Goal: Task Accomplishment & Management: Manage account settings

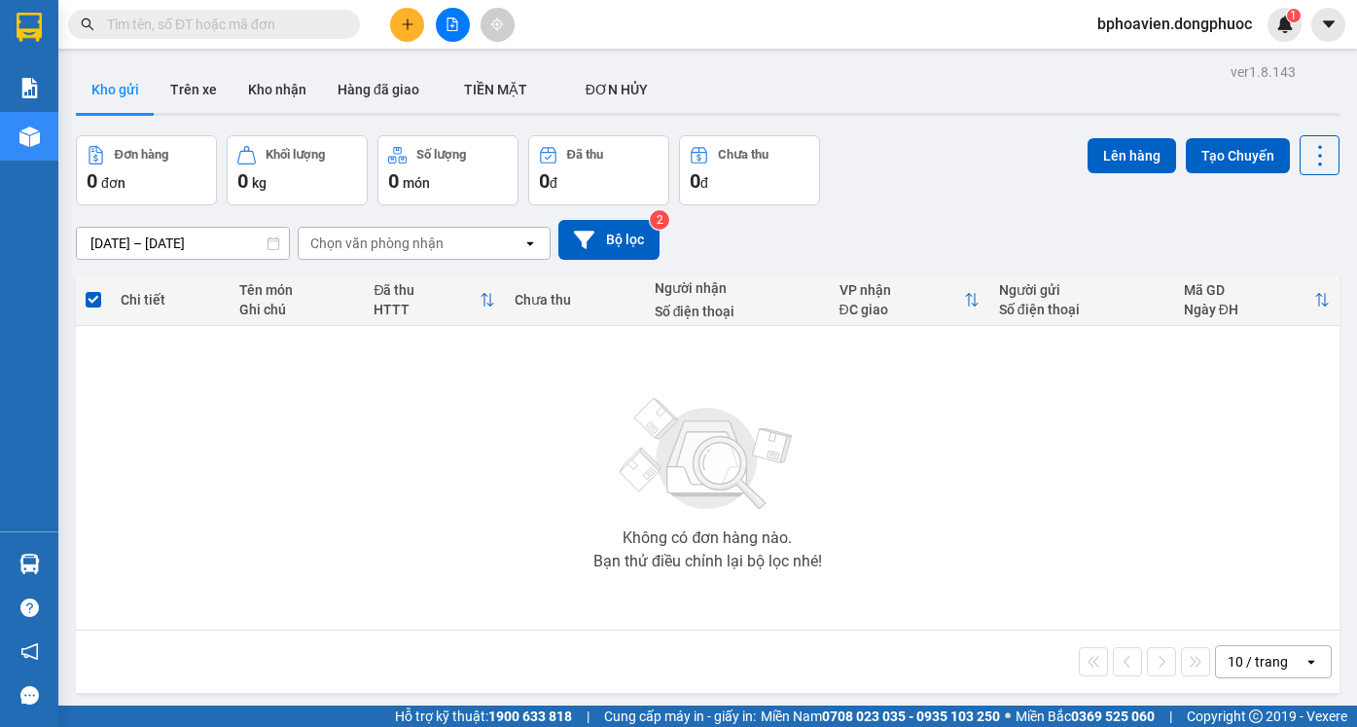
click at [396, 36] on button at bounding box center [407, 25] width 34 height 34
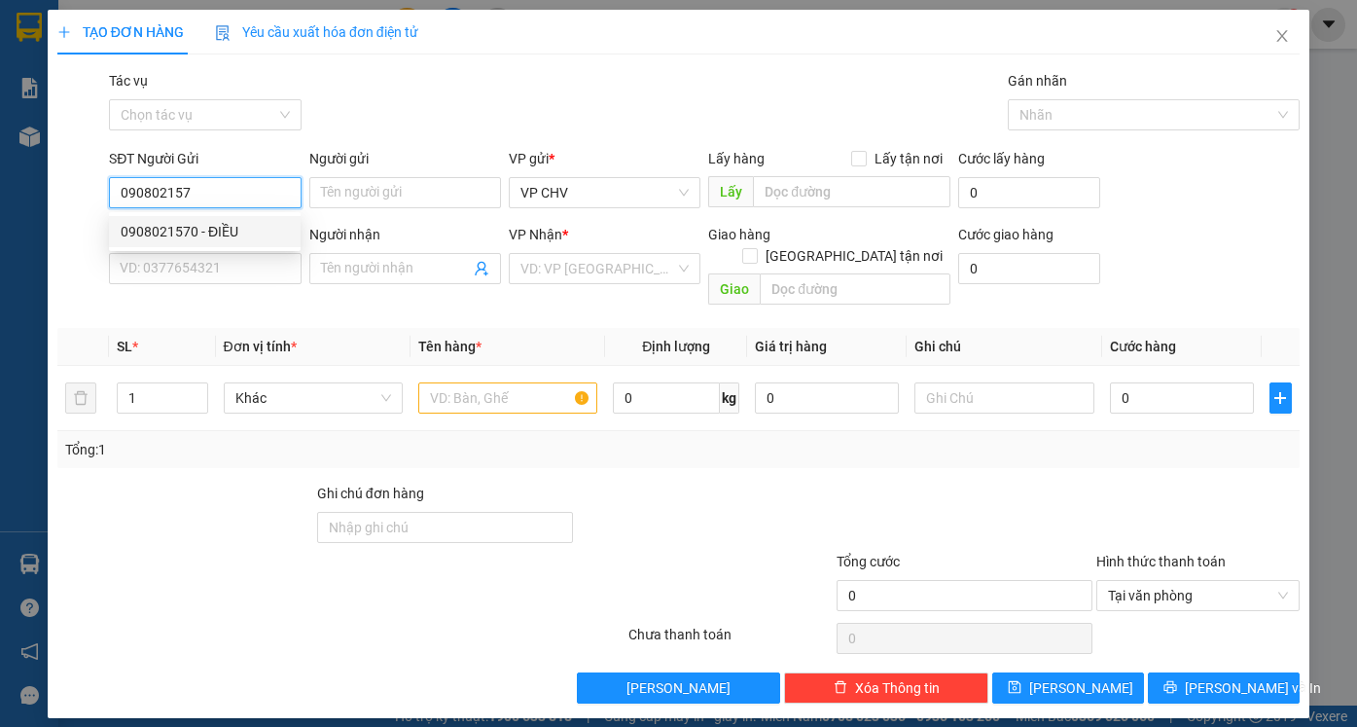
click at [195, 237] on div "0908021570 - ĐIỀU" at bounding box center [205, 231] width 168 height 21
type input "0908021570"
type input "ĐIỀU"
type input "0934005635"
type input "PHƯƠNG"
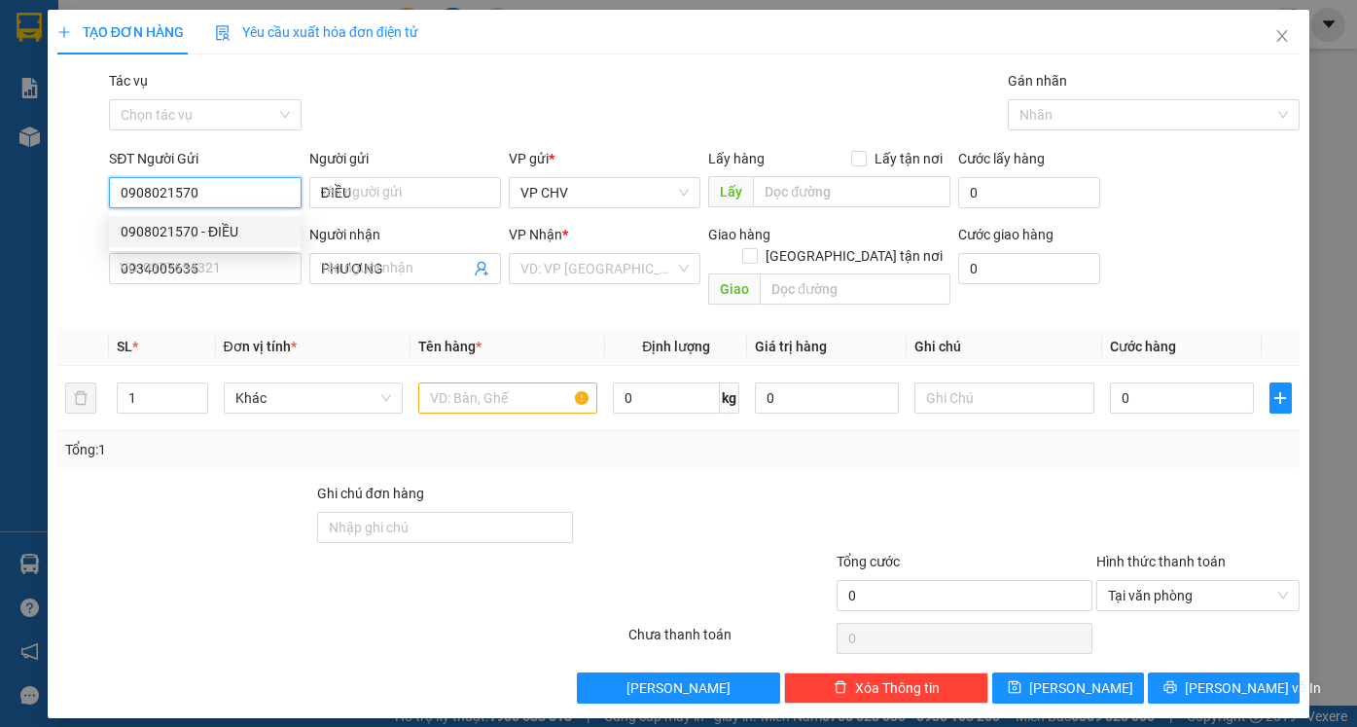
type input "30.000"
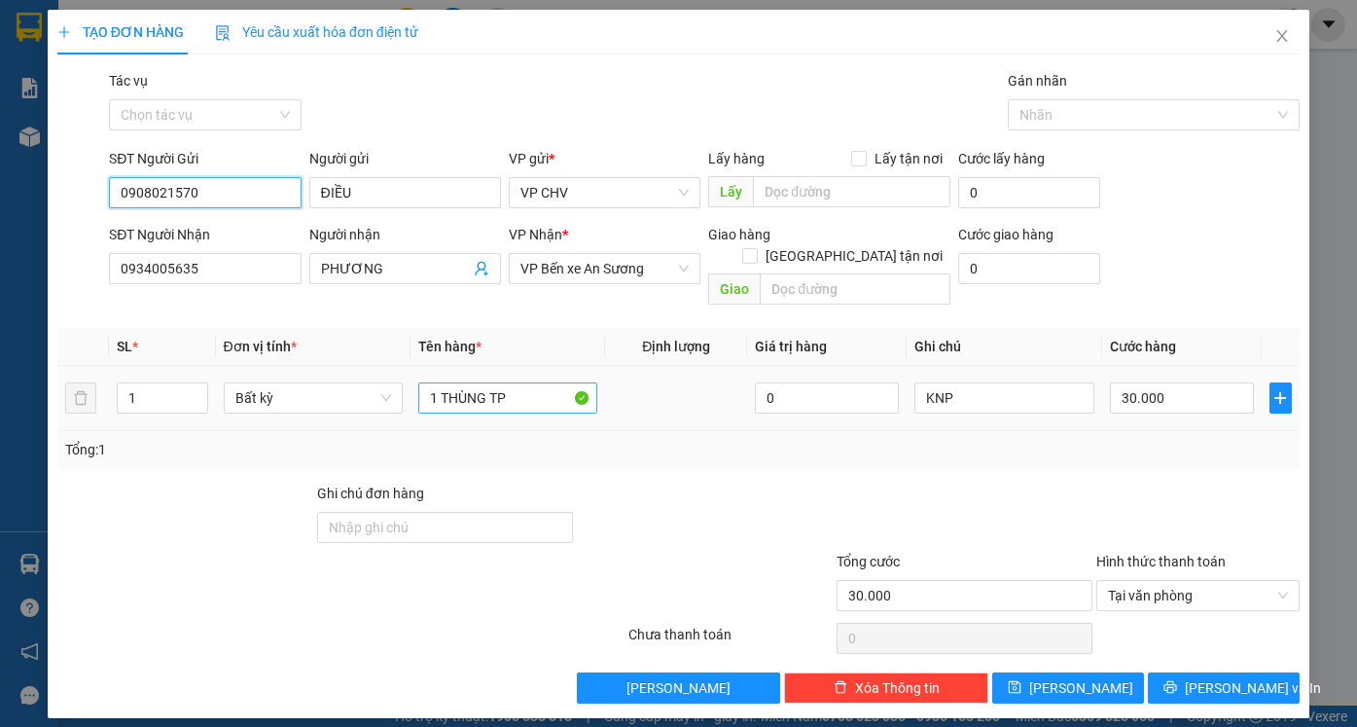
type input "0908021570"
drag, startPoint x: 442, startPoint y: 373, endPoint x: 483, endPoint y: 395, distance: 47.0
click at [483, 395] on div "1 THÙNG TP" at bounding box center [507, 397] width 179 height 39
type input "1 BAO TP"
click at [1188, 382] on input "30.000" at bounding box center [1182, 397] width 144 height 31
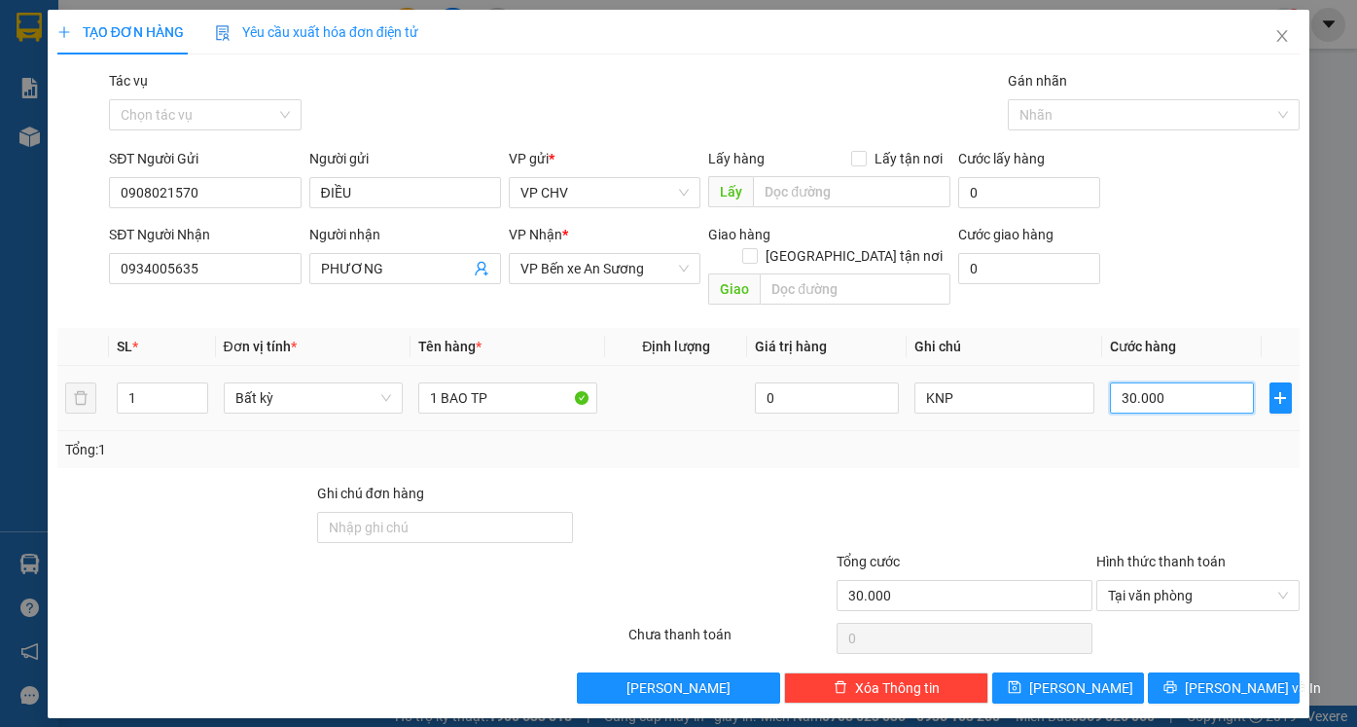
type input "2"
type input "25"
type input "25.000"
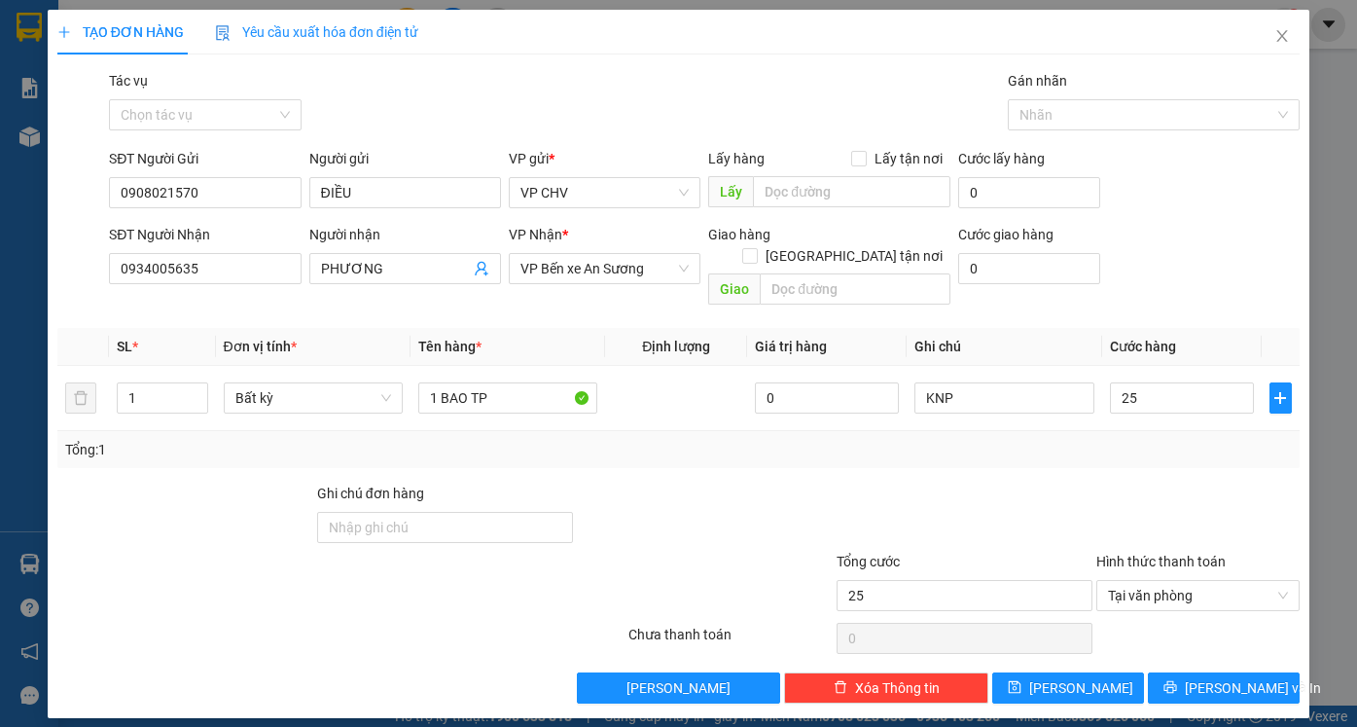
type input "25.000"
click at [790, 443] on div "Tổng: 1" at bounding box center [678, 449] width 1242 height 37
click at [1234, 677] on span "[PERSON_NAME] và In" at bounding box center [1253, 687] width 136 height 21
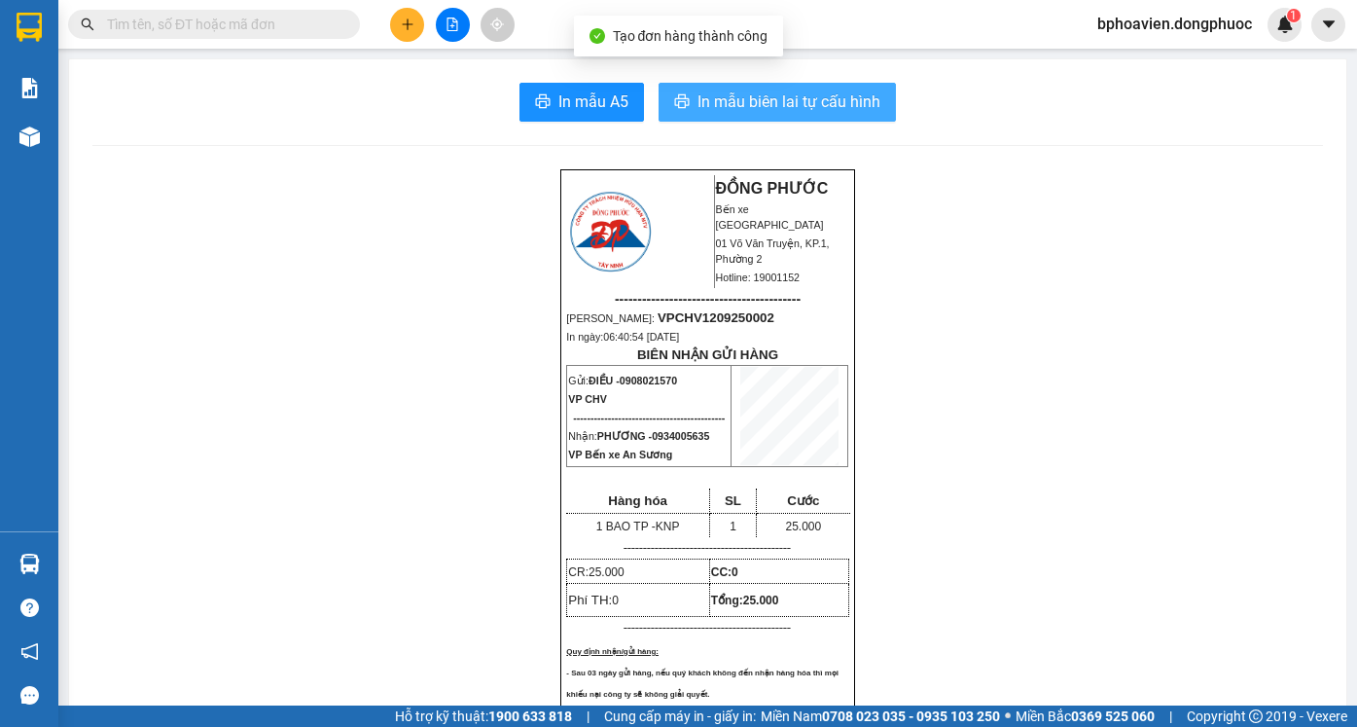
click at [763, 110] on span "In mẫu biên lai tự cấu hình" at bounding box center [788, 101] width 183 height 24
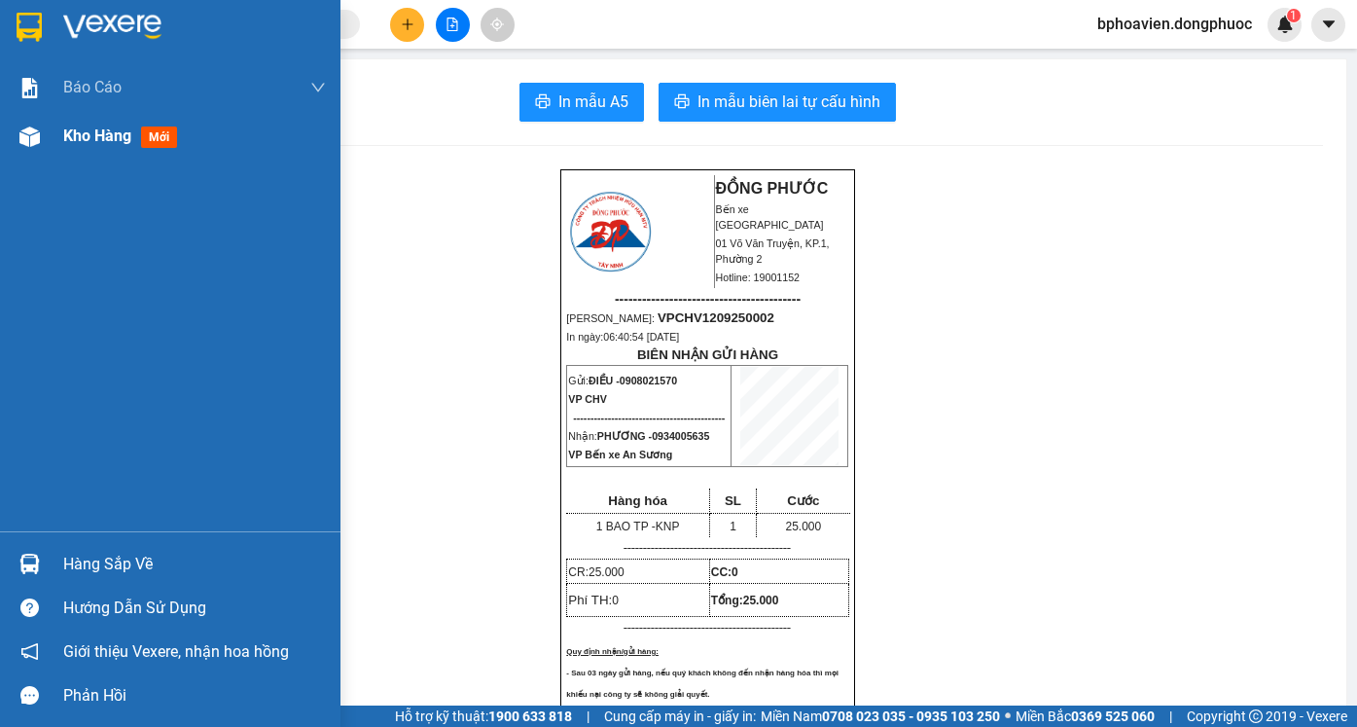
click at [89, 130] on span "Kho hàng" at bounding box center [97, 135] width 68 height 18
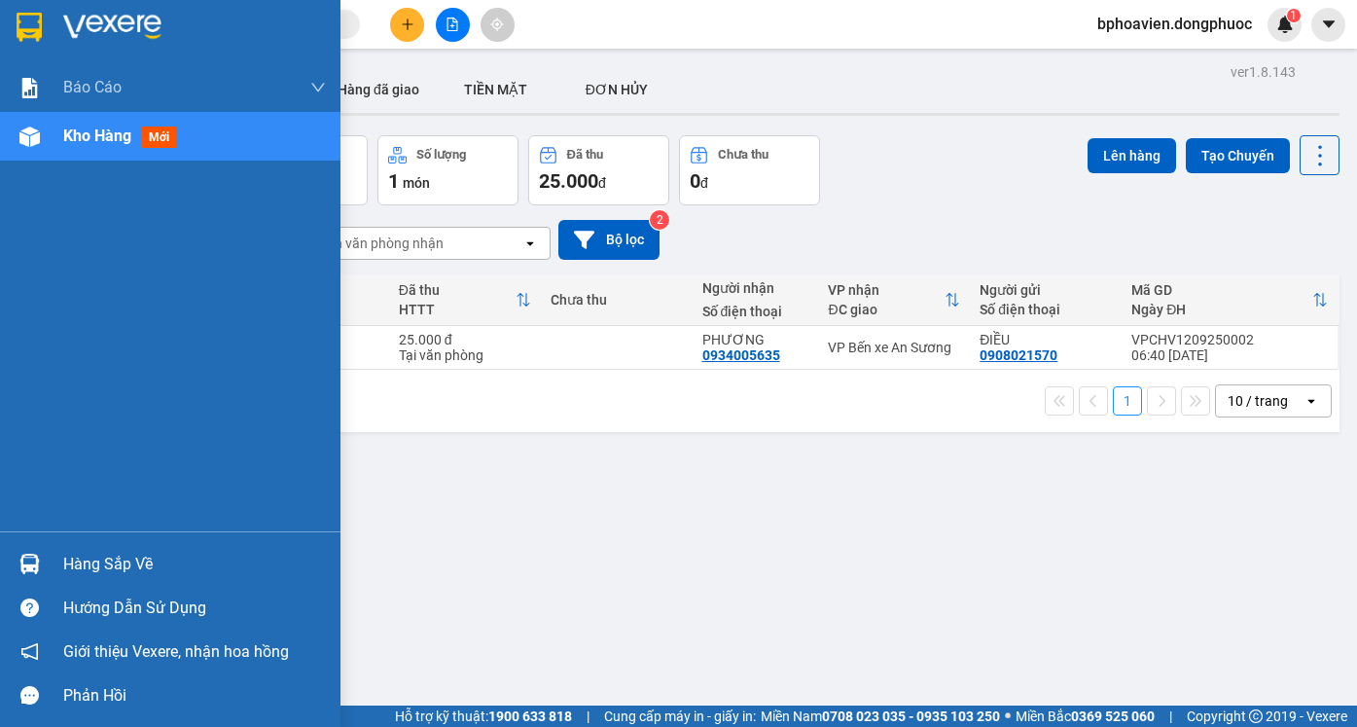
click at [88, 573] on div "Hàng sắp về" at bounding box center [194, 564] width 263 height 29
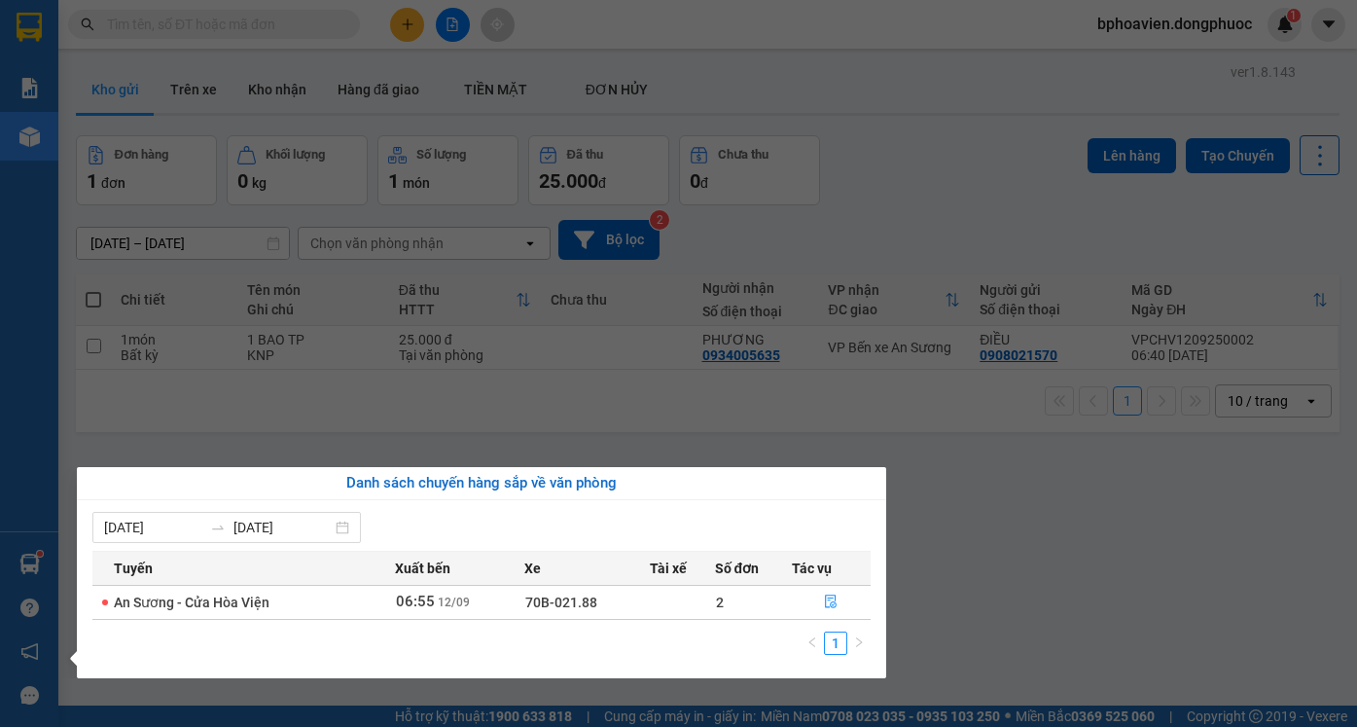
click at [1030, 488] on section "Kết quả tìm kiếm ( 0 ) Bộ lọc No Data bphoavien.dongphuoc 1 Báo cáo Mẫu 1: Báo …" at bounding box center [678, 363] width 1357 height 727
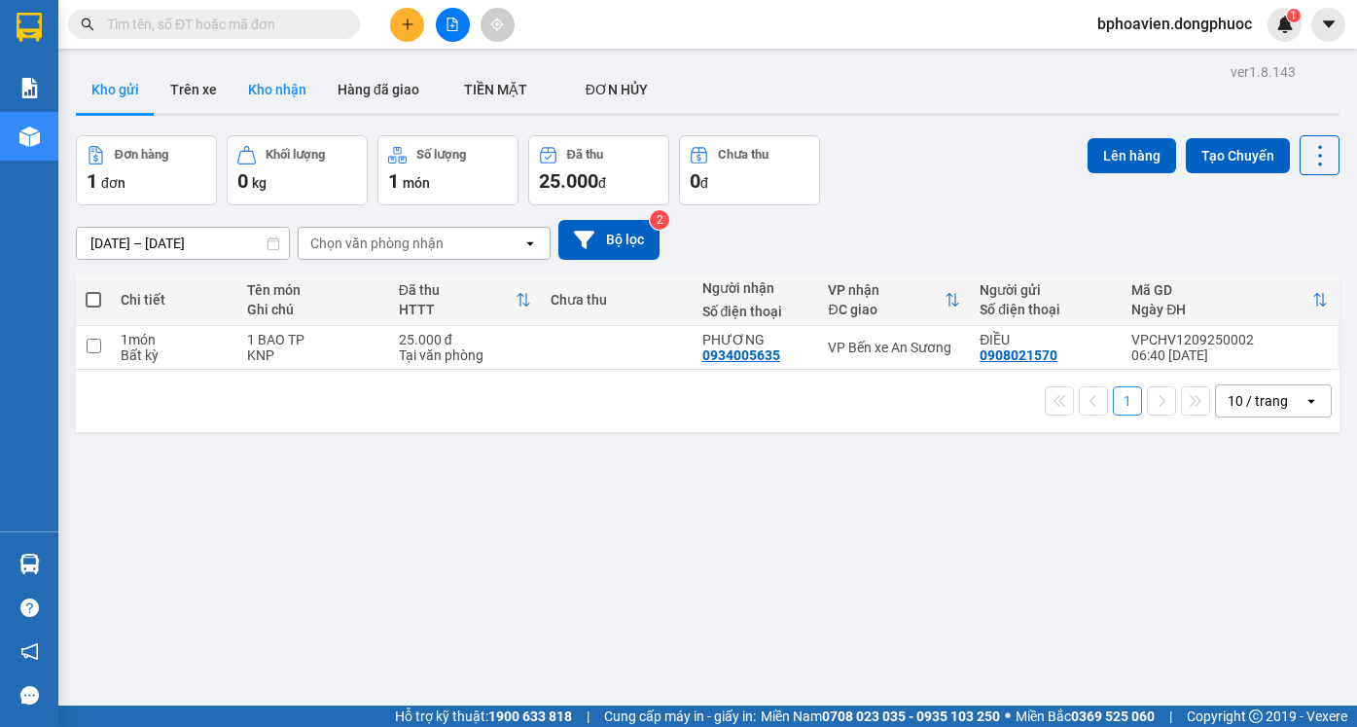
click at [257, 78] on button "Kho nhận" at bounding box center [276, 89] width 89 height 47
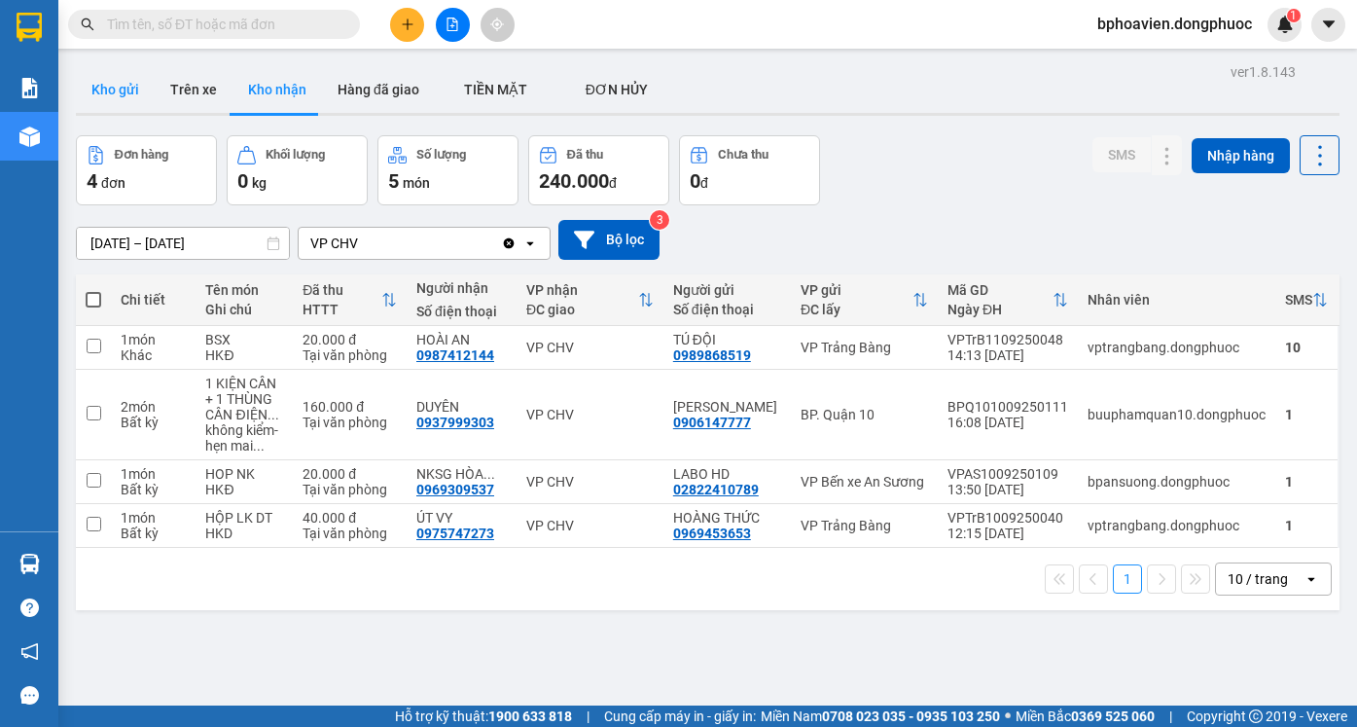
click at [127, 95] on button "Kho gửi" at bounding box center [115, 89] width 79 height 47
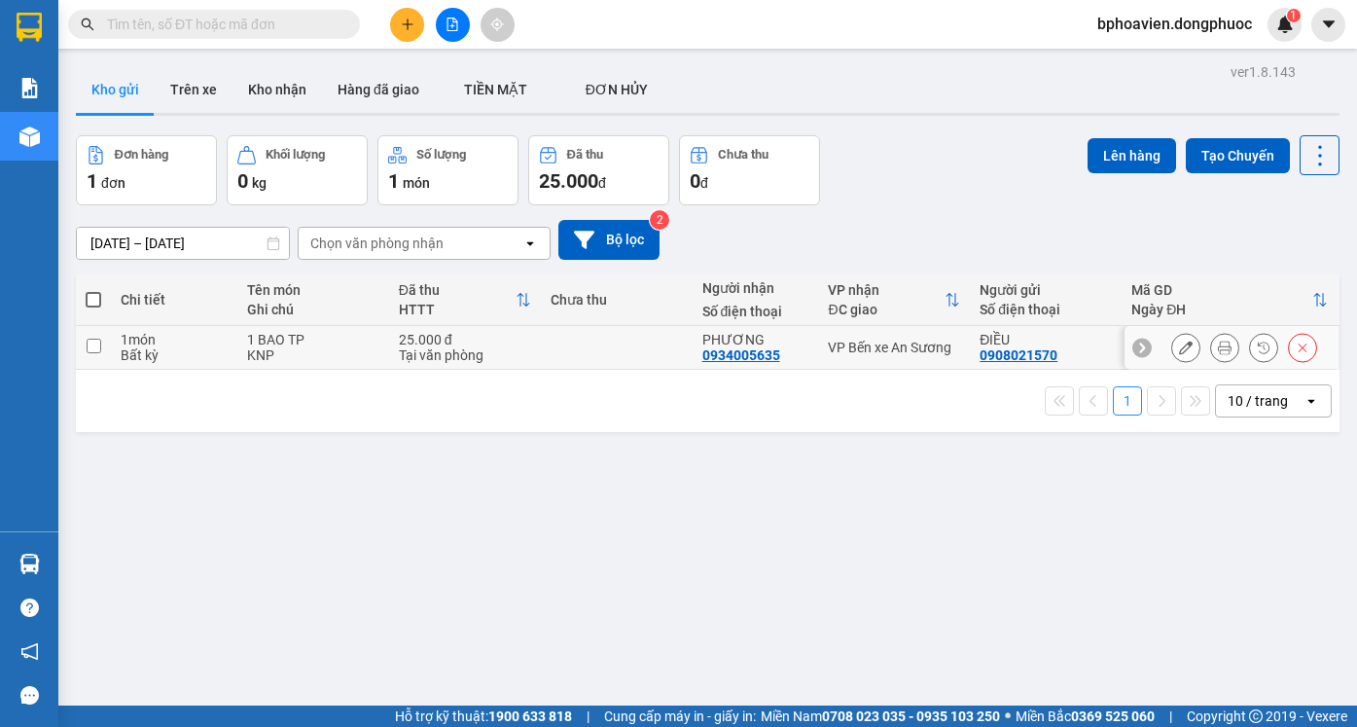
click at [519, 367] on td "25.000 đ Tại văn phòng" at bounding box center [465, 348] width 152 height 44
checkbox input "true"
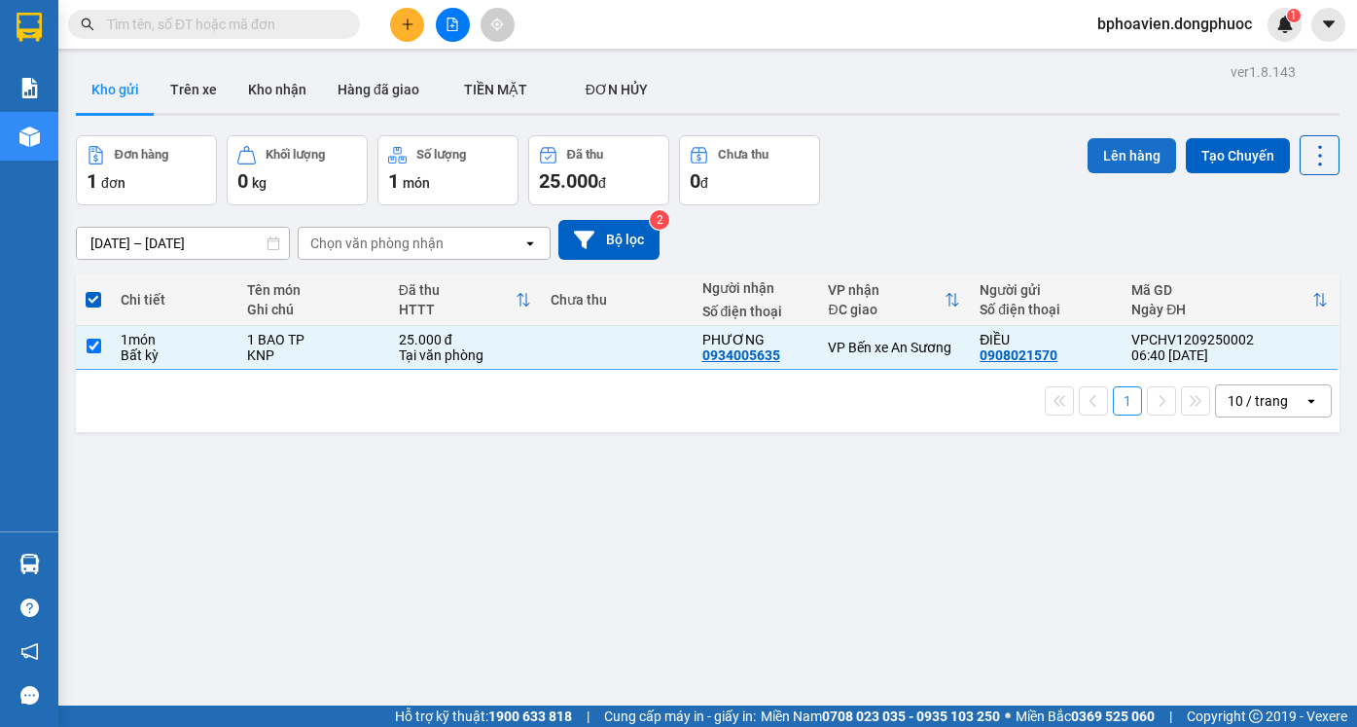
click at [1110, 161] on button "Lên hàng" at bounding box center [1131, 155] width 89 height 35
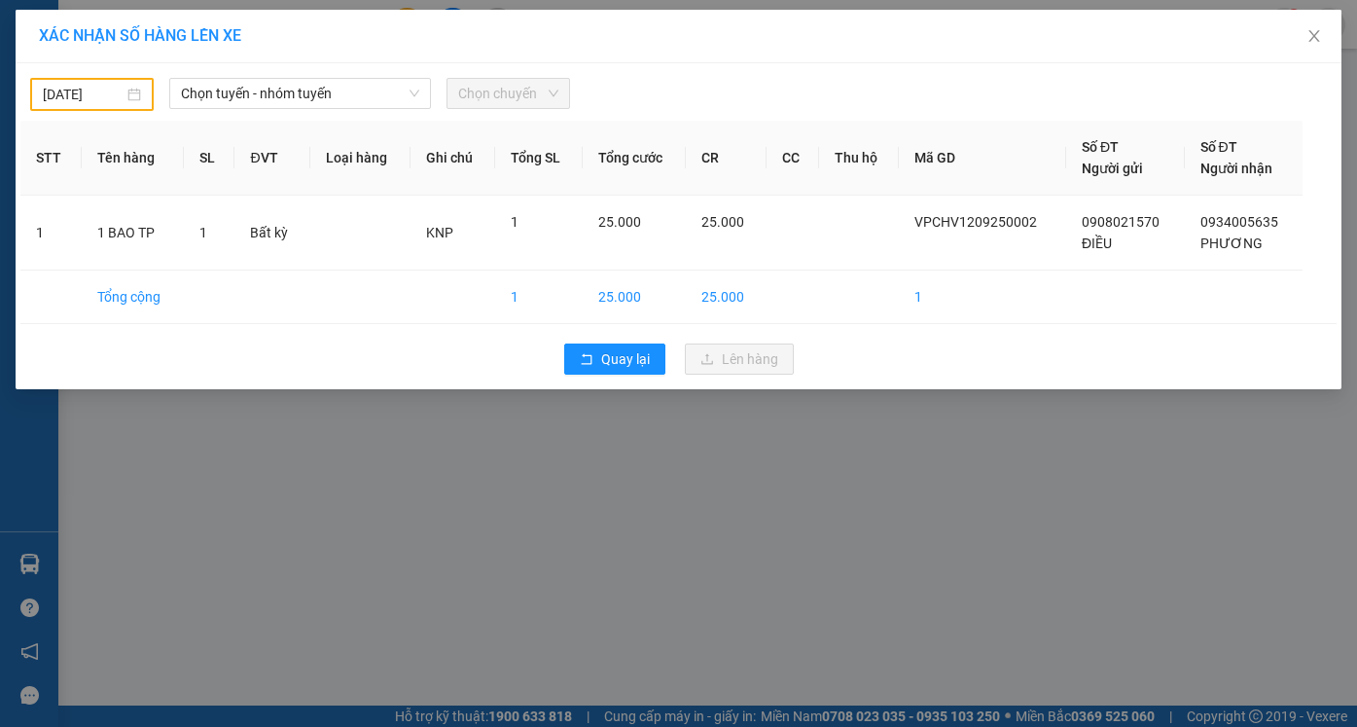
click at [107, 92] on body "Kết quả tìm kiếm ( 0 ) Bộ lọc No Data bphoavien.dongphuoc 1 Báo cáo Mẫu 1: Báo …" at bounding box center [678, 363] width 1357 height 727
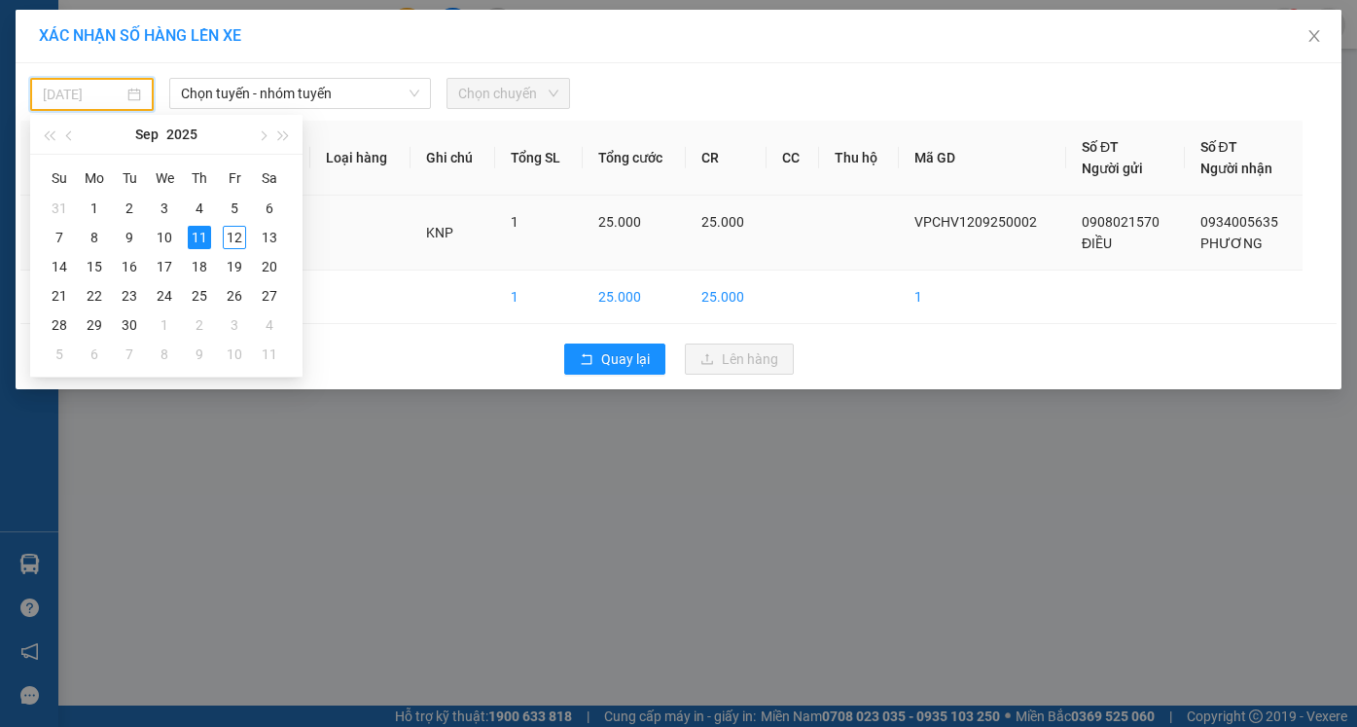
click at [228, 244] on div "12" at bounding box center [234, 237] width 23 height 23
type input "[DATE]"
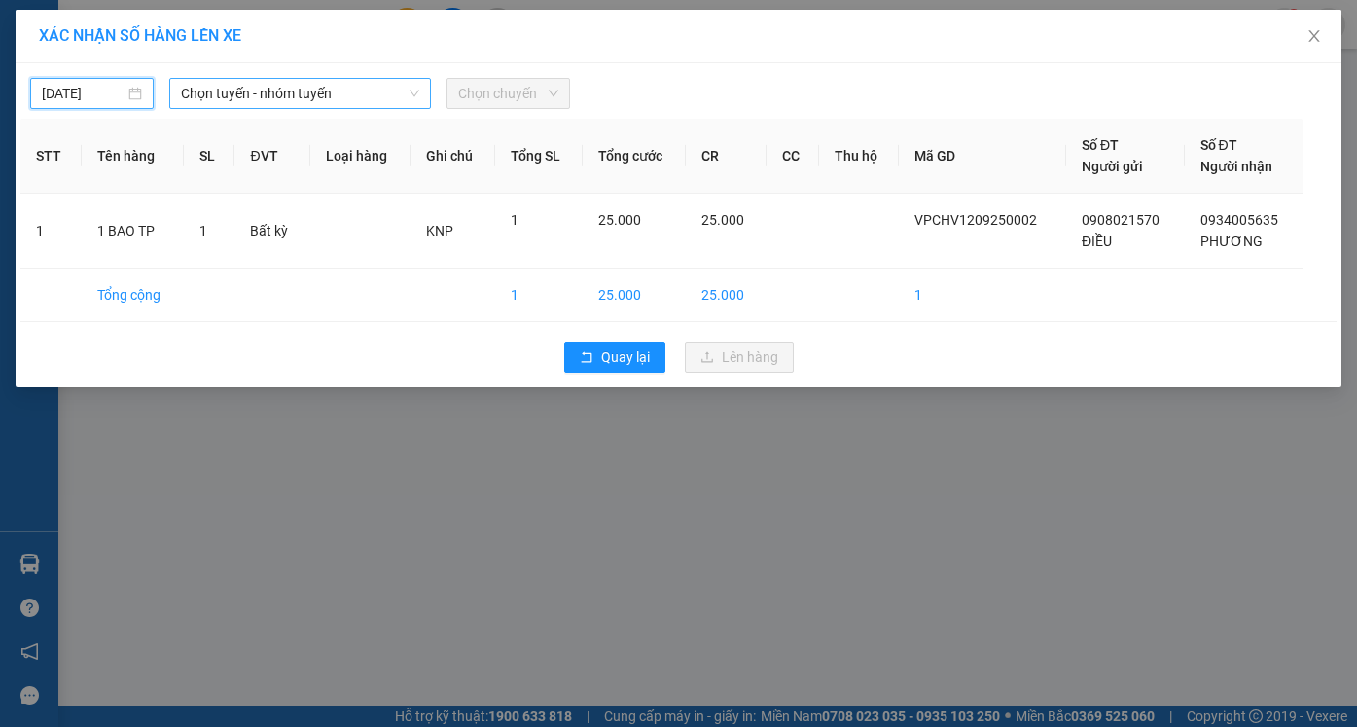
click at [245, 95] on span "Chọn tuyến - nhóm tuyến" at bounding box center [300, 93] width 238 height 29
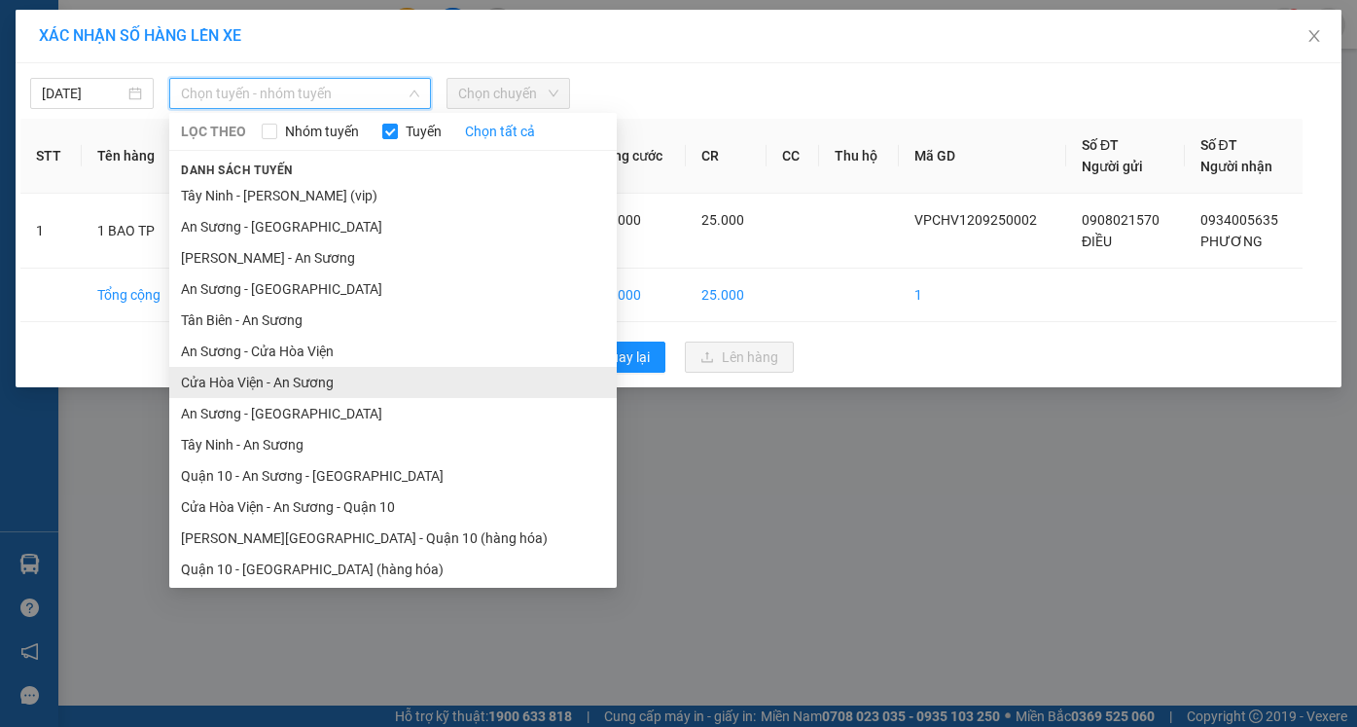
click at [296, 395] on li "Cửa Hòa Viện - An Sương" at bounding box center [392, 382] width 447 height 31
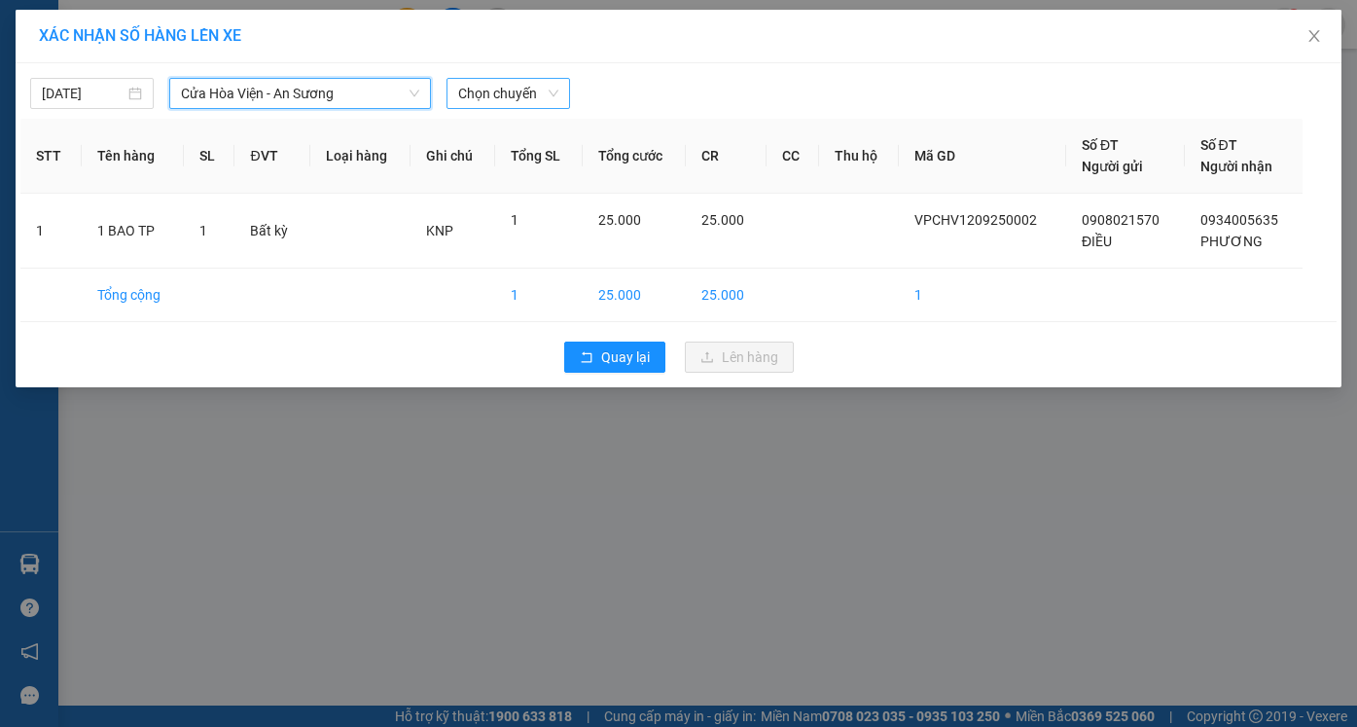
click at [470, 88] on span "Chọn chuyến" at bounding box center [508, 93] width 100 height 29
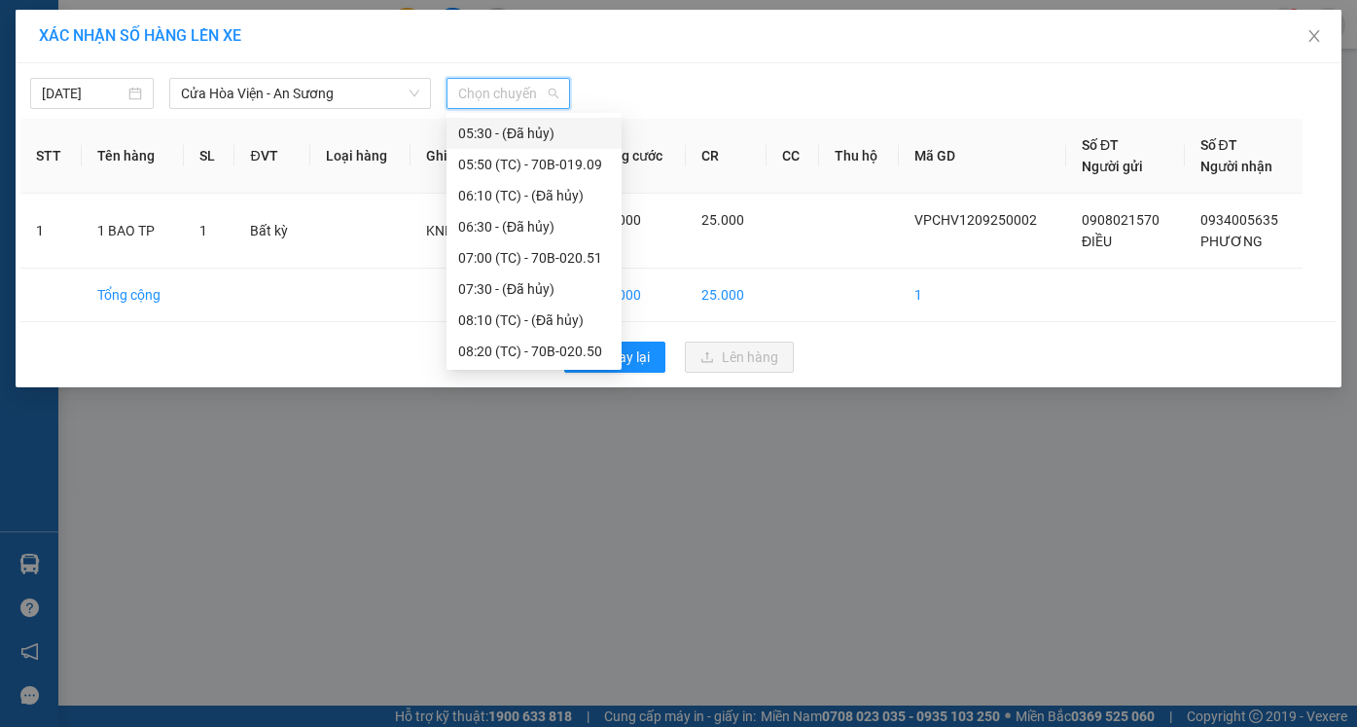
scroll to position [195, 0]
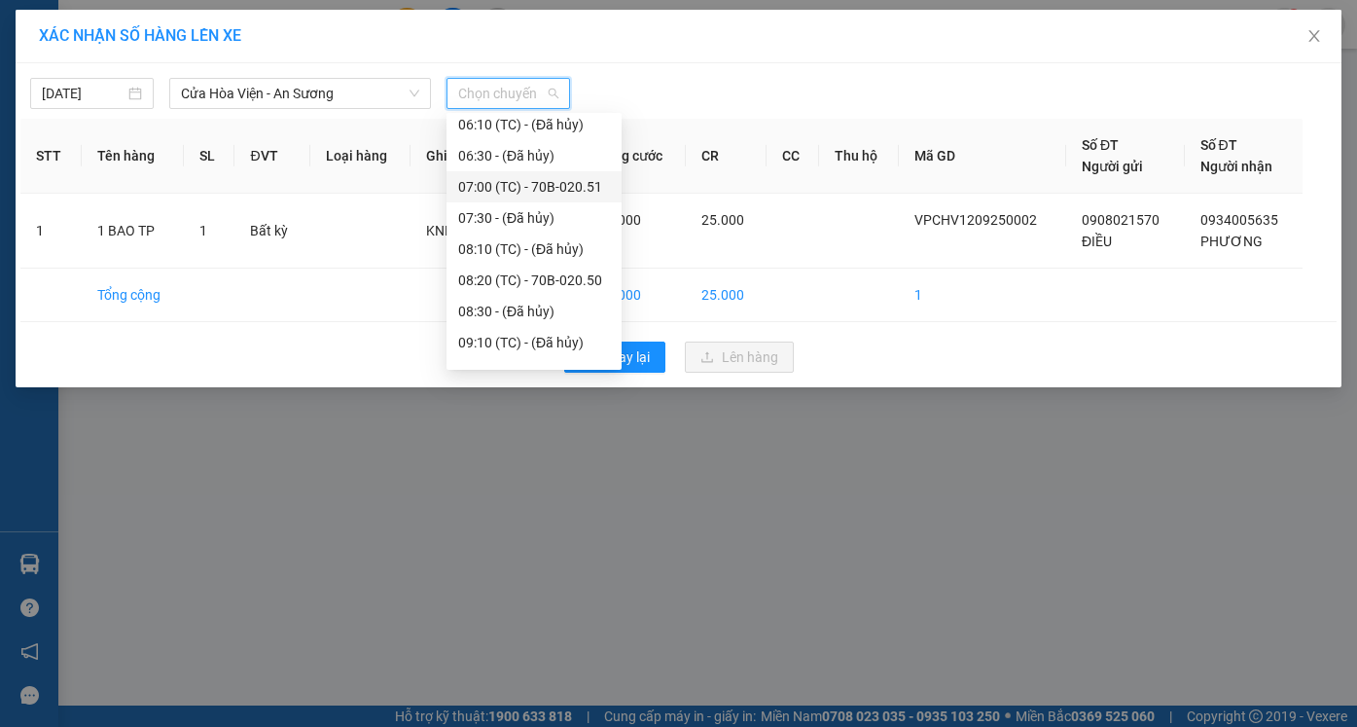
click at [513, 191] on div "07:00 (TC) - 70B-020.51" at bounding box center [534, 186] width 152 height 21
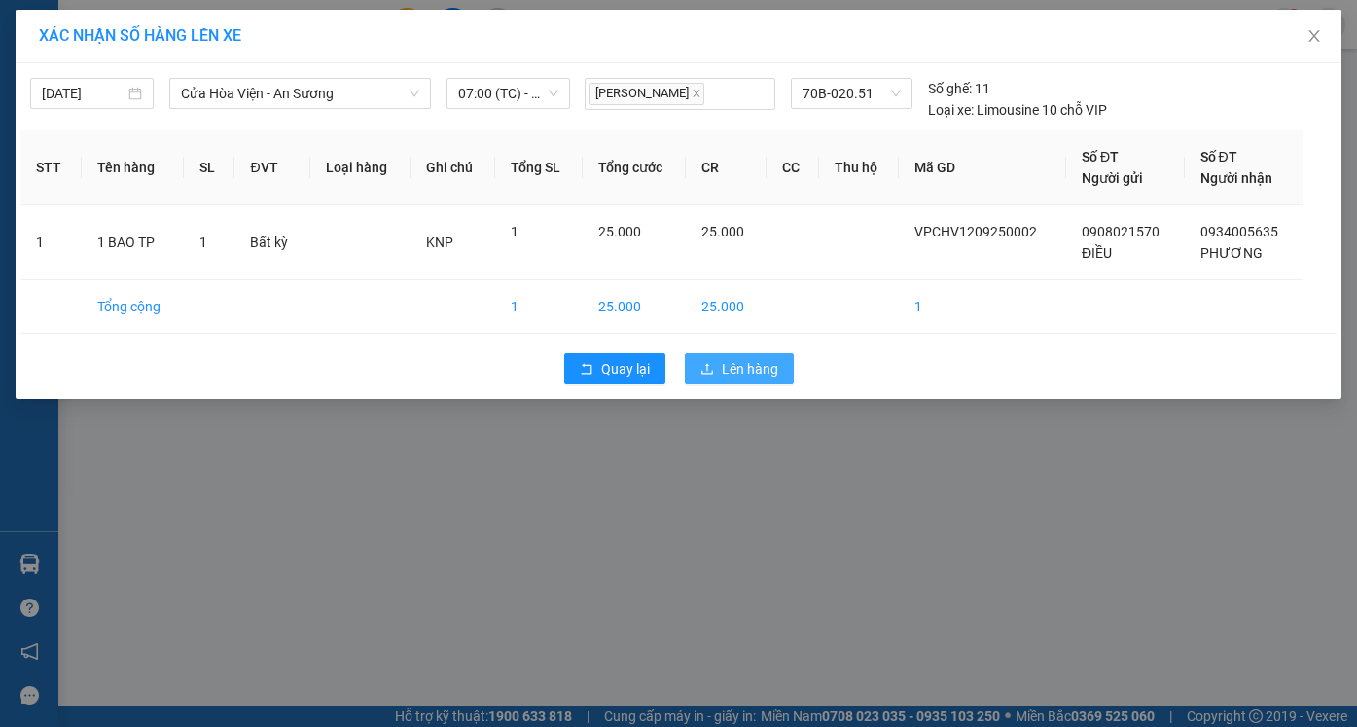
click at [769, 376] on span "Lên hàng" at bounding box center [750, 368] width 56 height 21
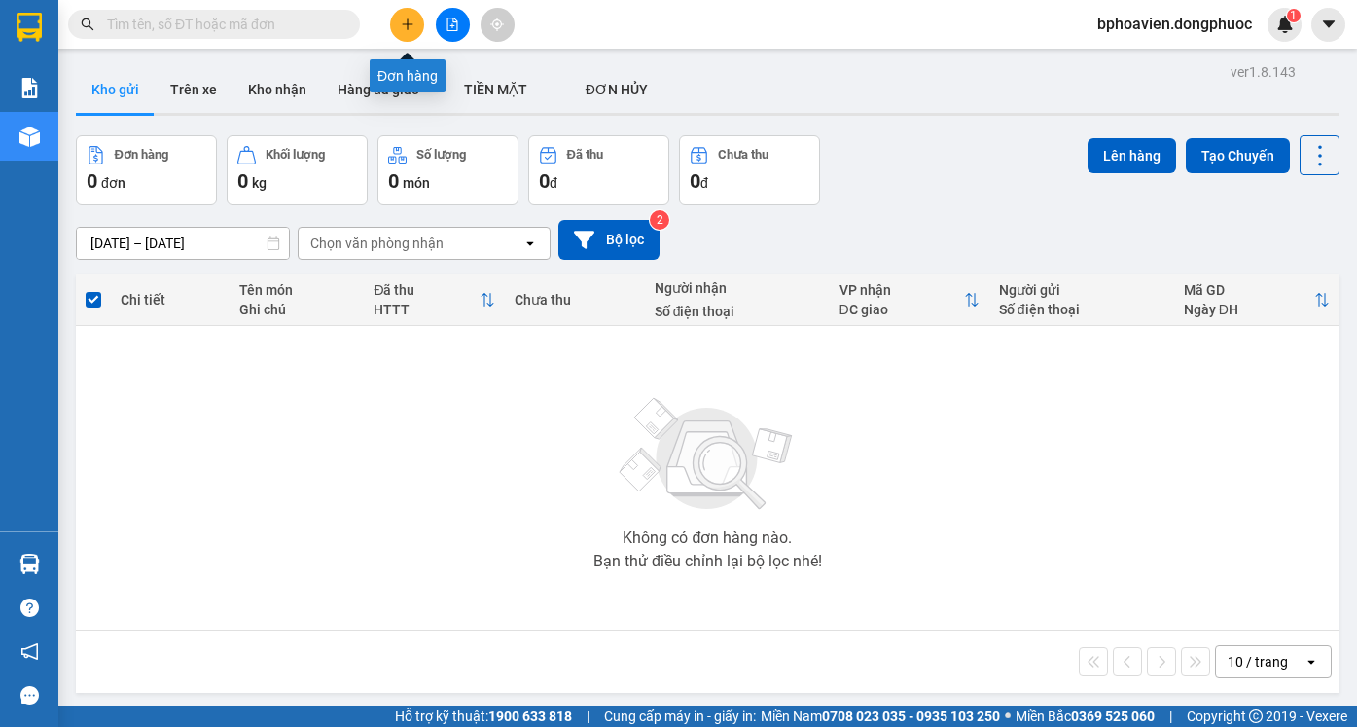
click at [403, 20] on icon "plus" at bounding box center [408, 25] width 14 height 14
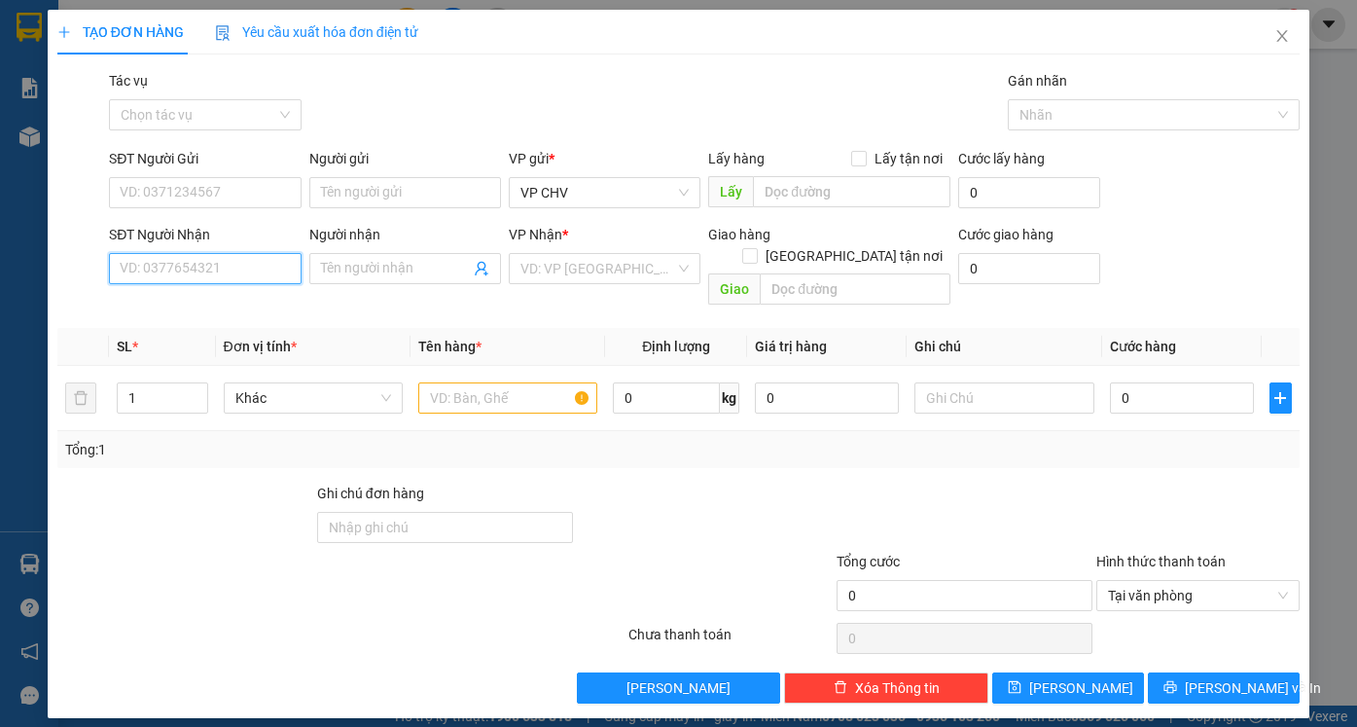
click at [203, 259] on input "SĐT Người Nhận" at bounding box center [205, 268] width 192 height 31
click at [241, 315] on div "0918708299 - LAB ĐẮC" at bounding box center [205, 307] width 168 height 21
type input "0918708299"
type input "LAB ĐẮC"
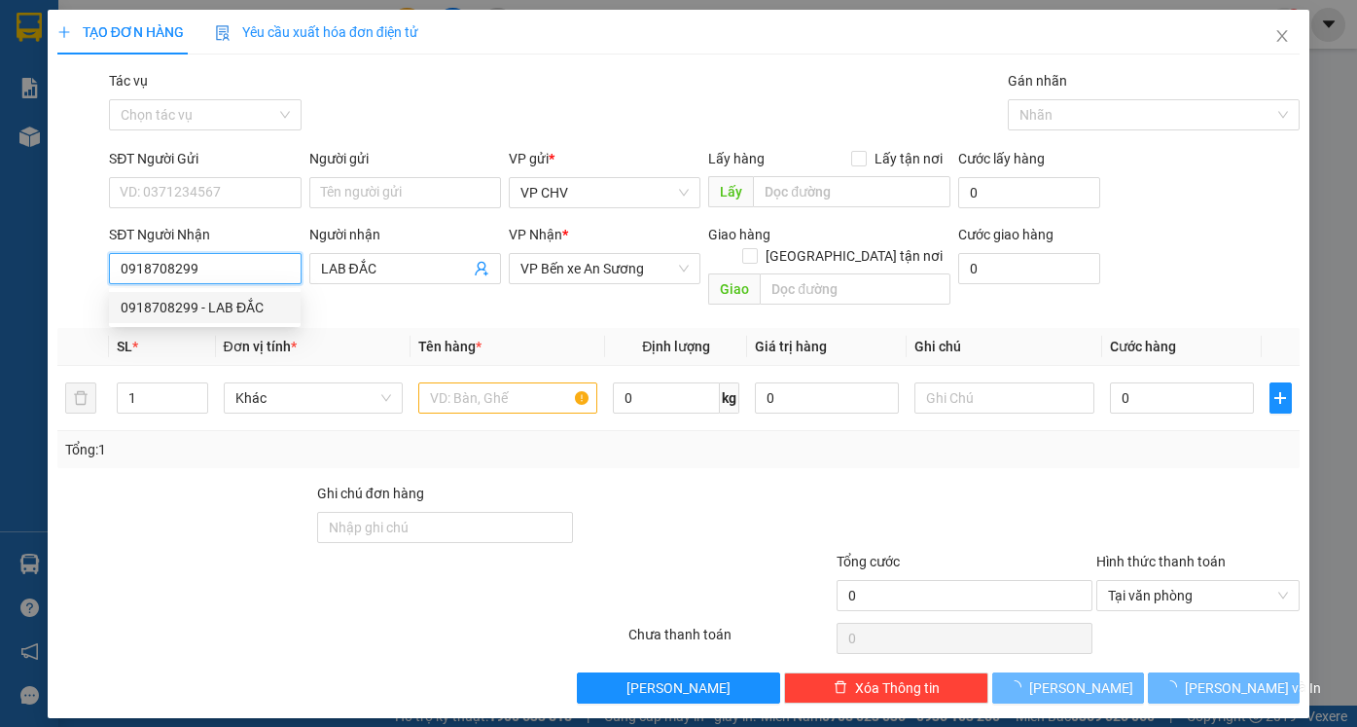
type input "20.000"
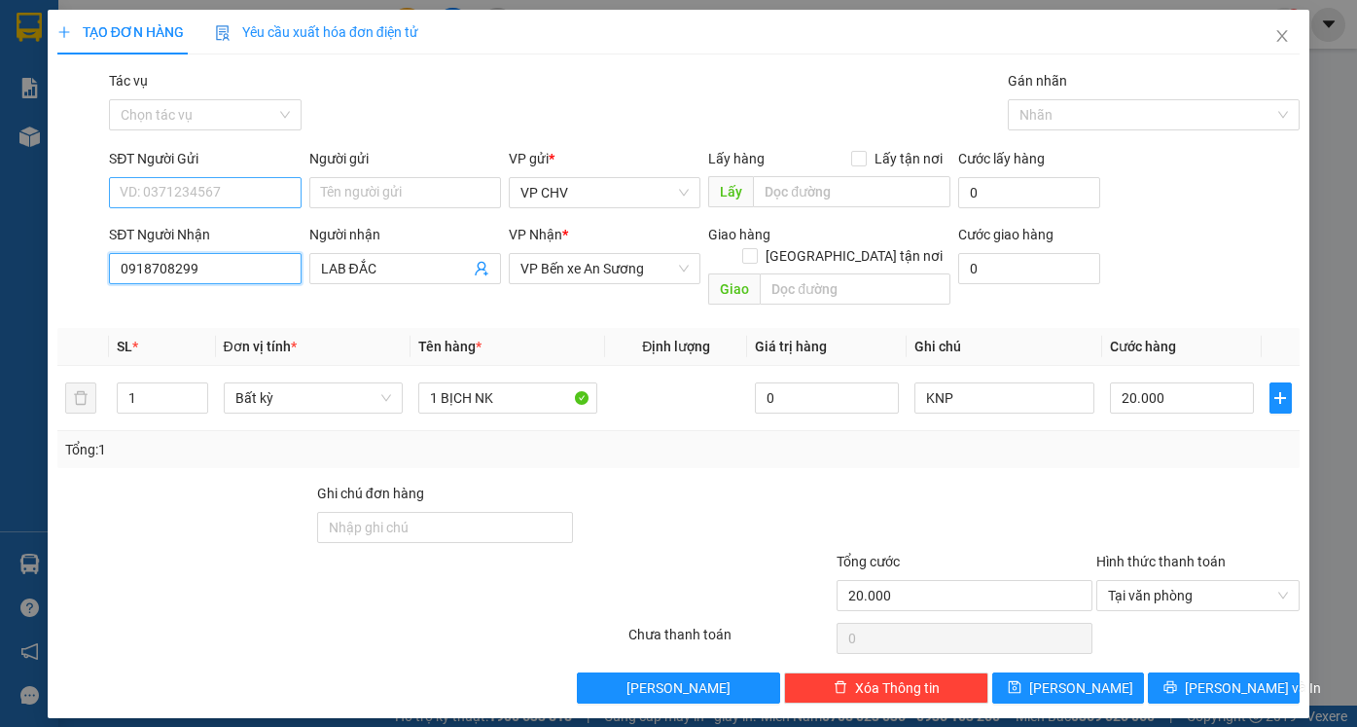
type input "0918708299"
click at [233, 181] on input "SĐT Người Gửi" at bounding box center [205, 192] width 192 height 31
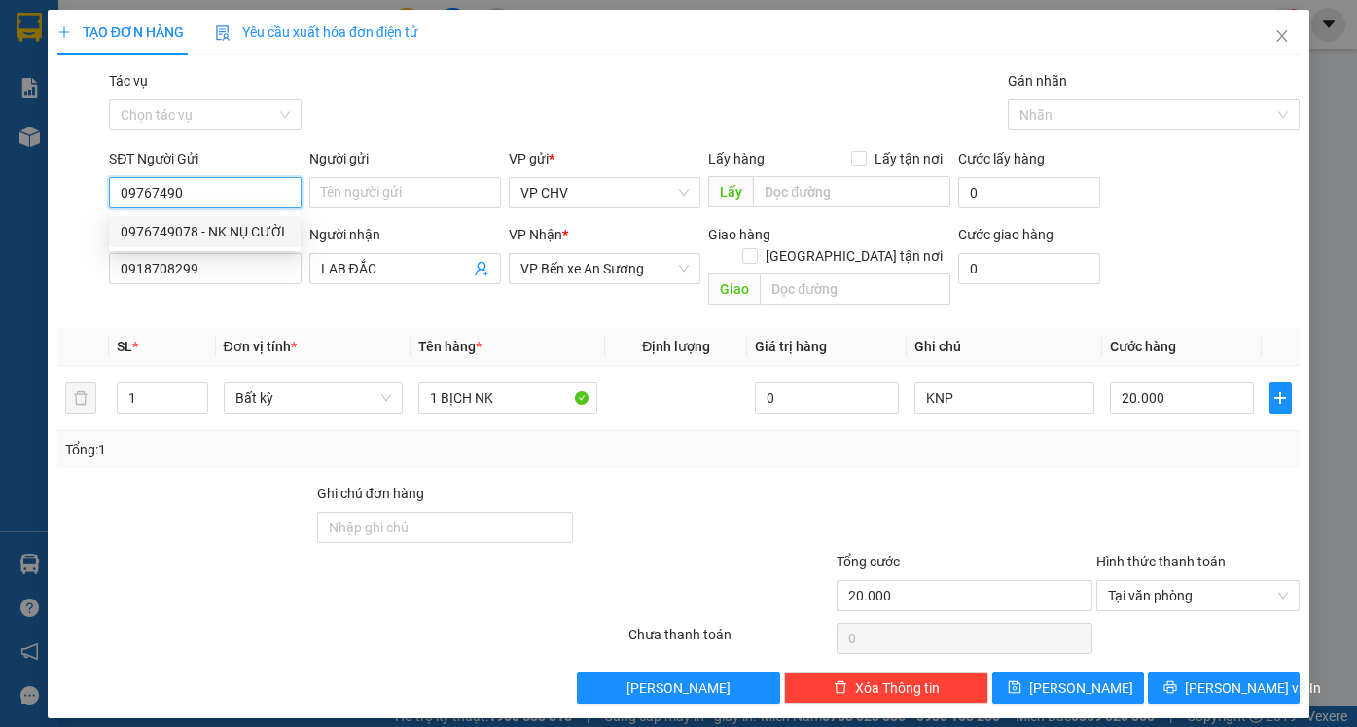
click at [233, 226] on div "0976749078 - NK NỤ CƯỜI" at bounding box center [205, 231] width 168 height 21
type input "0976749078"
type input "NK NỤ CƯỜI"
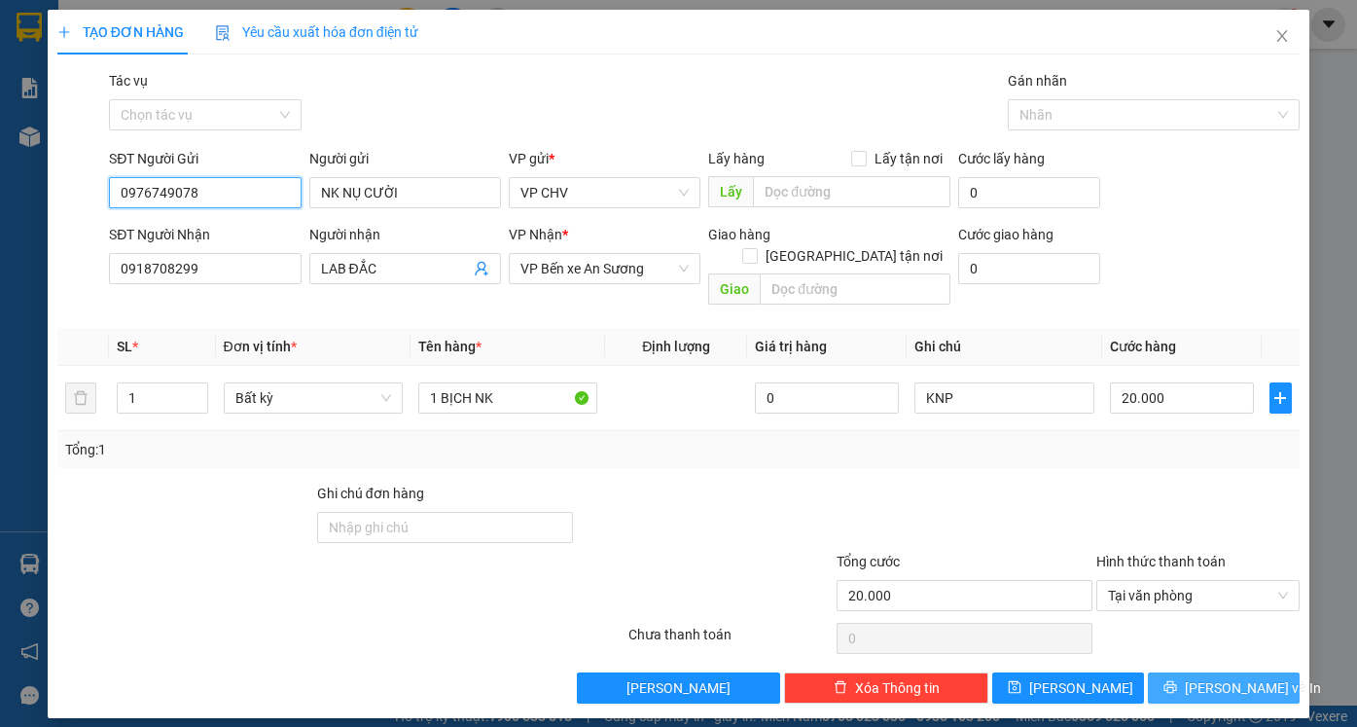
type input "0976749078"
click at [1226, 677] on span "[PERSON_NAME] và In" at bounding box center [1253, 687] width 136 height 21
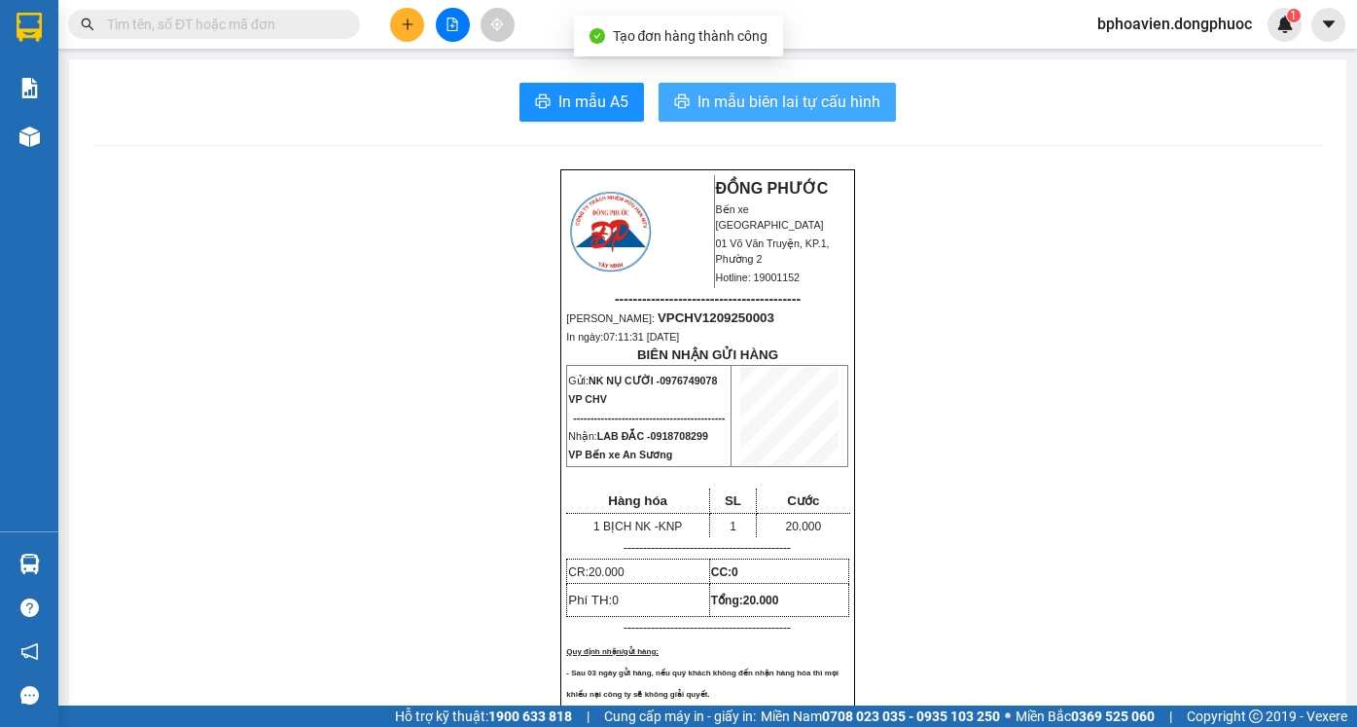
click at [790, 109] on span "In mẫu biên lai tự cấu hình" at bounding box center [788, 101] width 183 height 24
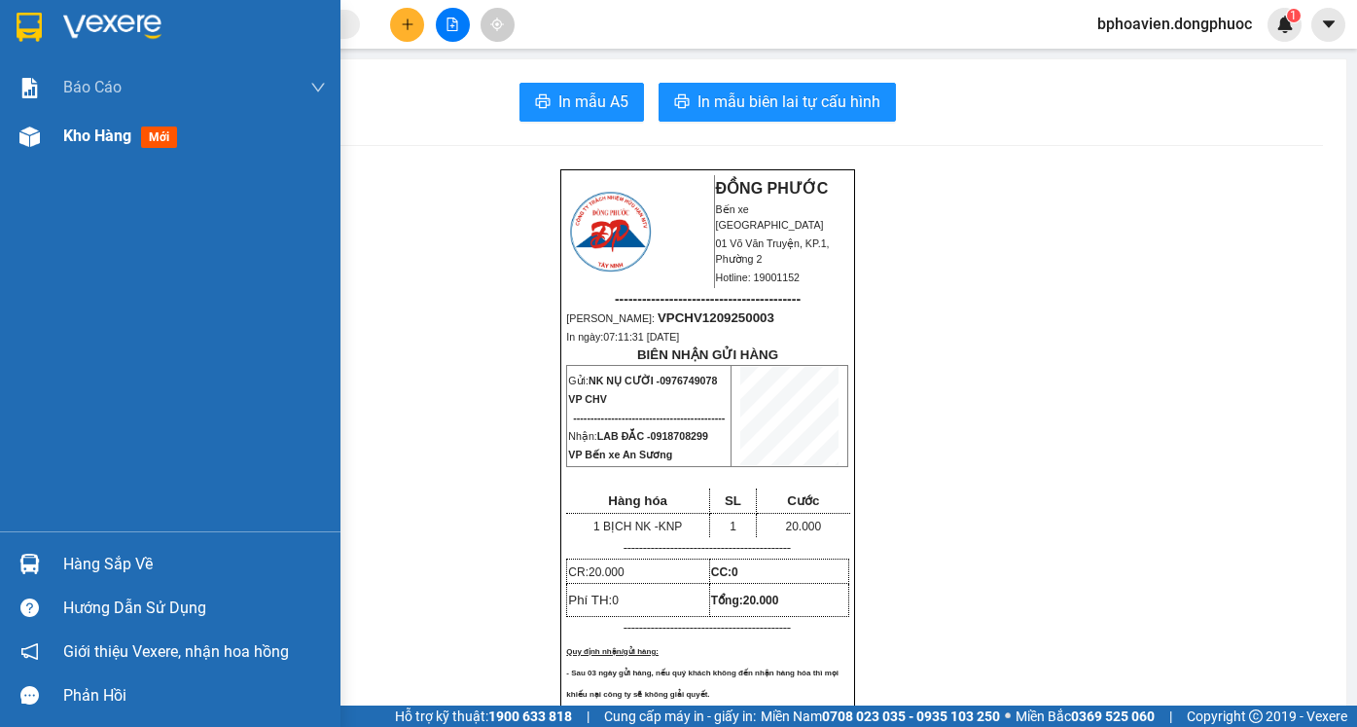
drag, startPoint x: 70, startPoint y: 148, endPoint x: 436, endPoint y: 18, distance: 388.2
click at [71, 148] on div "Kho hàng mới" at bounding box center [124, 136] width 122 height 24
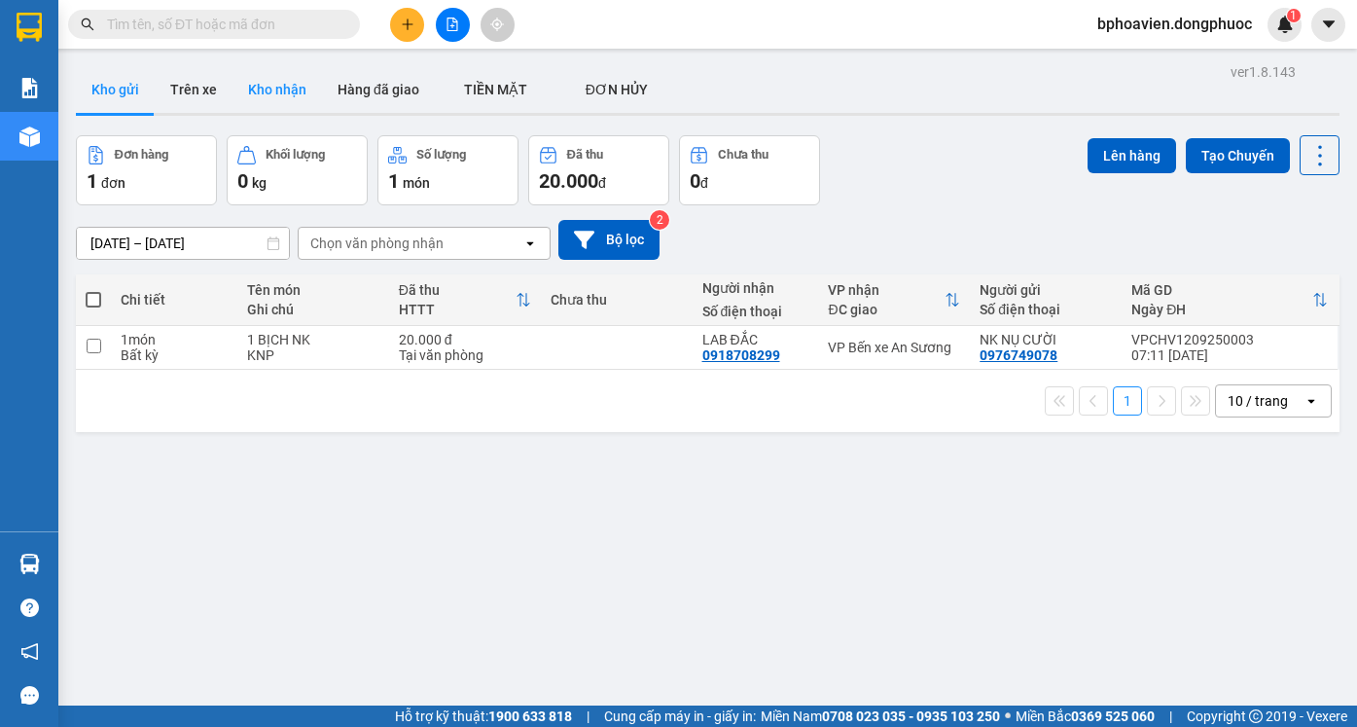
click at [298, 88] on button "Kho nhận" at bounding box center [276, 89] width 89 height 47
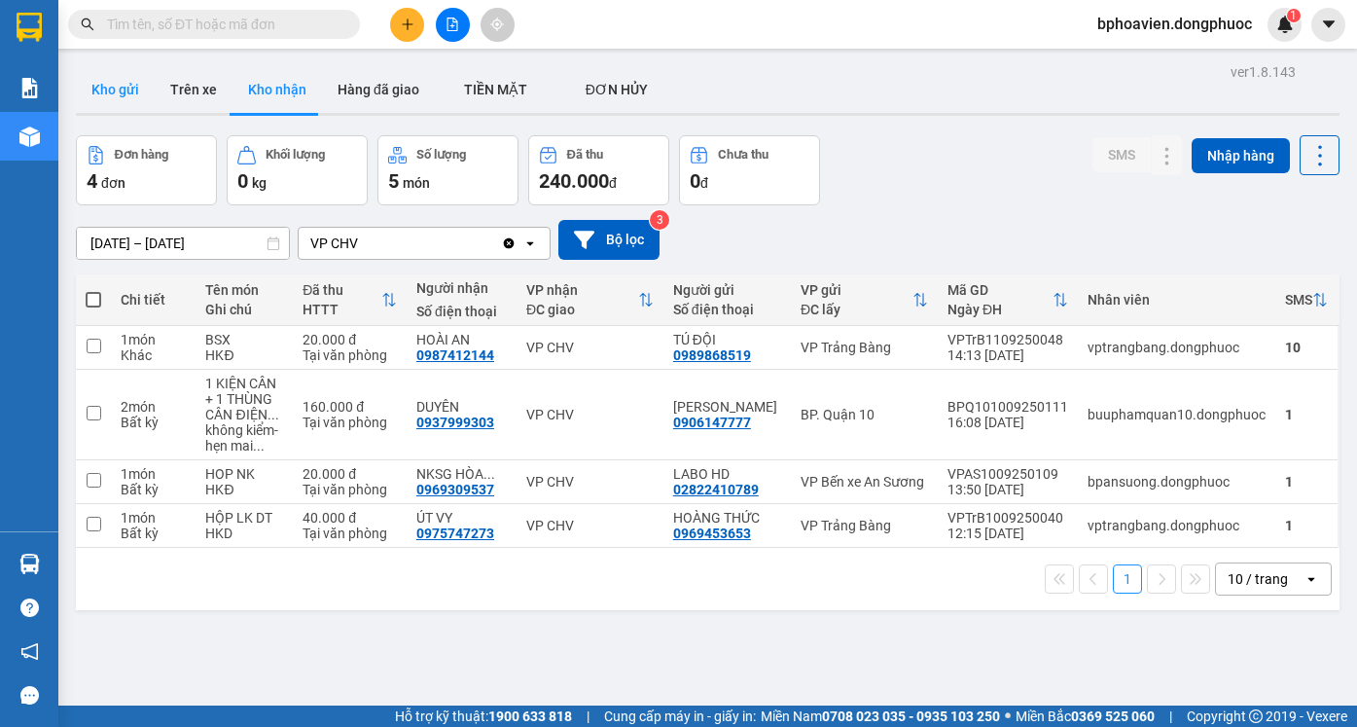
click at [140, 84] on button "Kho gửi" at bounding box center [115, 89] width 79 height 47
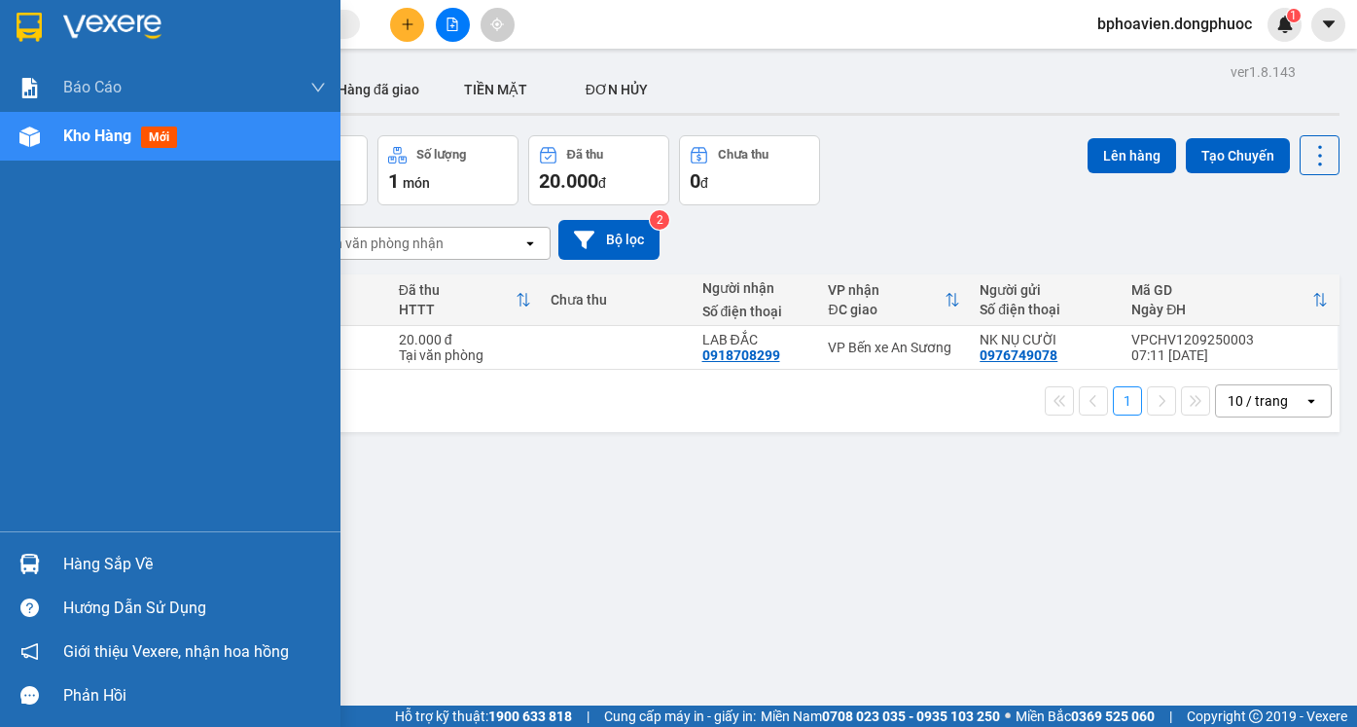
click at [66, 564] on div "Hàng sắp về" at bounding box center [194, 564] width 263 height 29
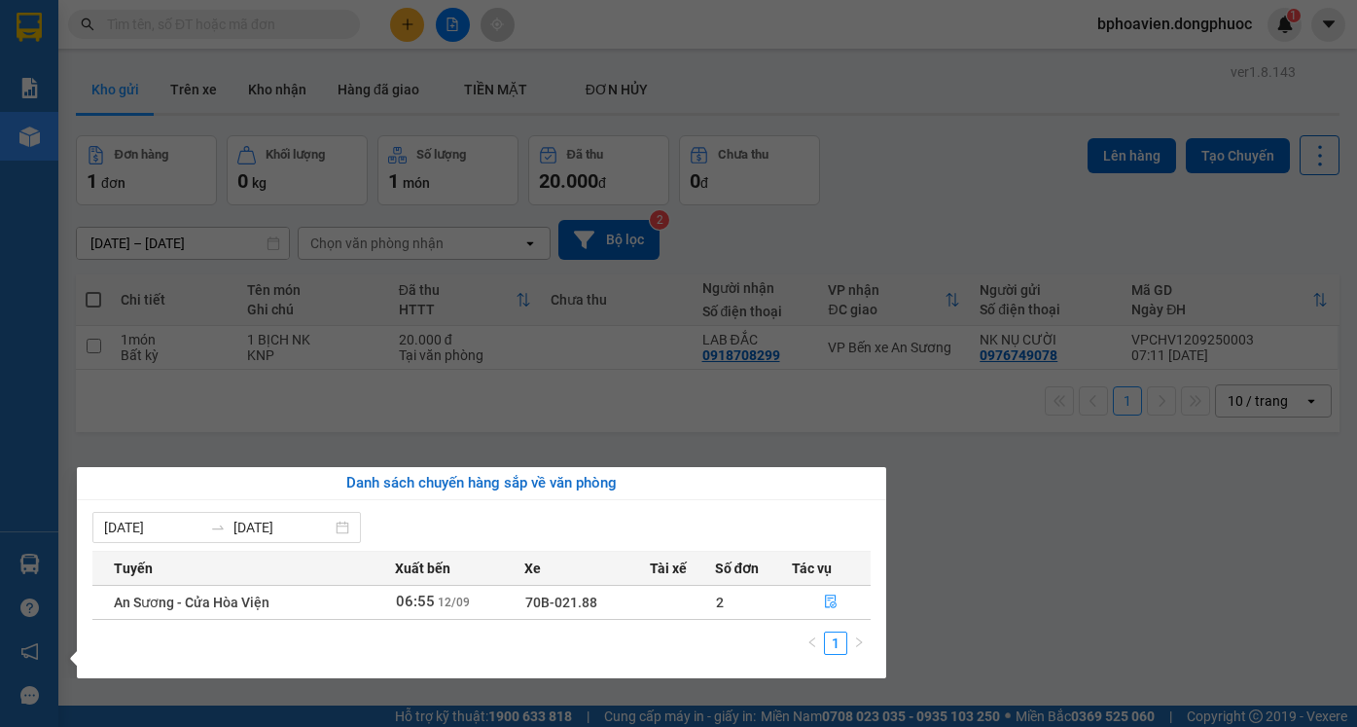
click at [1011, 583] on section "Kết quả tìm kiếm ( 0 ) Bộ lọc No Data bphoavien.dongphuoc 1 Báo cáo Mẫu 1: Báo …" at bounding box center [678, 363] width 1357 height 727
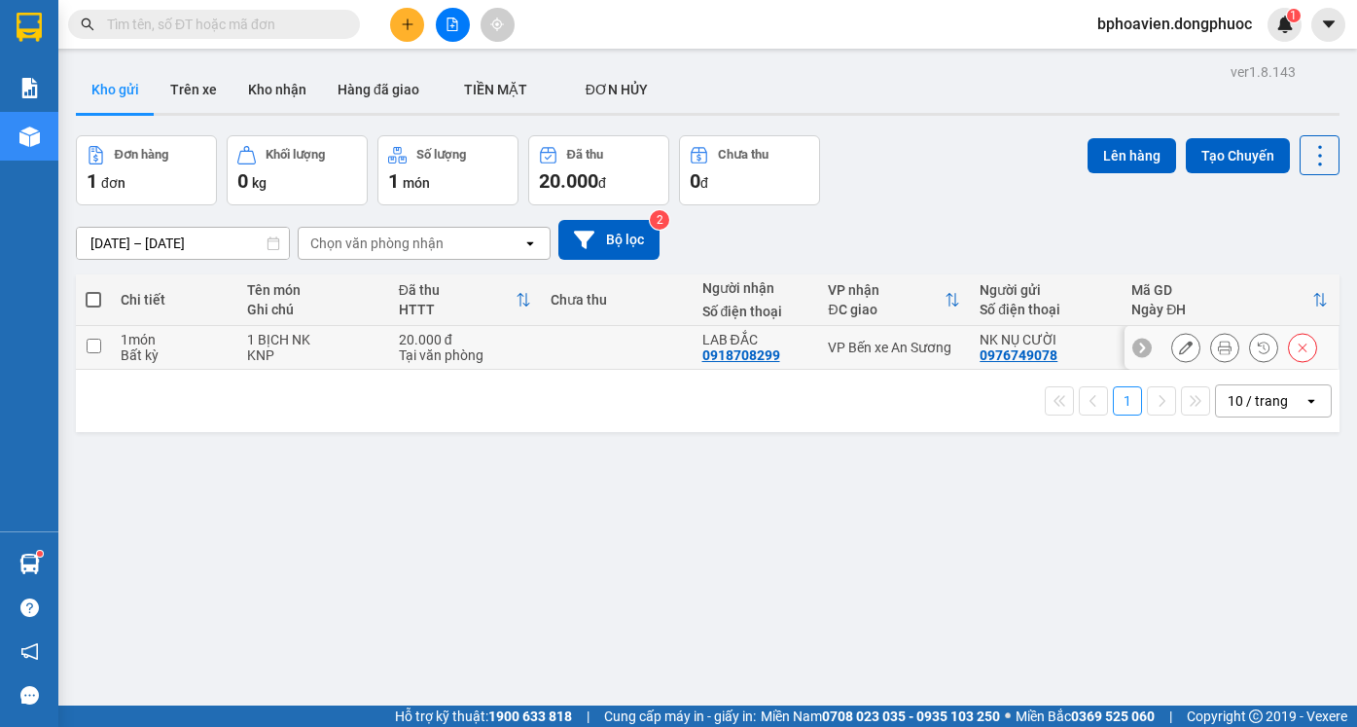
click at [92, 343] on input "checkbox" at bounding box center [94, 345] width 15 height 15
checkbox input "true"
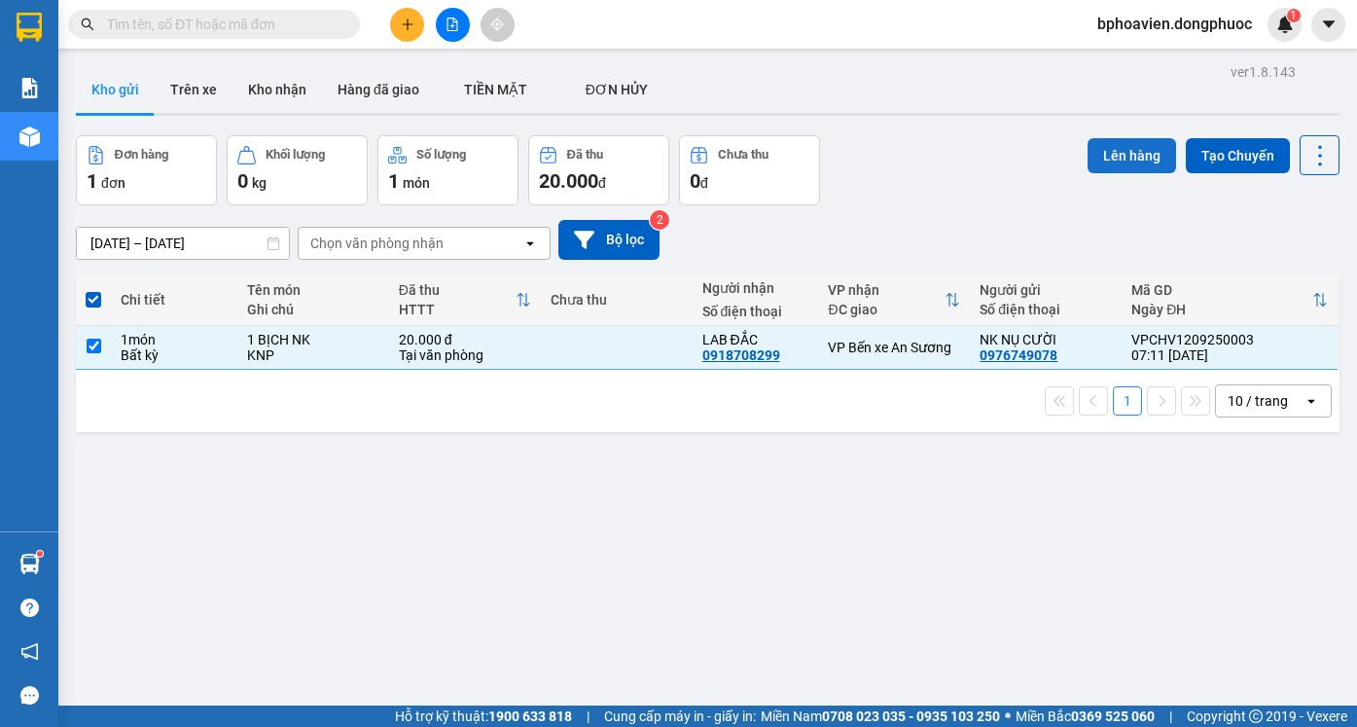
click at [1107, 160] on button "Lên hàng" at bounding box center [1131, 155] width 89 height 35
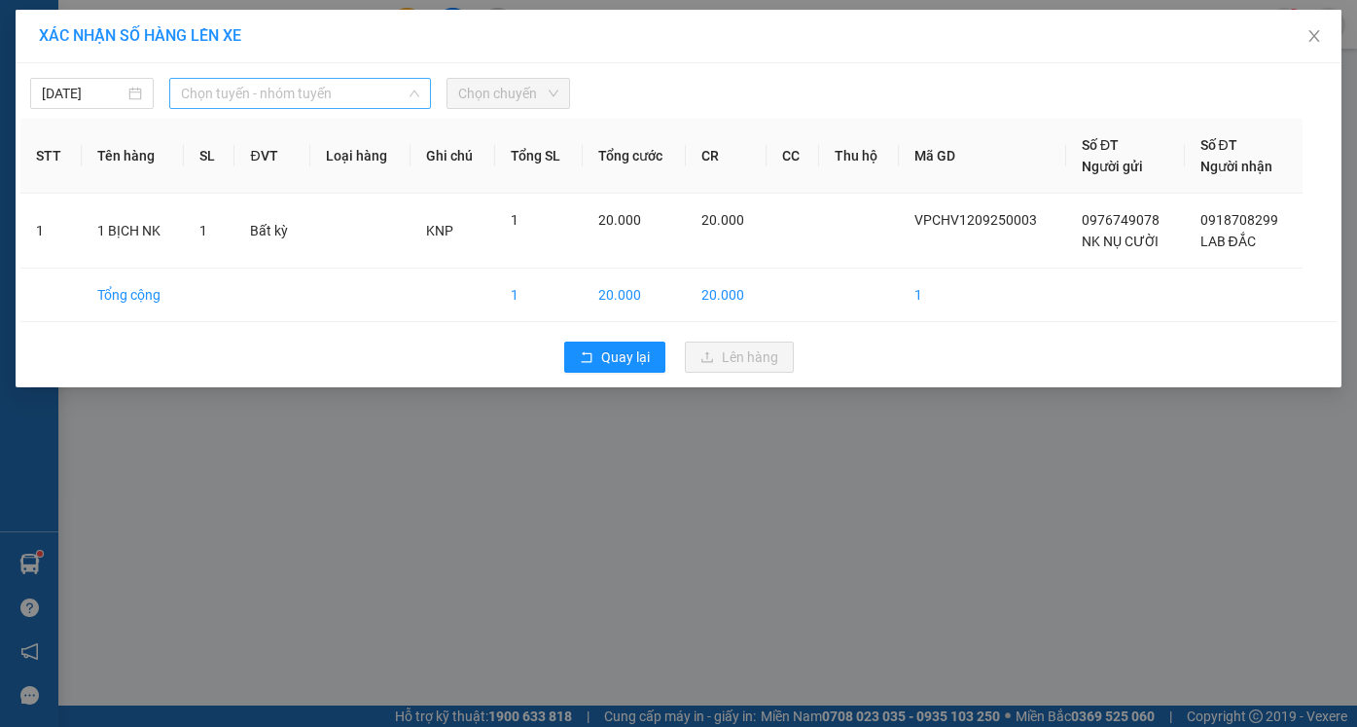
click at [370, 102] on span "Chọn tuyến - nhóm tuyến" at bounding box center [300, 93] width 238 height 29
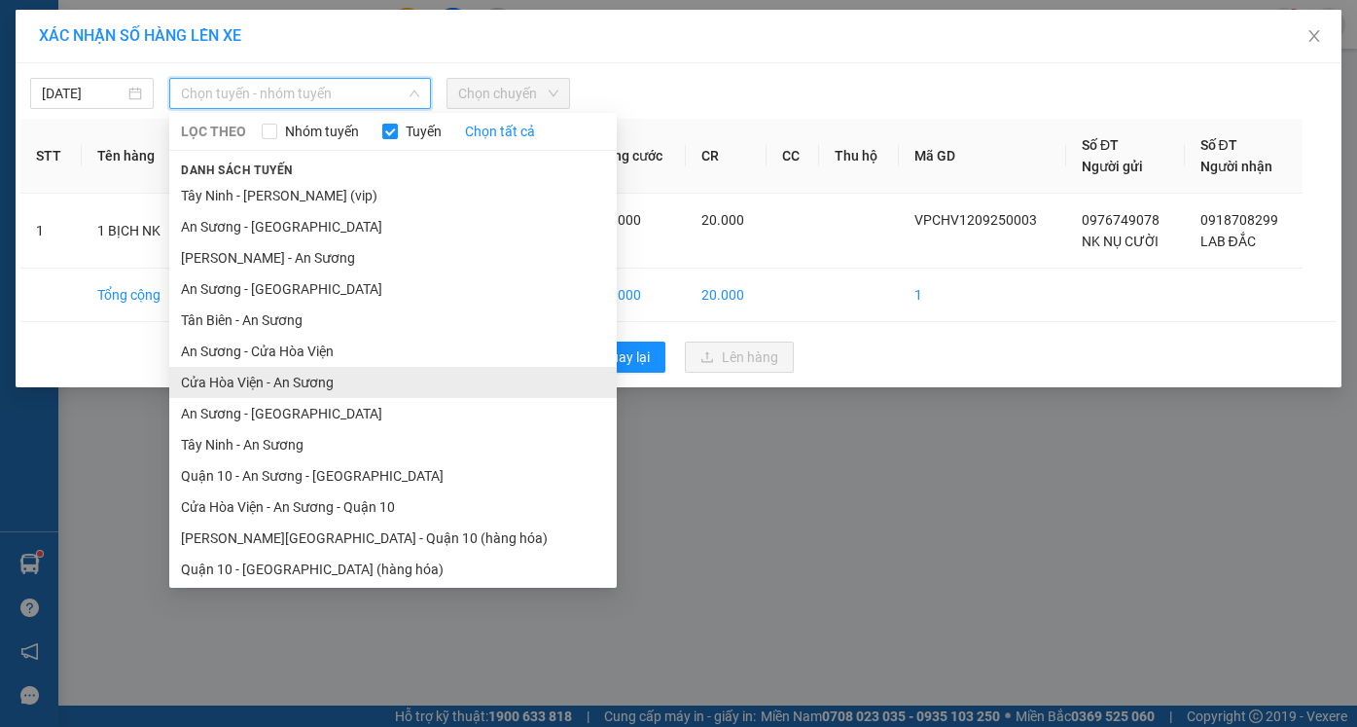
click at [349, 382] on li "Cửa Hòa Viện - An Sương" at bounding box center [392, 382] width 447 height 31
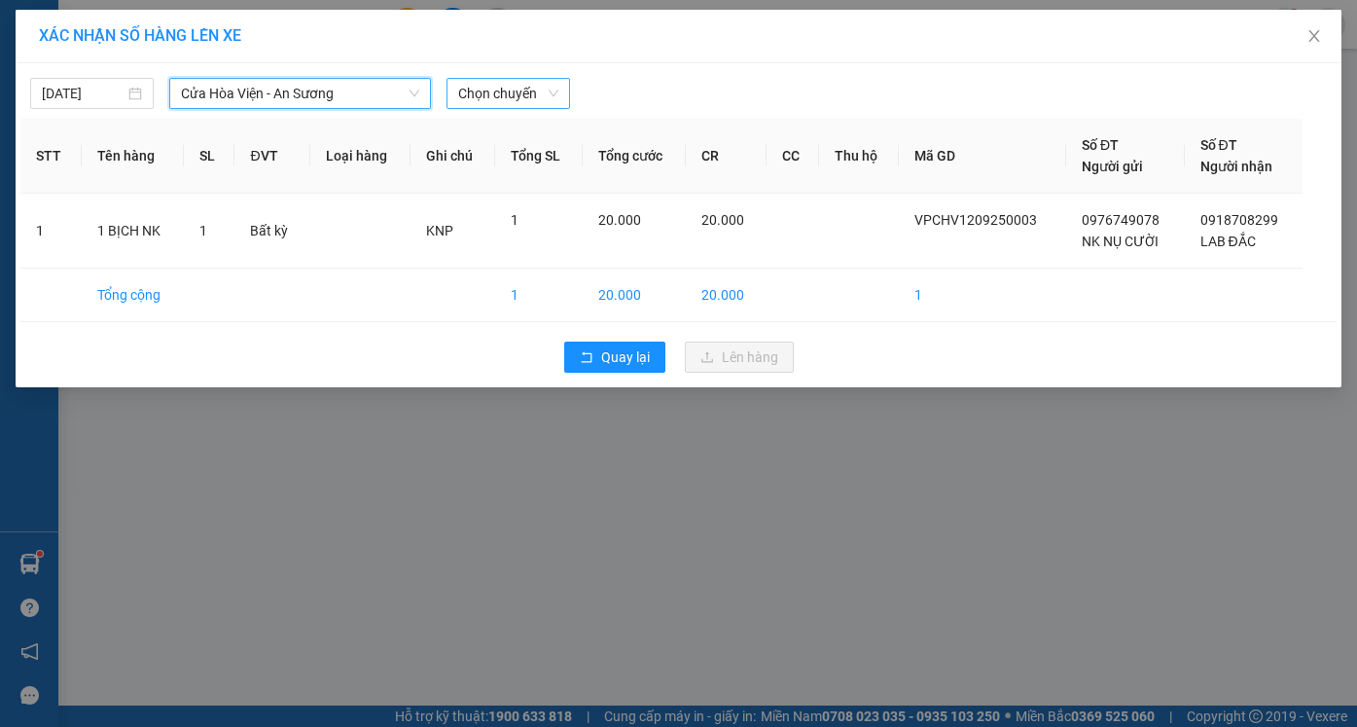
click at [534, 91] on span "Chọn chuyến" at bounding box center [508, 93] width 100 height 29
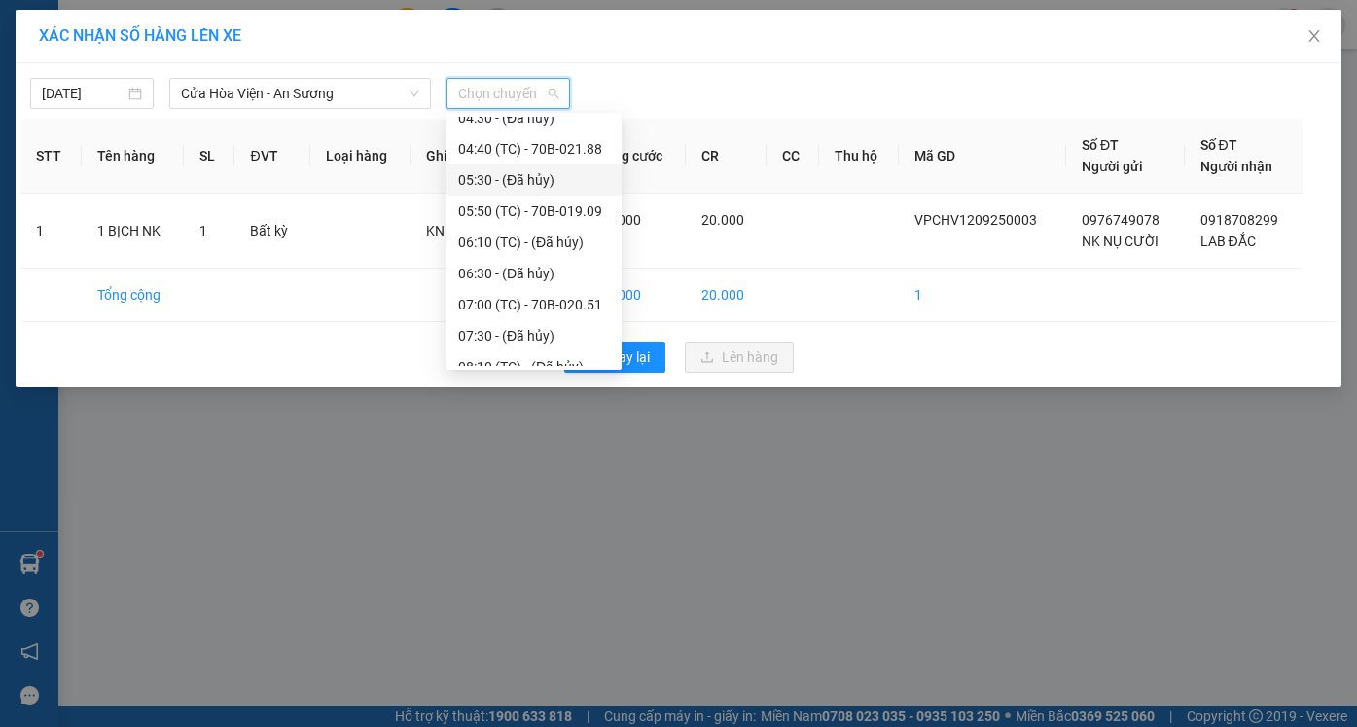
scroll to position [195, 0]
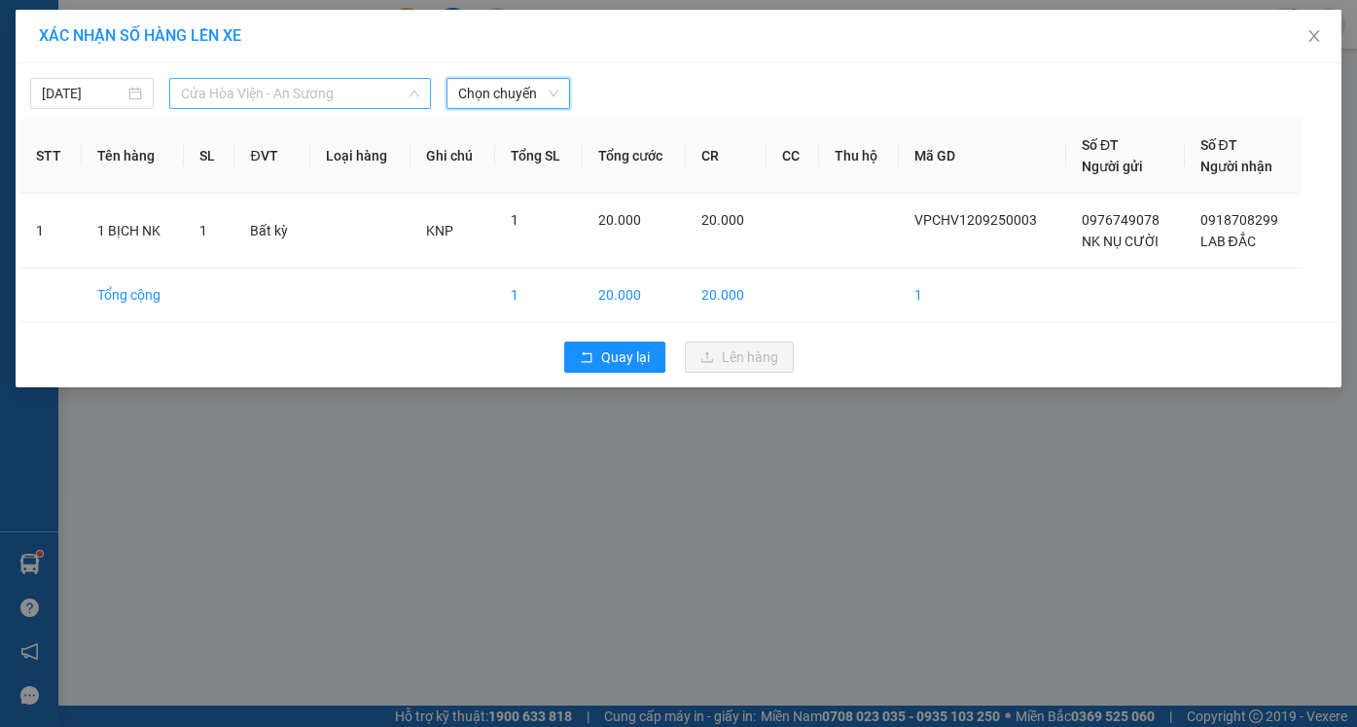
click at [339, 91] on span "Cửa Hòa Viện - An Sương" at bounding box center [300, 93] width 238 height 29
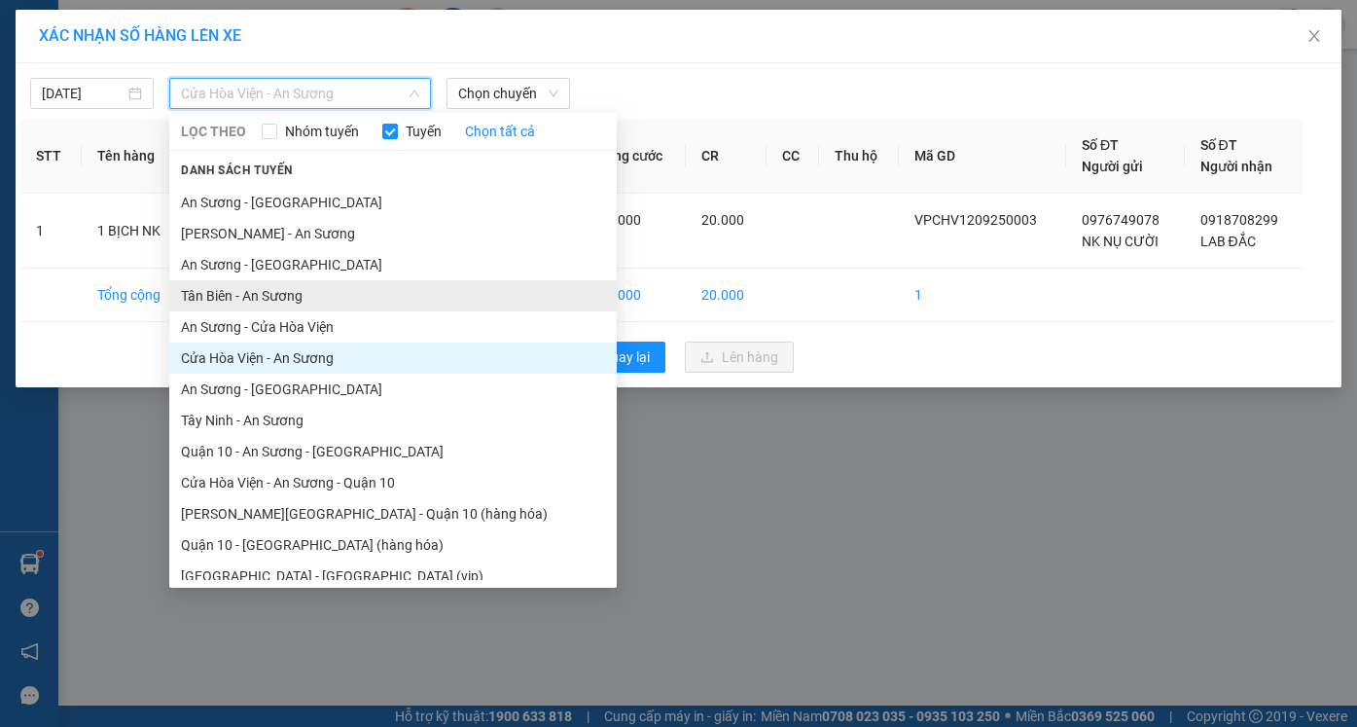
scroll to position [36, 0]
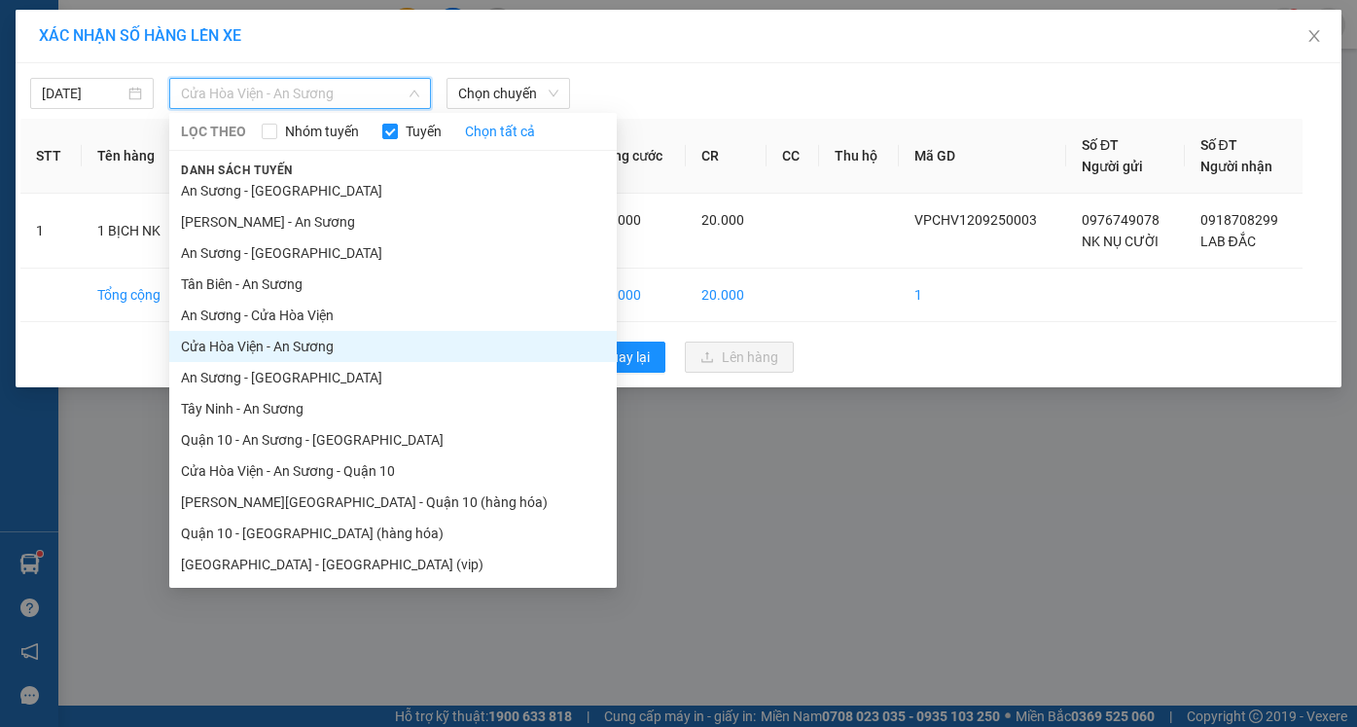
drag, startPoint x: 344, startPoint y: 475, endPoint x: 347, endPoint y: 447, distance: 27.4
click at [344, 474] on li "Cửa Hòa Viện - An Sương - Quận 10" at bounding box center [392, 470] width 447 height 31
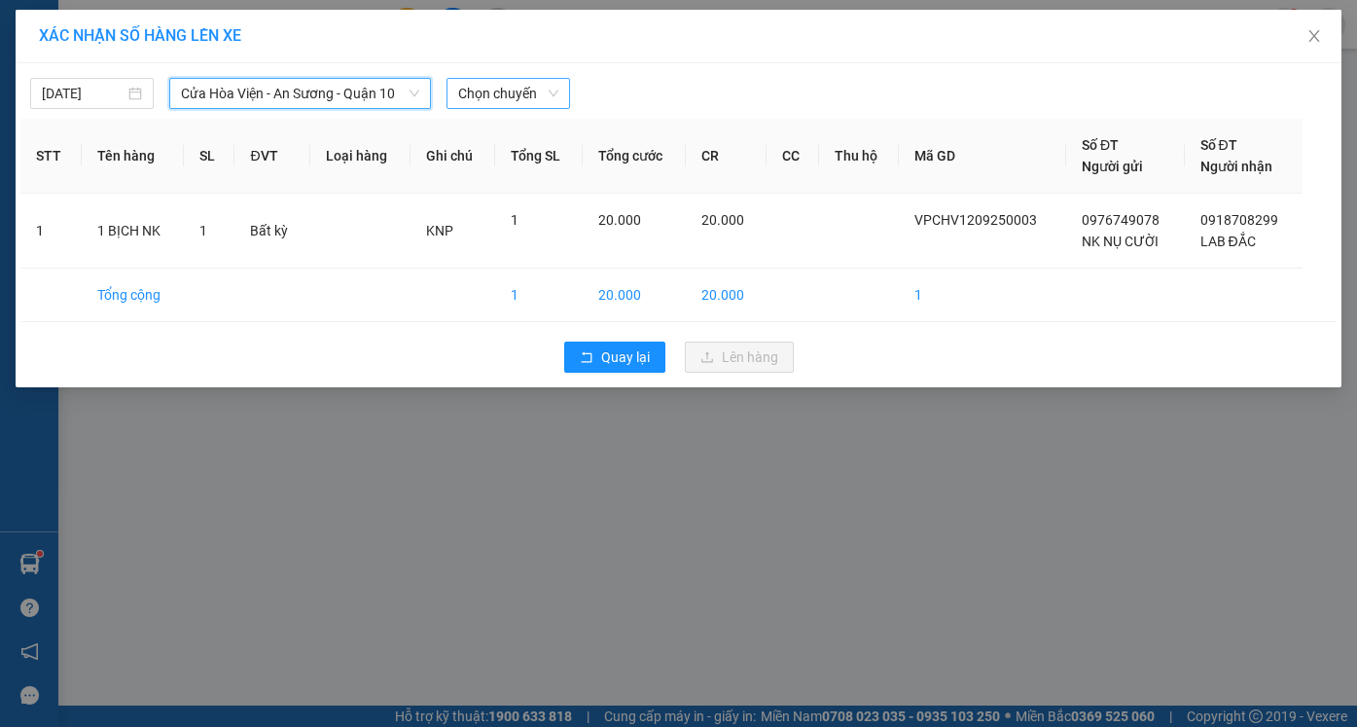
drag, startPoint x: 516, startPoint y: 82, endPoint x: 519, endPoint y: 101, distance: 19.7
click at [517, 82] on span "Chọn chuyến" at bounding box center [508, 93] width 100 height 29
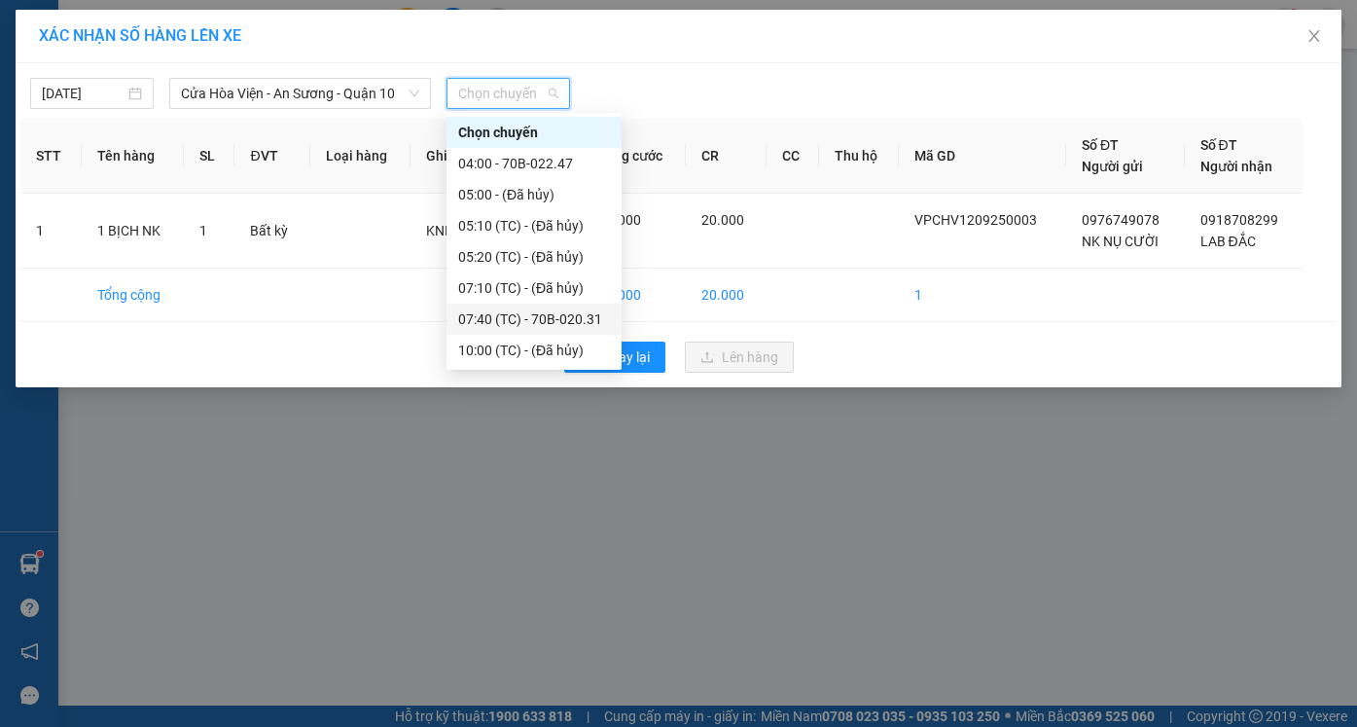
click at [526, 312] on div "07:40 (TC) - 70B-020.31" at bounding box center [534, 318] width 152 height 21
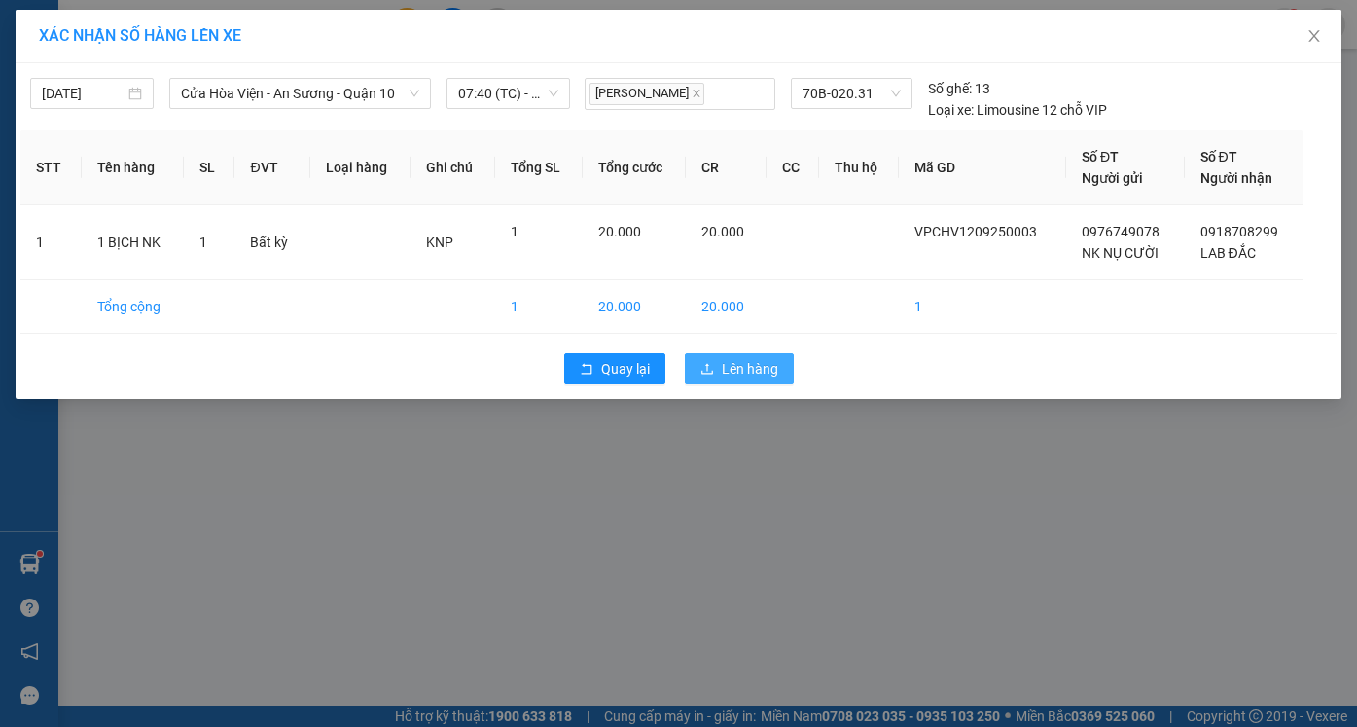
click at [739, 369] on span "Lên hàng" at bounding box center [750, 368] width 56 height 21
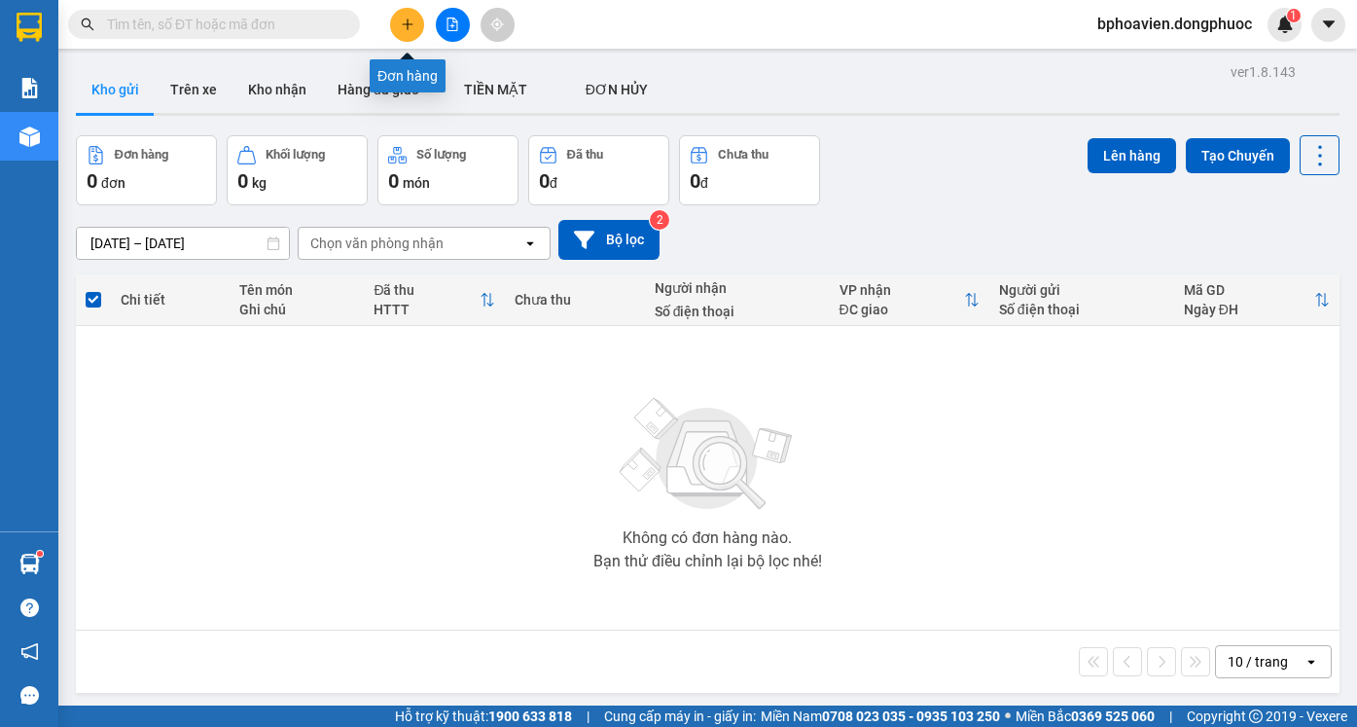
click at [414, 32] on button at bounding box center [407, 25] width 34 height 34
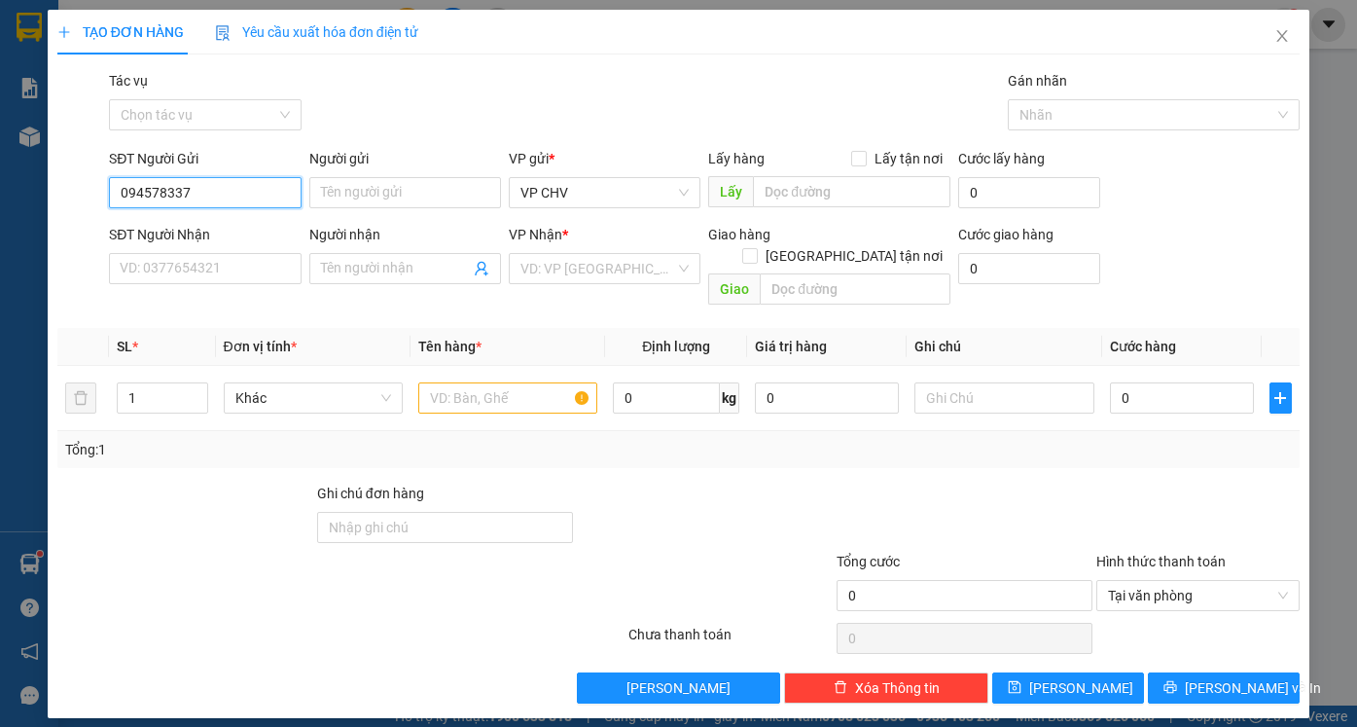
type input "0945783378"
click at [239, 229] on div "0945783378 - TUẤN" at bounding box center [205, 231] width 168 height 21
type input "TUẤN"
type input "0966881085"
type input "LIÊM"
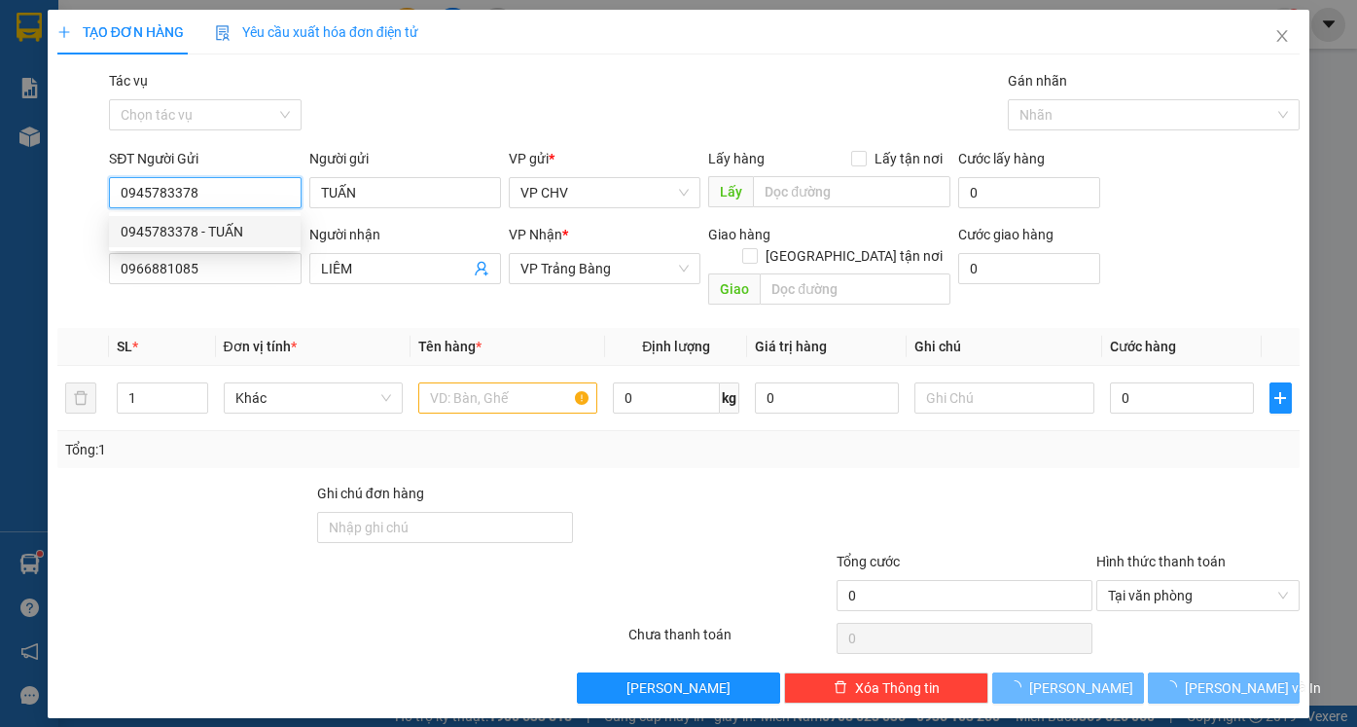
type input "20.000"
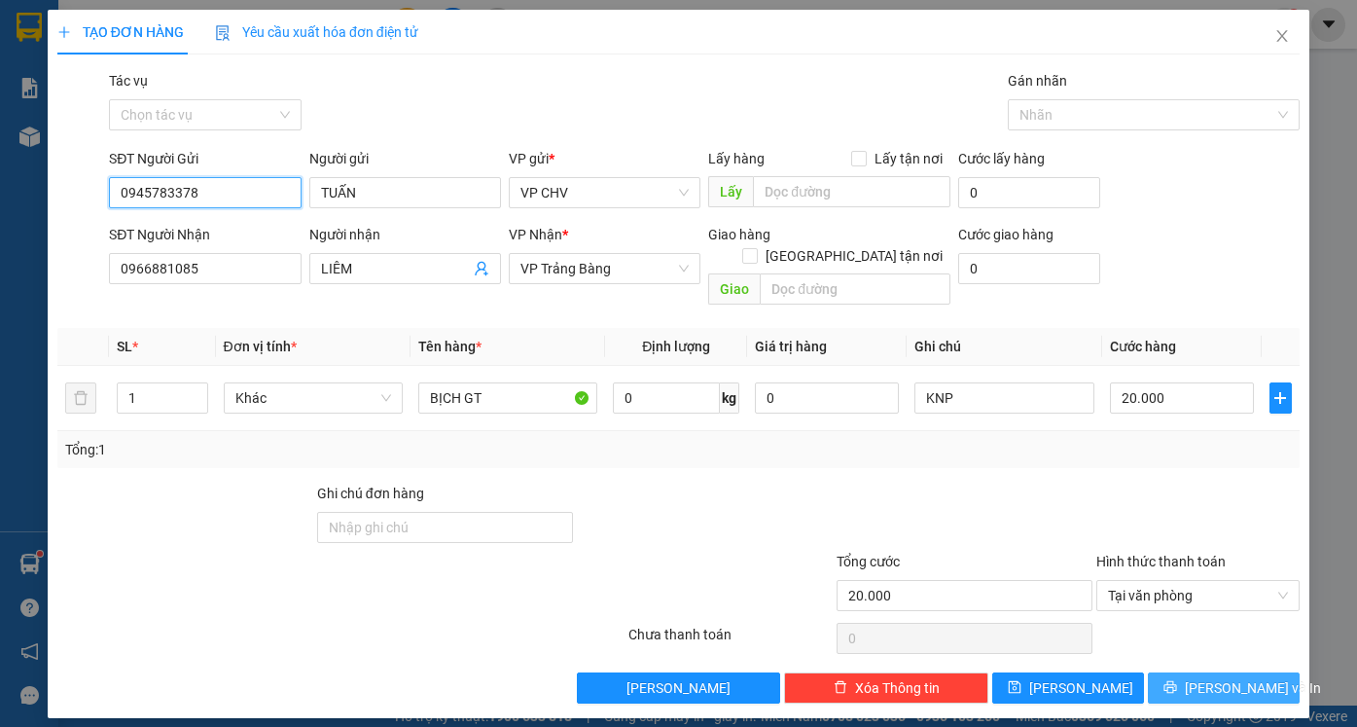
type input "0945783378"
click at [1218, 677] on span "[PERSON_NAME] và In" at bounding box center [1253, 687] width 136 height 21
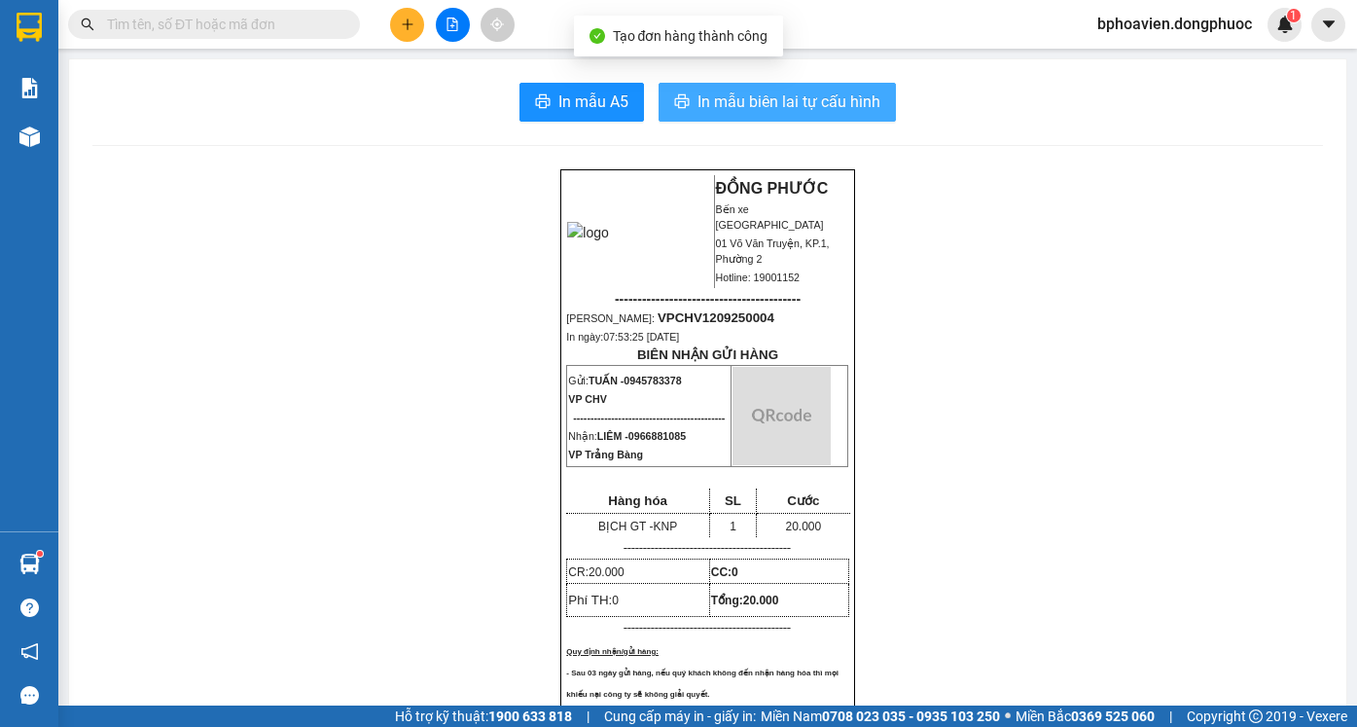
click at [832, 103] on span "In mẫu biên lai tự cấu hình" at bounding box center [788, 101] width 183 height 24
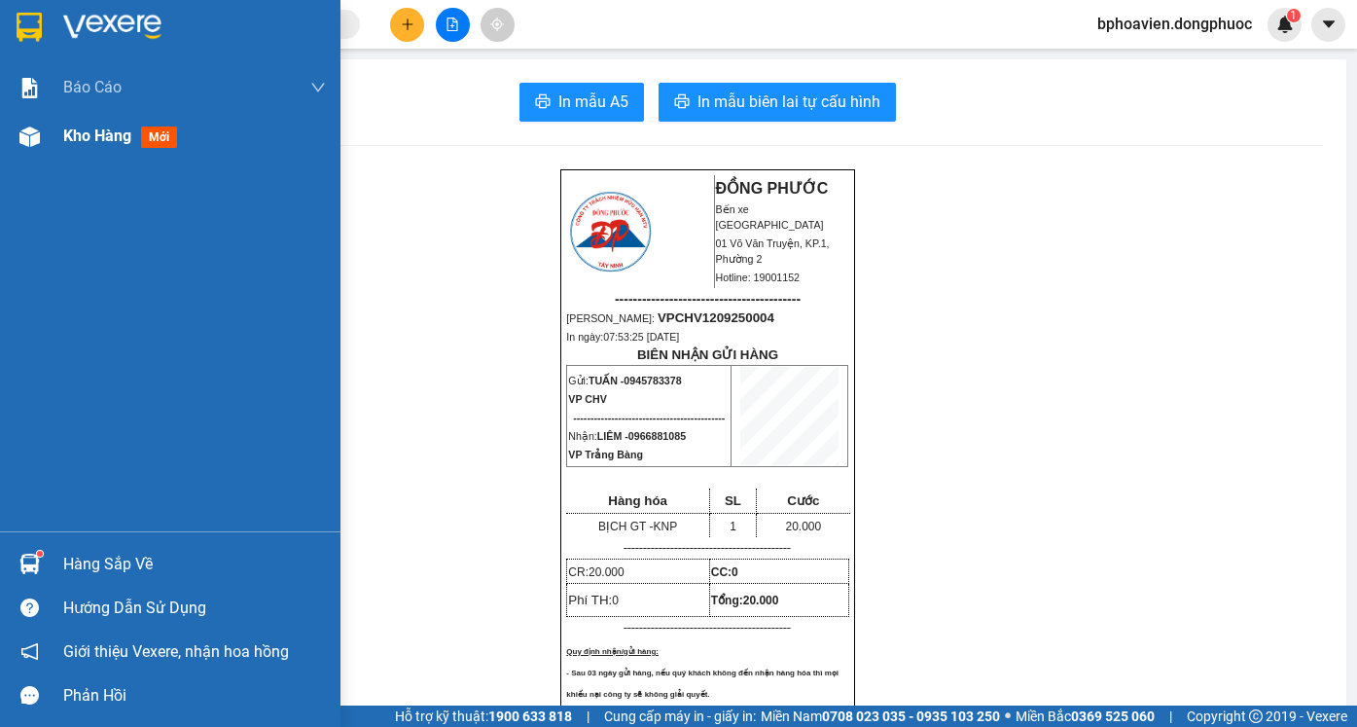
click at [73, 134] on span "Kho hàng" at bounding box center [97, 135] width 68 height 18
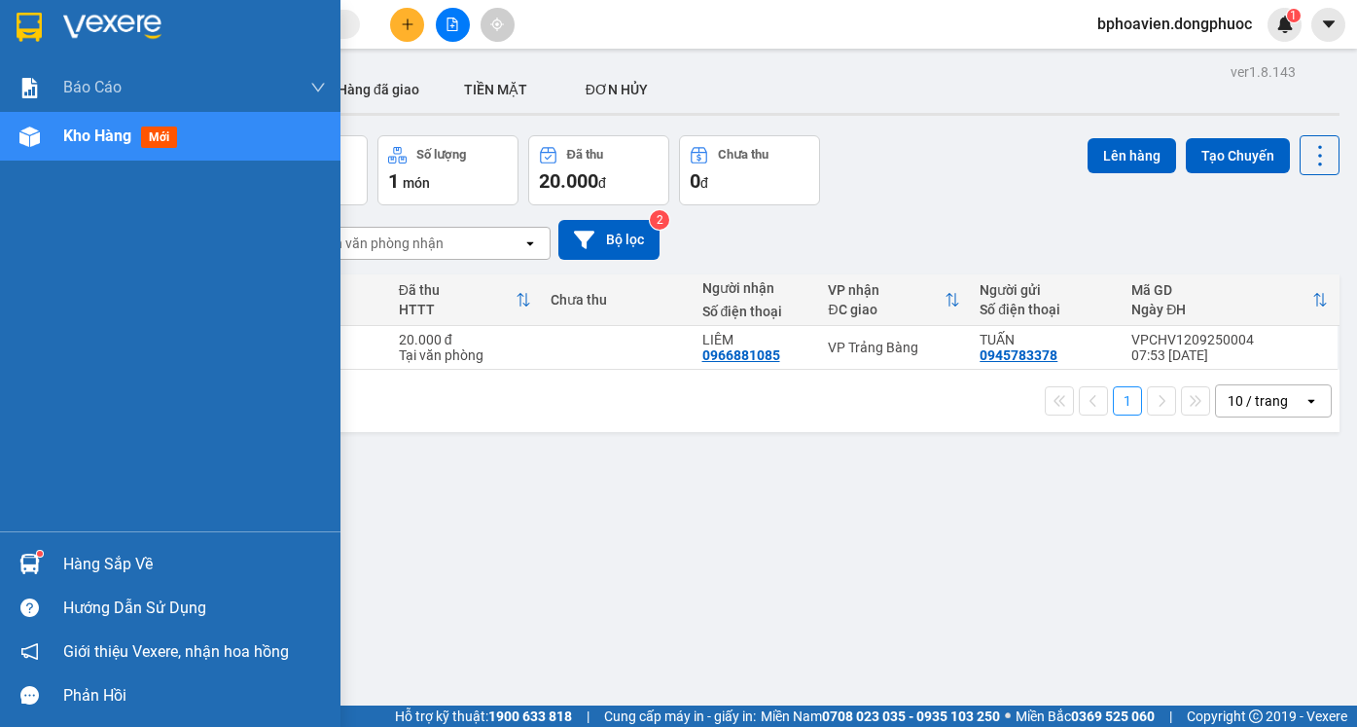
click at [96, 559] on div "Hàng sắp về" at bounding box center [194, 564] width 263 height 29
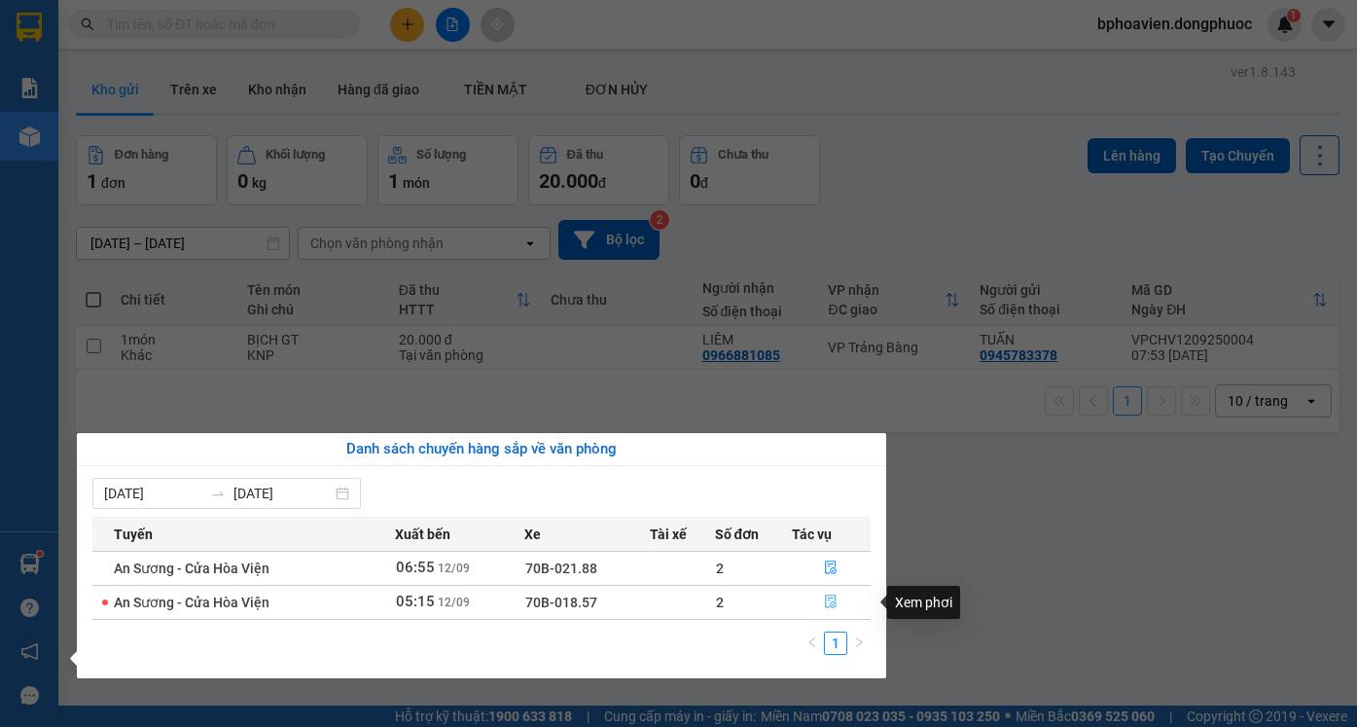
click at [841, 600] on button "button" at bounding box center [832, 601] width 78 height 31
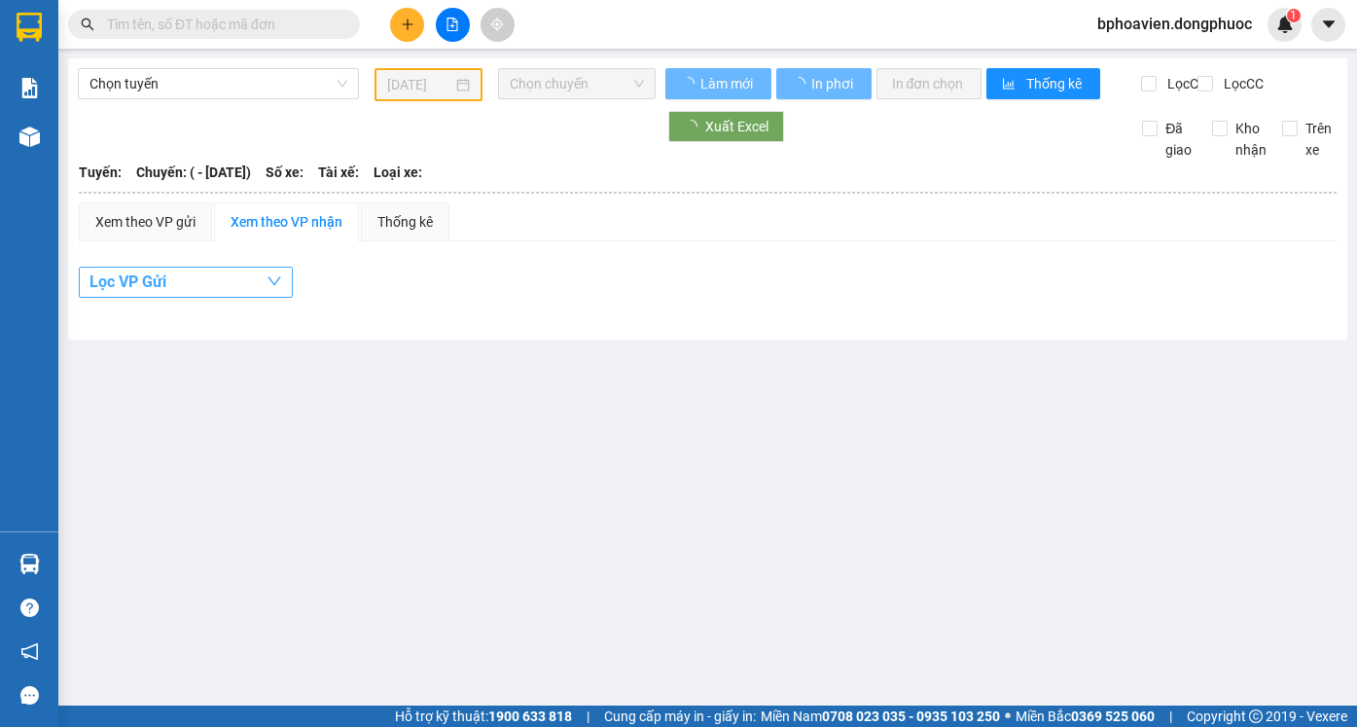
type input "[DATE]"
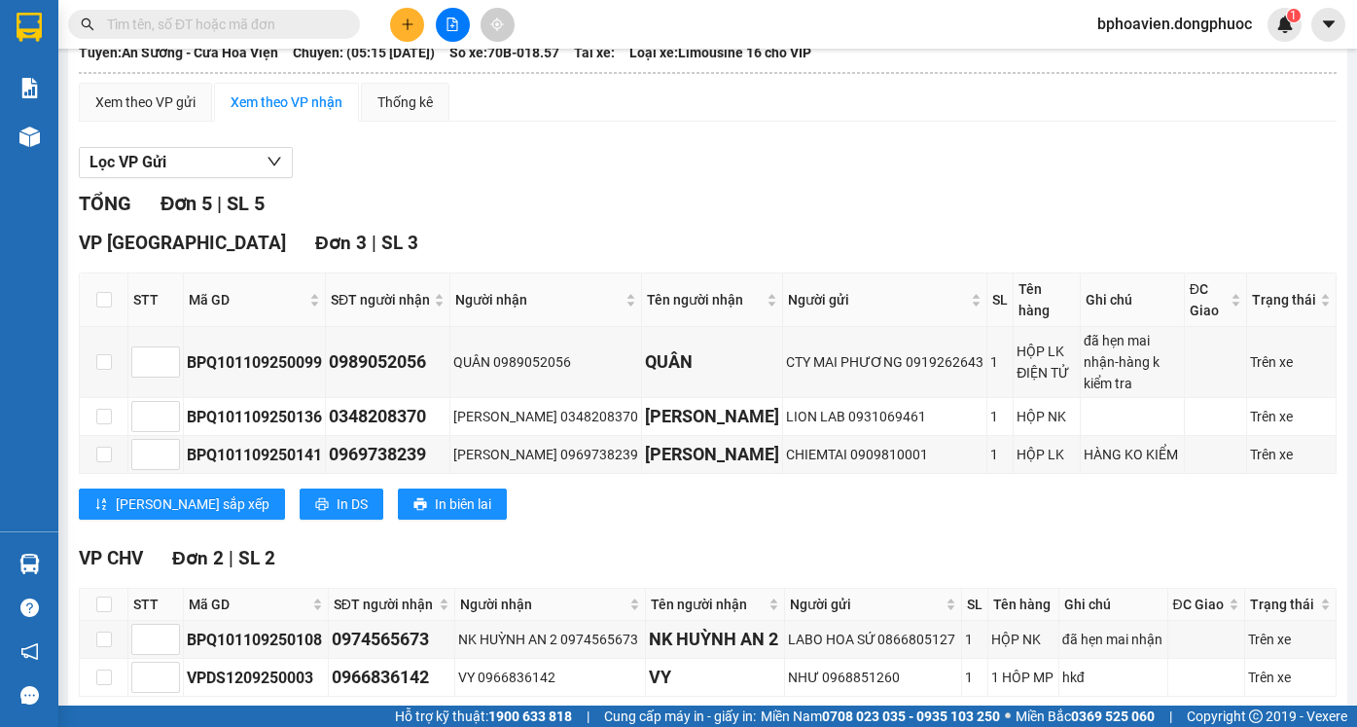
scroll to position [249, 0]
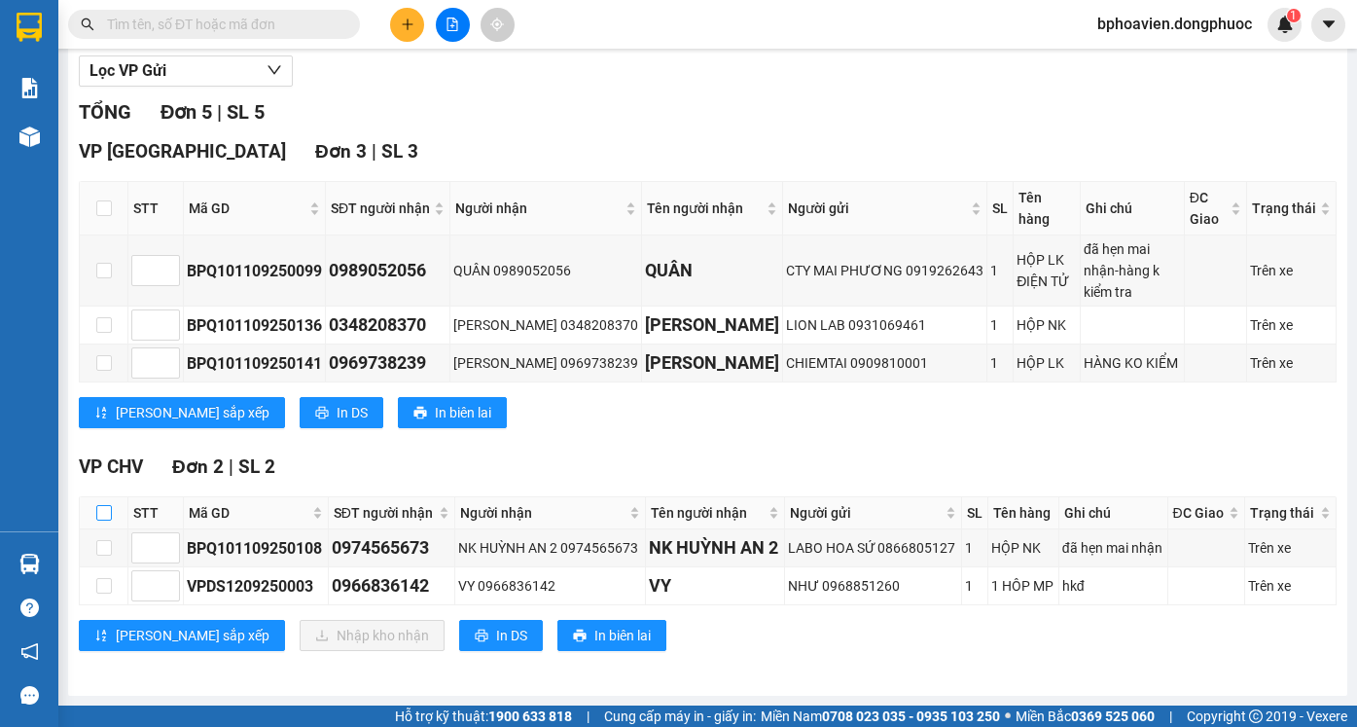
click at [110, 502] on label at bounding box center [104, 512] width 16 height 21
click at [110, 505] on input "checkbox" at bounding box center [104, 513] width 16 height 16
checkbox input "true"
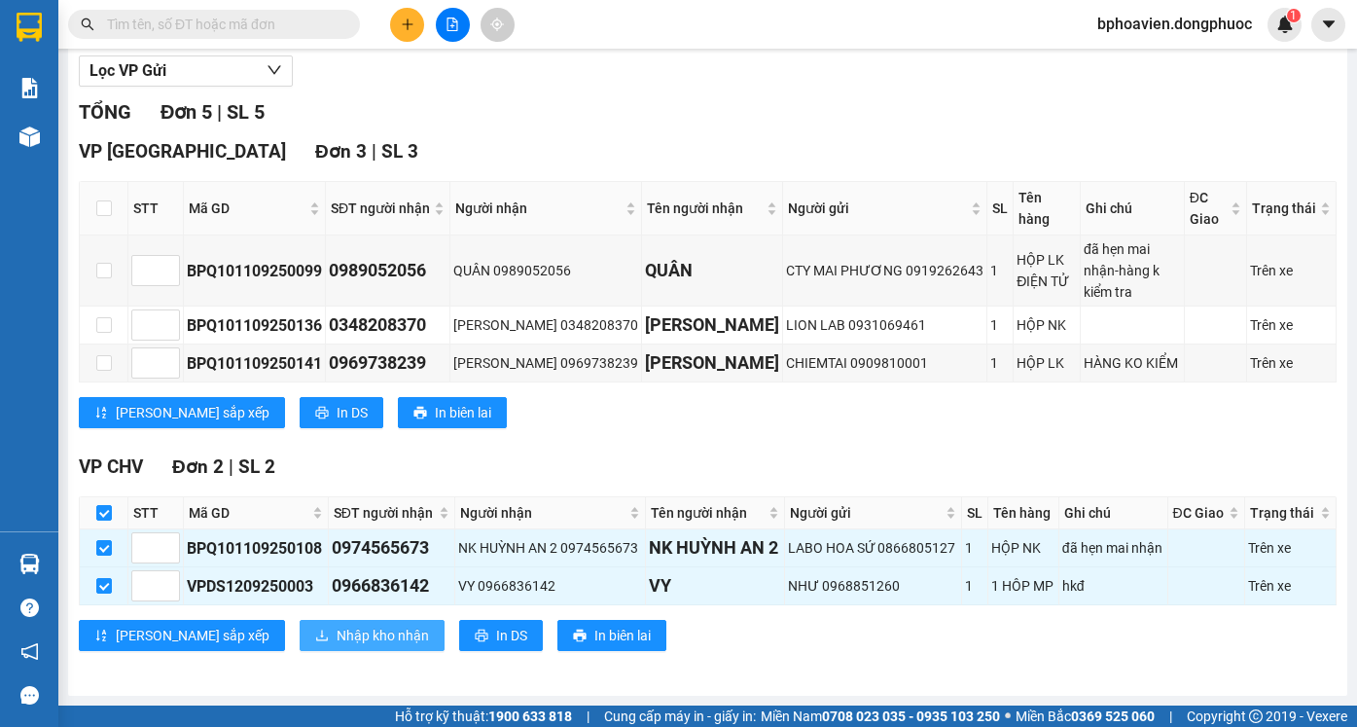
click at [337, 638] on span "Nhập kho nhận" at bounding box center [383, 634] width 92 height 21
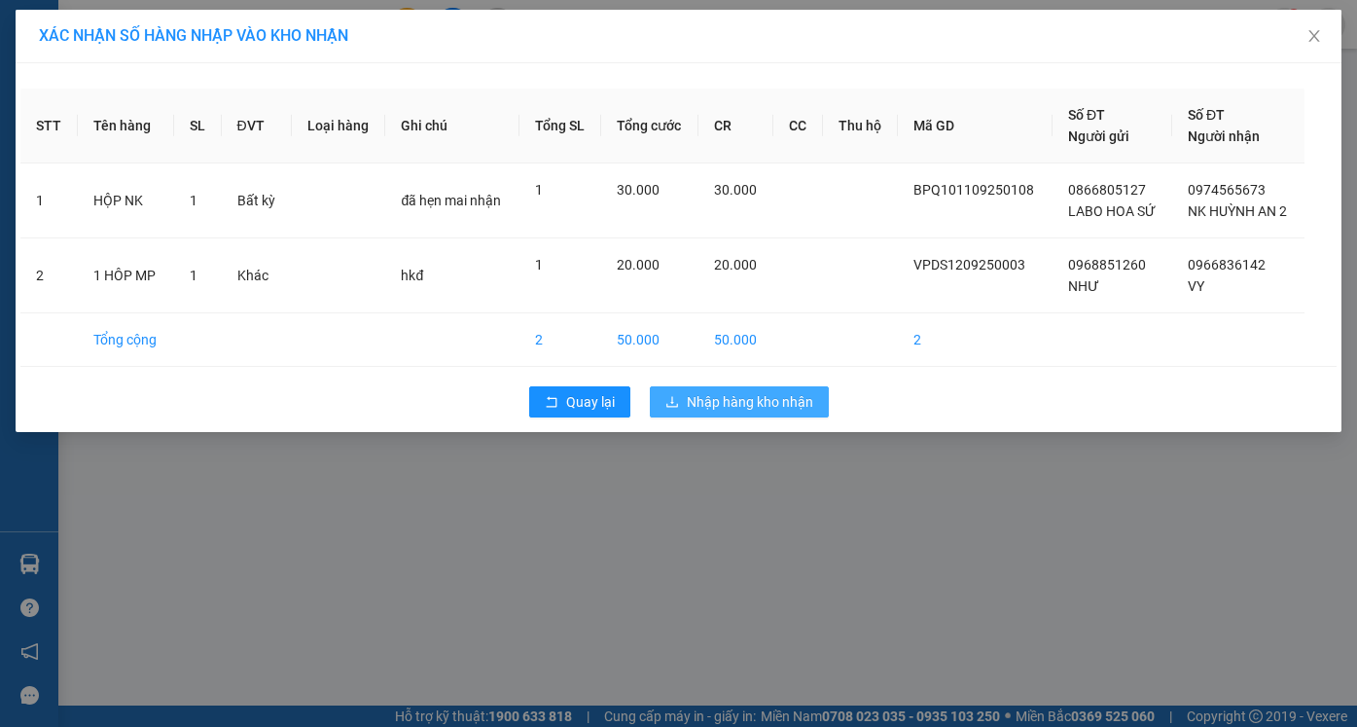
click at [759, 415] on button "Nhập hàng kho nhận" at bounding box center [739, 401] width 179 height 31
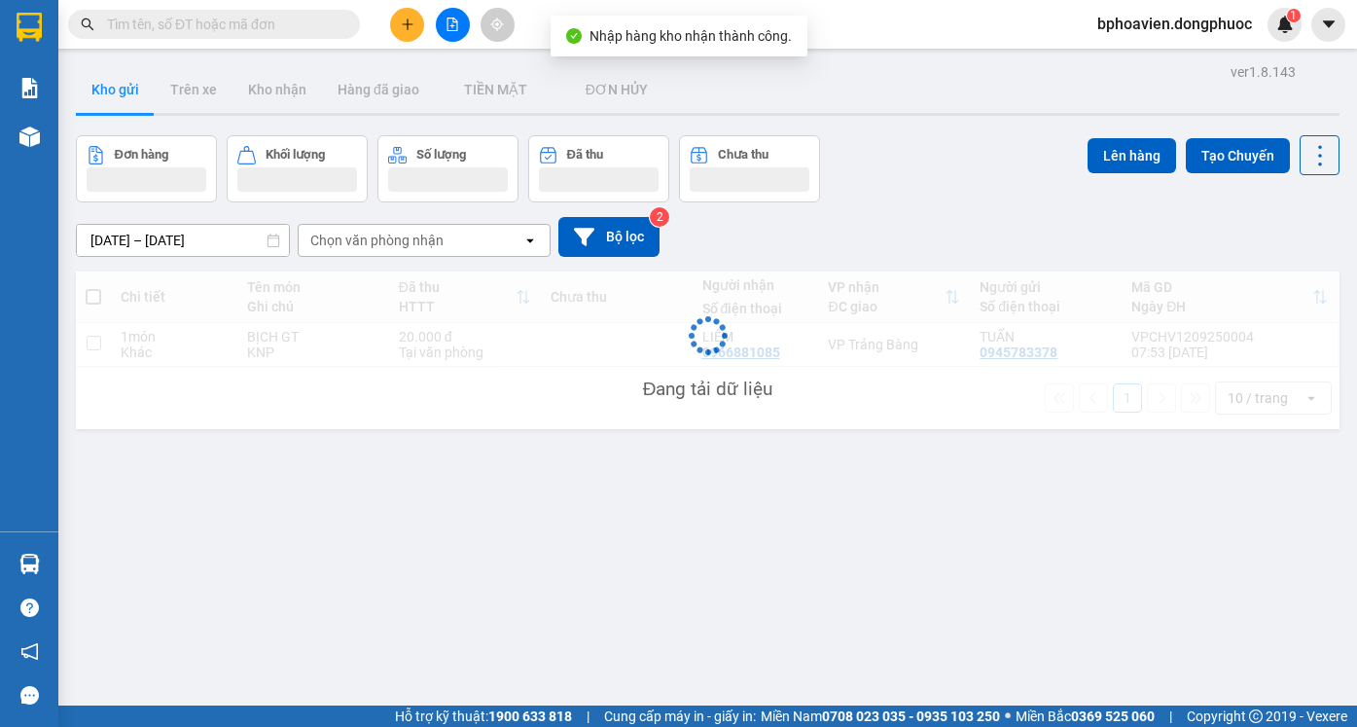
click at [755, 405] on div "Đang tải dữ liệu" at bounding box center [707, 350] width 1263 height 158
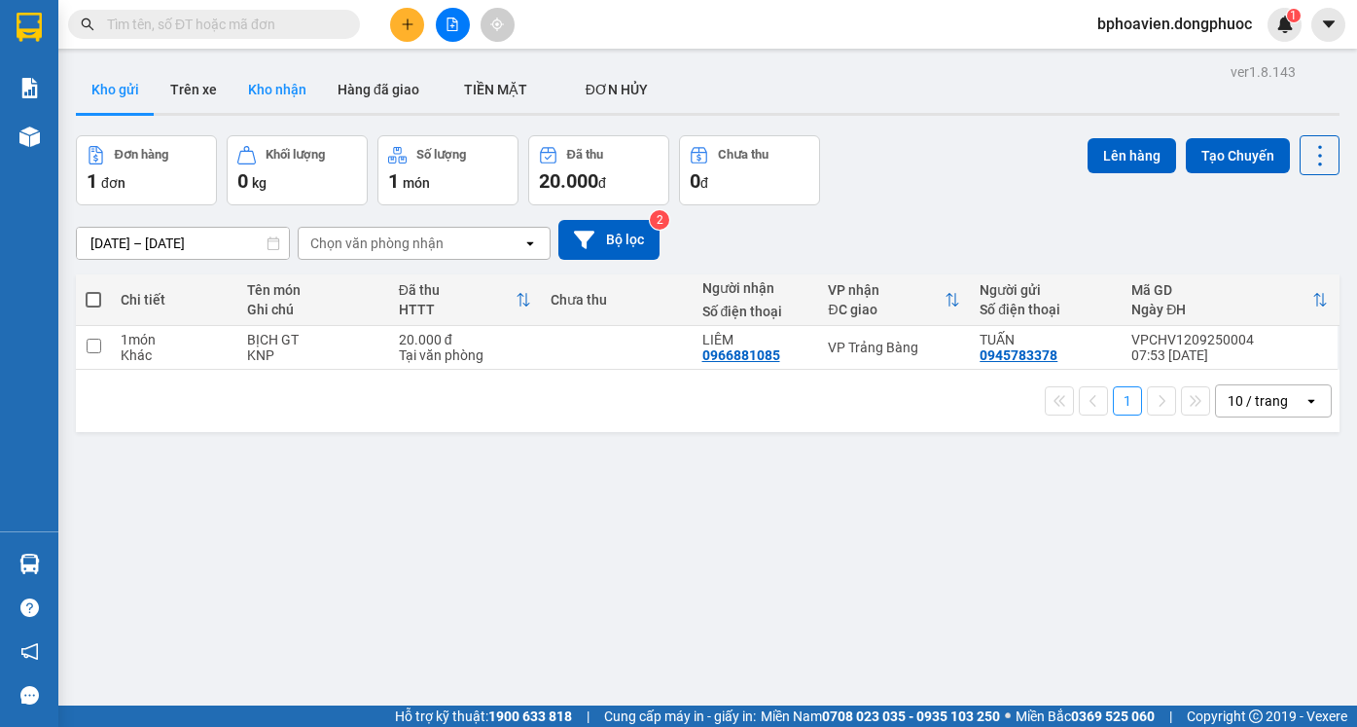
click at [256, 94] on button "Kho nhận" at bounding box center [276, 89] width 89 height 47
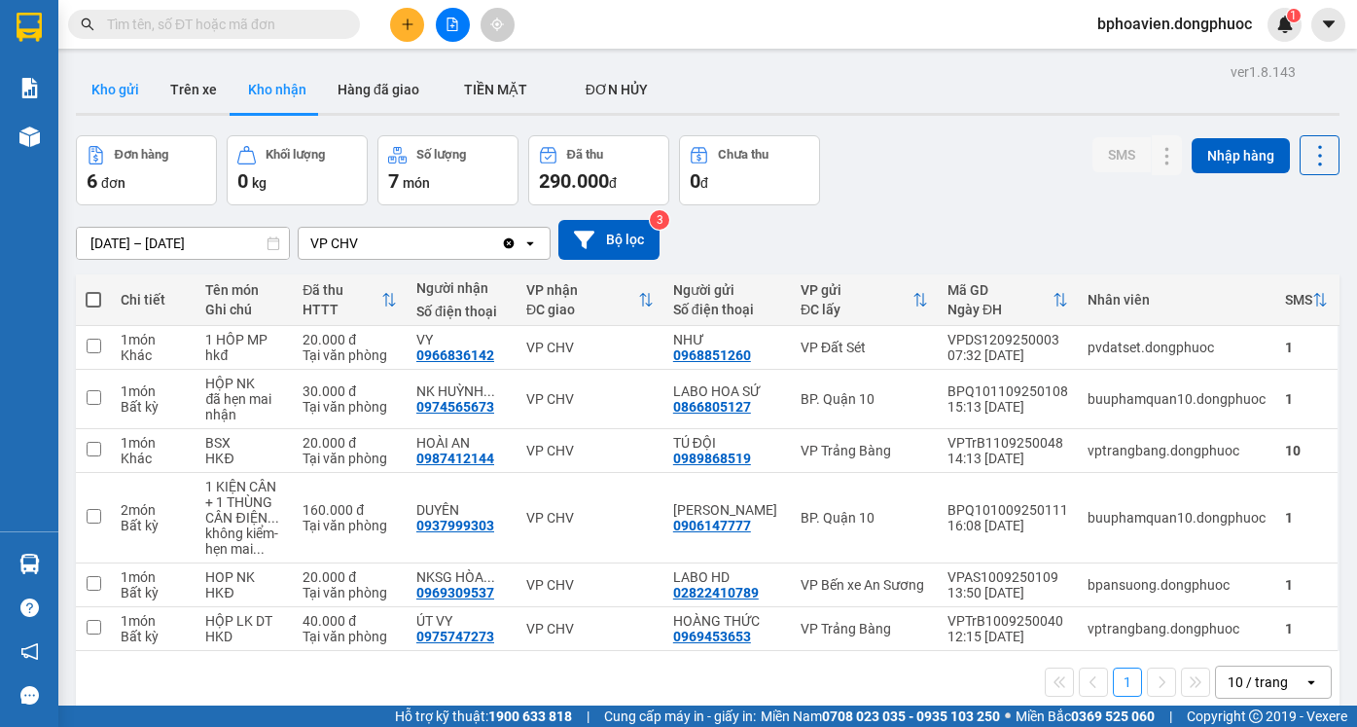
click at [128, 97] on button "Kho gửi" at bounding box center [115, 89] width 79 height 47
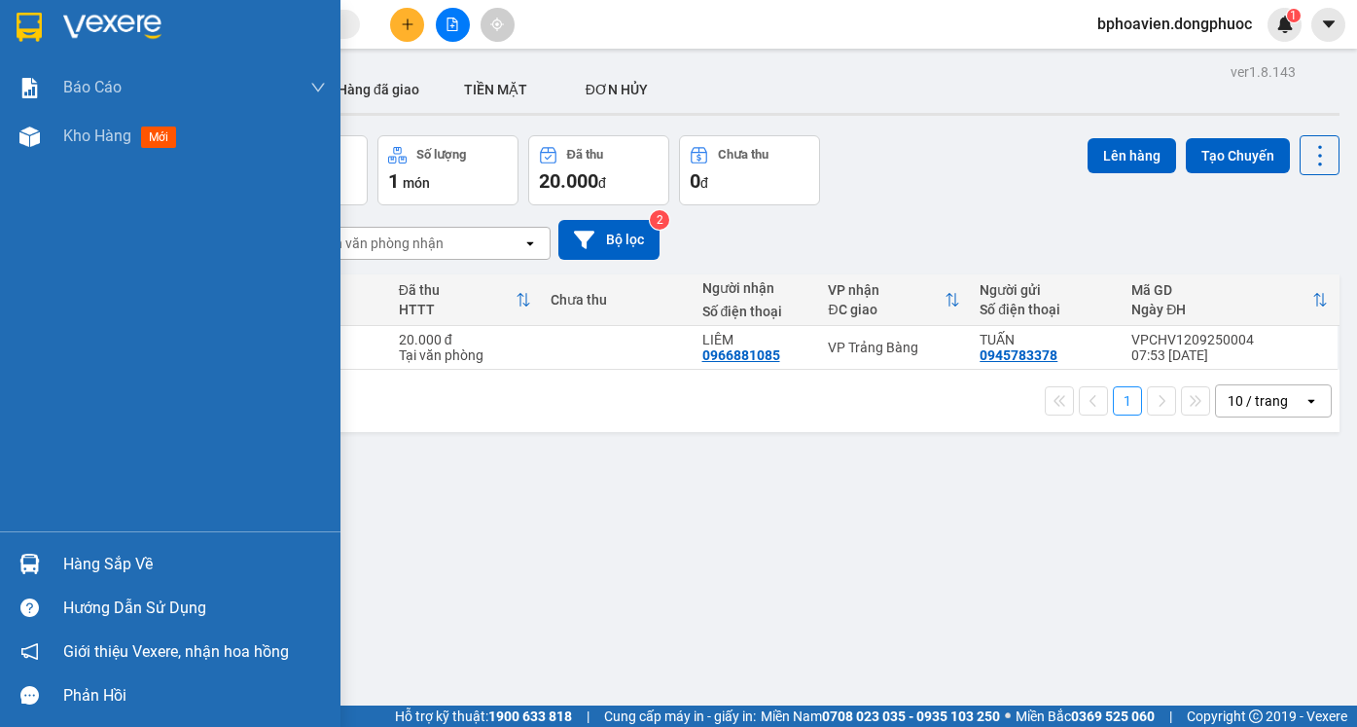
drag, startPoint x: 90, startPoint y: 558, endPoint x: 173, endPoint y: 598, distance: 91.8
click at [93, 558] on div "Hàng sắp về" at bounding box center [194, 564] width 263 height 29
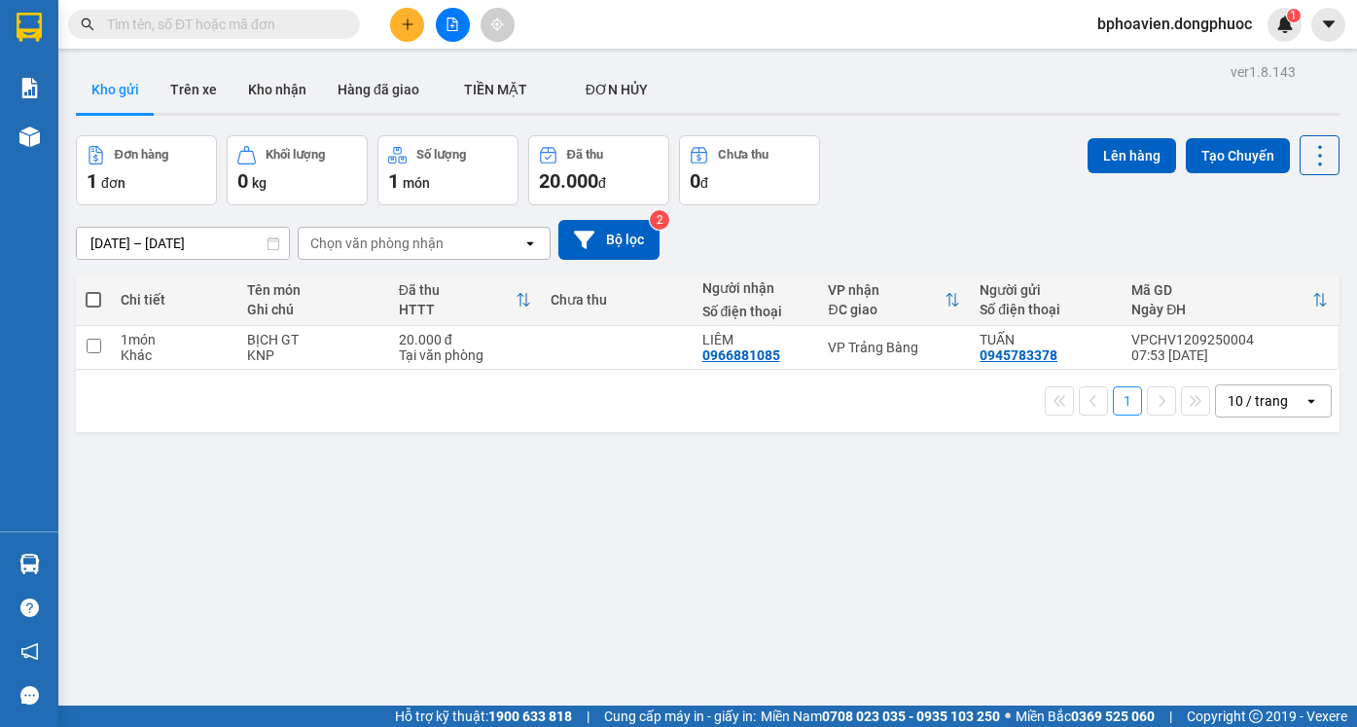
click at [990, 535] on section "Kết quả tìm kiếm ( 0 ) Bộ lọc No Data bphoavien.dongphuoc 1 Báo cáo Mẫu 1: Báo …" at bounding box center [678, 363] width 1357 height 727
click at [401, 20] on icon "plus" at bounding box center [408, 25] width 14 height 14
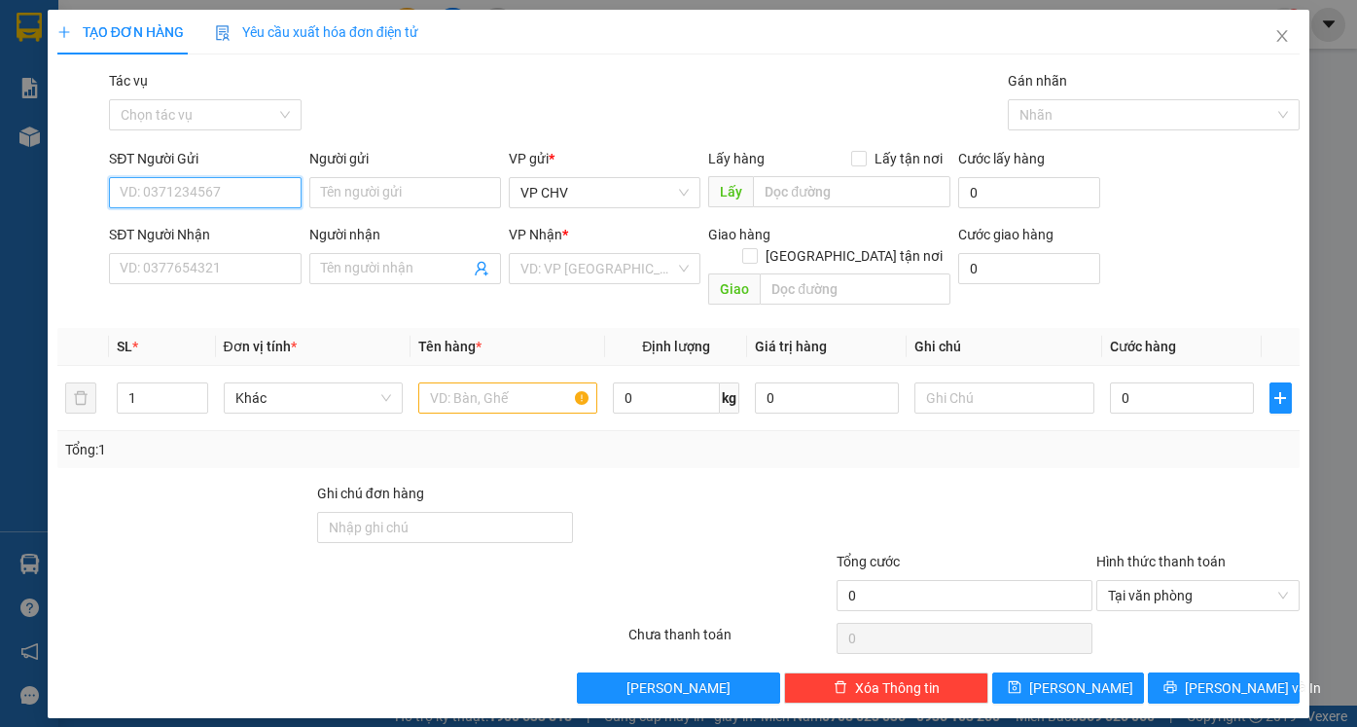
click at [209, 178] on input "SĐT Người Gửi" at bounding box center [205, 192] width 192 height 31
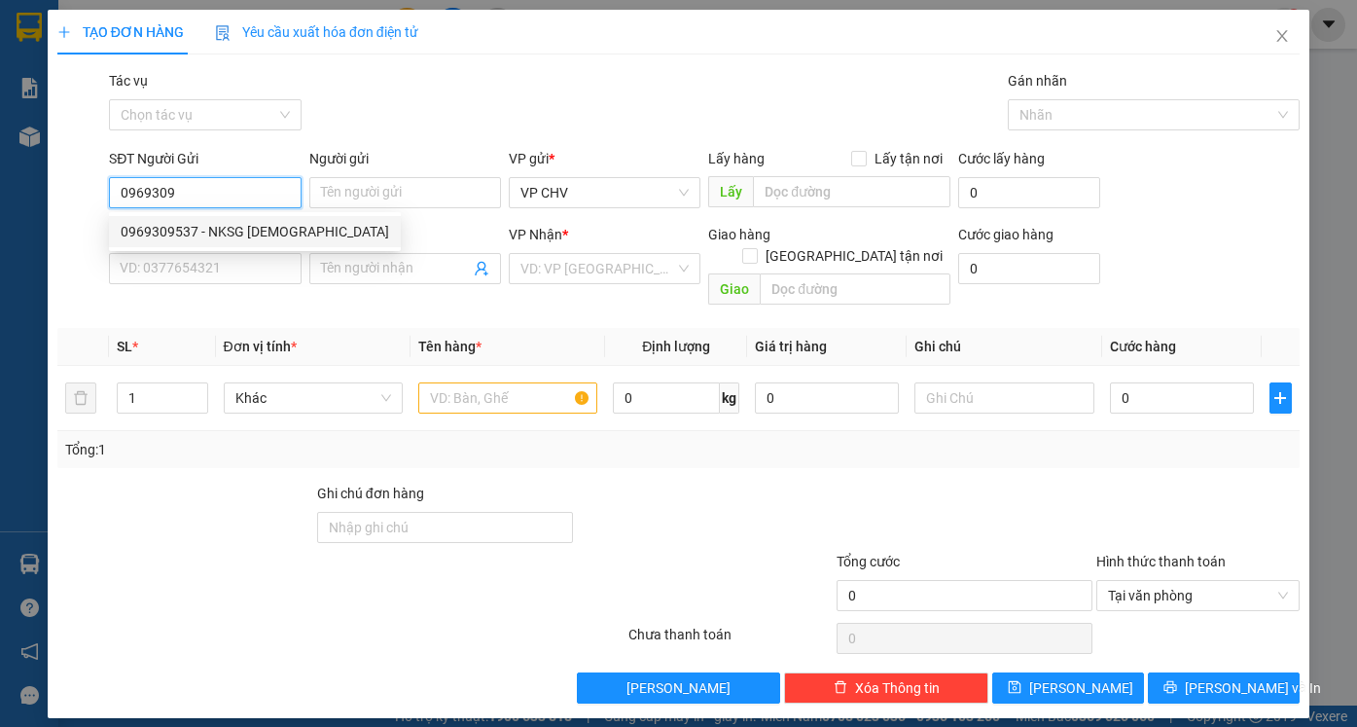
click at [261, 233] on div "0969309537 - NKSG HÒA VIỆN" at bounding box center [255, 231] width 268 height 21
type input "0969309537"
type input "NKSG HÒA VIỆN"
type input "0945737776"
type input "labo HD"
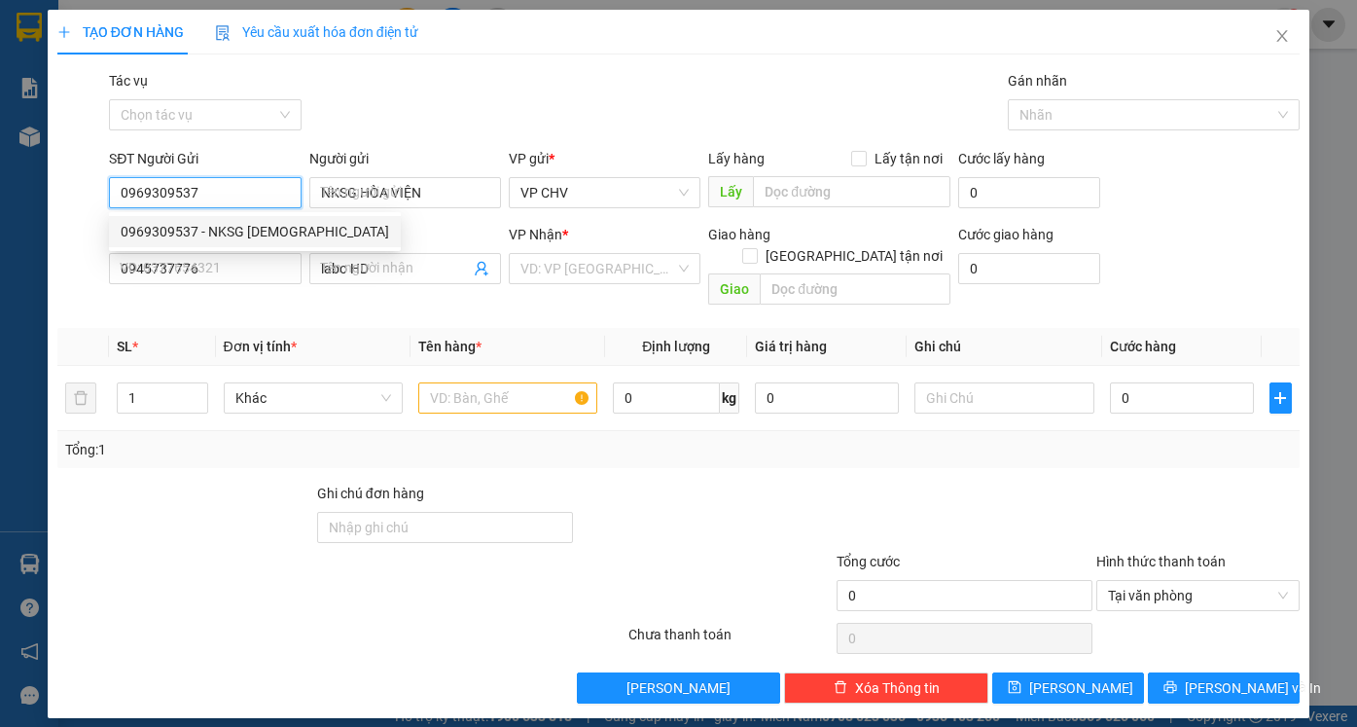
type input "20.000"
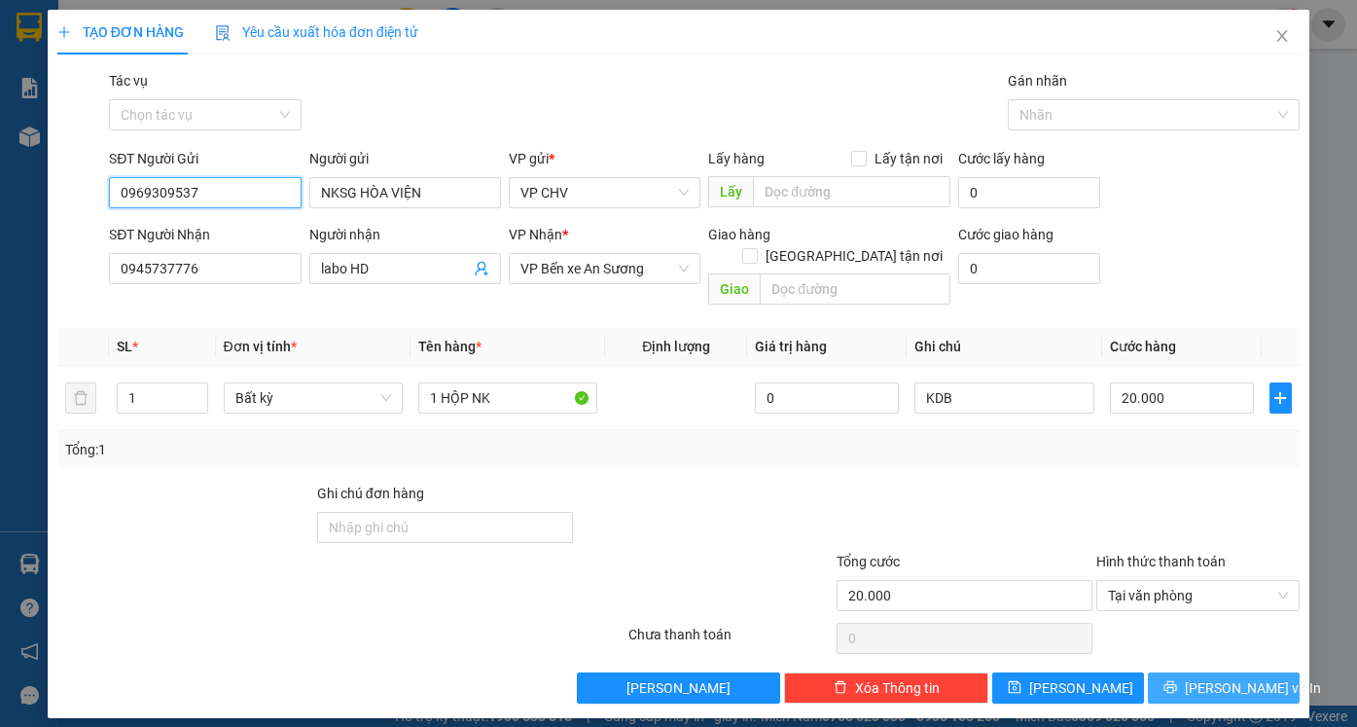
type input "0969309537"
click at [1229, 677] on span "[PERSON_NAME] và In" at bounding box center [1253, 687] width 136 height 21
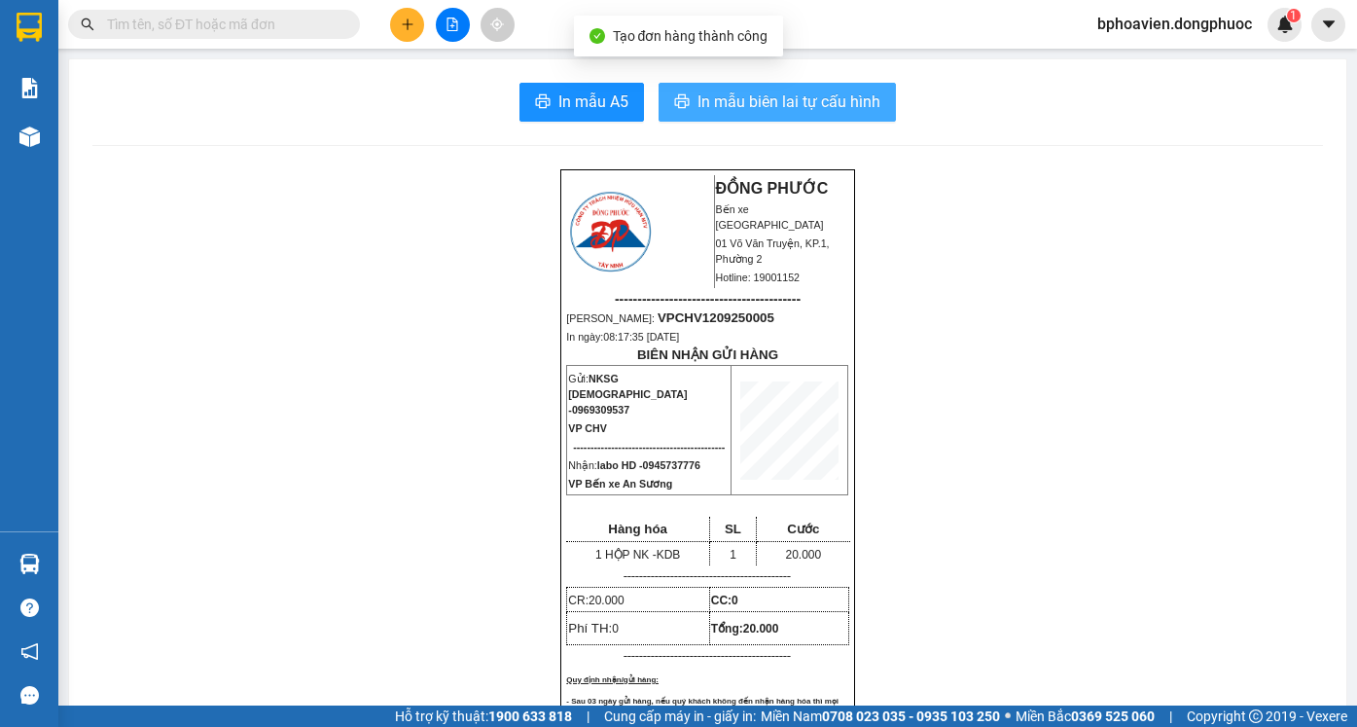
click at [776, 108] on span "In mẫu biên lai tự cấu hình" at bounding box center [788, 101] width 183 height 24
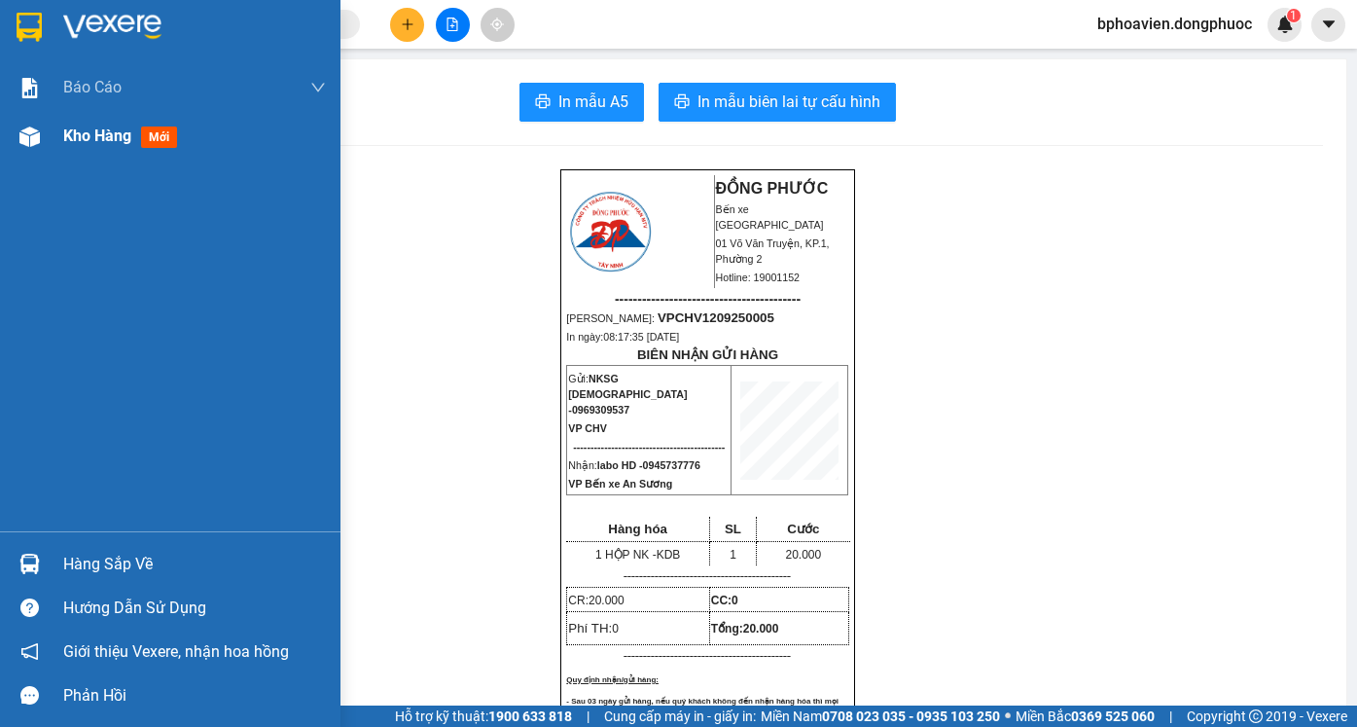
click at [89, 150] on div "Kho hàng mới" at bounding box center [194, 136] width 263 height 49
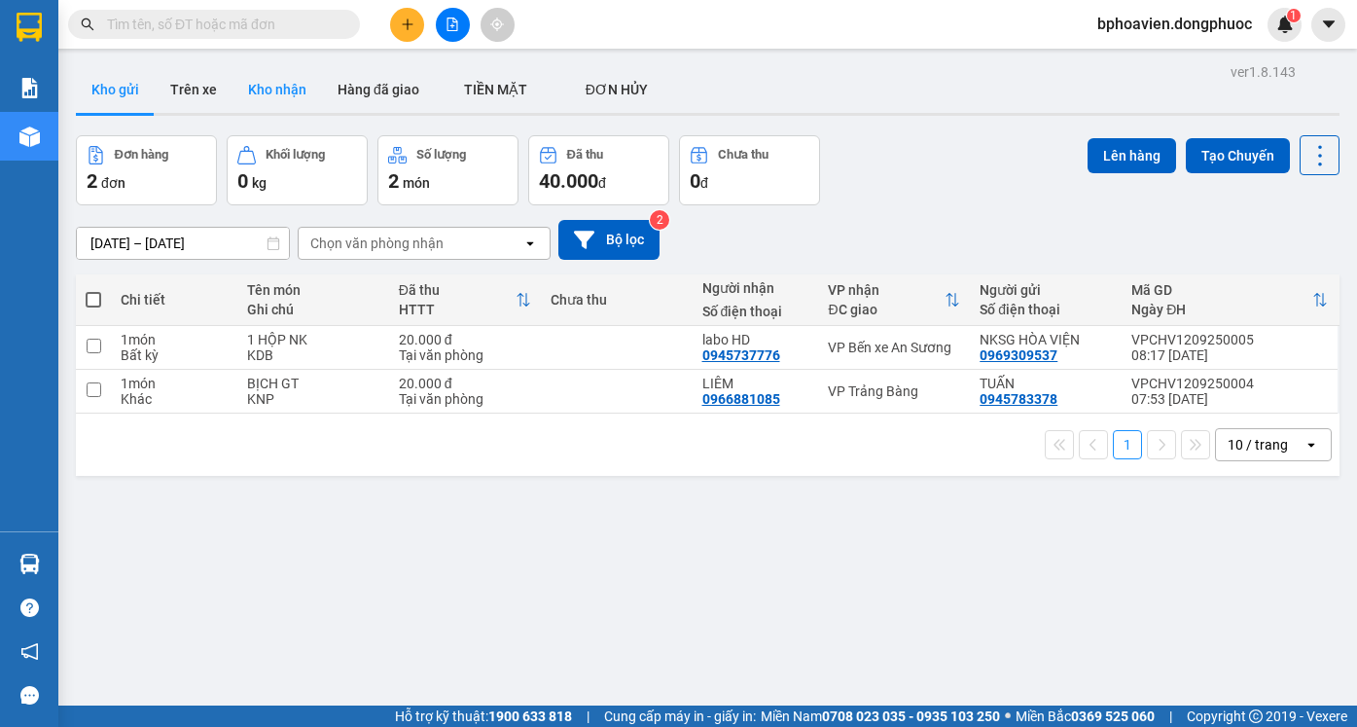
click at [285, 79] on button "Kho nhận" at bounding box center [276, 89] width 89 height 47
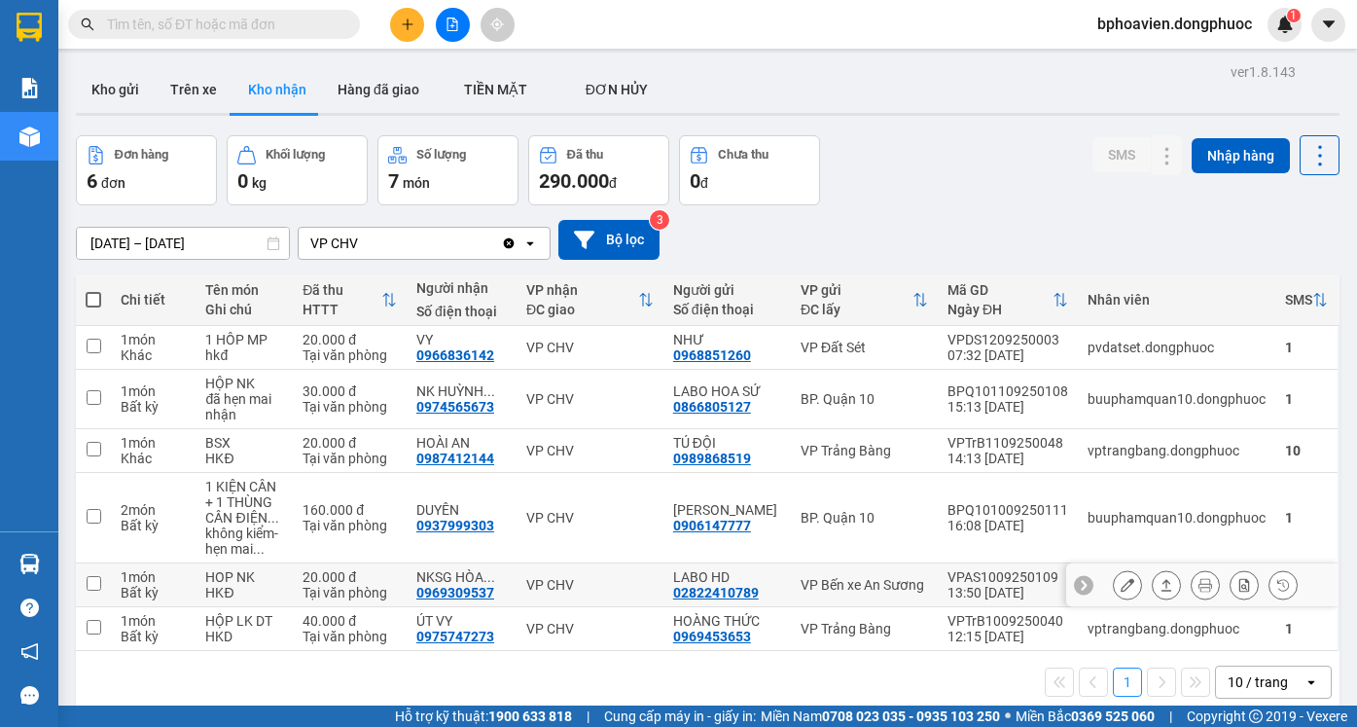
click at [1159, 584] on icon at bounding box center [1166, 585] width 14 height 14
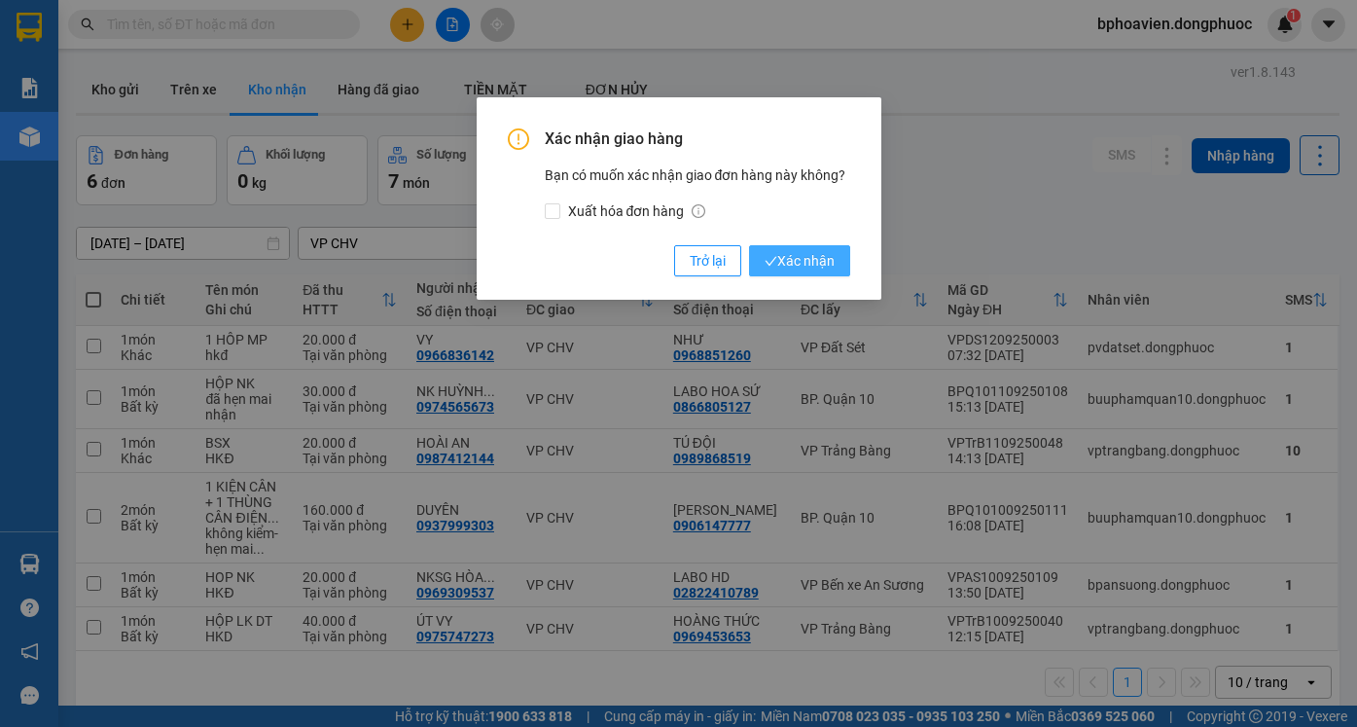
click at [802, 264] on span "Xác nhận" at bounding box center [799, 260] width 70 height 21
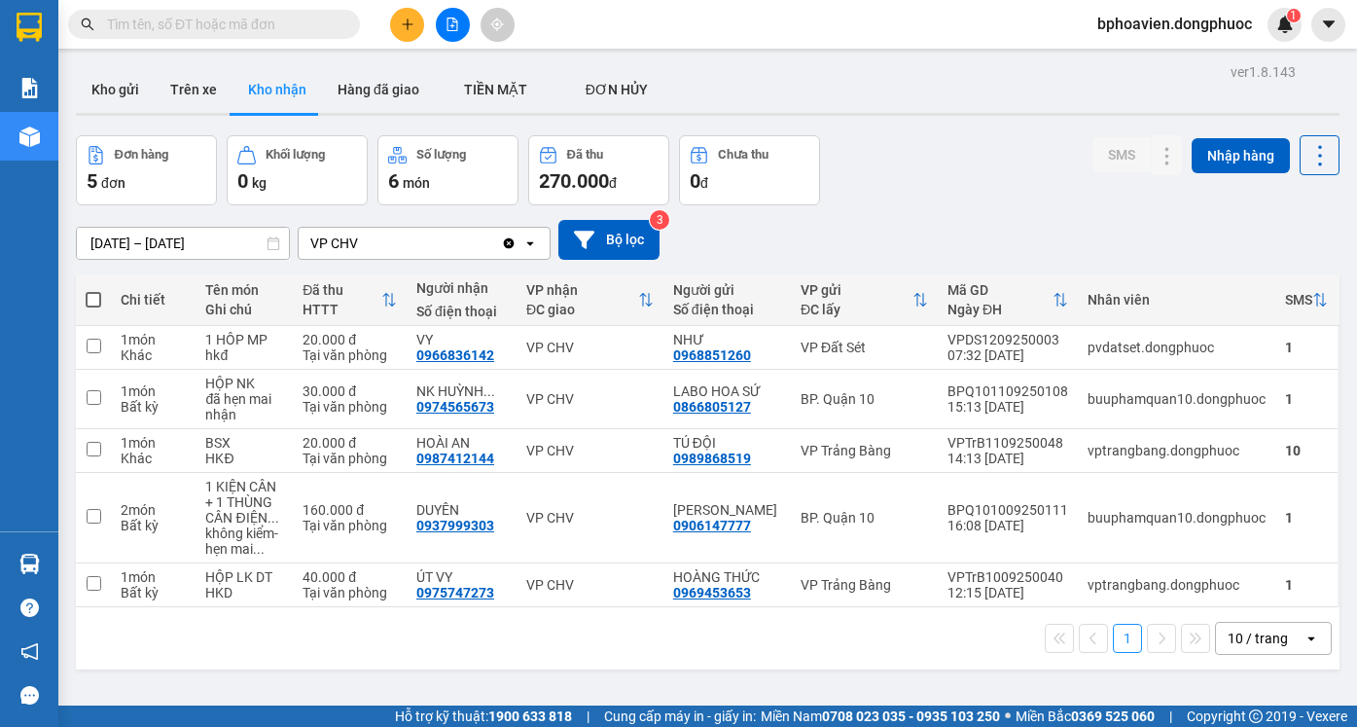
drag, startPoint x: 118, startPoint y: 97, endPoint x: 276, endPoint y: 142, distance: 164.7
click at [120, 96] on button "Kho gửi" at bounding box center [115, 89] width 79 height 47
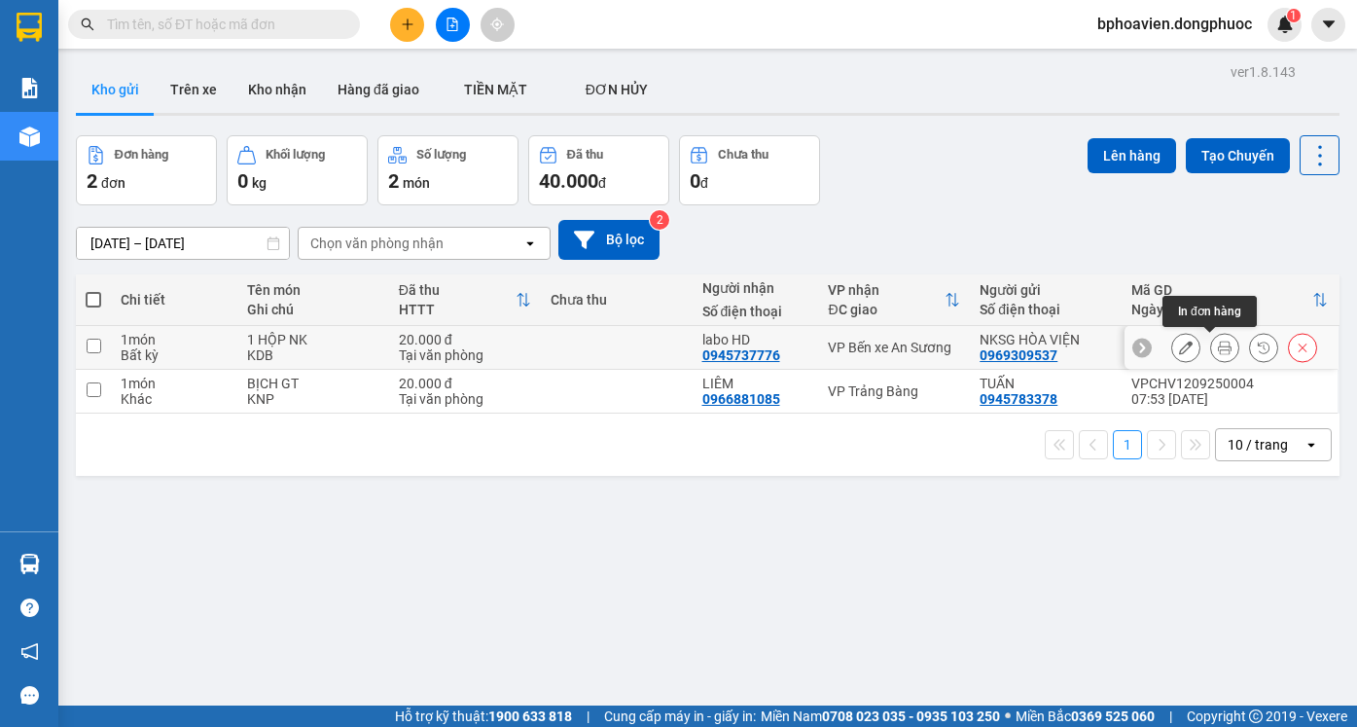
click at [1211, 346] on button at bounding box center [1224, 348] width 27 height 34
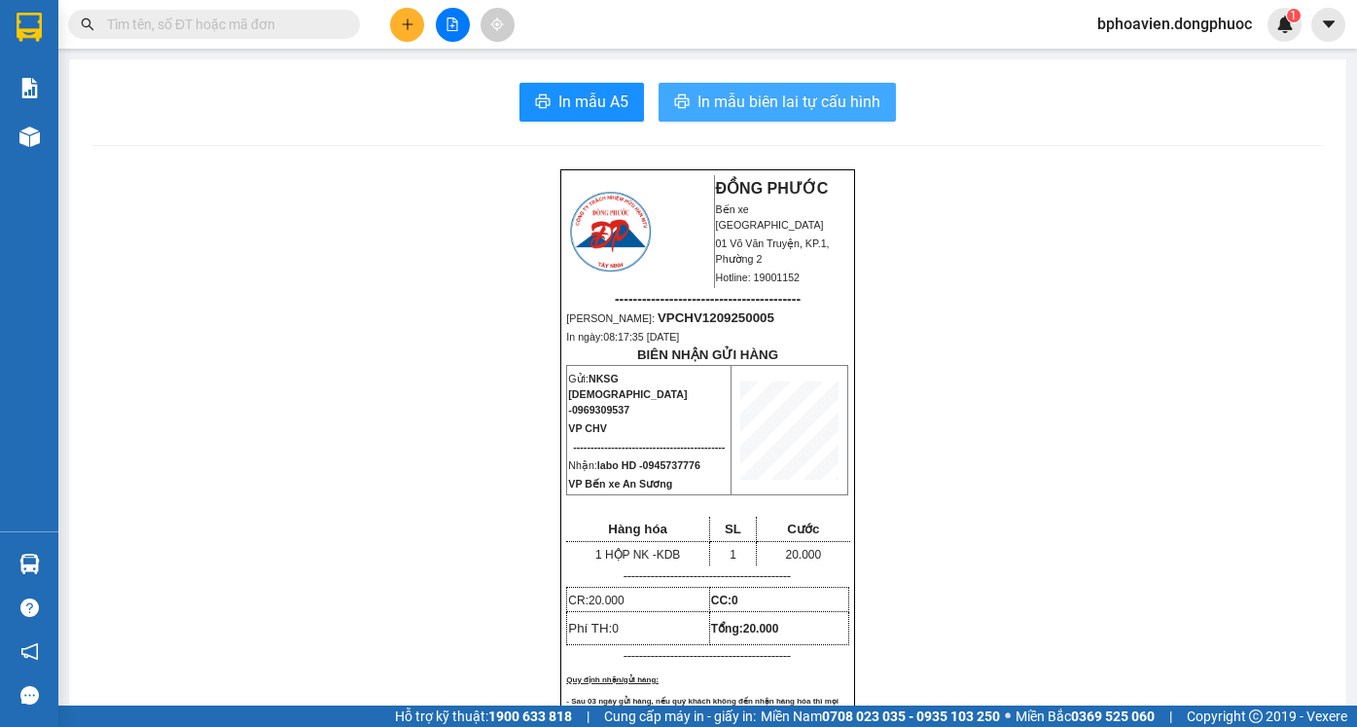
click at [765, 107] on span "In mẫu biên lai tự cấu hình" at bounding box center [788, 101] width 183 height 24
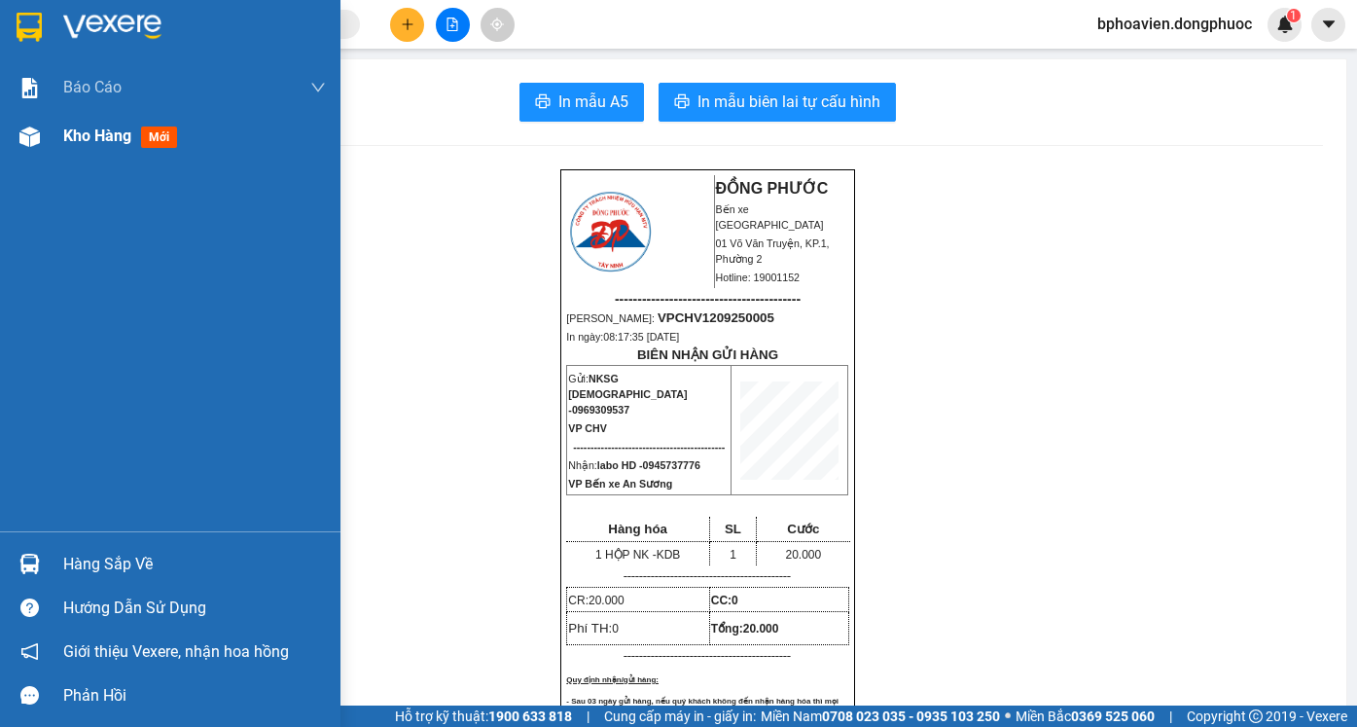
click at [116, 142] on span "Kho hàng" at bounding box center [97, 135] width 68 height 18
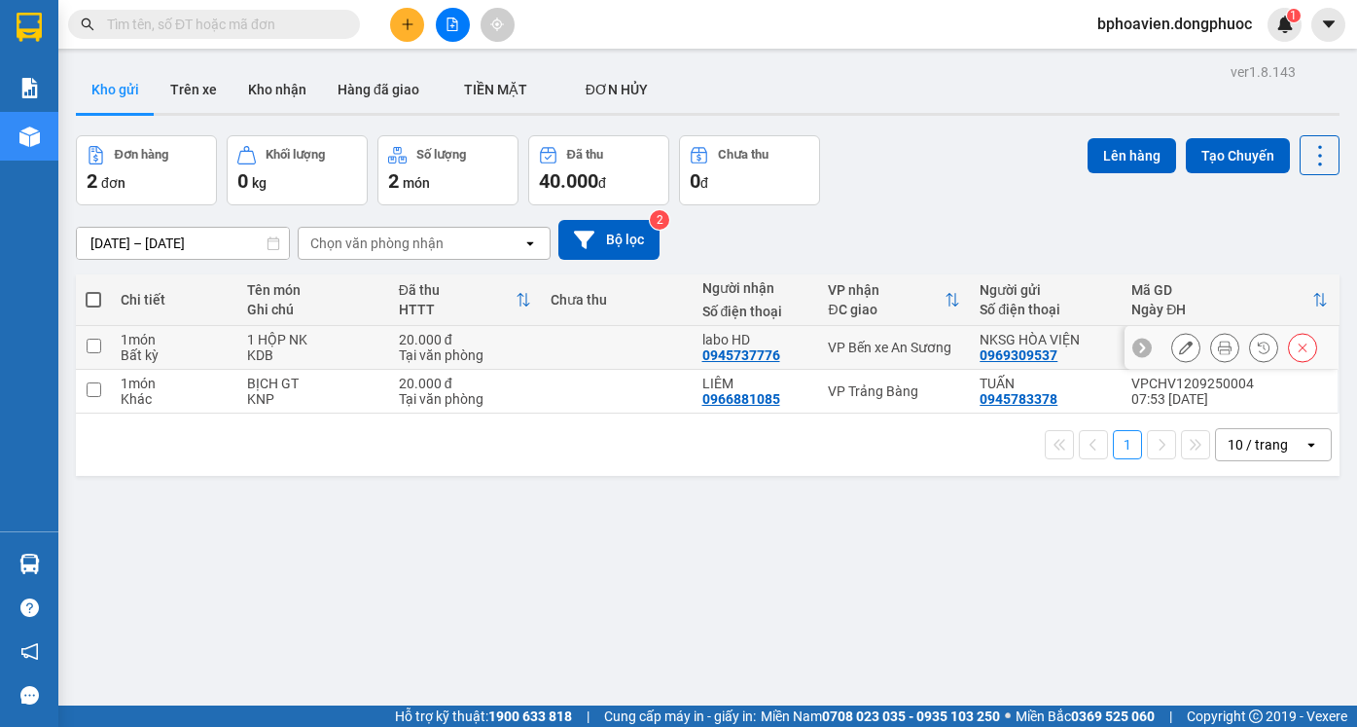
click at [665, 348] on td at bounding box center [617, 348] width 152 height 44
checkbox input "true"
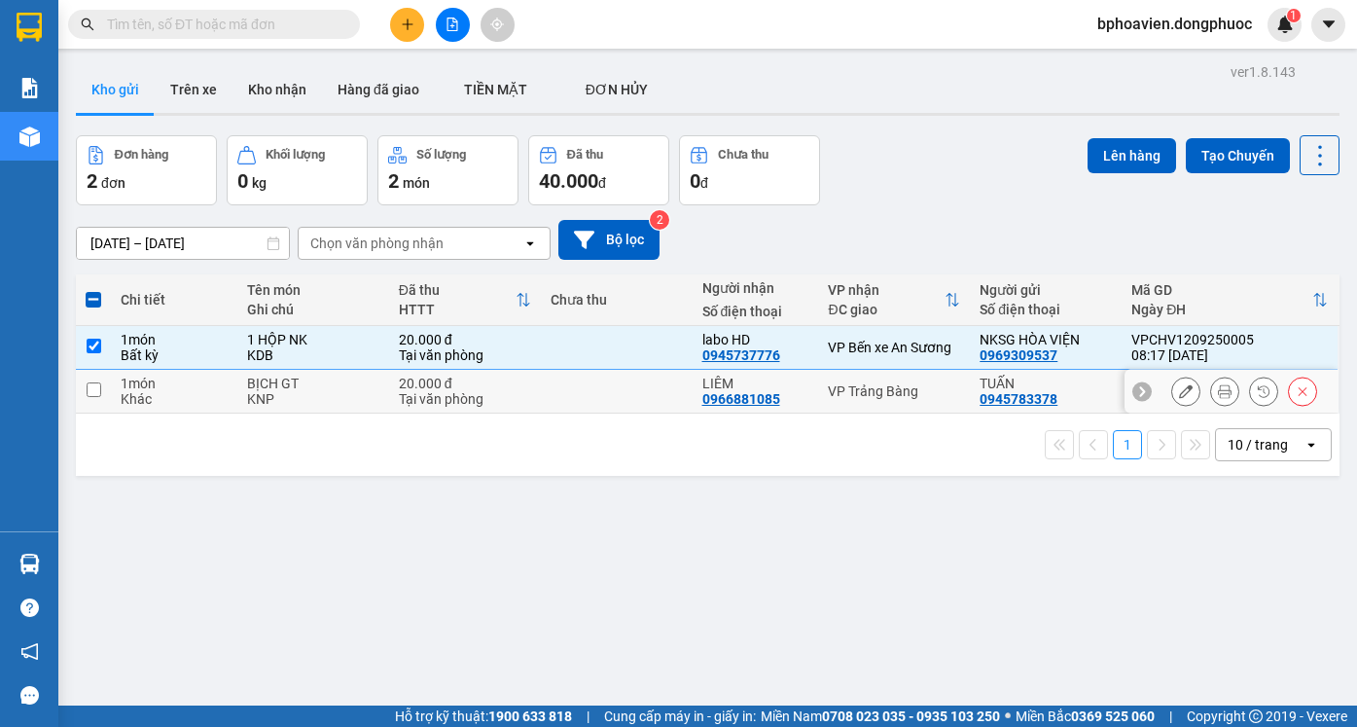
click at [658, 379] on td at bounding box center [617, 392] width 152 height 44
checkbox input "true"
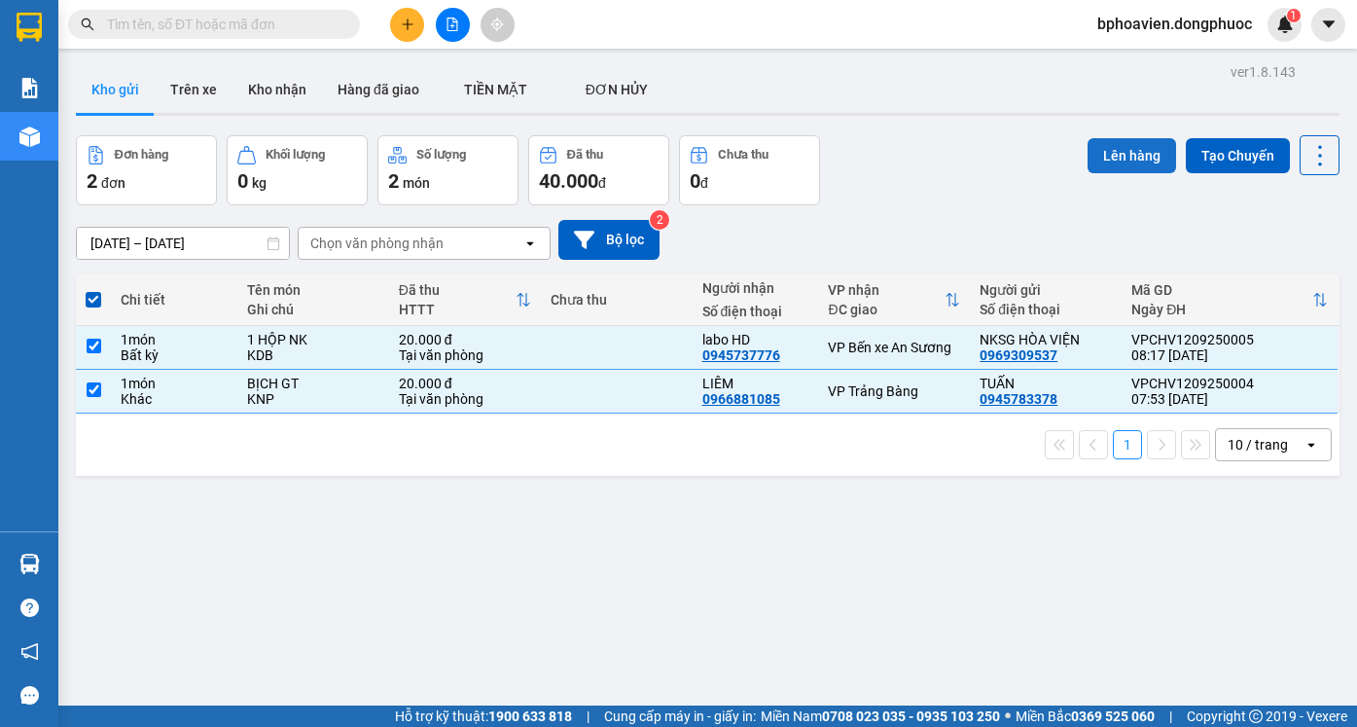
click at [1137, 150] on button "Lên hàng" at bounding box center [1131, 155] width 89 height 35
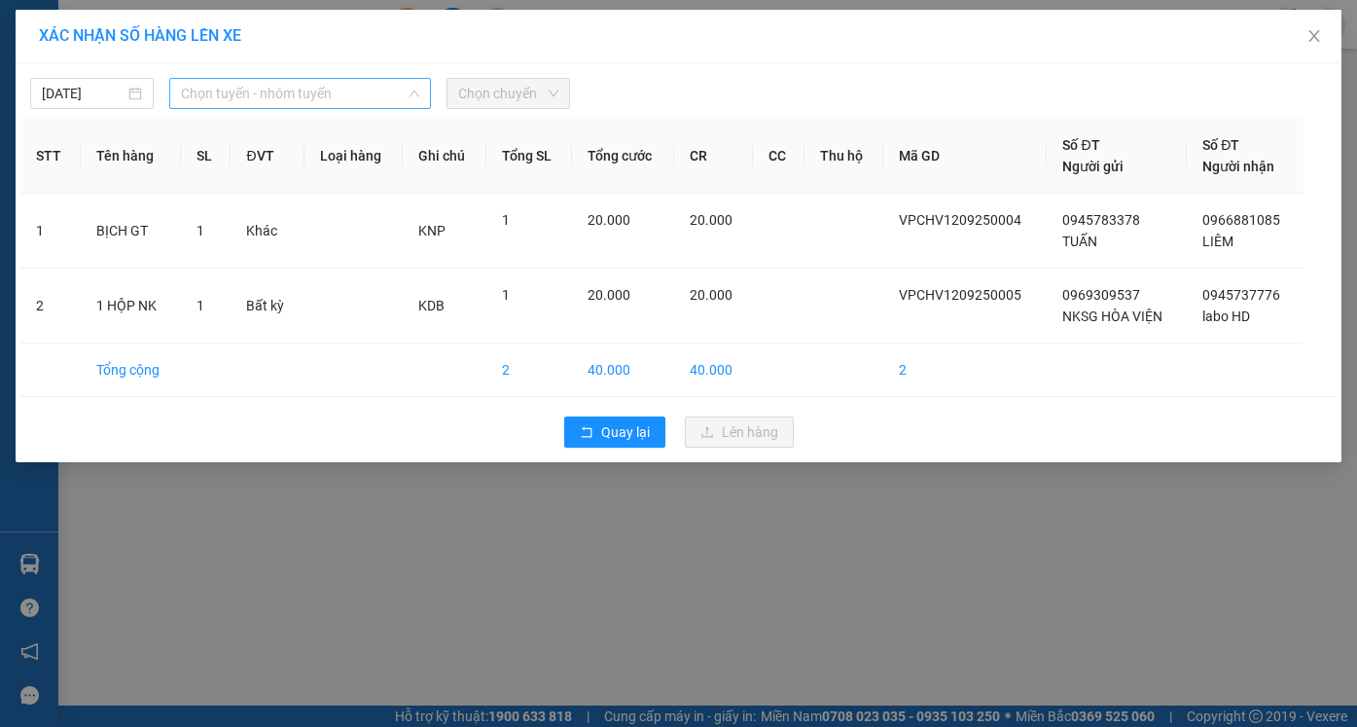
click at [361, 105] on span "Chọn tuyến - nhóm tuyến" at bounding box center [300, 93] width 238 height 29
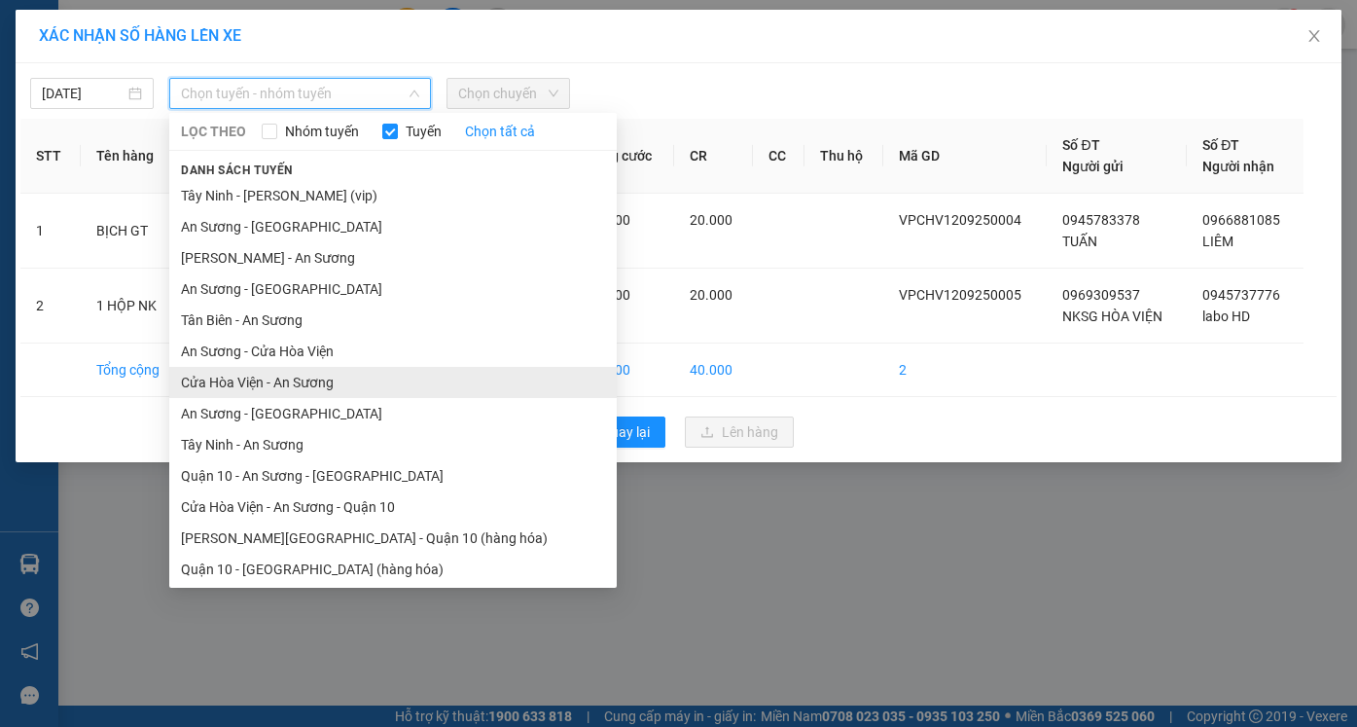
click at [330, 382] on li "Cửa Hòa Viện - An Sương" at bounding box center [392, 382] width 447 height 31
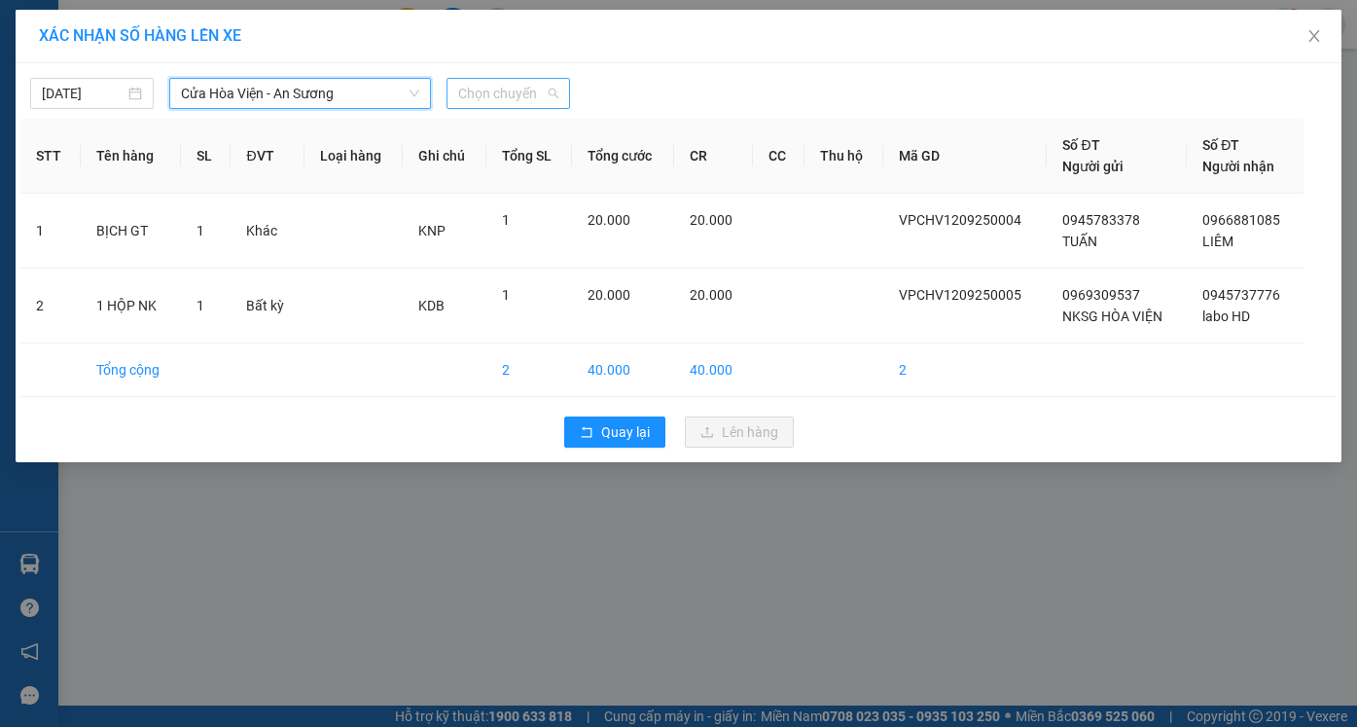
click at [514, 88] on span "Chọn chuyến" at bounding box center [508, 93] width 100 height 29
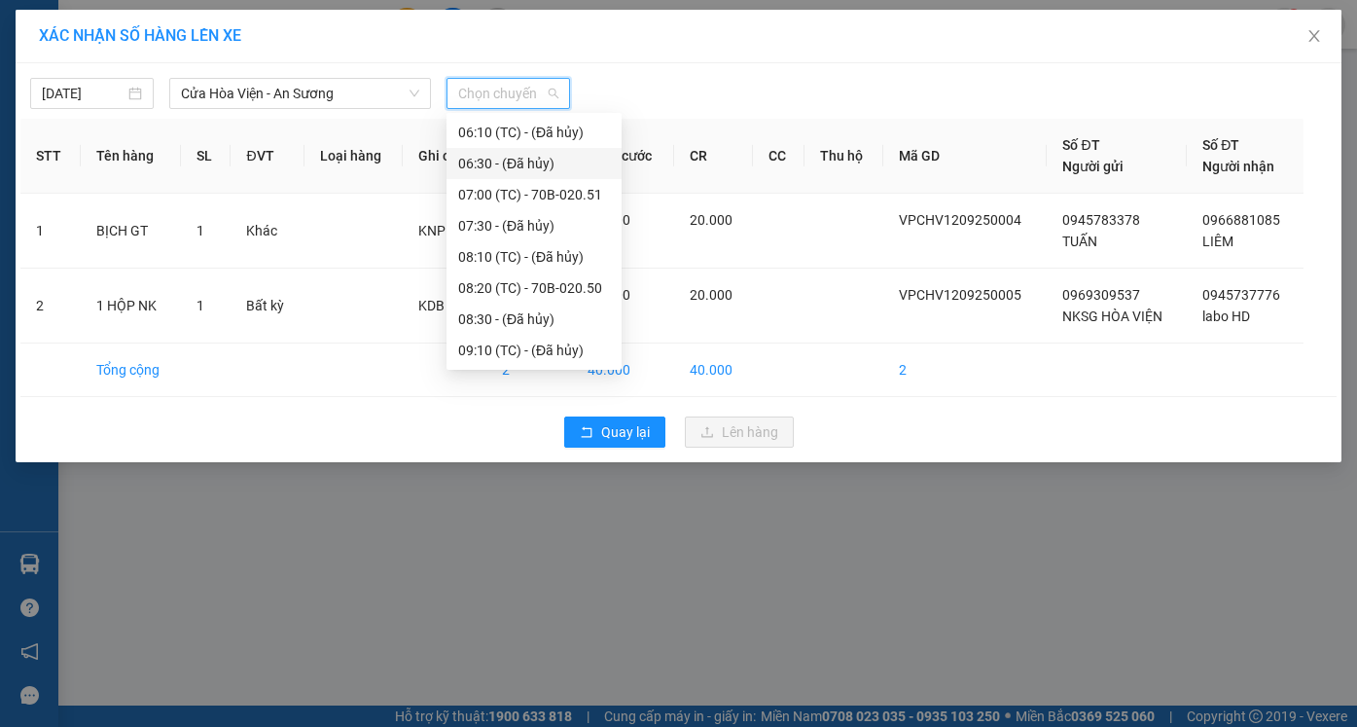
scroll to position [195, 0]
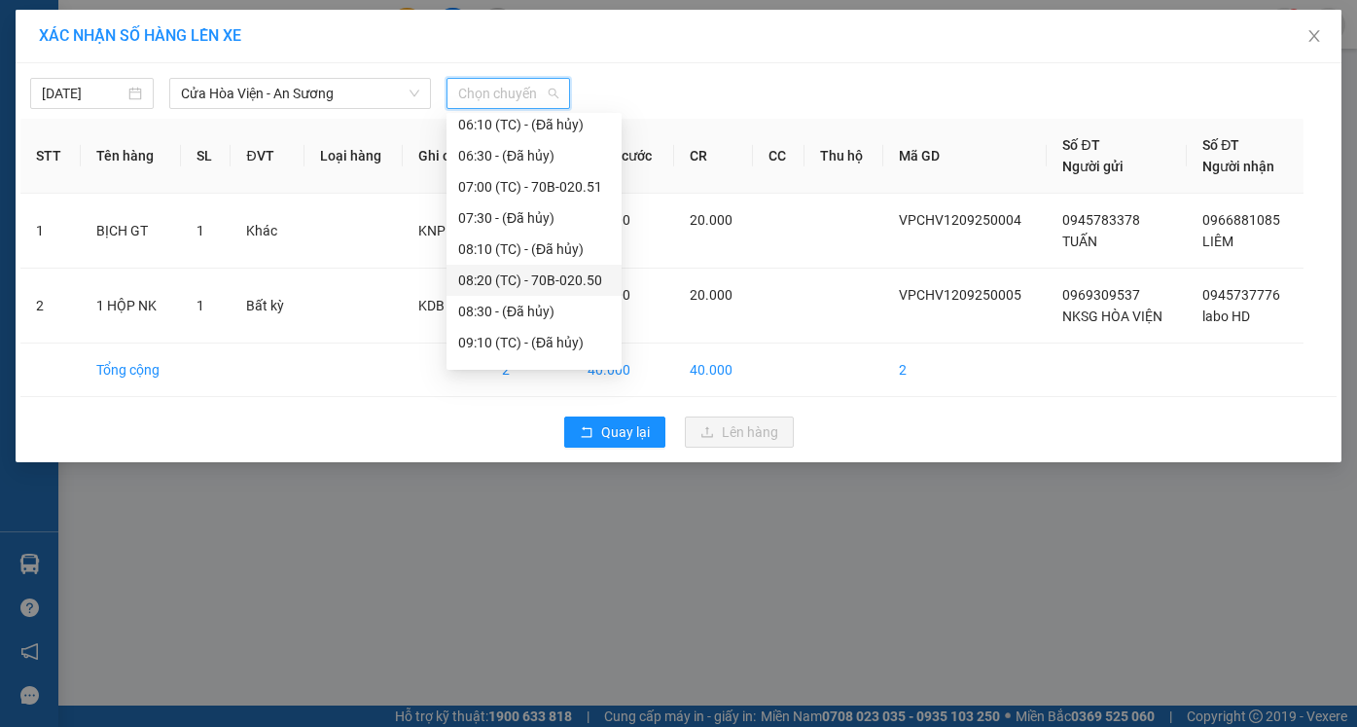
click at [497, 276] on div "08:20 (TC) - 70B-020.50" at bounding box center [534, 279] width 152 height 21
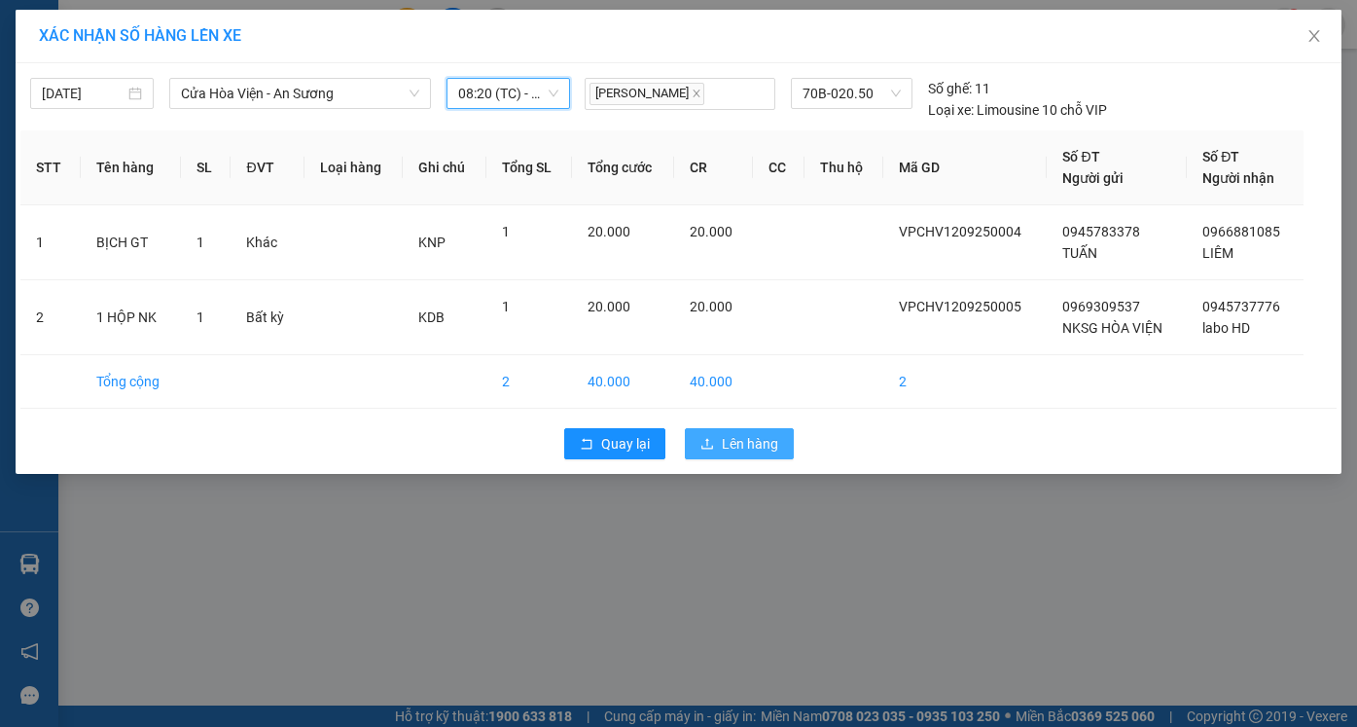
click at [752, 437] on button "Lên hàng" at bounding box center [739, 443] width 109 height 31
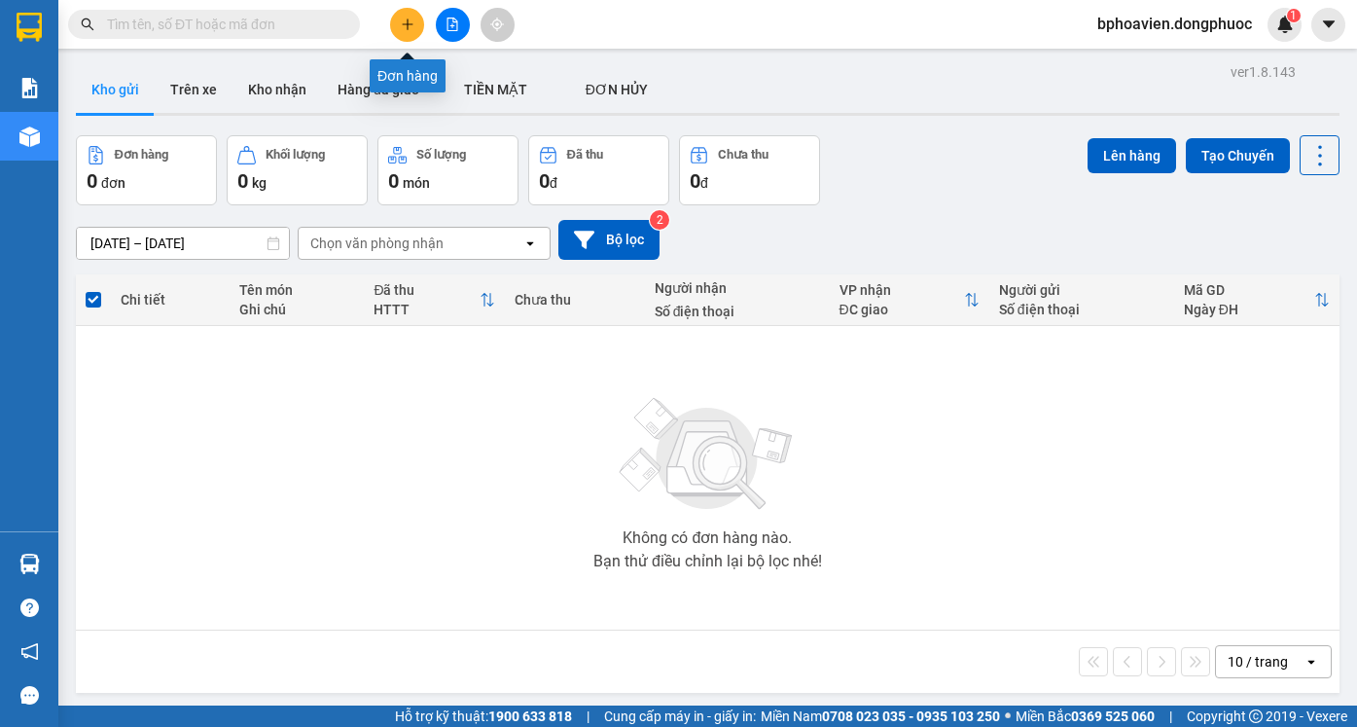
click at [406, 30] on icon "plus" at bounding box center [408, 25] width 14 height 14
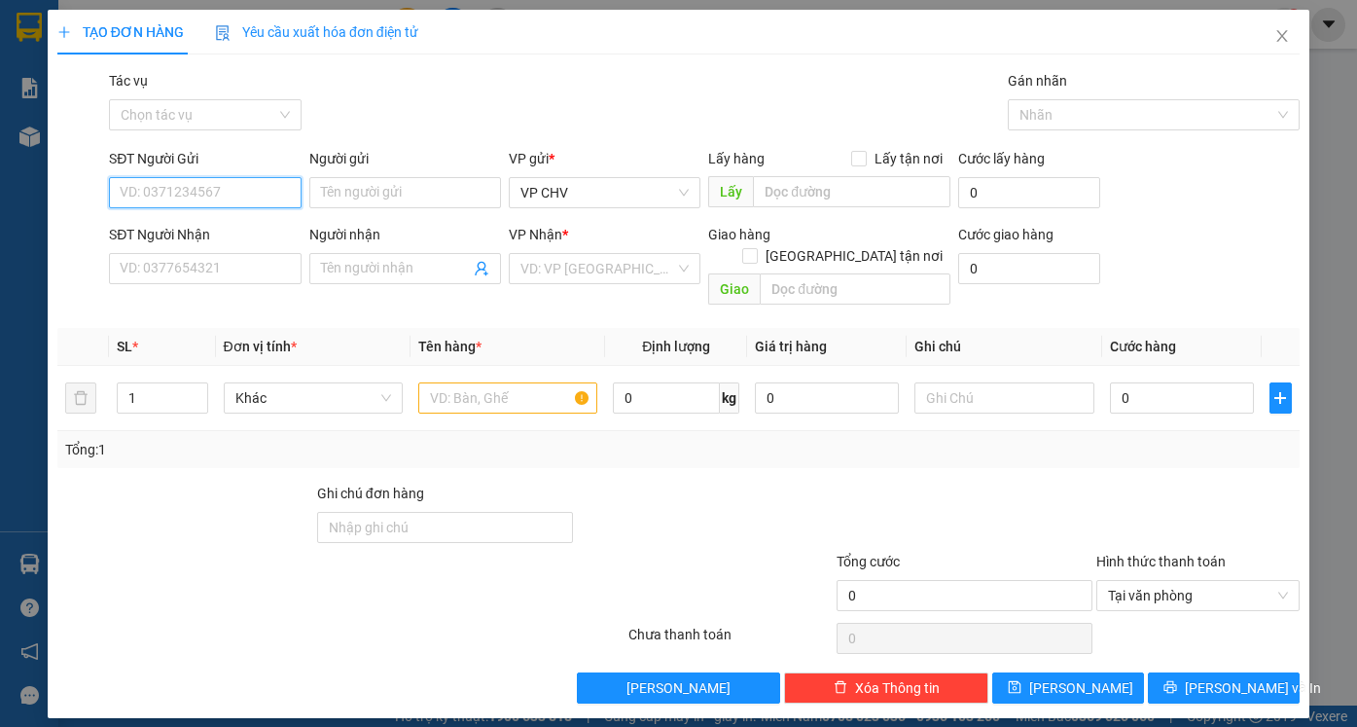
click at [270, 189] on input "SĐT Người Gửi" at bounding box center [205, 192] width 192 height 31
click at [249, 180] on input "SĐT Người Gửi" at bounding box center [205, 192] width 192 height 31
type input "0963376652"
click at [204, 227] on div "0963376652 - VÕ" at bounding box center [205, 231] width 168 height 21
type input "VÕ"
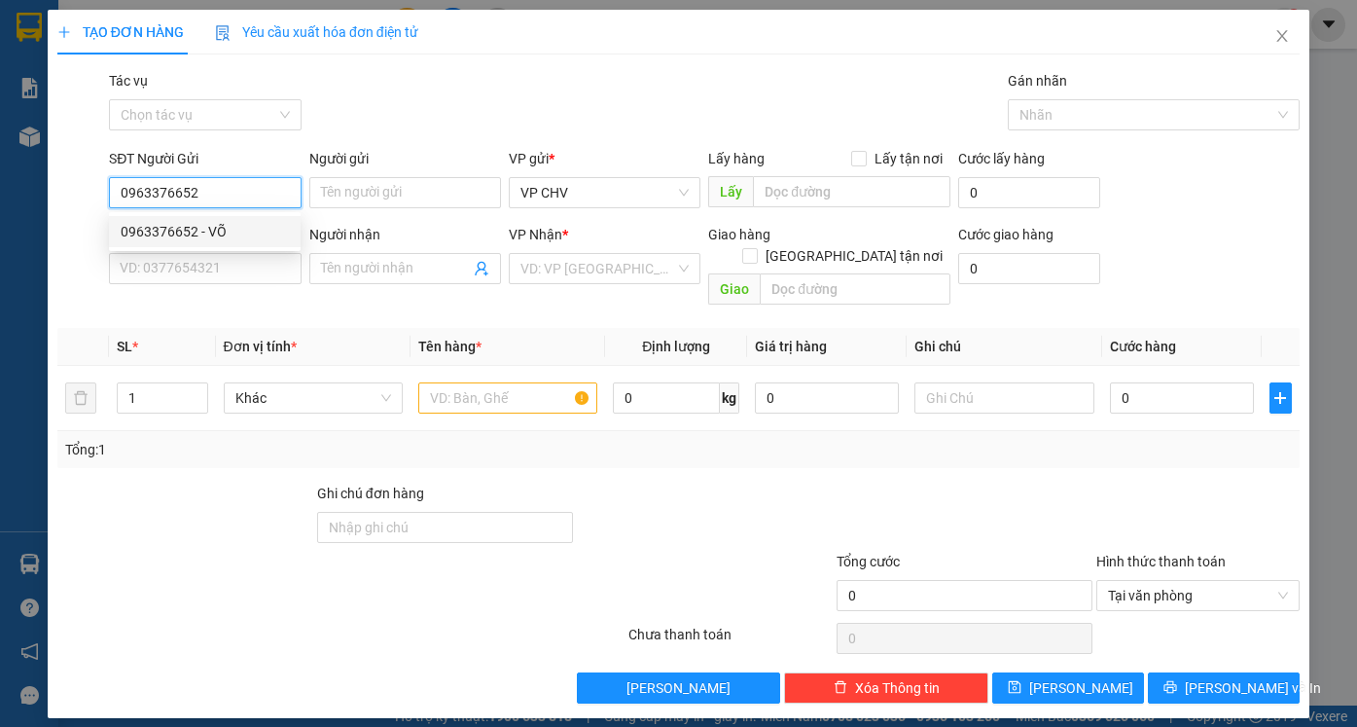
type input "0909916078"
type input "TÂN"
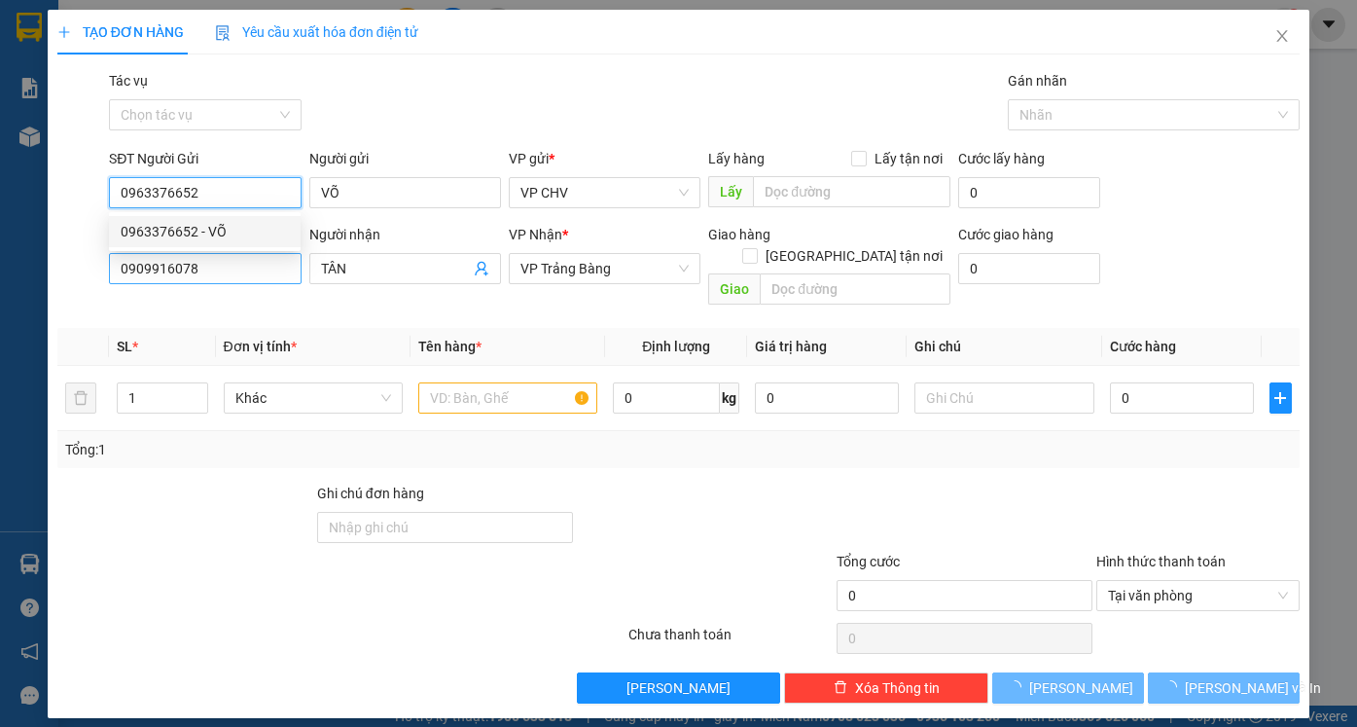
type input "55.000"
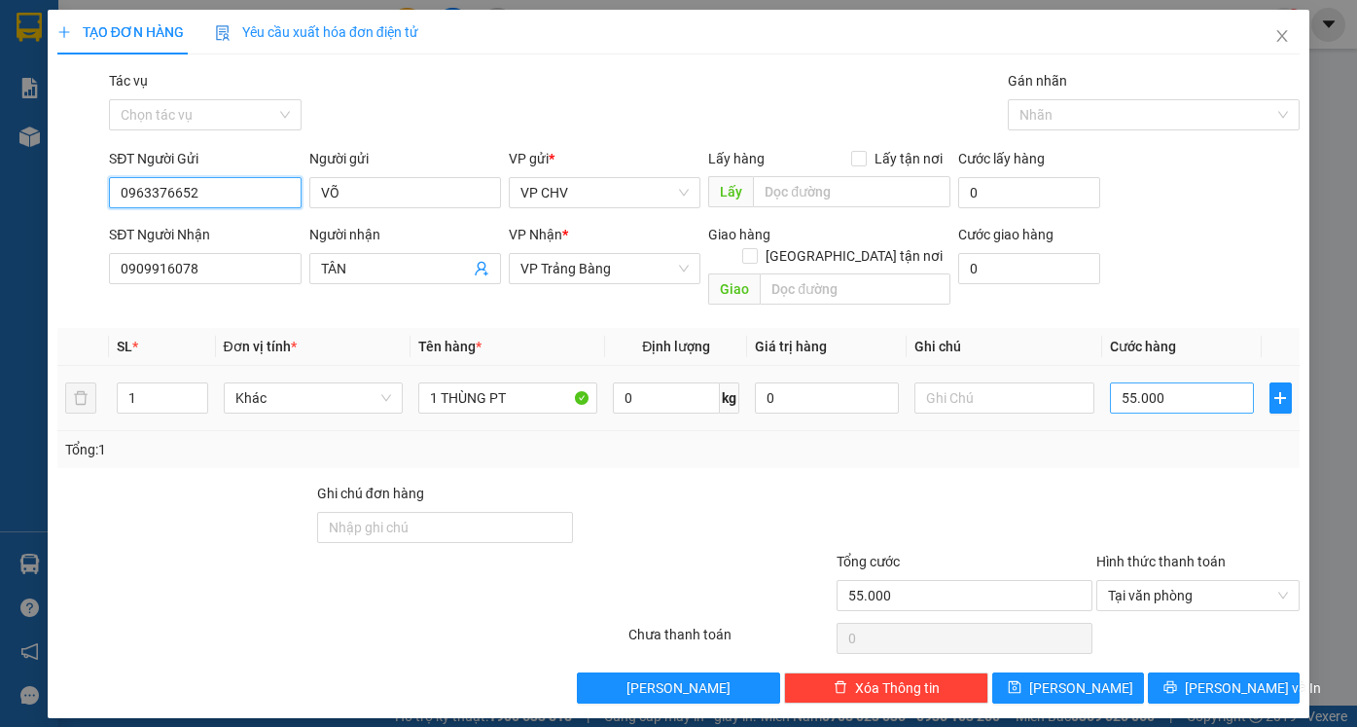
type input "0963376652"
click at [1181, 382] on input "55.000" at bounding box center [1182, 397] width 144 height 31
type input "6"
type input "65"
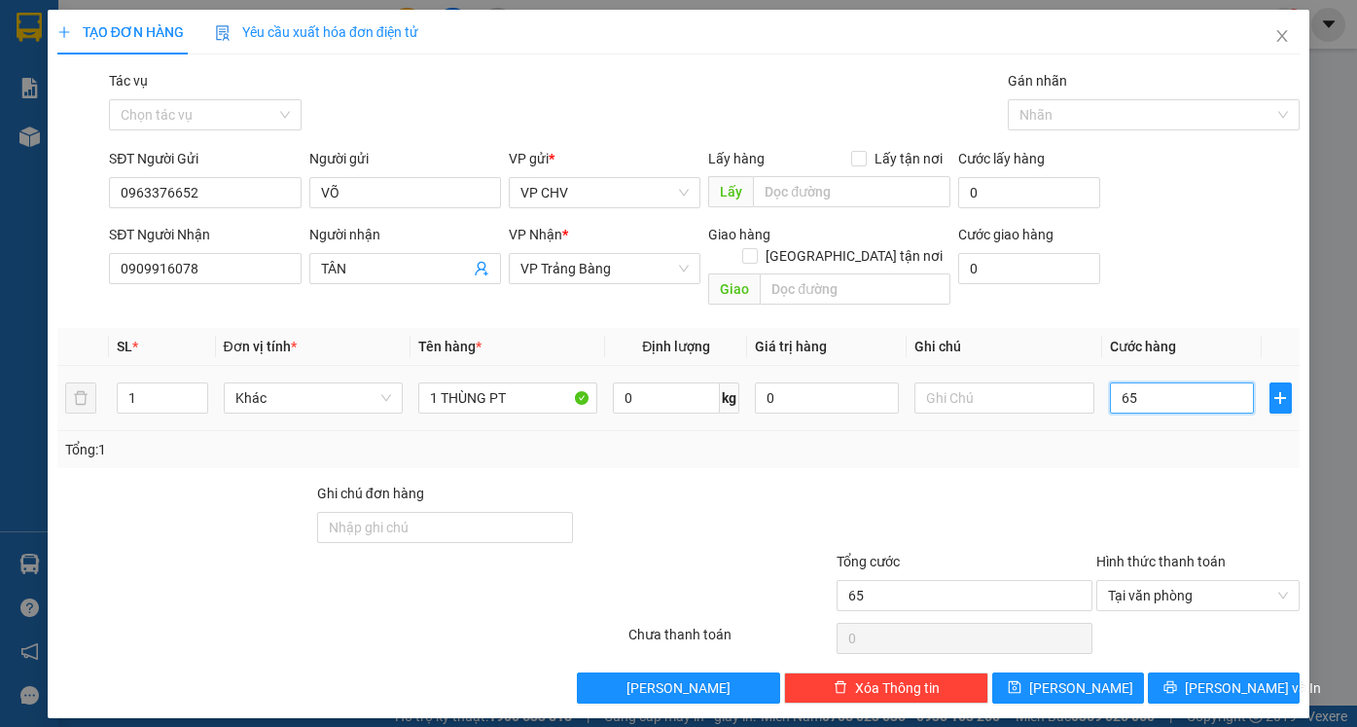
type input "65"
type input "65.000"
drag, startPoint x: 1178, startPoint y: 306, endPoint x: 975, endPoint y: 288, distance: 204.1
click at [1175, 304] on div "Transit Pickup Surcharge Ids Transit Deliver Surcharge Ids Transit Deliver Surc…" at bounding box center [678, 386] width 1242 height 633
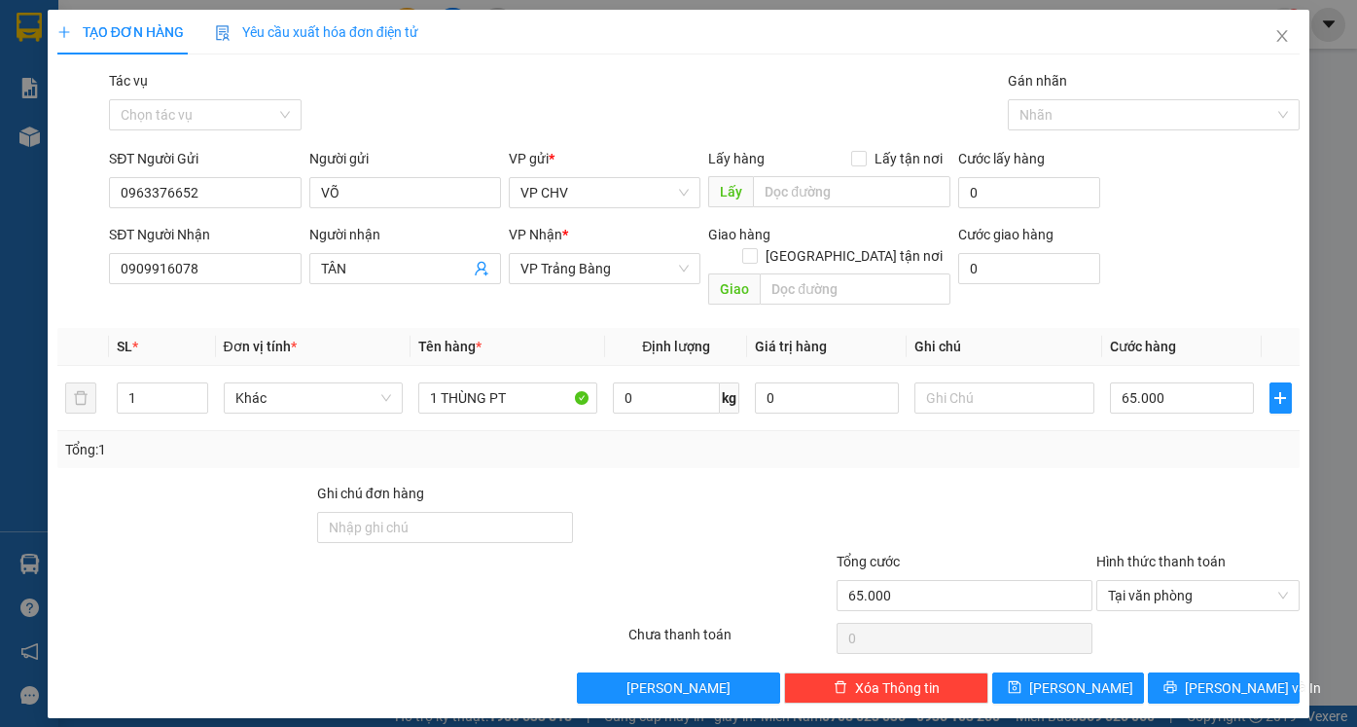
click at [936, 439] on div "Tổng: 1" at bounding box center [678, 449] width 1226 height 21
drag, startPoint x: 218, startPoint y: 268, endPoint x: 75, endPoint y: 278, distance: 143.3
click at [75, 278] on div "SĐT Người Nhận 0909916078 0909916078 Người nhận TÂN VP Nhận * VP Trảng Bàng Gia…" at bounding box center [678, 268] width 1246 height 89
type input "0909916078"
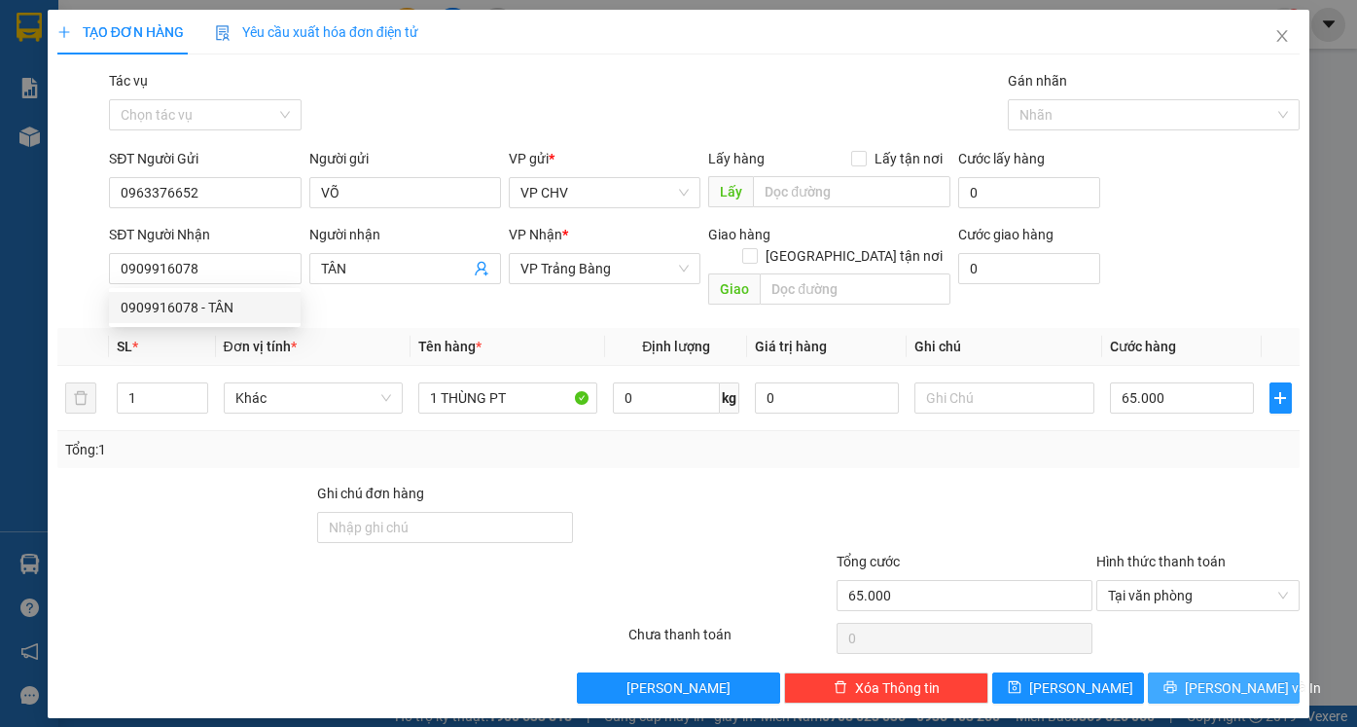
click at [1225, 677] on span "[PERSON_NAME] và In" at bounding box center [1253, 687] width 136 height 21
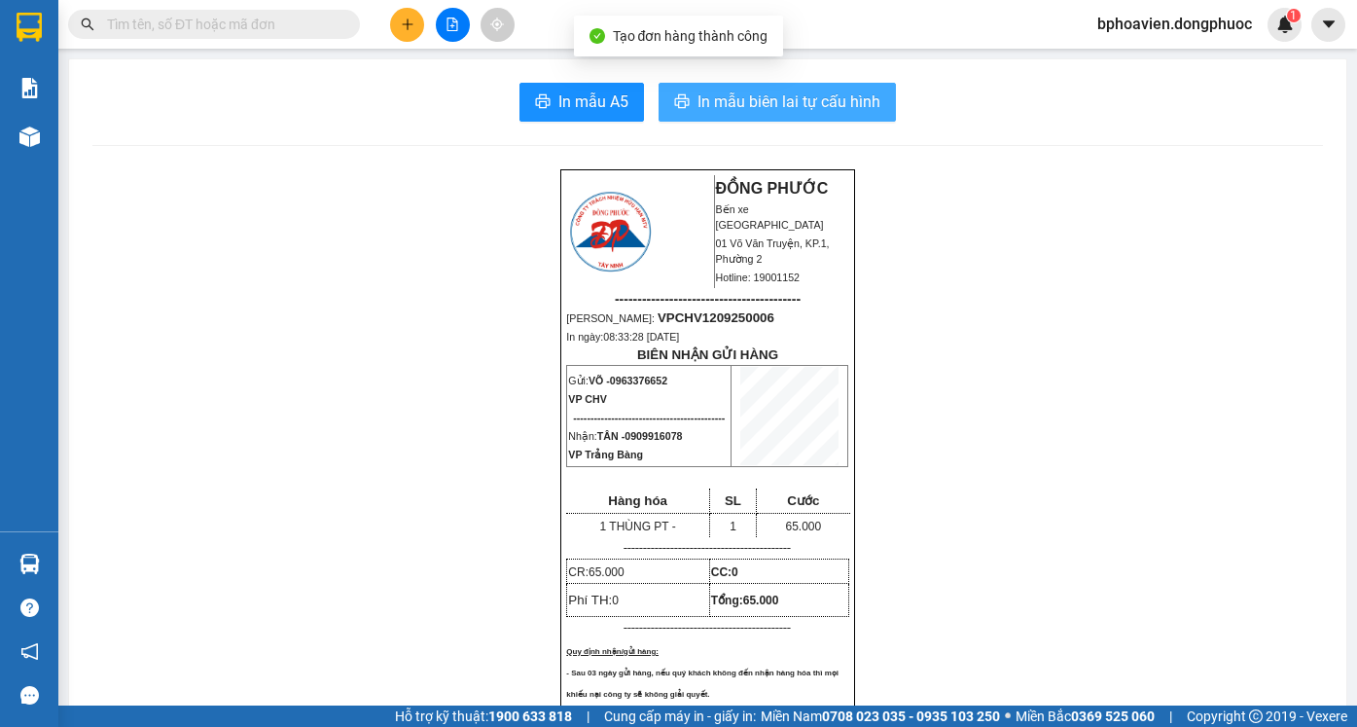
click at [773, 100] on span "In mẫu biên lai tự cấu hình" at bounding box center [788, 101] width 183 height 24
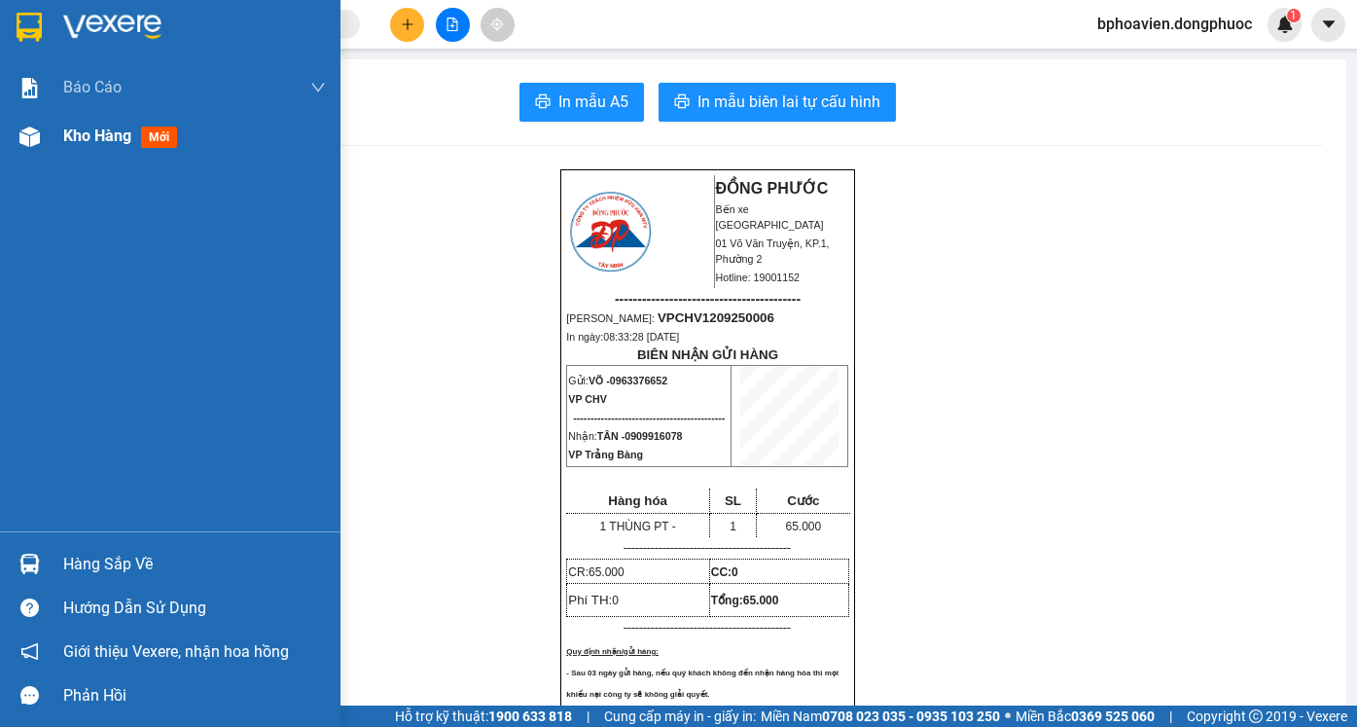
click at [101, 152] on div "Kho hàng mới" at bounding box center [194, 136] width 263 height 49
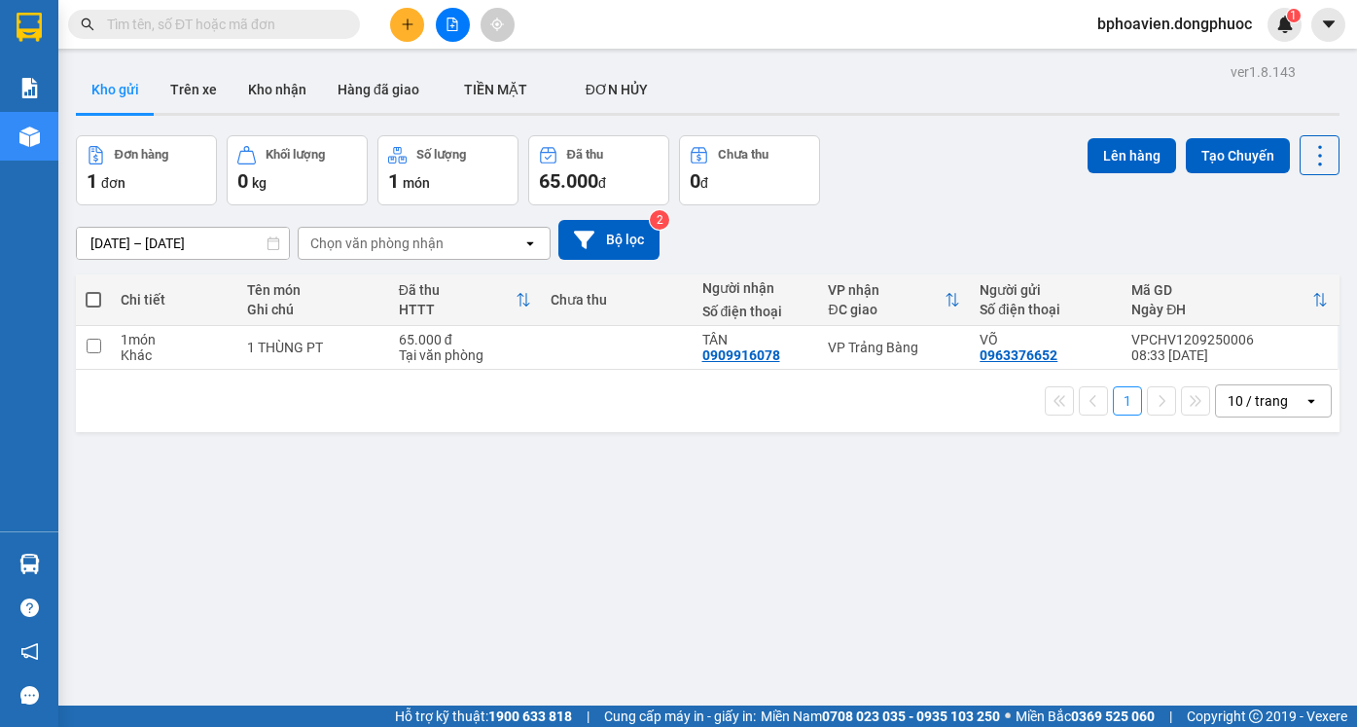
click at [354, 454] on div "ver 1.8.143 Kho gửi Trên xe Kho nhận Hàng đã giao TIỀN MẶT ĐƠN HỦY Đơn hàng 1…" at bounding box center [707, 421] width 1279 height 727
click at [269, 89] on button "Kho nhận" at bounding box center [276, 89] width 89 height 47
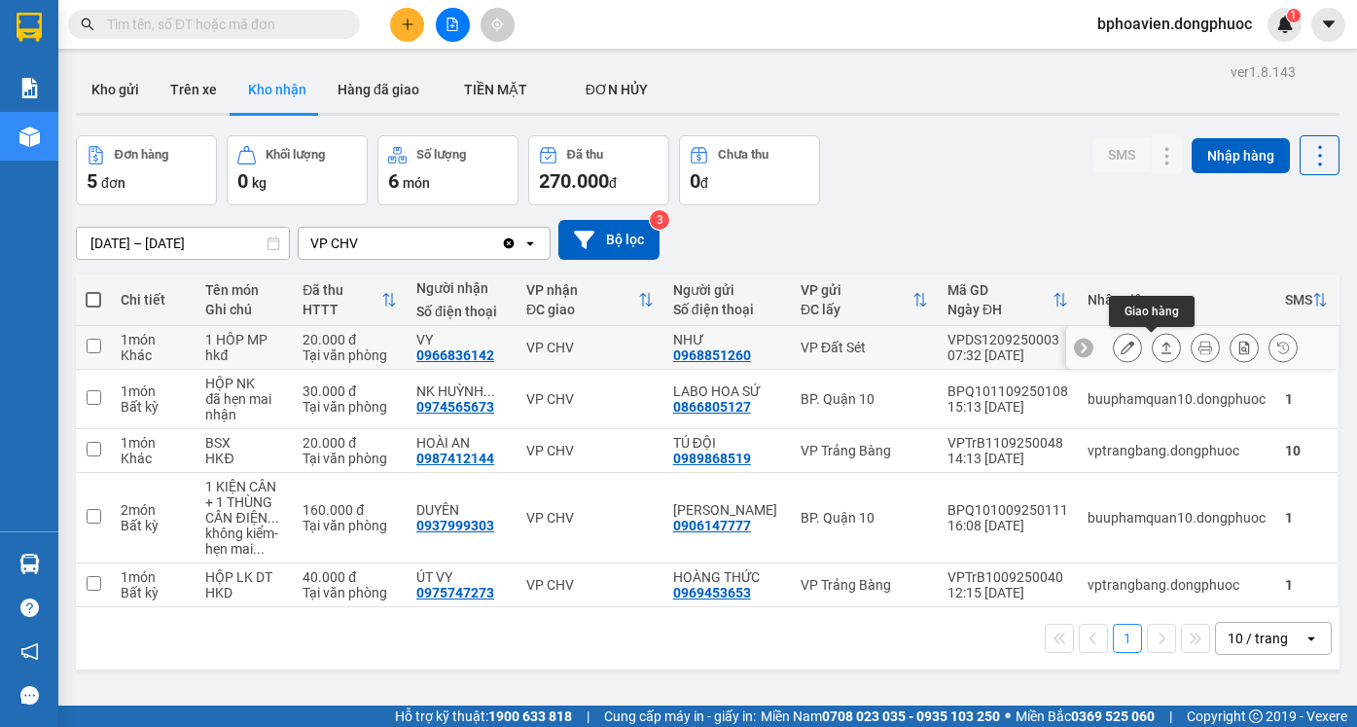
click at [1159, 347] on icon at bounding box center [1166, 347] width 14 height 14
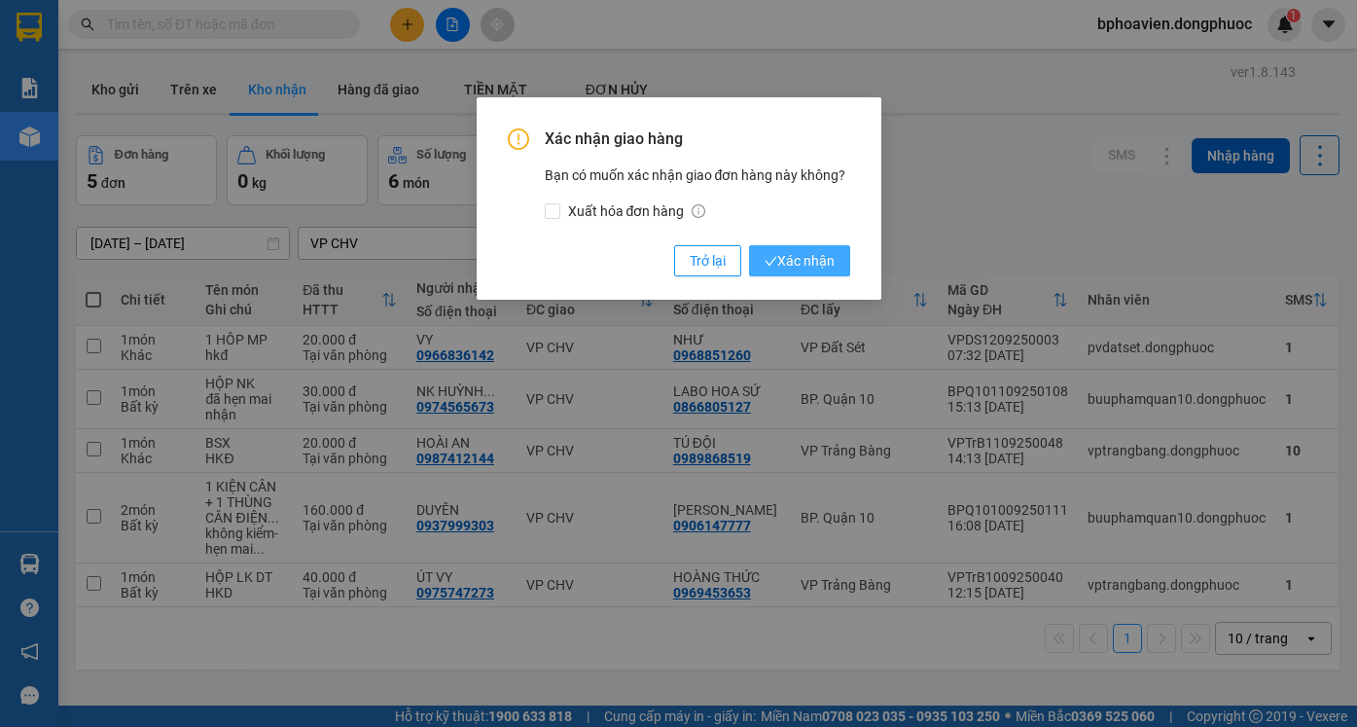
click at [802, 271] on button "Xác nhận" at bounding box center [799, 260] width 101 height 31
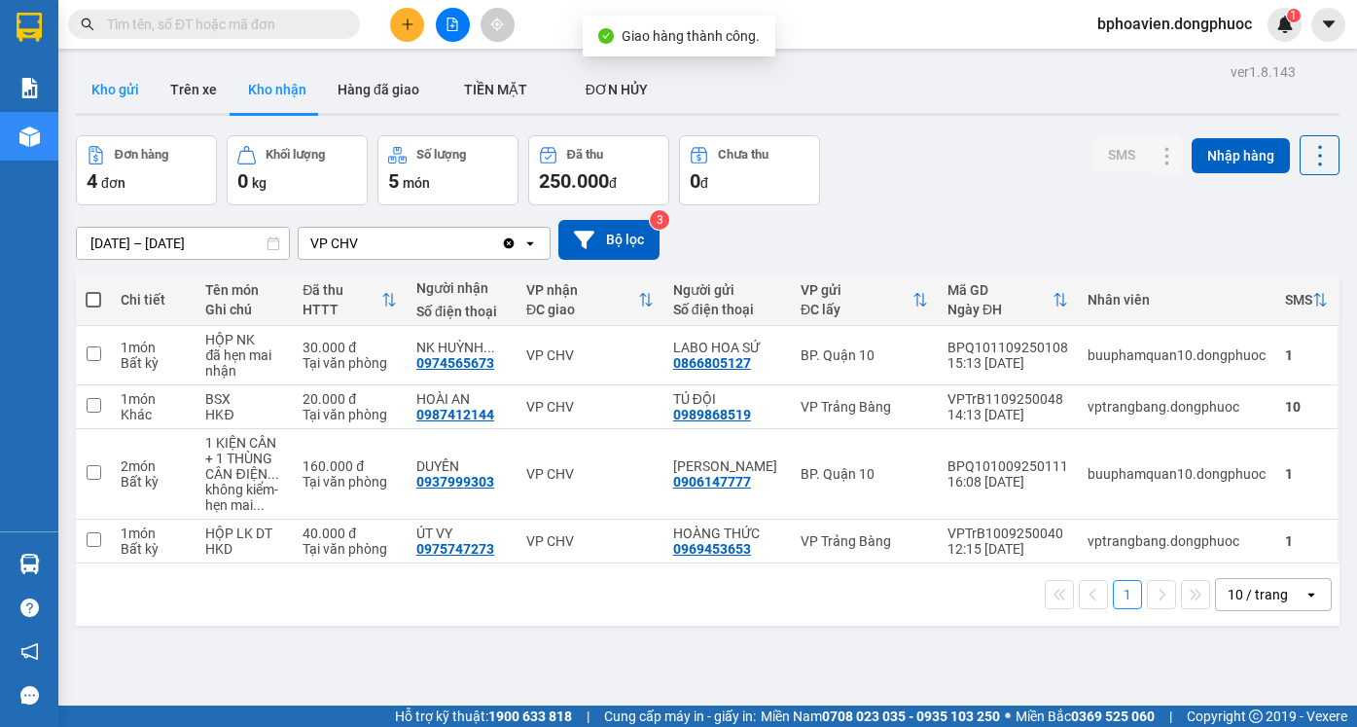
click at [121, 92] on button "Kho gửi" at bounding box center [115, 89] width 79 height 47
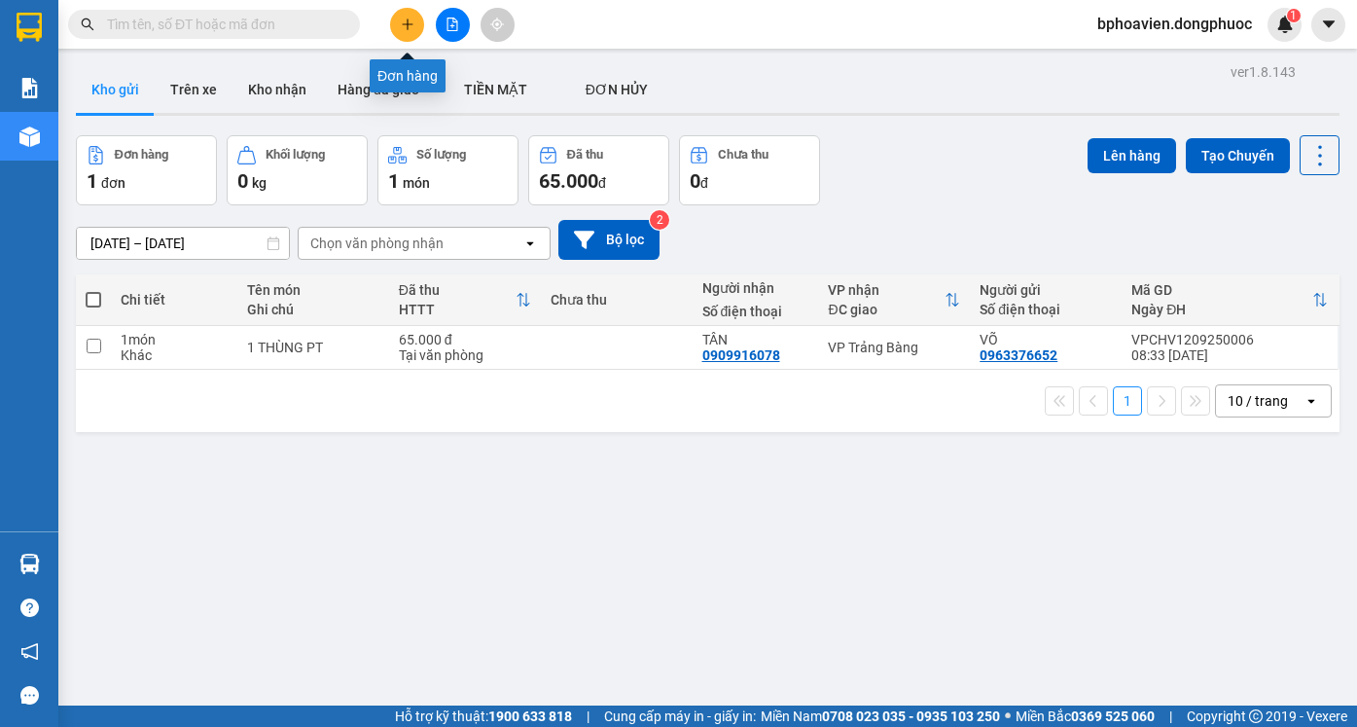
click at [408, 23] on icon "plus" at bounding box center [408, 25] width 14 height 14
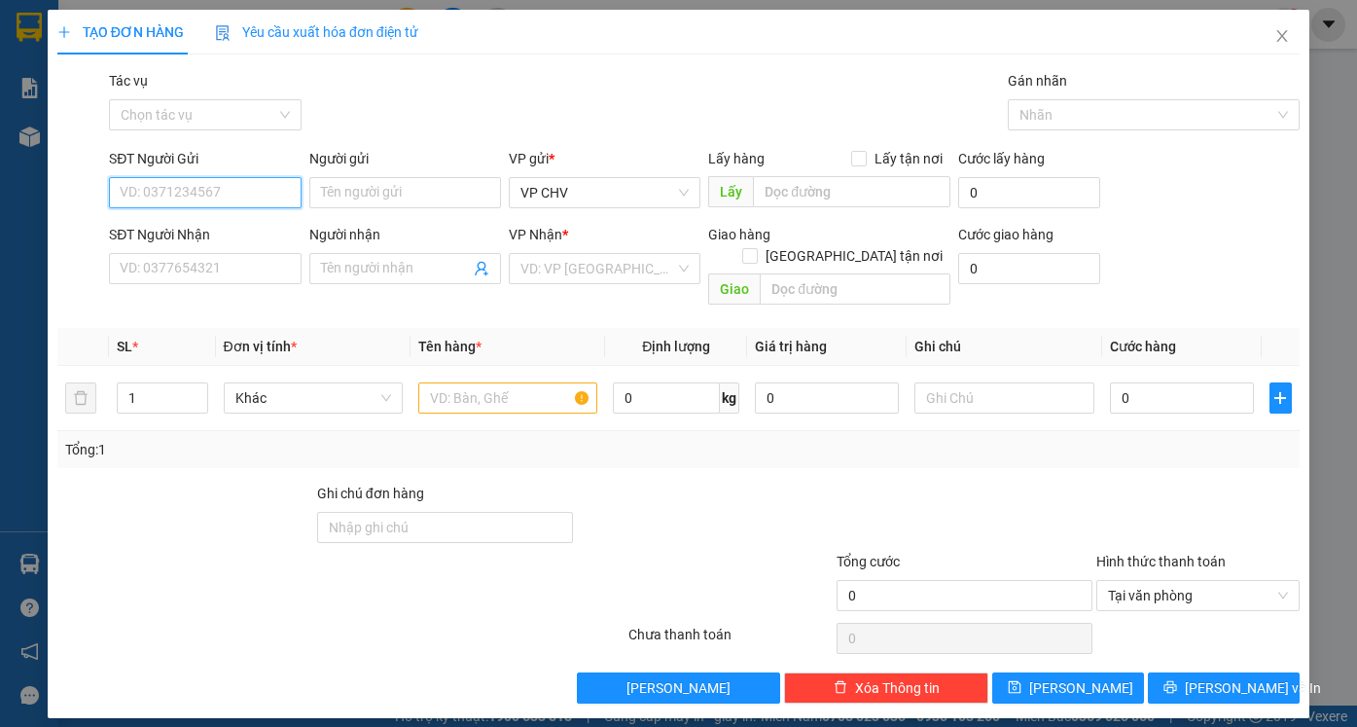
click at [144, 195] on input "SĐT Người Gửi" at bounding box center [205, 192] width 192 height 31
click at [241, 269] on input "SĐT Người Nhận" at bounding box center [205, 268] width 192 height 31
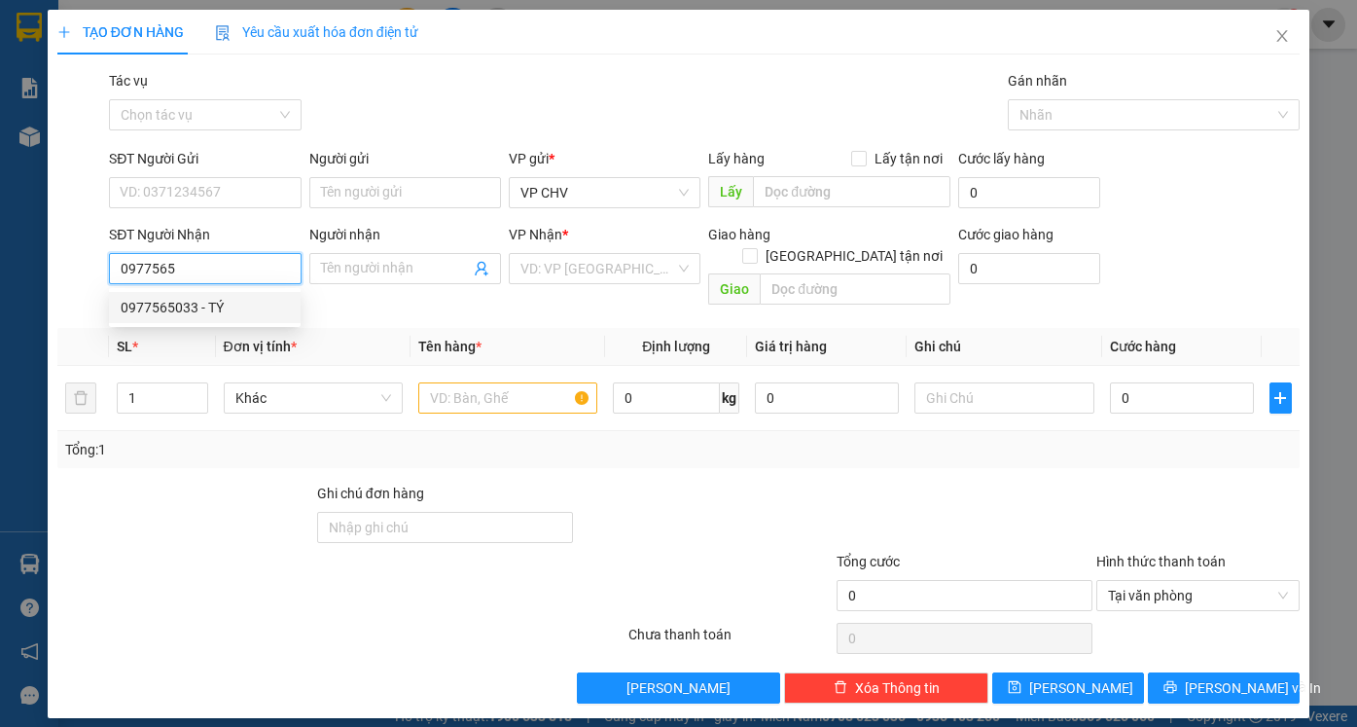
click at [229, 315] on div "0977565033 - TÝ" at bounding box center [205, 307] width 168 height 21
type input "0977565033"
type input "TÝ"
type input "20.000"
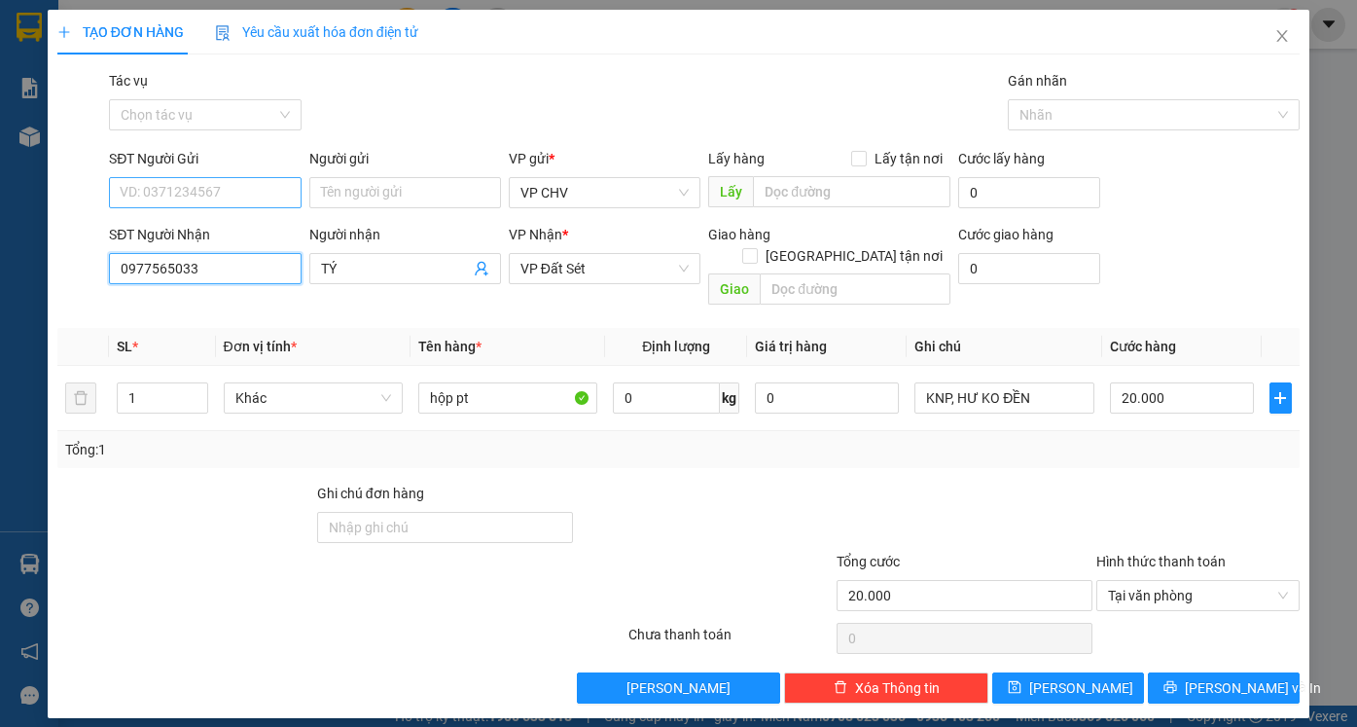
type input "0977565033"
click at [223, 188] on input "SĐT Người Gửi" at bounding box center [205, 192] width 192 height 31
click at [231, 266] on div "0909767168 - TƯ HUỘI" at bounding box center [205, 262] width 168 height 21
type input "0909767168"
type input "TƯ HUỘI"
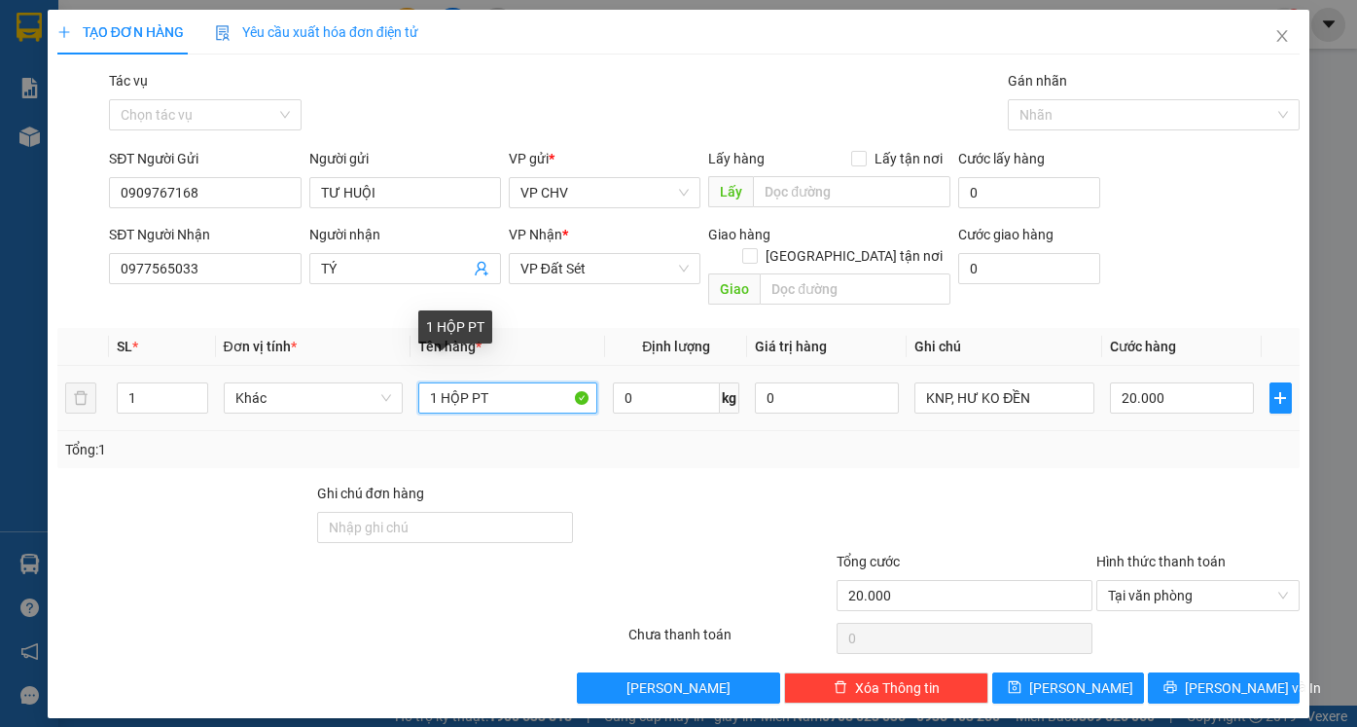
drag, startPoint x: 438, startPoint y: 379, endPoint x: 468, endPoint y: 373, distance: 30.7
click at [468, 382] on input "1 HỘP PT" at bounding box center [507, 397] width 179 height 31
type input "1GÓI PT"
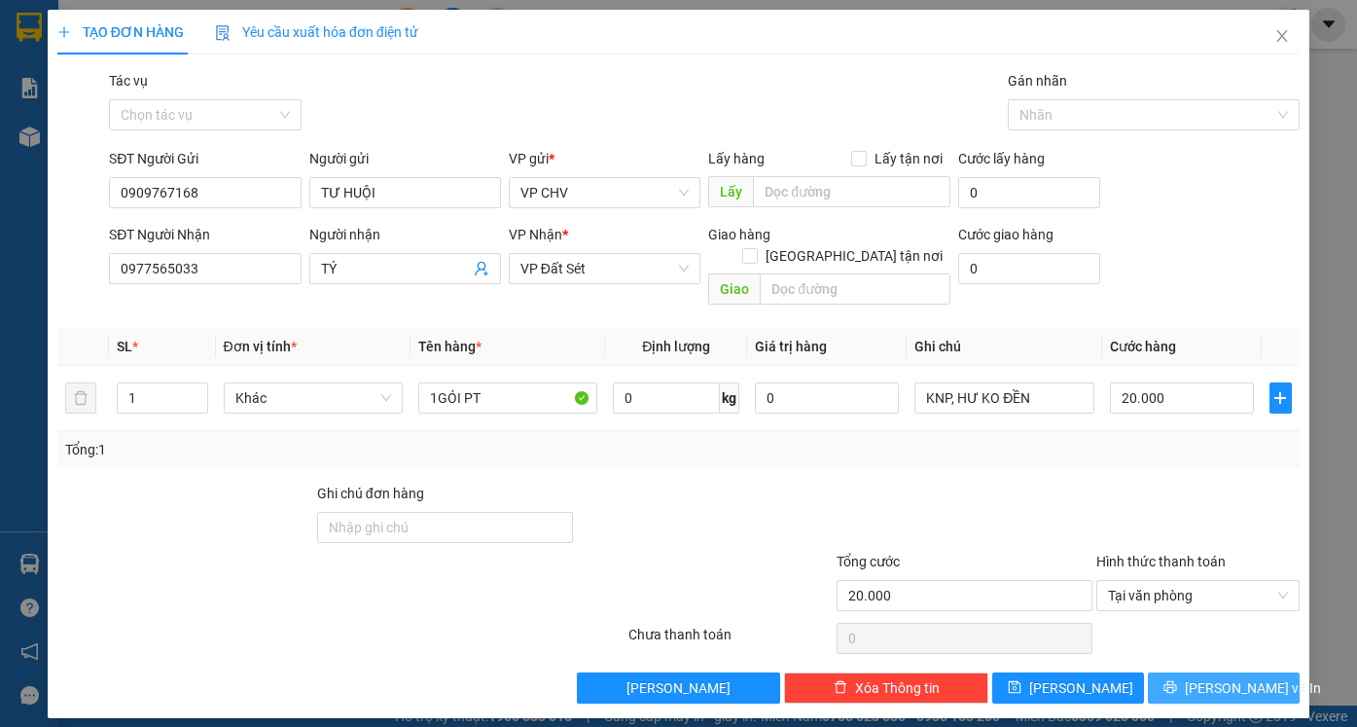
click at [1229, 677] on span "[PERSON_NAME] và In" at bounding box center [1253, 687] width 136 height 21
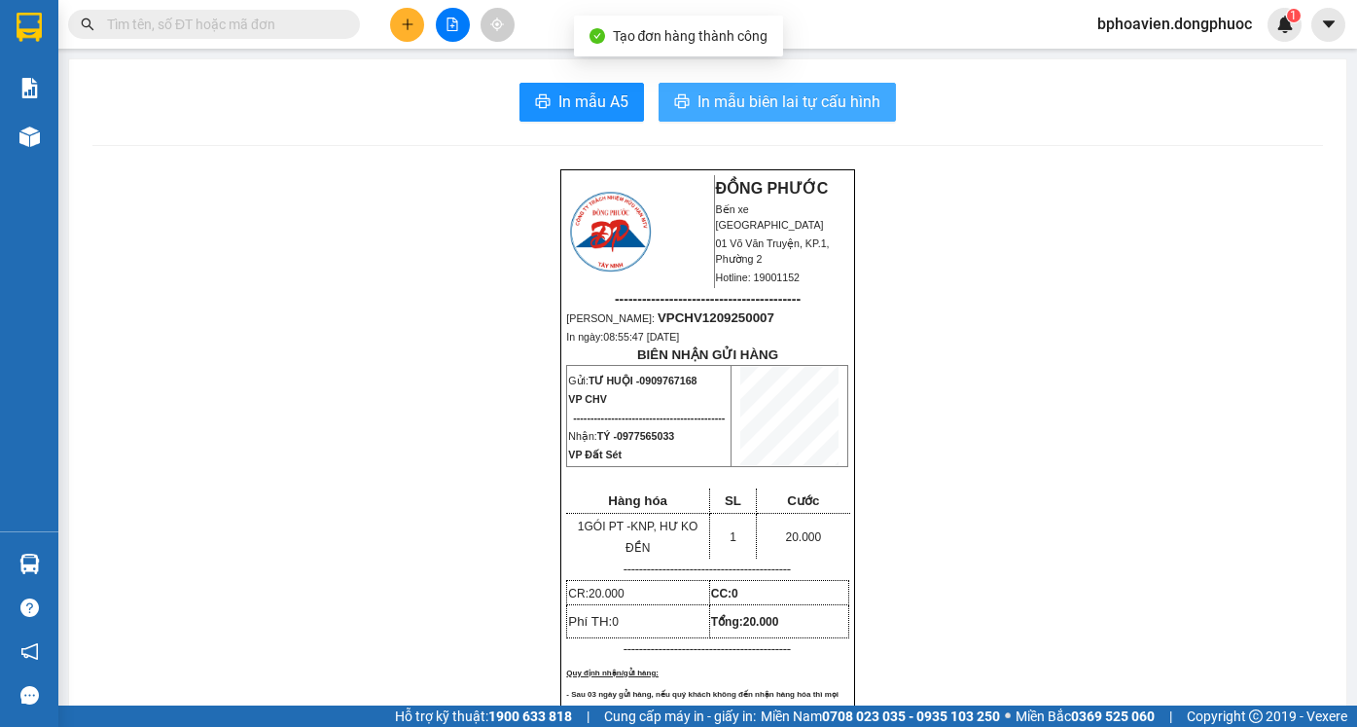
click at [714, 104] on span "In mẫu biên lai tự cấu hình" at bounding box center [788, 101] width 183 height 24
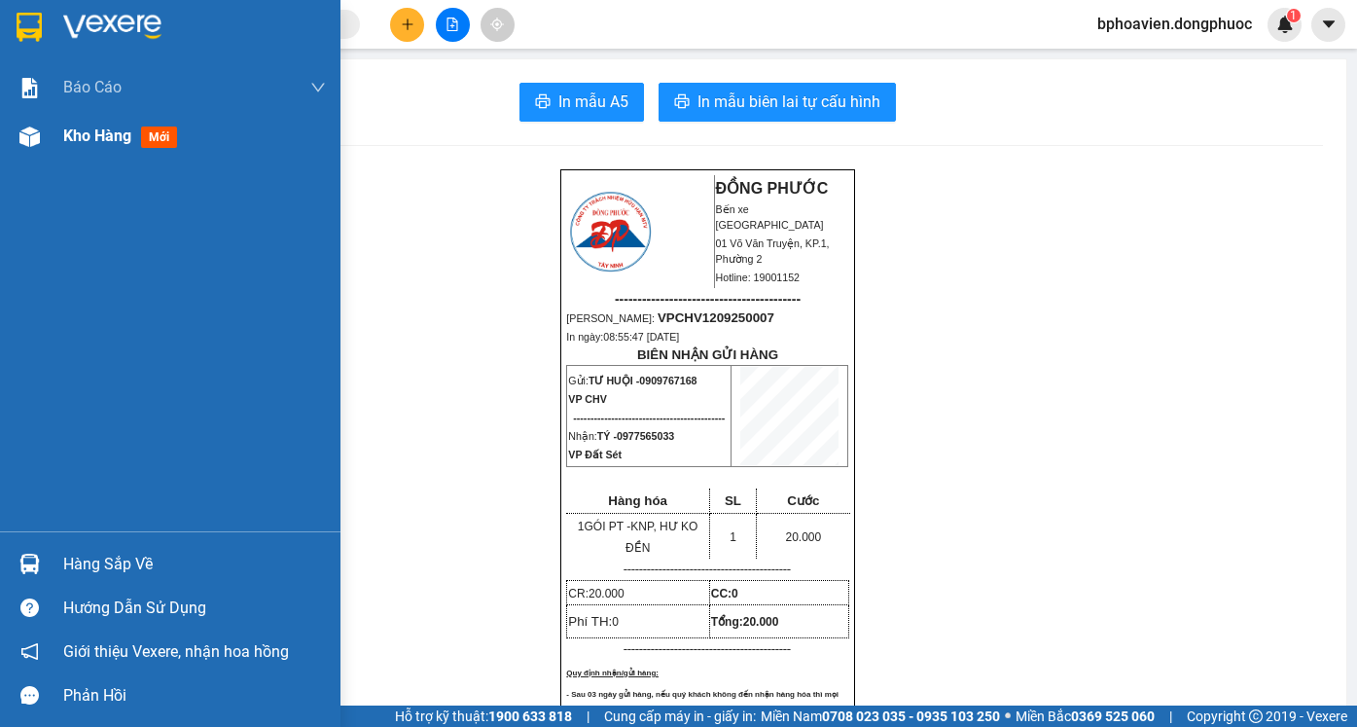
click at [84, 138] on span "Kho hàng" at bounding box center [97, 135] width 68 height 18
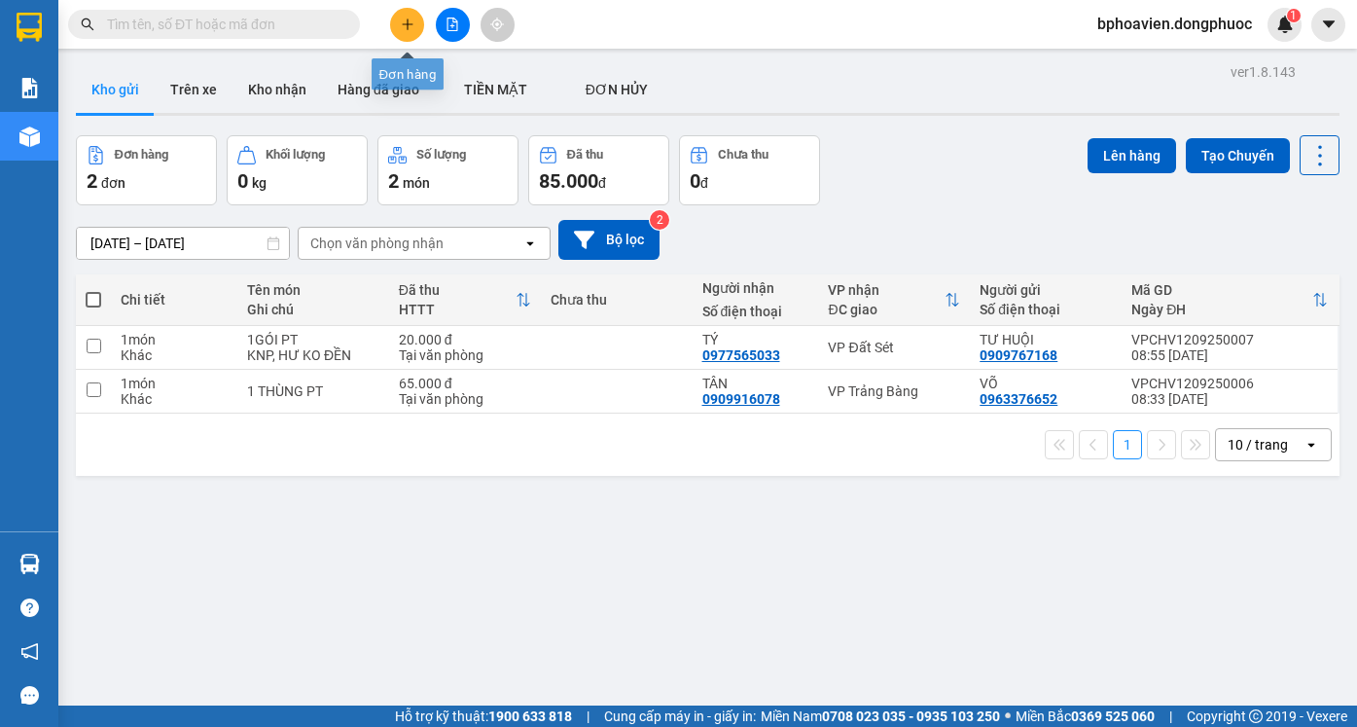
click at [408, 35] on button at bounding box center [407, 25] width 34 height 34
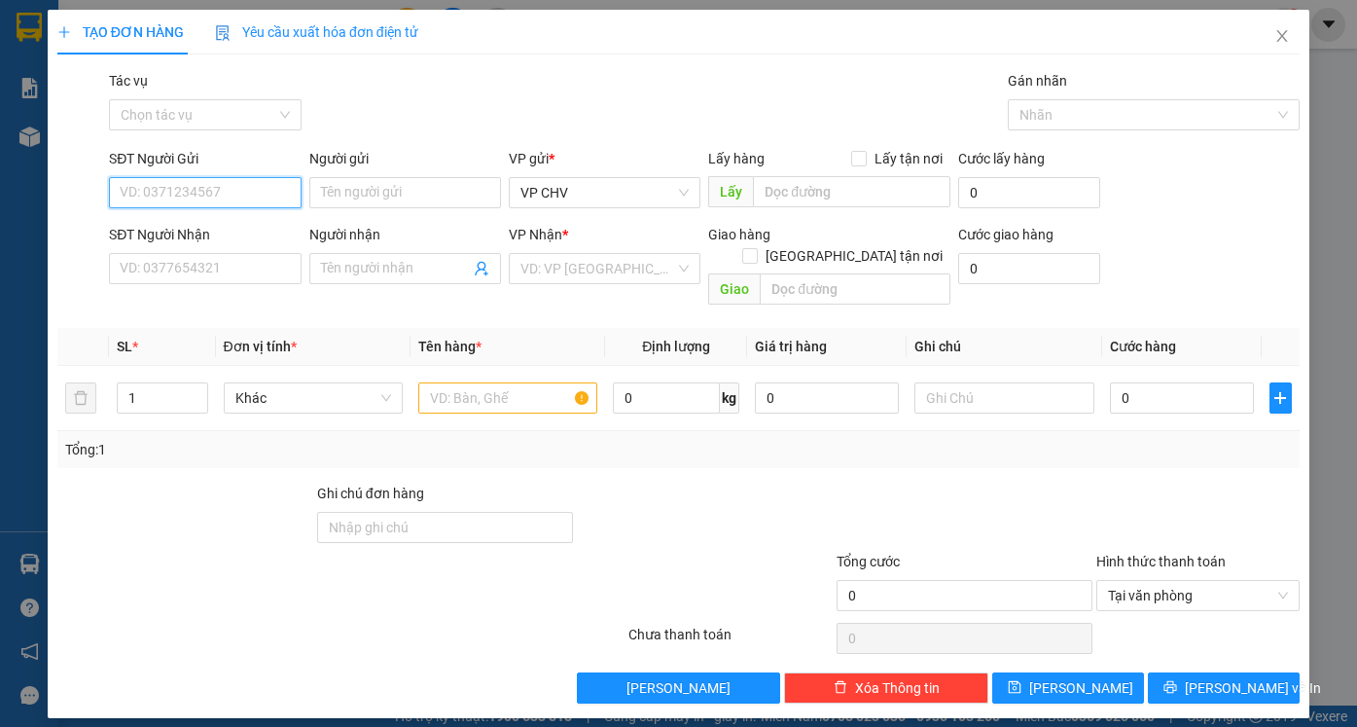
click at [179, 200] on input "SĐT Người Gửi" at bounding box center [205, 192] width 192 height 31
click at [190, 238] on div "0938153848 - GIA NGUYỄN" at bounding box center [217, 231] width 192 height 21
type input "0938153848"
type input "GIA NGUYỄN"
type input "0866037252"
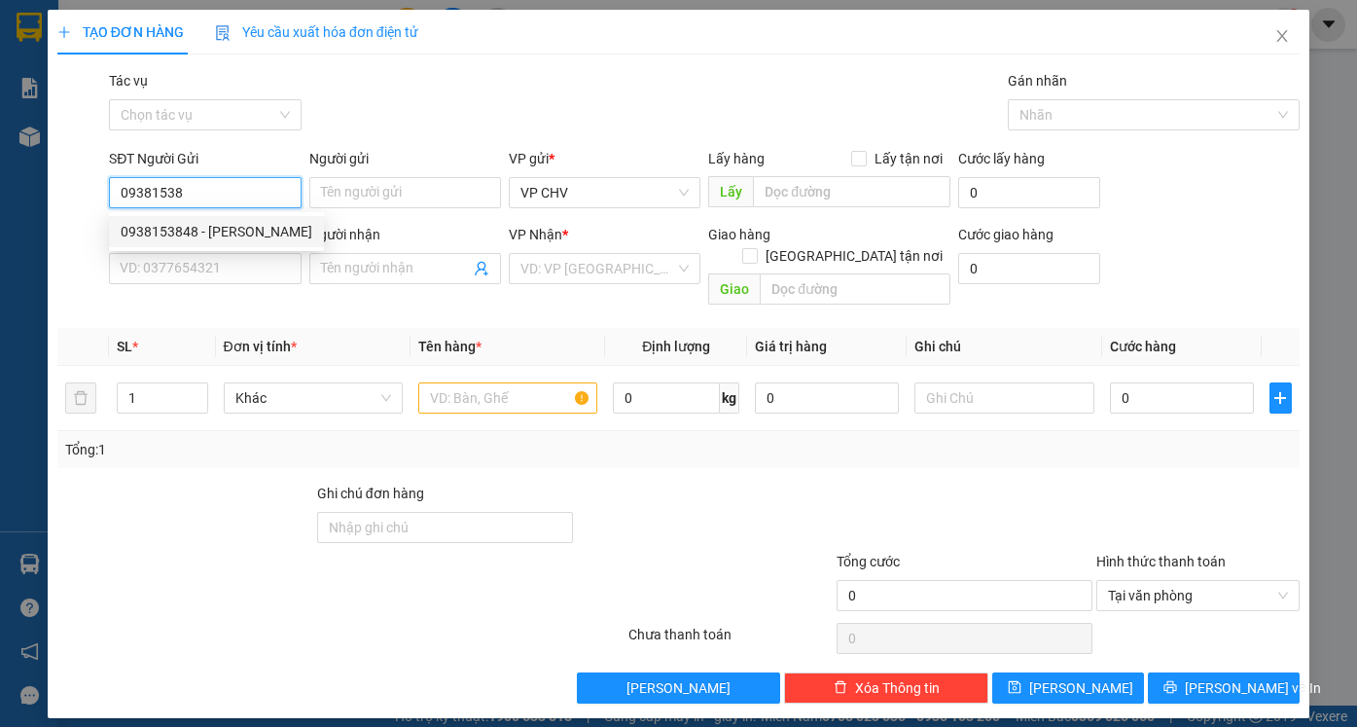
type input "TÂN"
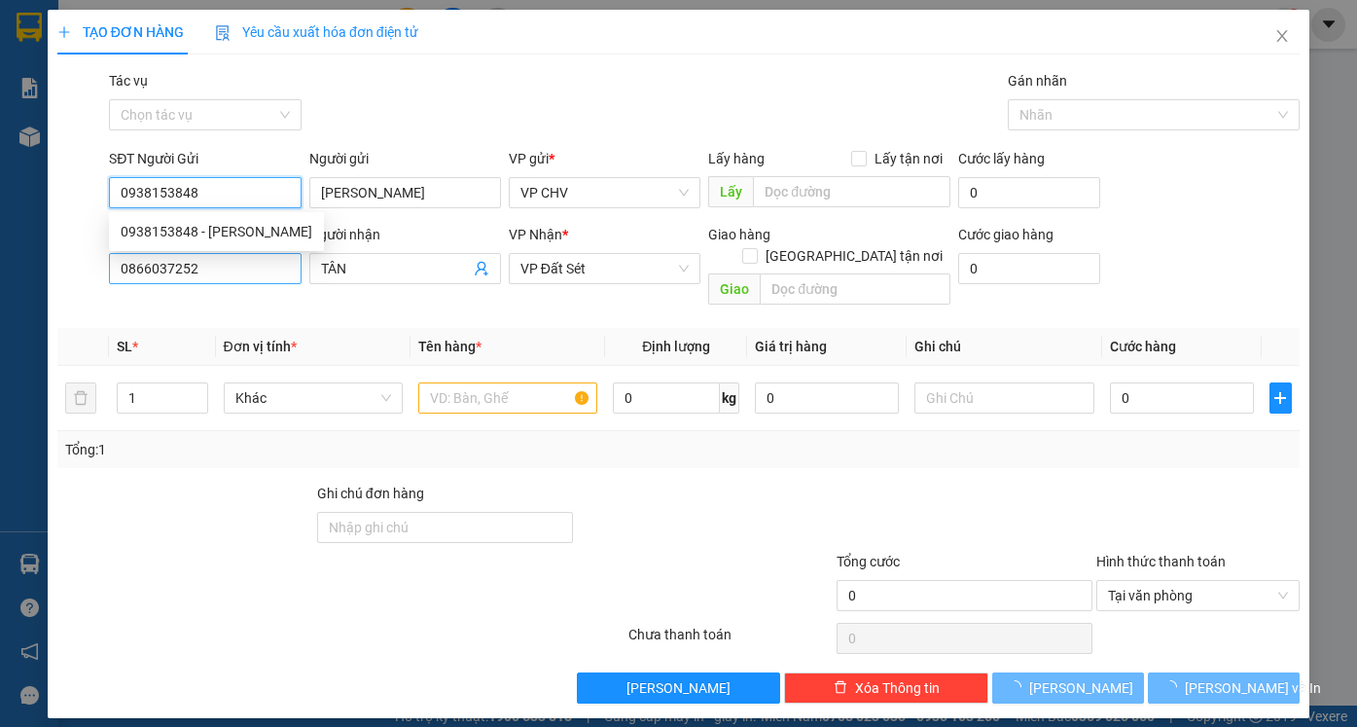
type input "20.000"
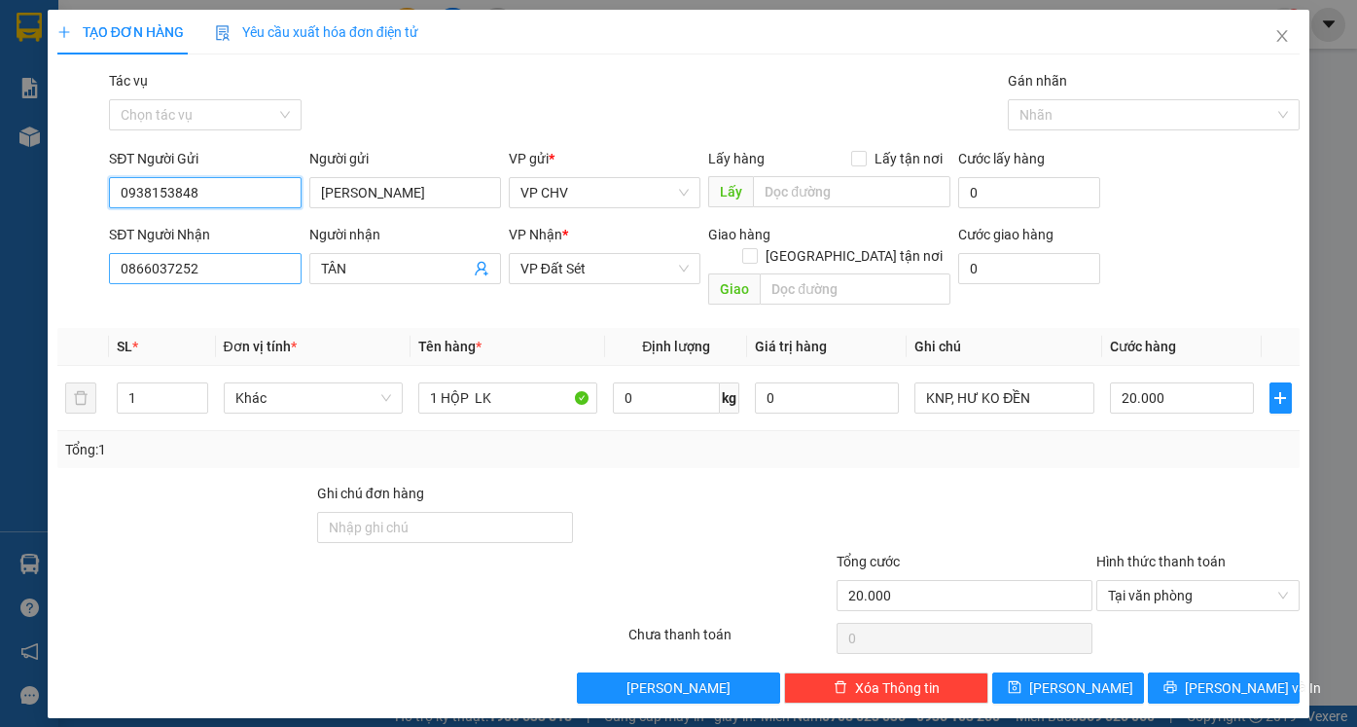
type input "0938153848"
drag, startPoint x: 230, startPoint y: 276, endPoint x: 0, endPoint y: 261, distance: 230.1
click at [0, 261] on div "TẠO ĐƠN HÀNG Yêu cầu xuất hóa đơn điện tử Transit Pickup Surcharge Ids Transit …" at bounding box center [678, 363] width 1357 height 727
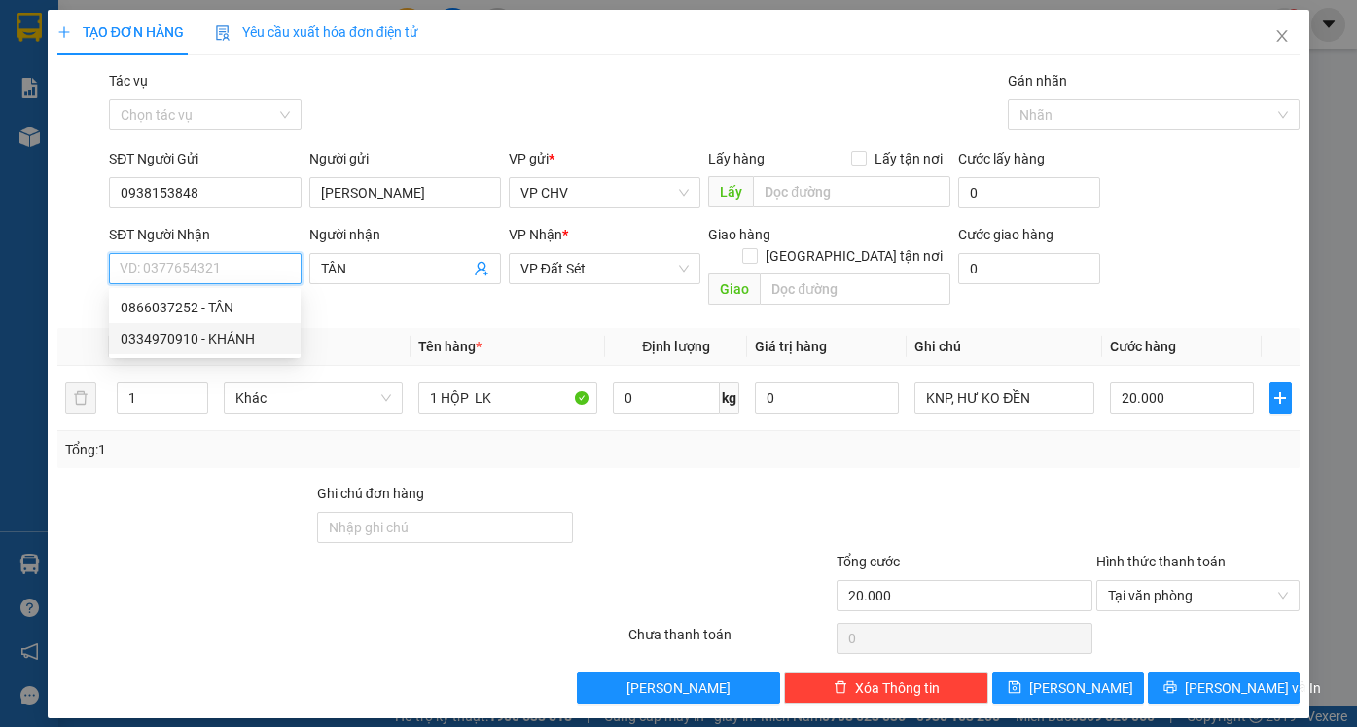
click at [181, 328] on div "0334970910 - KHÁNH" at bounding box center [205, 338] width 168 height 21
type input "0334970910"
type input "KHÁNH"
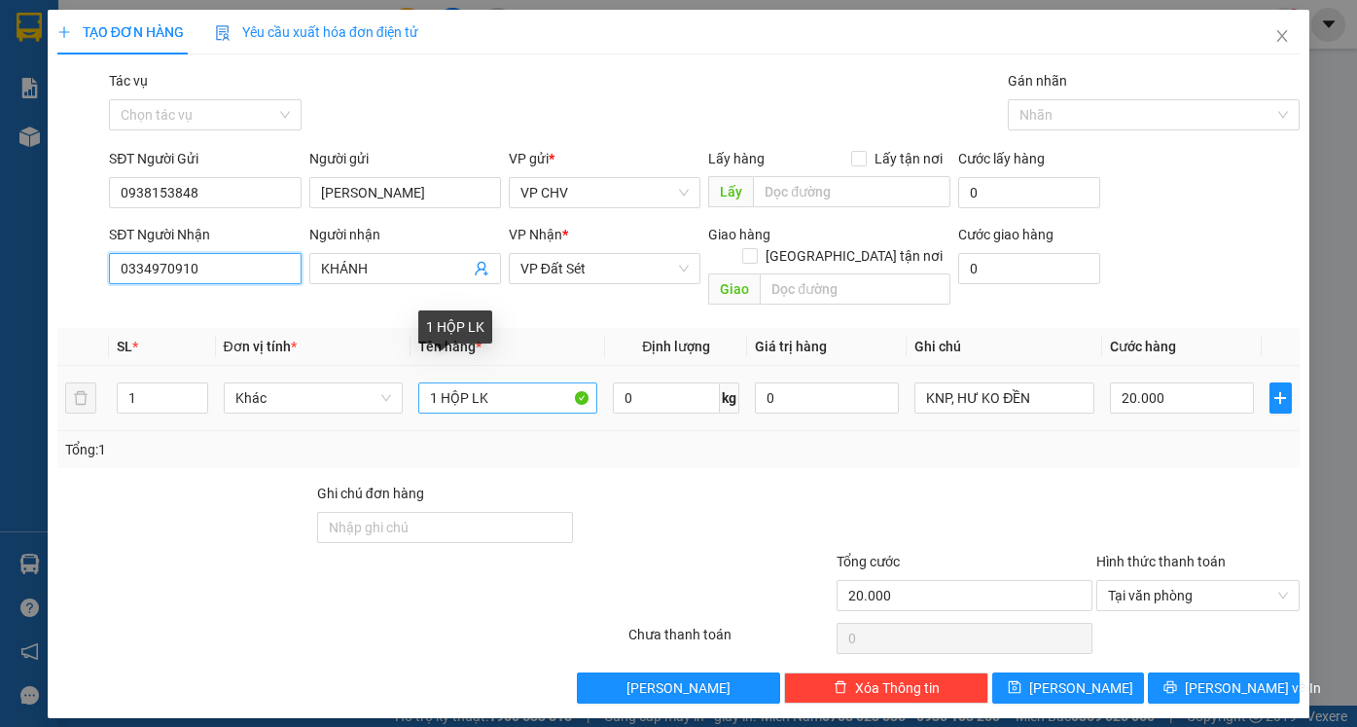
type input "0334970910"
drag, startPoint x: 439, startPoint y: 379, endPoint x: 550, endPoint y: 379, distance: 111.9
click at [550, 382] on input "1 HỘP LK" at bounding box center [507, 397] width 179 height 31
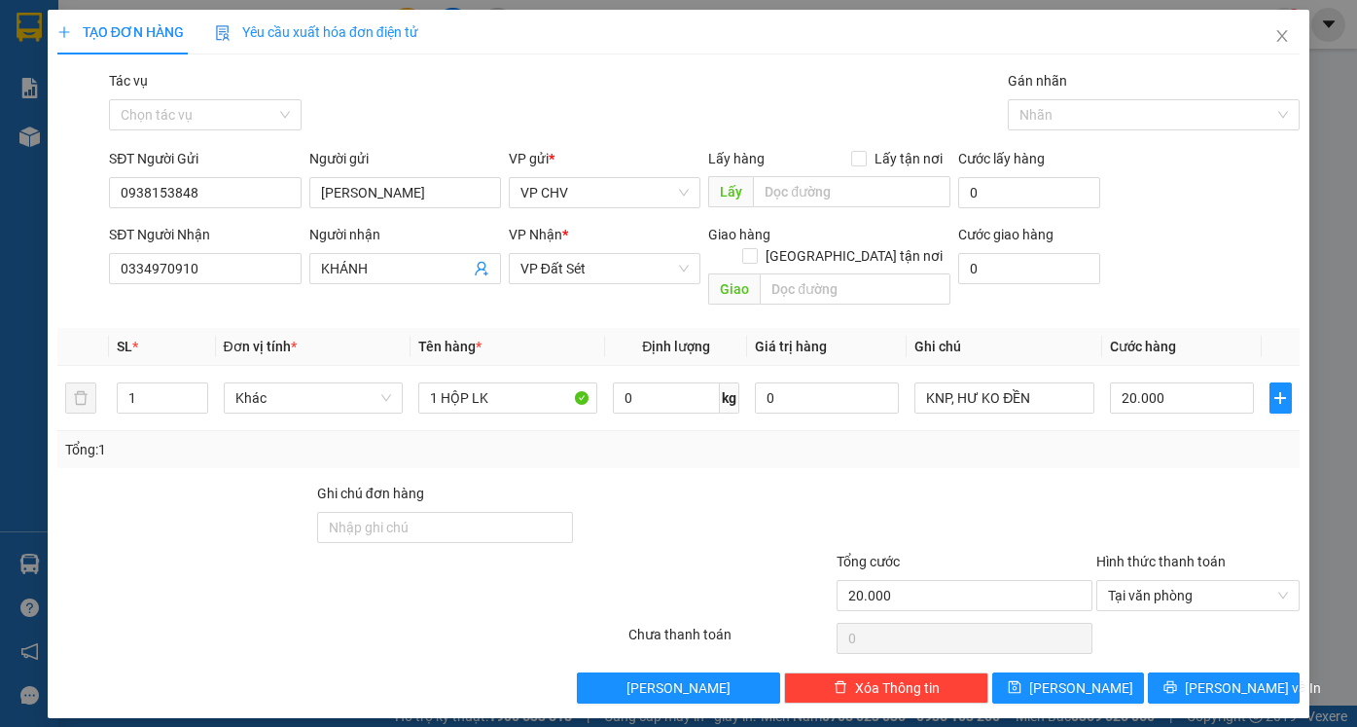
drag, startPoint x: 239, startPoint y: 460, endPoint x: 198, endPoint y: 434, distance: 48.6
click at [235, 458] on div "Transit Pickup Surcharge Ids Transit Deliver Surcharge Ids Transit Deliver Surc…" at bounding box center [678, 386] width 1242 height 633
drag, startPoint x: 154, startPoint y: 377, endPoint x: 48, endPoint y: 366, distance: 106.7
click at [48, 366] on div "TẠO ĐƠN HÀNG Yêu cầu xuất hóa đơn điện tử Transit Pickup Surcharge Ids Transit …" at bounding box center [678, 364] width 1261 height 708
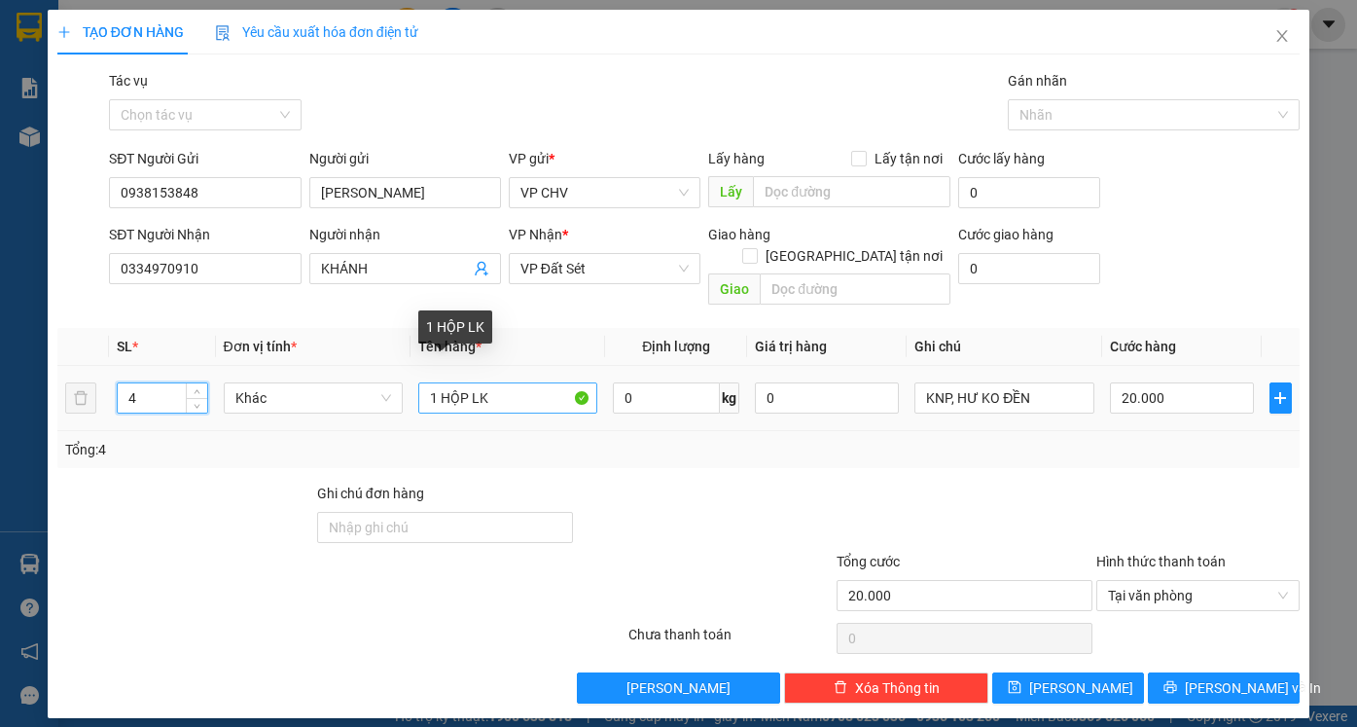
type input "4"
drag, startPoint x: 436, startPoint y: 379, endPoint x: 423, endPoint y: 379, distance: 12.6
click at [439, 382] on input "1 HỘP LK" at bounding box center [507, 397] width 179 height 31
type input "0"
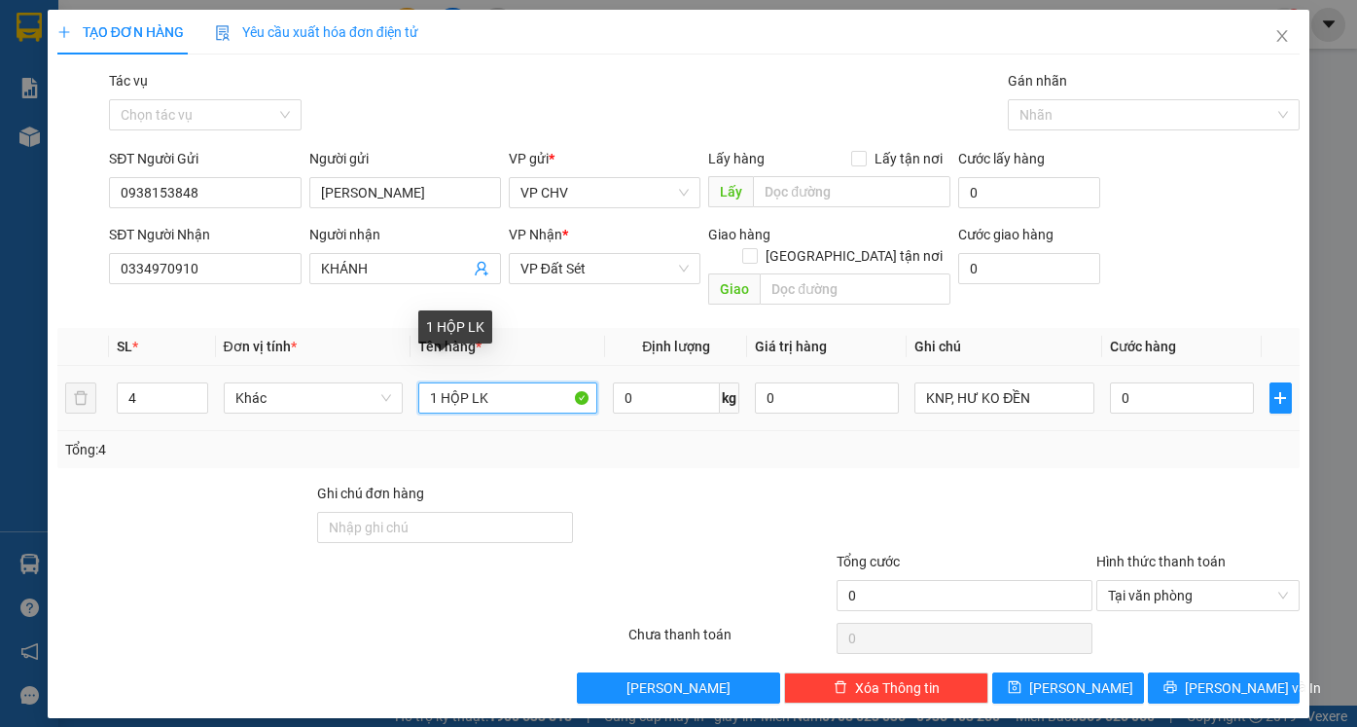
drag, startPoint x: 423, startPoint y: 379, endPoint x: 469, endPoint y: 385, distance: 46.1
click at [469, 385] on input "1 HỘP LK" at bounding box center [507, 397] width 179 height 31
type input "4 THÙNG LK"
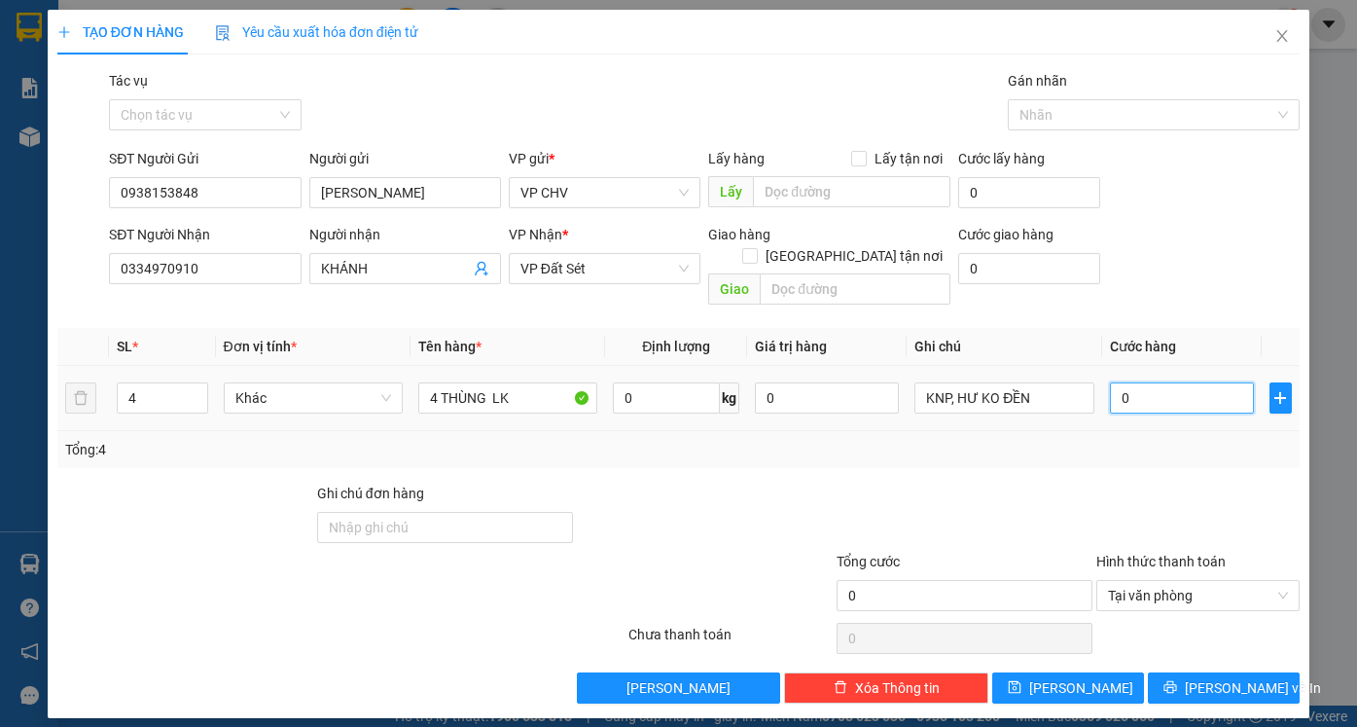
click at [1160, 382] on input "0" at bounding box center [1182, 397] width 144 height 31
type input "1"
type input "19"
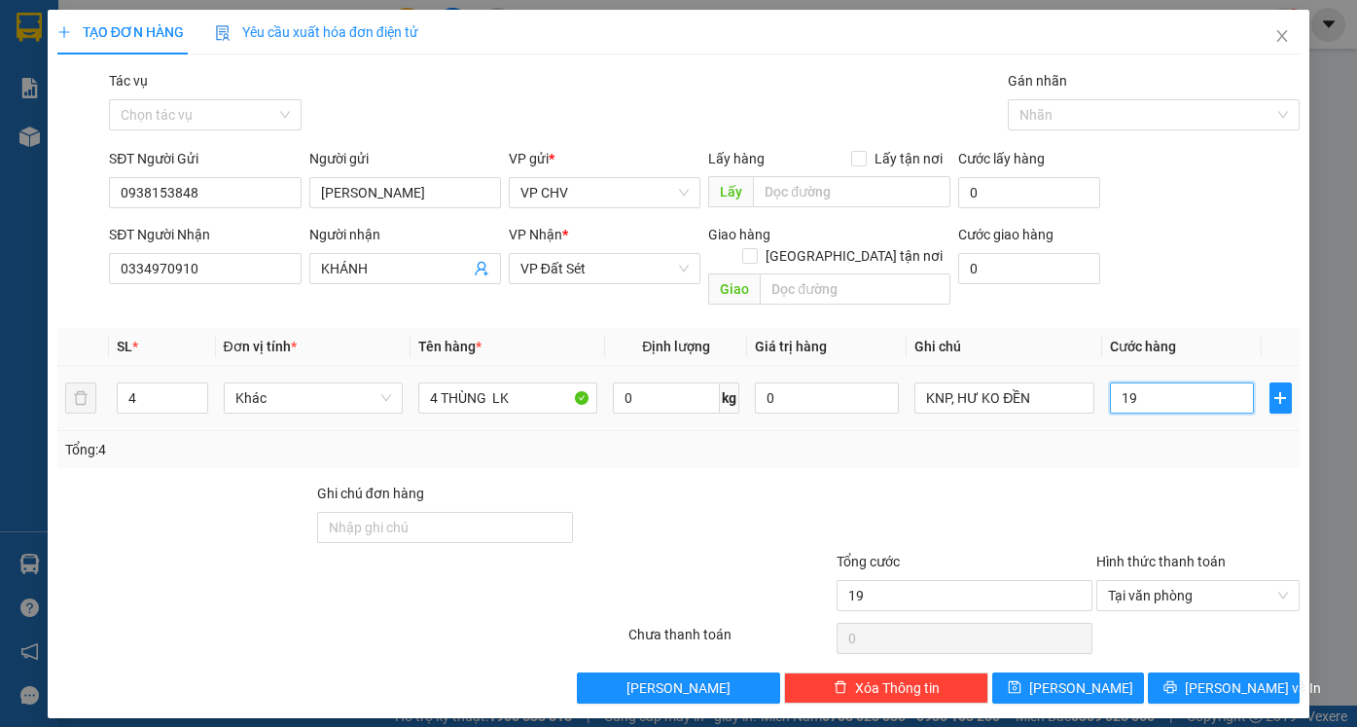
type input "190"
type input "190.000"
drag, startPoint x: 1172, startPoint y: 458, endPoint x: 1193, endPoint y: 563, distance: 107.2
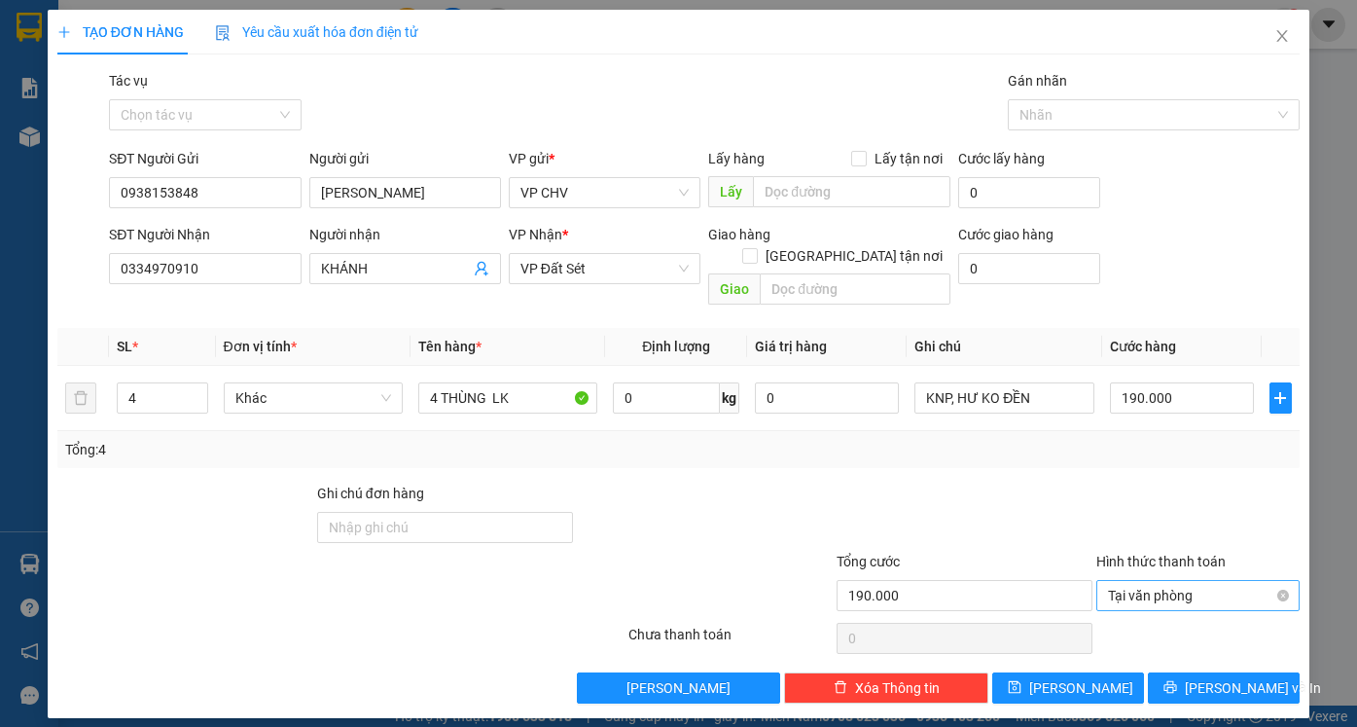
click at [1172, 463] on div "Transit Pickup Surcharge Ids Transit Deliver Surcharge Ids Transit Deliver Surc…" at bounding box center [678, 386] width 1242 height 633
click at [1224, 677] on span "[PERSON_NAME] và In" at bounding box center [1253, 687] width 136 height 21
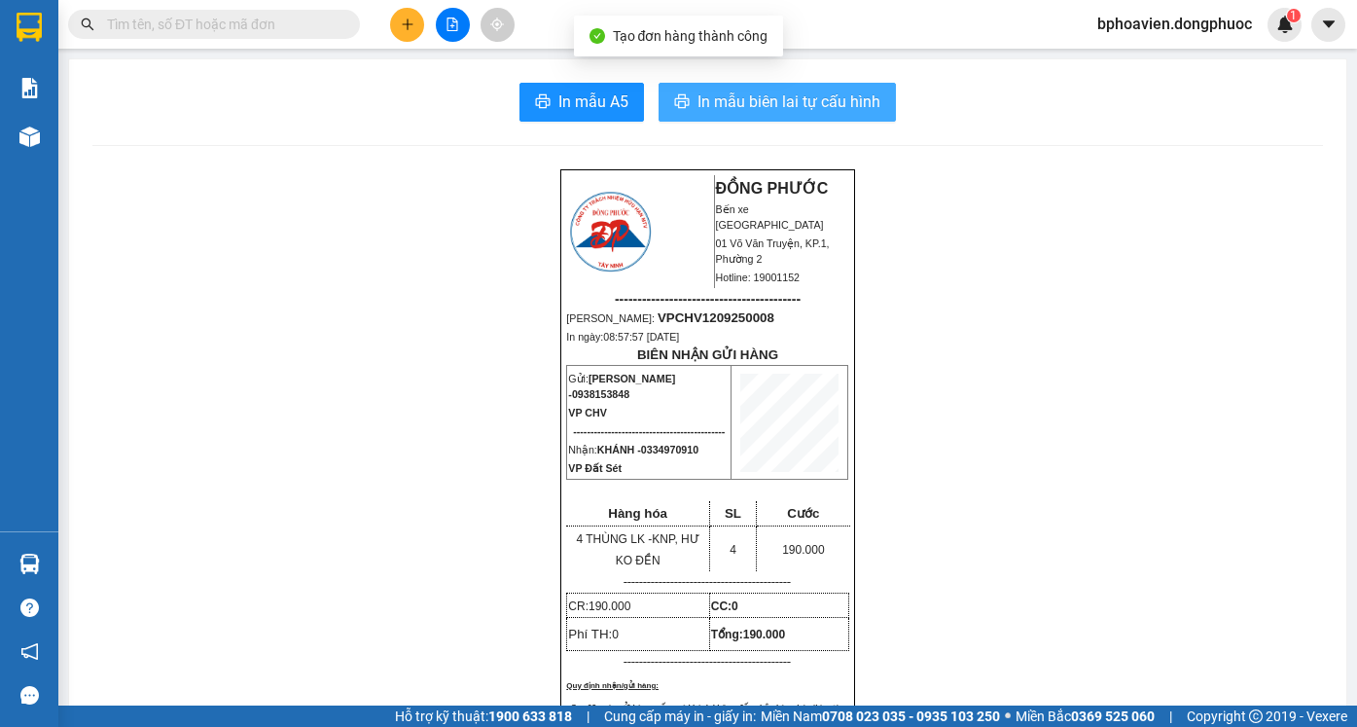
click at [773, 104] on span "In mẫu biên lai tự cấu hình" at bounding box center [788, 101] width 183 height 24
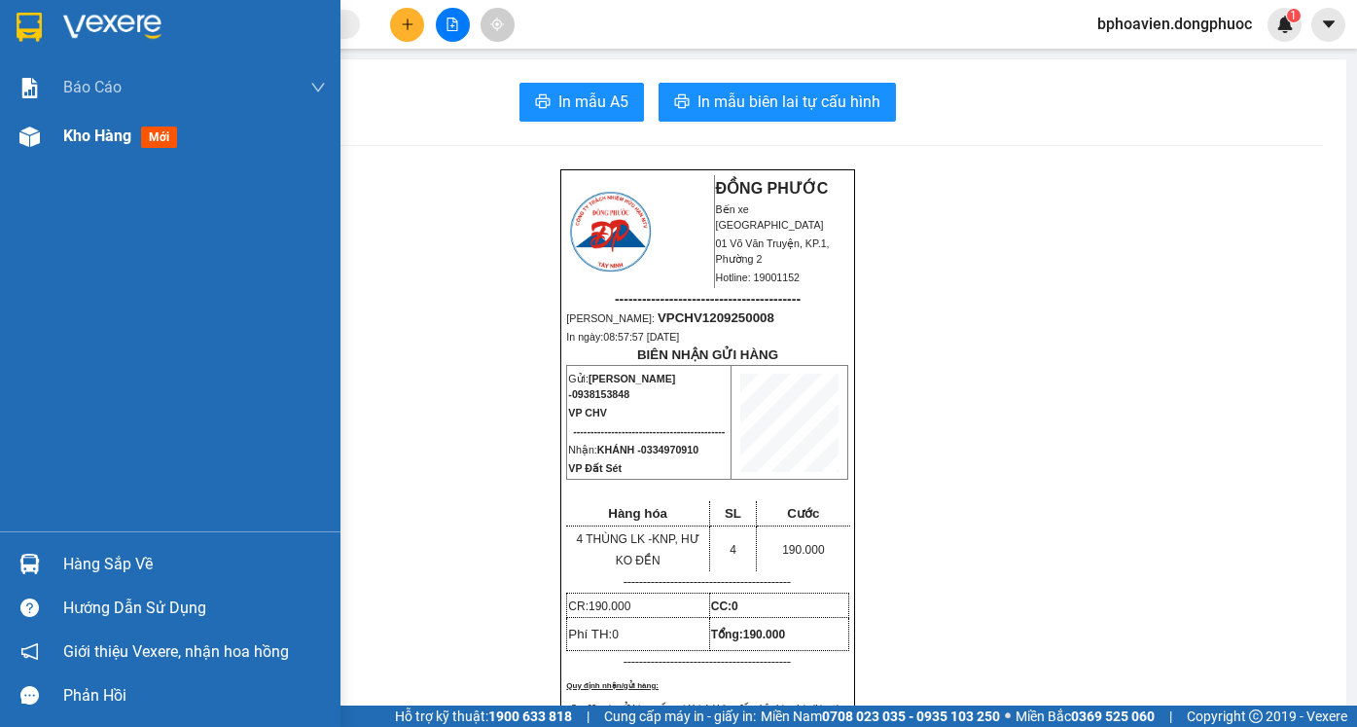
click at [91, 121] on div "Kho hàng mới" at bounding box center [194, 136] width 263 height 49
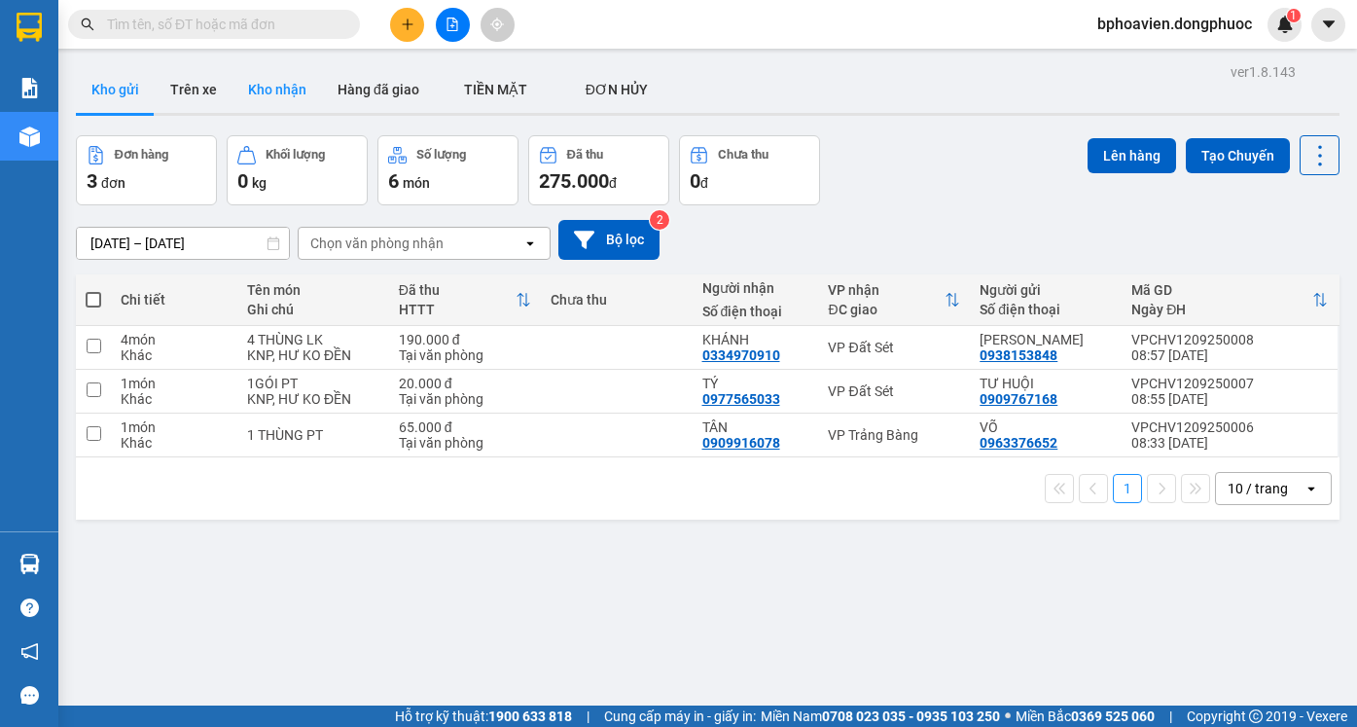
click at [246, 78] on button "Kho nhận" at bounding box center [276, 89] width 89 height 47
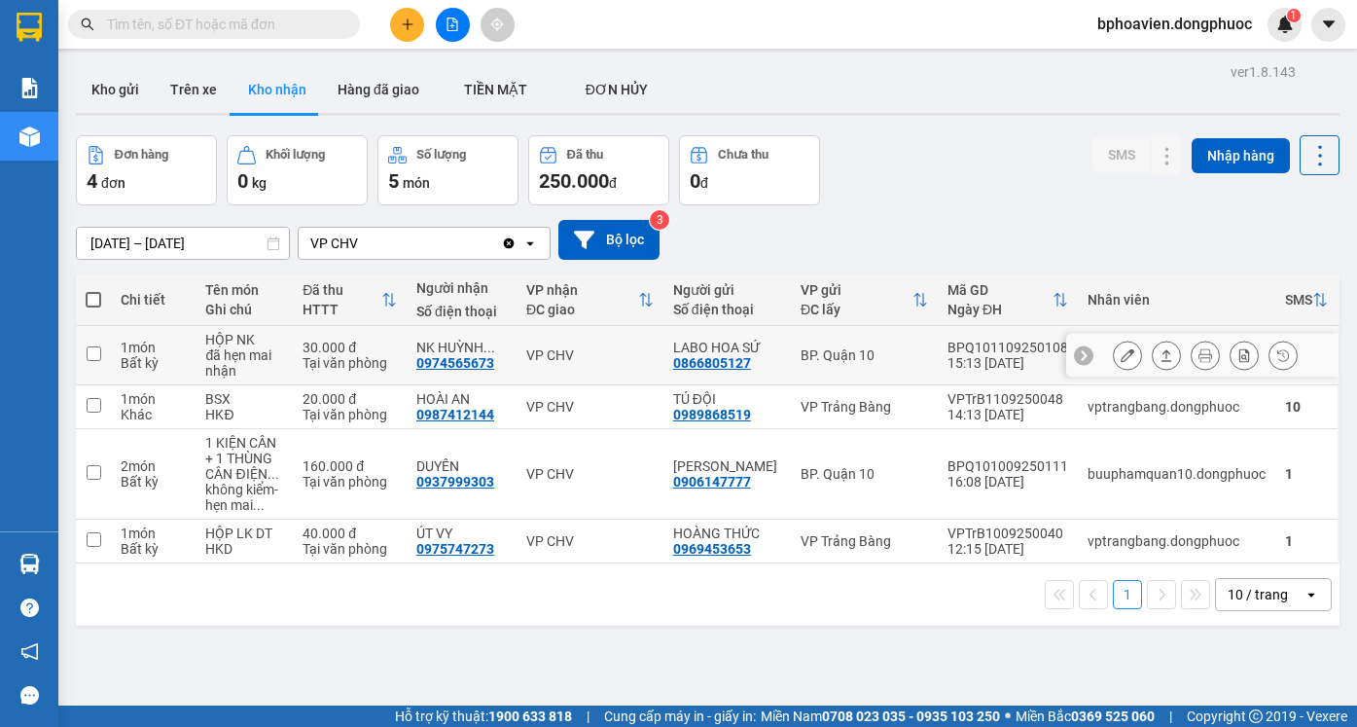
click at [1159, 356] on icon at bounding box center [1166, 355] width 14 height 14
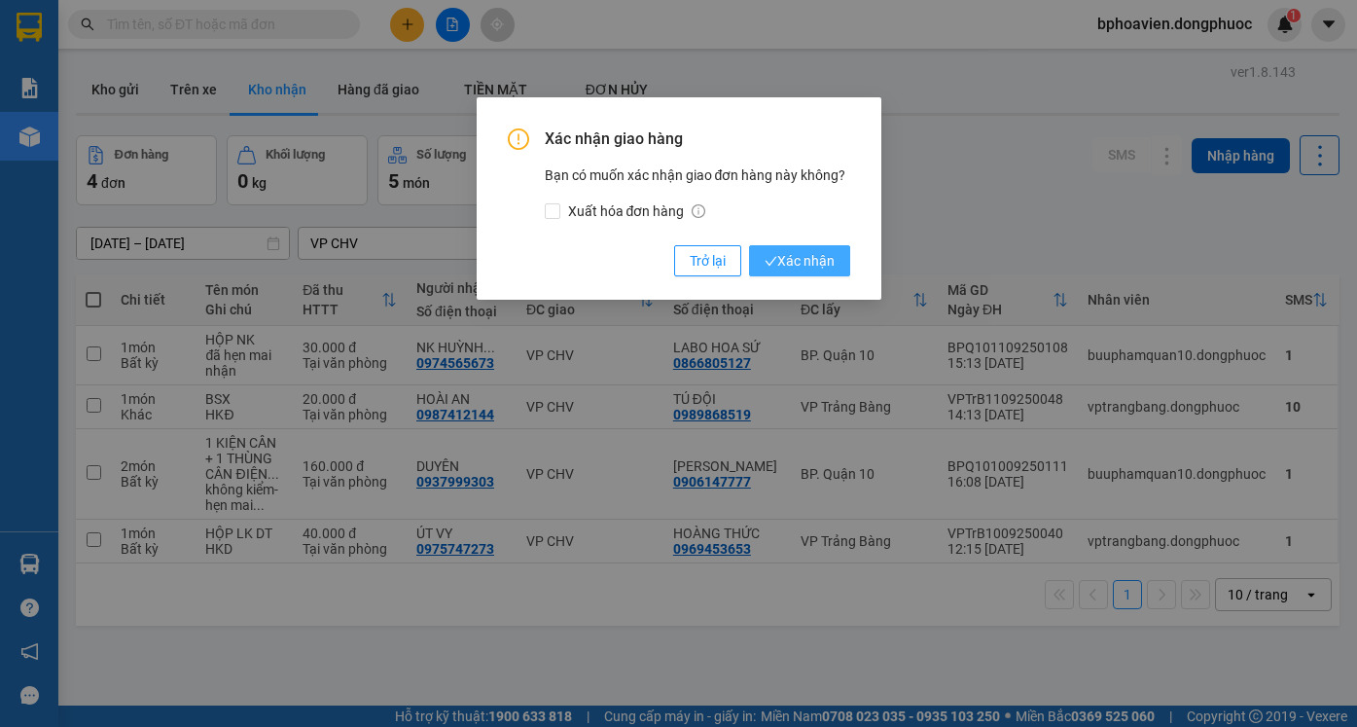
click at [784, 265] on span "Xác nhận" at bounding box center [799, 260] width 70 height 21
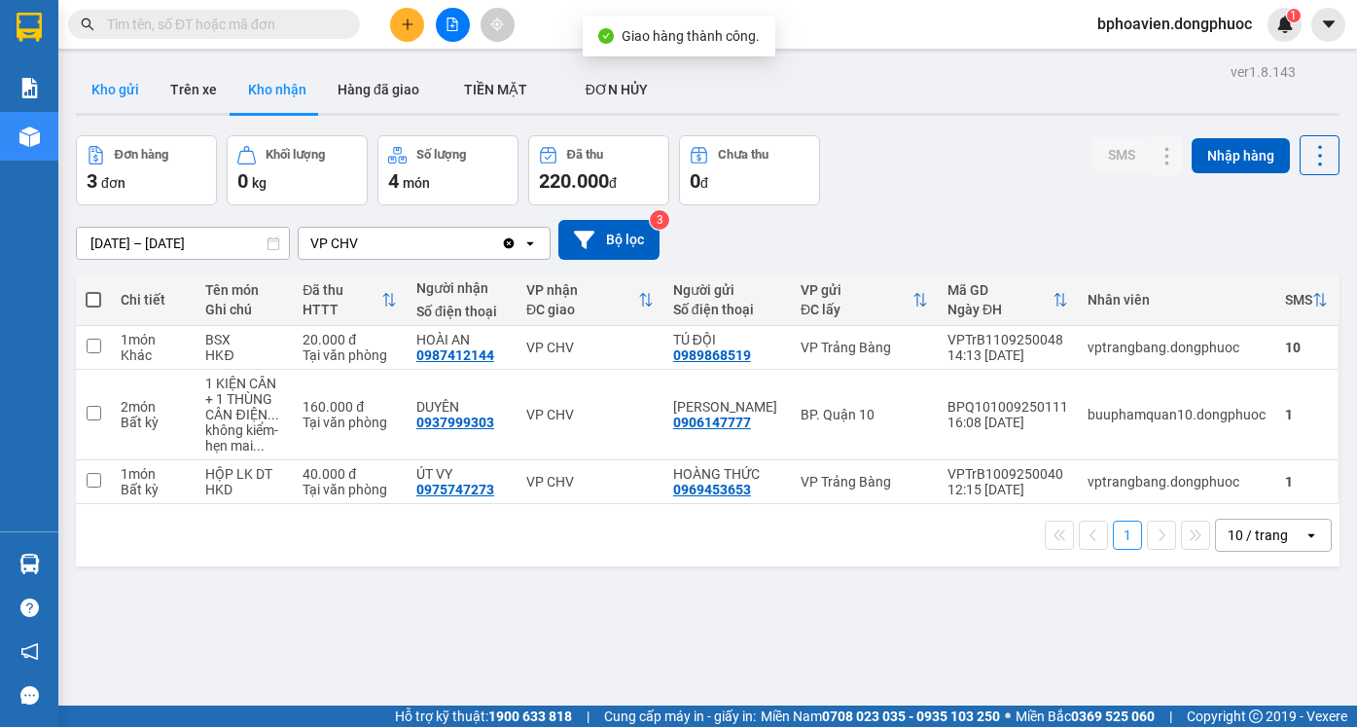
click at [122, 82] on button "Kho gửi" at bounding box center [115, 89] width 79 height 47
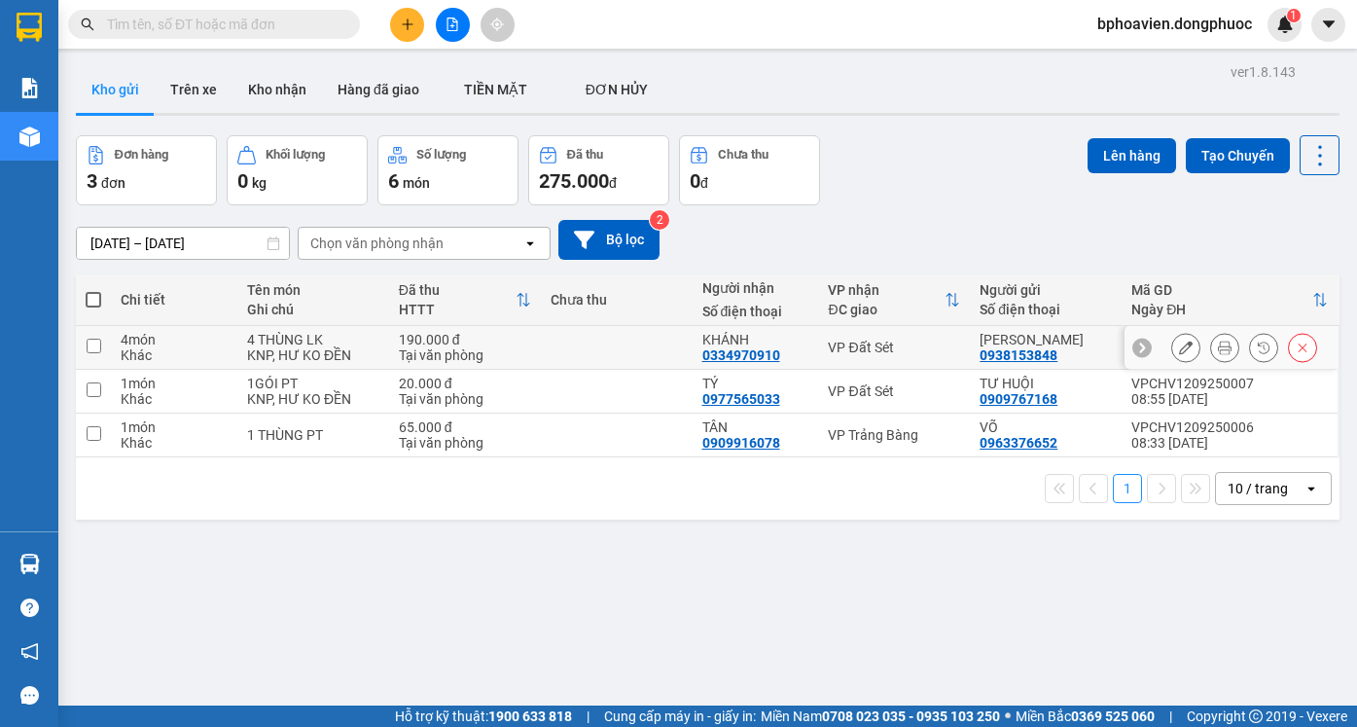
drag, startPoint x: 615, startPoint y: 341, endPoint x: 620, endPoint y: 355, distance: 14.5
click at [617, 347] on td at bounding box center [617, 348] width 152 height 44
checkbox input "true"
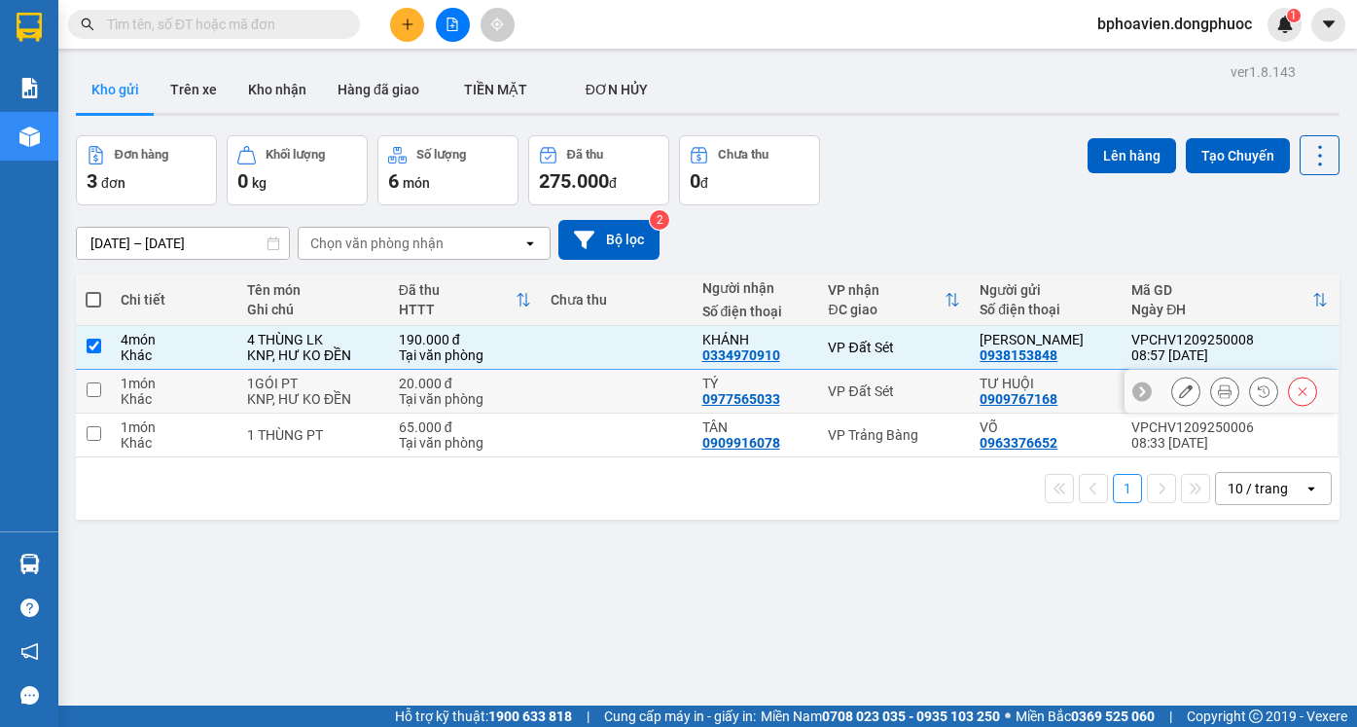
click at [622, 400] on td at bounding box center [617, 392] width 152 height 44
checkbox input "true"
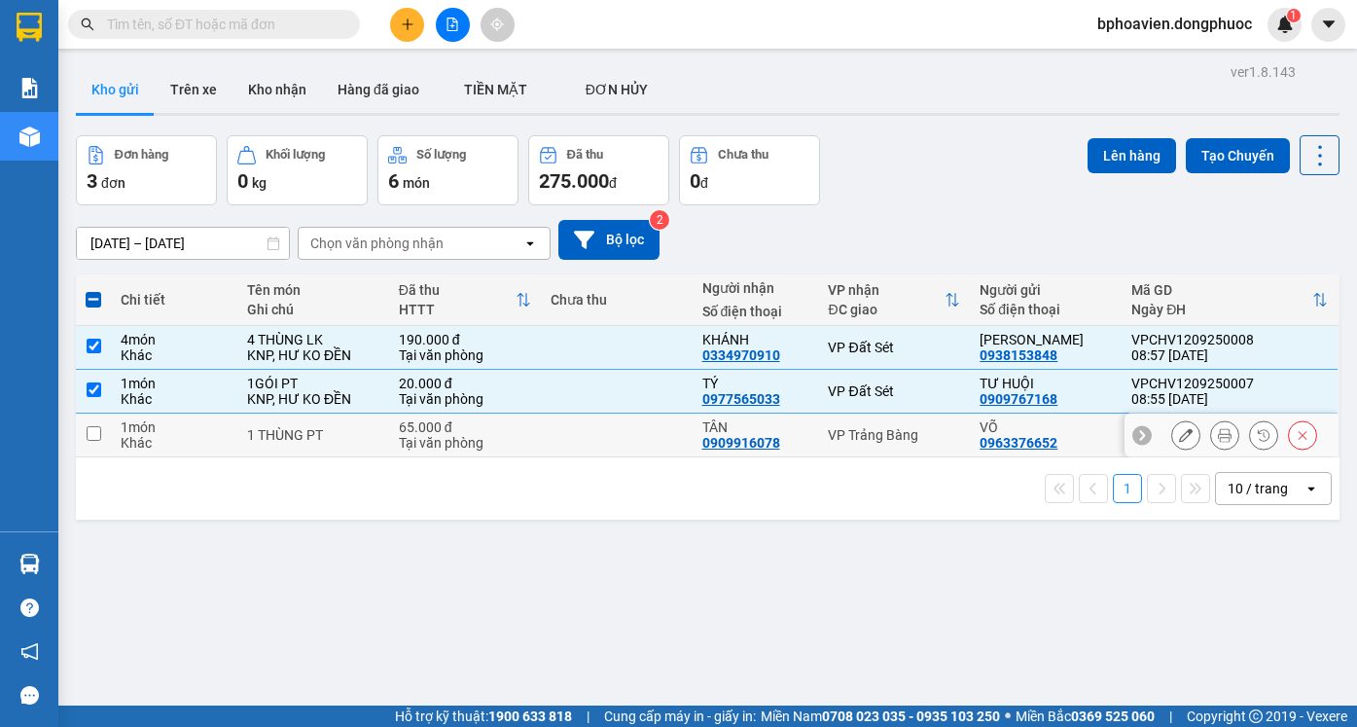
click at [611, 429] on td at bounding box center [617, 435] width 152 height 44
checkbox input "true"
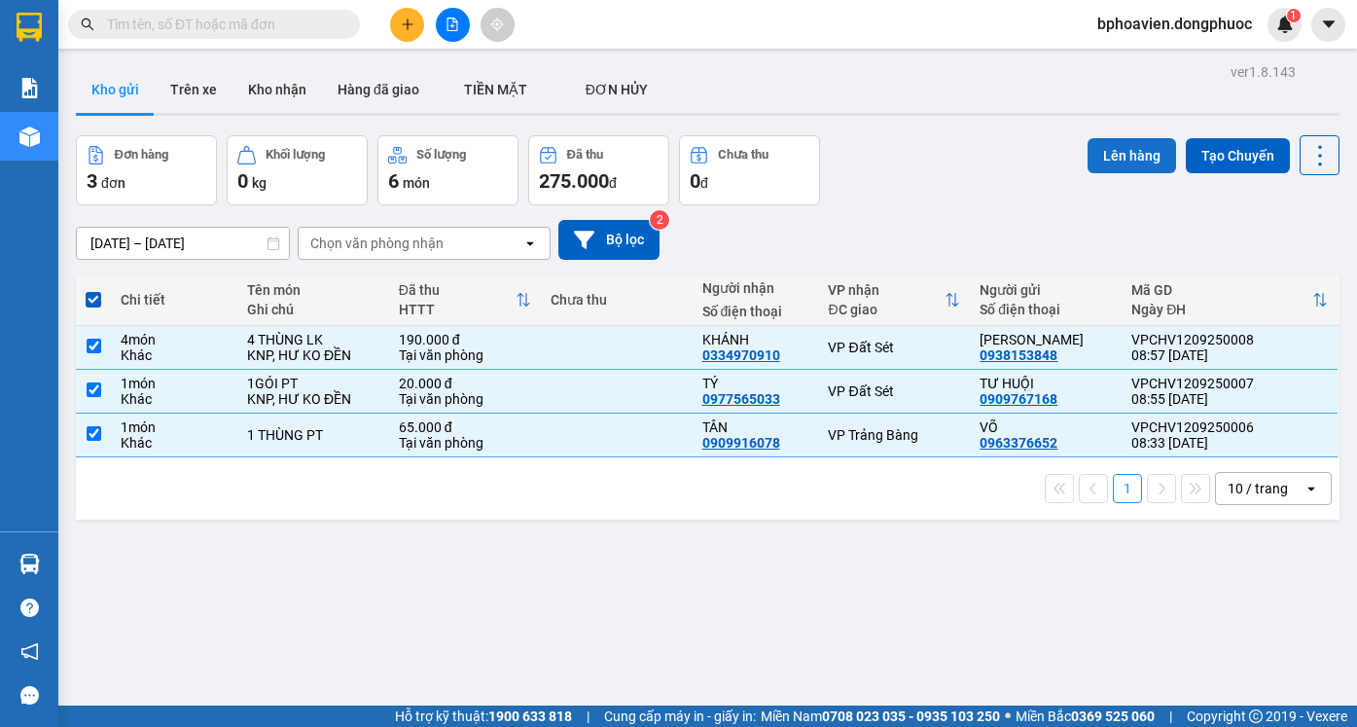
click at [1127, 164] on button "Lên hàng" at bounding box center [1131, 155] width 89 height 35
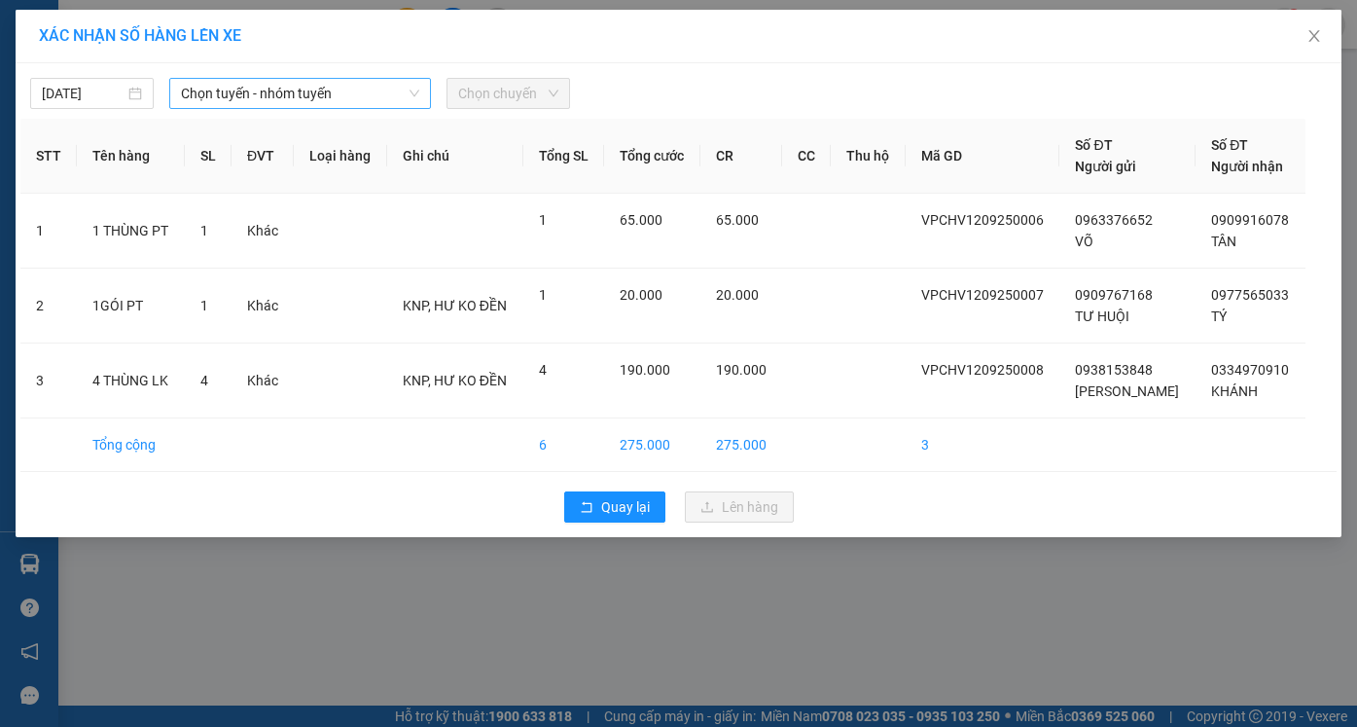
click at [217, 82] on span "Chọn tuyến - nhóm tuyến" at bounding box center [300, 93] width 238 height 29
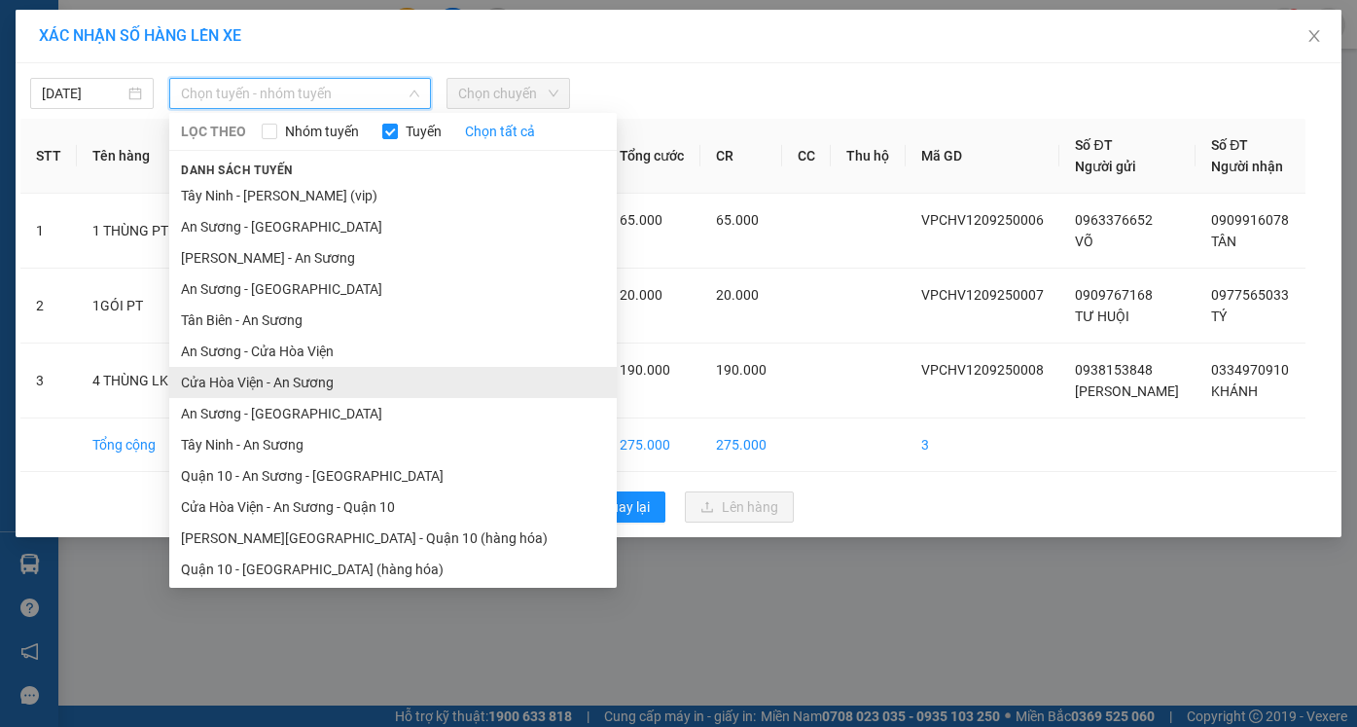
click at [291, 384] on li "Cửa Hòa Viện - An Sương" at bounding box center [392, 382] width 447 height 31
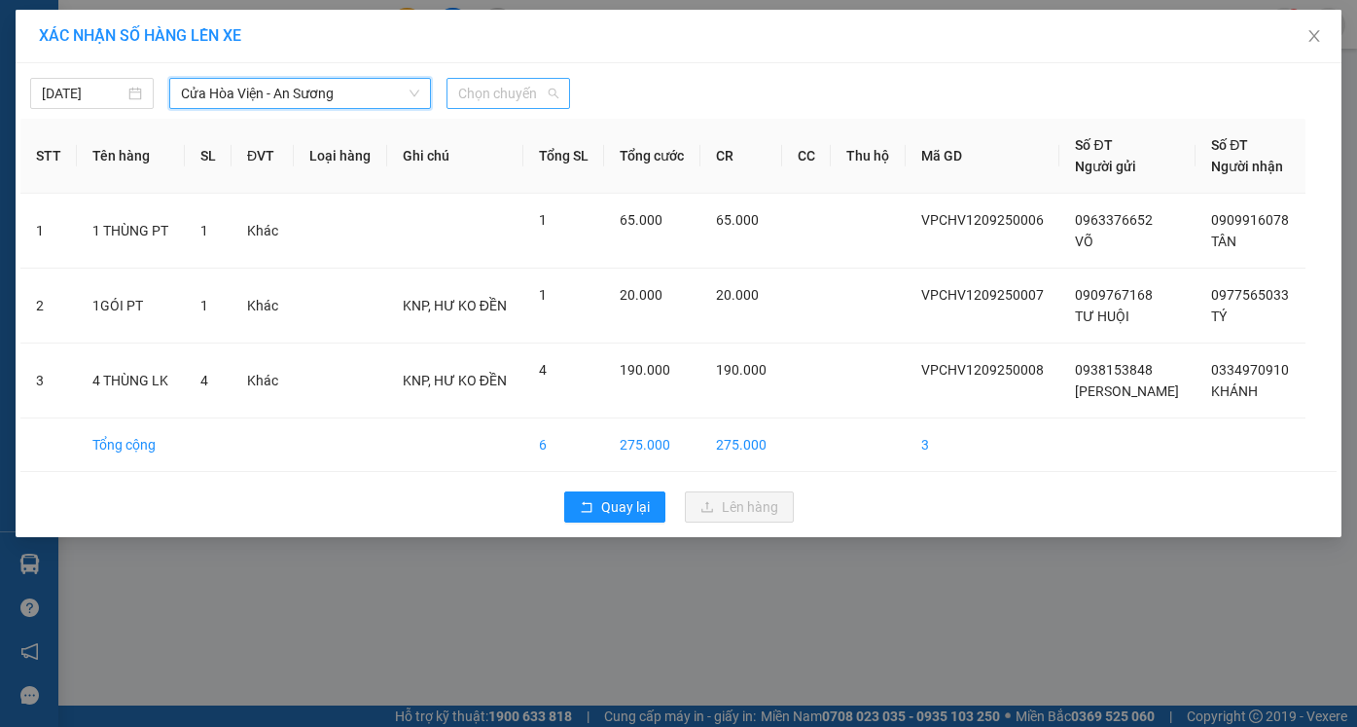
click at [494, 101] on span "Chọn chuyến" at bounding box center [508, 93] width 100 height 29
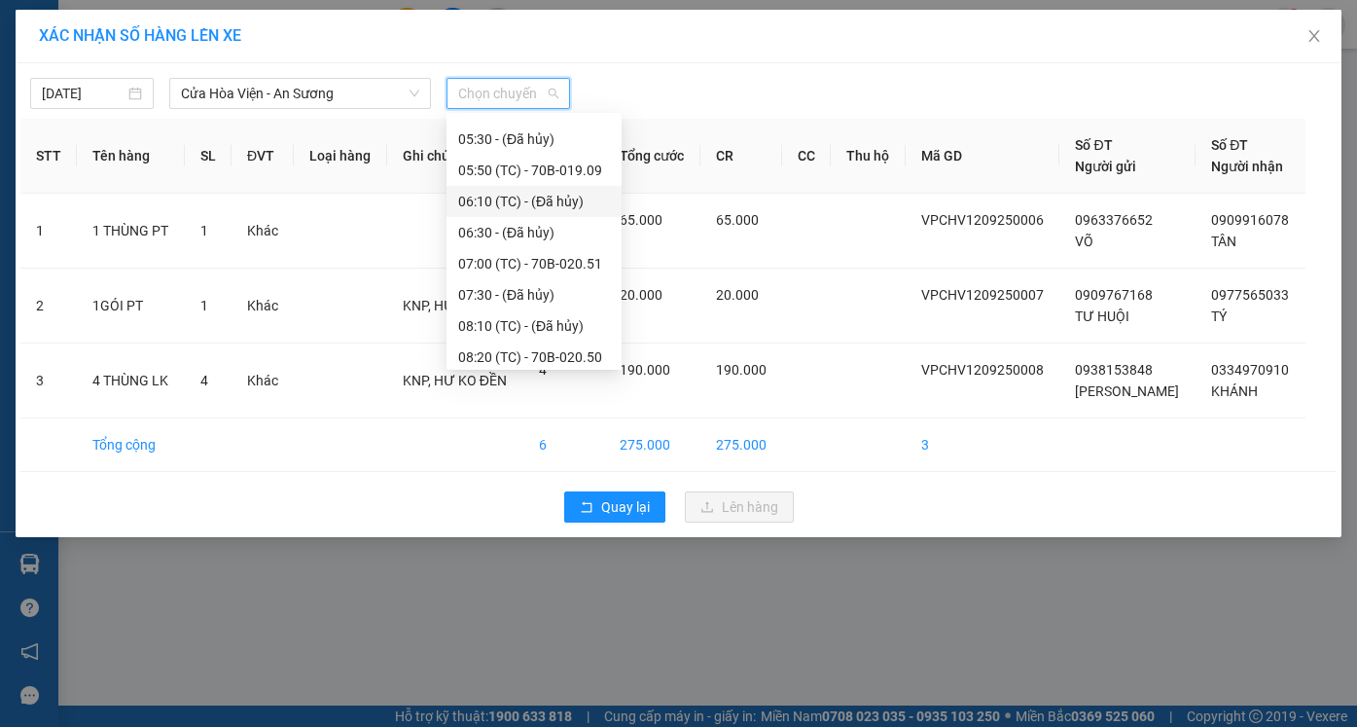
scroll to position [292, 0]
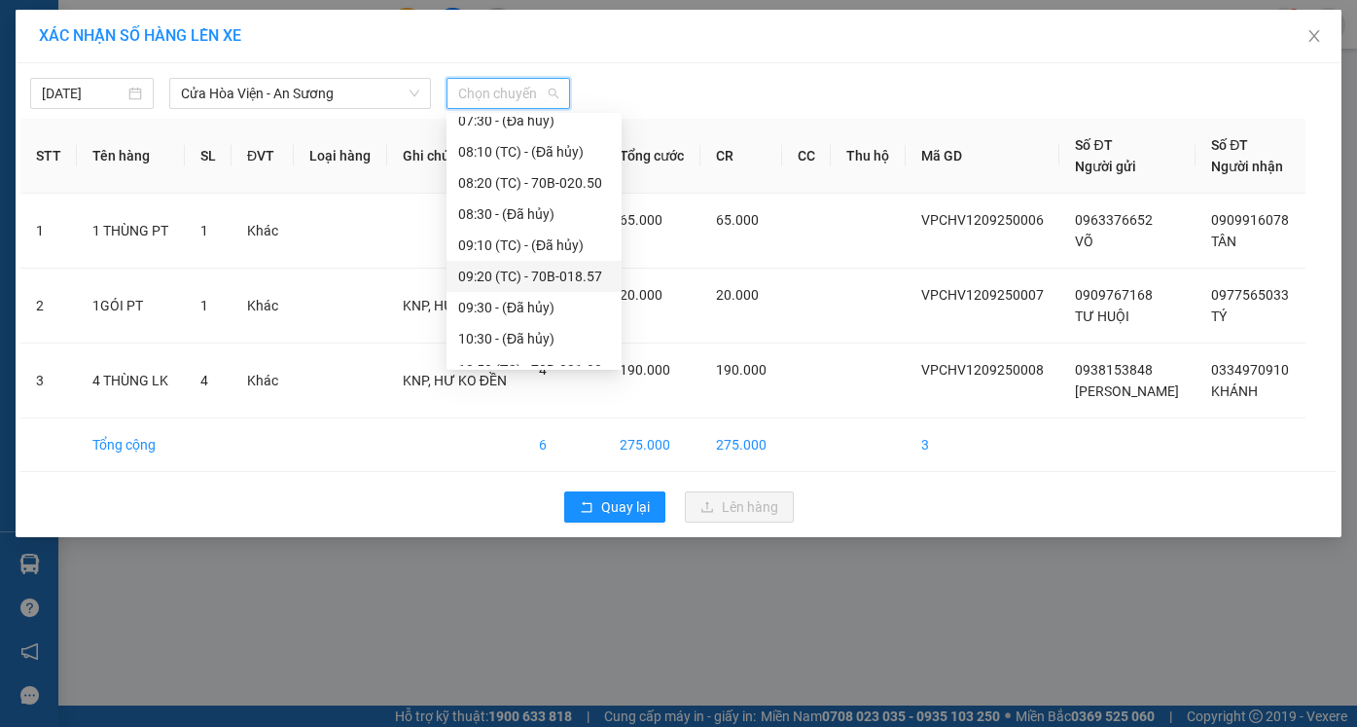
click at [516, 273] on div "09:20 (TC) - 70B-018.57" at bounding box center [534, 276] width 152 height 21
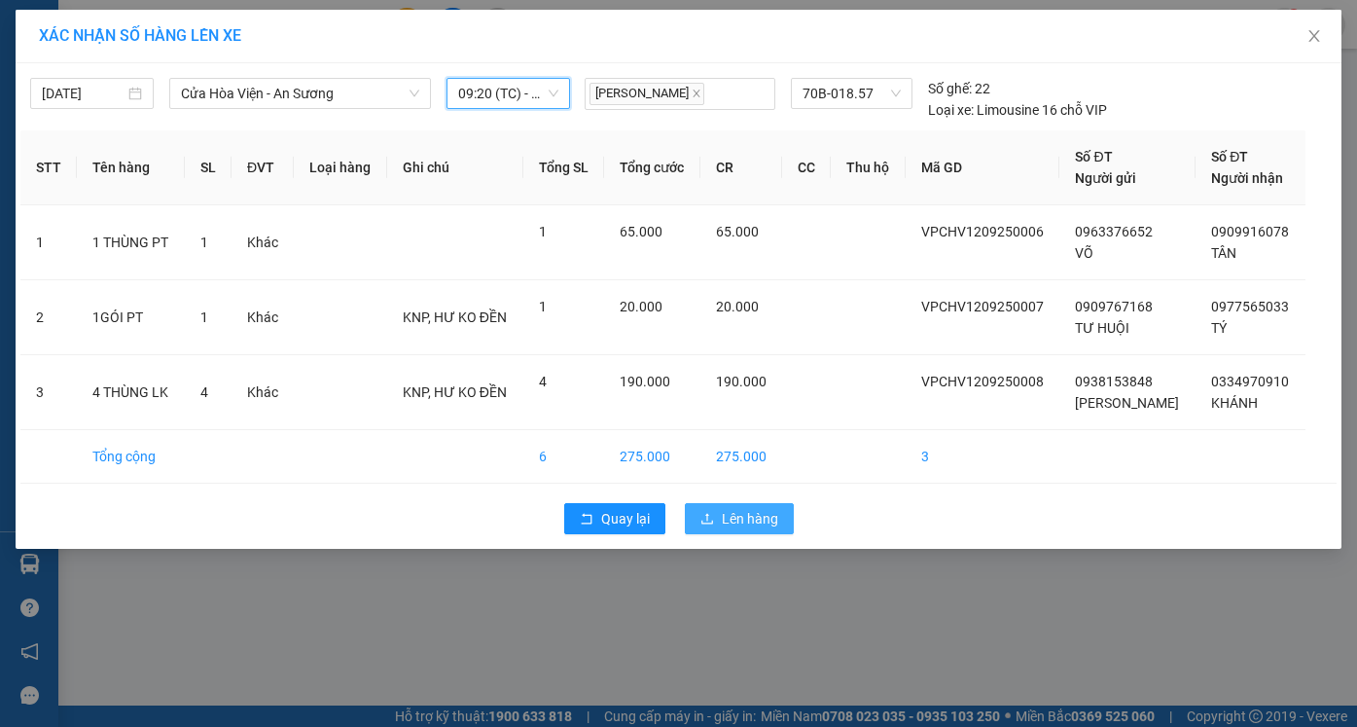
click at [739, 527] on span "Lên hàng" at bounding box center [750, 518] width 56 height 21
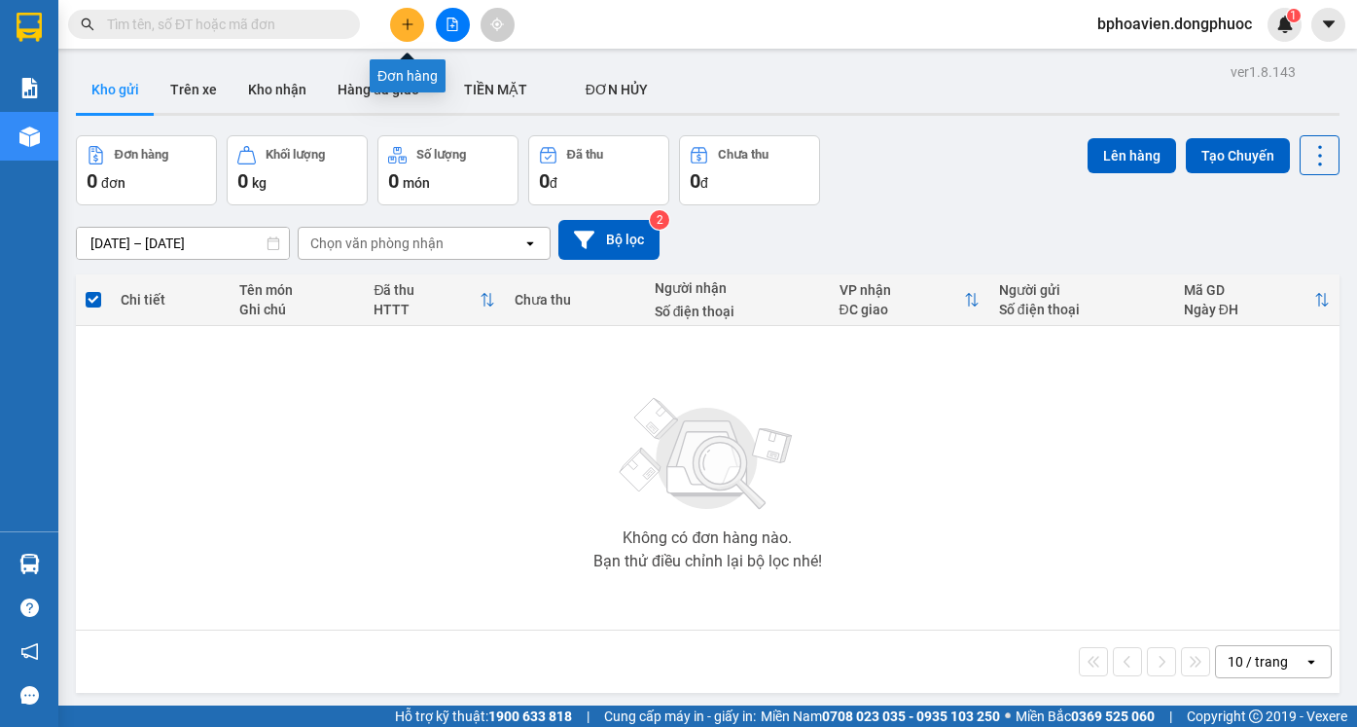
click at [401, 23] on icon "plus" at bounding box center [408, 25] width 14 height 14
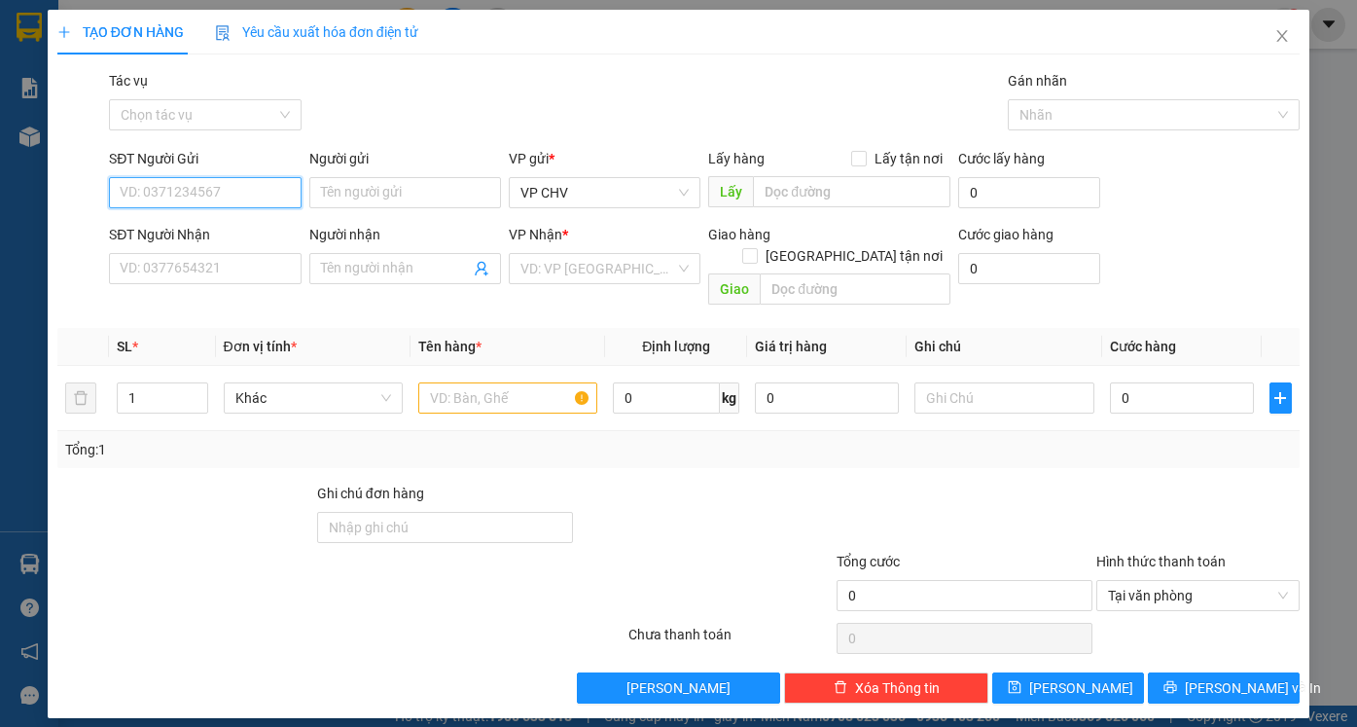
click at [256, 190] on input "SĐT Người Gửi" at bounding box center [205, 192] width 192 height 31
click at [248, 244] on div "0913442252 - NHÂN" at bounding box center [205, 231] width 192 height 31
type input "0913442252"
type input "NHÂN"
type input "0824900957"
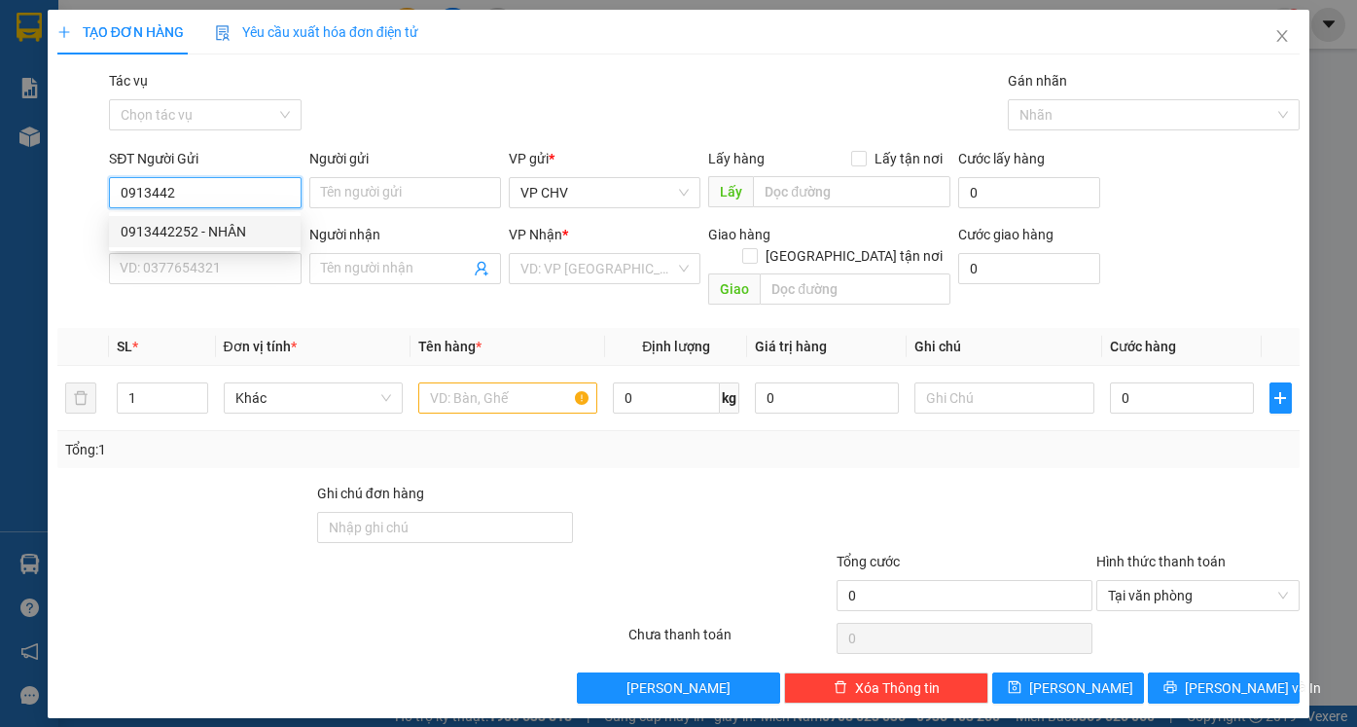
type input "SINH"
type input "20.000"
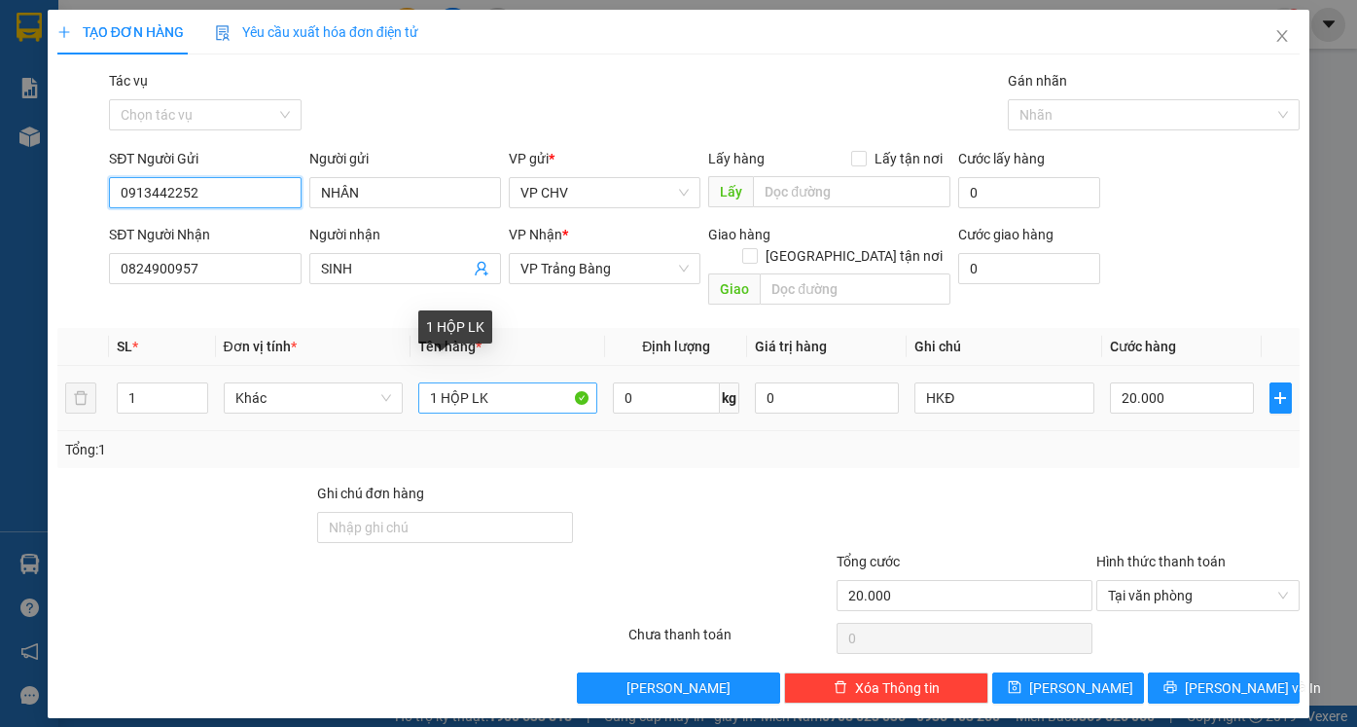
type input "0913442252"
drag, startPoint x: 442, startPoint y: 375, endPoint x: 524, endPoint y: 384, distance: 83.1
click at [524, 384] on input "1 HỘP LK" at bounding box center [507, 397] width 179 height 31
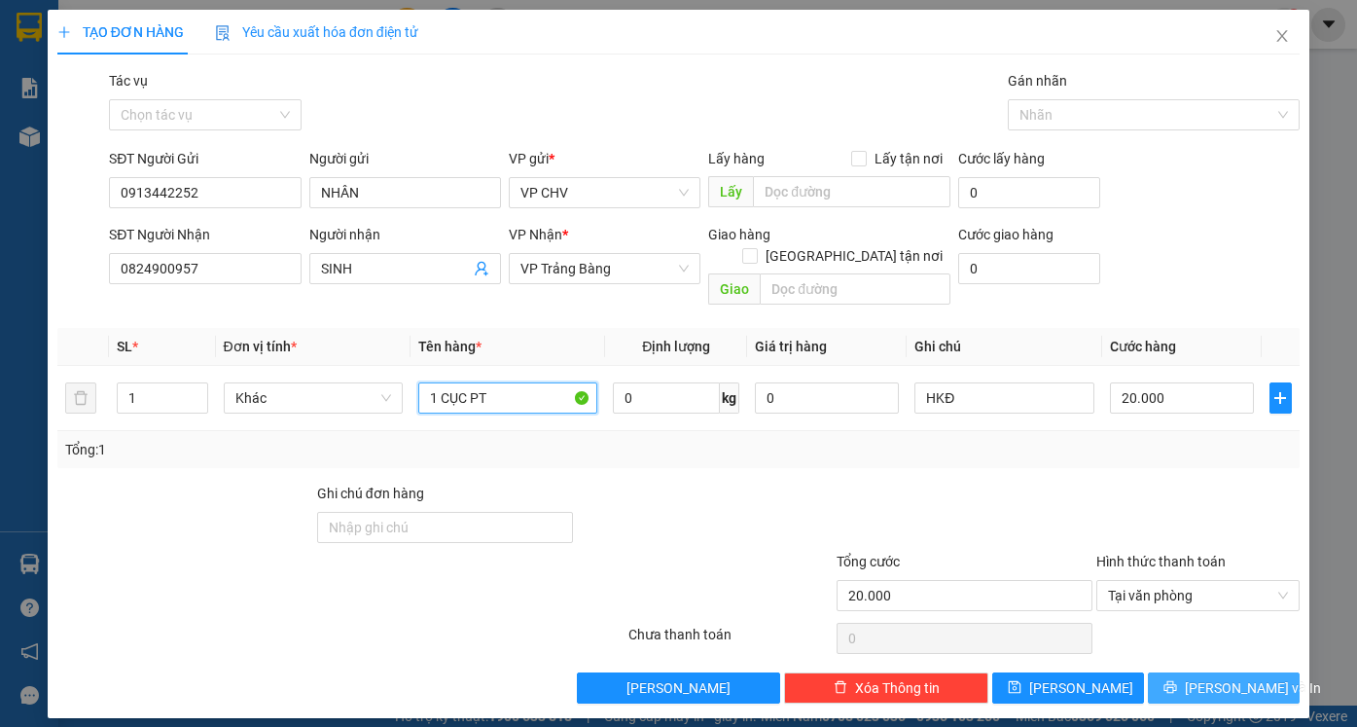
type input "1 CỤC PT"
click at [1220, 677] on span "[PERSON_NAME] và In" at bounding box center [1253, 687] width 136 height 21
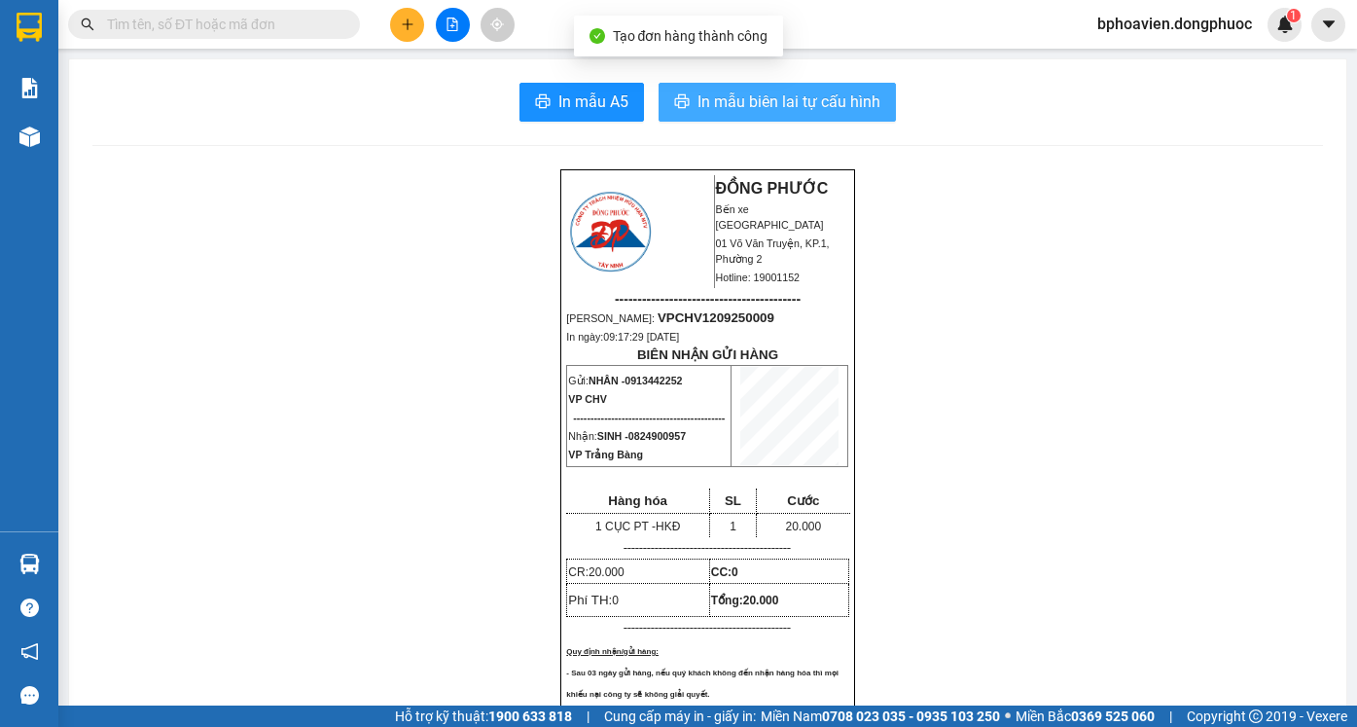
click at [697, 98] on span "In mẫu biên lai tự cấu hình" at bounding box center [788, 101] width 183 height 24
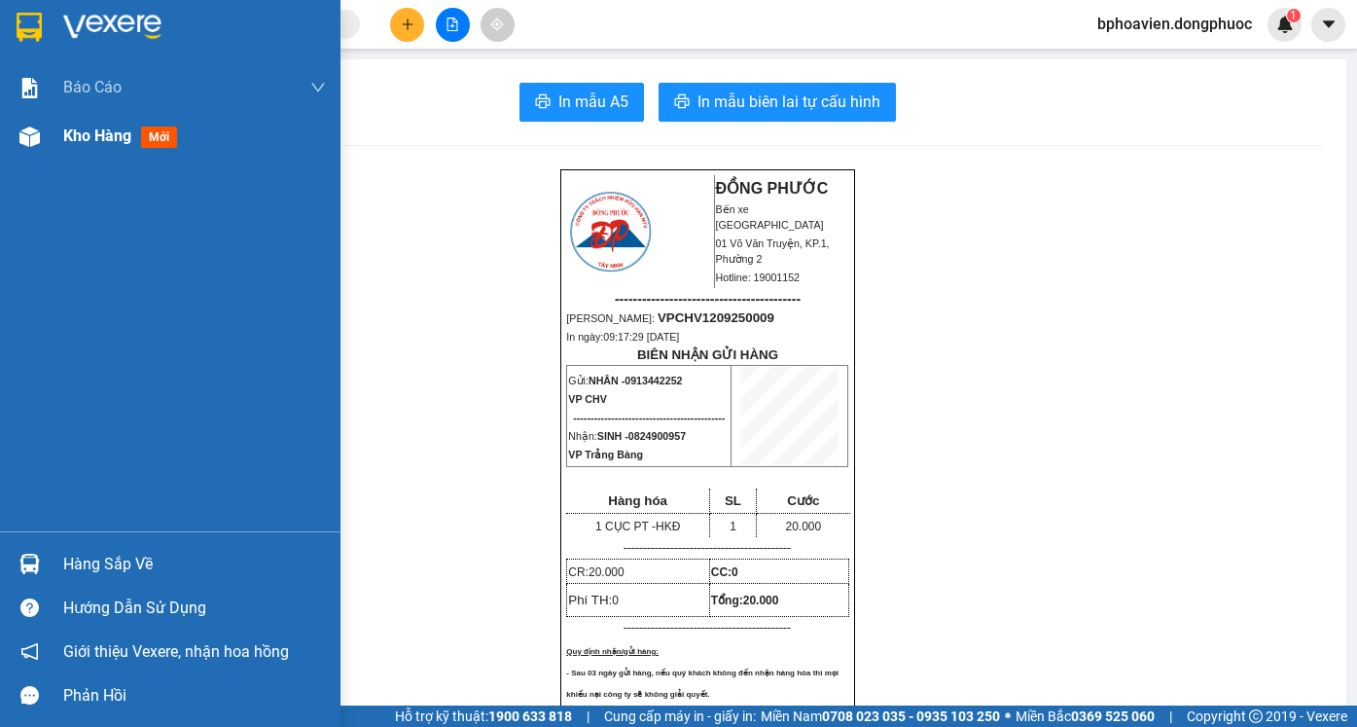
click at [67, 134] on span "Kho hàng" at bounding box center [97, 135] width 68 height 18
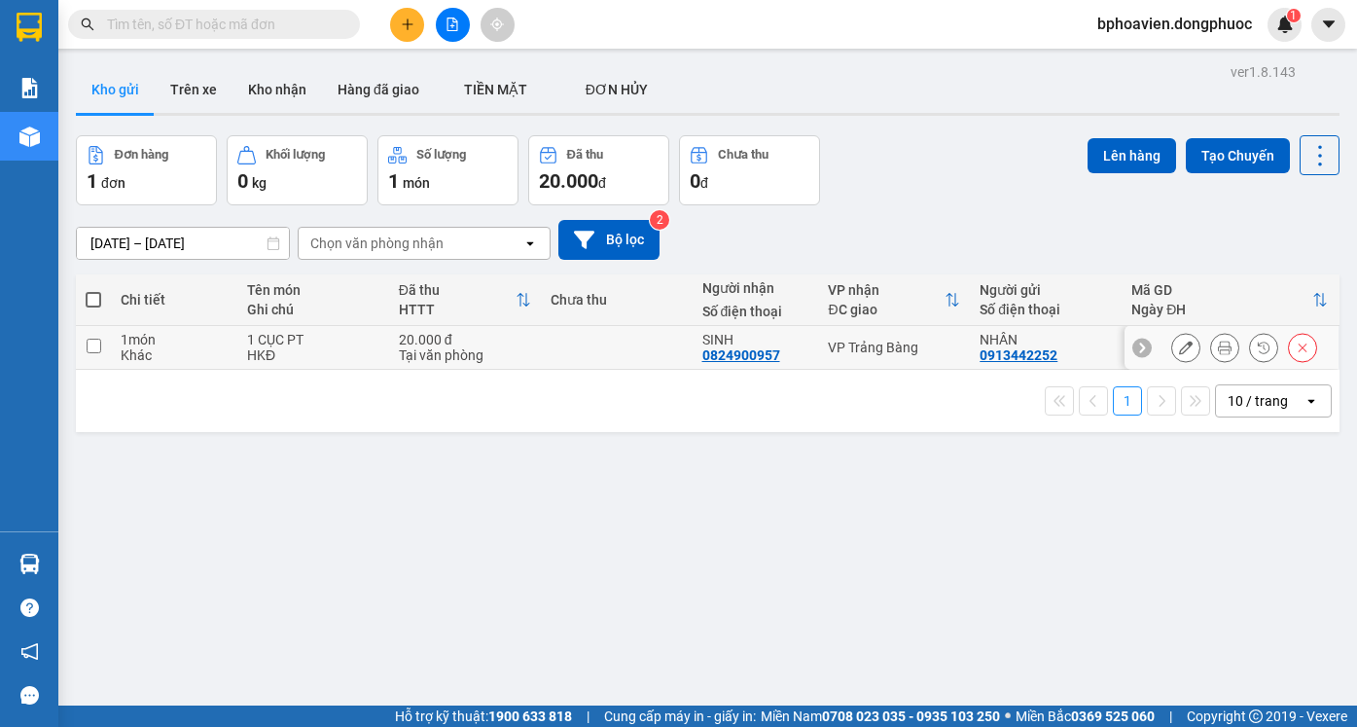
click at [662, 337] on td at bounding box center [617, 348] width 152 height 44
checkbox input "true"
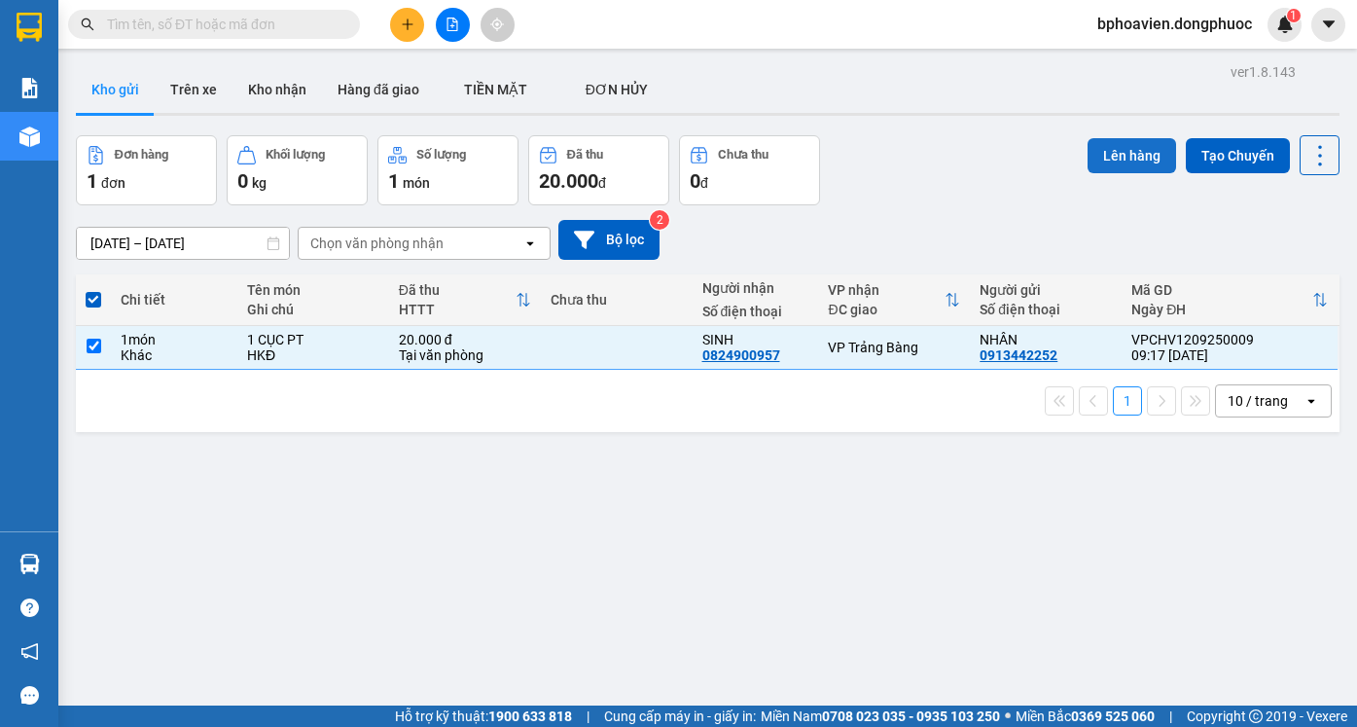
click at [1130, 162] on button "Lên hàng" at bounding box center [1131, 155] width 89 height 35
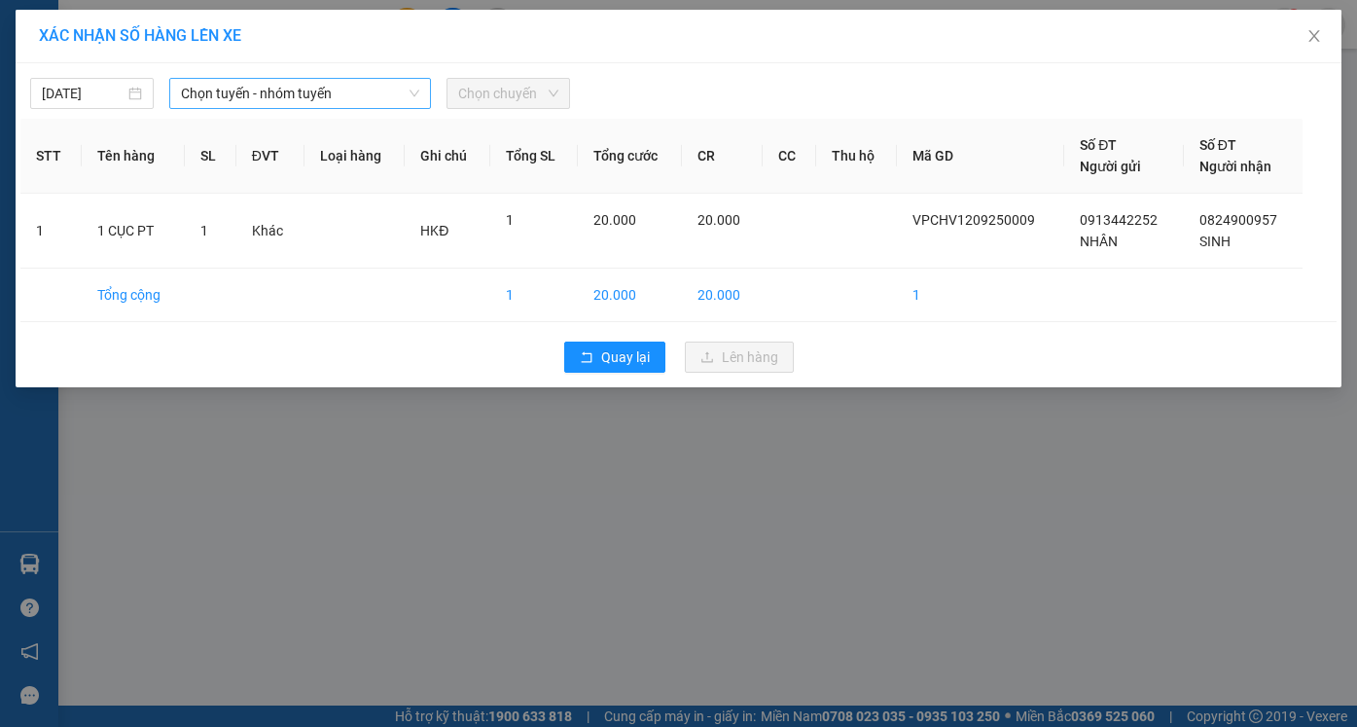
click at [211, 85] on span "Chọn tuyến - nhóm tuyến" at bounding box center [300, 93] width 238 height 29
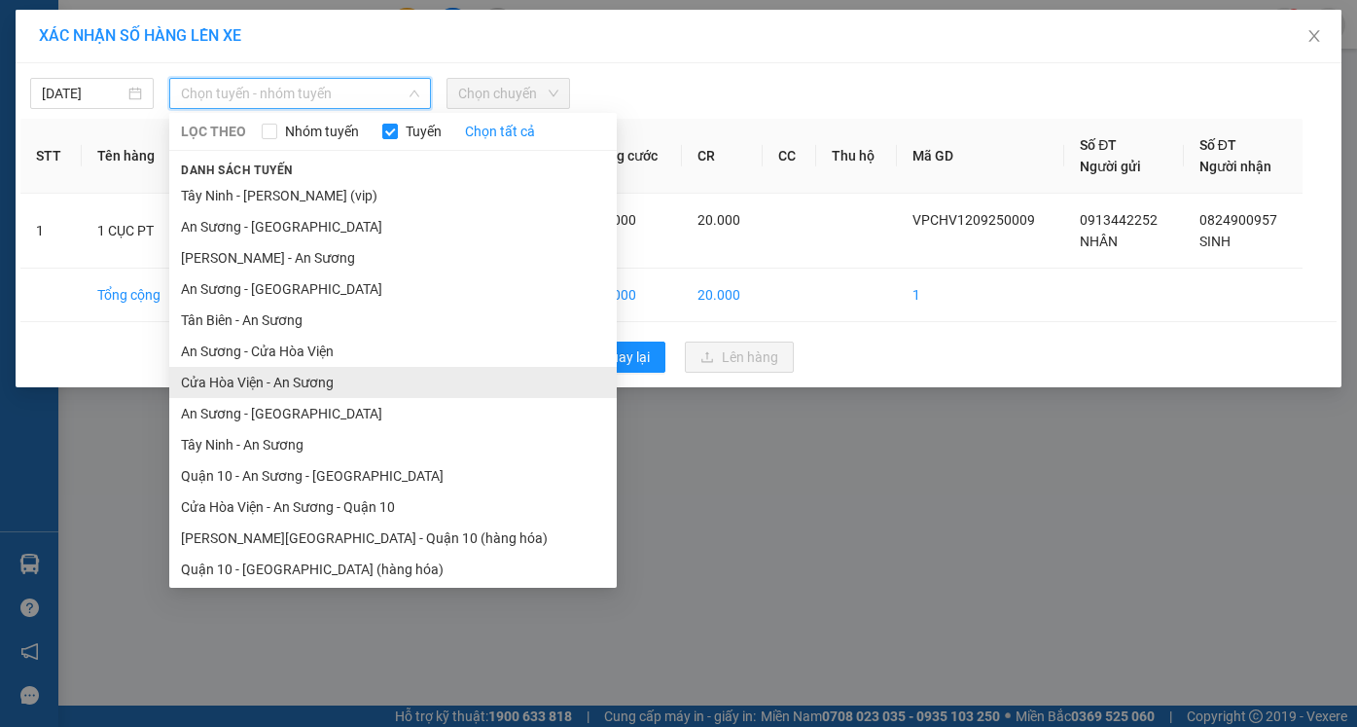
click at [288, 382] on li "Cửa Hòa Viện - An Sương" at bounding box center [392, 382] width 447 height 31
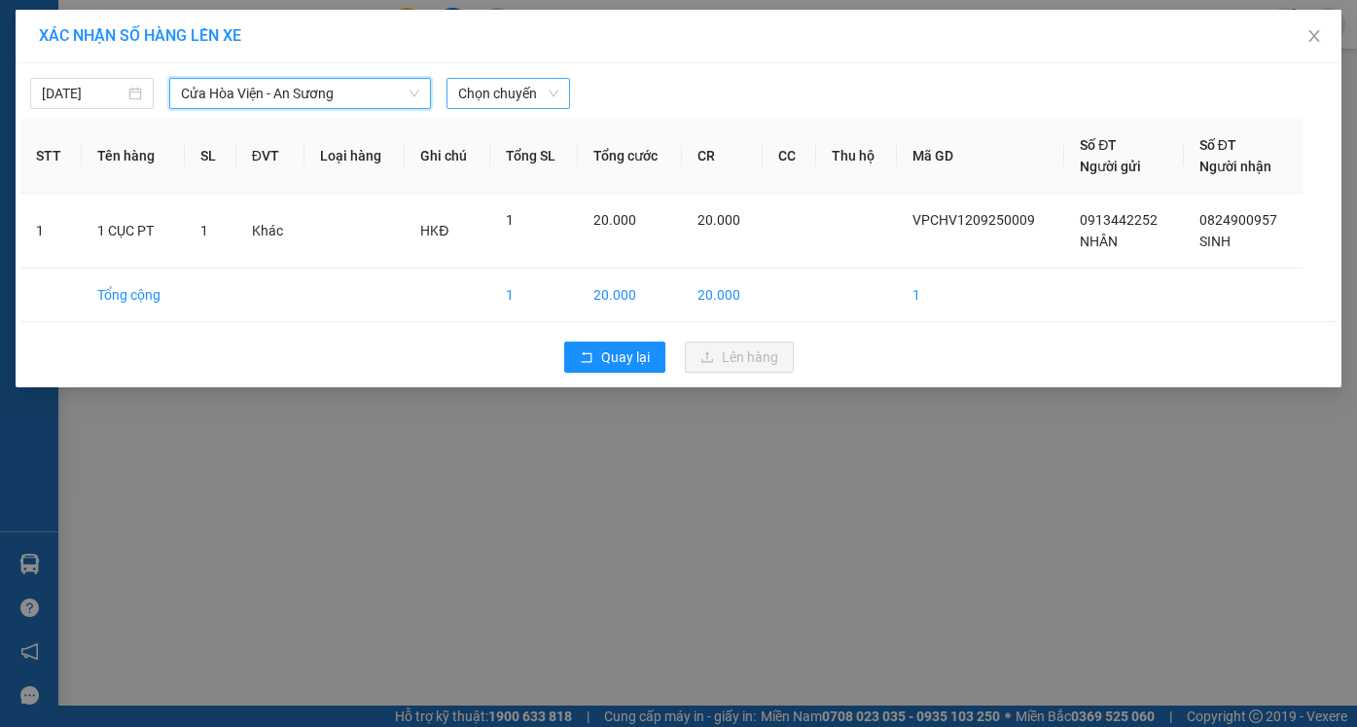
drag, startPoint x: 483, startPoint y: 95, endPoint x: 460, endPoint y: 102, distance: 24.3
click at [483, 94] on span "Chọn chuyến" at bounding box center [508, 93] width 100 height 29
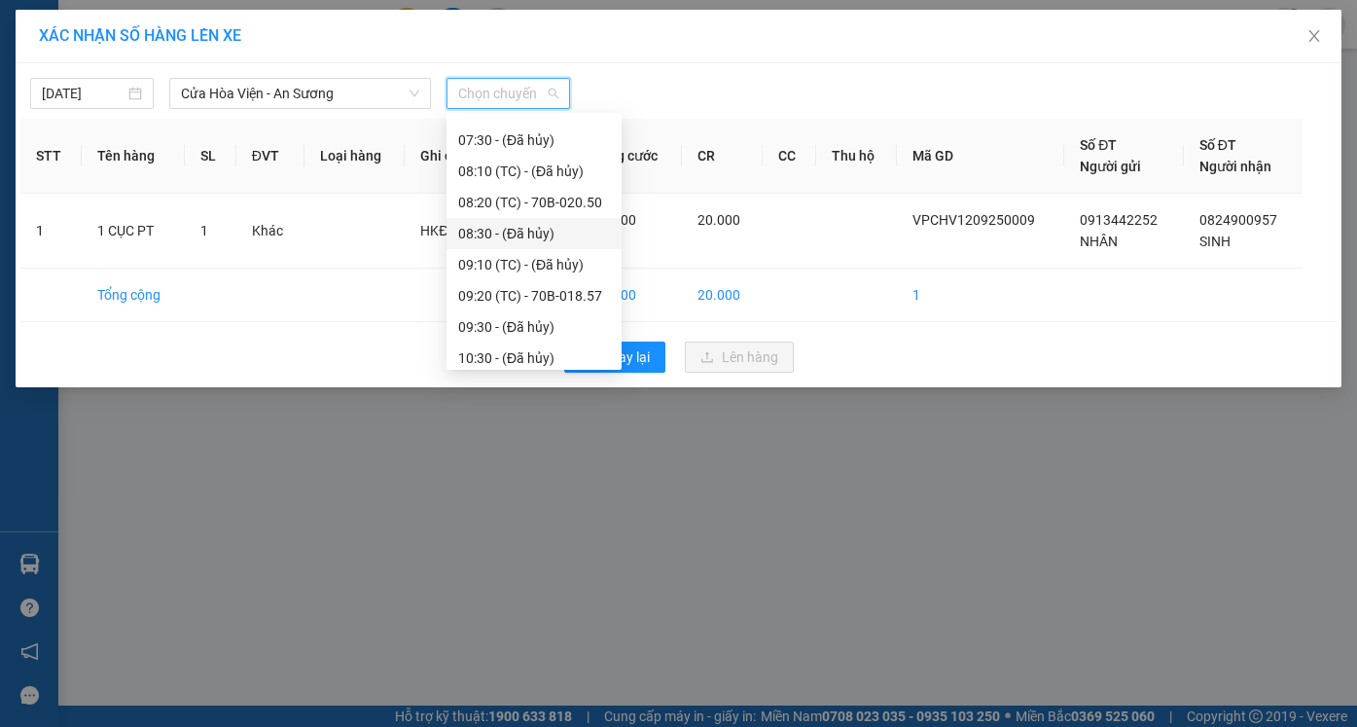
scroll to position [389, 0]
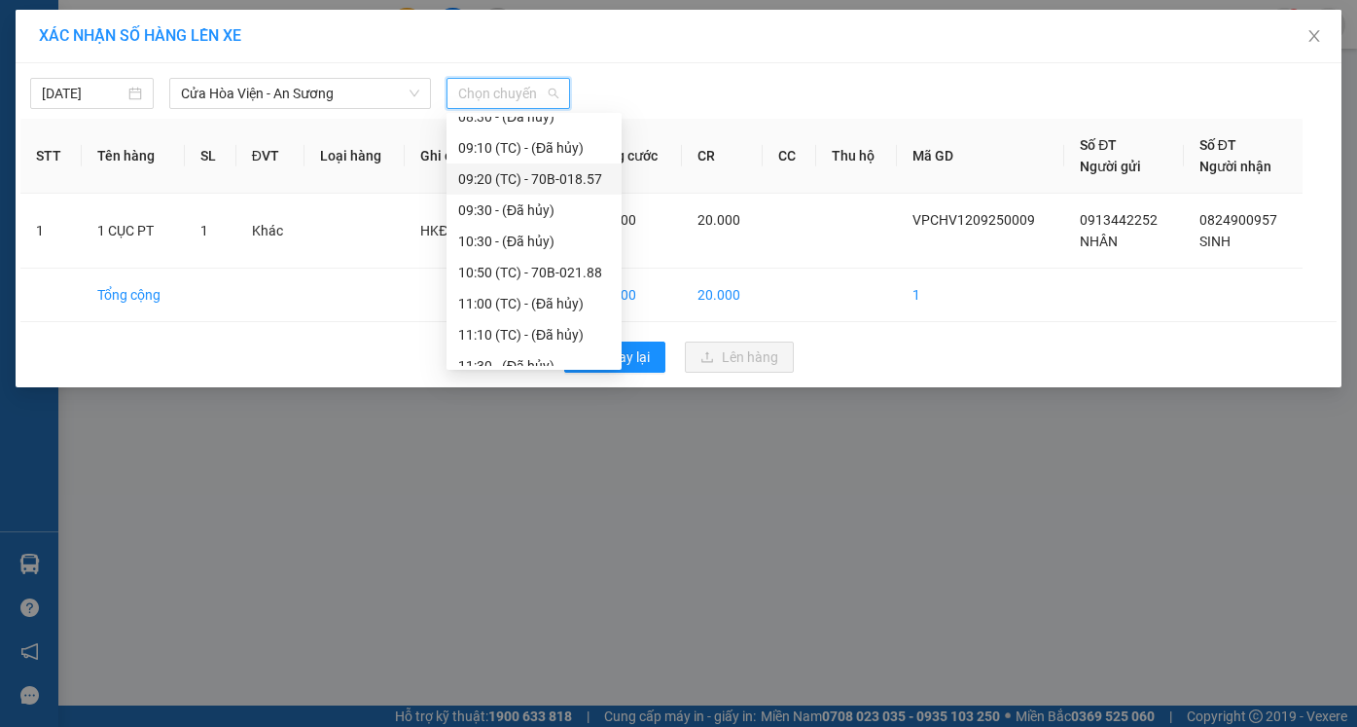
click at [492, 184] on div "09:20 (TC) - 70B-018.57" at bounding box center [534, 178] width 152 height 21
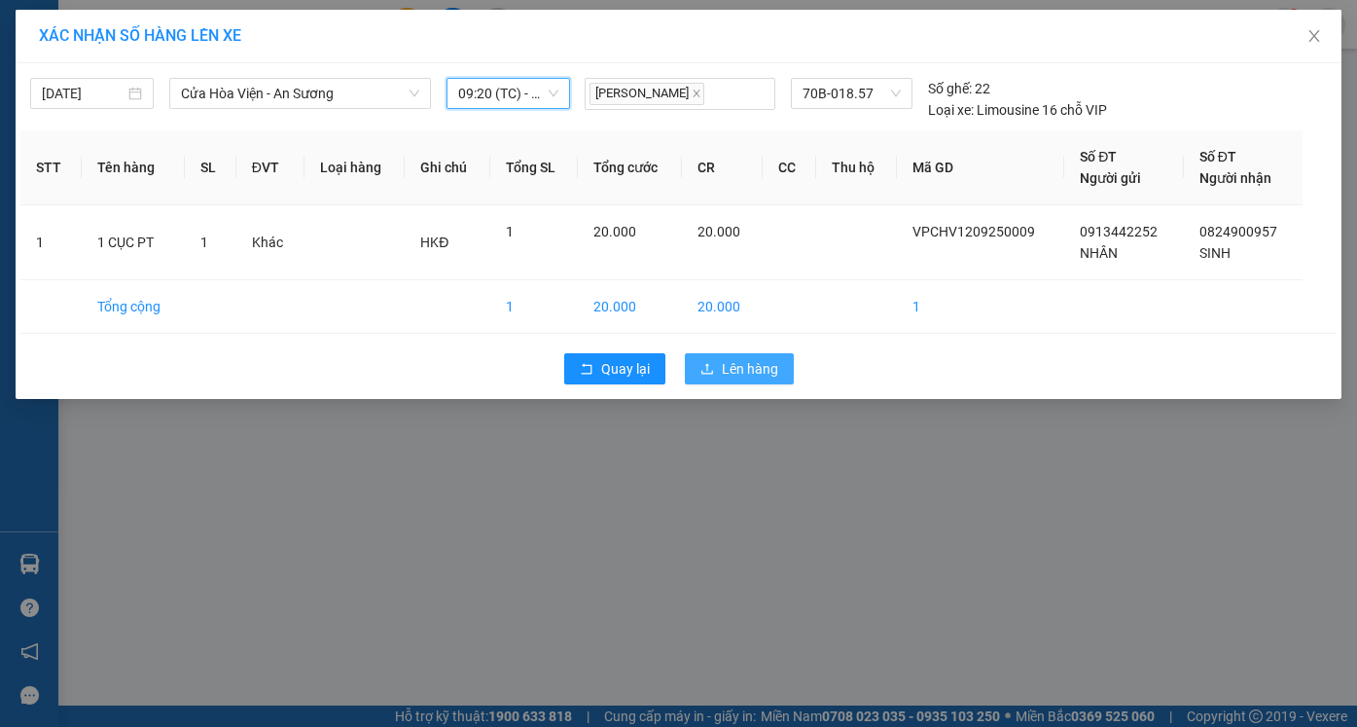
click at [755, 372] on span "Lên hàng" at bounding box center [750, 368] width 56 height 21
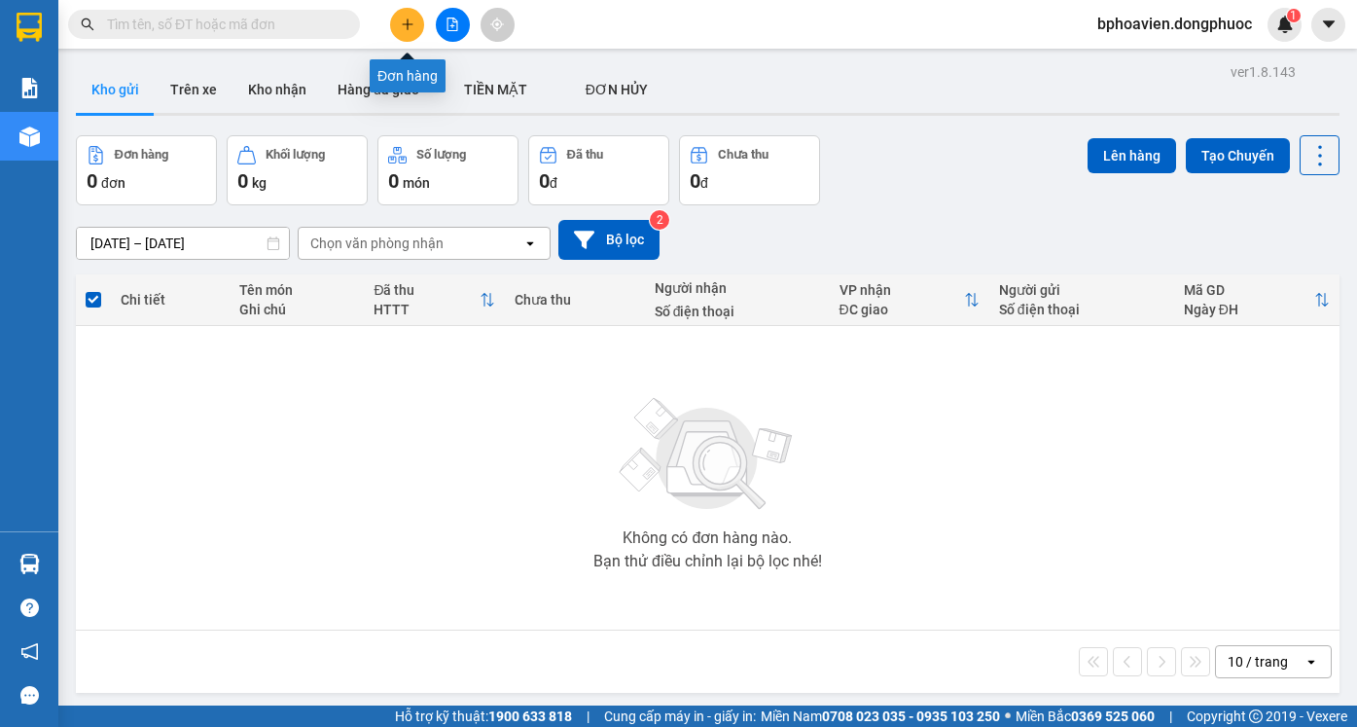
click at [407, 22] on icon "plus" at bounding box center [408, 25] width 14 height 14
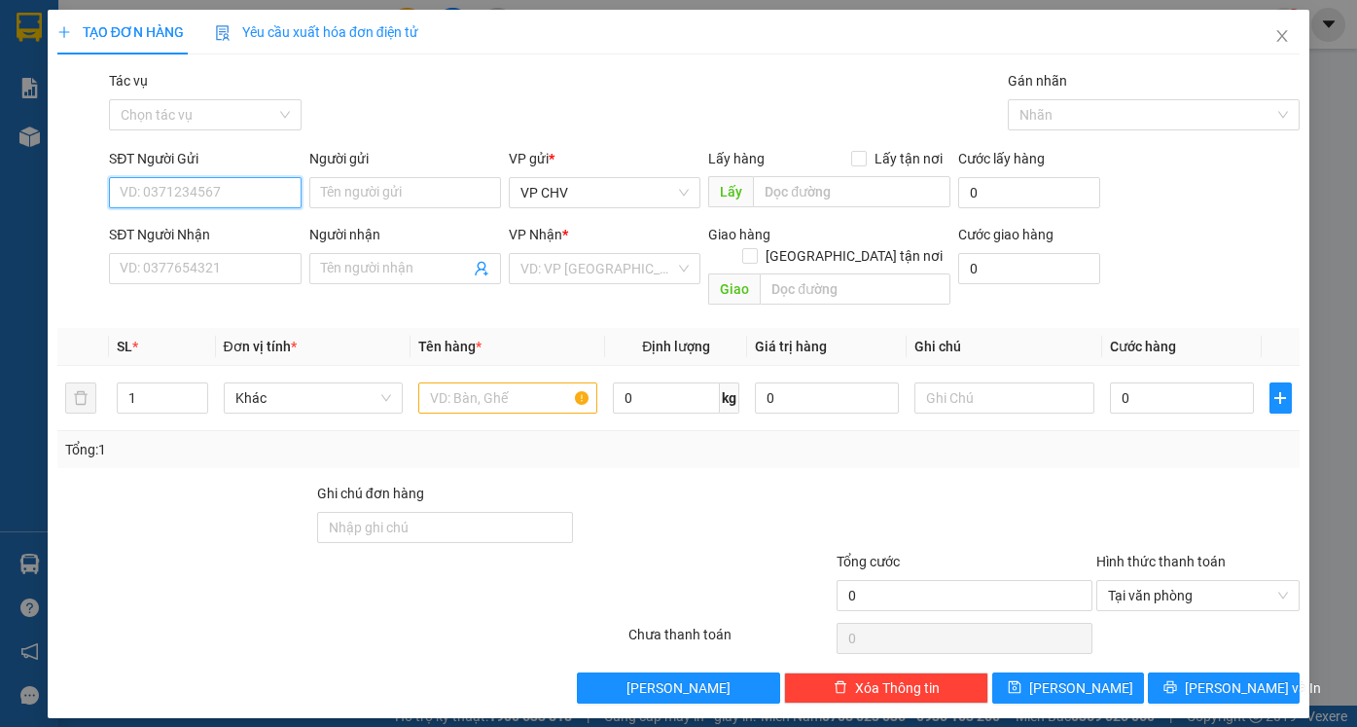
click at [226, 197] on input "SĐT Người Gửi" at bounding box center [205, 192] width 192 height 31
type input "0923582129"
click at [243, 228] on div "0923582129 - NGỌC" at bounding box center [205, 231] width 168 height 21
type input "NGỌC"
type input "0946653498"
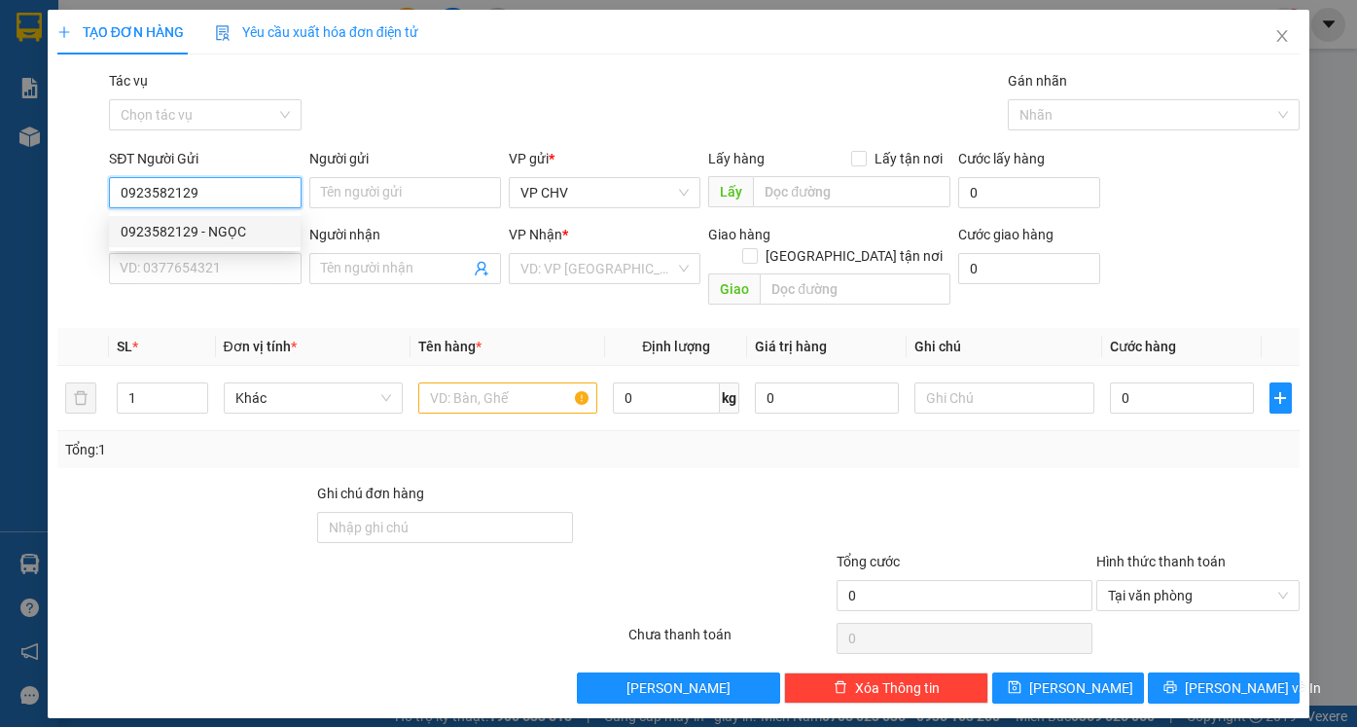
type input "NGUYÊN"
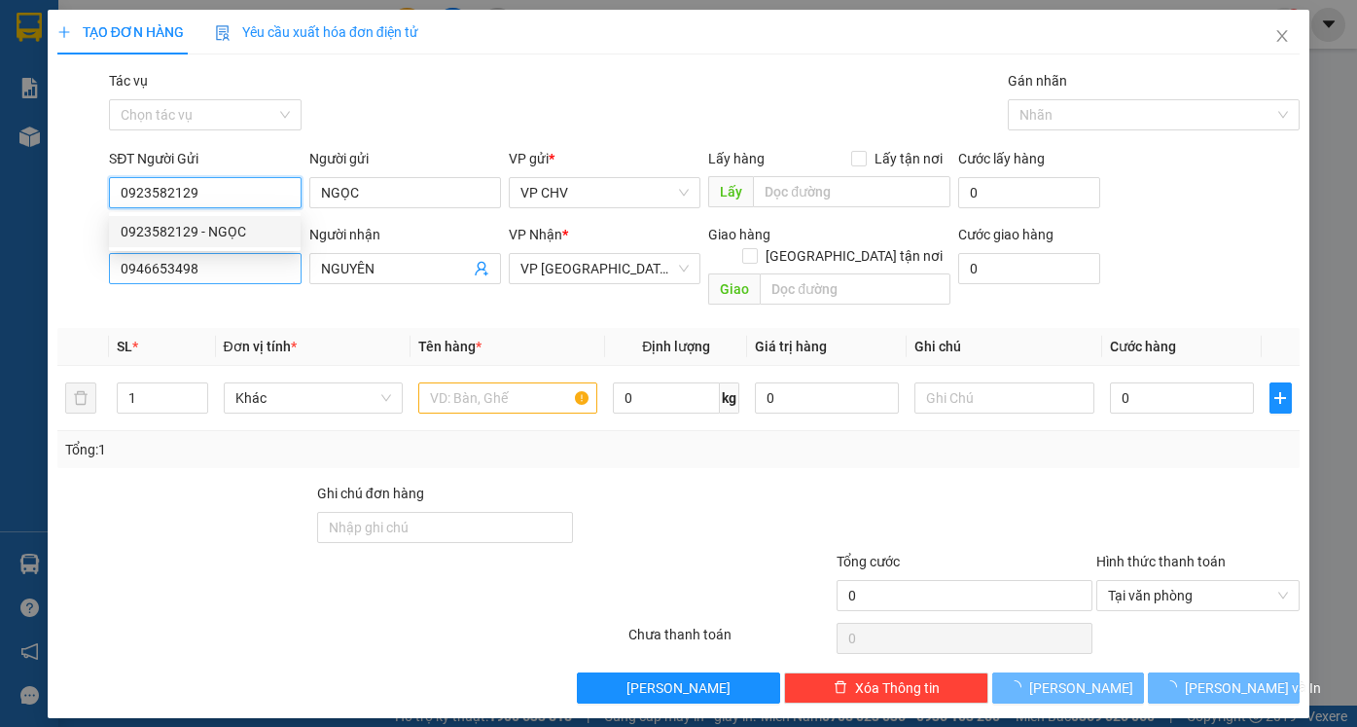
type input "30.000"
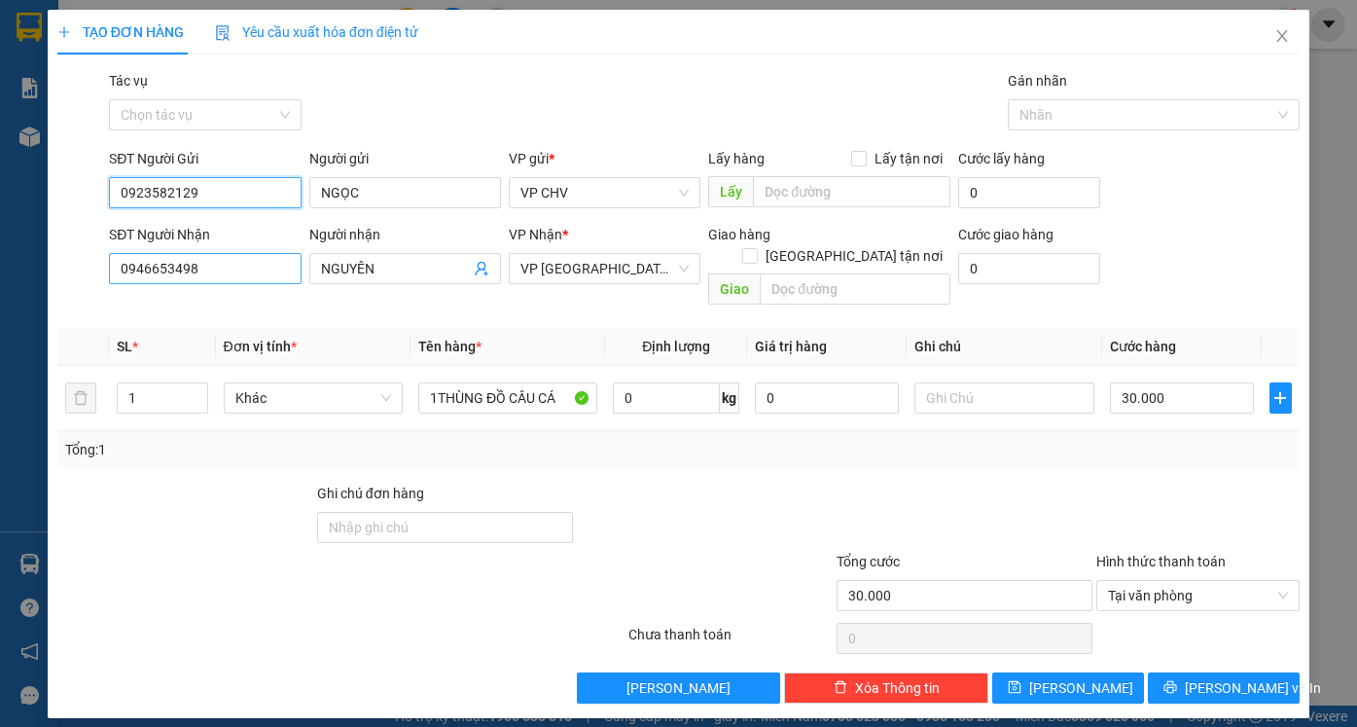
type input "0923582129"
drag, startPoint x: 233, startPoint y: 266, endPoint x: 69, endPoint y: 270, distance: 164.4
click at [69, 270] on div "SĐT Người Nhận 0946653498 Người nhận NGUYÊN VP Nhận * VP Phước Đông Giao hàng G…" at bounding box center [678, 268] width 1246 height 89
type input "0967137927"
drag, startPoint x: 422, startPoint y: 266, endPoint x: 278, endPoint y: 266, distance: 143.9
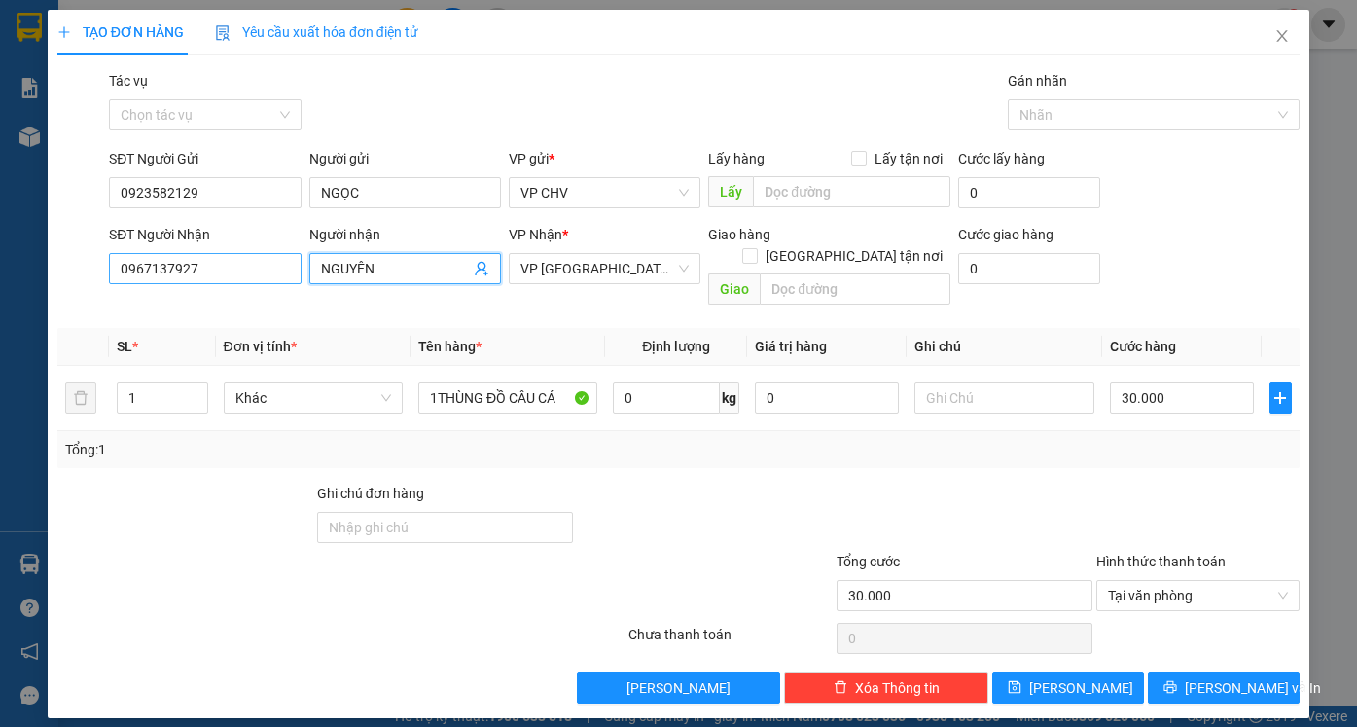
click at [280, 266] on div "SĐT Người Nhận 0967137927 Người nhận NGUYÊN NGUYÊN VP Nhận * VP Phước Đông Giao…" at bounding box center [704, 268] width 1198 height 89
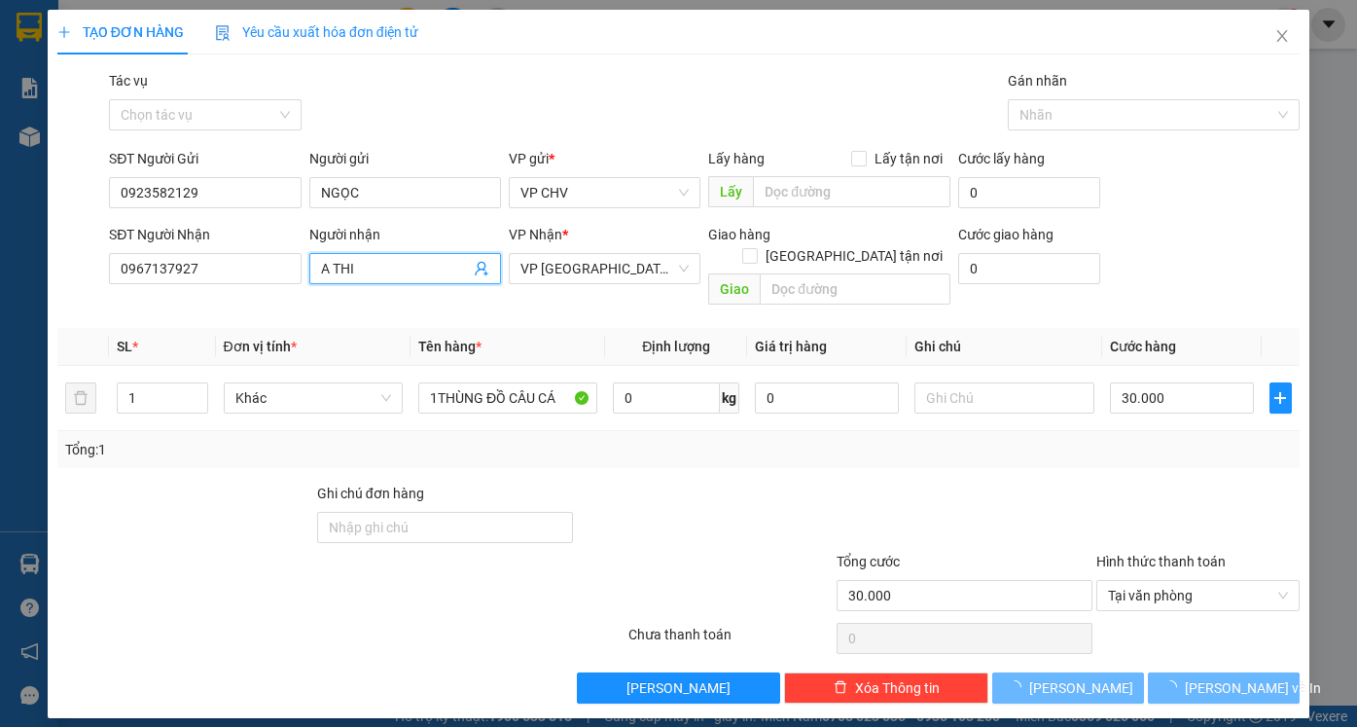
type input "A THI"
click at [618, 439] on div "Tổng: 1" at bounding box center [678, 449] width 1226 height 21
click at [1194, 382] on input "30.000" at bounding box center [1182, 397] width 144 height 31
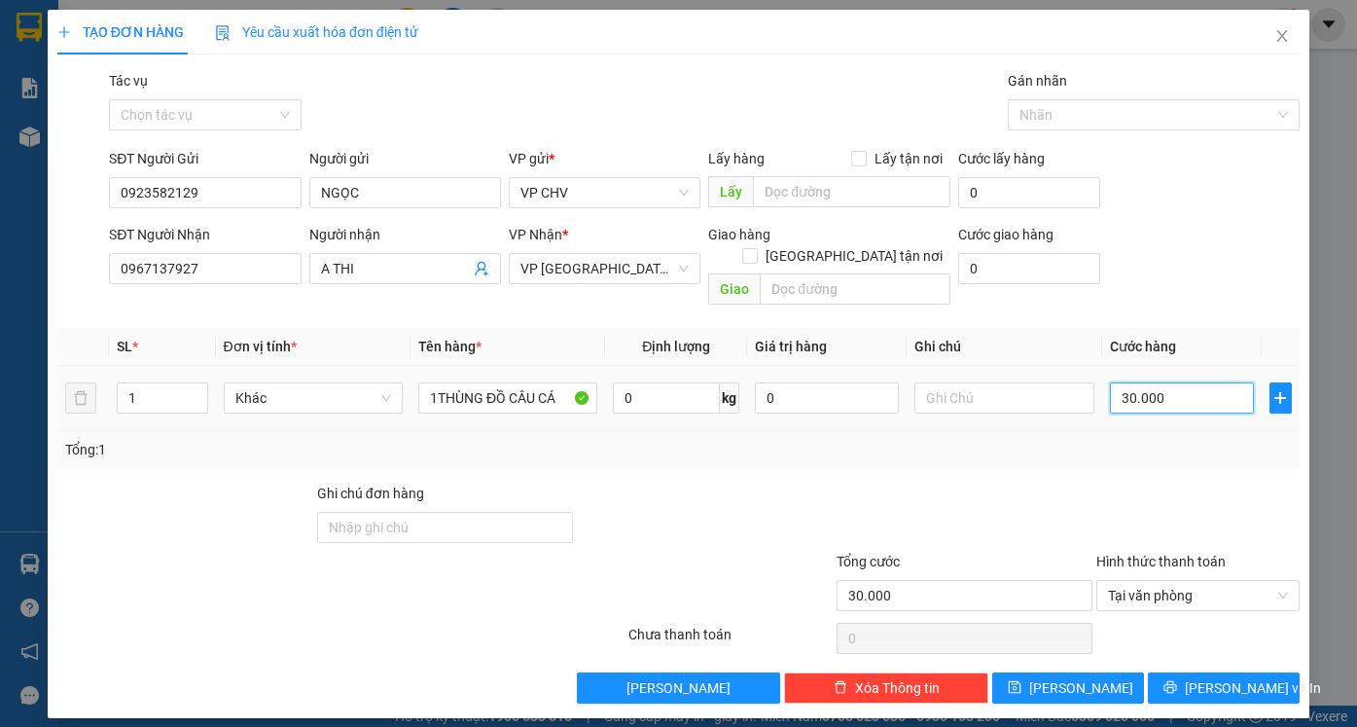
type input "2"
type input "20"
type input "20.000"
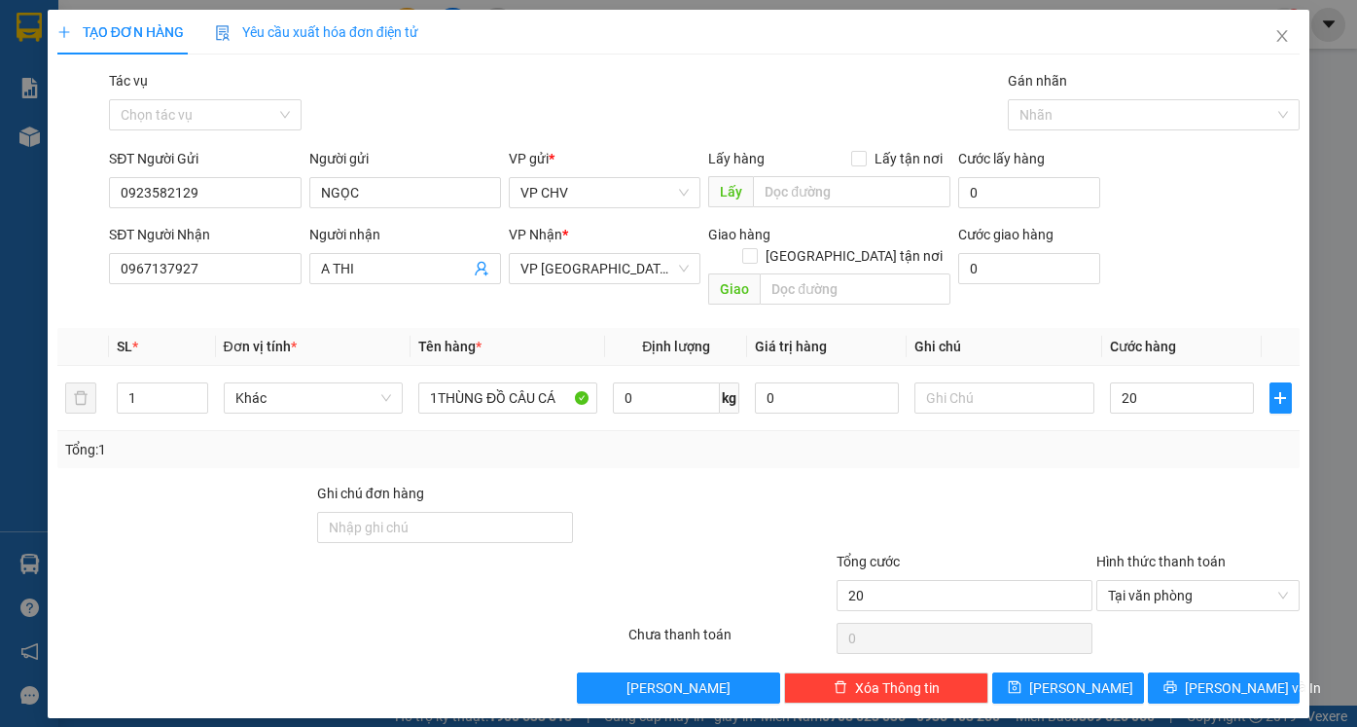
type input "20.000"
click at [1165, 482] on div at bounding box center [1198, 516] width 208 height 68
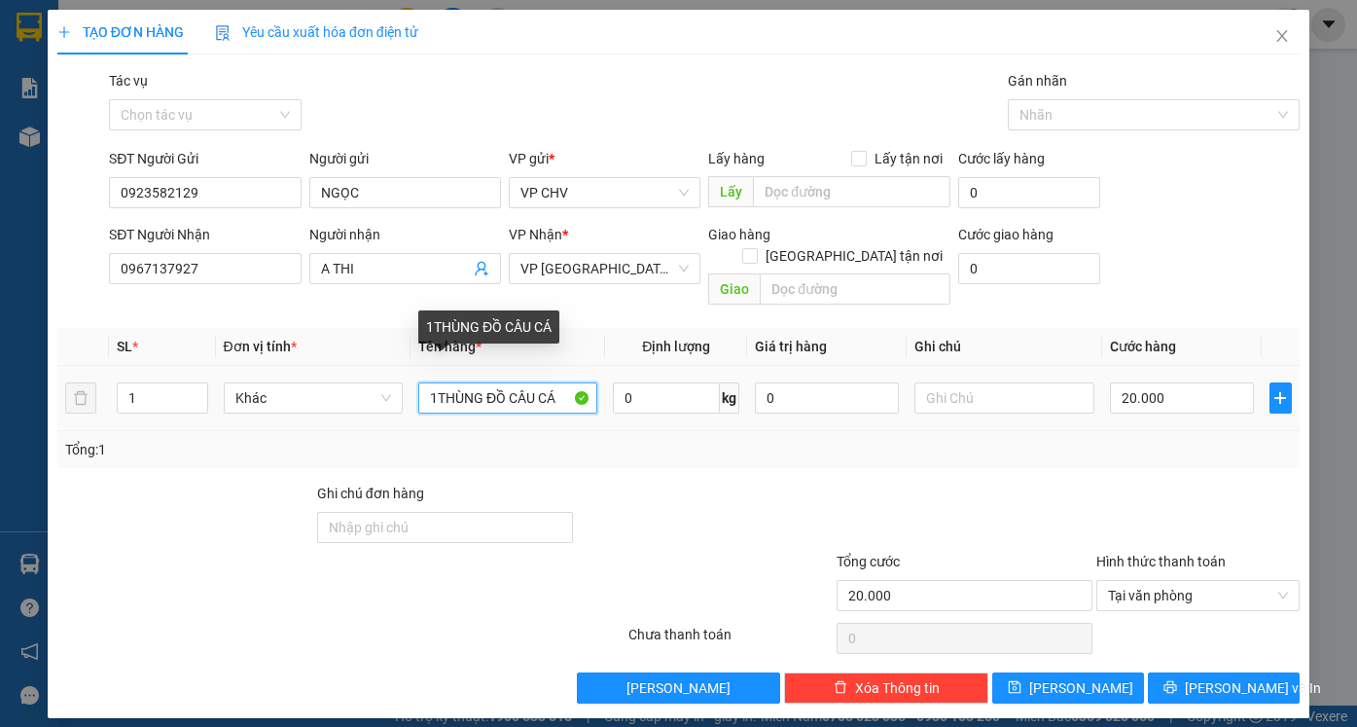
click at [608, 378] on tr "1 Khác 1THÙNG ĐỒ CÂU CÁ 0 kg 0 20.000" at bounding box center [678, 398] width 1242 height 65
click at [481, 382] on input "1THÙNGCÁM CÁ" at bounding box center [507, 397] width 179 height 31
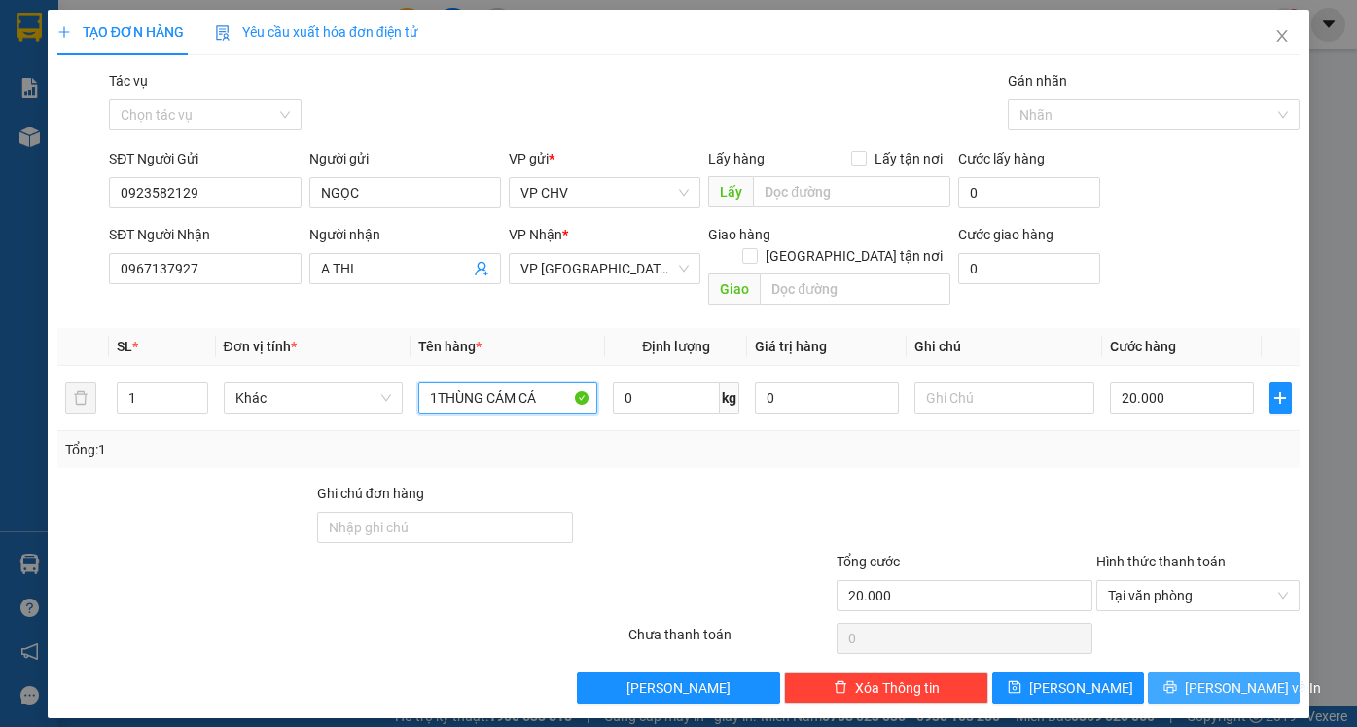
type input "1THÙNG CÁM CÁ"
click at [1202, 673] on button "[PERSON_NAME] và In" at bounding box center [1224, 687] width 152 height 31
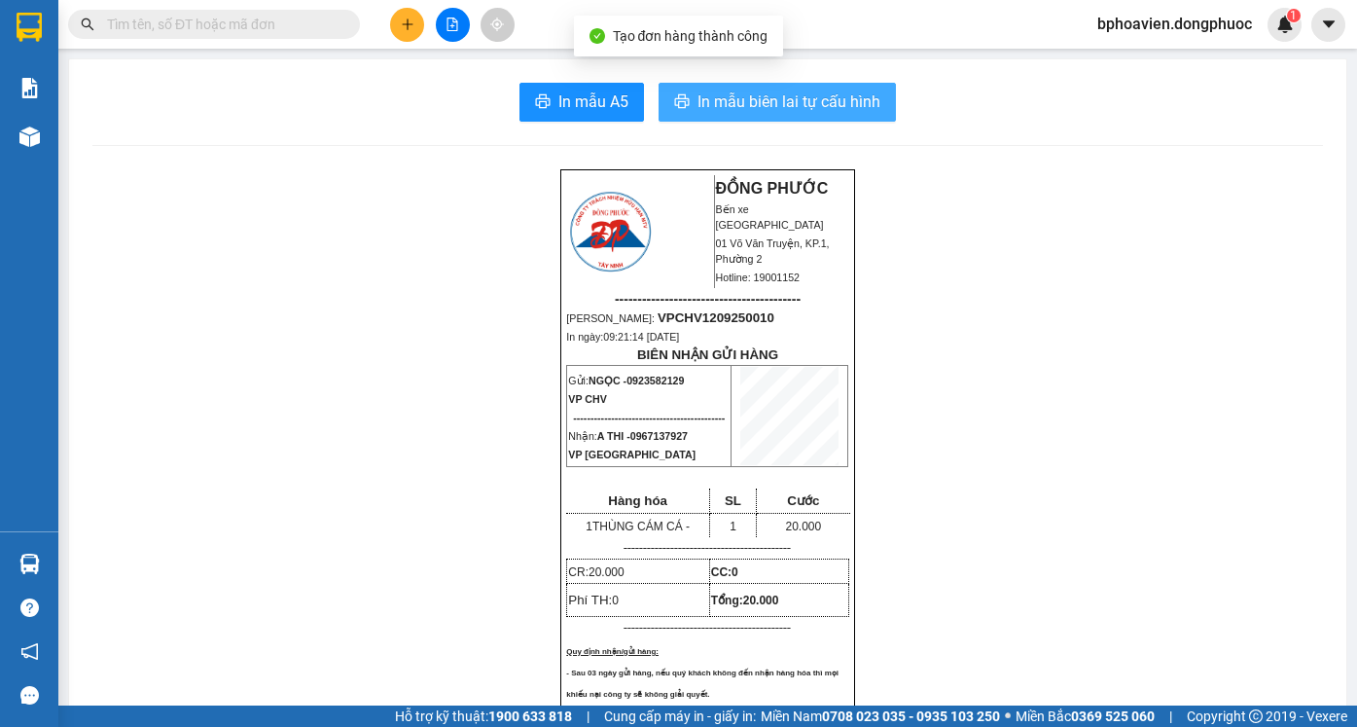
click at [775, 100] on span "In mẫu biên lai tự cấu hình" at bounding box center [788, 101] width 183 height 24
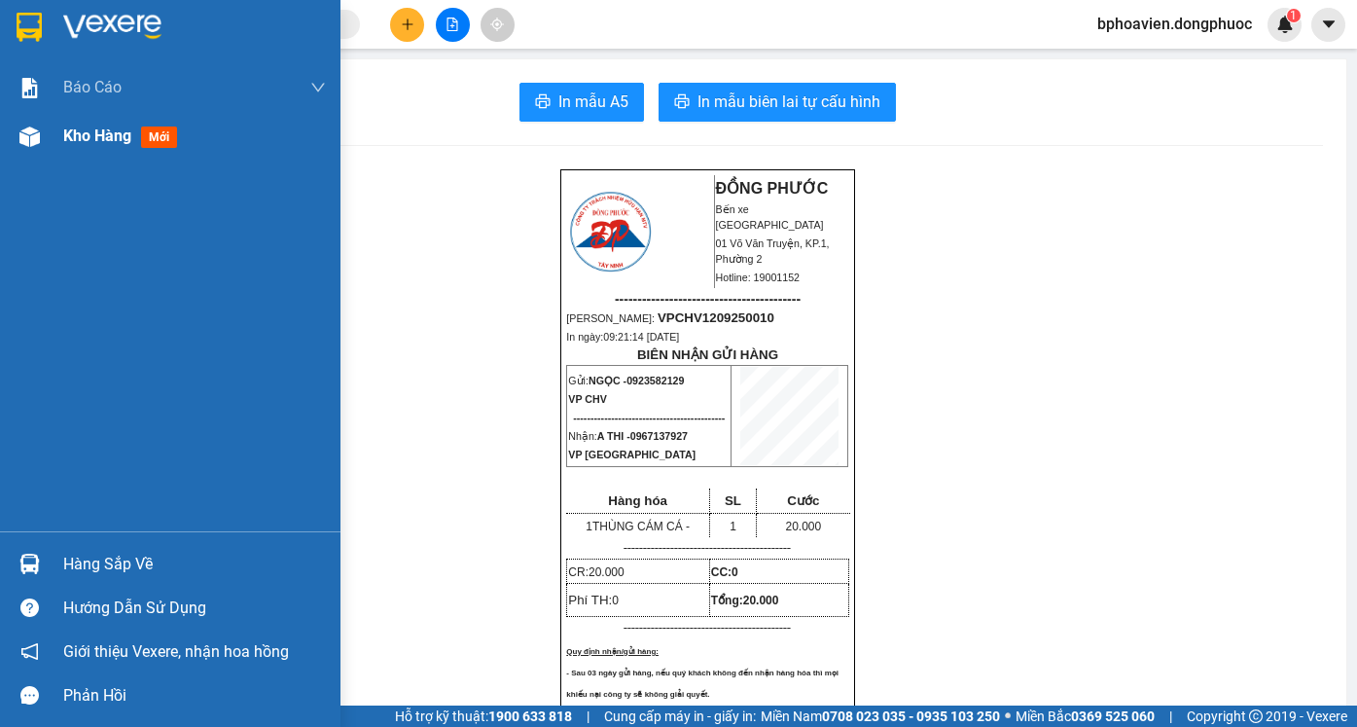
click at [71, 133] on span "Kho hàng" at bounding box center [97, 135] width 68 height 18
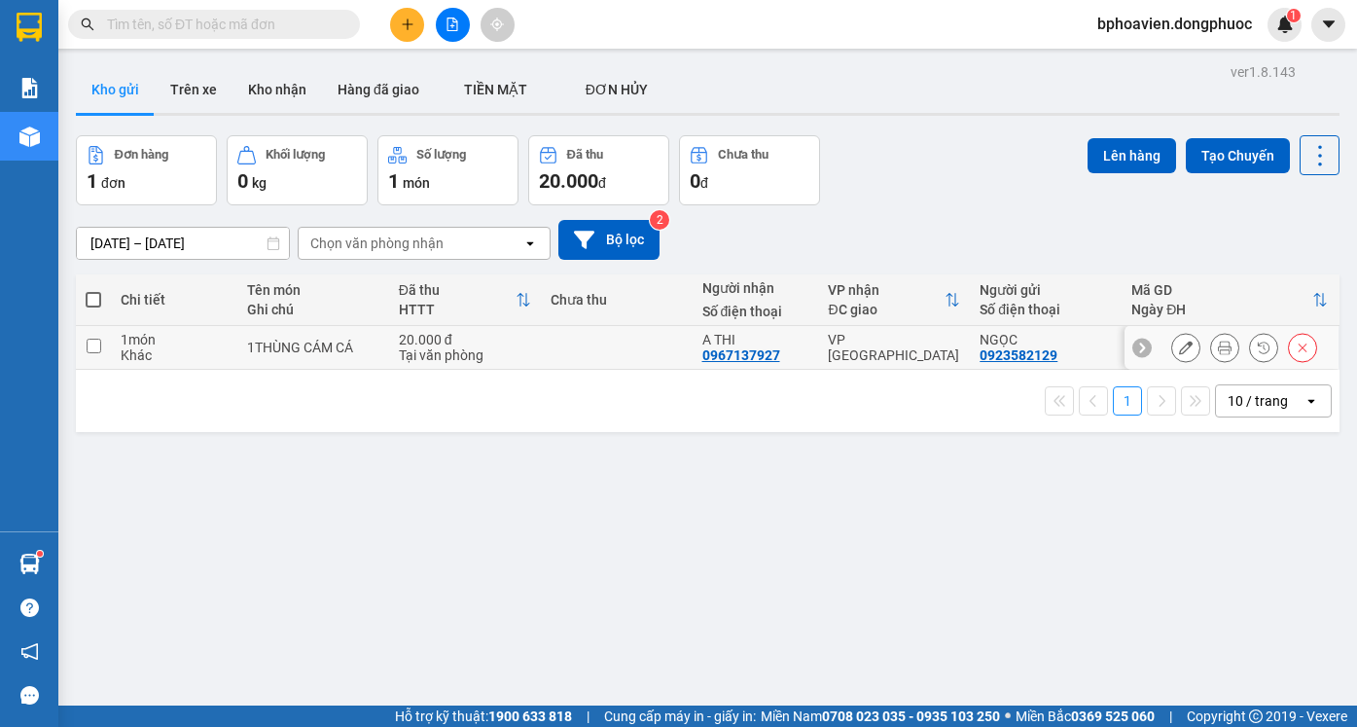
drag, startPoint x: 638, startPoint y: 353, endPoint x: 666, endPoint y: 340, distance: 30.9
click at [641, 350] on td at bounding box center [617, 348] width 152 height 44
checkbox input "true"
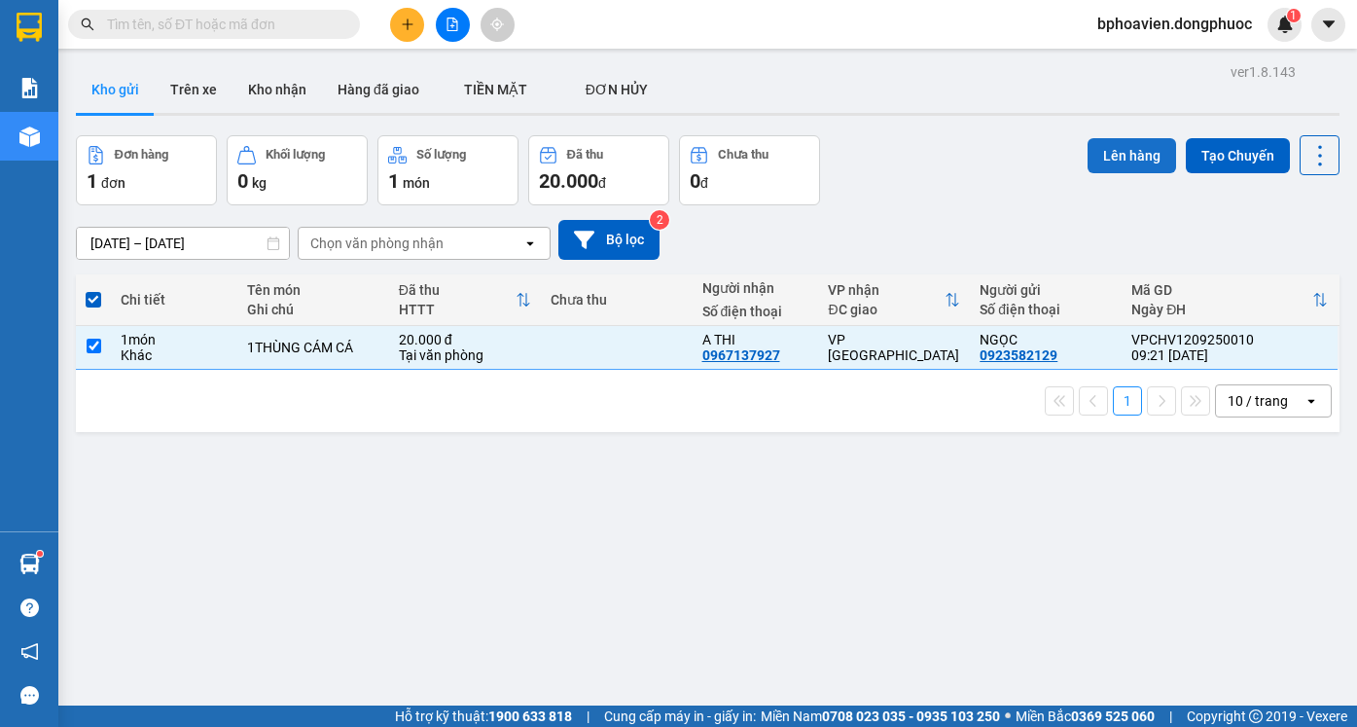
click at [1106, 146] on button "Lên hàng" at bounding box center [1131, 155] width 89 height 35
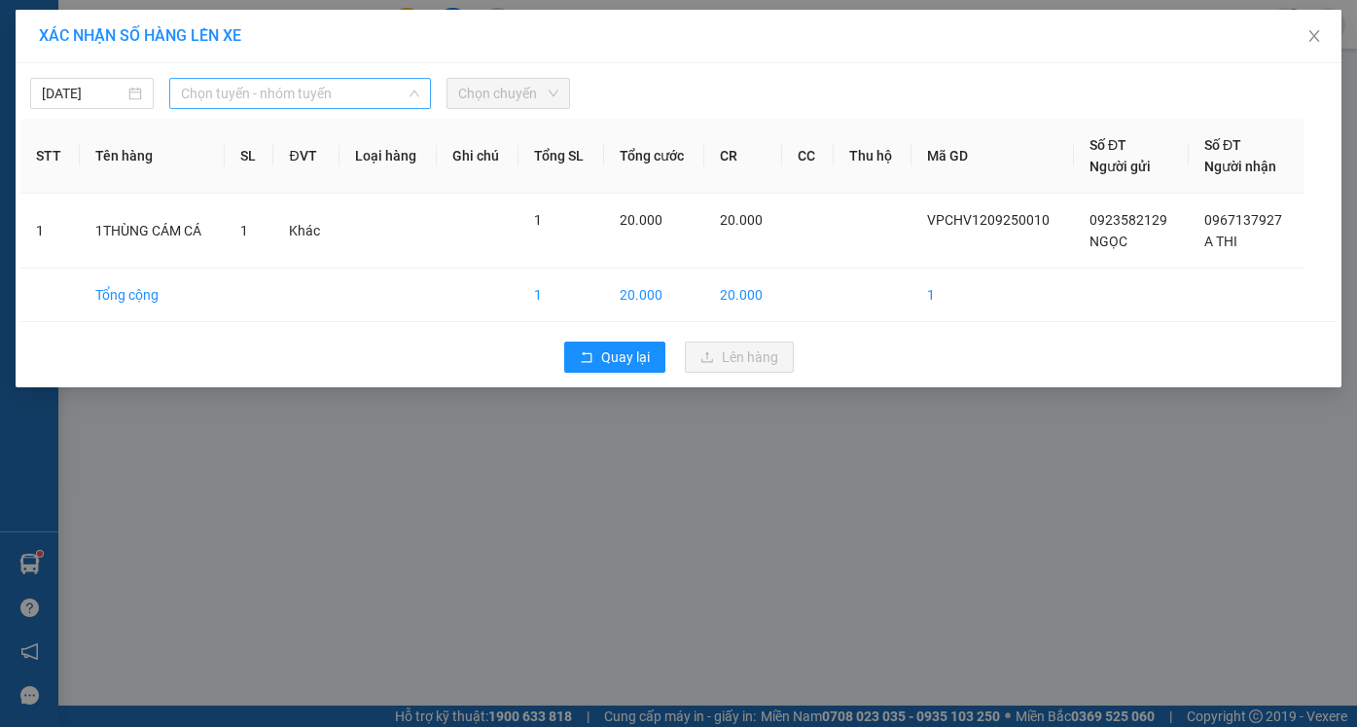
click at [301, 83] on span "Chọn tuyến - nhóm tuyến" at bounding box center [300, 93] width 238 height 29
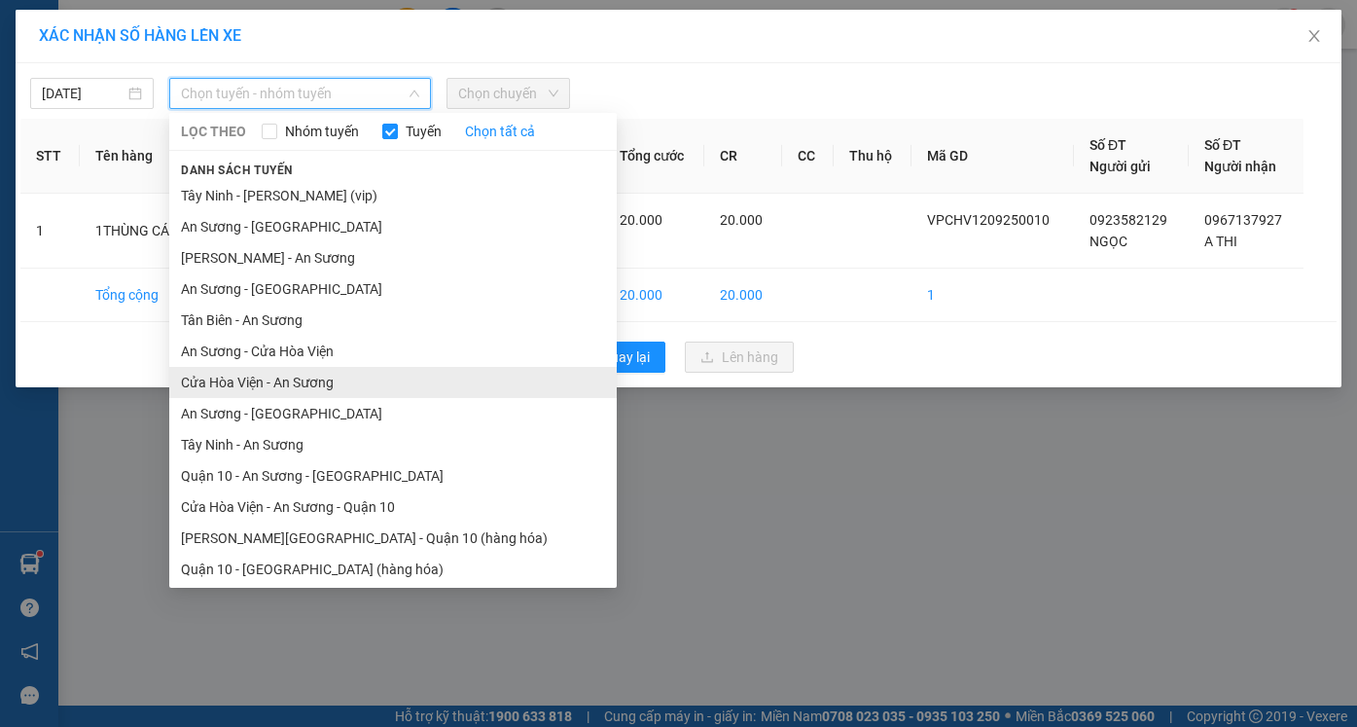
click at [308, 392] on li "Cửa Hòa Viện - An Sương" at bounding box center [392, 382] width 447 height 31
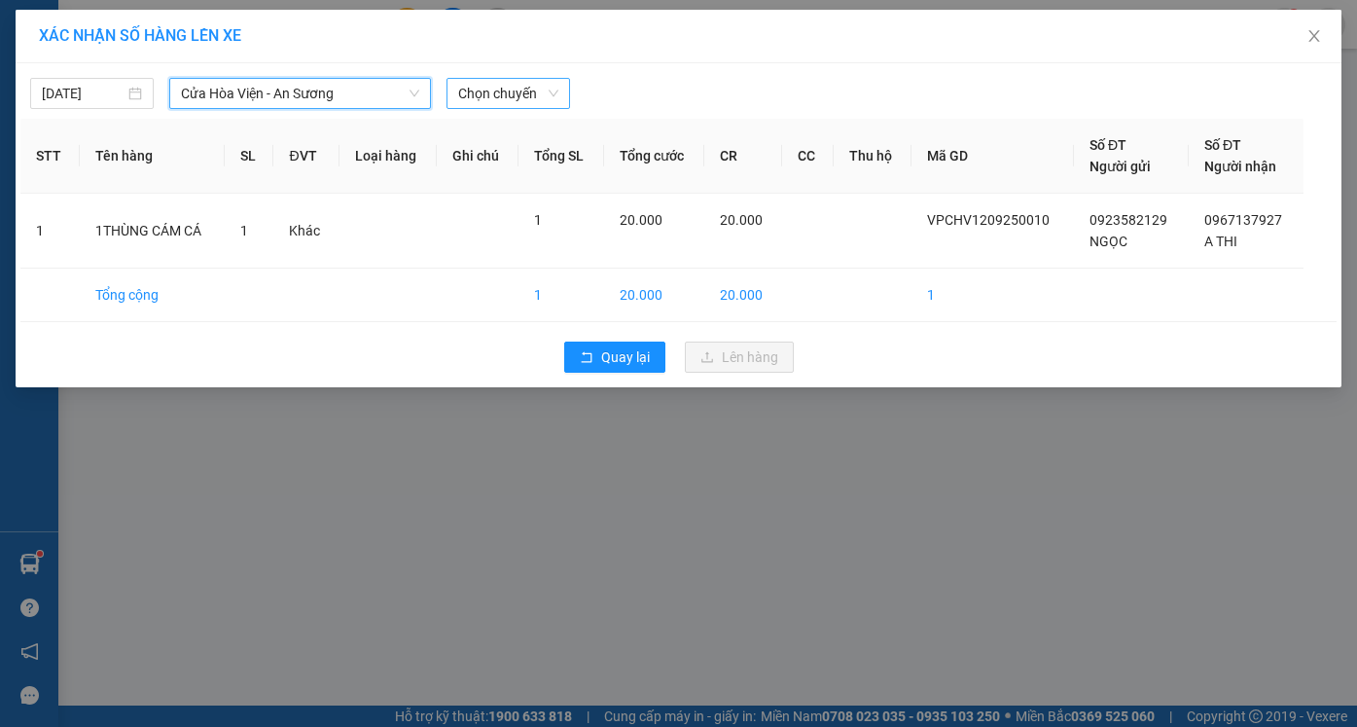
click at [512, 91] on span "Chọn chuyến" at bounding box center [508, 93] width 100 height 29
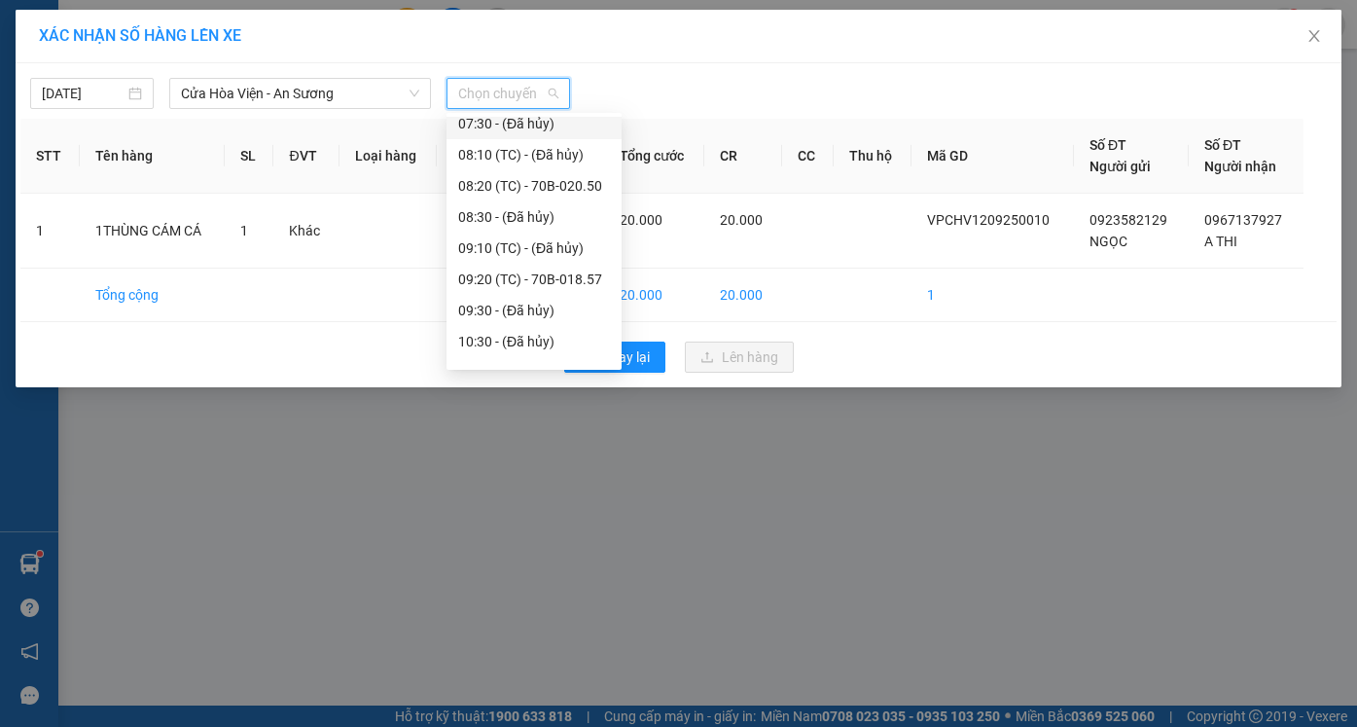
scroll to position [292, 0]
click at [499, 279] on div "09:20 (TC) - 70B-018.57" at bounding box center [534, 276] width 152 height 21
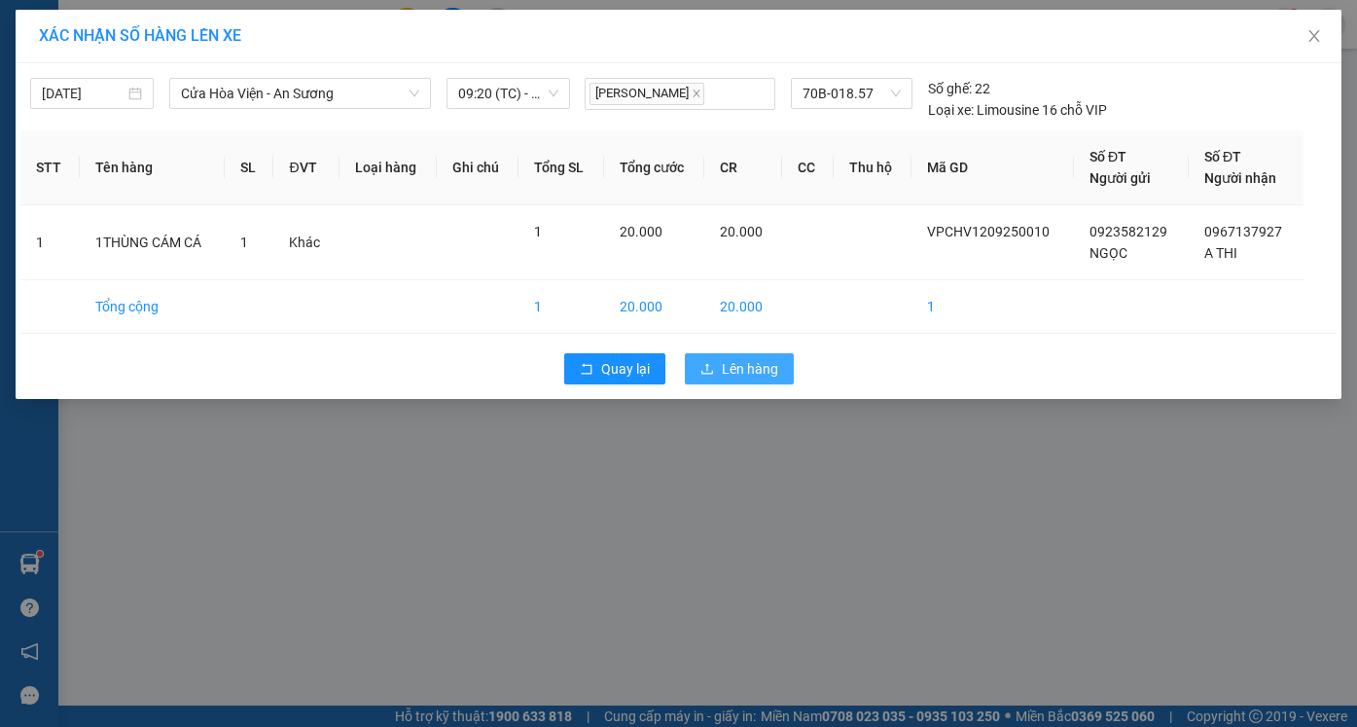
drag, startPoint x: 733, startPoint y: 370, endPoint x: 738, endPoint y: 408, distance: 38.2
click at [733, 373] on span "Lên hàng" at bounding box center [750, 368] width 56 height 21
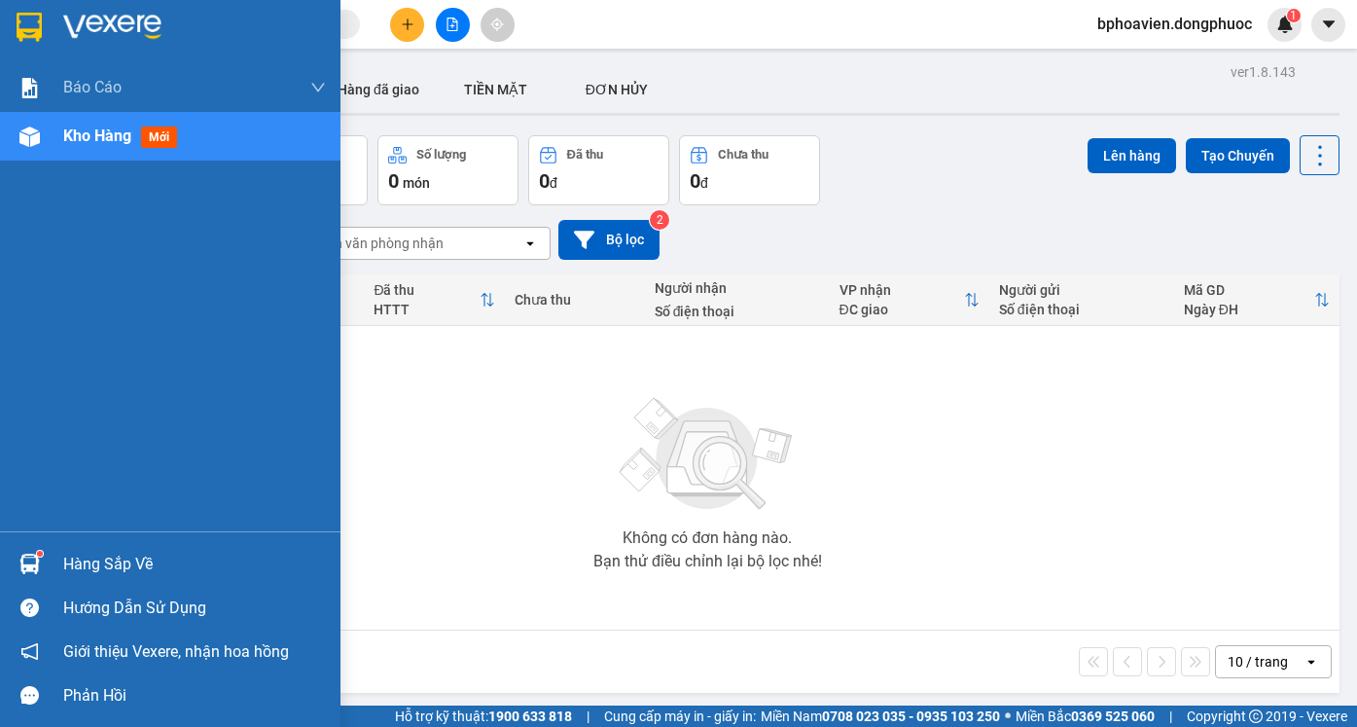
click at [66, 568] on div "Hàng sắp về" at bounding box center [194, 564] width 263 height 29
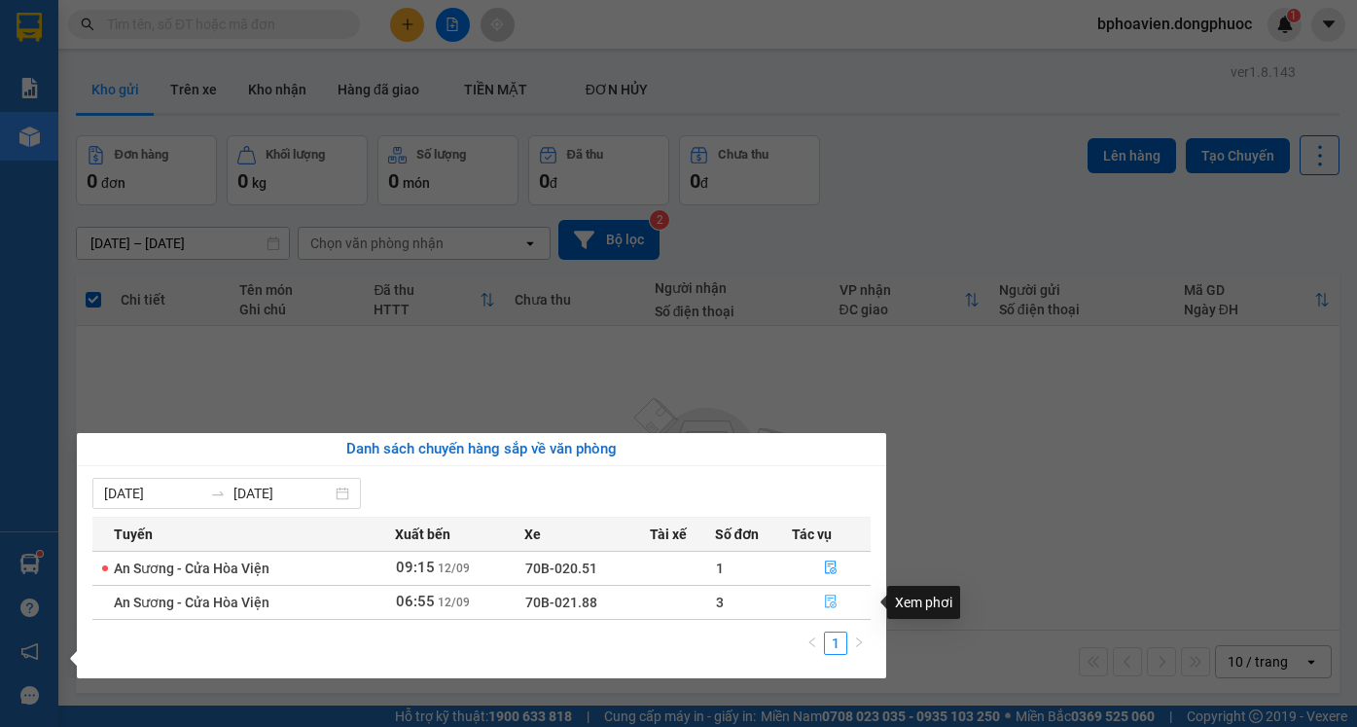
click at [823, 598] on button "button" at bounding box center [832, 601] width 78 height 31
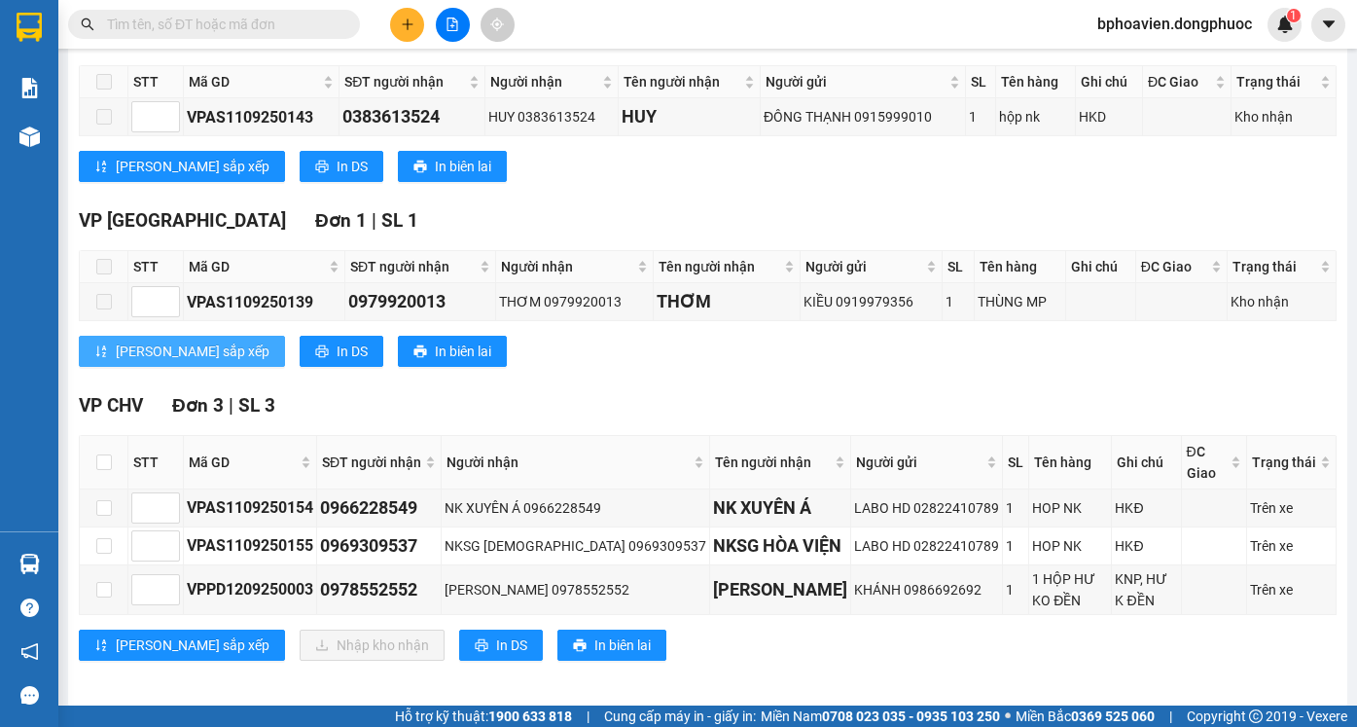
scroll to position [351, 0]
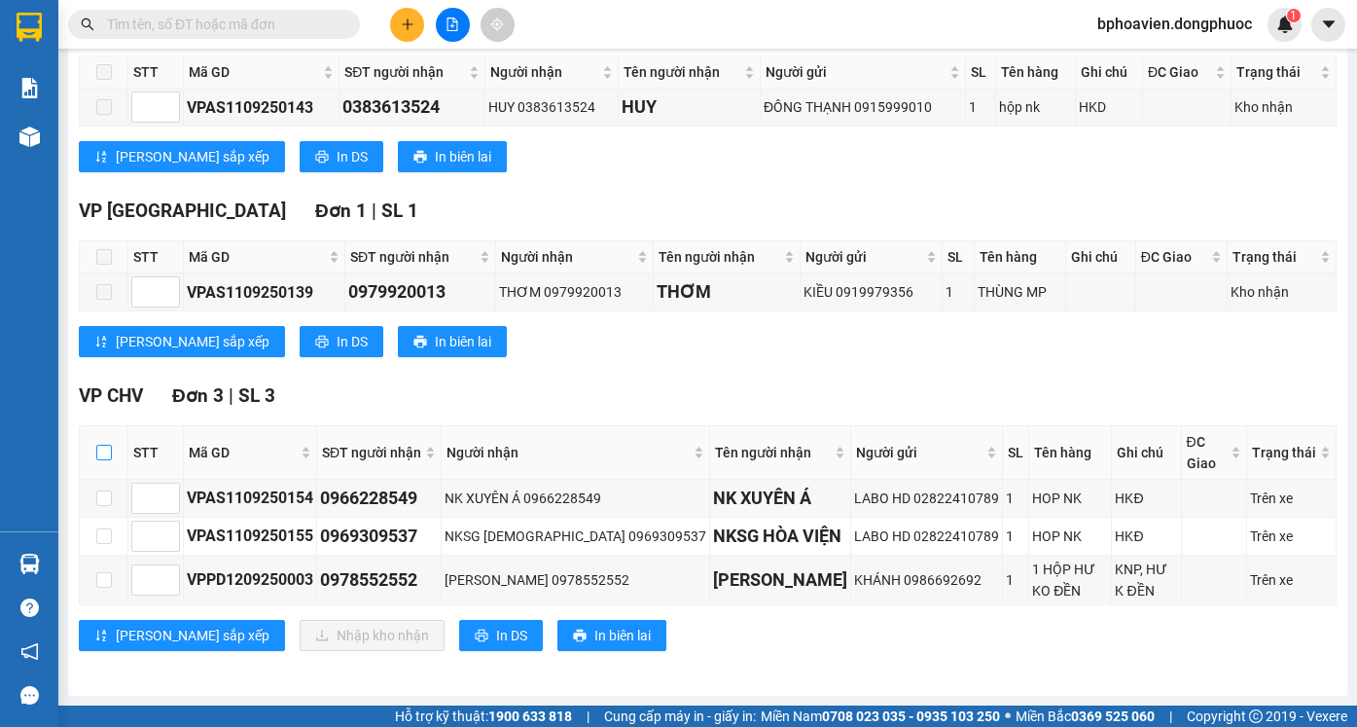
click at [105, 452] on input "checkbox" at bounding box center [104, 452] width 16 height 16
checkbox input "true"
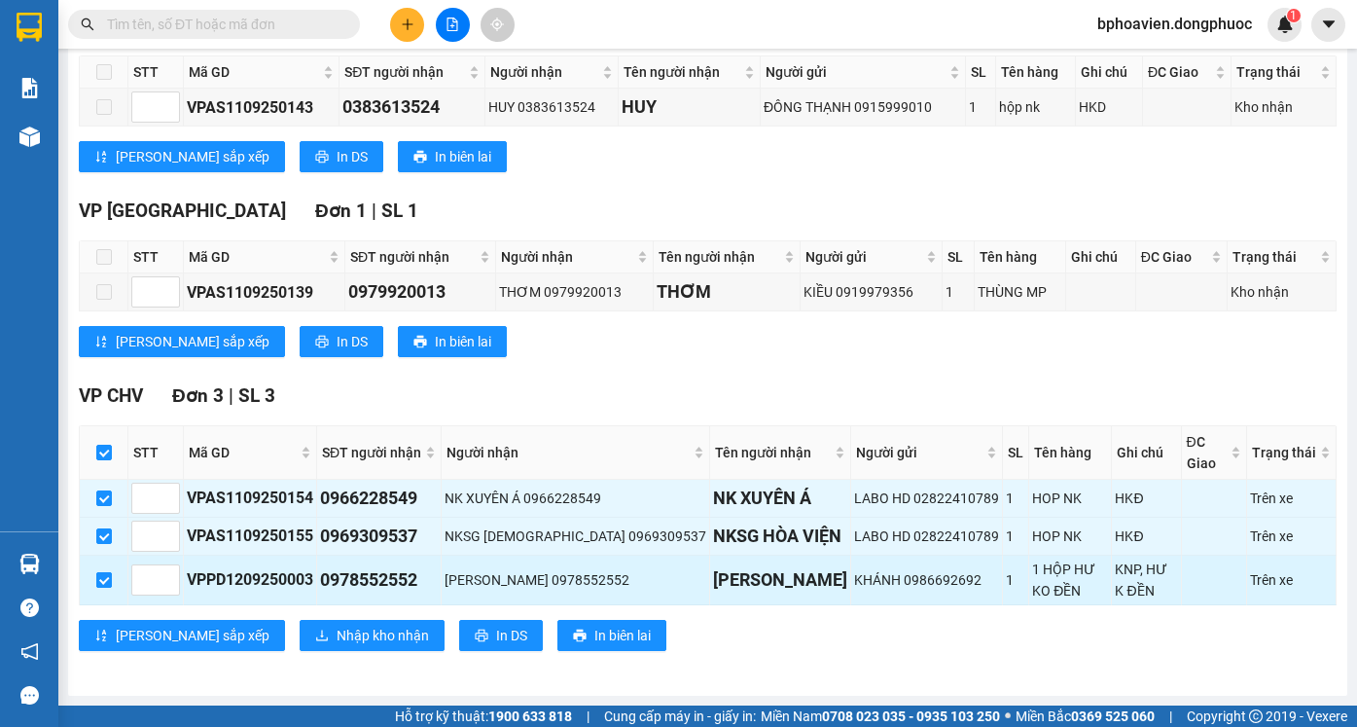
click at [109, 579] on input "checkbox" at bounding box center [104, 580] width 16 height 16
checkbox input "false"
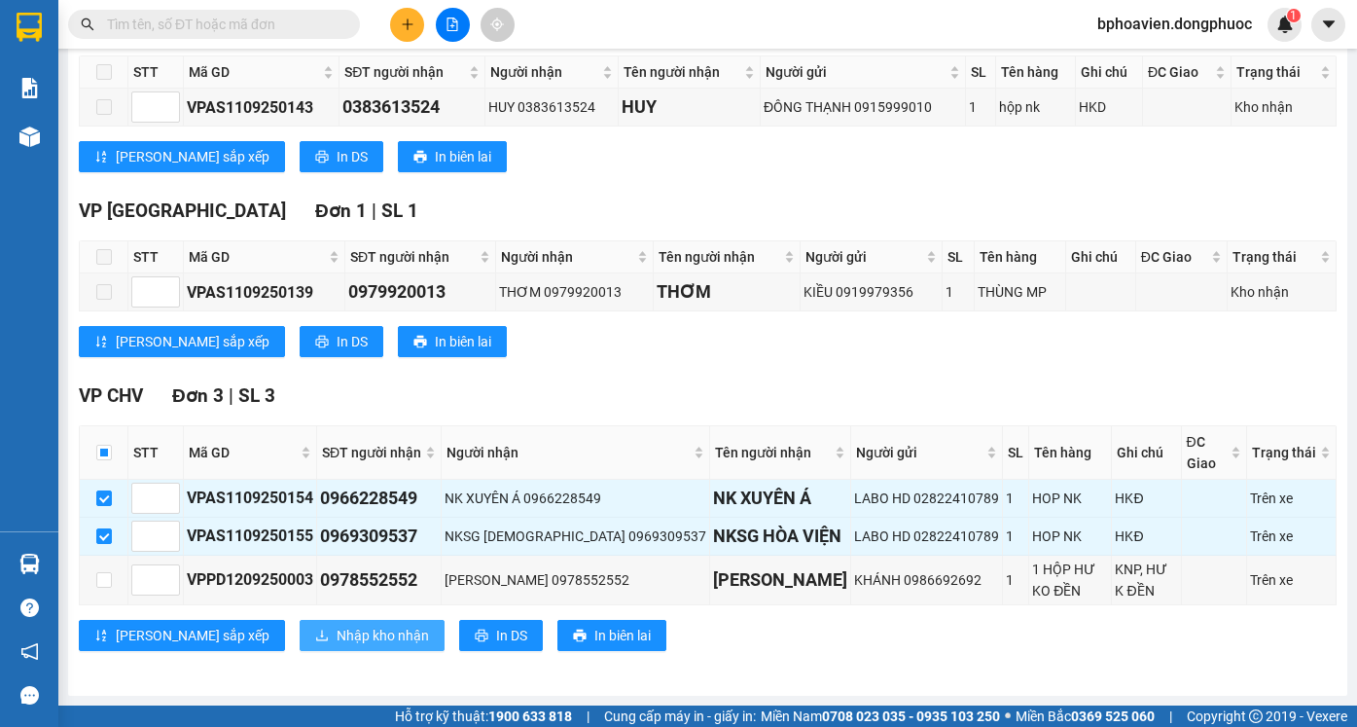
click at [337, 634] on span "Nhập kho nhận" at bounding box center [383, 634] width 92 height 21
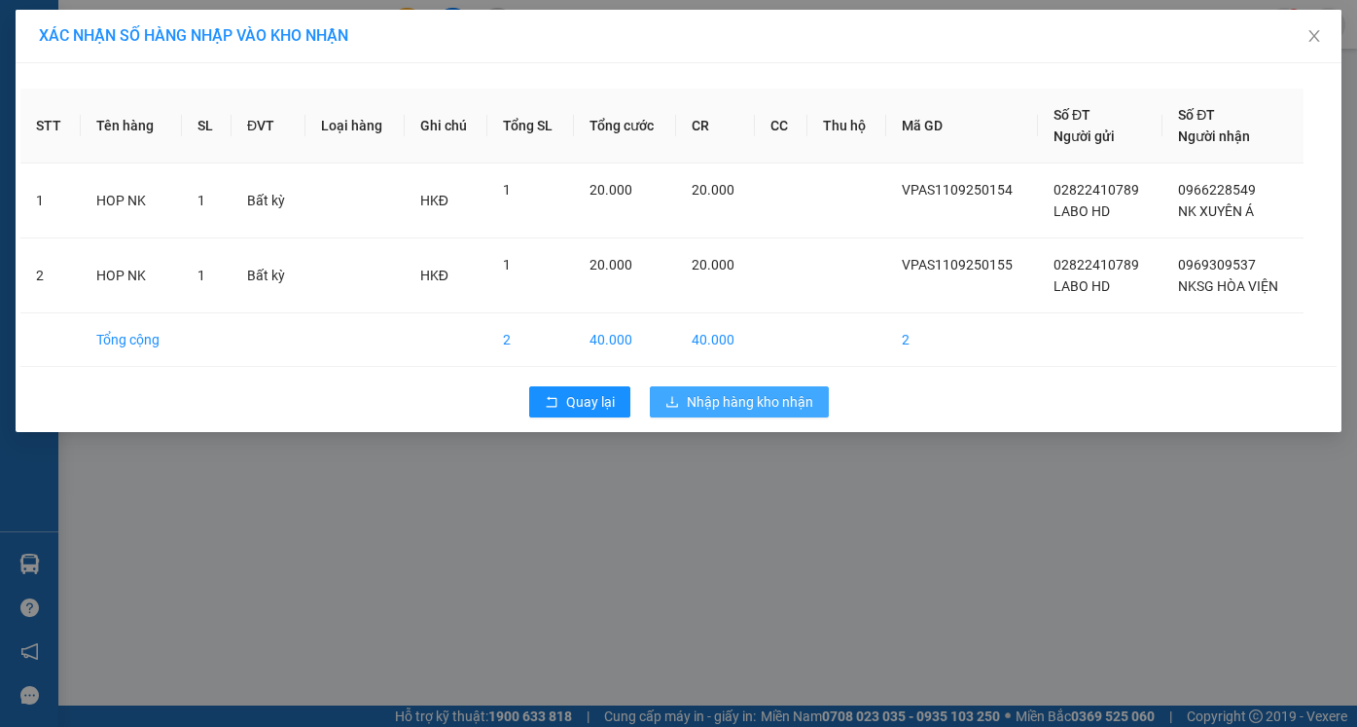
click at [768, 403] on span "Nhập hàng kho nhận" at bounding box center [750, 401] width 126 height 21
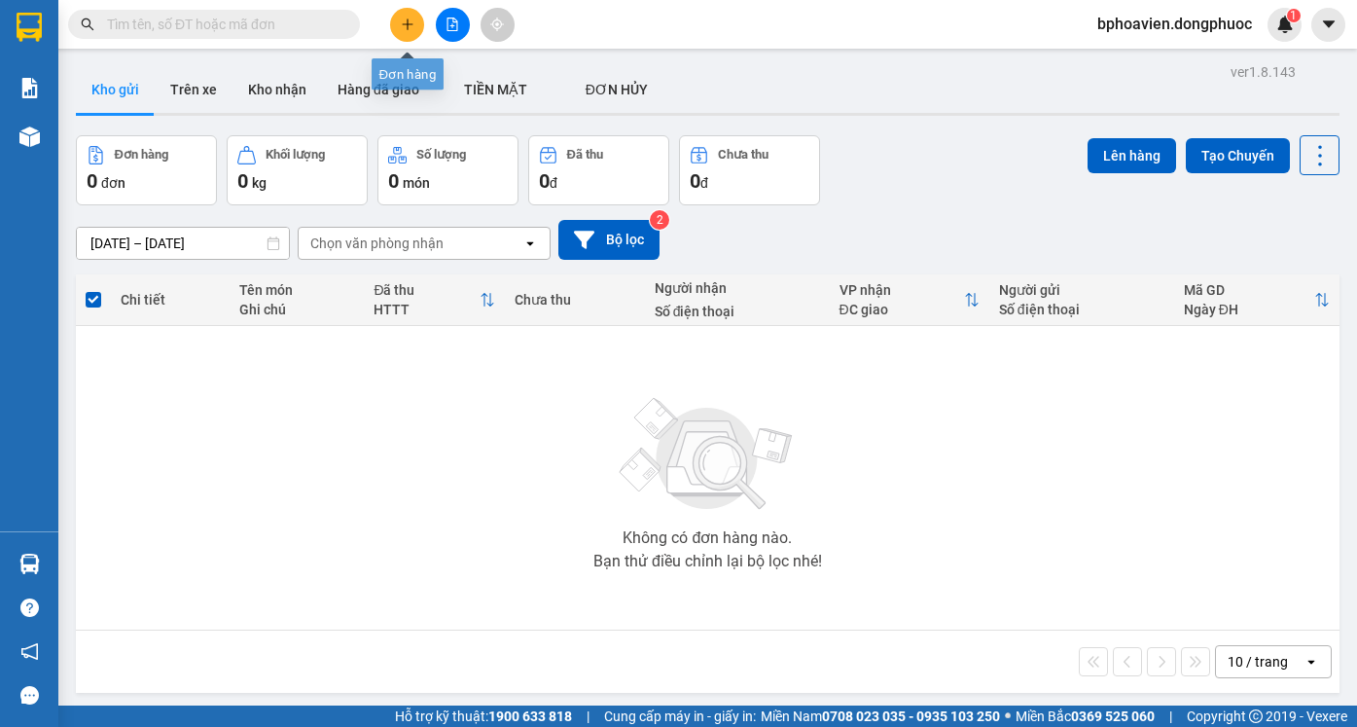
click at [408, 31] on button at bounding box center [407, 25] width 34 height 34
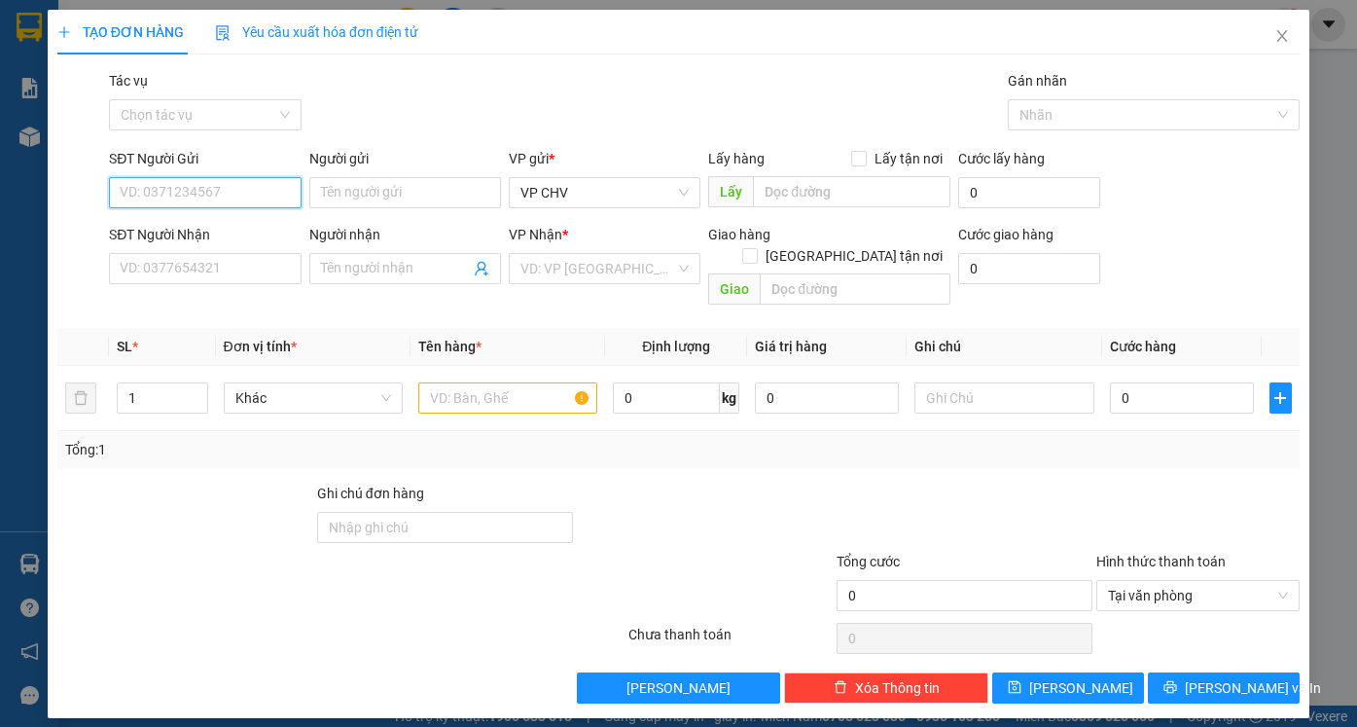
click at [228, 197] on input "SĐT Người Gửi" at bounding box center [205, 192] width 192 height 31
type input "0917758839"
click at [241, 224] on div "0917758839 - PHONG" at bounding box center [205, 231] width 168 height 21
type input "PHONG"
type input "0858100205"
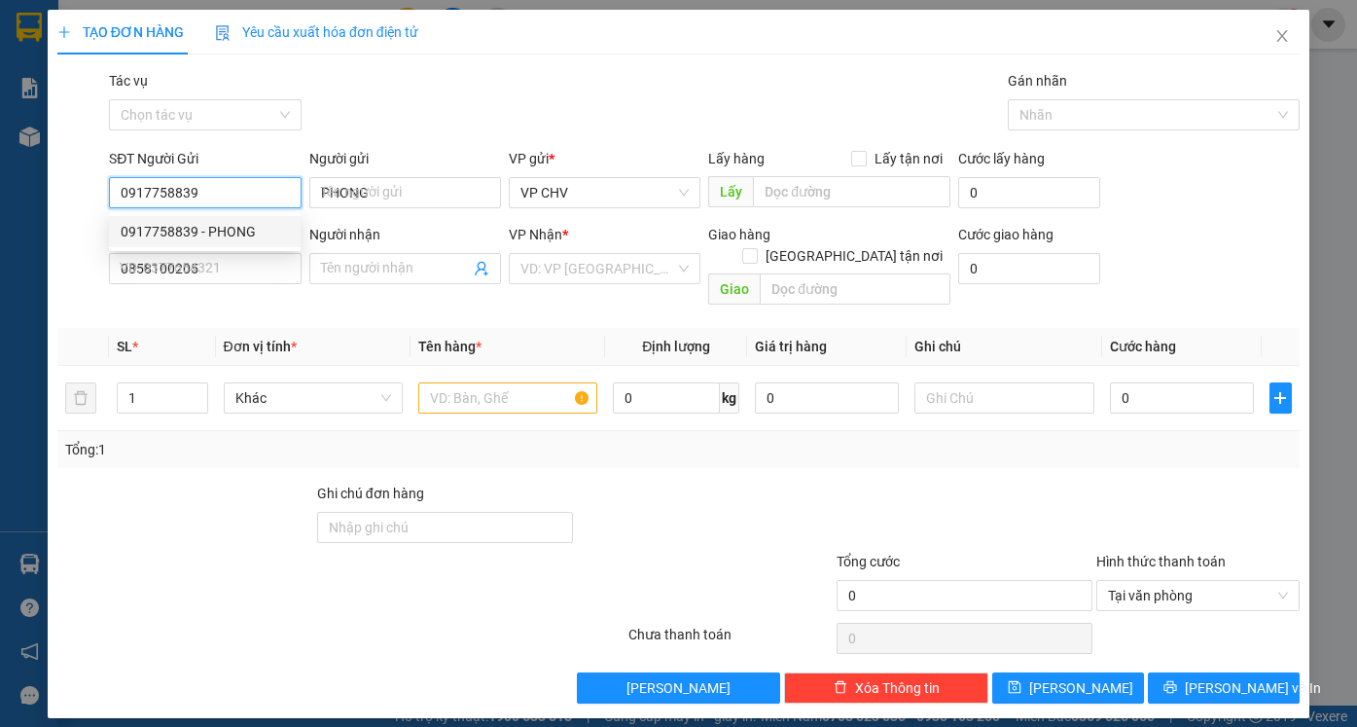
type input "HIỆP"
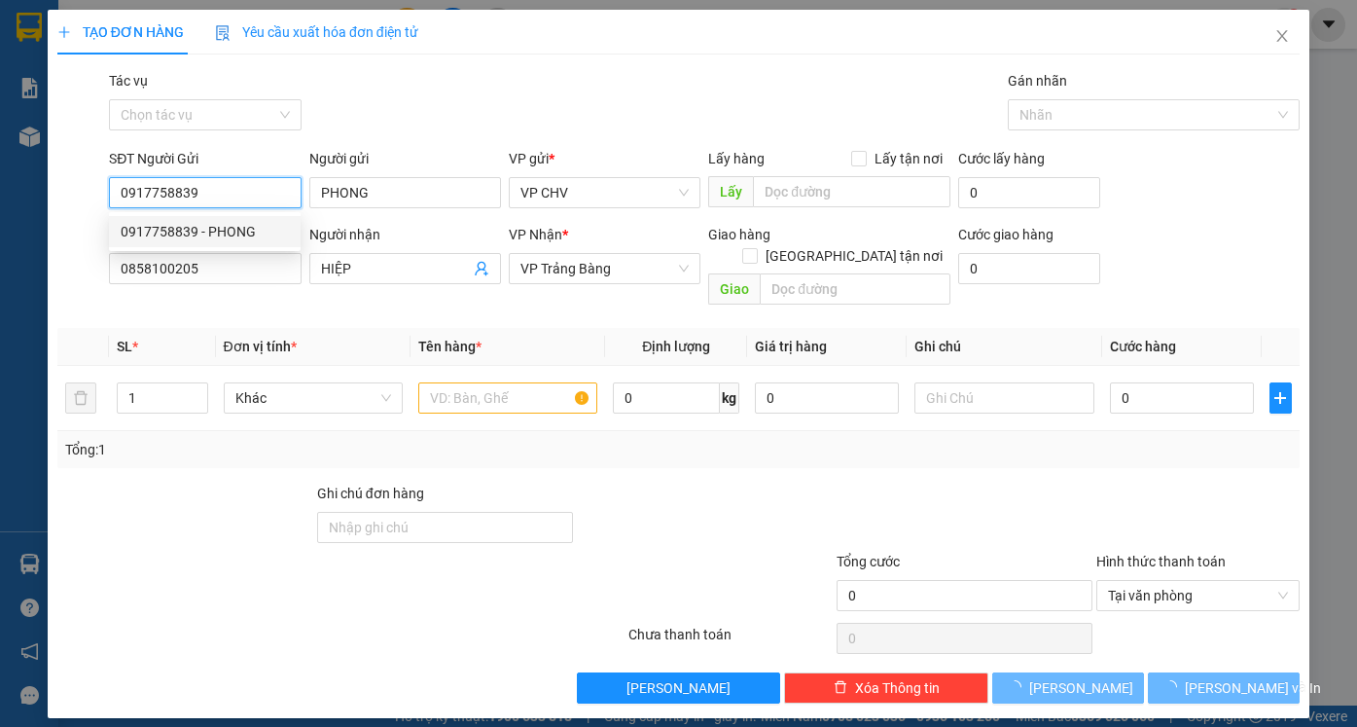
type input "20.000"
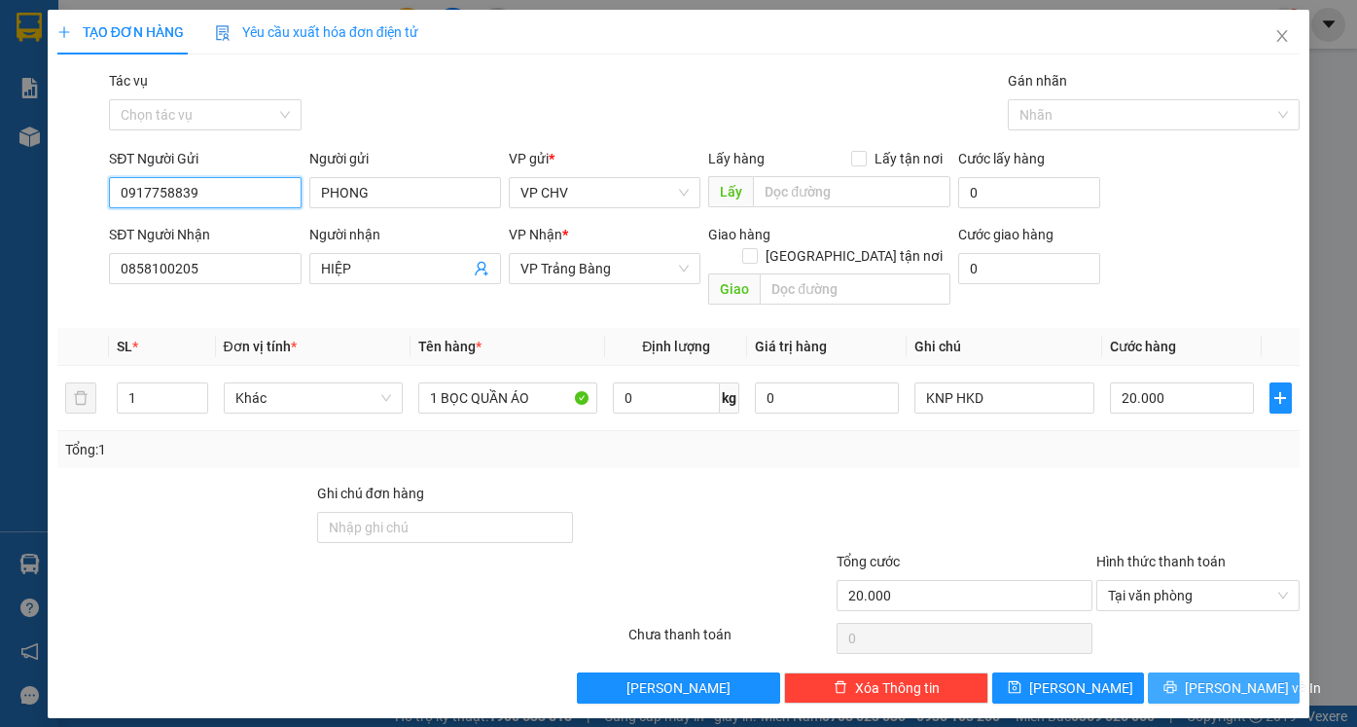
type input "0917758839"
click at [1220, 677] on span "[PERSON_NAME] và In" at bounding box center [1253, 687] width 136 height 21
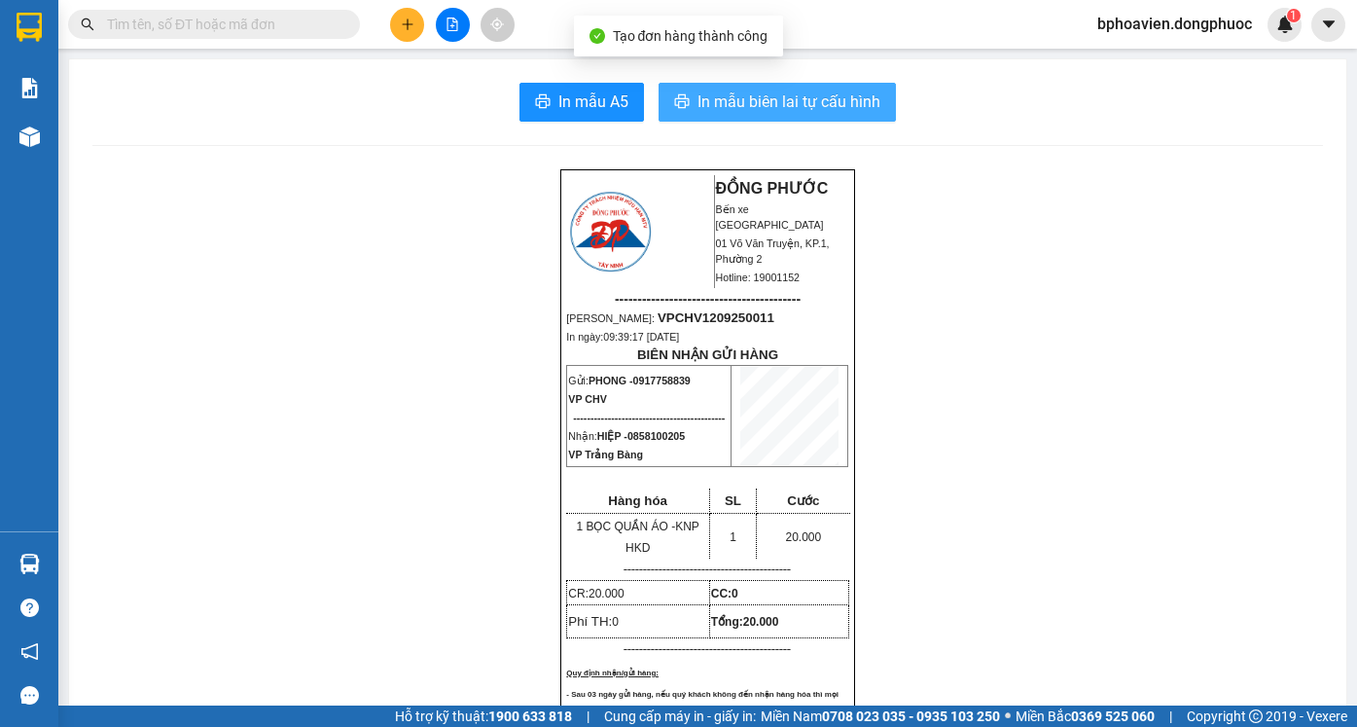
click at [746, 105] on span "In mẫu biên lai tự cấu hình" at bounding box center [788, 101] width 183 height 24
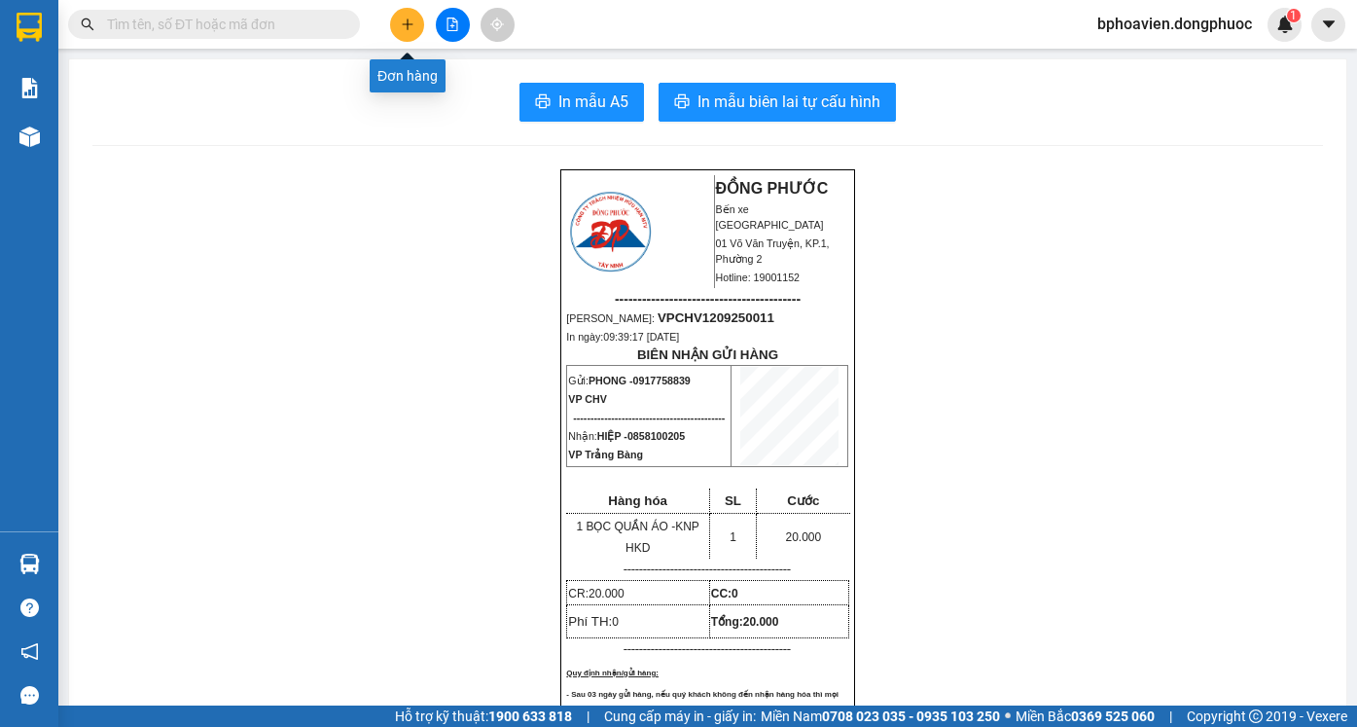
click at [411, 29] on icon "plus" at bounding box center [408, 25] width 14 height 14
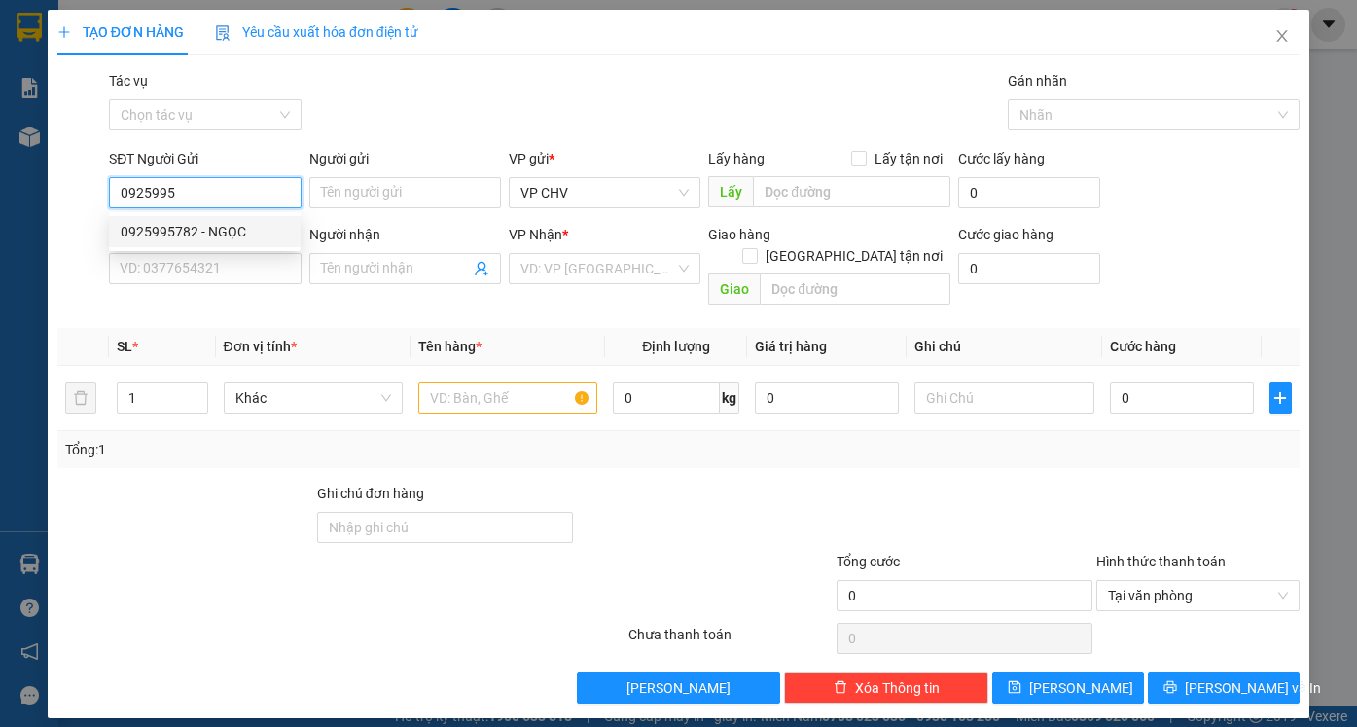
click at [251, 223] on div "0925995782 - NGỌC" at bounding box center [205, 231] width 168 height 21
type input "0925995782"
type input "NGỌC"
type input "0977984312"
type input "VY"
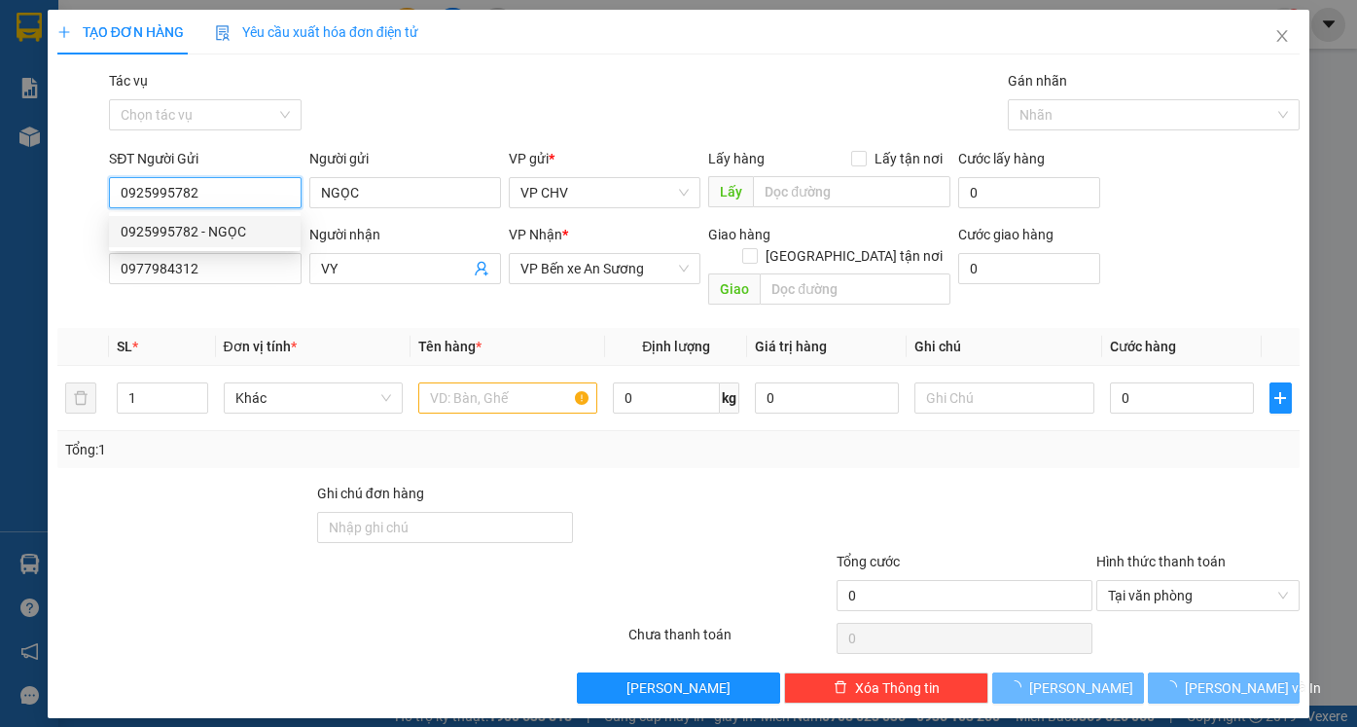
type input "20.000"
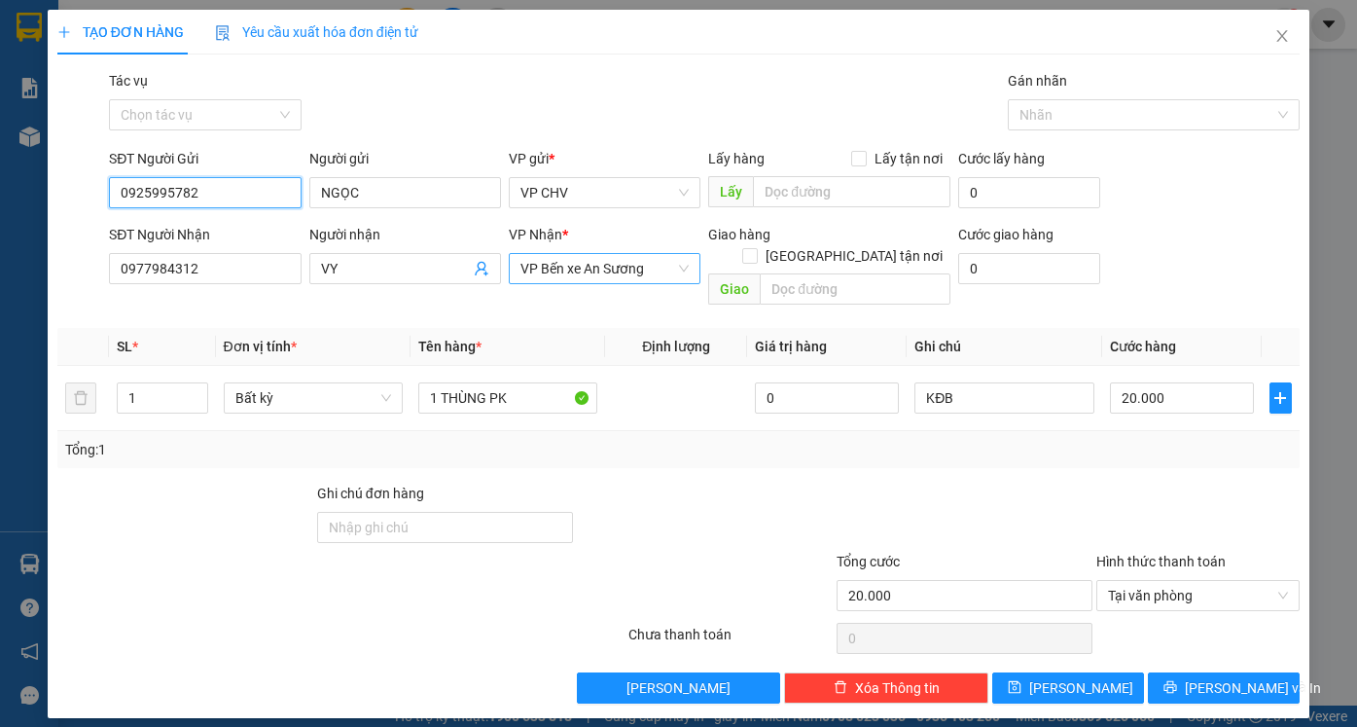
click at [626, 266] on span "VP Bến xe An Sương" at bounding box center [604, 268] width 168 height 29
type input "0925995782"
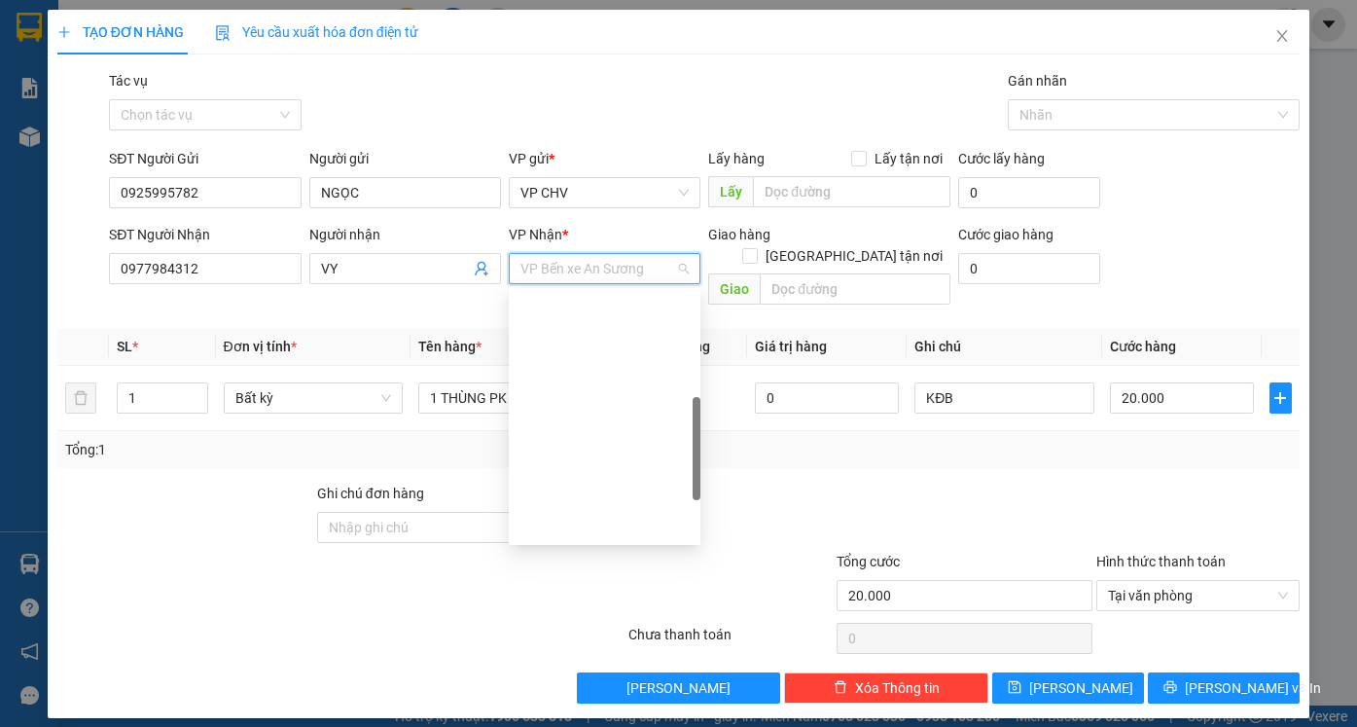
scroll to position [342, 0]
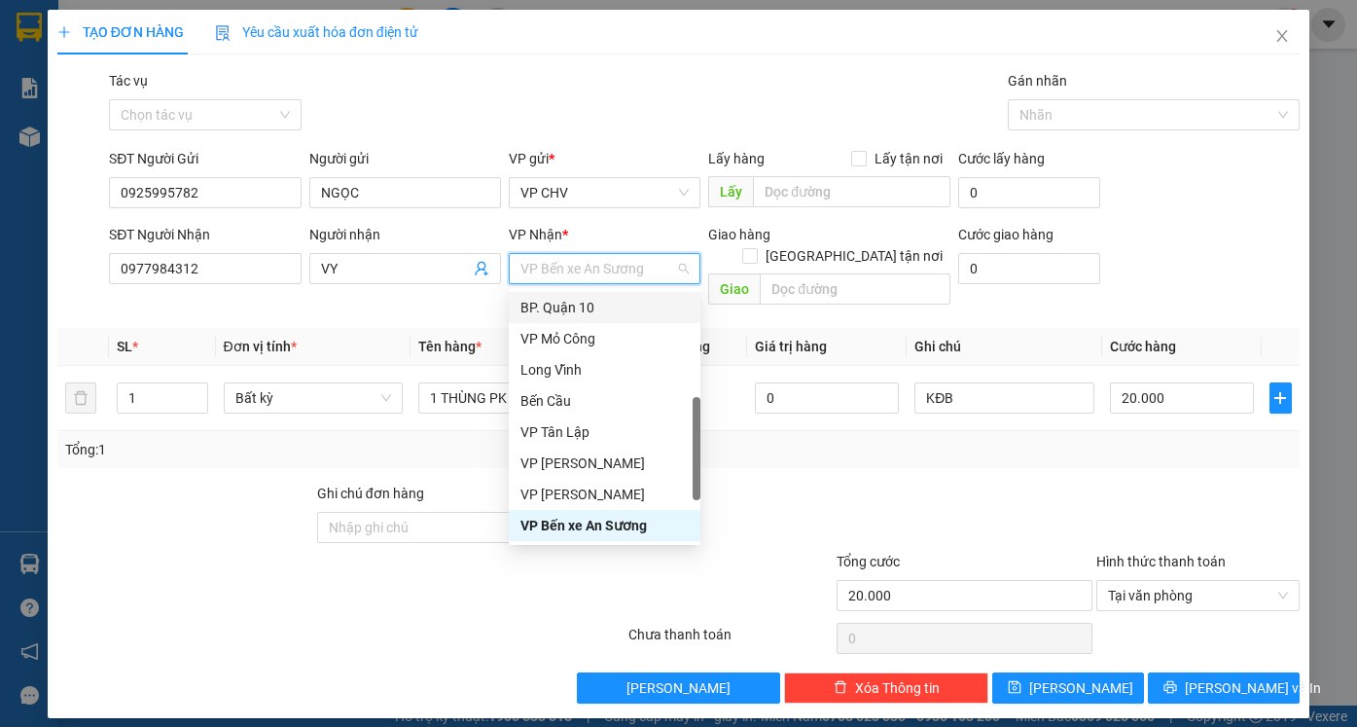
click at [605, 311] on div "BP. Quận 10" at bounding box center [604, 307] width 168 height 21
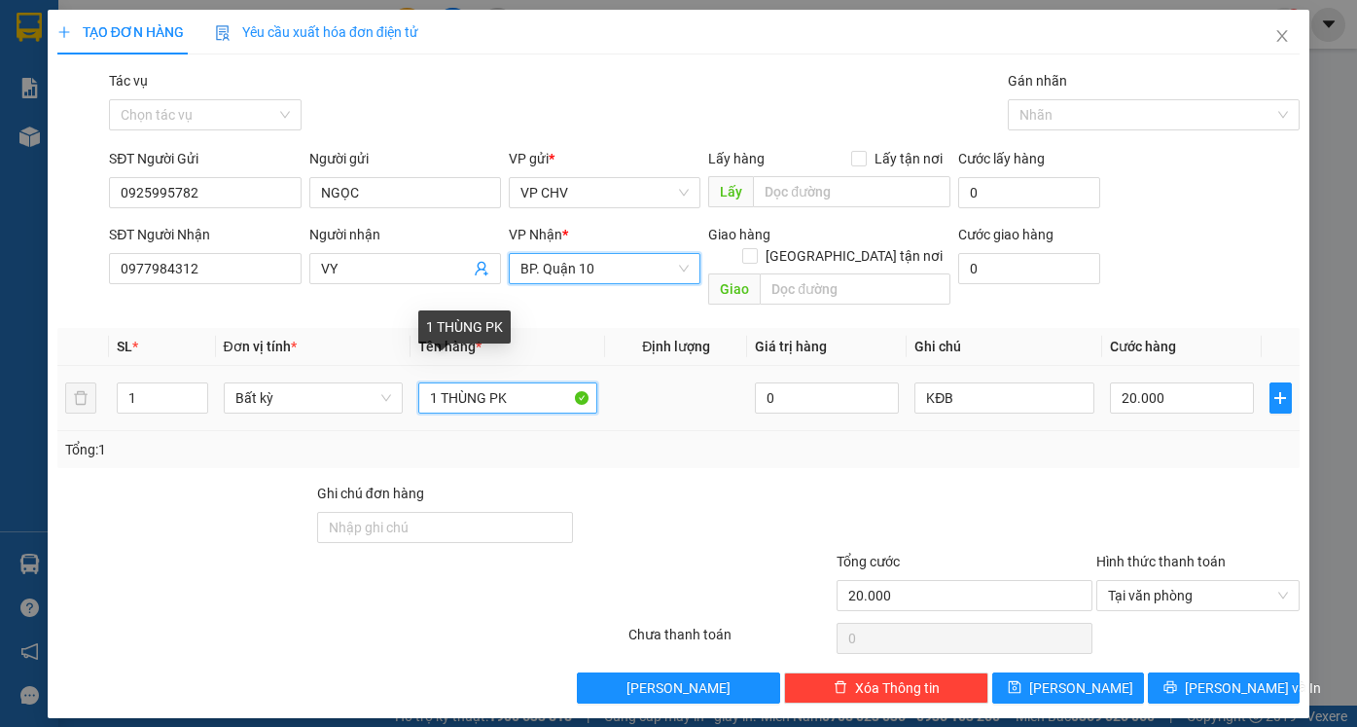
click at [521, 382] on input "1 THÙNG PK" at bounding box center [507, 397] width 179 height 31
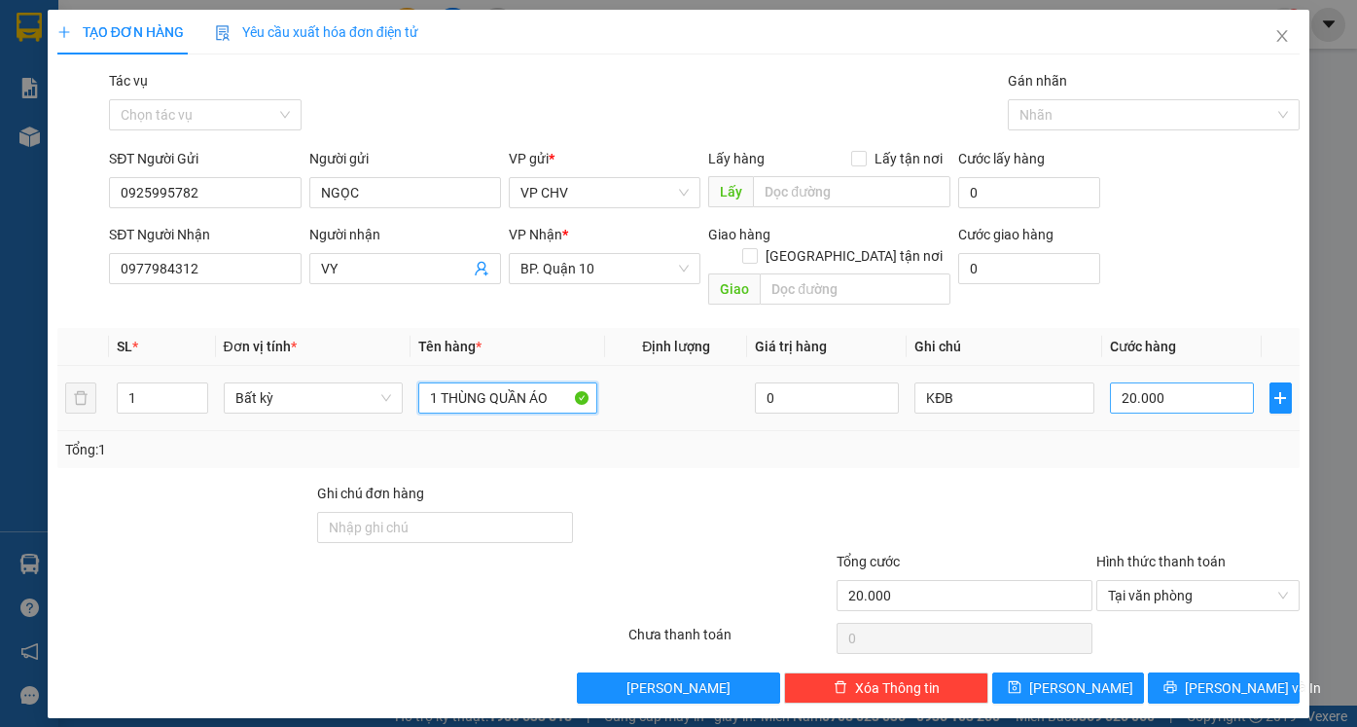
type input "1 THÙNG QUẦN ÁO"
click at [1170, 382] on input "20.000" at bounding box center [1182, 397] width 144 height 31
type input "4"
type input "40"
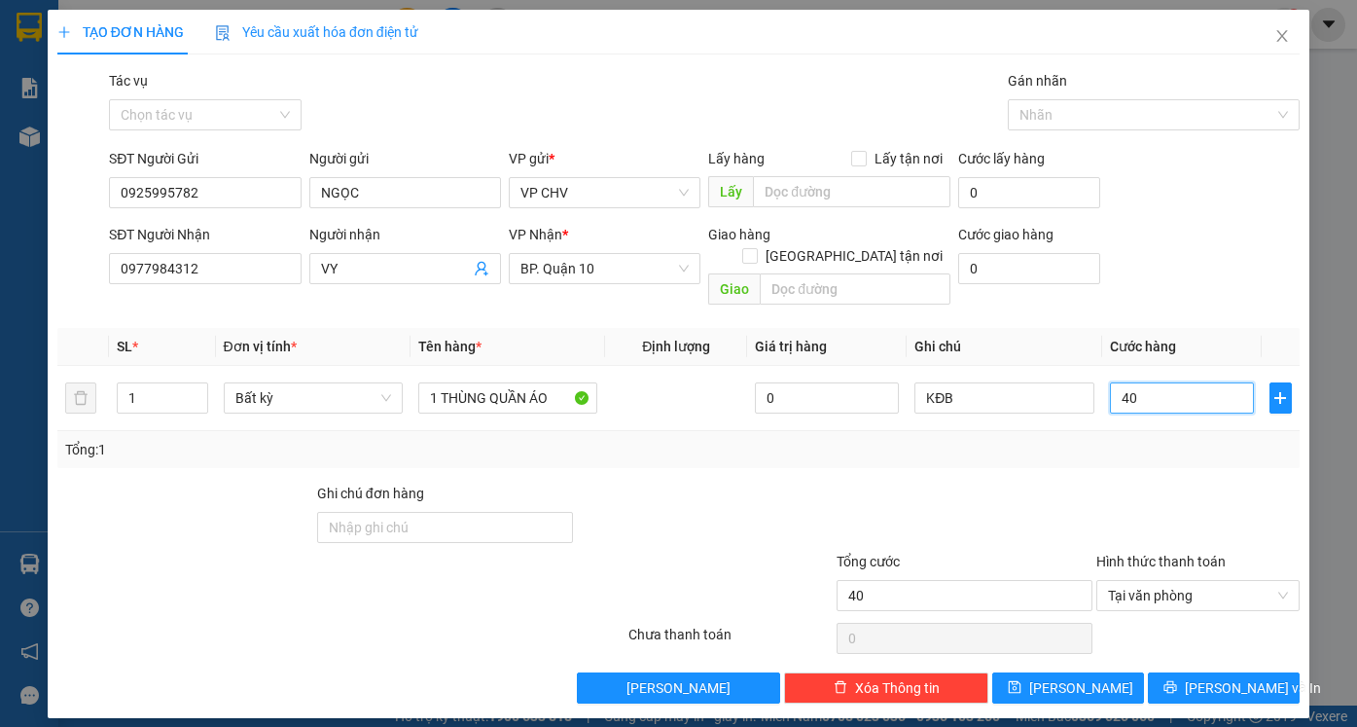
type input "40"
type input "40.000"
click at [1182, 445] on div "Tổng: 1" at bounding box center [678, 449] width 1242 height 37
click at [1222, 677] on span "[PERSON_NAME] và In" at bounding box center [1253, 687] width 136 height 21
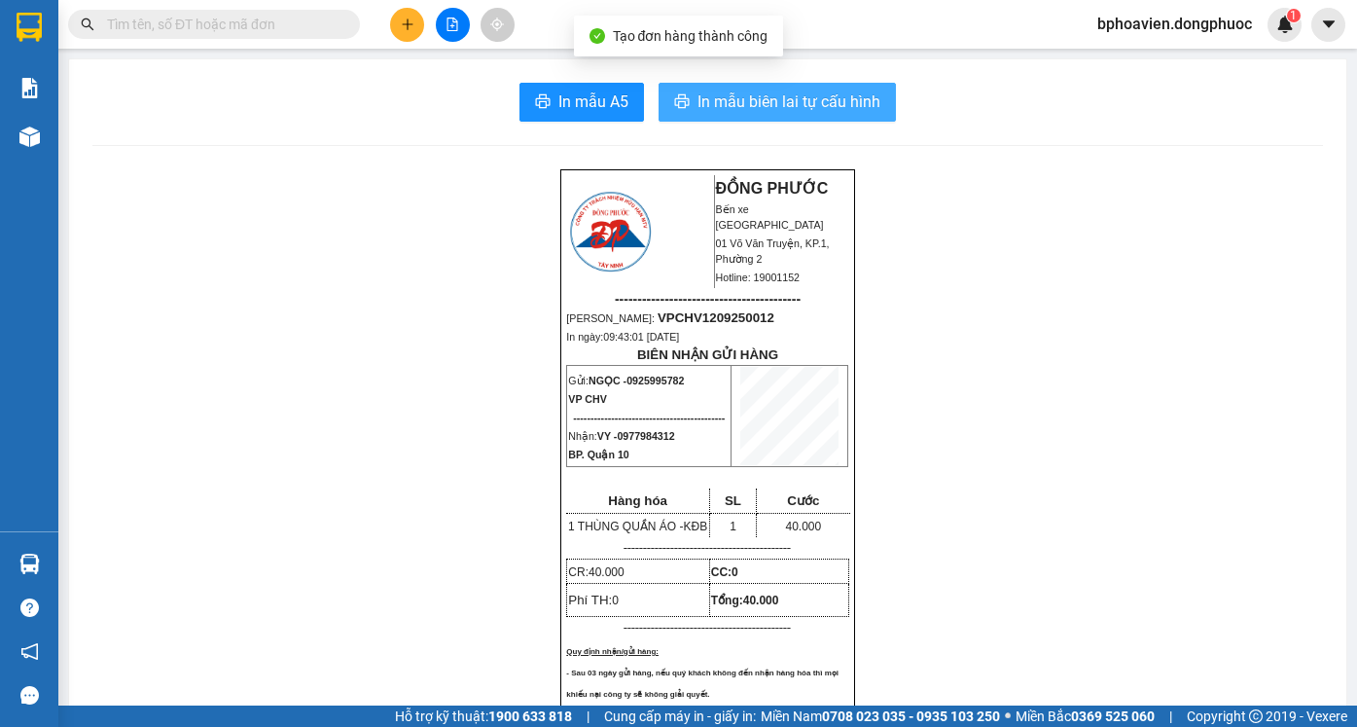
click at [746, 89] on span "In mẫu biên lai tự cấu hình" at bounding box center [788, 101] width 183 height 24
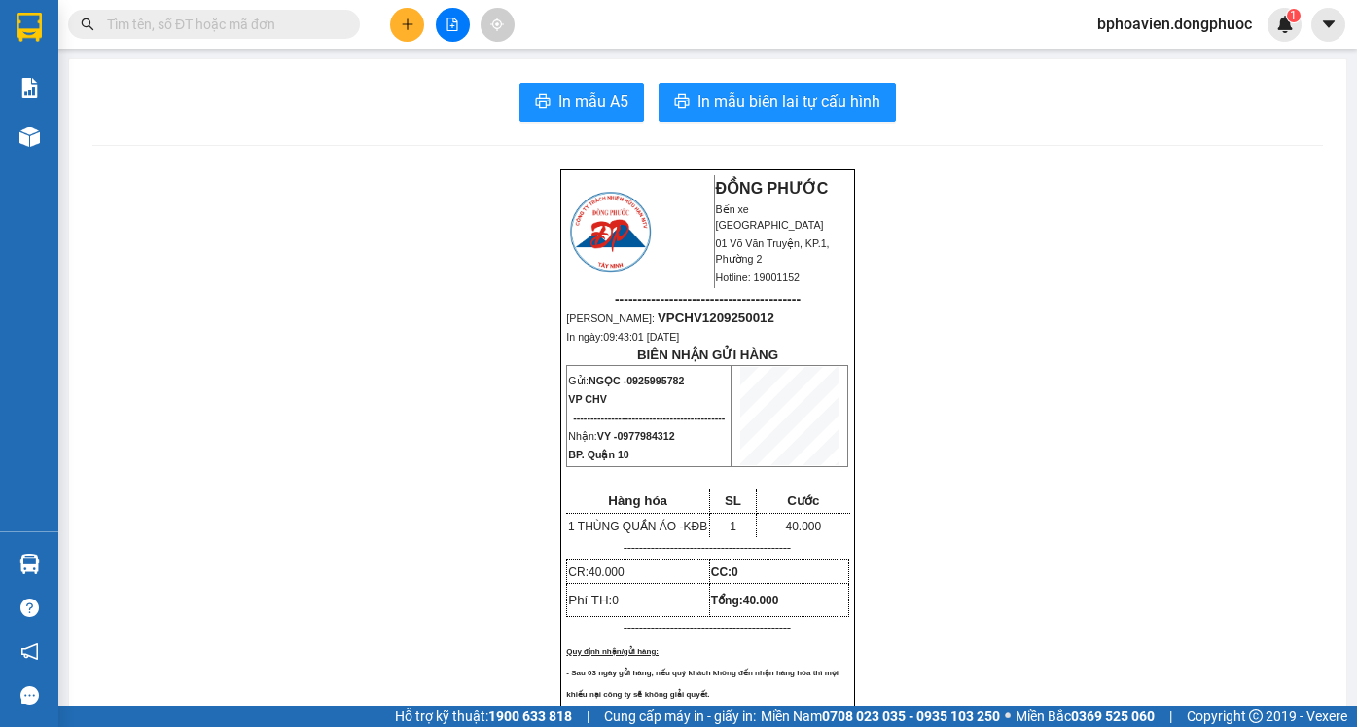
click at [404, 31] on button at bounding box center [407, 25] width 34 height 34
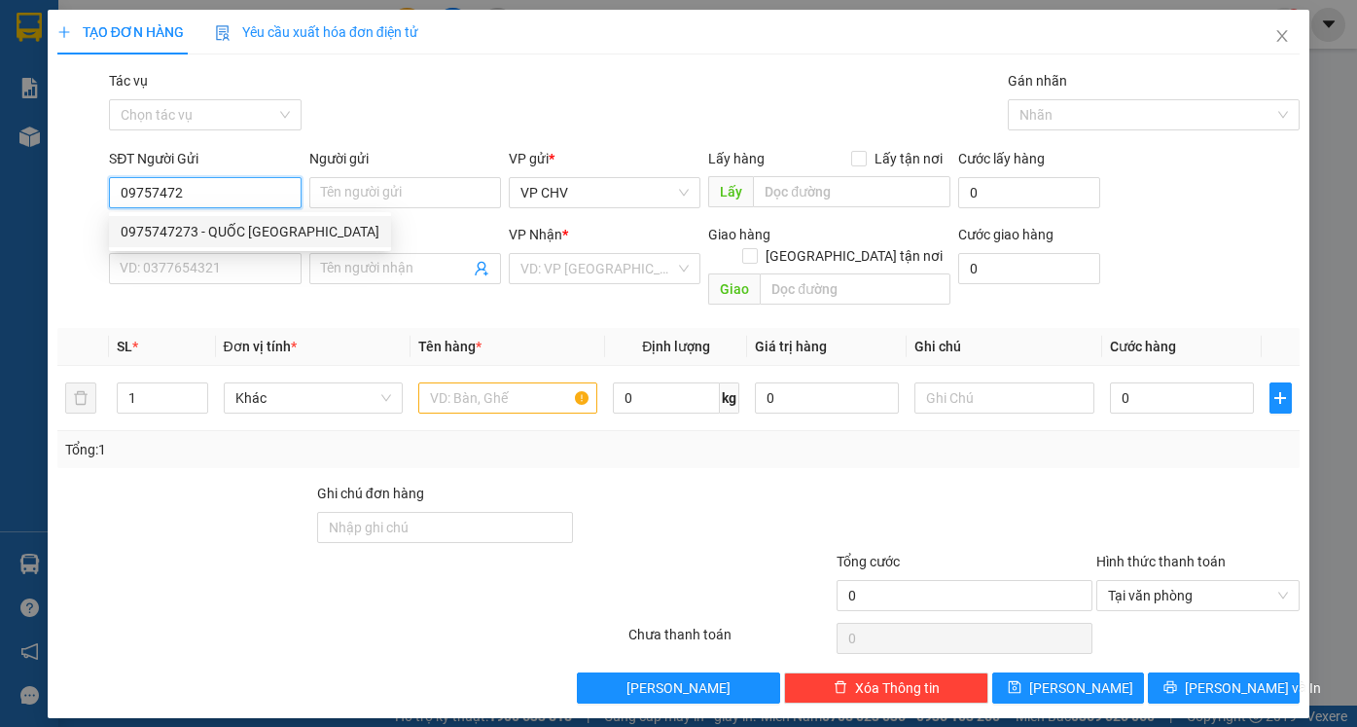
click at [225, 225] on div "0975747273 - QUỐC [GEOGRAPHIC_DATA]" at bounding box center [250, 231] width 259 height 21
type input "0975747273"
type input "QUỐC ANH"
type input "0909572767"
type input "TIỂU ĐỆ"
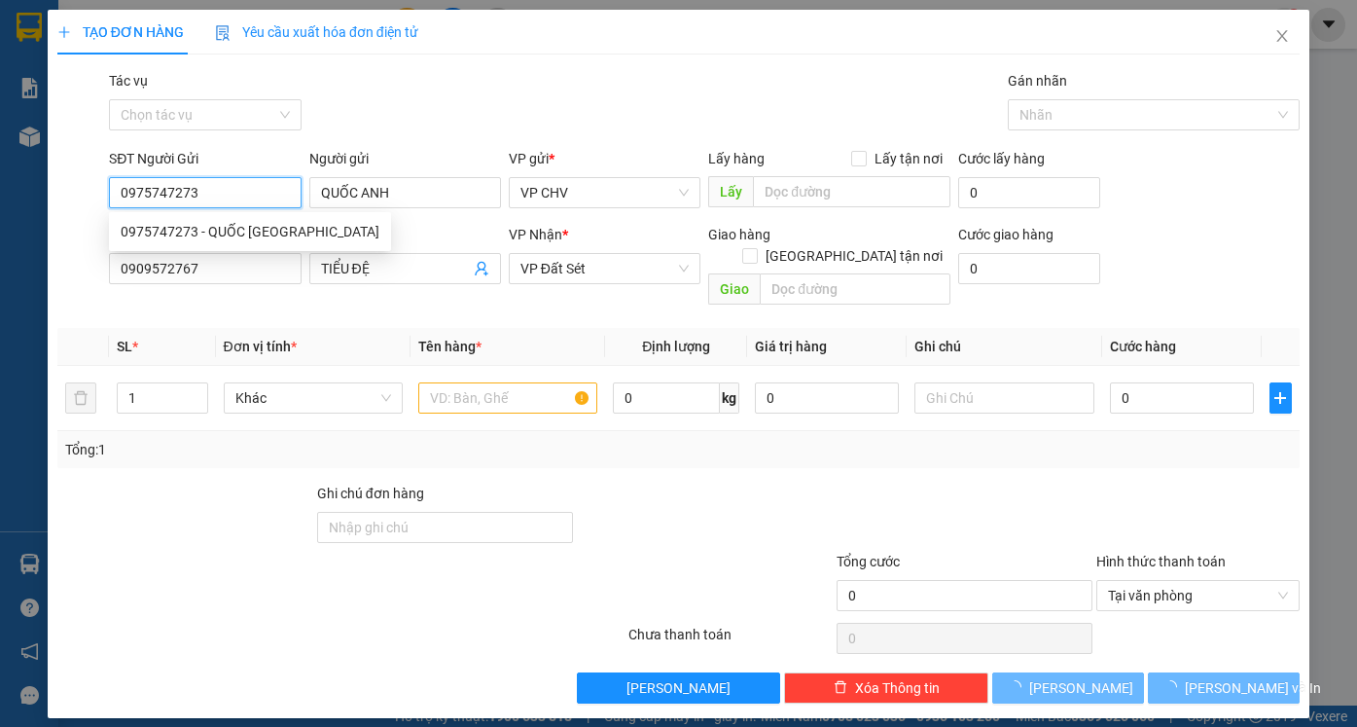
type input "20.000"
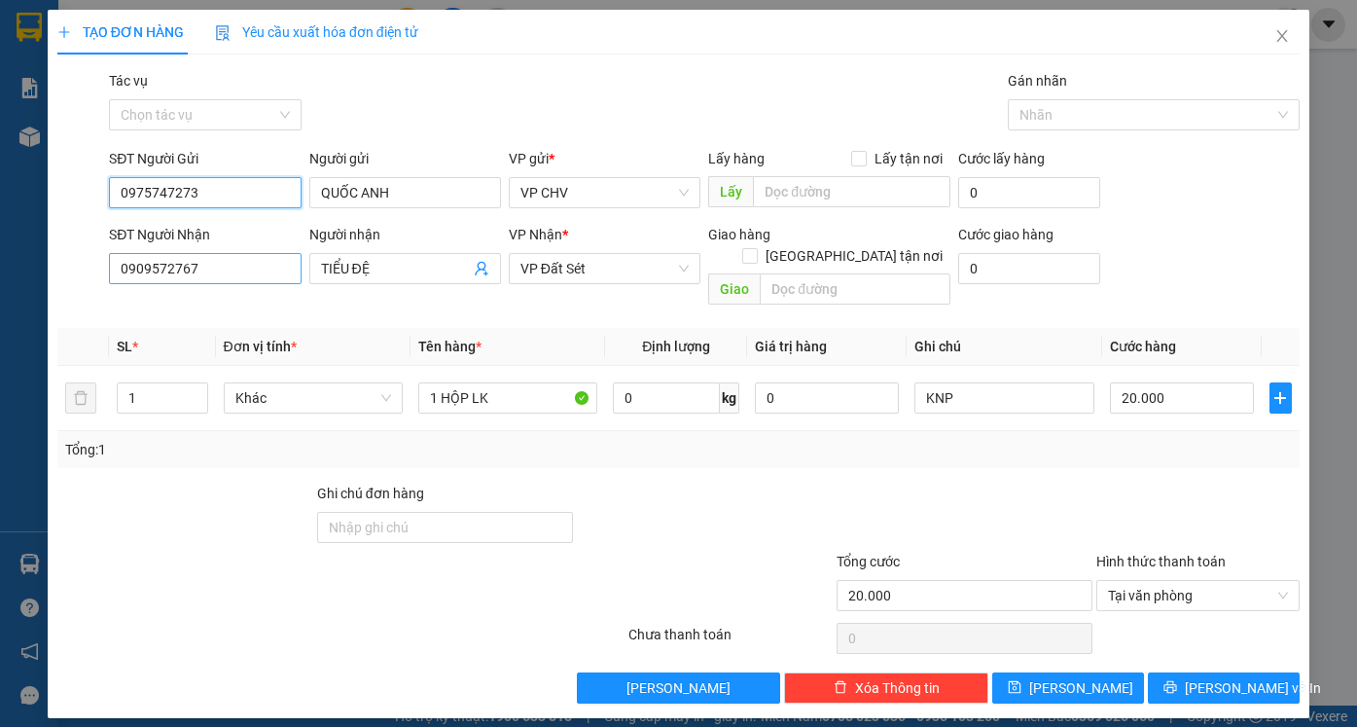
type input "0975747273"
click at [225, 270] on input "0909572767" at bounding box center [205, 268] width 192 height 31
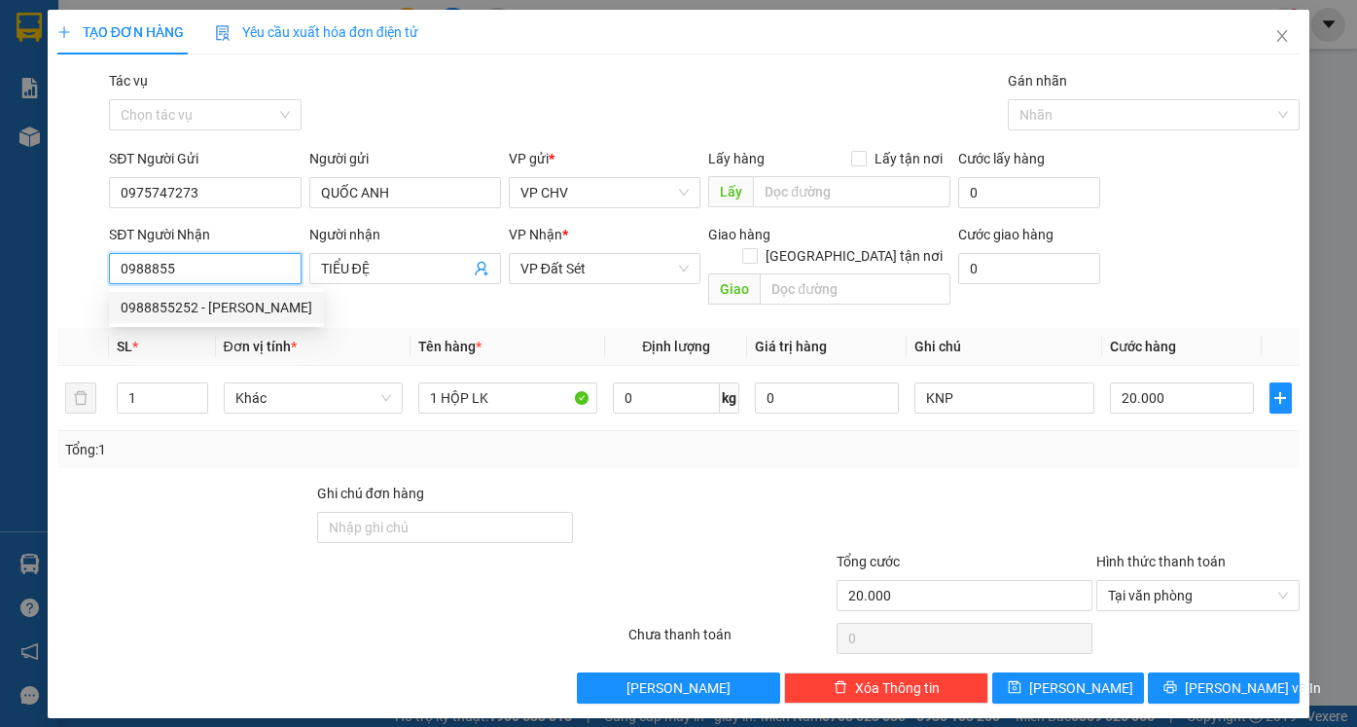
drag, startPoint x: 236, startPoint y: 303, endPoint x: 251, endPoint y: 301, distance: 14.9
click at [243, 303] on div "0988855252 - [PERSON_NAME]" at bounding box center [217, 307] width 192 height 21
type input "0988855252"
type input "[PERSON_NAME]"
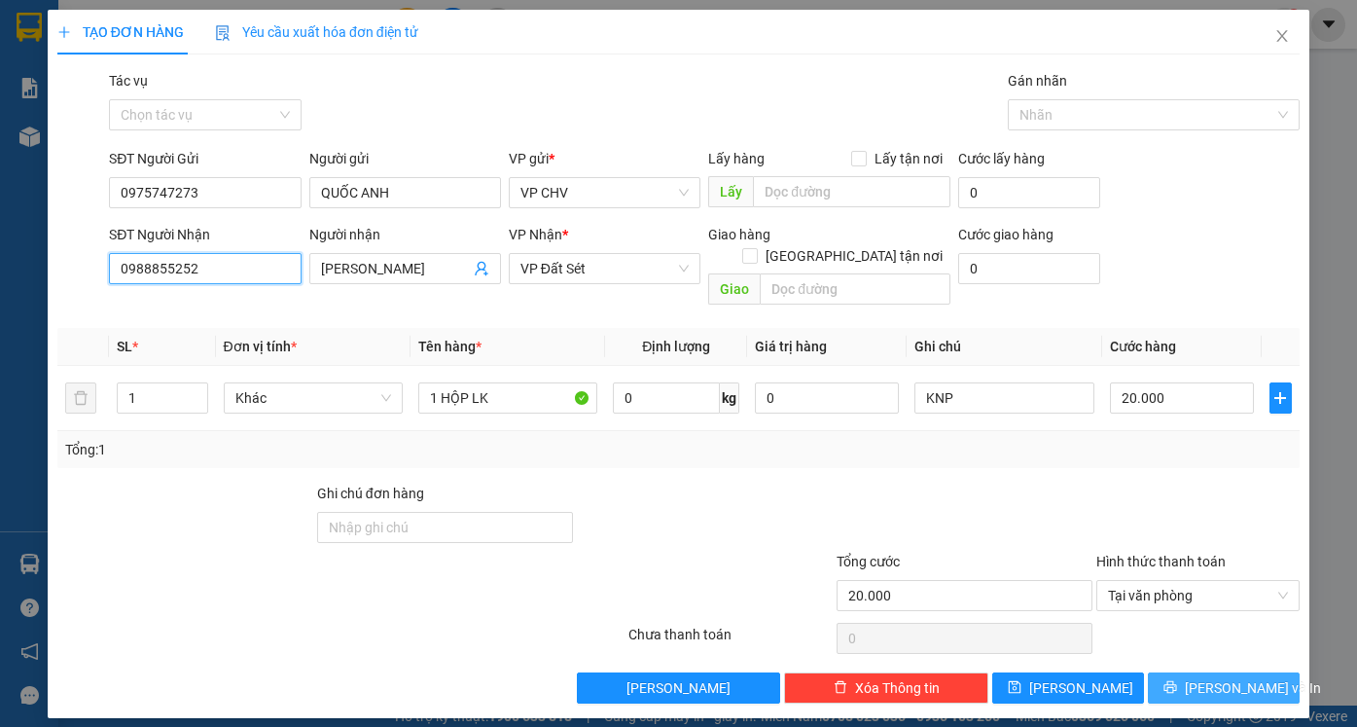
type input "0988855252"
drag, startPoint x: 1223, startPoint y: 661, endPoint x: 1200, endPoint y: 645, distance: 27.8
click at [1223, 677] on span "[PERSON_NAME] và In" at bounding box center [1253, 687] width 136 height 21
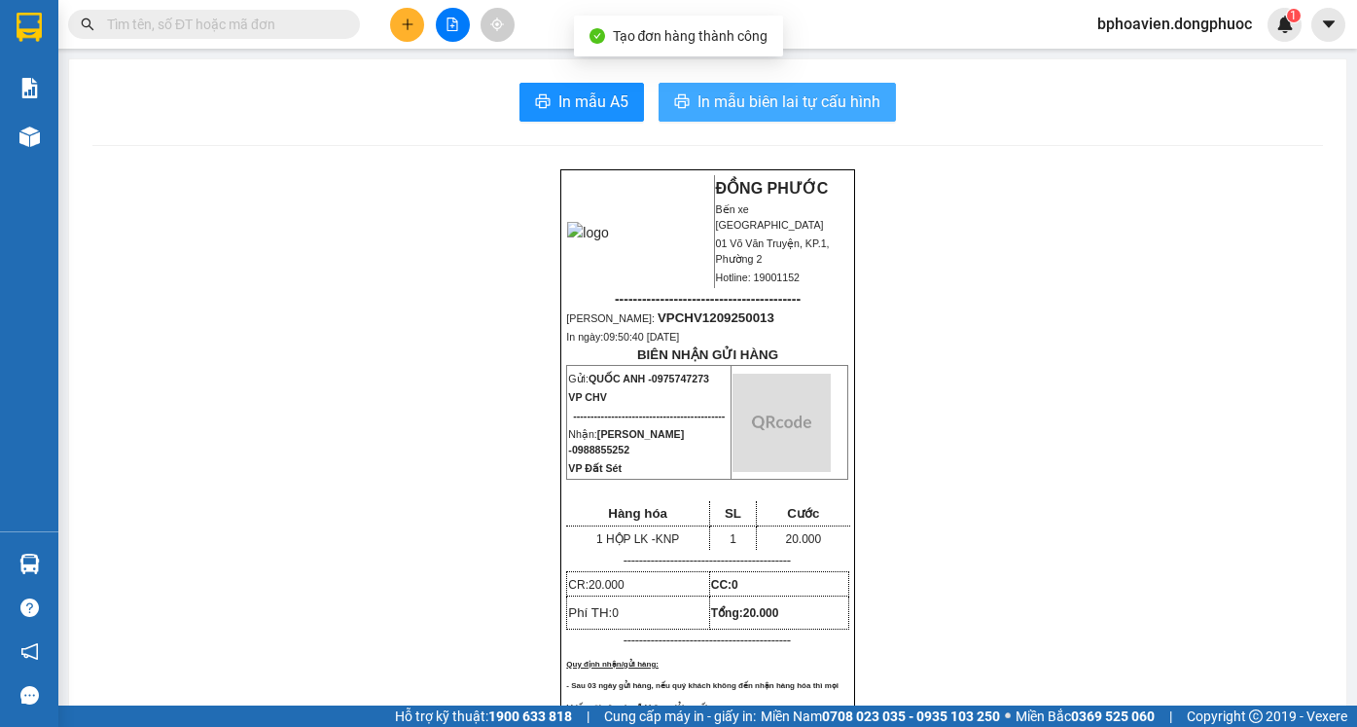
drag, startPoint x: 759, startPoint y: 95, endPoint x: 763, endPoint y: 107, distance: 12.6
click at [761, 98] on span "In mẫu biên lai tự cấu hình" at bounding box center [788, 101] width 183 height 24
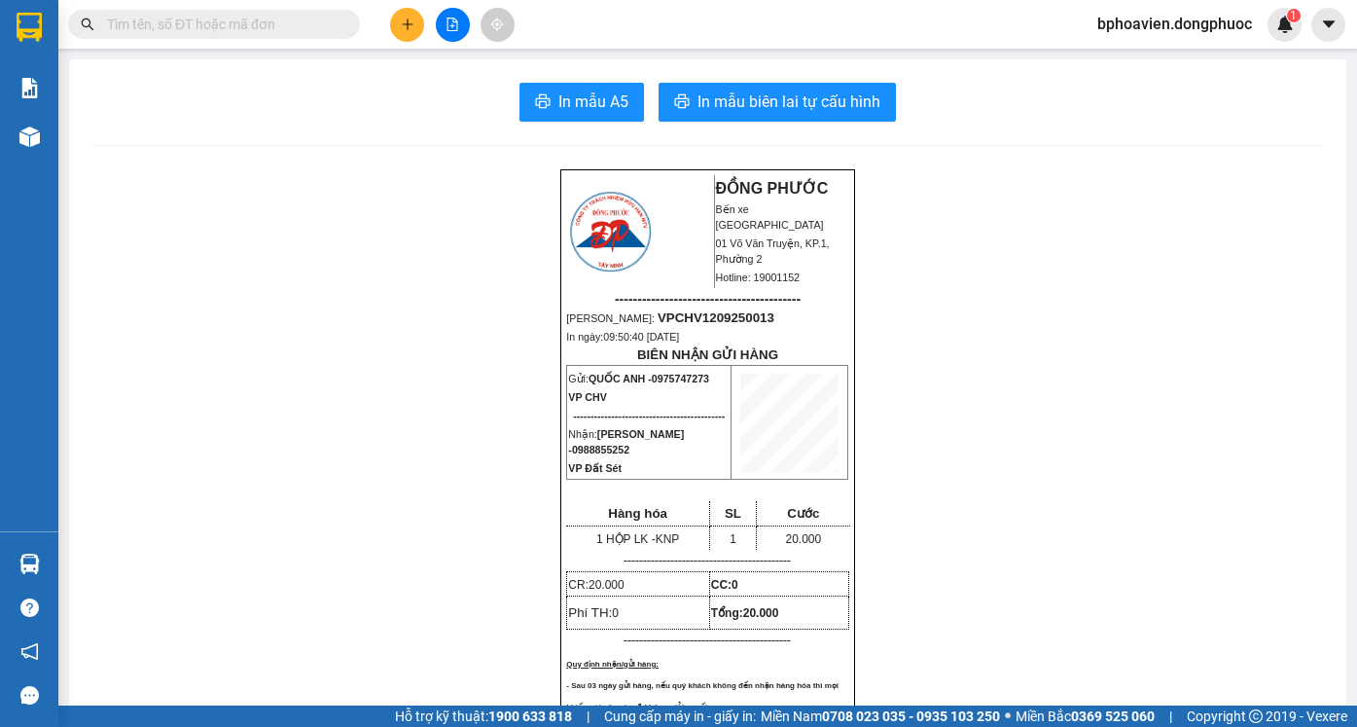
click at [405, 29] on icon "plus" at bounding box center [408, 25] width 14 height 14
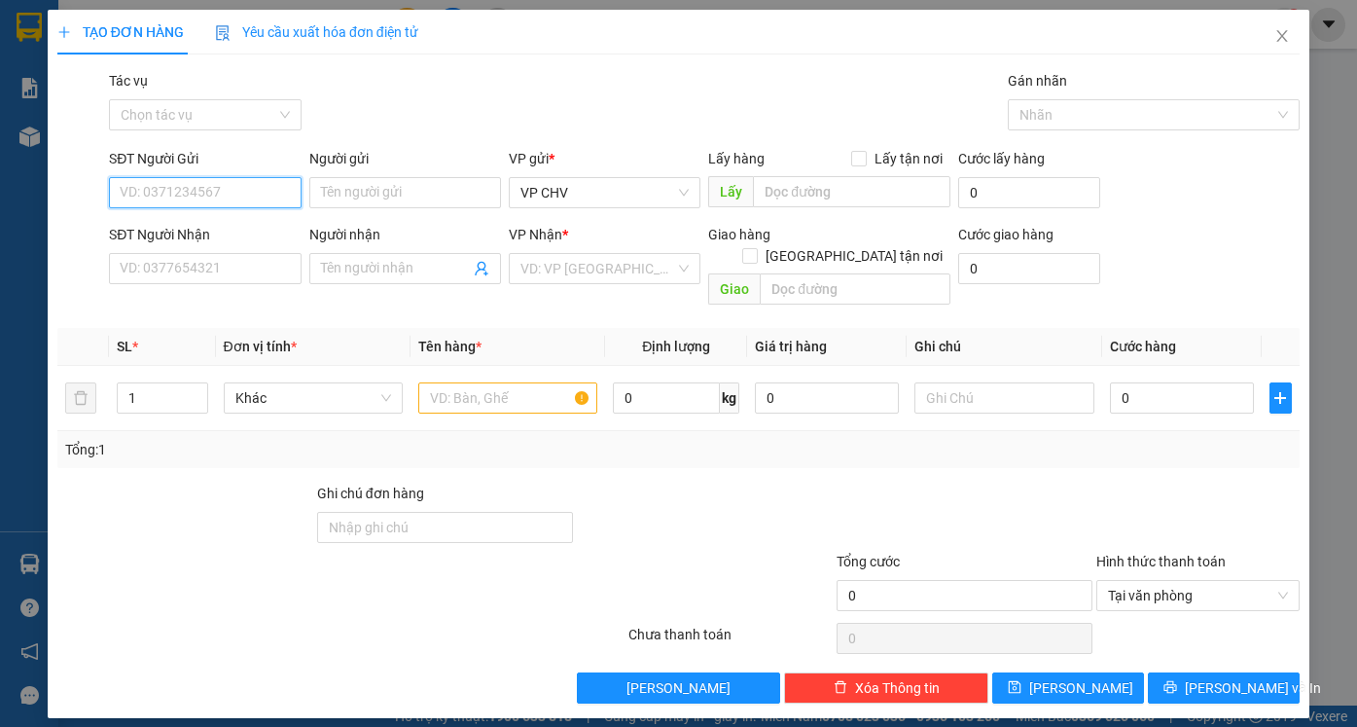
click at [200, 199] on input "SĐT Người Gửi" at bounding box center [205, 192] width 192 height 31
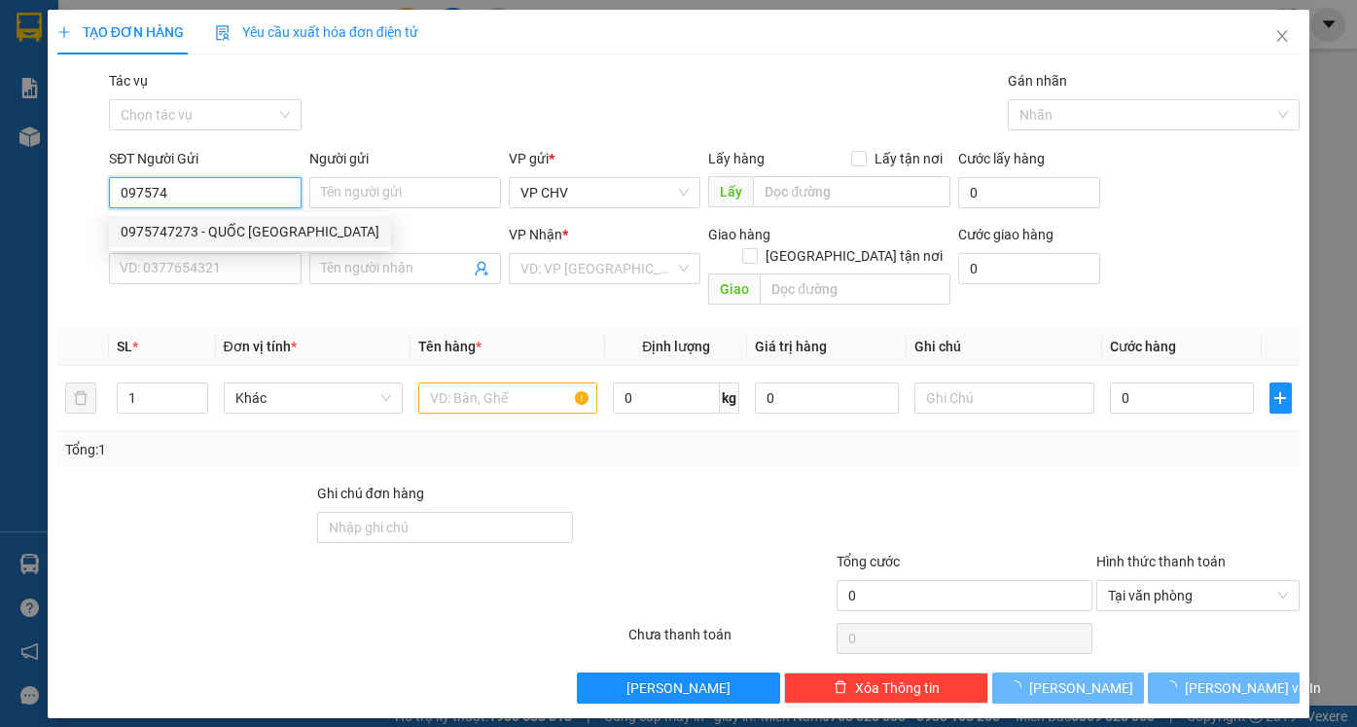
click at [262, 227] on div "0975747273 - QUỐC [GEOGRAPHIC_DATA]" at bounding box center [250, 231] width 259 height 21
type input "0975747273"
type input "QUỐC ANH"
type input "0988855252"
type input "[PERSON_NAME]"
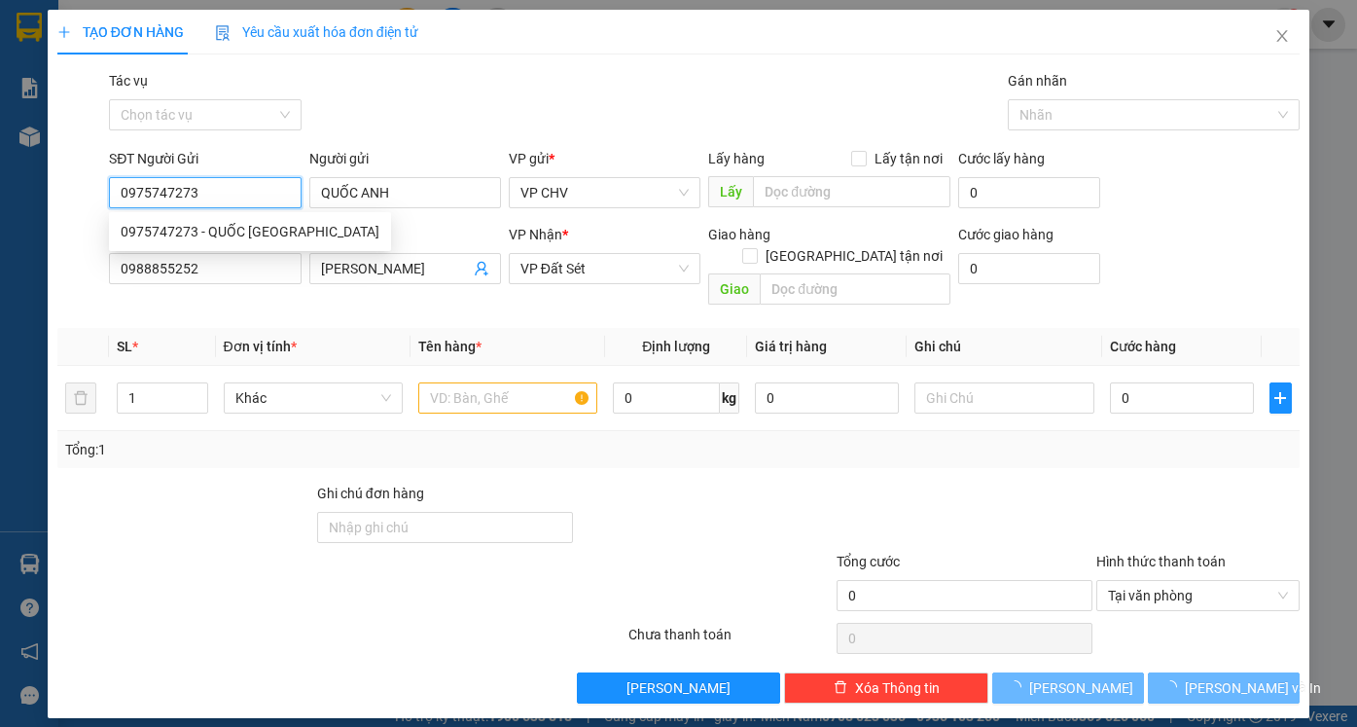
type input "20.000"
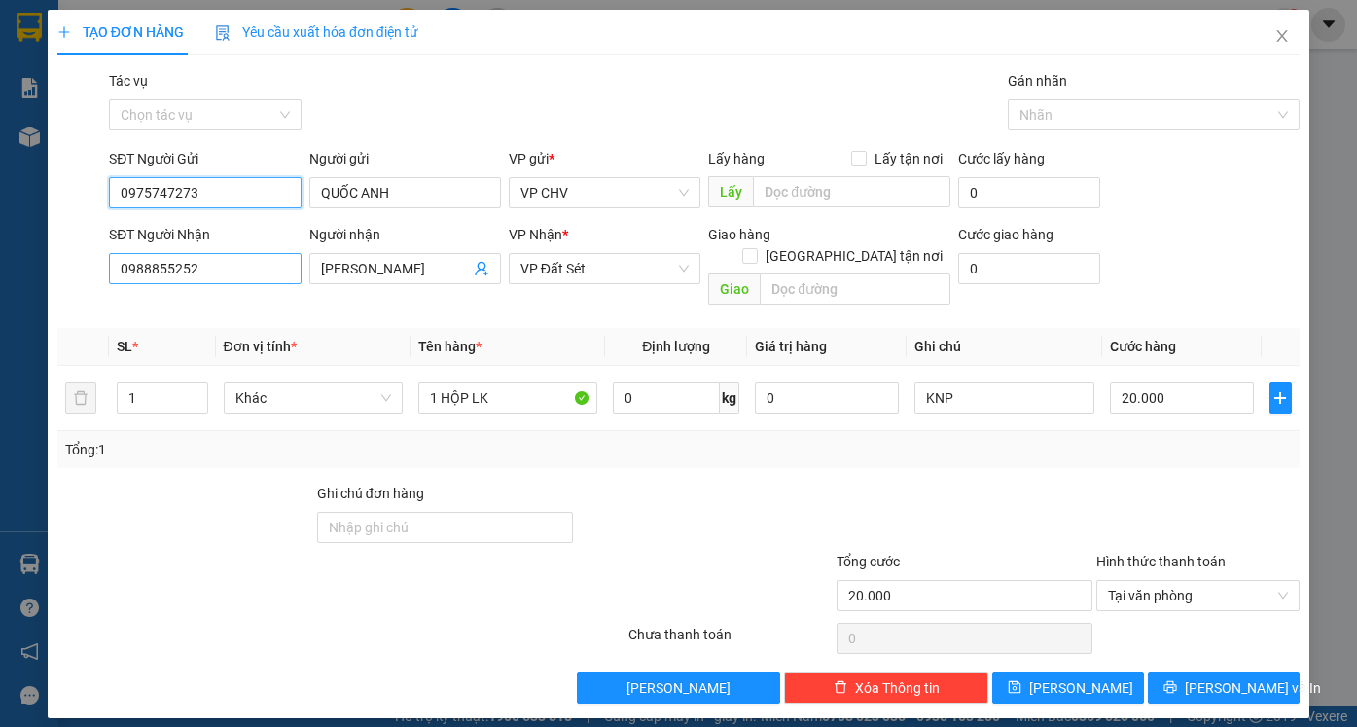
type input "0975747273"
click at [222, 266] on input "0988855252" at bounding box center [205, 268] width 192 height 31
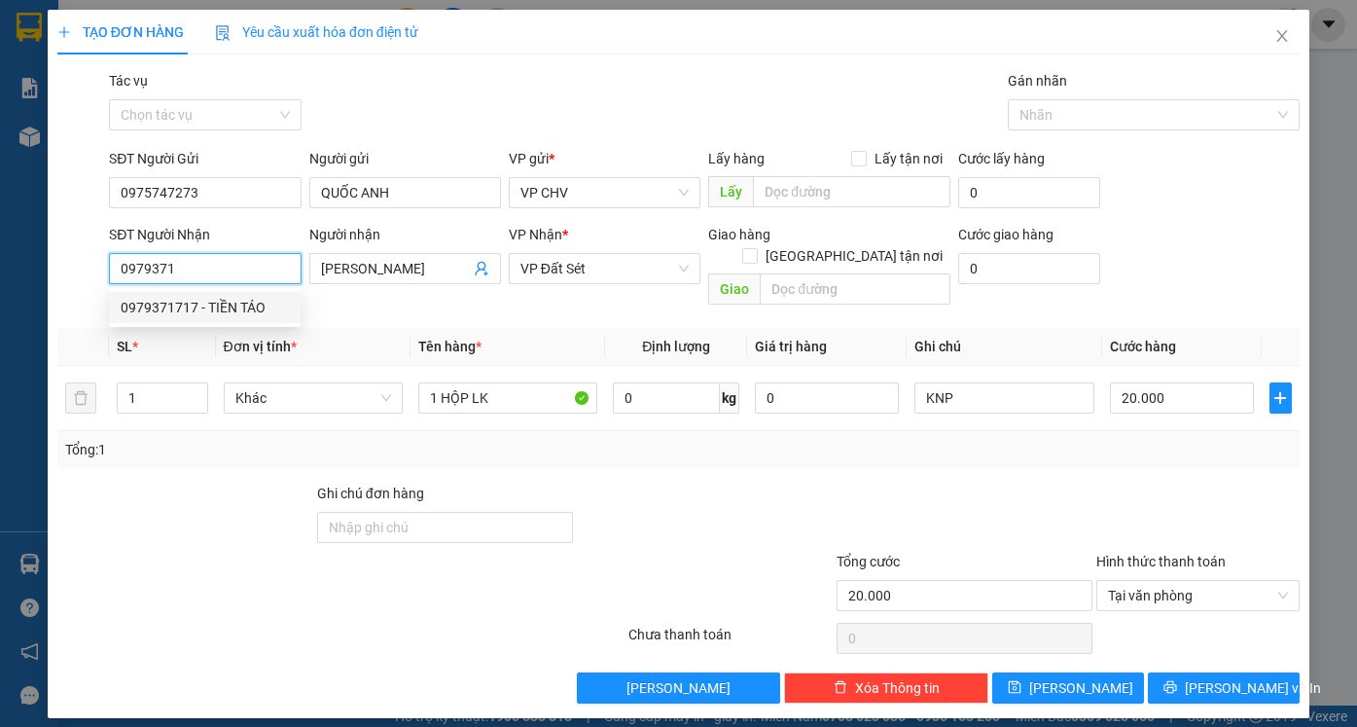
drag, startPoint x: 224, startPoint y: 308, endPoint x: 242, endPoint y: 286, distance: 29.0
click at [225, 308] on div "0979371717 - TIỀN TÁO" at bounding box center [205, 307] width 168 height 21
type input "0979371717"
type input "TIỀN TÁO"
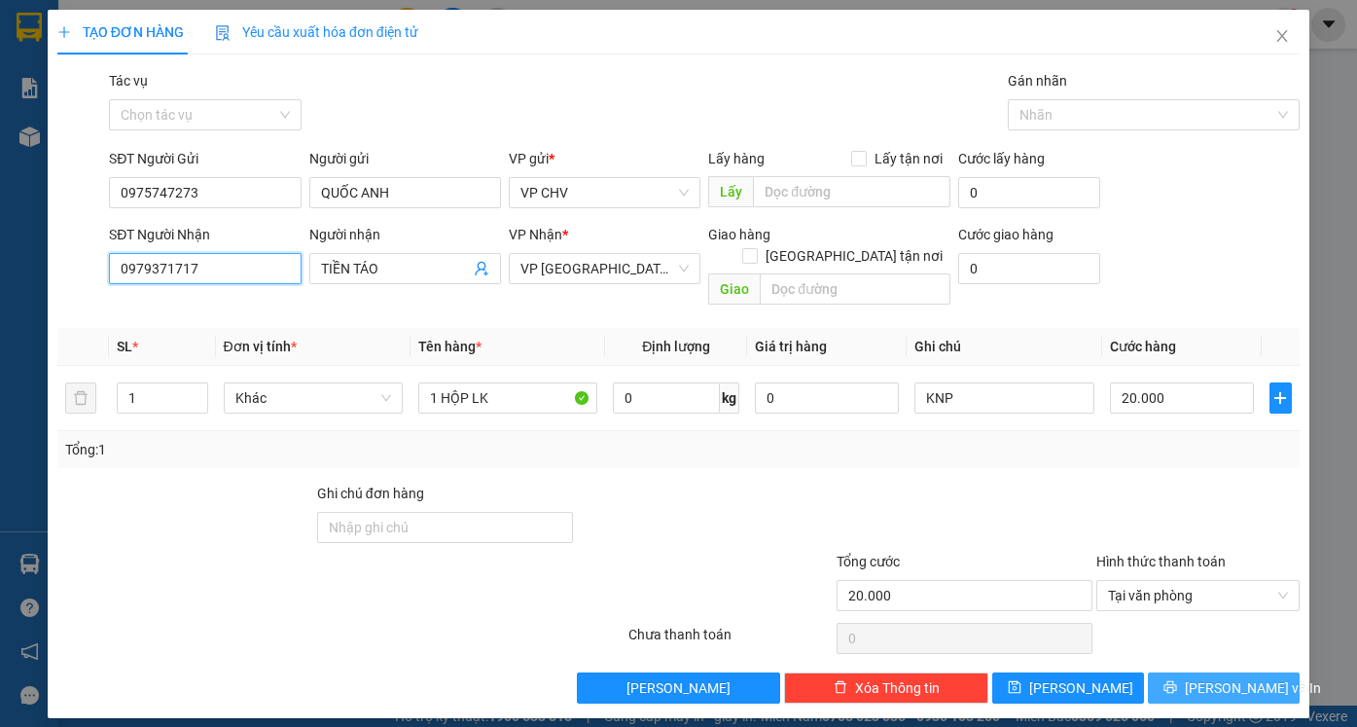
type input "0979371717"
drag, startPoint x: 1207, startPoint y: 664, endPoint x: 1200, endPoint y: 651, distance: 15.2
click at [1205, 672] on button "[PERSON_NAME] và In" at bounding box center [1224, 687] width 152 height 31
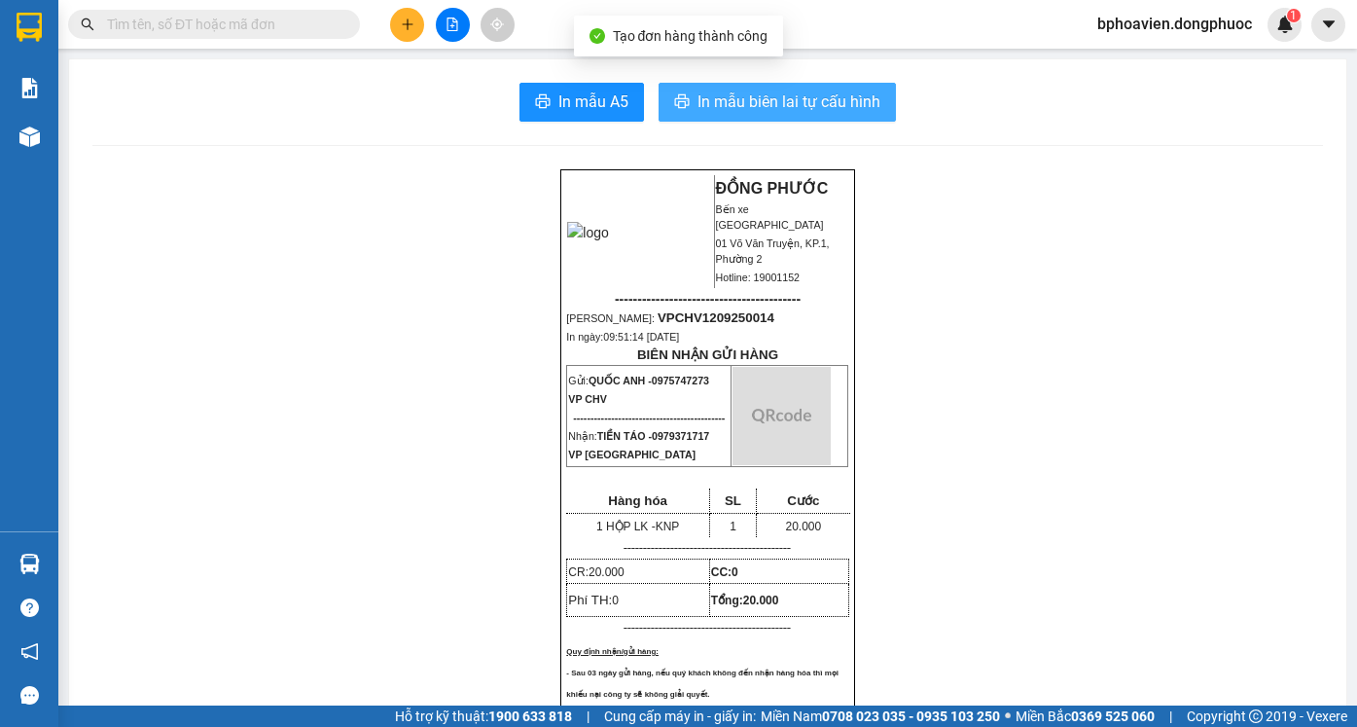
drag, startPoint x: 790, startPoint y: 98, endPoint x: 811, endPoint y: 226, distance: 129.2
click at [791, 98] on span "In mẫu biên lai tự cấu hình" at bounding box center [788, 101] width 183 height 24
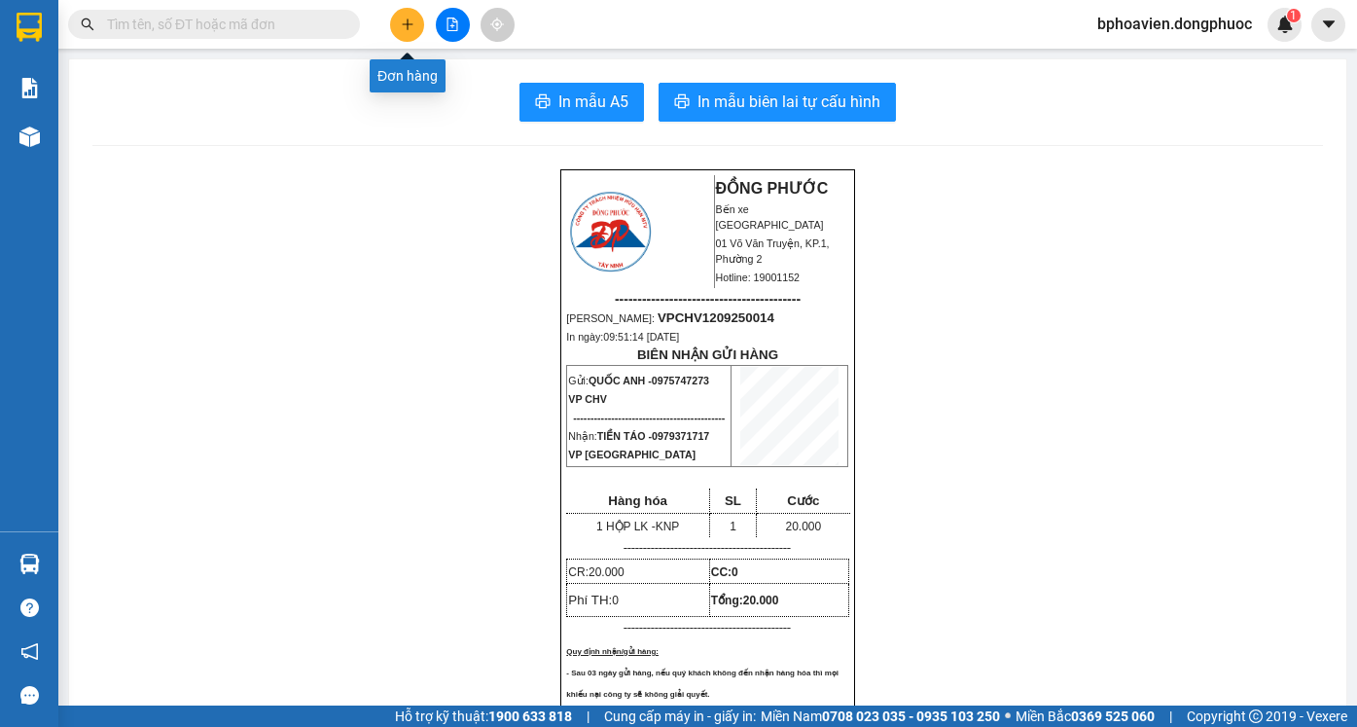
click at [416, 32] on button at bounding box center [407, 25] width 34 height 34
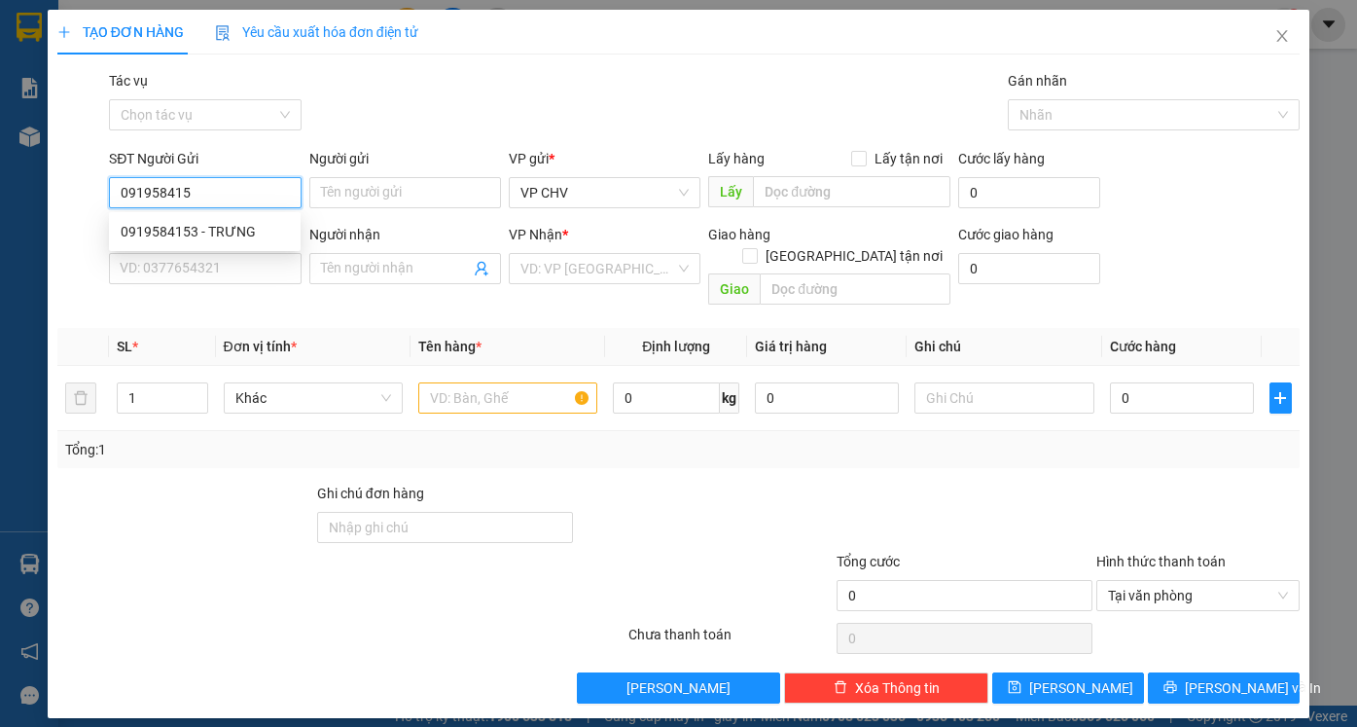
type input "0919584153"
click at [221, 238] on div "0919584153 - TRƯNG" at bounding box center [205, 231] width 168 height 21
type input "TRƯNG"
type input "0336261598"
type input "HÒA"
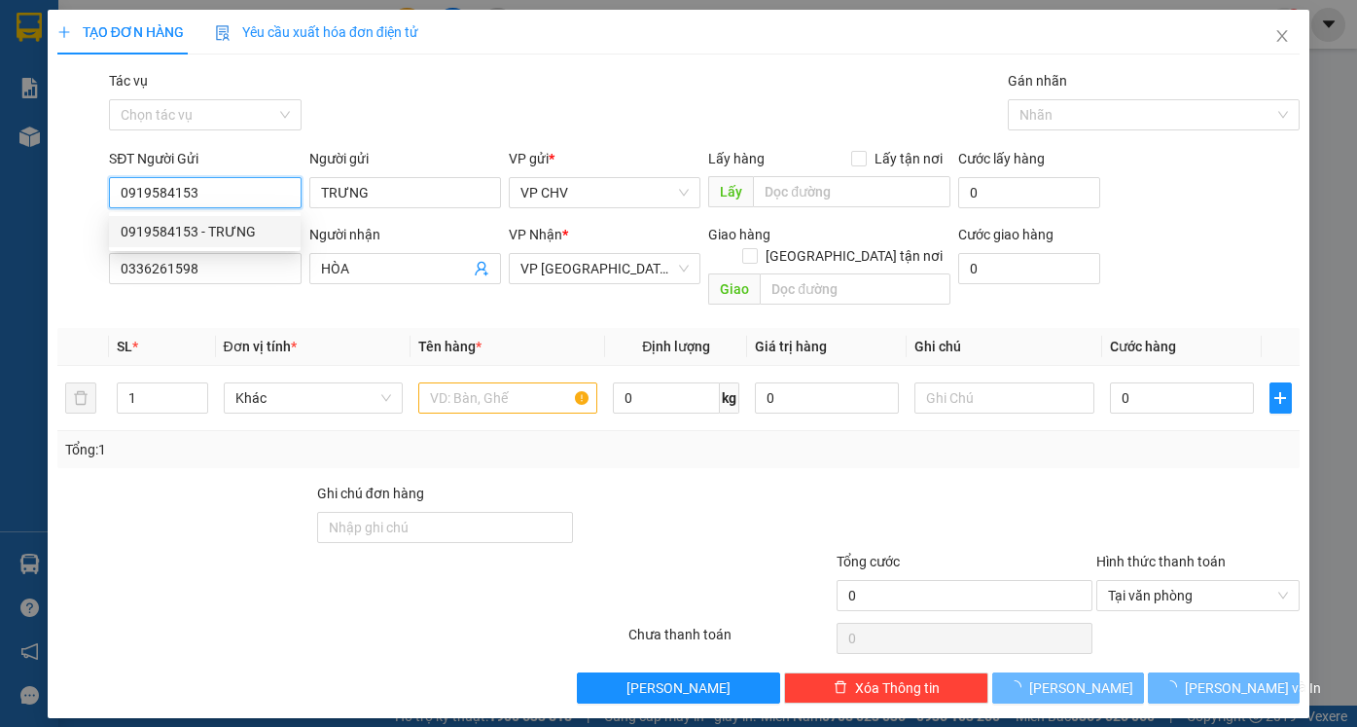
type input "30.000"
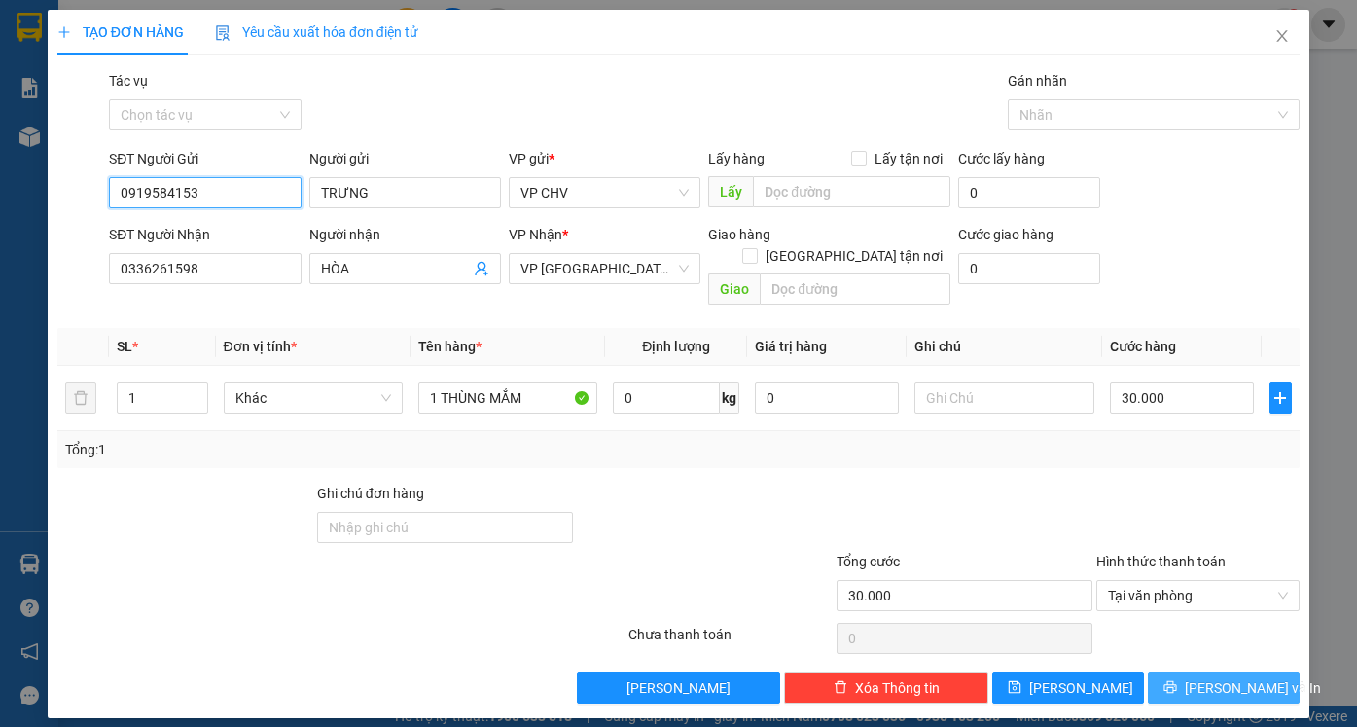
type input "0919584153"
click at [1221, 677] on span "[PERSON_NAME] và In" at bounding box center [1253, 687] width 136 height 21
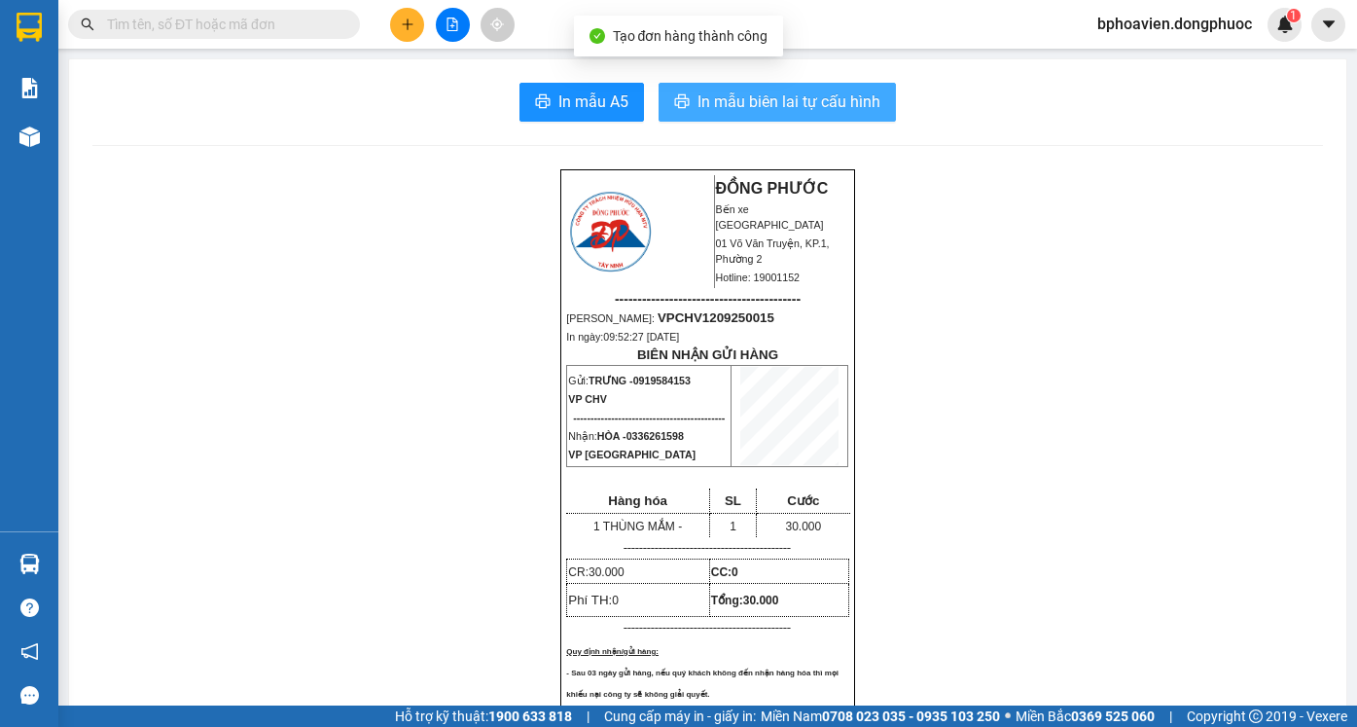
drag, startPoint x: 709, startPoint y: 89, endPoint x: 724, endPoint y: 223, distance: 135.0
click at [709, 90] on button "In mẫu biên lai tự cấu hình" at bounding box center [776, 102] width 237 height 39
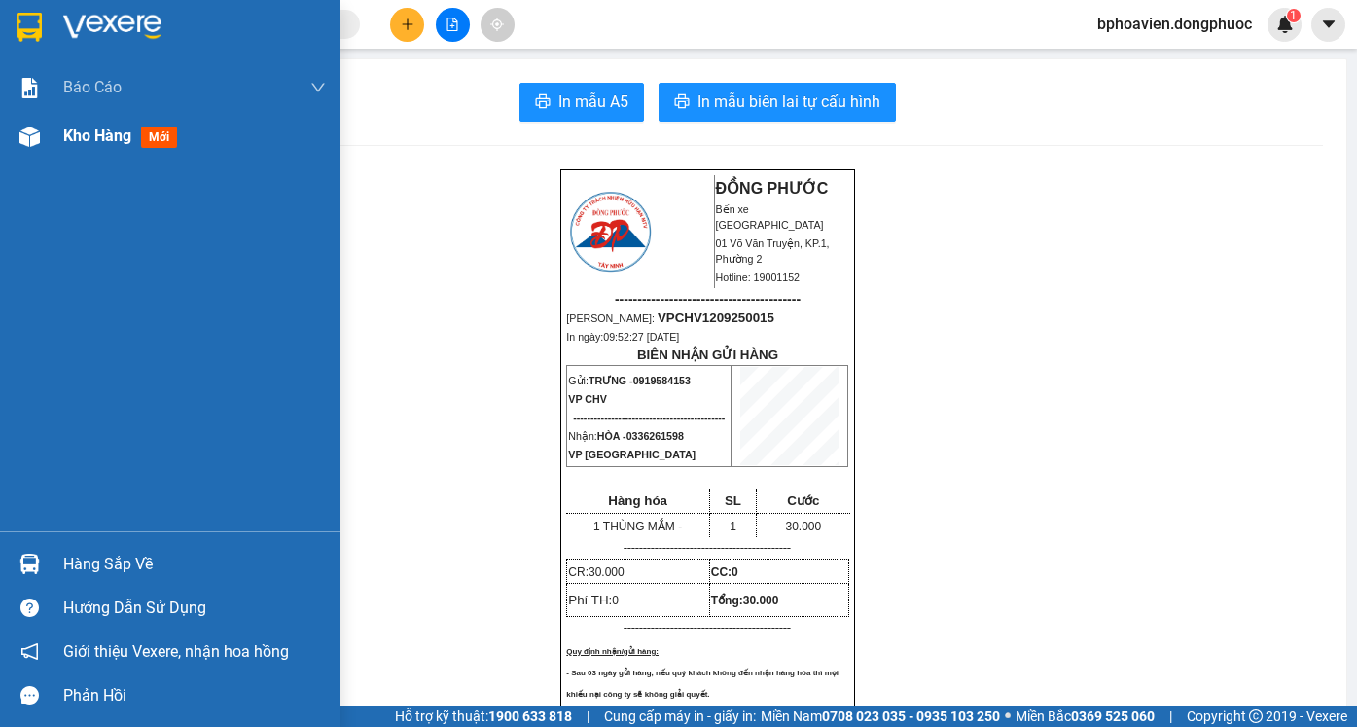
click at [63, 138] on span "Kho hàng" at bounding box center [97, 135] width 68 height 18
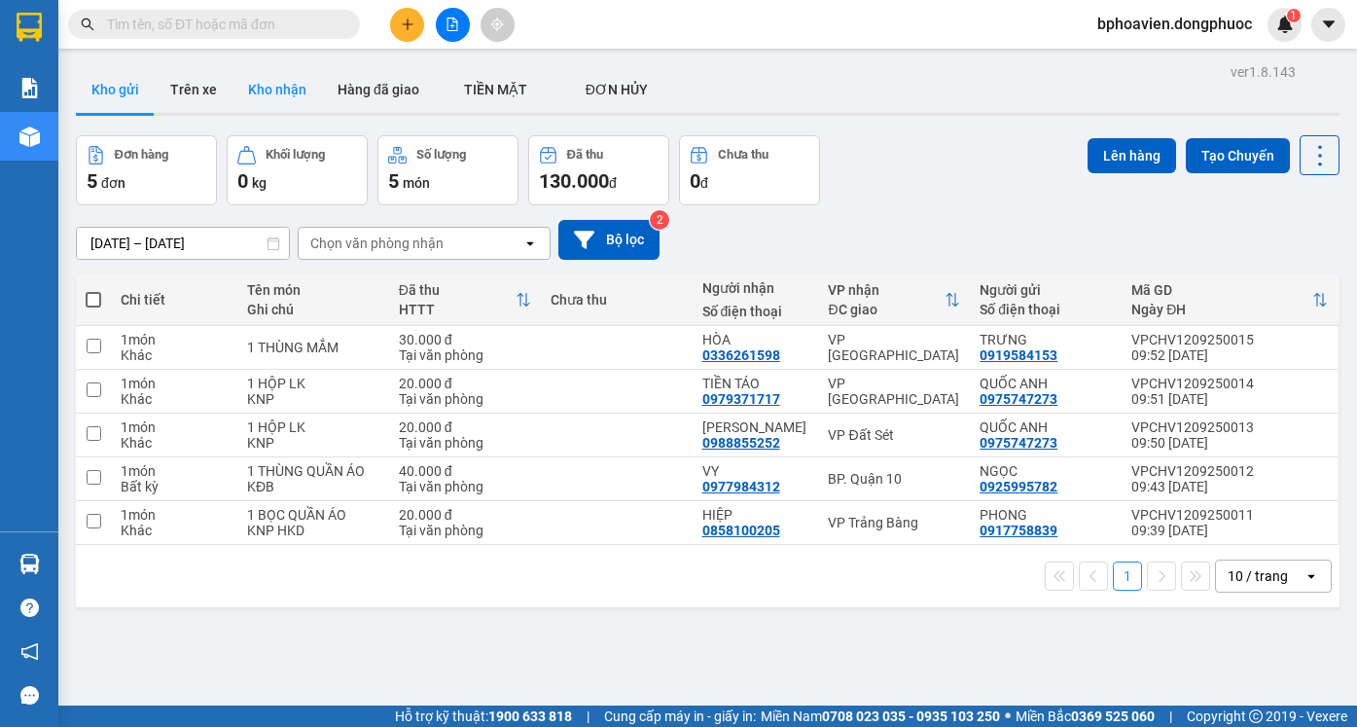
click at [272, 98] on button "Kho nhận" at bounding box center [276, 89] width 89 height 47
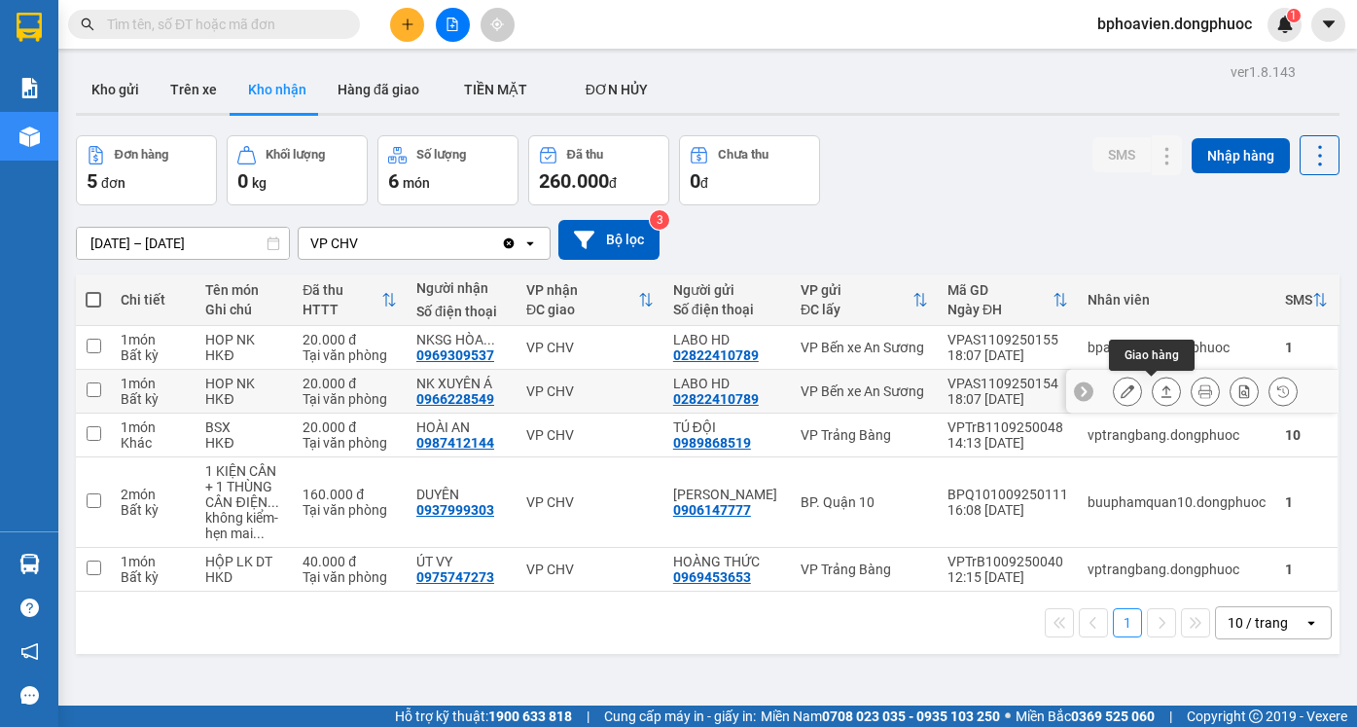
click at [1153, 383] on button at bounding box center [1166, 391] width 27 height 34
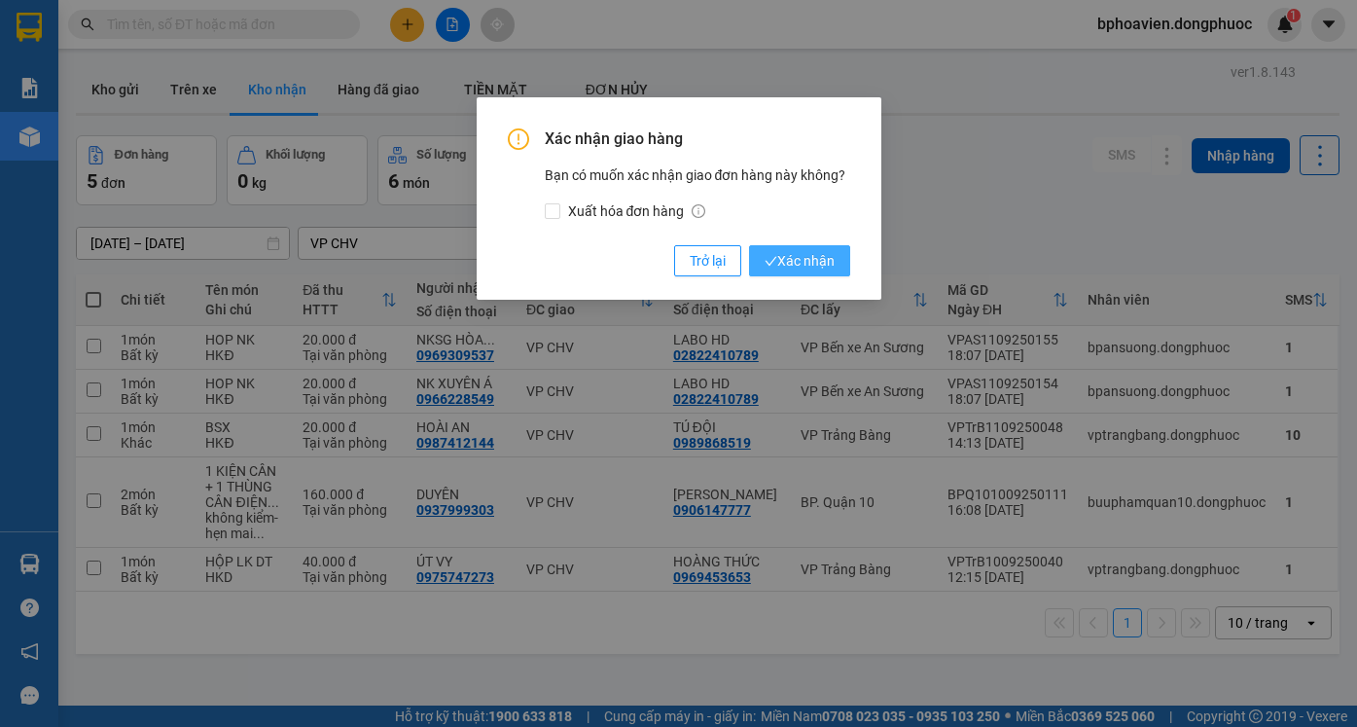
click at [829, 271] on span "Xác nhận" at bounding box center [799, 260] width 70 height 21
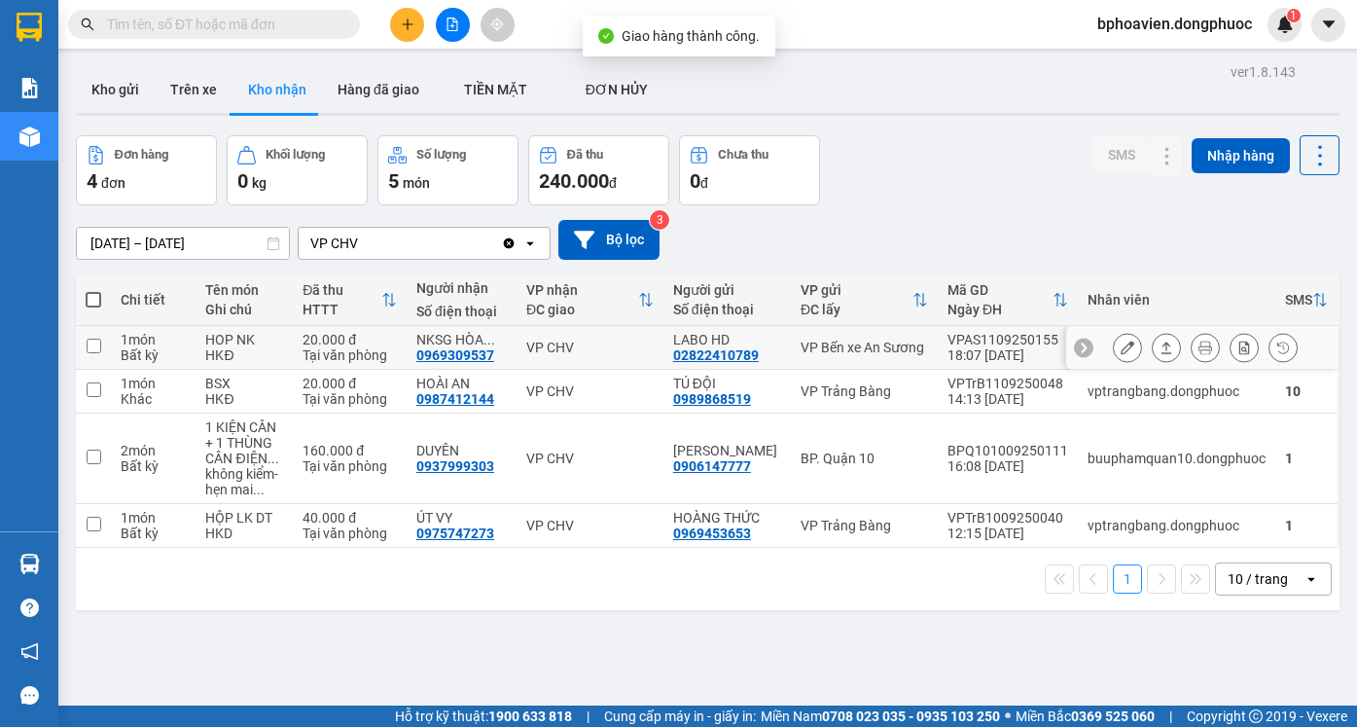
click at [1159, 346] on icon at bounding box center [1166, 347] width 14 height 14
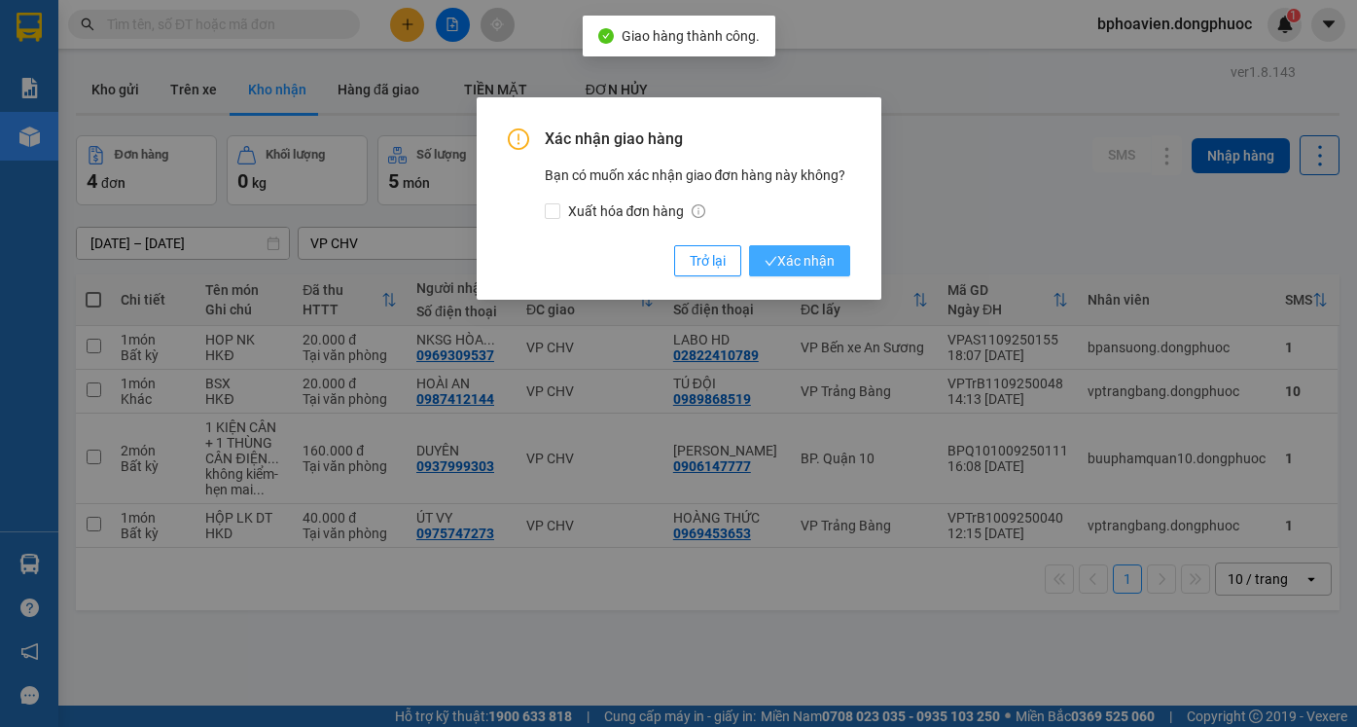
click at [805, 266] on span "Xác nhận" at bounding box center [799, 260] width 70 height 21
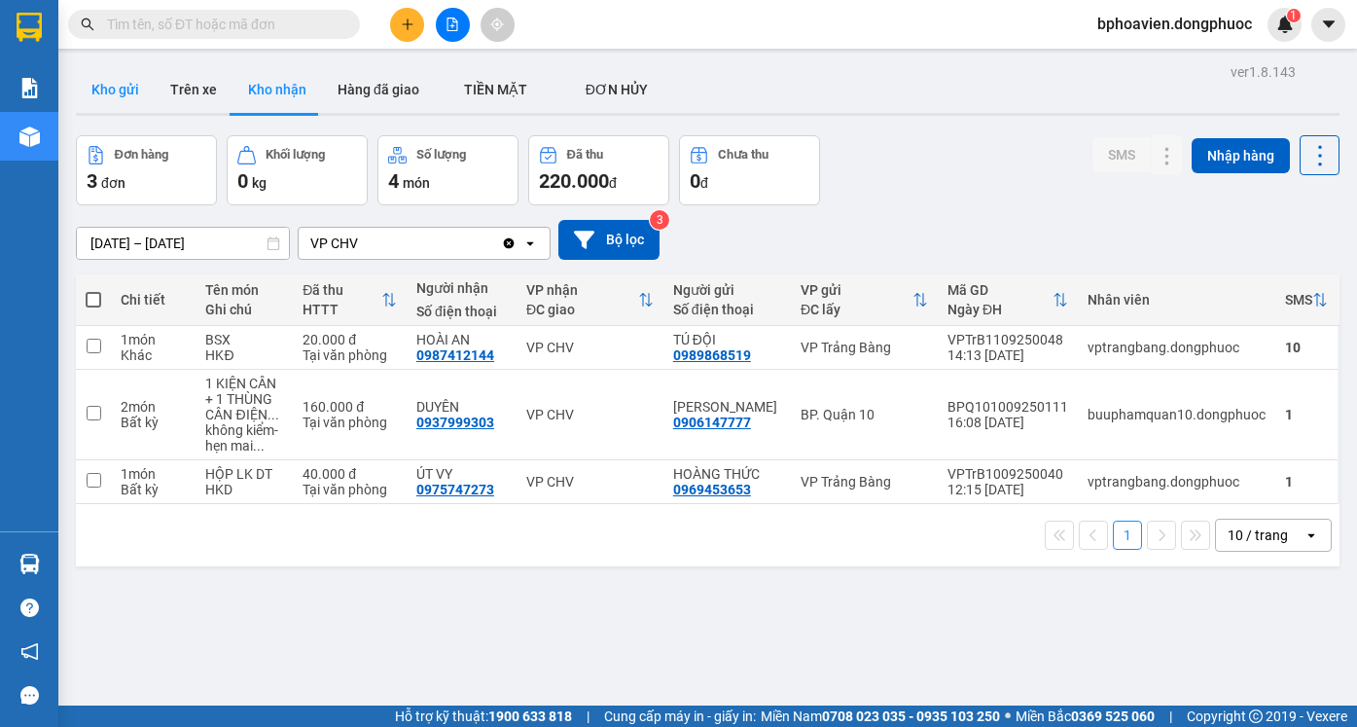
click at [125, 85] on button "Kho gửi" at bounding box center [115, 89] width 79 height 47
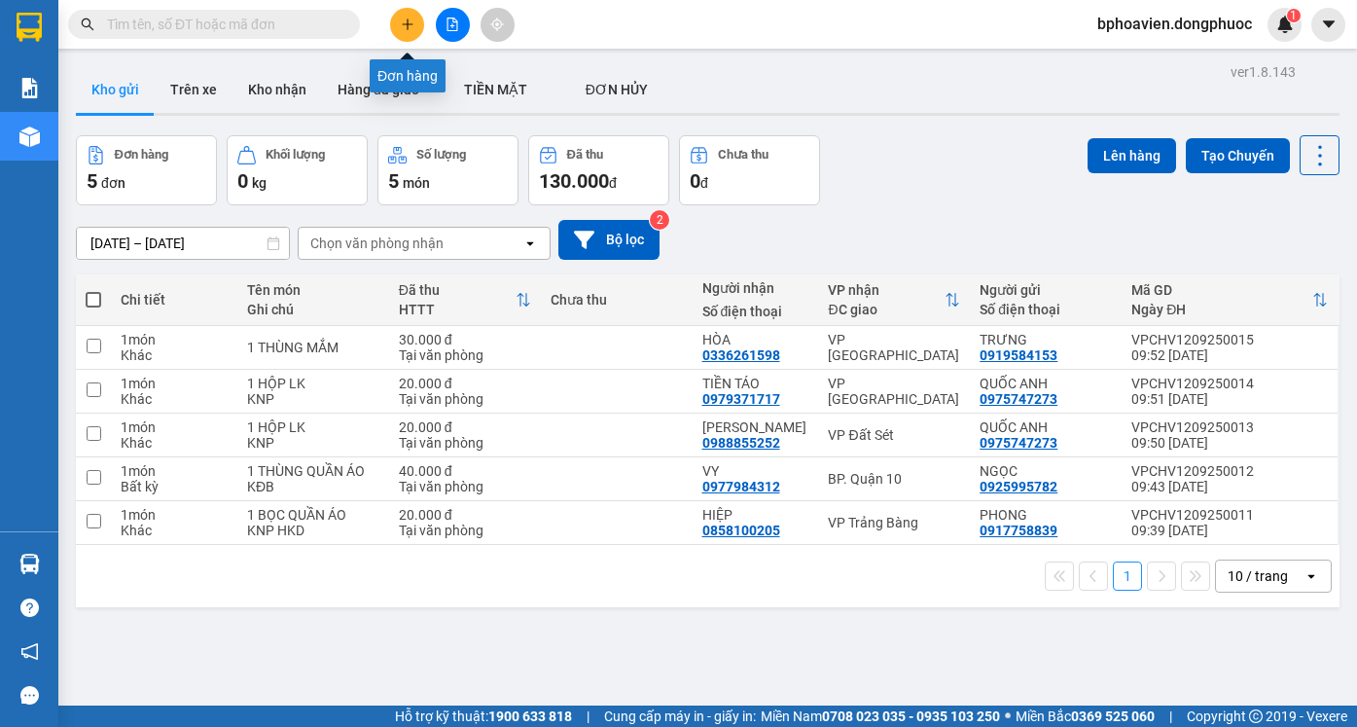
click at [416, 26] on button at bounding box center [407, 25] width 34 height 34
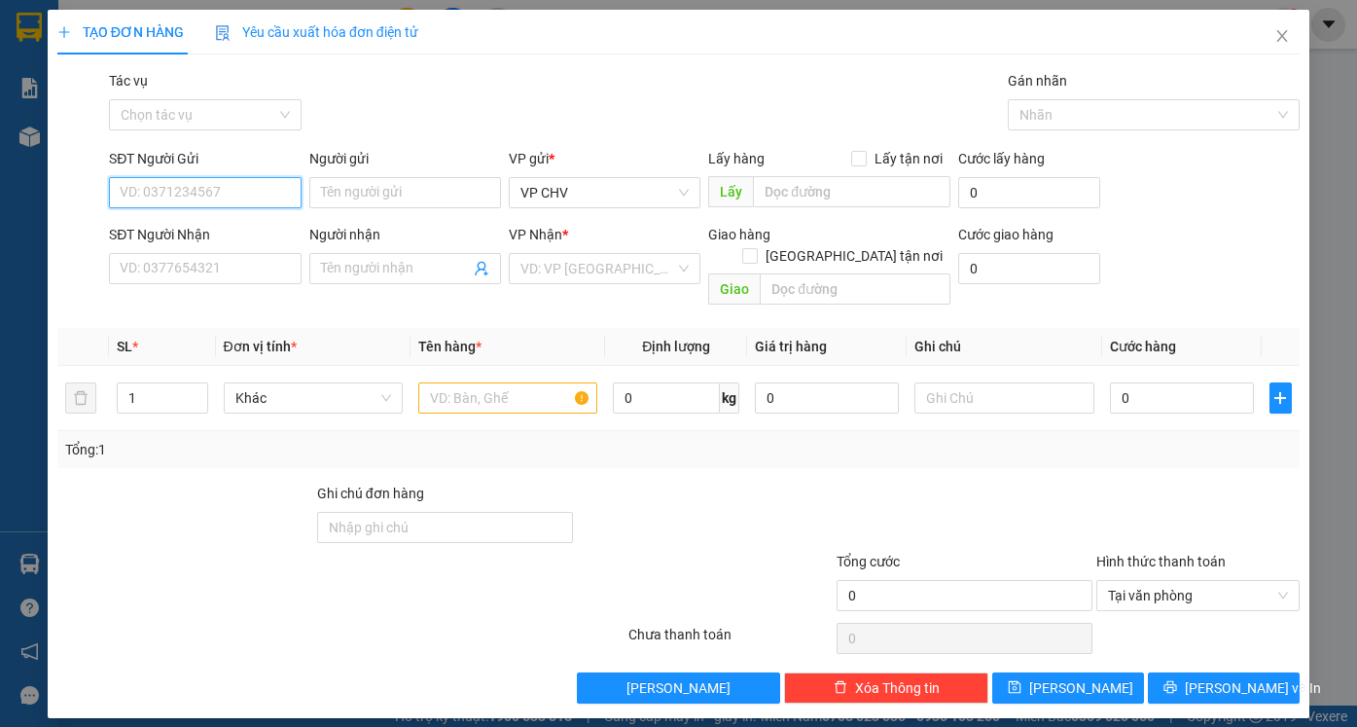
click at [212, 195] on input "SĐT Người Gửi" at bounding box center [205, 192] width 192 height 31
type input "0338"
click at [227, 233] on div "0338509378 - CHÚ PHONG" at bounding box center [205, 231] width 168 height 21
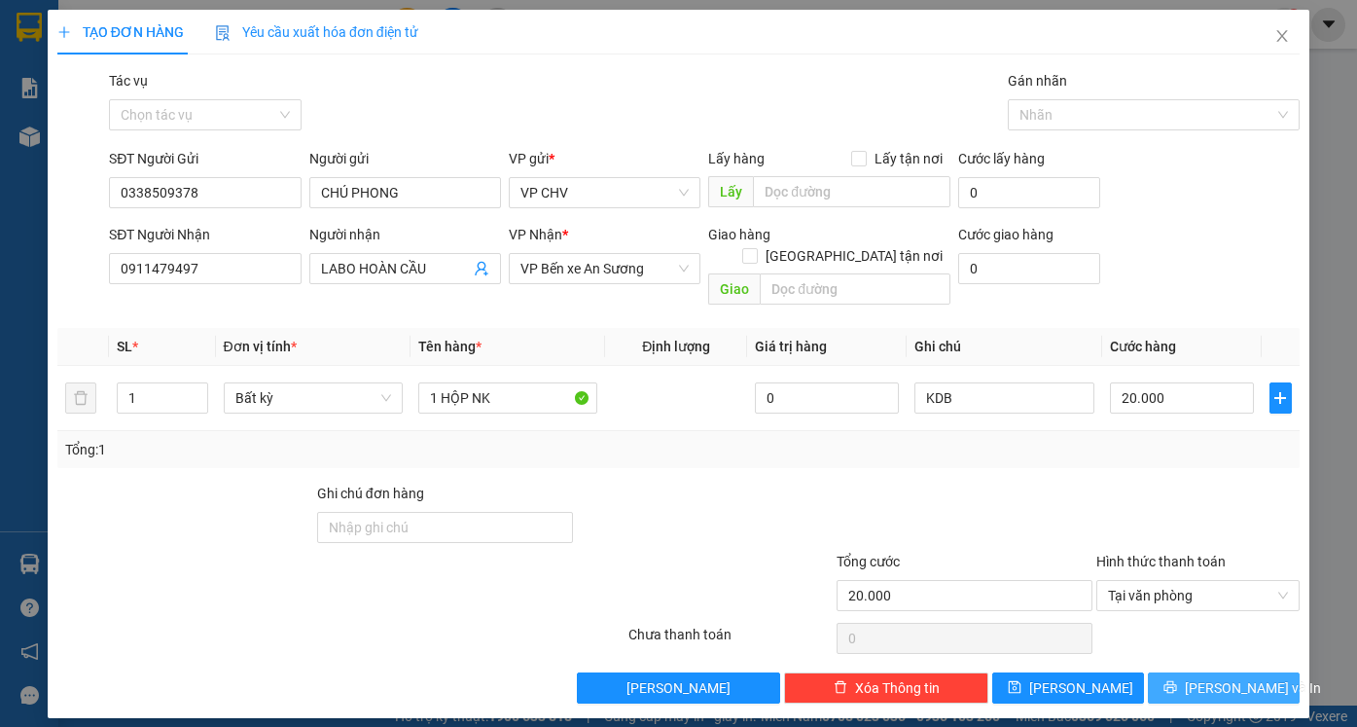
click at [1229, 677] on span "[PERSON_NAME] và In" at bounding box center [1253, 687] width 136 height 21
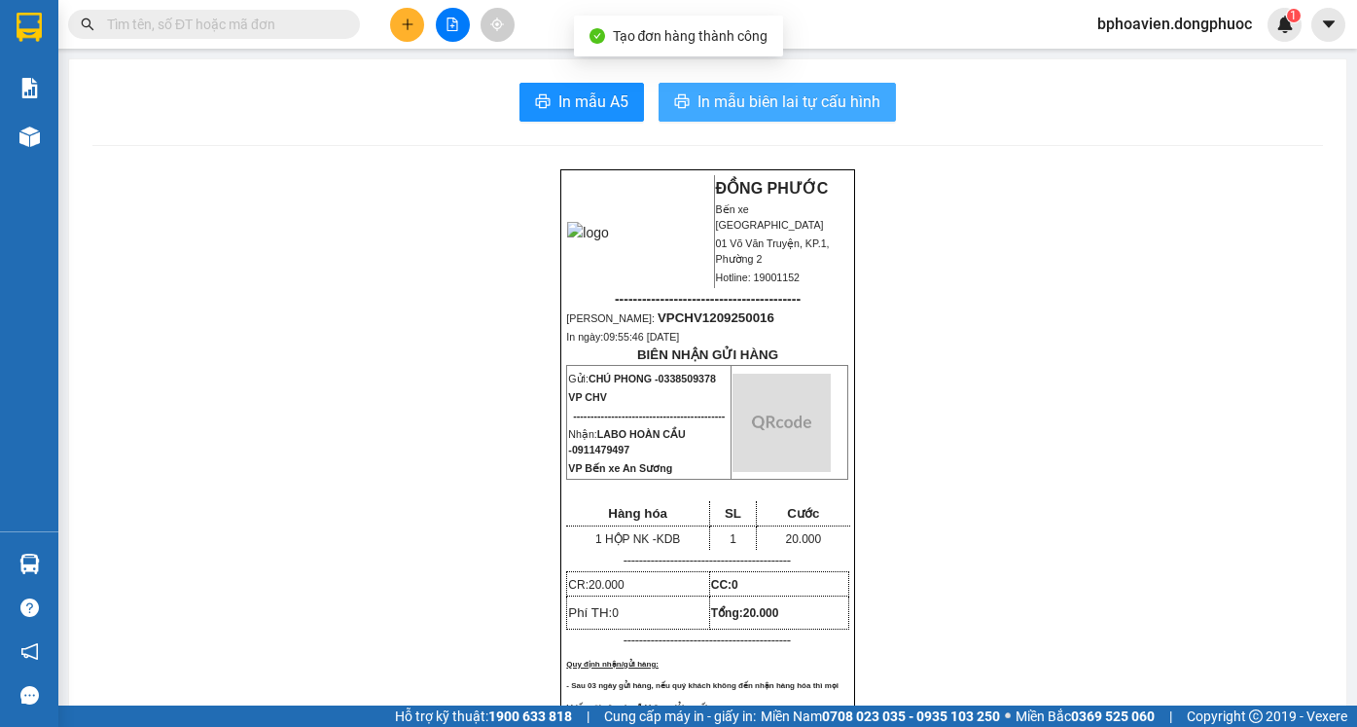
click at [774, 90] on span "In mẫu biên lai tự cấu hình" at bounding box center [788, 101] width 183 height 24
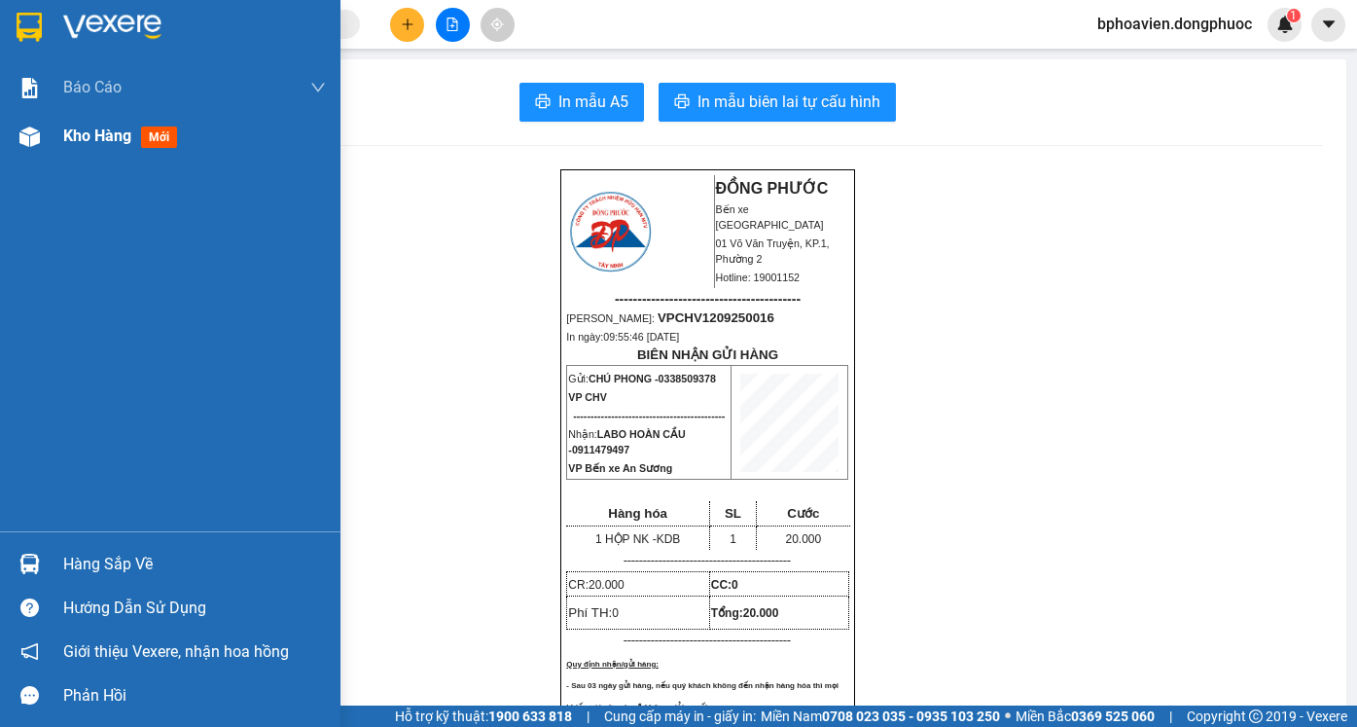
click at [89, 132] on span "Kho hàng" at bounding box center [97, 135] width 68 height 18
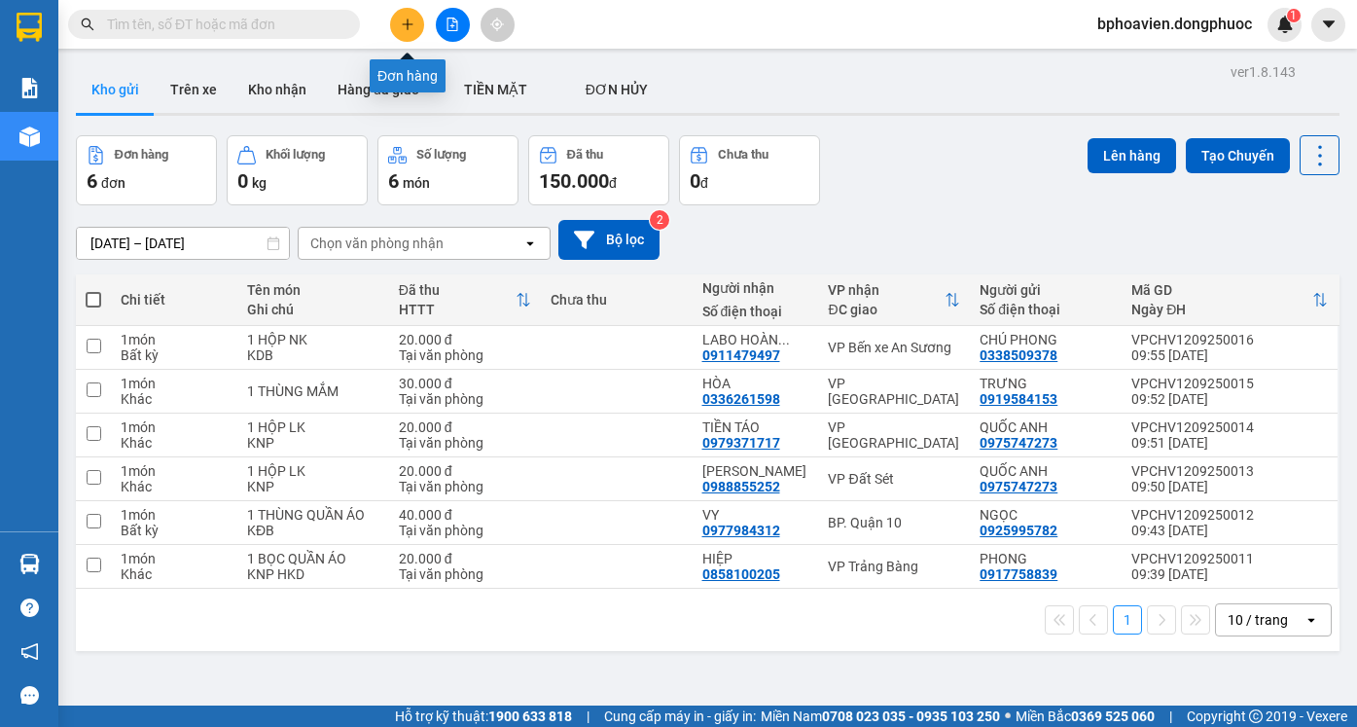
click at [415, 27] on button at bounding box center [407, 25] width 34 height 34
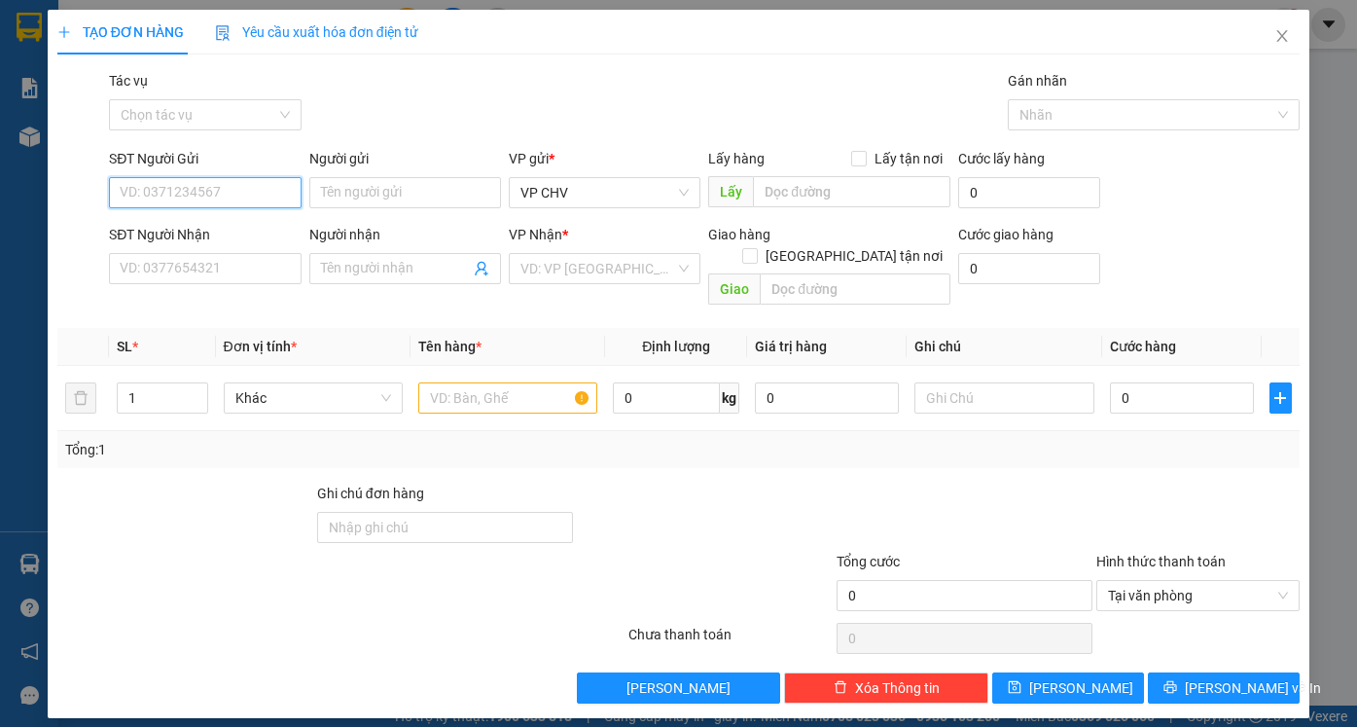
click at [191, 181] on input "SĐT Người Gửi" at bounding box center [205, 192] width 192 height 31
type input "0338857857"
click at [392, 204] on input "Người gửi" at bounding box center [405, 192] width 192 height 31
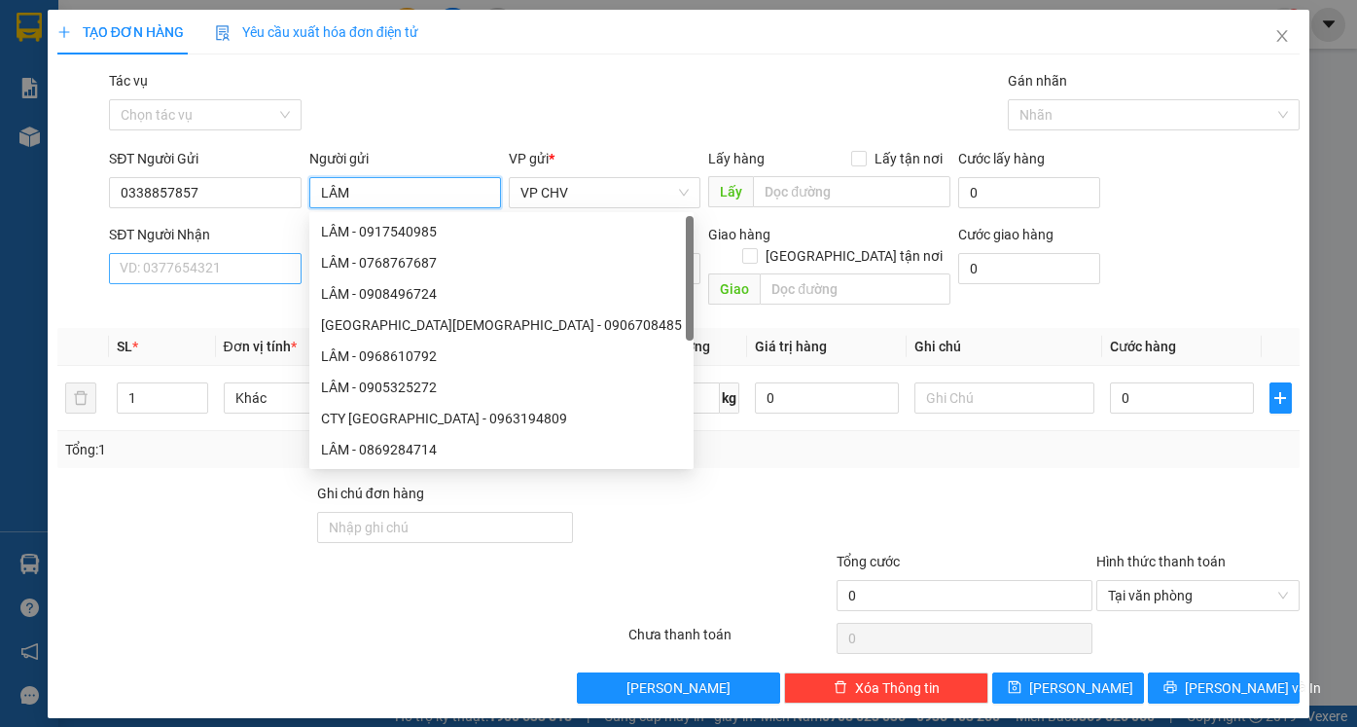
type input "LÂM"
click at [175, 277] on input "SĐT Người Nhận" at bounding box center [205, 268] width 192 height 31
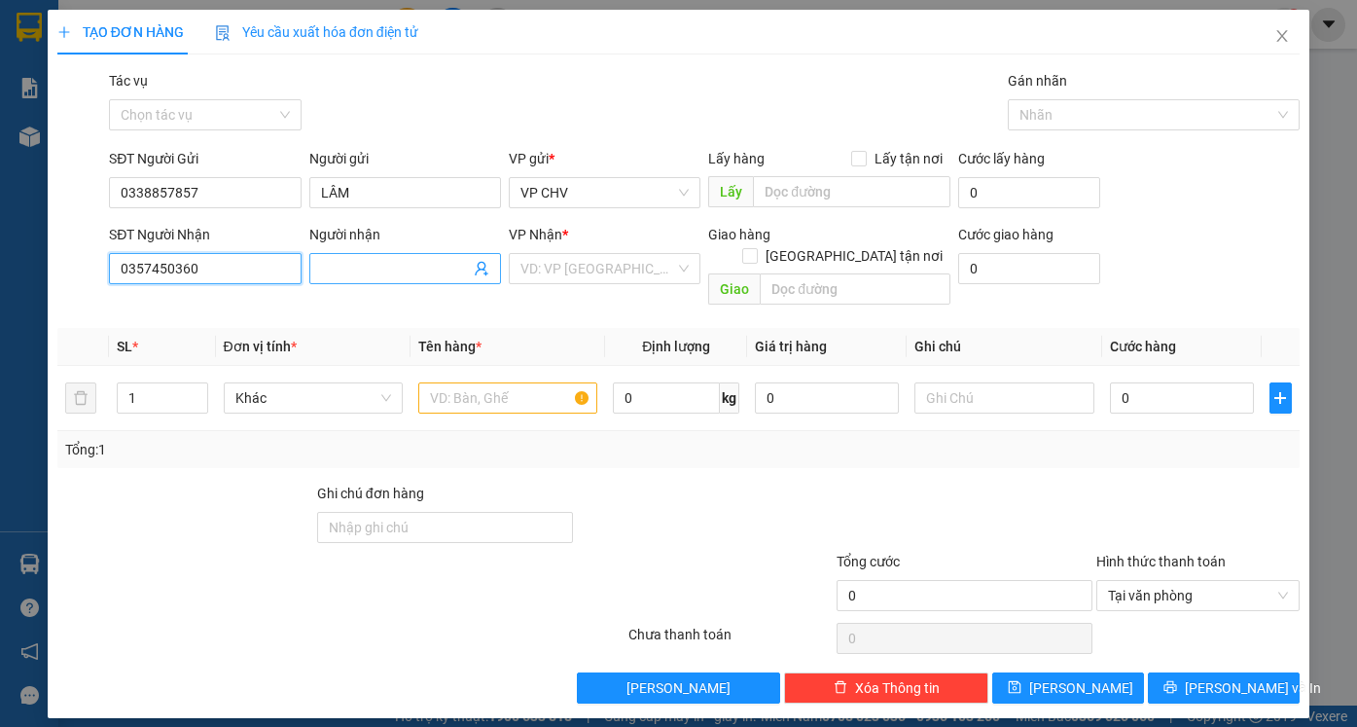
type input "0357450360"
drag, startPoint x: 347, startPoint y: 266, endPoint x: 351, endPoint y: 256, distance: 10.5
click at [350, 257] on span at bounding box center [405, 268] width 192 height 31
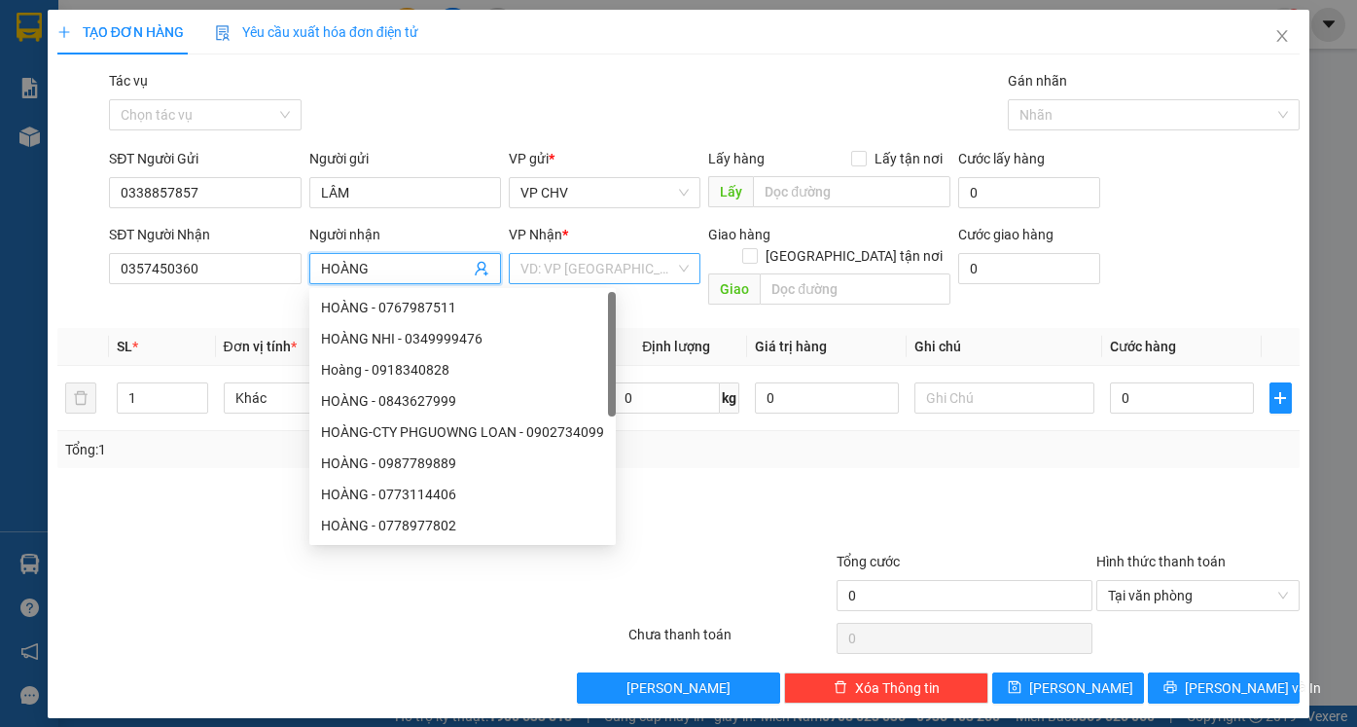
type input "HOÀNG"
click at [587, 273] on input "search" at bounding box center [597, 268] width 155 height 29
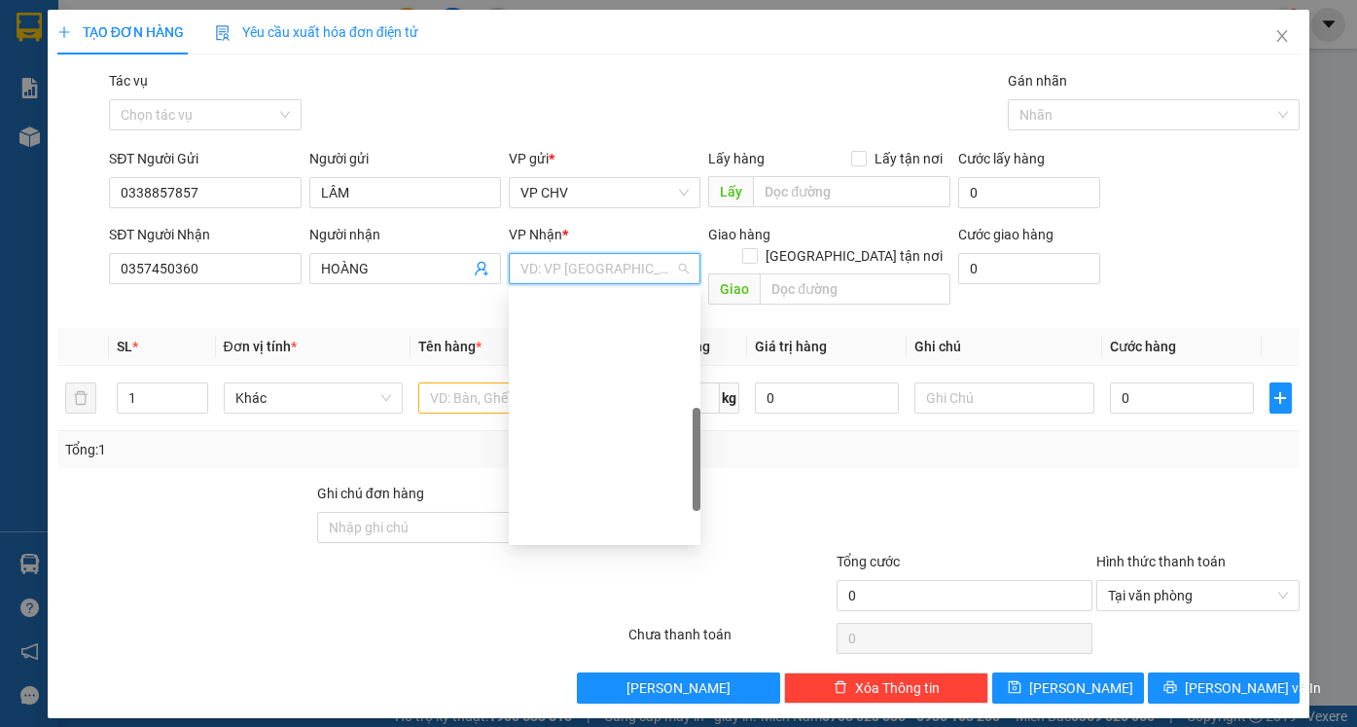
click at [594, 261] on span "VP Bến xe An Sương" at bounding box center [604, 268] width 168 height 29
click at [579, 546] on div "VP Trảng Bàng" at bounding box center [604, 556] width 168 height 21
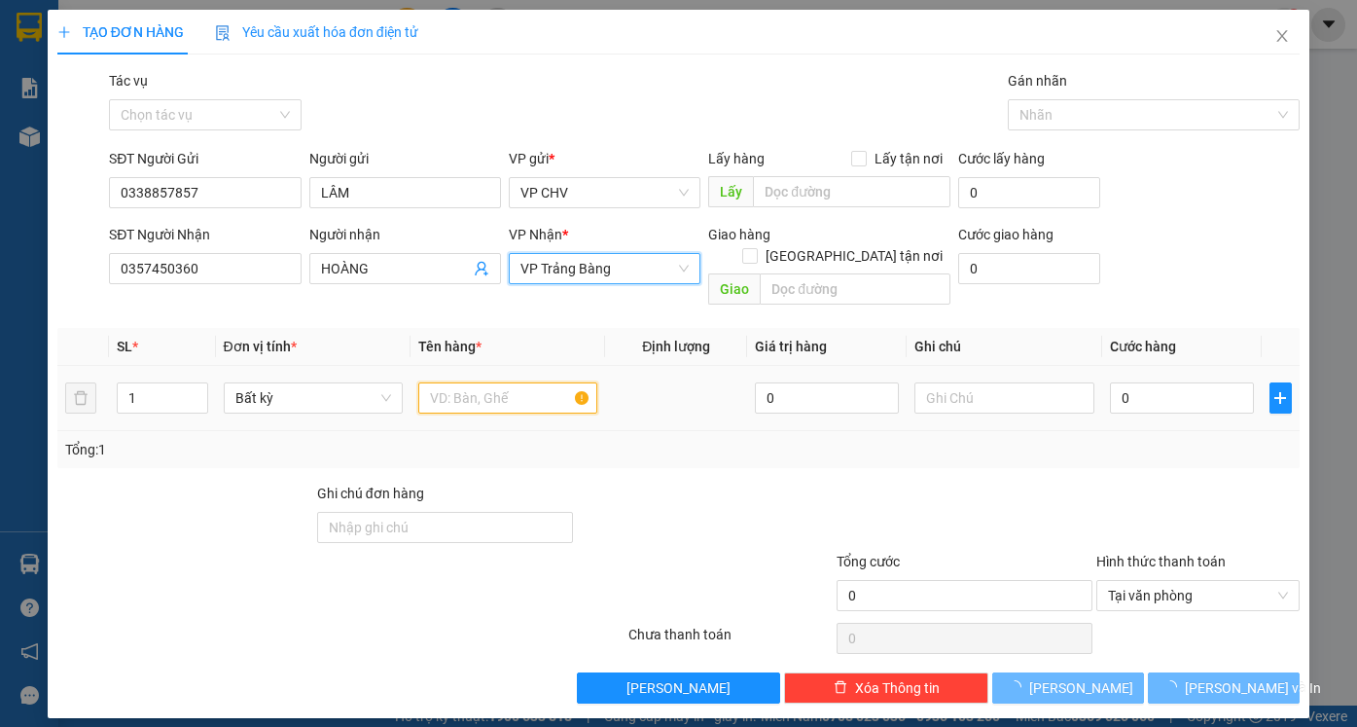
click at [494, 387] on input "text" at bounding box center [507, 397] width 179 height 31
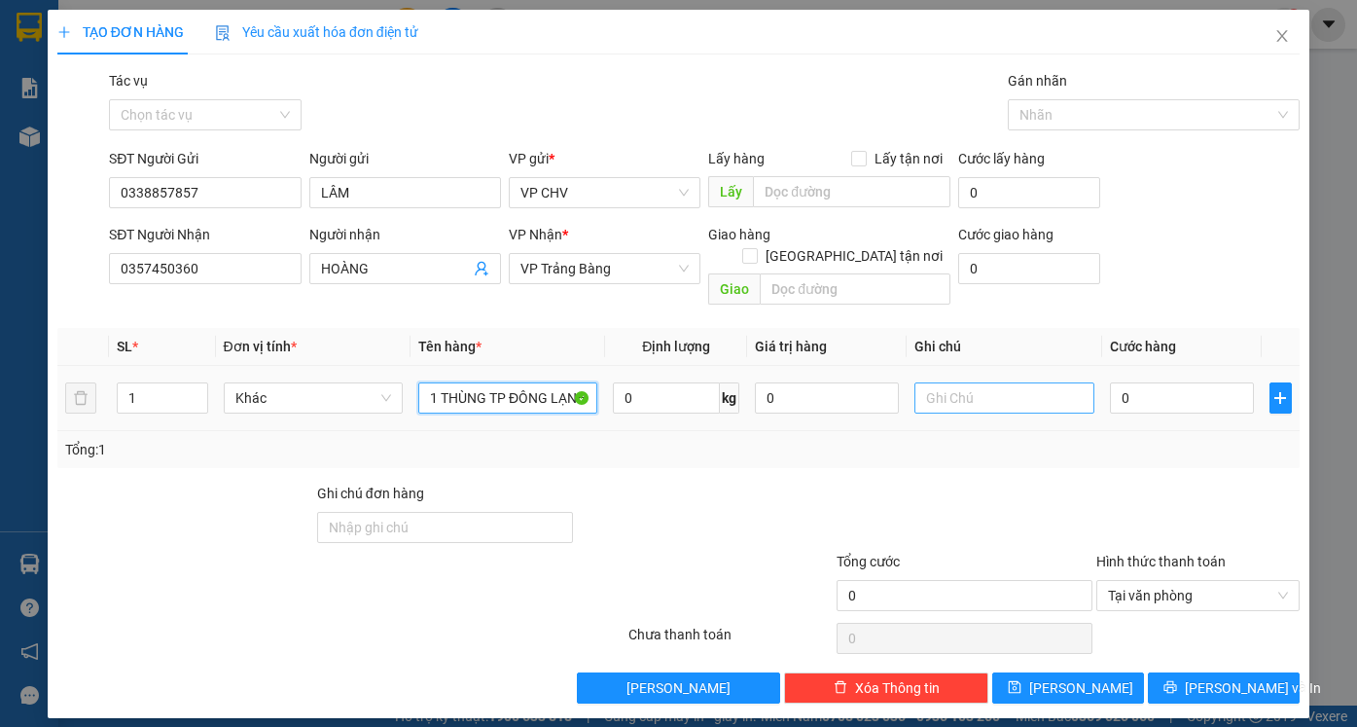
type input "1 THÙNG TP ĐÔNG LẠNH"
click at [981, 382] on input "text" at bounding box center [1003, 397] width 179 height 31
type input "HƯ KO ĐỀN"
click at [1165, 382] on input "0" at bounding box center [1182, 397] width 144 height 31
type input "3"
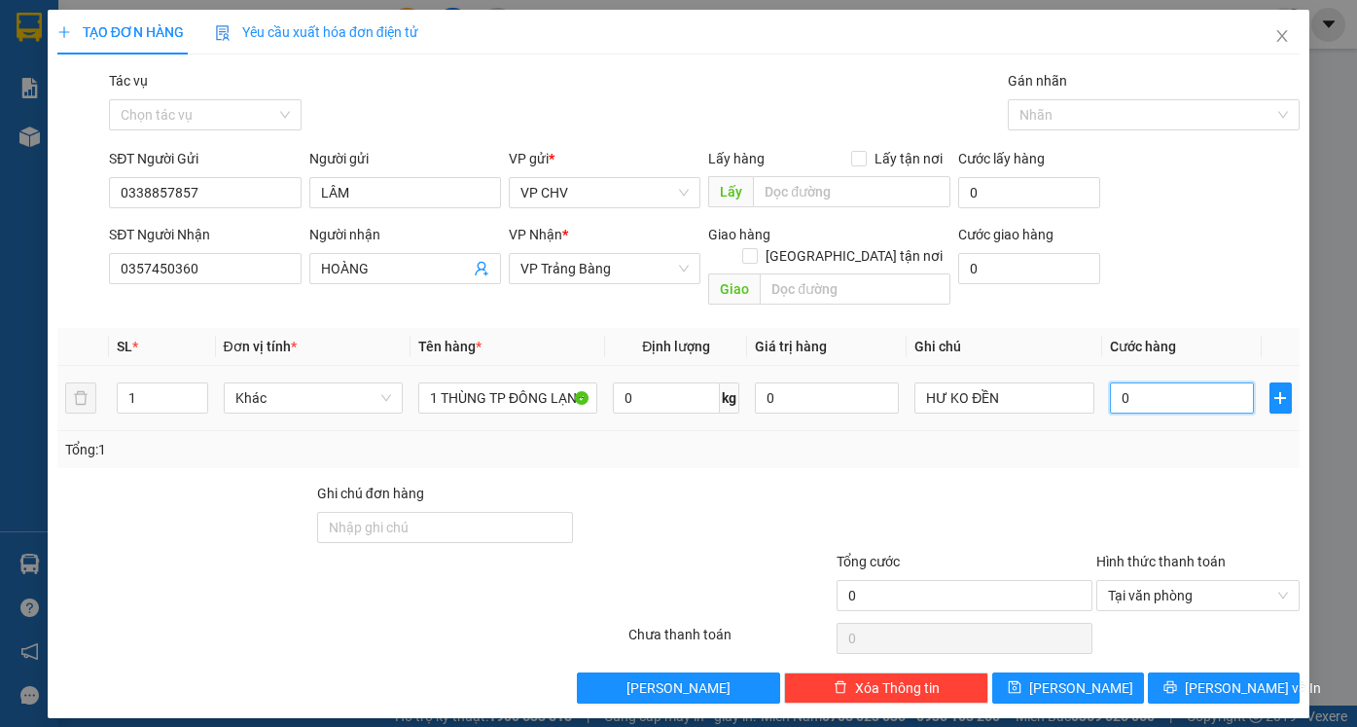
type input "3"
type input "35"
type input "35.000"
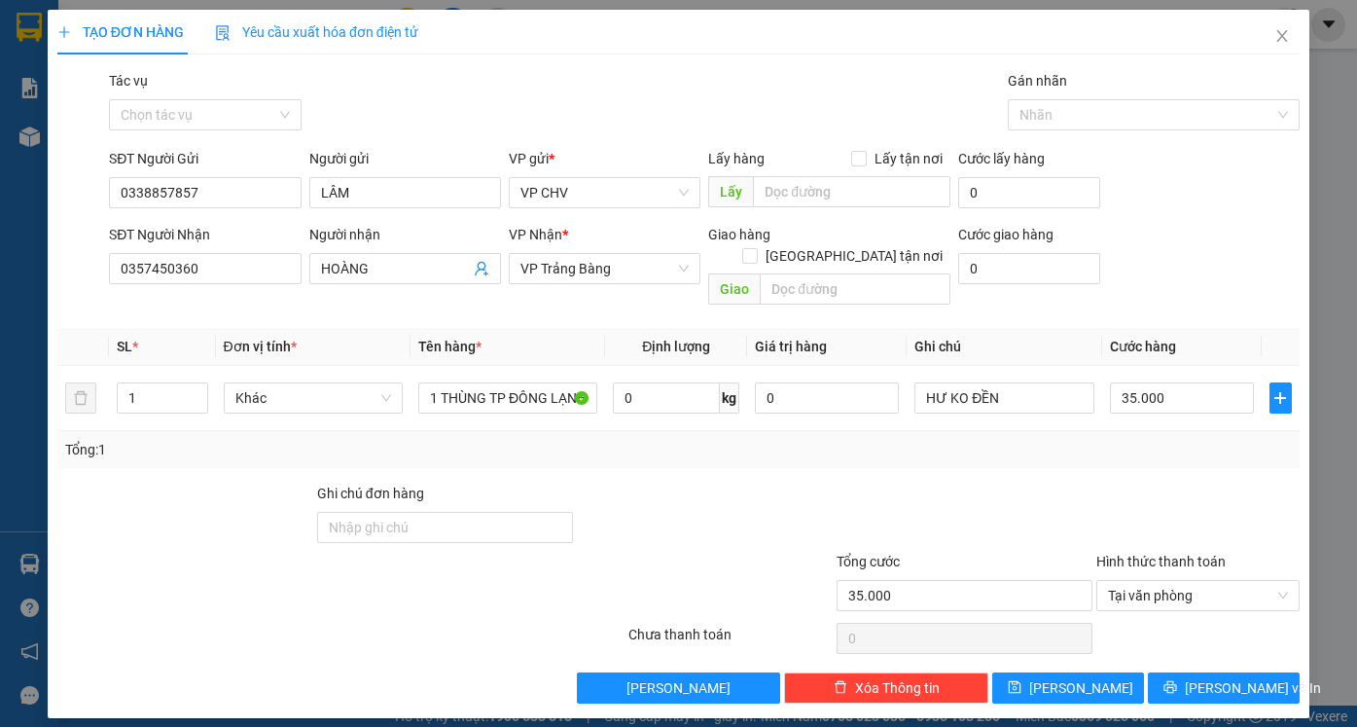
drag, startPoint x: 1163, startPoint y: 414, endPoint x: 1166, endPoint y: 474, distance: 59.4
click at [1163, 431] on div "Tổng: 1" at bounding box center [678, 449] width 1242 height 37
click at [1177, 680] on icon "printer" at bounding box center [1170, 687] width 14 height 14
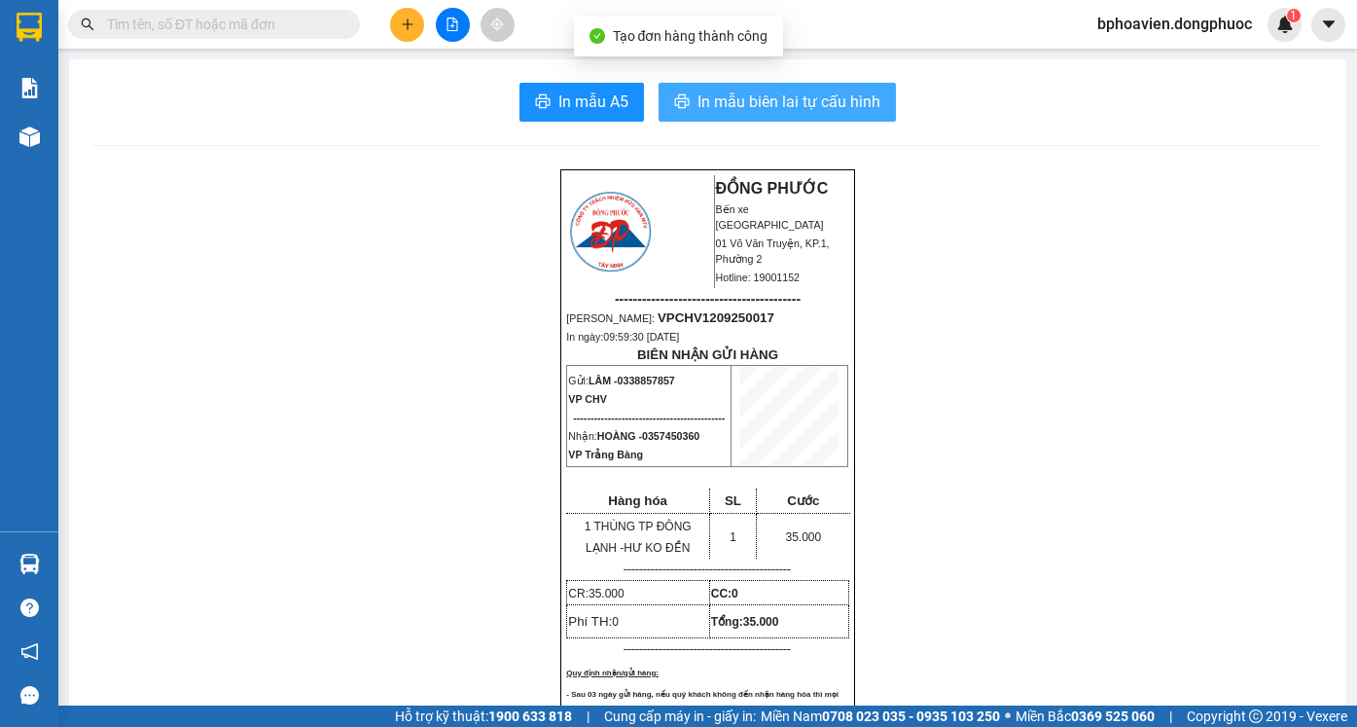
click at [764, 115] on button "In mẫu biên lai tự cấu hình" at bounding box center [776, 102] width 237 height 39
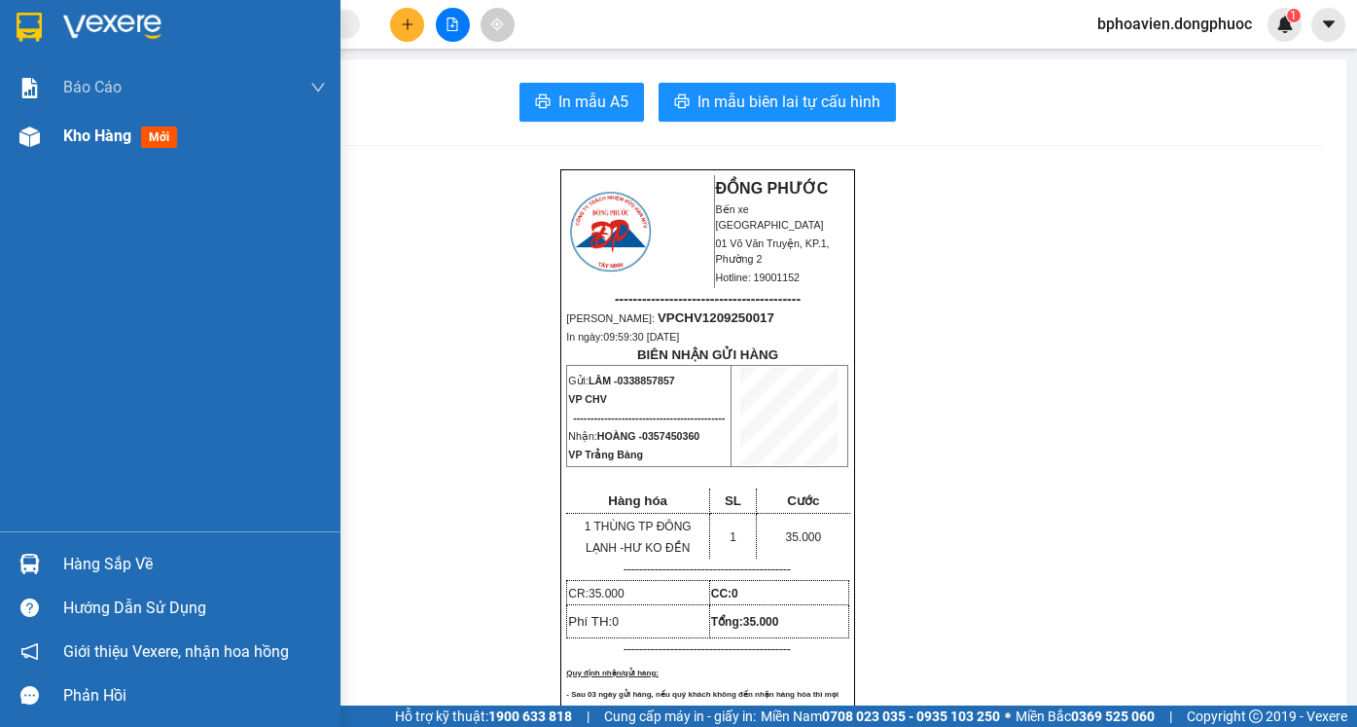
click at [80, 131] on span "Kho hàng" at bounding box center [97, 135] width 68 height 18
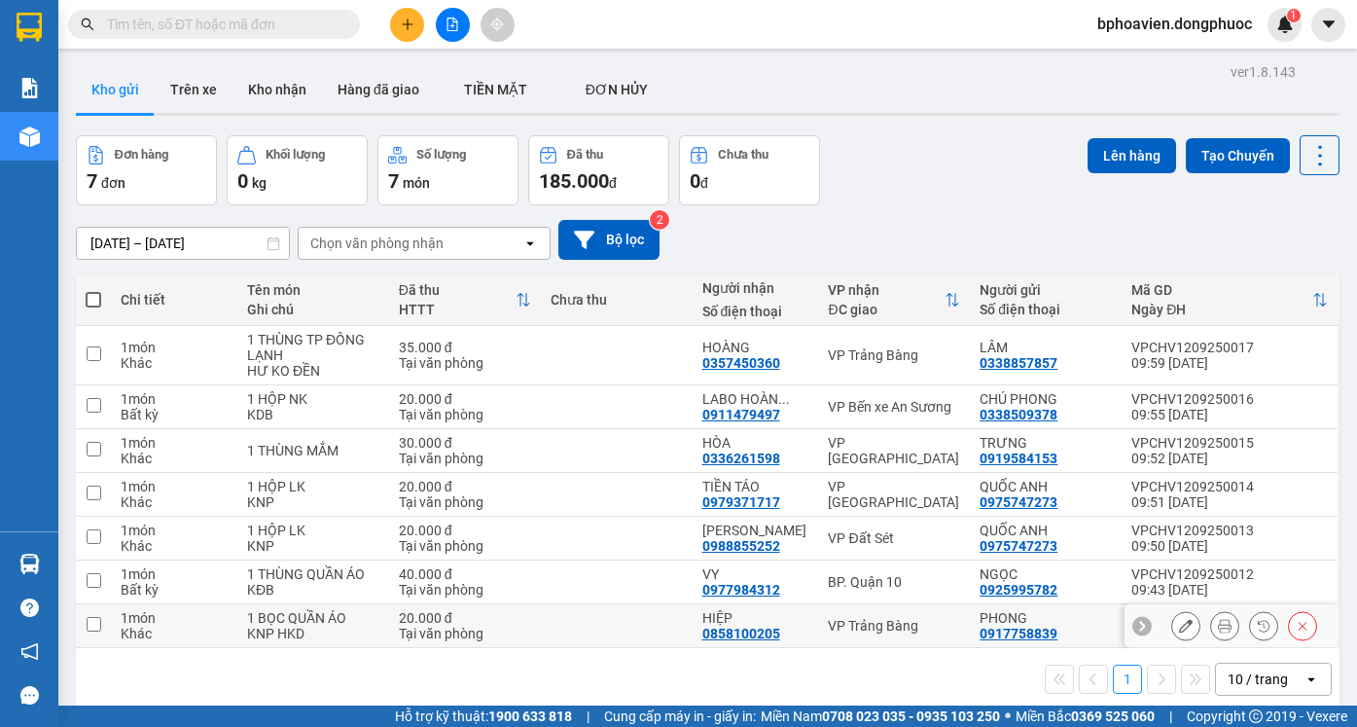
drag, startPoint x: 619, startPoint y: 637, endPoint x: 695, endPoint y: 407, distance: 243.0
click at [619, 635] on td at bounding box center [617, 626] width 152 height 44
checkbox input "true"
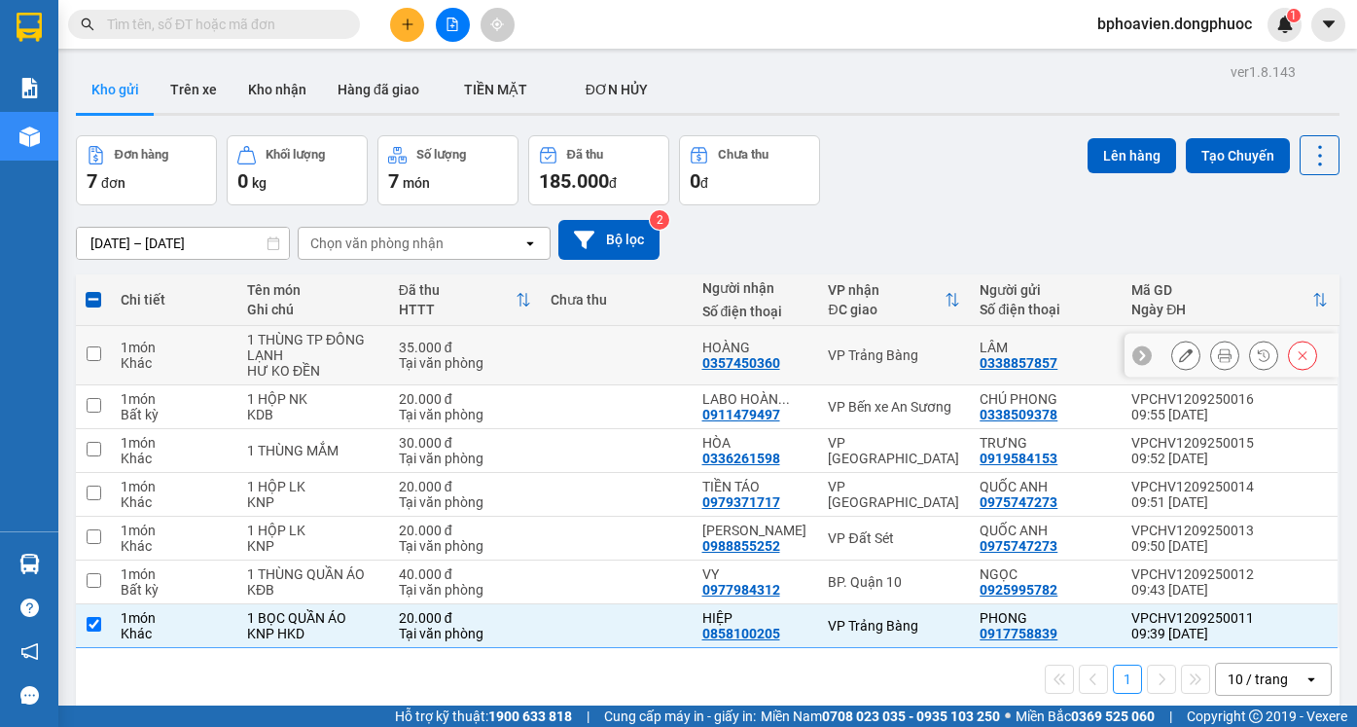
click at [654, 341] on td at bounding box center [617, 355] width 152 height 59
checkbox input "true"
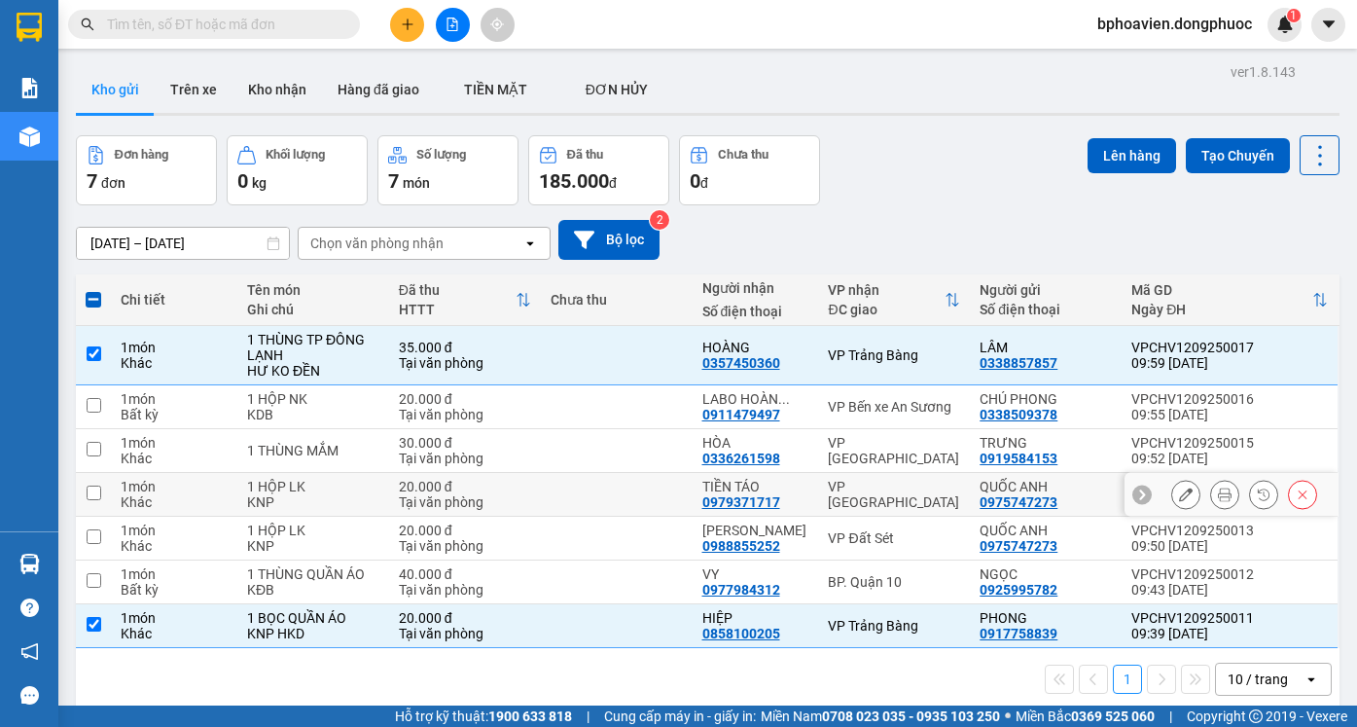
drag, startPoint x: 657, startPoint y: 486, endPoint x: 656, endPoint y: 465, distance: 21.4
click at [657, 484] on td at bounding box center [617, 495] width 152 height 44
checkbox input "true"
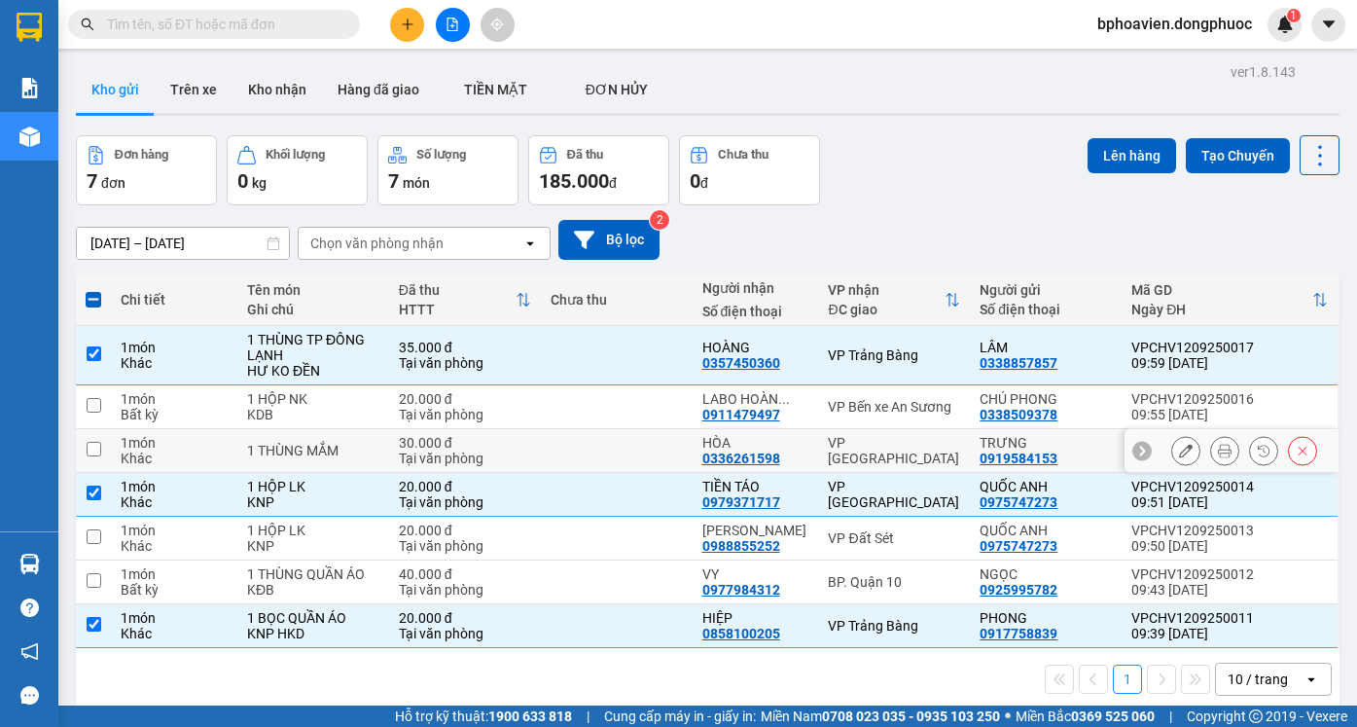
click at [653, 457] on td at bounding box center [617, 451] width 152 height 44
checkbox input "true"
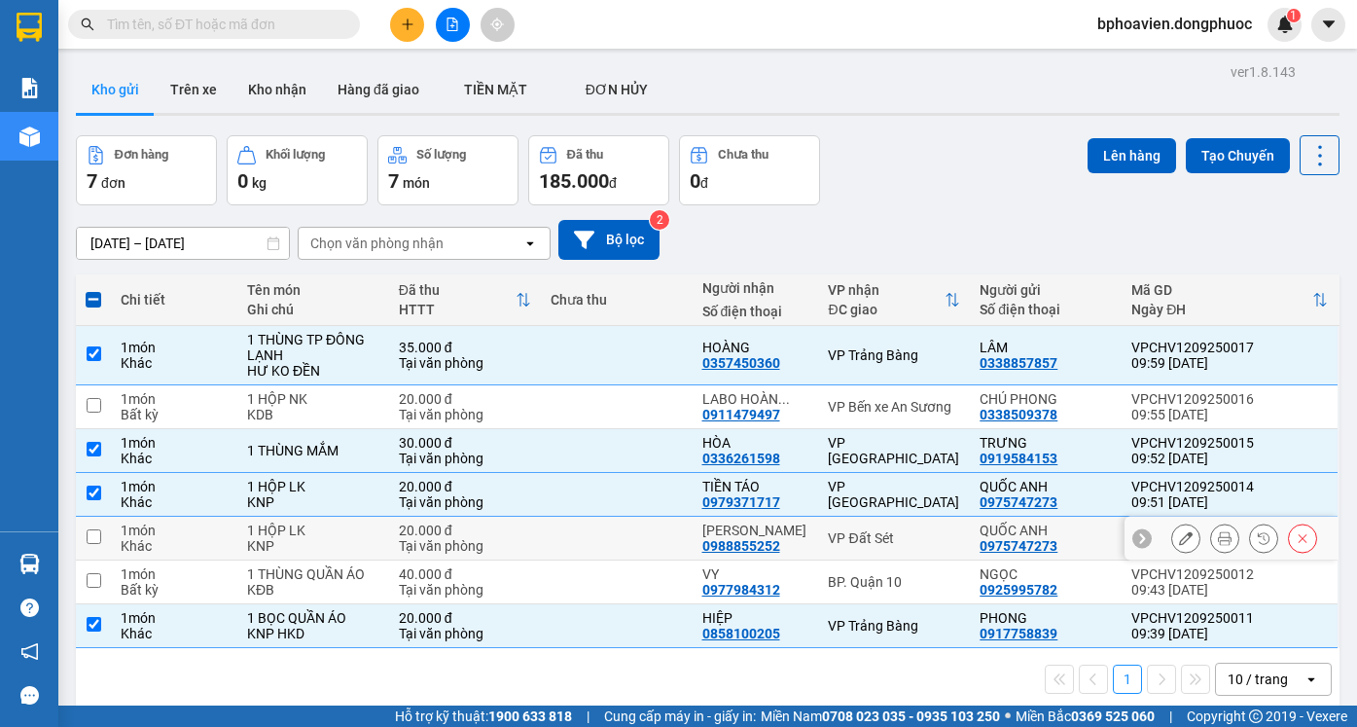
click at [660, 529] on td at bounding box center [617, 538] width 152 height 44
checkbox input "true"
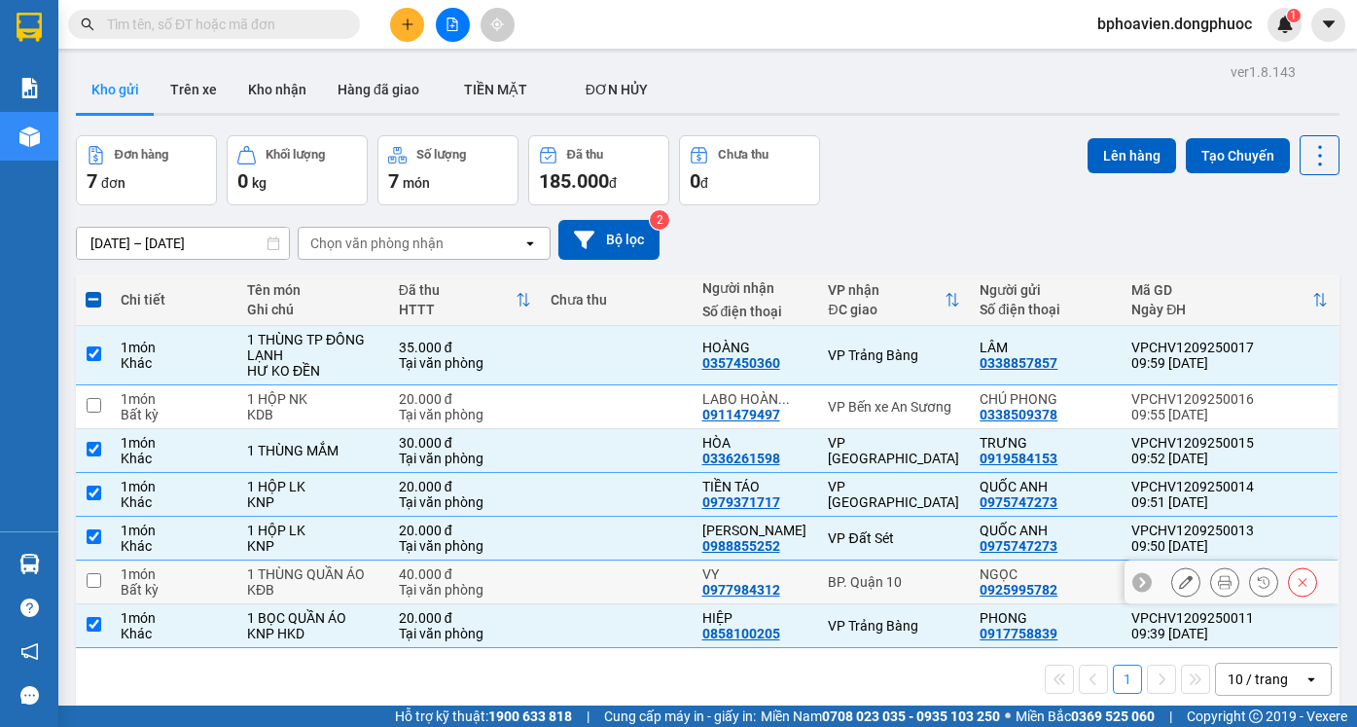
click at [646, 586] on td at bounding box center [617, 582] width 152 height 44
checkbox input "true"
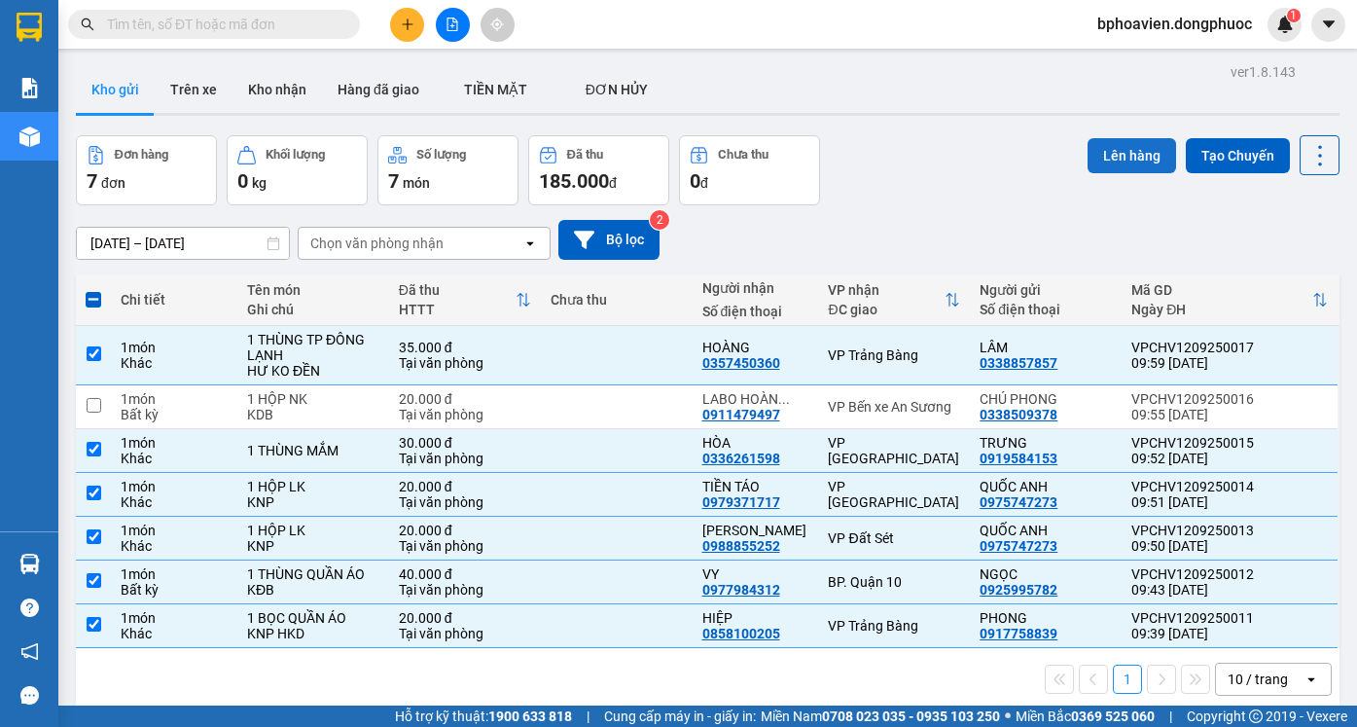
click at [1119, 160] on button "Lên hàng" at bounding box center [1131, 155] width 89 height 35
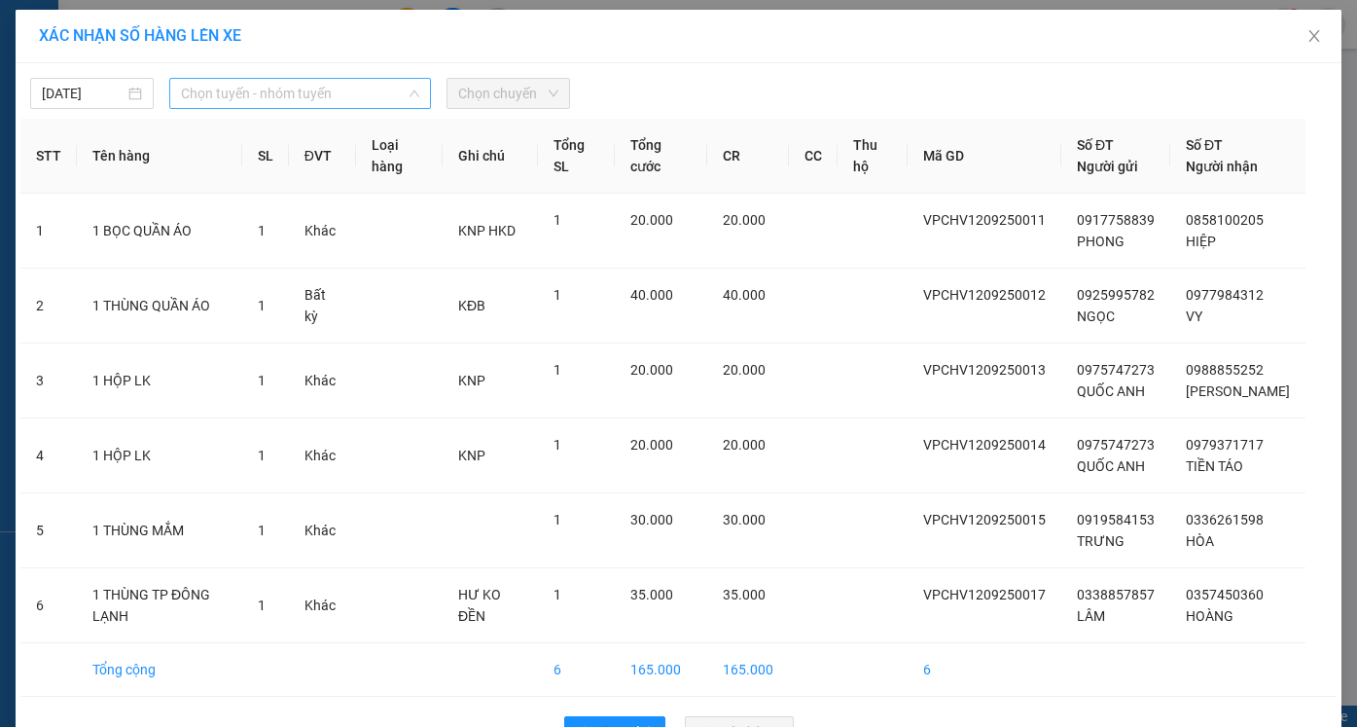
click at [282, 87] on span "Chọn tuyến - nhóm tuyến" at bounding box center [300, 93] width 238 height 29
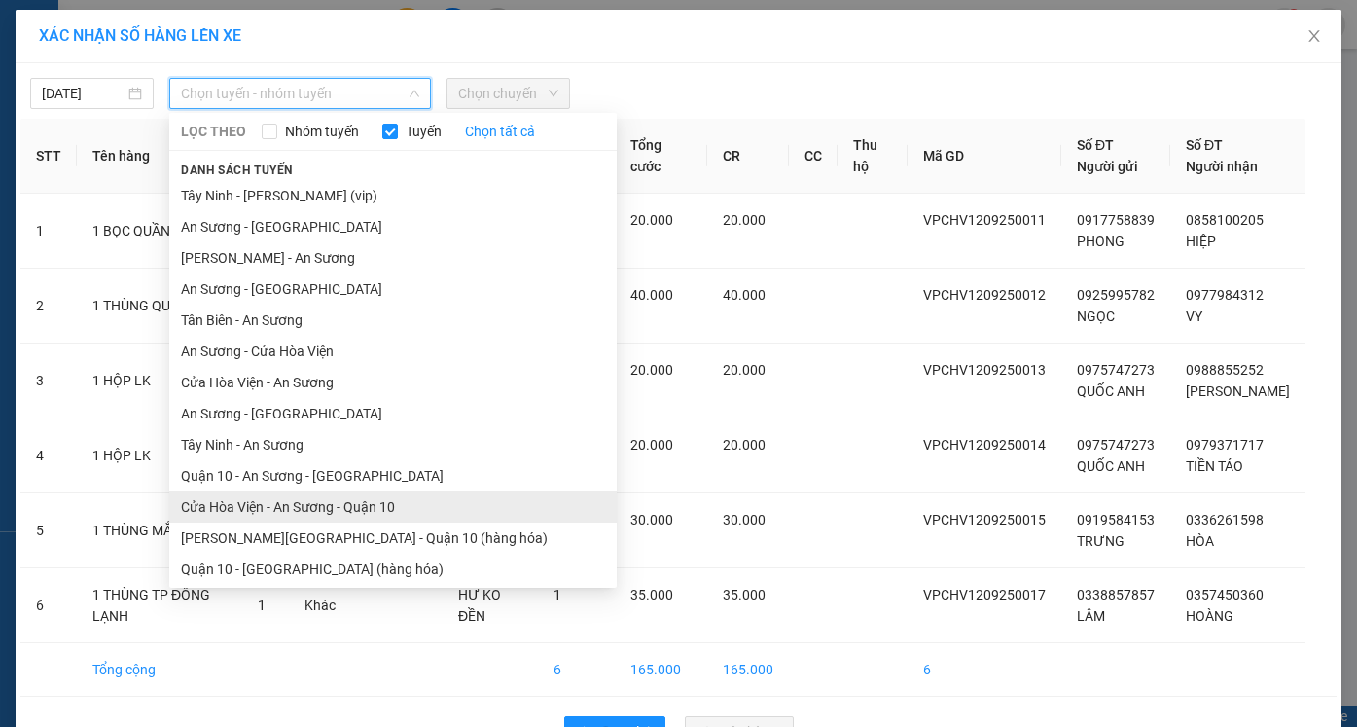
click at [300, 514] on li "Cửa Hòa Viện - An Sương - Quận 10" at bounding box center [392, 506] width 447 height 31
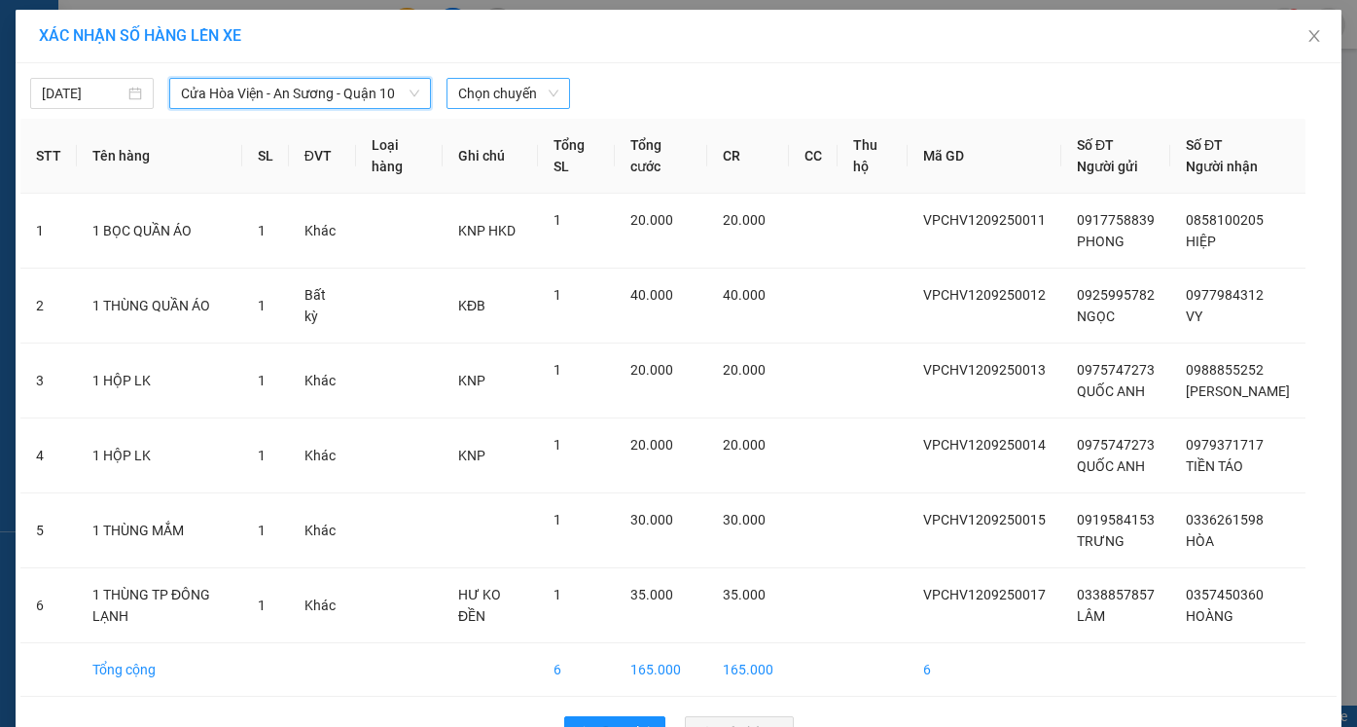
click at [507, 93] on span "Chọn chuyến" at bounding box center [508, 93] width 100 height 29
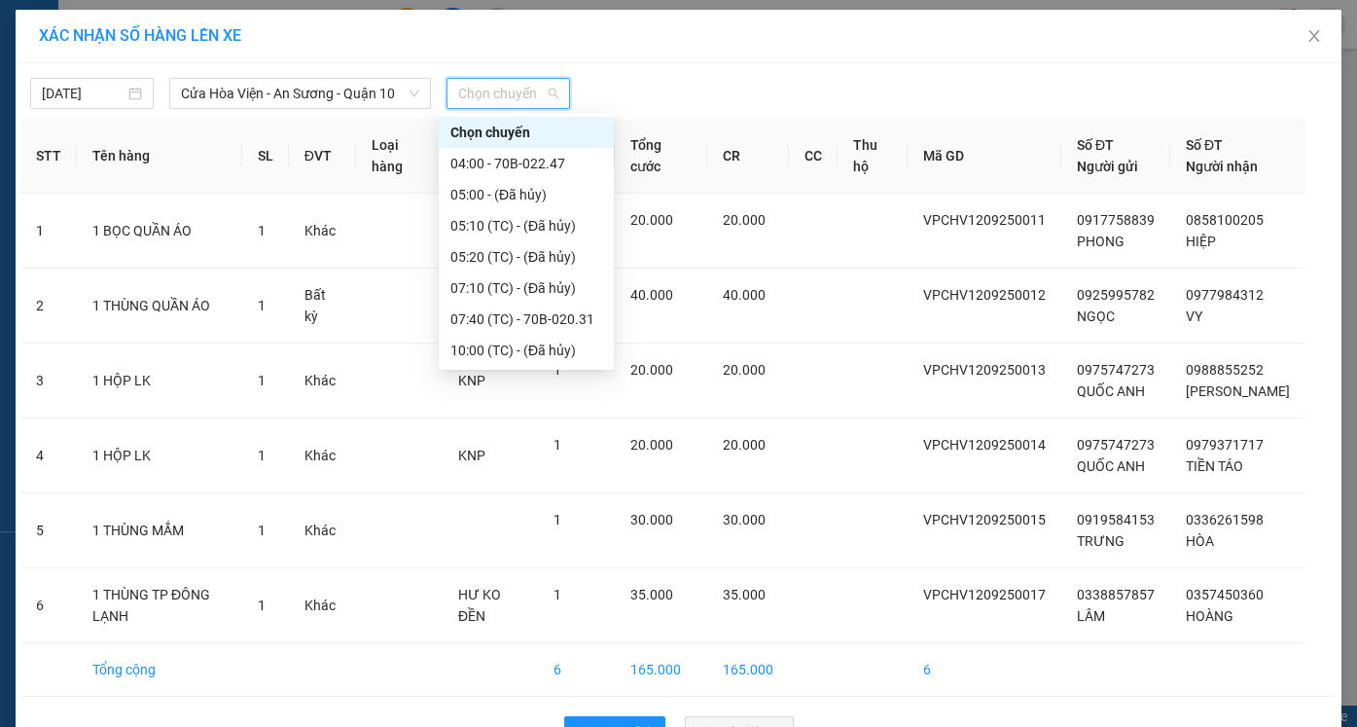
click at [515, 371] on div "10:10 (TC) - 70B-023.88" at bounding box center [526, 381] width 152 height 21
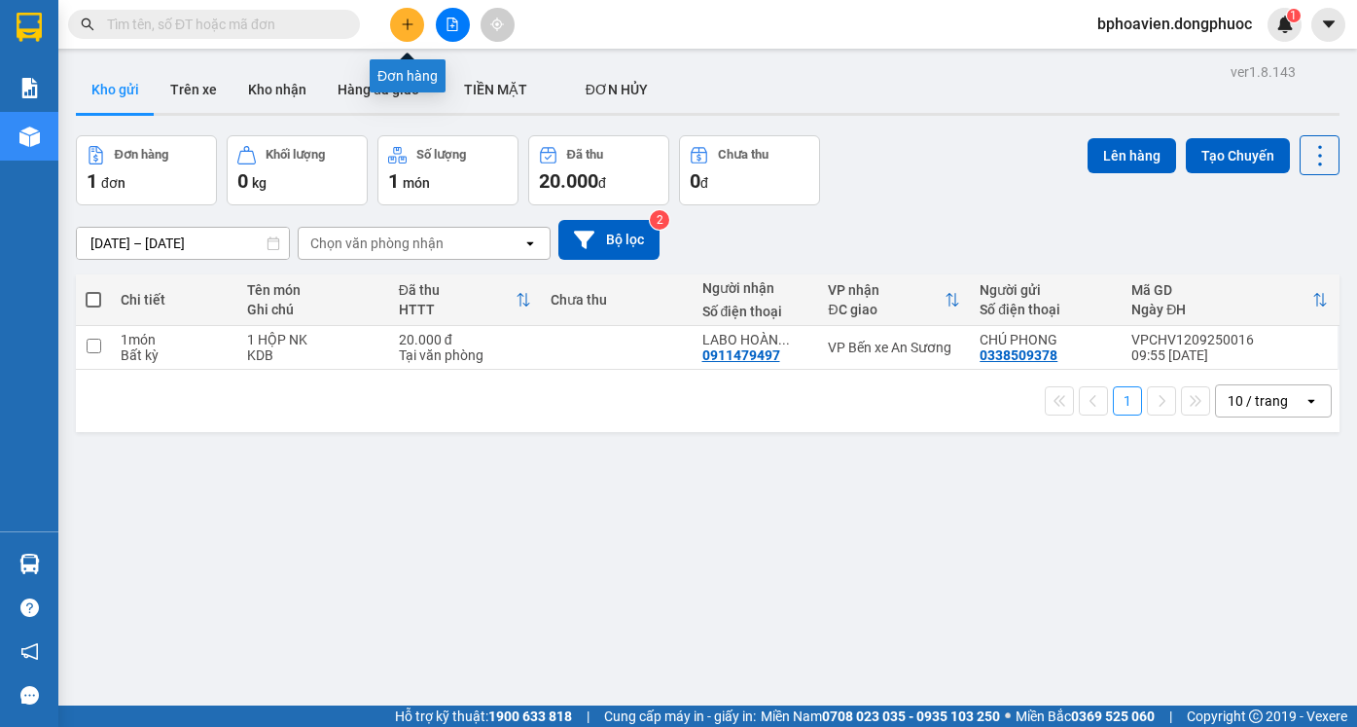
click at [397, 20] on button at bounding box center [407, 25] width 34 height 34
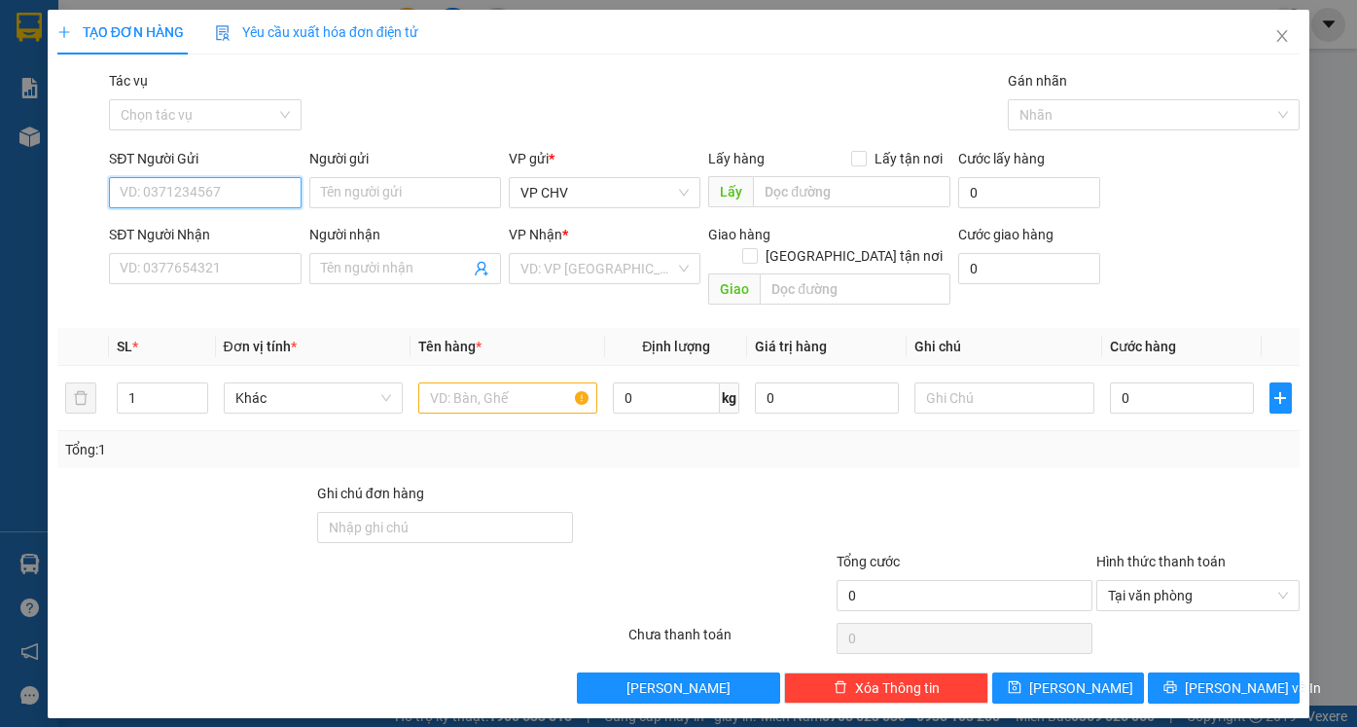
click at [262, 197] on input "SĐT Người Gửi" at bounding box center [205, 192] width 192 height 31
click at [224, 233] on div "0396895652 - HẠNH" at bounding box center [205, 231] width 168 height 21
type input "0396895652"
type input "HẠNH"
type input "0338776499"
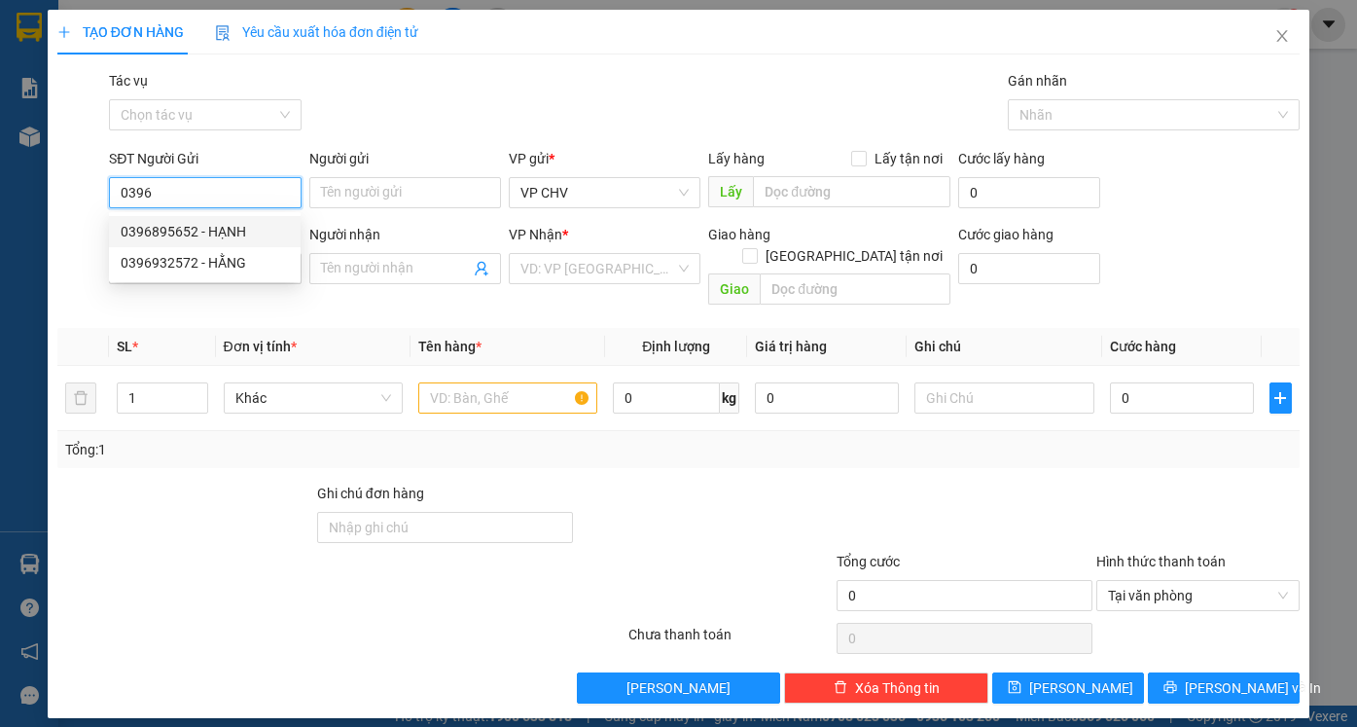
type input "Quốc Việt"
type input "20.000"
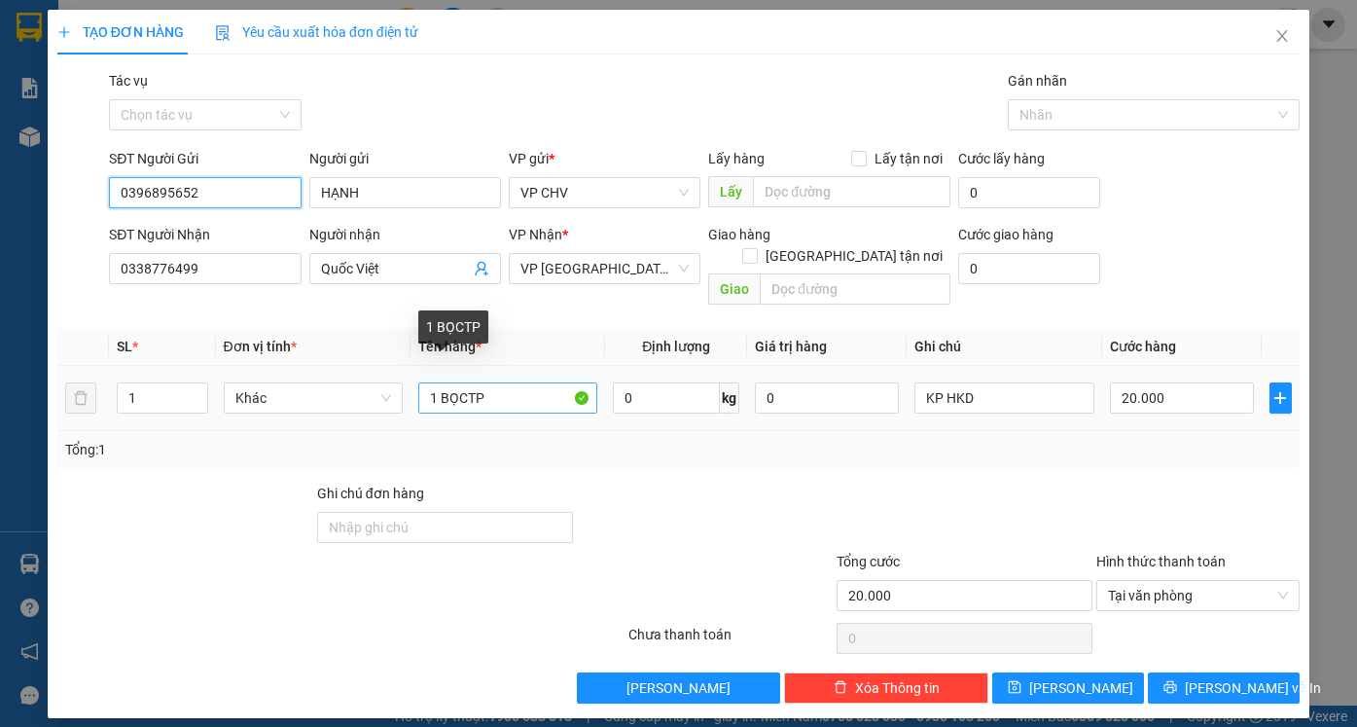
type input "0396895652"
drag, startPoint x: 438, startPoint y: 373, endPoint x: 601, endPoint y: 373, distance: 163.4
click at [601, 373] on td "1 BỌCTP" at bounding box center [507, 398] width 195 height 65
type input "1thùng t"
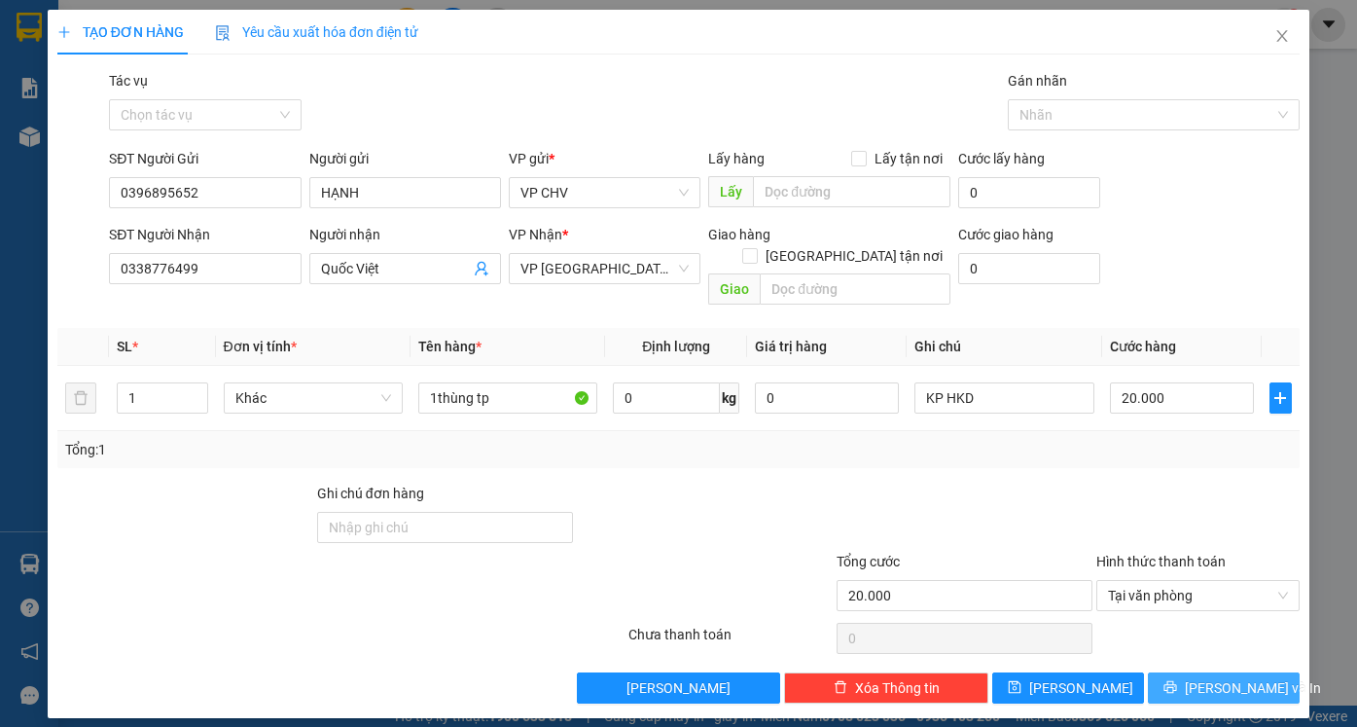
click at [1244, 677] on span "[PERSON_NAME] và In" at bounding box center [1253, 687] width 136 height 21
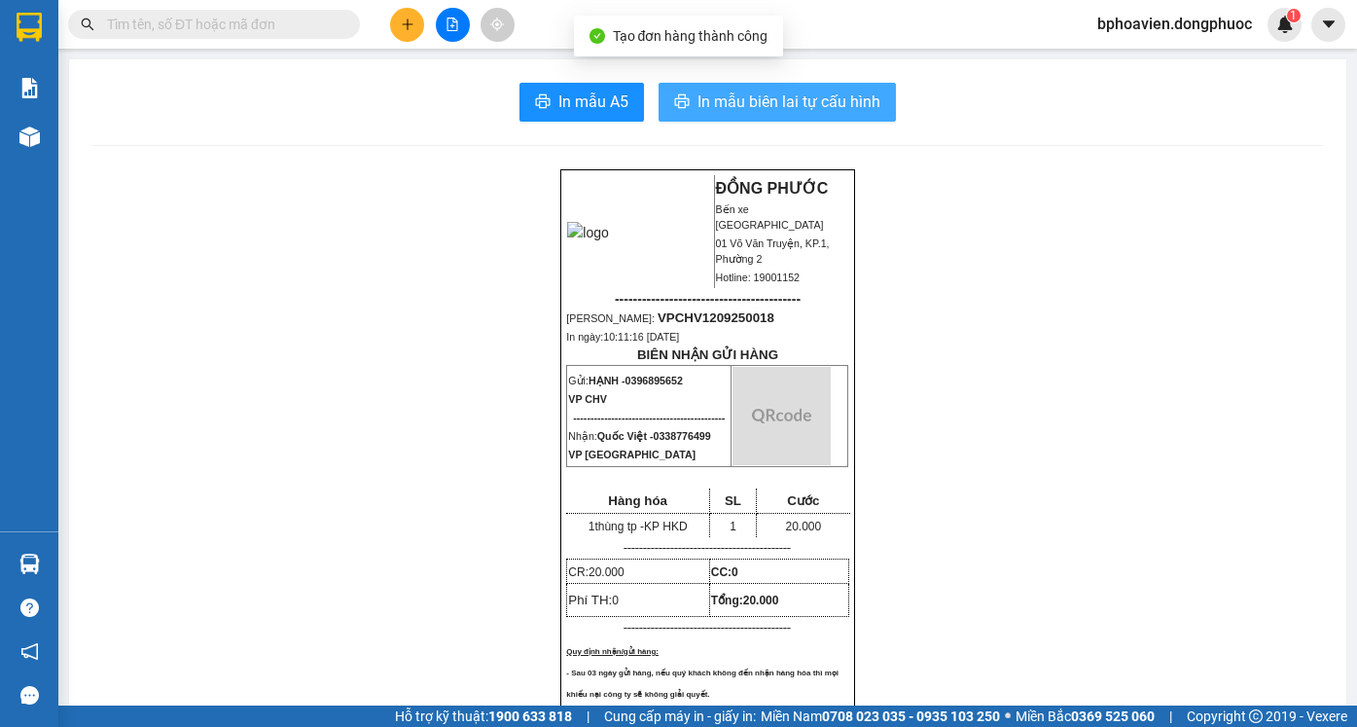
click at [795, 97] on span "In mẫu biên lai tự cấu hình" at bounding box center [788, 101] width 183 height 24
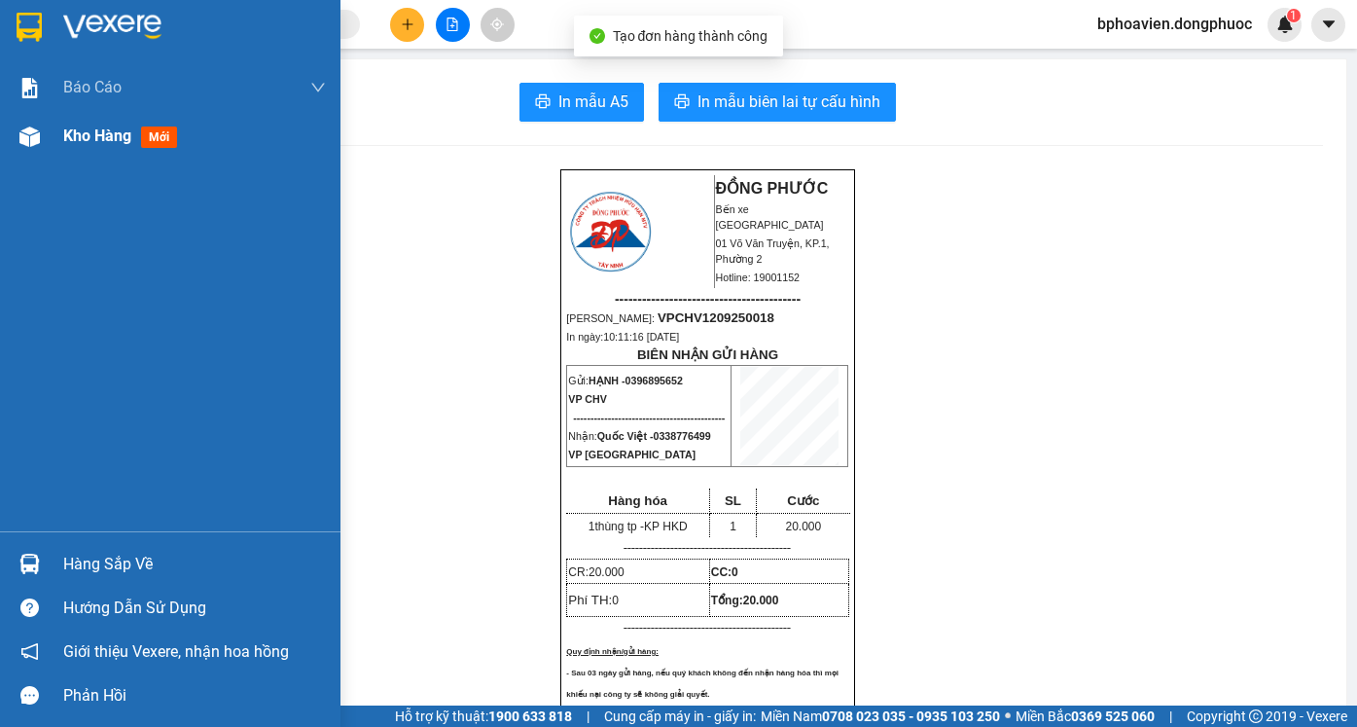
click at [108, 133] on span "Kho hàng" at bounding box center [97, 135] width 68 height 18
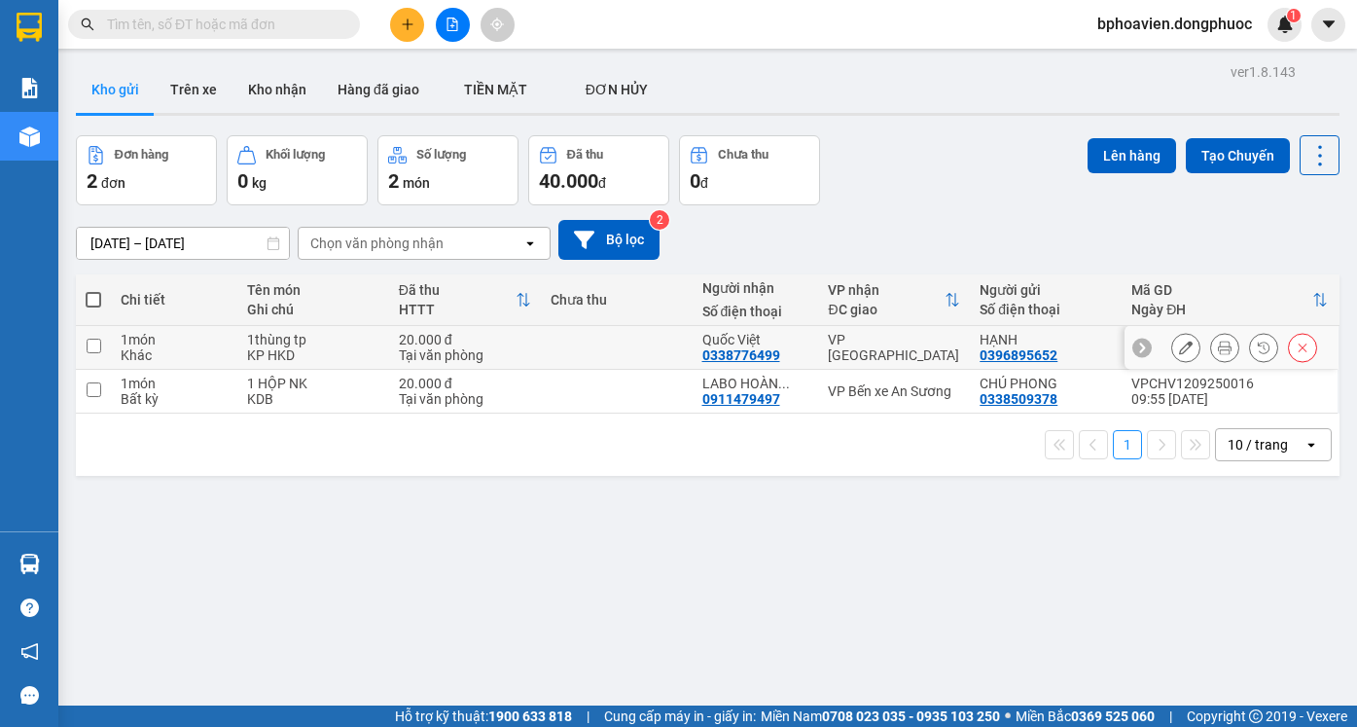
click at [624, 355] on td at bounding box center [617, 348] width 152 height 44
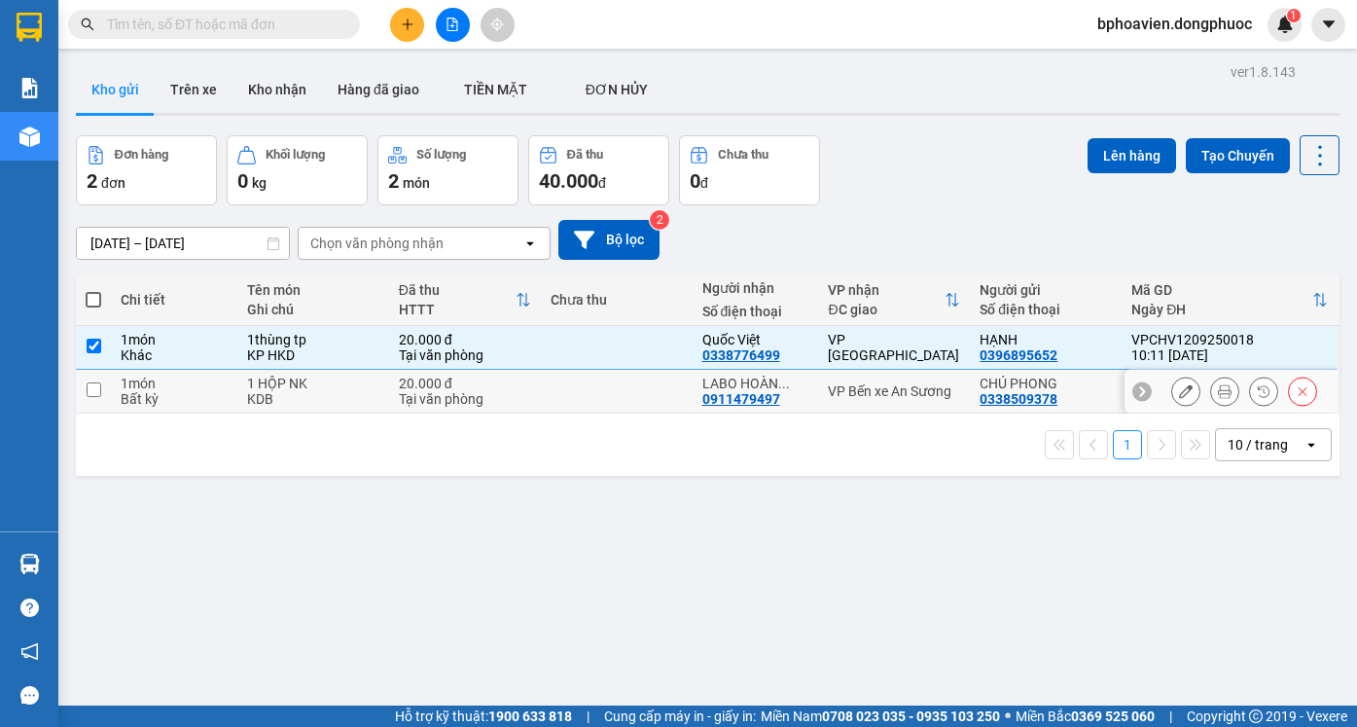
click at [619, 387] on td at bounding box center [617, 392] width 152 height 44
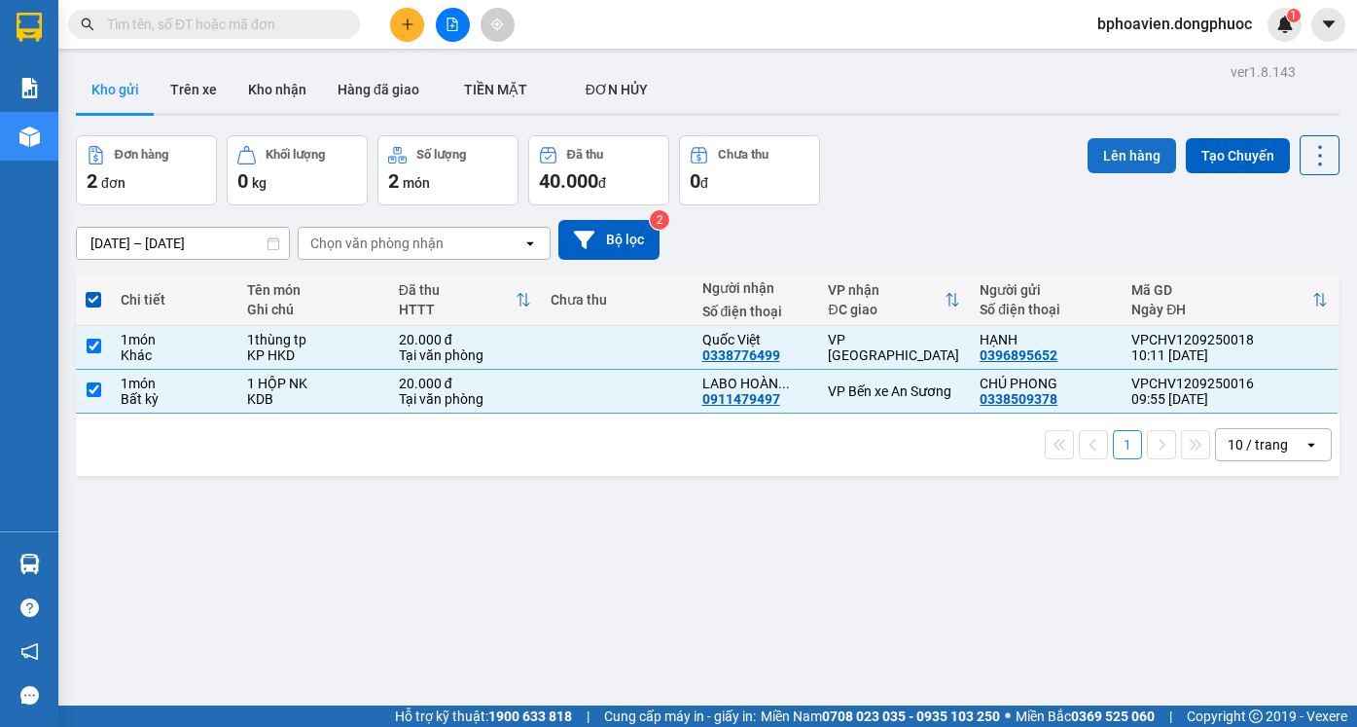
click at [1104, 151] on button "Lên hàng" at bounding box center [1131, 155] width 89 height 35
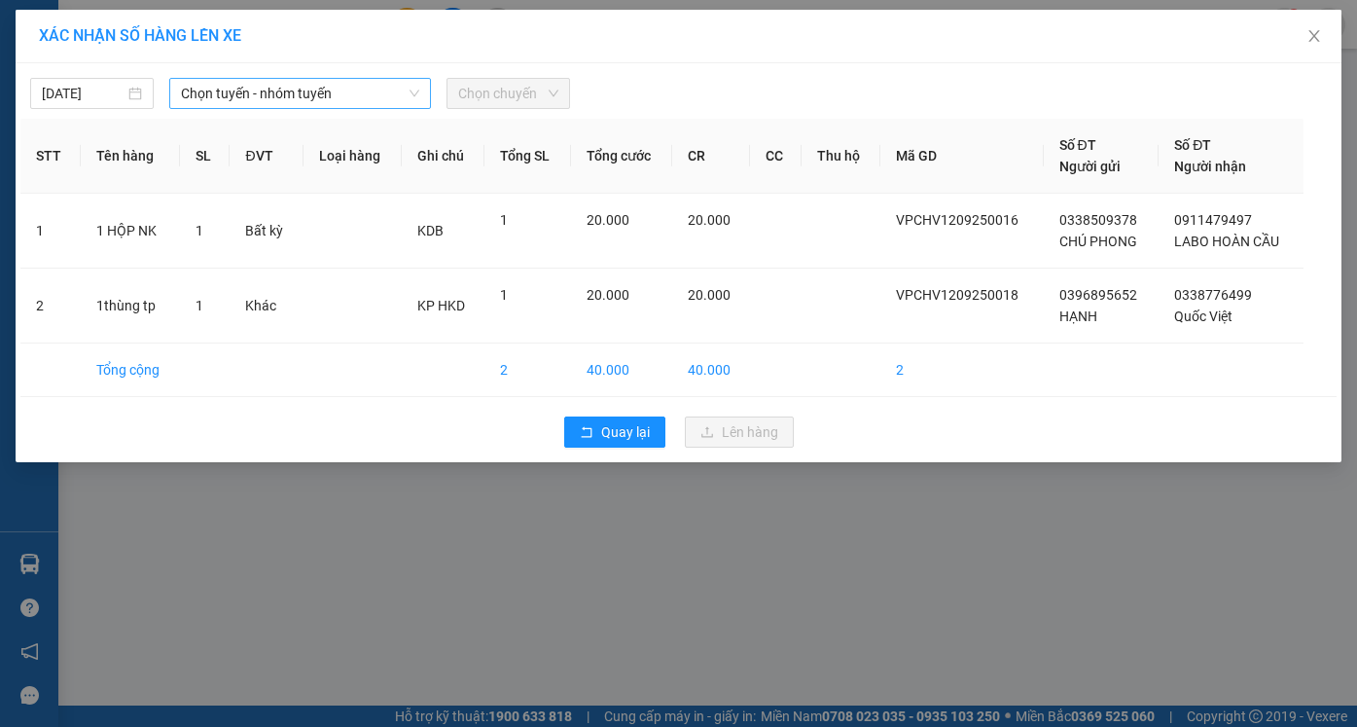
click at [304, 100] on span "Chọn tuyến - nhóm tuyến" at bounding box center [300, 93] width 238 height 29
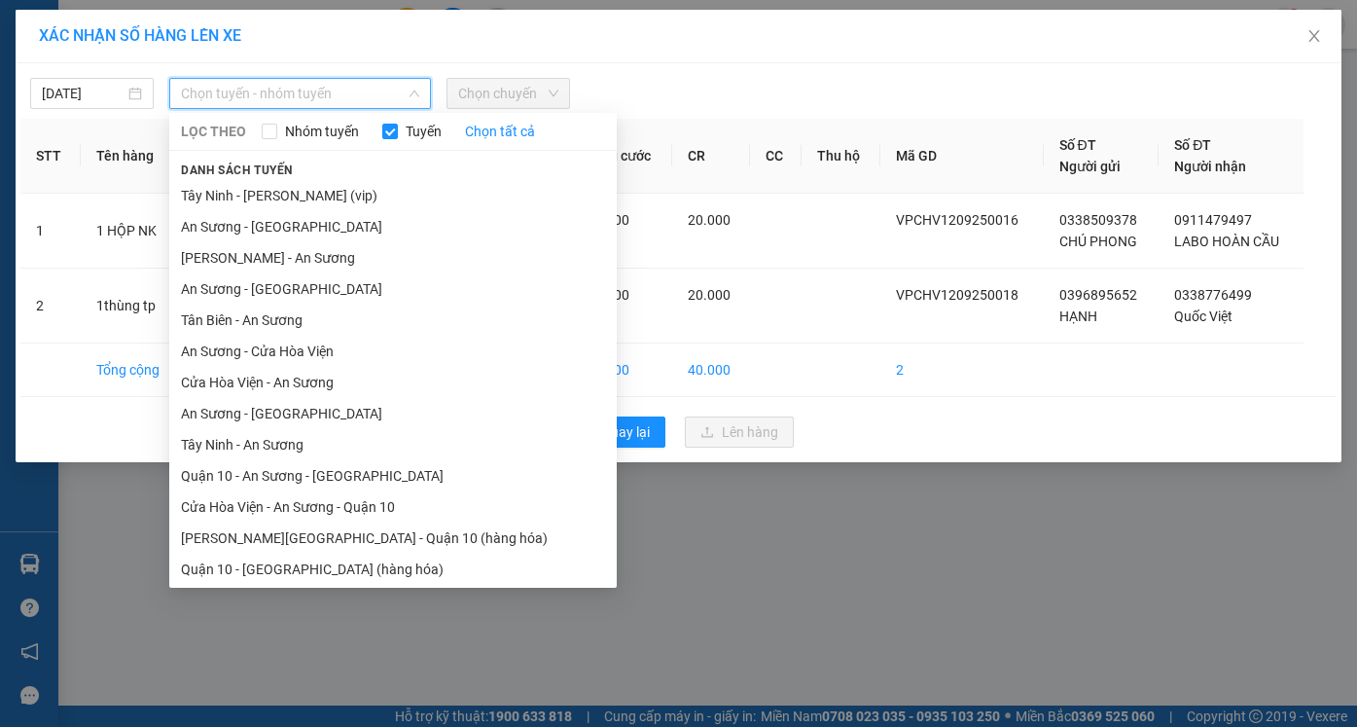
click at [334, 504] on li "Cửa Hòa Viện - An Sương - Quận 10" at bounding box center [392, 506] width 447 height 31
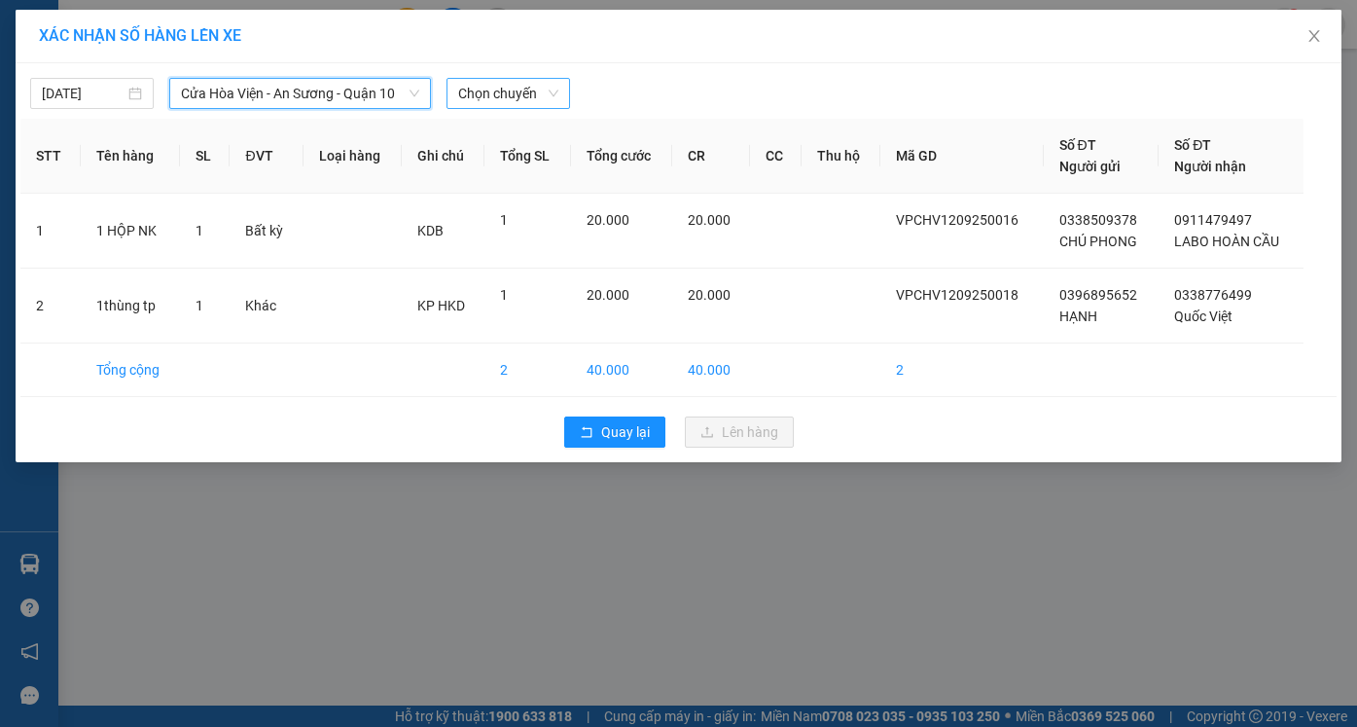
click at [500, 90] on span "Chọn chuyến" at bounding box center [508, 93] width 100 height 29
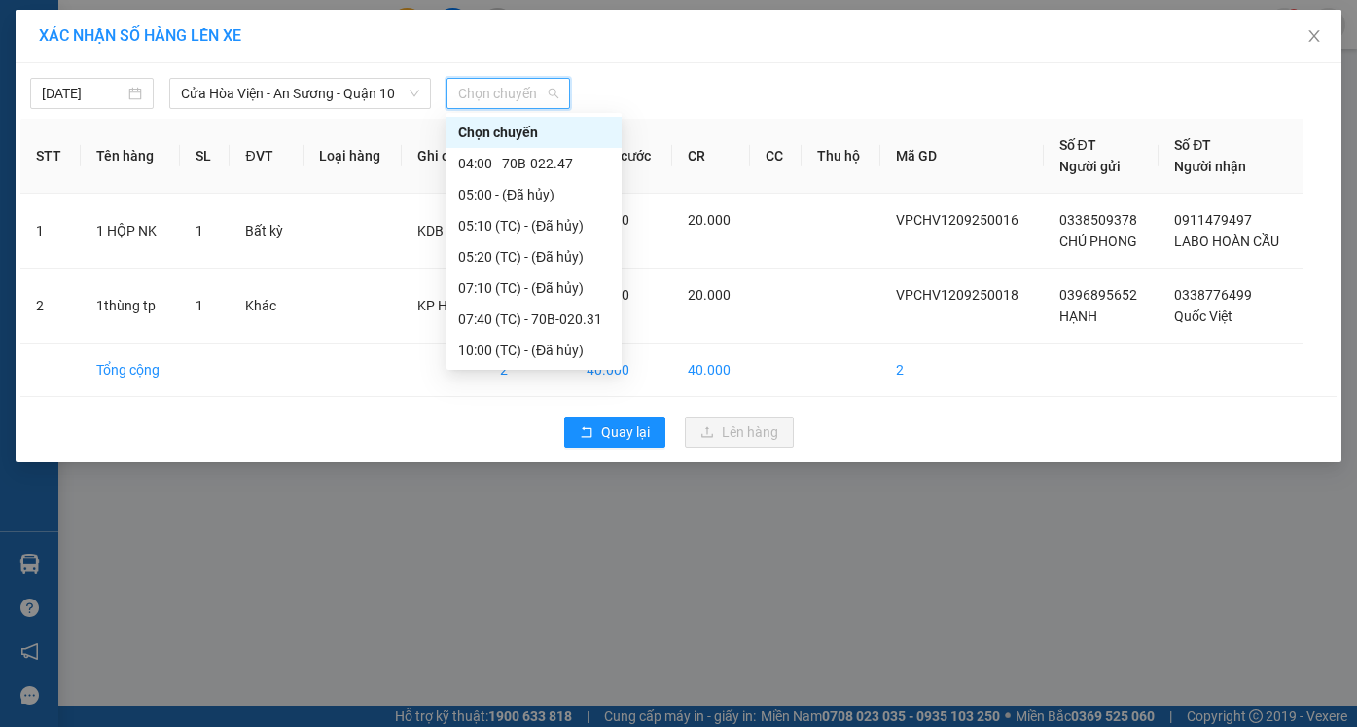
click at [526, 371] on div "10:10 (TC) - 70B-023.88" at bounding box center [534, 381] width 152 height 21
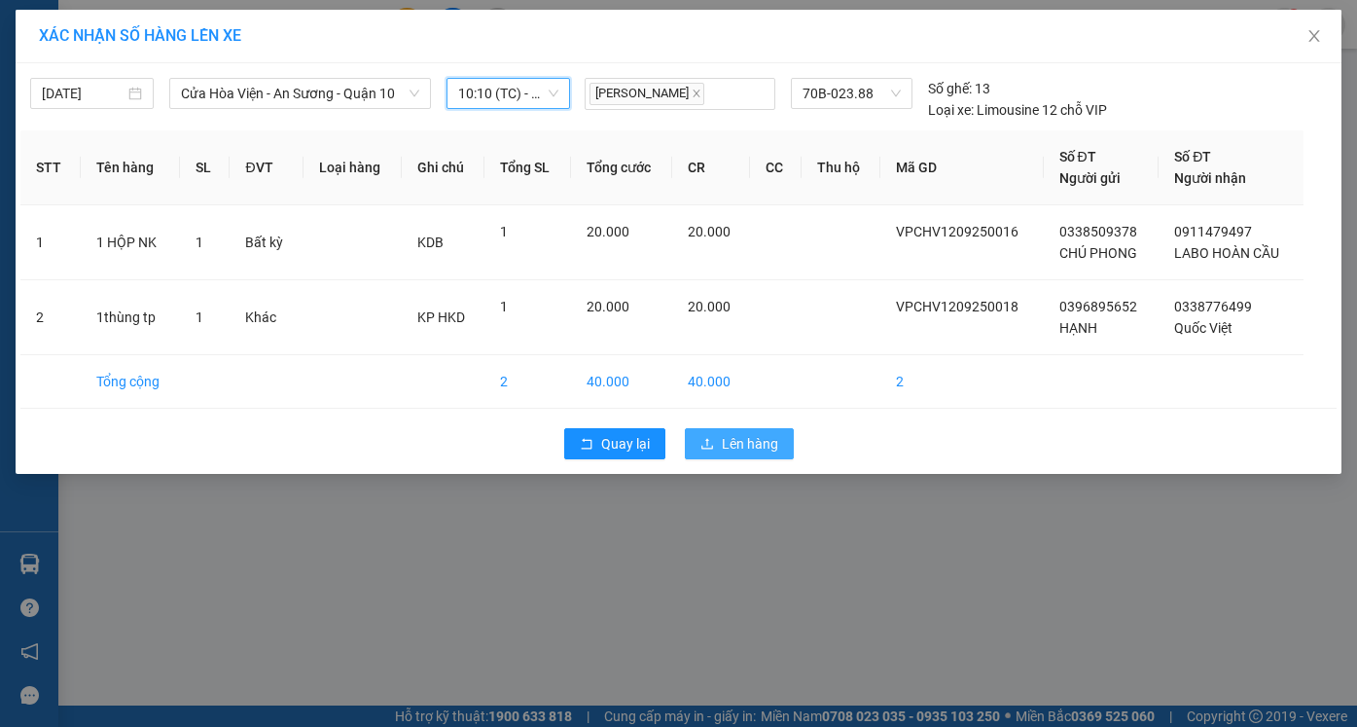
click at [738, 447] on span "Lên hàng" at bounding box center [750, 443] width 56 height 21
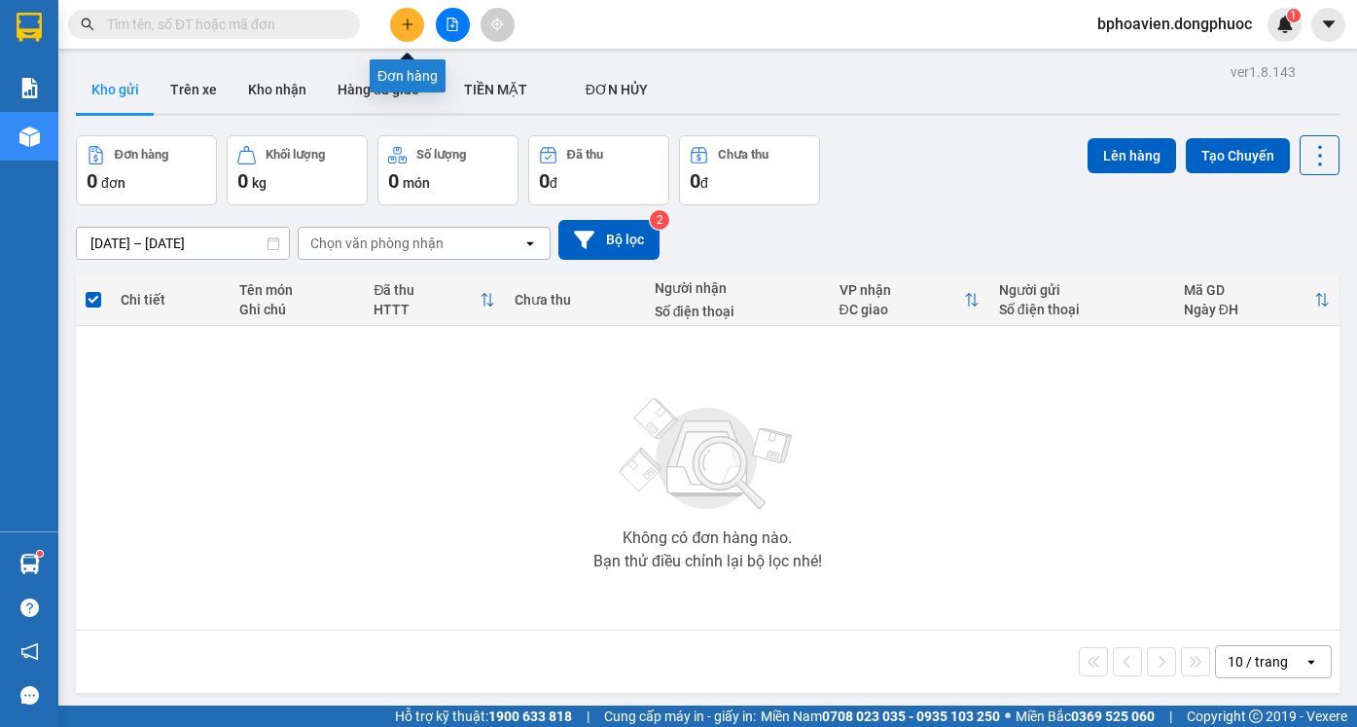
click at [405, 22] on icon "plus" at bounding box center [408, 25] width 14 height 14
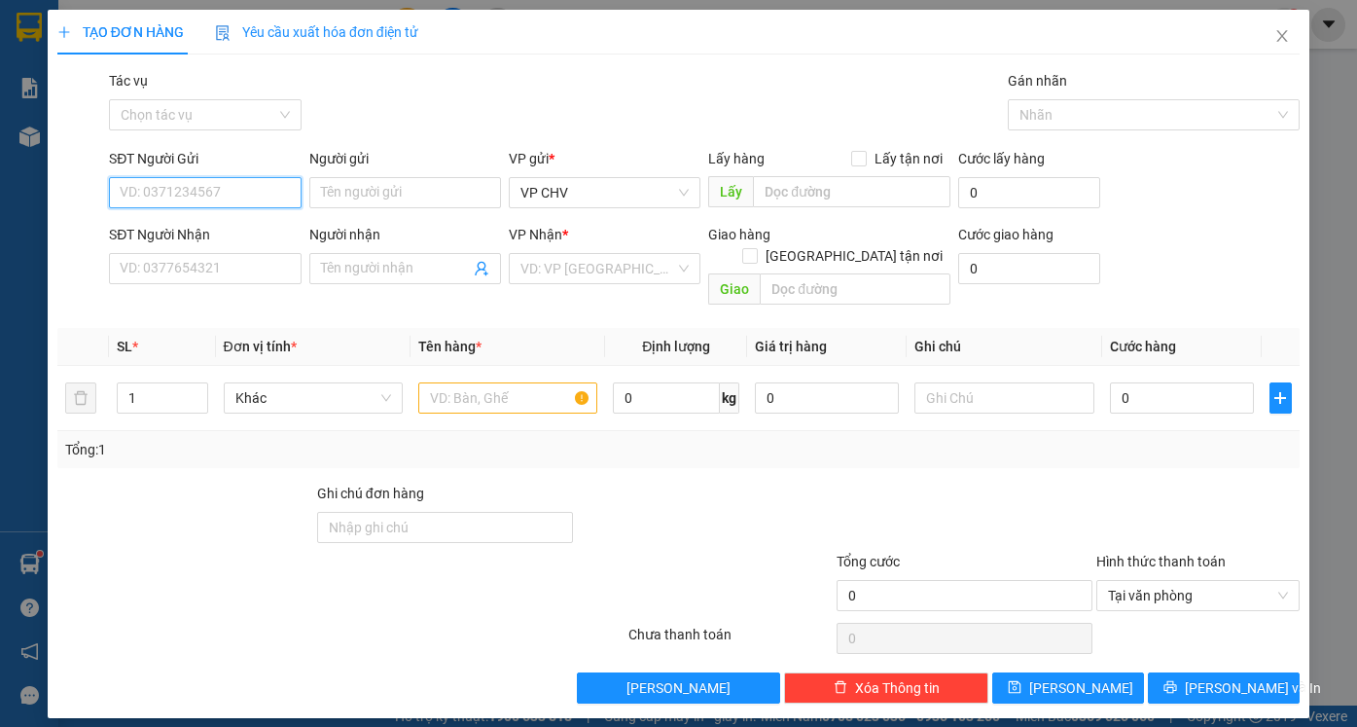
click at [182, 187] on input "SĐT Người Gửi" at bounding box center [205, 192] width 192 height 31
click at [252, 241] on div "0393021123 - DANH" at bounding box center [205, 231] width 168 height 21
type input "0393021123"
type input "DANH"
type input "0983584592"
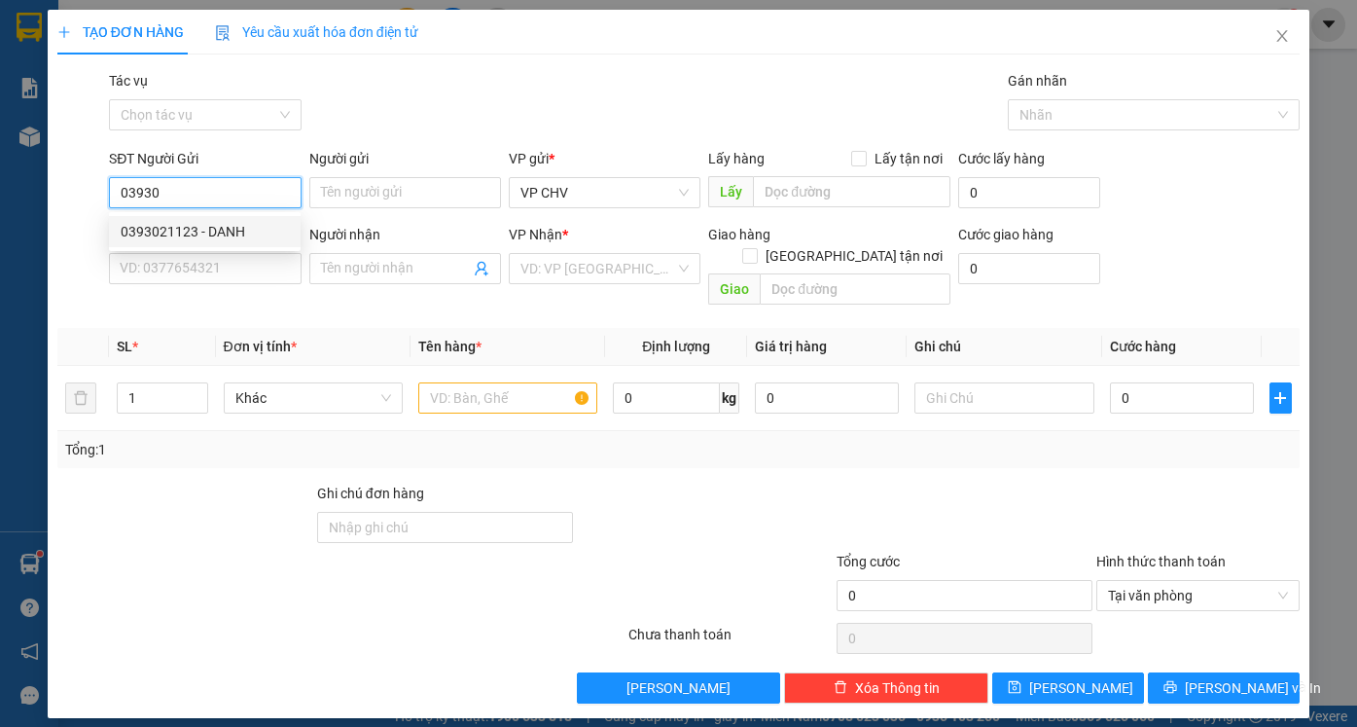
type input "DIỄM MY"
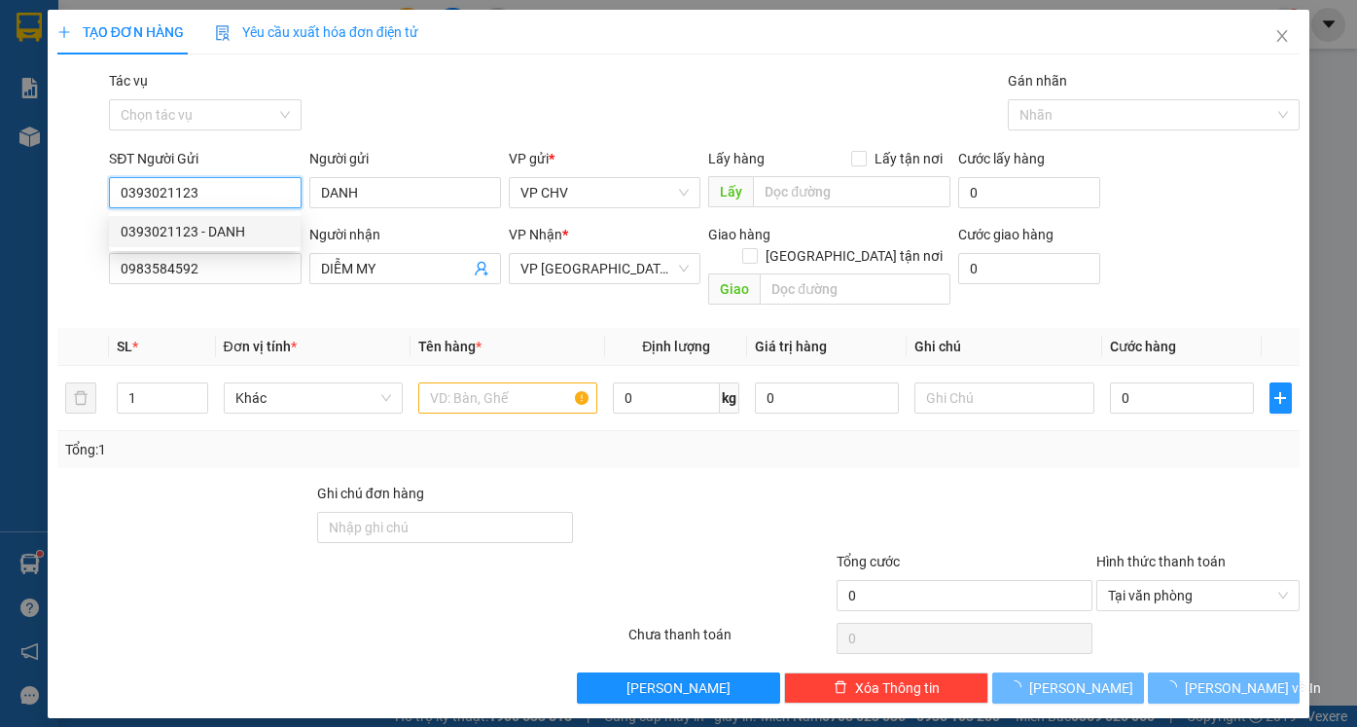
type input "30.000"
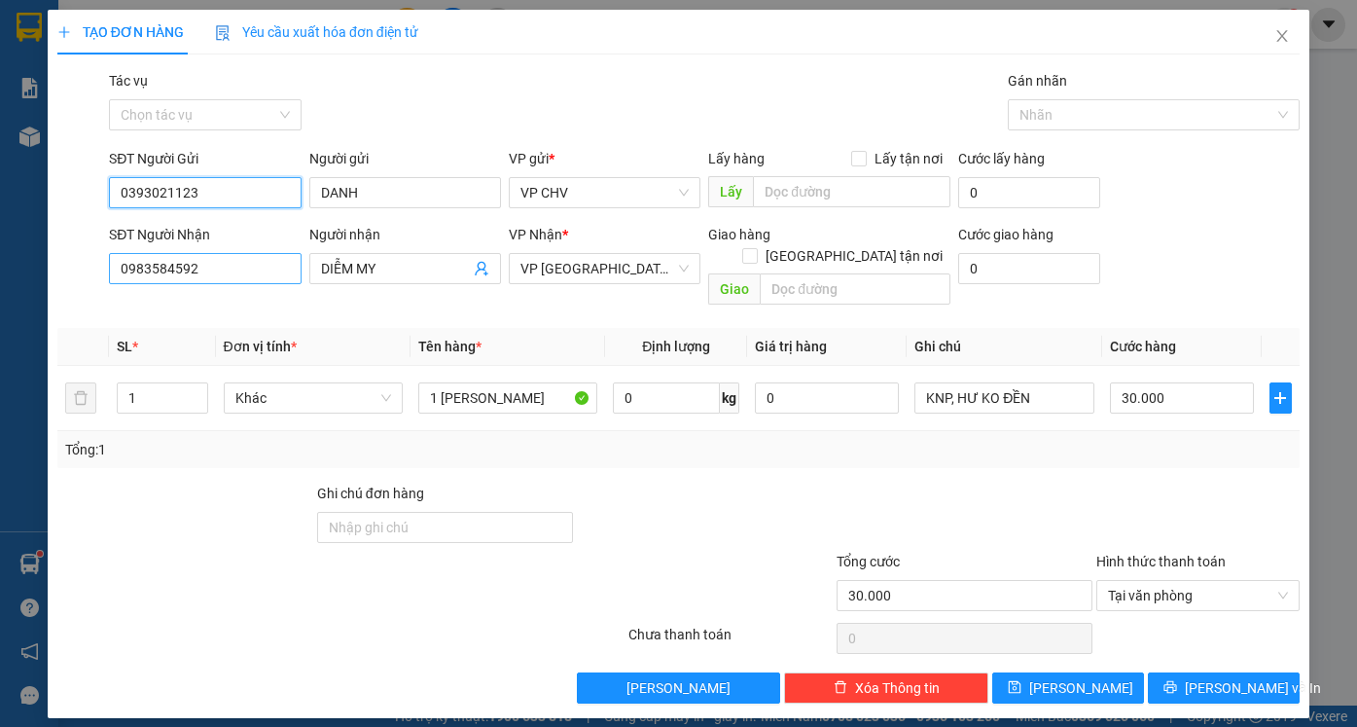
type input "0393021123"
drag, startPoint x: 227, startPoint y: 271, endPoint x: 21, endPoint y: 266, distance: 205.3
click at [28, 268] on div "TẠO ĐƠN HÀNG Yêu cầu xuất hóa đơn điện tử Transit Pickup Surcharge Ids Transit …" at bounding box center [678, 363] width 1357 height 727
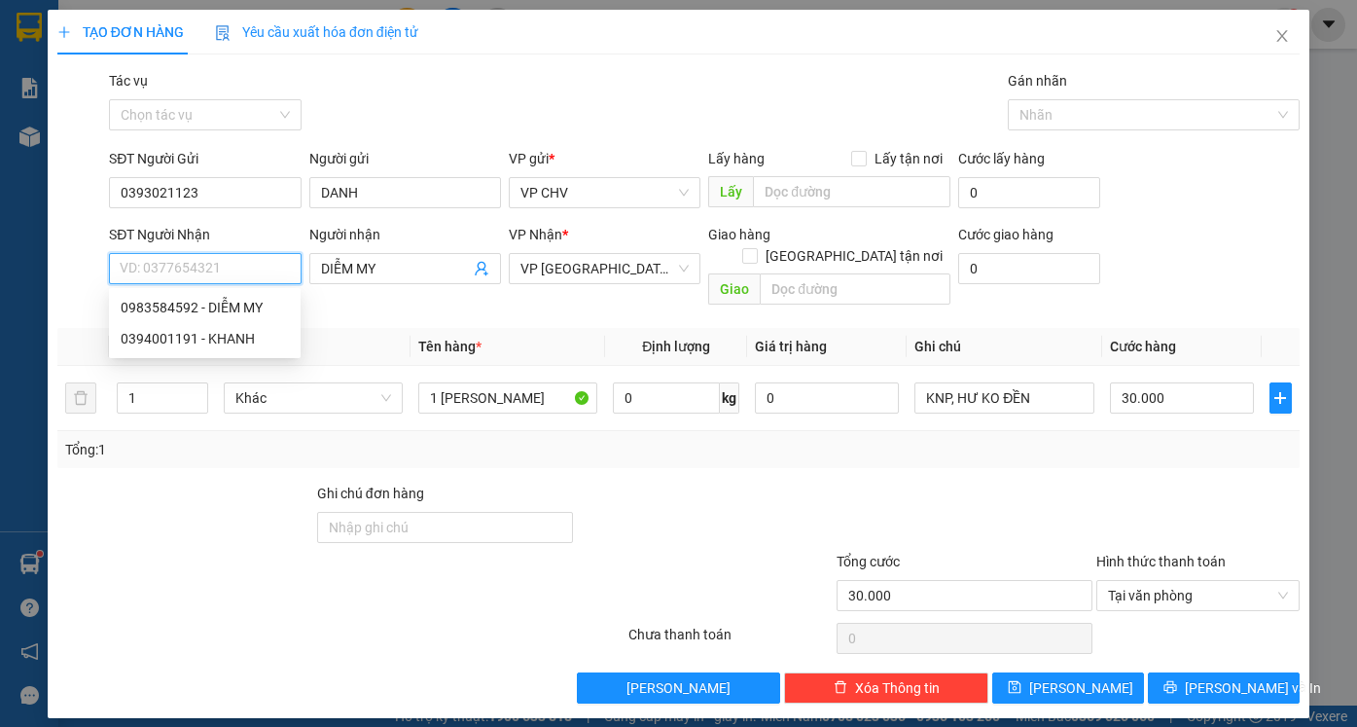
click at [141, 259] on input "SĐT Người Nhận" at bounding box center [205, 268] width 192 height 31
click at [252, 267] on input "SĐT Người Nhận" at bounding box center [205, 268] width 192 height 31
click at [1200, 382] on input "30.000" at bounding box center [1182, 397] width 144 height 31
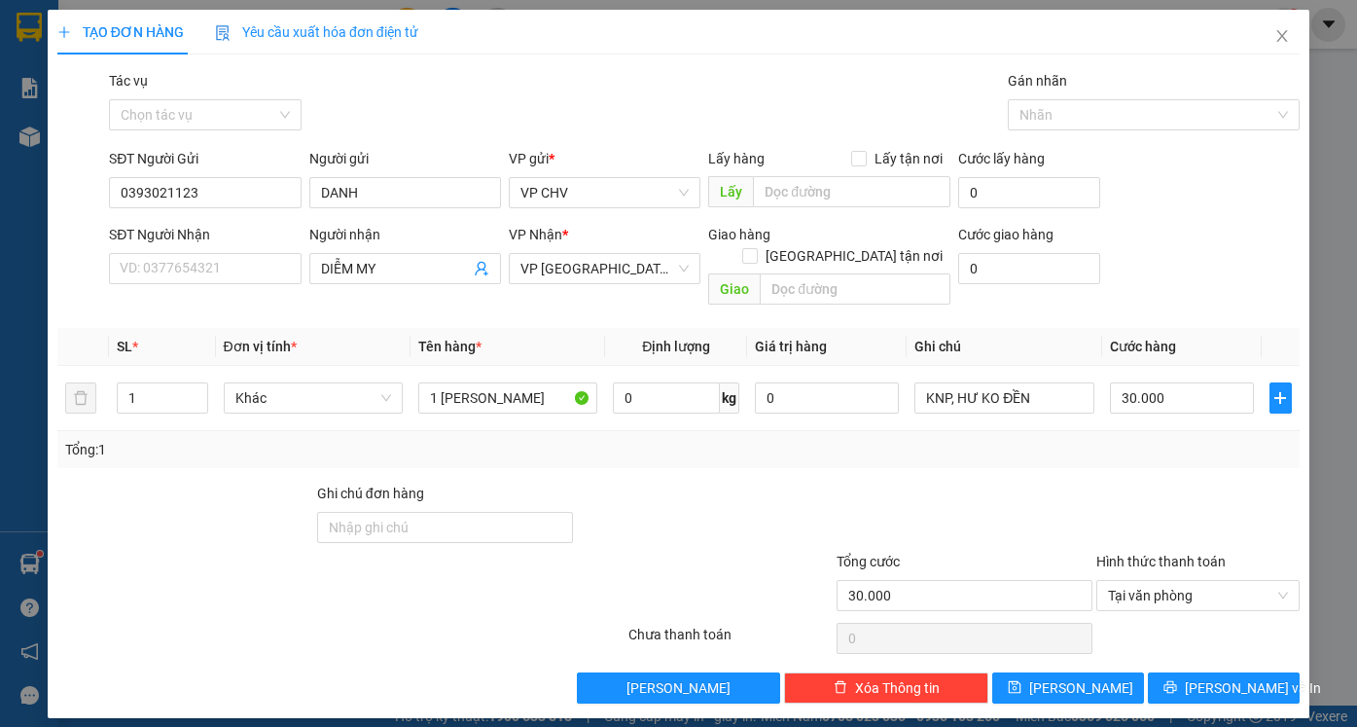
click at [1077, 482] on div at bounding box center [965, 516] width 260 height 68
click at [211, 266] on input "SĐT Người Nhận" at bounding box center [205, 268] width 192 height 31
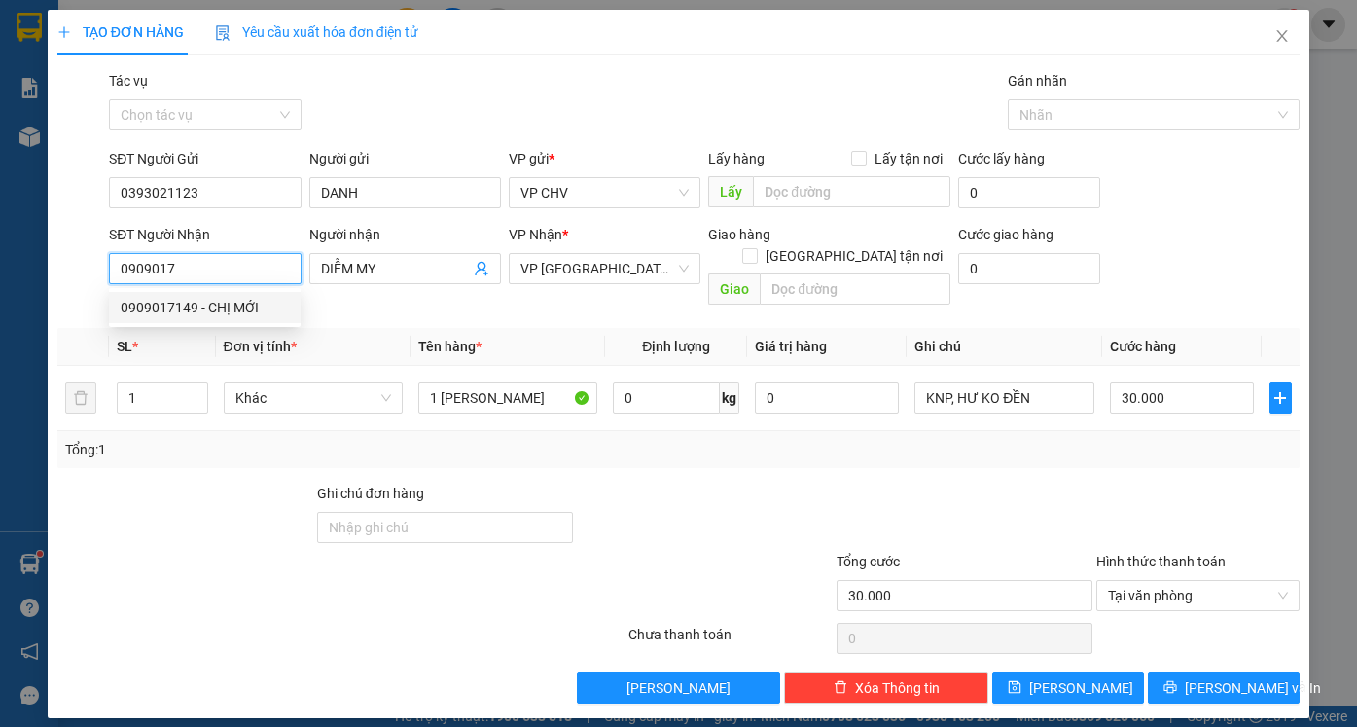
click at [232, 312] on div "0909017149 - CHỊ MỚI" at bounding box center [205, 307] width 168 height 21
type input "0909017149"
type input "CHỊ MỚI"
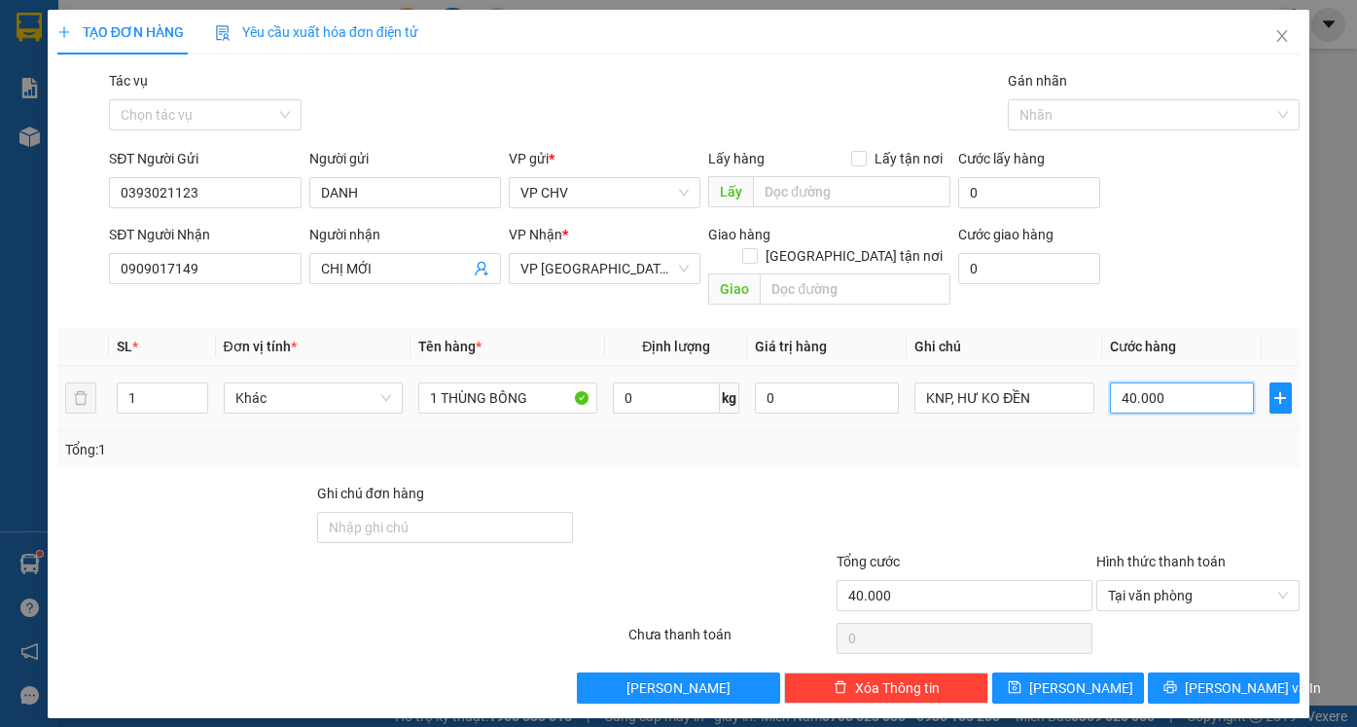
click at [1189, 382] on input "40.000" at bounding box center [1182, 397] width 144 height 31
click at [1186, 482] on div at bounding box center [1198, 516] width 208 height 68
drag, startPoint x: 1230, startPoint y: 651, endPoint x: 1234, endPoint y: 668, distance: 17.9
click at [1233, 672] on button "[PERSON_NAME] và In" at bounding box center [1224, 687] width 152 height 31
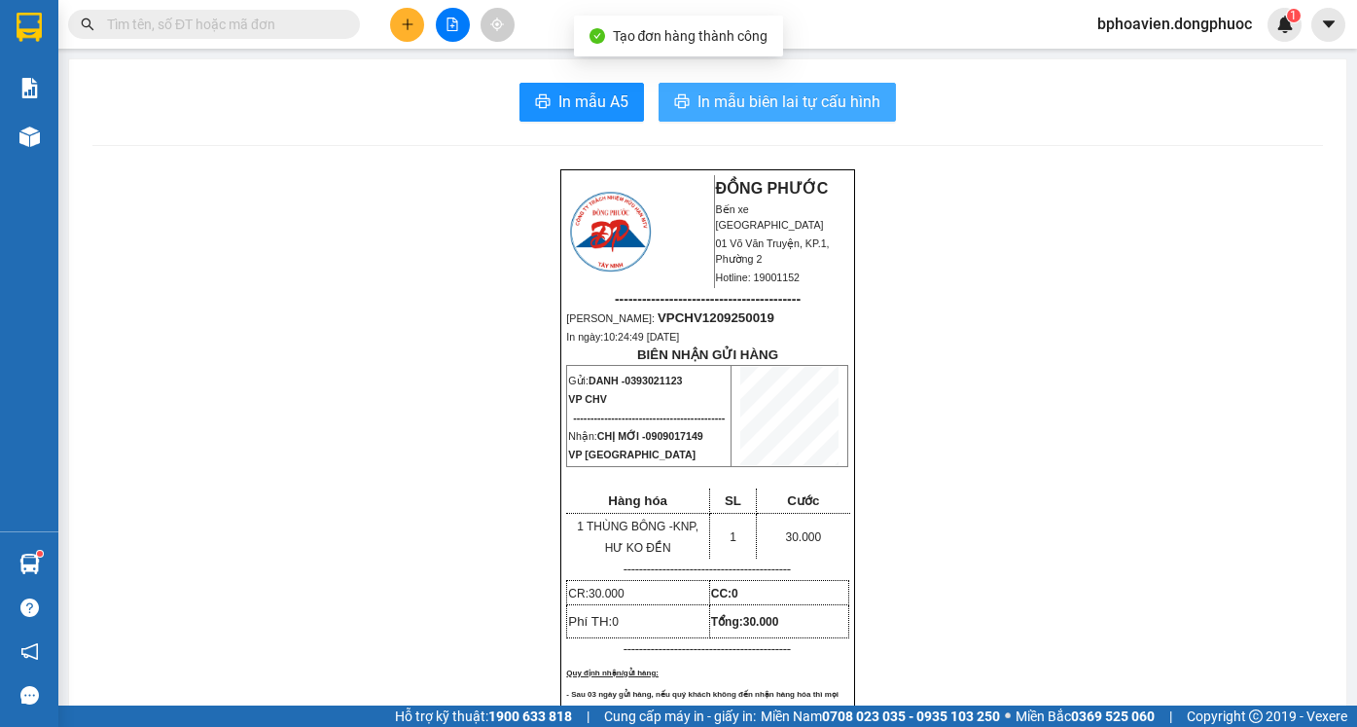
click at [707, 99] on span "In mẫu biên lai tự cấu hình" at bounding box center [788, 101] width 183 height 24
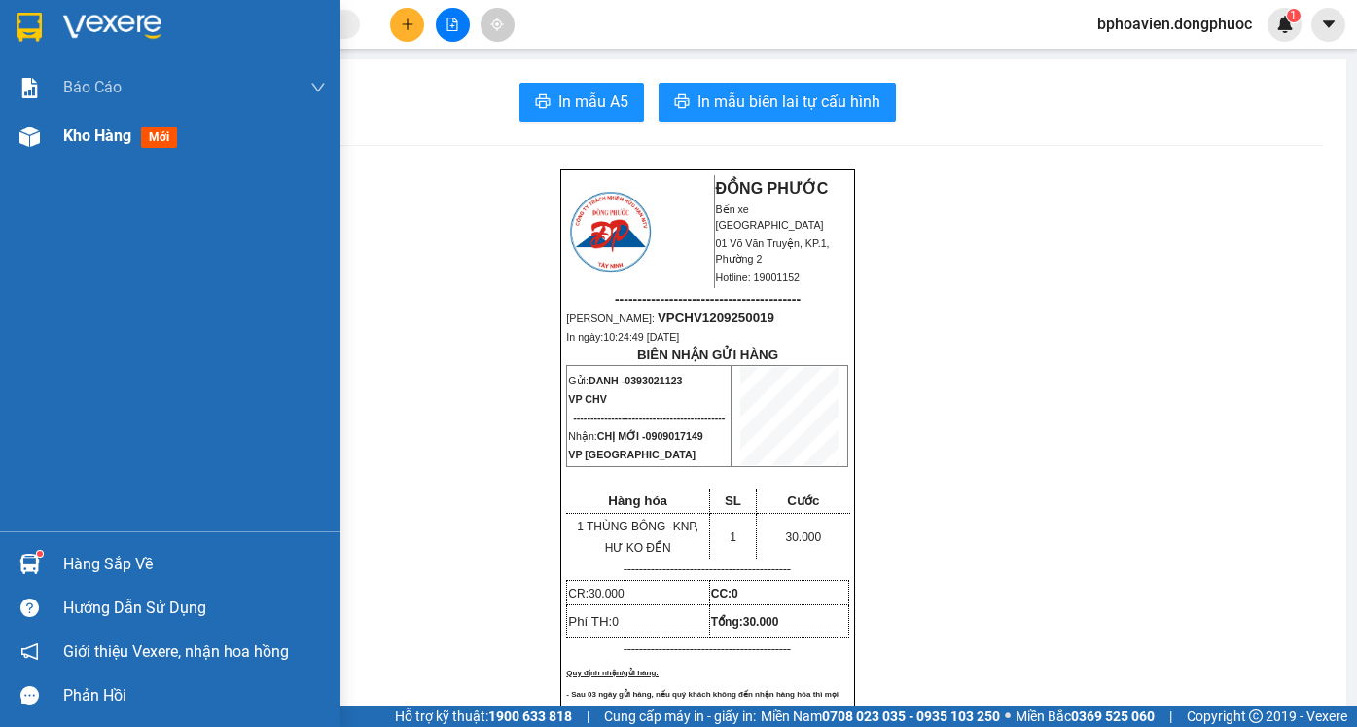
click at [116, 145] on span "Kho hàng" at bounding box center [97, 135] width 68 height 18
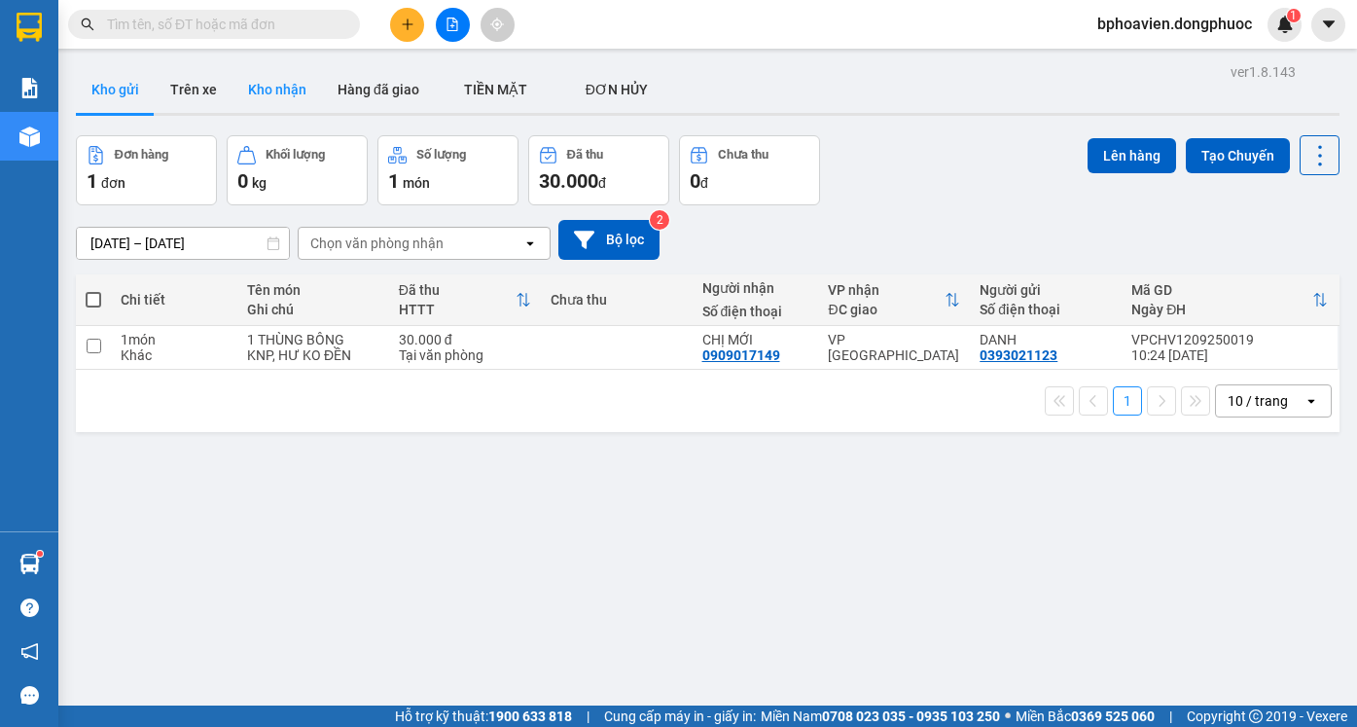
click at [267, 88] on button "Kho nhận" at bounding box center [276, 89] width 89 height 47
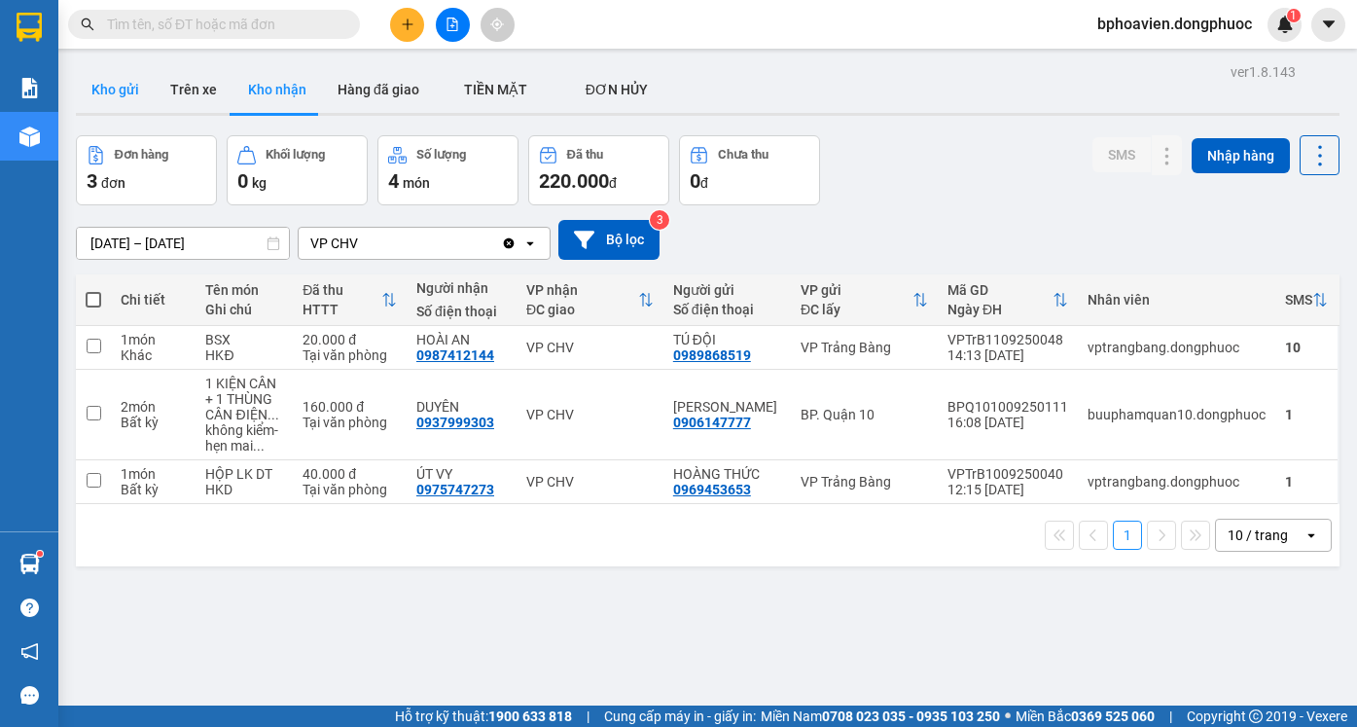
click at [115, 98] on button "Kho gửi" at bounding box center [115, 89] width 79 height 47
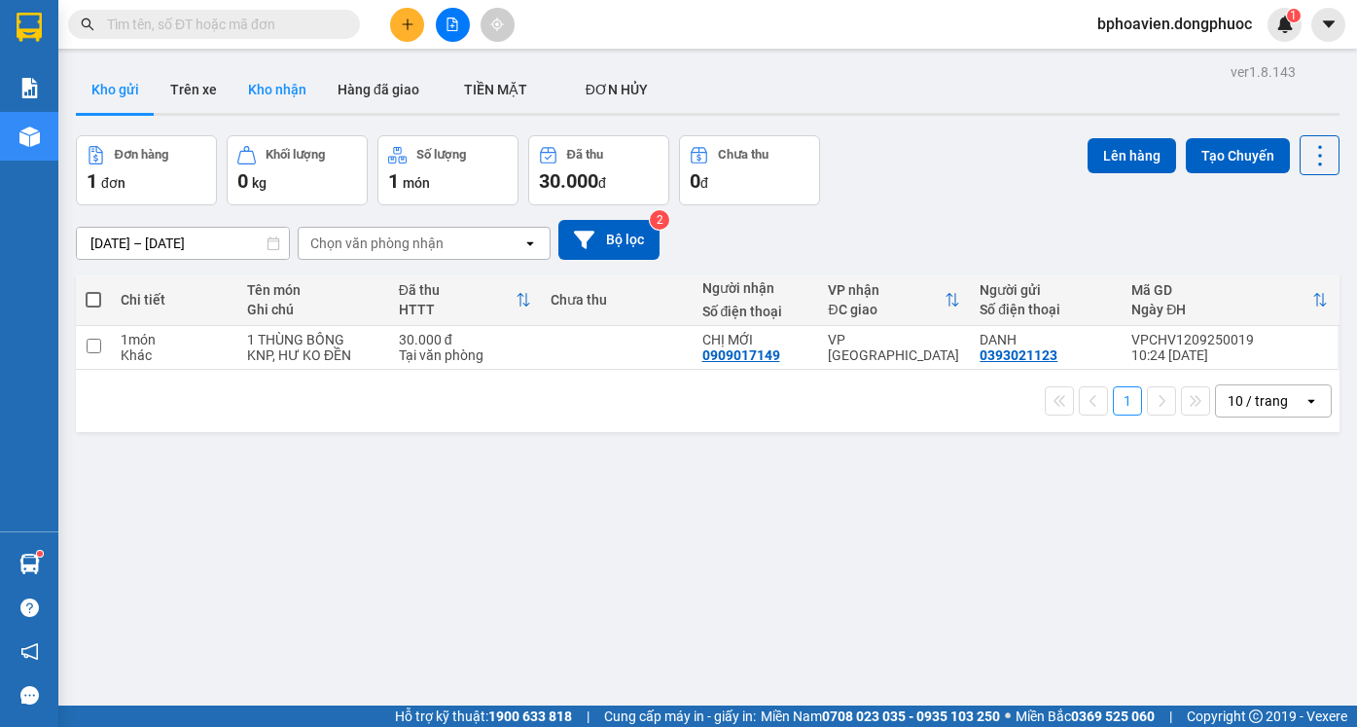
click at [268, 96] on button "Kho nhận" at bounding box center [276, 89] width 89 height 47
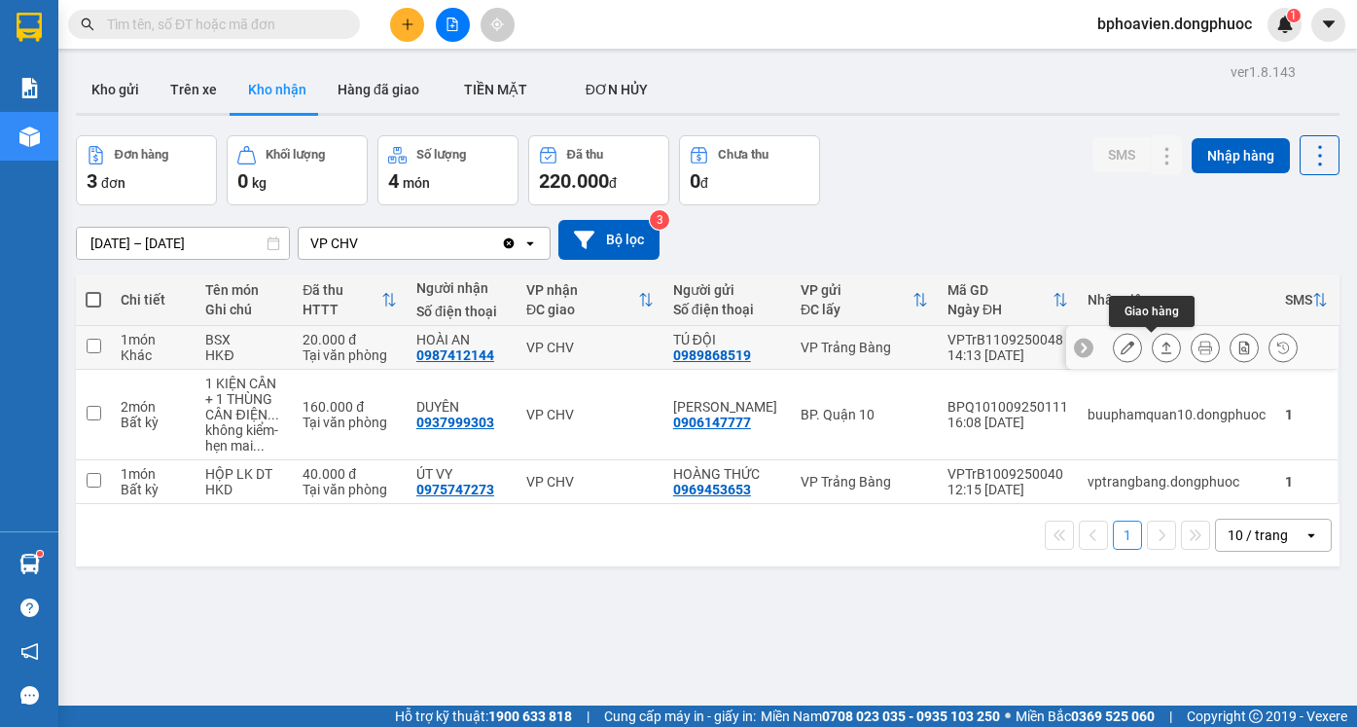
click at [1163, 351] on button at bounding box center [1166, 348] width 27 height 34
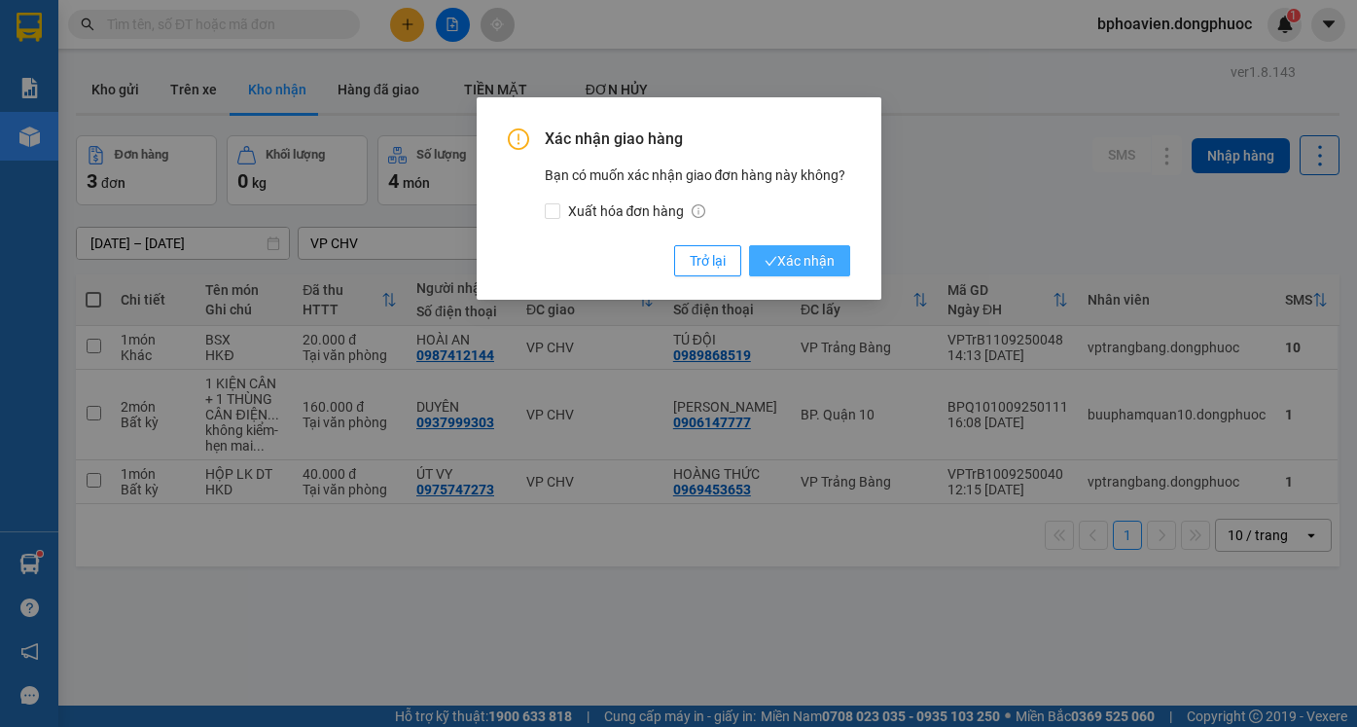
click at [787, 259] on span "Xác nhận" at bounding box center [799, 260] width 70 height 21
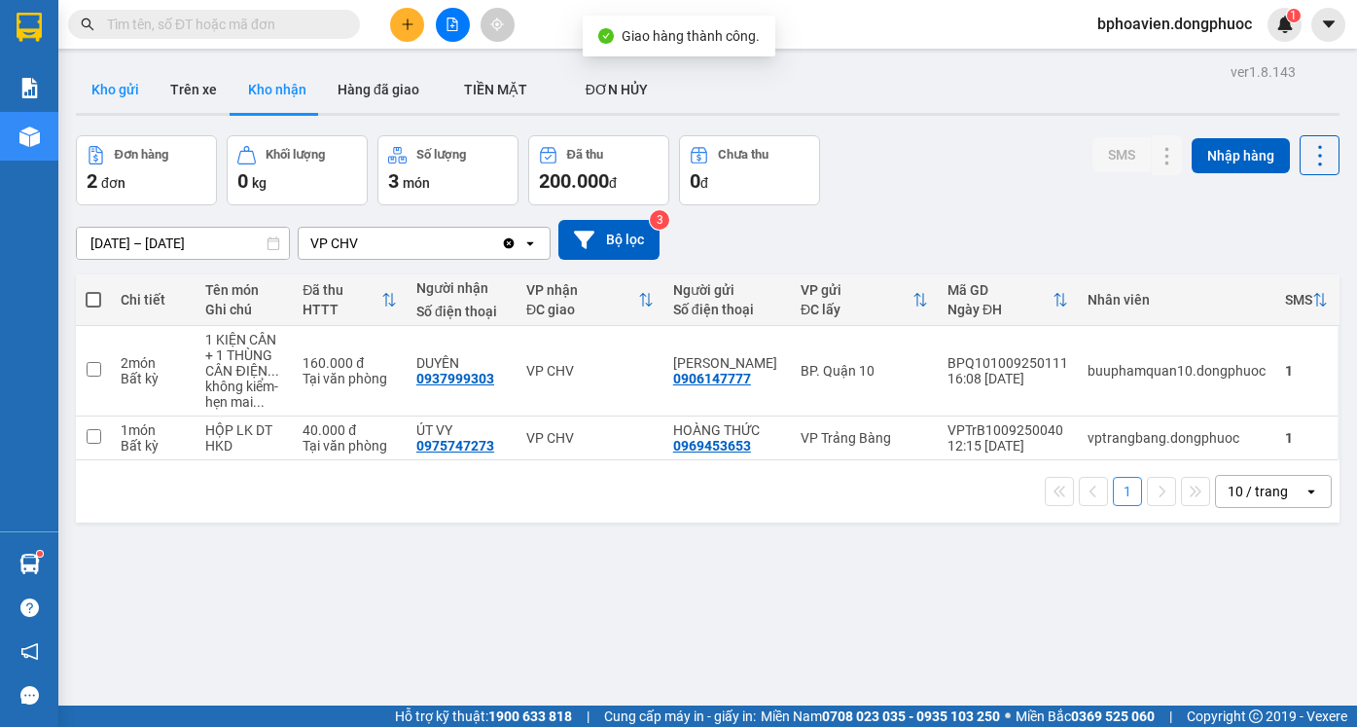
click at [123, 94] on button "Kho gửi" at bounding box center [115, 89] width 79 height 47
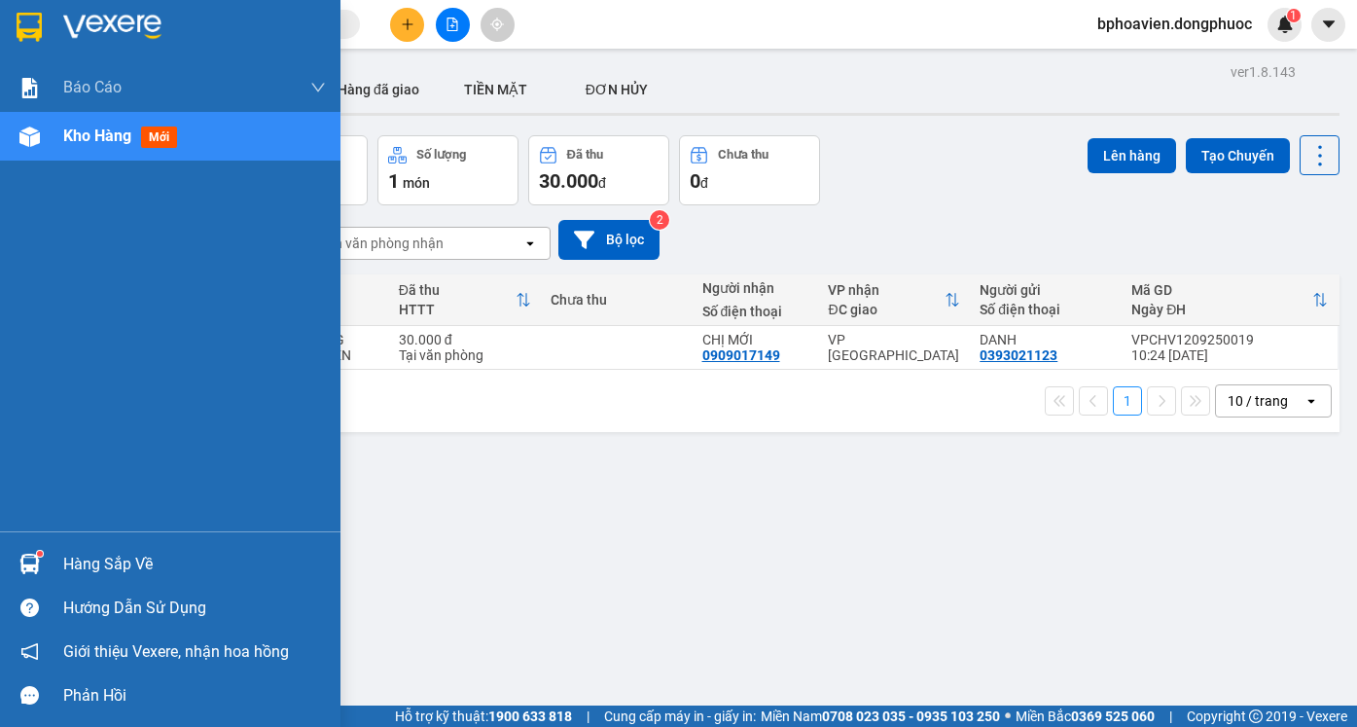
click at [86, 564] on div "Hàng sắp về" at bounding box center [194, 564] width 263 height 29
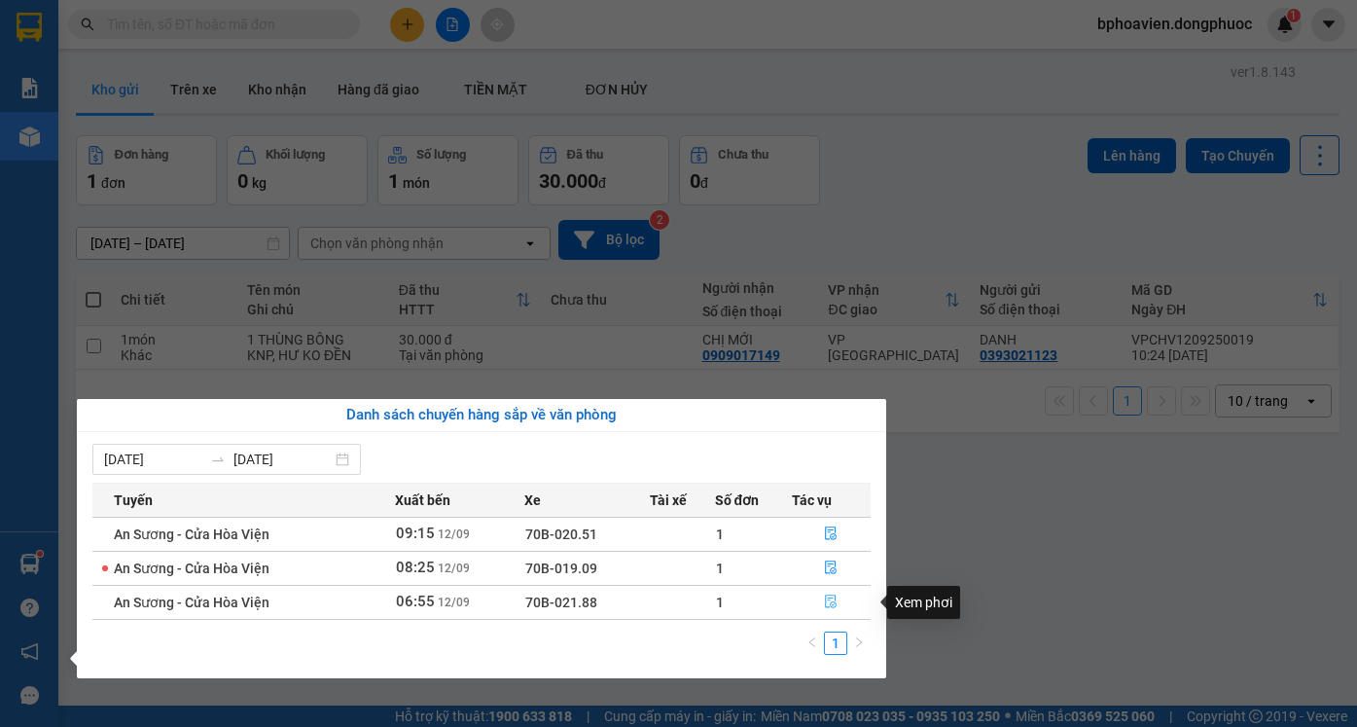
click at [835, 603] on icon "file-done" at bounding box center [832, 602] width 12 height 14
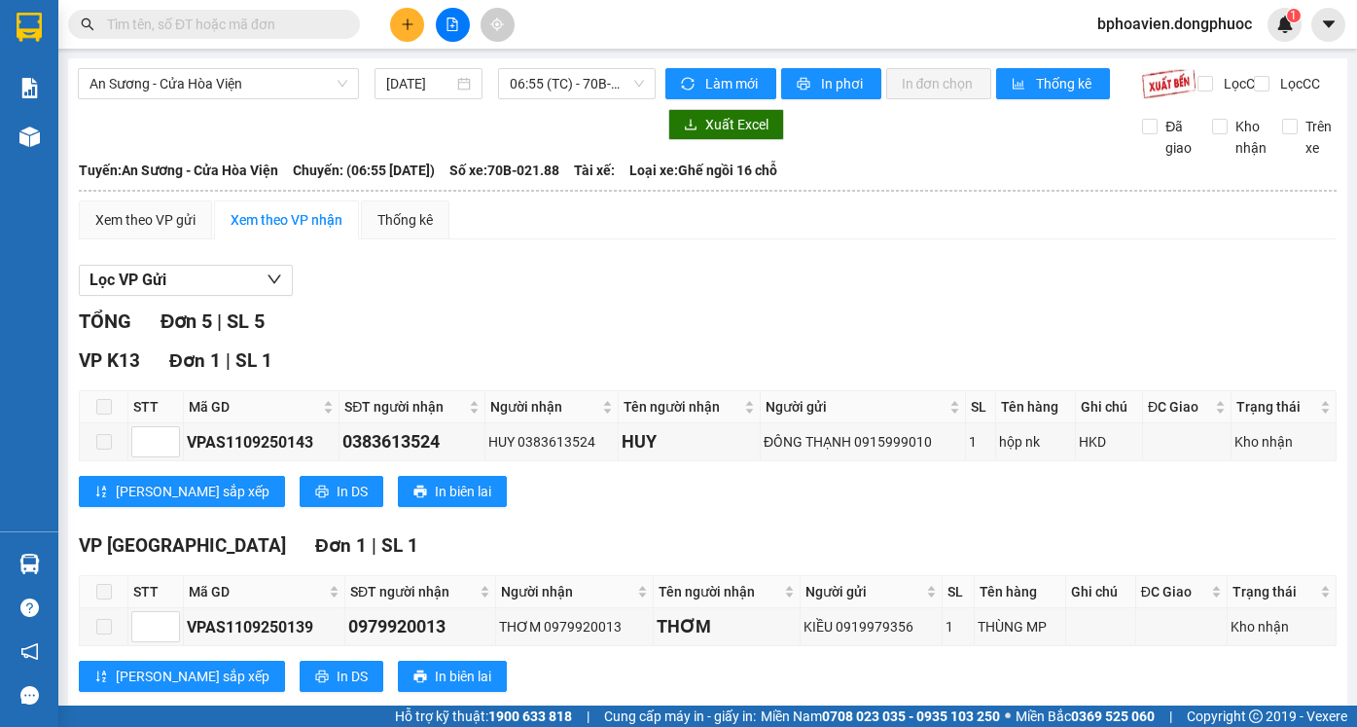
checkbox input "true"
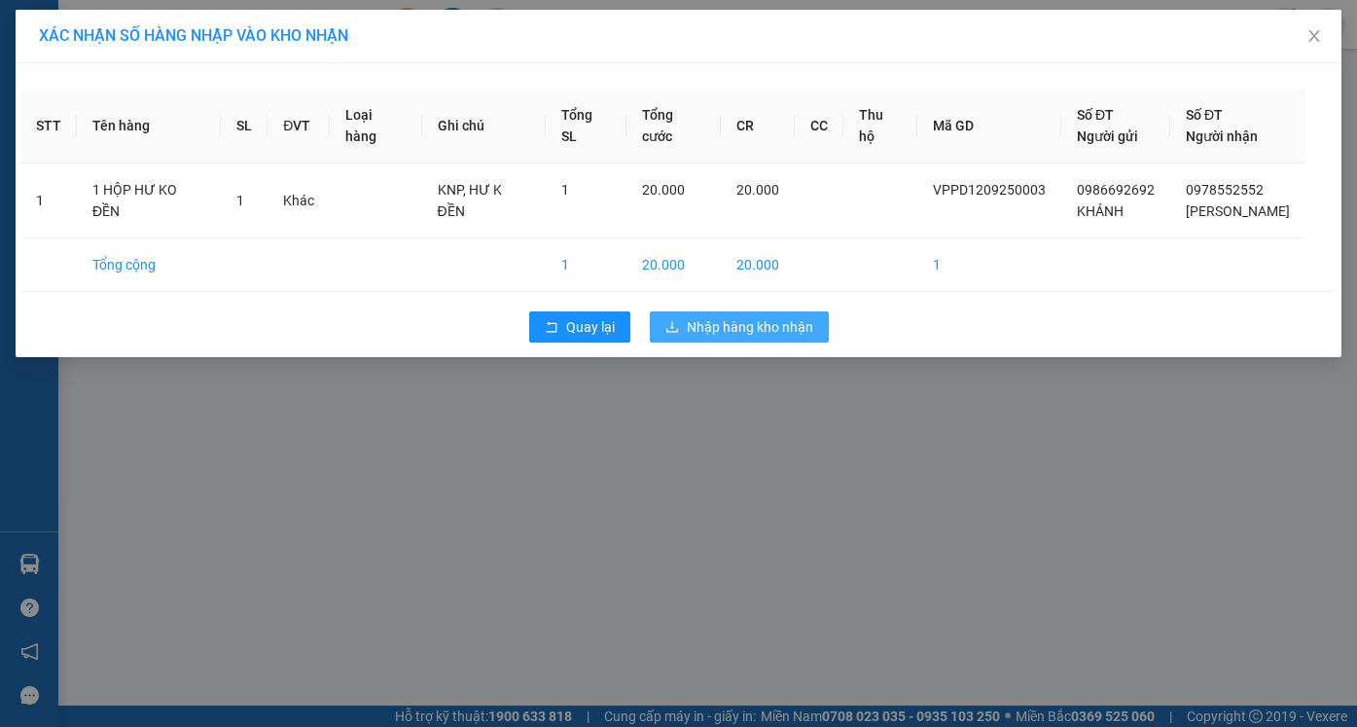
click at [800, 336] on span "Nhập hàng kho nhận" at bounding box center [750, 326] width 126 height 21
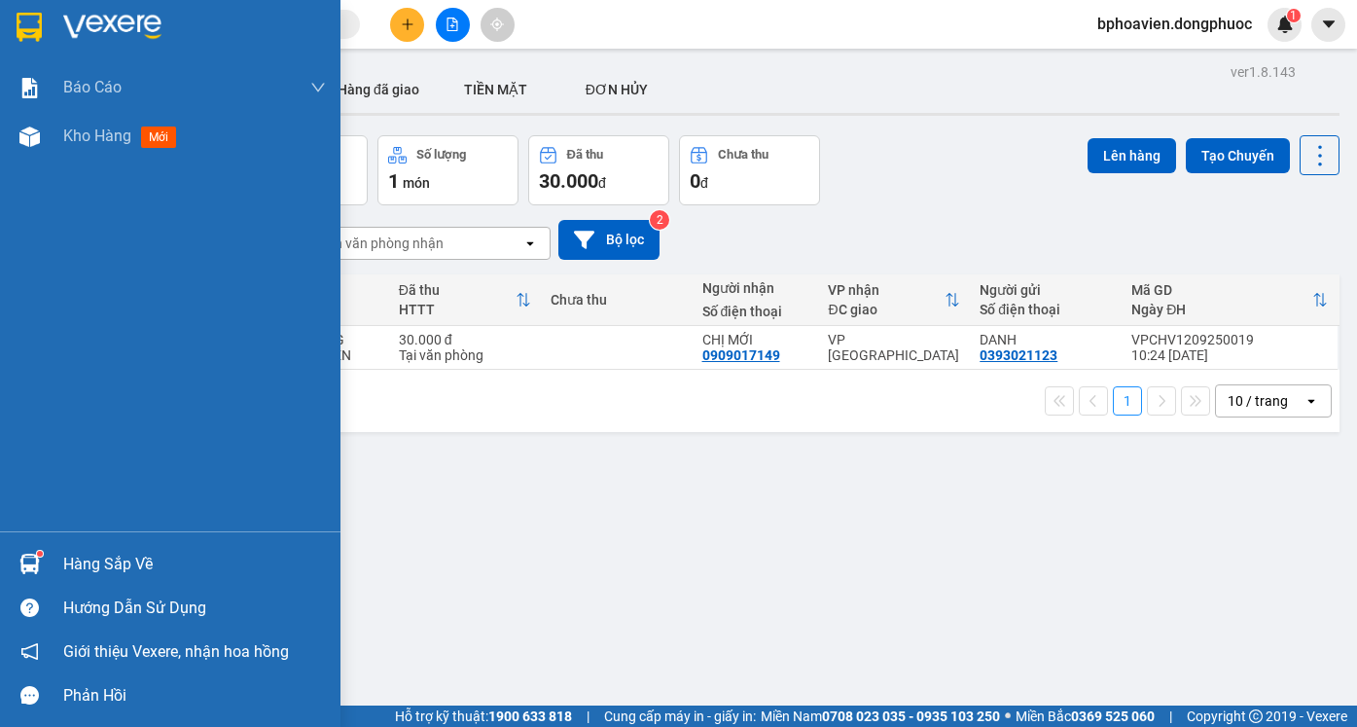
drag, startPoint x: 97, startPoint y: 559, endPoint x: 370, endPoint y: 650, distance: 287.0
click at [98, 560] on div "Hàng sắp về" at bounding box center [194, 564] width 263 height 29
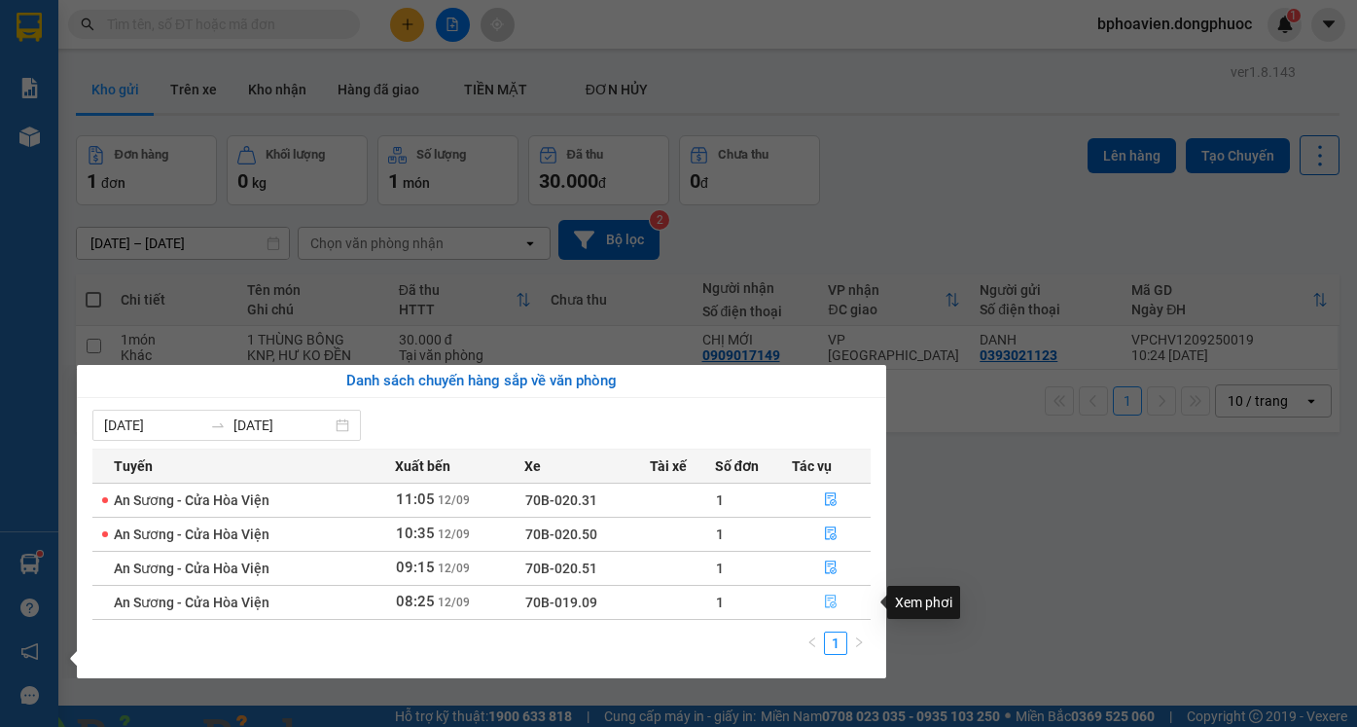
click at [837, 605] on icon "file-done" at bounding box center [831, 601] width 14 height 14
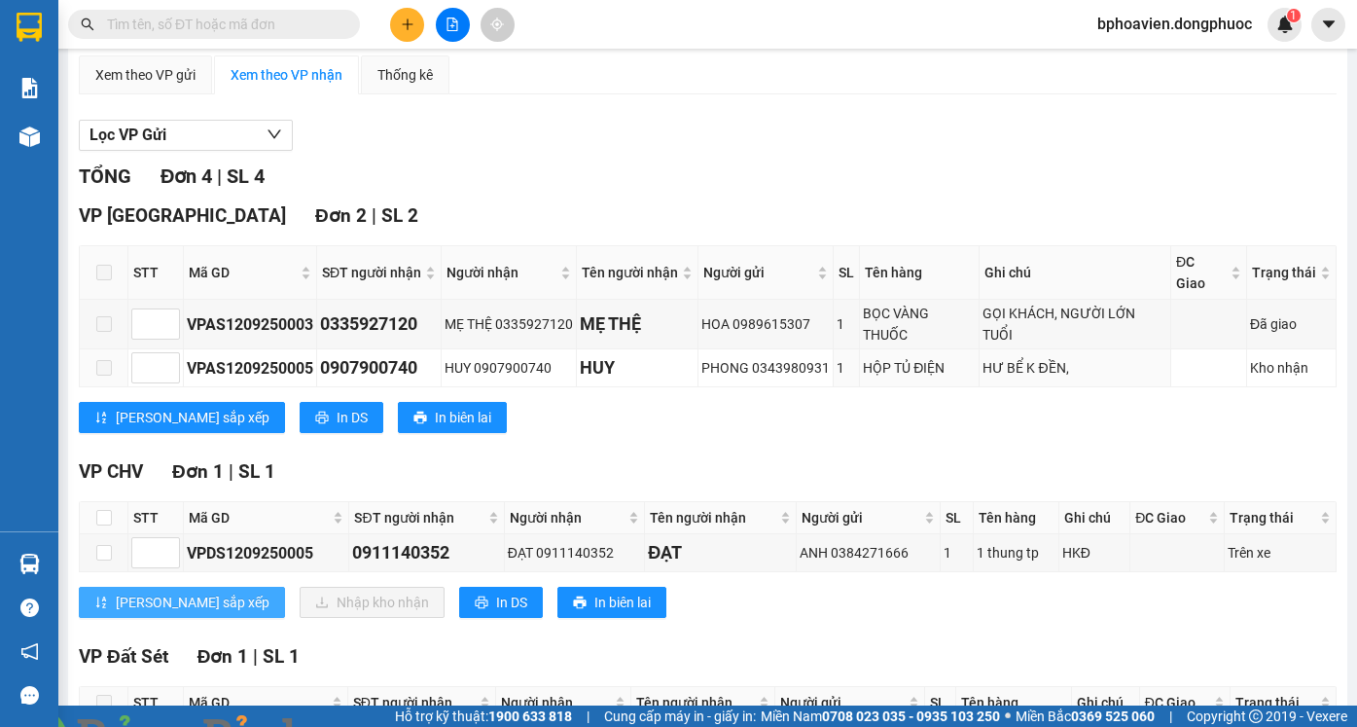
scroll to position [292, 0]
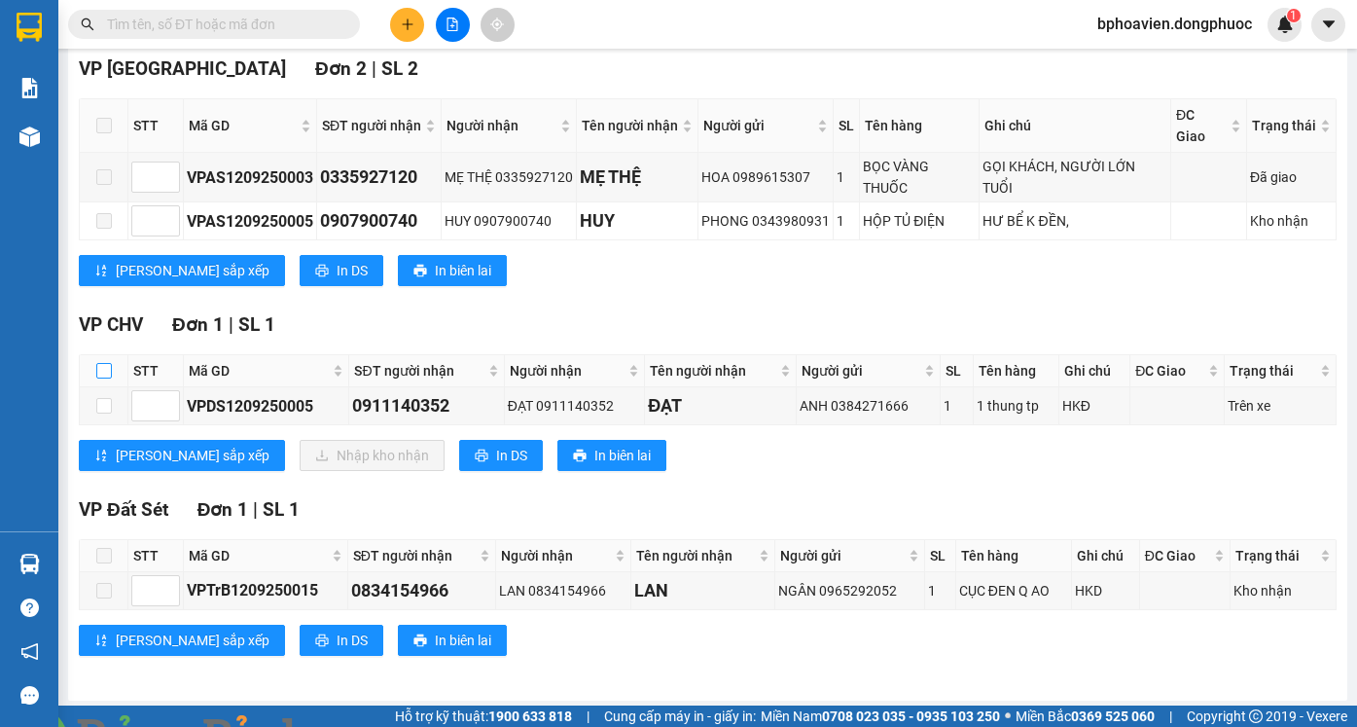
drag, startPoint x: 100, startPoint y: 382, endPoint x: 152, endPoint y: 443, distance: 79.3
click at [102, 378] on input "checkbox" at bounding box center [104, 371] width 16 height 16
checkbox input "true"
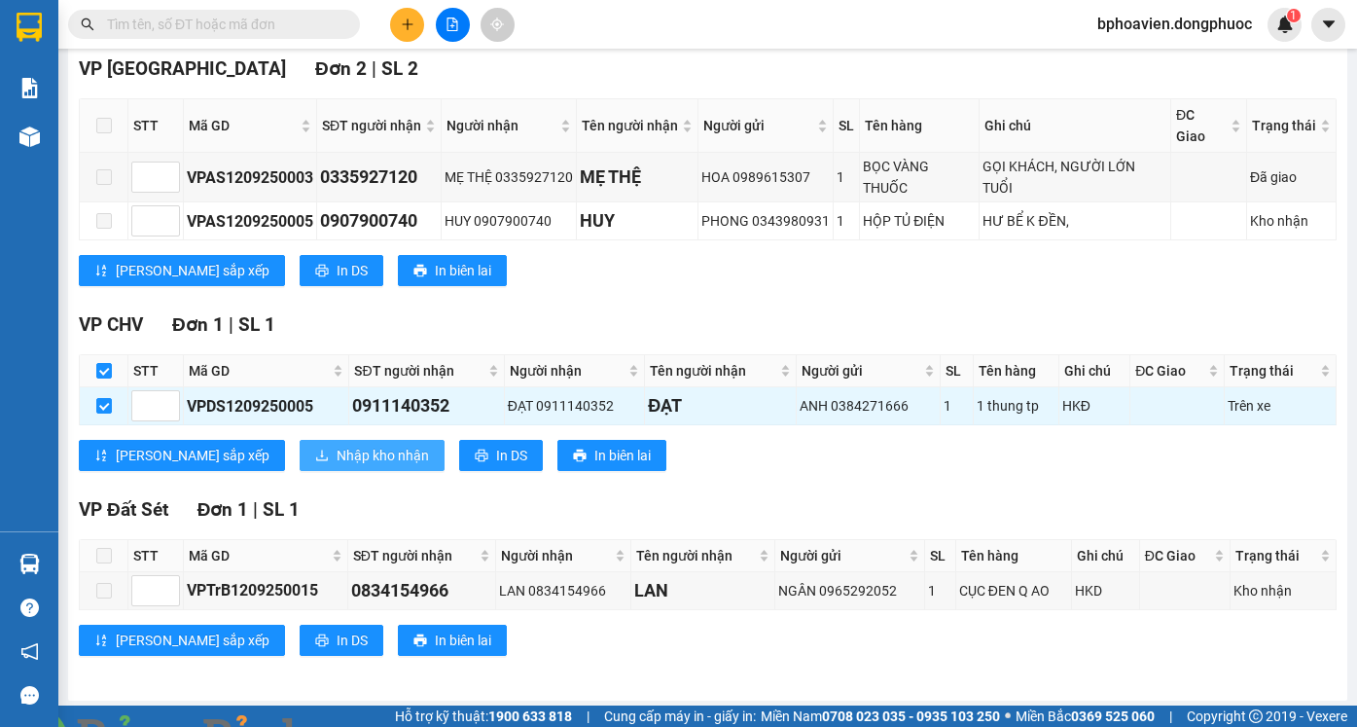
click at [337, 466] on span "Nhập kho nhận" at bounding box center [383, 454] width 92 height 21
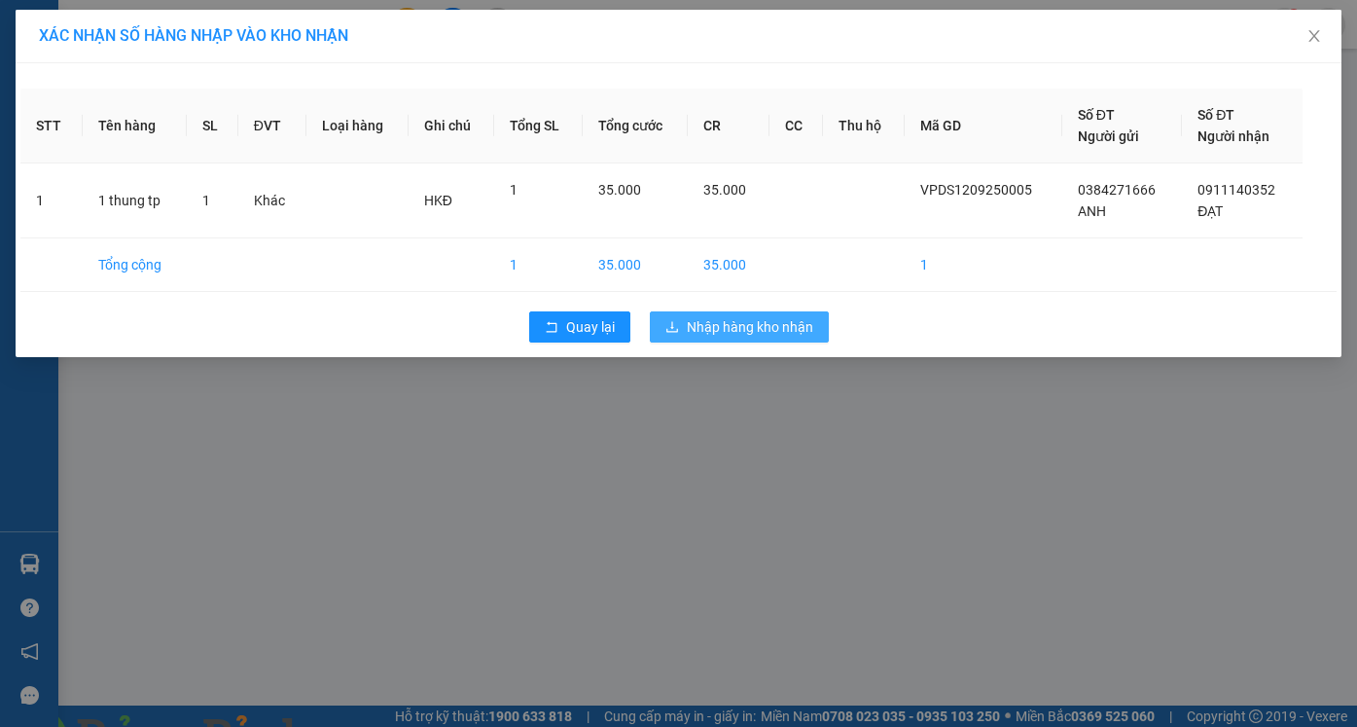
click at [782, 326] on span "Nhập hàng kho nhận" at bounding box center [750, 326] width 126 height 21
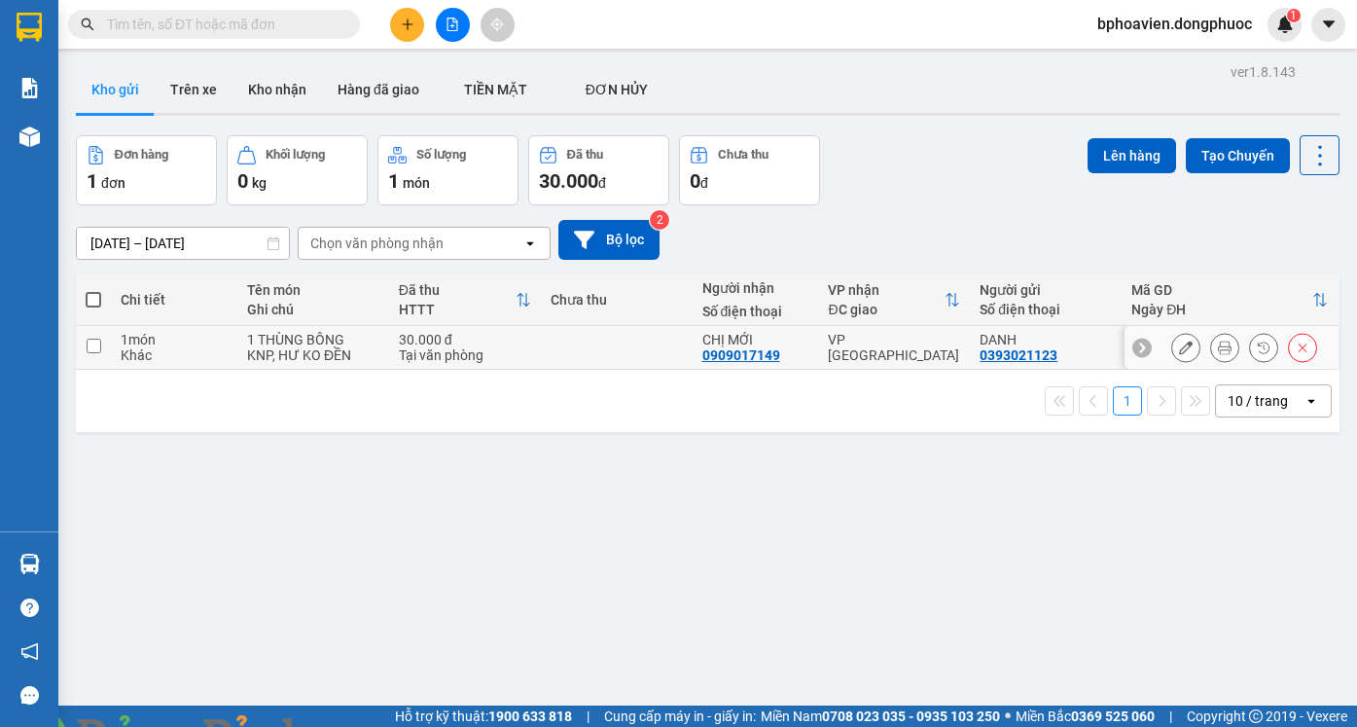
click at [569, 348] on td at bounding box center [617, 348] width 152 height 44
checkbox input "true"
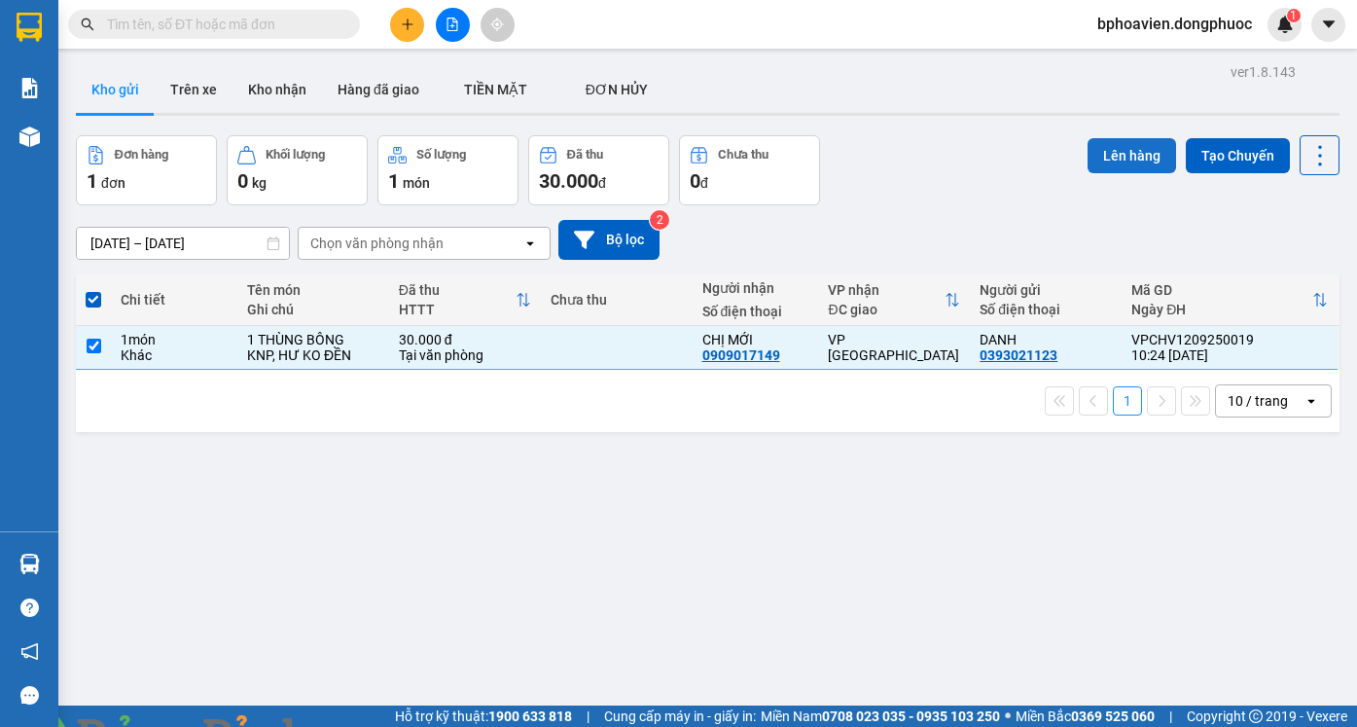
click at [1135, 154] on button "Lên hàng" at bounding box center [1131, 155] width 89 height 35
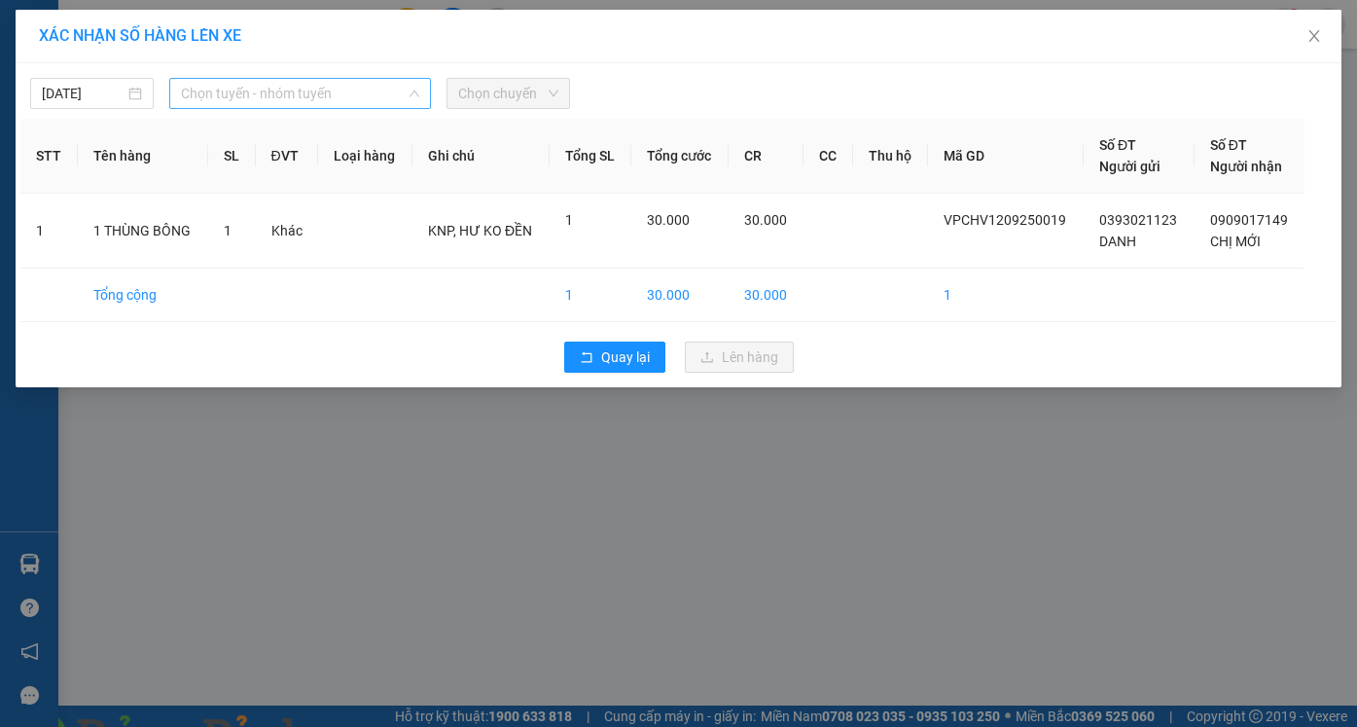
click at [249, 89] on span "Chọn tuyến - nhóm tuyến" at bounding box center [300, 93] width 238 height 29
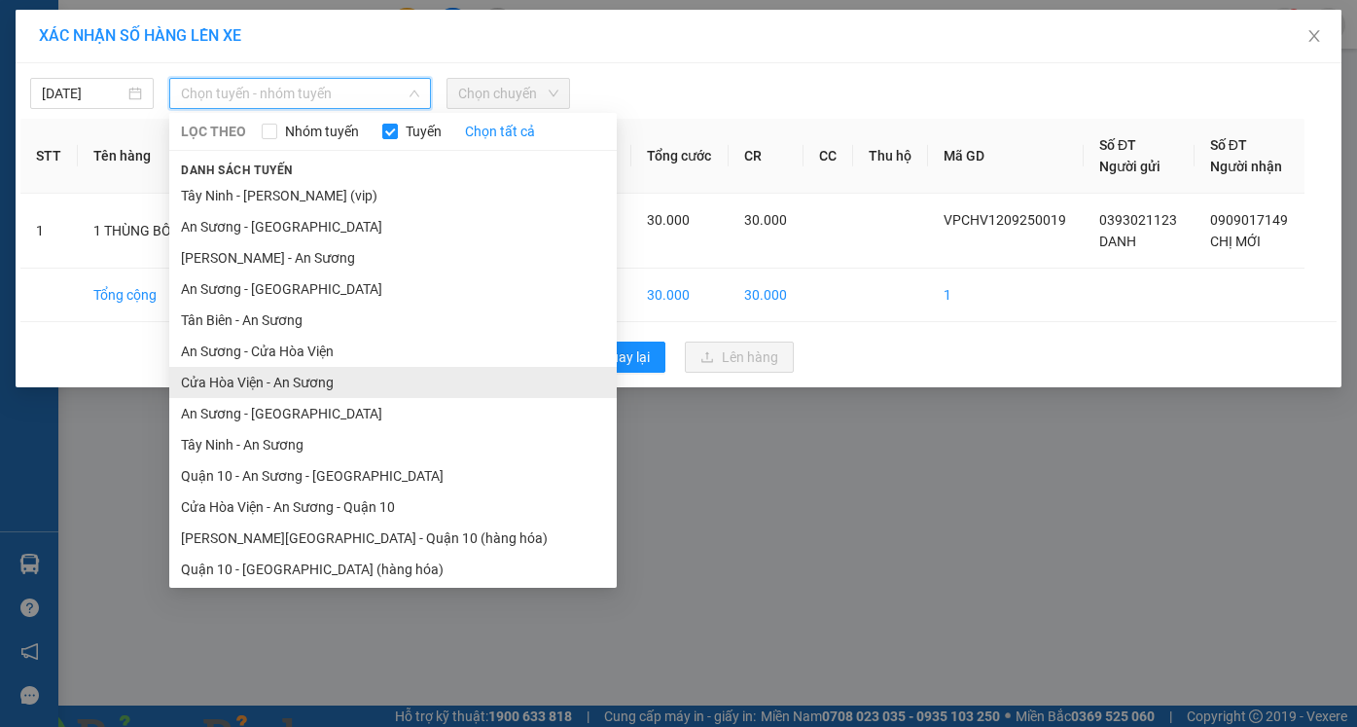
click at [261, 381] on li "Cửa Hòa Viện - An Sương" at bounding box center [392, 382] width 447 height 31
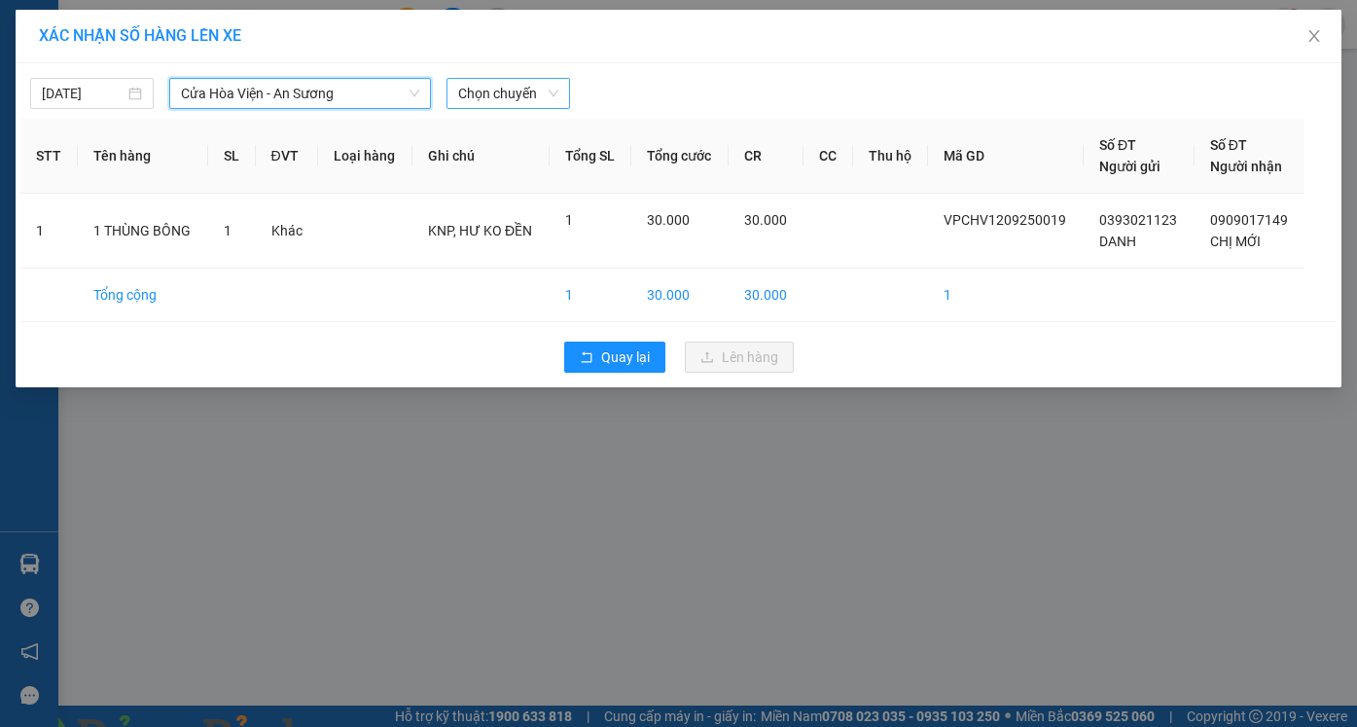
click at [496, 79] on span "Chọn chuyến" at bounding box center [508, 93] width 100 height 29
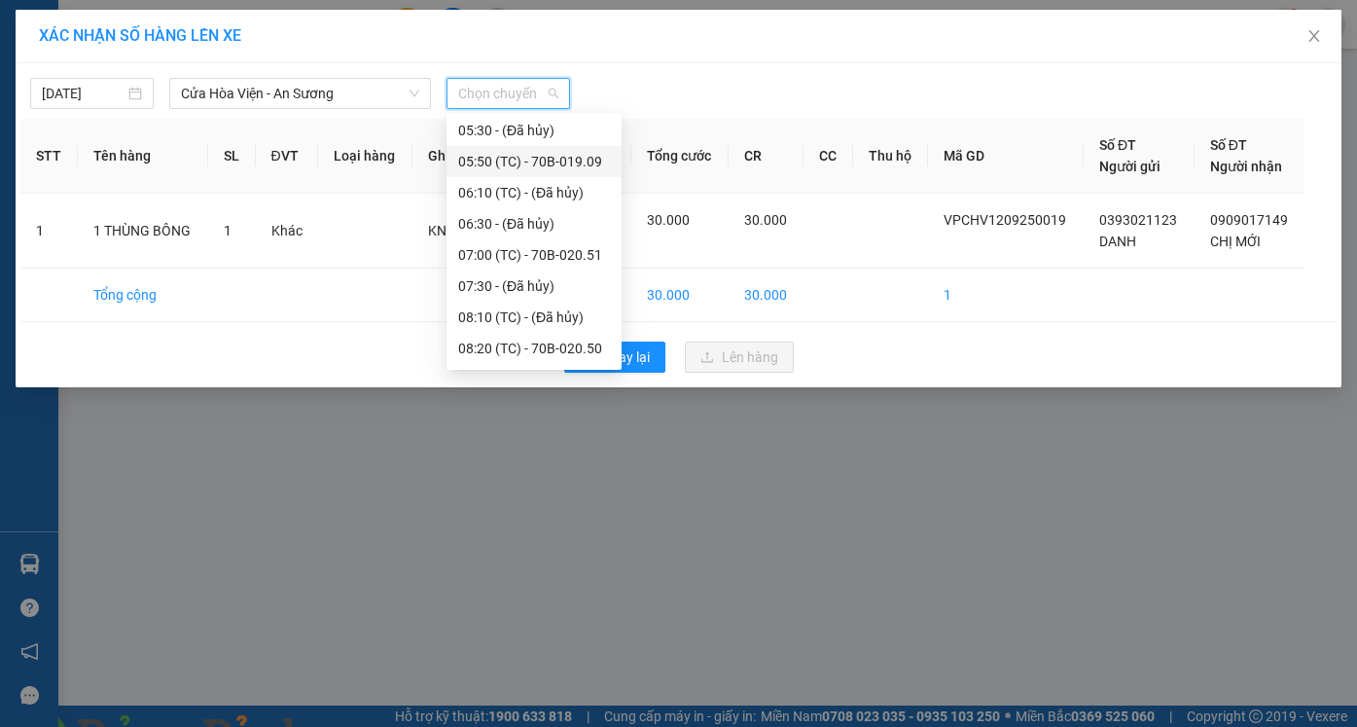
scroll to position [389, 0]
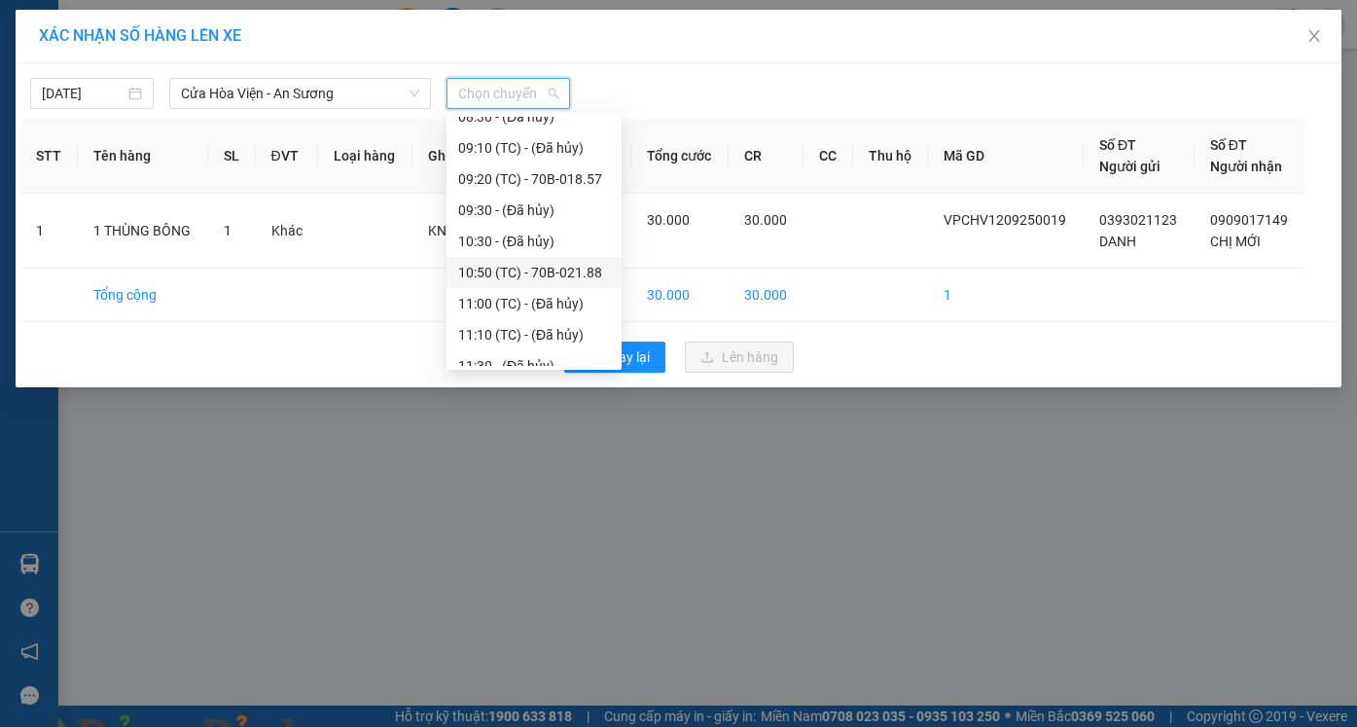
click at [498, 279] on div "10:50 (TC) - 70B-021.88" at bounding box center [534, 272] width 152 height 21
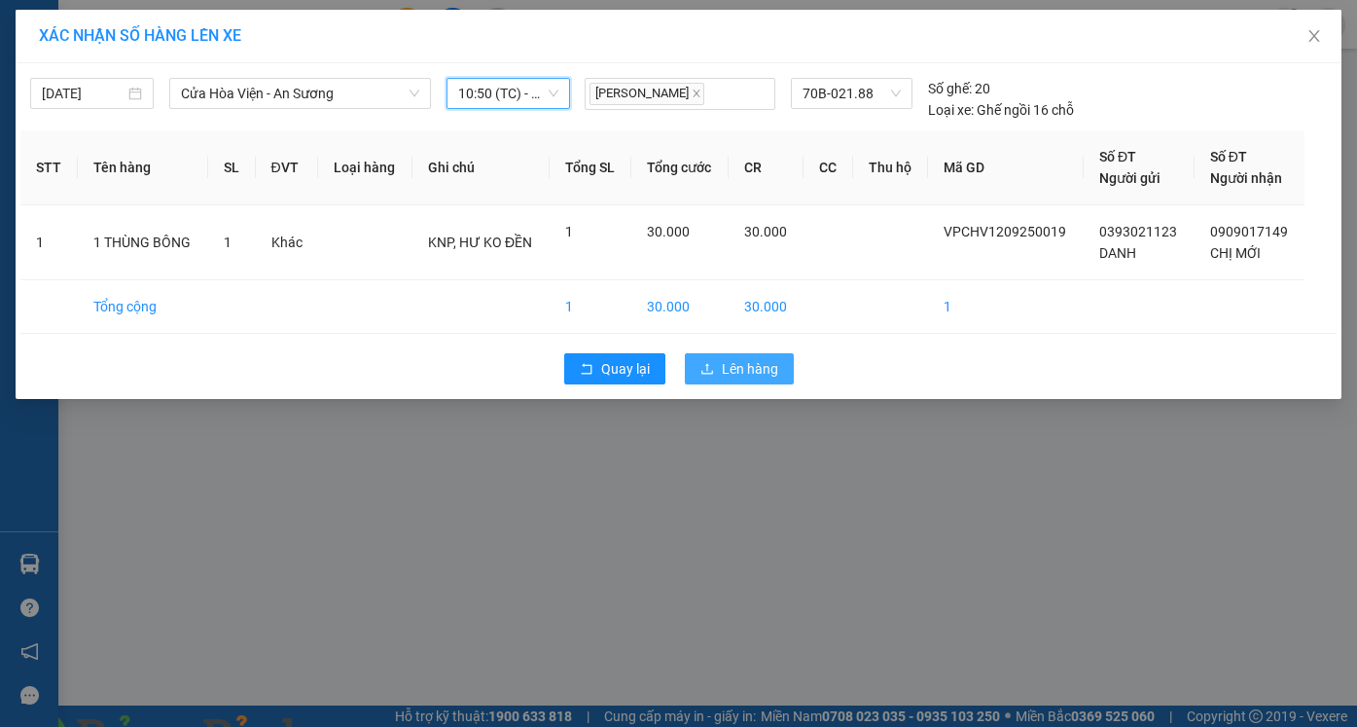
click at [760, 369] on span "Lên hàng" at bounding box center [750, 368] width 56 height 21
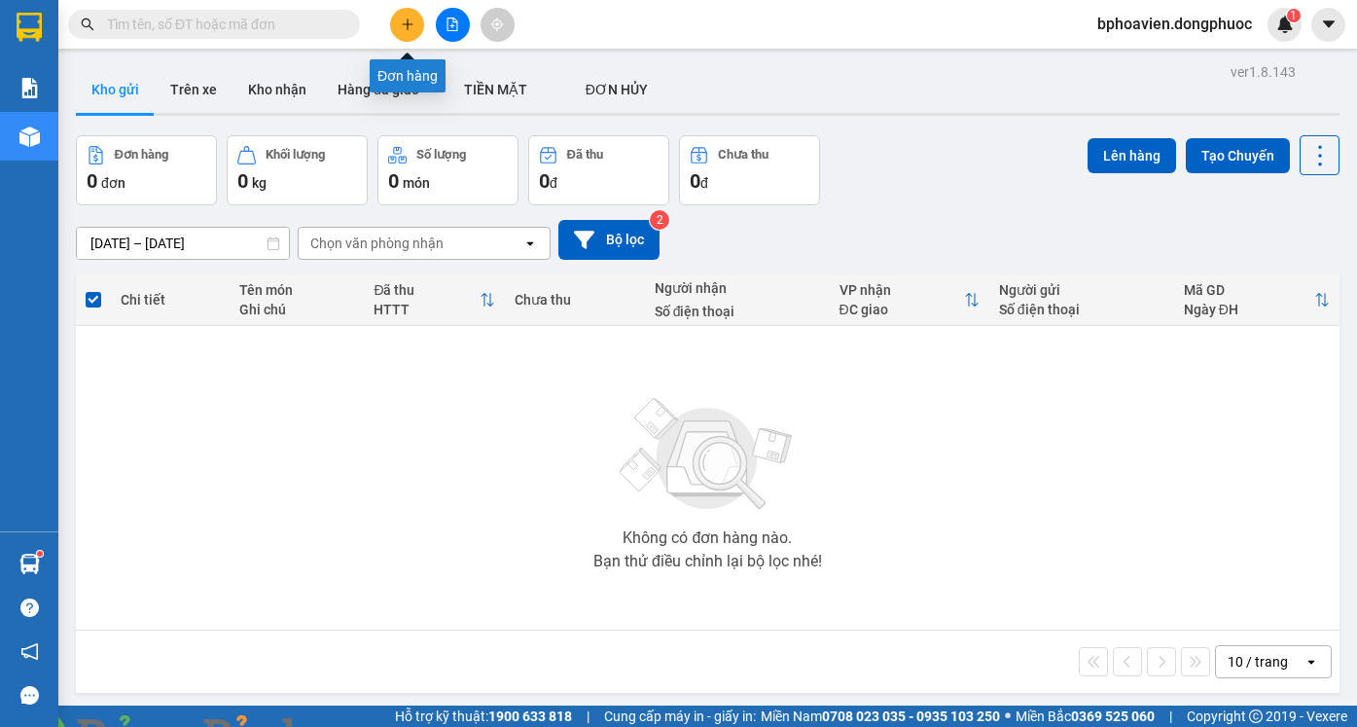
click at [413, 23] on icon "plus" at bounding box center [408, 25] width 14 height 14
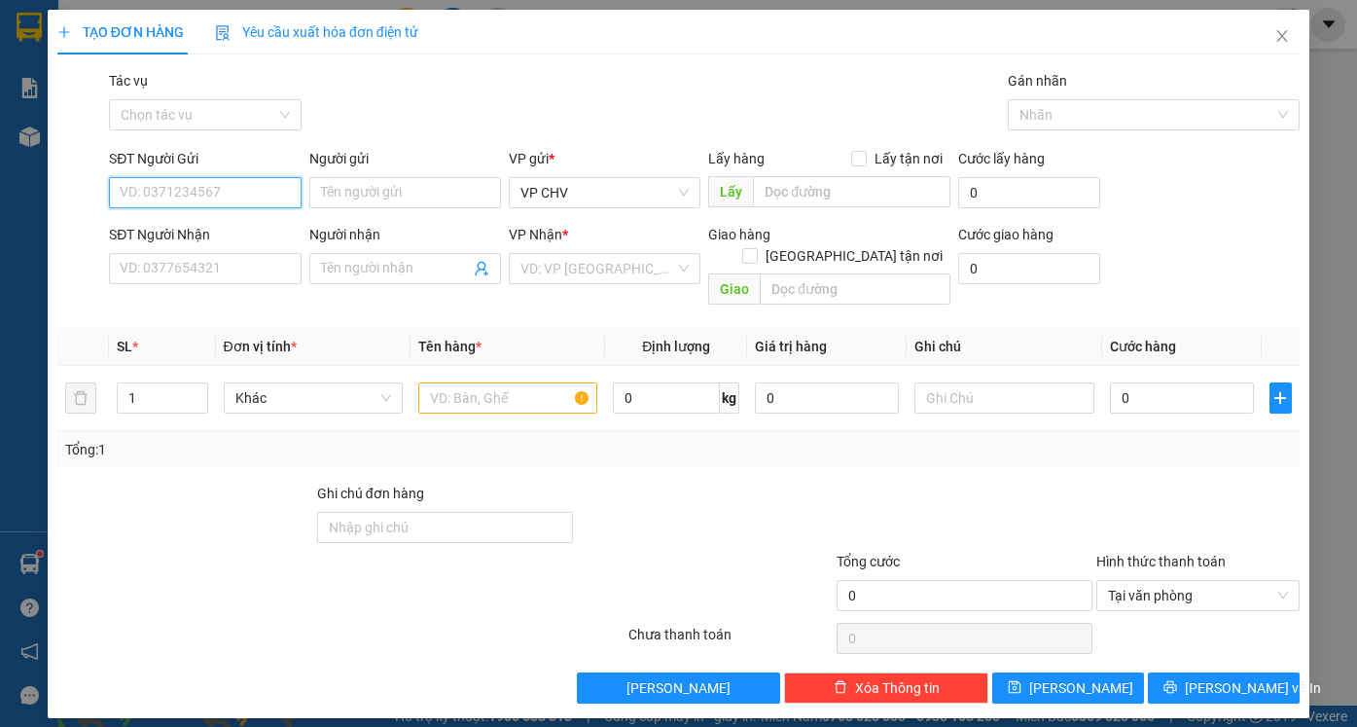
click at [262, 199] on input "SĐT Người Gửi" at bounding box center [205, 192] width 192 height 31
click at [225, 195] on input "SĐT Người Gửi" at bounding box center [205, 192] width 192 height 31
type input "0784358698"
click at [348, 197] on input "Người gửi" at bounding box center [405, 192] width 192 height 31
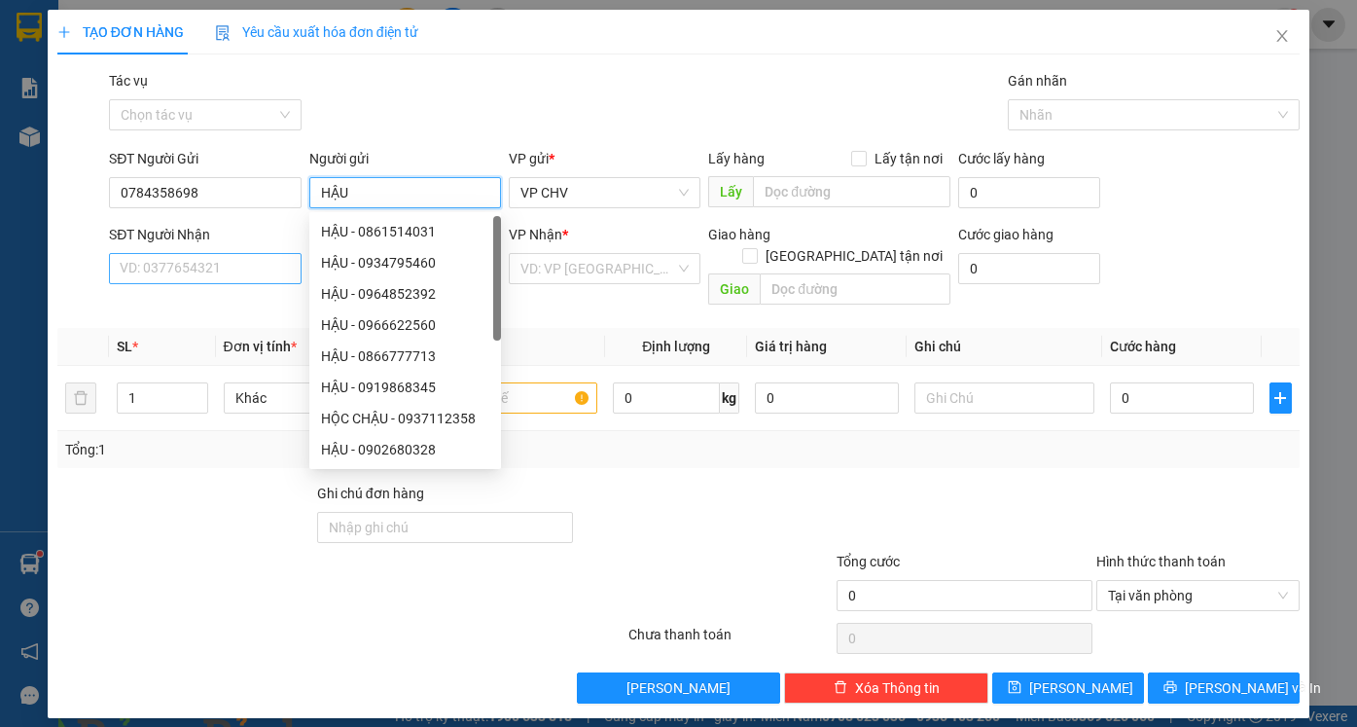
type input "HẬU"
click at [196, 270] on input "SĐT Người Nhận" at bounding box center [205, 268] width 192 height 31
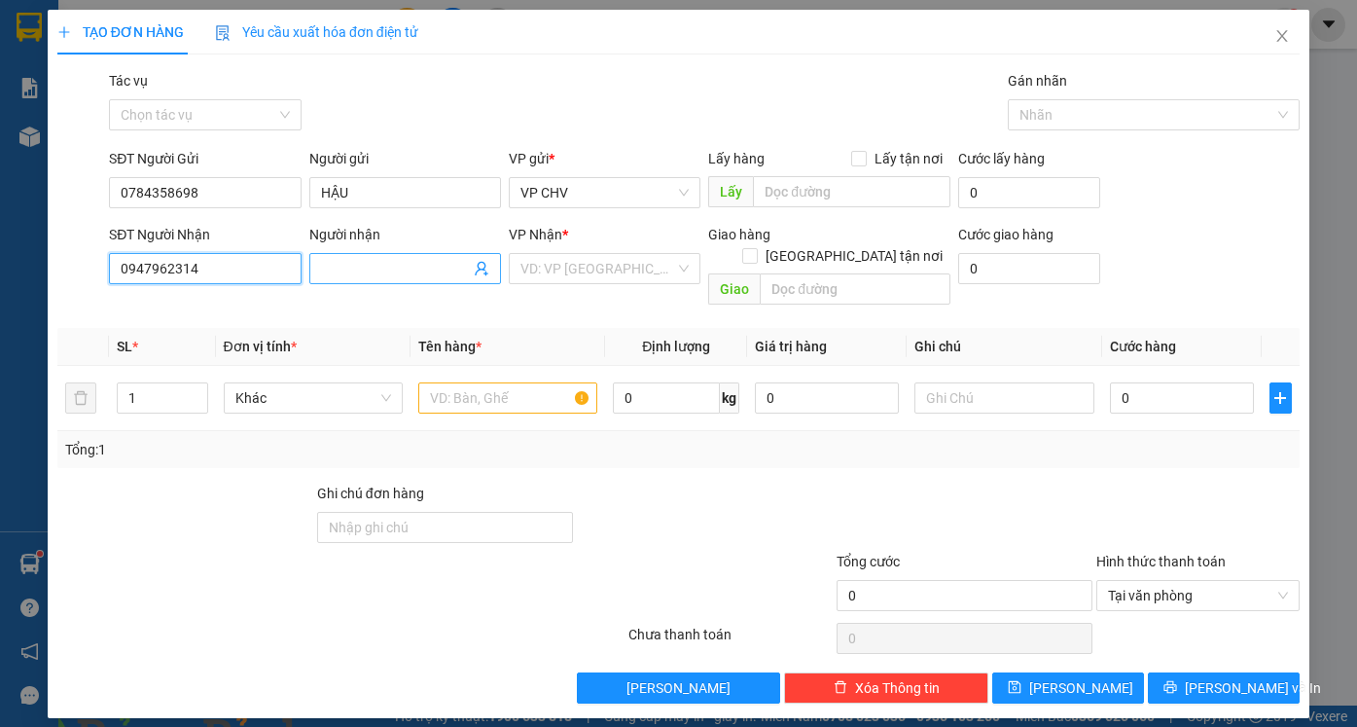
type input "0947962314"
click at [415, 265] on input "Người nhận" at bounding box center [395, 268] width 149 height 21
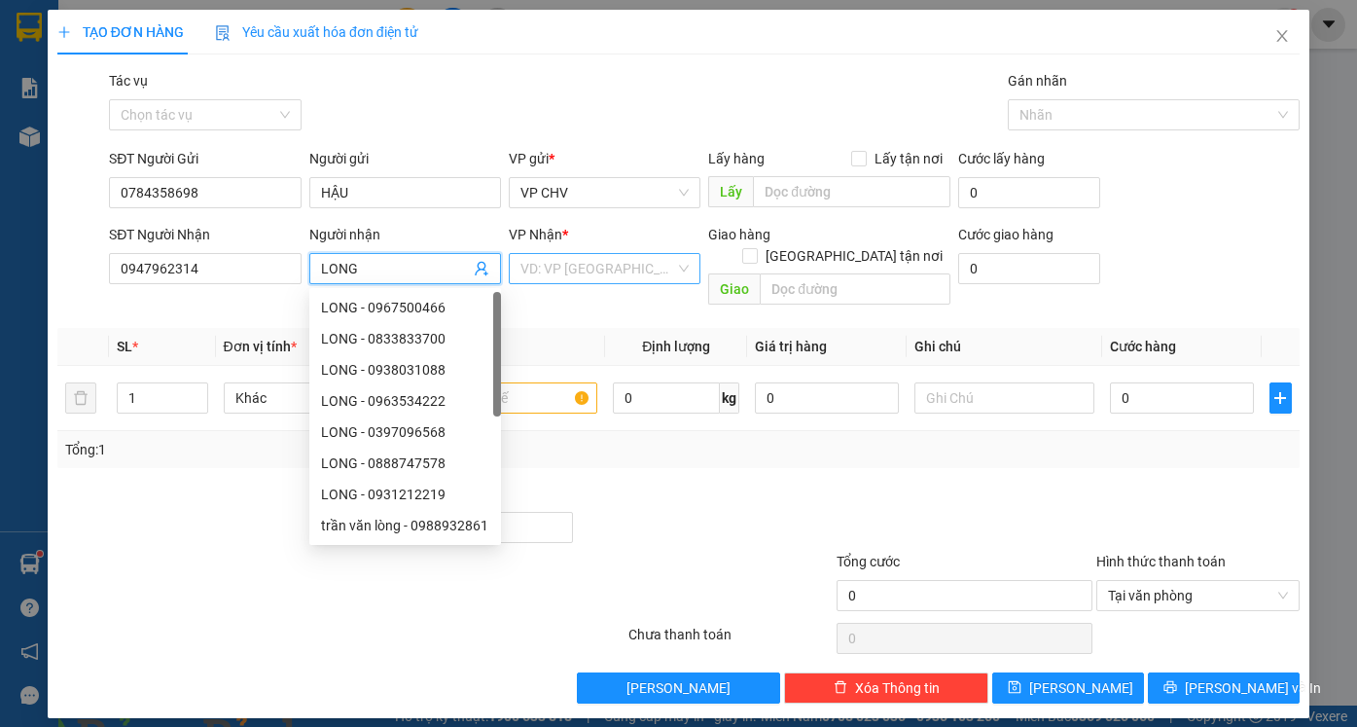
type input "LONG"
click at [571, 266] on input "search" at bounding box center [597, 268] width 155 height 29
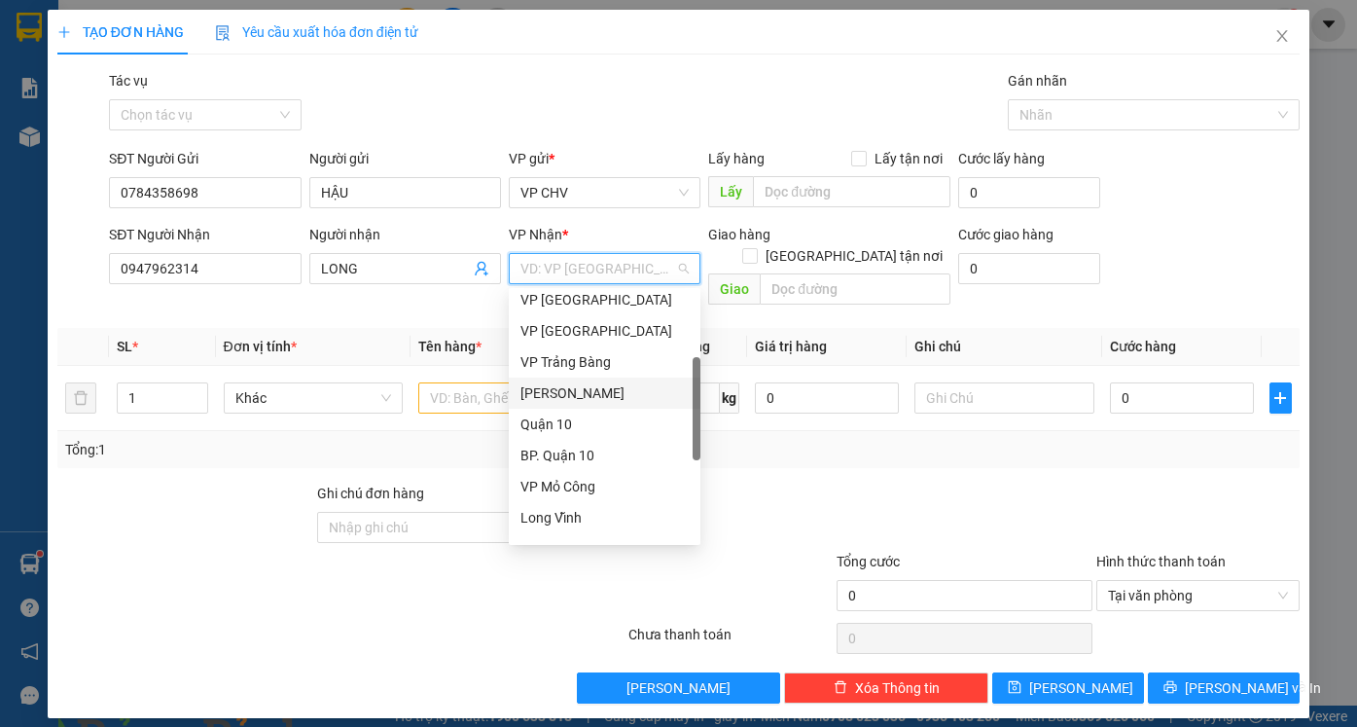
scroll to position [389, 0]
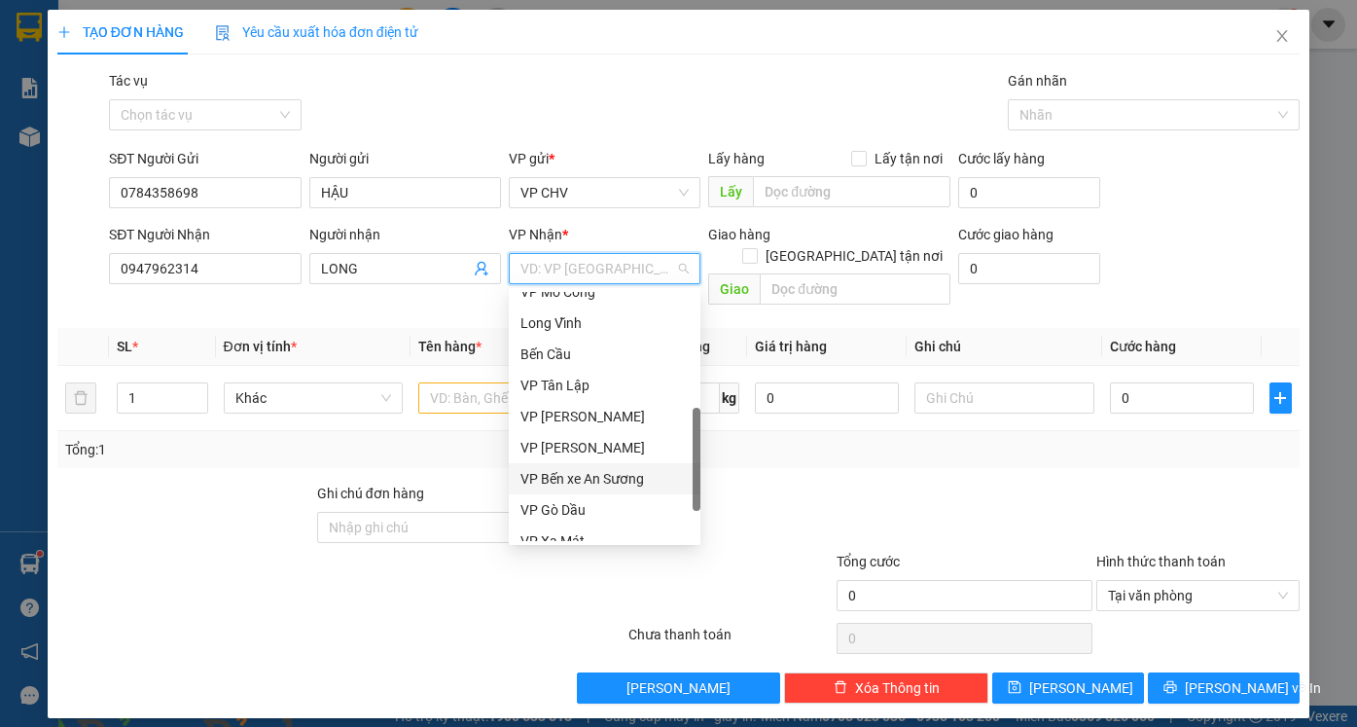
drag, startPoint x: 610, startPoint y: 466, endPoint x: 611, endPoint y: 479, distance: 12.7
click at [610, 474] on div "VP Bến xe An Sương" at bounding box center [605, 478] width 192 height 31
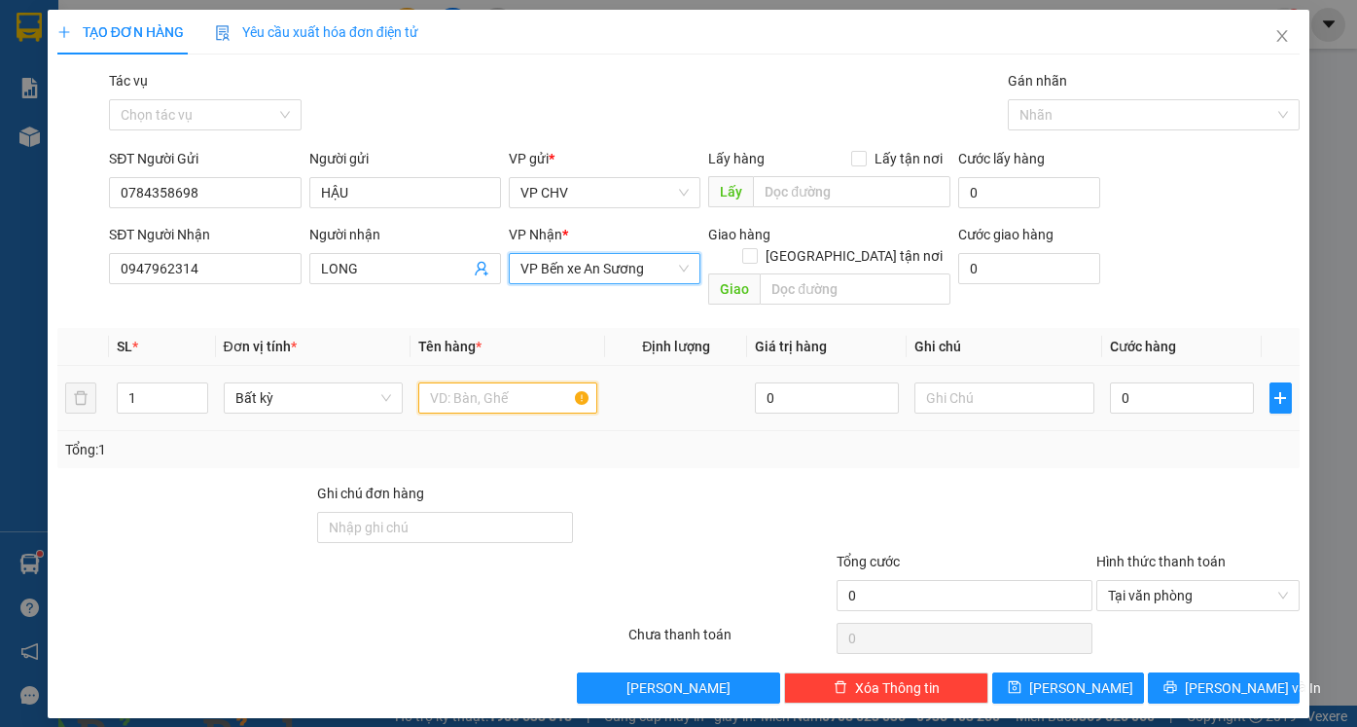
click at [506, 382] on input "text" at bounding box center [507, 397] width 179 height 31
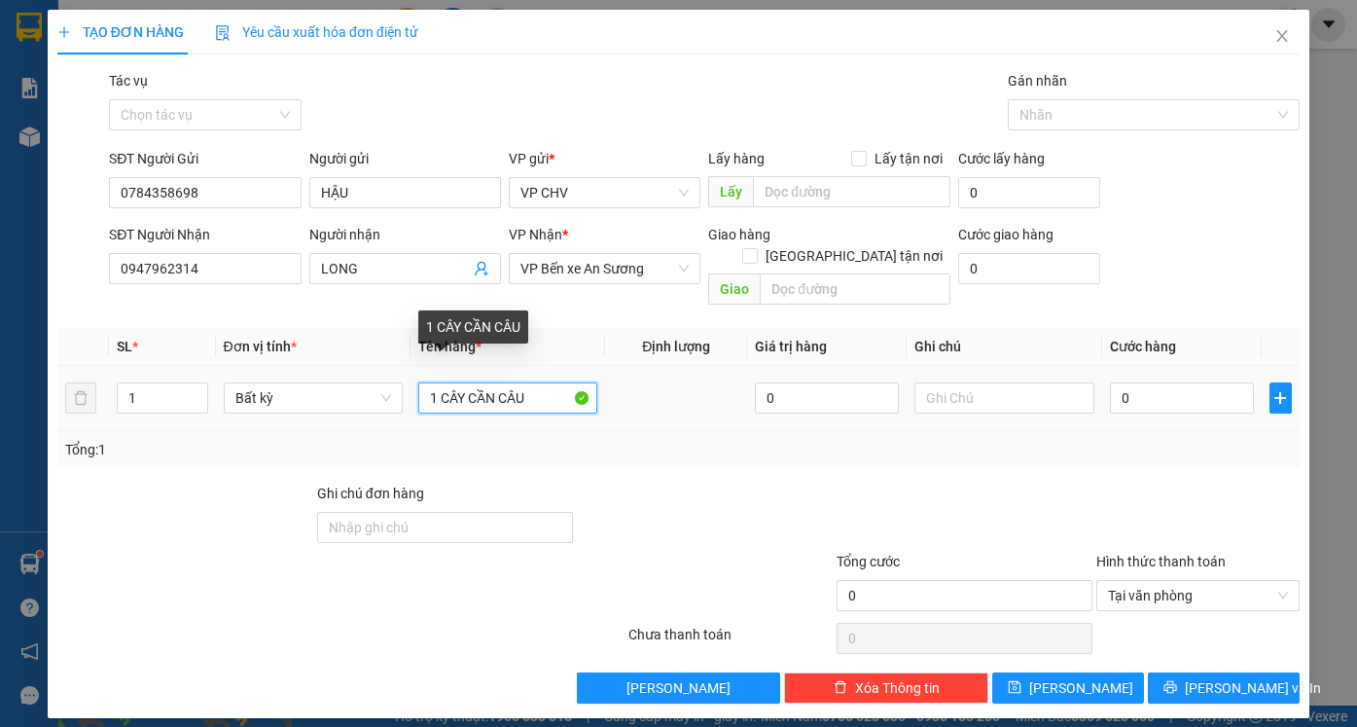
drag, startPoint x: 440, startPoint y: 373, endPoint x: 464, endPoint y: 381, distance: 25.8
click at [464, 382] on input "1 CÂY CẦN CÂU" at bounding box center [507, 397] width 179 height 31
type input "1 ỐNG CẦN CÂU"
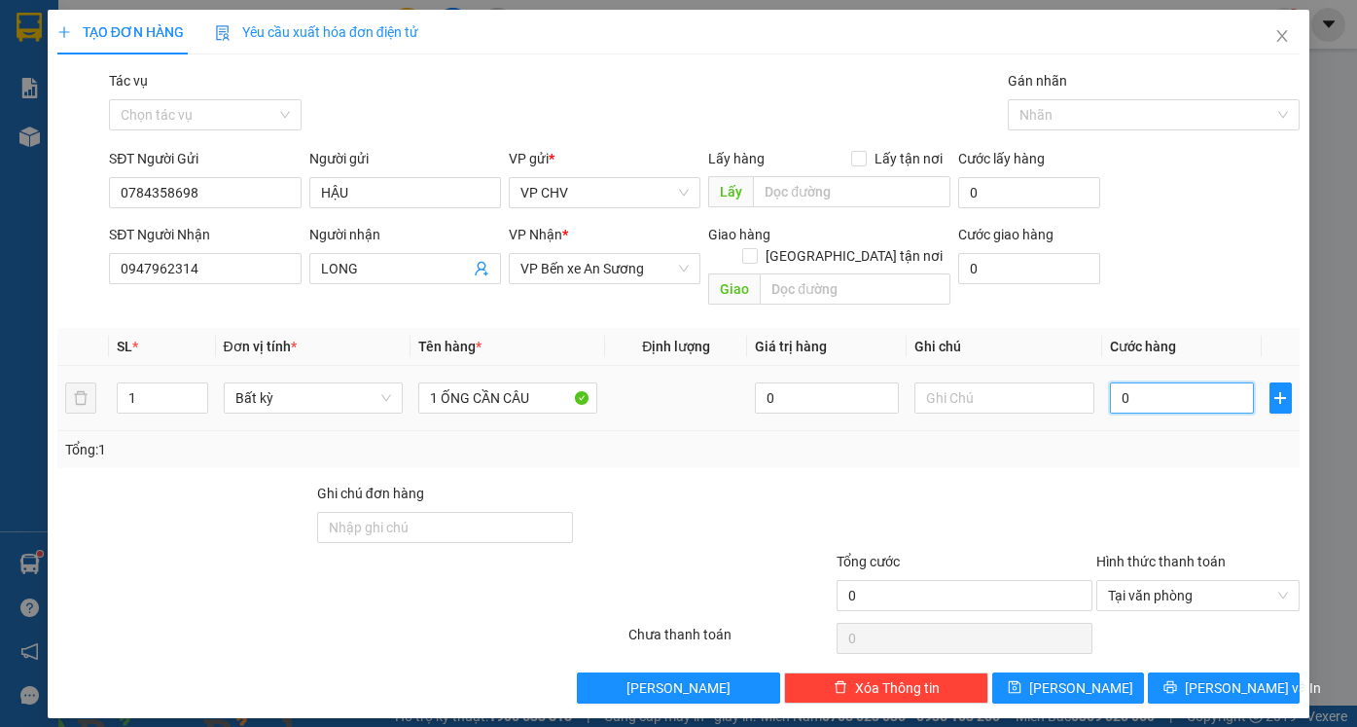
click at [1196, 382] on input "0" at bounding box center [1182, 397] width 144 height 31
type input "2"
type input "20"
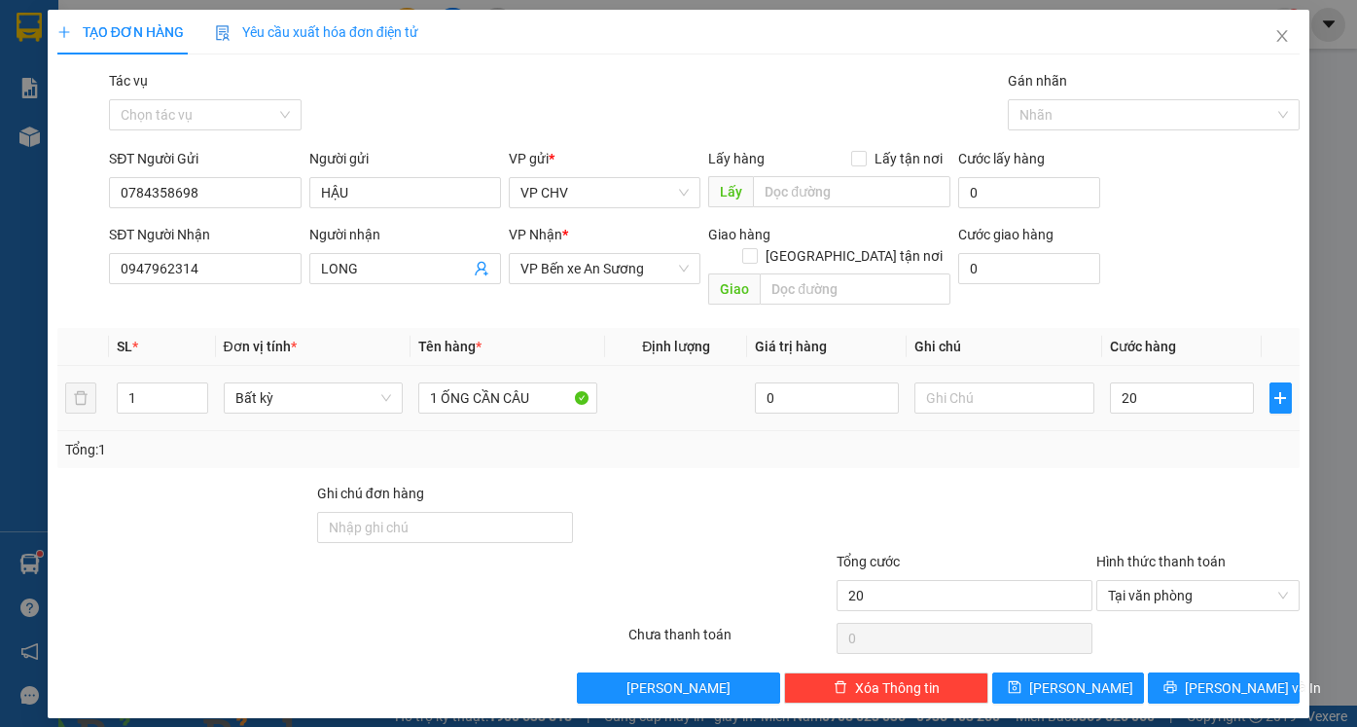
type input "20.000"
drag, startPoint x: 1165, startPoint y: 452, endPoint x: 1205, endPoint y: 596, distance: 149.4
click at [1169, 454] on div "Transit Pickup Surcharge Ids Transit Deliver Surcharge Ids Transit Deliver Surc…" at bounding box center [678, 386] width 1242 height 633
click at [1226, 680] on div "TẠO ĐƠN HÀNG Yêu cầu xuất hóa đơn điện tử Transit Pickup Surcharge Ids Transit …" at bounding box center [678, 364] width 1261 height 708
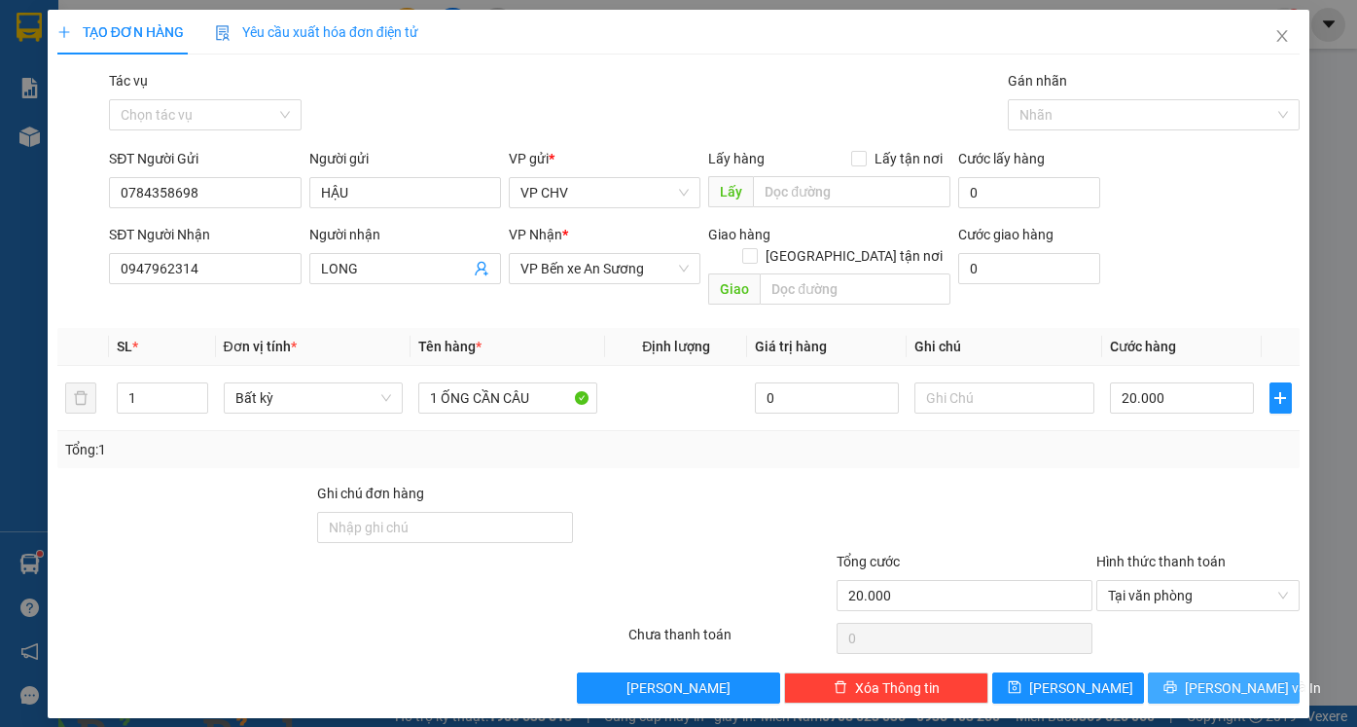
click at [1226, 677] on span "[PERSON_NAME] và In" at bounding box center [1253, 687] width 136 height 21
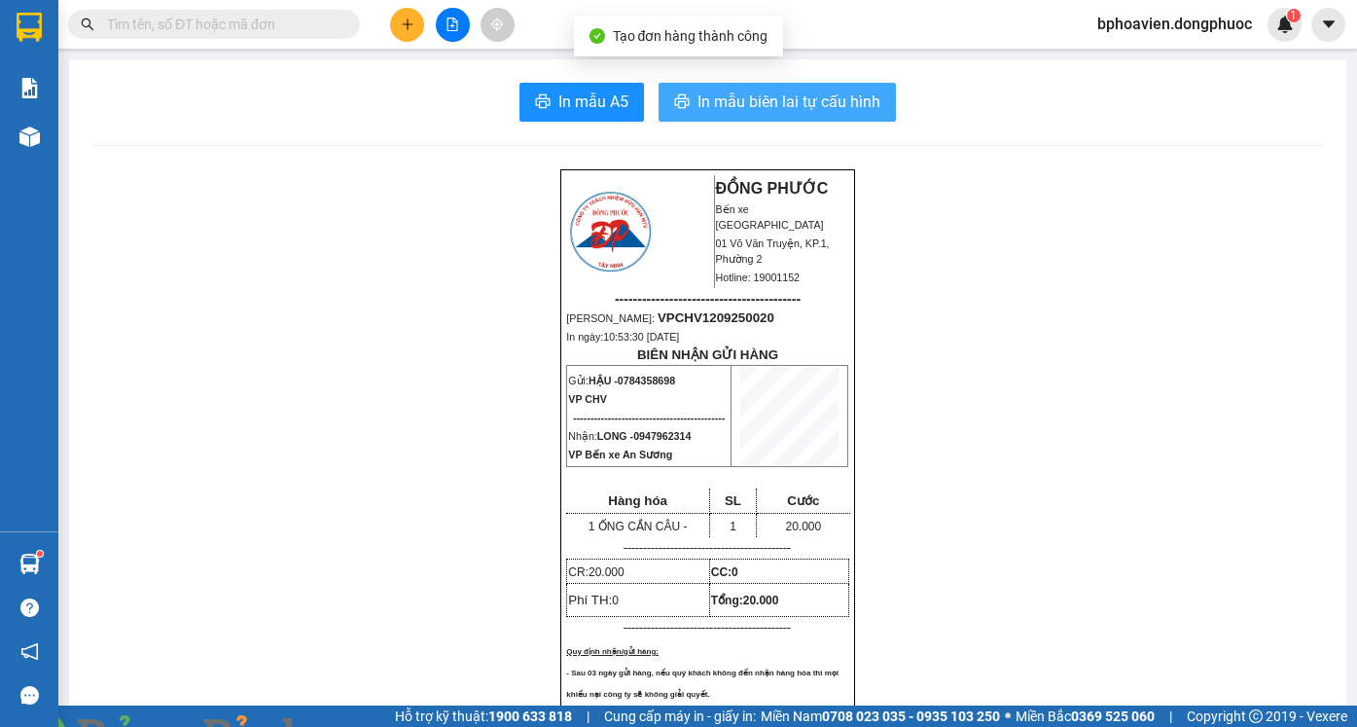
click at [785, 116] on button "In mẫu biên lai tự cấu hình" at bounding box center [776, 102] width 237 height 39
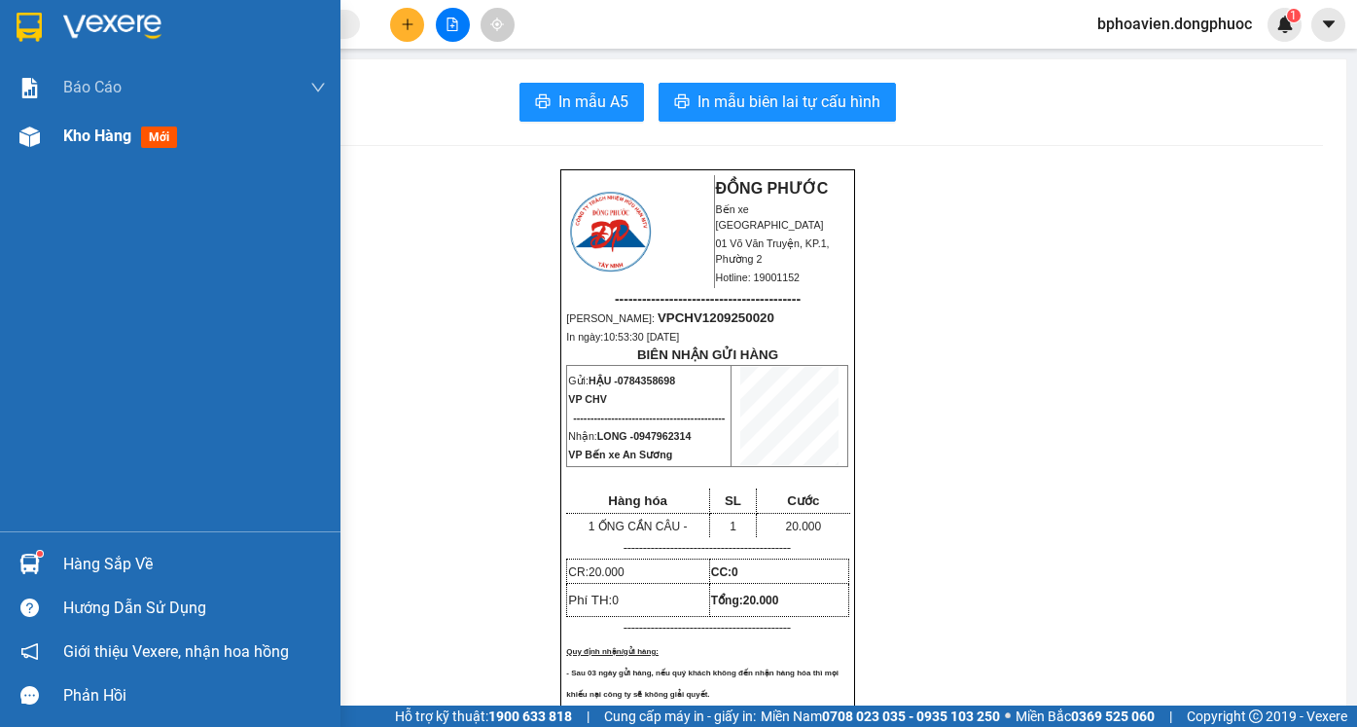
click at [72, 134] on span "Kho hàng" at bounding box center [97, 135] width 68 height 18
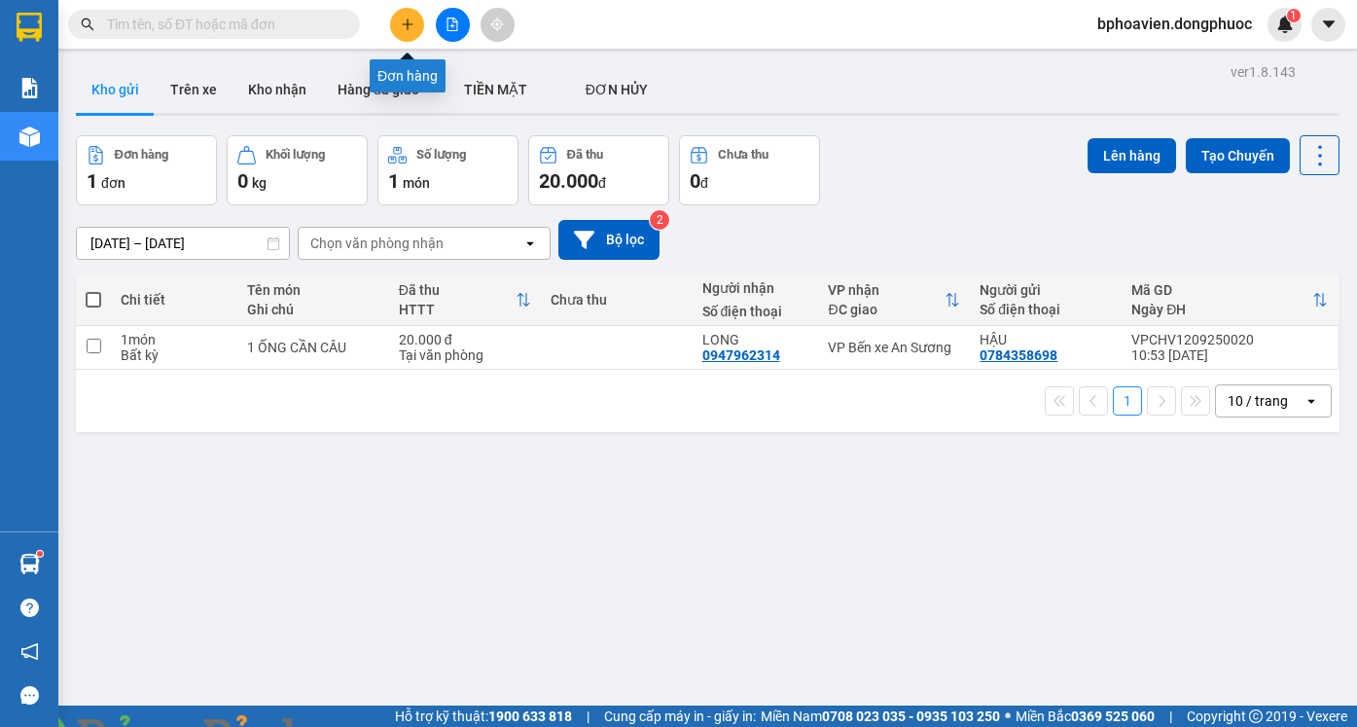
click at [408, 32] on button at bounding box center [407, 25] width 34 height 34
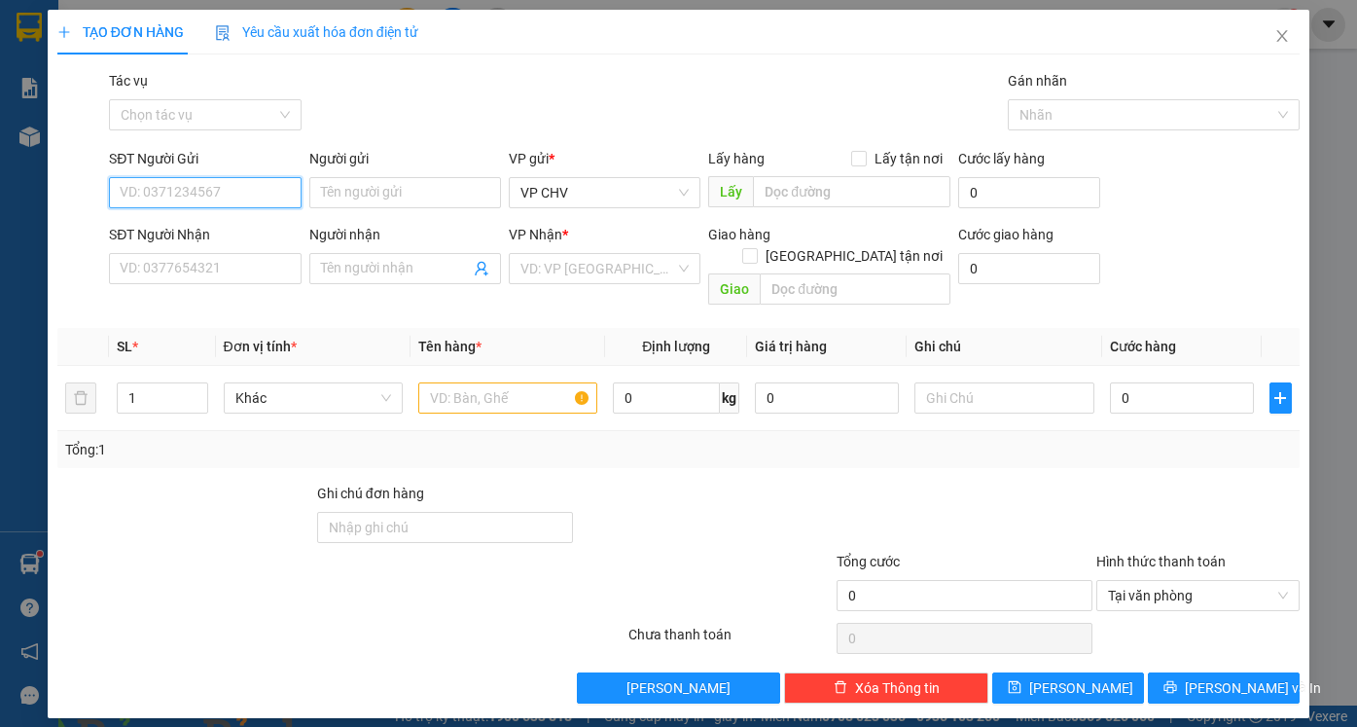
click at [252, 188] on input "SĐT Người Gửi" at bounding box center [205, 192] width 192 height 31
click at [255, 187] on input "SĐT Người Gửi" at bounding box center [205, 192] width 192 height 31
type input "0917157611"
click at [400, 195] on input "Người gửi" at bounding box center [405, 192] width 192 height 31
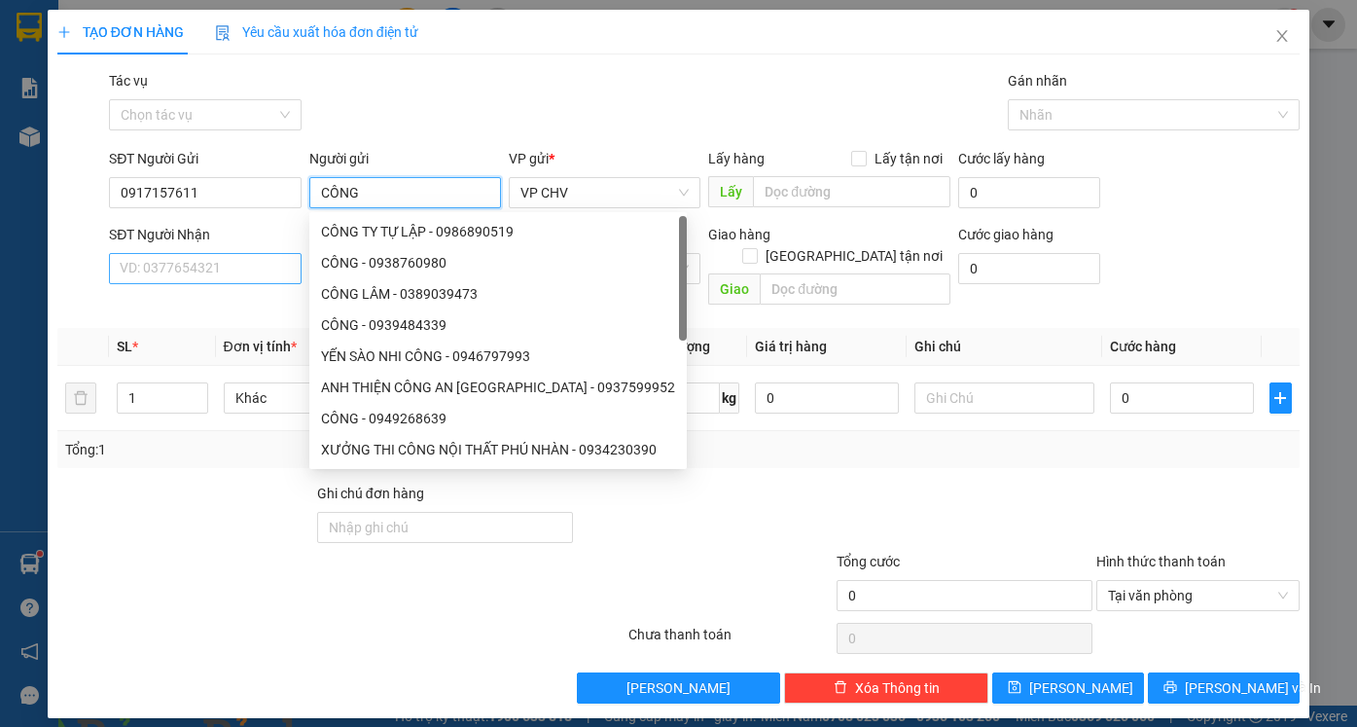
type input "CÔNG"
click at [210, 266] on input "SĐT Người Nhận" at bounding box center [205, 268] width 192 height 31
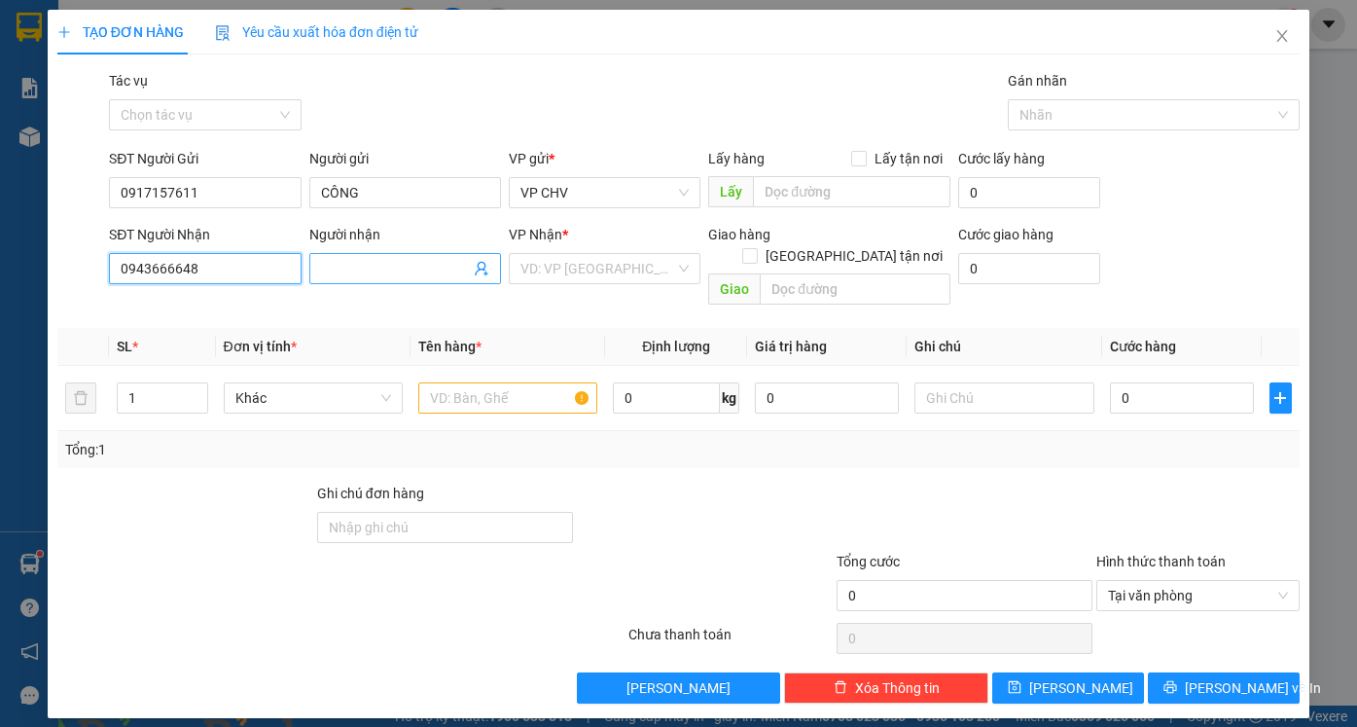
type input "0943666648"
click at [382, 273] on input "Người nhận" at bounding box center [395, 268] width 149 height 21
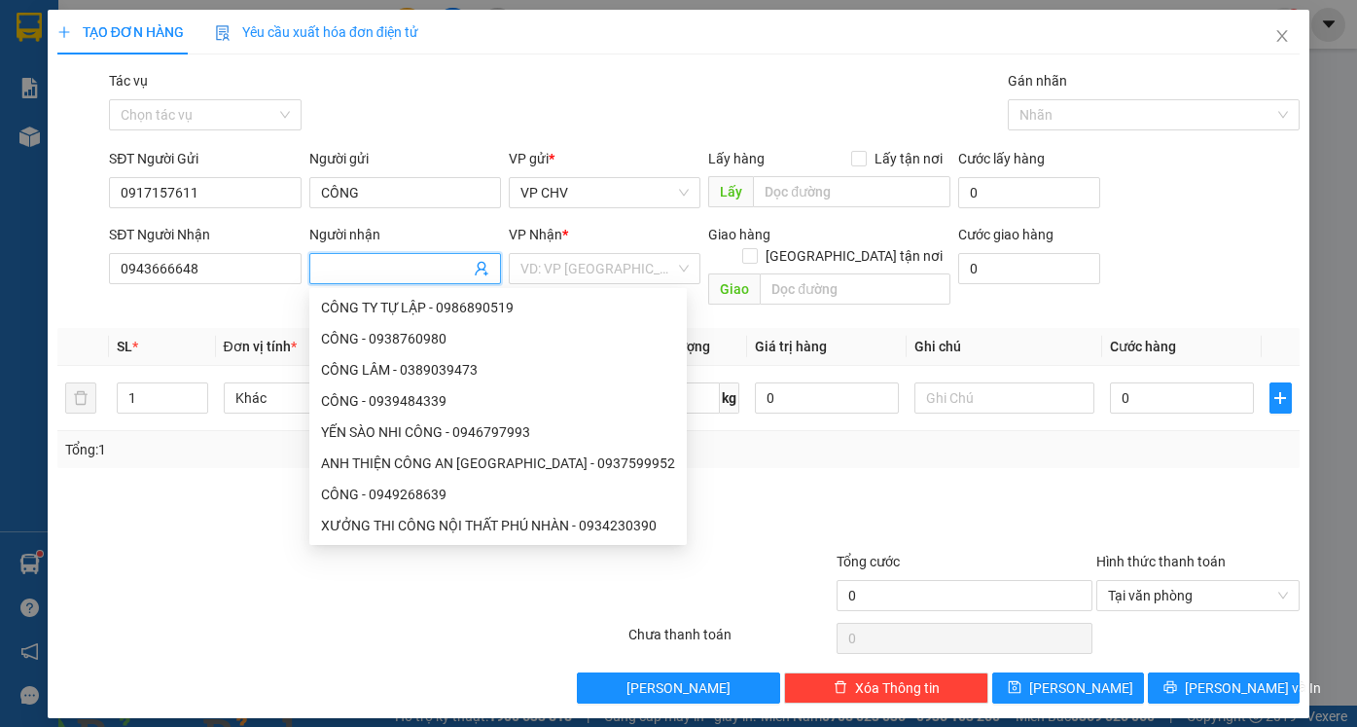
type input "A"
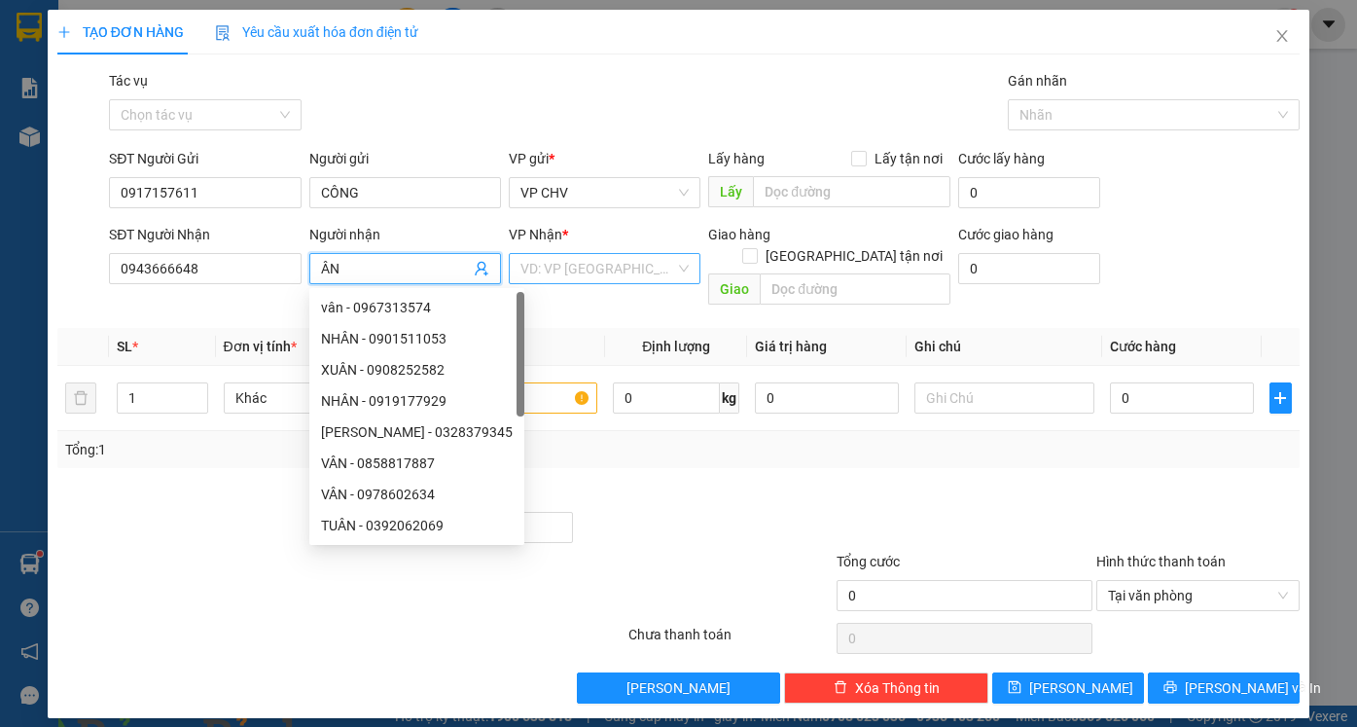
type input "ÂN"
click at [612, 260] on input "search" at bounding box center [597, 268] width 155 height 29
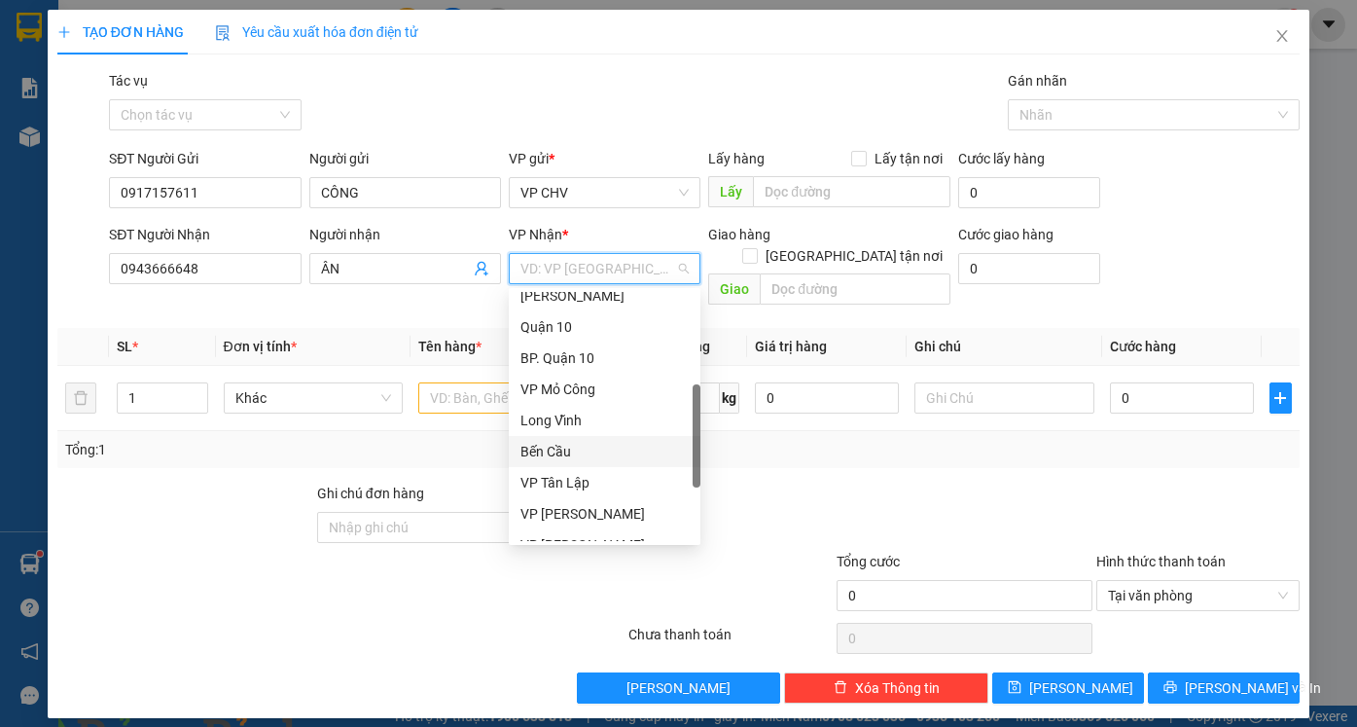
scroll to position [486, 0]
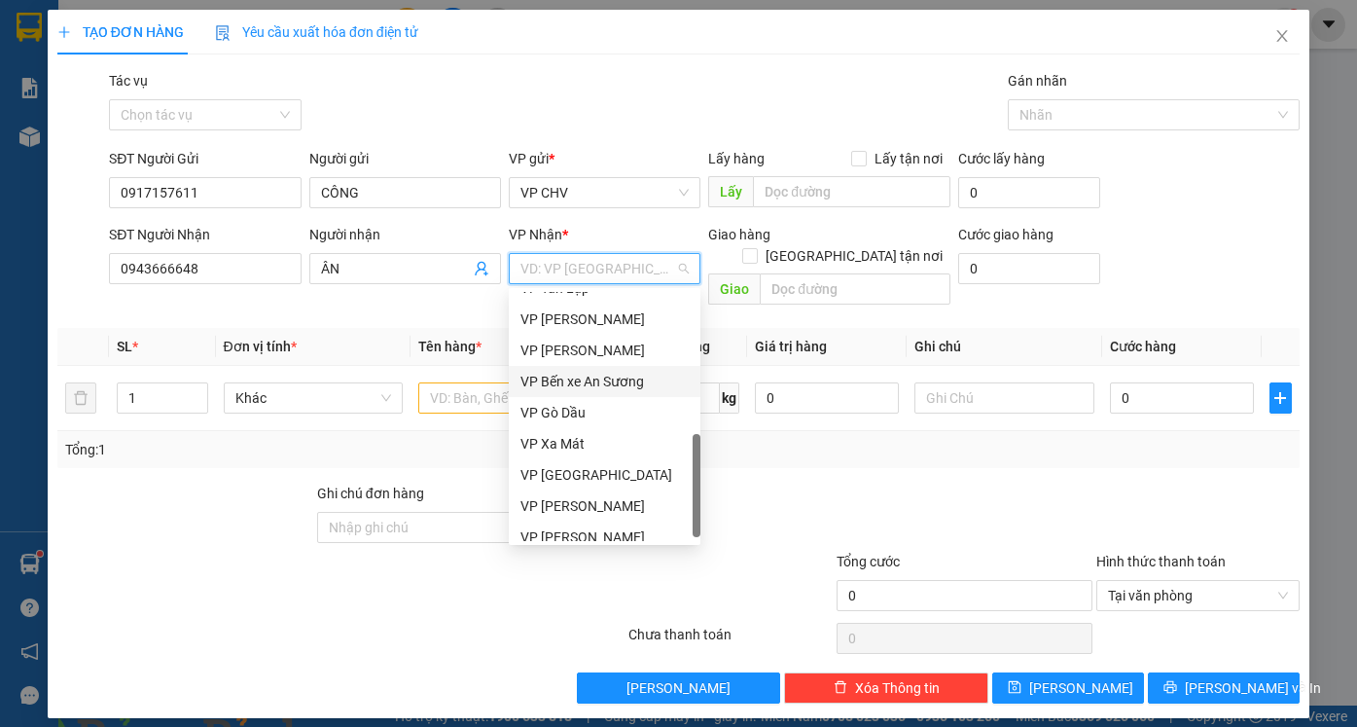
click at [623, 374] on div "VP Bến xe An Sương" at bounding box center [604, 381] width 168 height 21
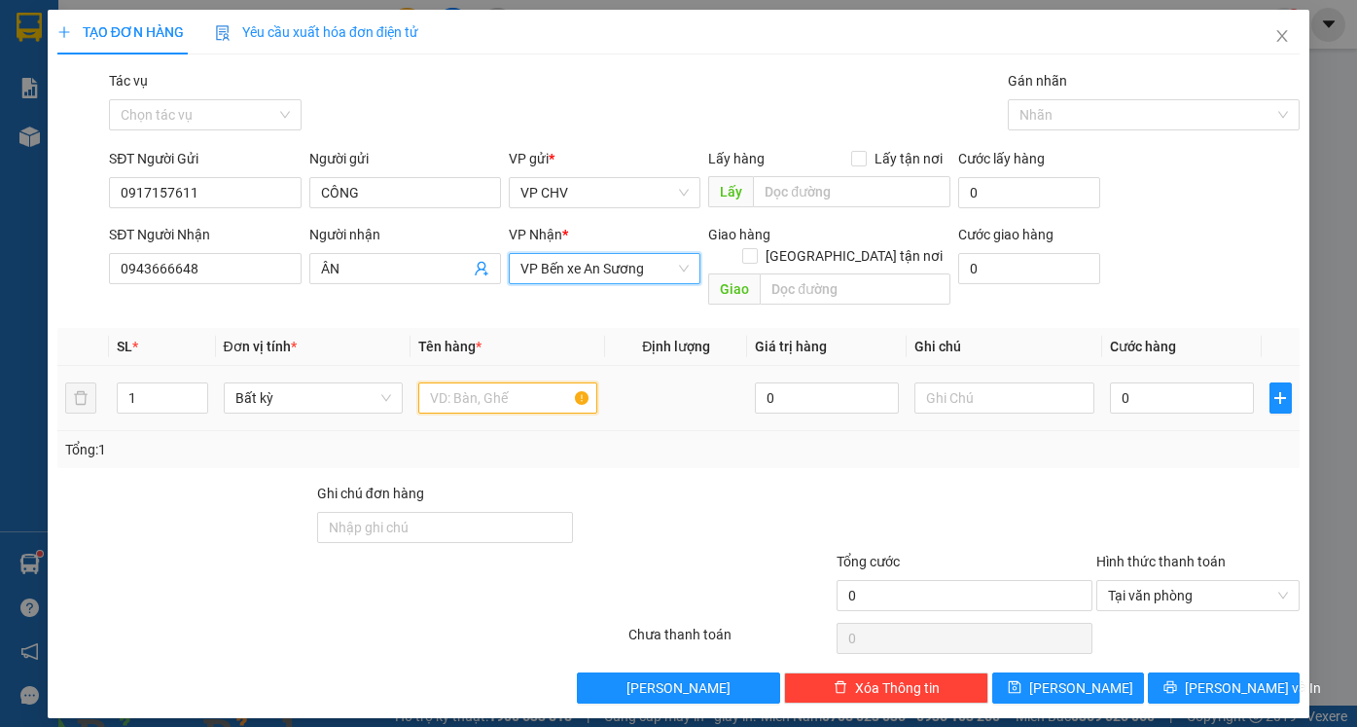
click at [492, 382] on input "text" at bounding box center [507, 397] width 179 height 31
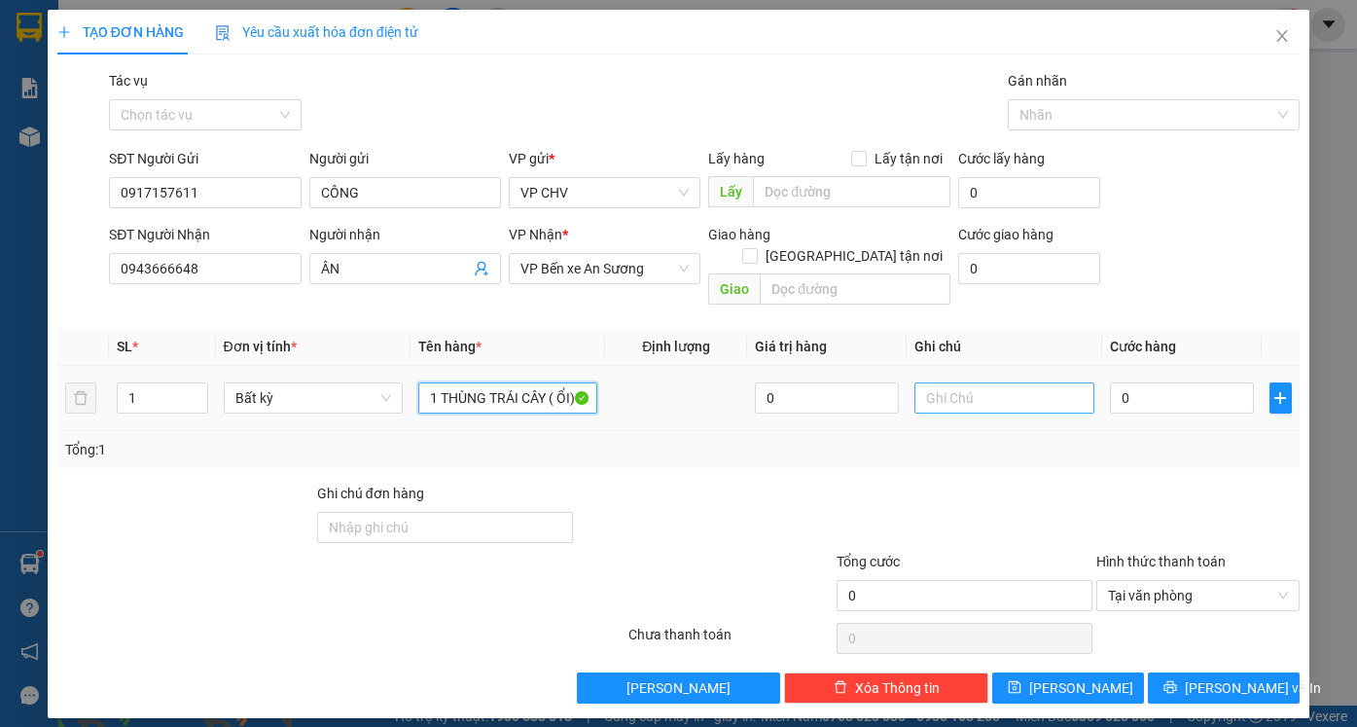
type input "1 THÙNG TRÁI CÂY ( ỔI)"
click at [980, 382] on input "text" at bounding box center [1003, 397] width 179 height 31
type input "HƯ DẬP KO ĐỀN"
click at [1170, 382] on input "0" at bounding box center [1182, 397] width 144 height 31
type input "3"
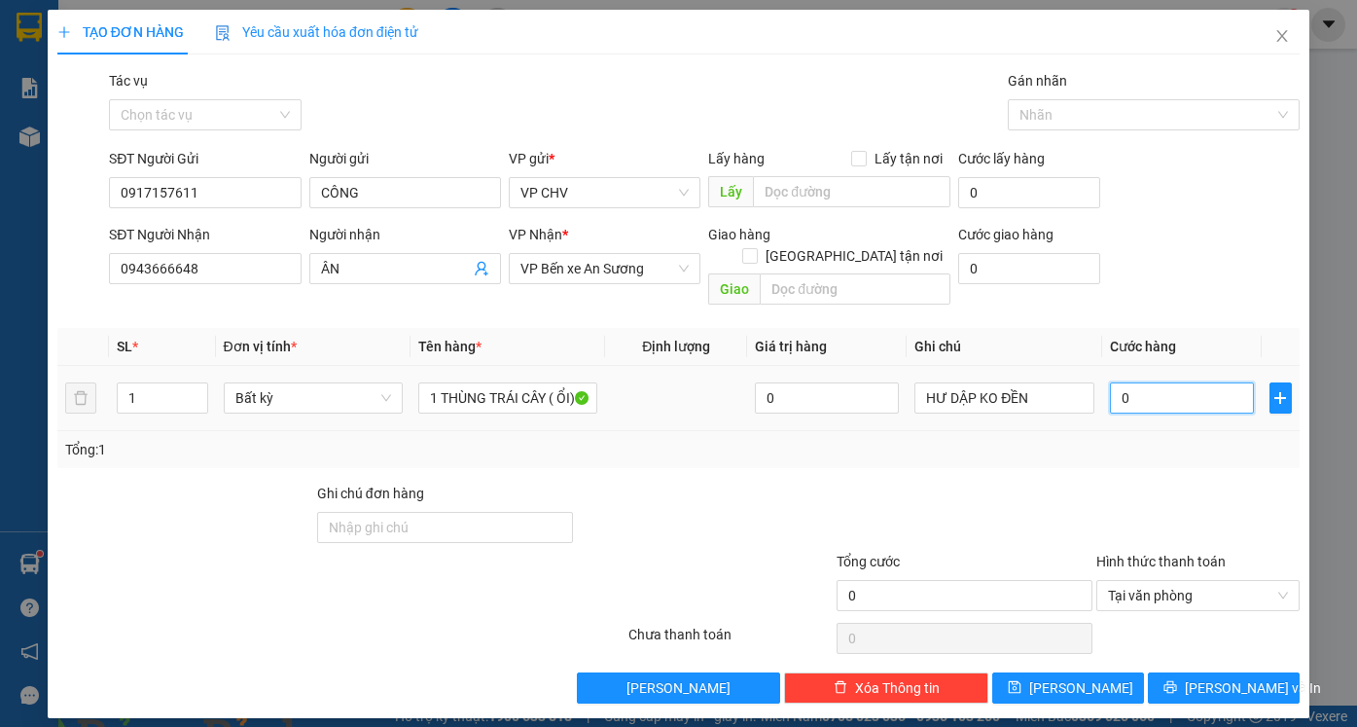
type input "3"
type input "35"
type input "35.000"
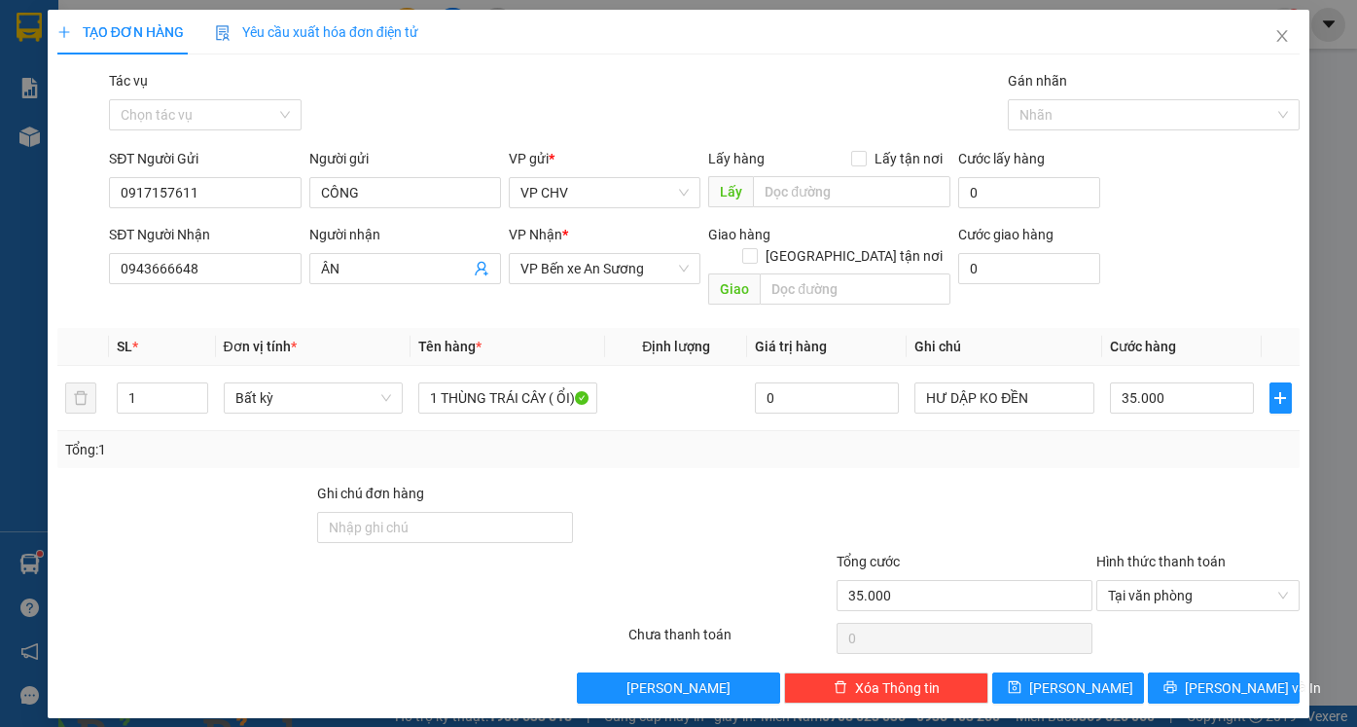
click at [1175, 482] on div at bounding box center [1198, 516] width 208 height 68
click at [1209, 680] on button "[PERSON_NAME] và In" at bounding box center [1224, 687] width 152 height 31
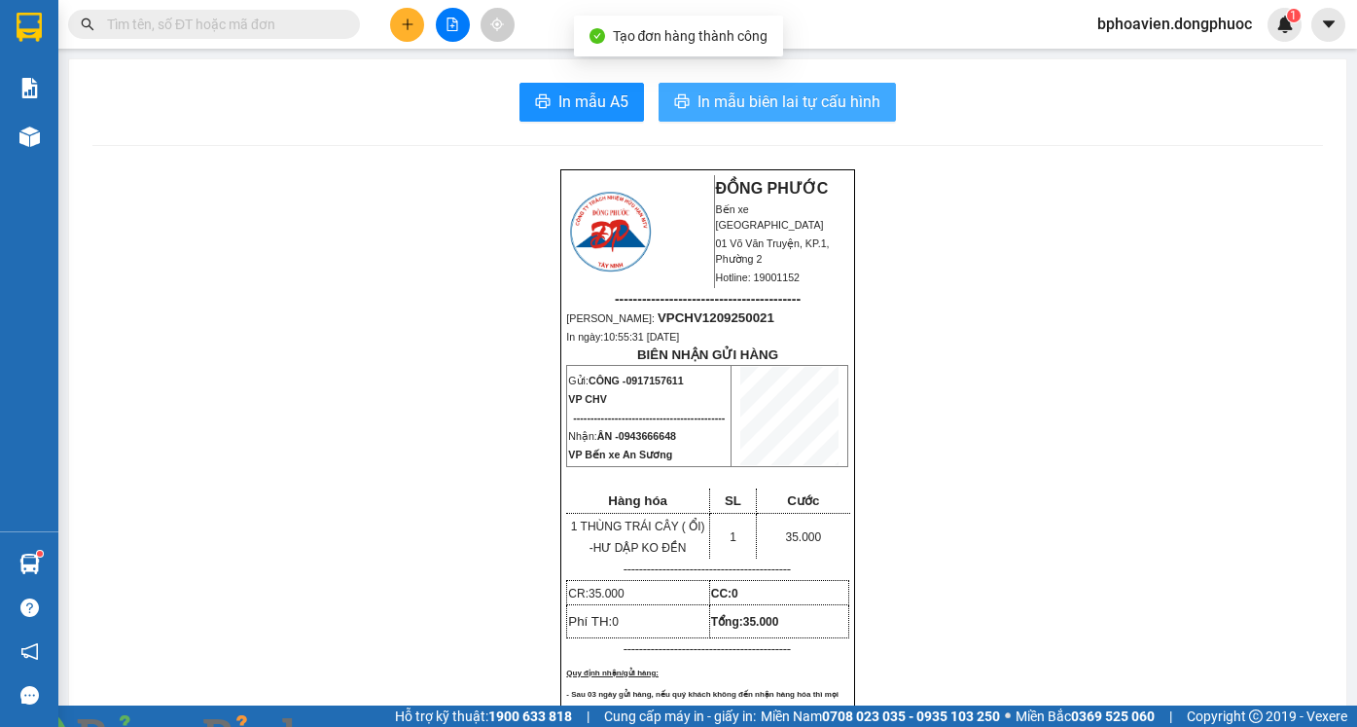
click at [797, 103] on span "In mẫu biên lai tự cấu hình" at bounding box center [788, 101] width 183 height 24
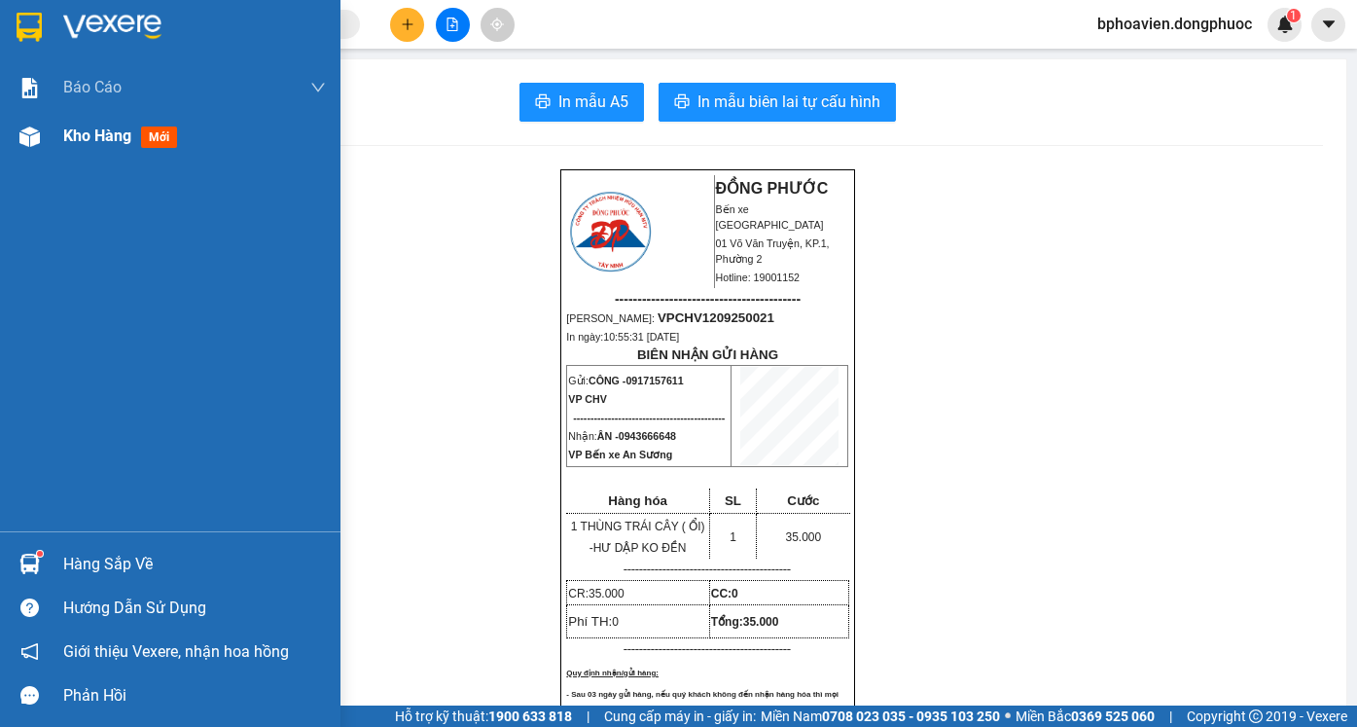
click at [75, 126] on span "Kho hàng" at bounding box center [97, 135] width 68 height 18
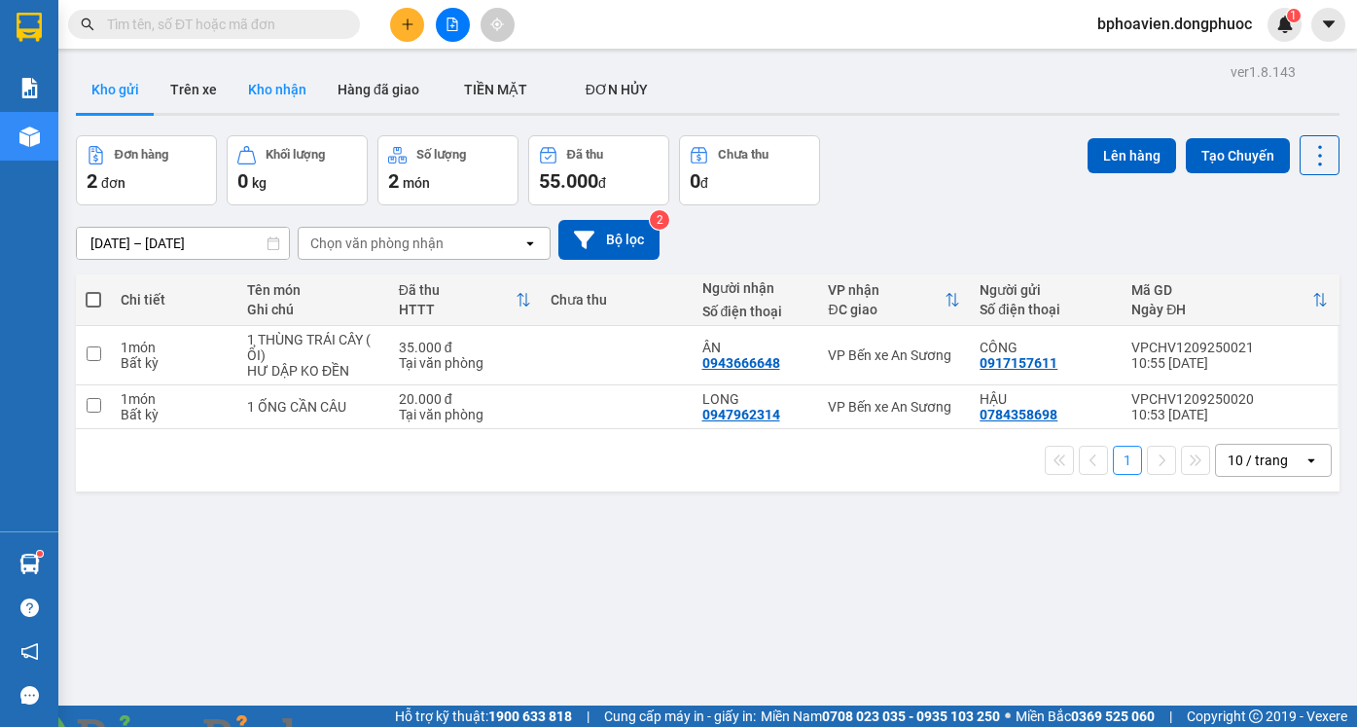
click at [264, 93] on button "Kho nhận" at bounding box center [276, 89] width 89 height 47
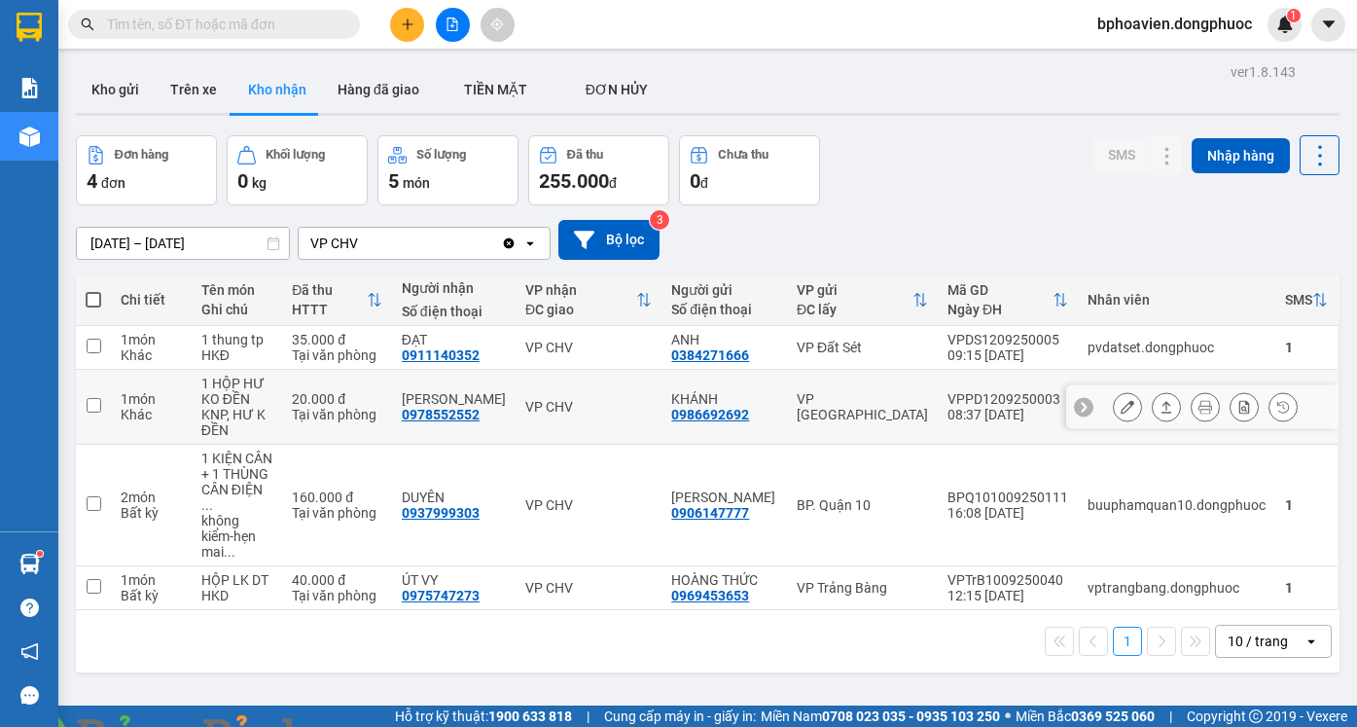
click at [1159, 406] on icon at bounding box center [1166, 407] width 14 height 14
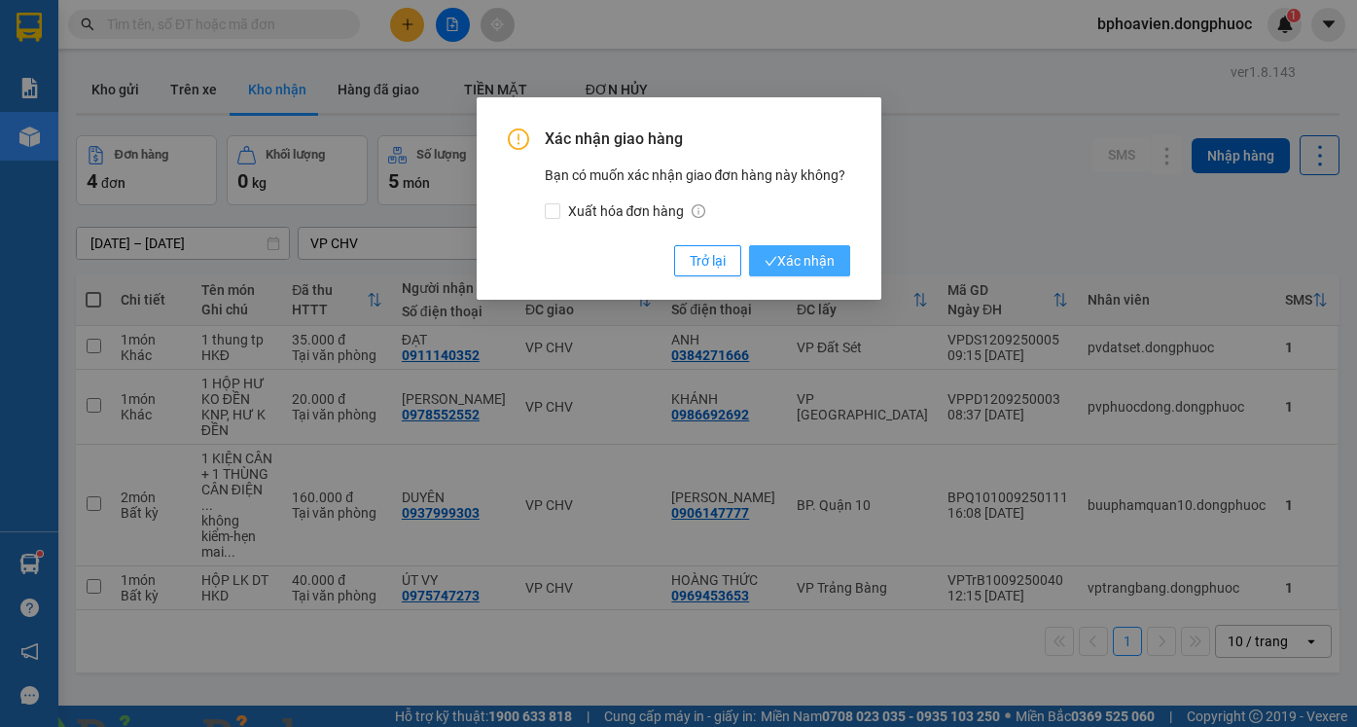
click at [818, 260] on span "Xác nhận" at bounding box center [799, 260] width 70 height 21
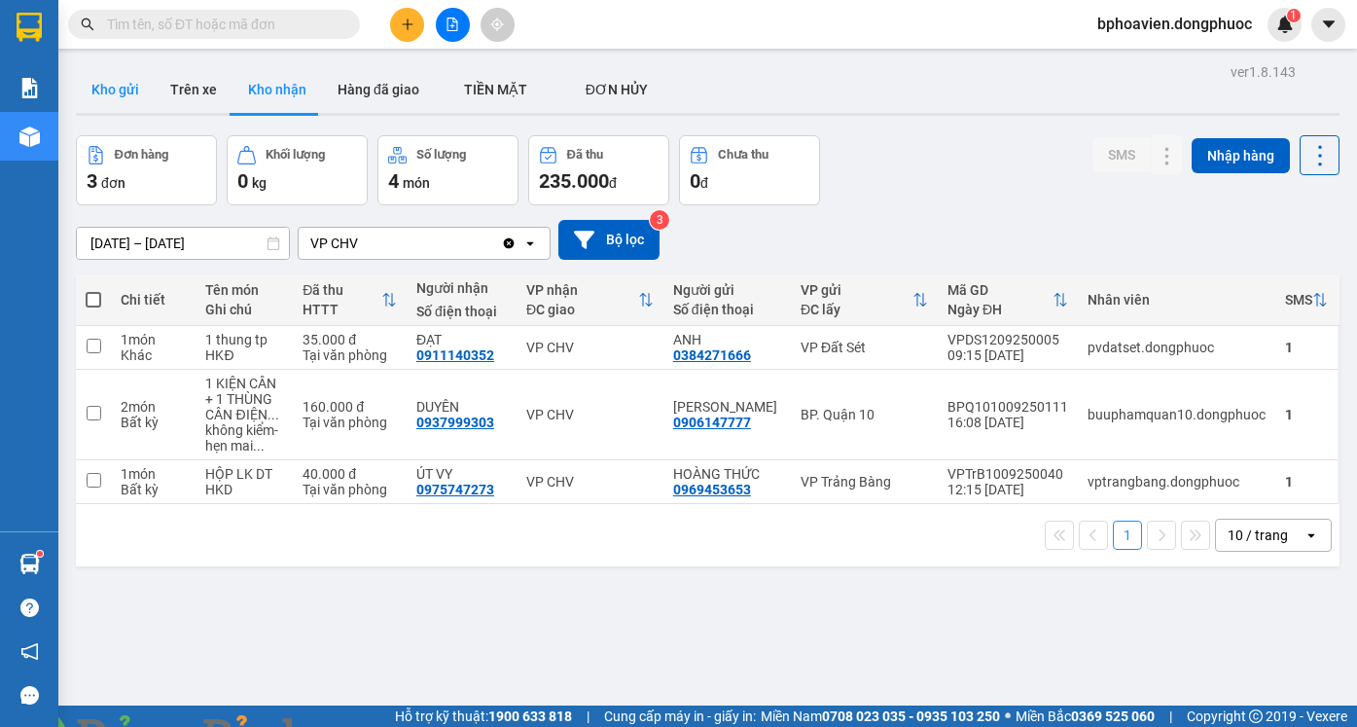
click at [114, 89] on button "Kho gửi" at bounding box center [115, 89] width 79 height 47
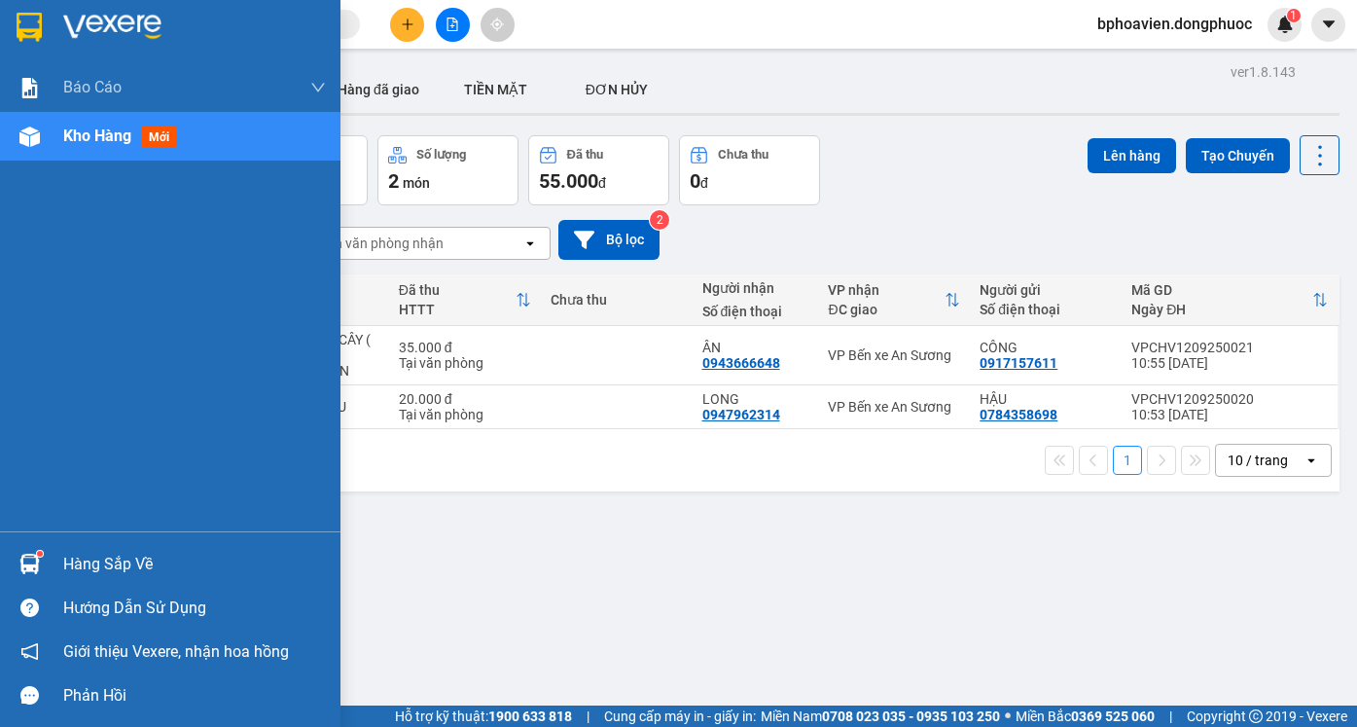
click at [135, 575] on div "Hàng sắp về" at bounding box center [194, 564] width 263 height 29
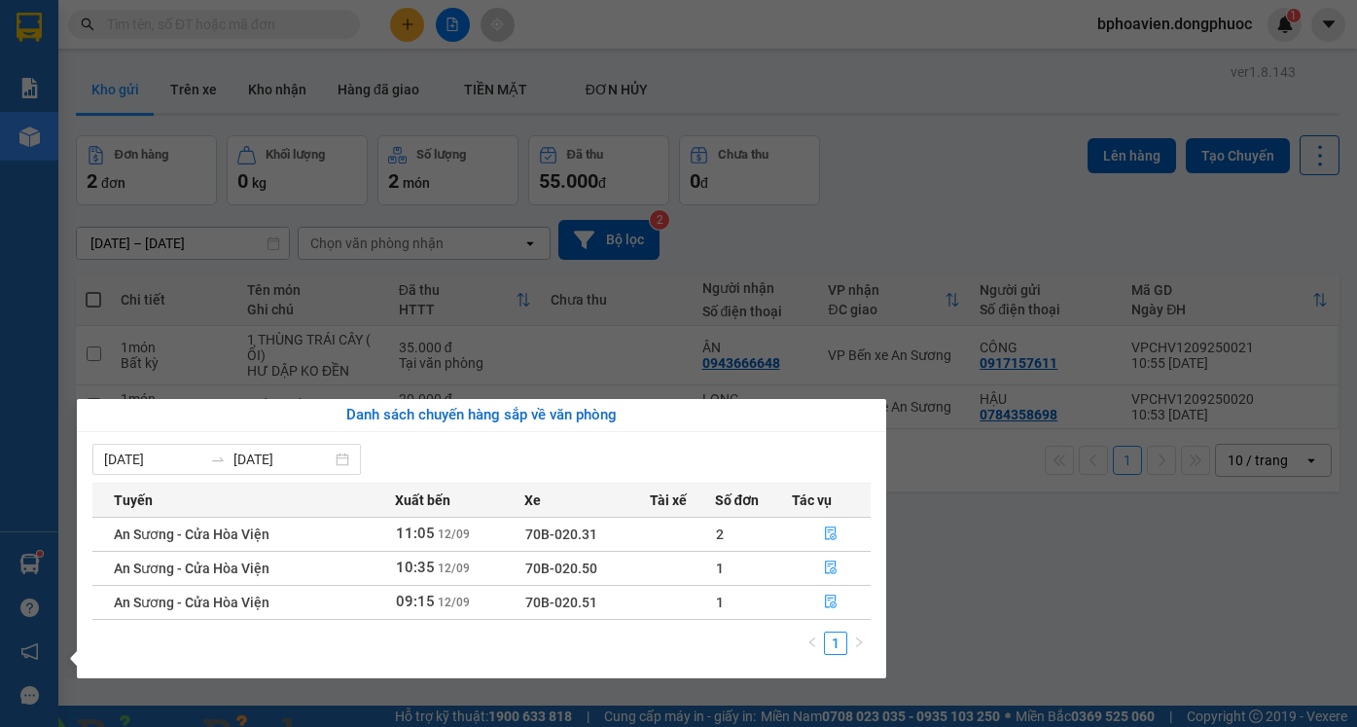
drag, startPoint x: 983, startPoint y: 585, endPoint x: 957, endPoint y: 585, distance: 26.3
click at [977, 585] on section "Kết quả tìm kiếm ( 0 ) Bộ lọc No Data bphoavien.dongphuoc 1 Báo cáo Mẫu 1: Báo …" at bounding box center [678, 363] width 1357 height 727
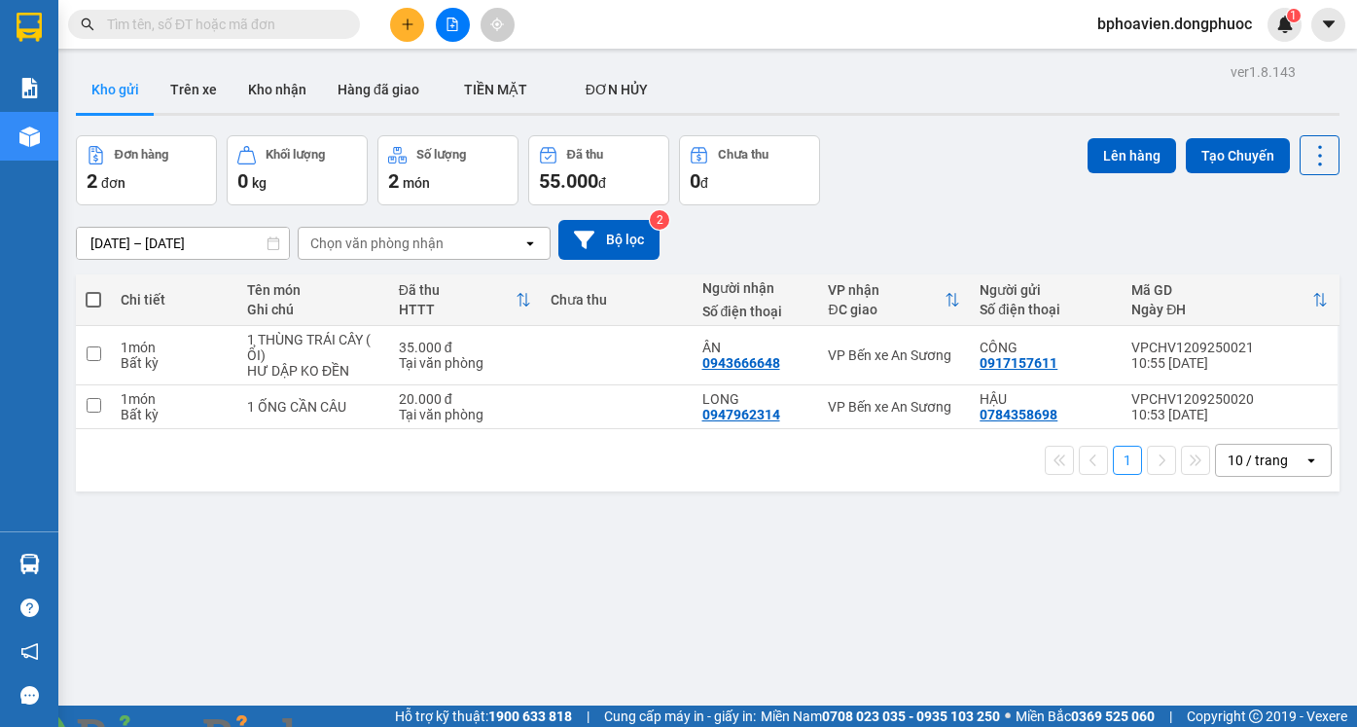
click at [406, 32] on button at bounding box center [407, 25] width 34 height 34
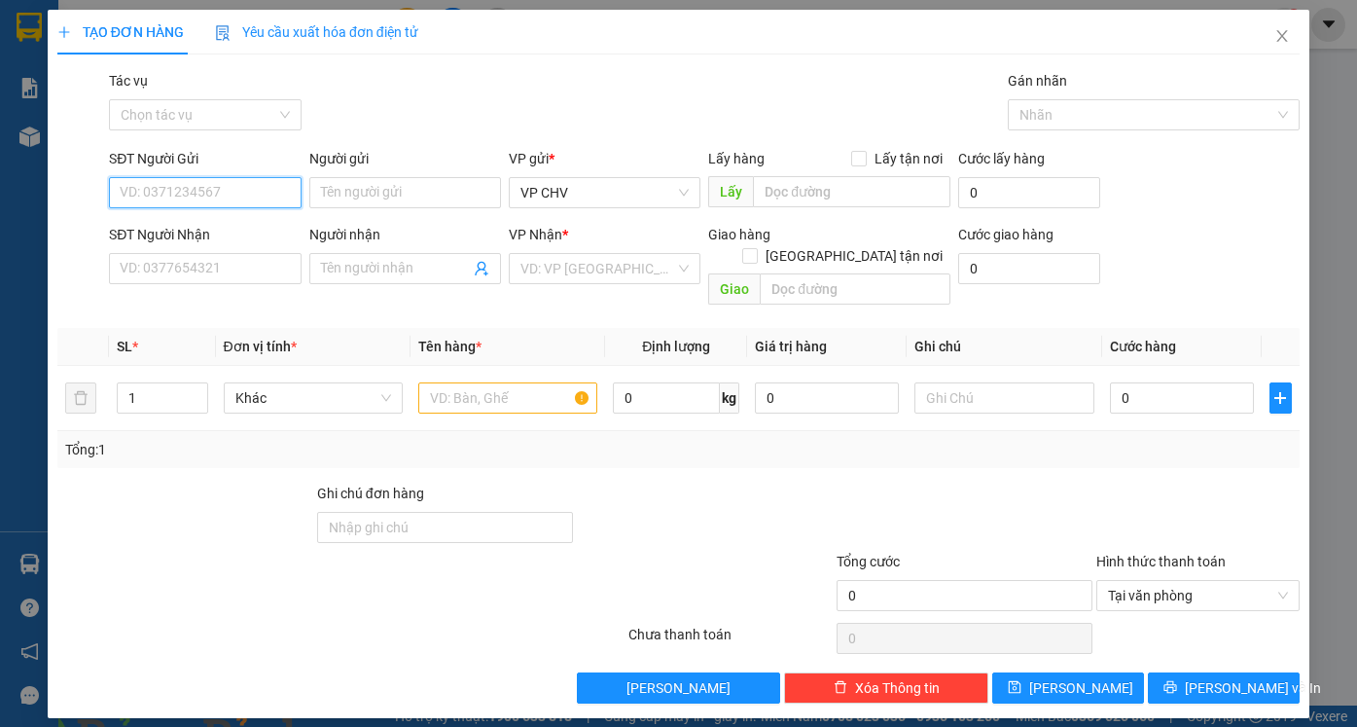
click at [222, 196] on input "SĐT Người Gửi" at bounding box center [205, 192] width 192 height 31
click at [227, 235] on div "0971747147 - PHƯƠNG" at bounding box center [205, 231] width 168 height 21
type input "0971747147"
type input "PHƯƠNG"
type input "0355937730"
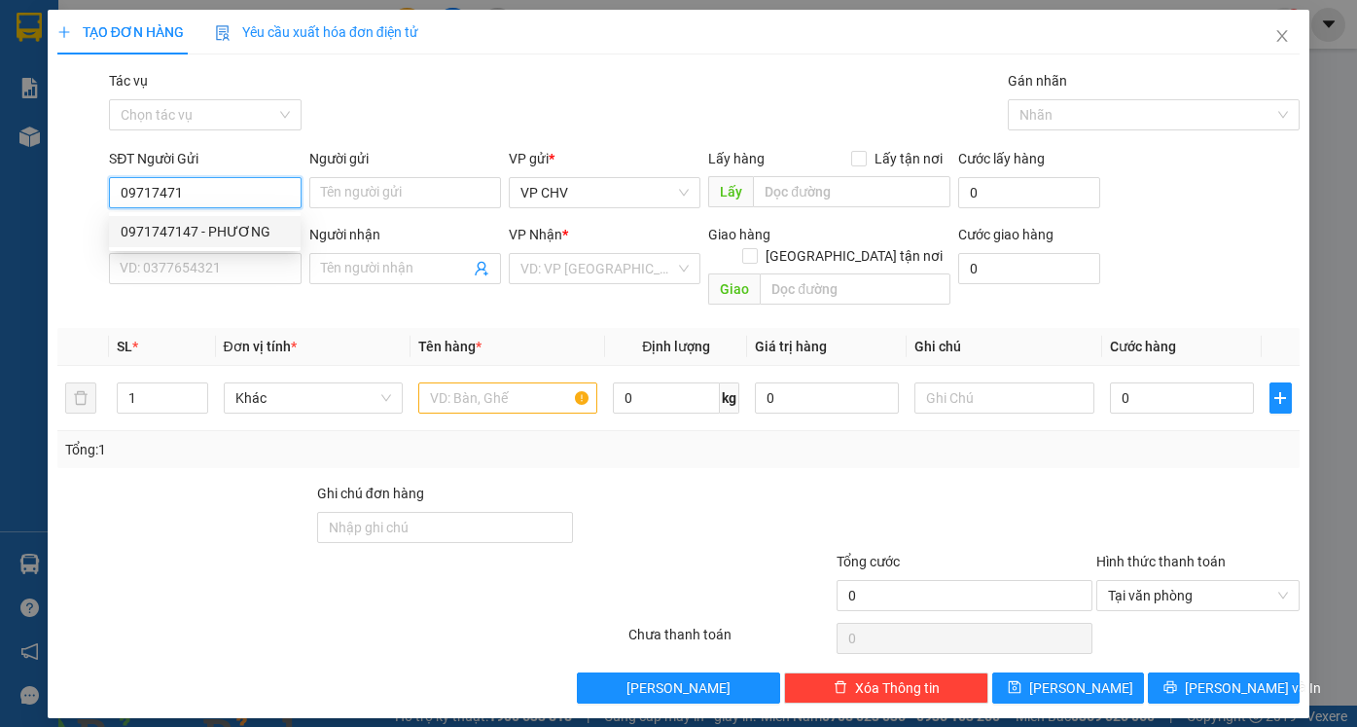
type input "CHỊ [PERSON_NAME]"
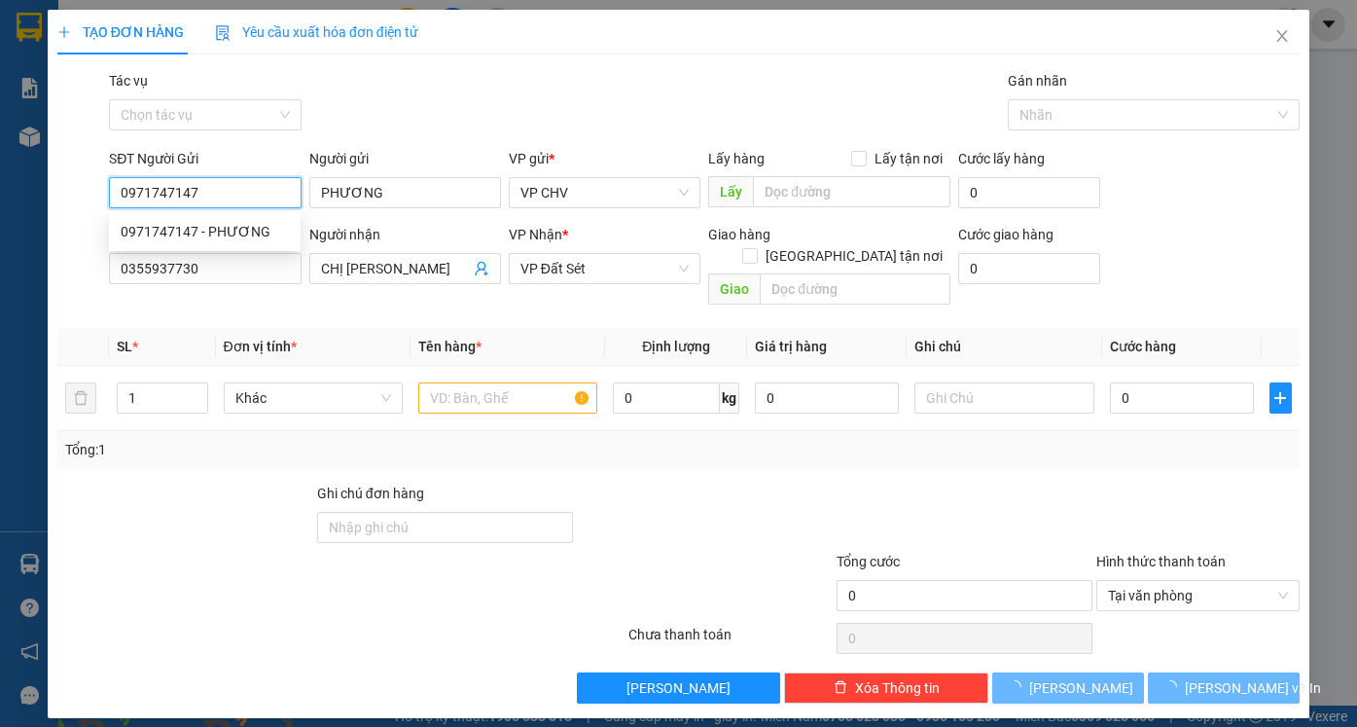
type input "25.000"
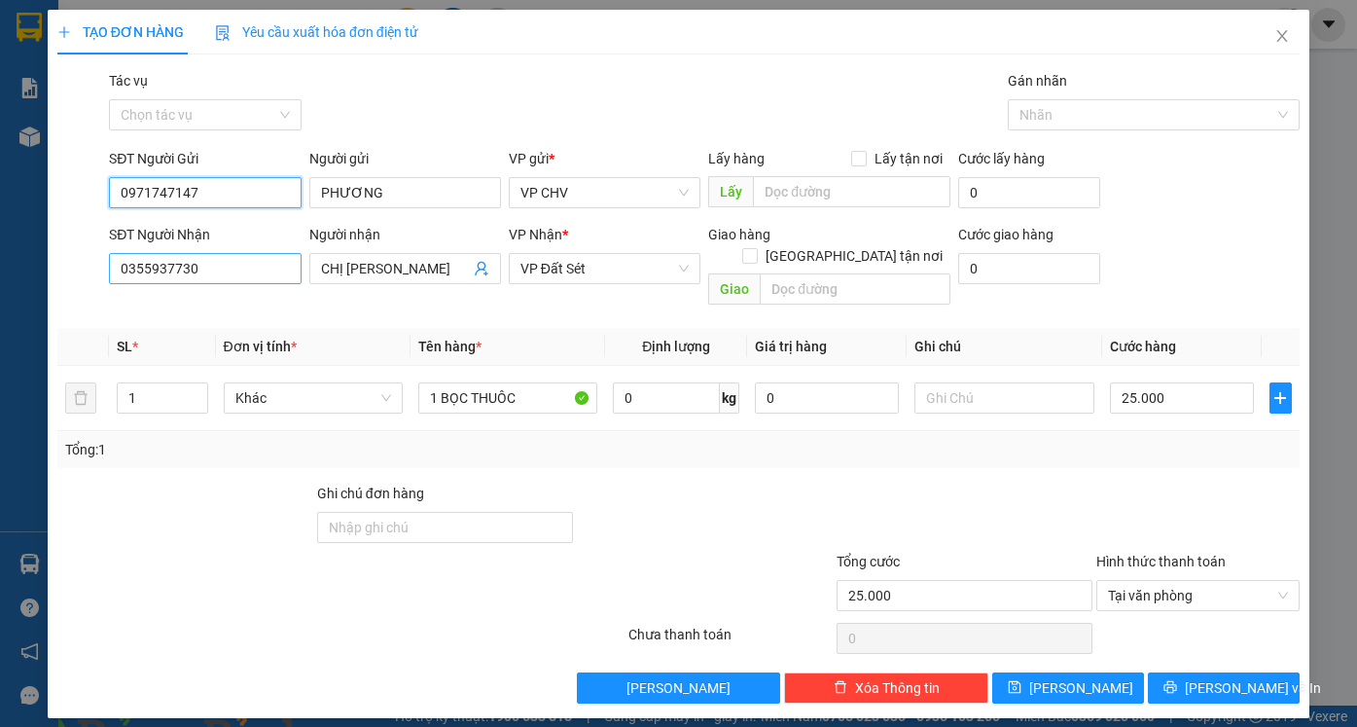
type input "0971747147"
drag, startPoint x: 190, startPoint y: 270, endPoint x: 79, endPoint y: 272, distance: 110.9
click at [79, 272] on div "SĐT Người Nhận 0355937730 0355937730 Người nhận CHỊ PHƯƠNG VP Nhận * VP Đất Sét…" at bounding box center [678, 268] width 1246 height 89
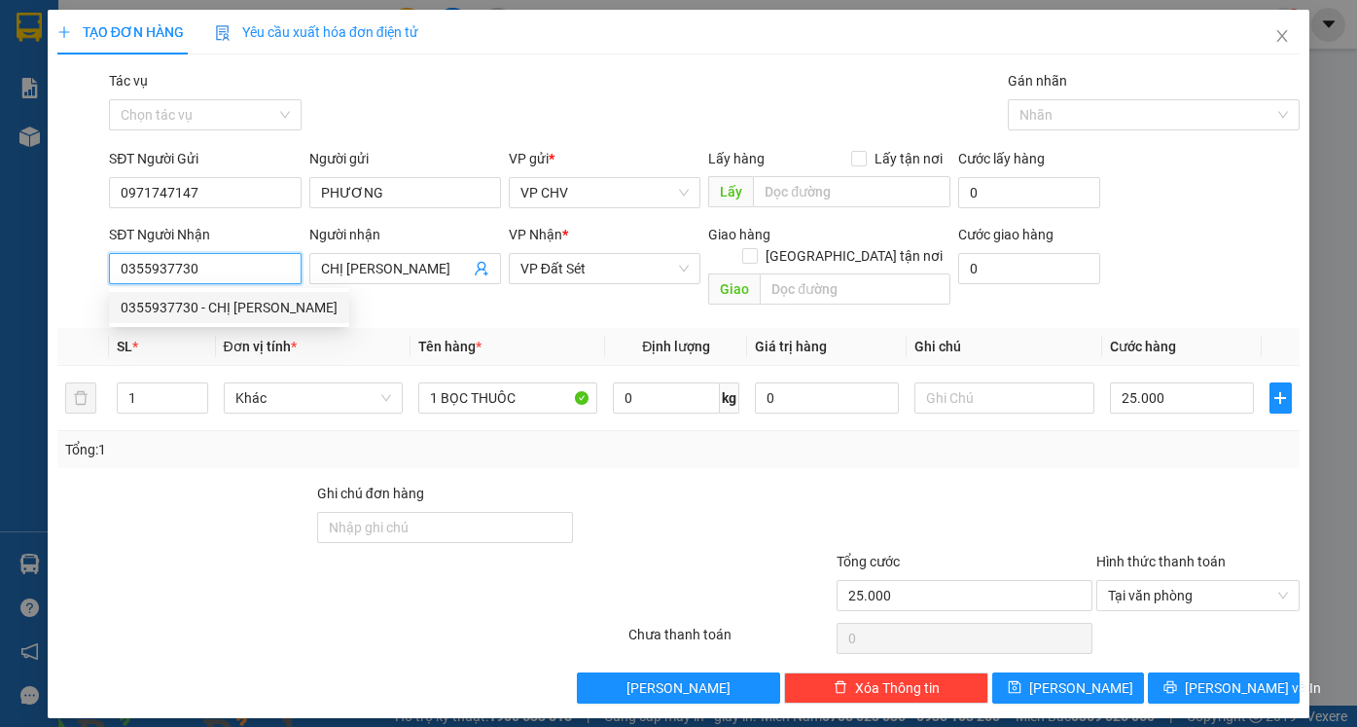
drag, startPoint x: 235, startPoint y: 267, endPoint x: 66, endPoint y: 274, distance: 169.4
click at [68, 274] on div "SĐT Người Nhận 0355937730 Người nhận CHỊ PHƯƠNG VP Nhận * VP Đất Sét Giao hàng …" at bounding box center [678, 268] width 1246 height 89
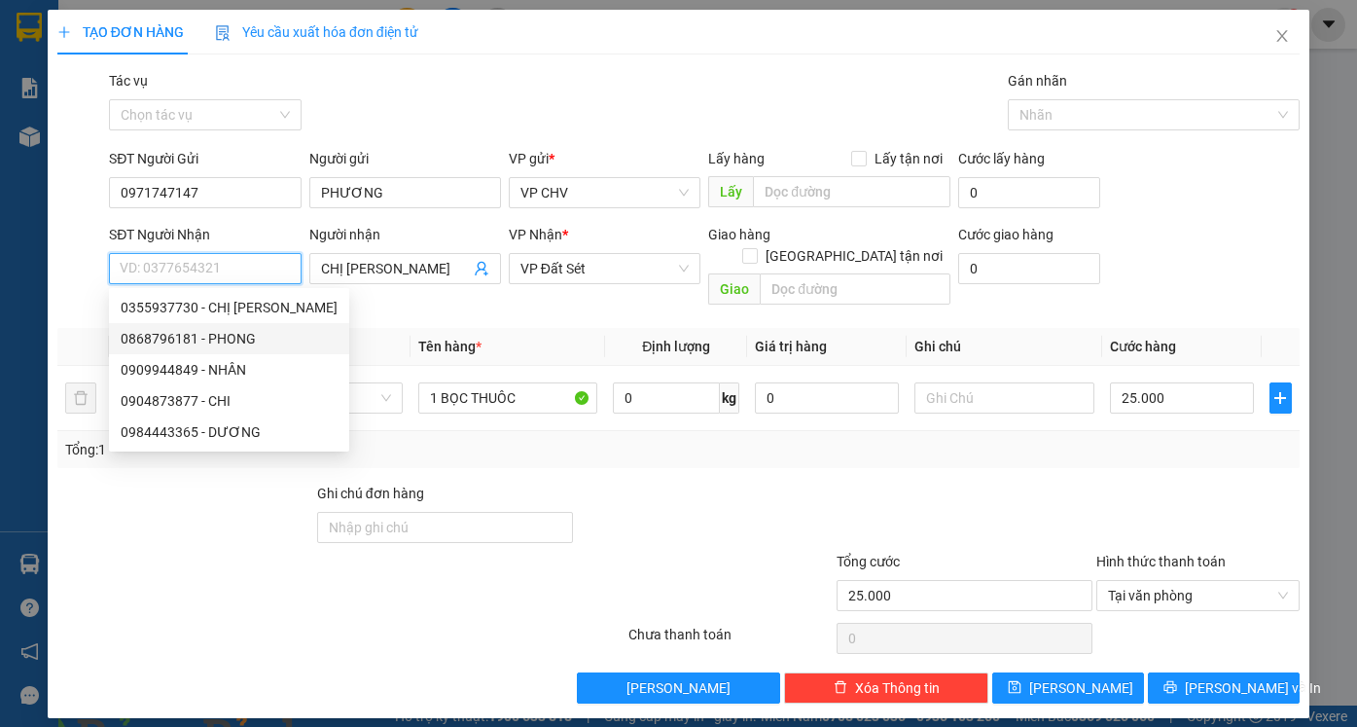
click at [193, 326] on div "0868796181 - PHONG" at bounding box center [229, 338] width 240 height 31
type input "0868796181"
type input "PHONG"
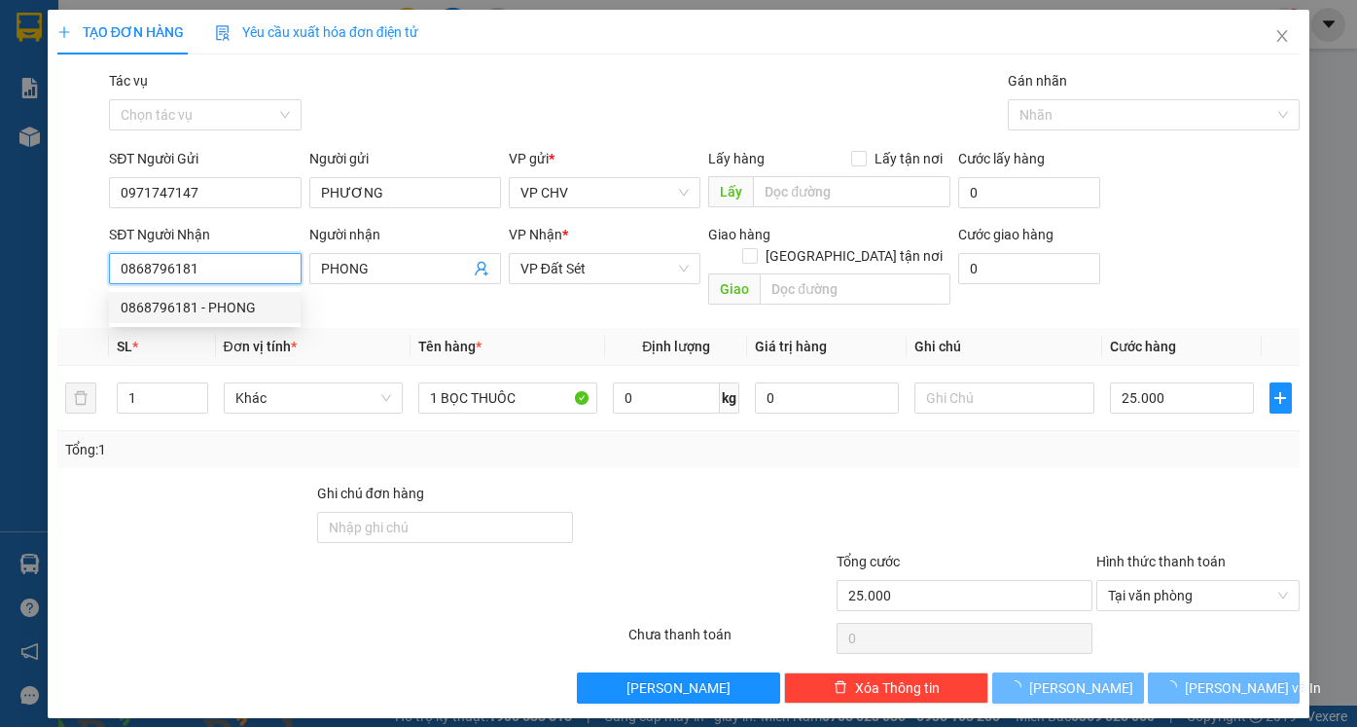
type input "45.000"
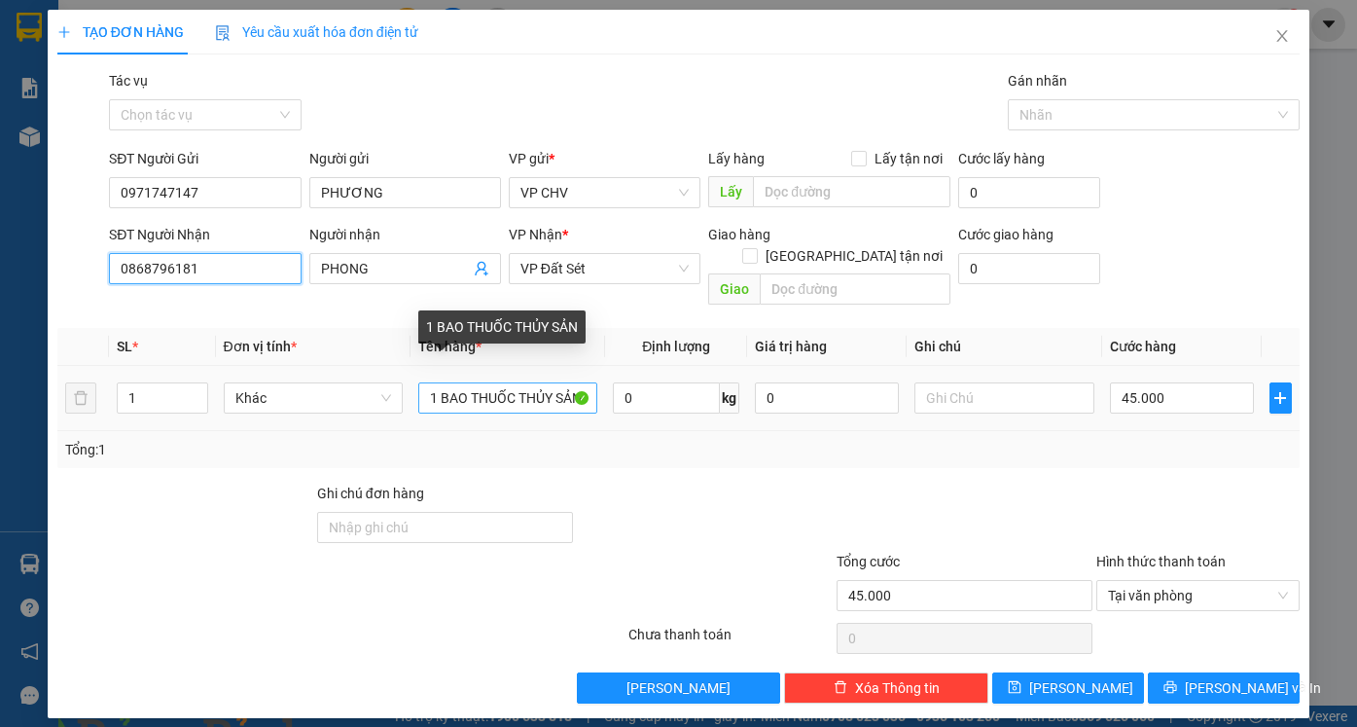
type input "0868796181"
drag, startPoint x: 461, startPoint y: 373, endPoint x: 459, endPoint y: 361, distance: 11.8
click at [464, 382] on input "1 BAO THUỐC THỦY SẢN" at bounding box center [507, 397] width 179 height 31
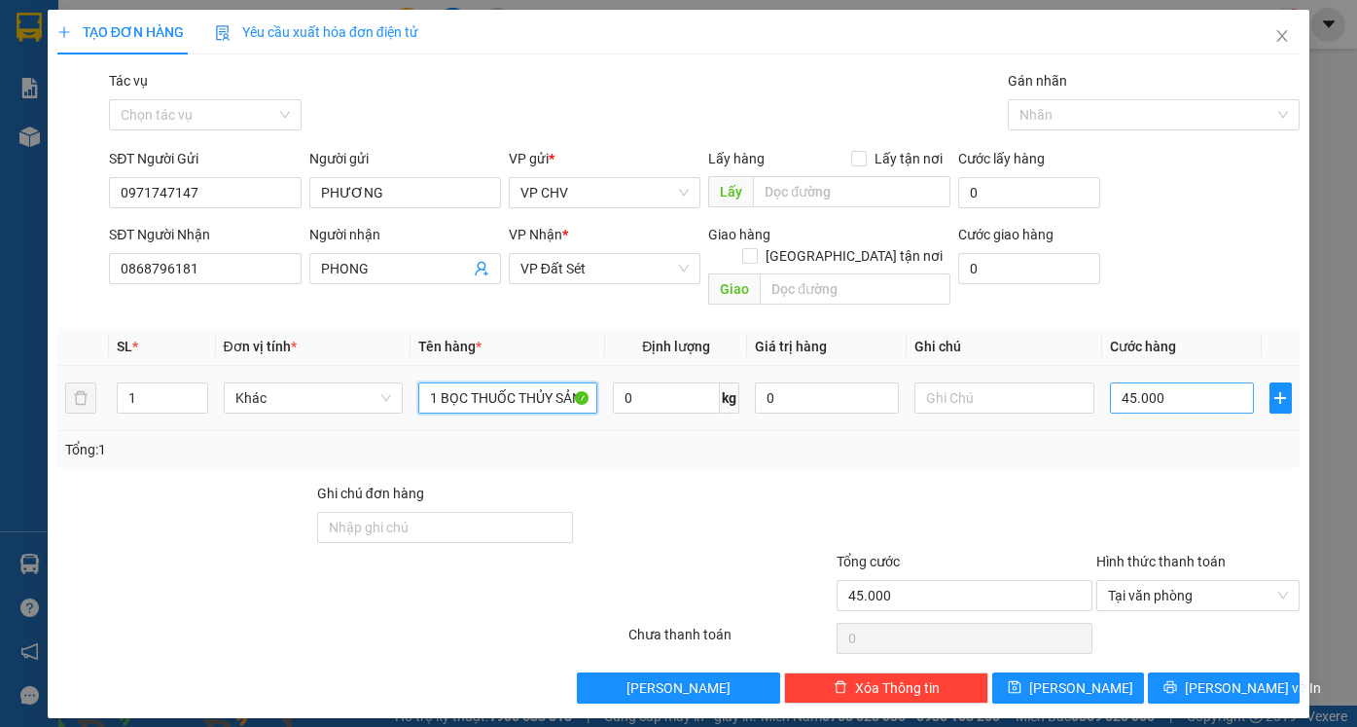
type input "1 BỌC THUỐC THỦY SẢN"
click at [1206, 382] on input "45.000" at bounding box center [1182, 397] width 144 height 31
type input "2"
type input "25"
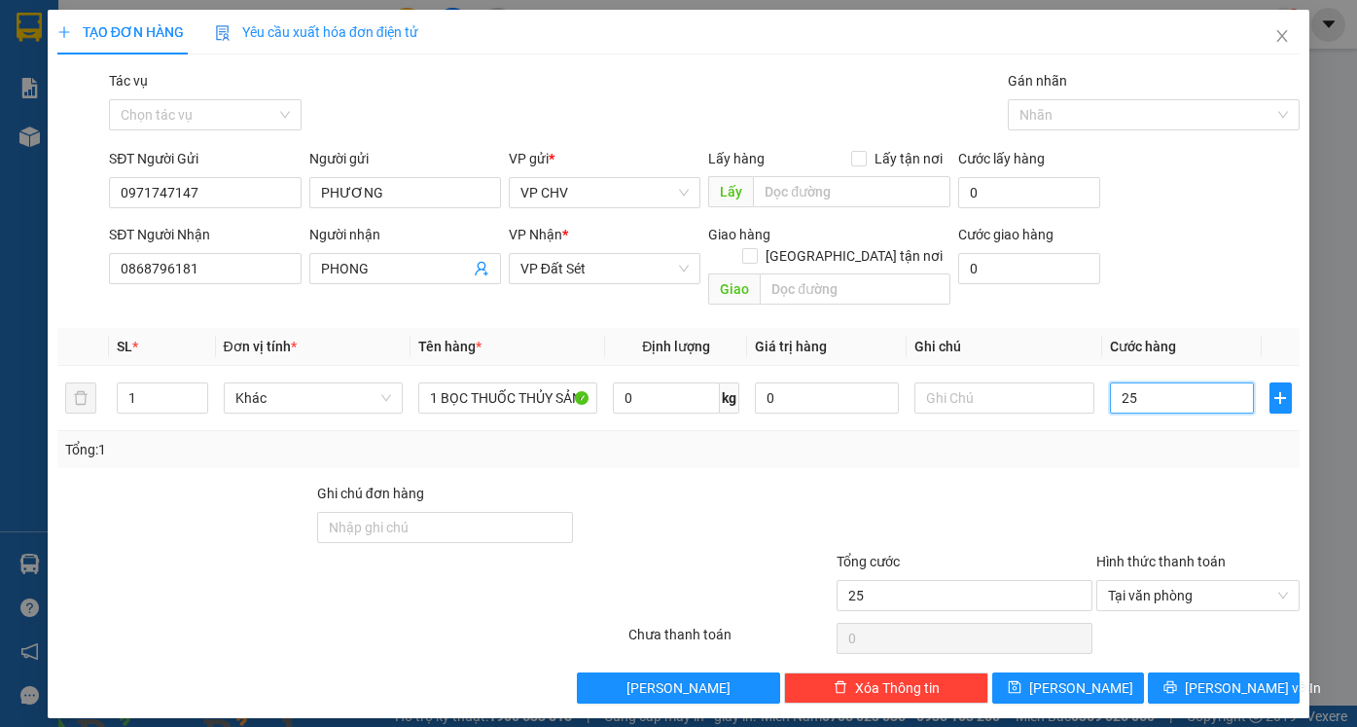
type input "25"
type input "25.000"
click at [1182, 482] on div at bounding box center [1198, 516] width 208 height 68
click at [1229, 677] on span "[PERSON_NAME] và In" at bounding box center [1253, 687] width 136 height 21
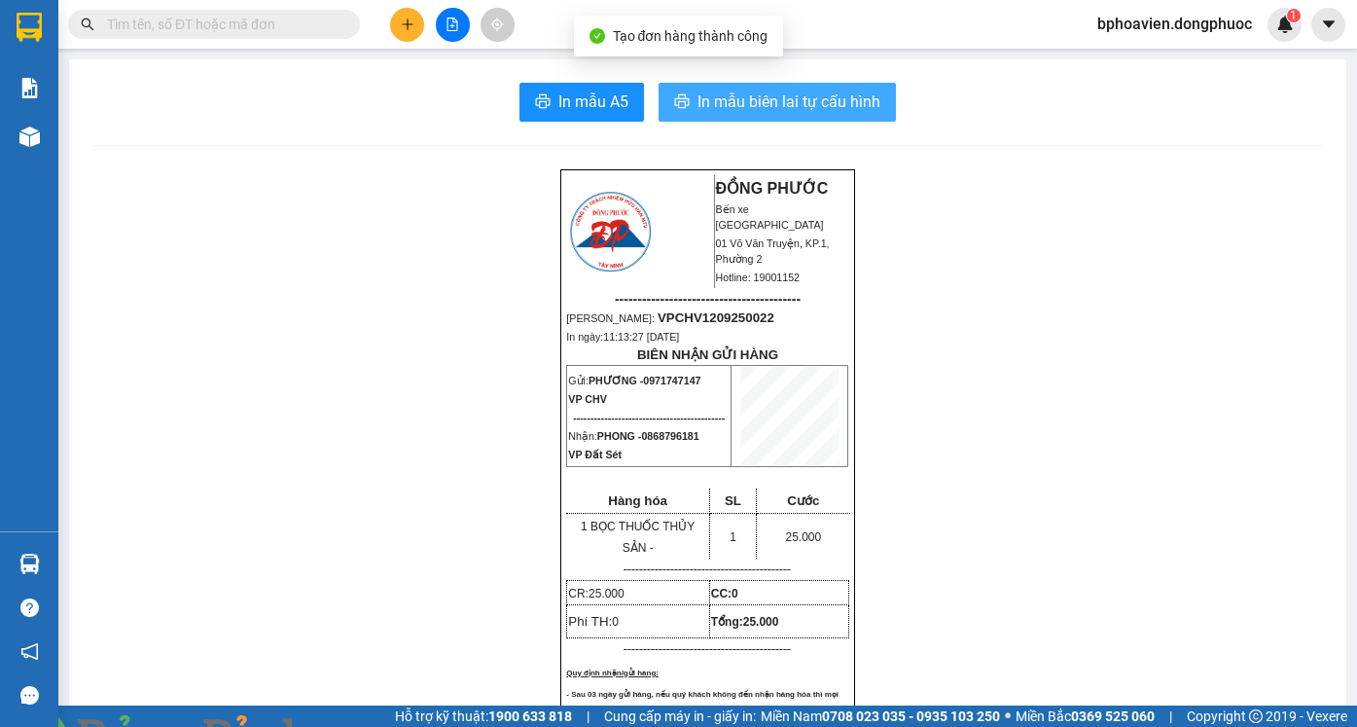
click at [759, 116] on button "In mẫu biên lai tự cấu hình" at bounding box center [776, 102] width 237 height 39
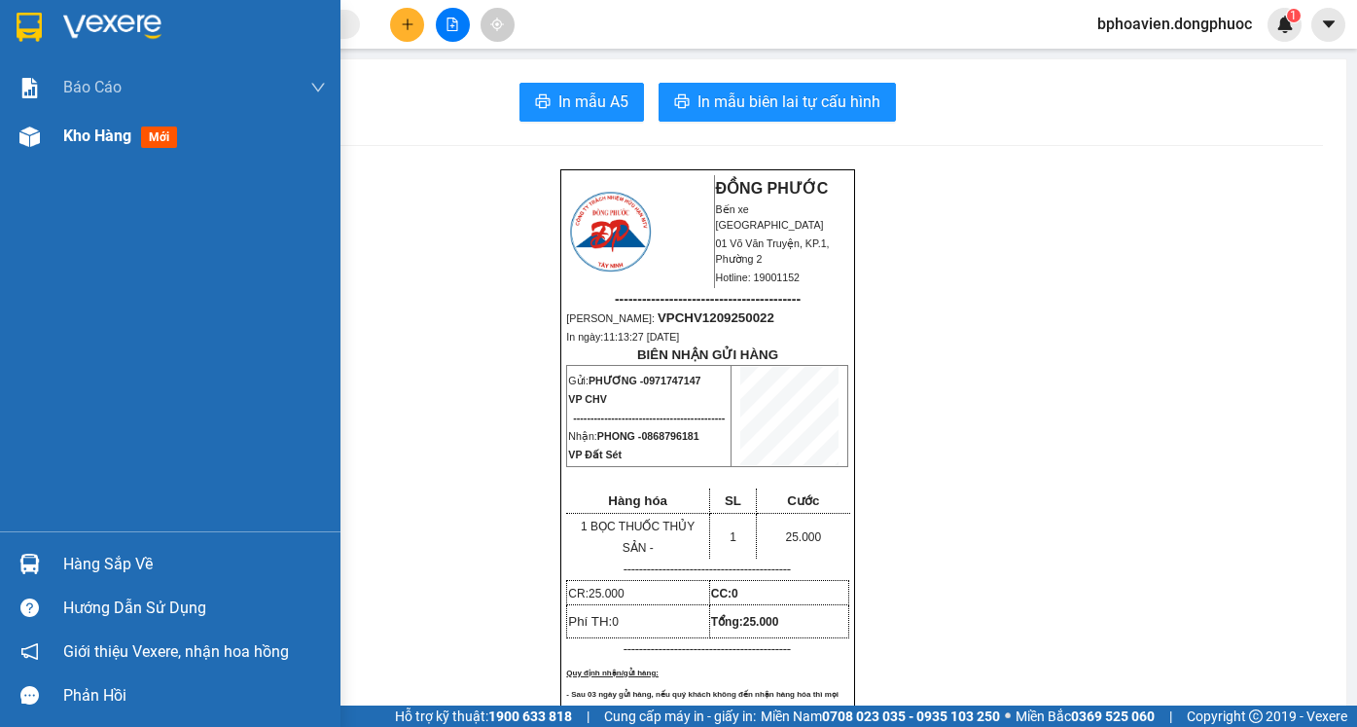
click at [79, 144] on span "Kho hàng" at bounding box center [97, 135] width 68 height 18
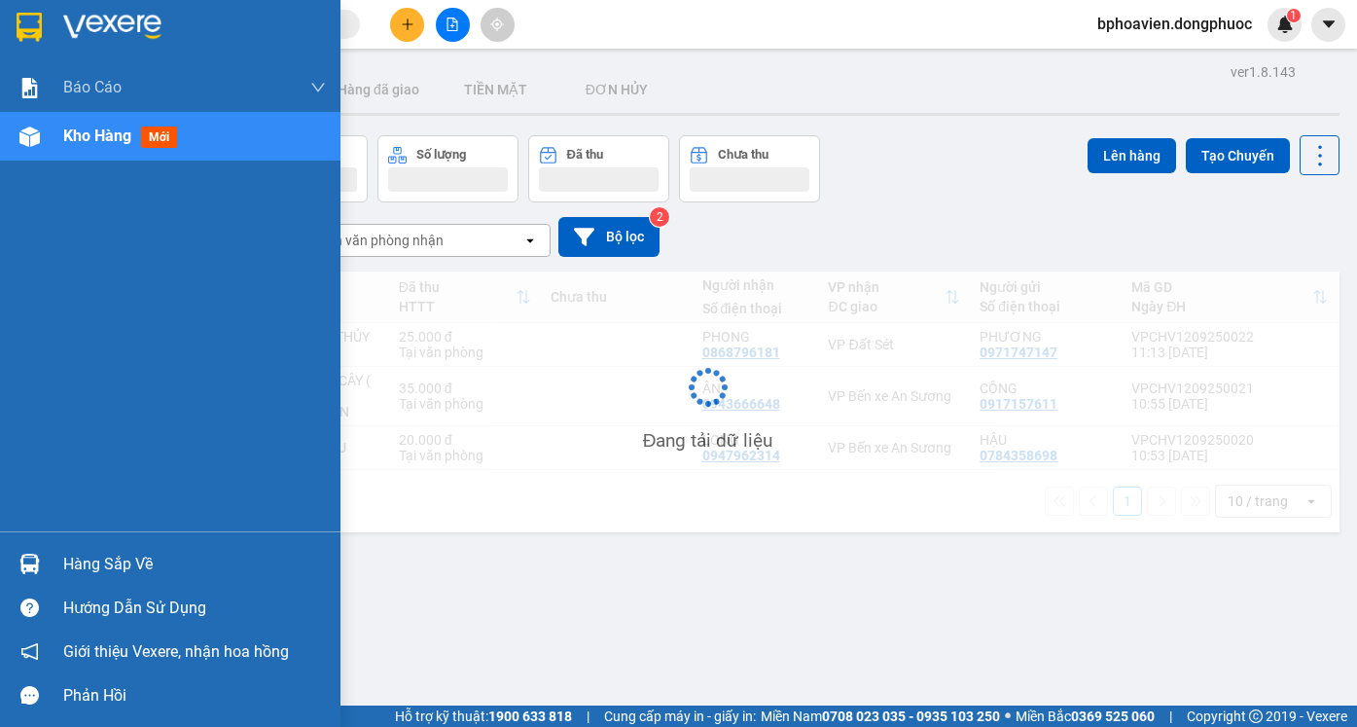
drag, startPoint x: 106, startPoint y: 559, endPoint x: 250, endPoint y: 586, distance: 146.3
click at [108, 559] on div "Hàng sắp về" at bounding box center [194, 564] width 263 height 29
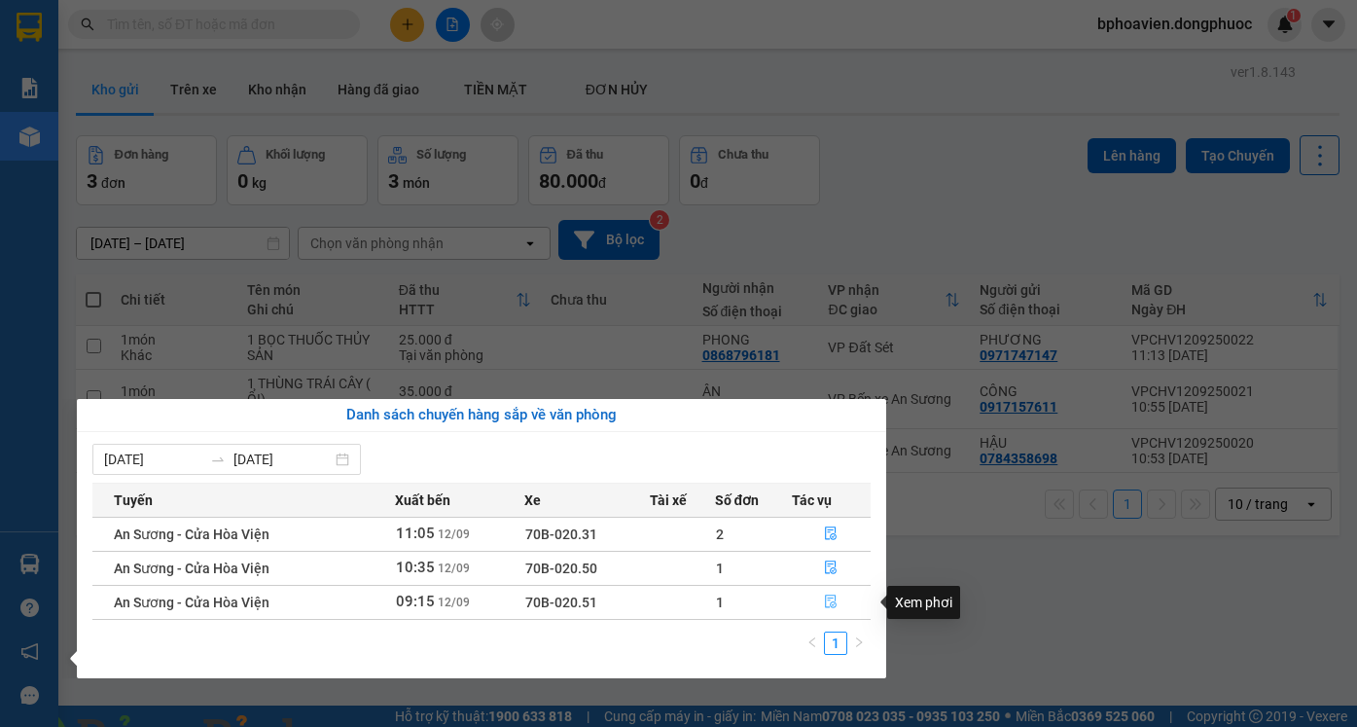
click at [839, 607] on button "button" at bounding box center [832, 601] width 78 height 31
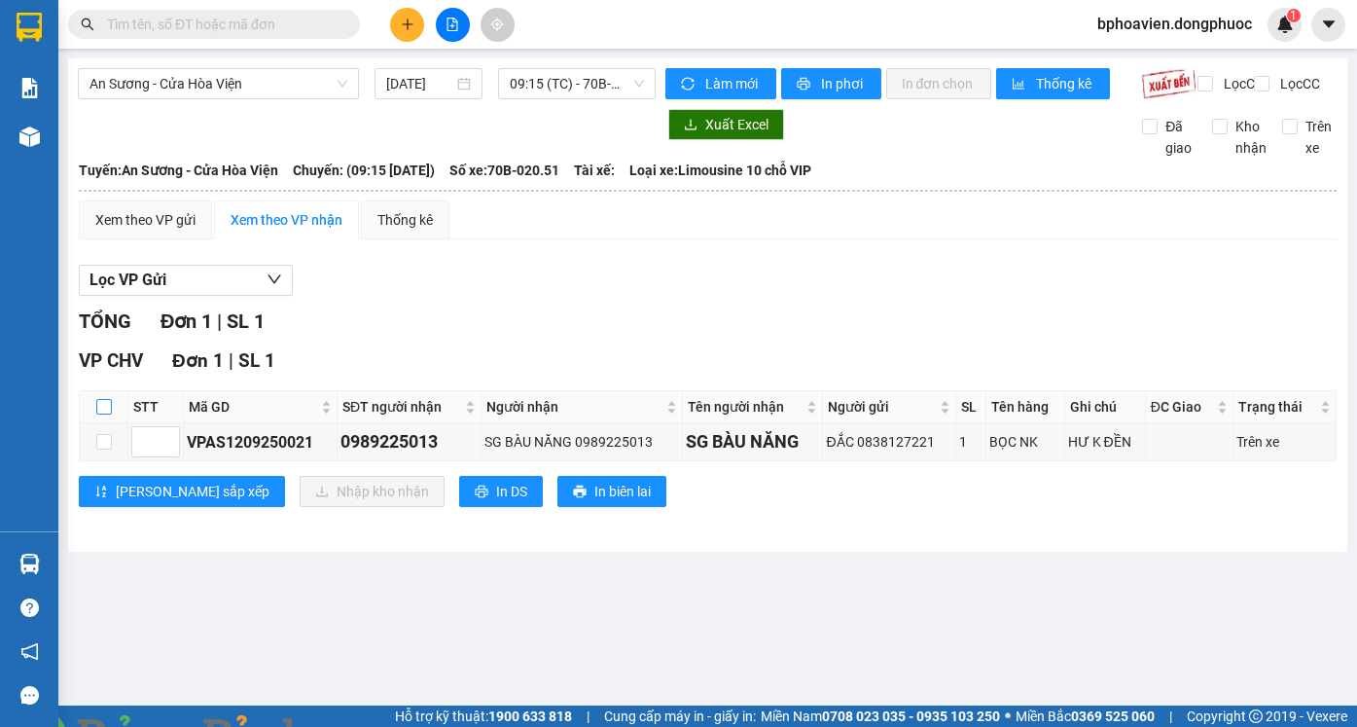
click at [107, 414] on input "checkbox" at bounding box center [104, 407] width 16 height 16
checkbox input "true"
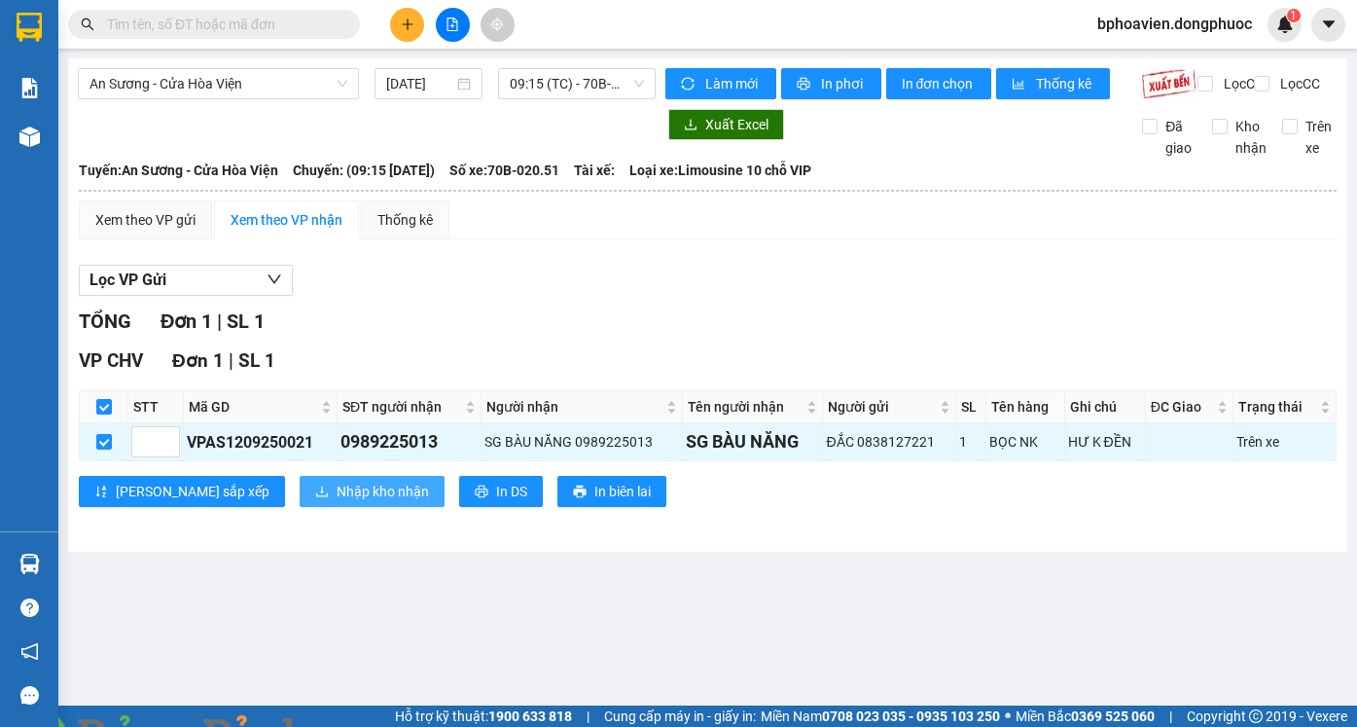
click at [337, 502] on span "Nhập kho nhận" at bounding box center [383, 490] width 92 height 21
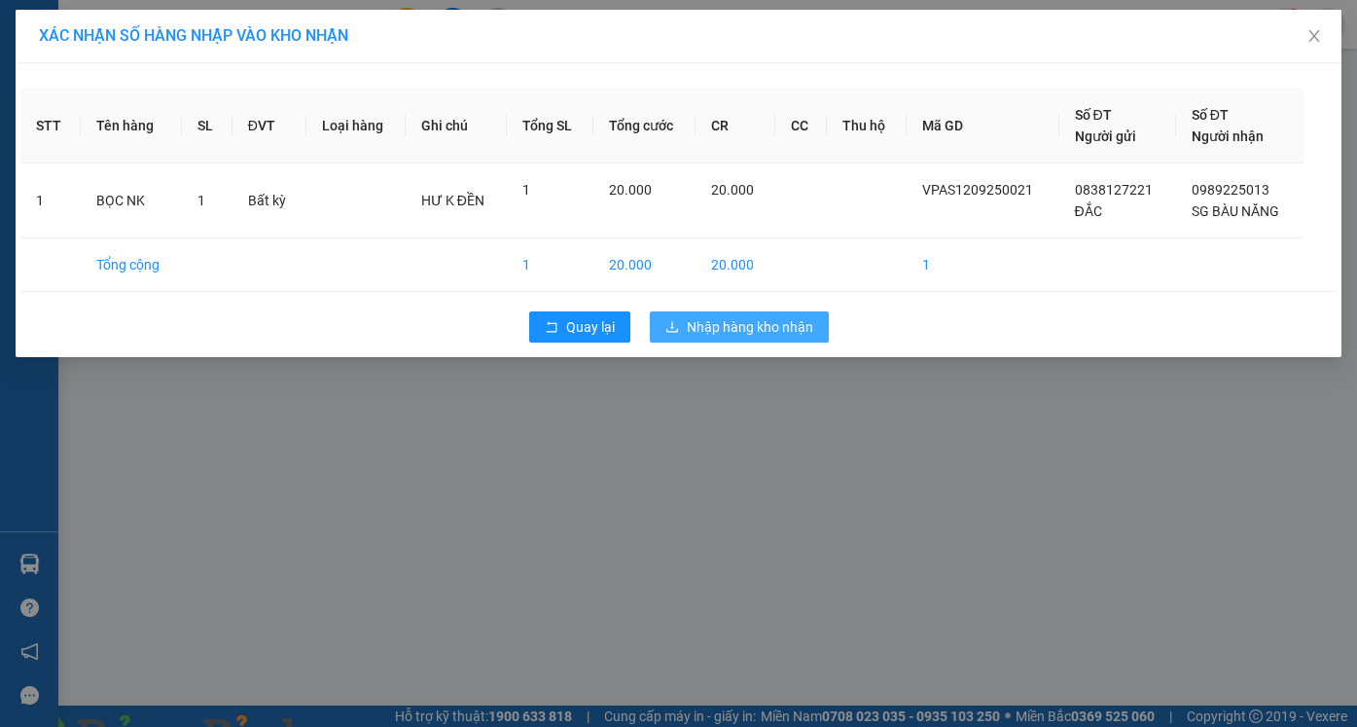
click at [724, 338] on button "Nhập hàng kho nhận" at bounding box center [739, 326] width 179 height 31
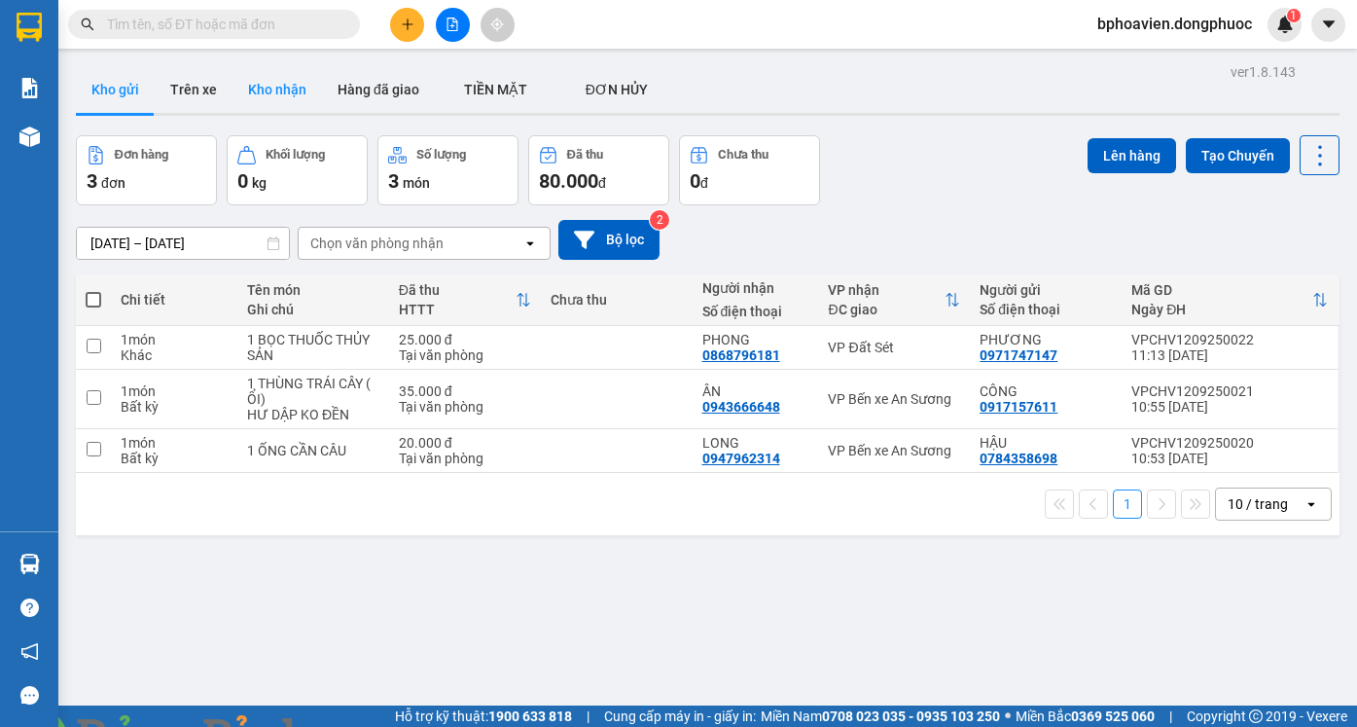
click at [278, 99] on button "Kho nhận" at bounding box center [276, 89] width 89 height 47
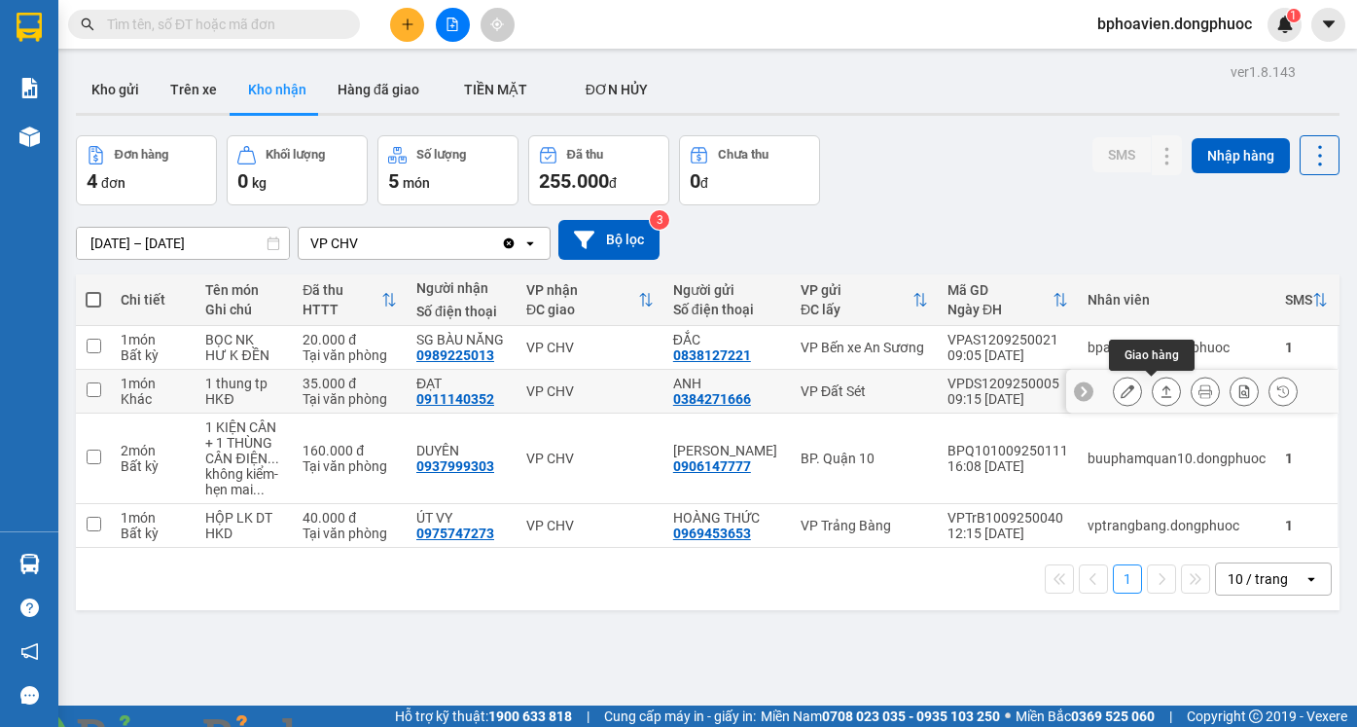
click at [1159, 390] on icon at bounding box center [1166, 391] width 14 height 14
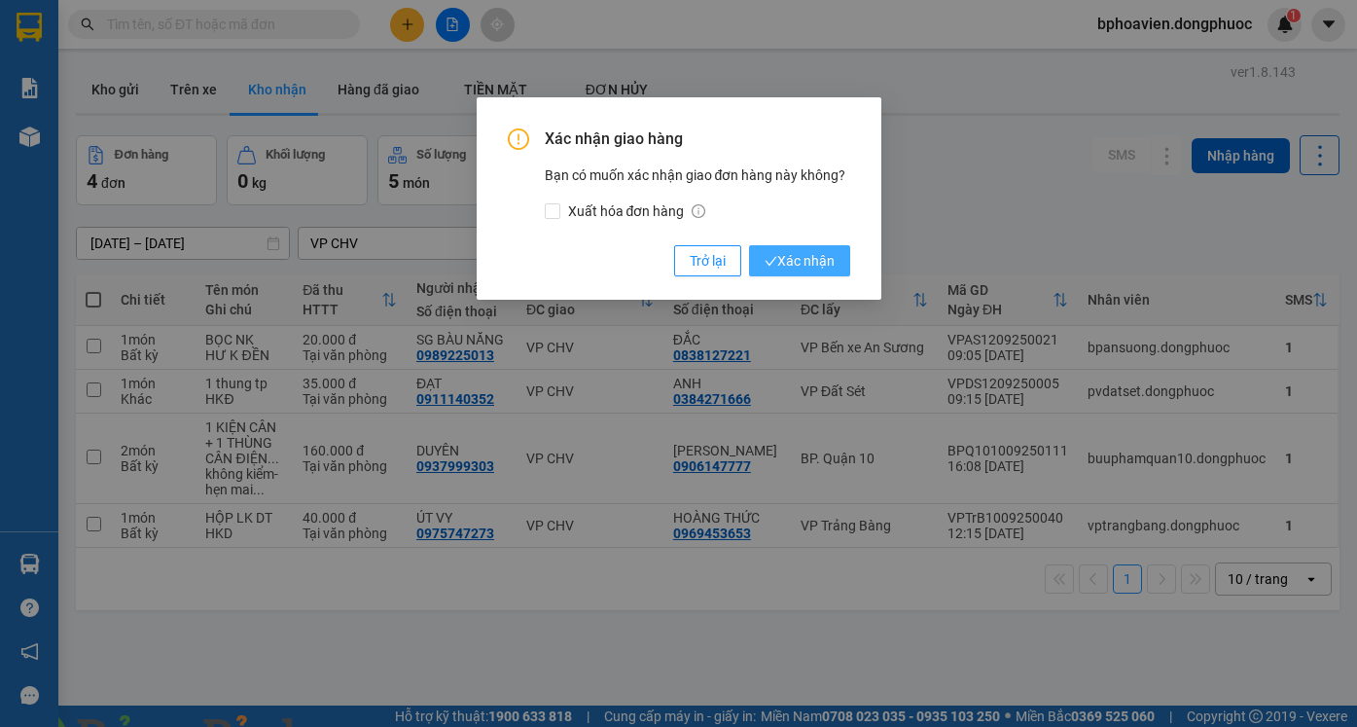
click at [796, 255] on span "Xác nhận" at bounding box center [799, 260] width 70 height 21
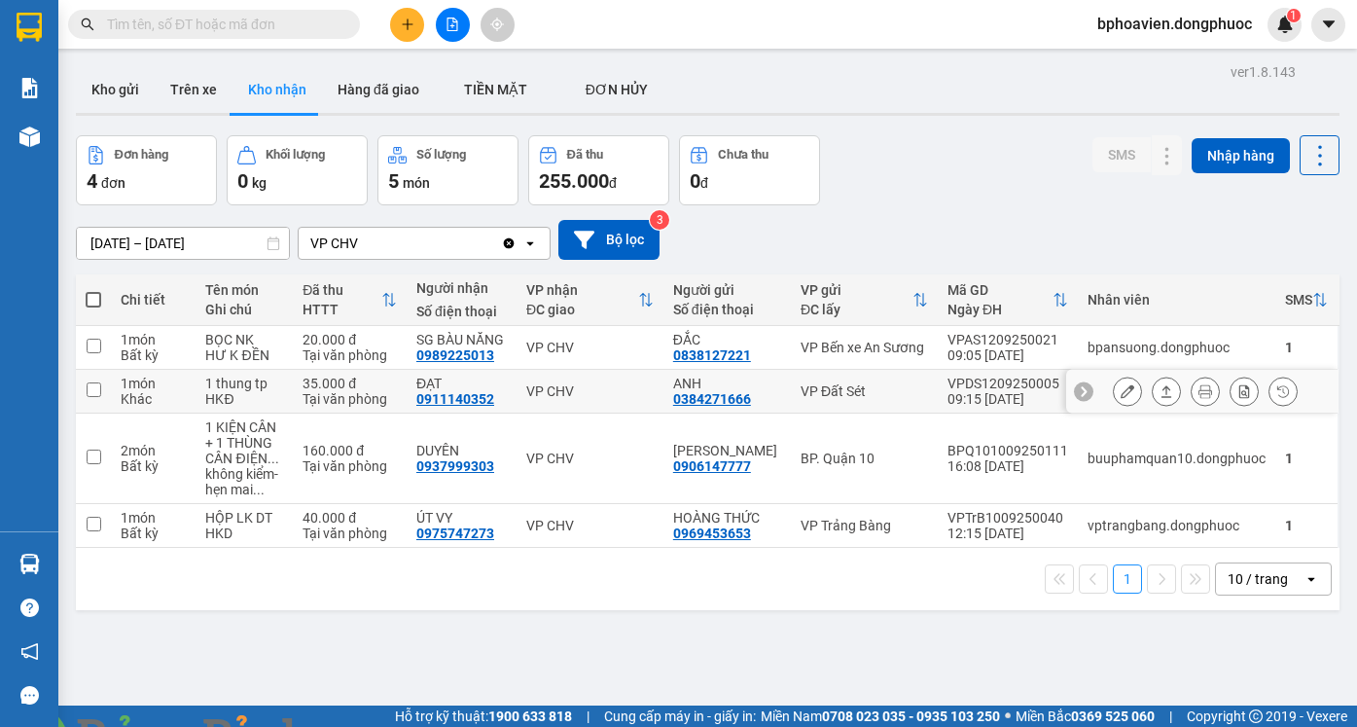
click at [1142, 395] on div "Chi tiết Tên món Ghi chú Đã thu HTTT Người nhận Số điện thoại VP nhận ĐC giao N…" at bounding box center [707, 442] width 1263 height 336
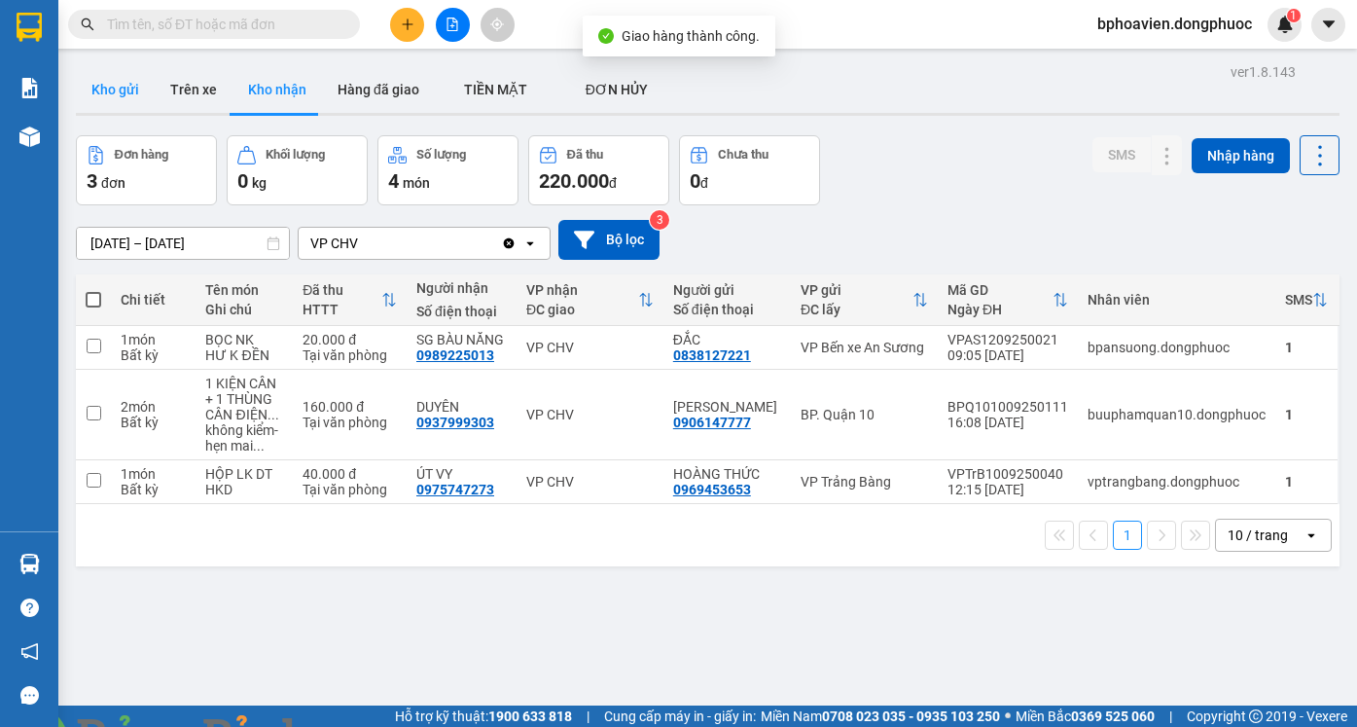
click at [117, 99] on button "Kho gửi" at bounding box center [115, 89] width 79 height 47
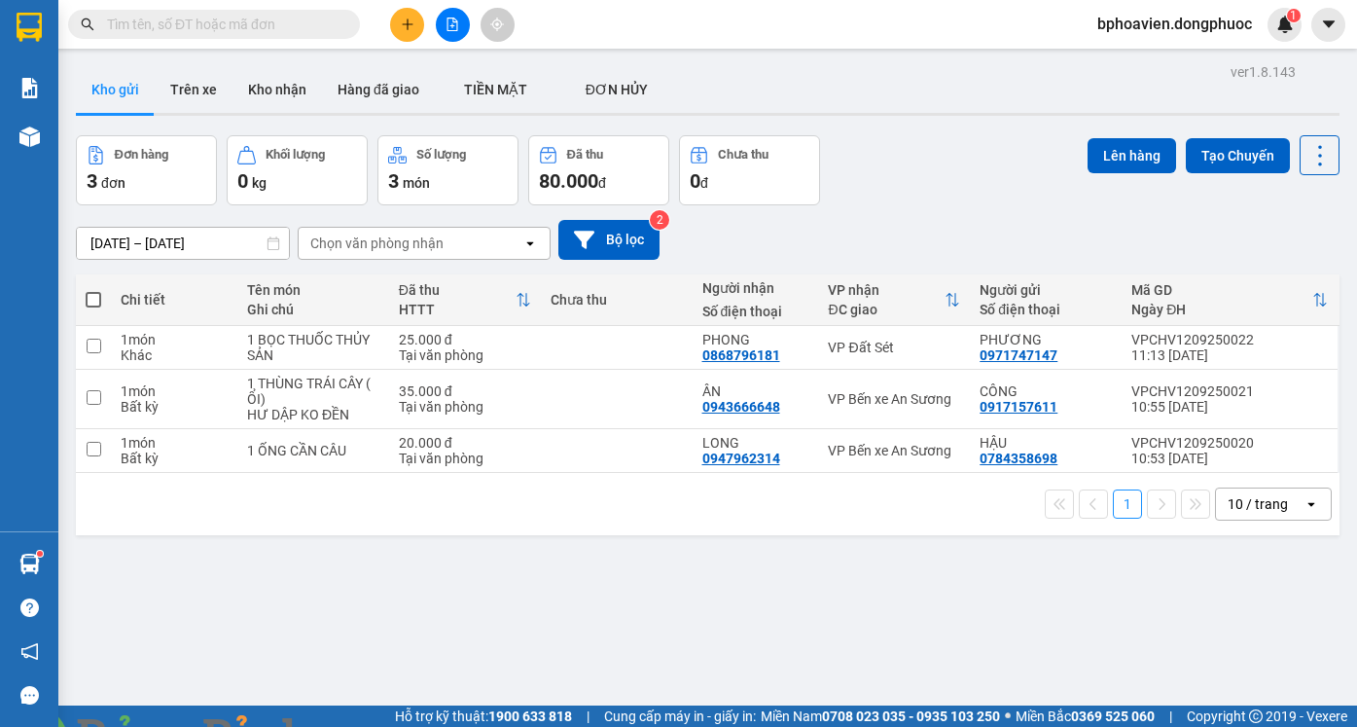
click at [409, 19] on icon "plus" at bounding box center [408, 25] width 14 height 14
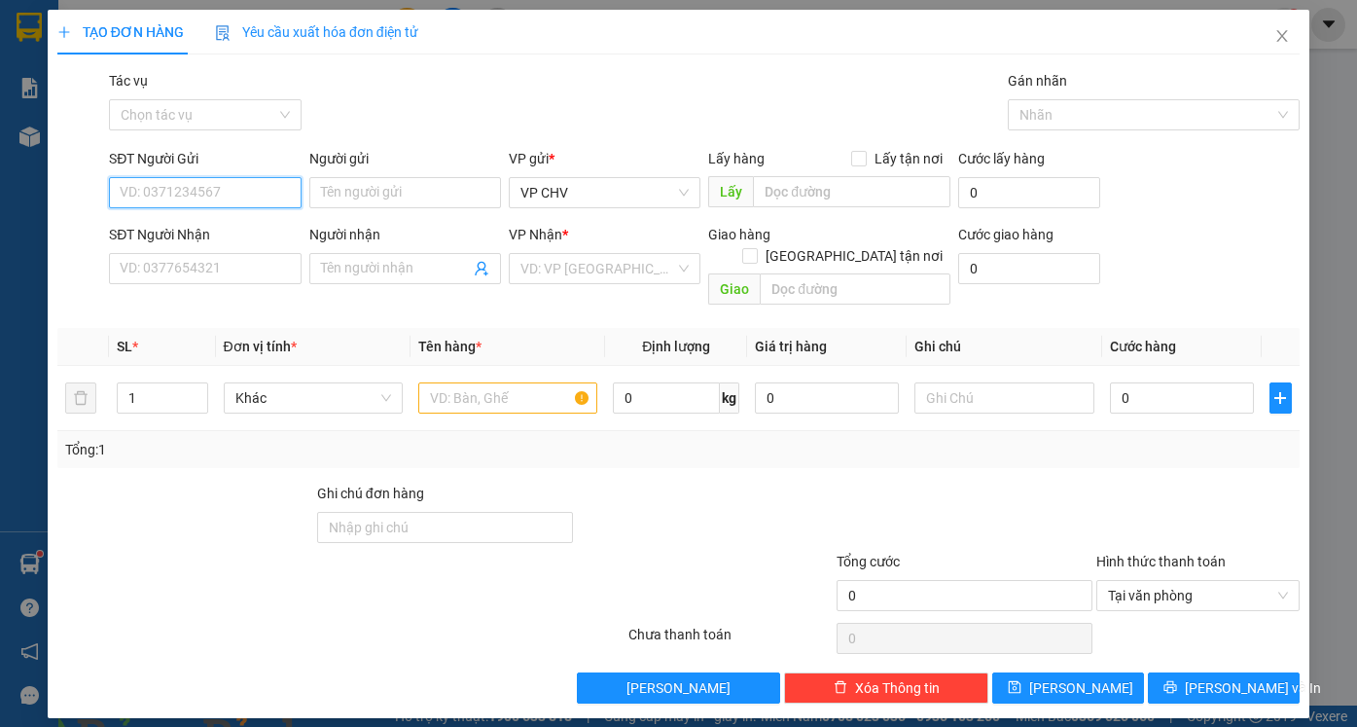
click at [250, 191] on input "SĐT Người Gửi" at bounding box center [205, 192] width 192 height 31
click at [252, 223] on div "0977333958 - HIẾU" at bounding box center [205, 231] width 168 height 21
type input "0977333958"
type input "HIẾU"
type input "0933154327"
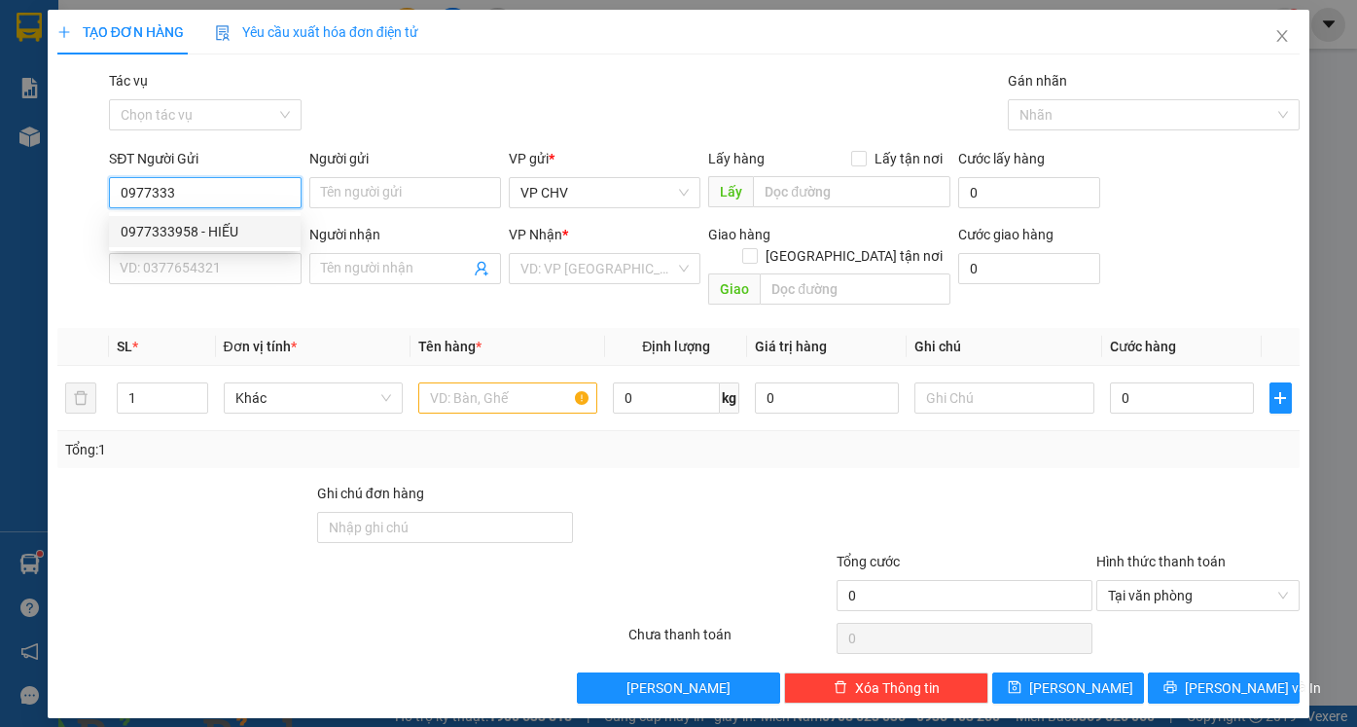
type input "ÚT"
type input "20.000"
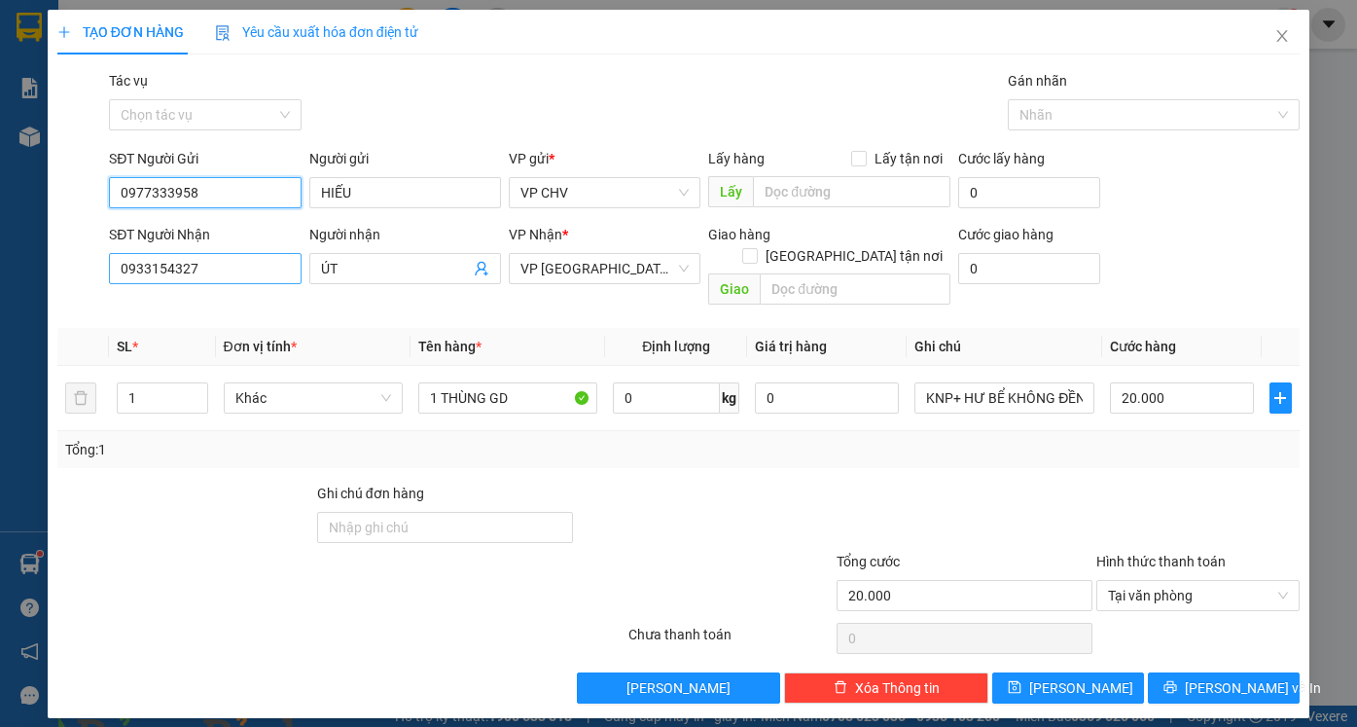
type input "0977333958"
drag, startPoint x: 228, startPoint y: 272, endPoint x: 0, endPoint y: 249, distance: 228.8
click at [0, 250] on div "TẠO ĐƠN HÀNG Yêu cầu xuất hóa đơn điện tử Transit Pickup Surcharge Ids Transit …" at bounding box center [678, 363] width 1357 height 727
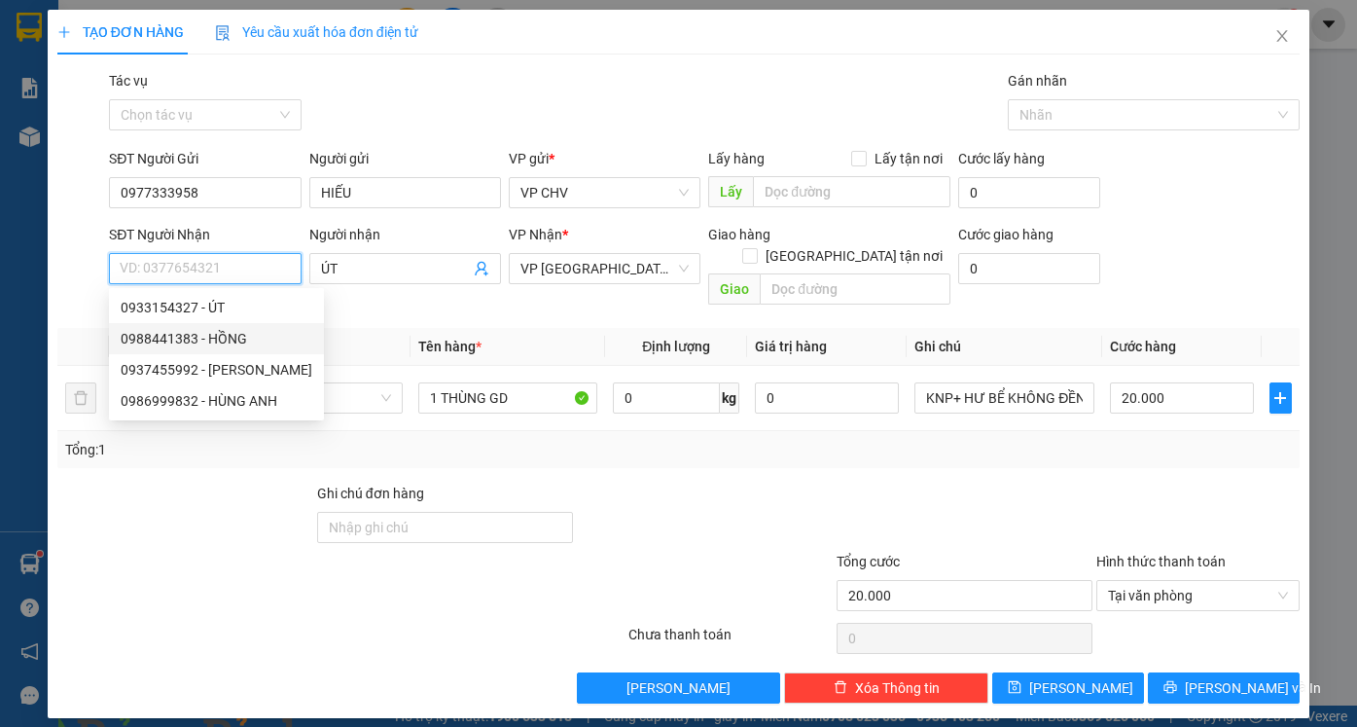
click at [192, 346] on div "0988441383 - HỒNG" at bounding box center [217, 338] width 192 height 21
type input "0988441383"
type input "HỒNG"
type input "35.000"
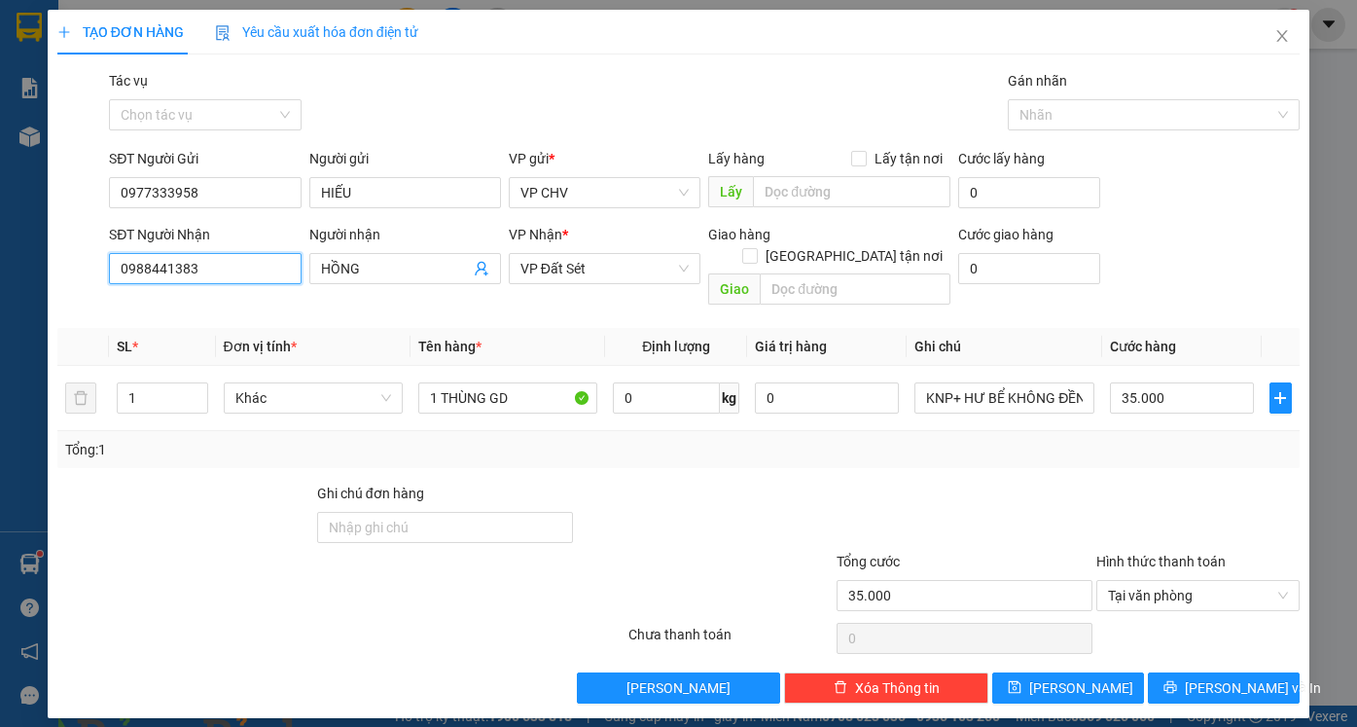
type input "0988441383"
click at [1220, 652] on div "Transit Pickup Surcharge Ids Transit Deliver Surcharge Ids Transit Deliver Surc…" at bounding box center [678, 386] width 1242 height 633
click at [1220, 677] on span "[PERSON_NAME] và In" at bounding box center [1253, 687] width 136 height 21
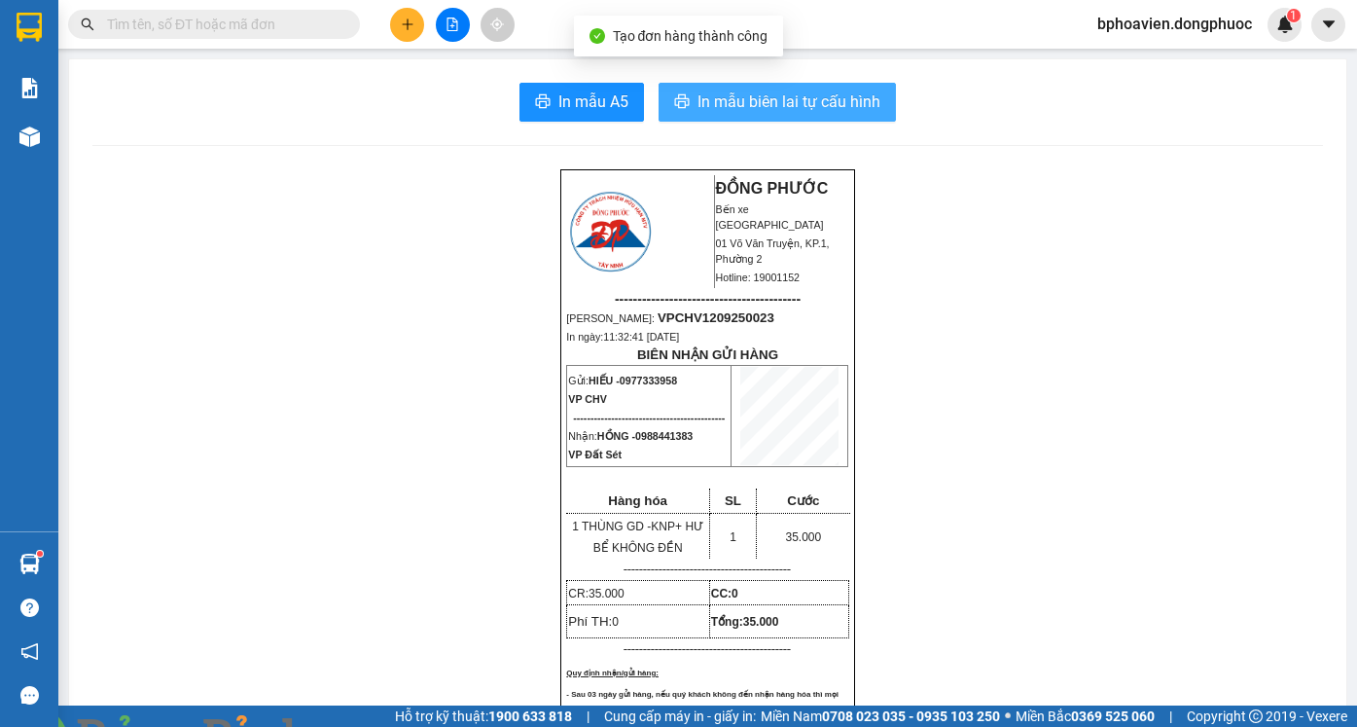
click at [708, 89] on span "In mẫu biên lai tự cấu hình" at bounding box center [788, 101] width 183 height 24
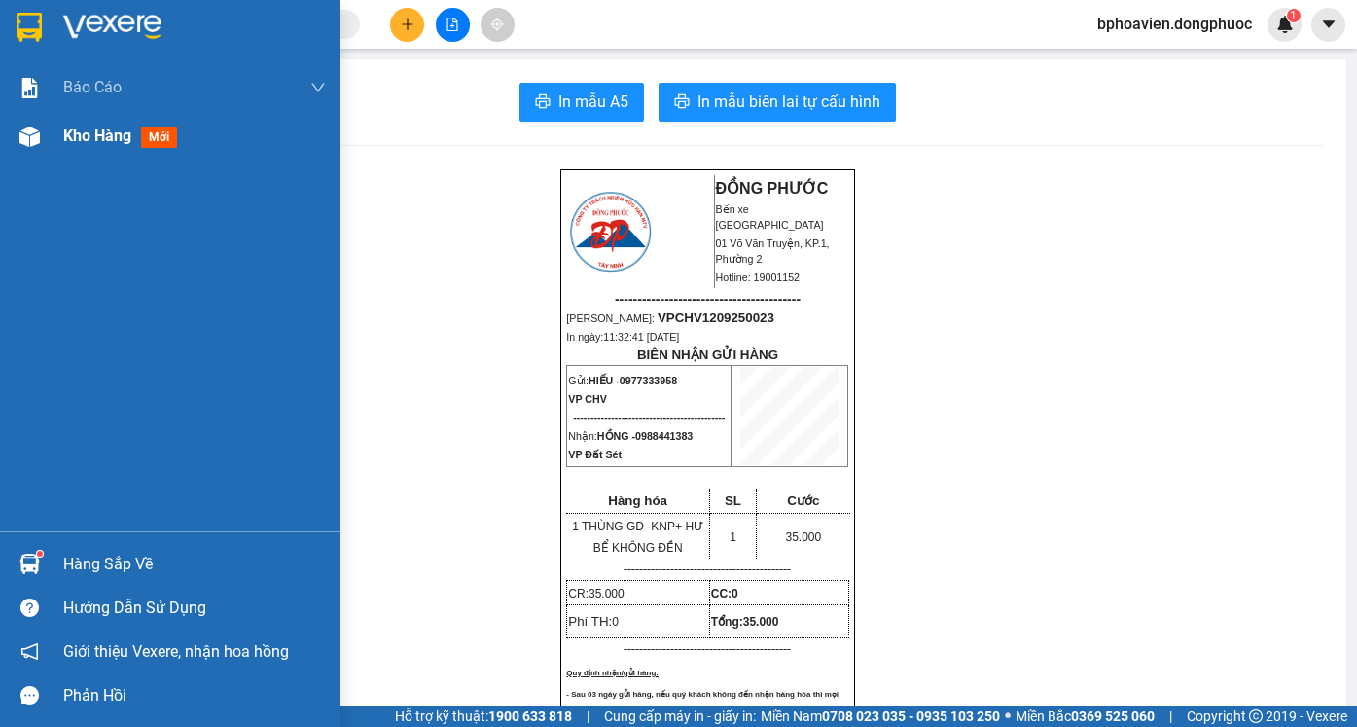
click at [87, 146] on div "Kho hàng mới" at bounding box center [124, 136] width 122 height 24
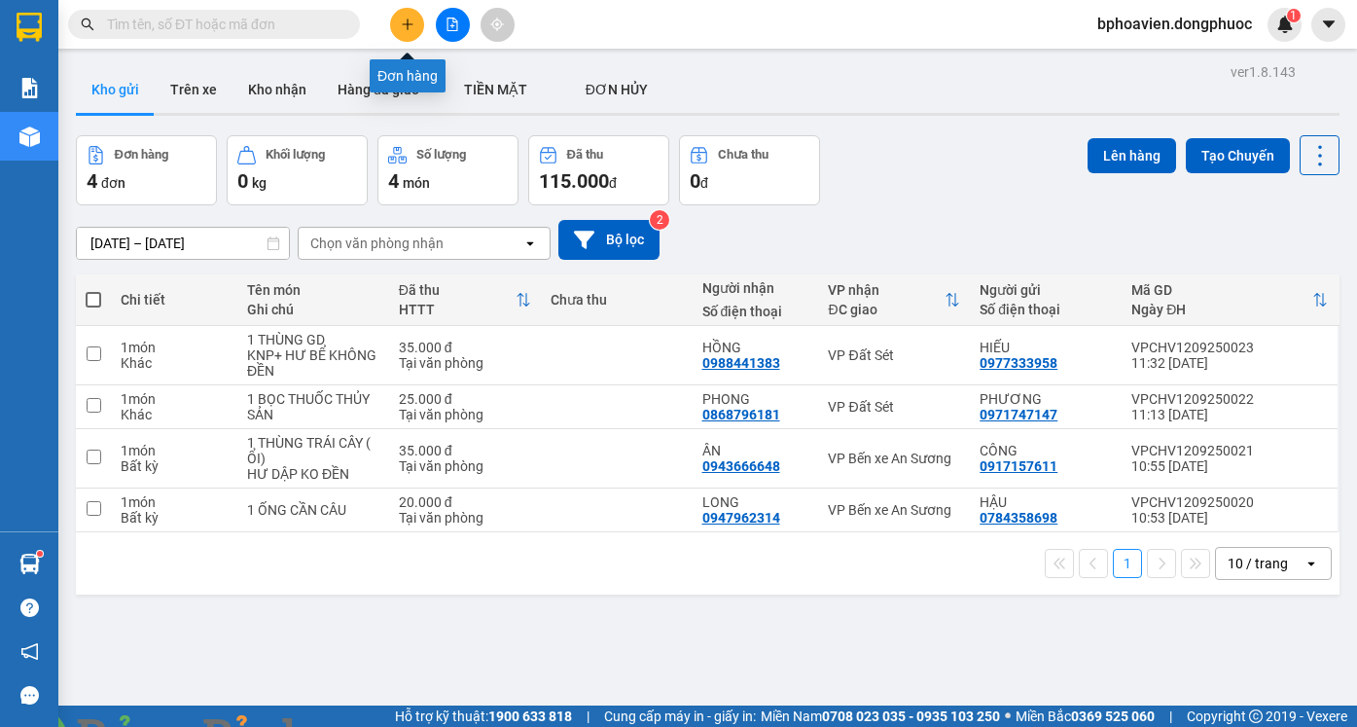
click at [410, 19] on icon "plus" at bounding box center [408, 25] width 14 height 14
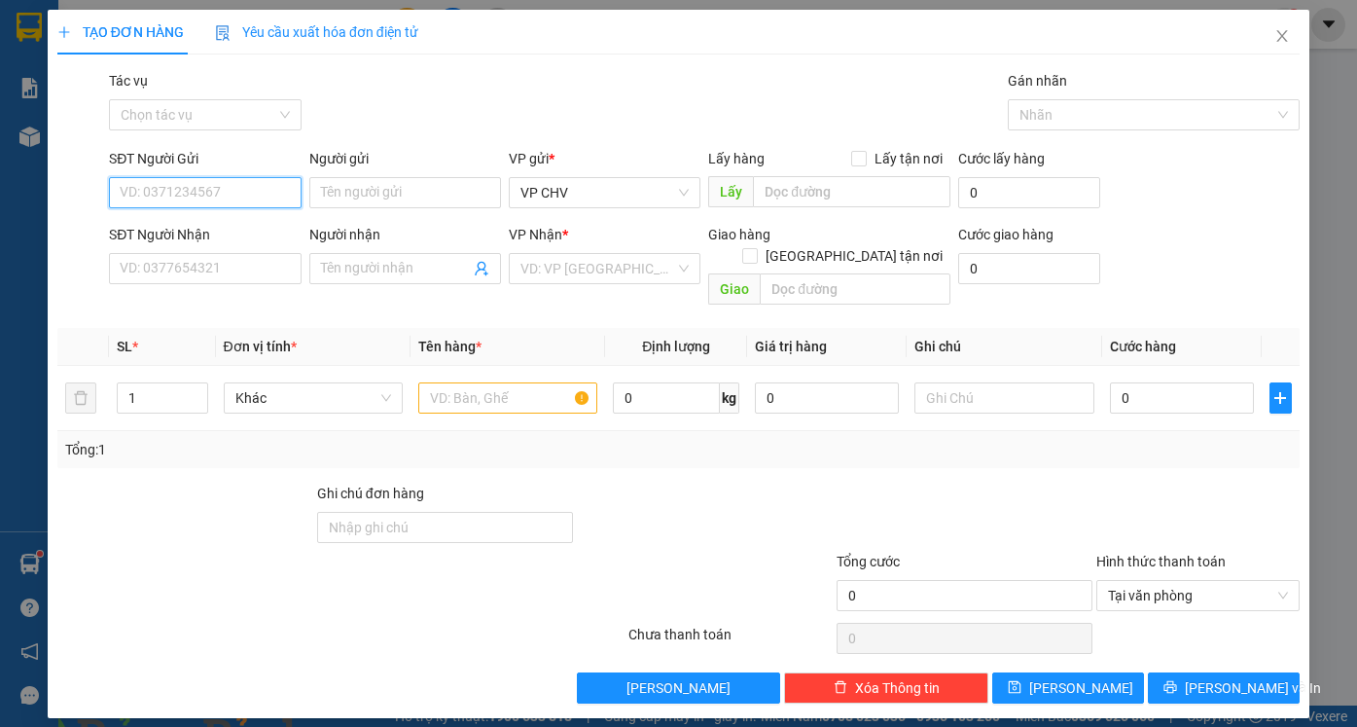
click at [240, 196] on input "SĐT Người Gửi" at bounding box center [205, 192] width 192 height 31
click at [149, 192] on input "0967942" at bounding box center [205, 192] width 192 height 31
click at [221, 233] on div "0968942294 - NINH" at bounding box center [205, 231] width 168 height 21
type input "0968942294"
type input "NINH"
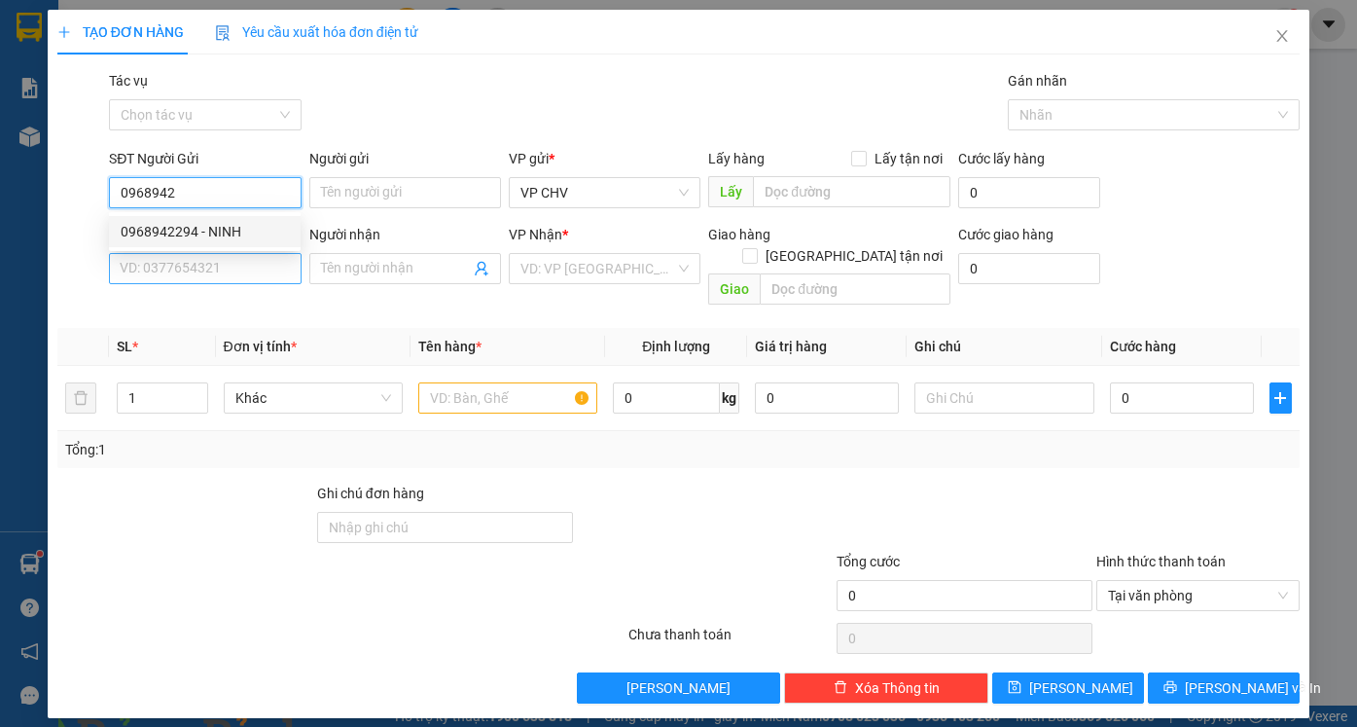
type input "0899324252"
type input "Ý"
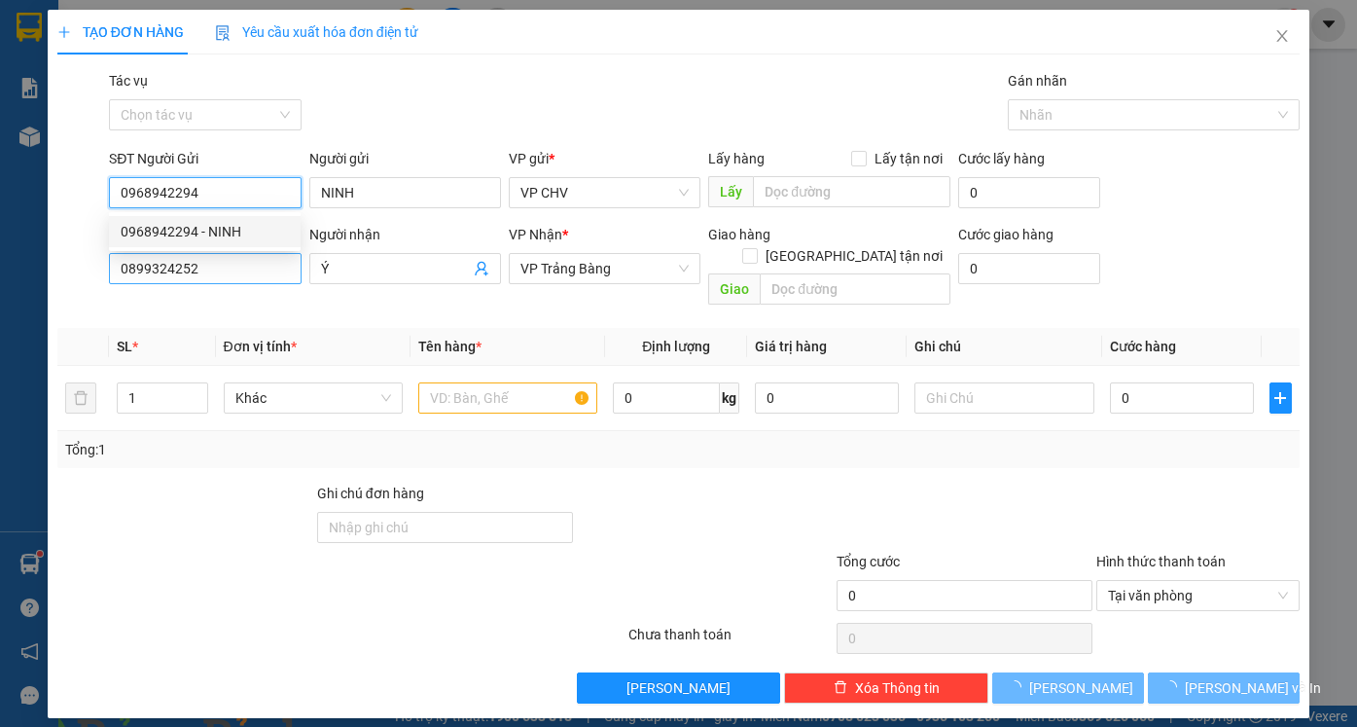
type input "35.000"
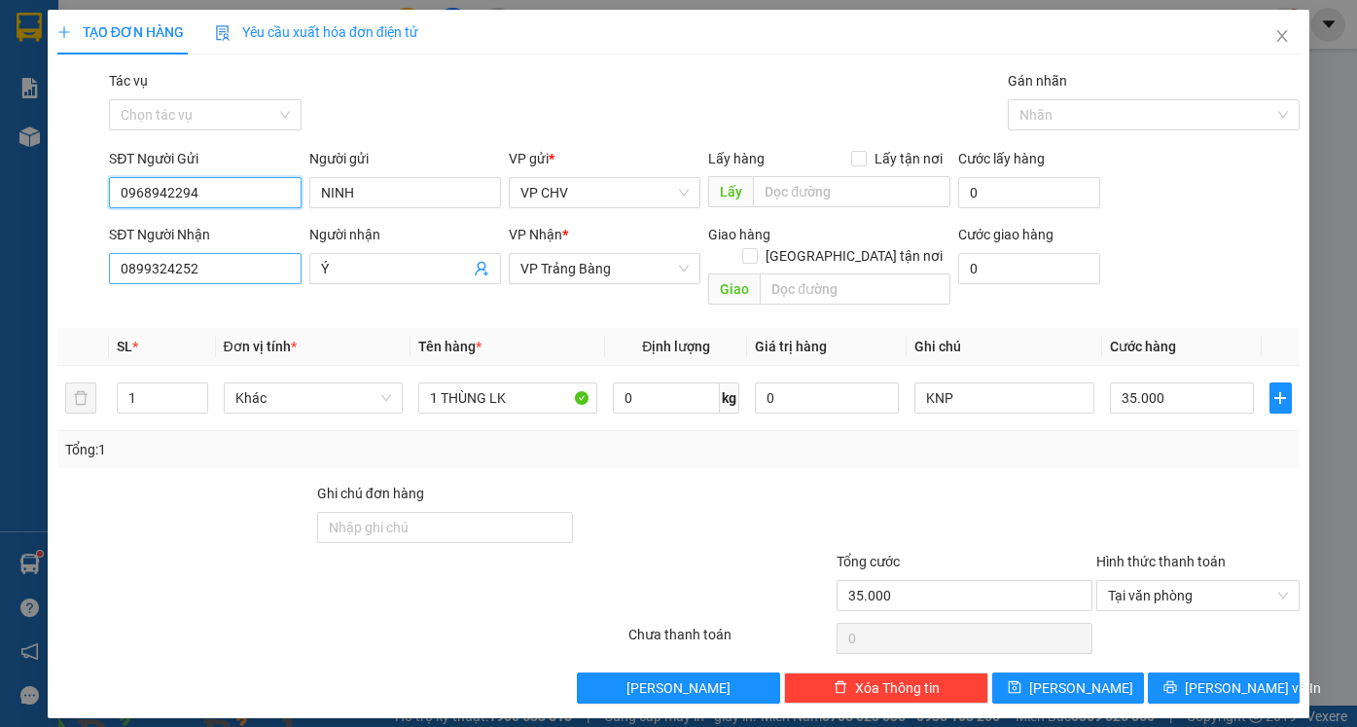
type input "0968942294"
drag, startPoint x: 233, startPoint y: 266, endPoint x: 0, endPoint y: 261, distance: 233.5
click at [0, 262] on div "TẠO ĐƠN HÀNG Yêu cầu xuất hóa đơn điện tử Transit Pickup Surcharge Ids Transit …" at bounding box center [678, 363] width 1357 height 727
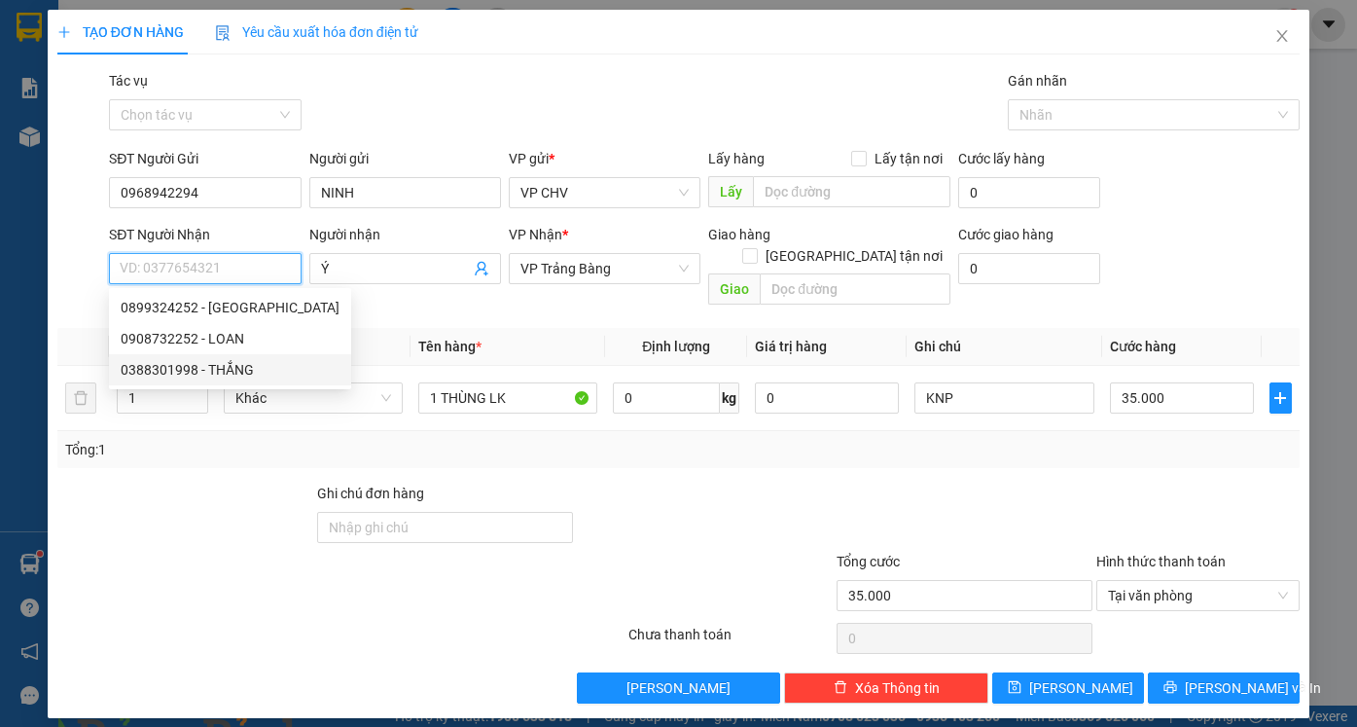
click at [170, 356] on div "0388301998 - THẮNG" at bounding box center [230, 369] width 242 height 31
type input "0388301998"
type input "THẮNG"
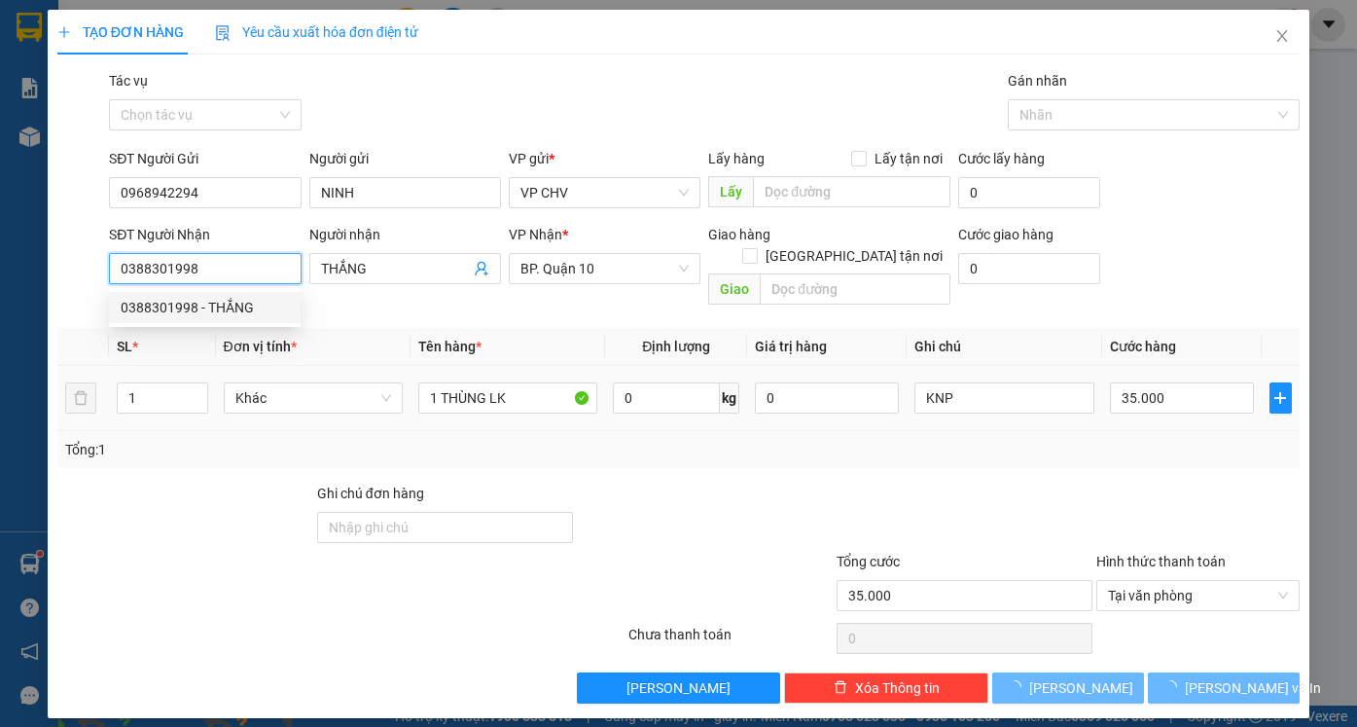
type input "30.000"
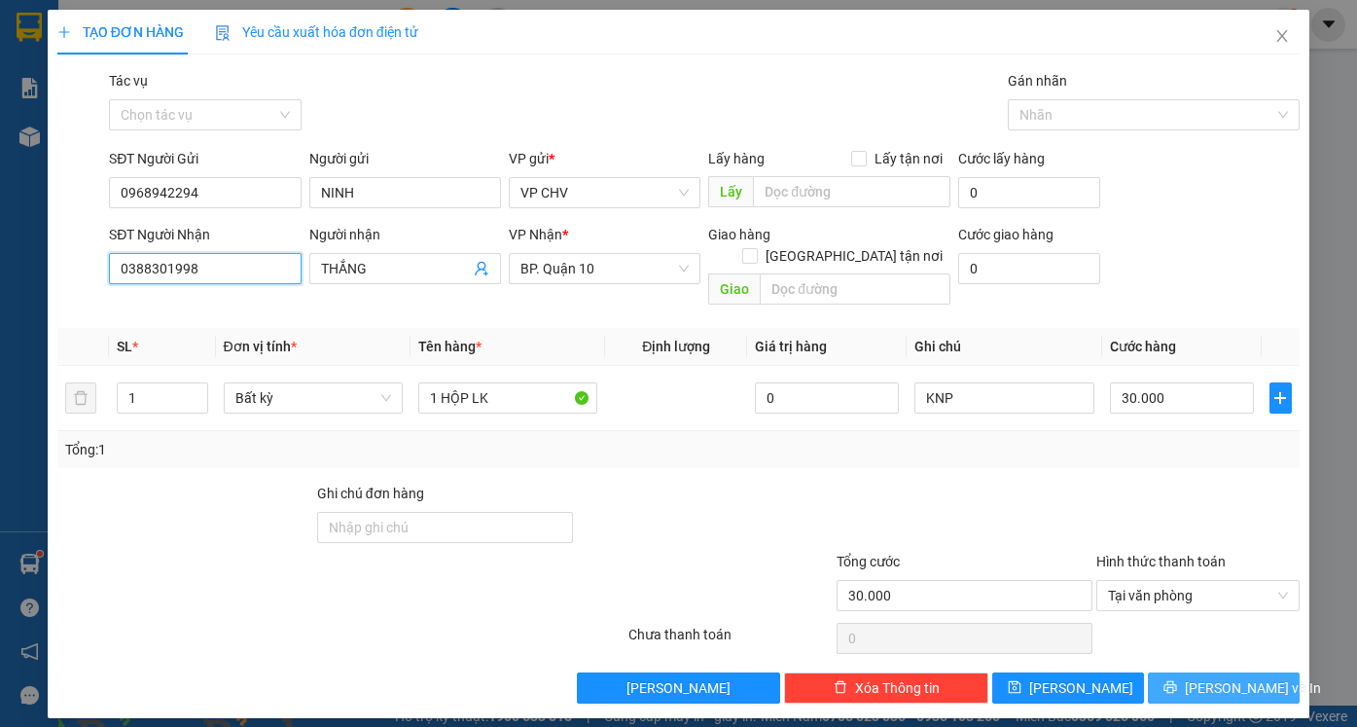
type input "0388301998"
click at [1225, 677] on span "[PERSON_NAME] và In" at bounding box center [1253, 687] width 136 height 21
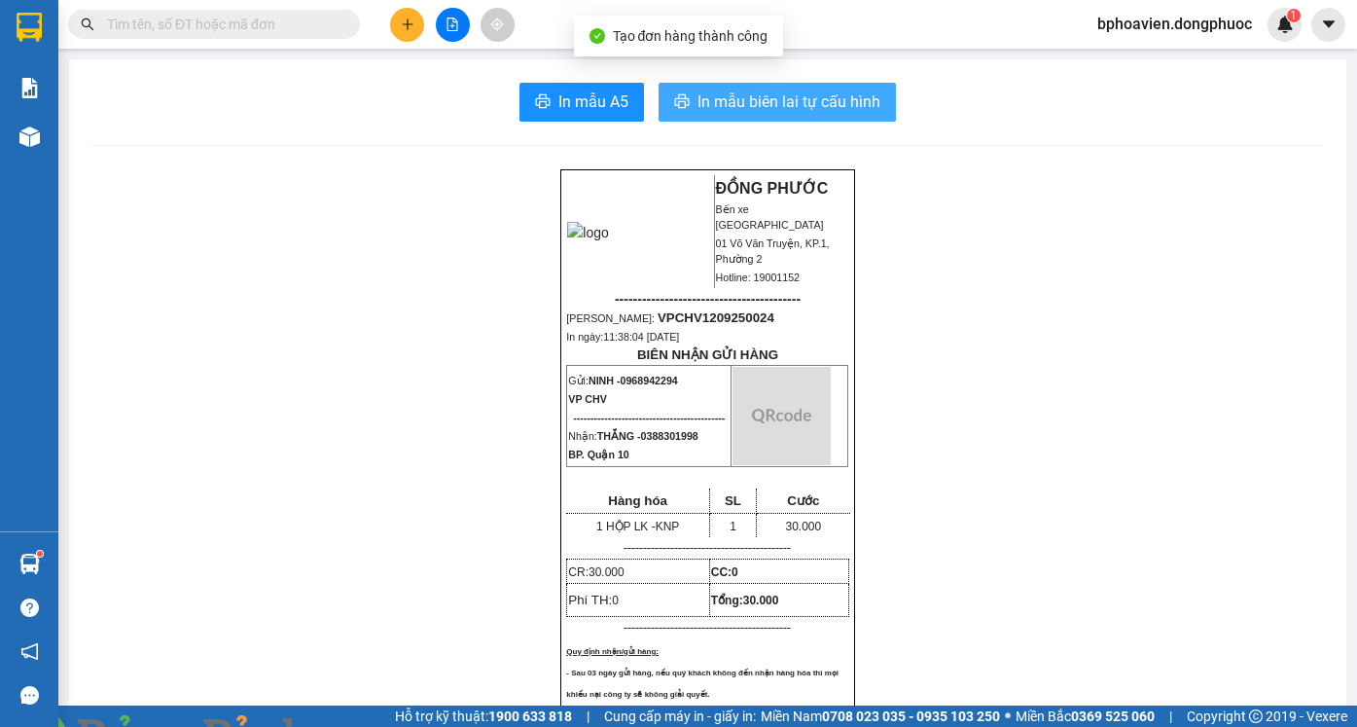
drag, startPoint x: 733, startPoint y: 96, endPoint x: 723, endPoint y: 99, distance: 11.1
click at [733, 97] on span "In mẫu biên lai tự cấu hình" at bounding box center [788, 101] width 183 height 24
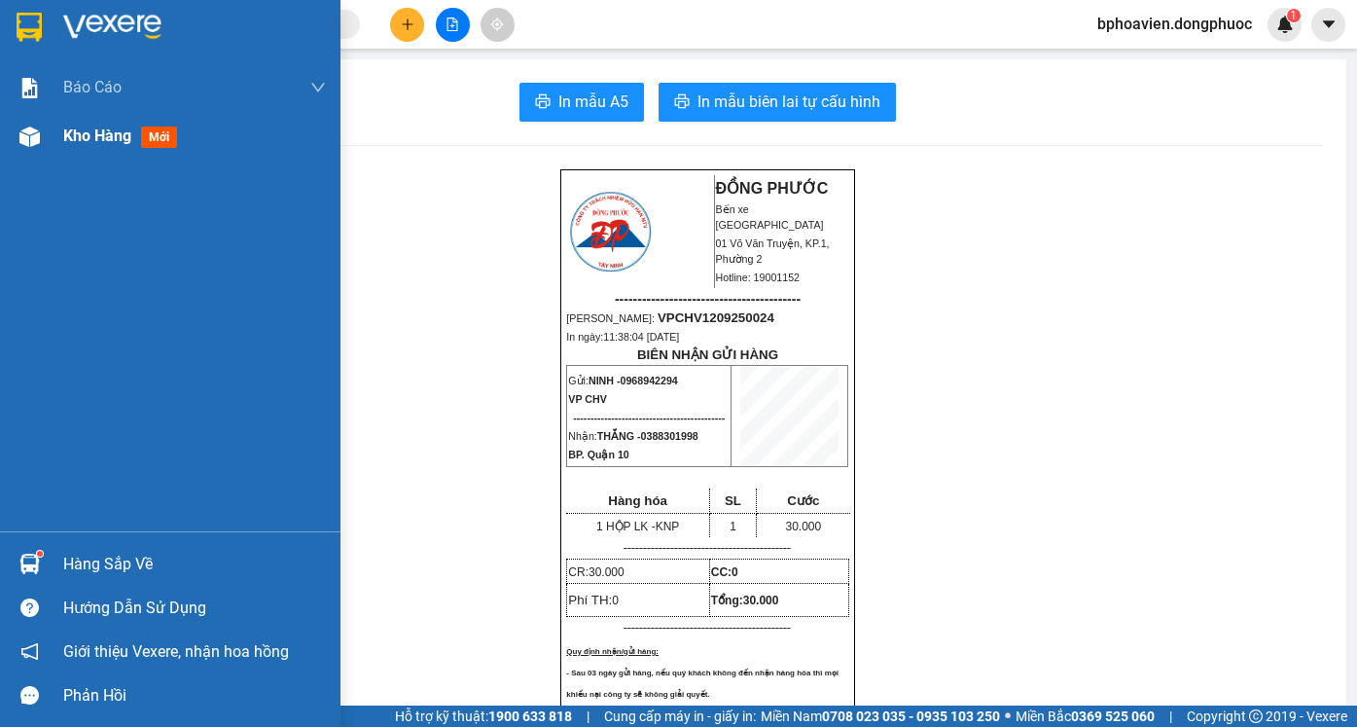
click at [91, 137] on span "Kho hàng" at bounding box center [97, 135] width 68 height 18
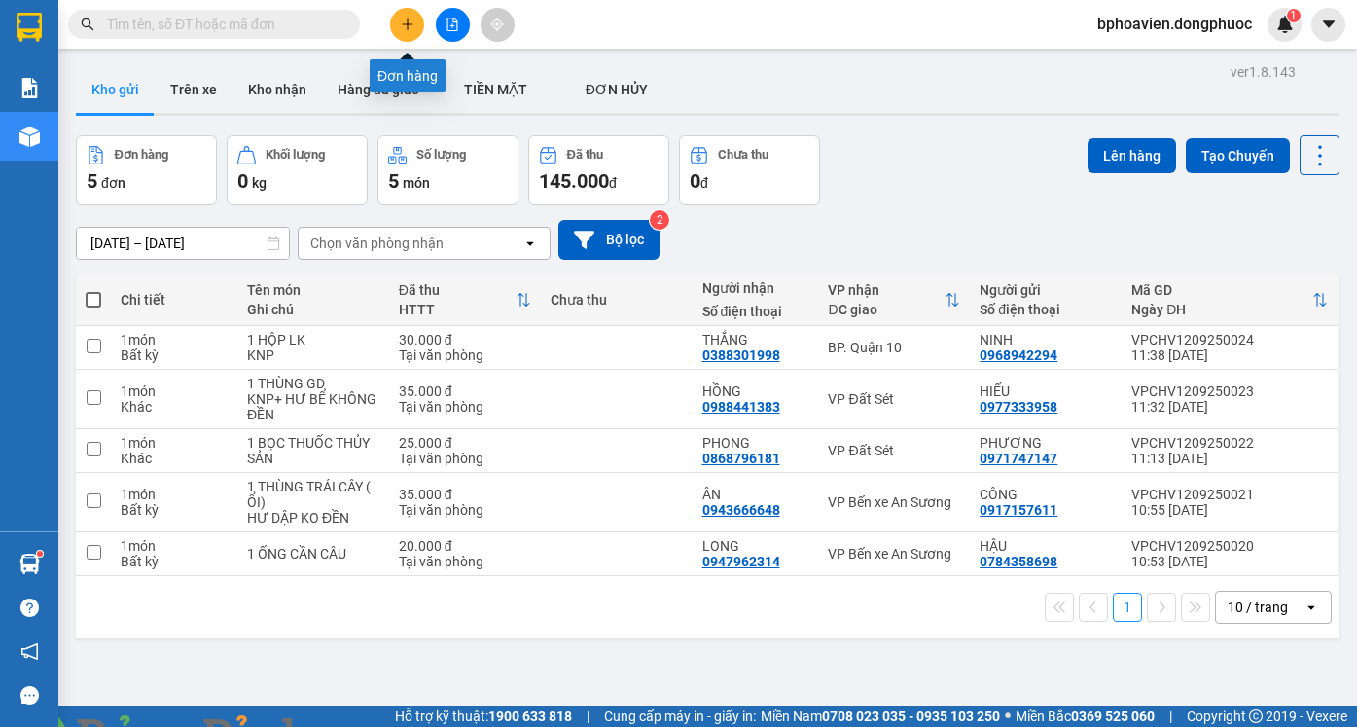
click at [411, 21] on icon "plus" at bounding box center [408, 25] width 14 height 14
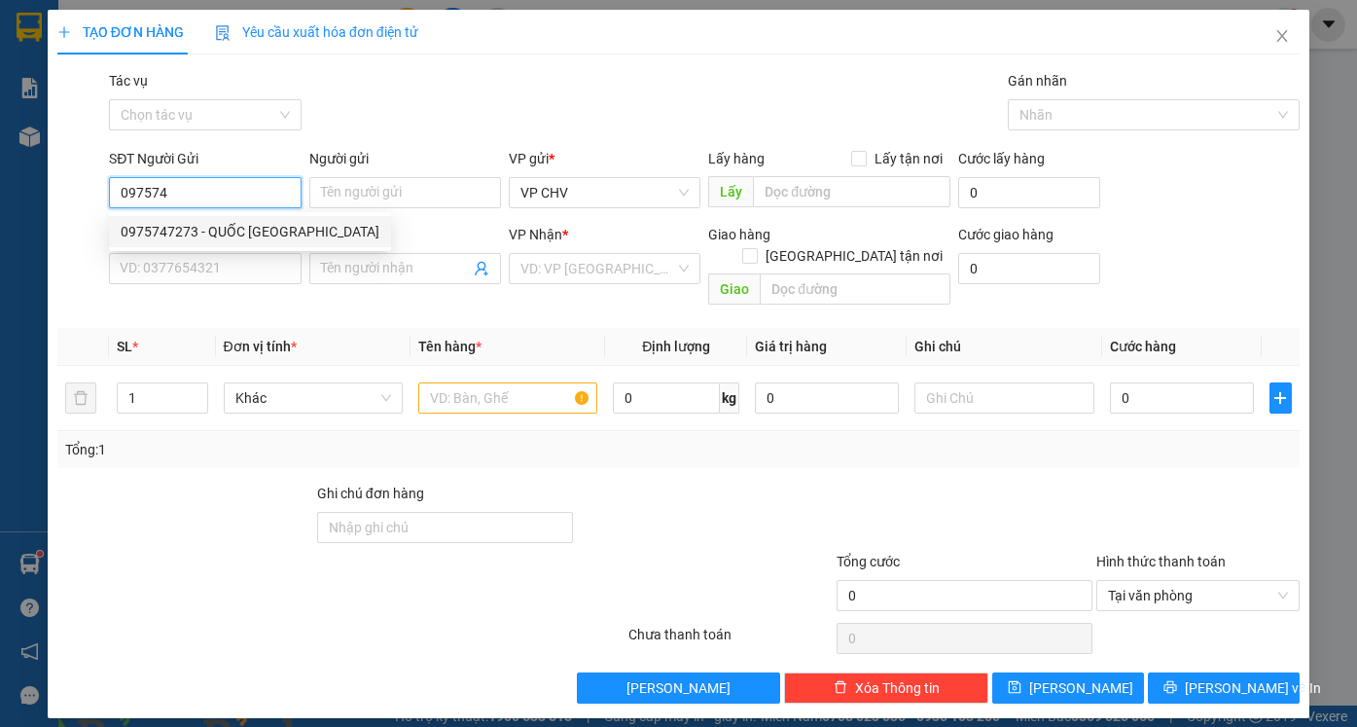
click at [285, 234] on div "0975747273 - QUỐC [GEOGRAPHIC_DATA]" at bounding box center [250, 231] width 259 height 21
type input "0975747273"
type input "QUỐC ANH"
type input "0979371717"
type input "TIỀN TÁO"
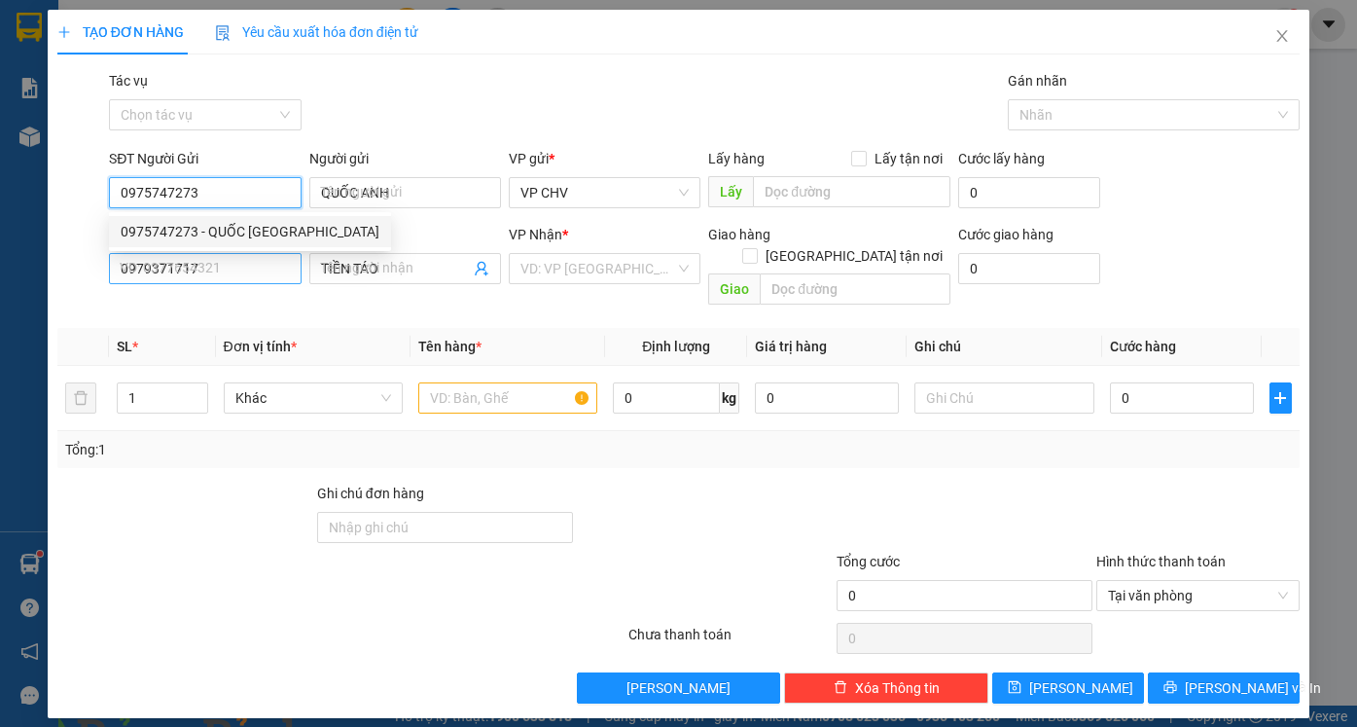
type input "20.000"
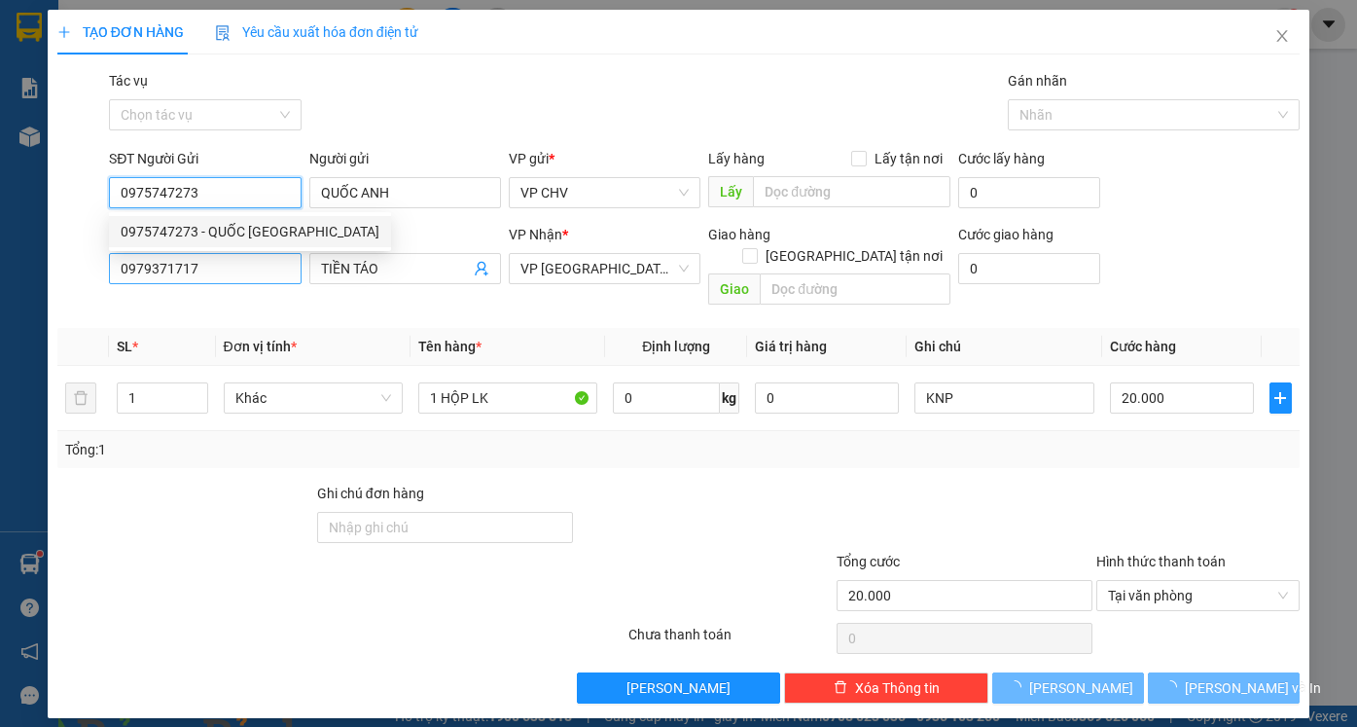
type input "0975747273"
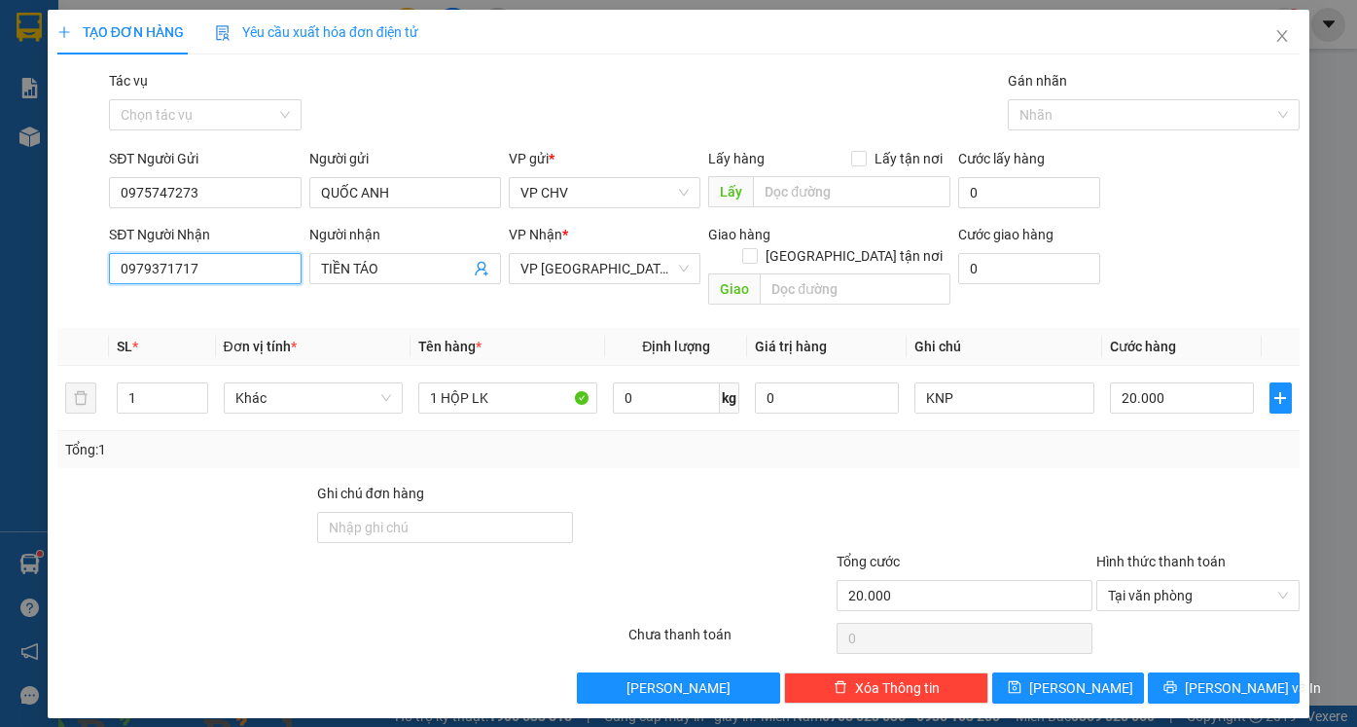
drag, startPoint x: 247, startPoint y: 270, endPoint x: 0, endPoint y: 279, distance: 247.2
click at [0, 279] on div "TẠO ĐƠN HÀNG Yêu cầu xuất hóa đơn điện tử Transit Pickup Surcharge Ids Transit …" at bounding box center [678, 363] width 1357 height 727
click at [182, 319] on div "0777083333 - [GEOGRAPHIC_DATA]" at bounding box center [230, 307] width 242 height 31
type input "0777083333"
type input "HỮU THỌ"
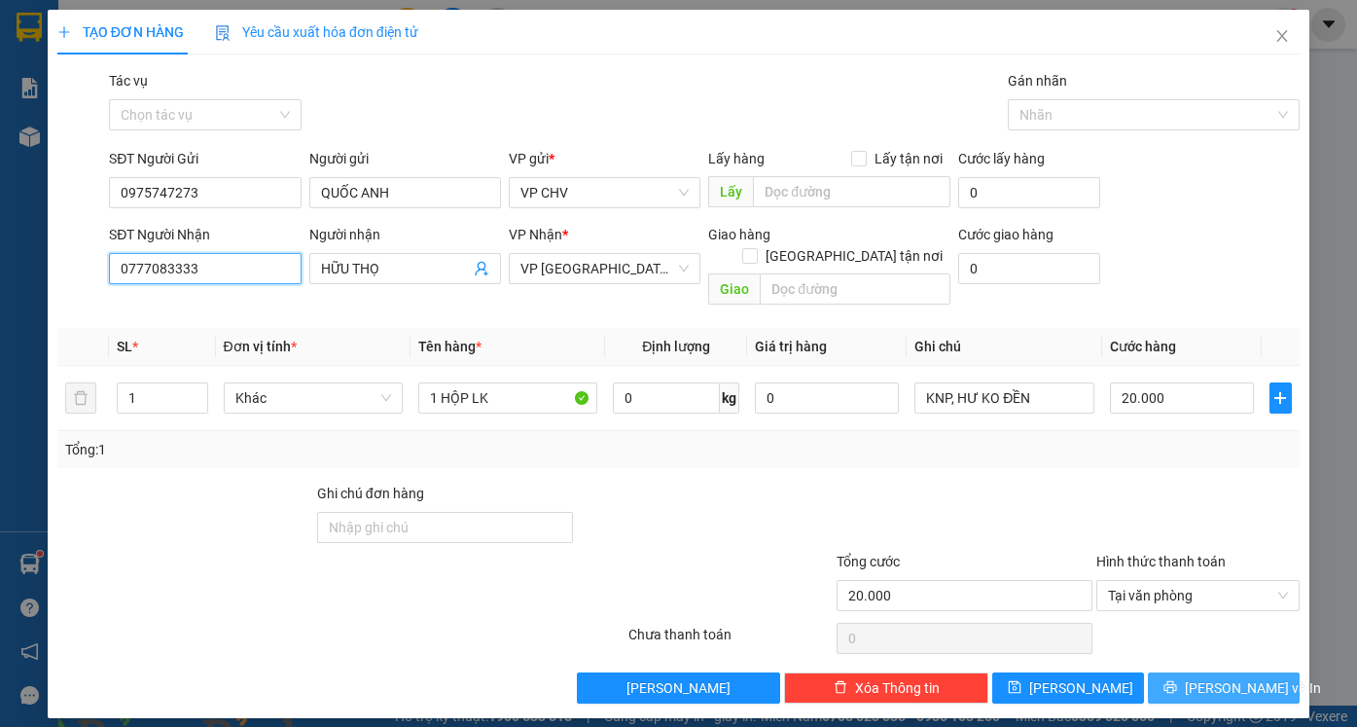
type input "0777083333"
click at [1177, 680] on icon "printer" at bounding box center [1170, 687] width 14 height 14
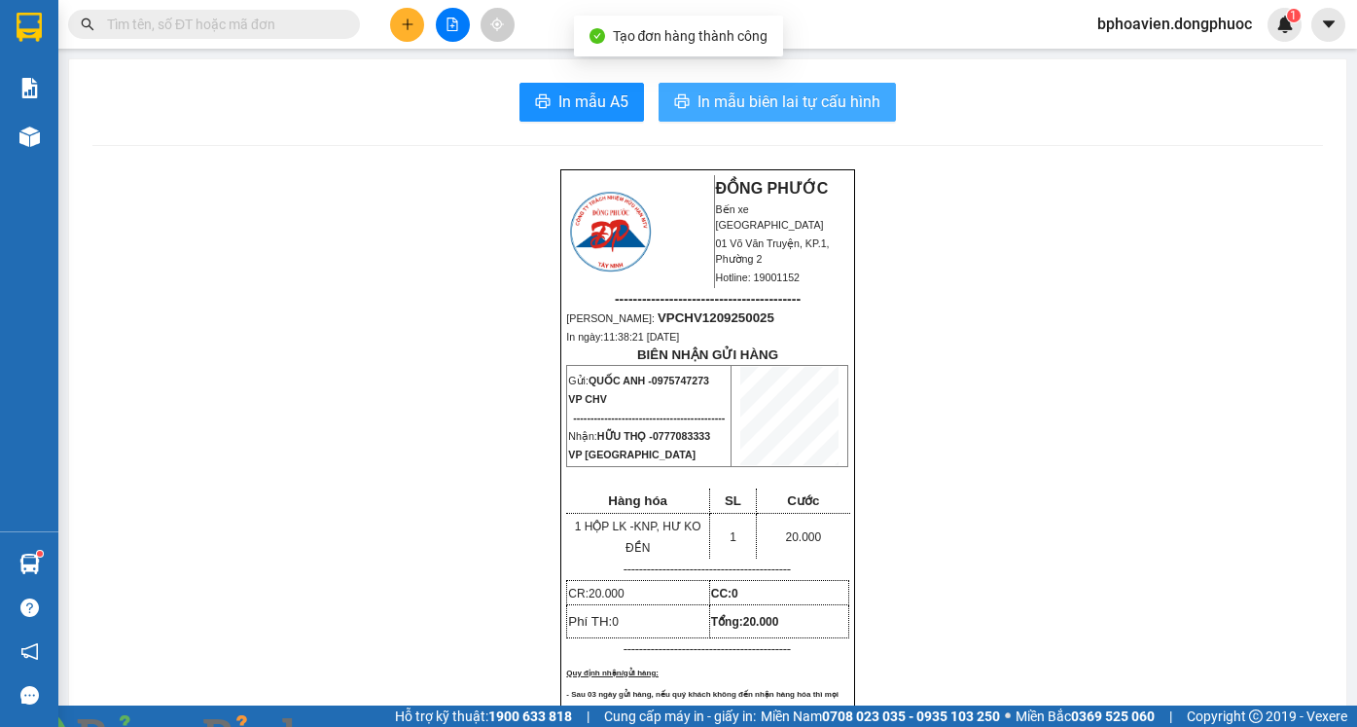
click at [730, 101] on span "In mẫu biên lai tự cấu hình" at bounding box center [788, 101] width 183 height 24
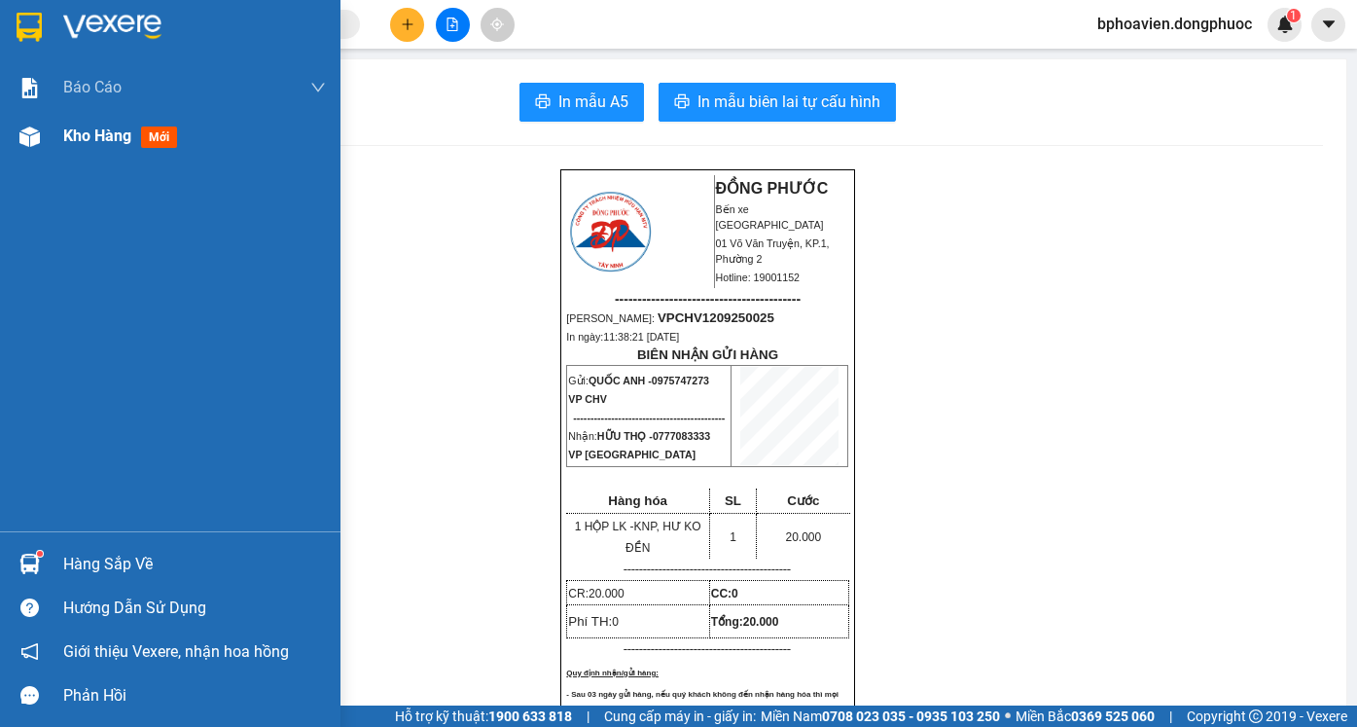
click at [96, 143] on span "Kho hàng" at bounding box center [97, 135] width 68 height 18
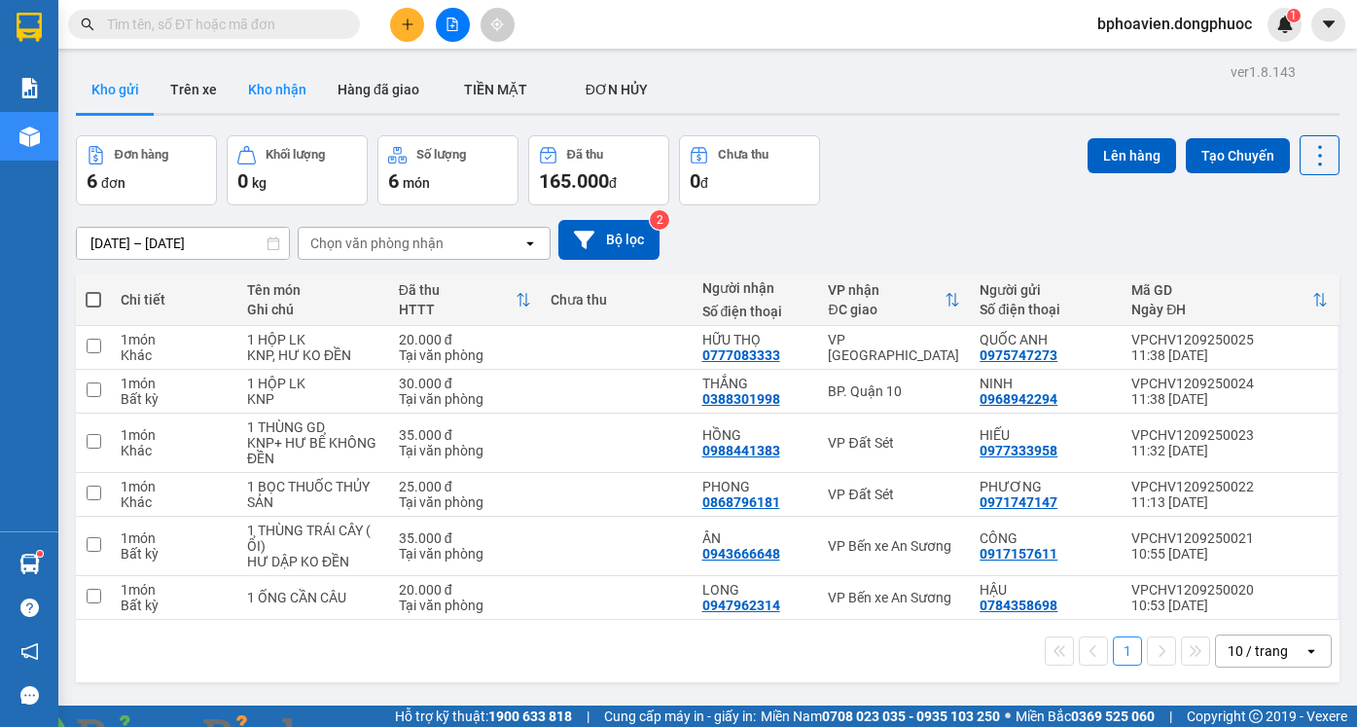
click at [266, 90] on button "Kho nhận" at bounding box center [276, 89] width 89 height 47
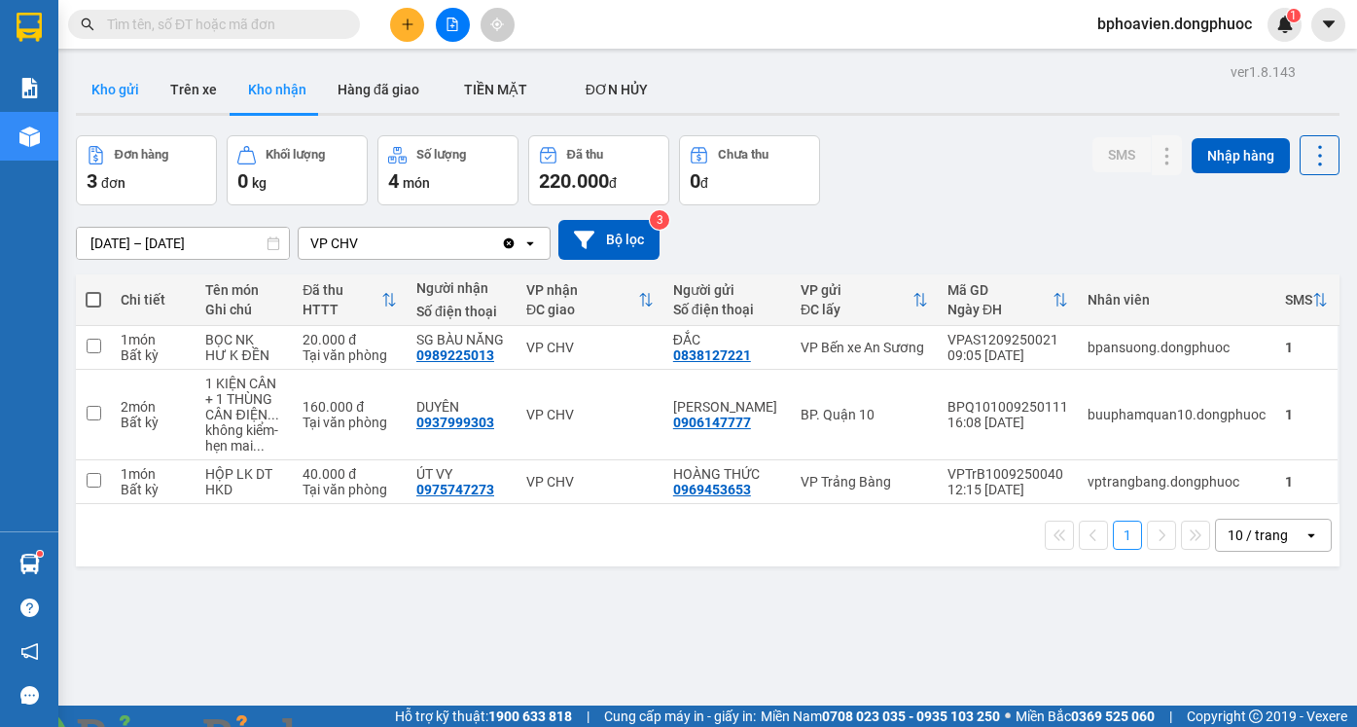
click at [97, 103] on button "Kho gửi" at bounding box center [115, 89] width 79 height 47
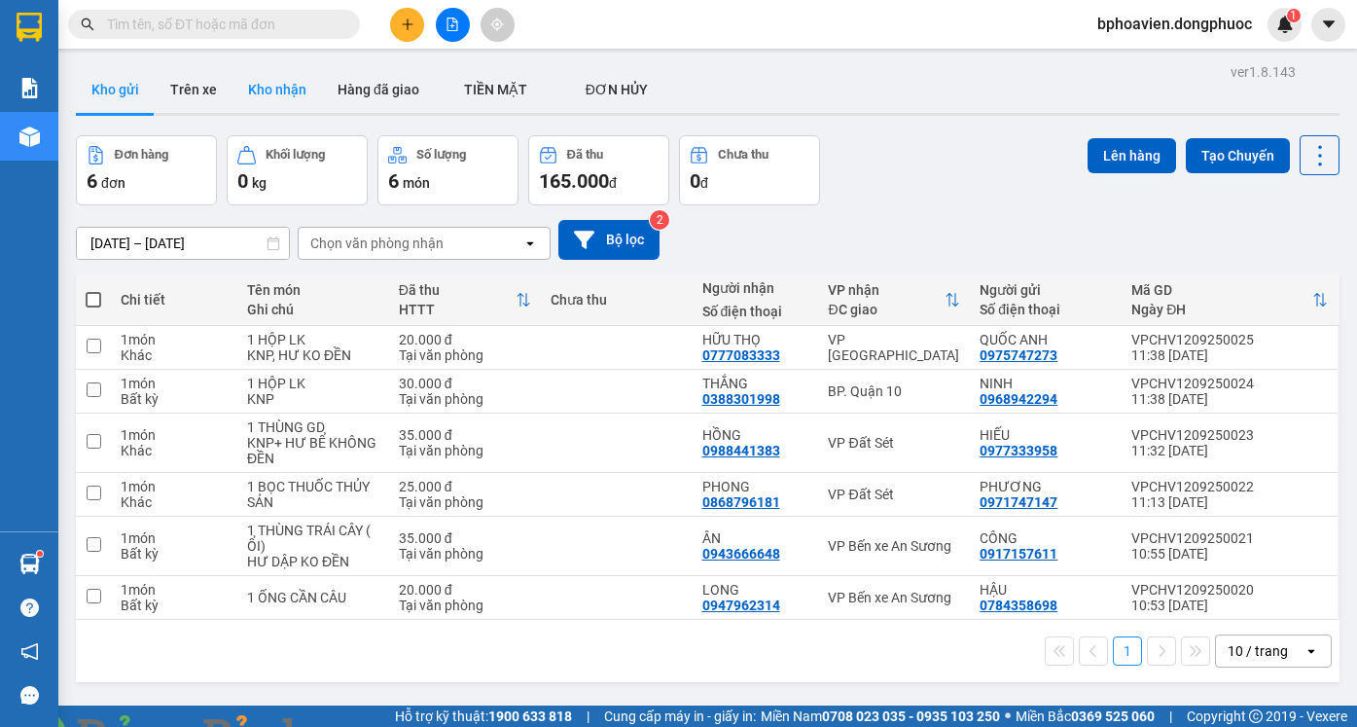
click at [280, 95] on button "Kho nhận" at bounding box center [276, 89] width 89 height 47
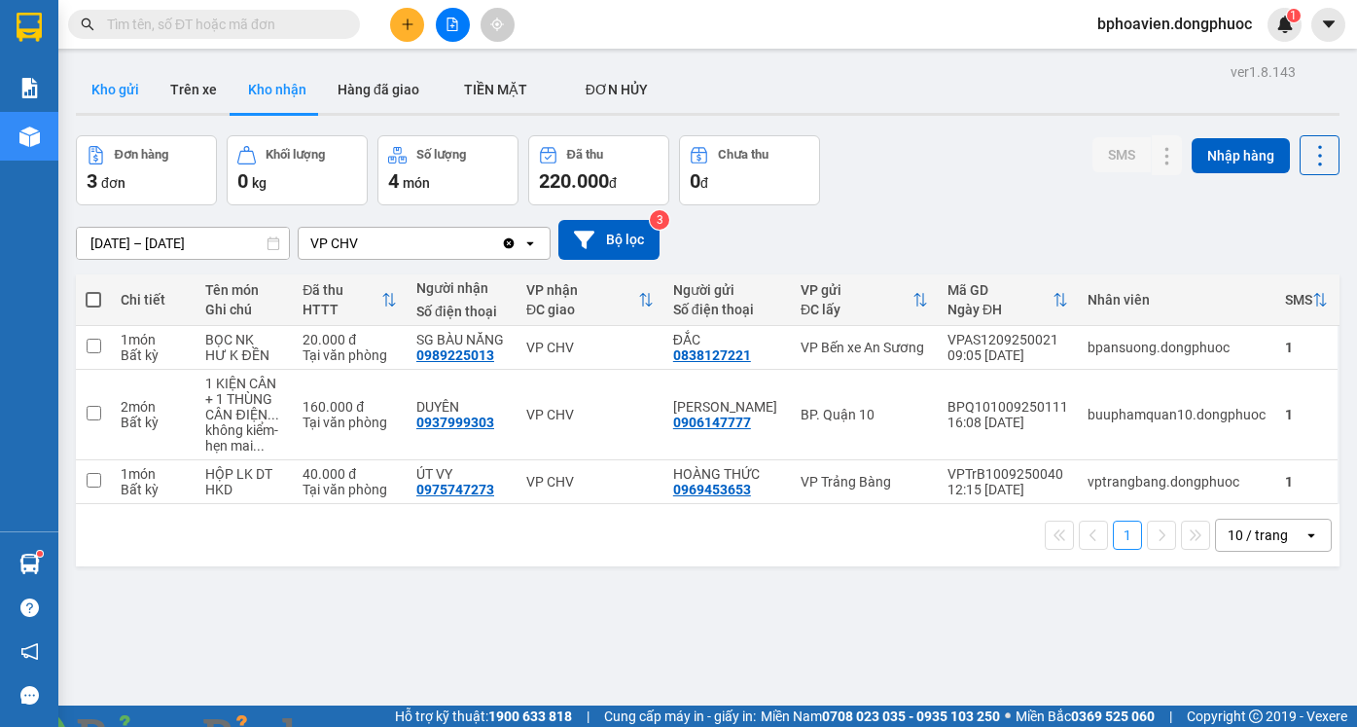
click at [145, 97] on button "Kho gửi" at bounding box center [115, 89] width 79 height 47
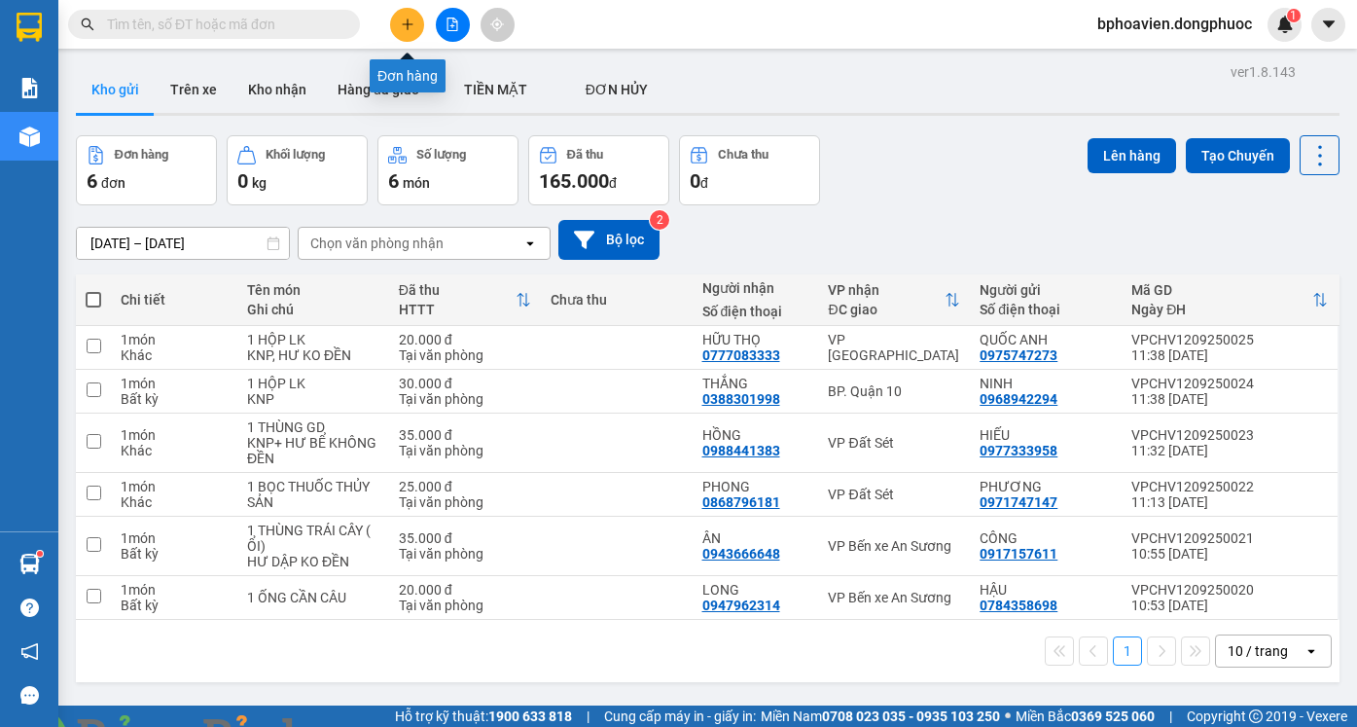
click at [416, 27] on button at bounding box center [407, 25] width 34 height 34
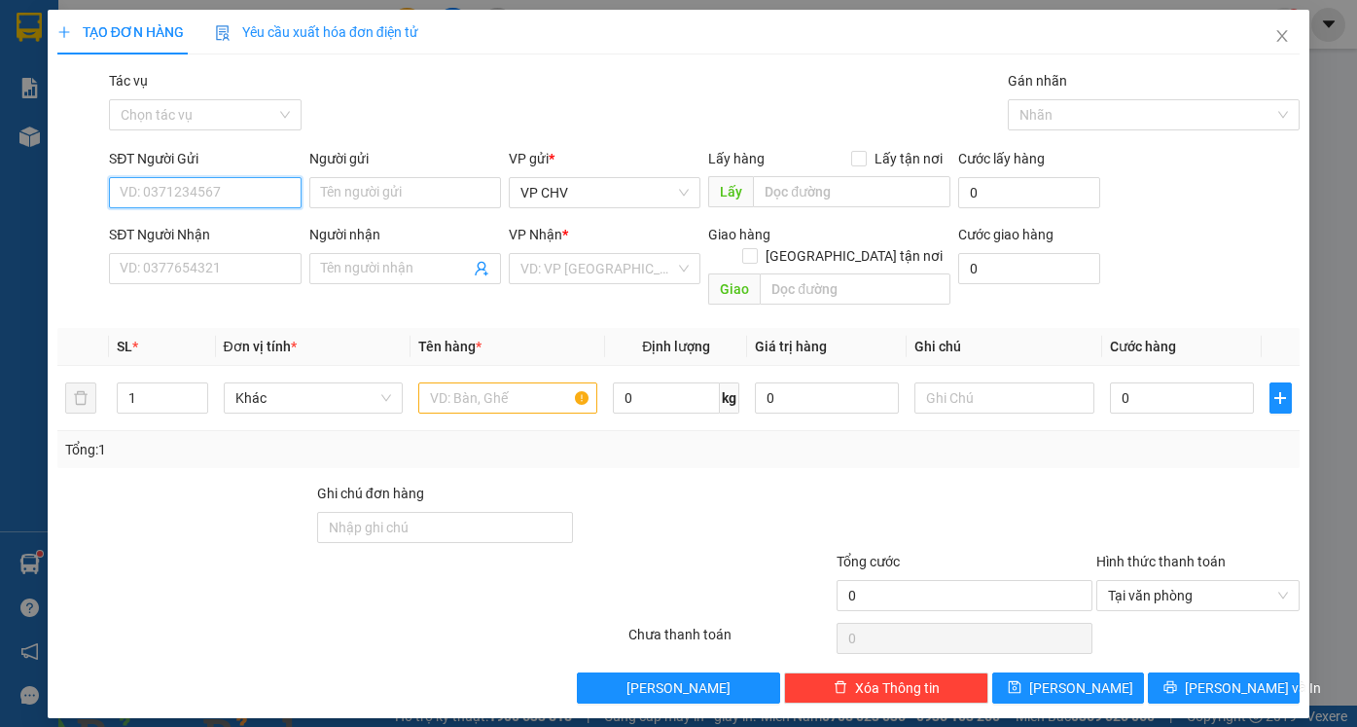
click at [286, 183] on input "SĐT Người Gửi" at bounding box center [205, 192] width 192 height 31
click at [260, 233] on div "0966228549 - NK XUYÊN Á" at bounding box center [205, 231] width 168 height 21
type input "0966228549"
type input "NK XUYÊN Á"
type input "0945737776"
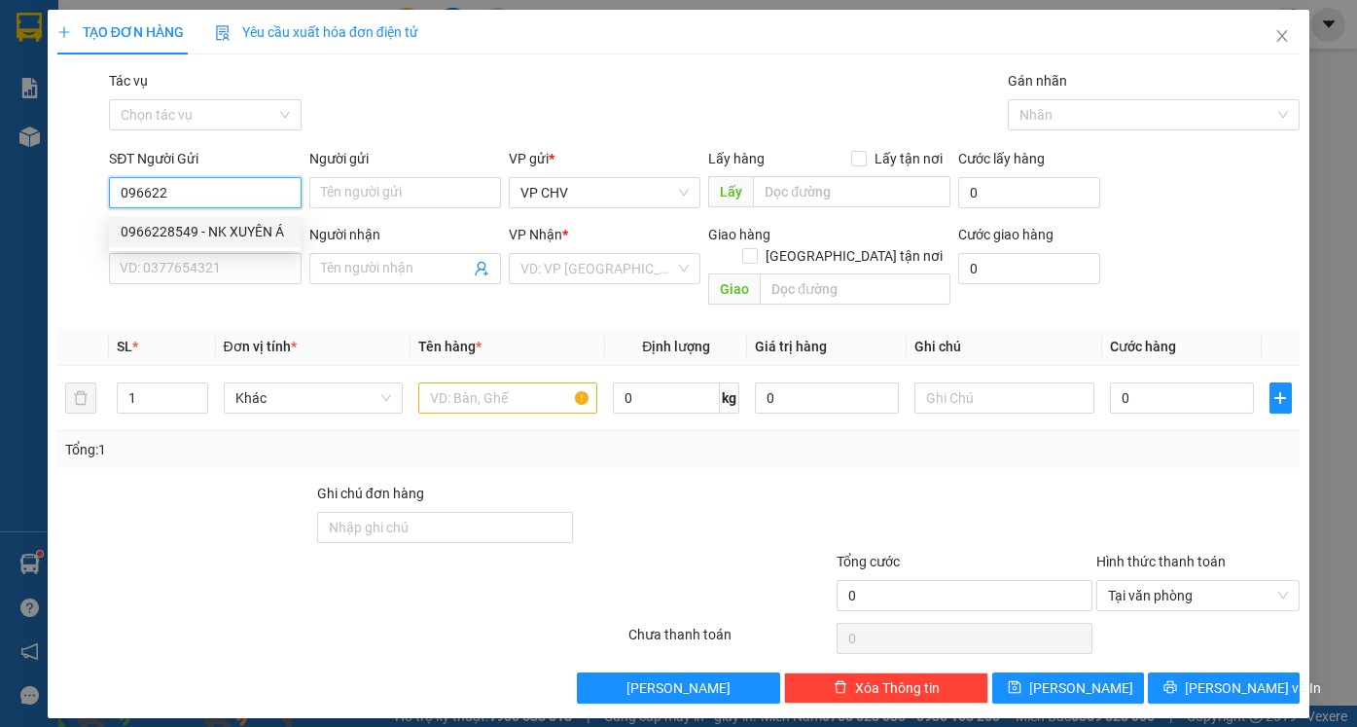
type input "labo HD"
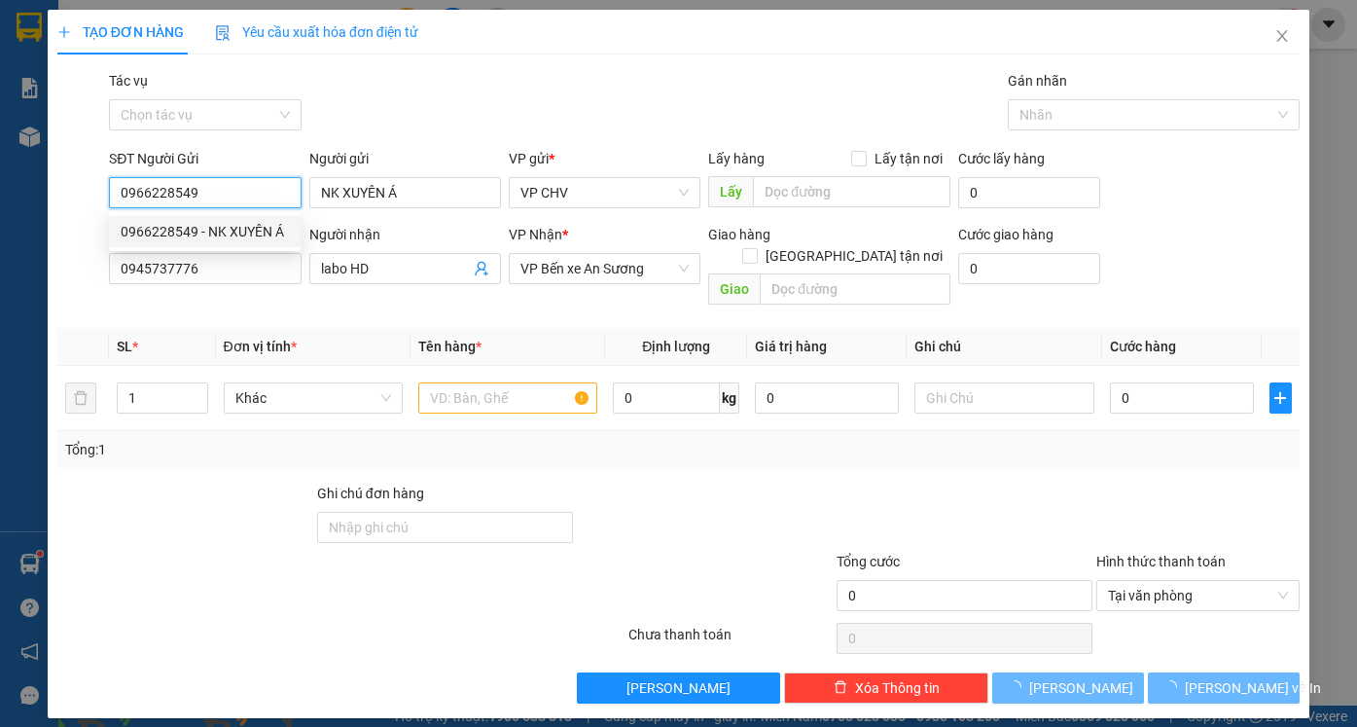
type input "20.000"
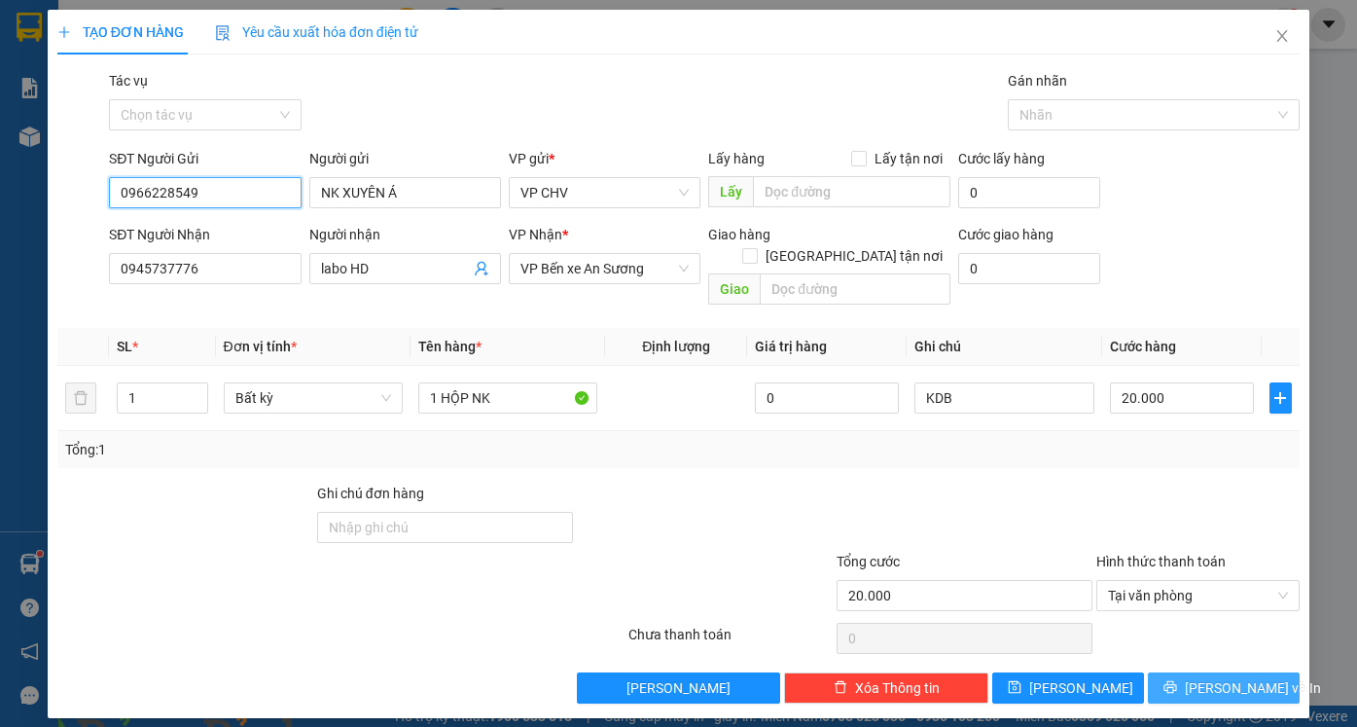
type input "0966228549"
click at [1235, 677] on span "[PERSON_NAME] và In" at bounding box center [1253, 687] width 136 height 21
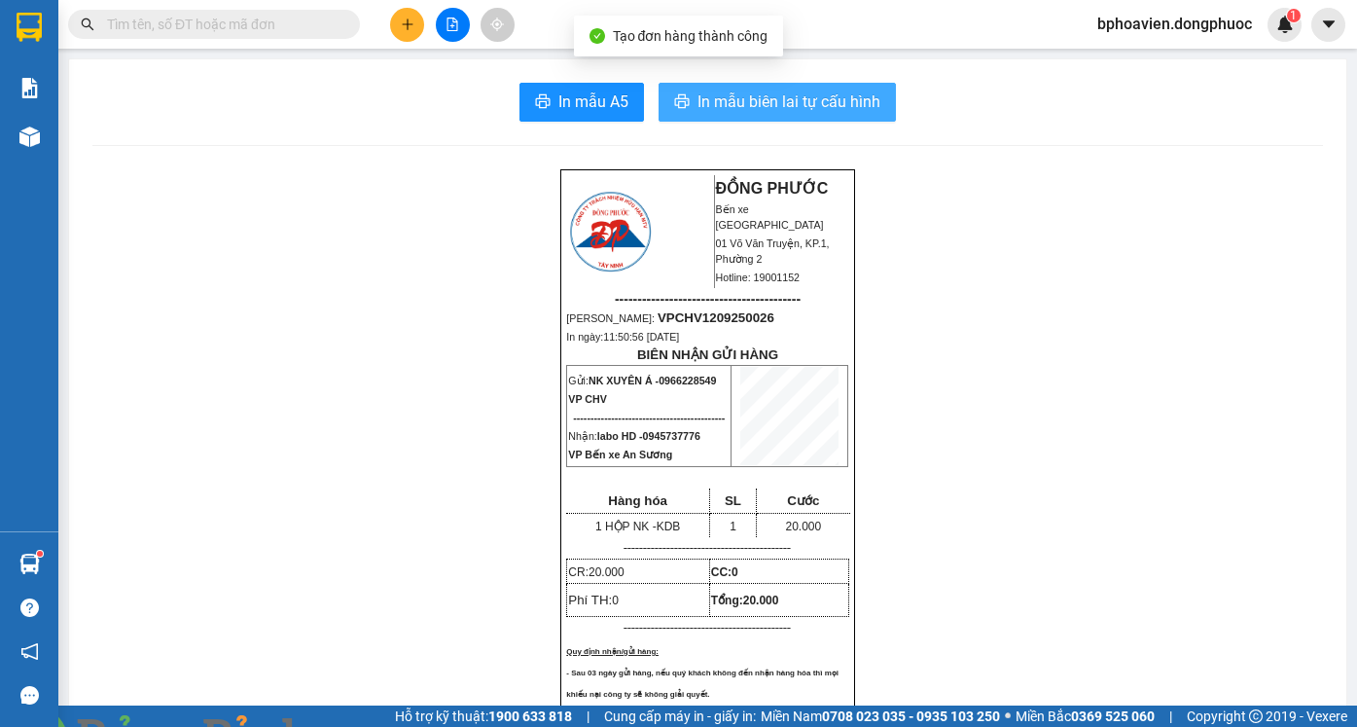
click at [777, 104] on span "In mẫu biên lai tự cấu hình" at bounding box center [788, 101] width 183 height 24
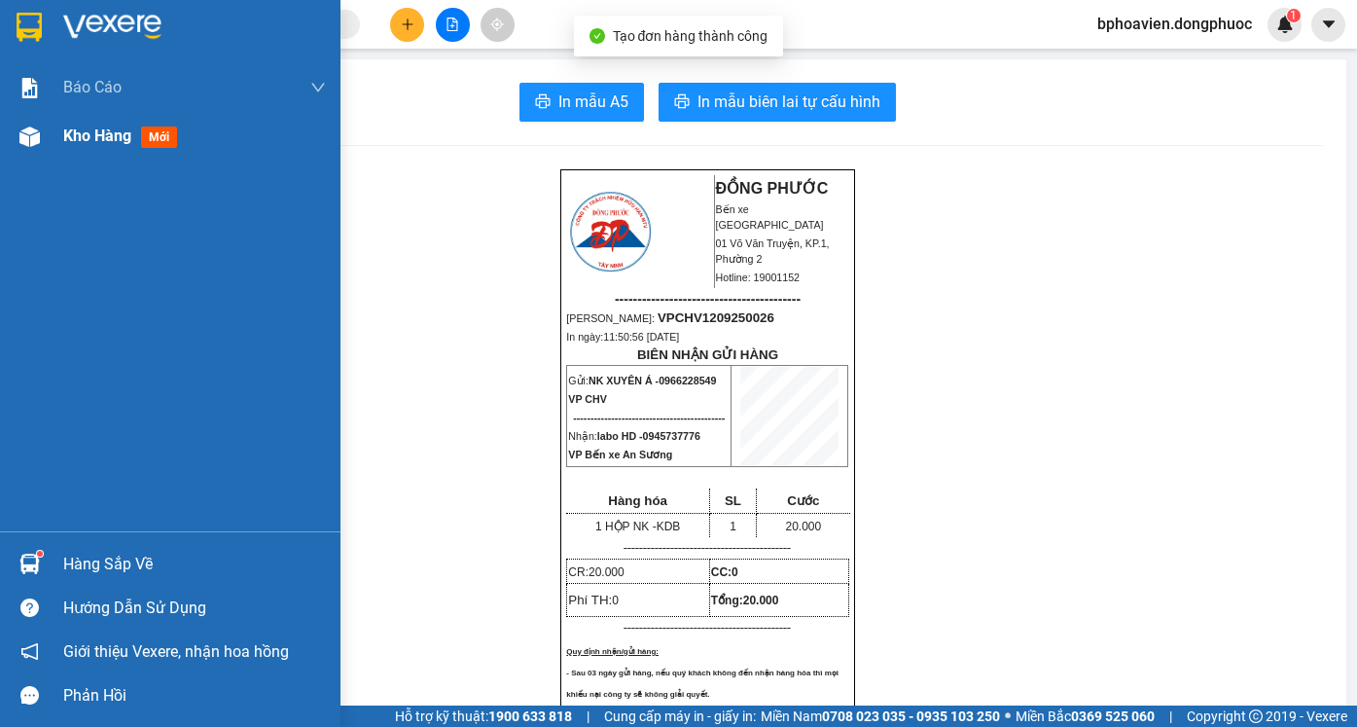
click at [85, 141] on span "Kho hàng" at bounding box center [97, 135] width 68 height 18
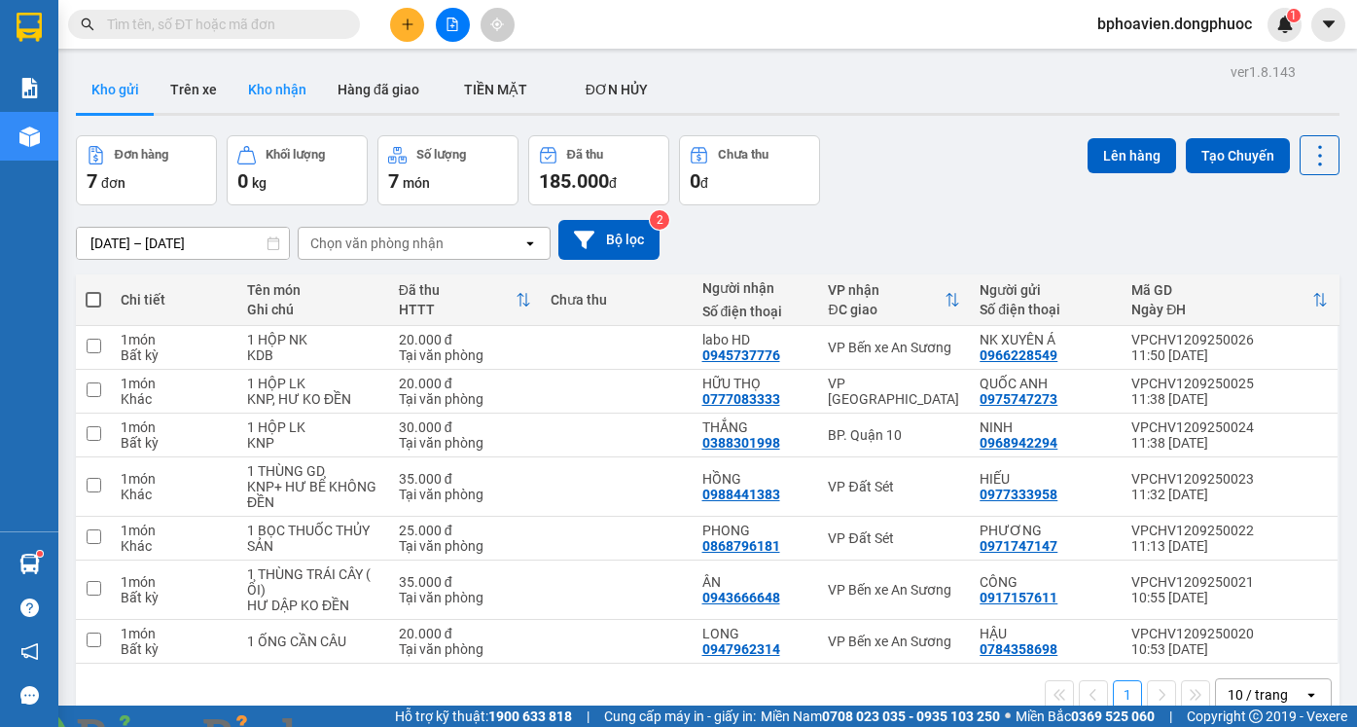
click at [262, 89] on button "Kho nhận" at bounding box center [276, 89] width 89 height 47
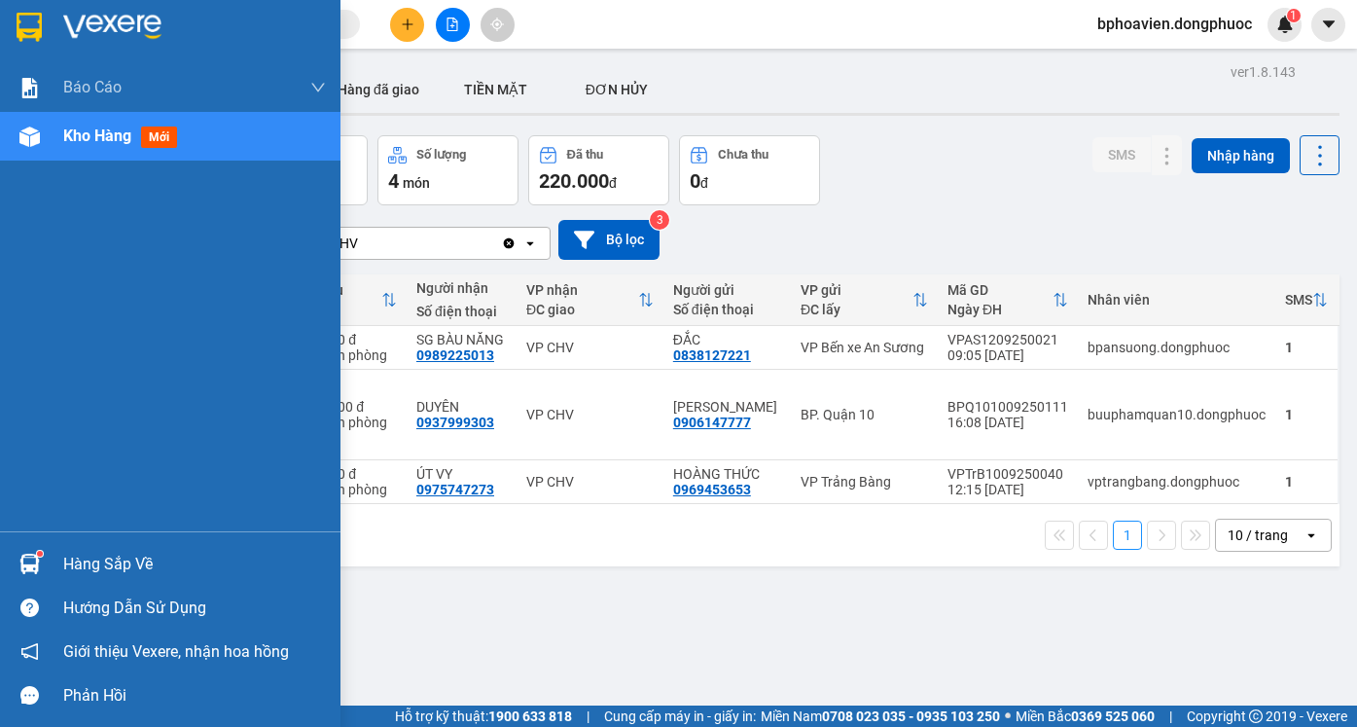
click at [86, 567] on div "Hàng sắp về" at bounding box center [194, 564] width 263 height 29
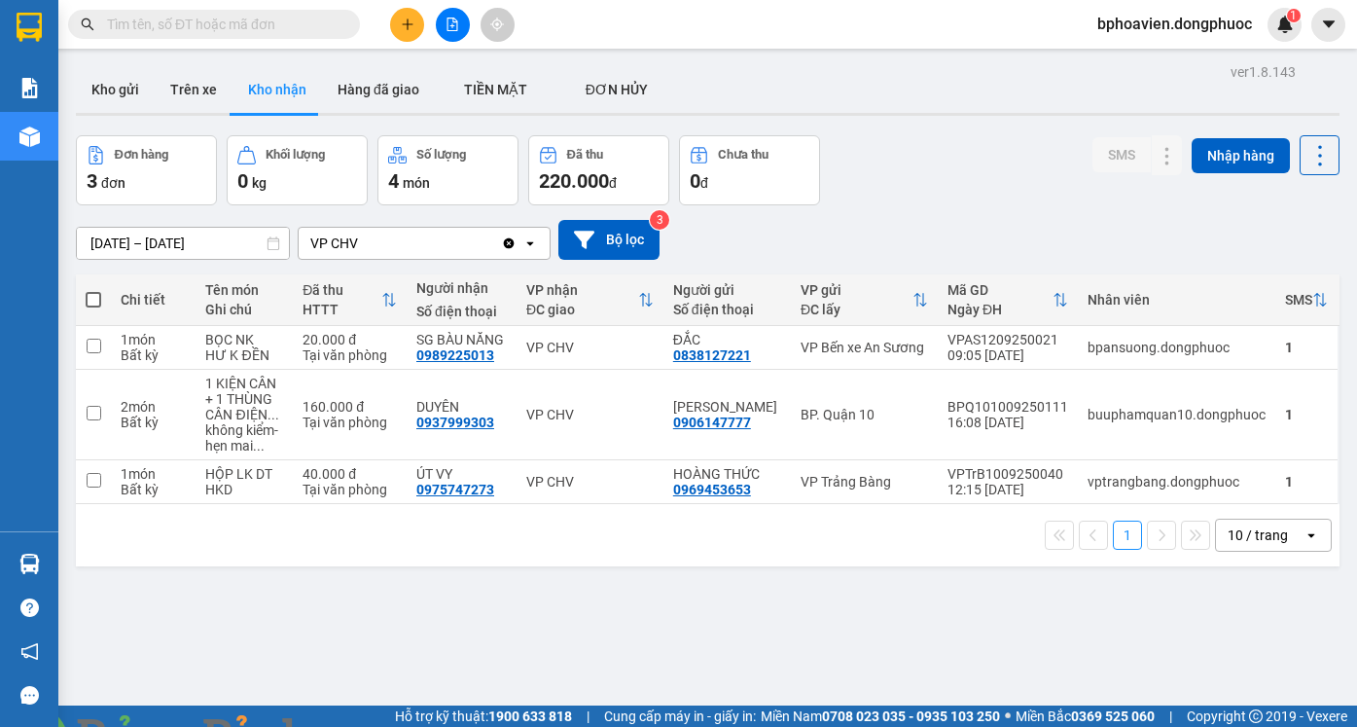
click at [887, 221] on section "Kết quả tìm kiếm ( 0 ) Bộ lọc No Data bphoavien.dongphuoc 1 Báo cáo Mẫu 1: Báo …" at bounding box center [678, 363] width 1357 height 727
click at [120, 87] on button "Kho gửi" at bounding box center [115, 89] width 79 height 47
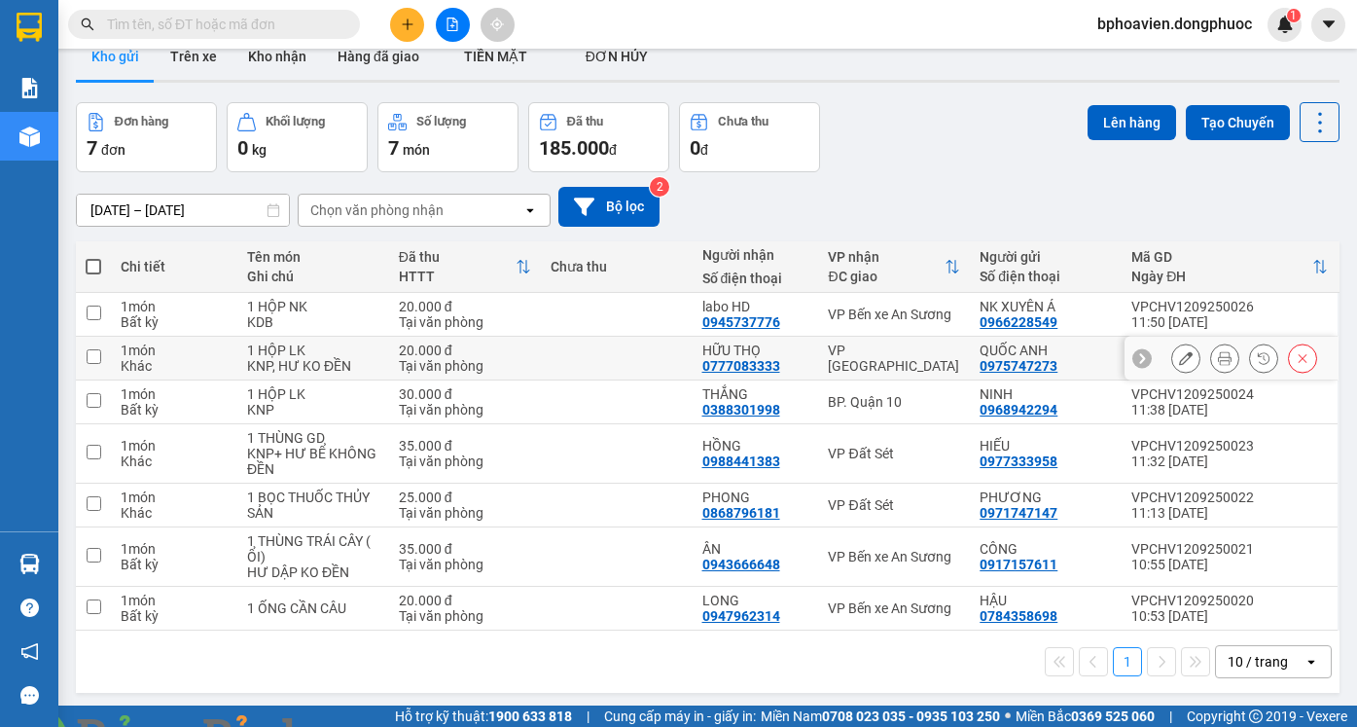
scroll to position [89, 0]
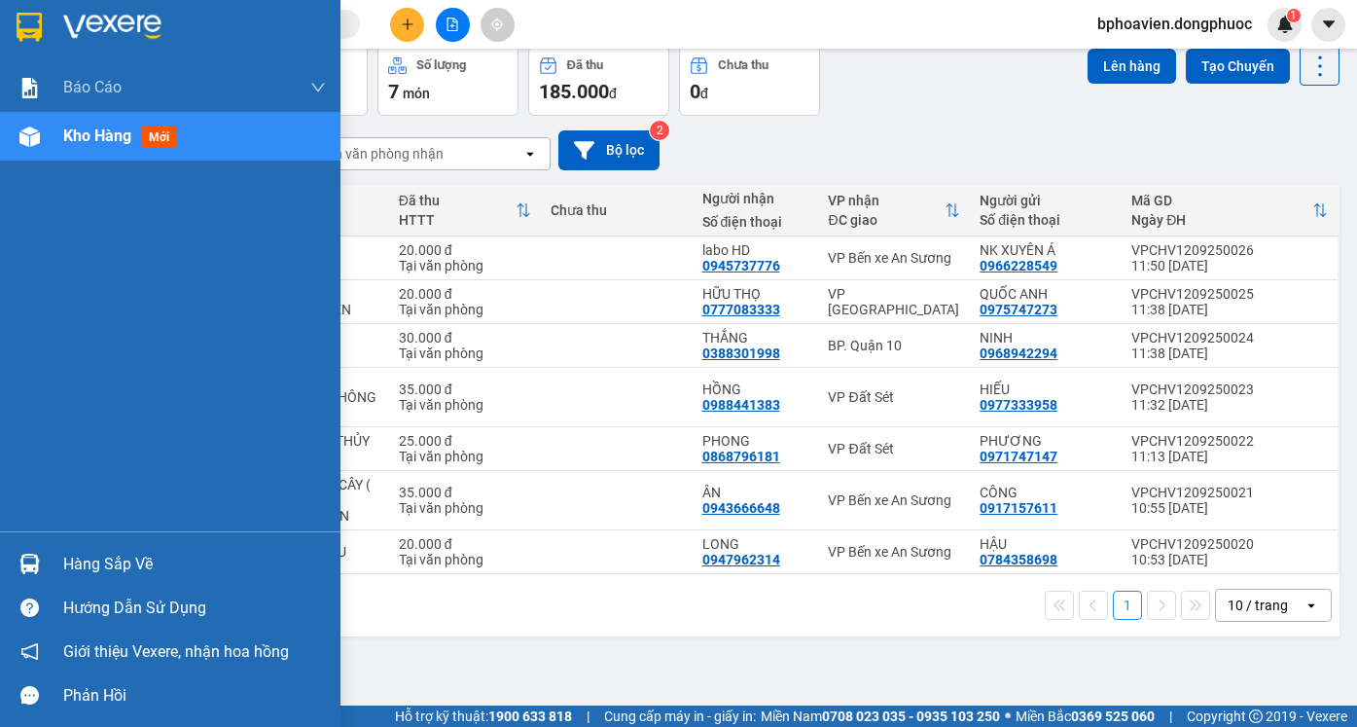
click at [81, 561] on div "Hàng sắp về" at bounding box center [194, 564] width 263 height 29
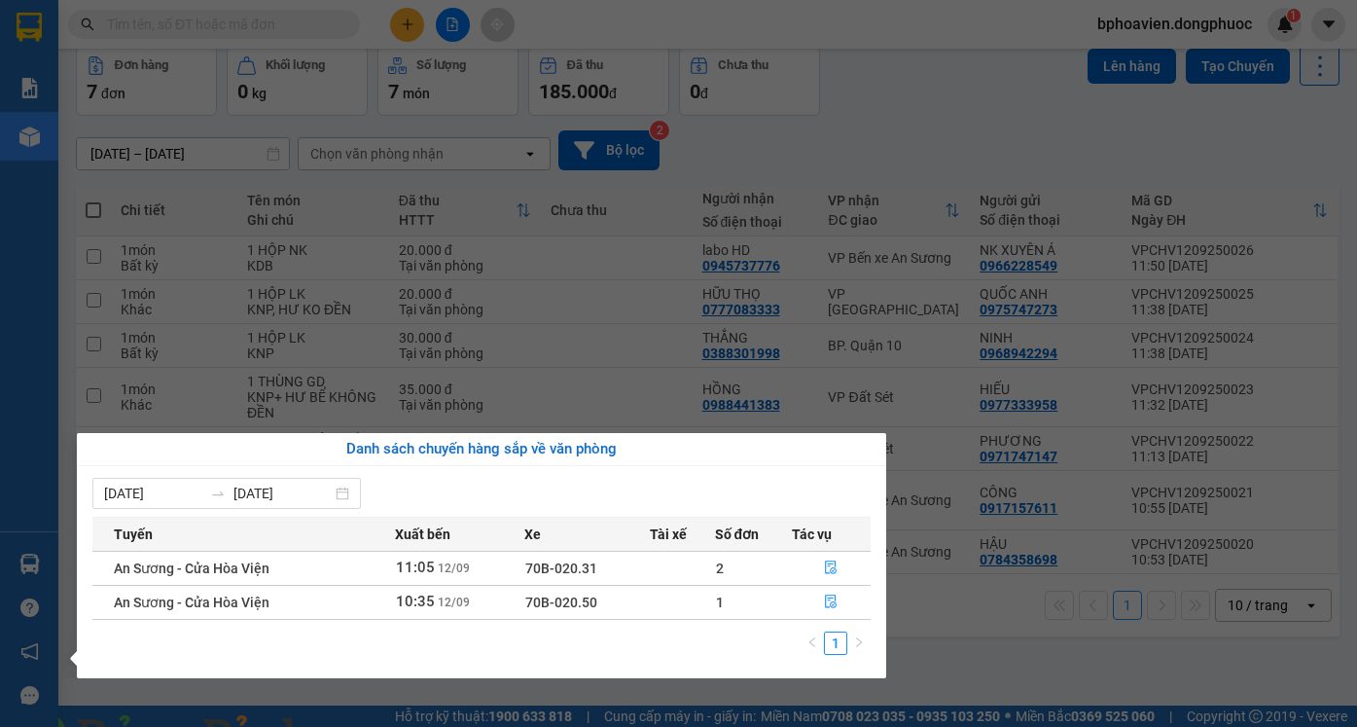
click at [995, 635] on section "Kết quả tìm kiếm ( 0 ) Bộ lọc No Data bphoavien.dongphuoc 1 Báo cáo Mẫu 1: Báo …" at bounding box center [678, 363] width 1357 height 727
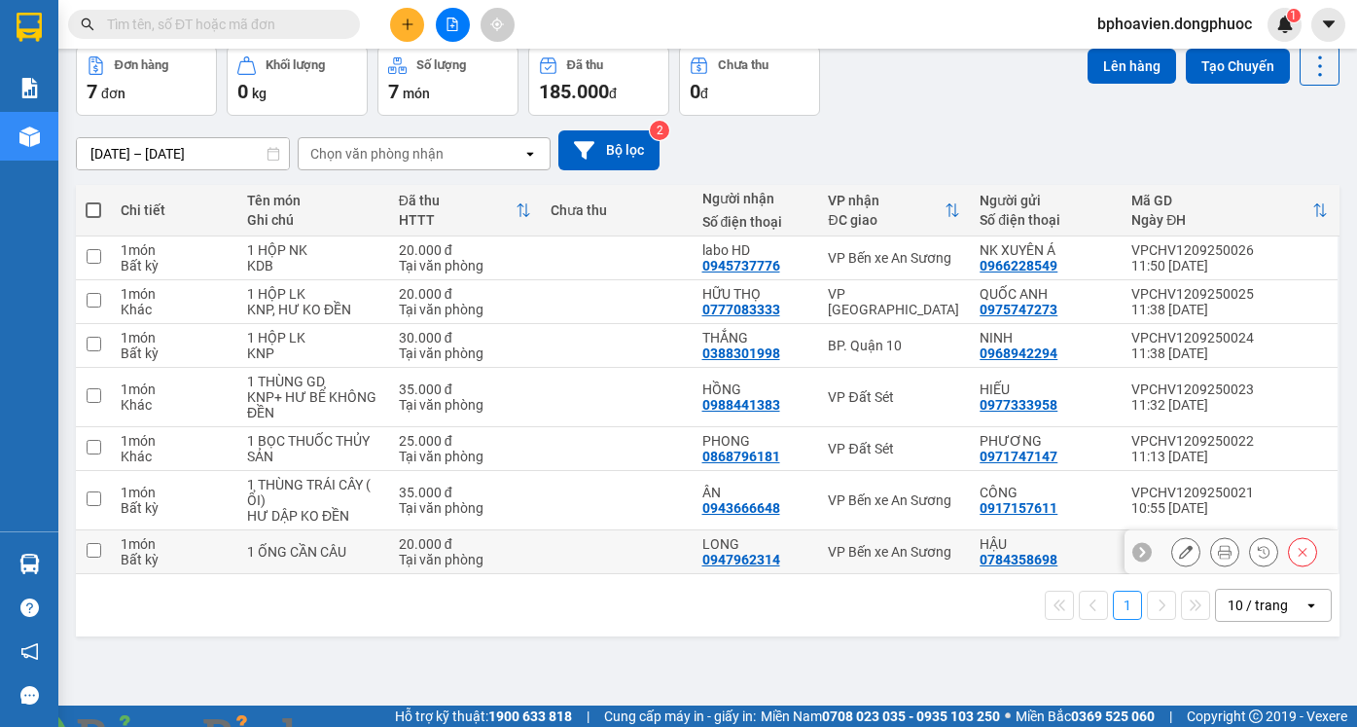
drag, startPoint x: 671, startPoint y: 541, endPoint x: 672, endPoint y: 512, distance: 29.2
click at [671, 540] on td at bounding box center [617, 552] width 152 height 44
checkbox input "true"
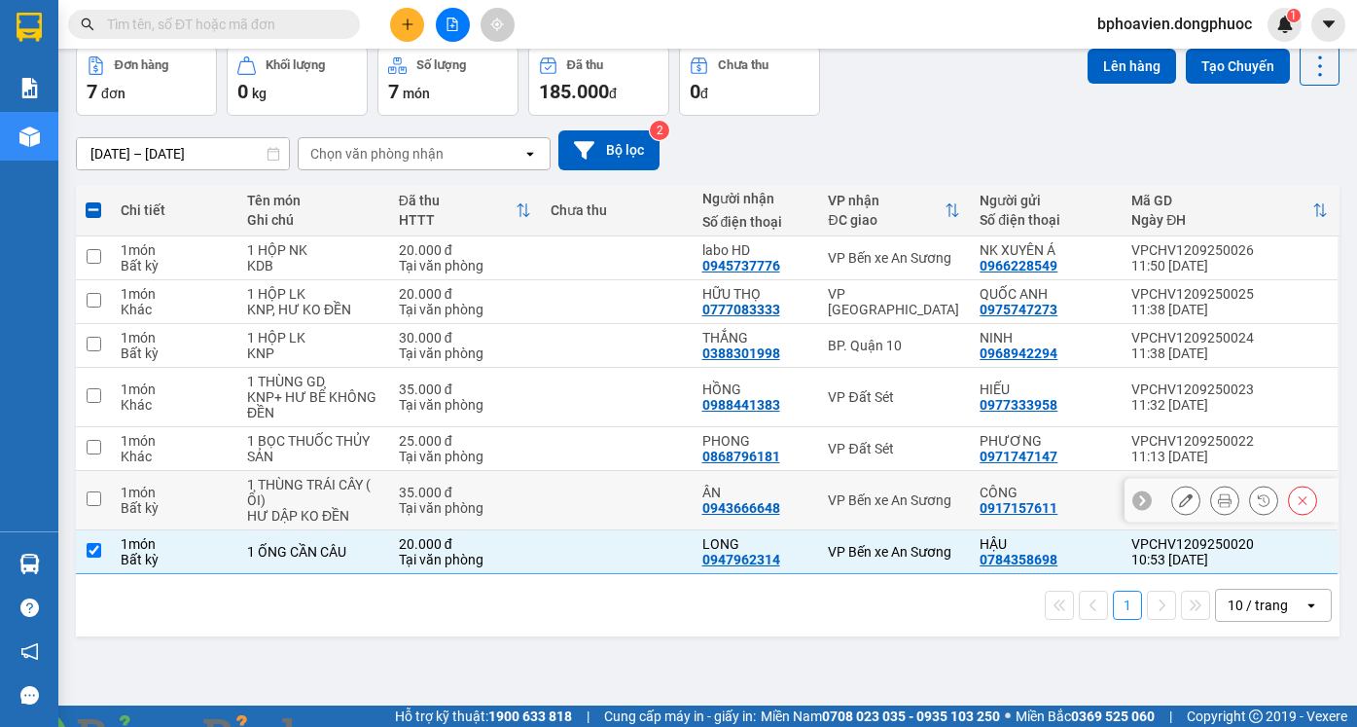
click at [671, 507] on td at bounding box center [617, 500] width 152 height 59
checkbox input "true"
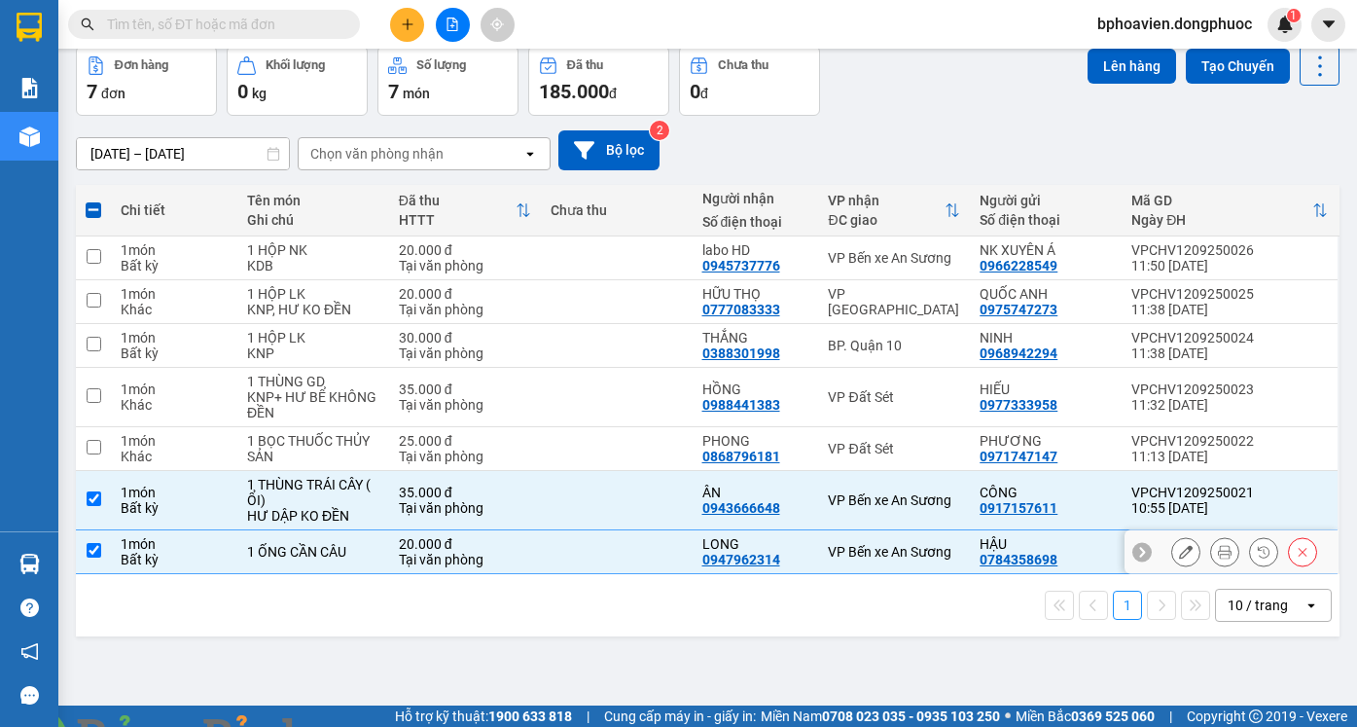
click at [660, 550] on td at bounding box center [617, 552] width 152 height 44
checkbox input "false"
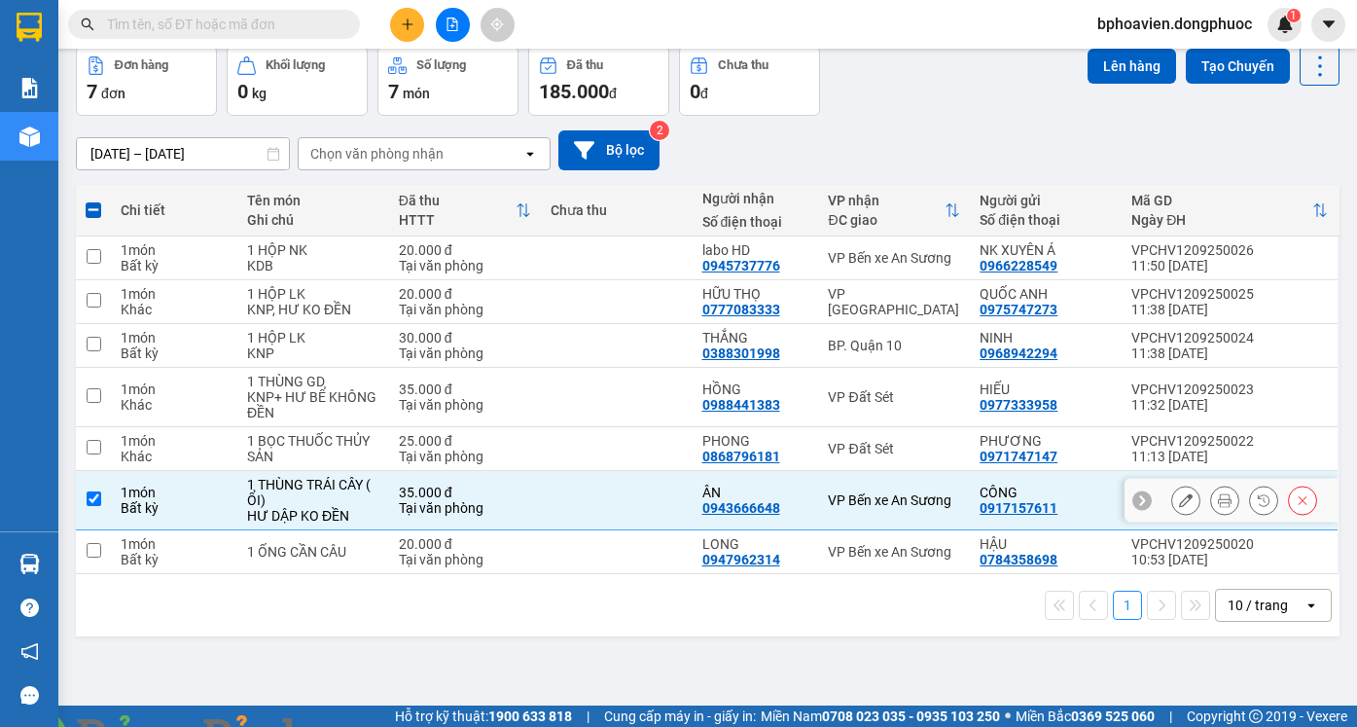
click at [663, 502] on td at bounding box center [617, 500] width 152 height 59
checkbox input "false"
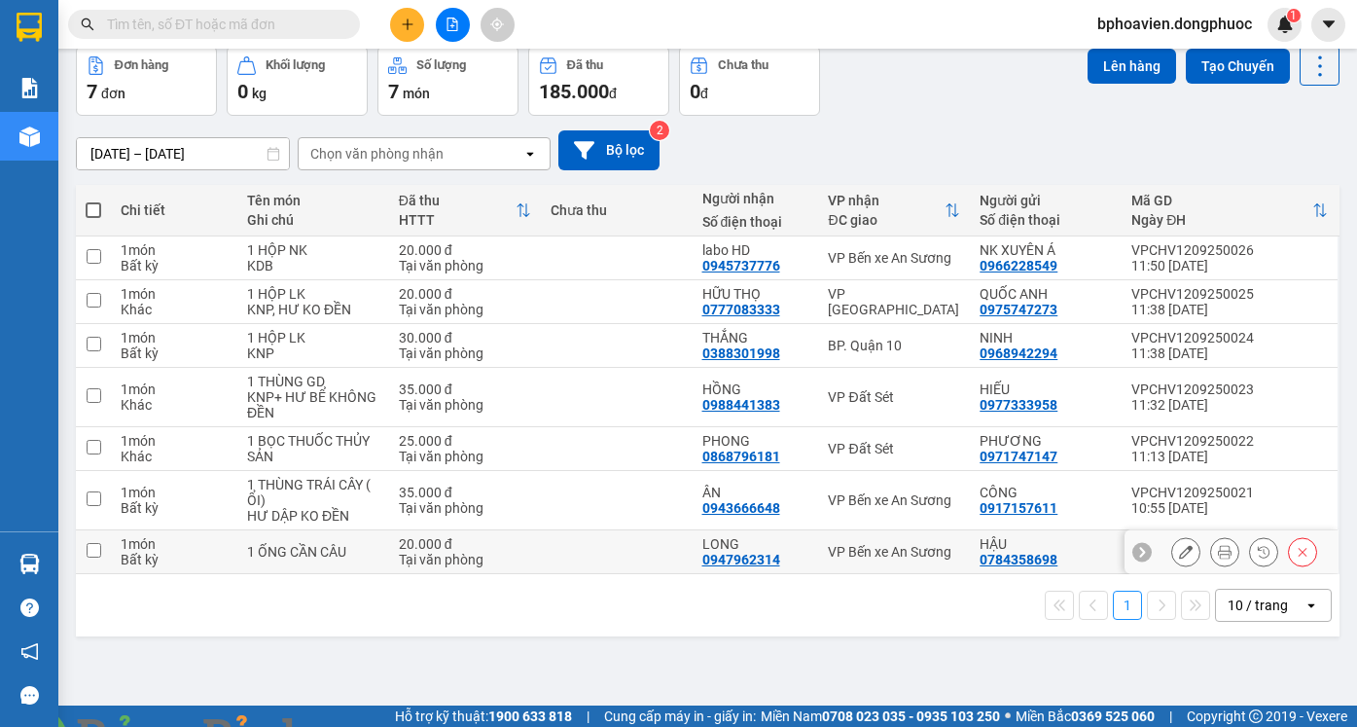
click at [625, 533] on td at bounding box center [617, 552] width 152 height 44
checkbox input "true"
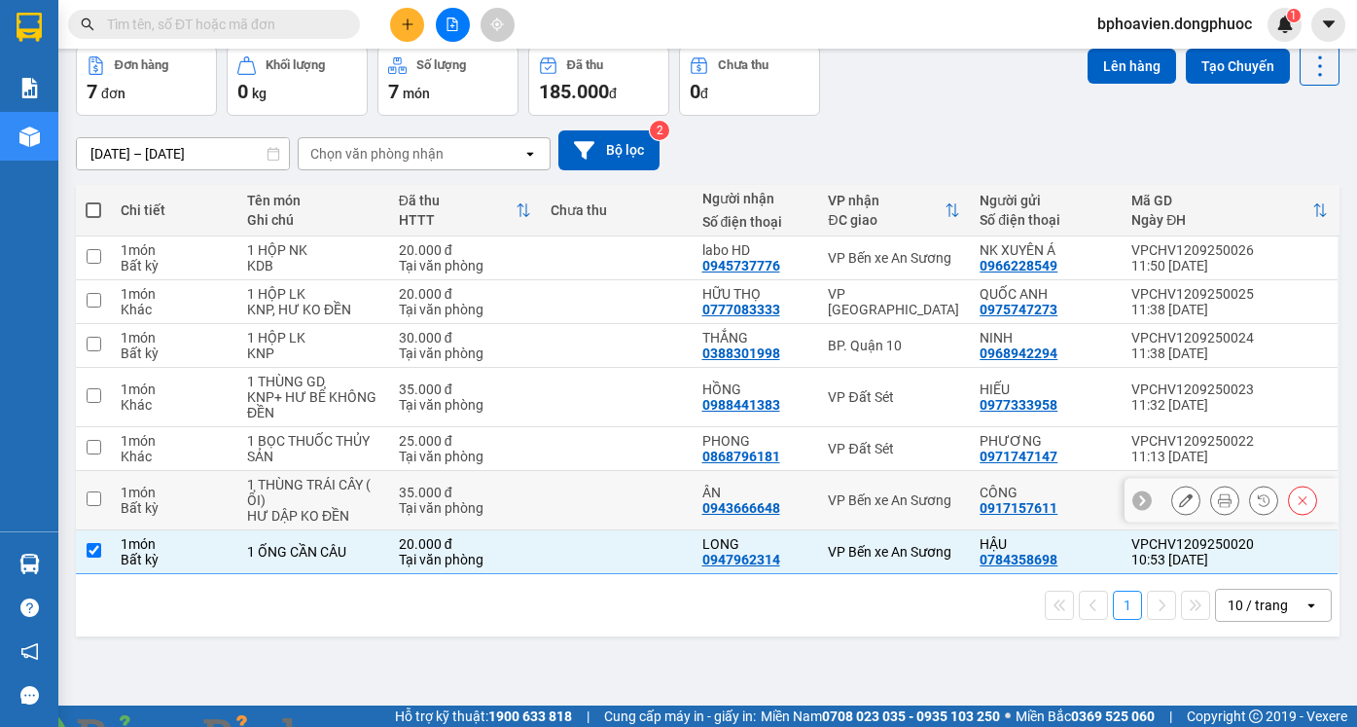
drag, startPoint x: 634, startPoint y: 500, endPoint x: 666, endPoint y: 455, distance: 55.1
click at [640, 496] on td at bounding box center [617, 500] width 152 height 59
checkbox input "true"
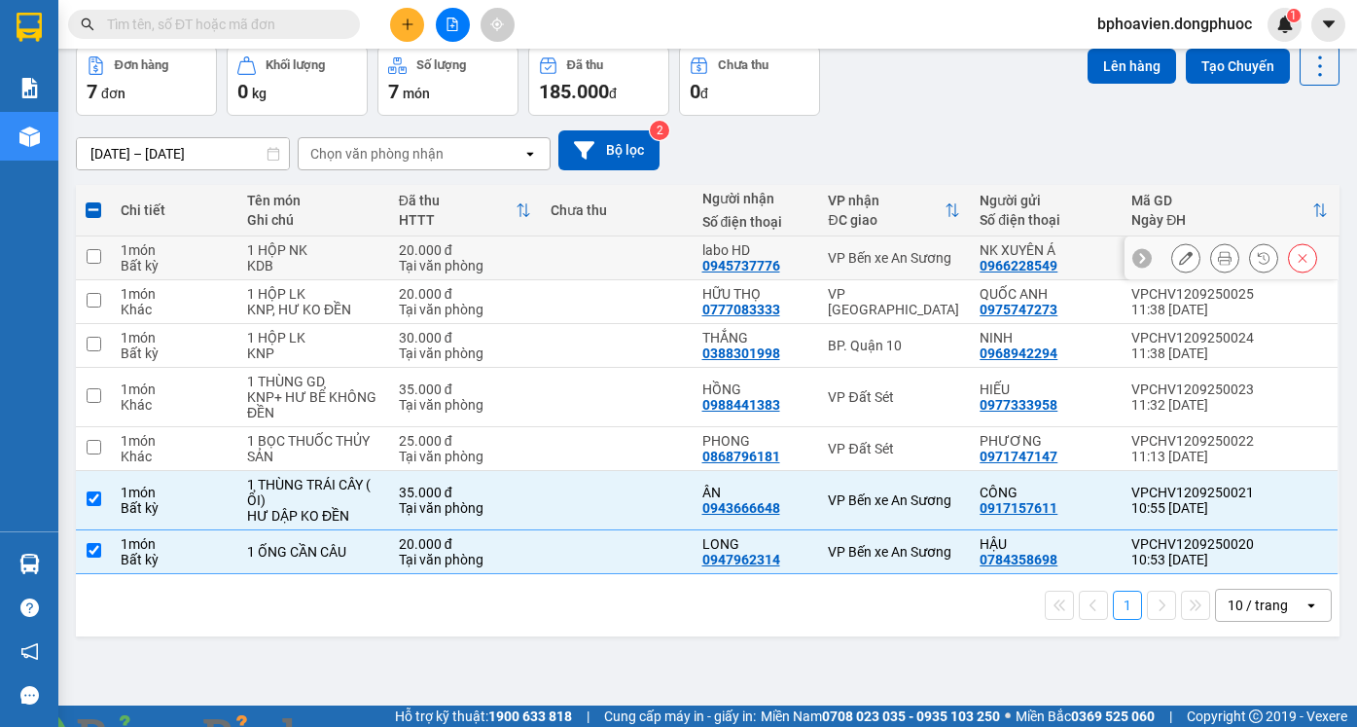
click at [664, 259] on td at bounding box center [617, 258] width 152 height 44
checkbox input "true"
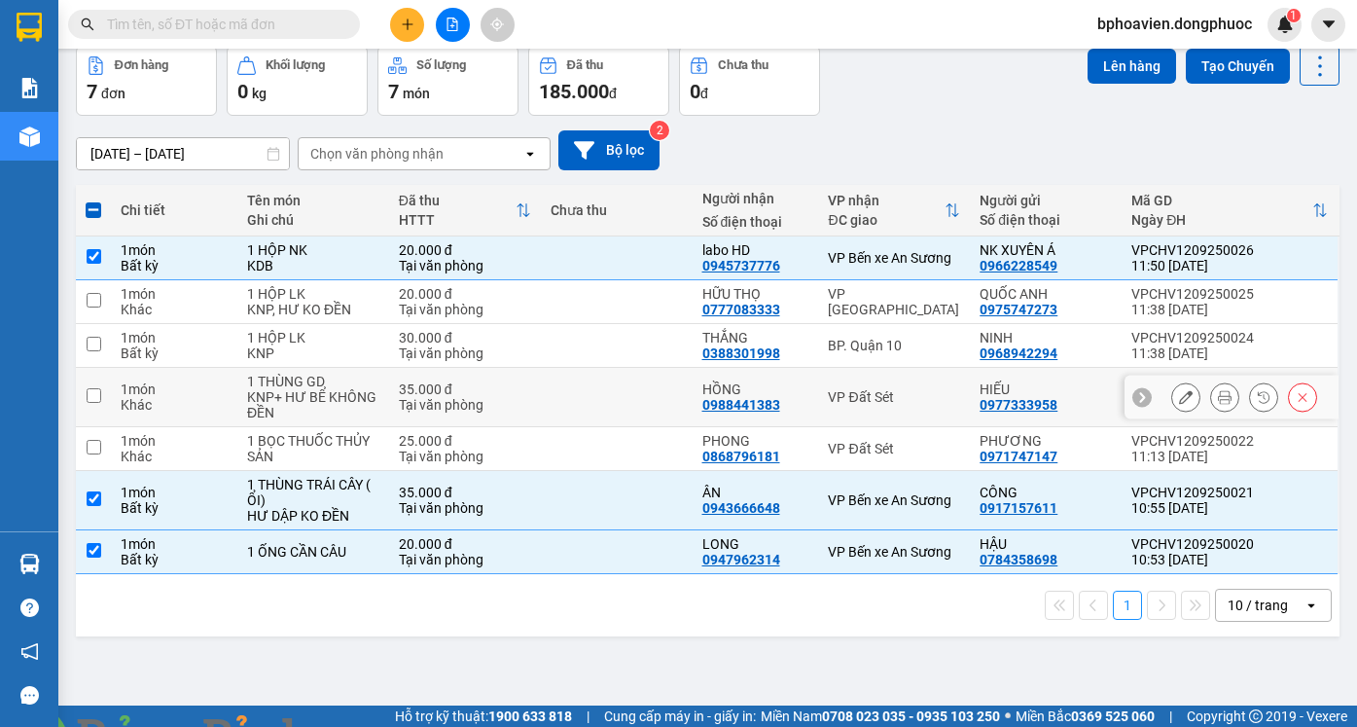
drag, startPoint x: 665, startPoint y: 394, endPoint x: 663, endPoint y: 407, distance: 12.8
click at [664, 396] on td at bounding box center [617, 397] width 152 height 59
checkbox input "true"
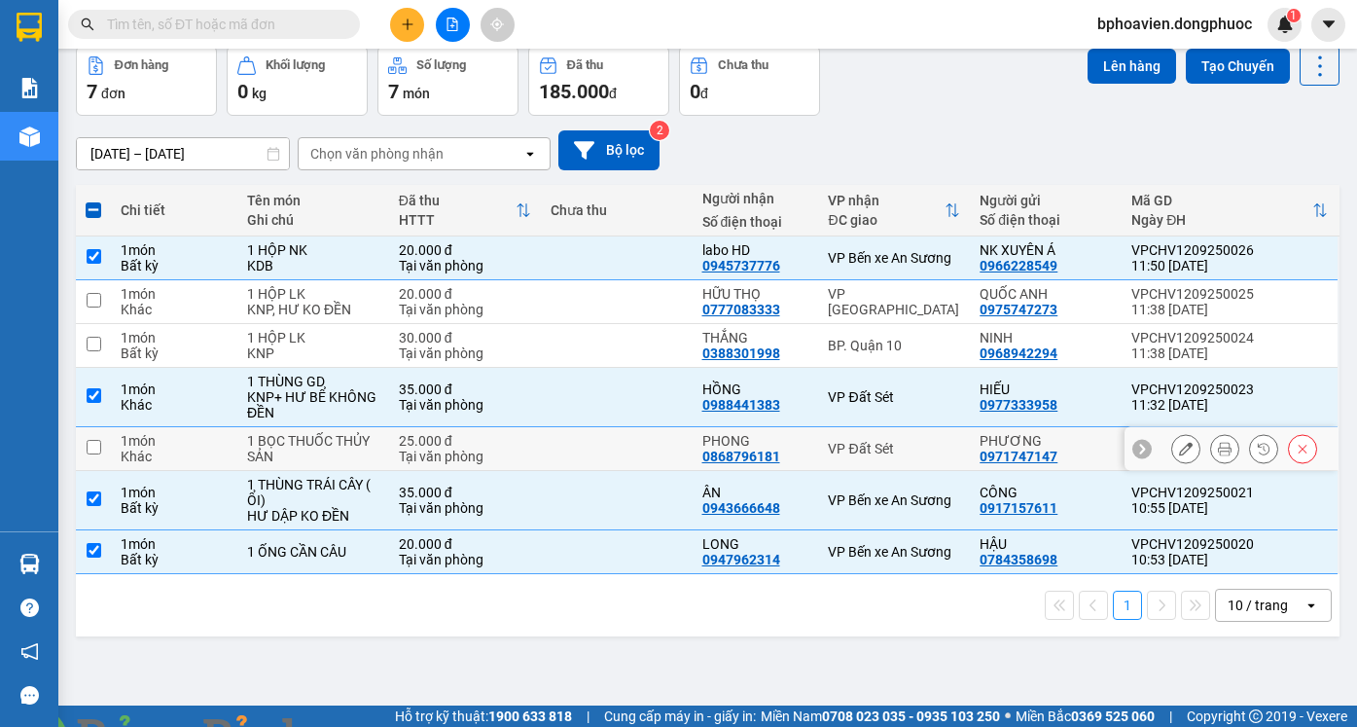
click at [661, 437] on td at bounding box center [617, 449] width 152 height 44
checkbox input "true"
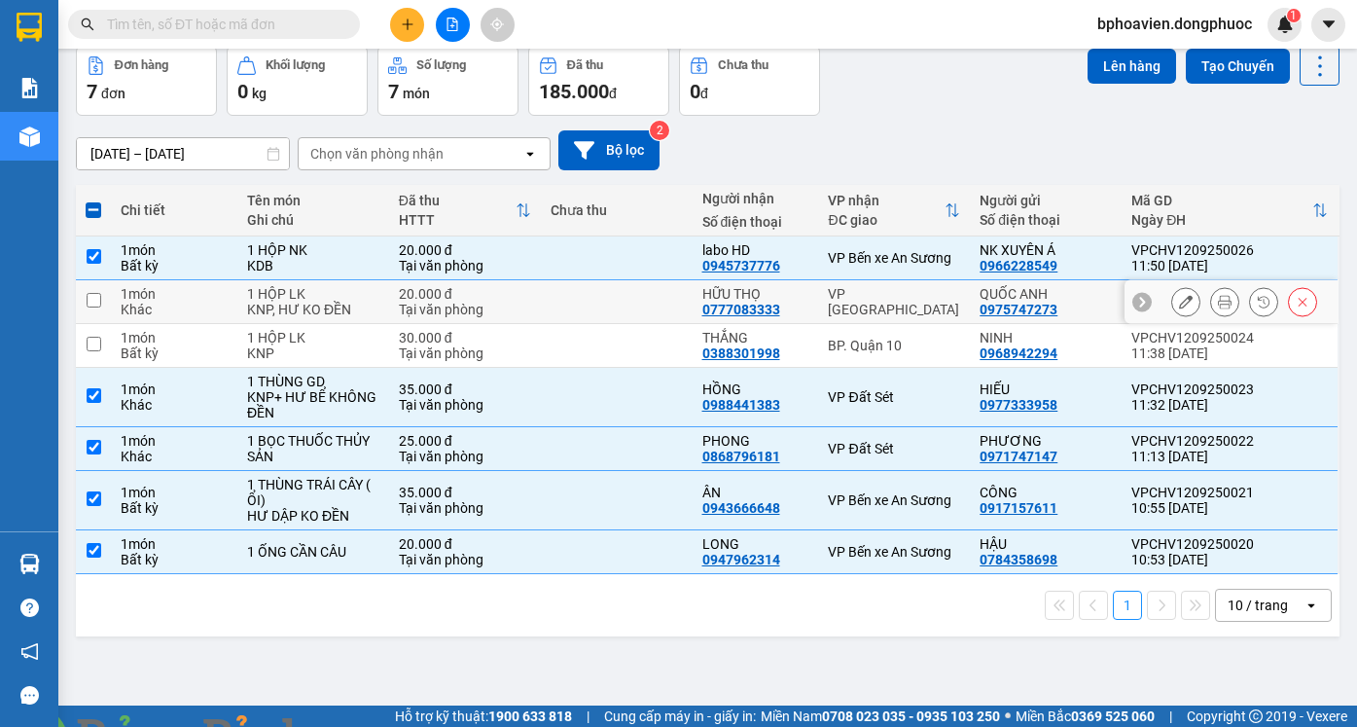
click at [636, 295] on td at bounding box center [617, 302] width 152 height 44
checkbox input "true"
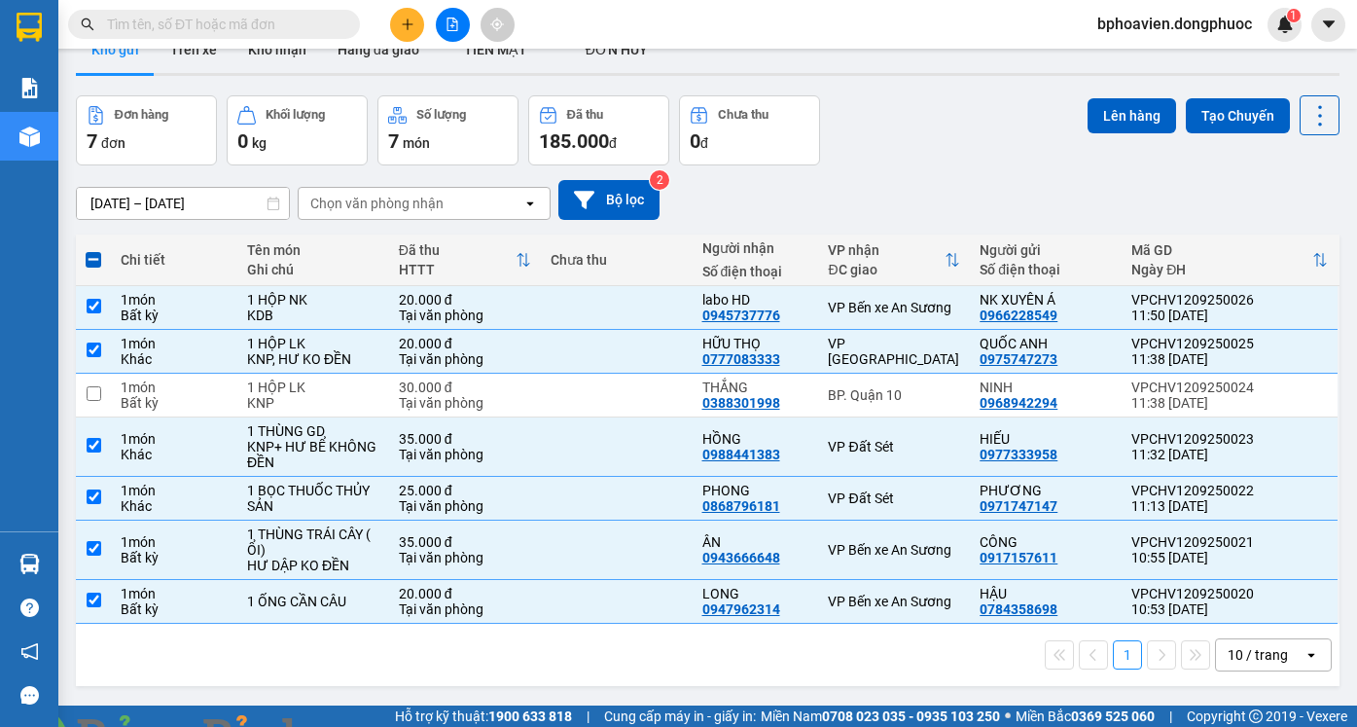
scroll to position [0, 0]
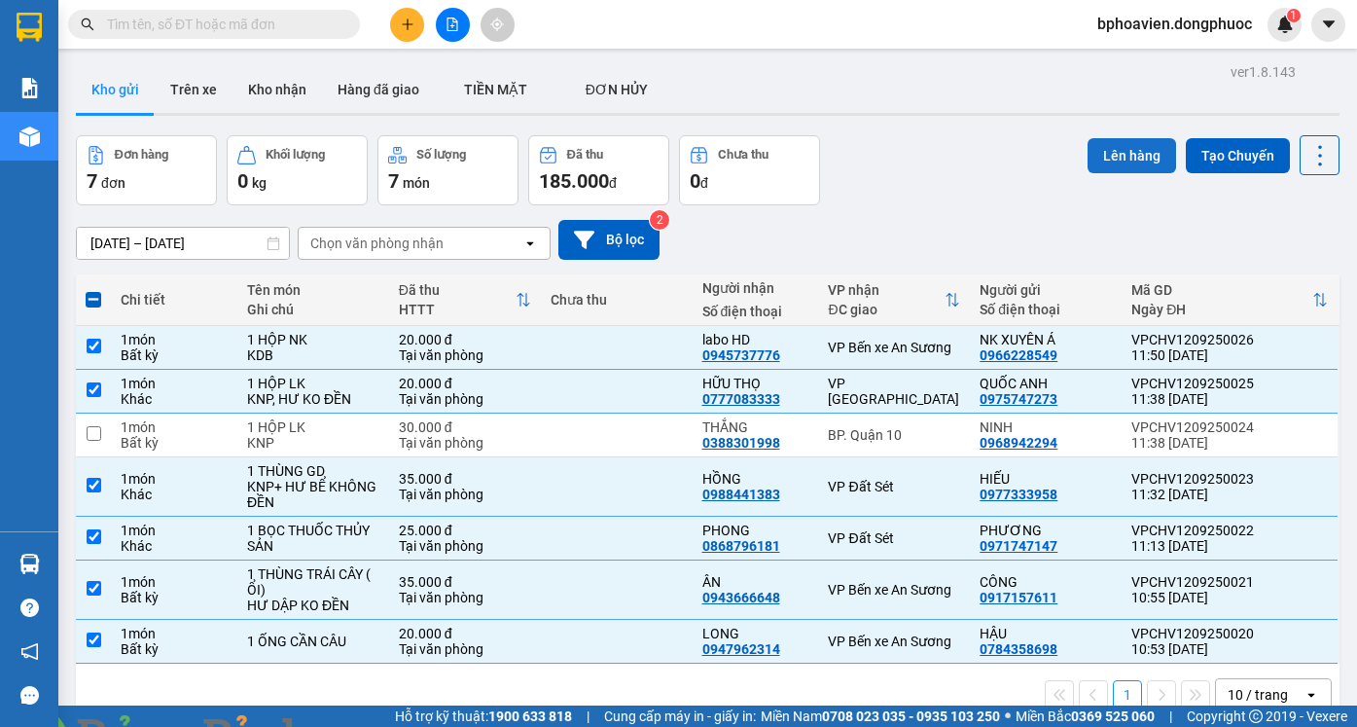
click at [1114, 166] on button "Lên hàng" at bounding box center [1131, 155] width 89 height 35
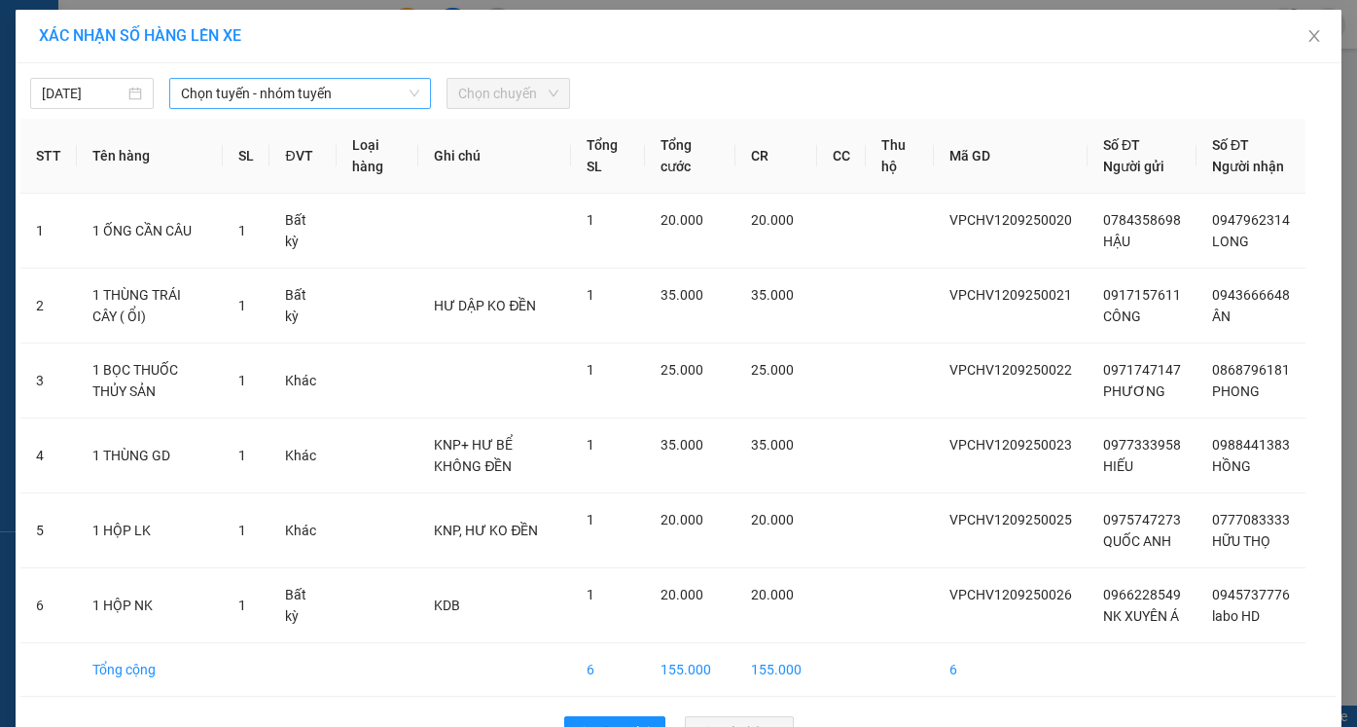
click at [334, 92] on span "Chọn tuyến - nhóm tuyến" at bounding box center [300, 93] width 238 height 29
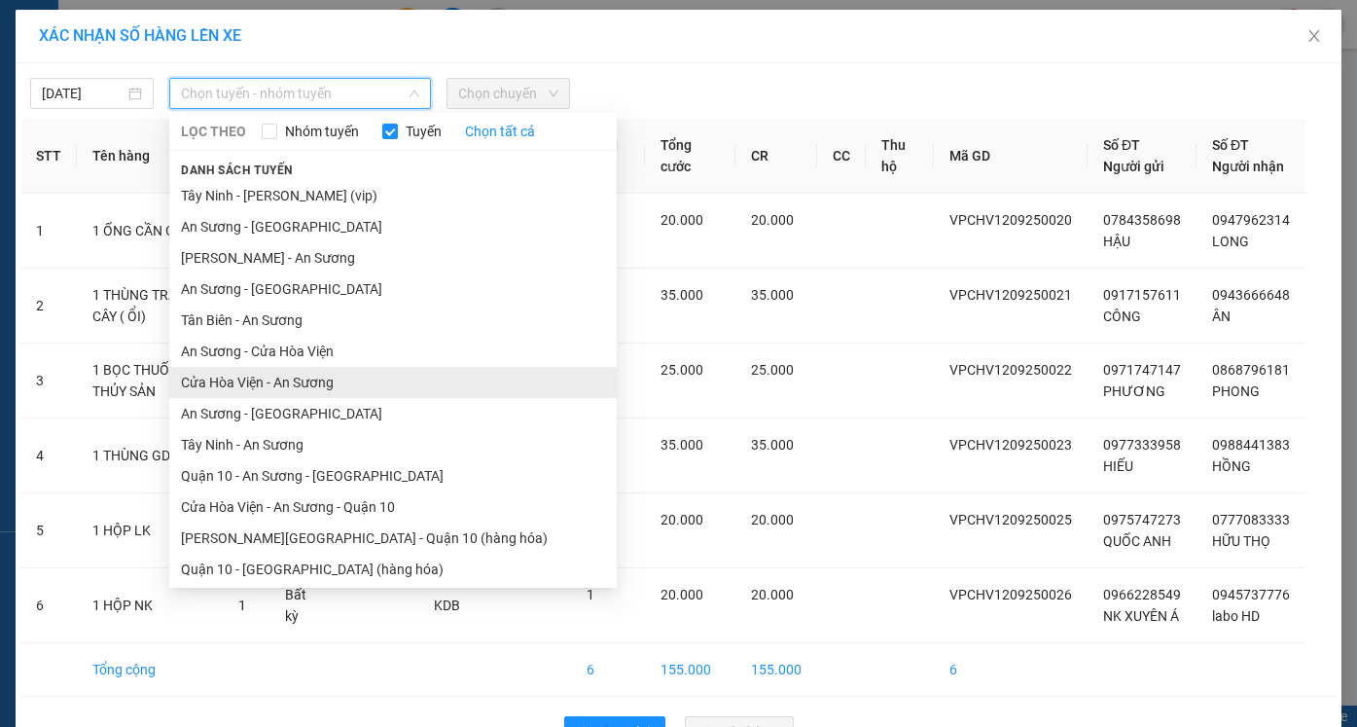
click at [271, 378] on li "Cửa Hòa Viện - An Sương" at bounding box center [392, 382] width 447 height 31
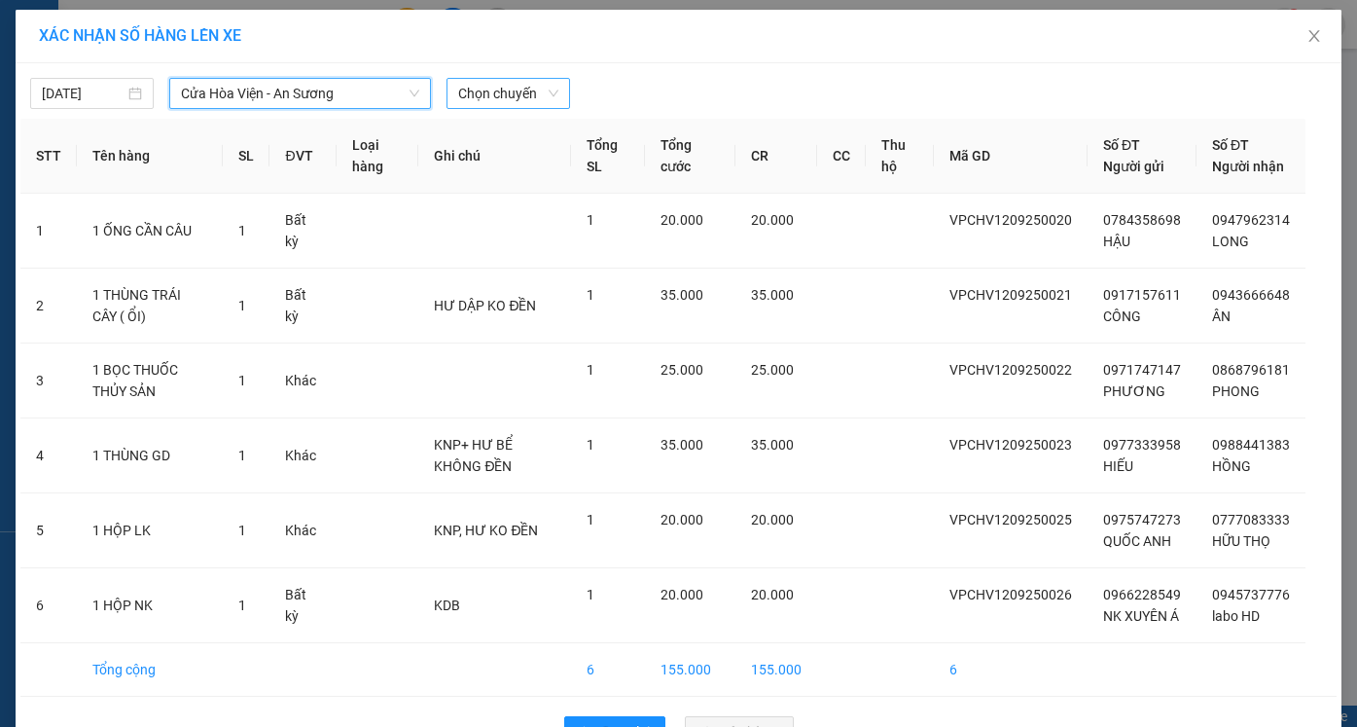
click at [504, 98] on span "Chọn chuyến" at bounding box center [508, 93] width 100 height 29
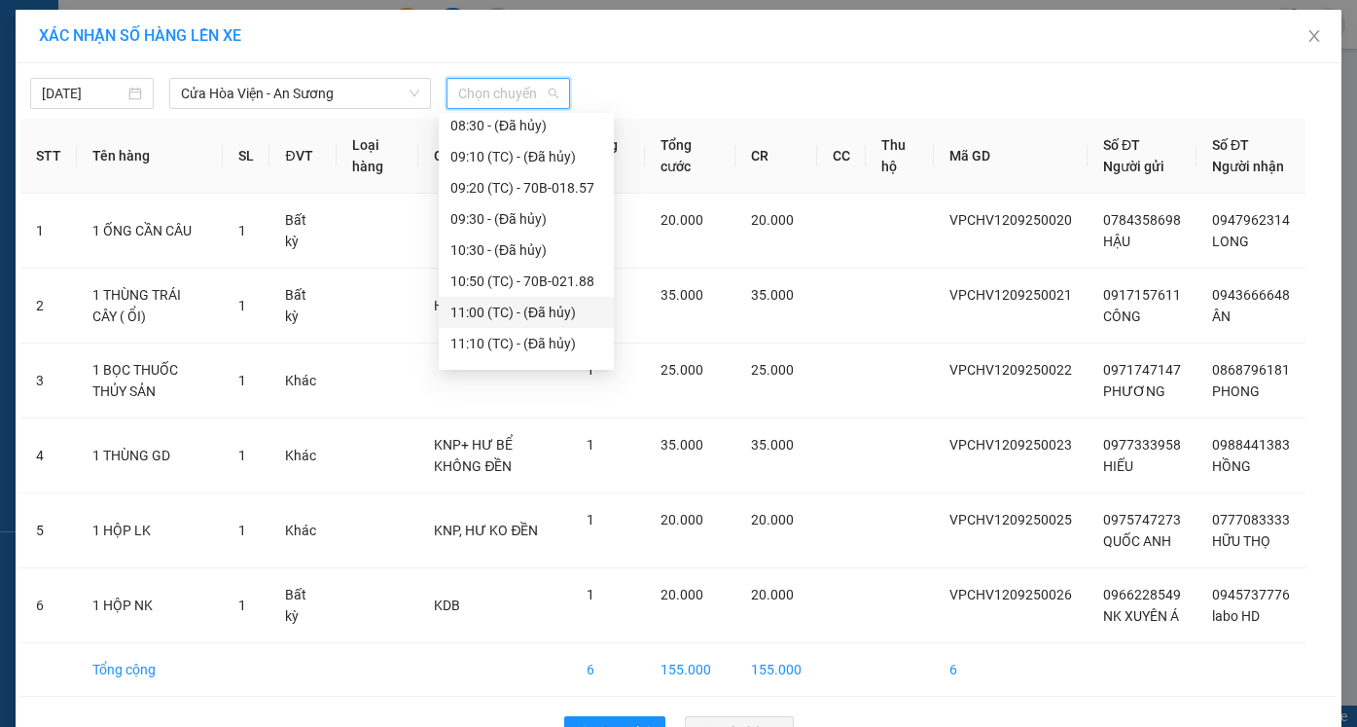
scroll to position [584, 0]
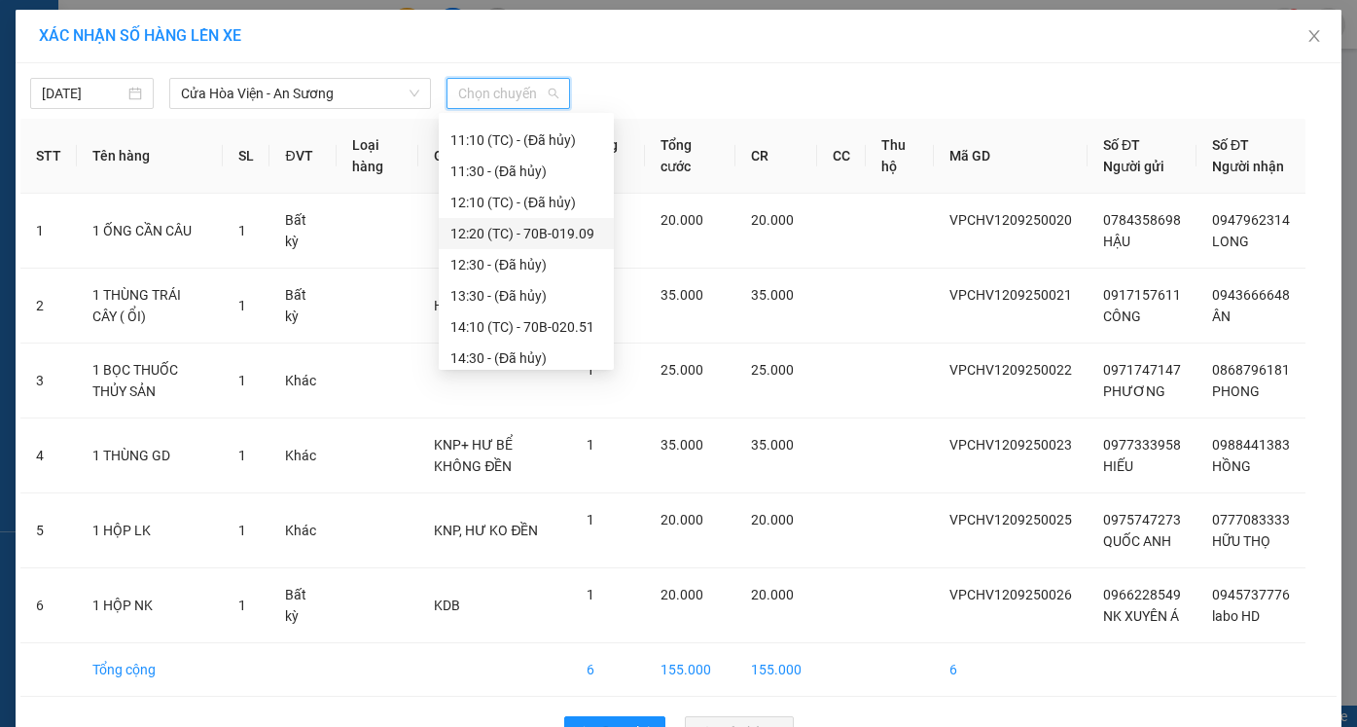
click at [530, 233] on div "12:20 (TC) - 70B-019.09" at bounding box center [526, 233] width 152 height 21
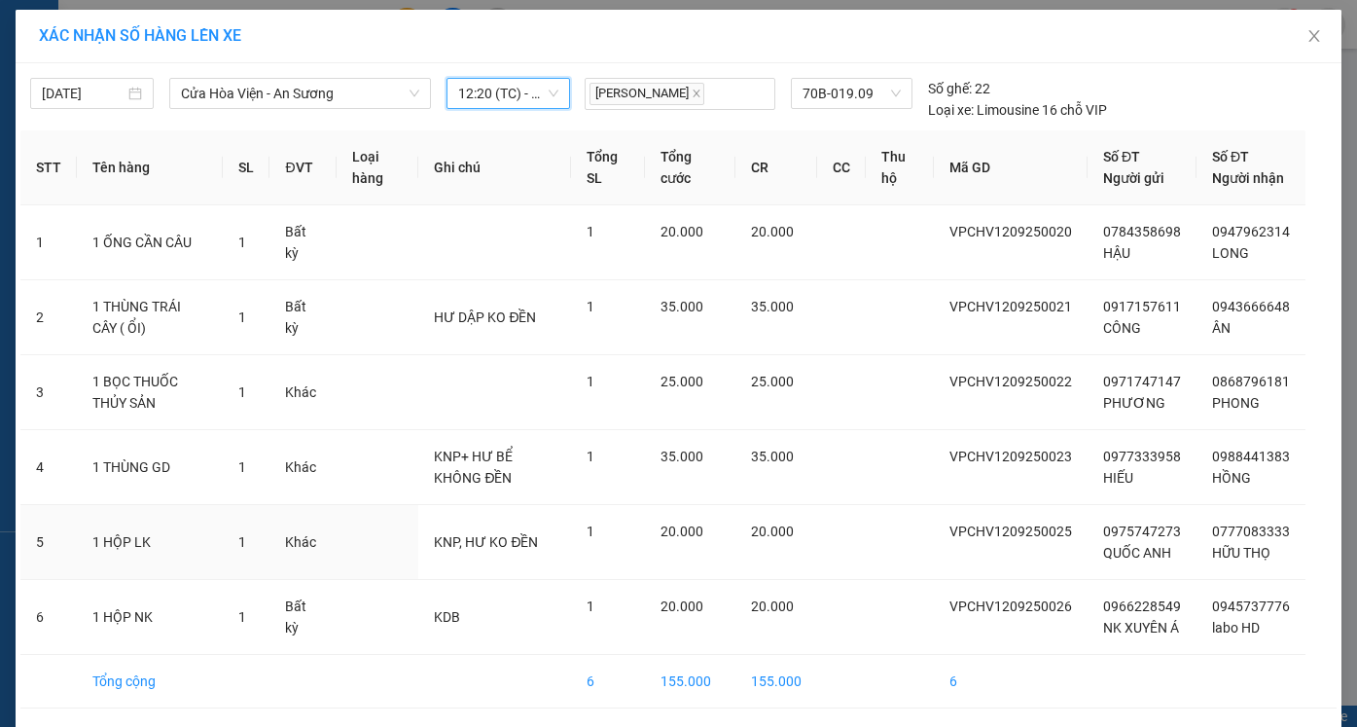
scroll to position [113, 0]
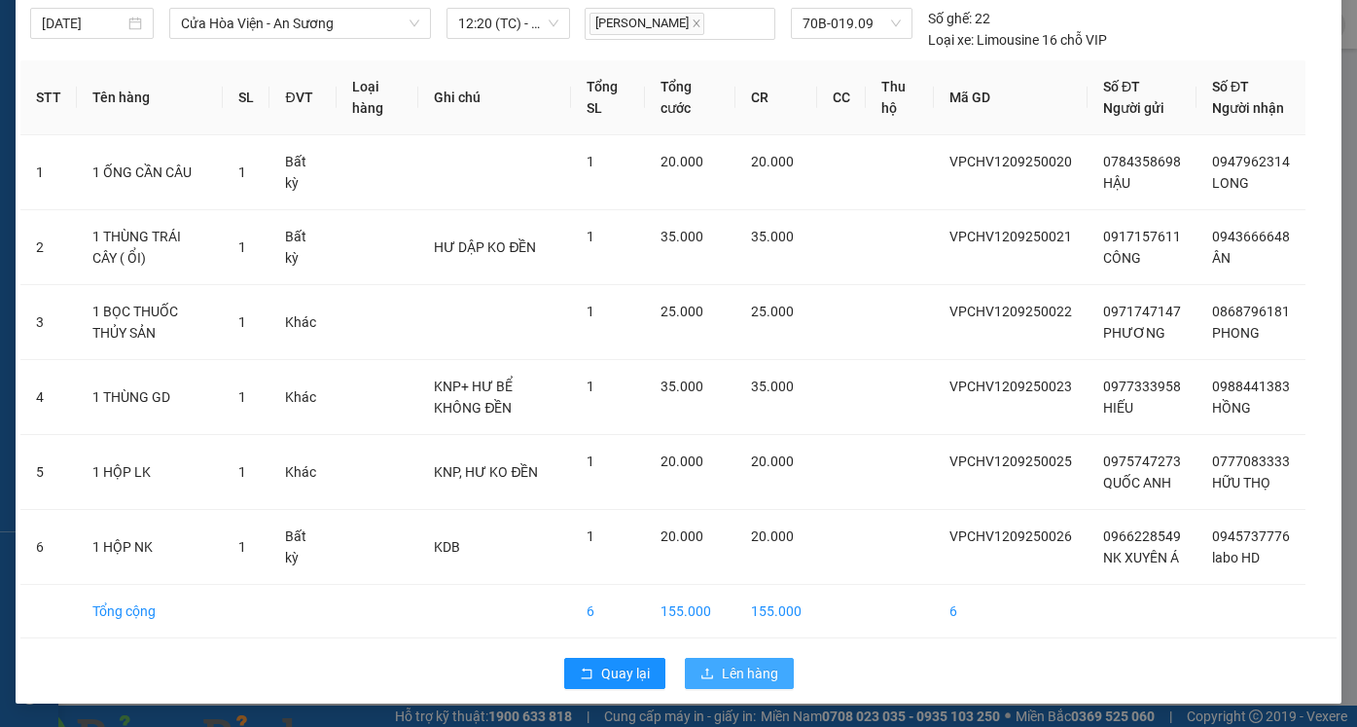
click at [735, 682] on span "Lên hàng" at bounding box center [750, 672] width 56 height 21
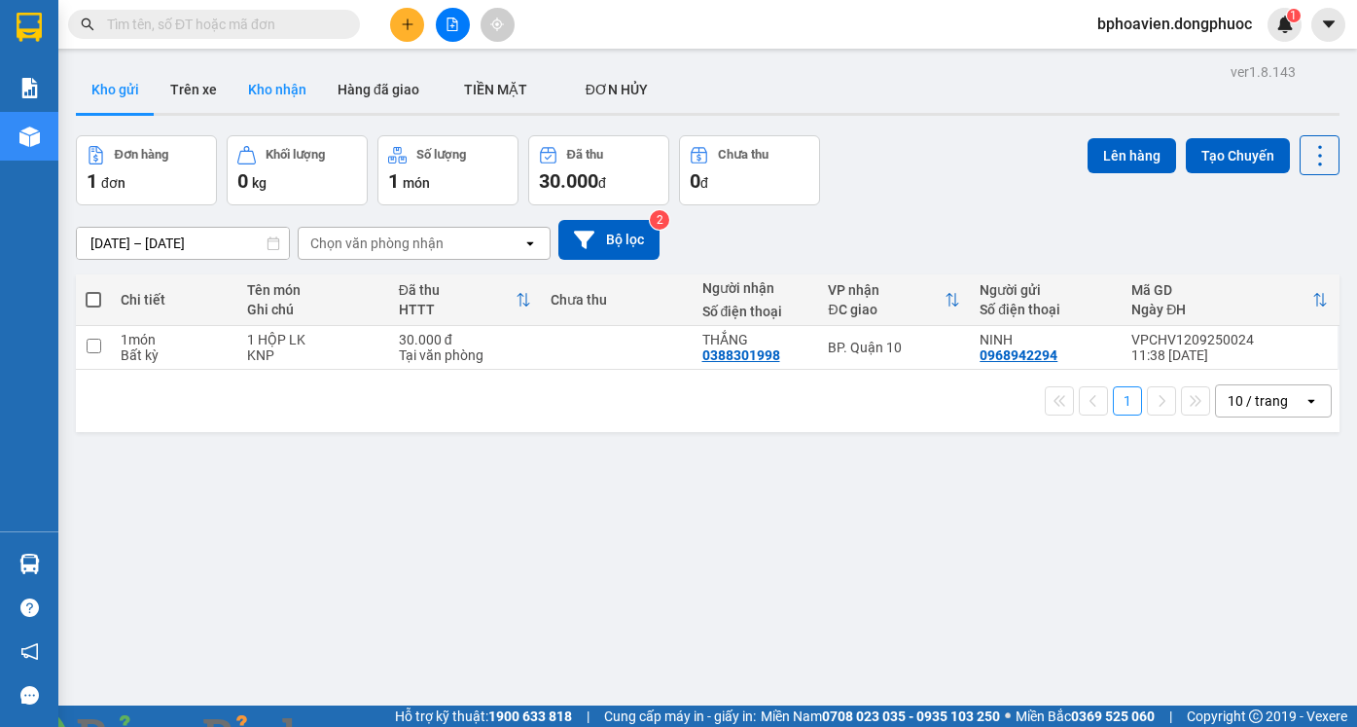
drag, startPoint x: 269, startPoint y: 92, endPoint x: 288, endPoint y: 193, distance: 101.9
click at [269, 95] on button "Kho nhận" at bounding box center [276, 89] width 89 height 47
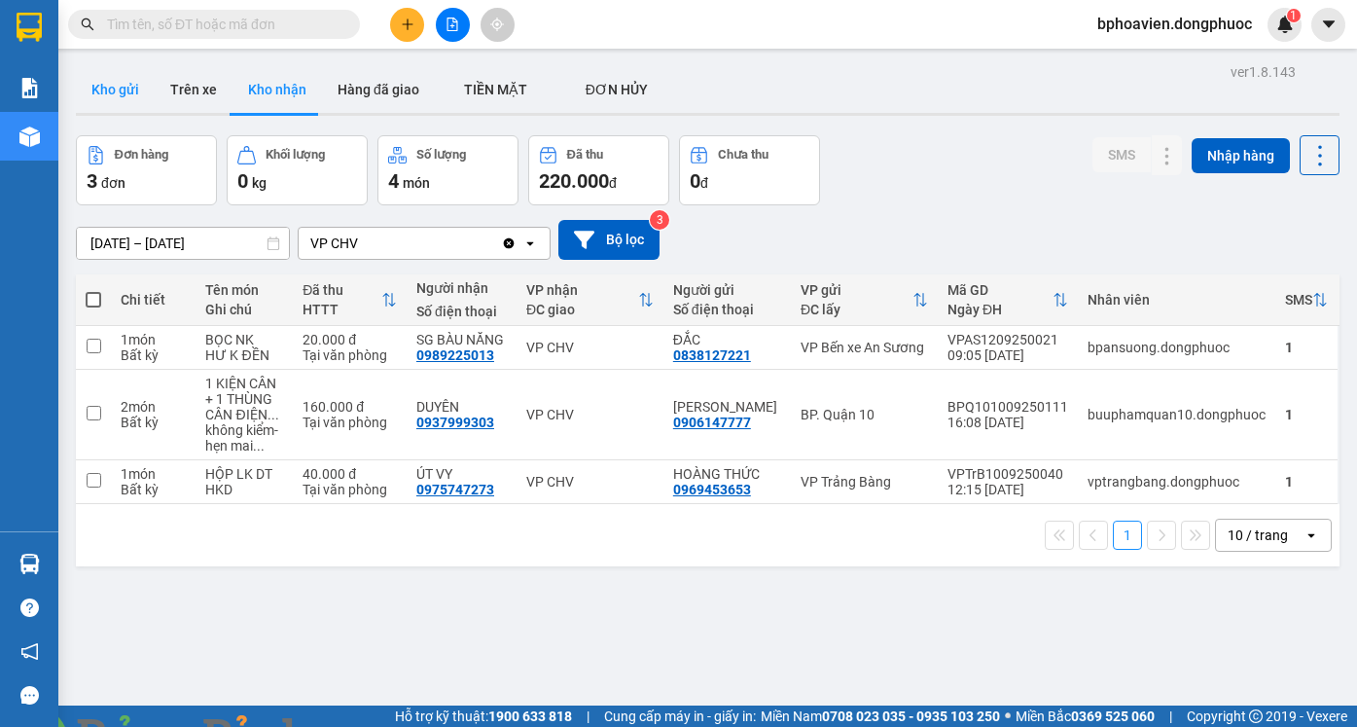
click at [98, 82] on button "Kho gửi" at bounding box center [115, 89] width 79 height 47
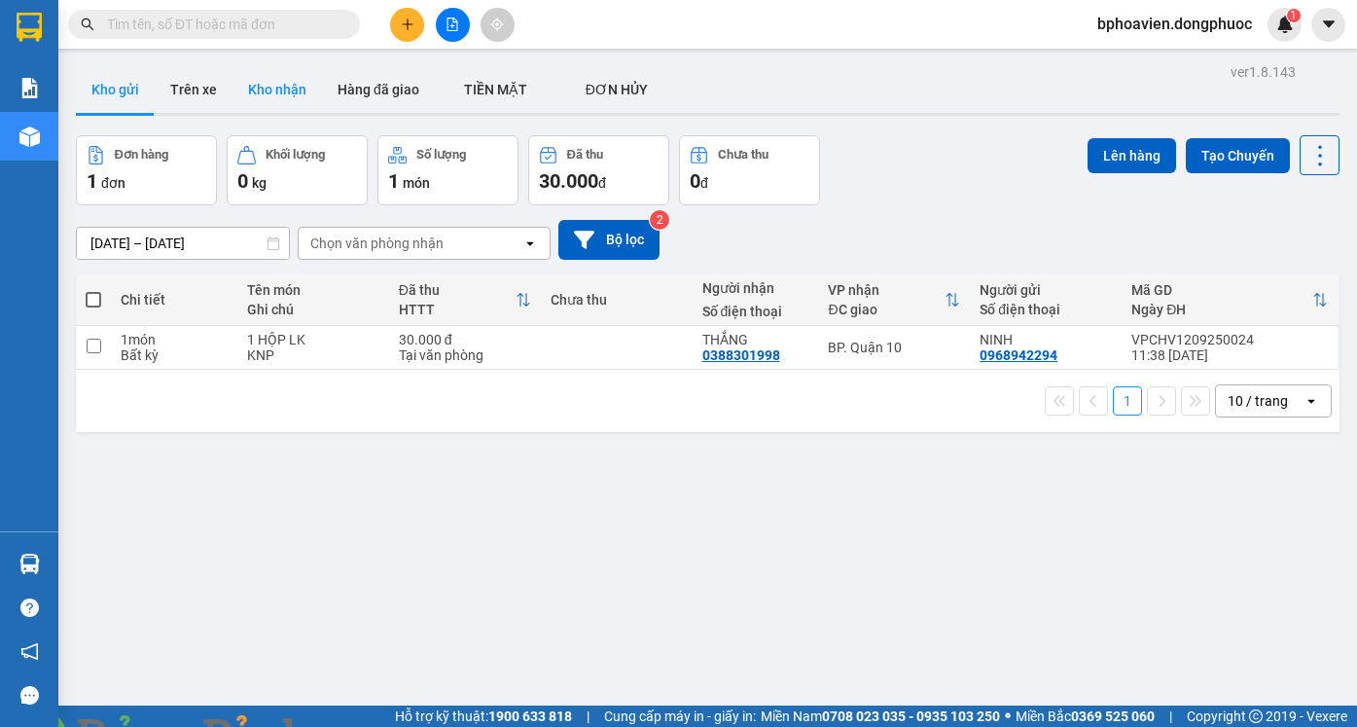
click at [261, 98] on button "Kho nhận" at bounding box center [276, 89] width 89 height 47
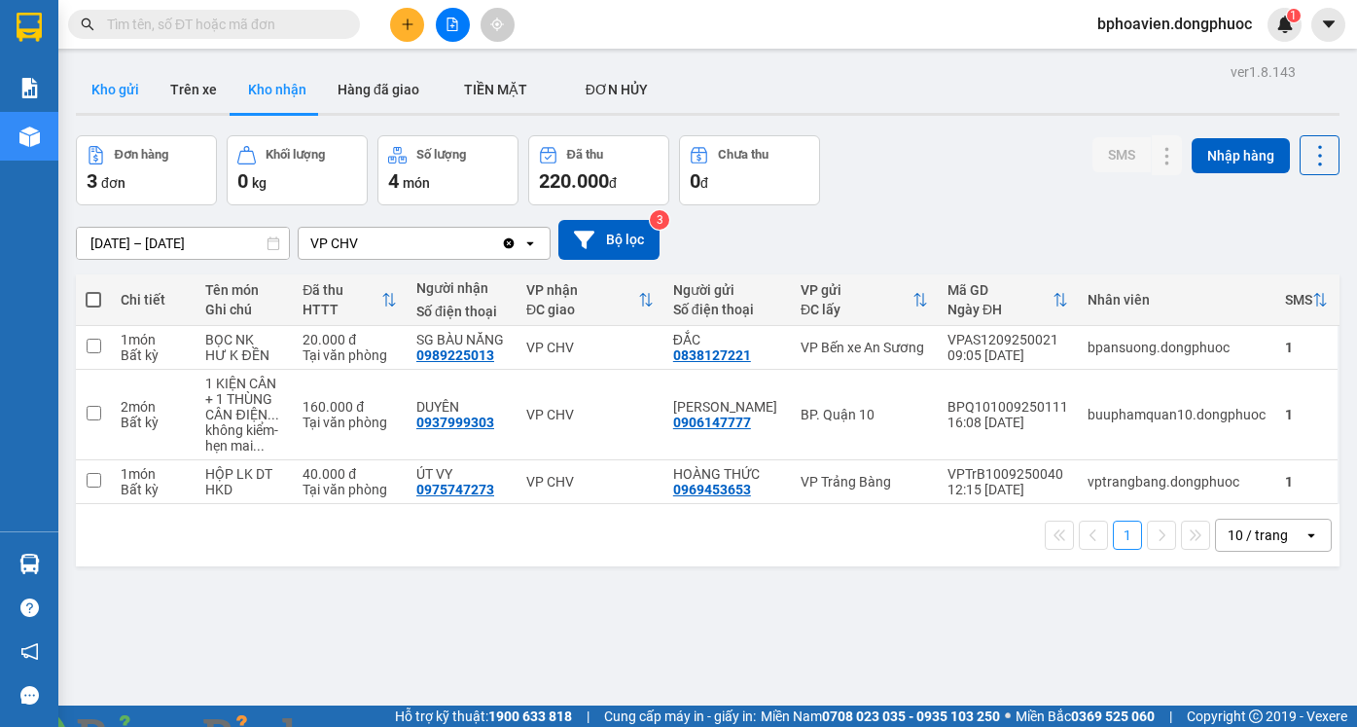
click at [130, 101] on button "Kho gửi" at bounding box center [115, 89] width 79 height 47
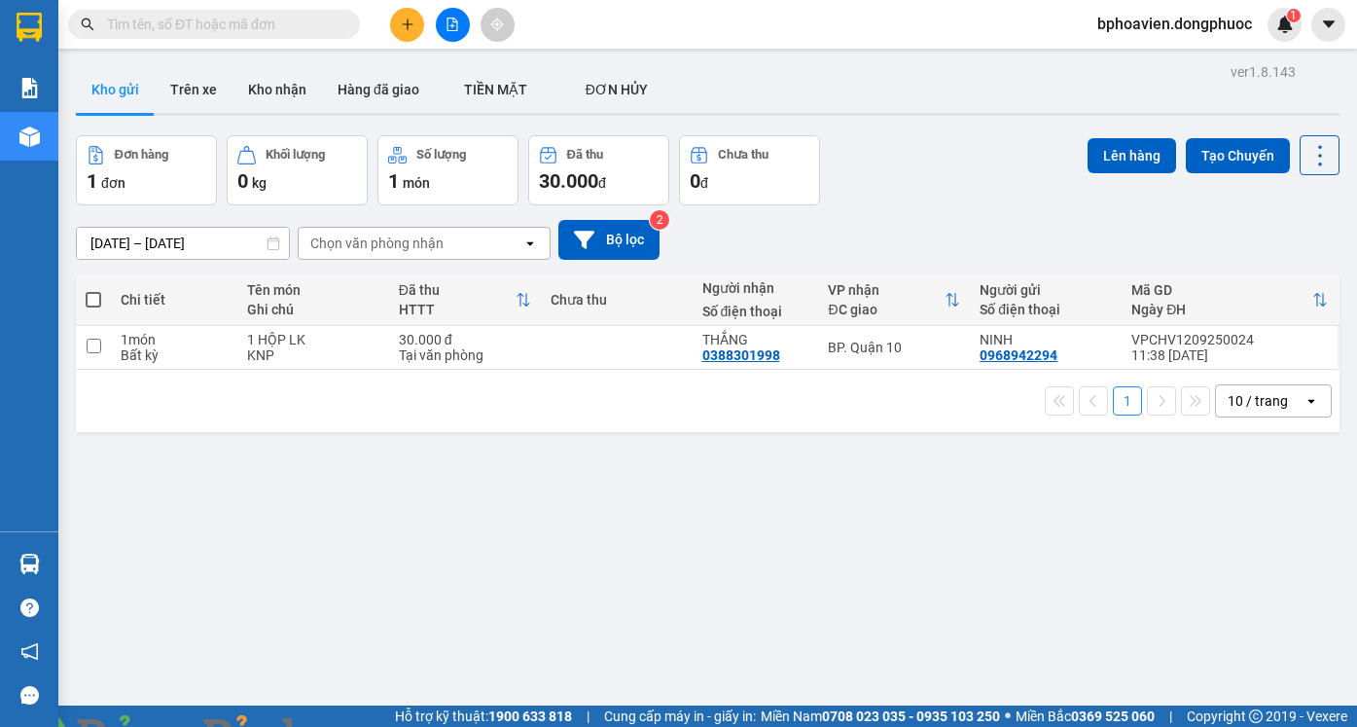
click at [401, 18] on icon "plus" at bounding box center [408, 25] width 14 height 14
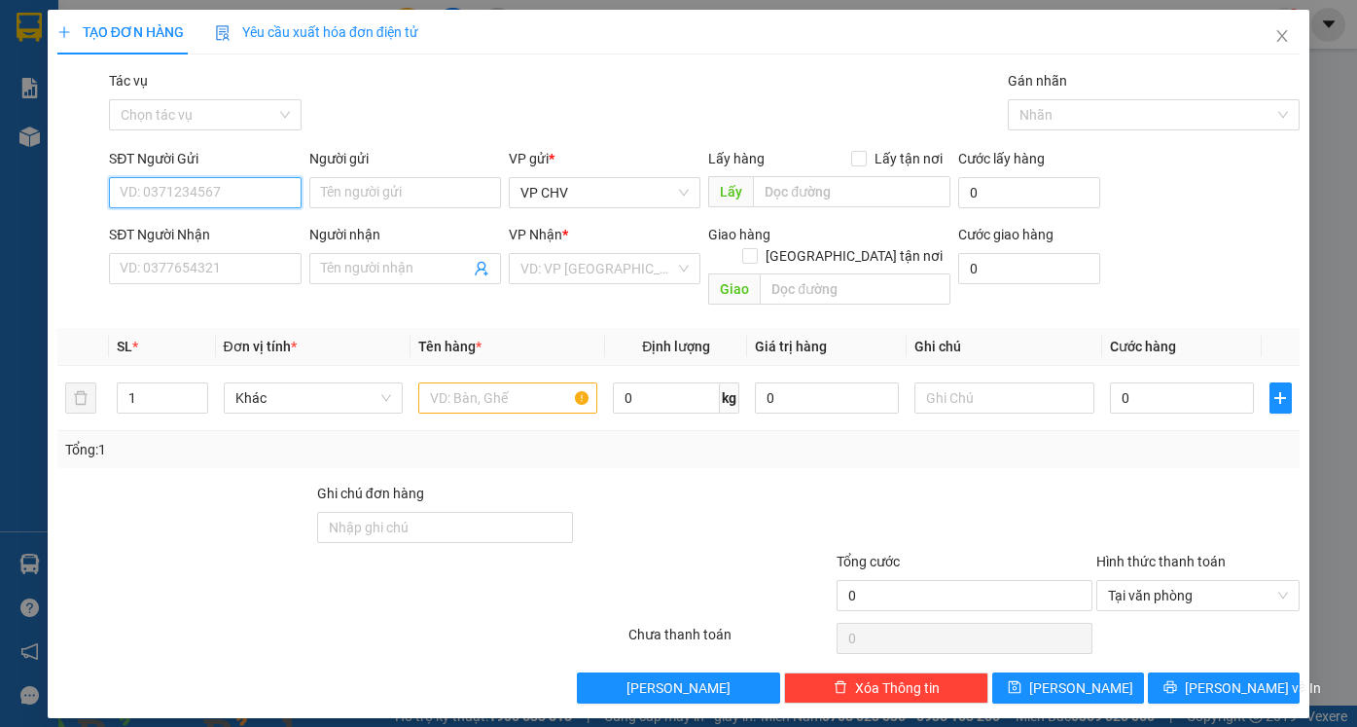
click at [186, 180] on input "SĐT Người Gửi" at bounding box center [205, 192] width 192 height 31
type input "0967644911"
click at [229, 235] on div "0967644911 - PHƯƠNG" at bounding box center [205, 231] width 168 height 21
type input "PHƯƠNG"
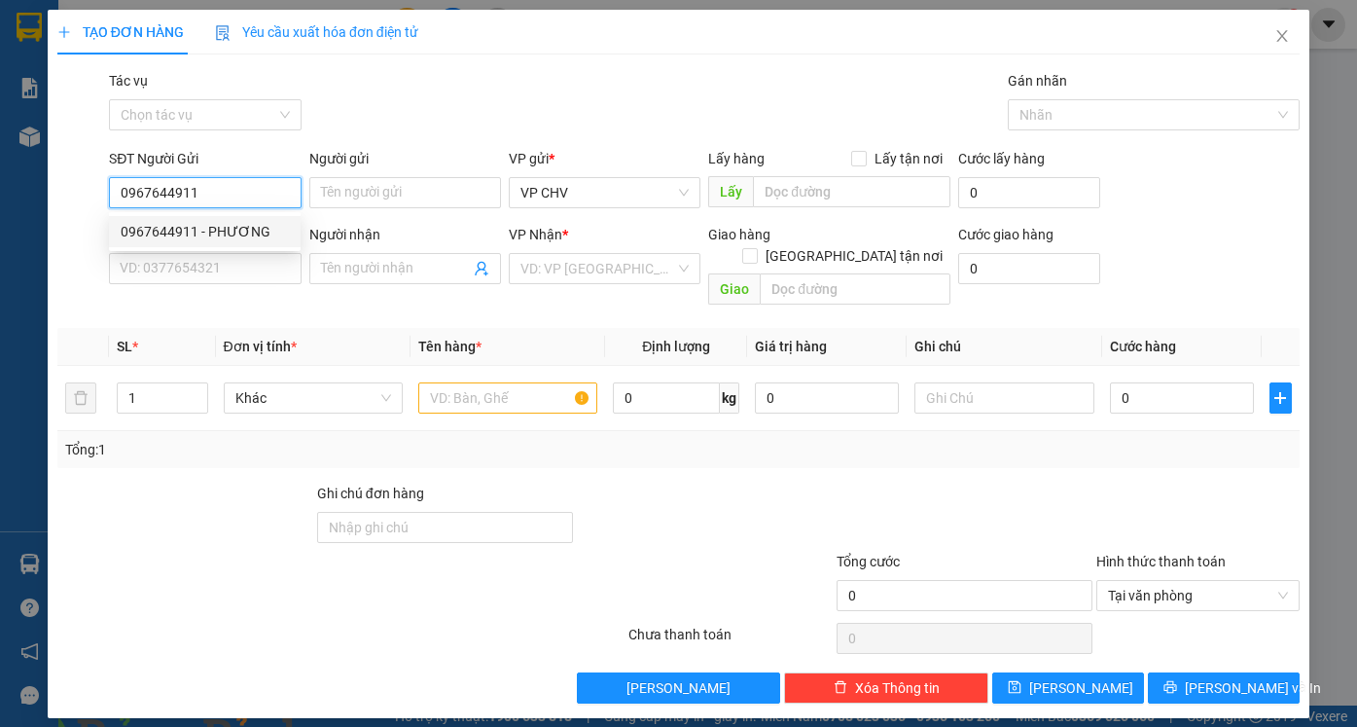
type input "0832793706"
type input "QUỐC"
type input "30.000"
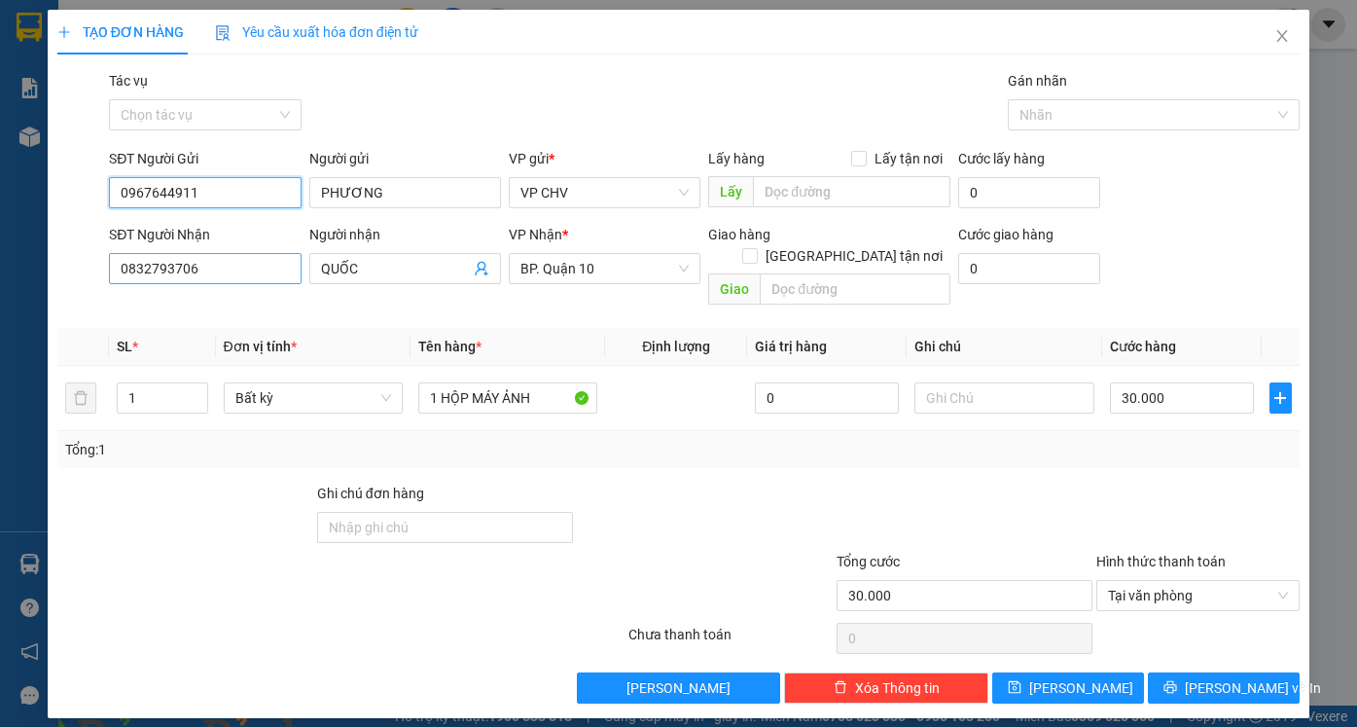
type input "0967644911"
drag, startPoint x: 223, startPoint y: 267, endPoint x: 26, endPoint y: 270, distance: 196.5
click at [26, 270] on div "TẠO ĐƠN HÀNG Yêu cầu xuất hóa đơn điện tử Transit Pickup Surcharge Ids Transit …" at bounding box center [678, 363] width 1357 height 727
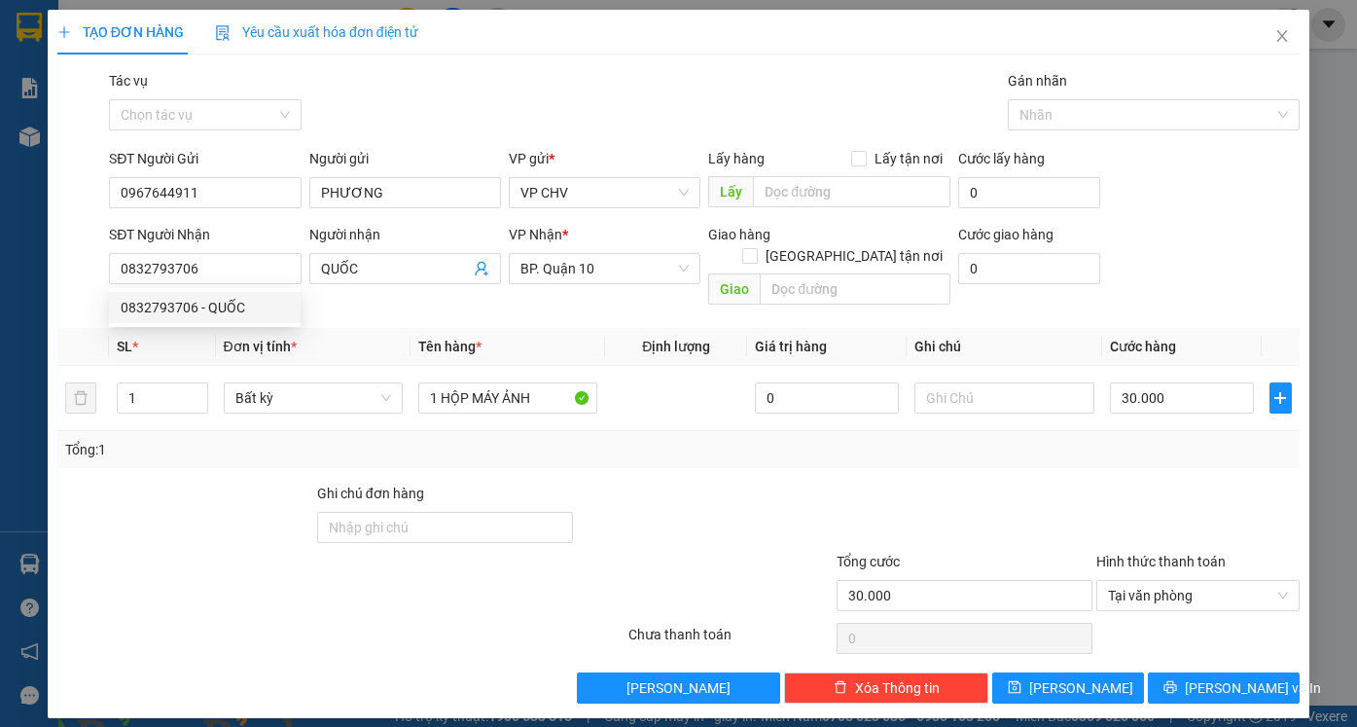
click at [768, 482] on div at bounding box center [705, 516] width 260 height 68
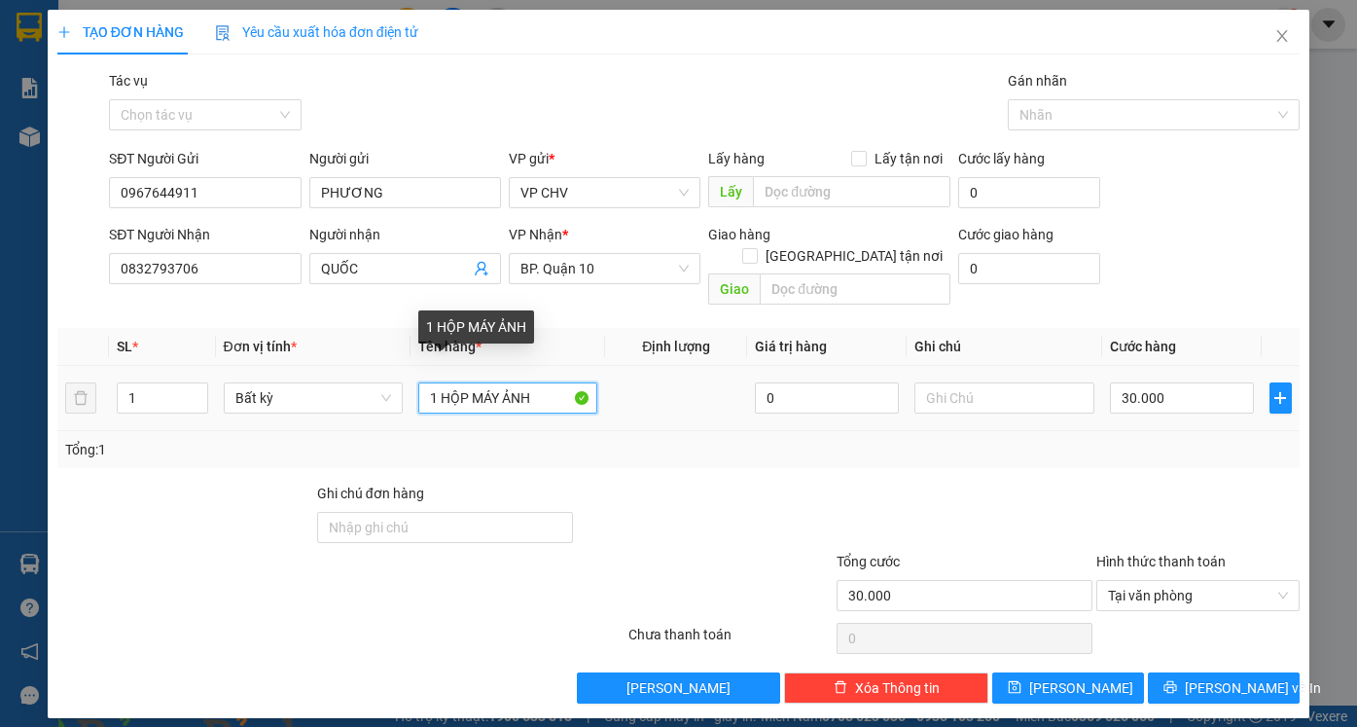
drag, startPoint x: 482, startPoint y: 377, endPoint x: 607, endPoint y: 389, distance: 125.0
click at [607, 389] on tr "1 Bất kỳ 1 HỘP MÁY ẢNH 0 30.000" at bounding box center [678, 398] width 1242 height 65
type input "1 HỘP DÂY SẠC"
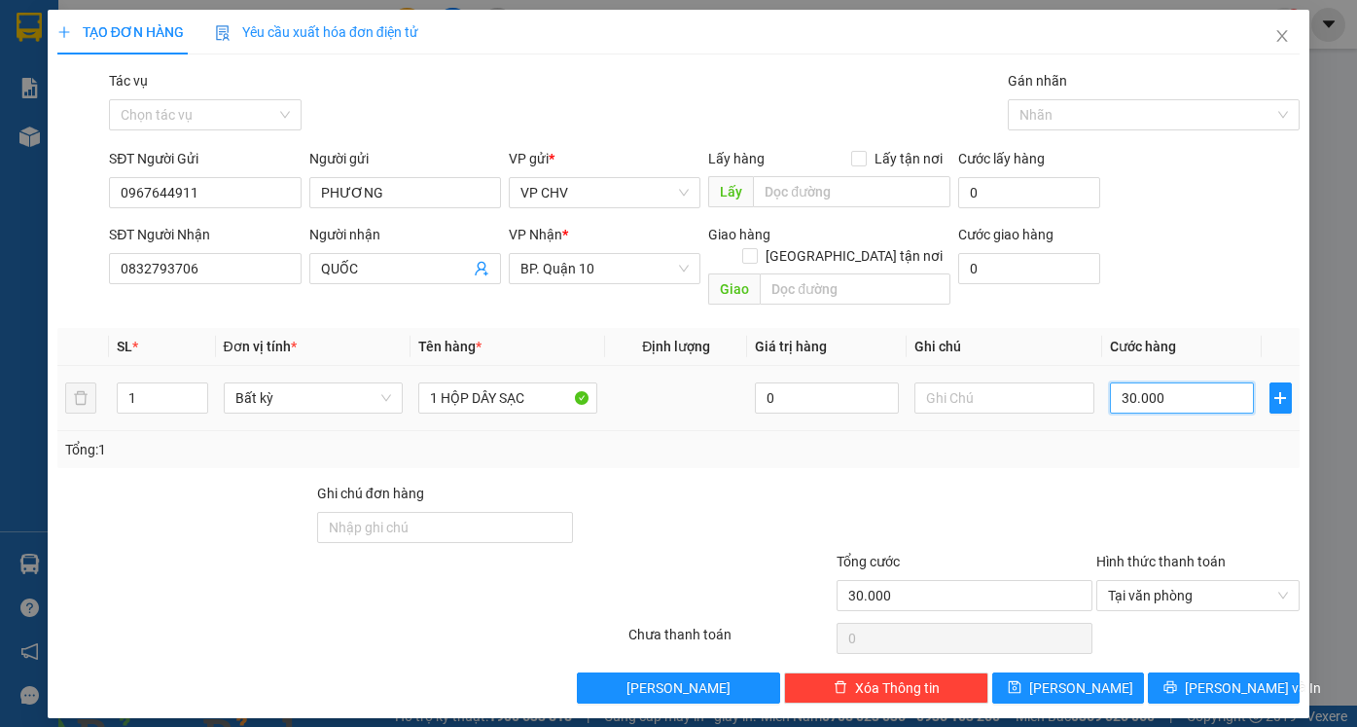
click at [1180, 382] on input "30.000" at bounding box center [1182, 397] width 144 height 31
drag, startPoint x: 1193, startPoint y: 440, endPoint x: 1223, endPoint y: 598, distance: 161.2
click at [1191, 445] on div "Tổng: 1" at bounding box center [678, 449] width 1242 height 37
click at [1219, 677] on span "[PERSON_NAME] và In" at bounding box center [1253, 687] width 136 height 21
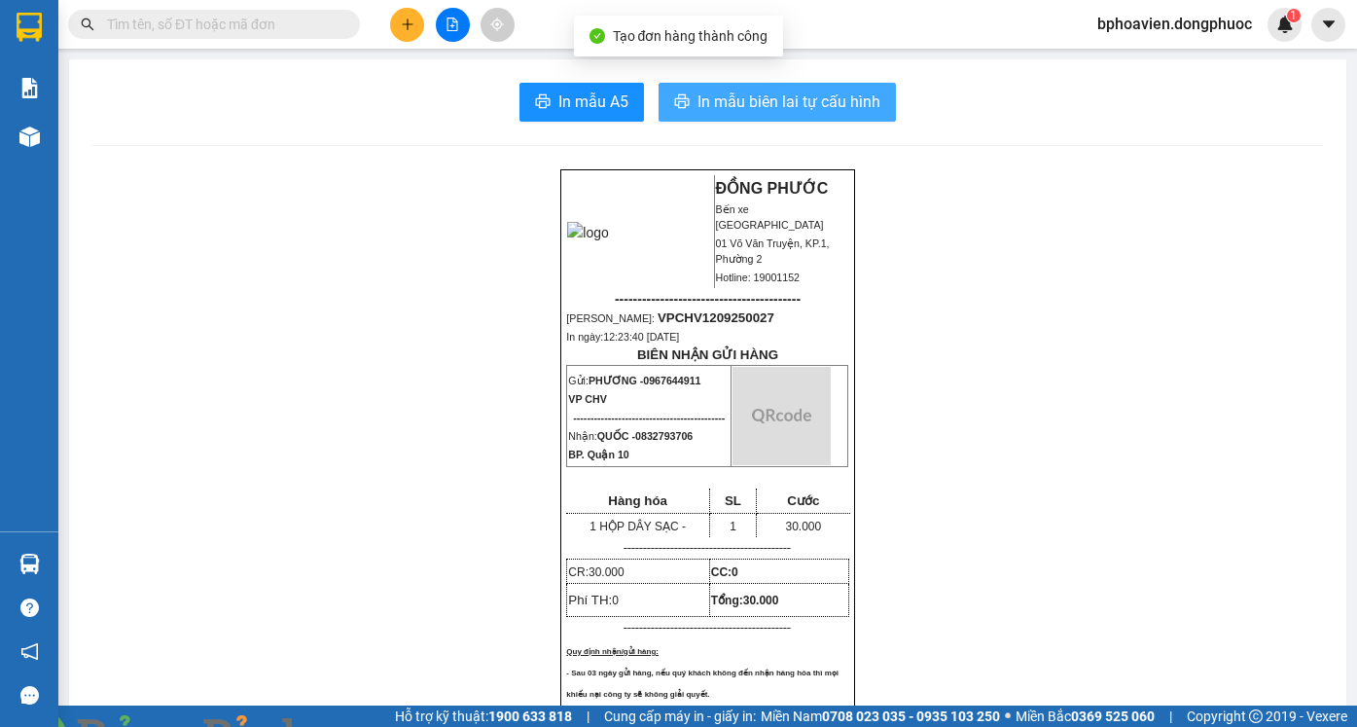
click at [754, 94] on span "In mẫu biên lai tự cấu hình" at bounding box center [788, 101] width 183 height 24
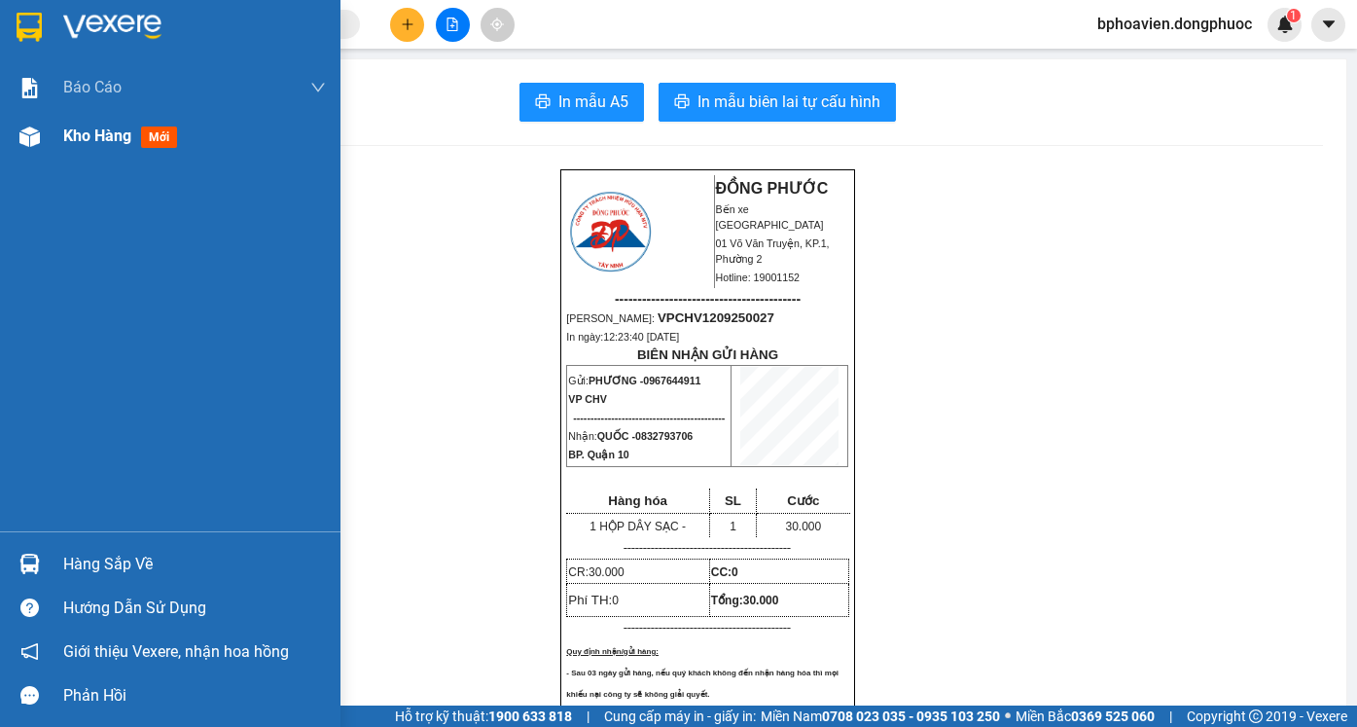
drag, startPoint x: 87, startPoint y: 140, endPoint x: 219, endPoint y: 381, distance: 275.1
click at [86, 140] on span "Kho hàng" at bounding box center [97, 135] width 68 height 18
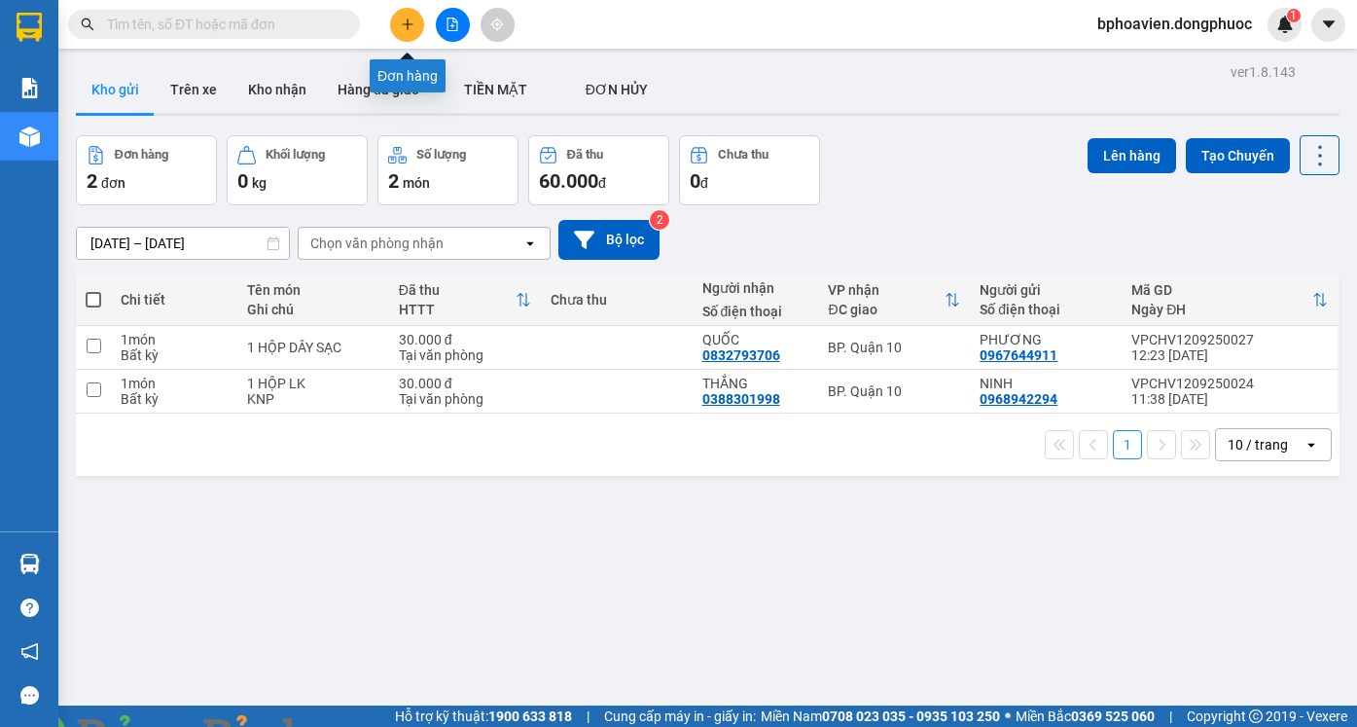
click at [409, 19] on icon "plus" at bounding box center [408, 25] width 14 height 14
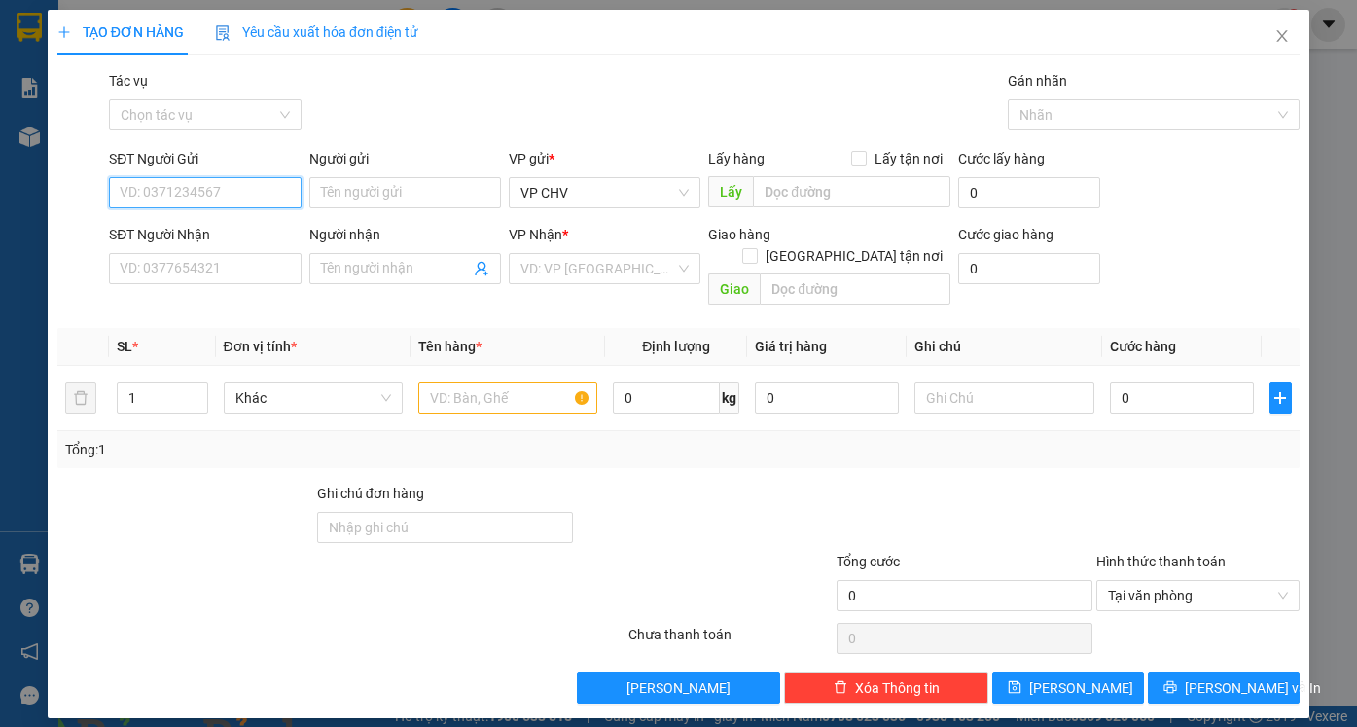
click at [211, 187] on input "SĐT Người Gửi" at bounding box center [205, 192] width 192 height 31
click at [226, 231] on div "0966468252 - QUỐC" at bounding box center [205, 231] width 168 height 21
type input "0966468252"
type input "QUỐC"
type input "0947923474"
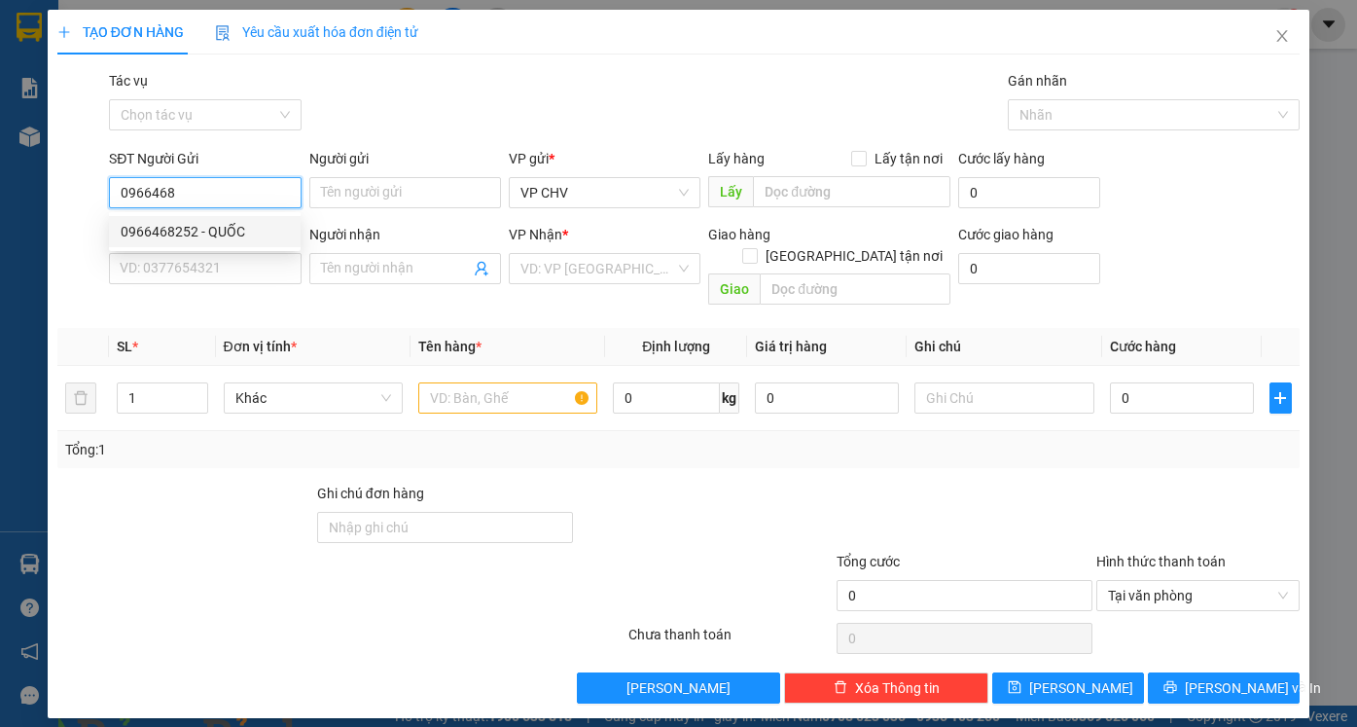
type input "VIỆT"
type input "20.000"
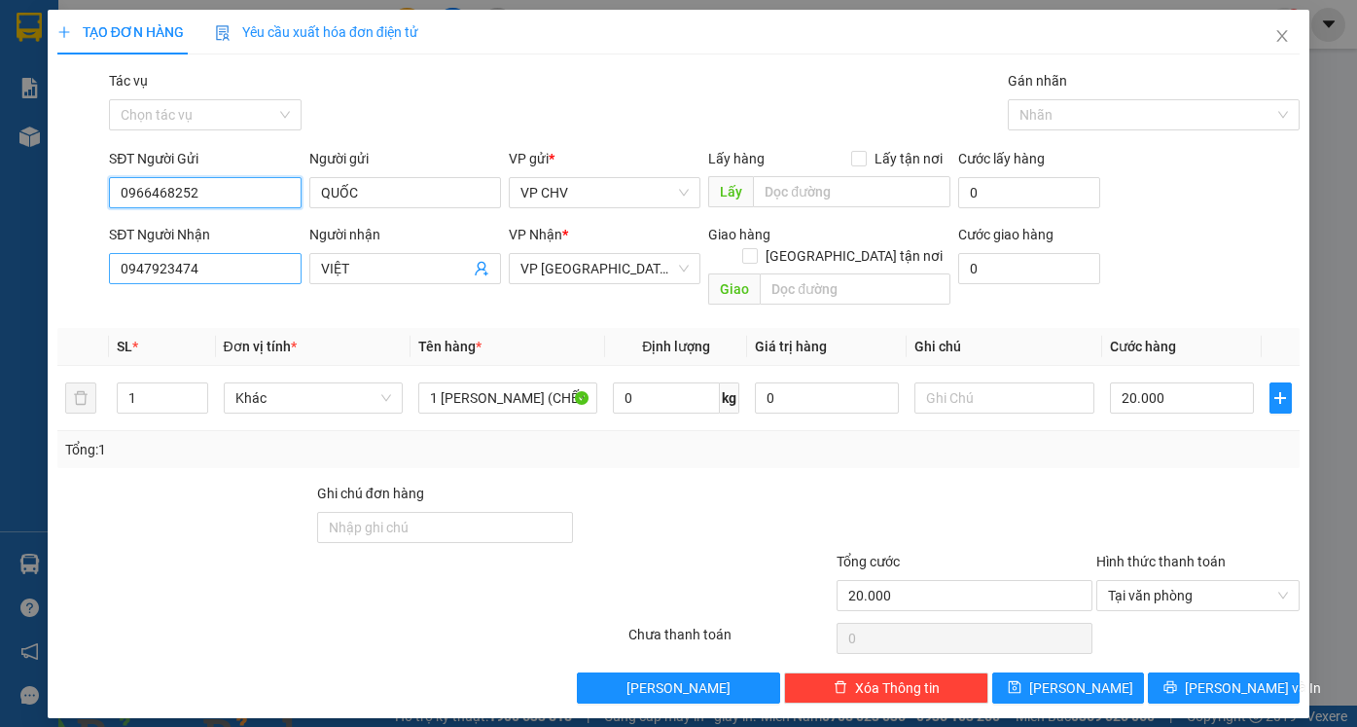
type input "0966468252"
drag, startPoint x: 190, startPoint y: 263, endPoint x: 45, endPoint y: 268, distance: 145.0
click at [45, 268] on div "TẠO ĐƠN HÀNG Yêu cầu xuất hóa đơn điện tử Transit Pickup Surcharge Ids Transit …" at bounding box center [678, 363] width 1357 height 727
type input "0979901137"
drag, startPoint x: 356, startPoint y: 275, endPoint x: 281, endPoint y: 274, distance: 74.9
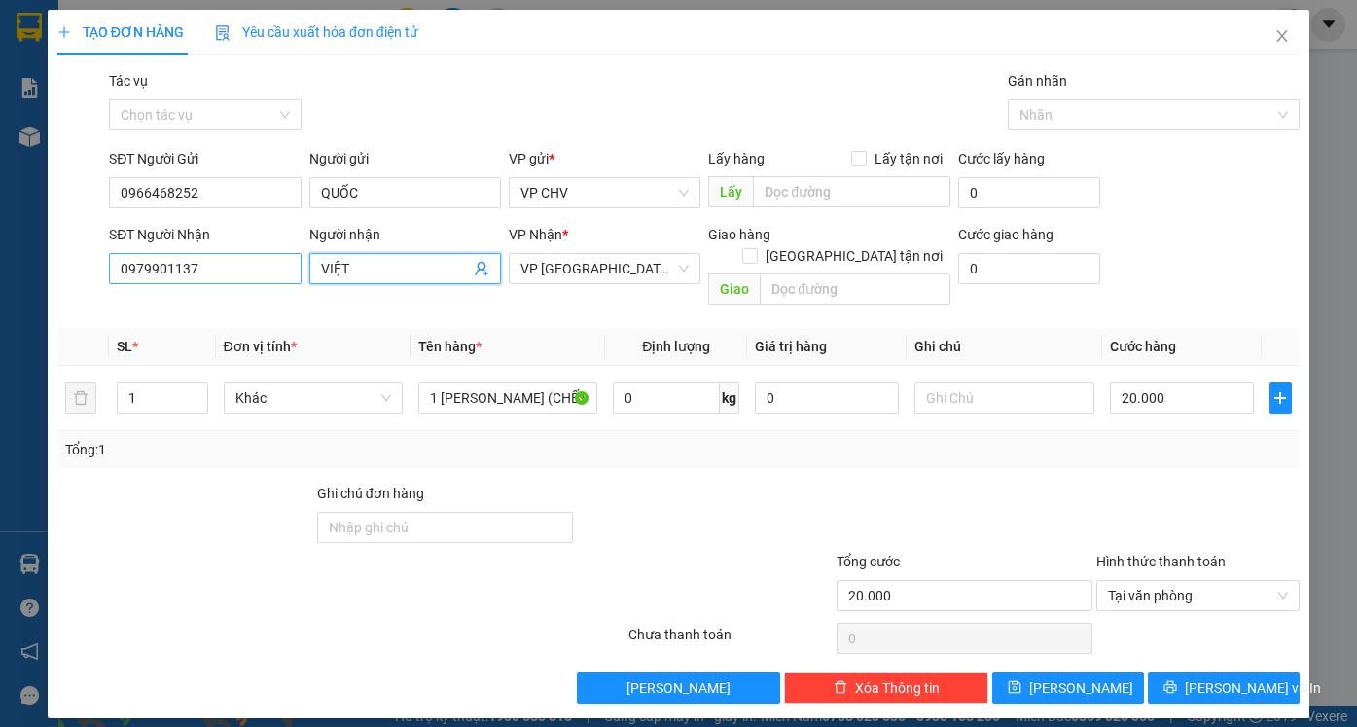
click at [281, 274] on div "SĐT Người Nhận 0979901137 Người nhận VIỆT VIỆT VP Nhận * VP Phước Đông Giao hàn…" at bounding box center [704, 268] width 1198 height 89
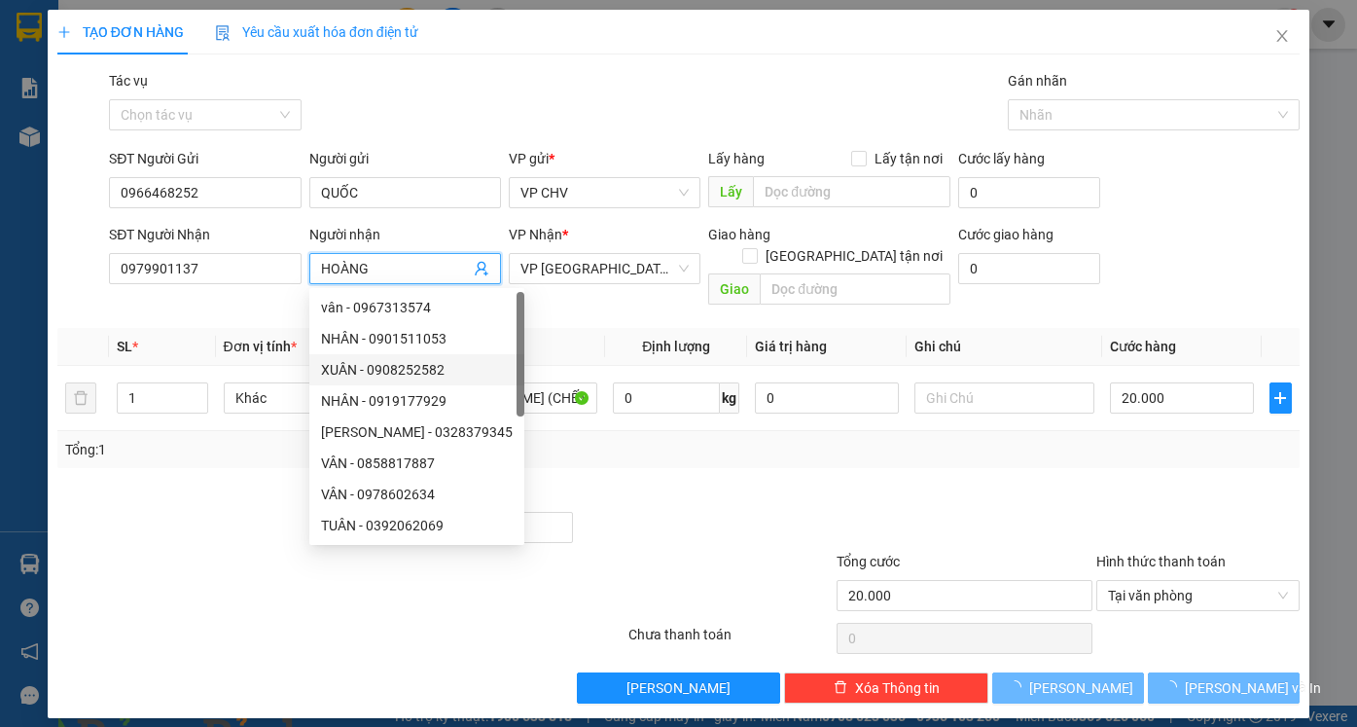
type input "HOÀNG"
drag, startPoint x: 717, startPoint y: 479, endPoint x: 656, endPoint y: 453, distance: 66.3
click at [715, 482] on div at bounding box center [705, 516] width 260 height 68
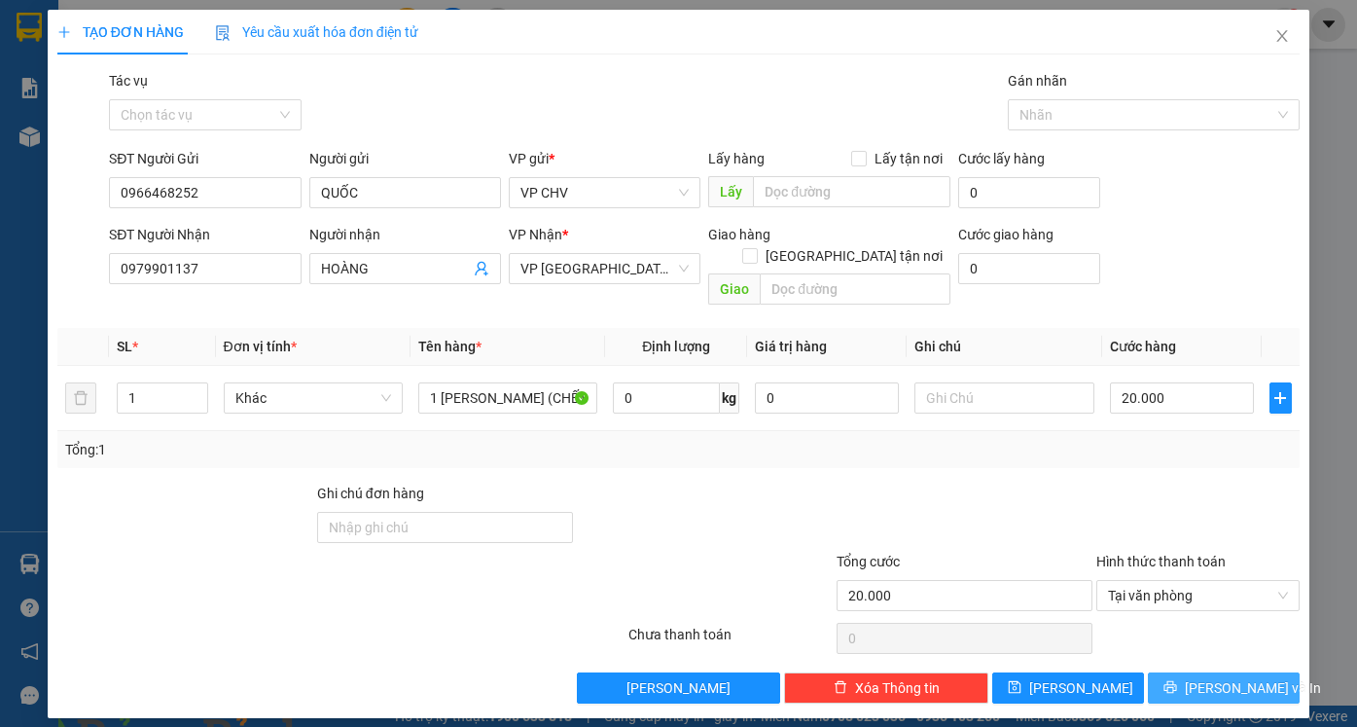
click at [1220, 677] on span "[PERSON_NAME] và In" at bounding box center [1253, 687] width 136 height 21
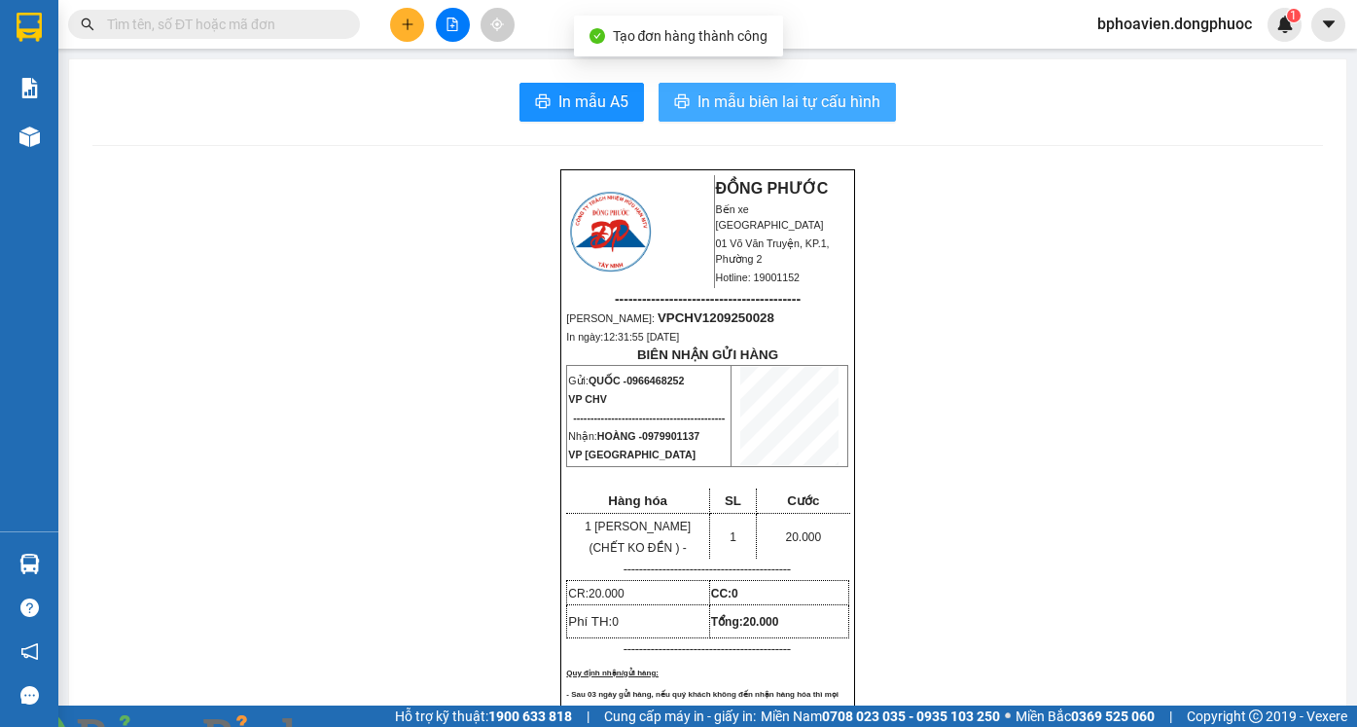
click at [763, 98] on span "In mẫu biên lai tự cấu hình" at bounding box center [788, 101] width 183 height 24
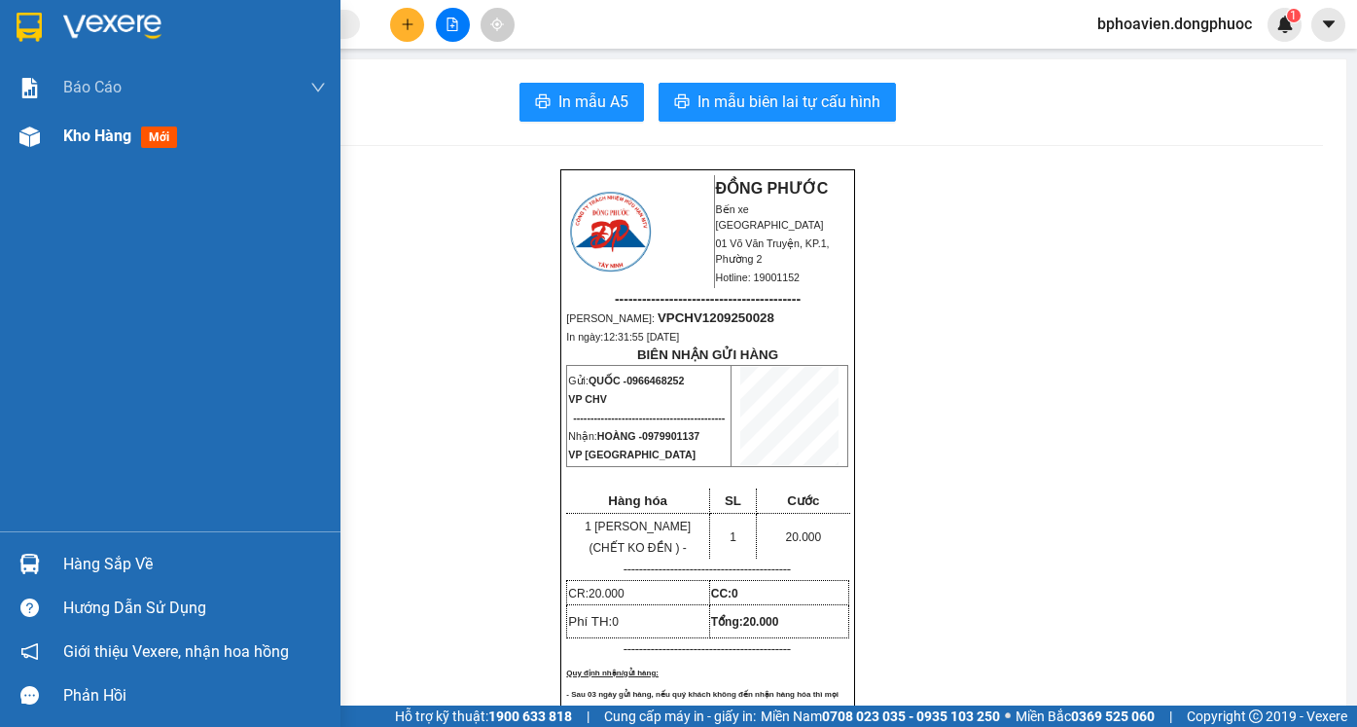
click at [96, 142] on span "Kho hàng" at bounding box center [97, 135] width 68 height 18
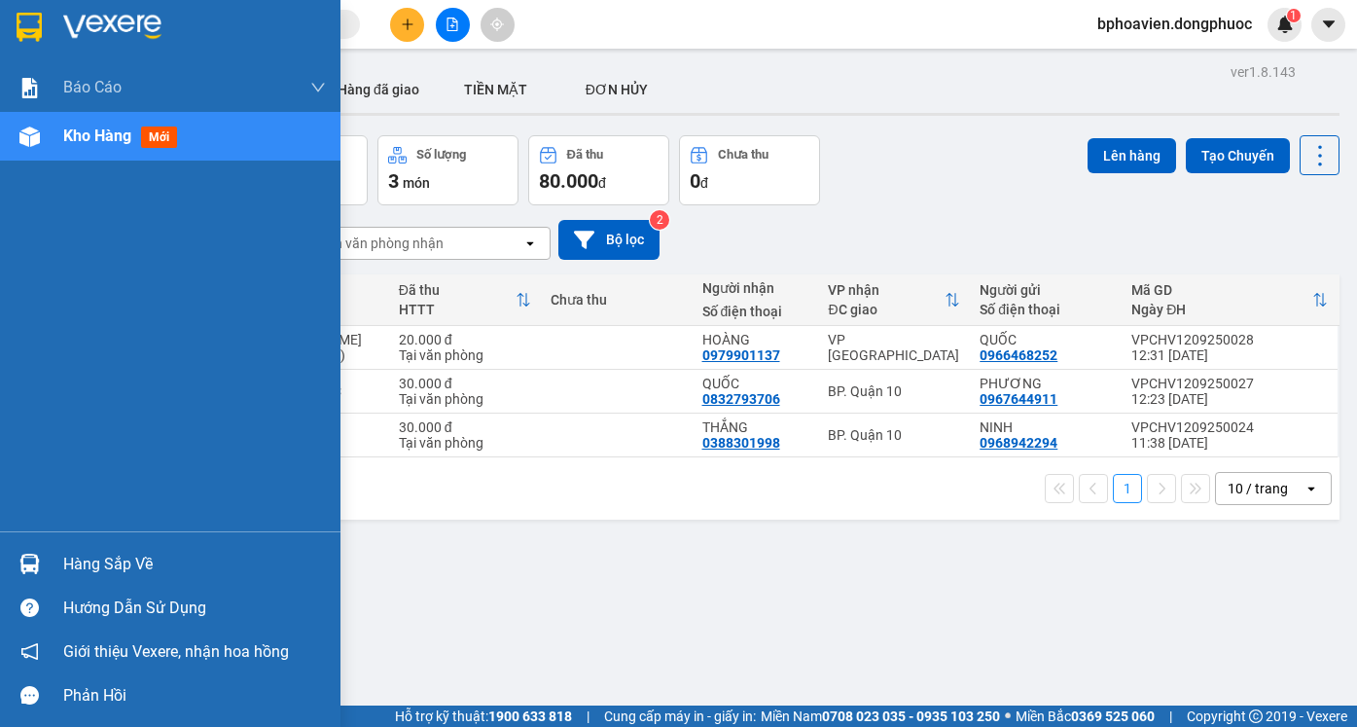
click at [98, 567] on div "Hàng sắp về" at bounding box center [194, 564] width 263 height 29
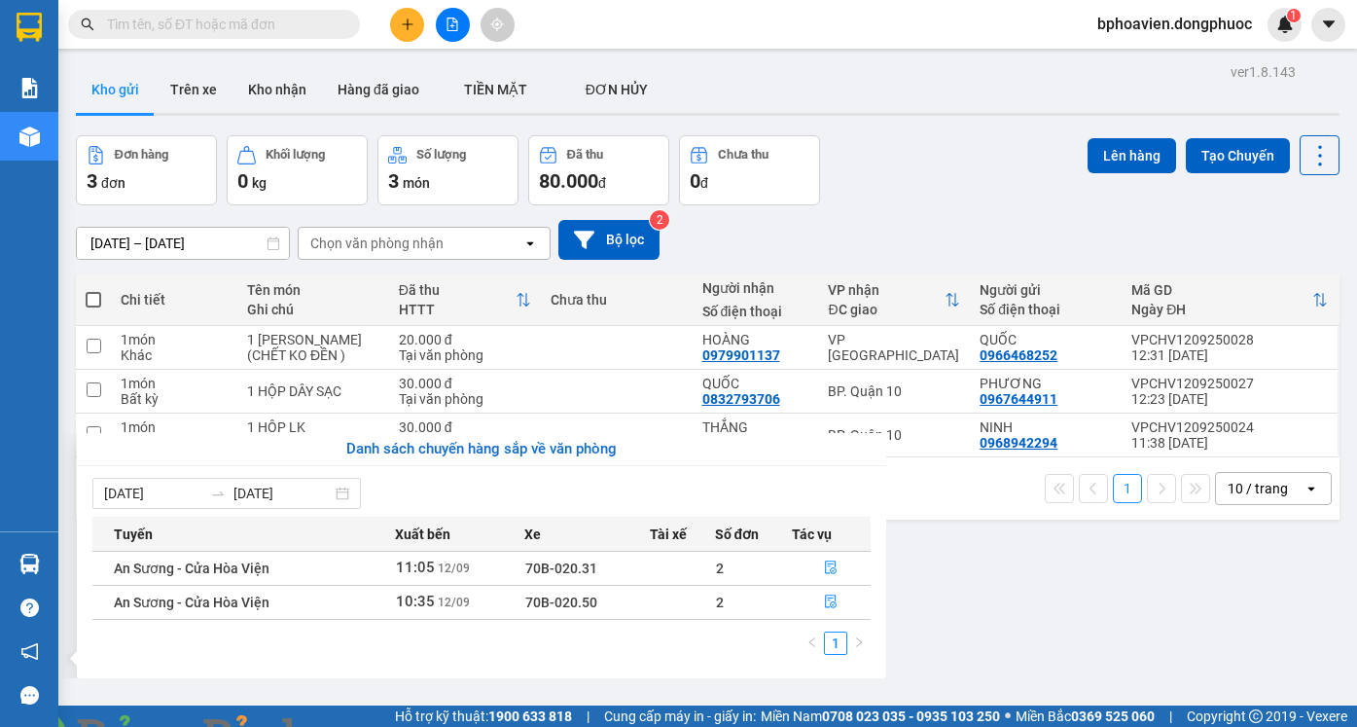
drag, startPoint x: 1002, startPoint y: 595, endPoint x: 562, endPoint y: 547, distance: 442.3
click at [1000, 594] on section "Kết quả tìm kiếm ( 0 ) Bộ lọc No Data bphoavien.dongphuoc 1 Báo cáo Mẫu 1: Báo …" at bounding box center [678, 363] width 1357 height 727
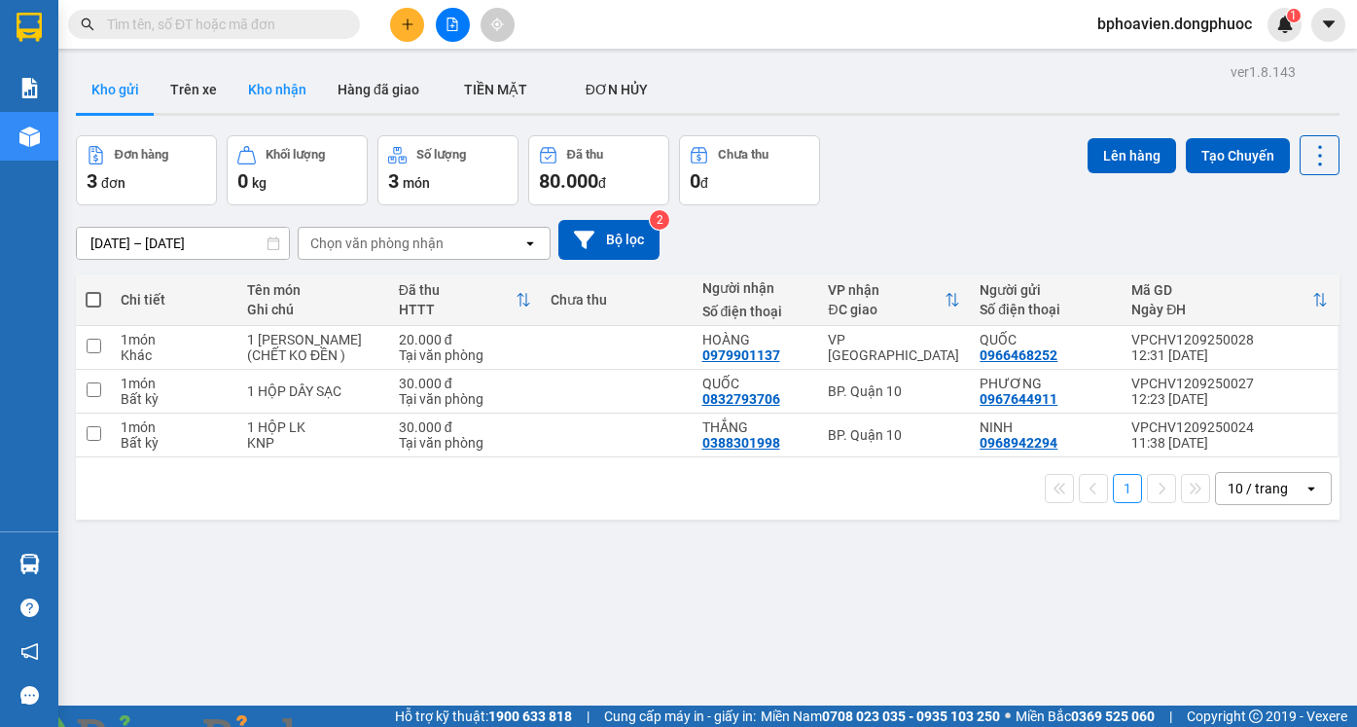
click at [285, 76] on button "Kho nhận" at bounding box center [276, 89] width 89 height 47
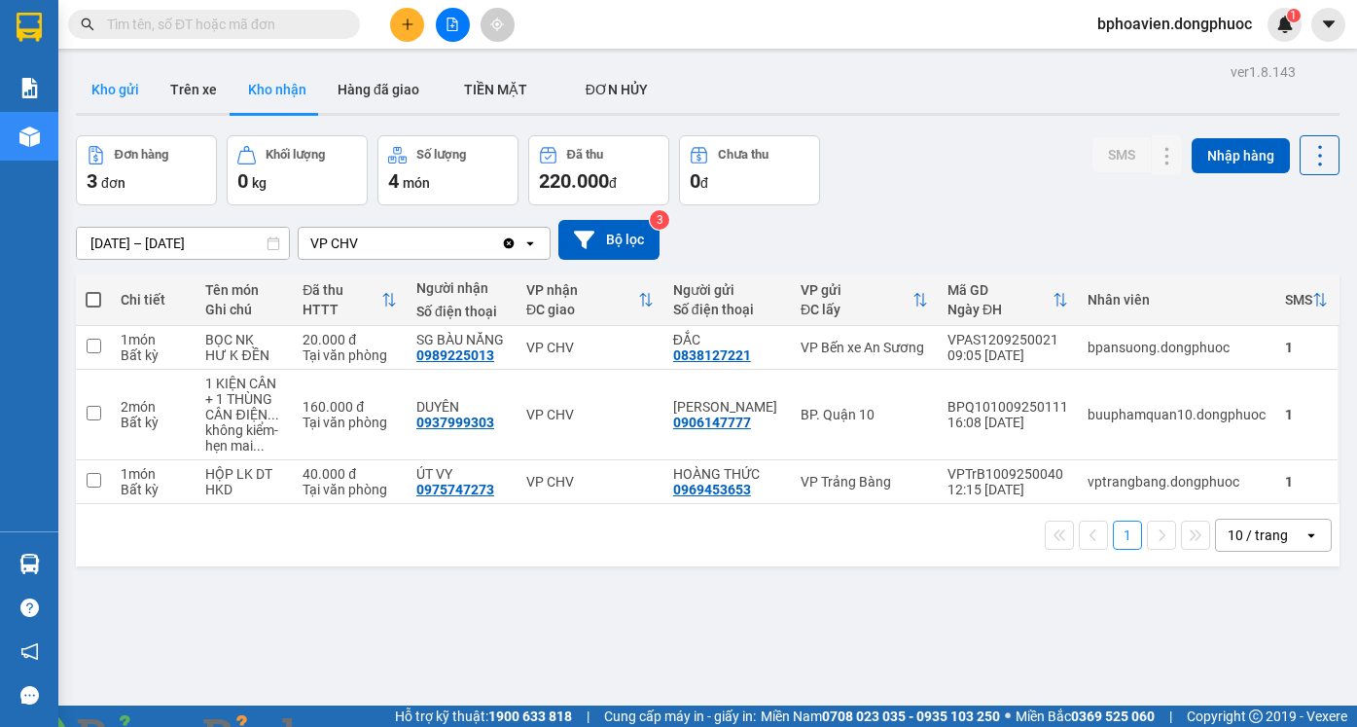
click at [102, 98] on button "Kho gửi" at bounding box center [115, 89] width 79 height 47
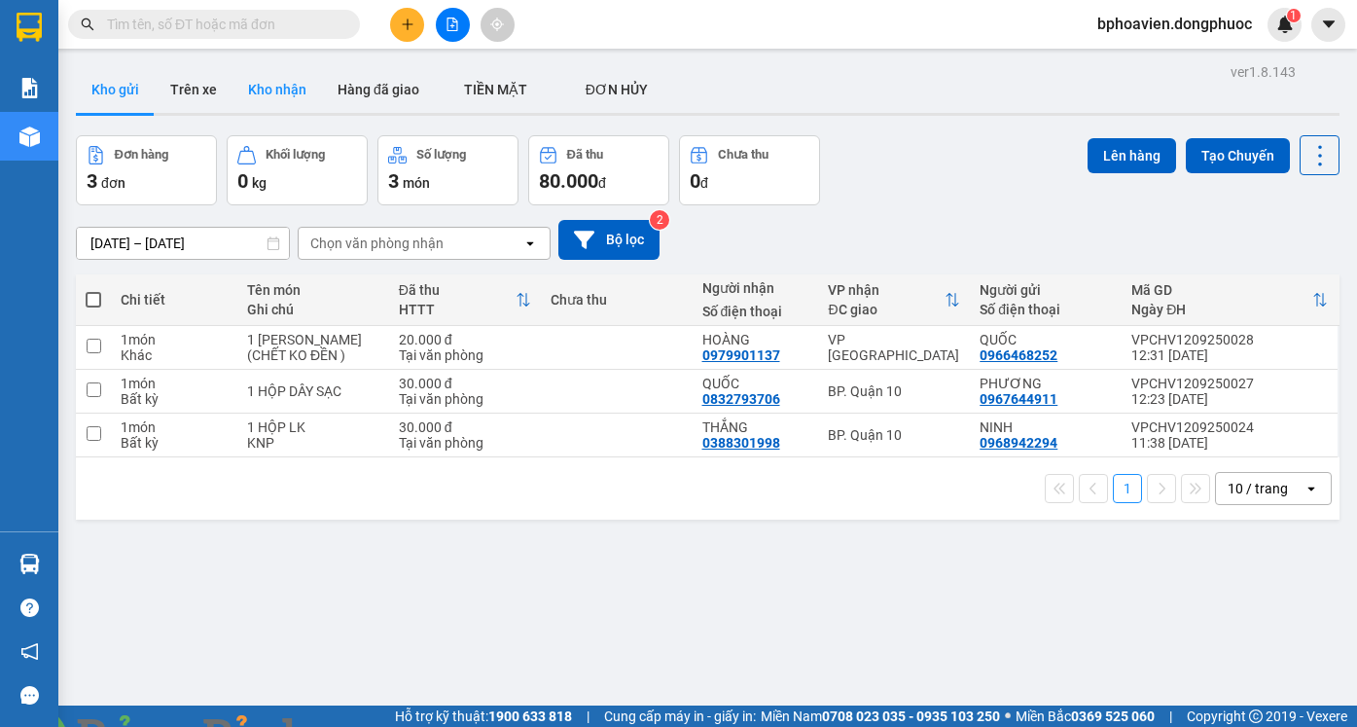
click at [248, 75] on button "Kho nhận" at bounding box center [276, 89] width 89 height 47
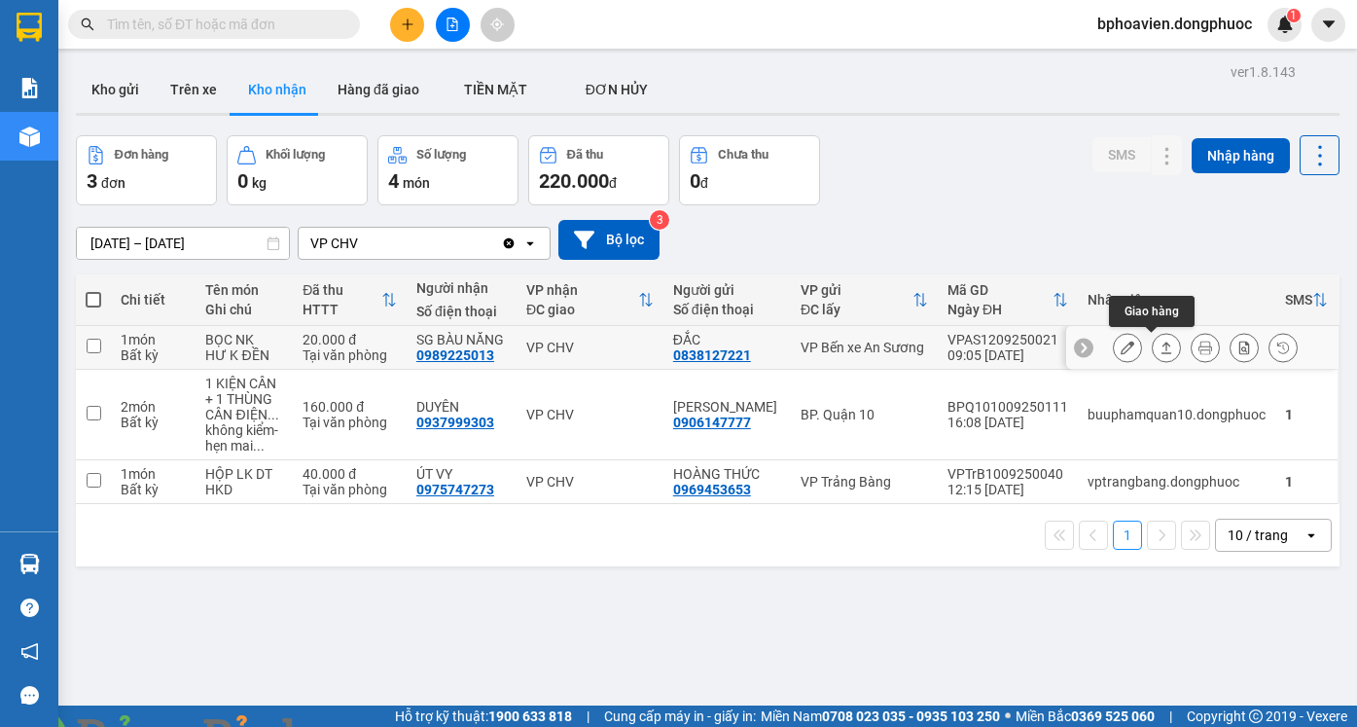
click at [1159, 349] on icon at bounding box center [1166, 347] width 14 height 14
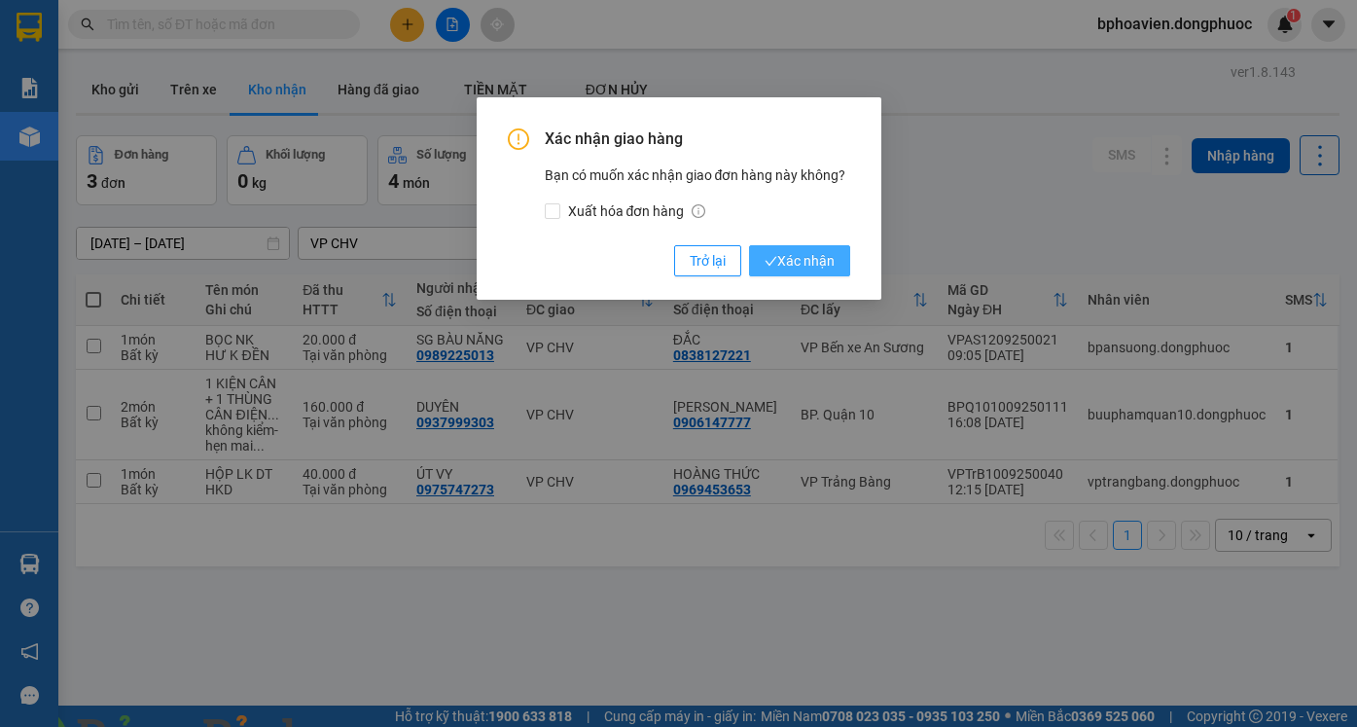
click at [816, 261] on span "Xác nhận" at bounding box center [799, 260] width 70 height 21
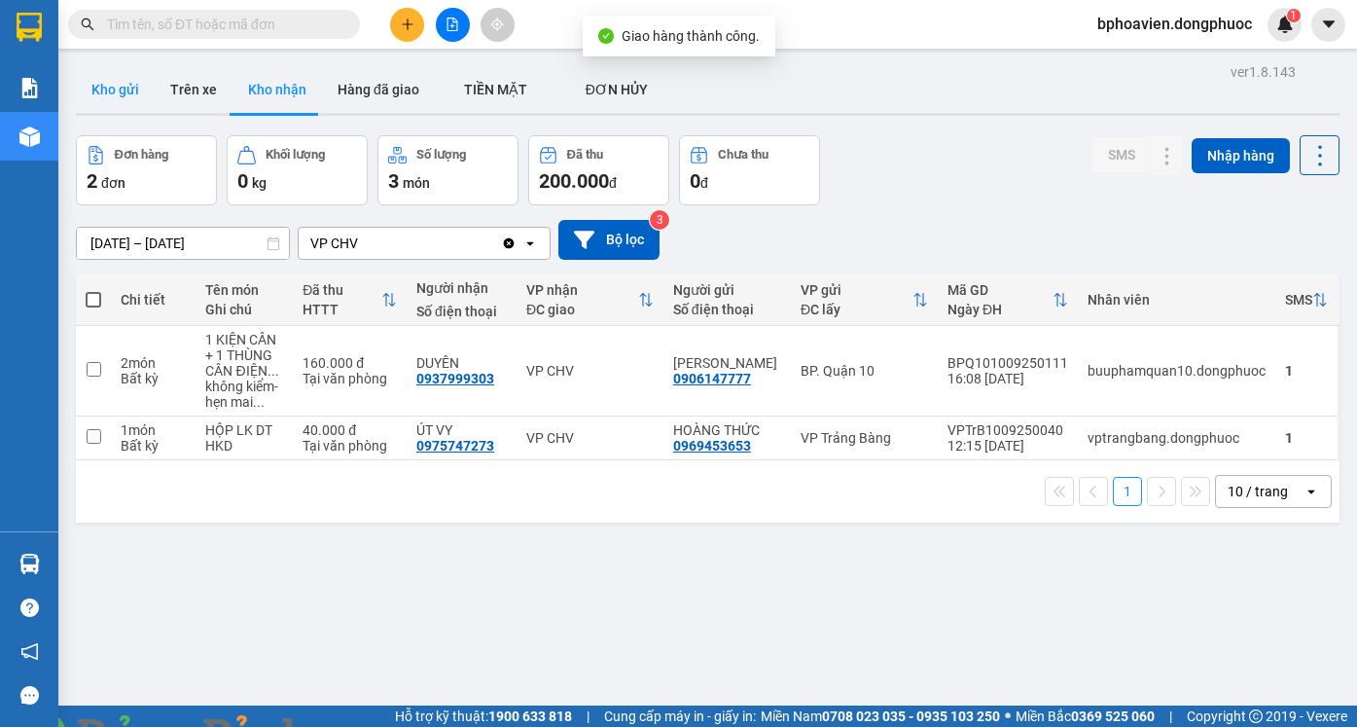
click at [115, 86] on button "Kho gửi" at bounding box center [115, 89] width 79 height 47
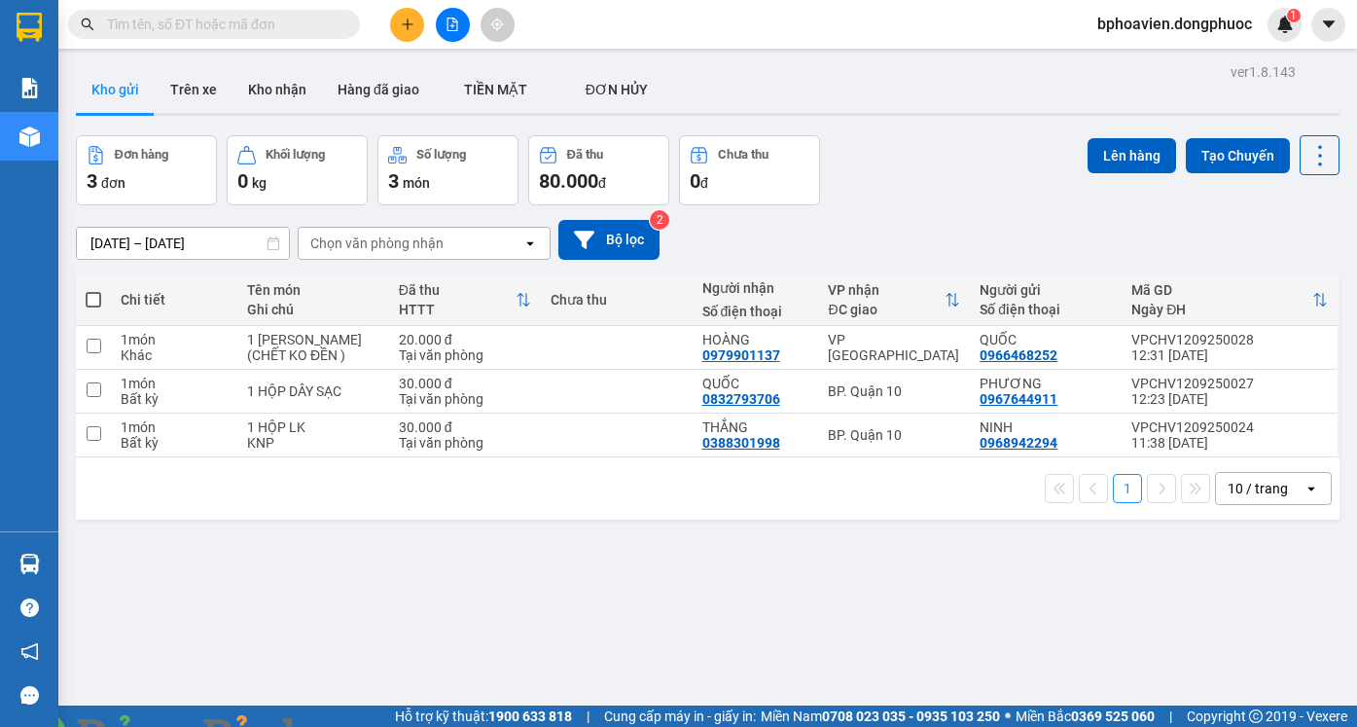
click at [402, 23] on icon "plus" at bounding box center [408, 25] width 14 height 14
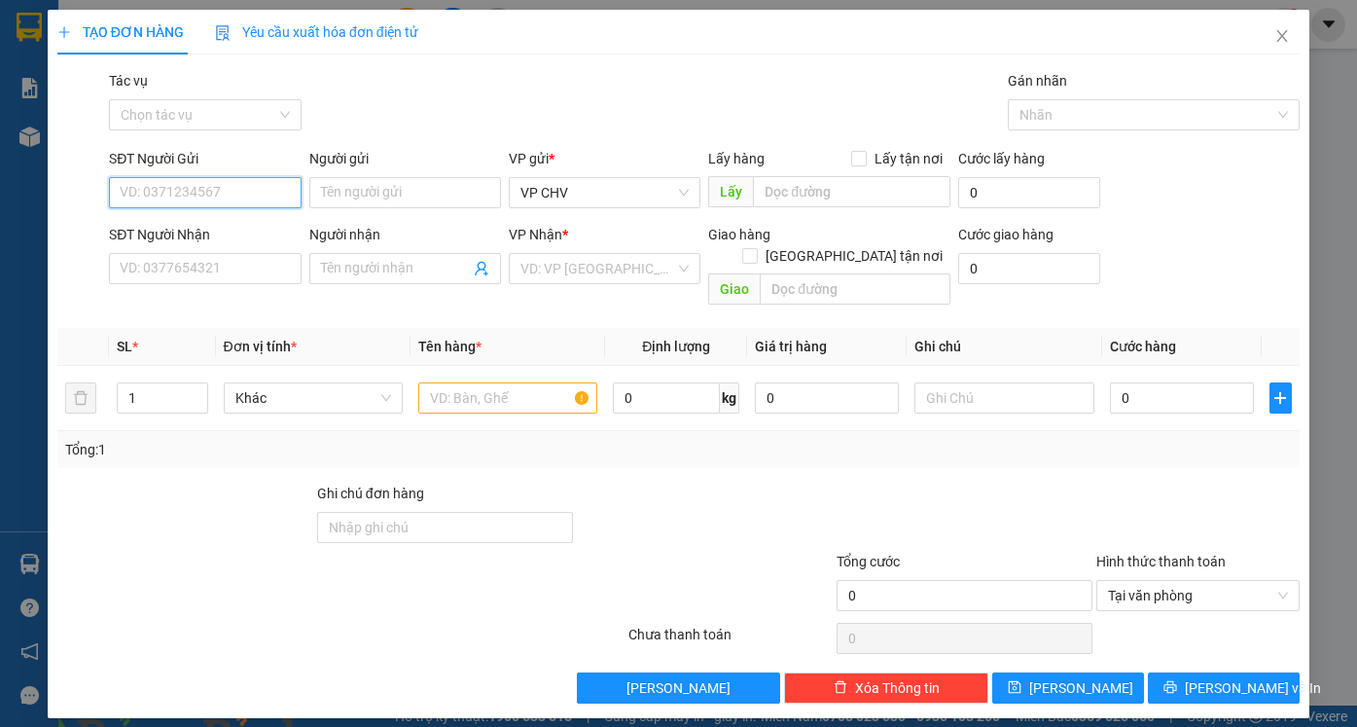
click at [192, 195] on input "SĐT Người Gửi" at bounding box center [205, 192] width 192 height 31
drag, startPoint x: 217, startPoint y: 234, endPoint x: 296, endPoint y: 359, distance: 147.3
click at [218, 234] on div "0909867940 - KHÉN" at bounding box center [205, 231] width 168 height 21
type input "0909867940"
type input "KHÉN"
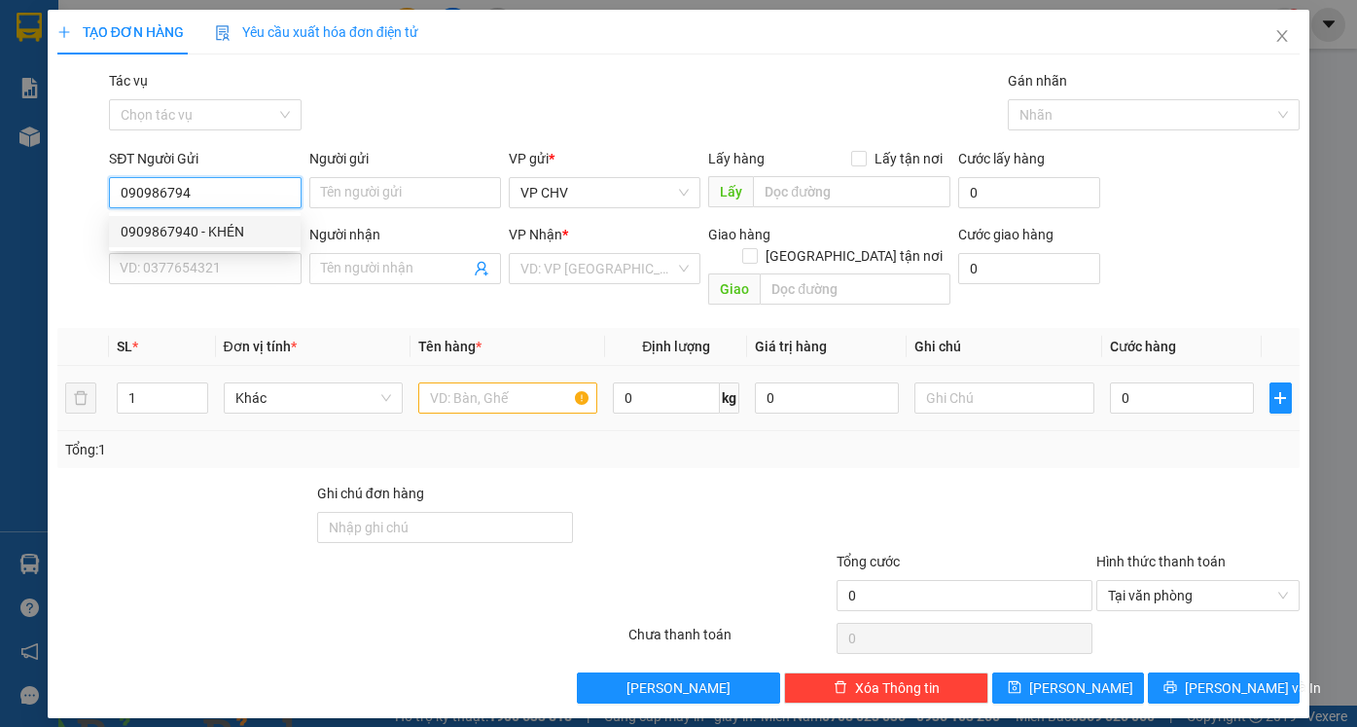
type input "0962772352"
type input "TUẤN"
type input "45.000"
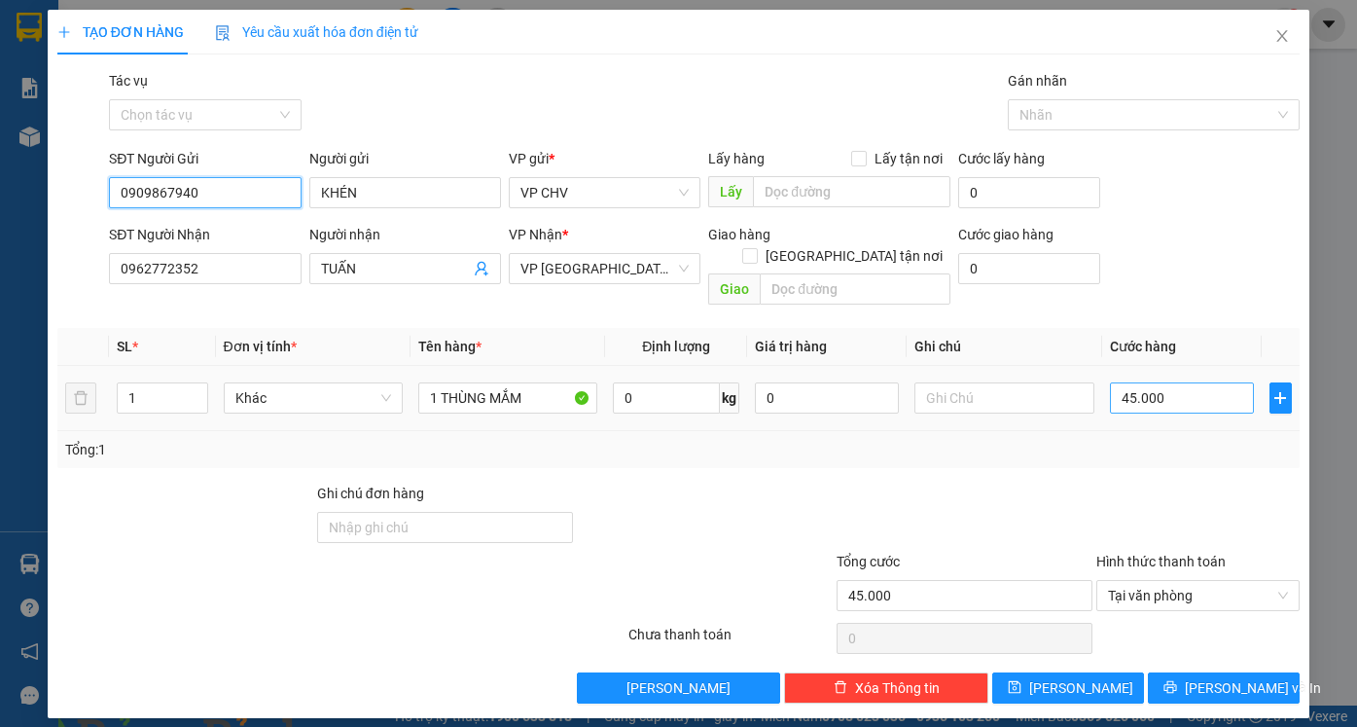
type input "0909867940"
click at [1169, 382] on input "45.000" at bounding box center [1182, 397] width 144 height 31
type input "3"
type input "30"
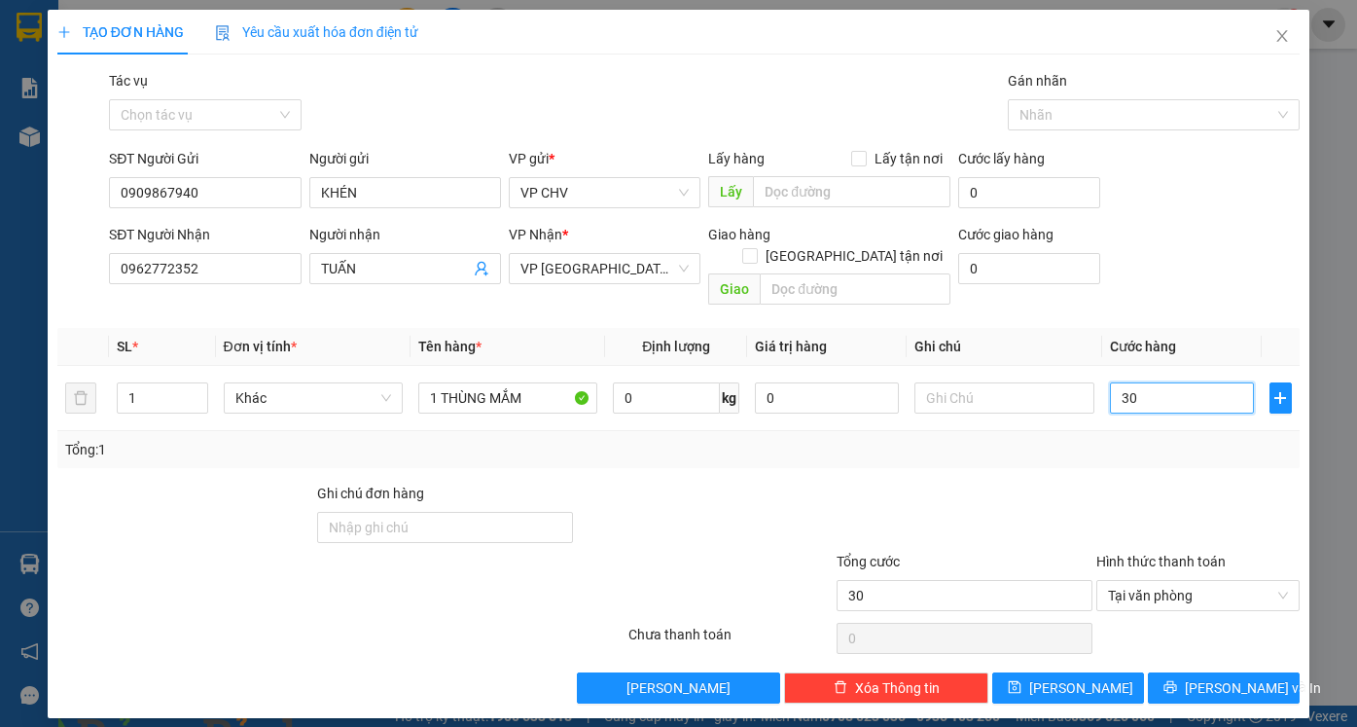
type input "30"
type input "30.000"
drag, startPoint x: 1125, startPoint y: 444, endPoint x: 899, endPoint y: 423, distance: 227.5
click at [1119, 446] on div "Transit Pickup Surcharge Ids Transit Deliver Surcharge Ids Transit Deliver Surc…" at bounding box center [678, 386] width 1242 height 633
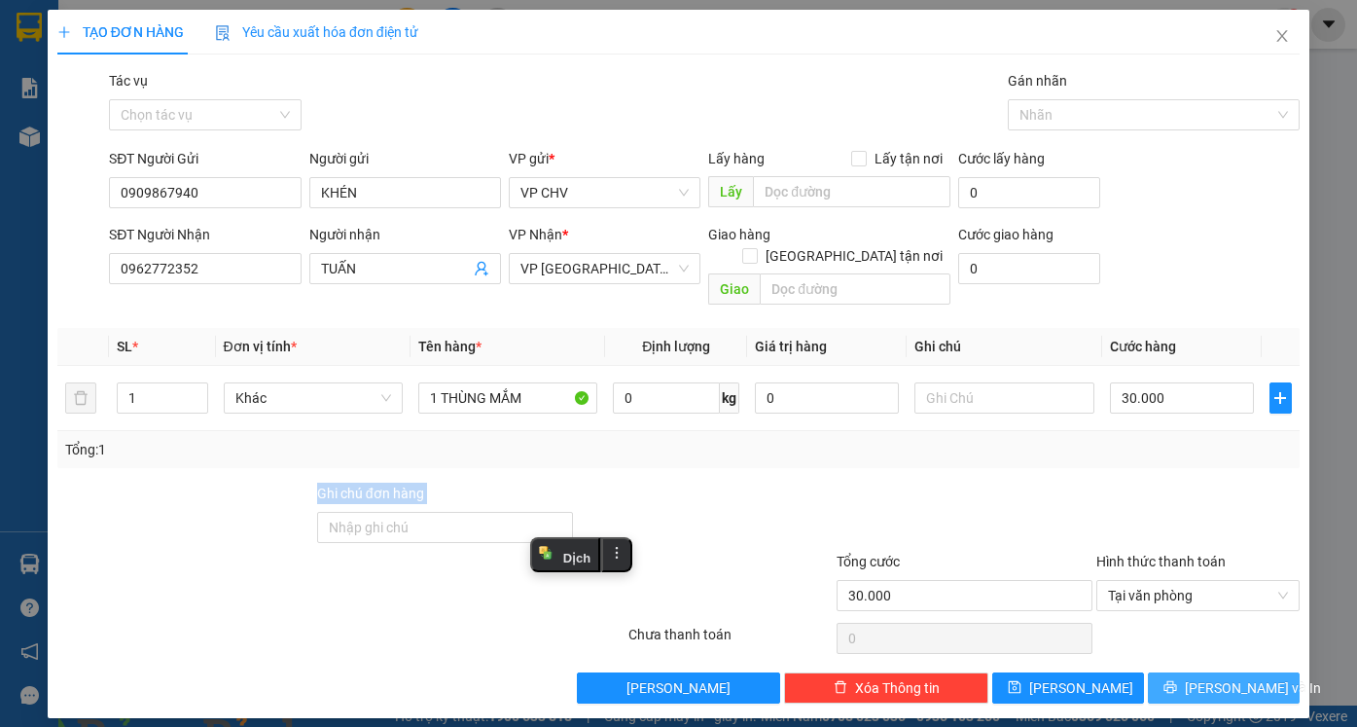
click at [1216, 672] on button "[PERSON_NAME] và In" at bounding box center [1224, 687] width 152 height 31
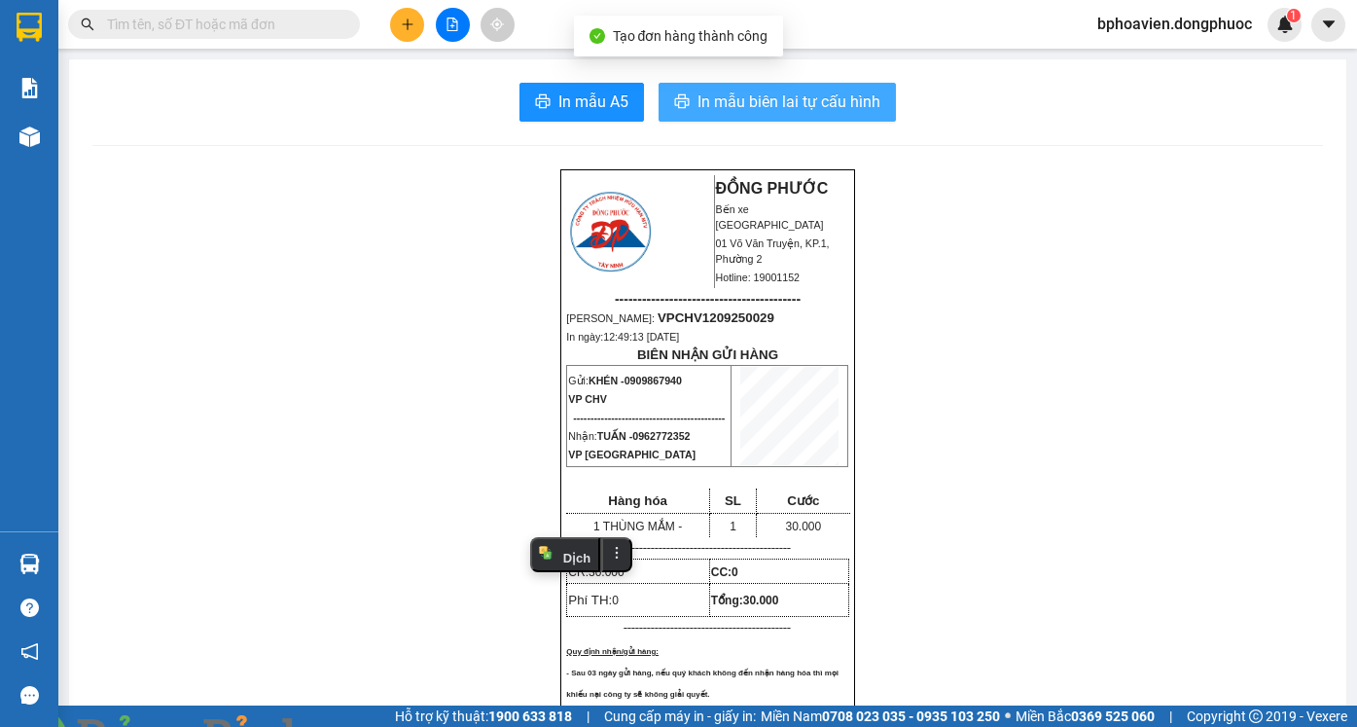
click at [752, 103] on span "In mẫu biên lai tự cấu hình" at bounding box center [788, 101] width 183 height 24
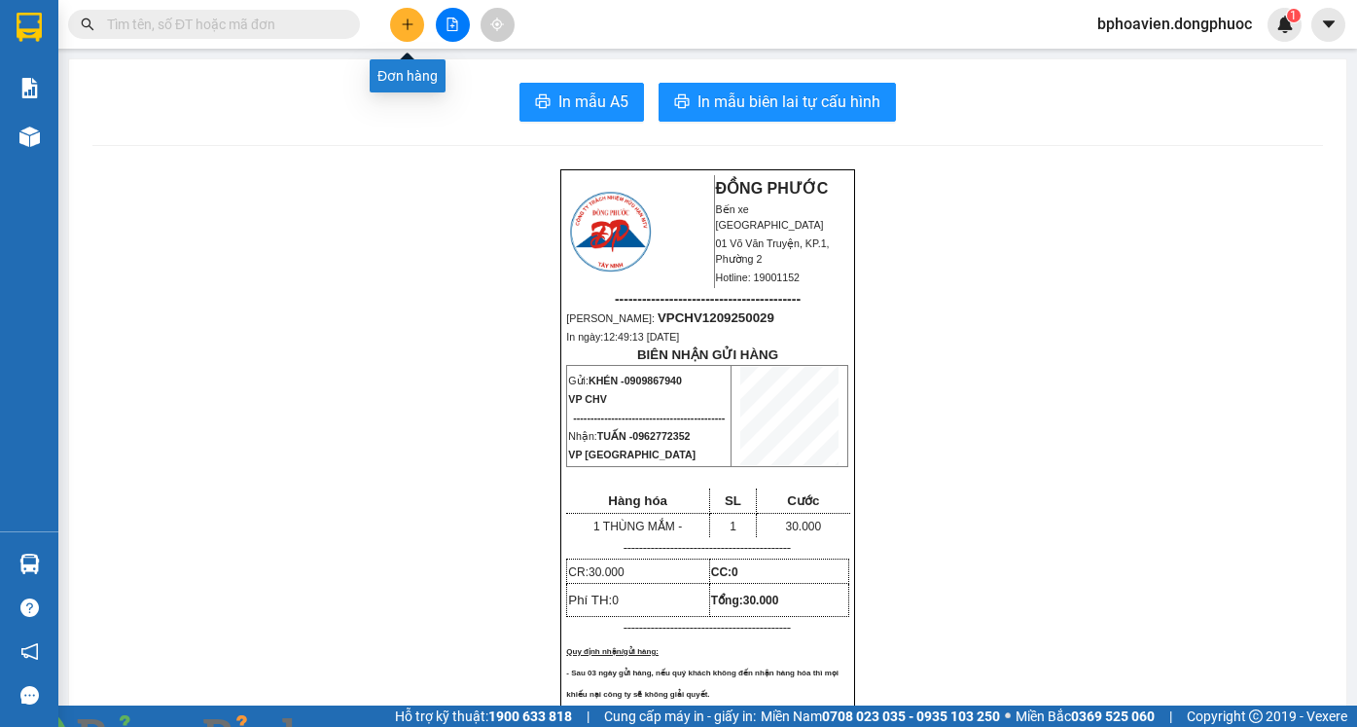
click at [408, 29] on icon "plus" at bounding box center [407, 23] width 1 height 11
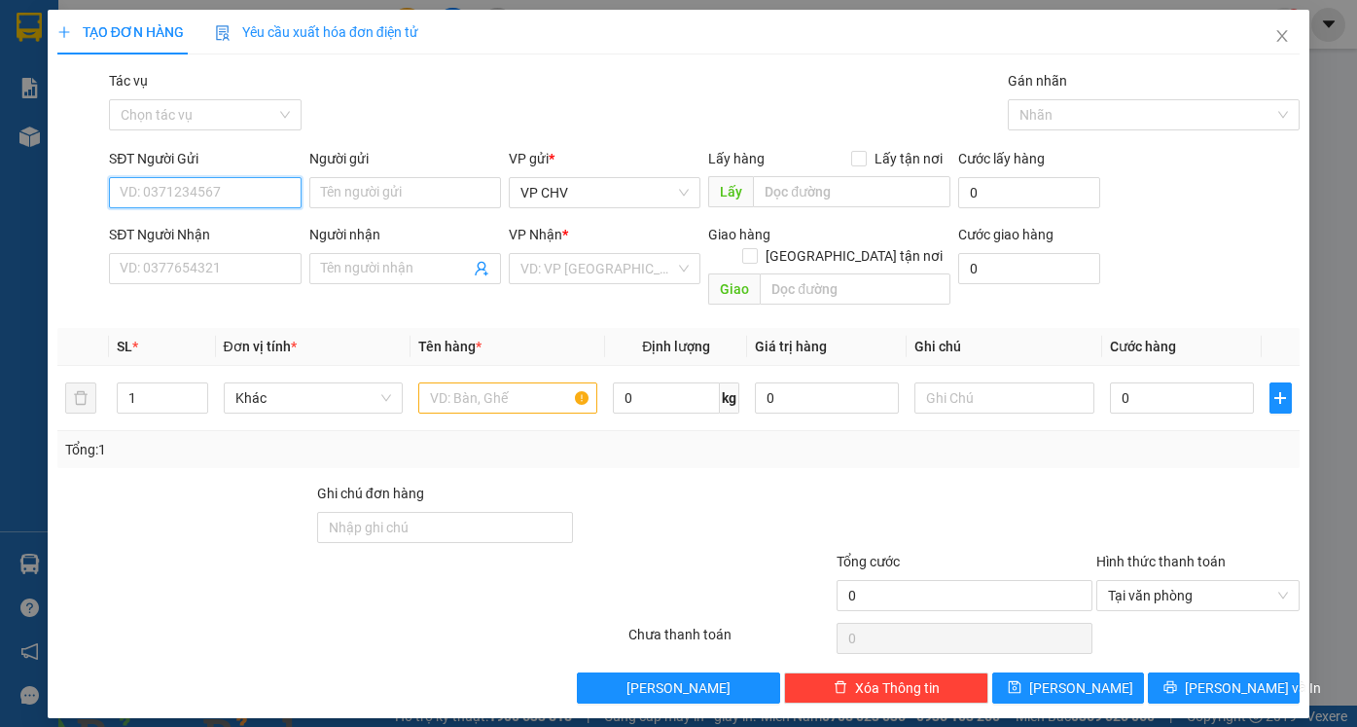
click at [236, 195] on input "SĐT Người Gửi" at bounding box center [205, 192] width 192 height 31
click at [212, 236] on div "0909867940 - KHÉN" at bounding box center [205, 231] width 168 height 21
type input "0909867940"
type input "KHÉN"
type input "0962772352"
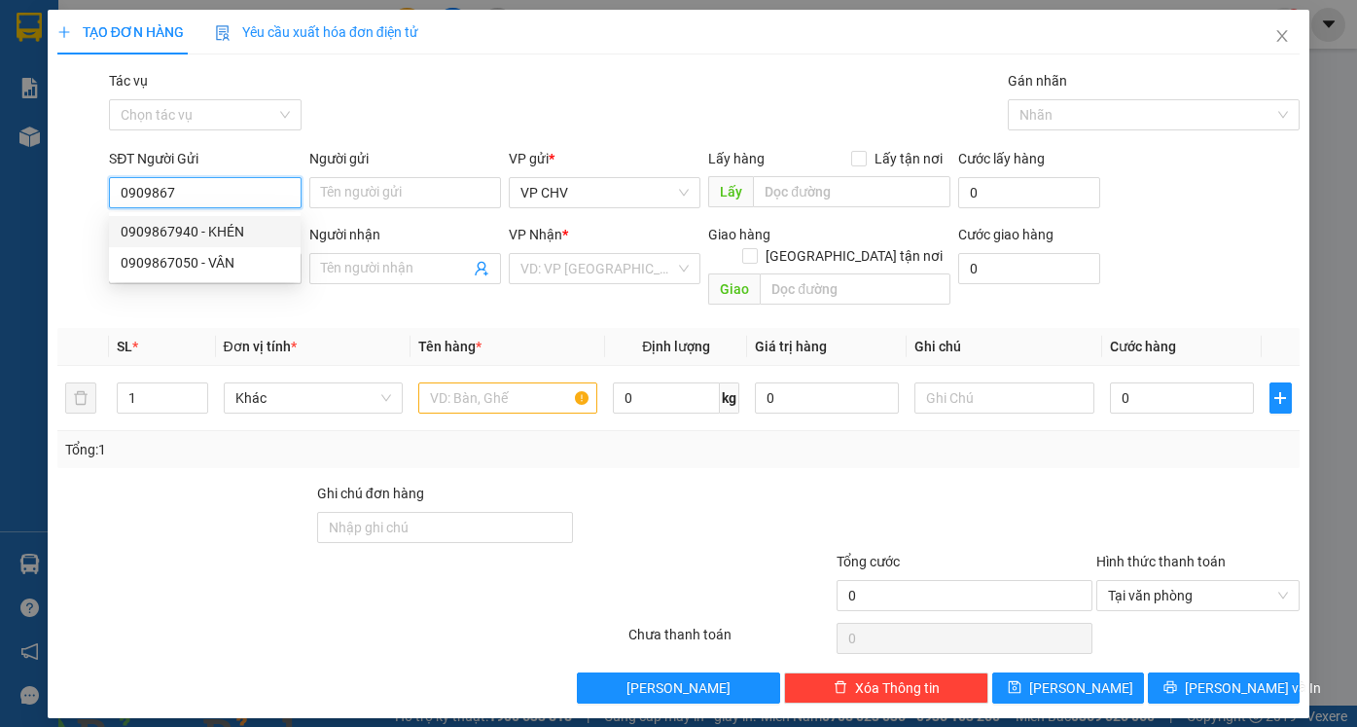
type input "TUẤN"
type input "30.000"
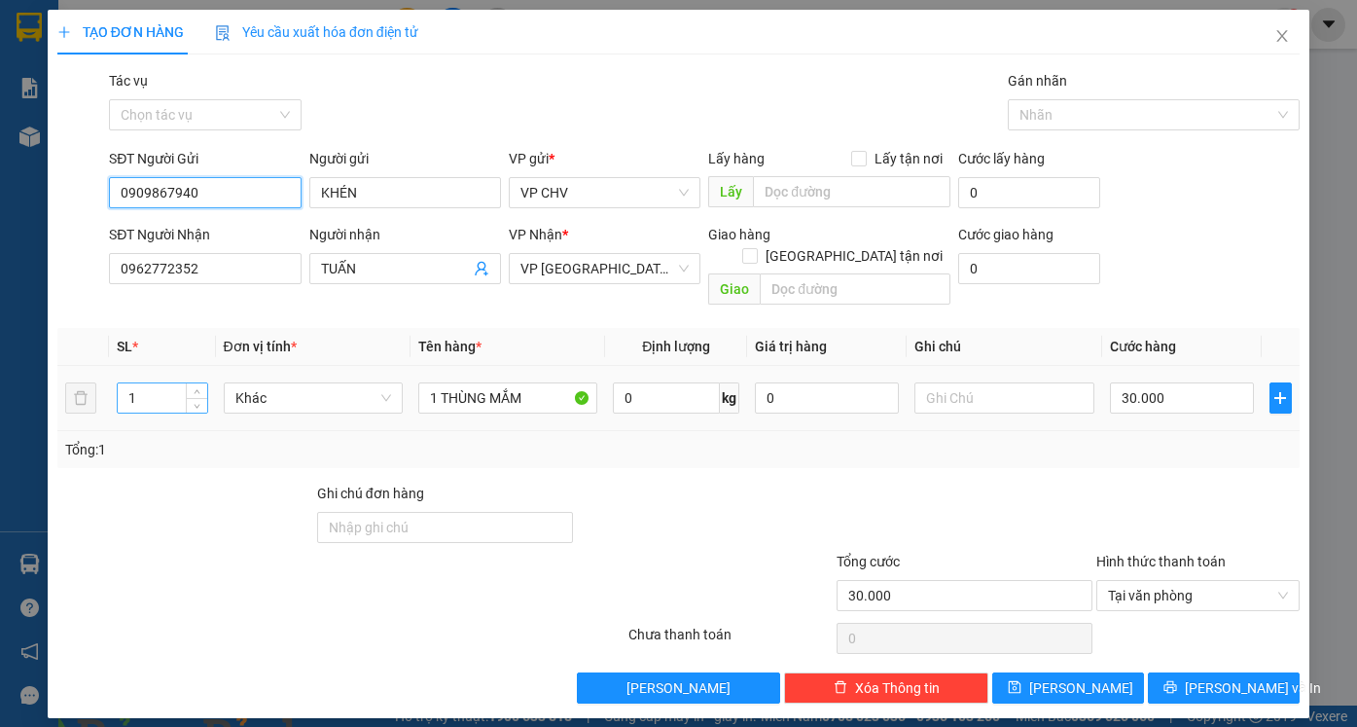
type input "0909867940"
drag, startPoint x: 159, startPoint y: 373, endPoint x: 0, endPoint y: 373, distance: 158.5
click at [0, 373] on div "TẠO ĐƠN HÀNG Yêu cầu xuất hóa đơn điện tử Transit Pickup Surcharge Ids Transit …" at bounding box center [678, 363] width 1357 height 727
type input "2"
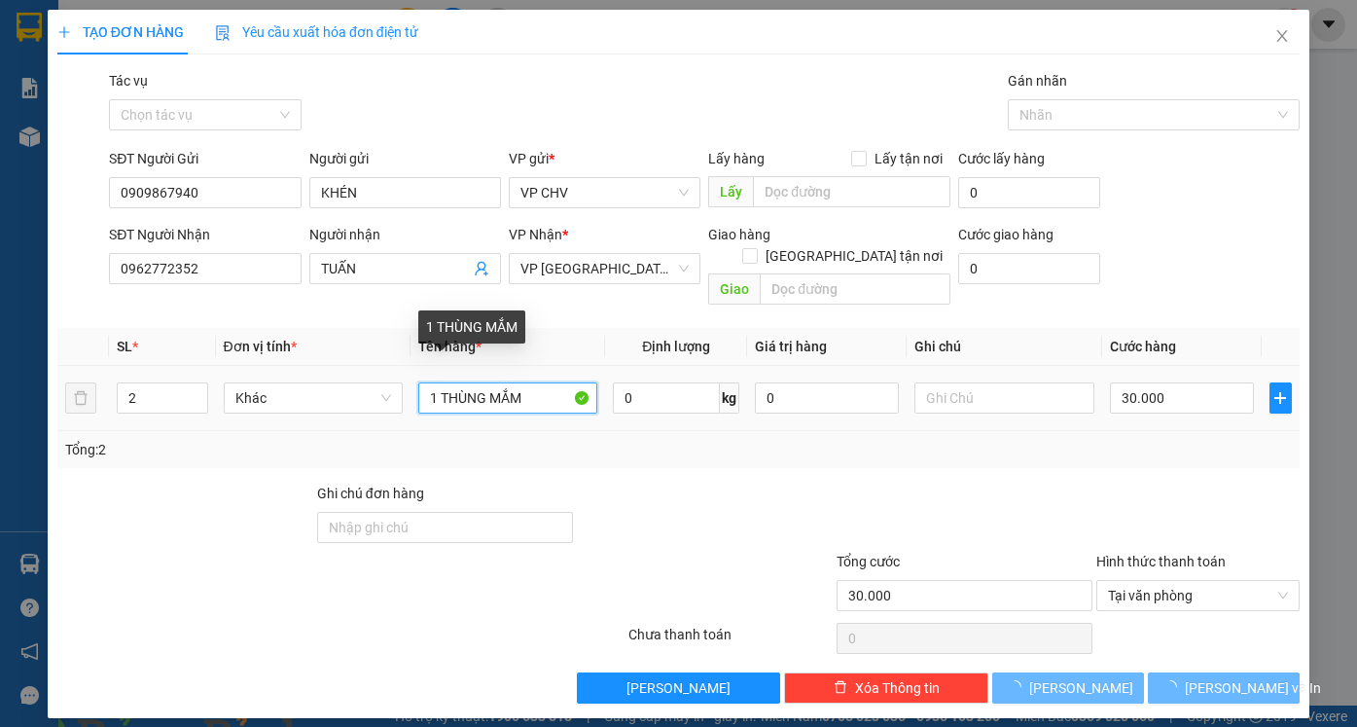
type input "0"
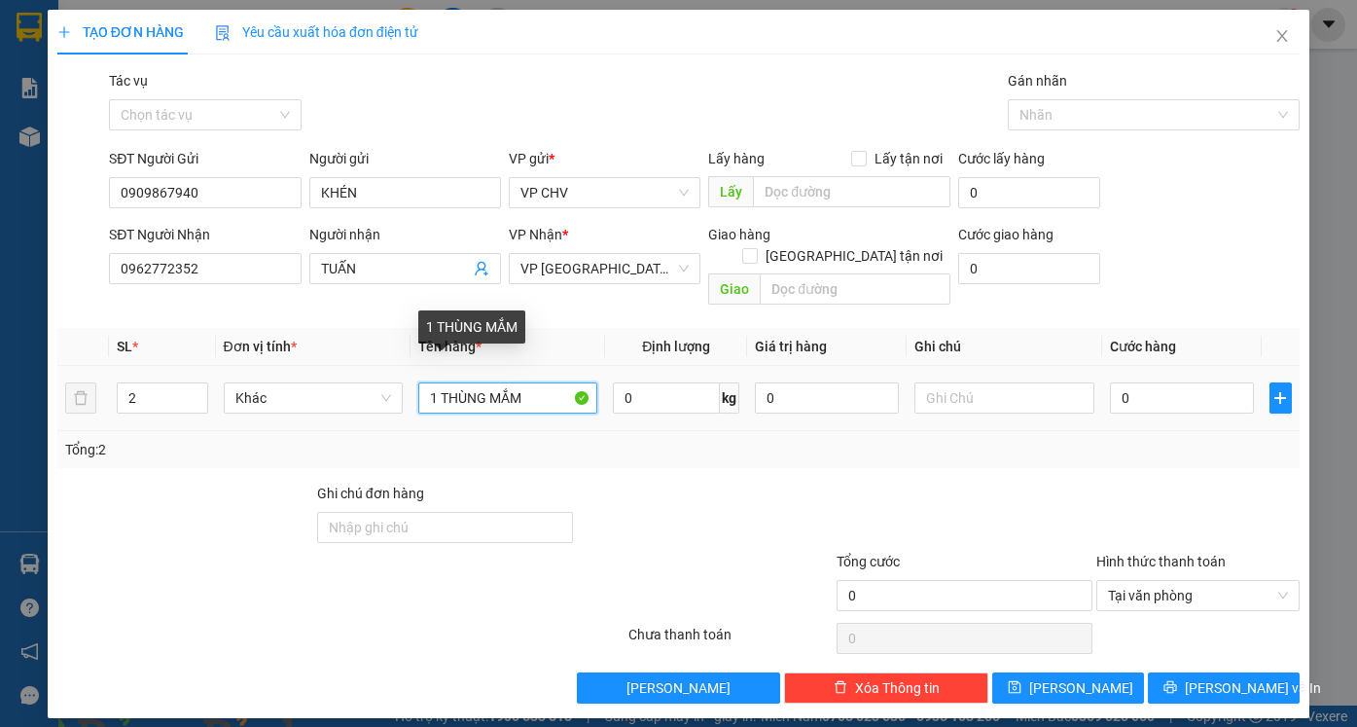
click at [436, 382] on input "1 THÙNG MẮM" at bounding box center [507, 397] width 179 height 31
type input "2 THÙNG MẮM"
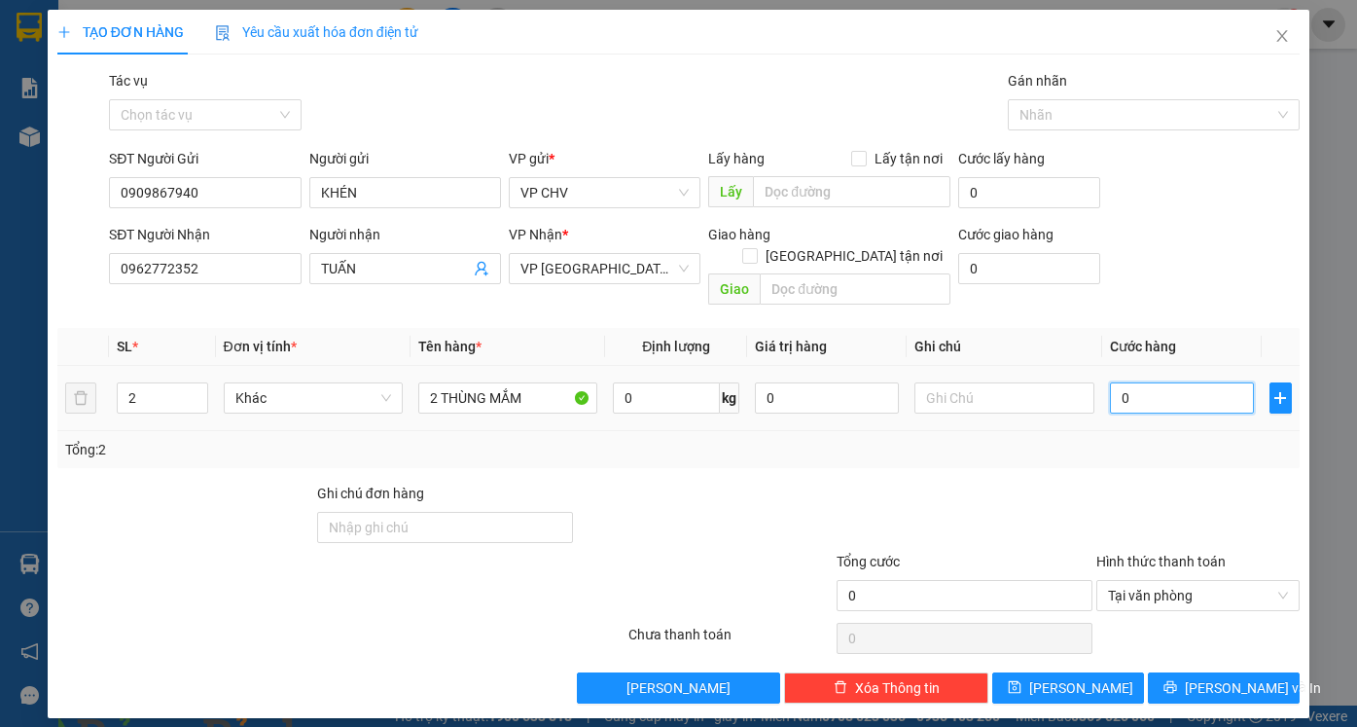
click at [1190, 382] on input "0" at bounding box center [1182, 397] width 144 height 31
type input "7"
type input "70"
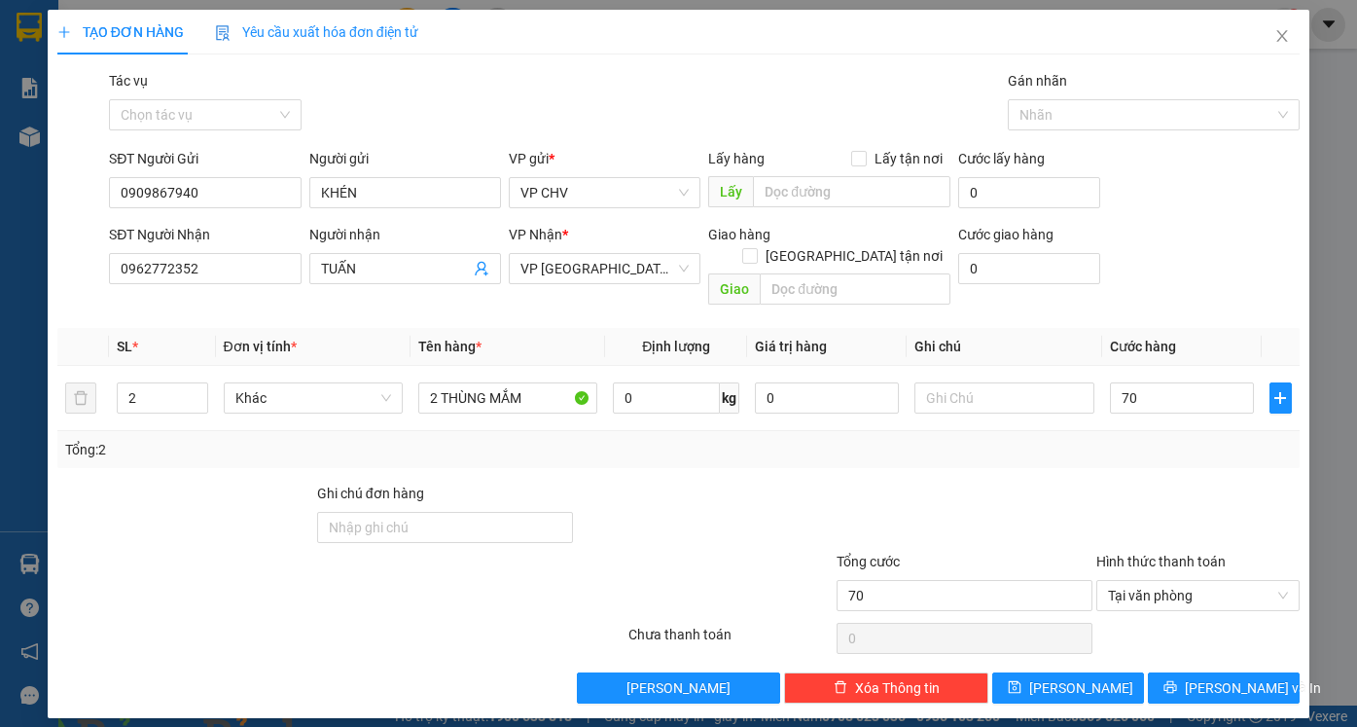
click at [1172, 454] on div "Transit Pickup Surcharge Ids Transit Deliver Surcharge Ids Transit Deliver Surc…" at bounding box center [678, 386] width 1242 height 633
type input "70.000"
click at [1249, 677] on span "[PERSON_NAME] và In" at bounding box center [1253, 687] width 136 height 21
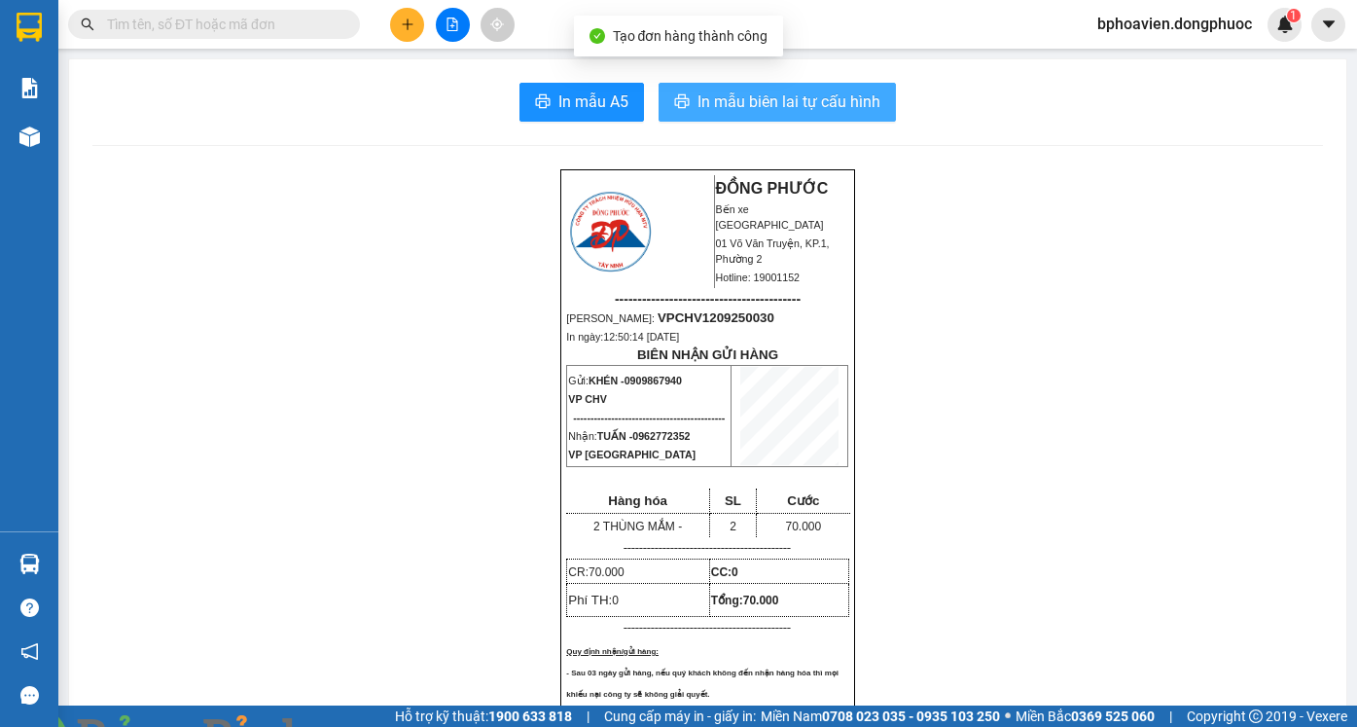
click at [728, 109] on span "In mẫu biên lai tự cấu hình" at bounding box center [788, 101] width 183 height 24
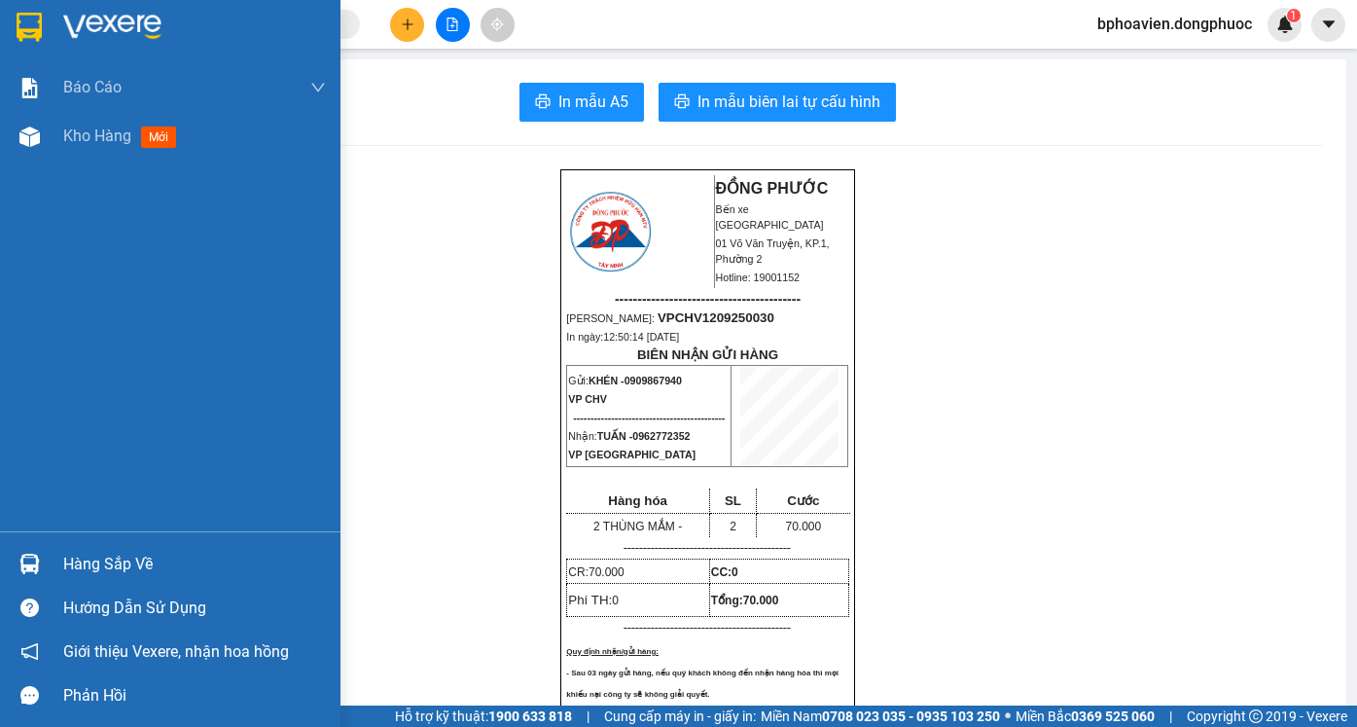
click at [86, 557] on div "Hàng sắp về" at bounding box center [194, 564] width 263 height 29
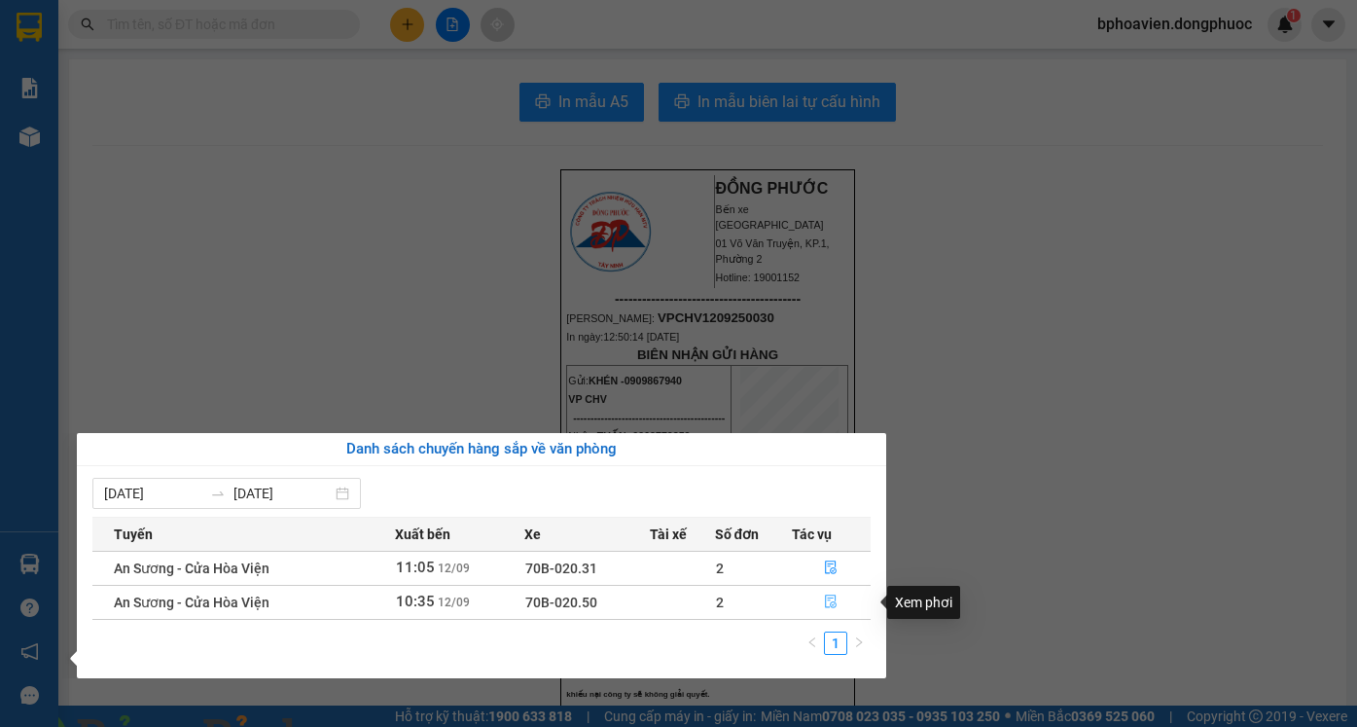
click at [844, 607] on button "button" at bounding box center [832, 601] width 78 height 31
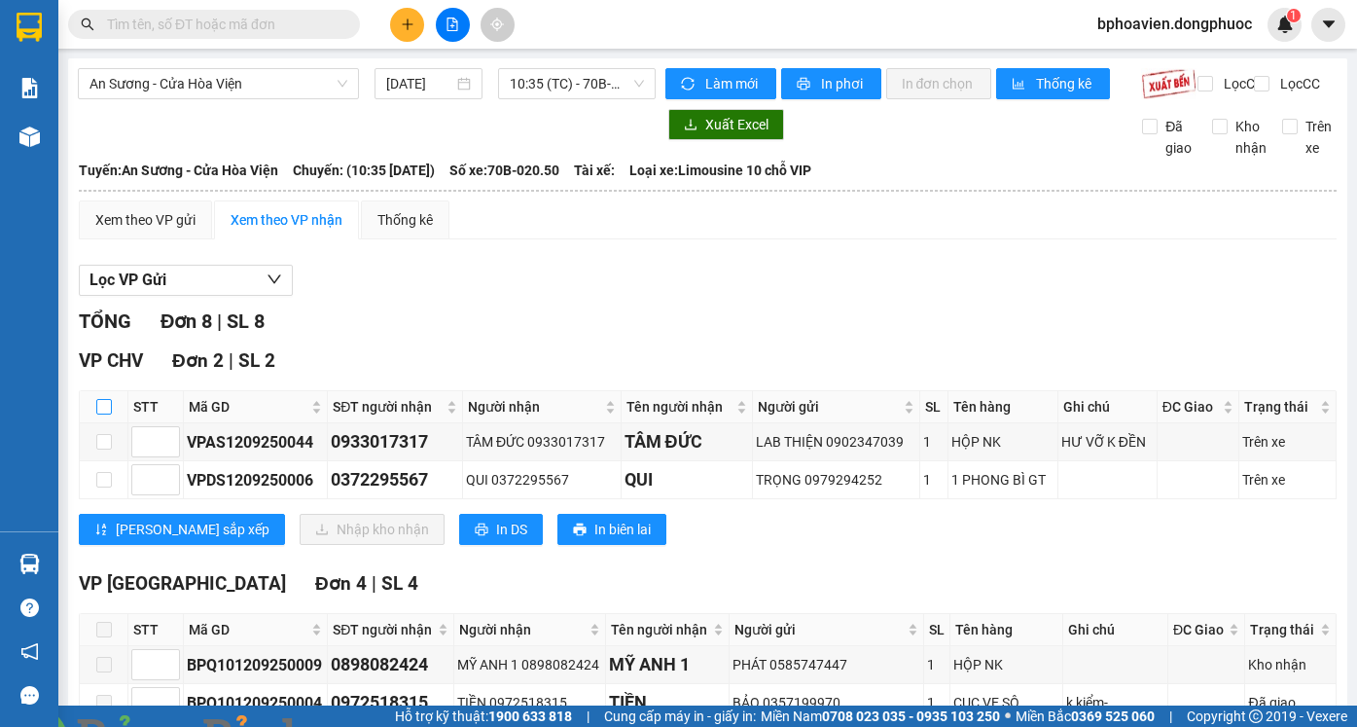
click at [101, 414] on input "checkbox" at bounding box center [104, 407] width 16 height 16
checkbox input "true"
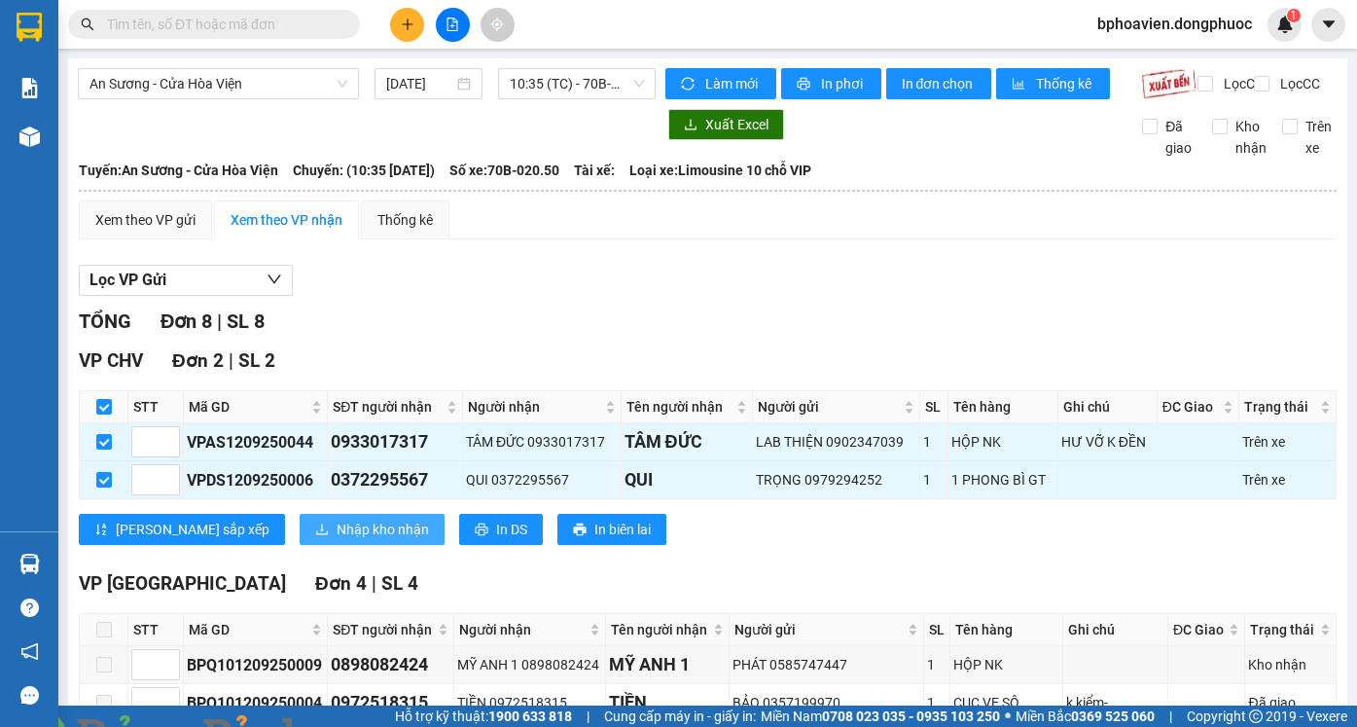
click at [337, 540] on span "Nhập kho nhận" at bounding box center [383, 528] width 92 height 21
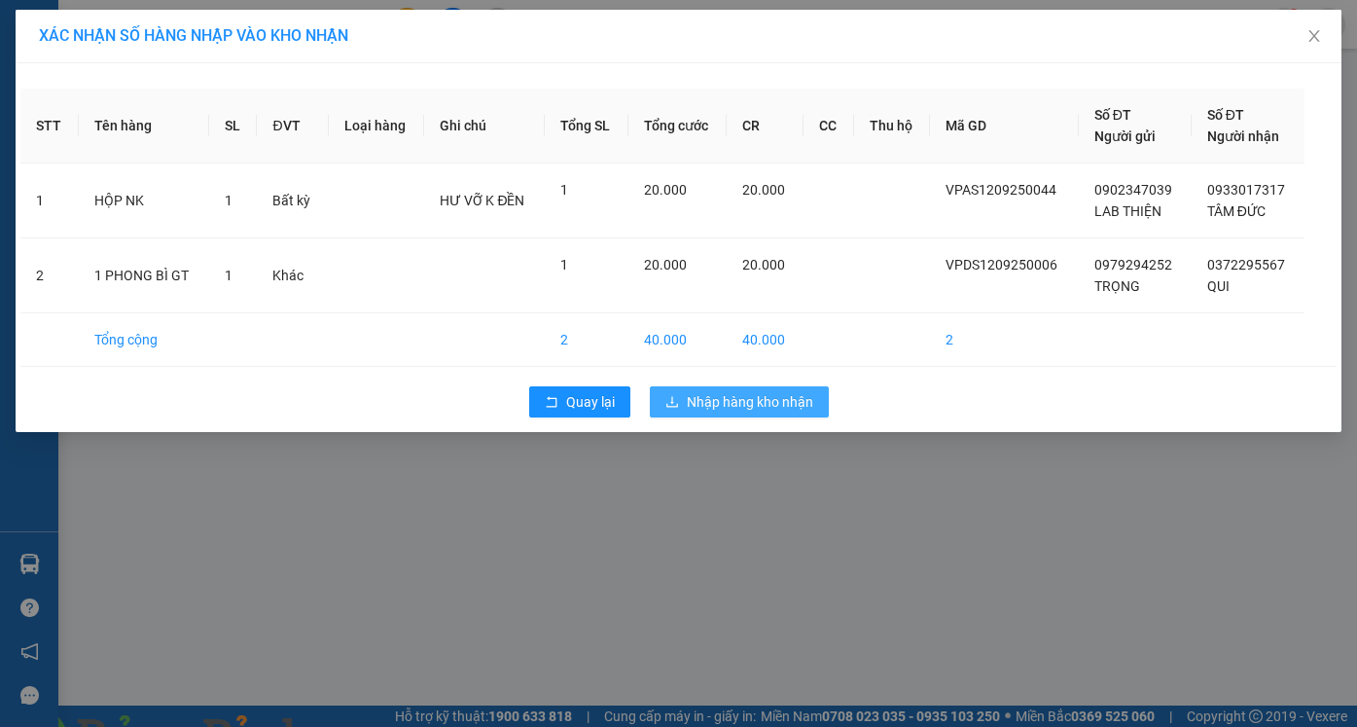
click at [724, 401] on span "Nhập hàng kho nhận" at bounding box center [750, 401] width 126 height 21
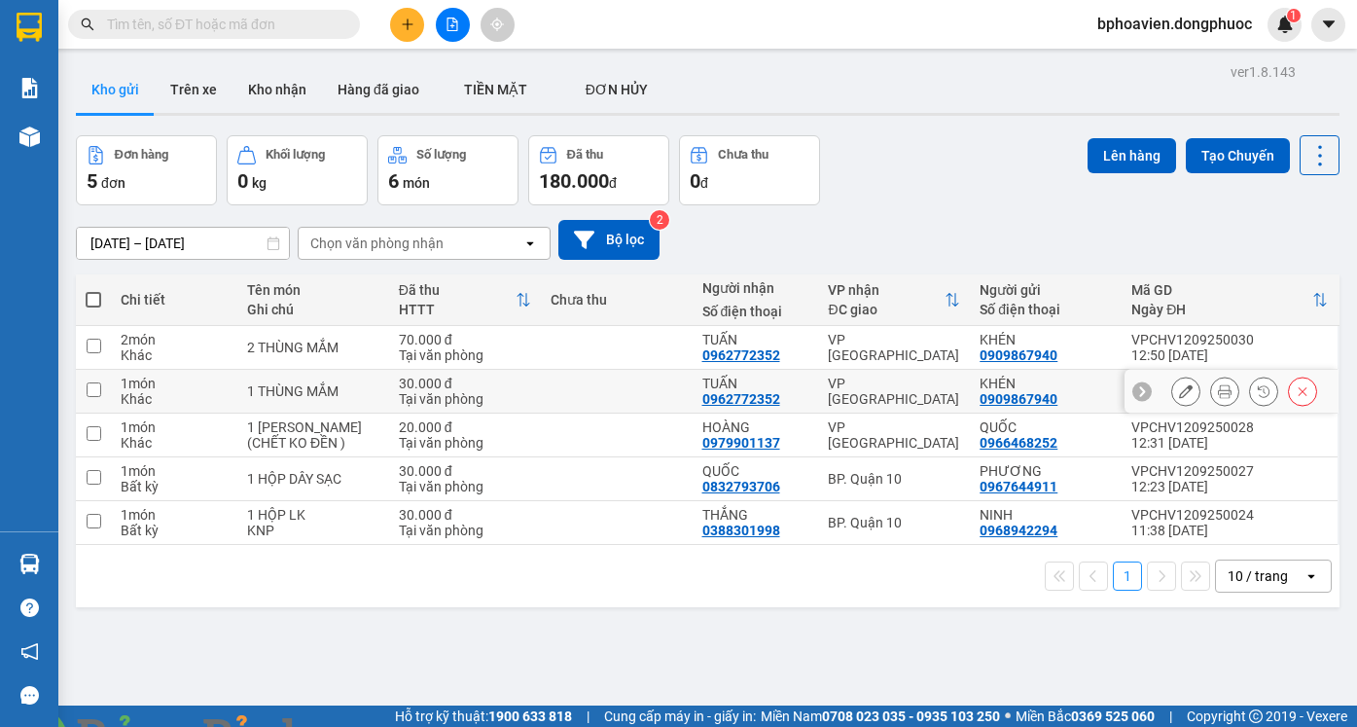
click at [1296, 397] on icon at bounding box center [1303, 391] width 14 height 14
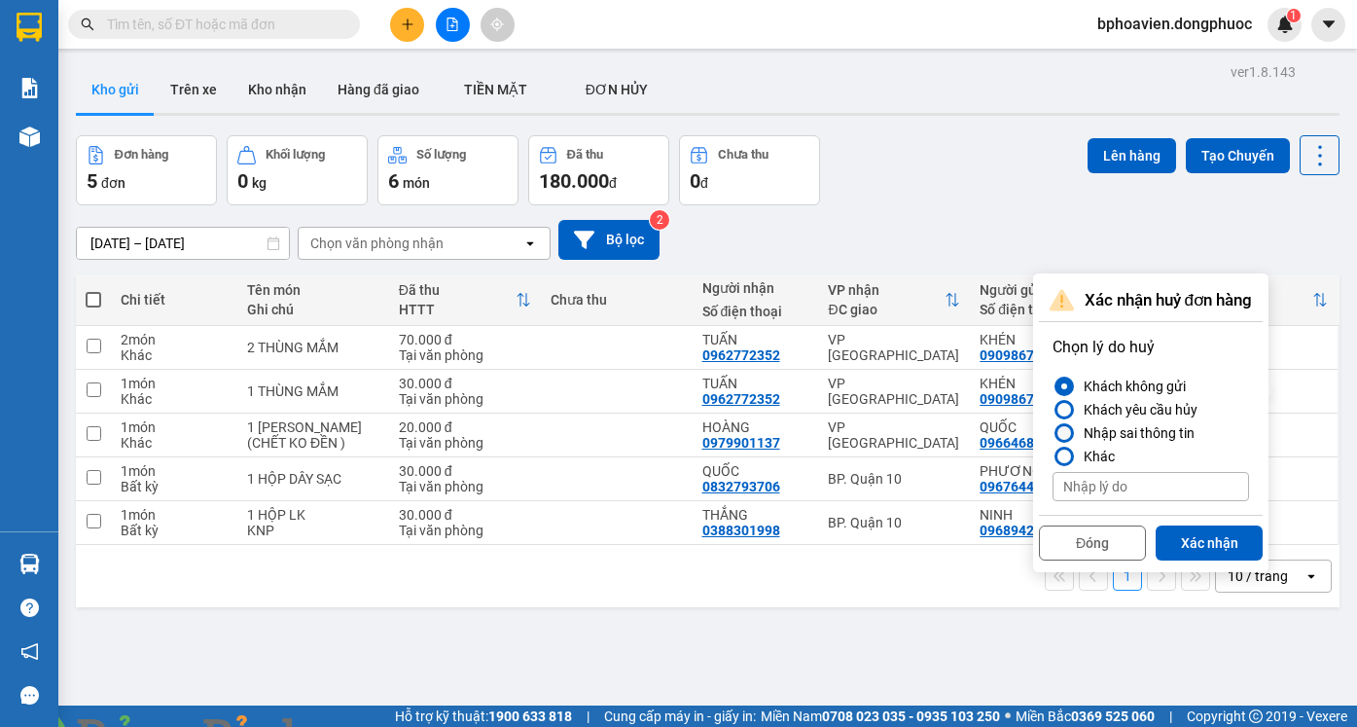
click at [1068, 431] on div at bounding box center [1064, 433] width 14 height 14
click at [1052, 433] on input "Nhập sai thông tin" at bounding box center [1052, 433] width 0 height 0
click at [1202, 535] on button "Xác nhận" at bounding box center [1208, 542] width 107 height 35
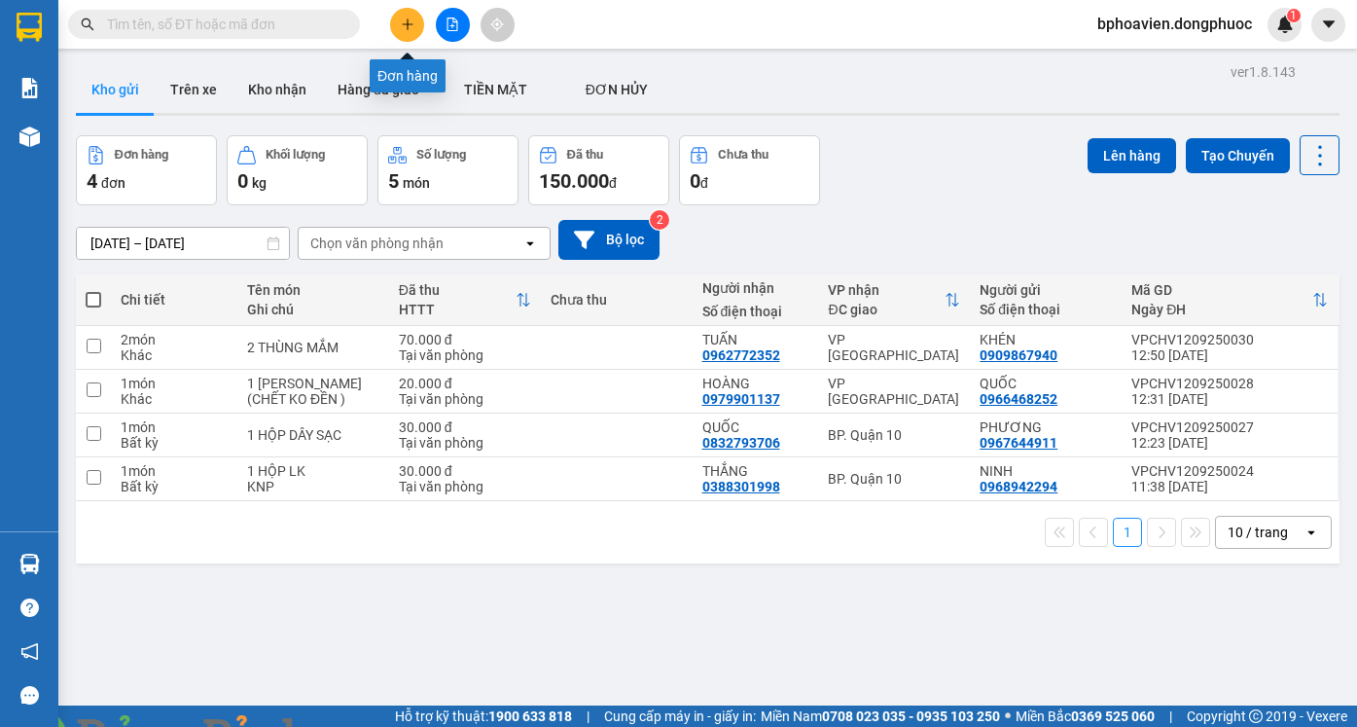
click at [414, 24] on button at bounding box center [407, 25] width 34 height 34
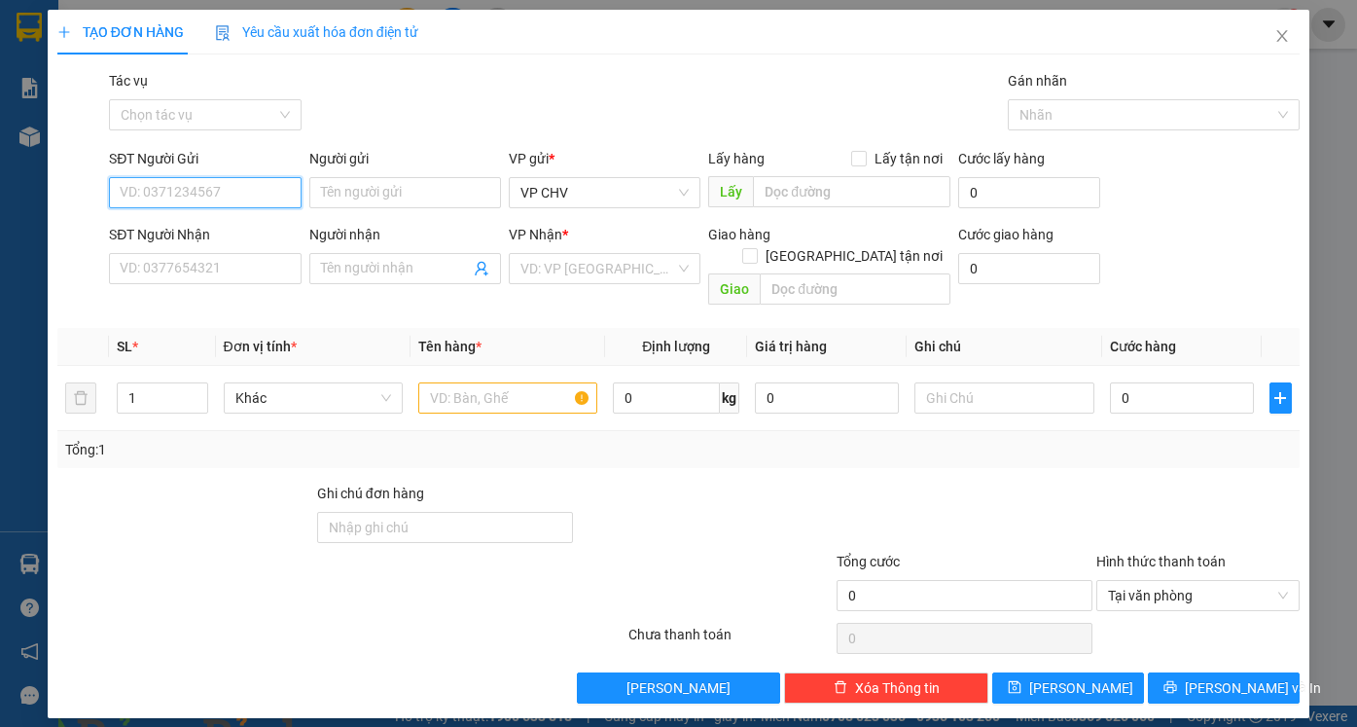
click at [244, 195] on input "SĐT Người Gửi" at bounding box center [205, 192] width 192 height 31
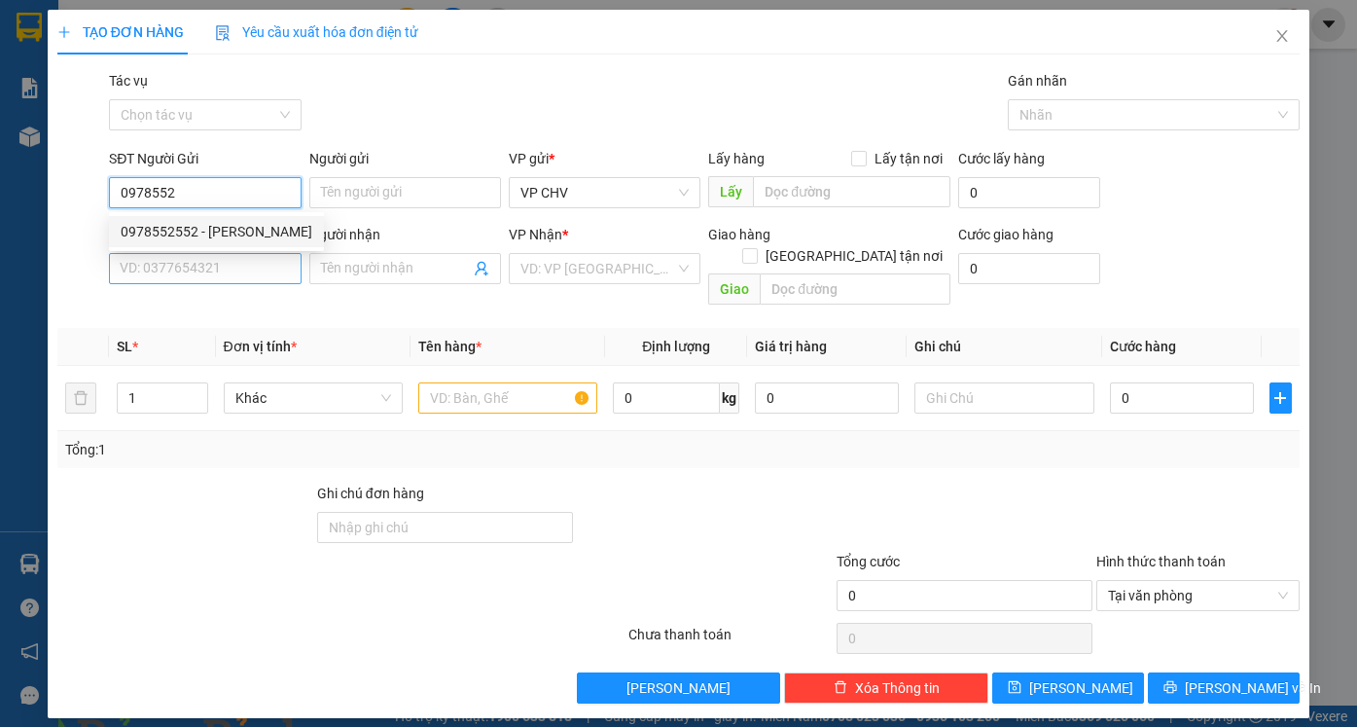
drag, startPoint x: 240, startPoint y: 231, endPoint x: 252, endPoint y: 267, distance: 38.8
click at [241, 231] on div "0978552552 - DUY HUỲNH" at bounding box center [217, 231] width 192 height 21
type input "0978552552"
type input "[PERSON_NAME]"
type input "0888825959"
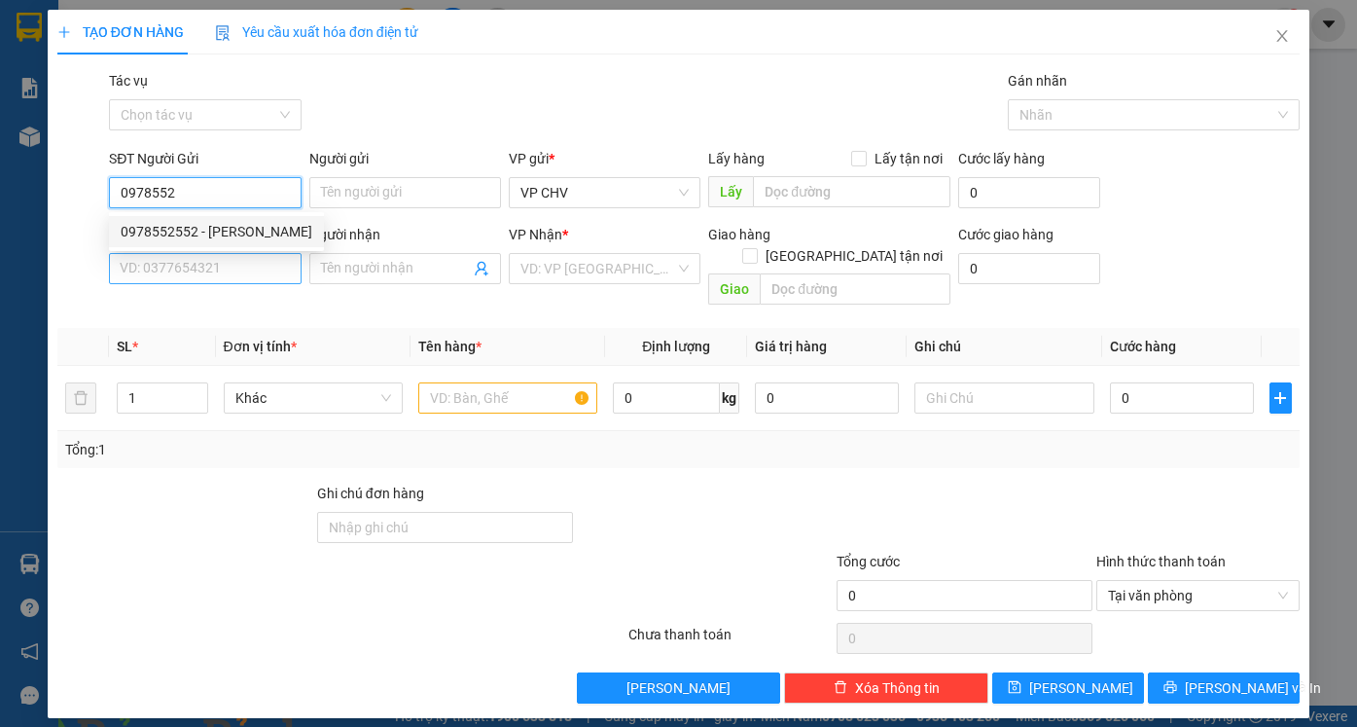
type input "TÂM"
type input "20.000"
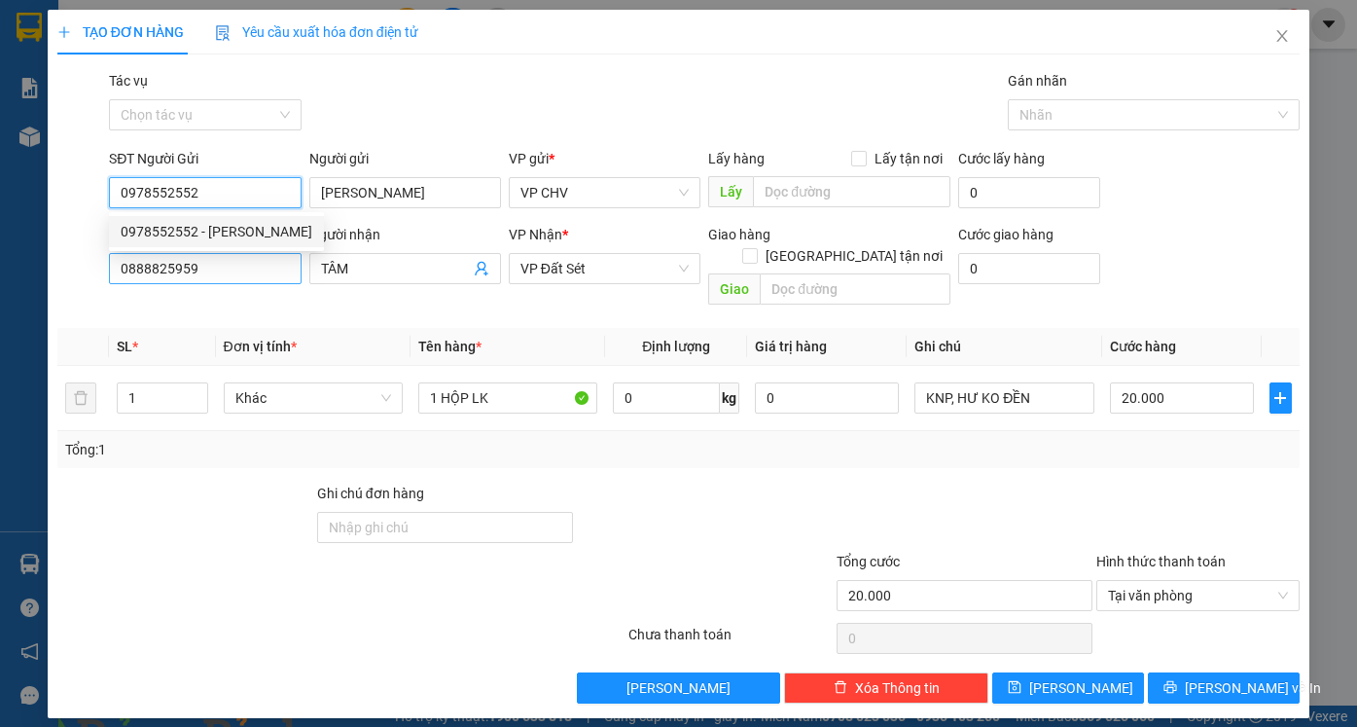
type input "0978552552"
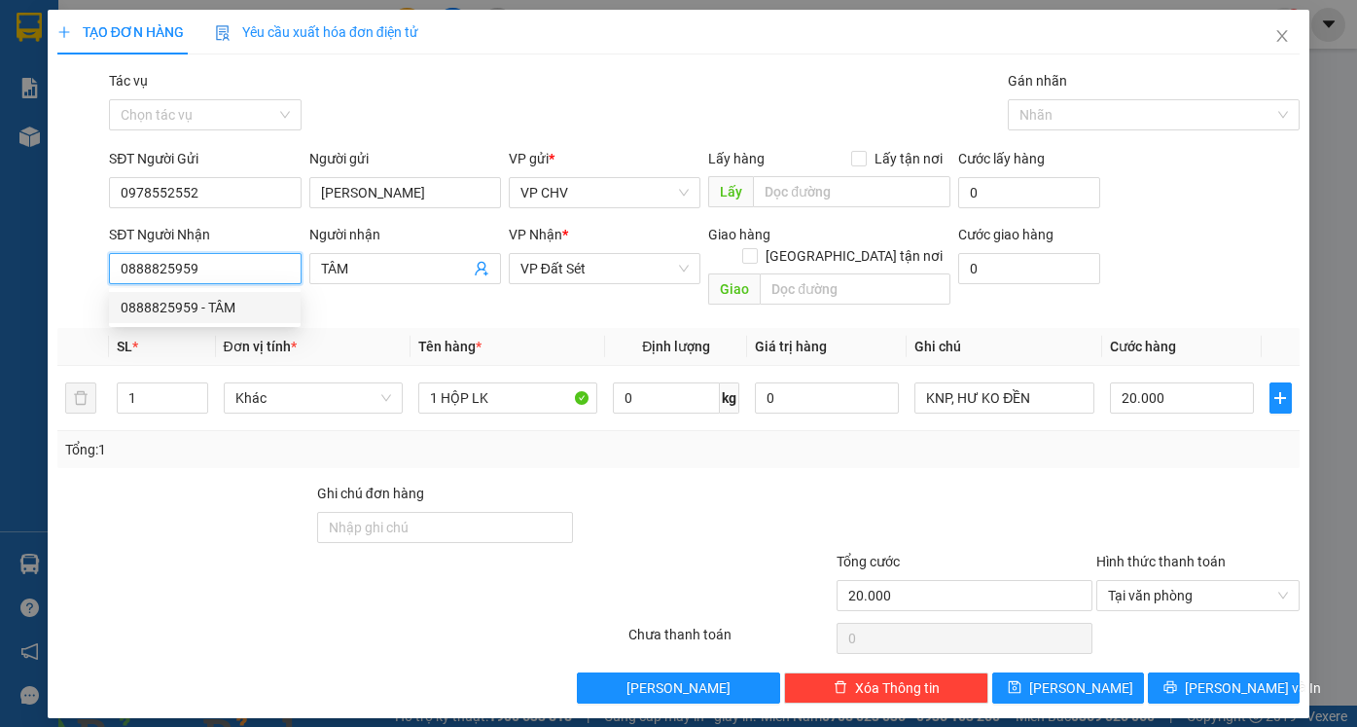
drag, startPoint x: 252, startPoint y: 267, endPoint x: 23, endPoint y: 258, distance: 228.8
click at [24, 259] on div "TẠO ĐƠN HÀNG Yêu cầu xuất hóa đơn điện tử Transit Pickup Surcharge Ids Transit …" at bounding box center [678, 363] width 1357 height 727
type input "0348069591"
drag, startPoint x: 374, startPoint y: 269, endPoint x: 282, endPoint y: 269, distance: 92.4
click at [282, 269] on div "SĐT Người Nhận 0348069591 0348069591 Người nhận TÂM VP Nhận * VP Đất Sét Giao h…" at bounding box center [704, 268] width 1198 height 89
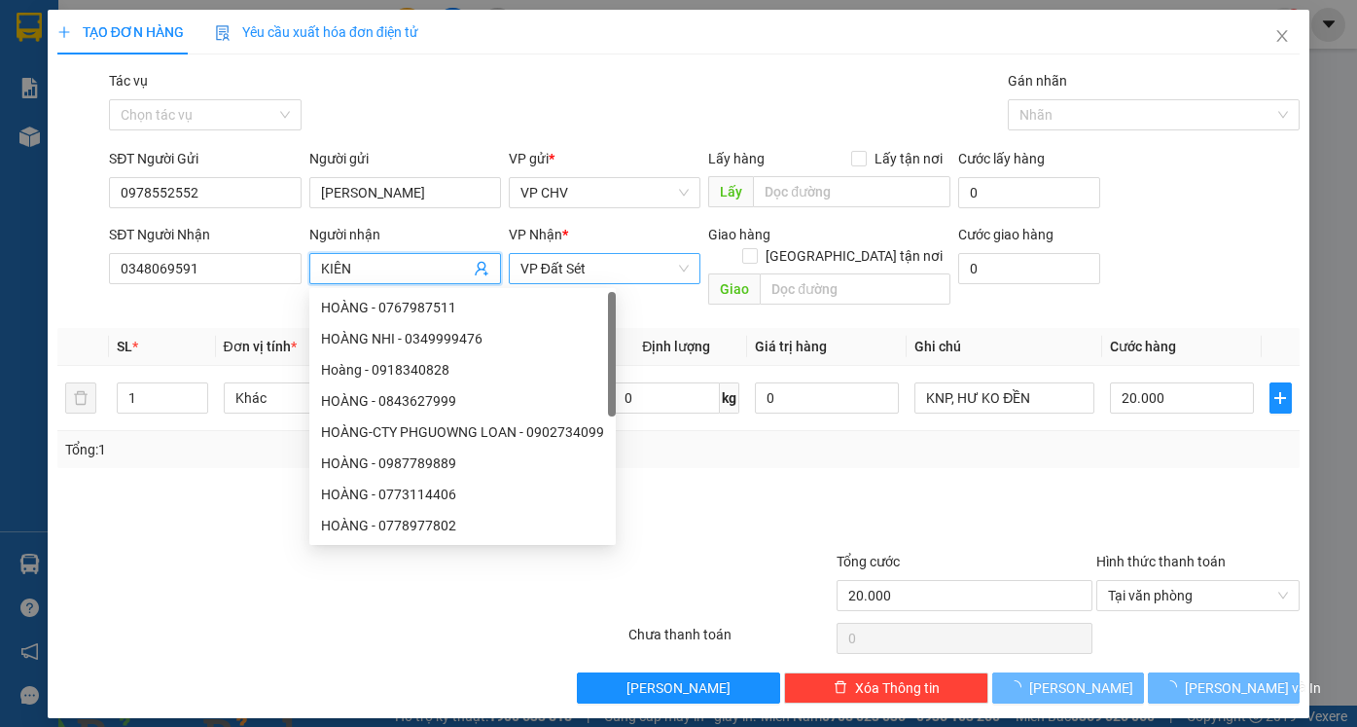
click at [609, 274] on span "VP Đất Sét" at bounding box center [604, 268] width 168 height 29
type input "KIÊN"
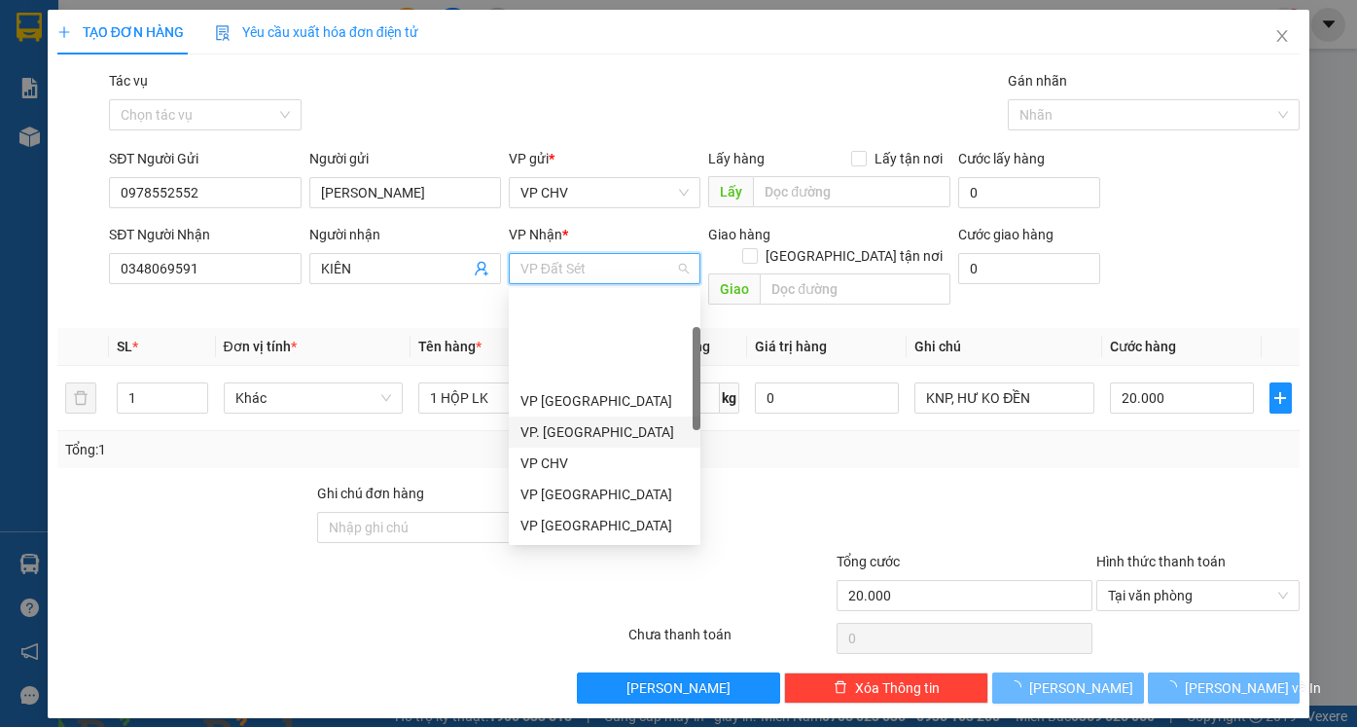
scroll to position [195, 0]
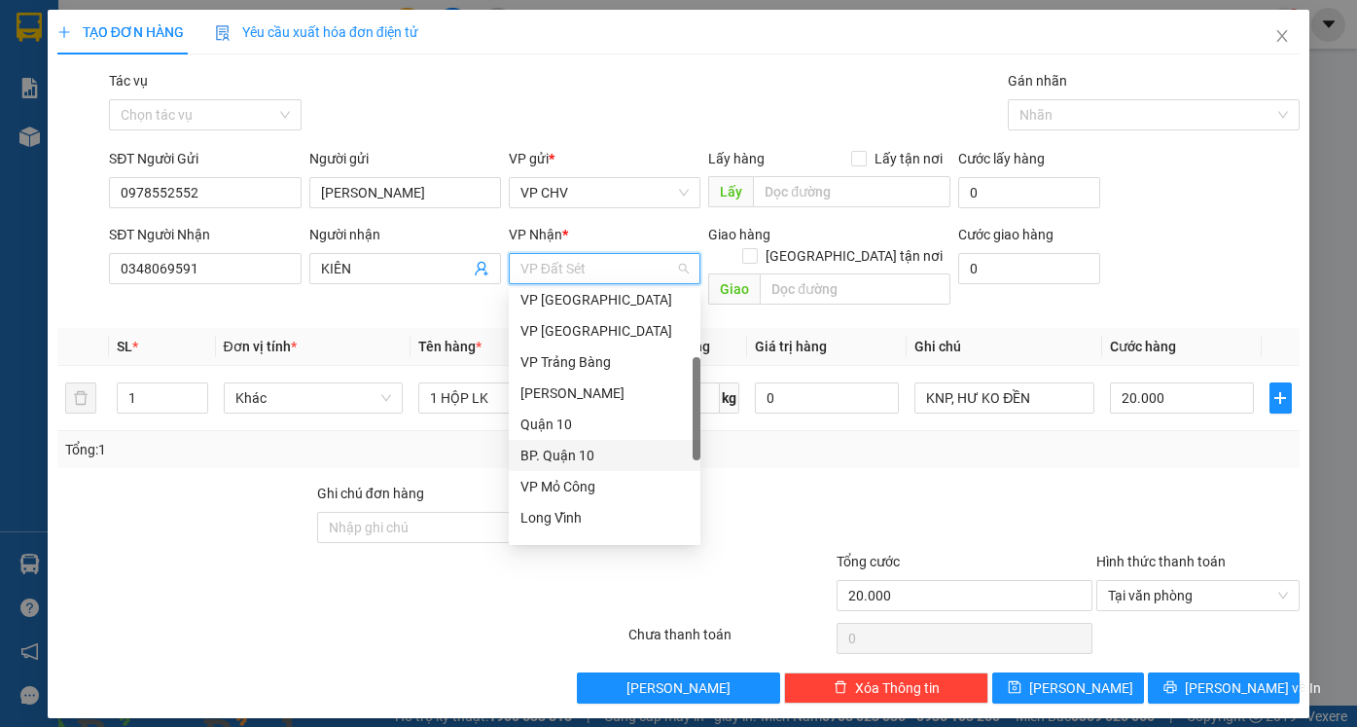
click at [564, 449] on div "BP. Quận 10" at bounding box center [604, 454] width 168 height 21
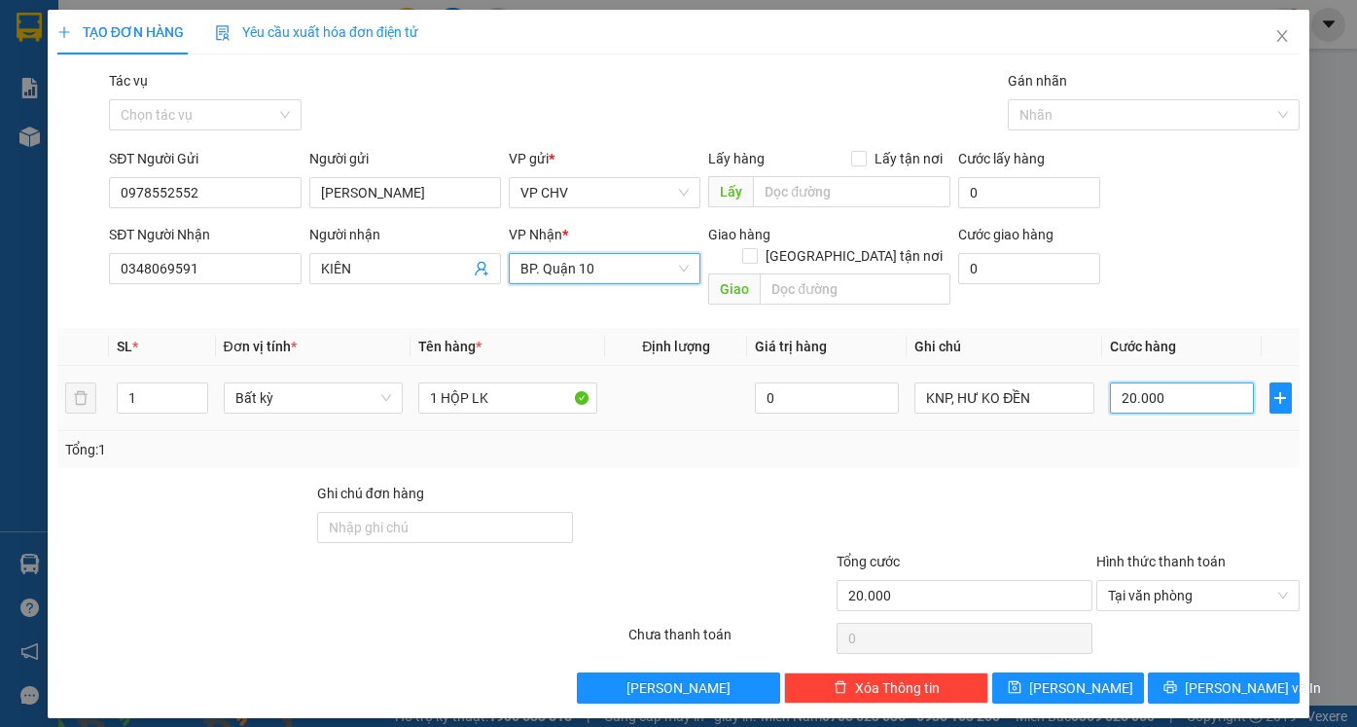
click at [1176, 382] on input "20.000" at bounding box center [1182, 397] width 144 height 31
type input "3"
type input "30"
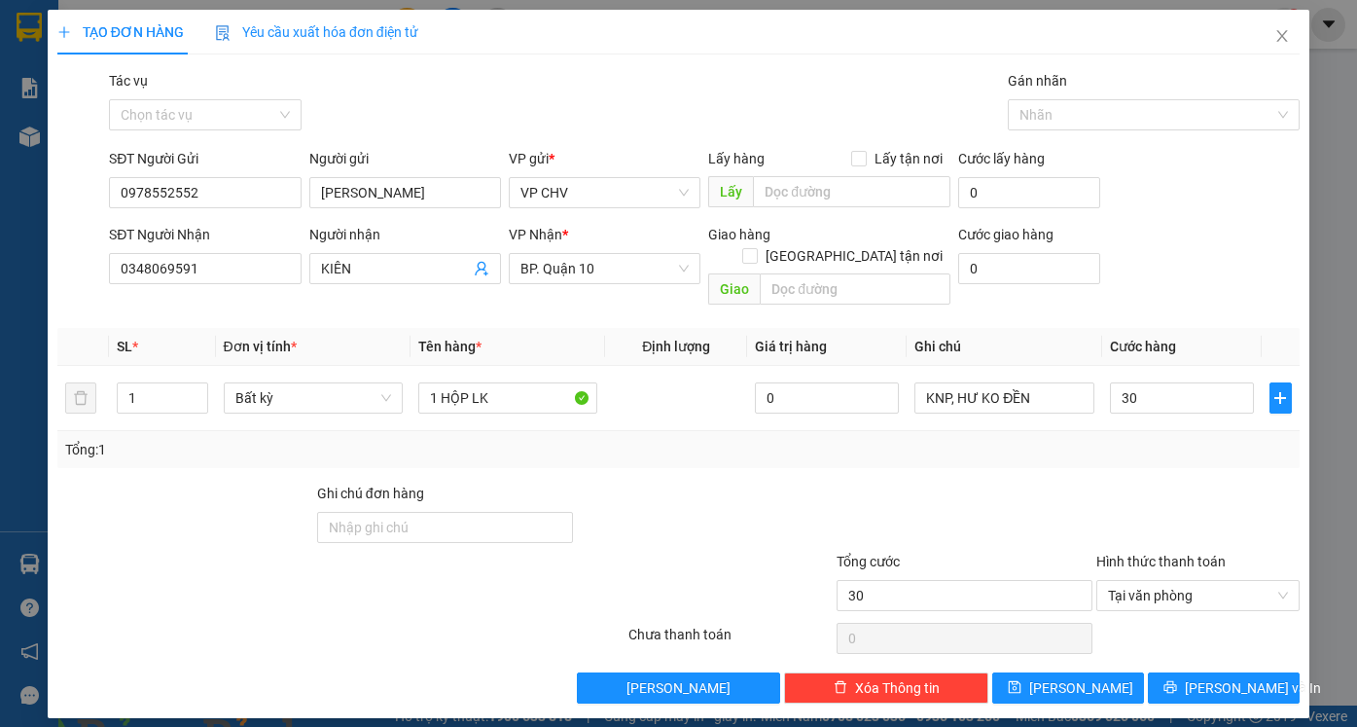
type input "30.000"
click at [387, 550] on div at bounding box center [237, 584] width 364 height 68
click at [1240, 677] on span "[PERSON_NAME] và In" at bounding box center [1253, 687] width 136 height 21
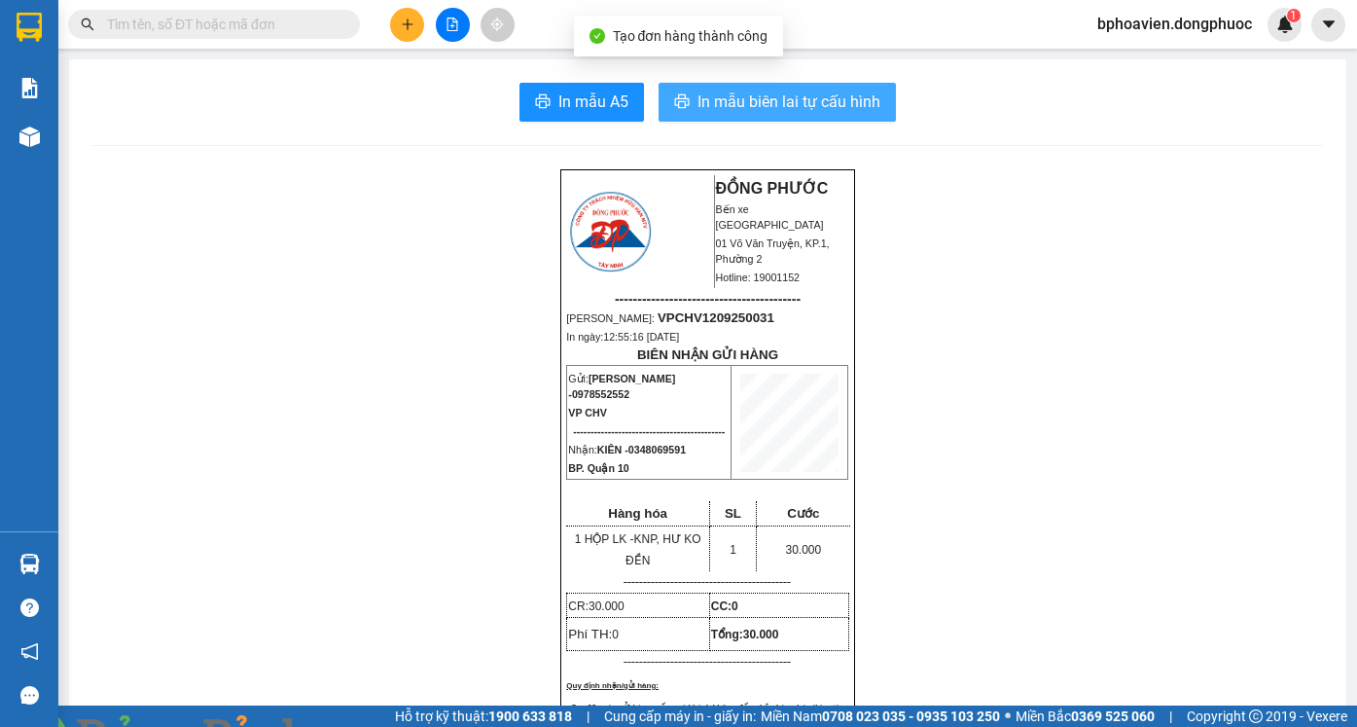
click at [770, 96] on span "In mẫu biên lai tự cấu hình" at bounding box center [788, 101] width 183 height 24
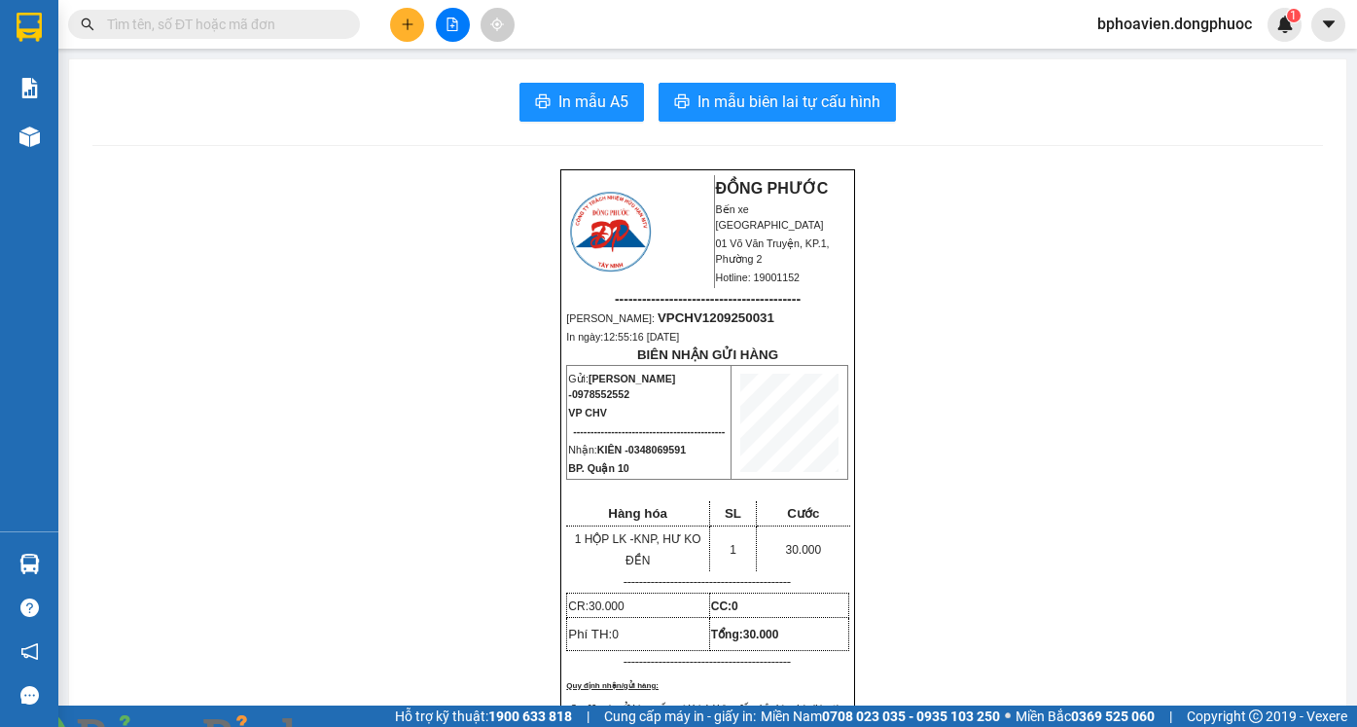
click at [412, 28] on icon "plus" at bounding box center [408, 25] width 14 height 14
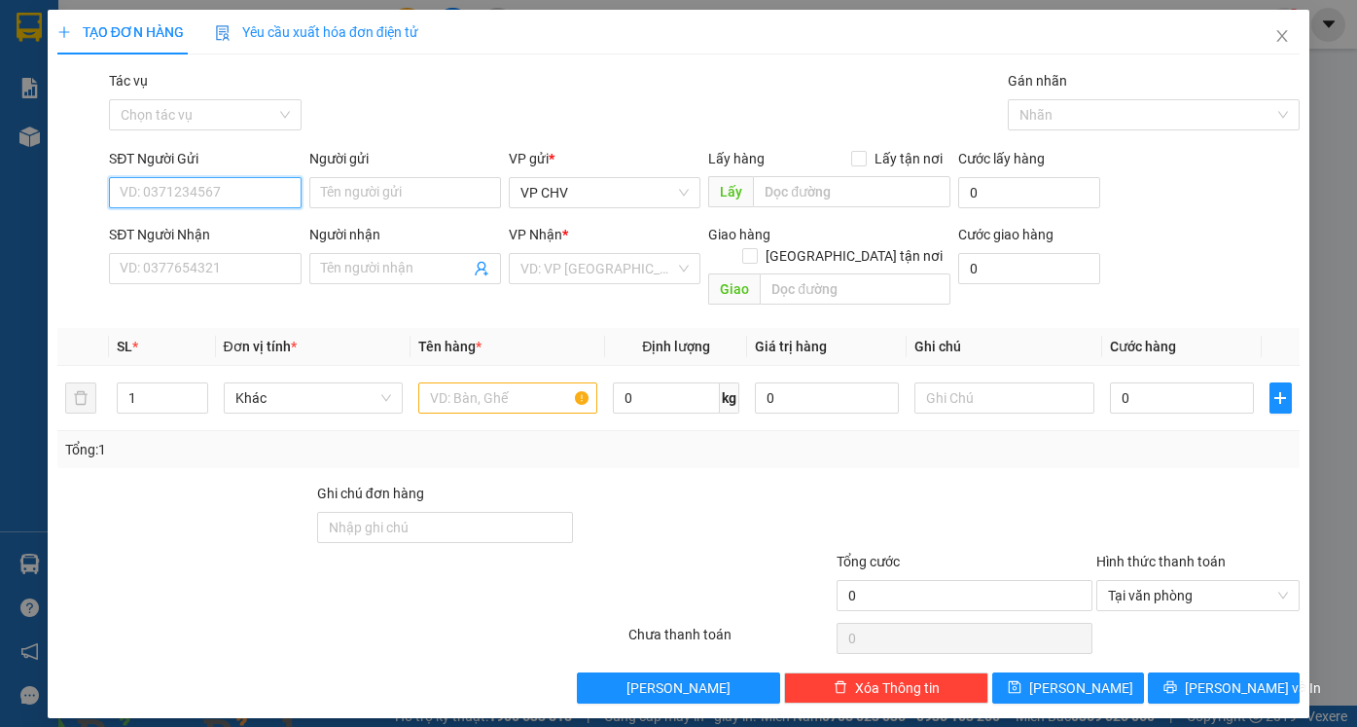
click at [245, 203] on input "SĐT Người Gửi" at bounding box center [205, 192] width 192 height 31
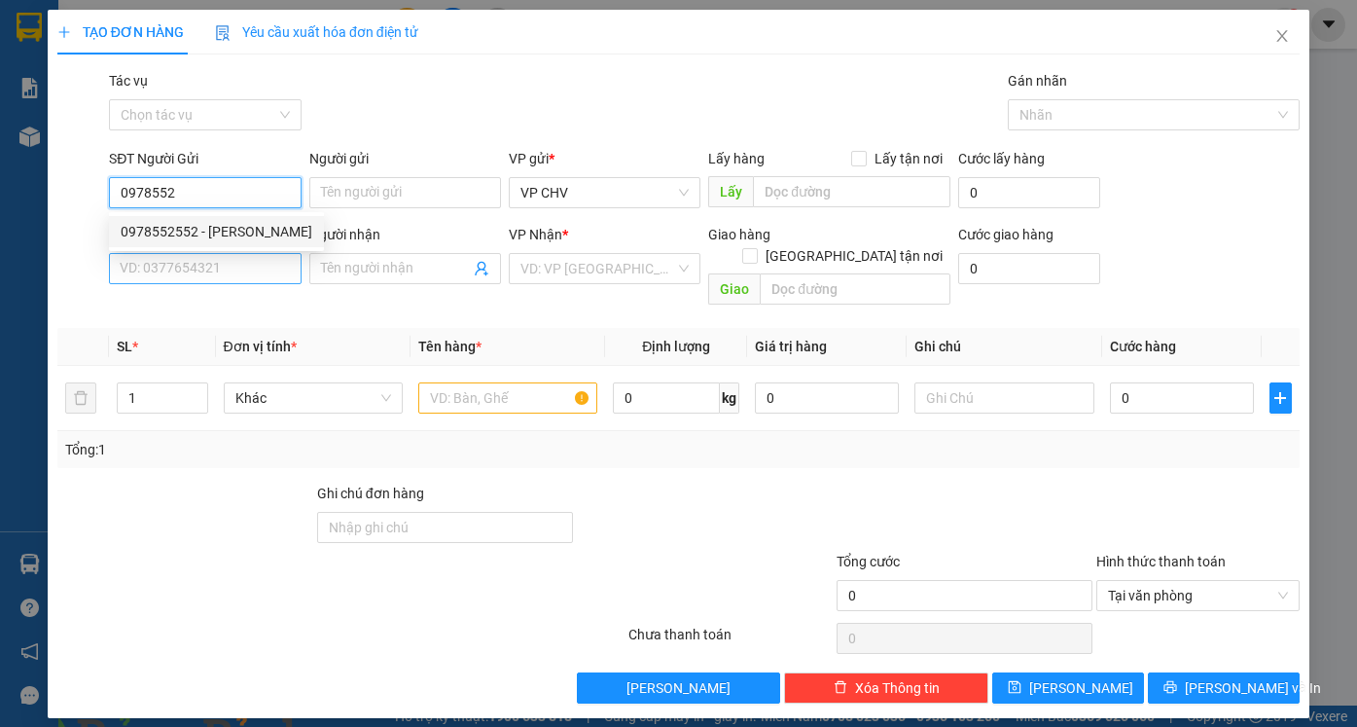
drag, startPoint x: 239, startPoint y: 237, endPoint x: 228, endPoint y: 274, distance: 38.8
click at [240, 237] on div "0978552552 - DUY HUỲNH" at bounding box center [217, 231] width 192 height 21
type input "0978552552"
type input "[PERSON_NAME]"
type input "0348069591"
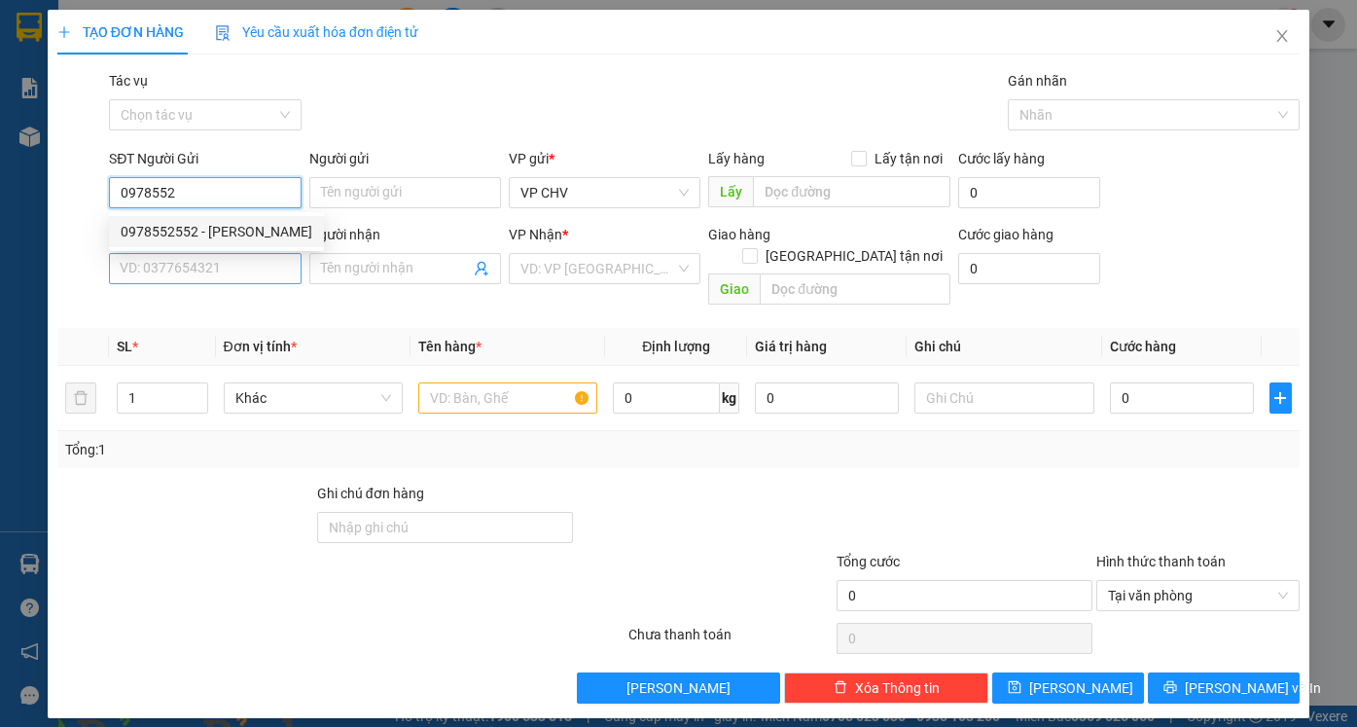
type input "KIÊN"
type input "30.000"
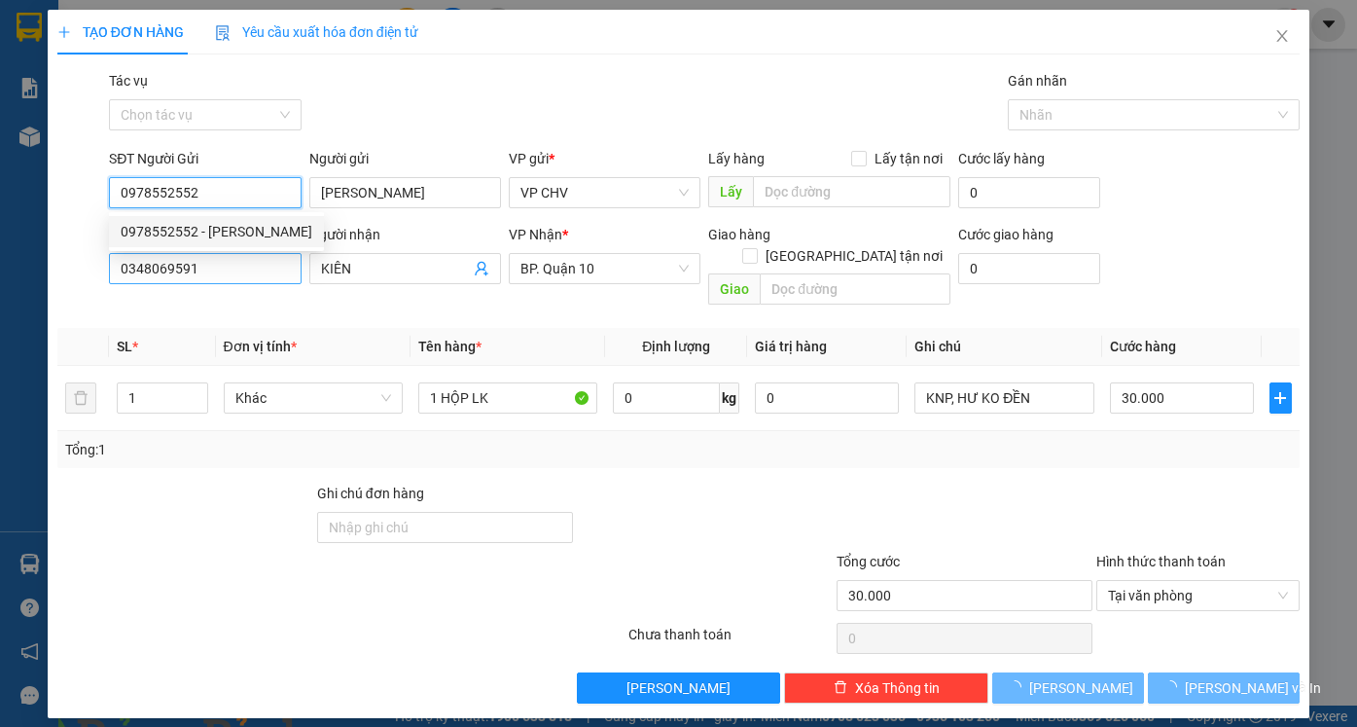
type input "0978552552"
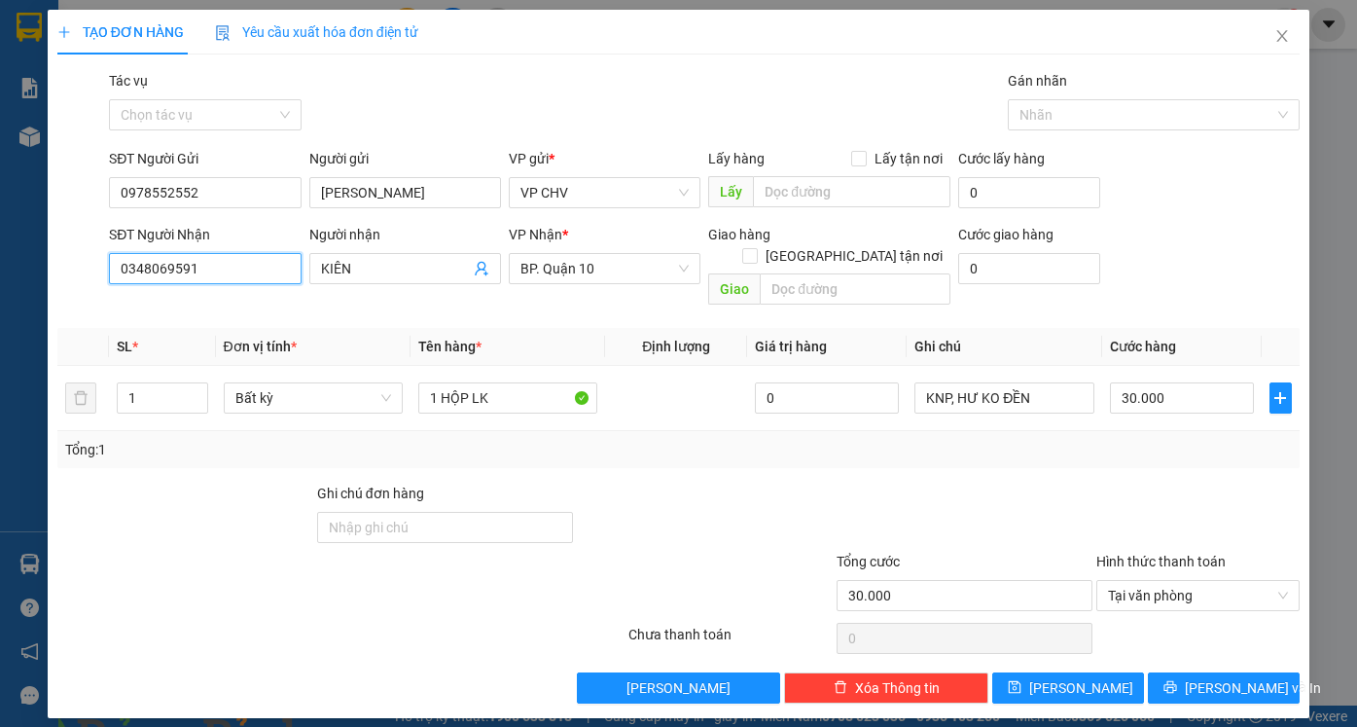
drag, startPoint x: 228, startPoint y: 274, endPoint x: 11, endPoint y: 275, distance: 216.9
click at [11, 275] on div "TẠO ĐƠN HÀNG Yêu cầu xuất hóa đơn điện tử Transit Pickup Surcharge Ids Transit …" at bounding box center [678, 363] width 1357 height 727
type input "0973688144"
click at [221, 312] on div "0973688144 - VIỆT" at bounding box center [205, 307] width 168 height 21
type input "VIỆT"
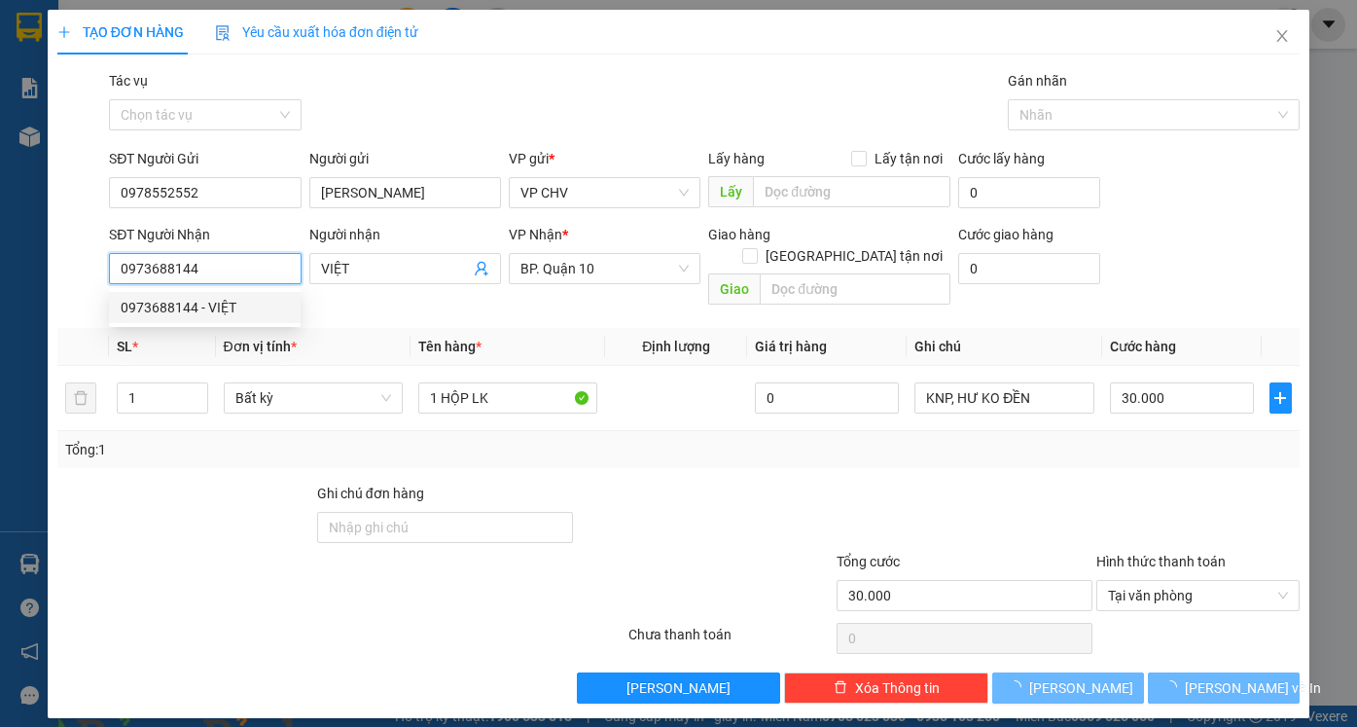
type input "40.000"
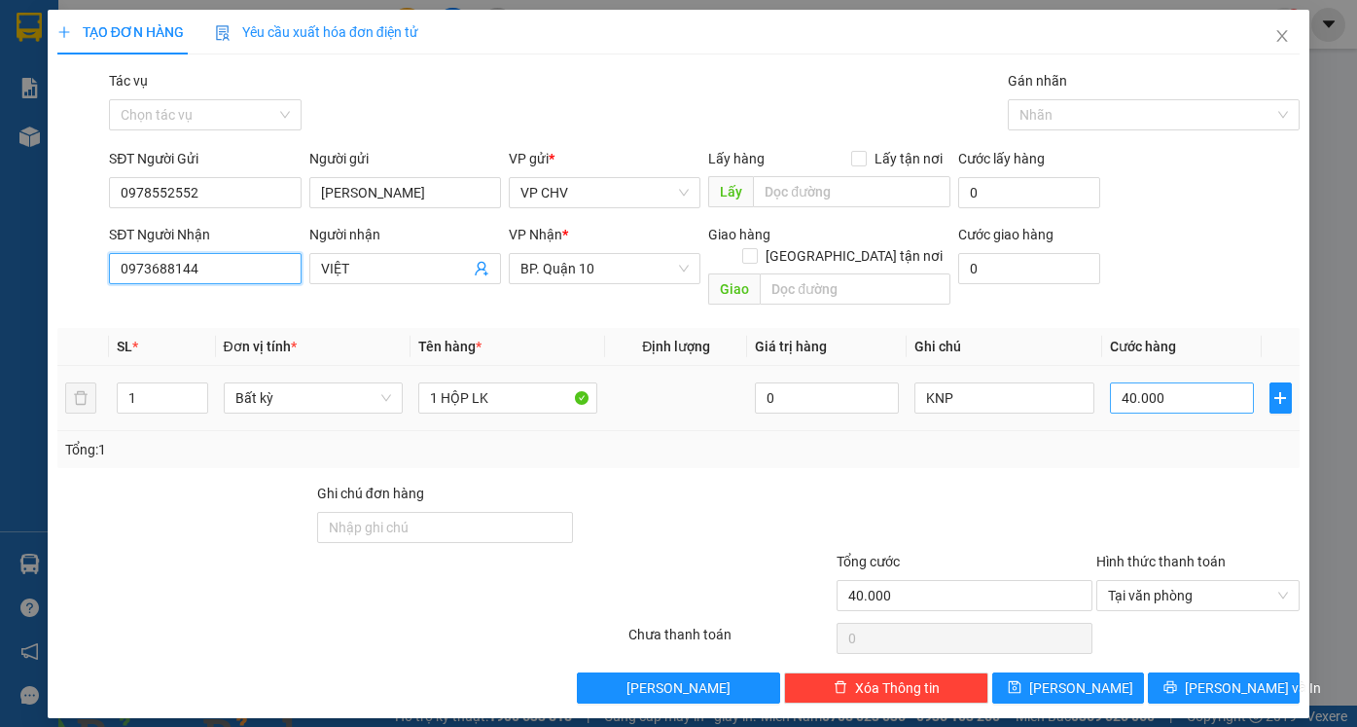
type input "0973688144"
click at [1186, 382] on input "40.000" at bounding box center [1182, 397] width 144 height 31
type input "3"
type input "30"
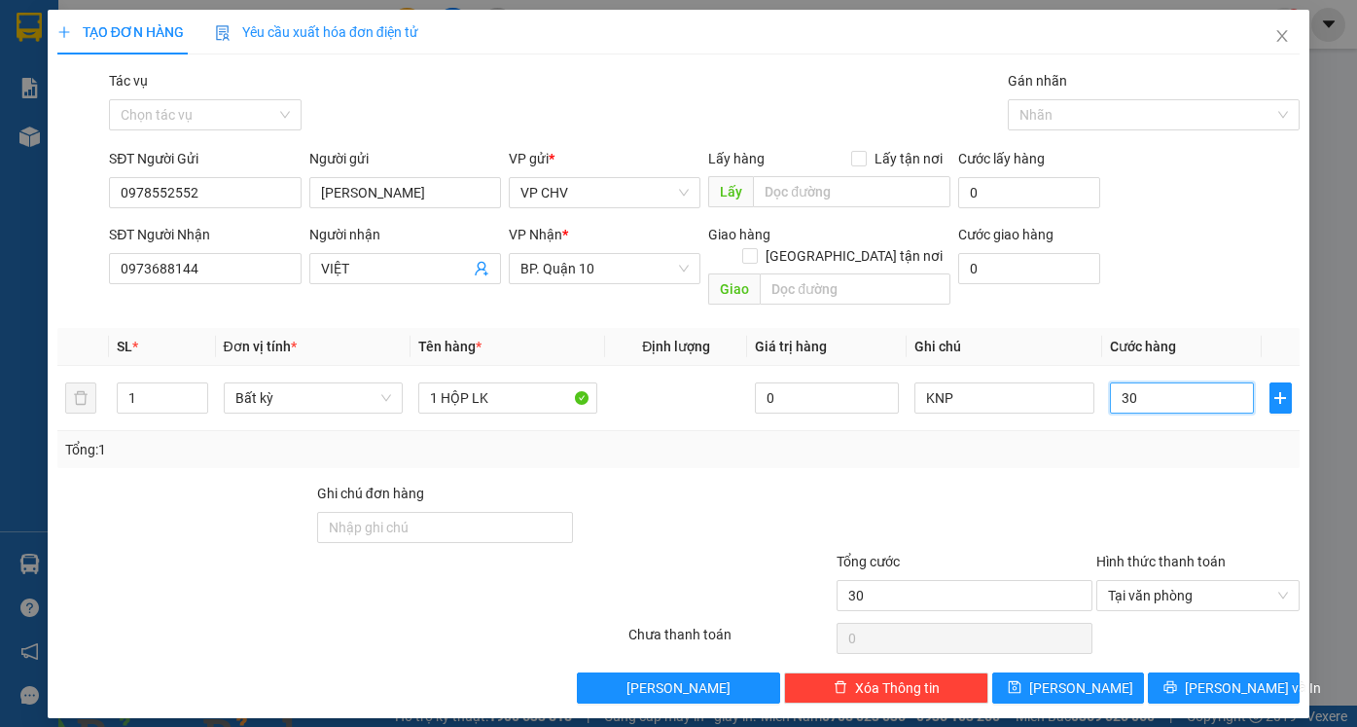
type input "30"
type input "30.000"
drag, startPoint x: 1171, startPoint y: 432, endPoint x: 1200, endPoint y: 481, distance: 57.5
click at [1171, 439] on div "Tổng: 1" at bounding box center [678, 449] width 1226 height 21
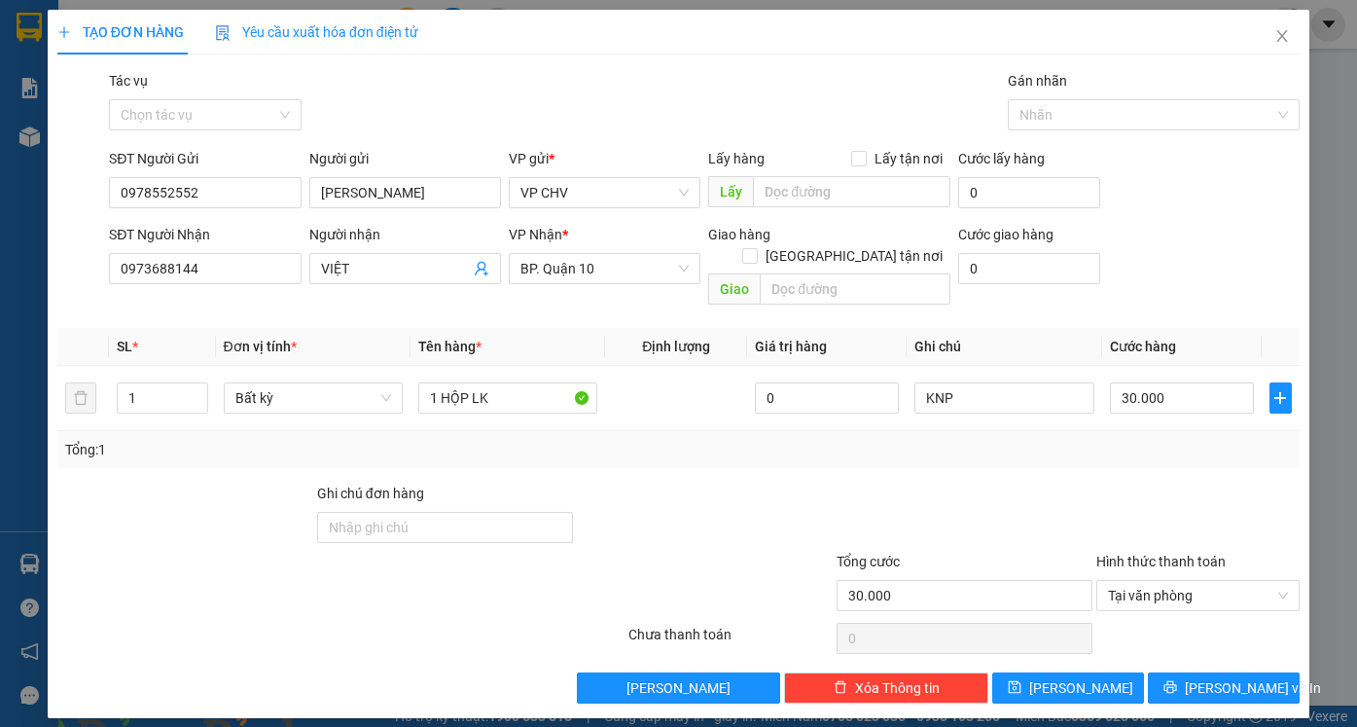
click at [1257, 647] on div "Transit Pickup Surcharge Ids Transit Deliver Surcharge Ids Transit Deliver Surc…" at bounding box center [678, 386] width 1242 height 633
click at [1254, 677] on span "[PERSON_NAME] và In" at bounding box center [1253, 687] width 136 height 21
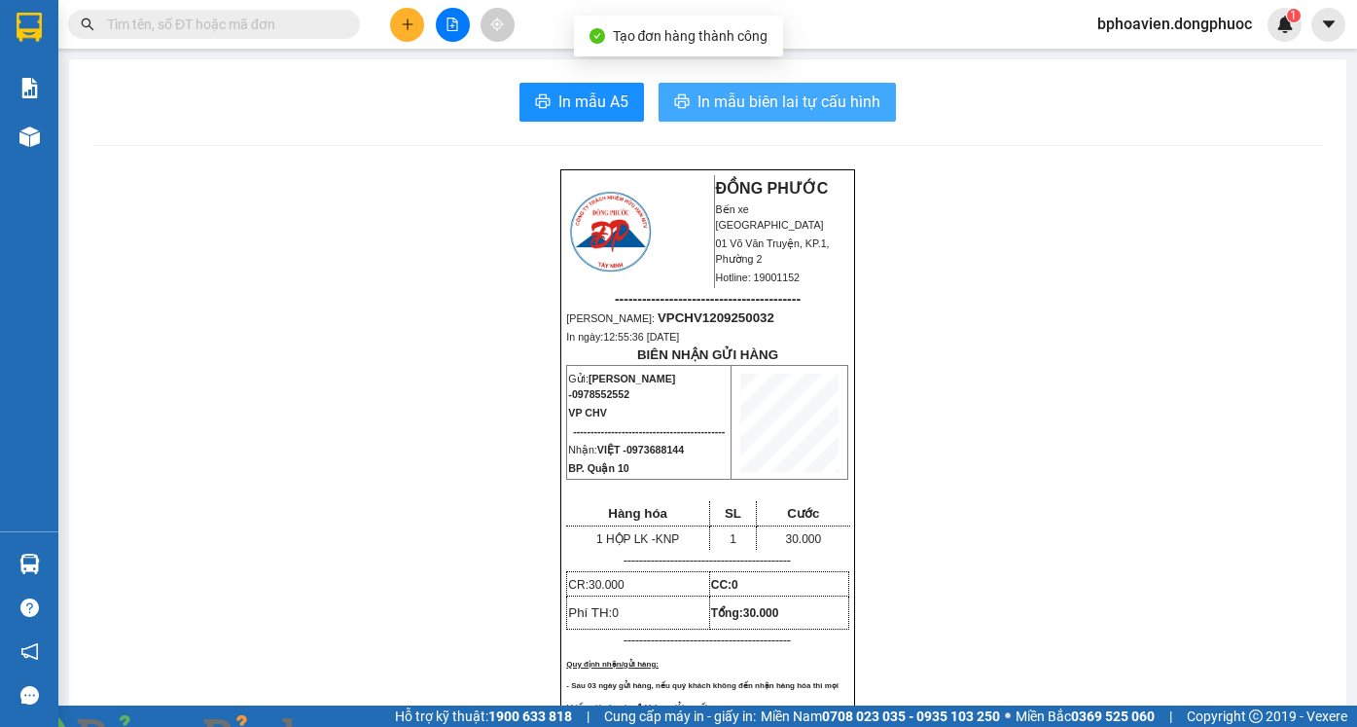
click at [795, 108] on span "In mẫu biên lai tự cấu hình" at bounding box center [788, 101] width 183 height 24
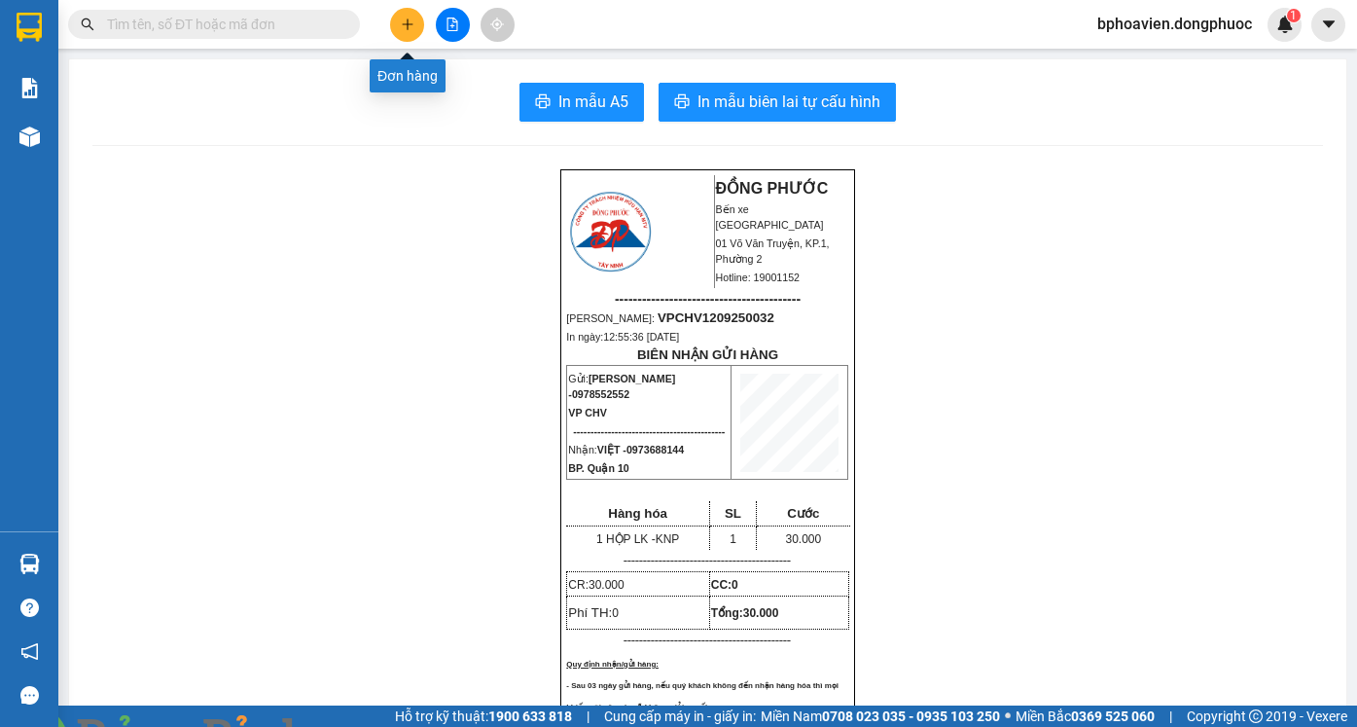
click at [396, 22] on button at bounding box center [407, 25] width 34 height 34
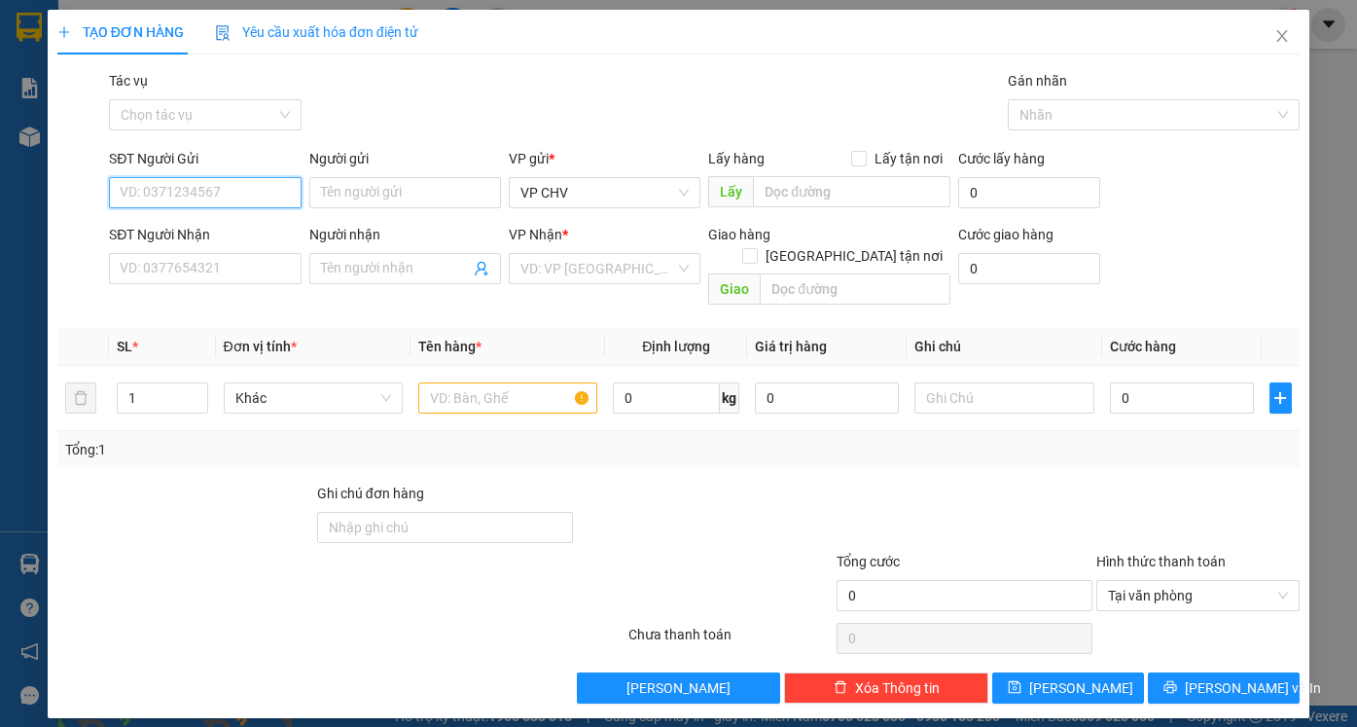
click at [230, 196] on input "SĐT Người Gửi" at bounding box center [205, 192] width 192 height 31
drag, startPoint x: 246, startPoint y: 230, endPoint x: 256, endPoint y: 251, distance: 23.5
click at [247, 230] on div "0975747273 - QUỐC [GEOGRAPHIC_DATA]" at bounding box center [250, 231] width 259 height 21
type input "0975747273"
type input "QUỐC ANH"
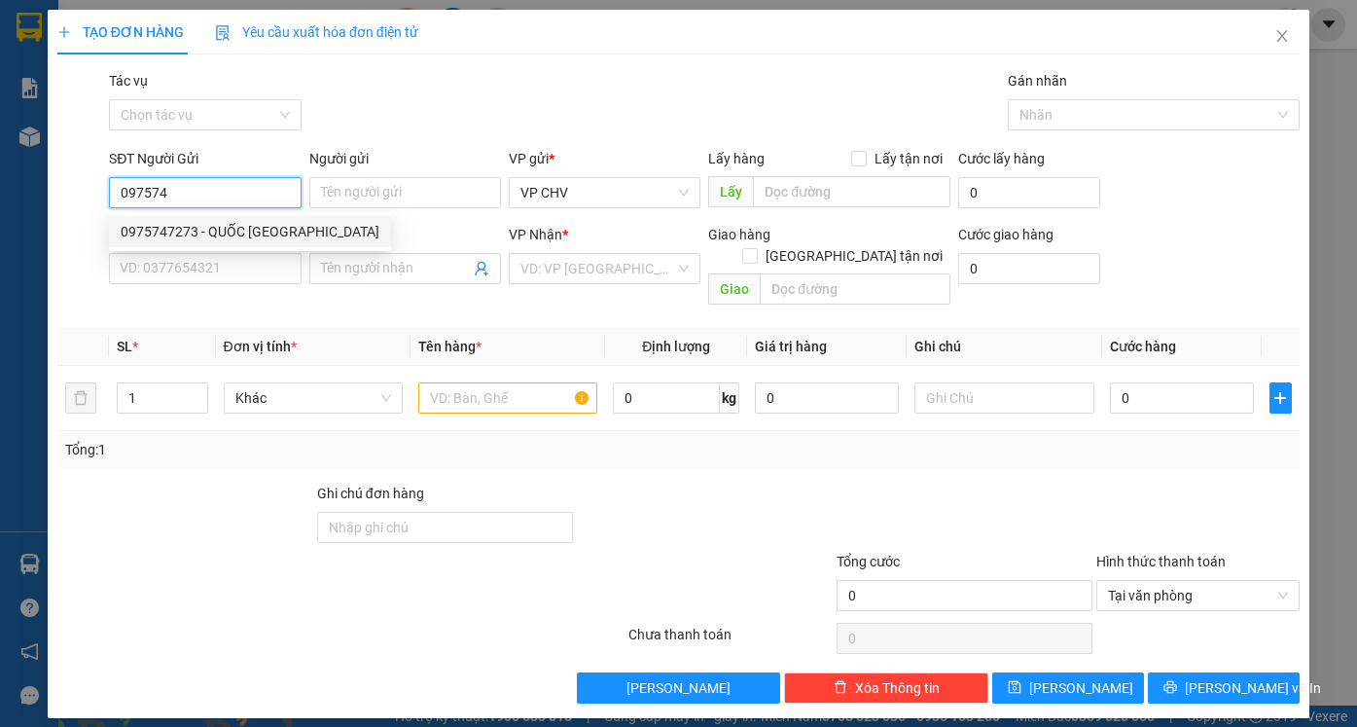
type input "0777083333"
type input "HỮU THỌ"
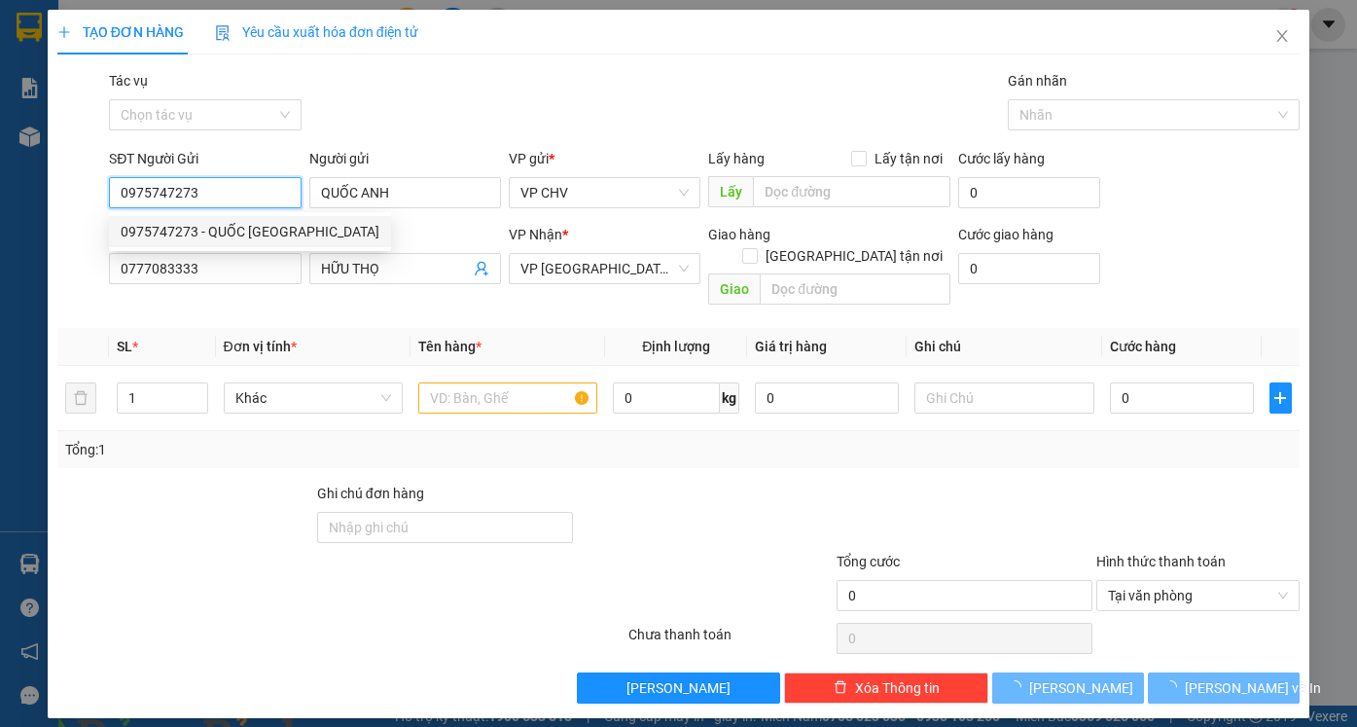
type input "0975747273"
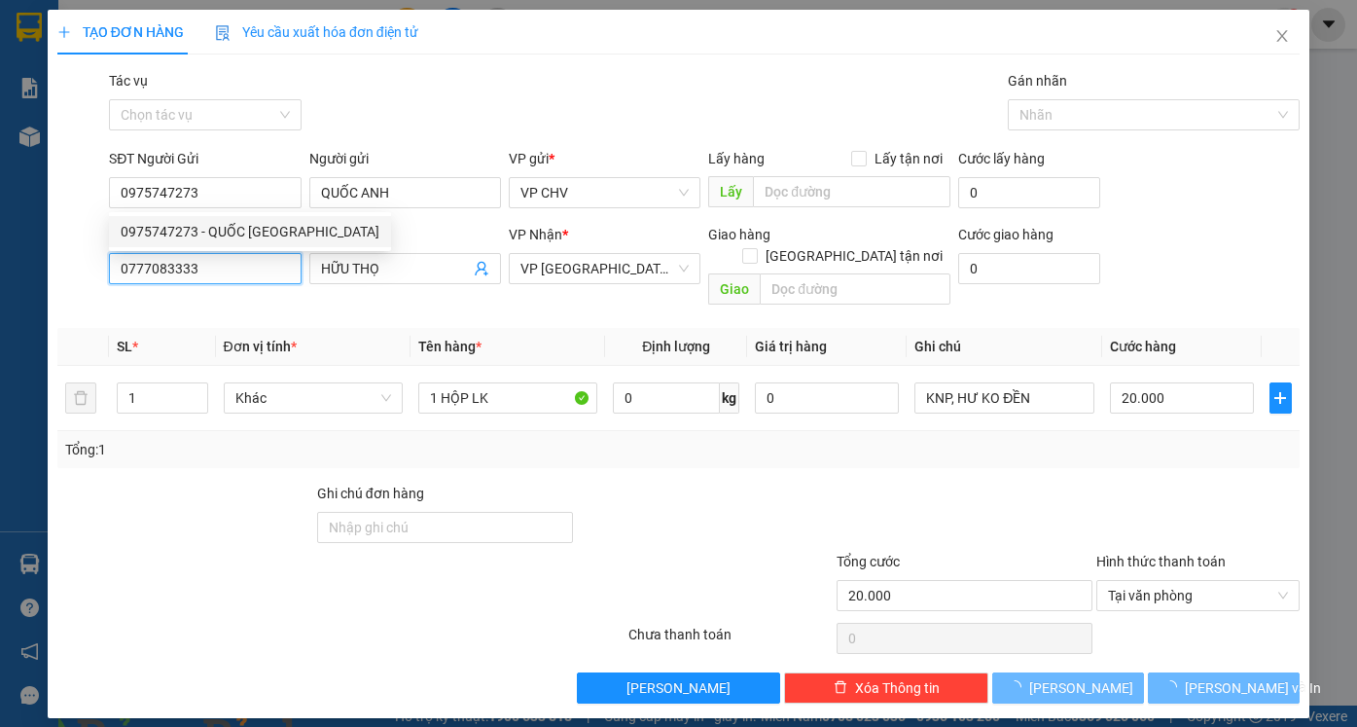
click at [0, 251] on div "TẠO ĐƠN HÀNG Yêu cầu xuất hóa đơn điện tử Transit Pickup Surcharge Ids Transit …" at bounding box center [678, 363] width 1357 height 727
type input "20.000"
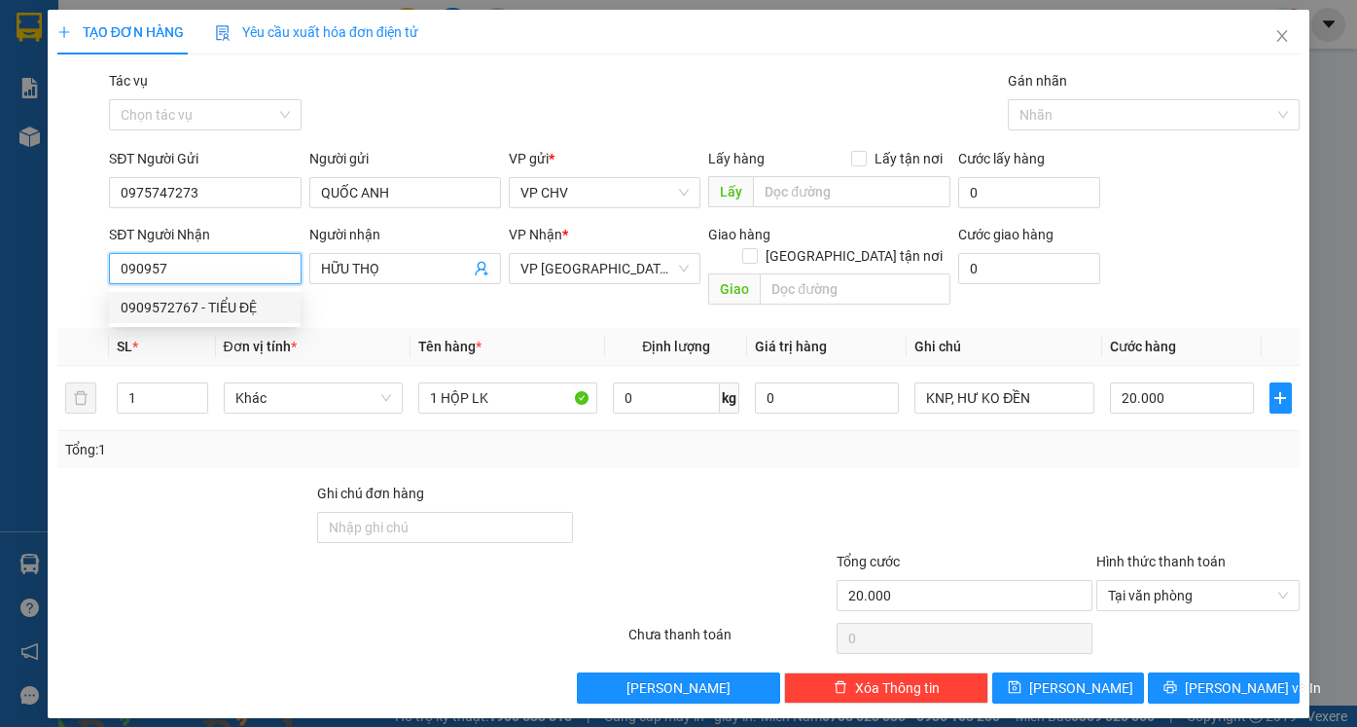
click at [224, 314] on div "0909572767 - TIỂU ĐỆ" at bounding box center [205, 307] width 168 height 21
type input "0909572767"
type input "TIỂU ĐỆ"
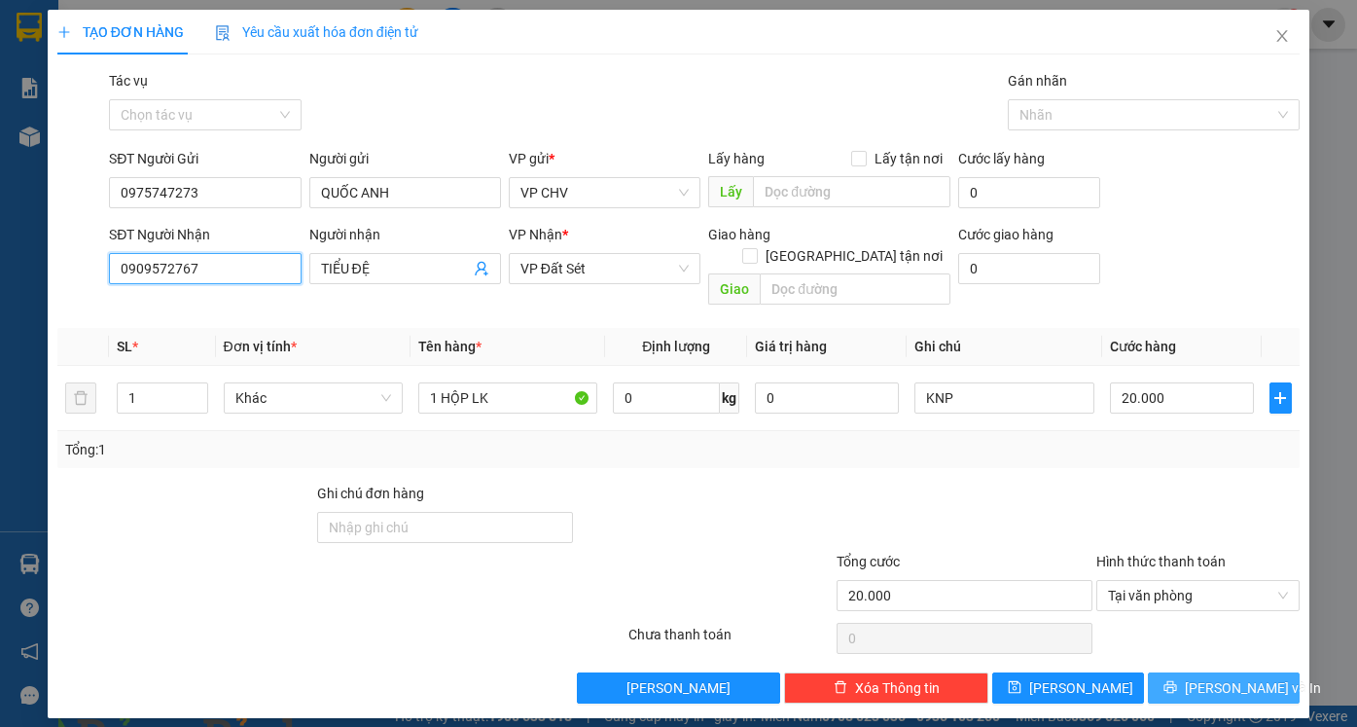
type input "0909572767"
drag, startPoint x: 1237, startPoint y: 664, endPoint x: 1244, endPoint y: 677, distance: 14.4
click at [1238, 677] on span "[PERSON_NAME] và In" at bounding box center [1253, 687] width 136 height 21
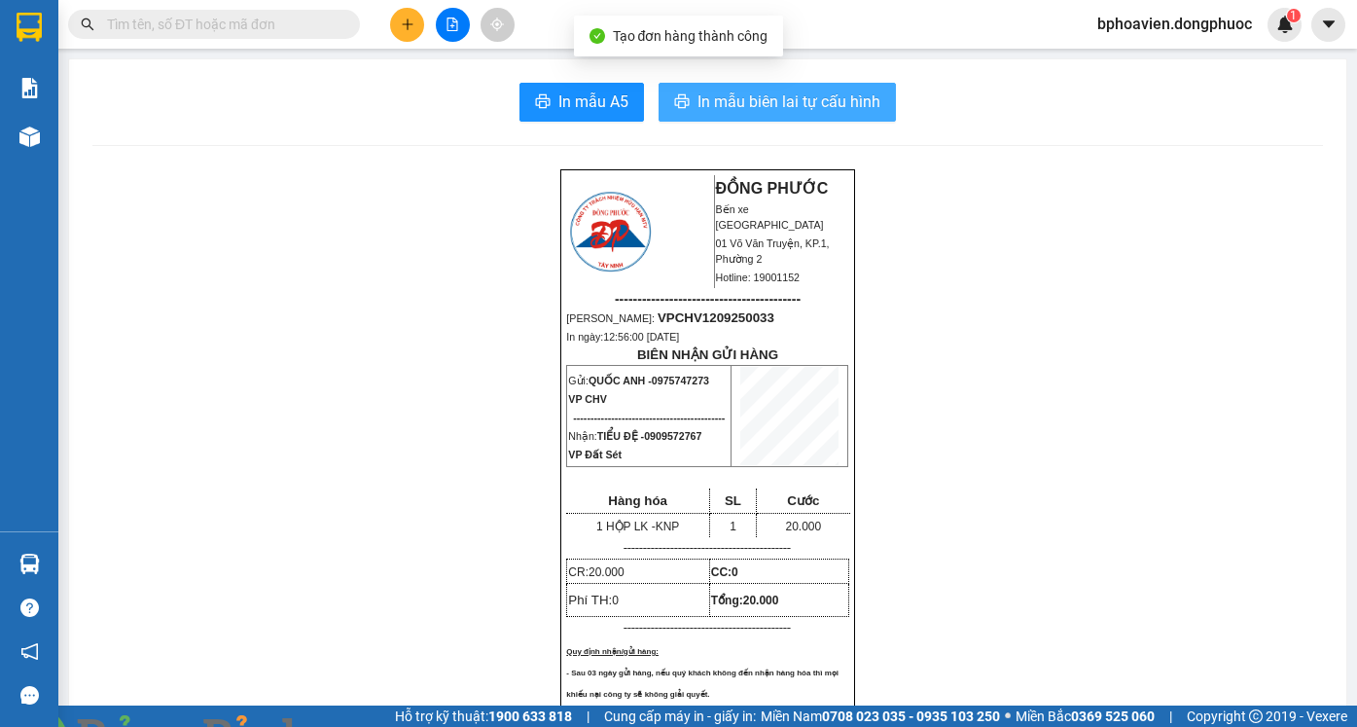
click at [723, 106] on span "In mẫu biên lai tự cấu hình" at bounding box center [788, 101] width 183 height 24
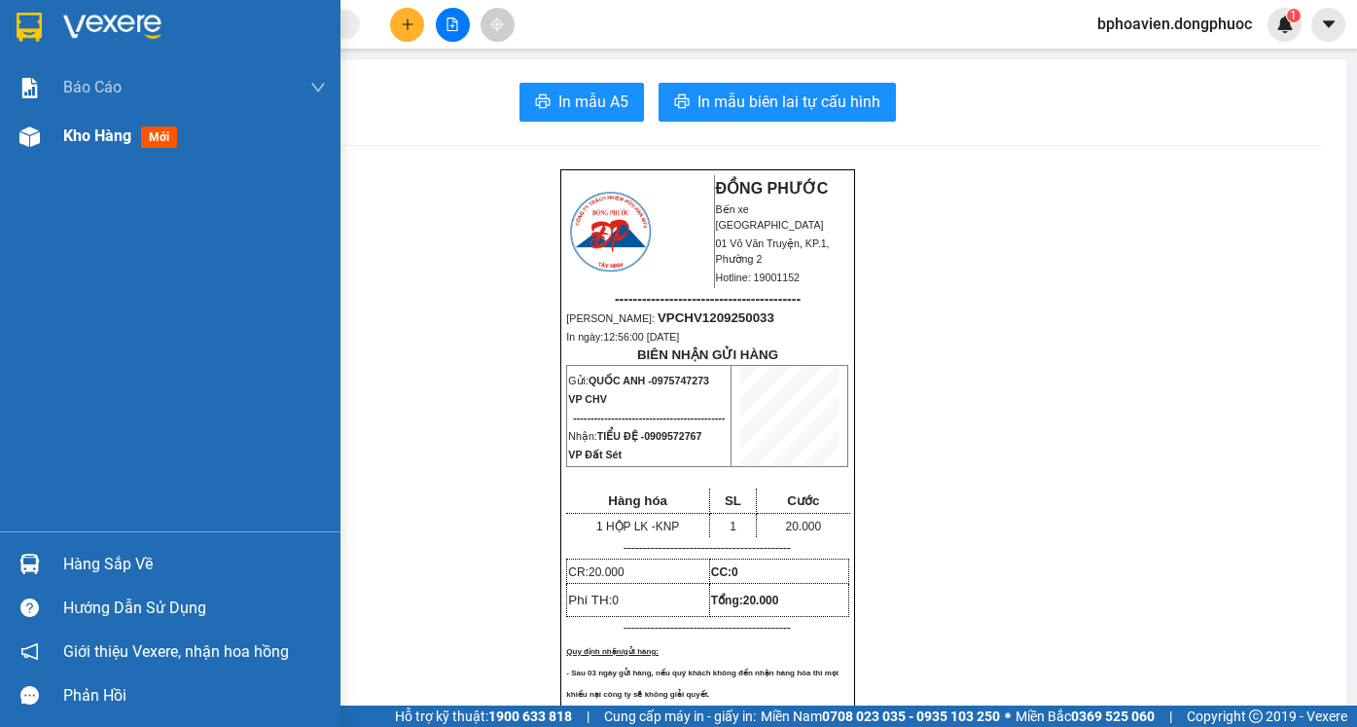
drag, startPoint x: 92, startPoint y: 146, endPoint x: 97, endPoint y: 136, distance: 10.9
click at [97, 136] on div "Kho hàng mới" at bounding box center [124, 136] width 122 height 24
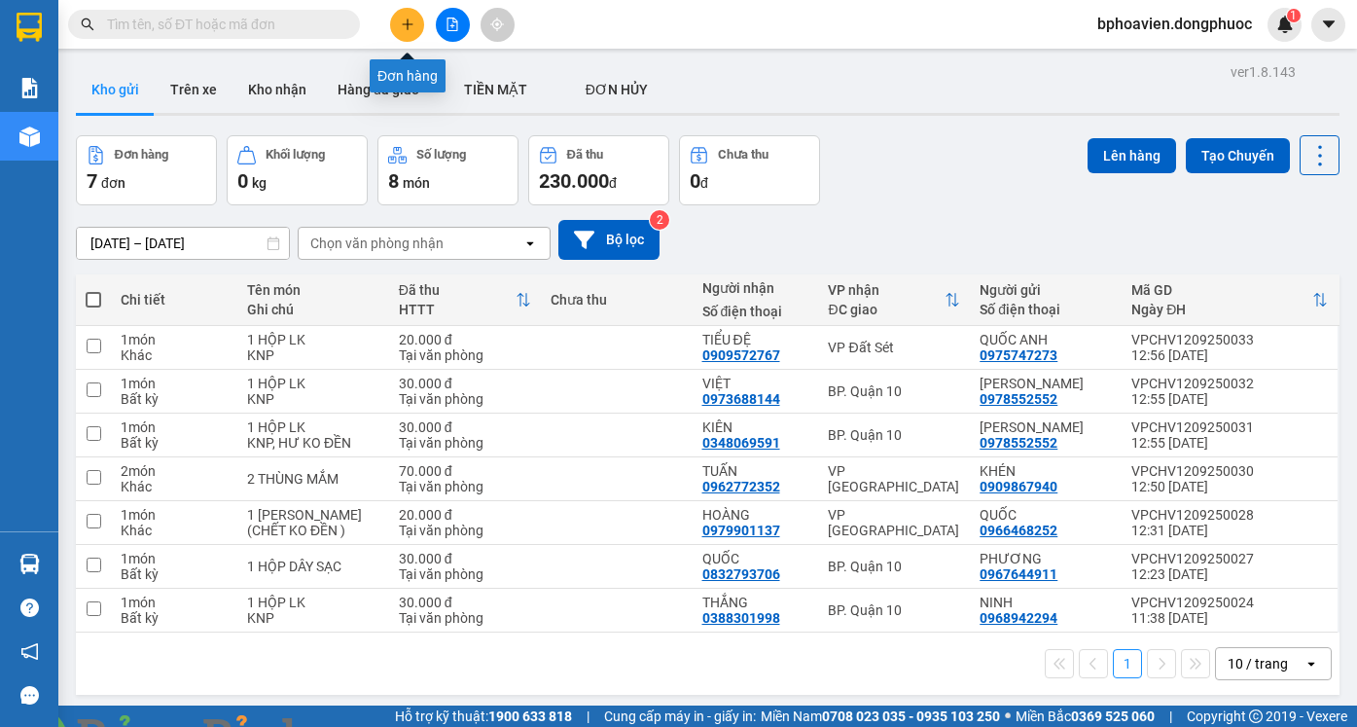
click at [404, 23] on icon "plus" at bounding box center [408, 25] width 14 height 14
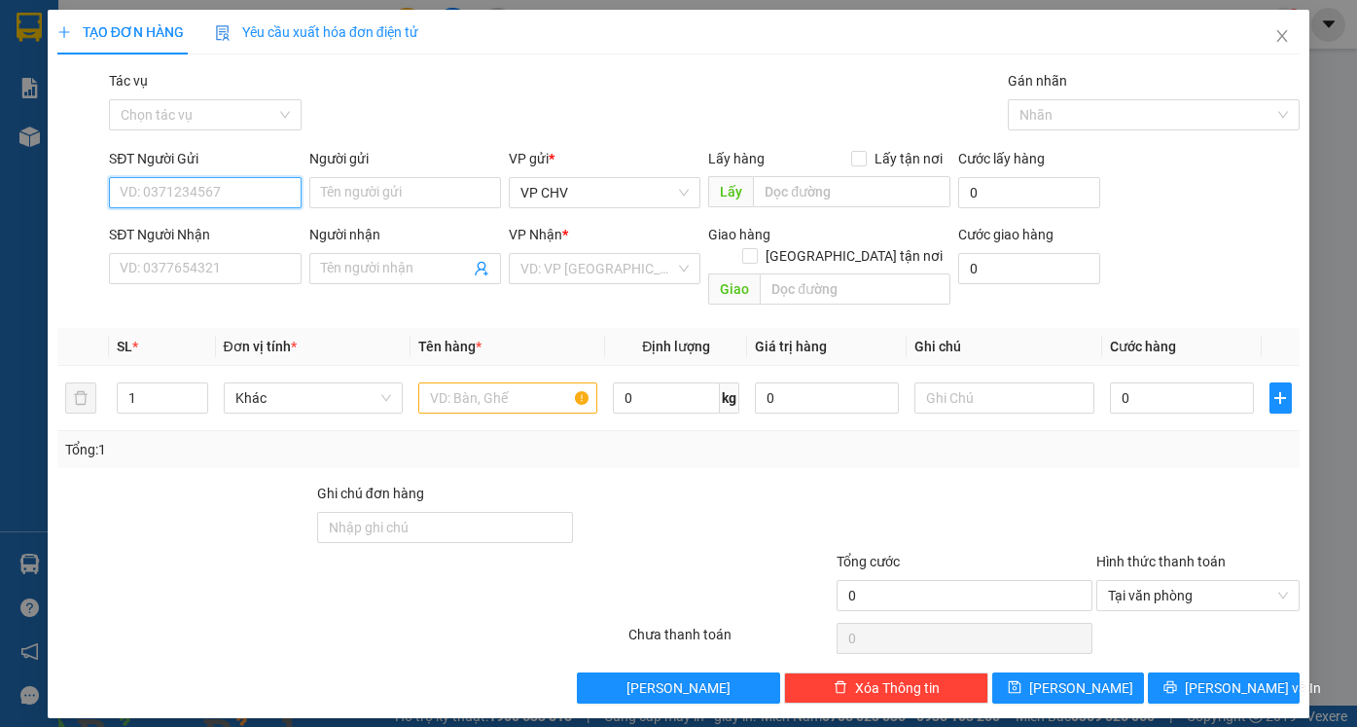
click at [194, 194] on input "SĐT Người Gửi" at bounding box center [205, 192] width 192 height 31
click at [195, 193] on input "SĐT Người Gửi" at bounding box center [205, 192] width 192 height 31
type input "0385944188"
click at [399, 184] on input "Người gửi" at bounding box center [405, 192] width 192 height 31
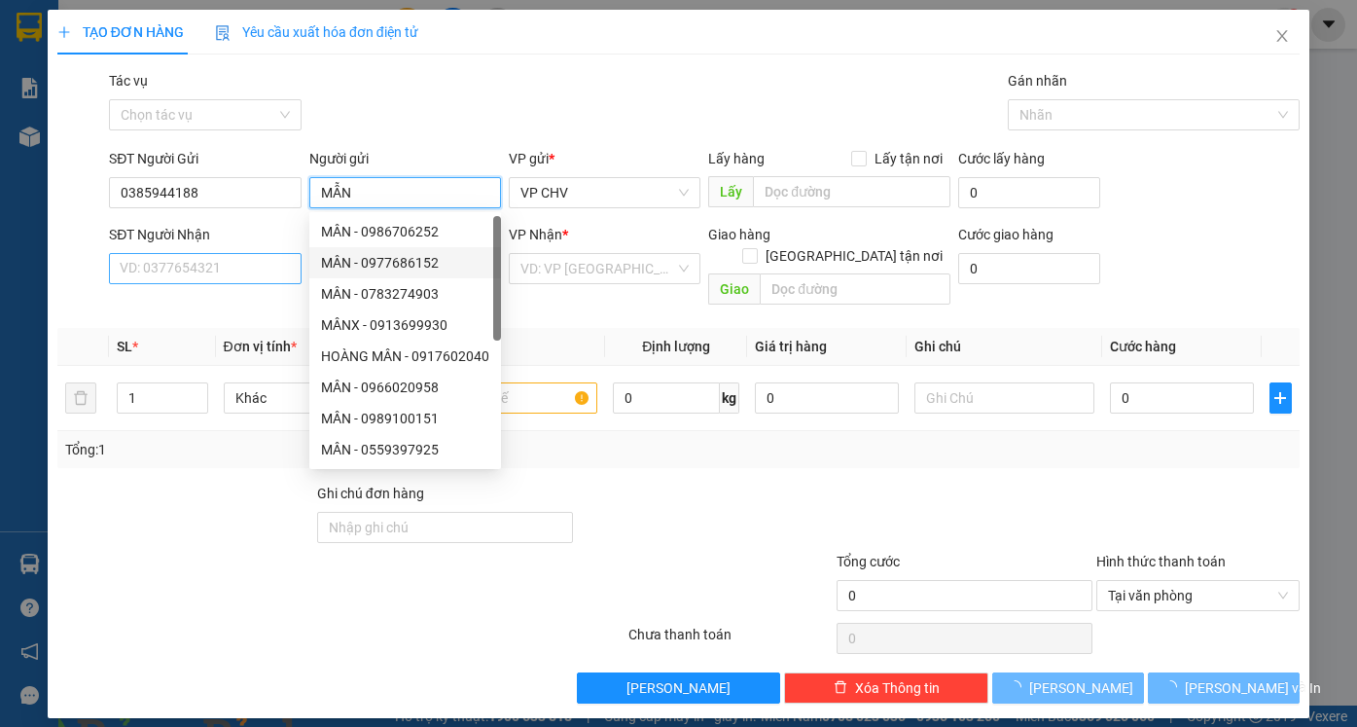
type input "MẪN"
click at [172, 266] on input "SĐT Người Nhận" at bounding box center [205, 268] width 192 height 31
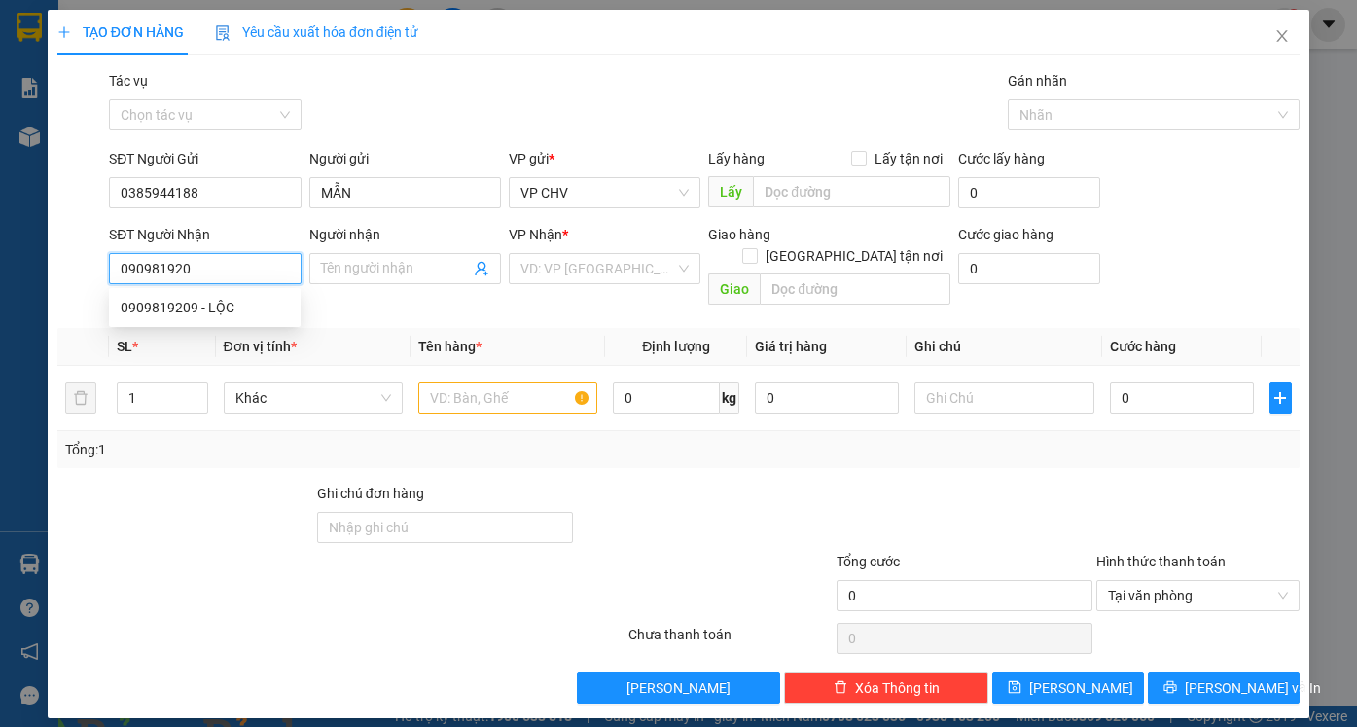
type input "0909819209"
drag, startPoint x: 191, startPoint y: 309, endPoint x: 219, endPoint y: 307, distance: 28.3
click at [190, 309] on div "0909819209 - LỘC" at bounding box center [205, 307] width 168 height 21
type input "LỘC"
type input "30.000"
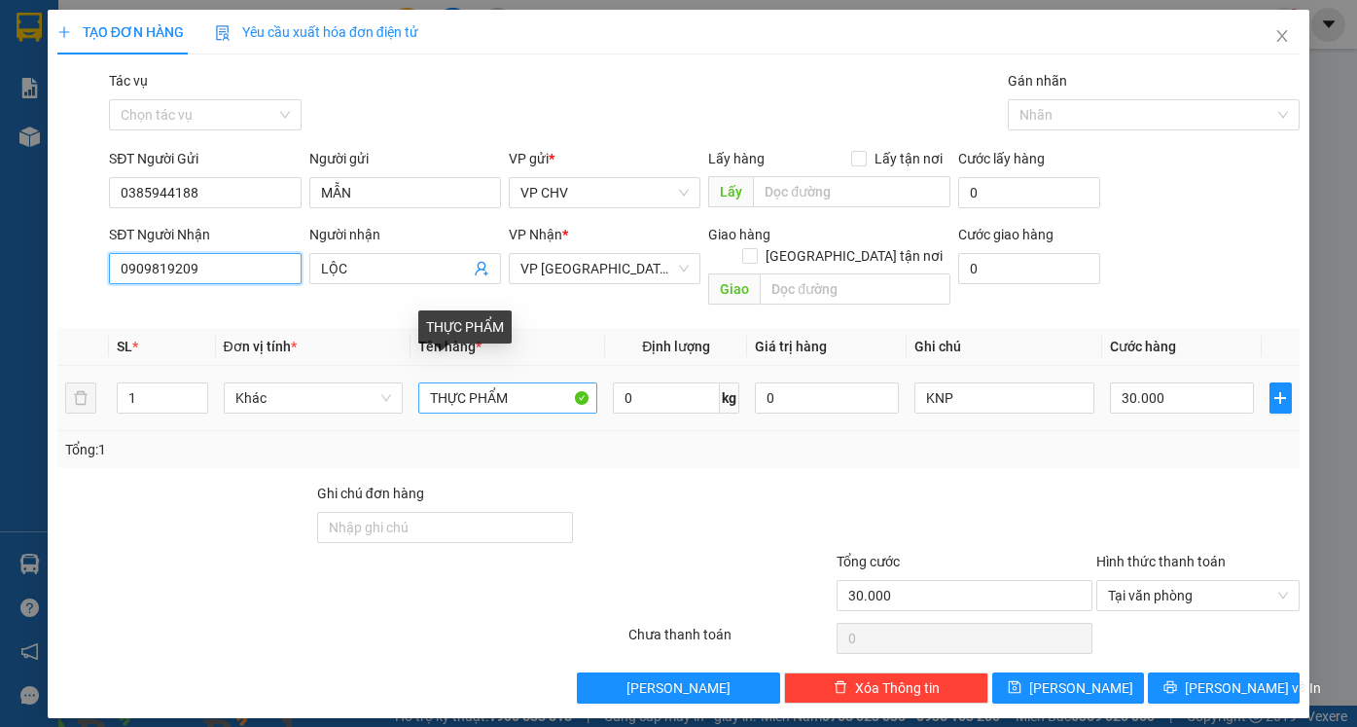
type input "0909819209"
drag, startPoint x: 546, startPoint y: 373, endPoint x: 317, endPoint y: 383, distance: 228.8
click at [319, 383] on tr "1 Khác THỰC PHẨM 0 kg 0 KNP 30.000" at bounding box center [678, 398] width 1242 height 65
type input "1 HỒ SƠ"
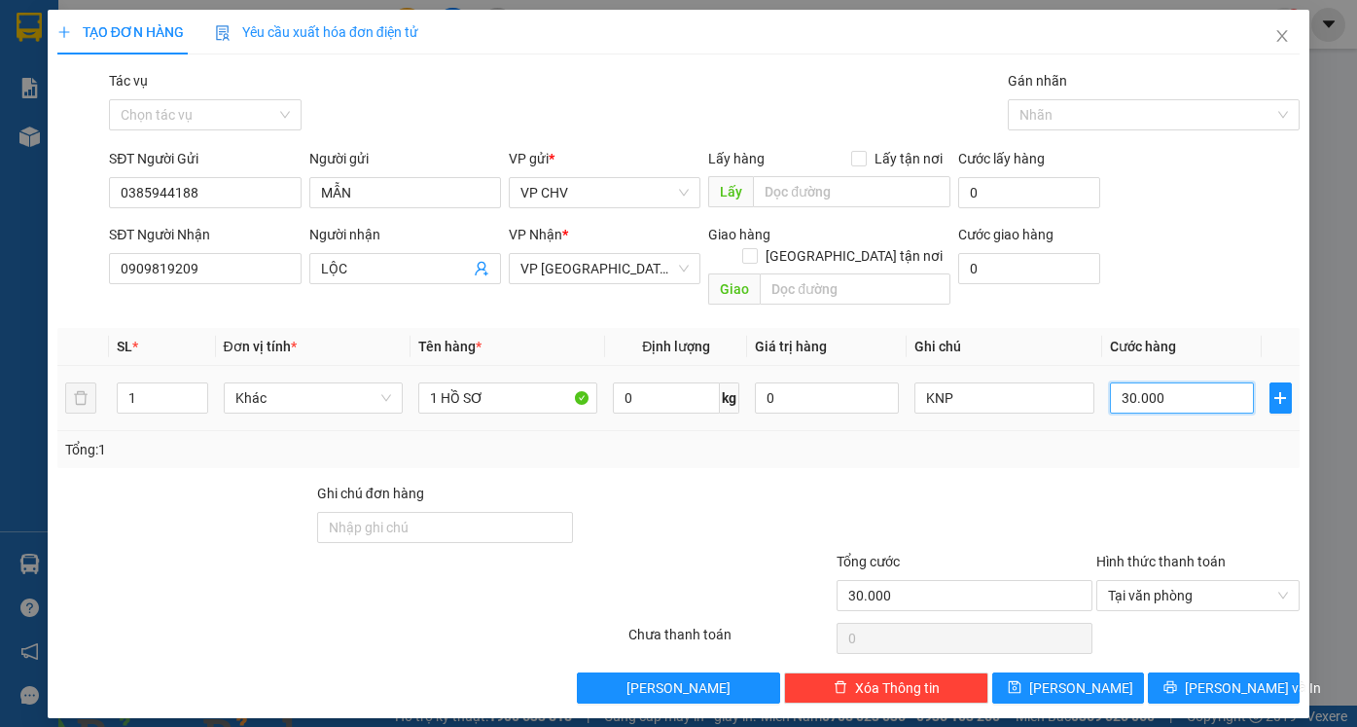
click at [1239, 382] on input "30.000" at bounding box center [1182, 397] width 144 height 31
type input "2"
type input "20"
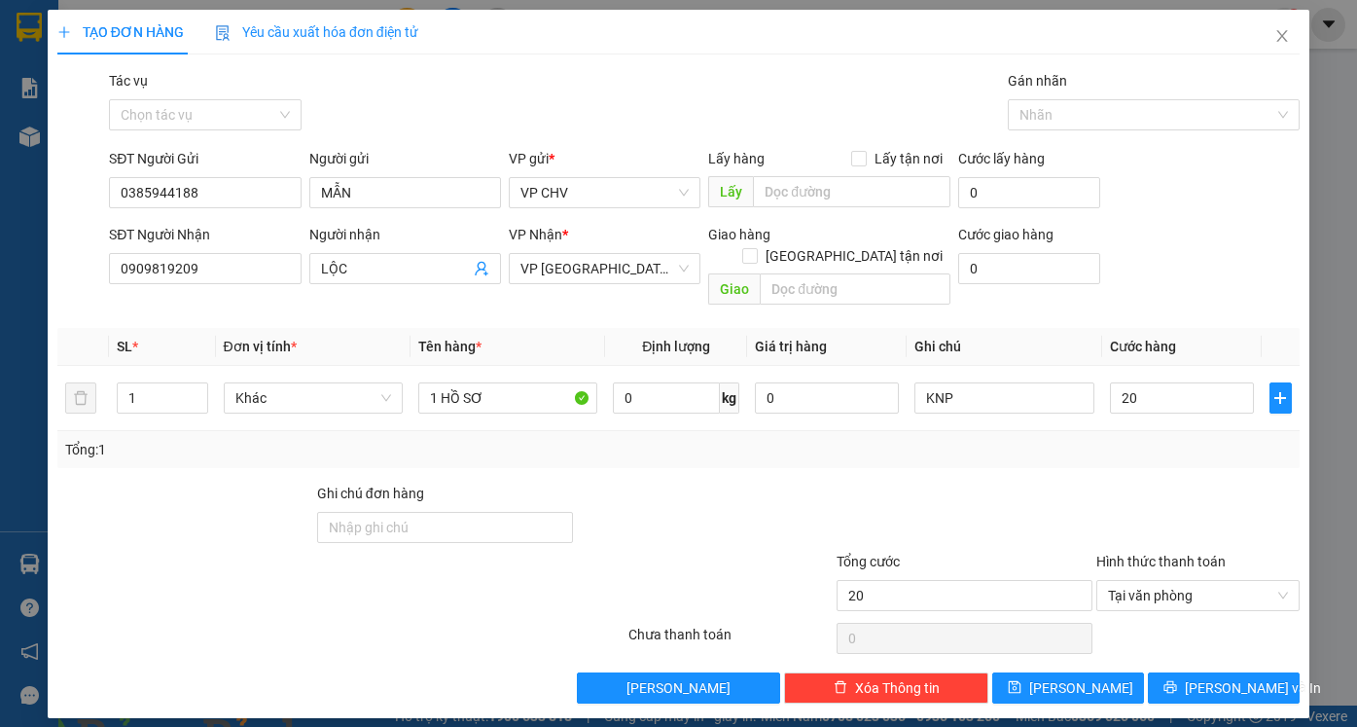
type input "20.000"
click at [1168, 482] on div at bounding box center [1198, 516] width 208 height 68
click at [1179, 672] on button "[PERSON_NAME] và In" at bounding box center [1224, 687] width 152 height 31
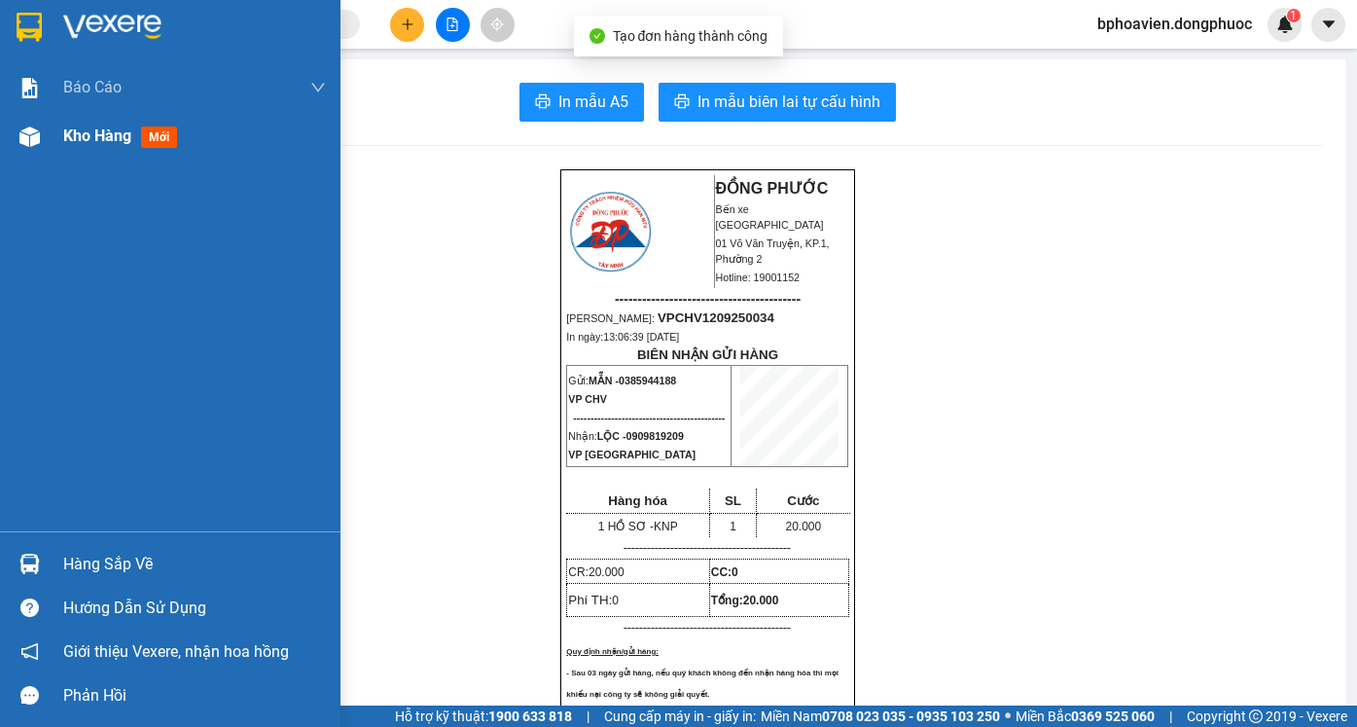
click at [93, 137] on span "Kho hàng" at bounding box center [97, 135] width 68 height 18
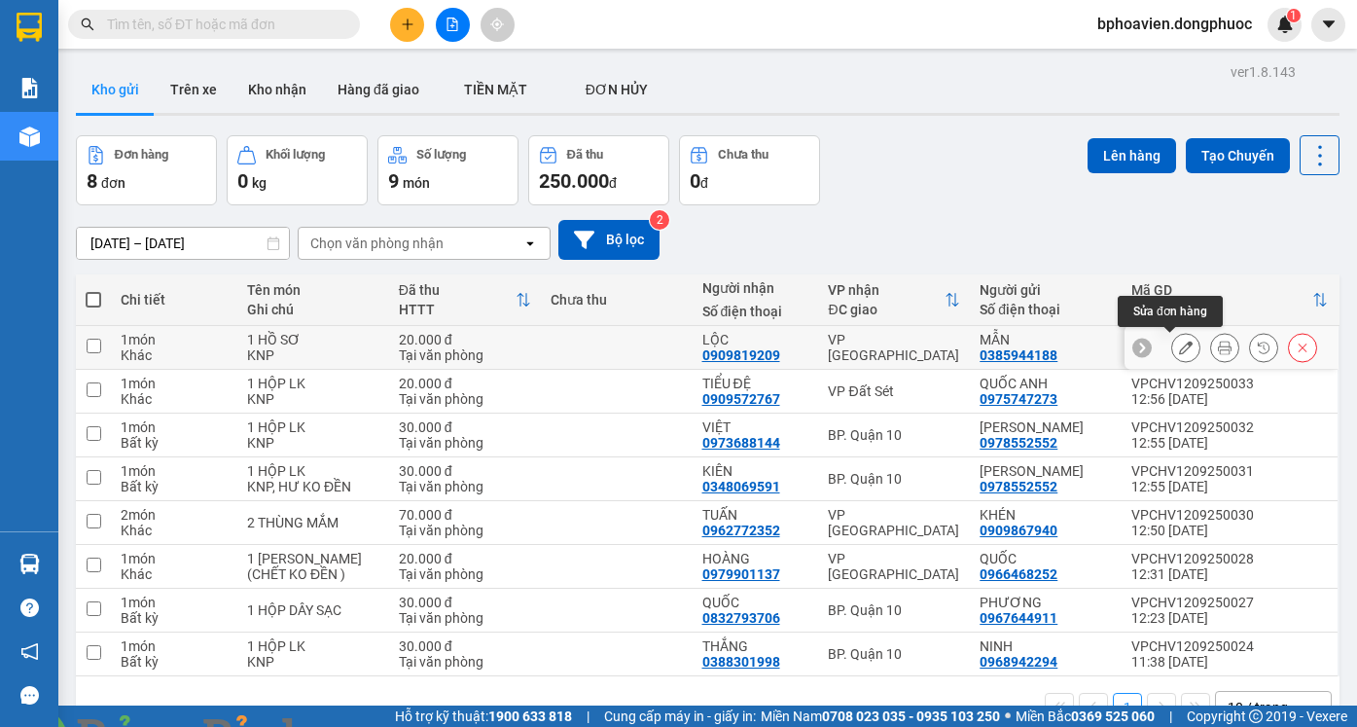
click at [1179, 345] on icon at bounding box center [1186, 347] width 14 height 14
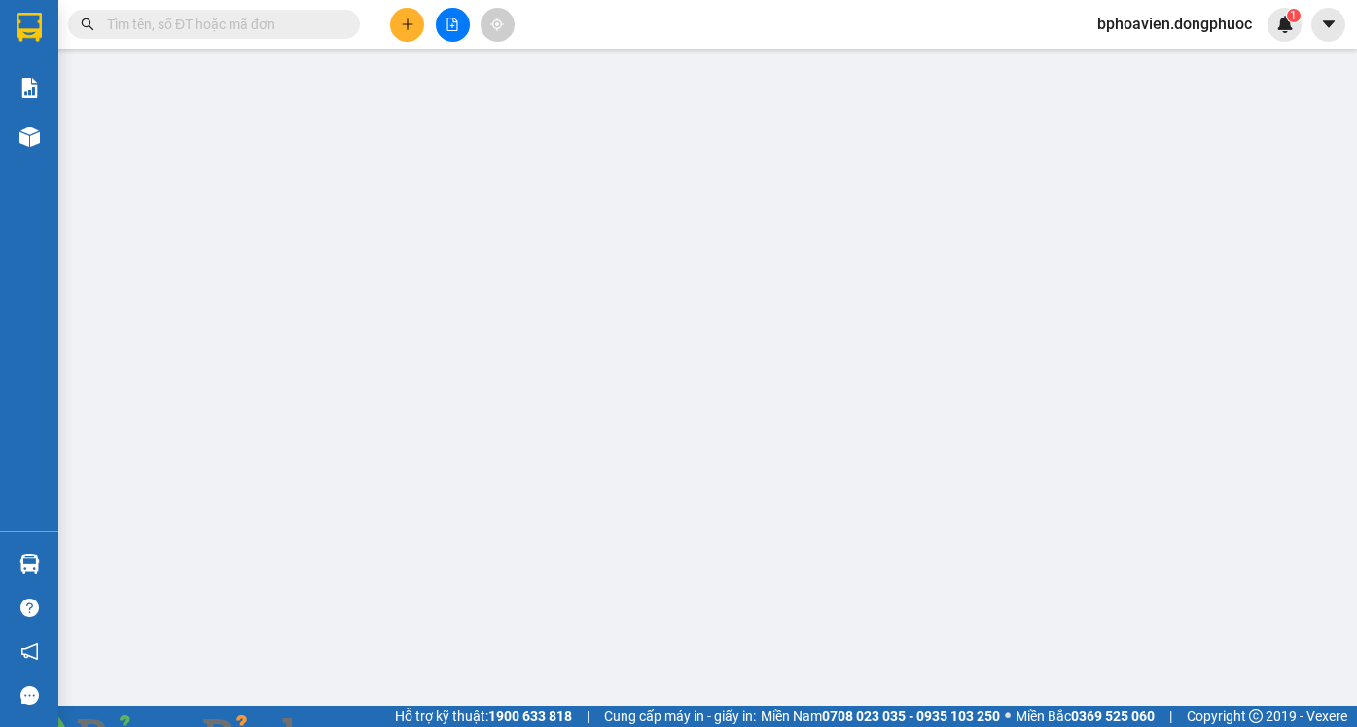
type input "0385944188"
type input "MẪN"
type input "0909819209"
type input "LỘC"
type input "20.000"
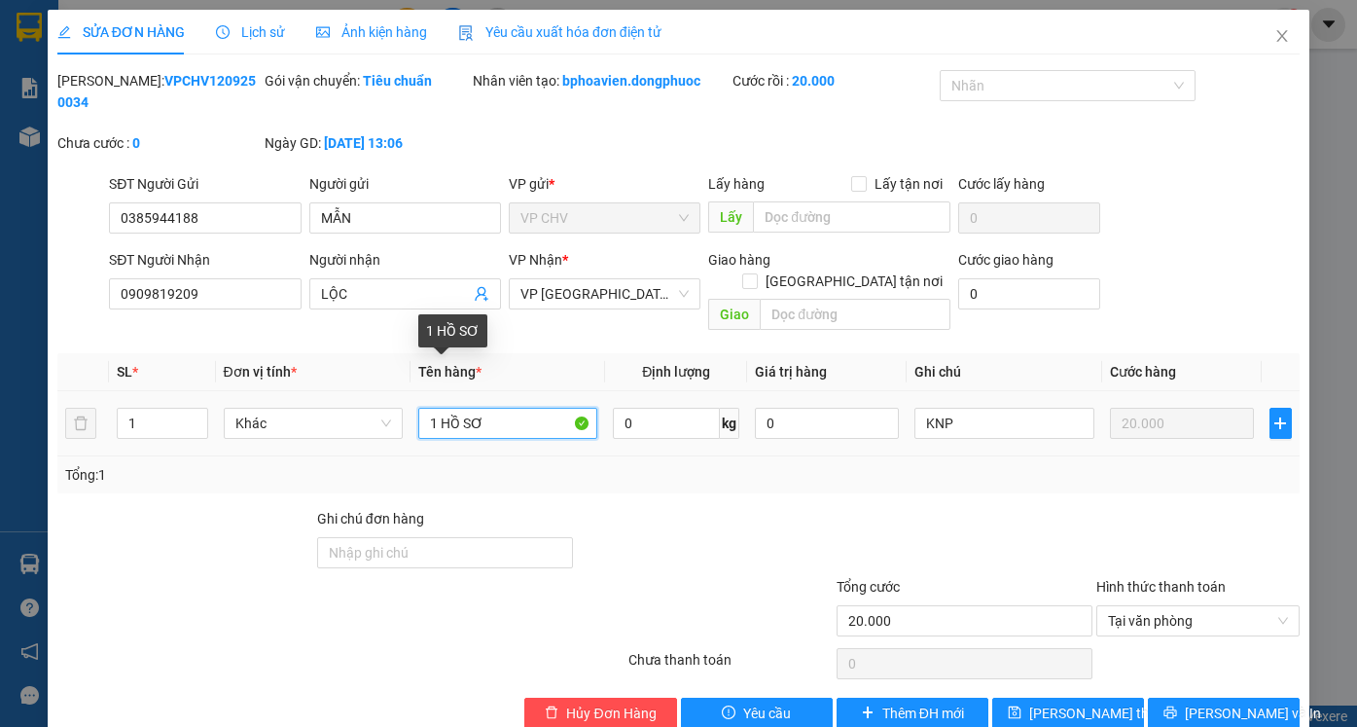
click at [519, 408] on input "1 HỒ SƠ" at bounding box center [507, 423] width 179 height 31
type input "1 HỒ SƠ ( GỌI KHÁCH RA LẤY NHA )"
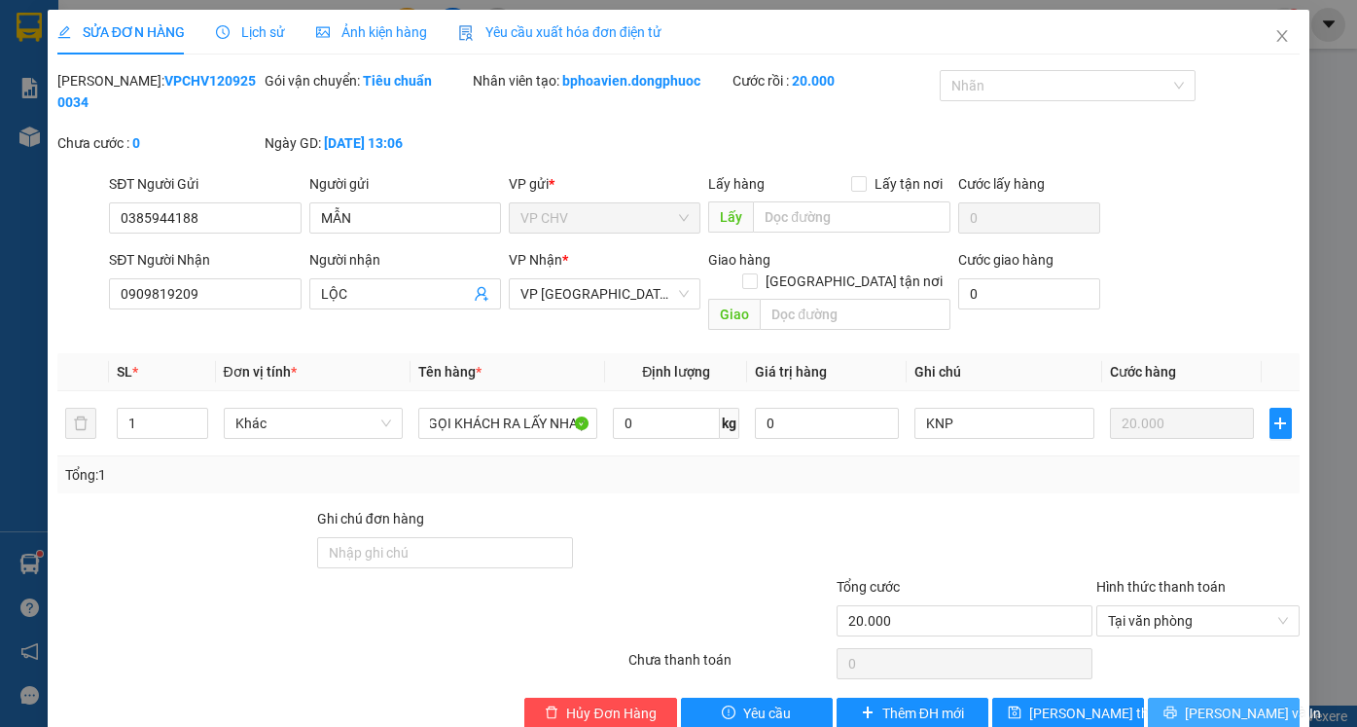
click at [1221, 702] on span "[PERSON_NAME] và In" at bounding box center [1253, 712] width 136 height 21
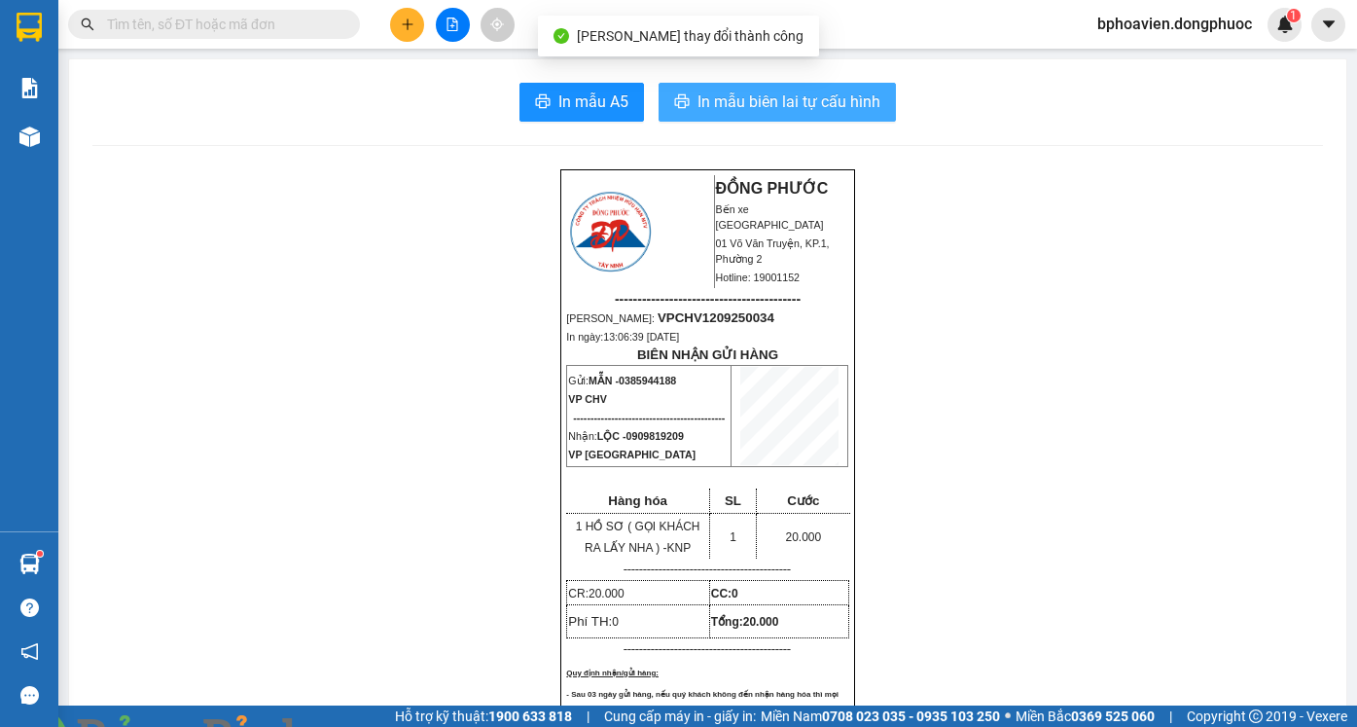
click at [705, 112] on span "In mẫu biên lai tự cấu hình" at bounding box center [788, 101] width 183 height 24
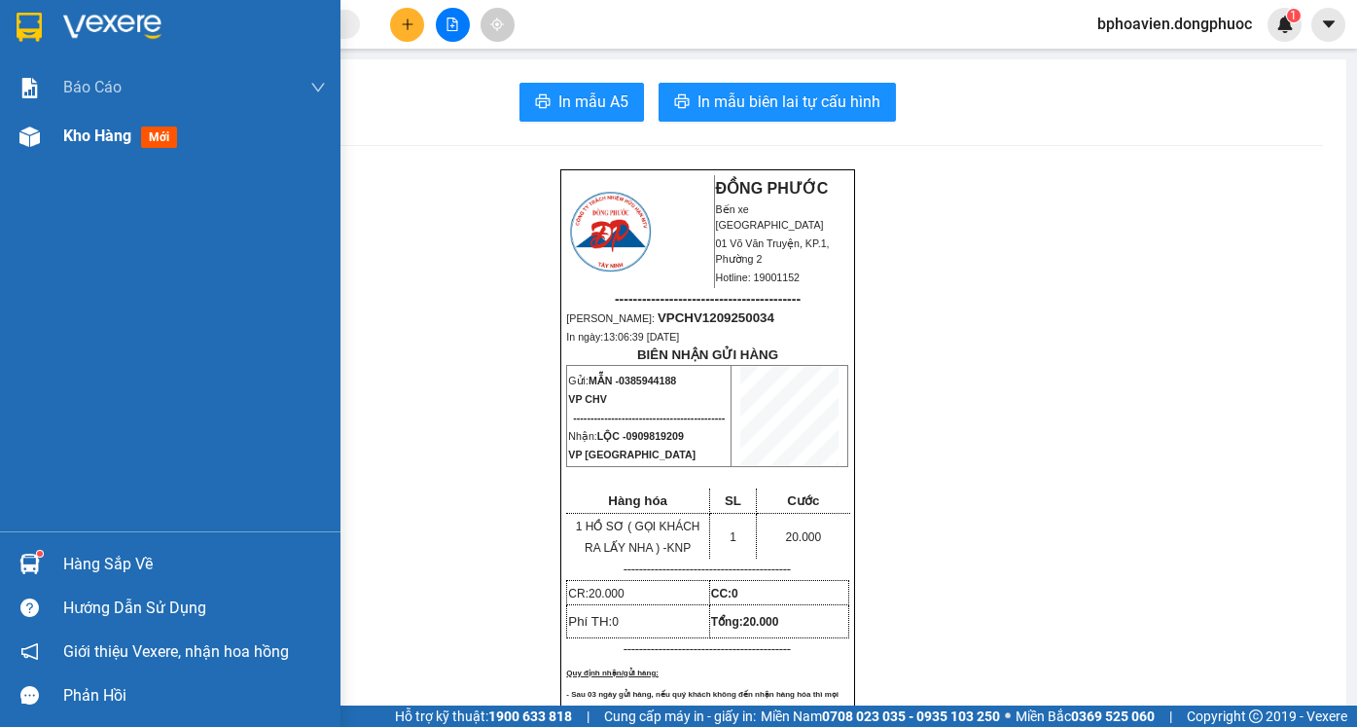
click at [64, 140] on span "Kho hàng" at bounding box center [97, 135] width 68 height 18
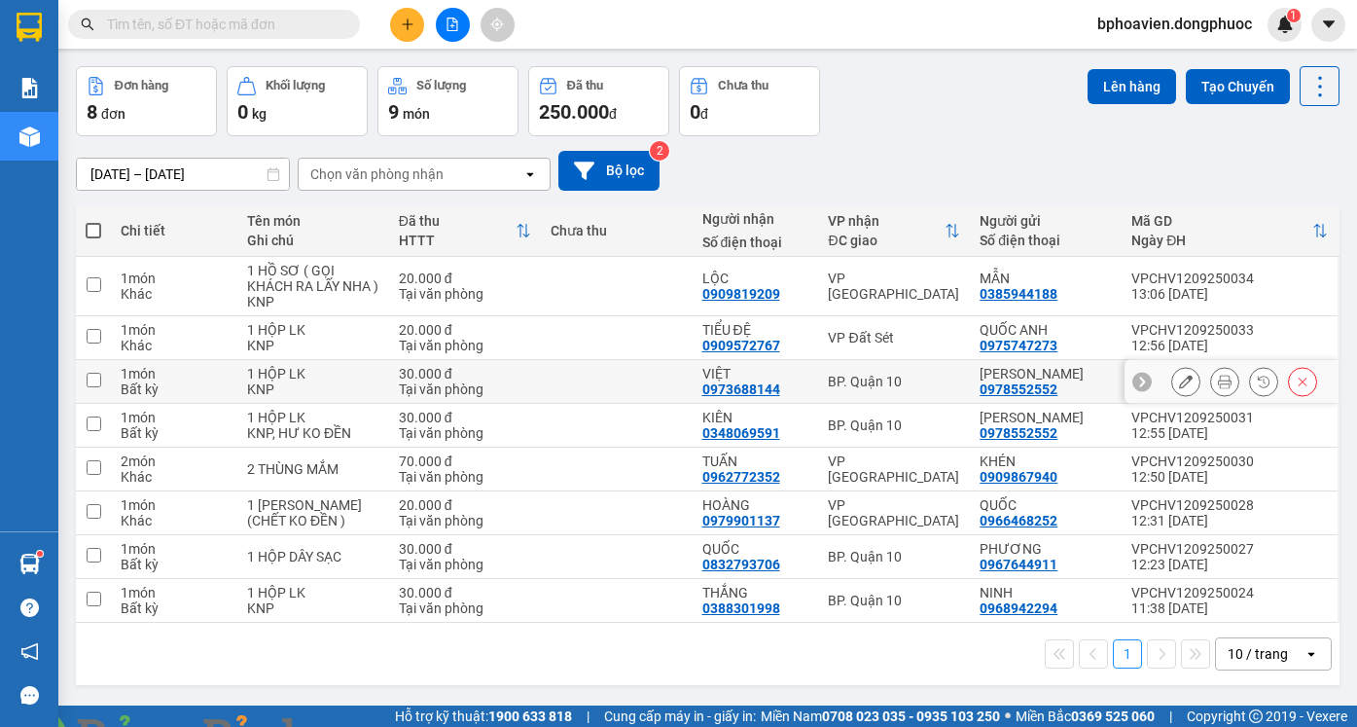
scroll to position [89, 0]
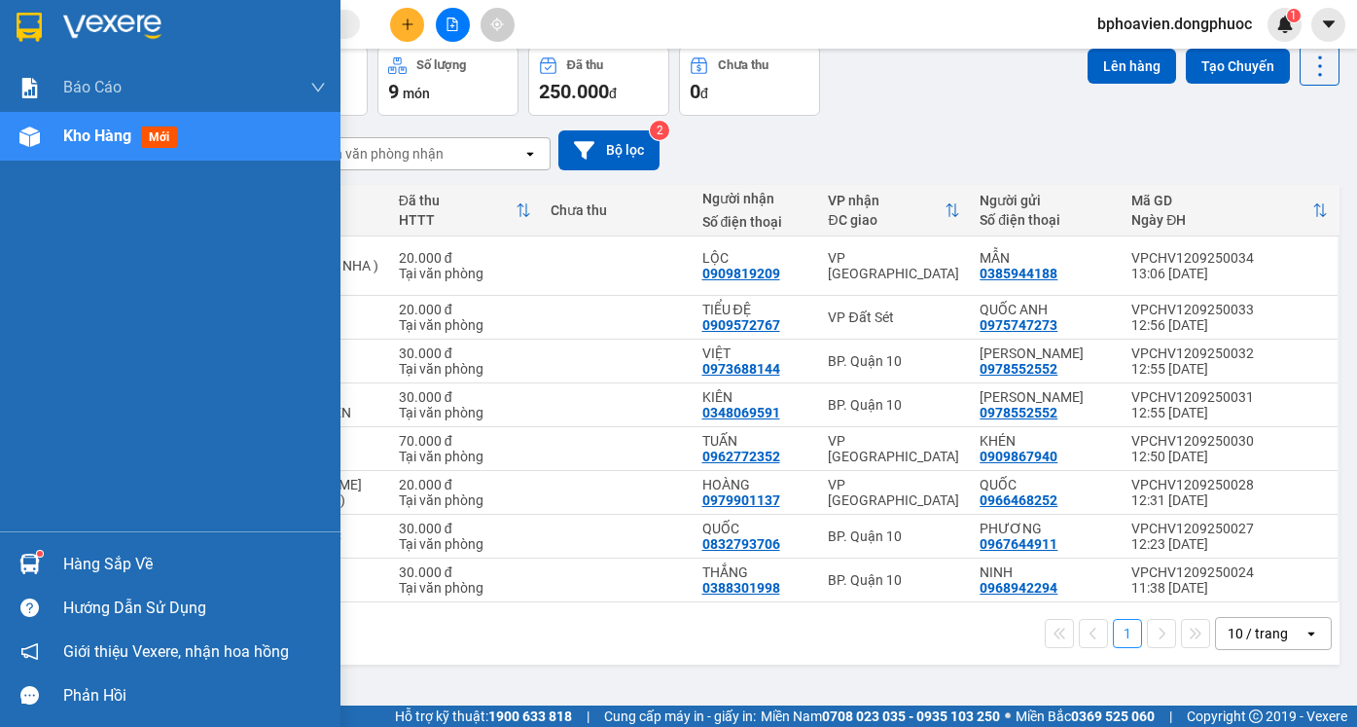
click at [68, 561] on div "Hàng sắp về" at bounding box center [194, 564] width 263 height 29
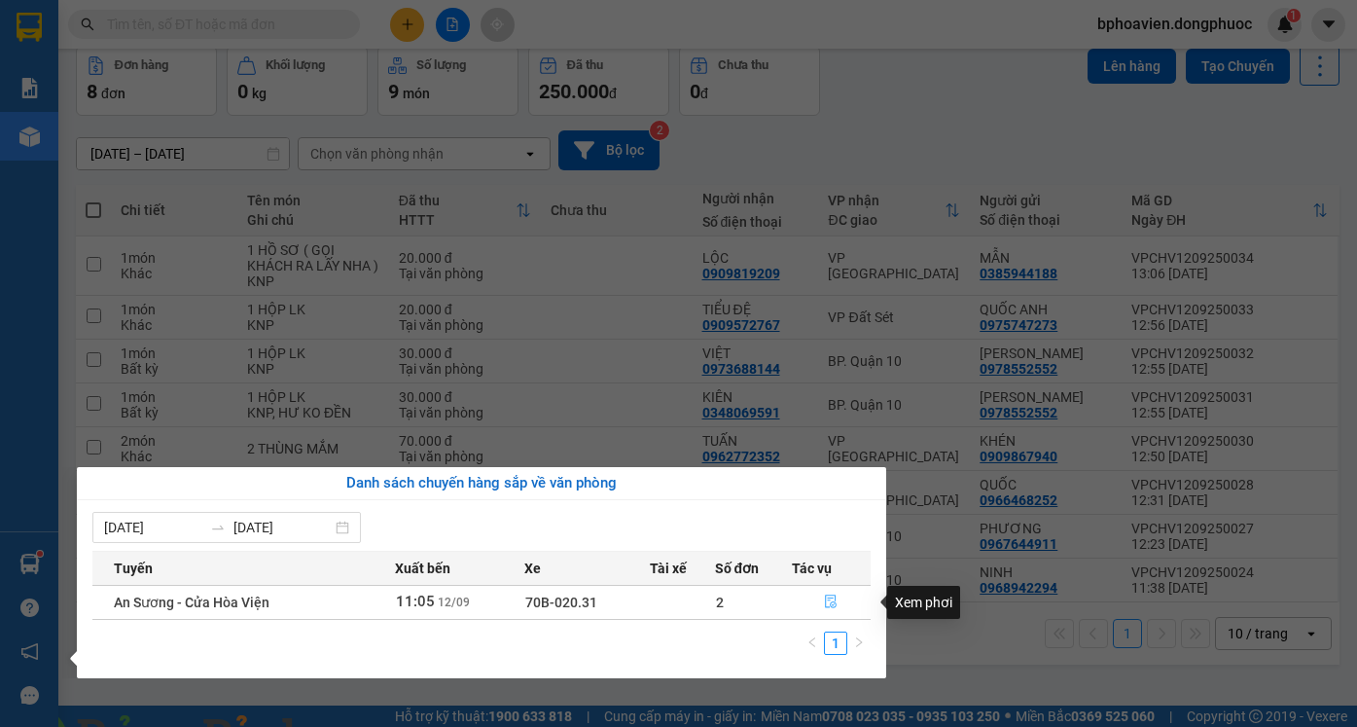
click at [826, 598] on icon "file-done" at bounding box center [832, 602] width 12 height 14
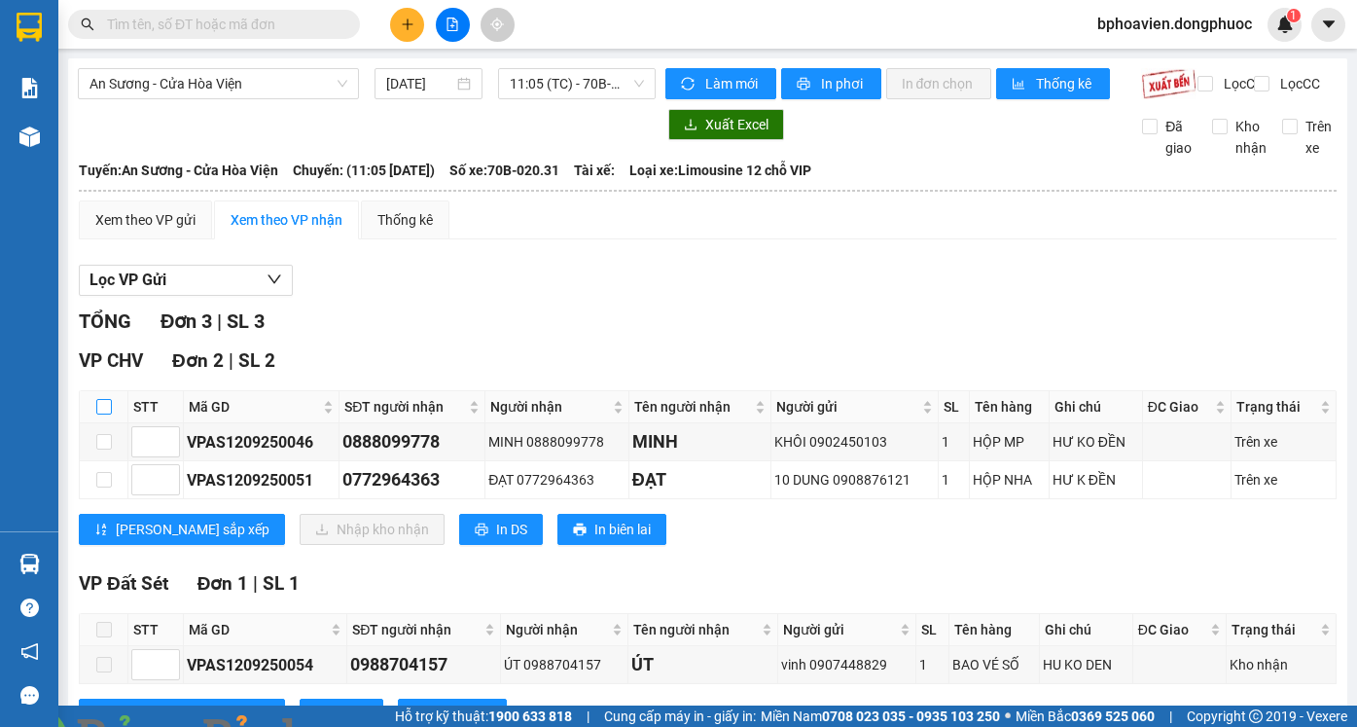
click at [100, 414] on input "checkbox" at bounding box center [104, 407] width 16 height 16
checkbox input "true"
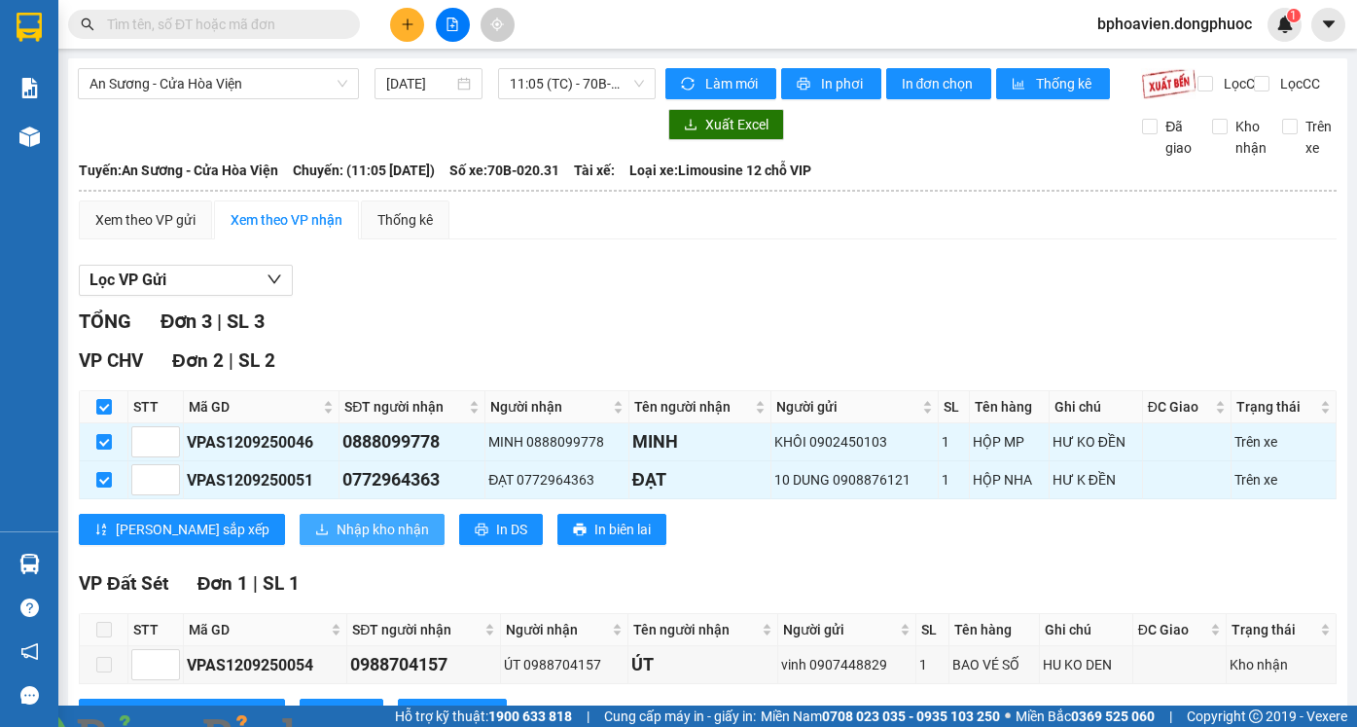
click at [342, 540] on span "Nhập kho nhận" at bounding box center [383, 528] width 92 height 21
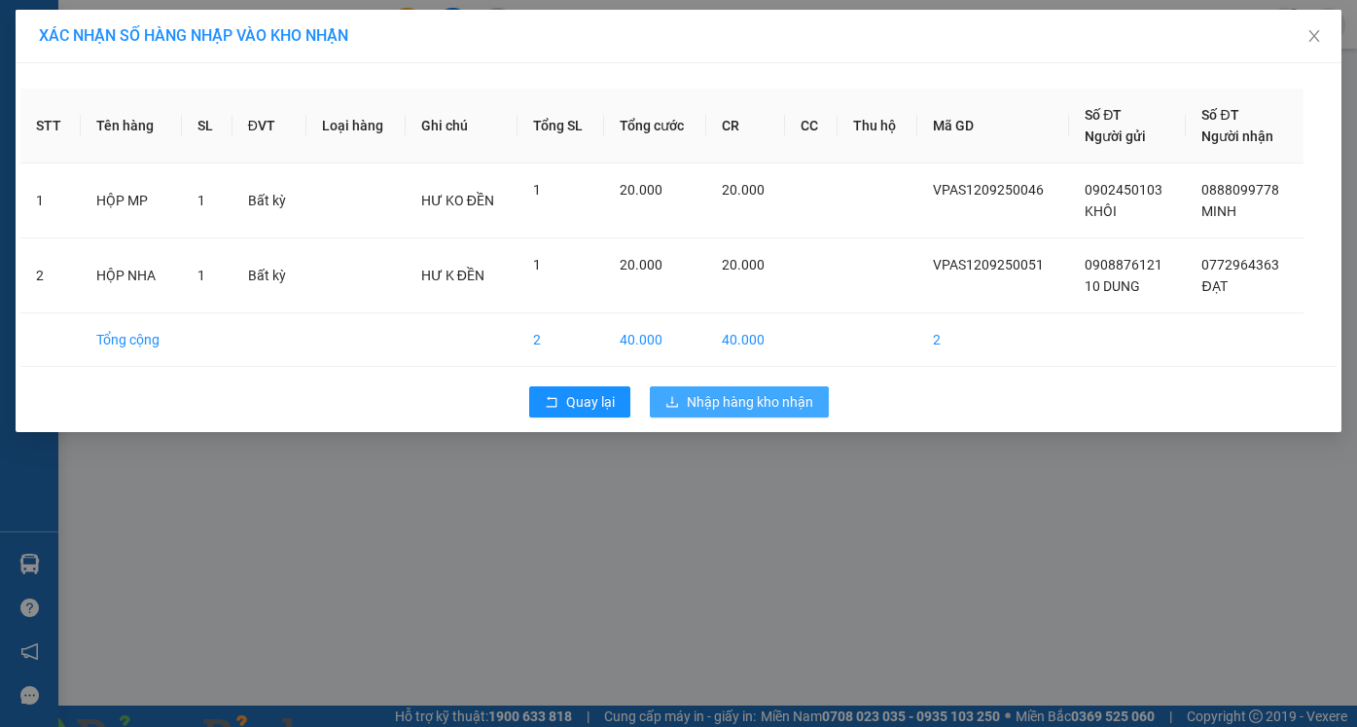
click at [758, 407] on span "Nhập hàng kho nhận" at bounding box center [750, 401] width 126 height 21
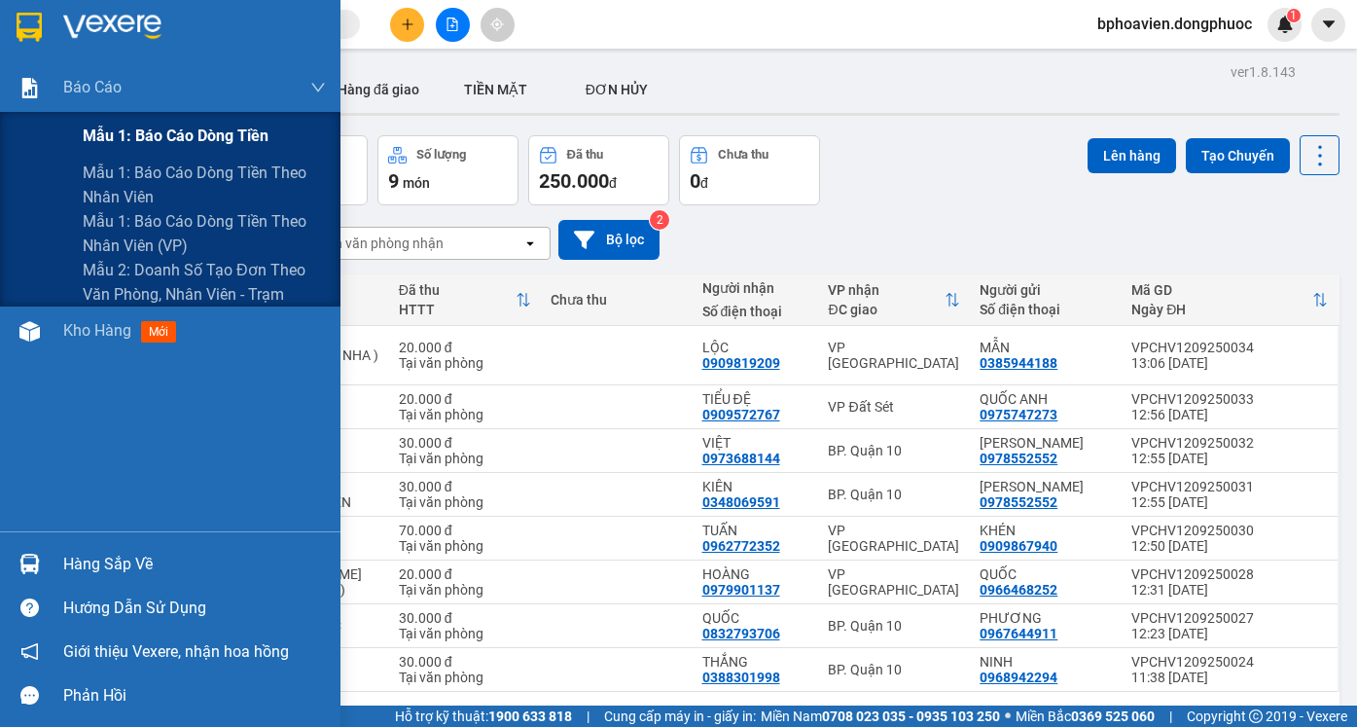
click at [158, 146] on span "Mẫu 1: Báo cáo dòng tiền" at bounding box center [176, 136] width 186 height 24
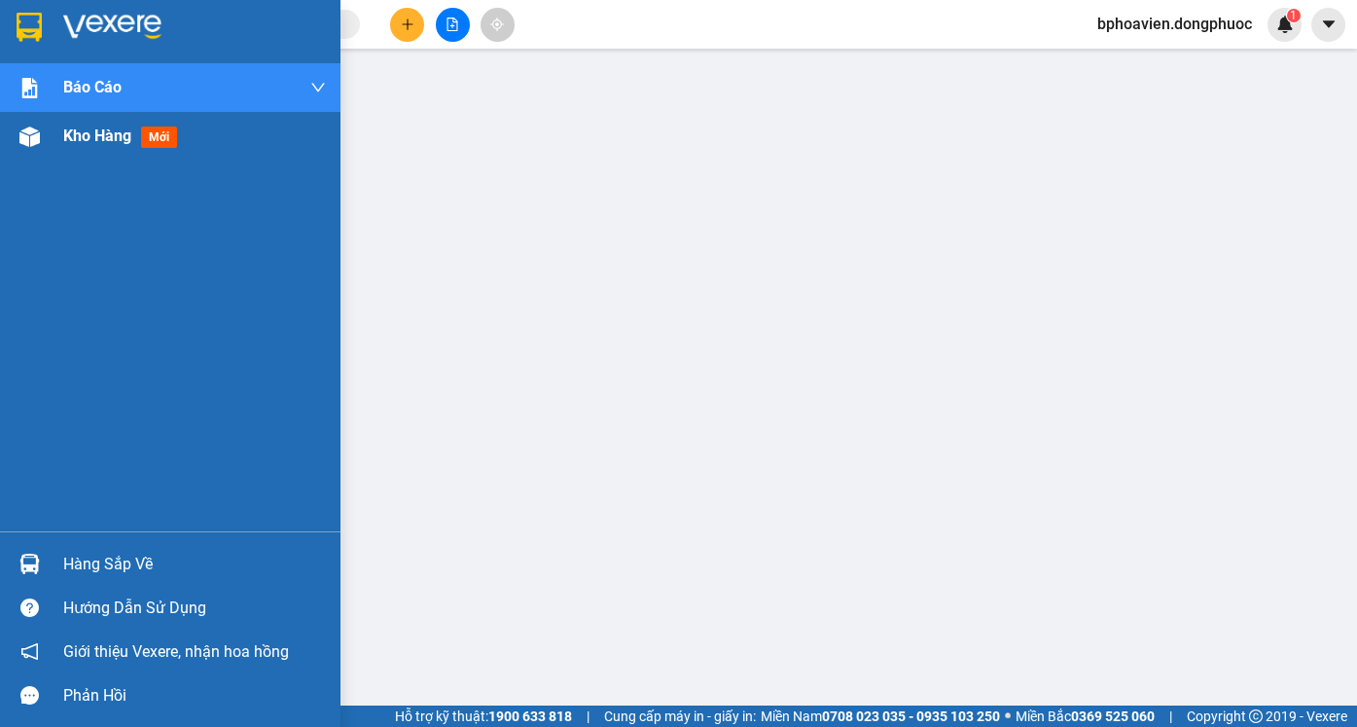
click at [88, 142] on span "Kho hàng" at bounding box center [97, 135] width 68 height 18
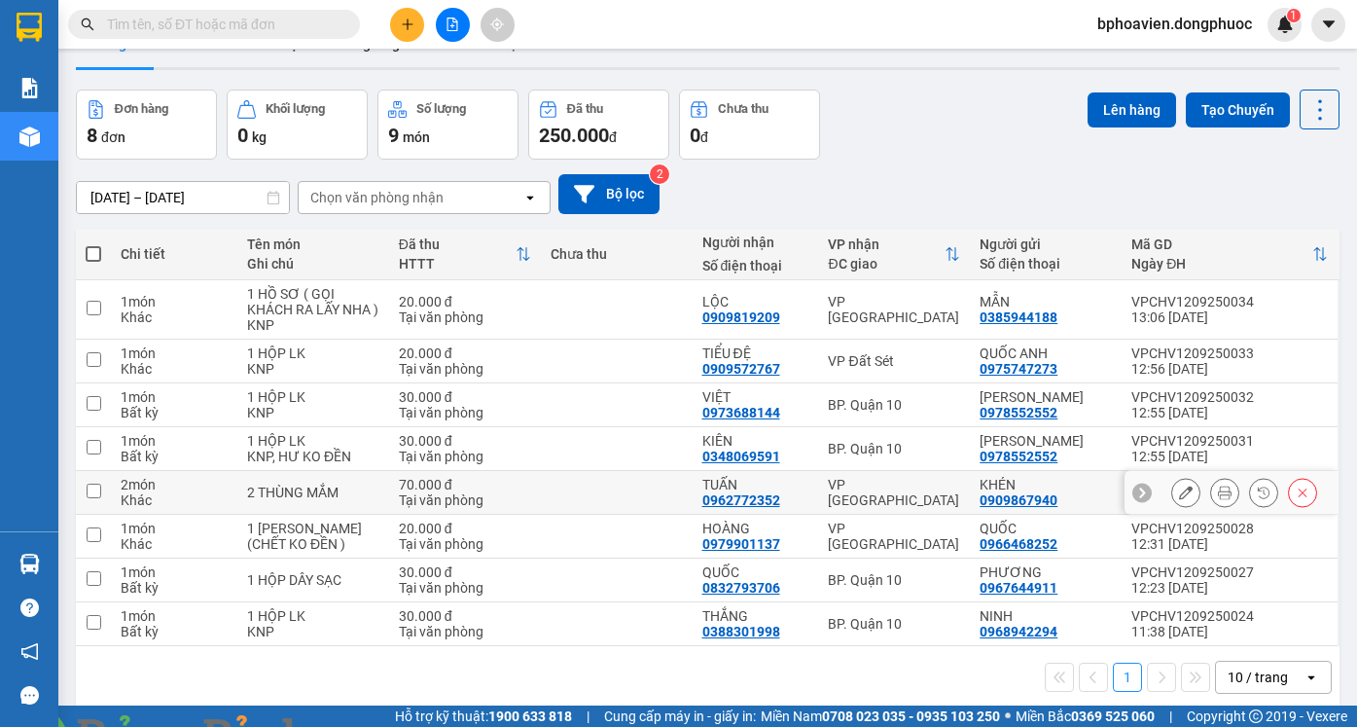
scroll to position [89, 0]
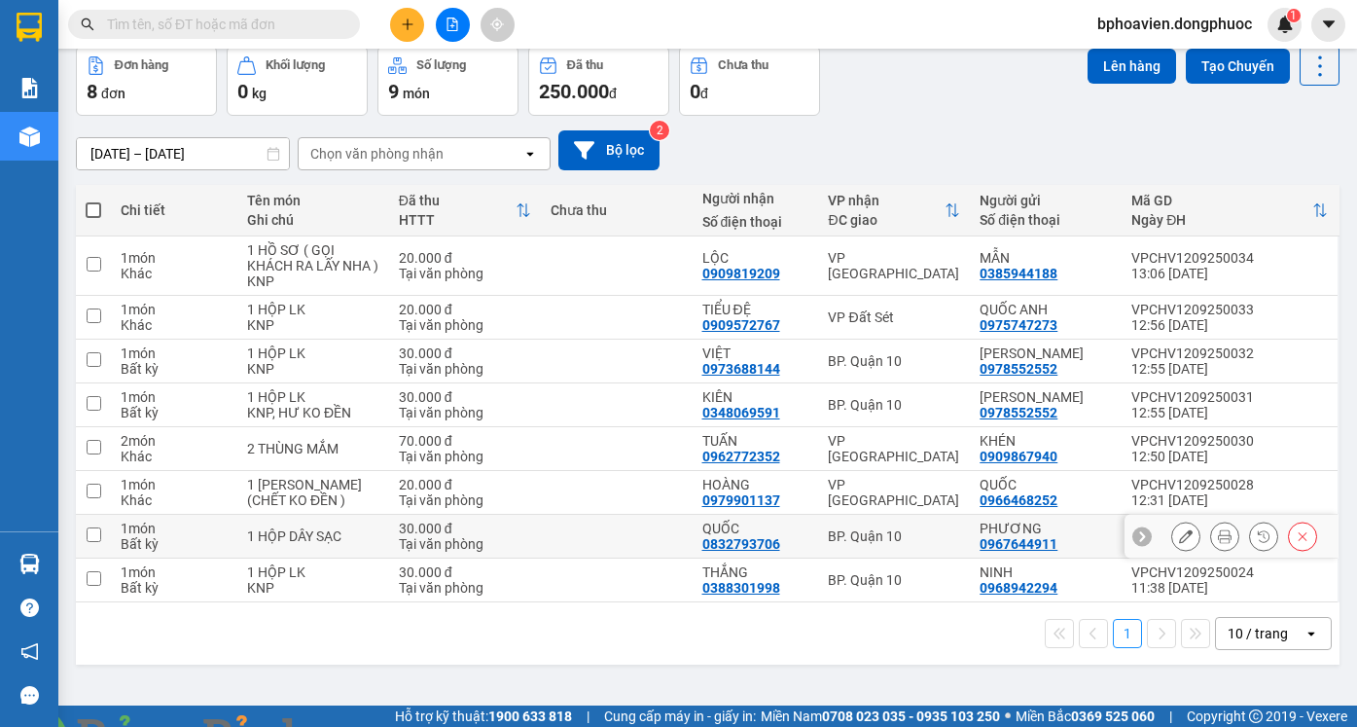
click at [668, 551] on td at bounding box center [617, 537] width 152 height 44
checkbox input "true"
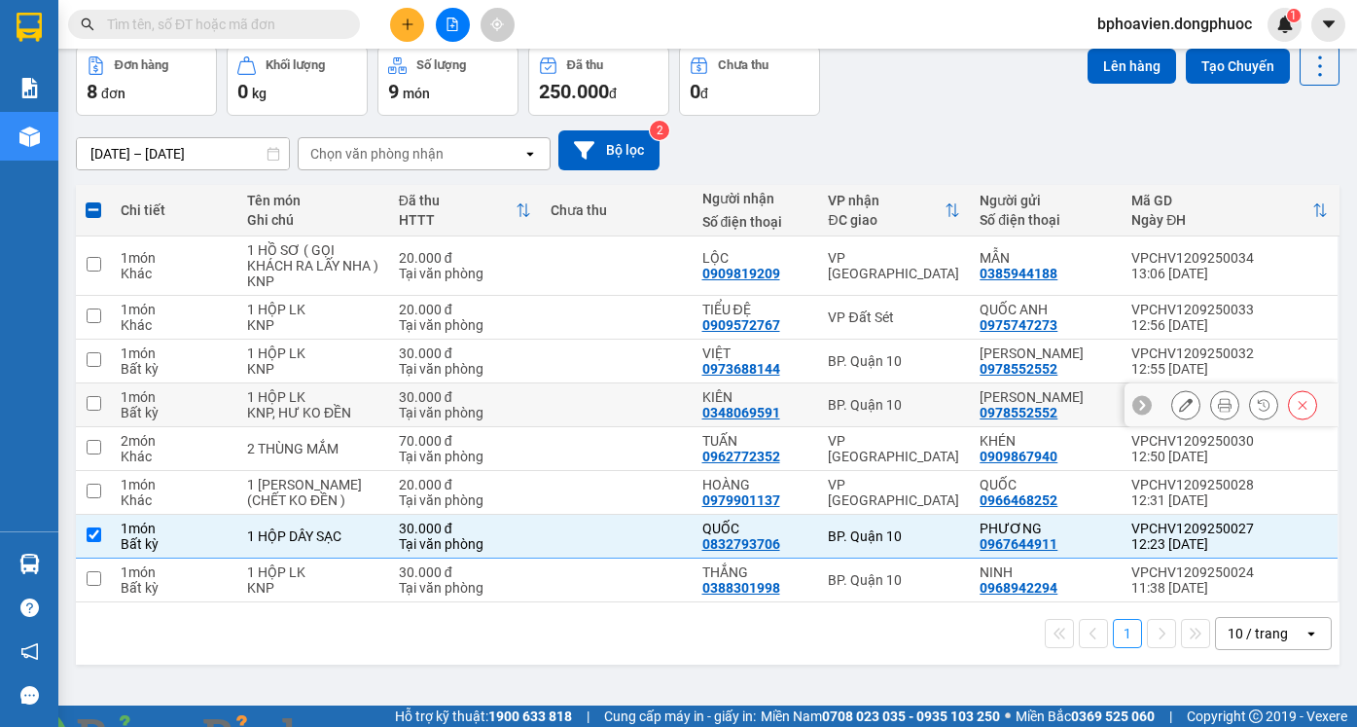
drag, startPoint x: 665, startPoint y: 413, endPoint x: 655, endPoint y: 371, distance: 44.1
click at [665, 412] on td at bounding box center [617, 405] width 152 height 44
checkbox input "true"
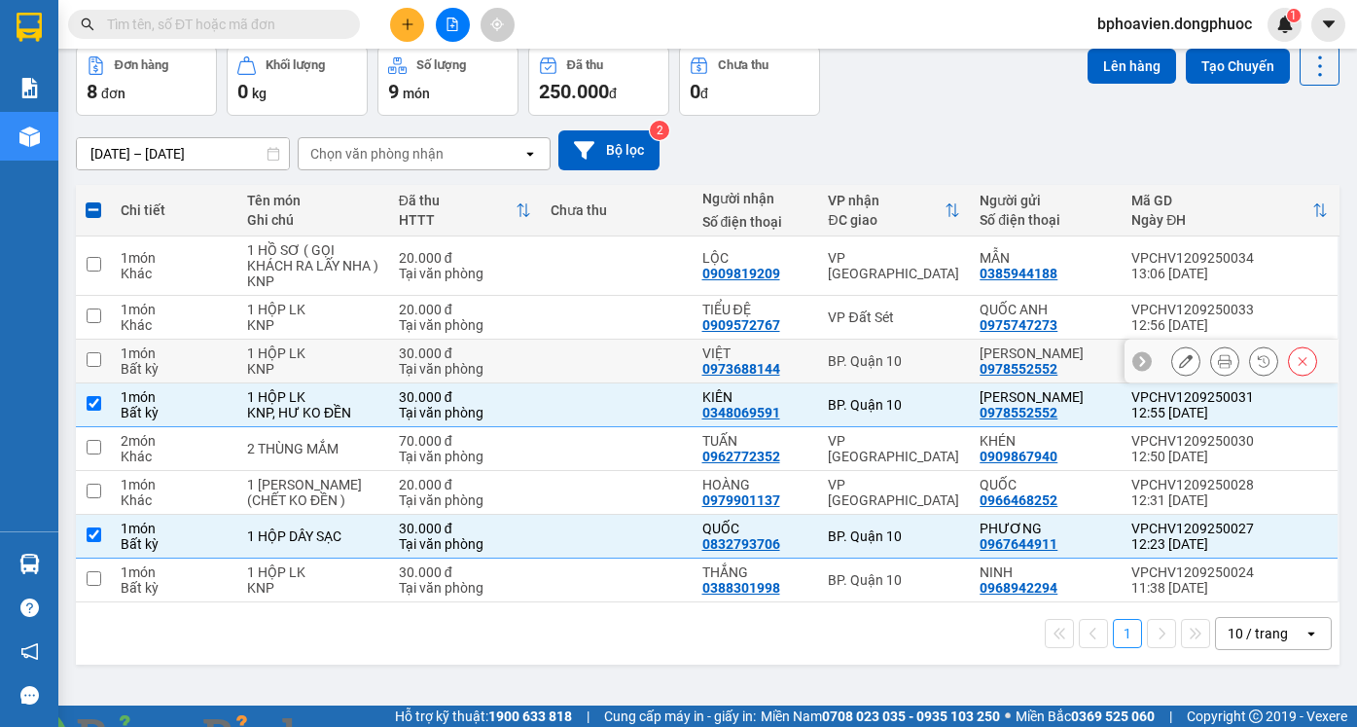
click at [655, 370] on td at bounding box center [617, 361] width 152 height 44
checkbox input "true"
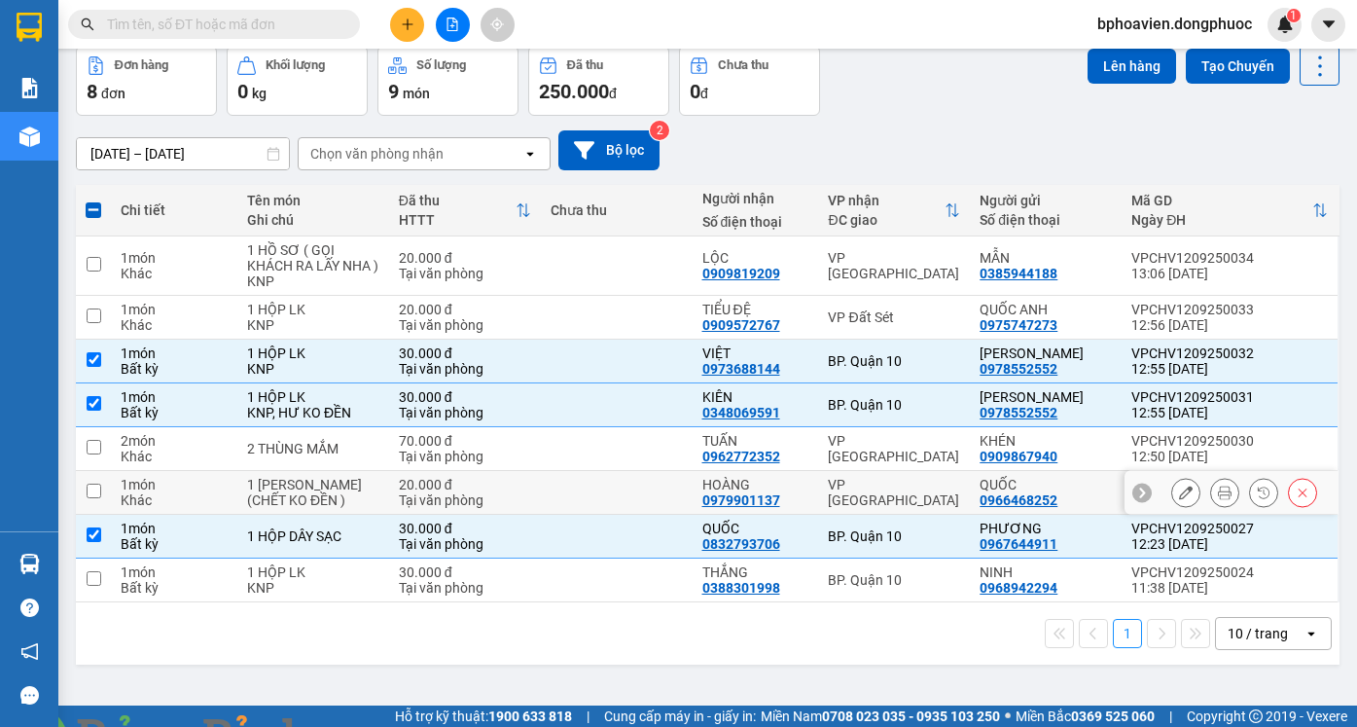
click at [657, 508] on td at bounding box center [617, 493] width 152 height 44
checkbox input "true"
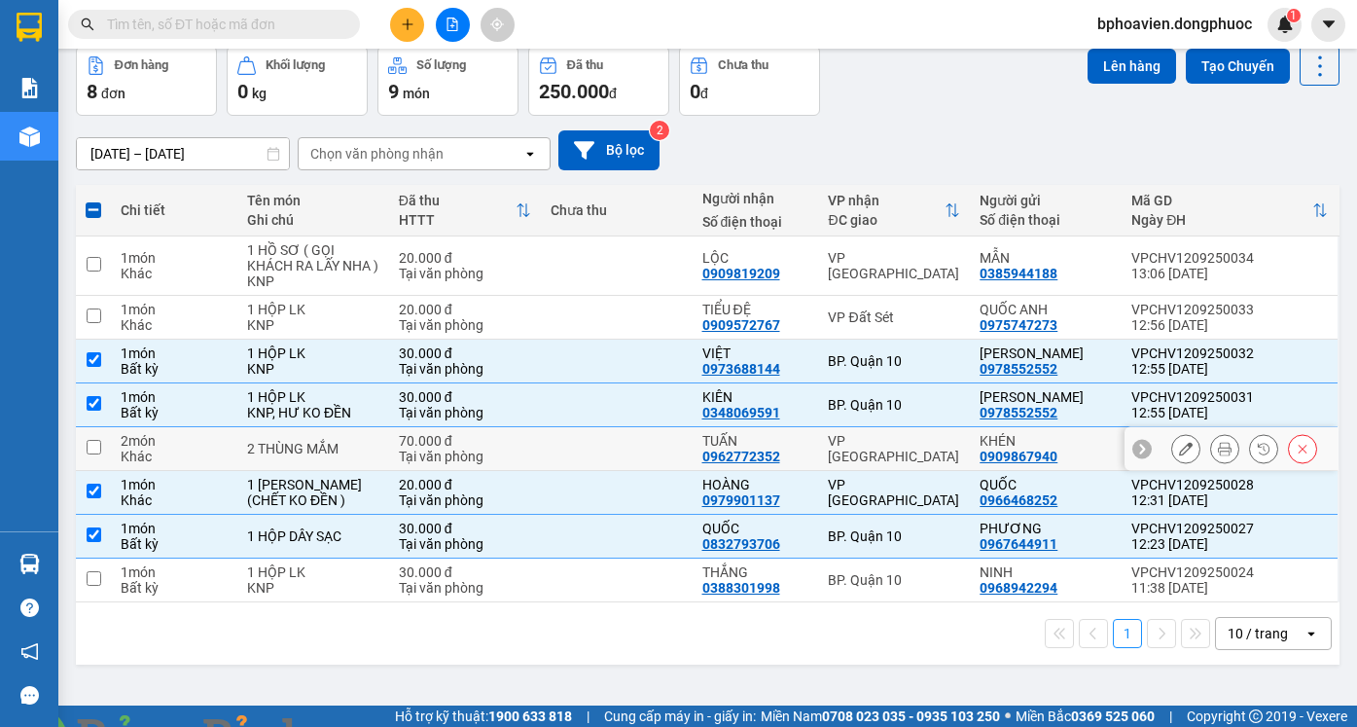
click at [668, 464] on td at bounding box center [617, 449] width 152 height 44
checkbox input "true"
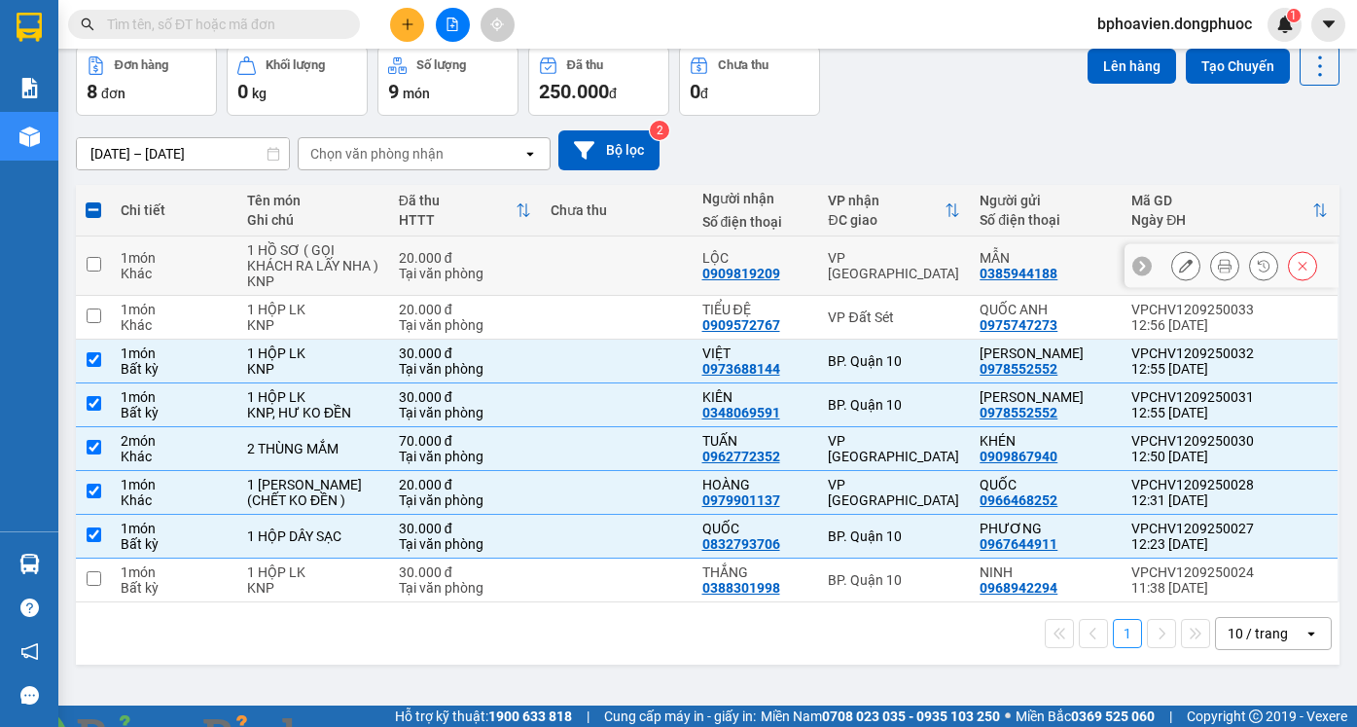
click at [684, 252] on td at bounding box center [617, 265] width 152 height 59
checkbox input "true"
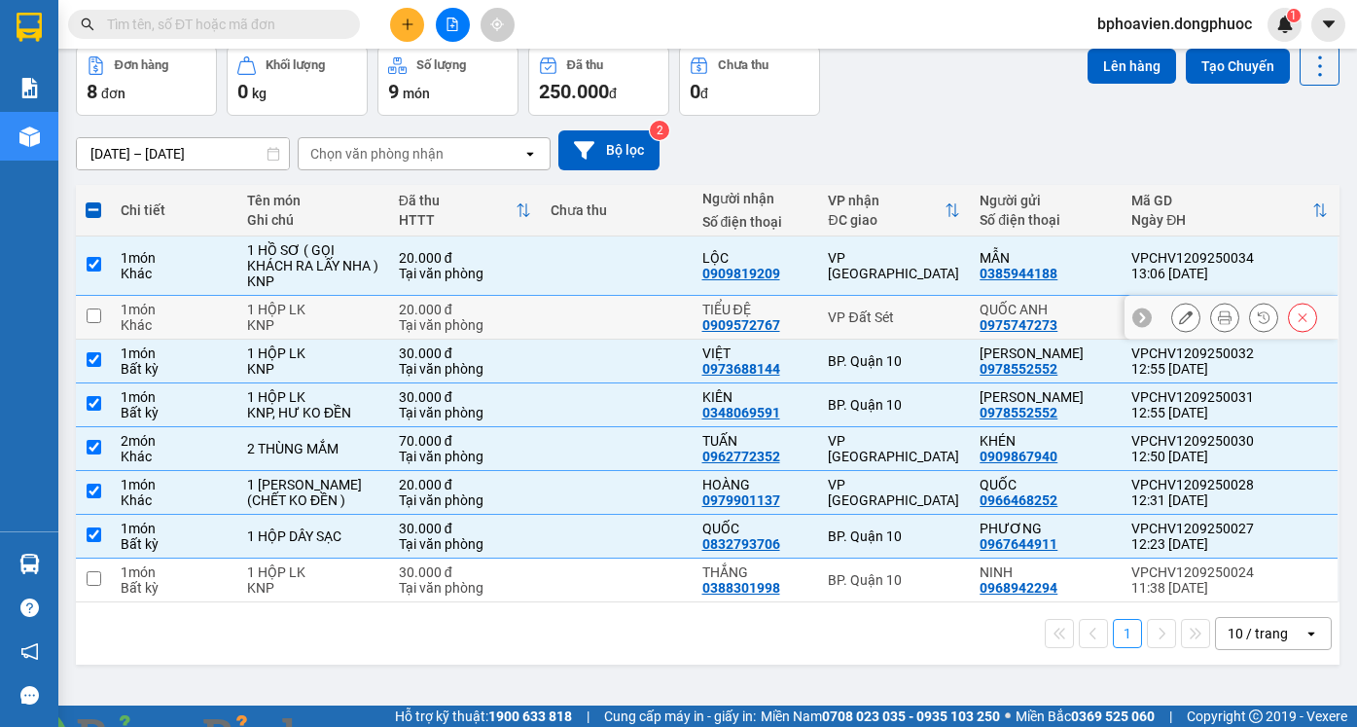
click at [671, 339] on td at bounding box center [617, 318] width 152 height 44
checkbox input "true"
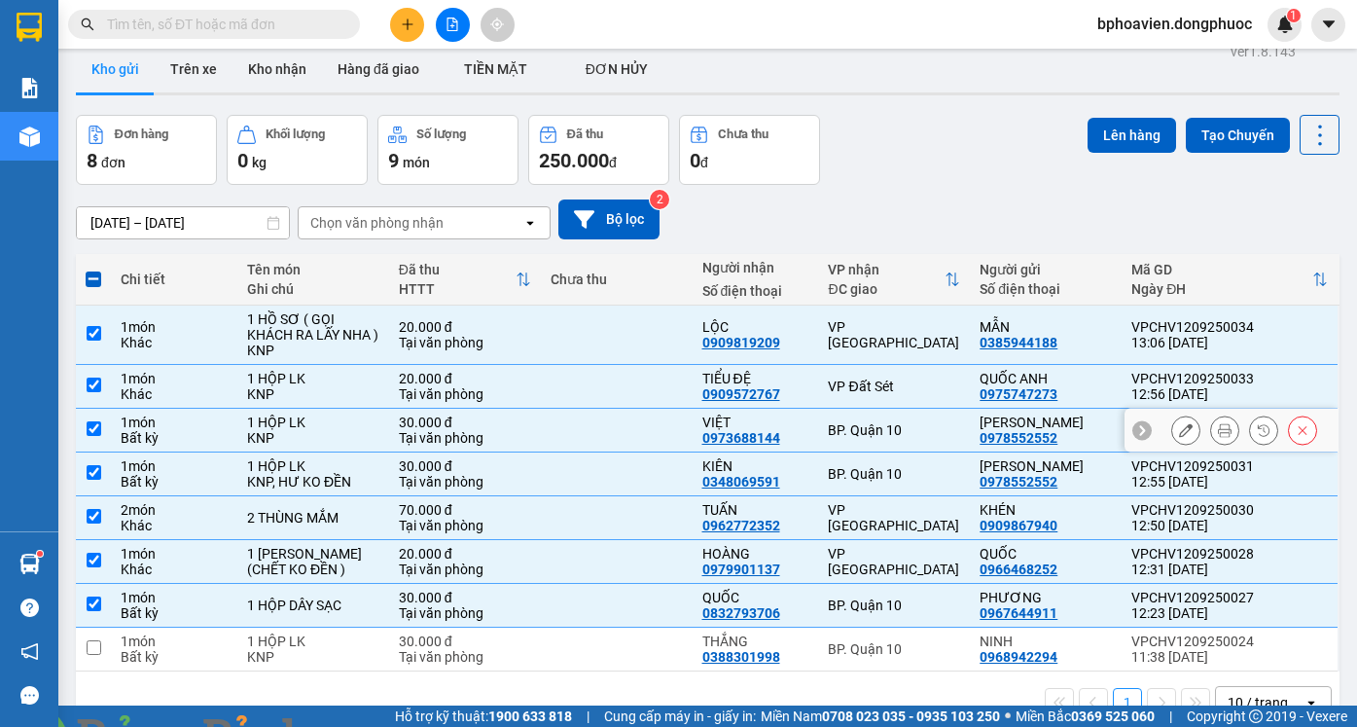
scroll to position [0, 0]
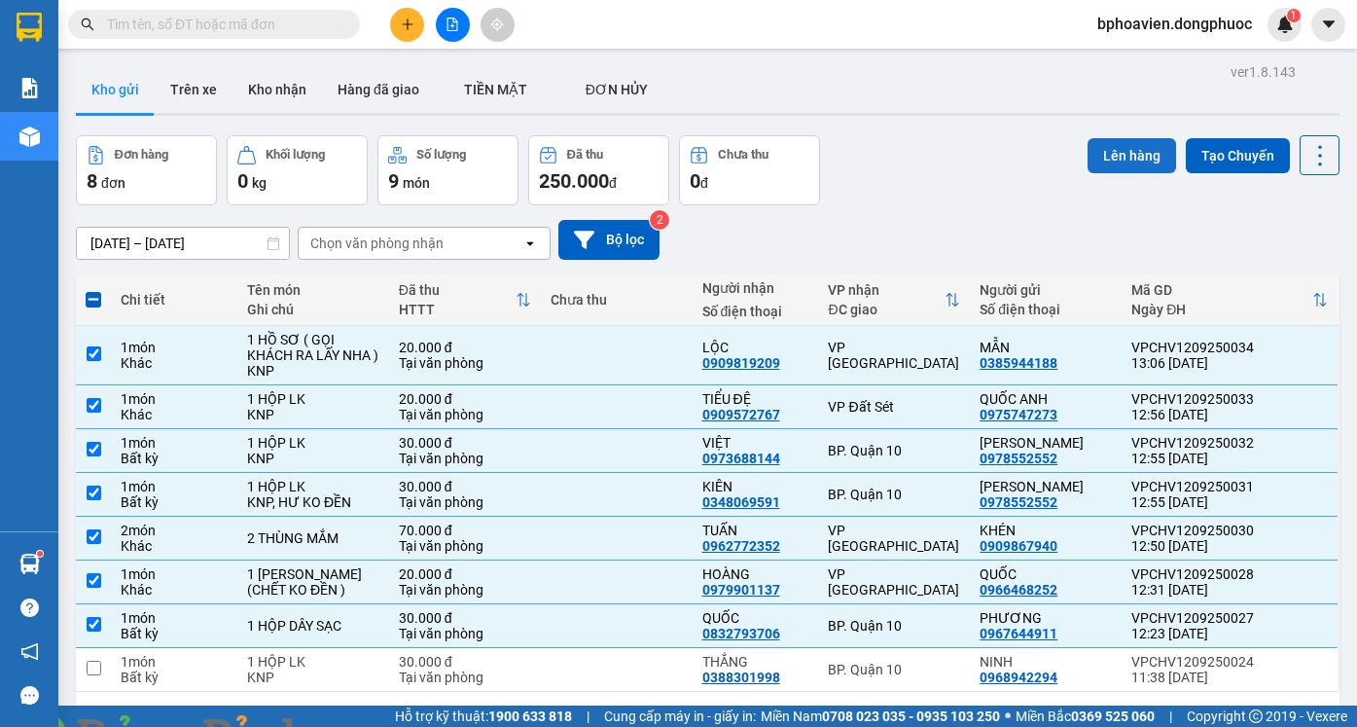
click at [1121, 164] on button "Lên hàng" at bounding box center [1131, 155] width 89 height 35
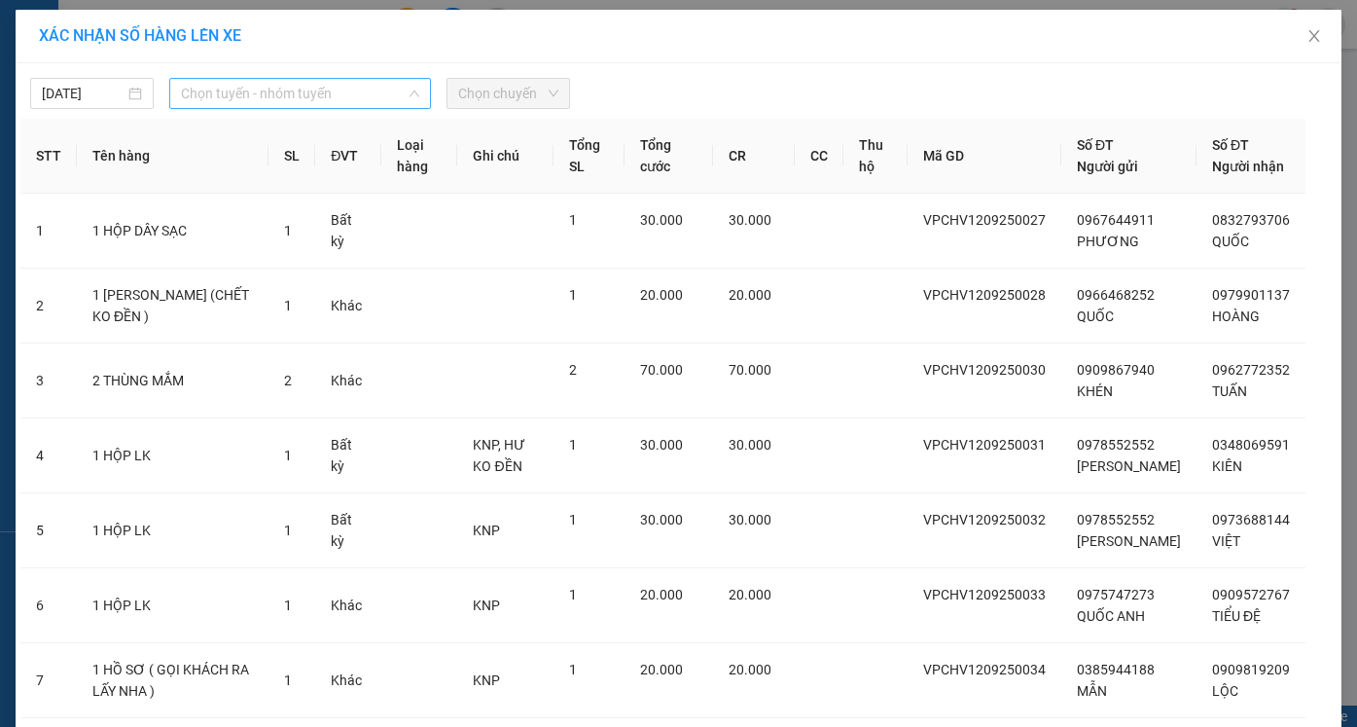
drag, startPoint x: 318, startPoint y: 98, endPoint x: 107, endPoint y: 277, distance: 276.7
click at [317, 98] on span "Chọn tuyến - nhóm tuyến" at bounding box center [300, 93] width 238 height 29
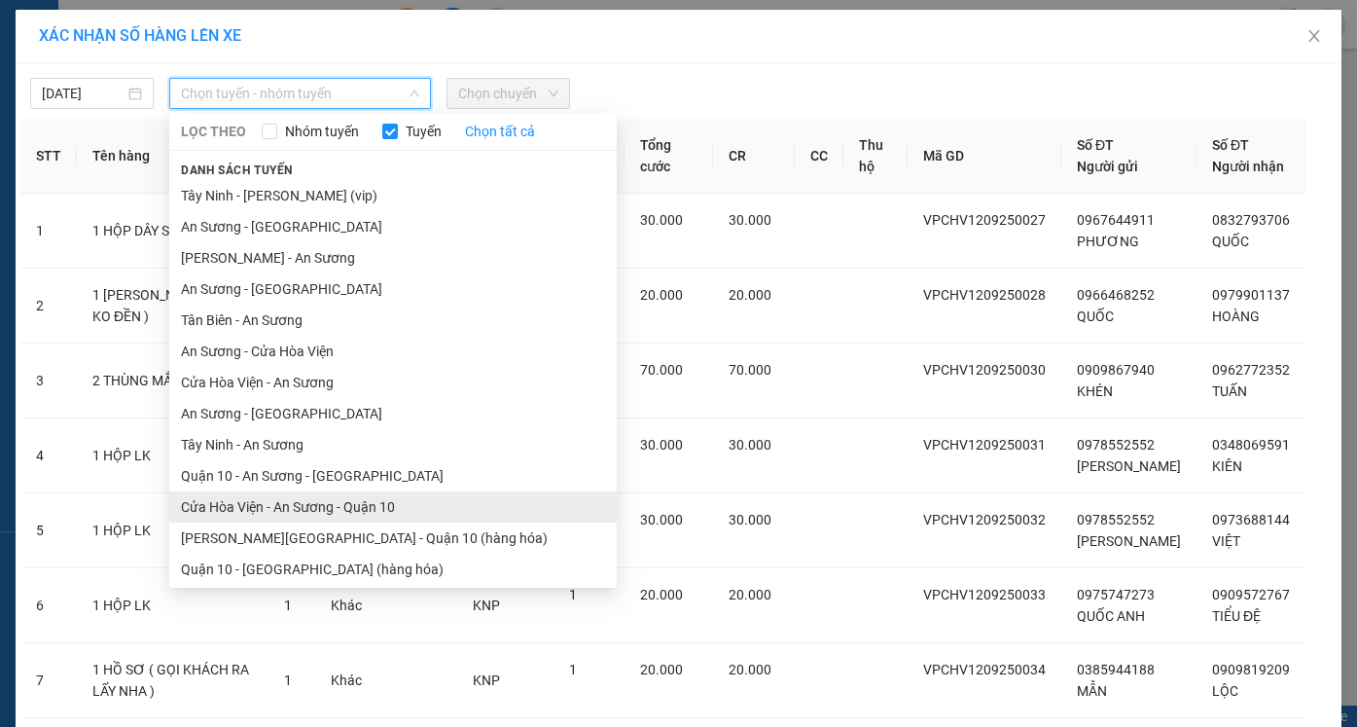
click at [312, 512] on li "Cửa Hòa Viện - An Sương - Quận 10" at bounding box center [392, 506] width 447 height 31
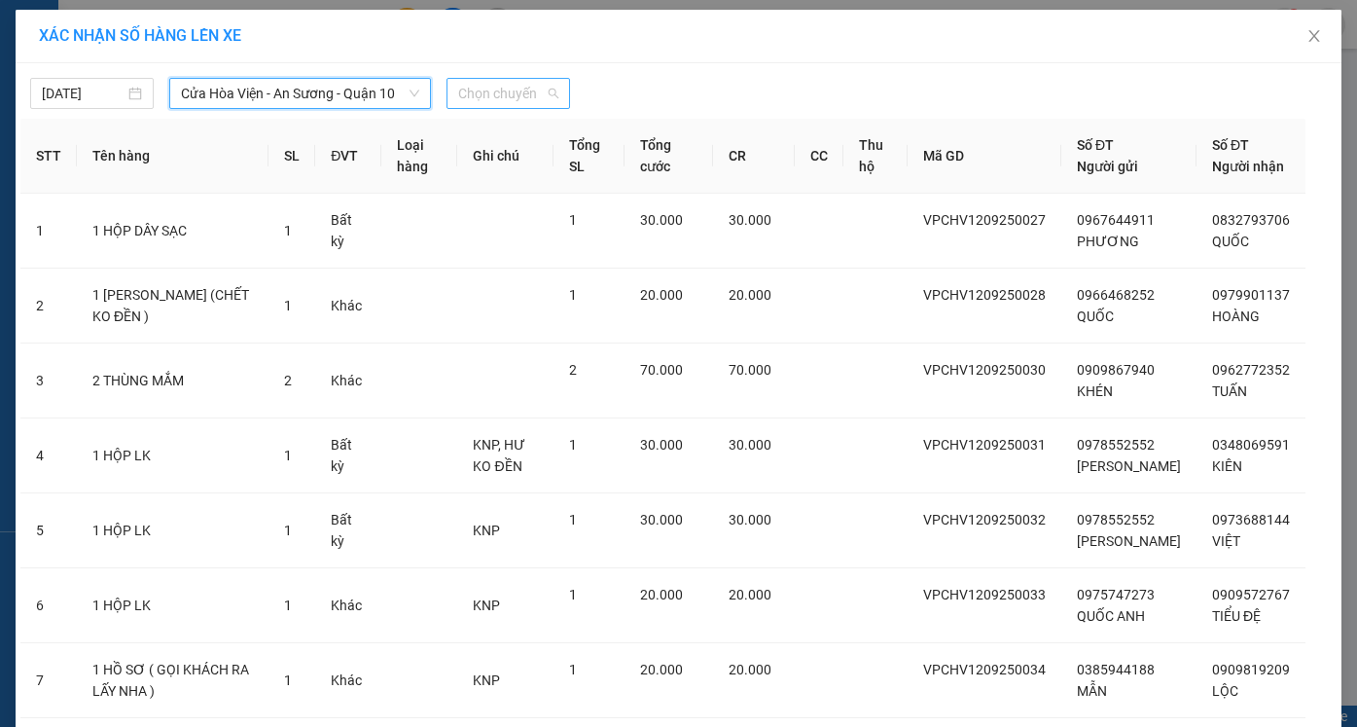
click at [507, 94] on span "Chọn chuyến" at bounding box center [508, 93] width 100 height 29
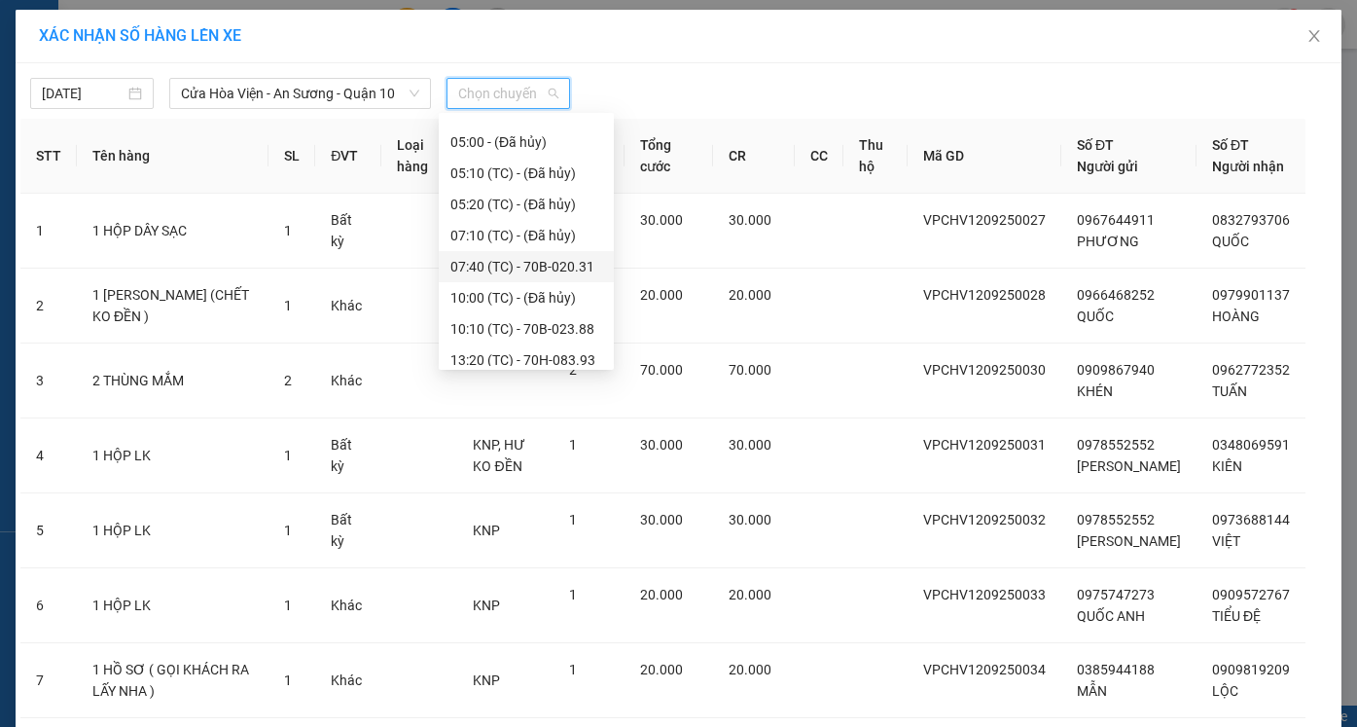
scroll to position [93, 0]
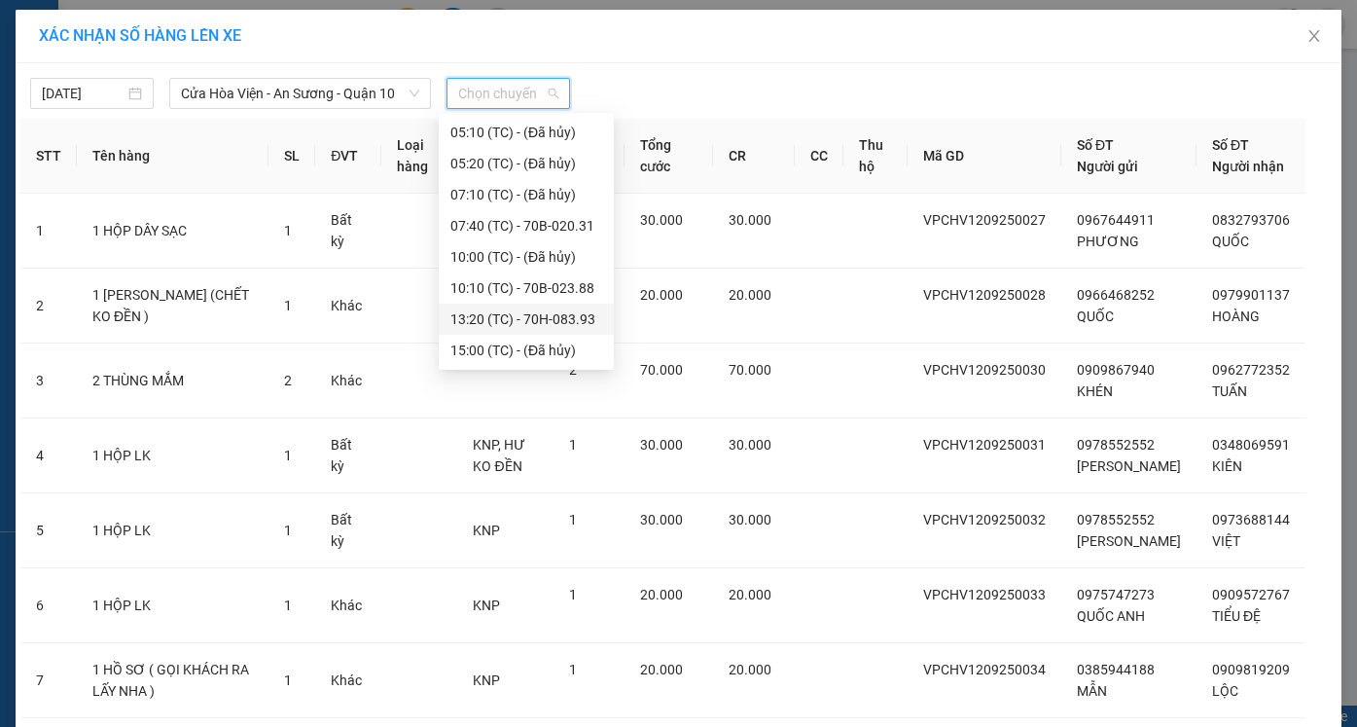
click at [508, 319] on div "13:20 (TC) - 70H-083.93" at bounding box center [526, 318] width 152 height 21
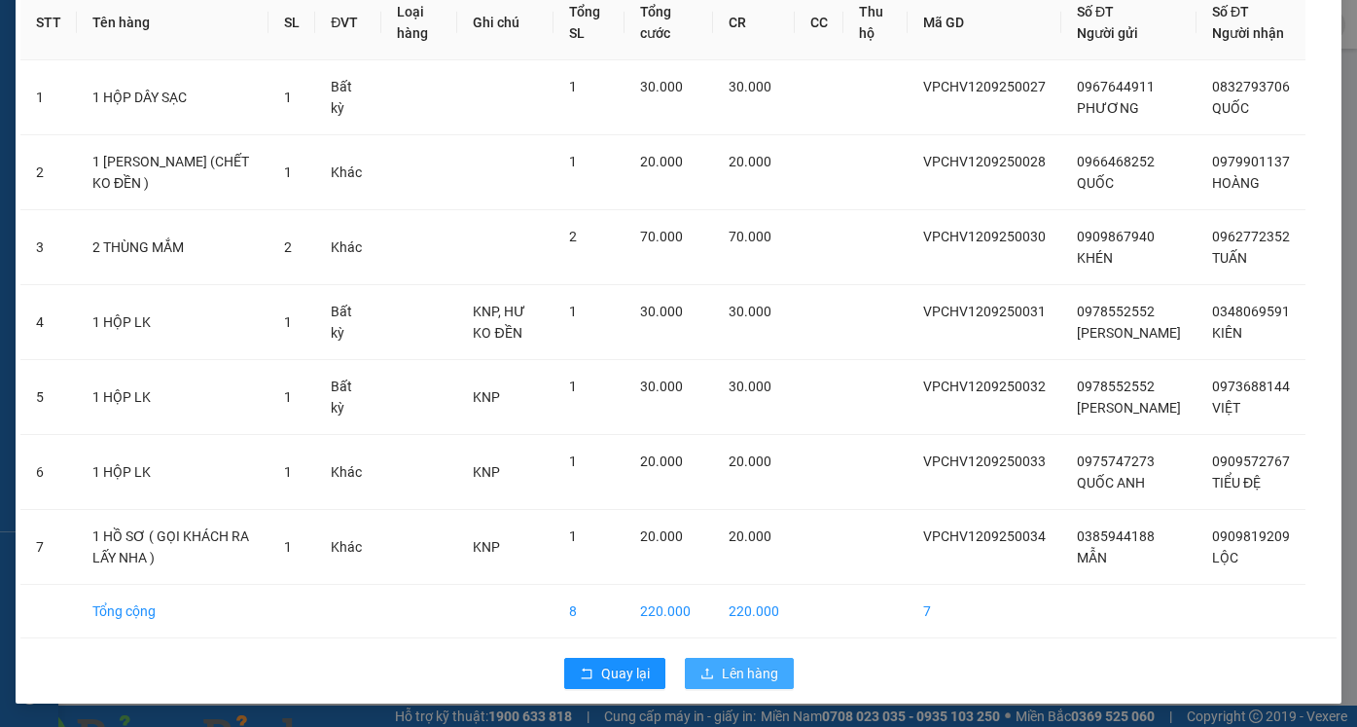
scroll to position [209, 0]
click at [730, 677] on span "Lên hàng" at bounding box center [750, 672] width 56 height 21
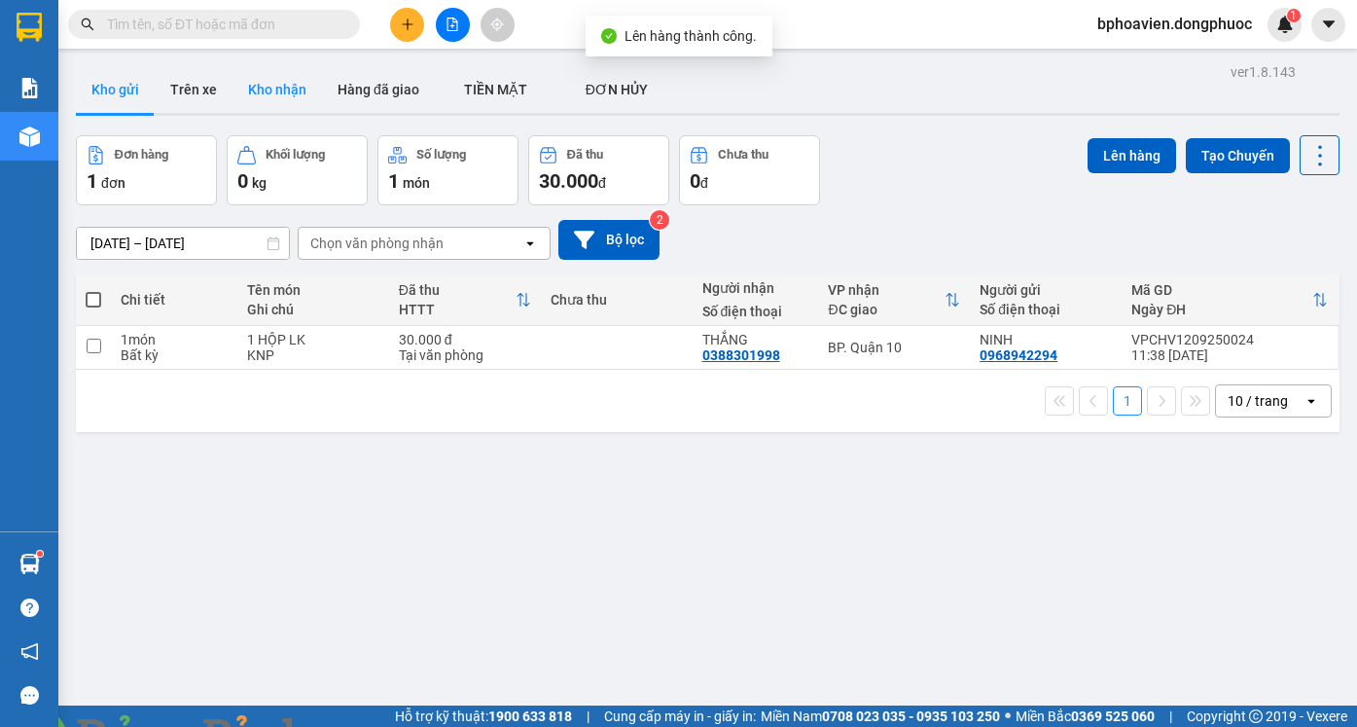
click at [285, 73] on button "Kho nhận" at bounding box center [276, 89] width 89 height 47
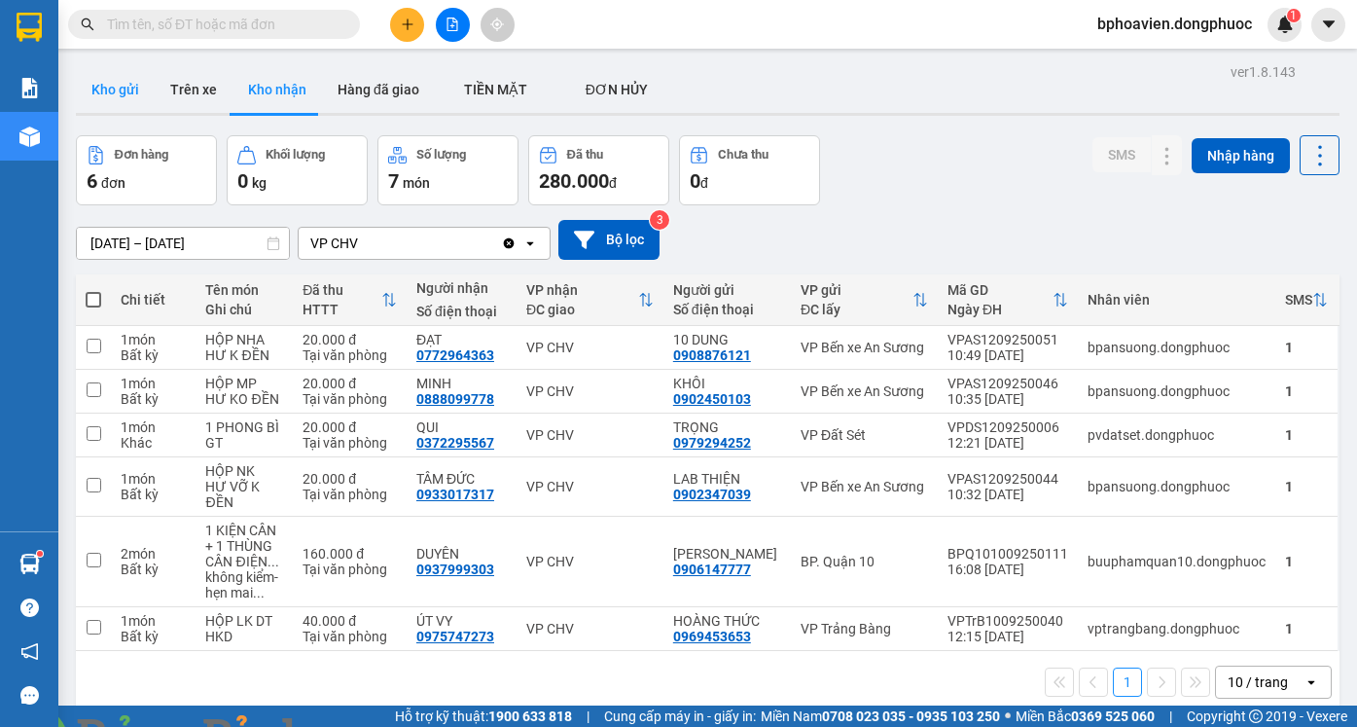
click at [104, 89] on button "Kho gửi" at bounding box center [115, 89] width 79 height 47
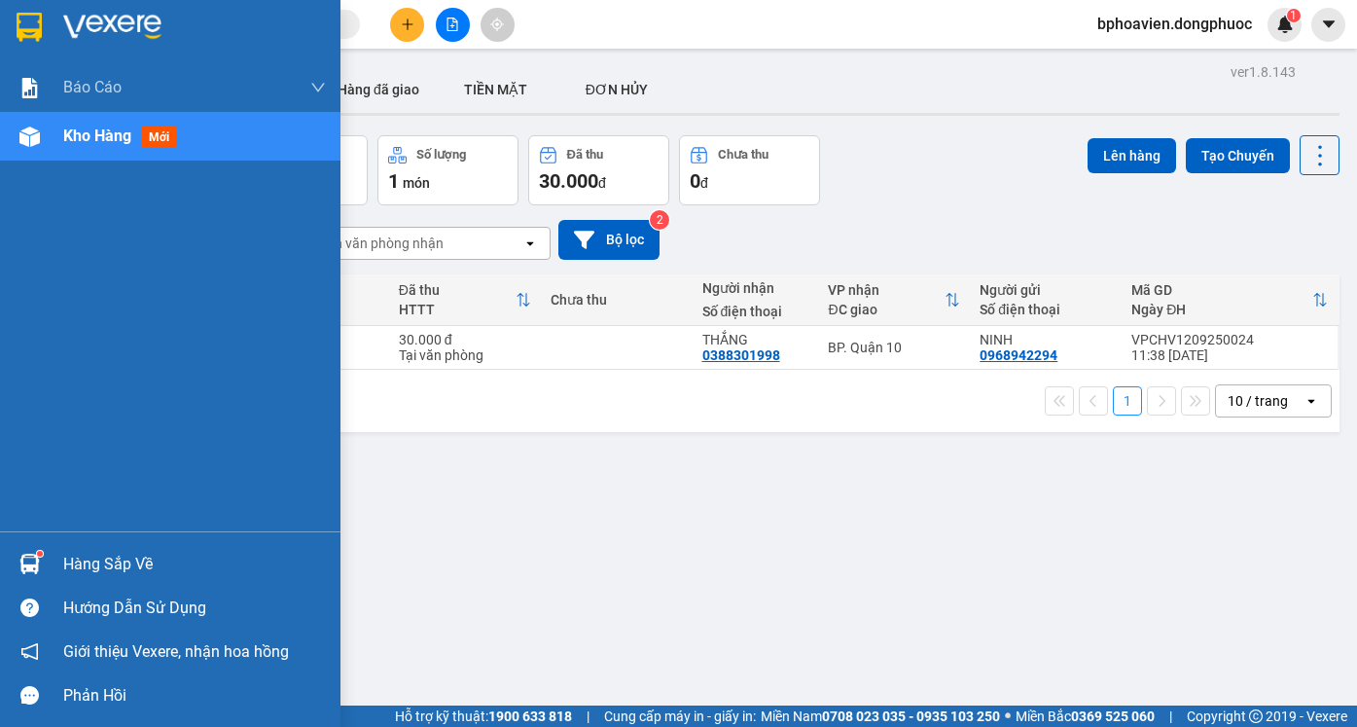
click at [104, 563] on div "Hàng sắp về" at bounding box center [194, 564] width 263 height 29
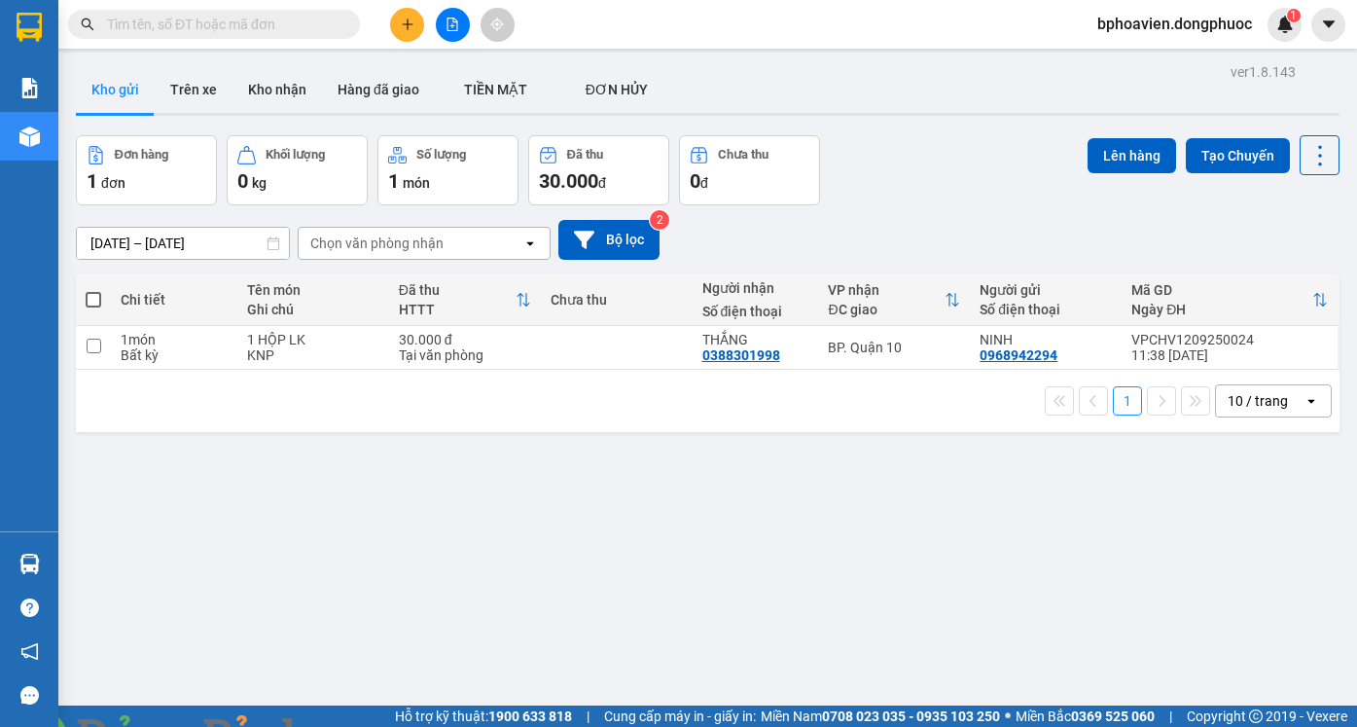
drag, startPoint x: 1011, startPoint y: 460, endPoint x: 687, endPoint y: 656, distance: 378.3
click at [1004, 461] on section "Kết quả tìm kiếm ( 0 ) Bộ lọc No Data bphoavien.dongphuoc 1 Báo cáo Mẫu 1: Báo …" at bounding box center [678, 363] width 1357 height 727
click at [393, 23] on button at bounding box center [407, 25] width 34 height 34
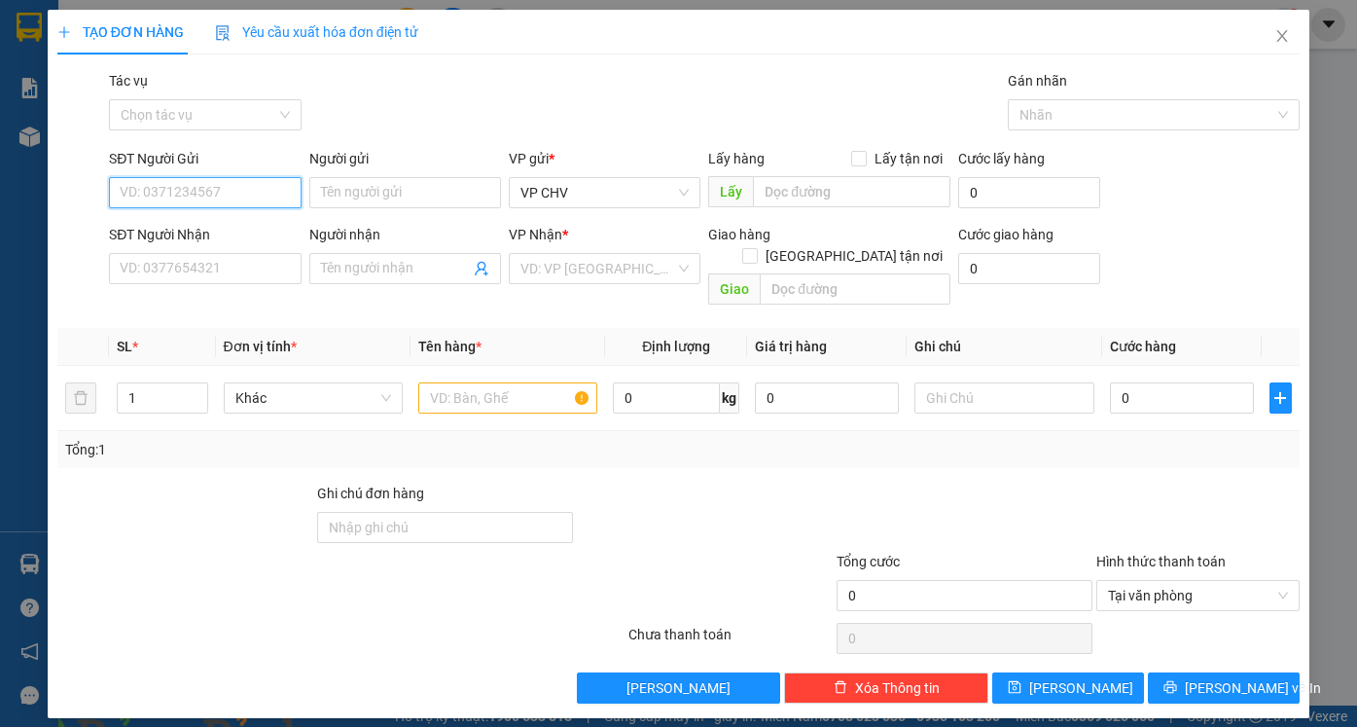
click at [256, 189] on input "SĐT Người Gửi" at bounding box center [205, 192] width 192 height 31
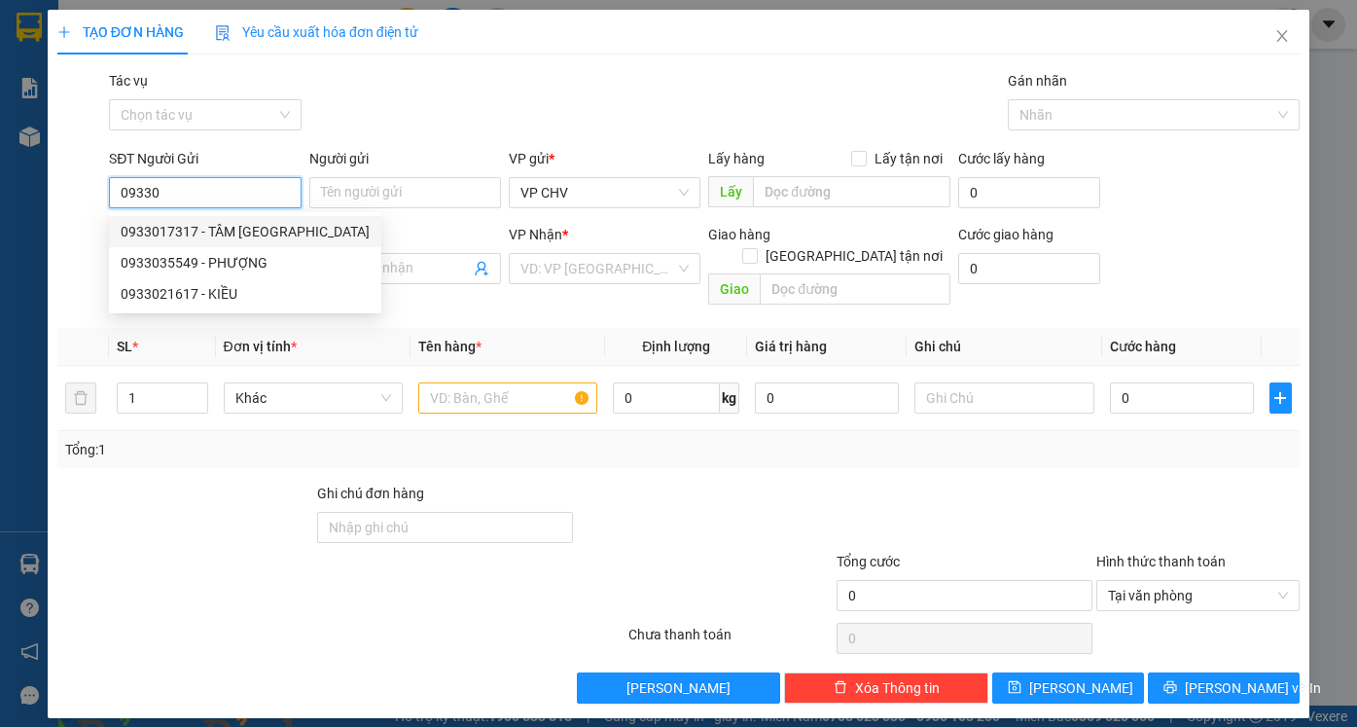
click at [219, 236] on div "0933017317 - TÂM ĐỨC" at bounding box center [245, 231] width 249 height 21
type input "0933017317"
type input "TÂM ĐỨC"
type input "0333354554"
type input "HIỆP"
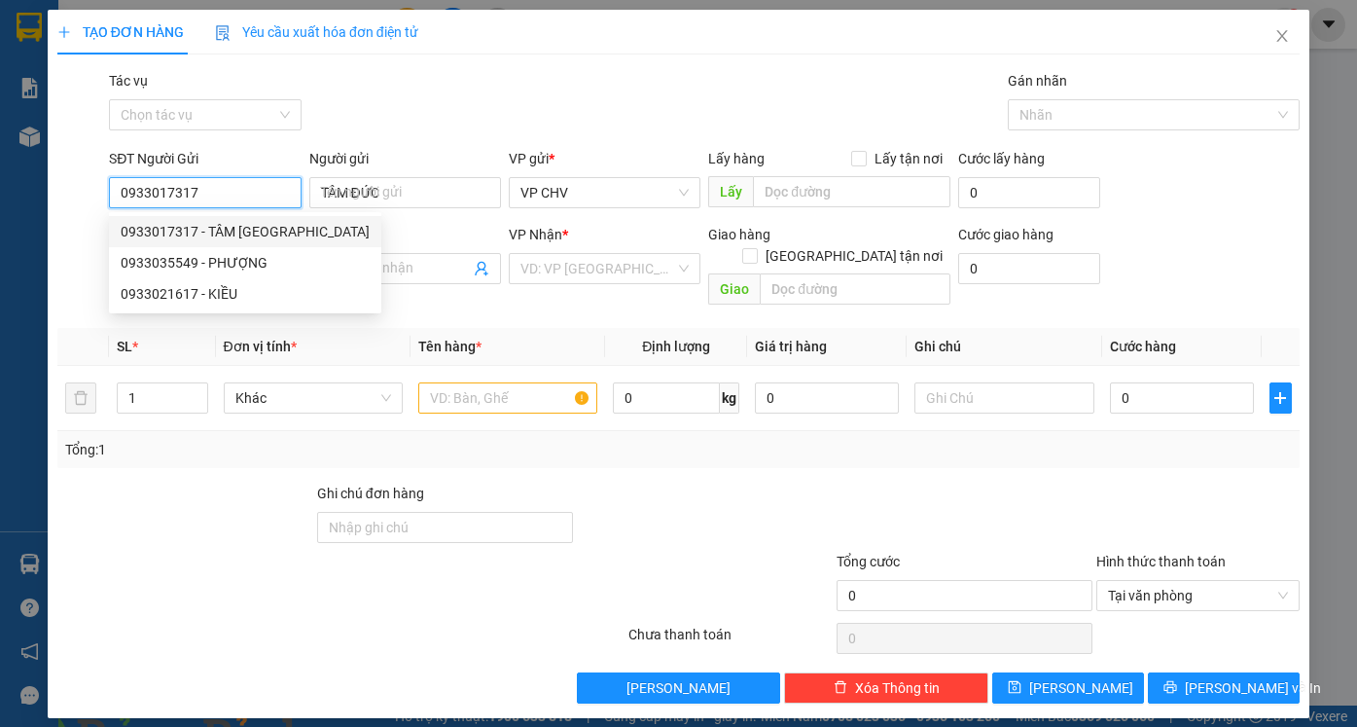
type input "20.000"
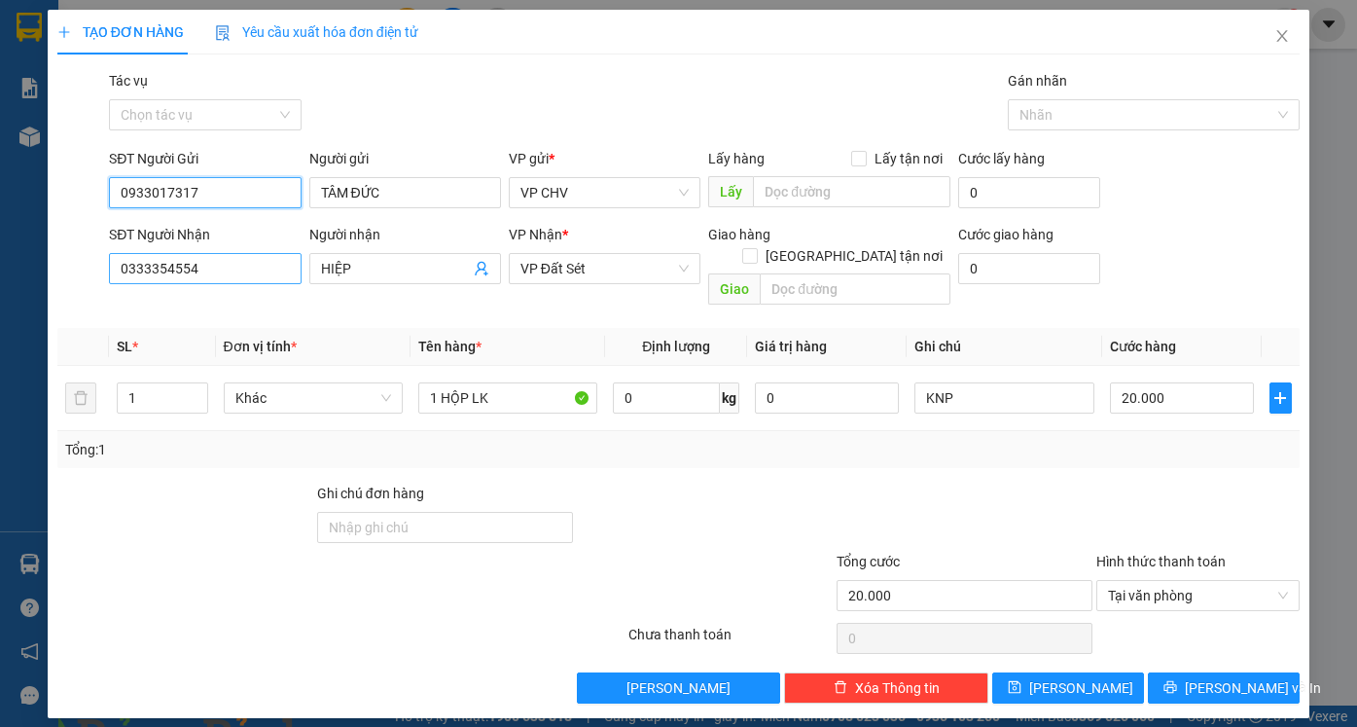
type input "0933017317"
drag, startPoint x: 244, startPoint y: 279, endPoint x: 15, endPoint y: 259, distance: 230.4
click at [15, 259] on div "TẠO ĐƠN HÀNG Yêu cầu xuất hóa đơn điện tử Transit Pickup Surcharge Ids Transit …" at bounding box center [678, 363] width 1357 height 727
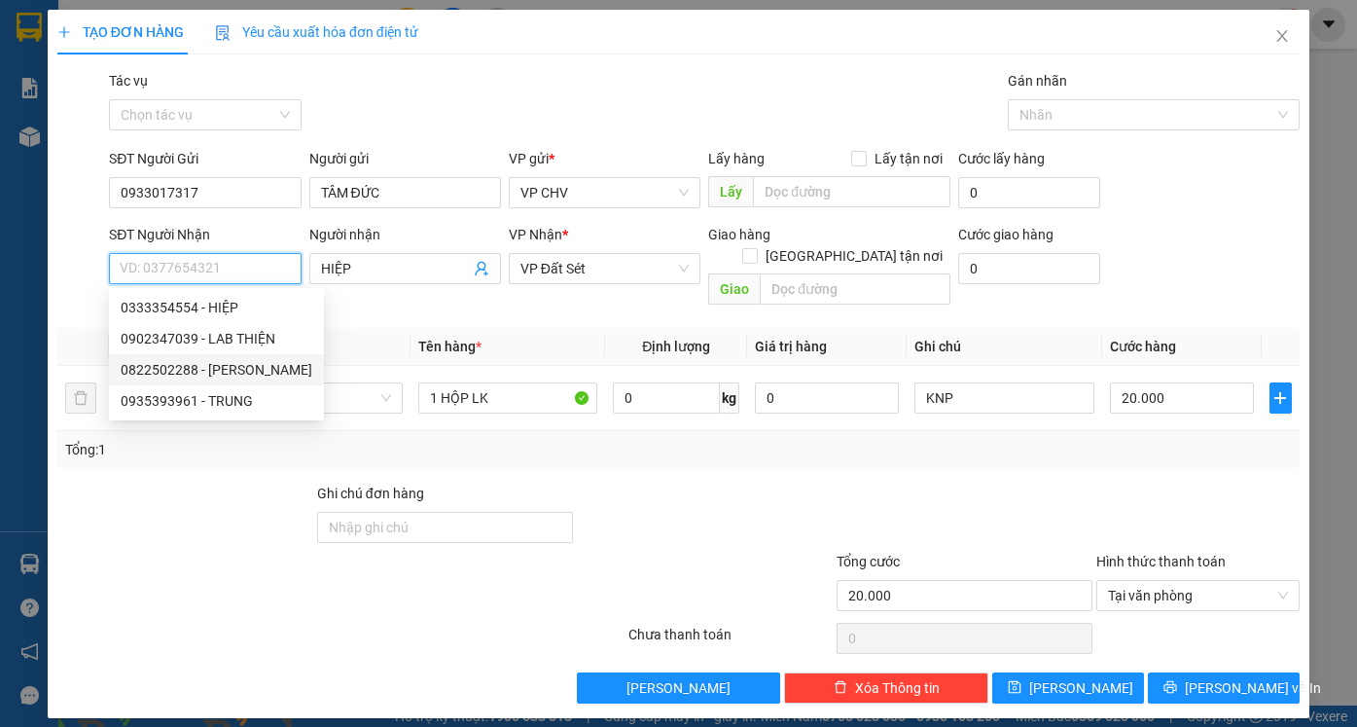
click at [182, 363] on div "0822502288 - MINH QUÂN" at bounding box center [217, 369] width 192 height 21
type input "0822502288"
type input "MINH QUÂN"
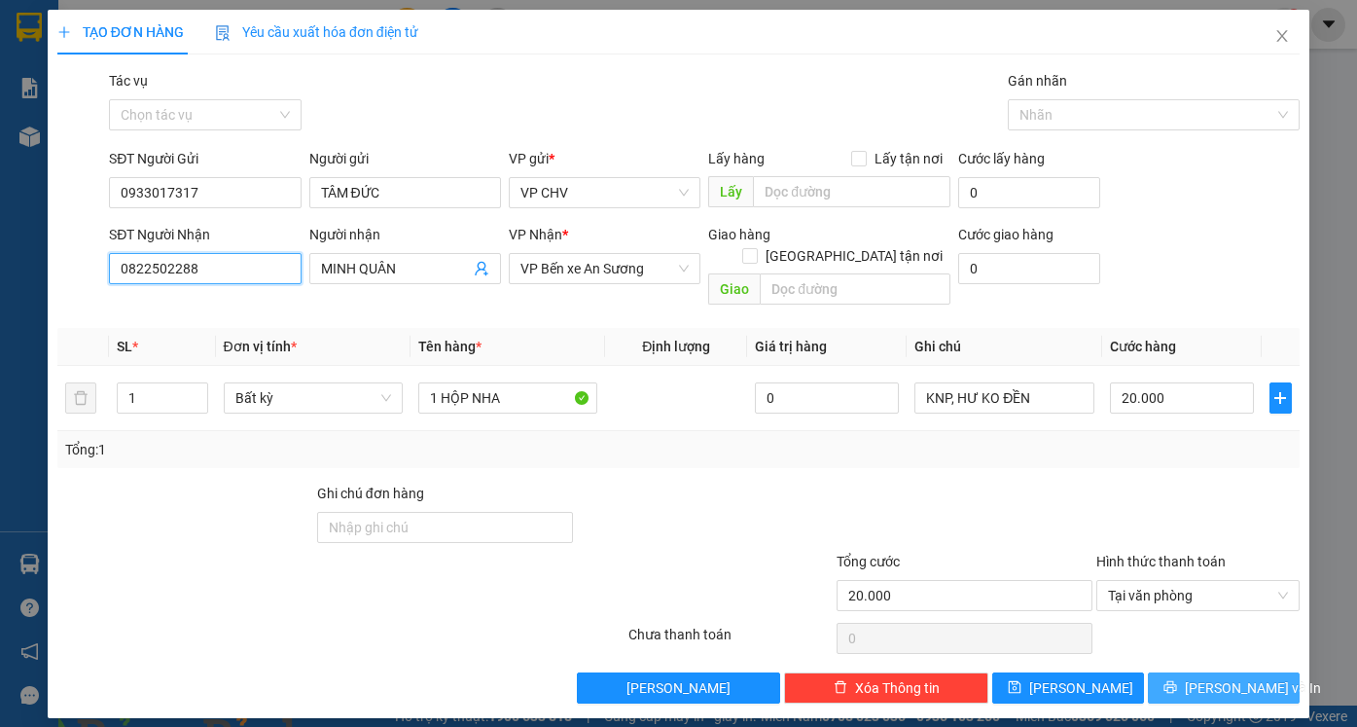
type input "0822502288"
click at [1237, 681] on button "[PERSON_NAME] và In" at bounding box center [1224, 687] width 152 height 31
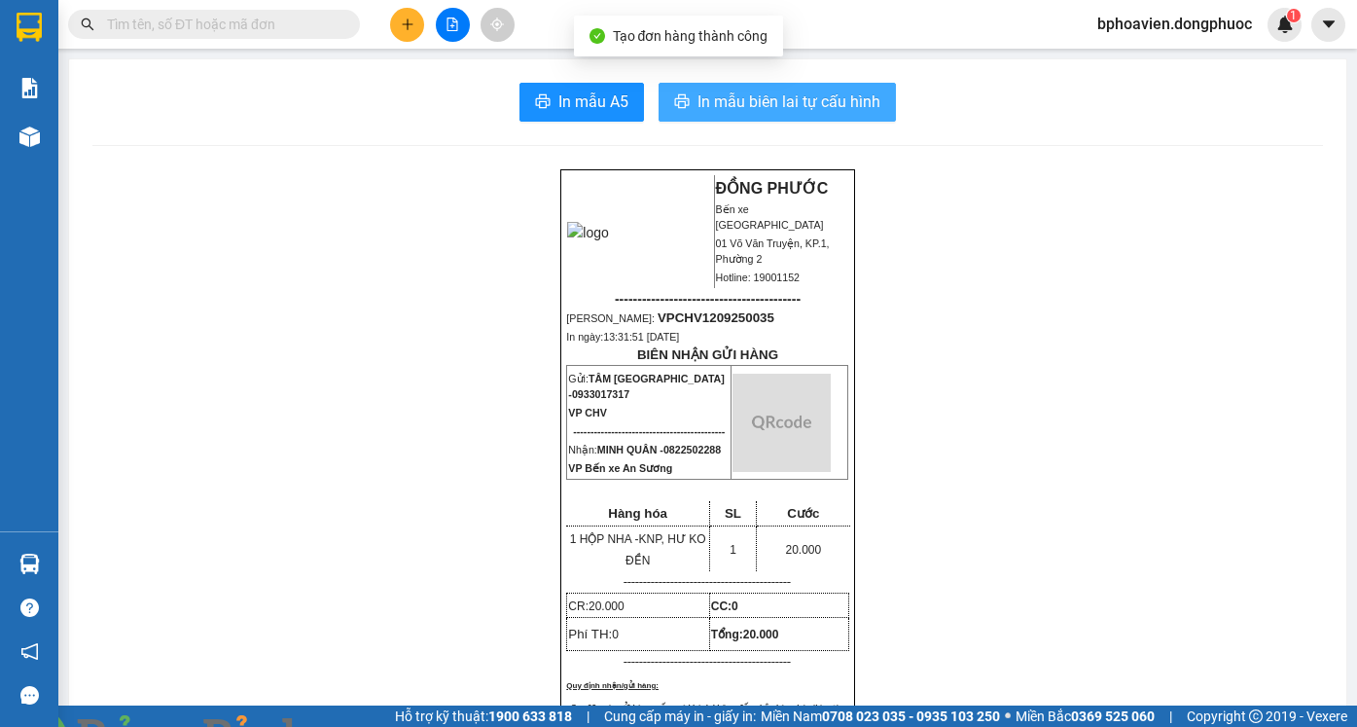
click at [760, 111] on span "In mẫu biên lai tự cấu hình" at bounding box center [788, 101] width 183 height 24
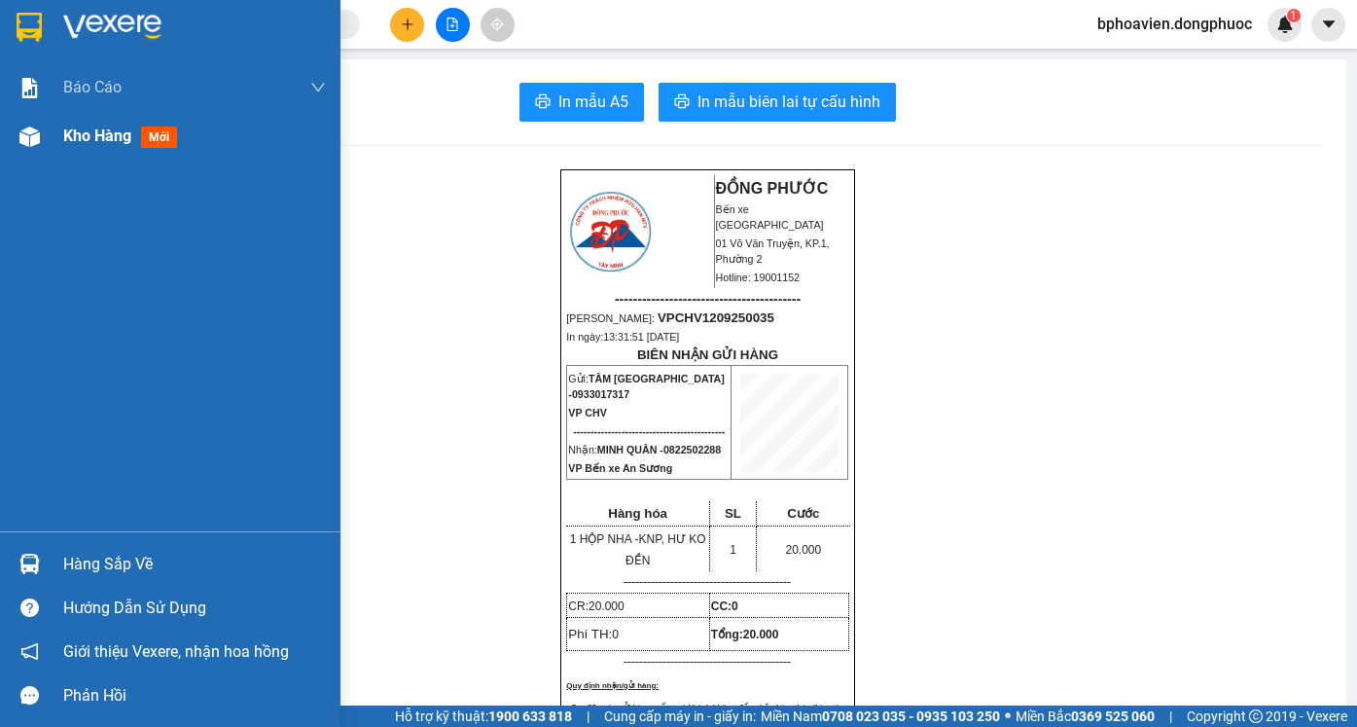
click at [75, 137] on span "Kho hàng" at bounding box center [97, 135] width 68 height 18
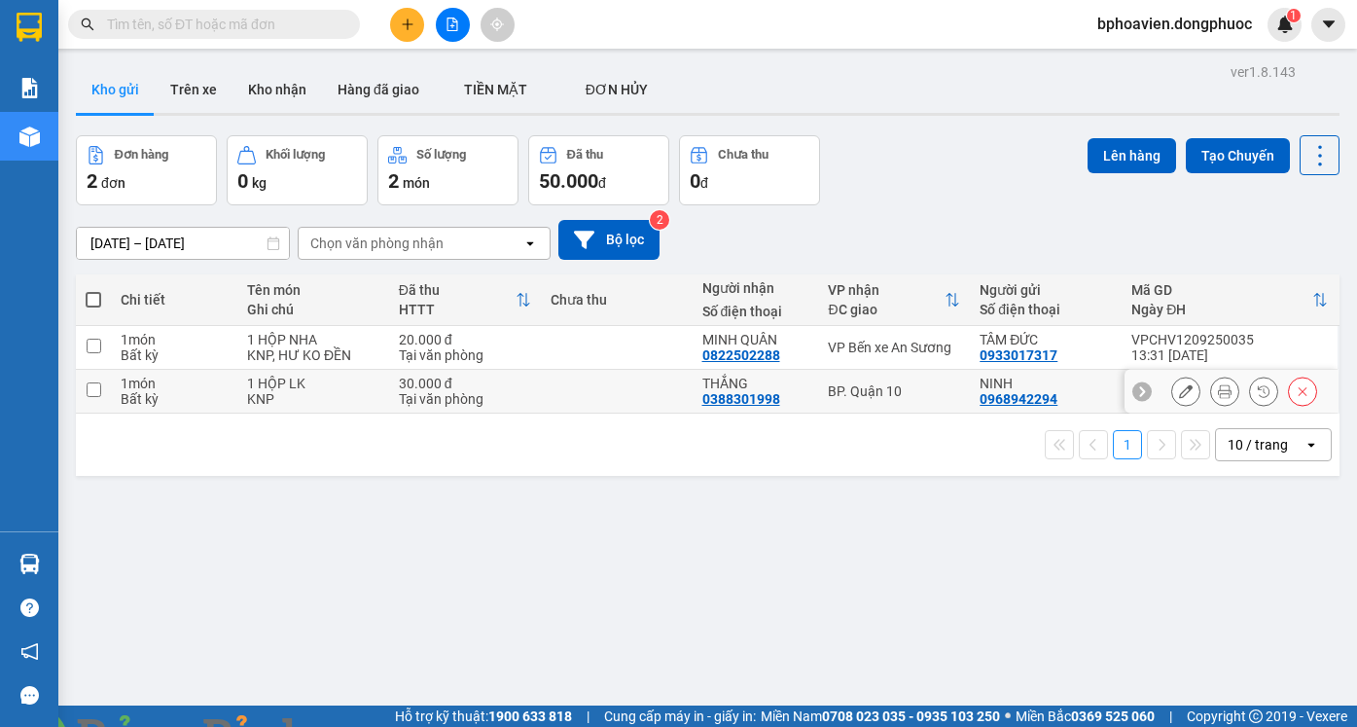
click at [563, 395] on td at bounding box center [617, 392] width 152 height 44
checkbox input "true"
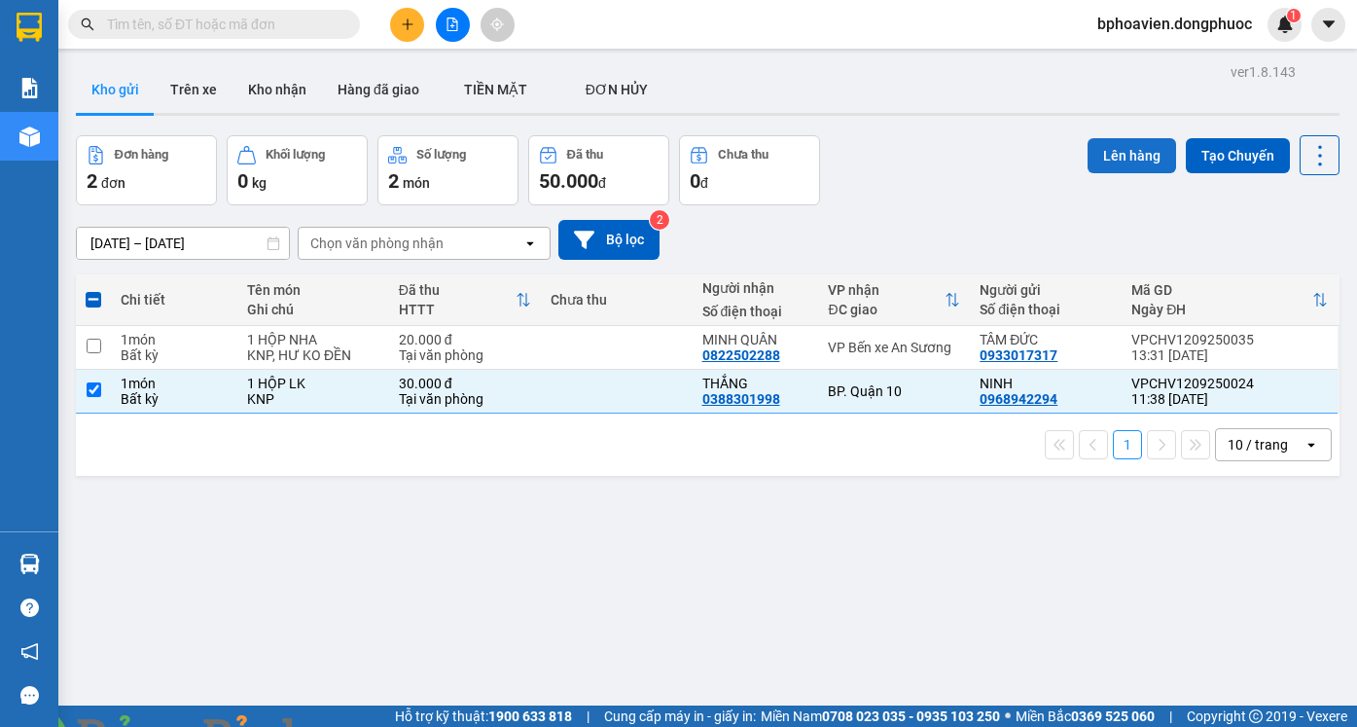
click at [1144, 170] on button "Lên hàng" at bounding box center [1131, 155] width 89 height 35
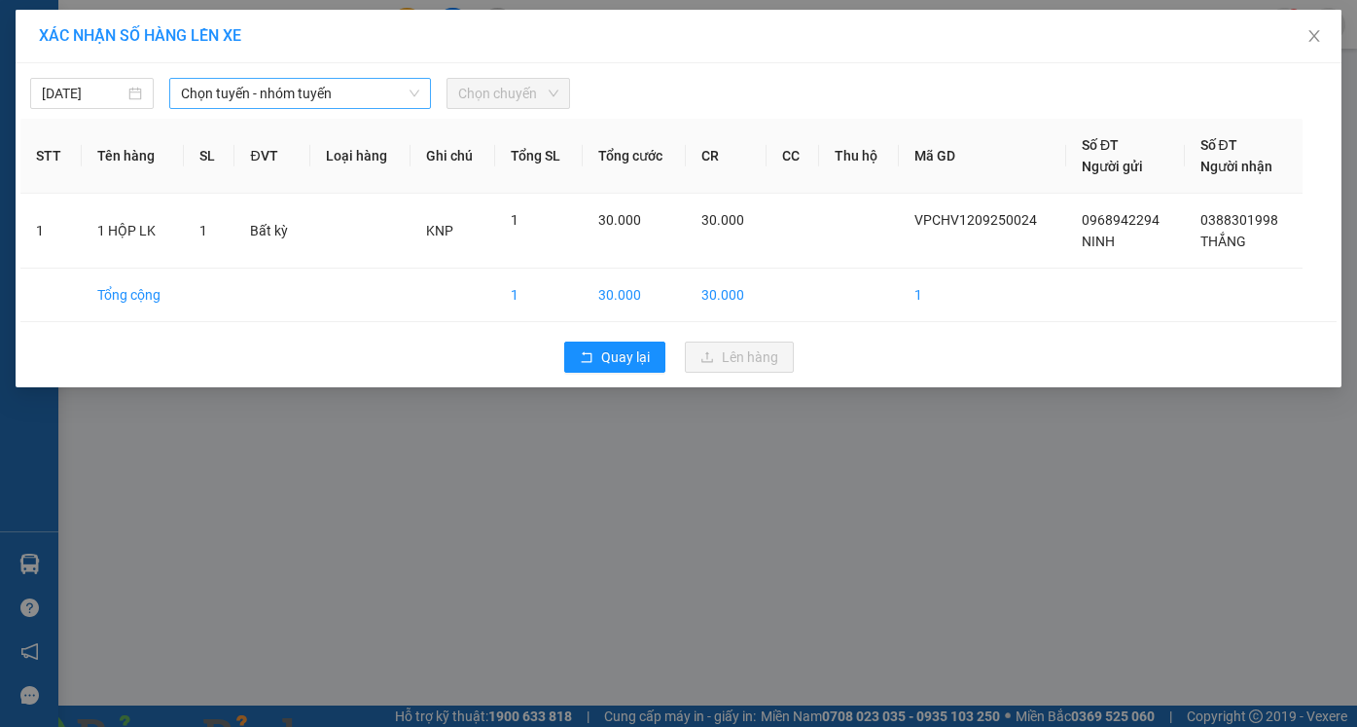
click at [230, 97] on span "Chọn tuyến - nhóm tuyến" at bounding box center [300, 93] width 238 height 29
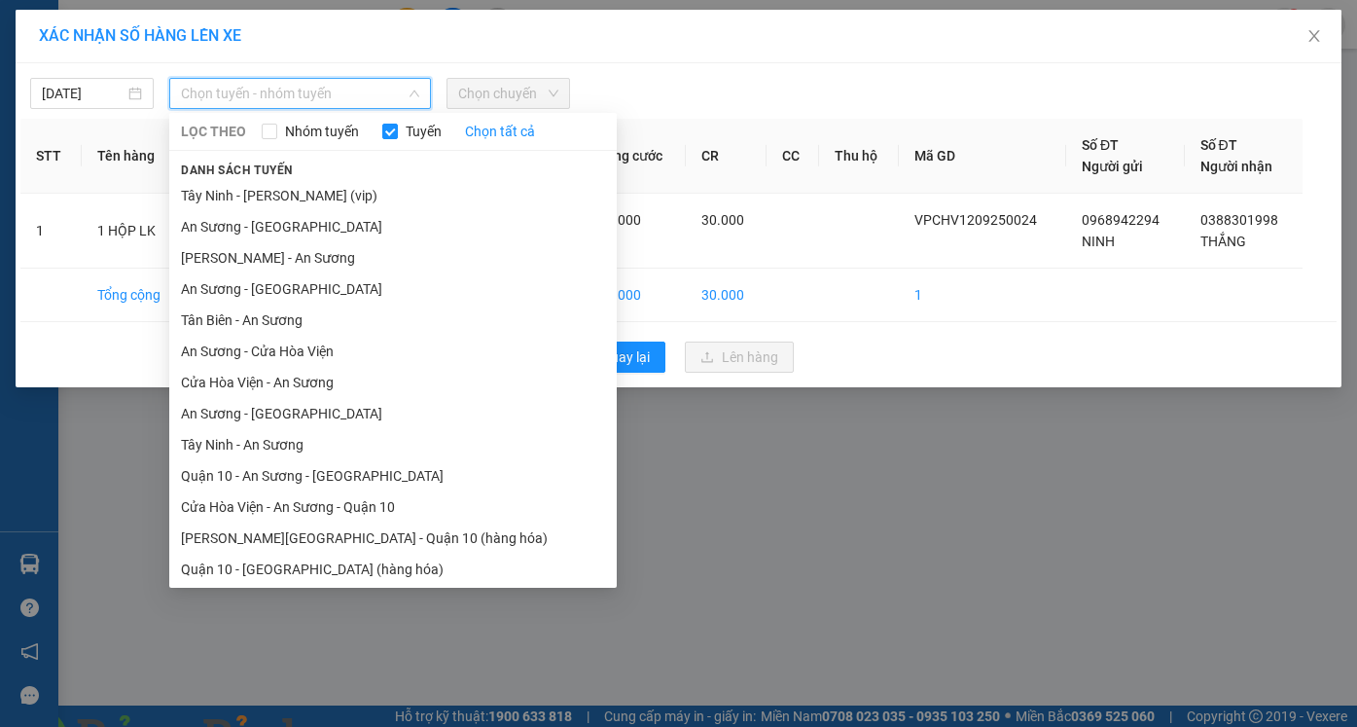
drag, startPoint x: 243, startPoint y: 197, endPoint x: 343, endPoint y: 174, distance: 102.9
click at [244, 198] on li "Tây Ninh - [PERSON_NAME] (vip)" at bounding box center [392, 195] width 447 height 31
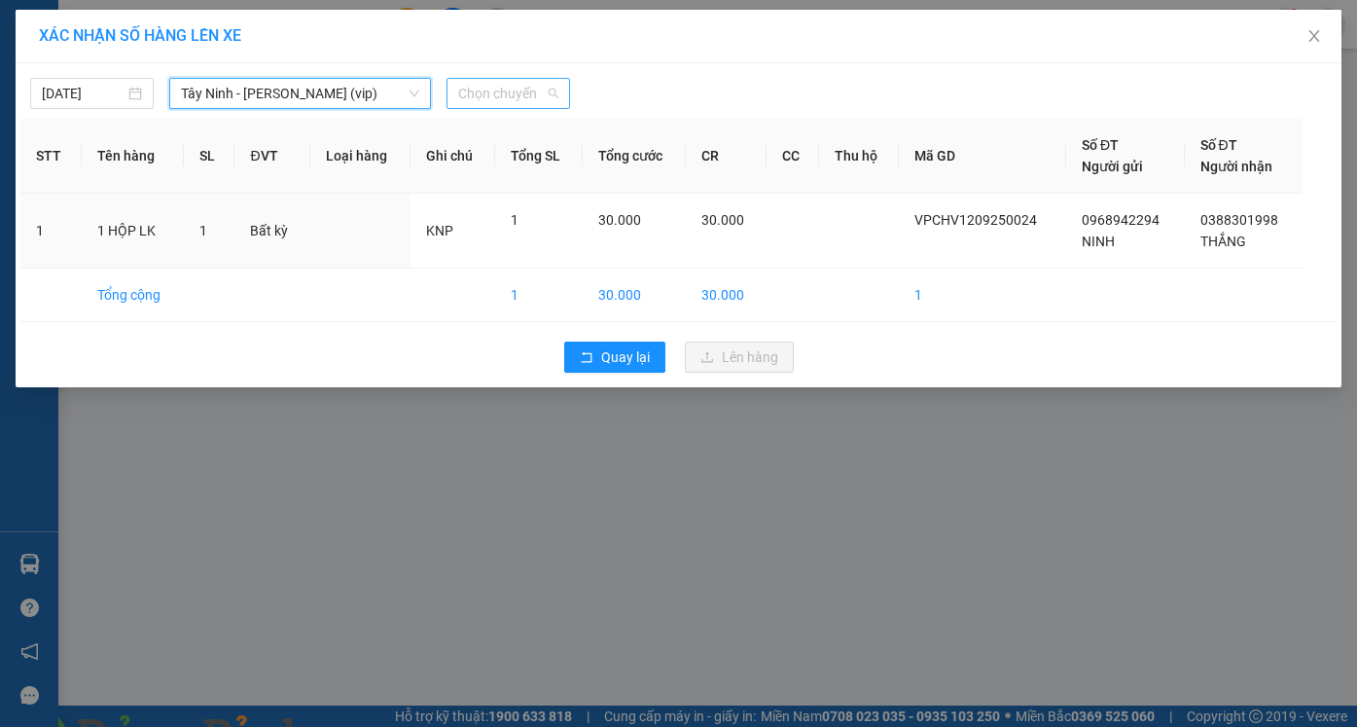
click at [479, 103] on span "Chọn chuyến" at bounding box center [508, 93] width 100 height 29
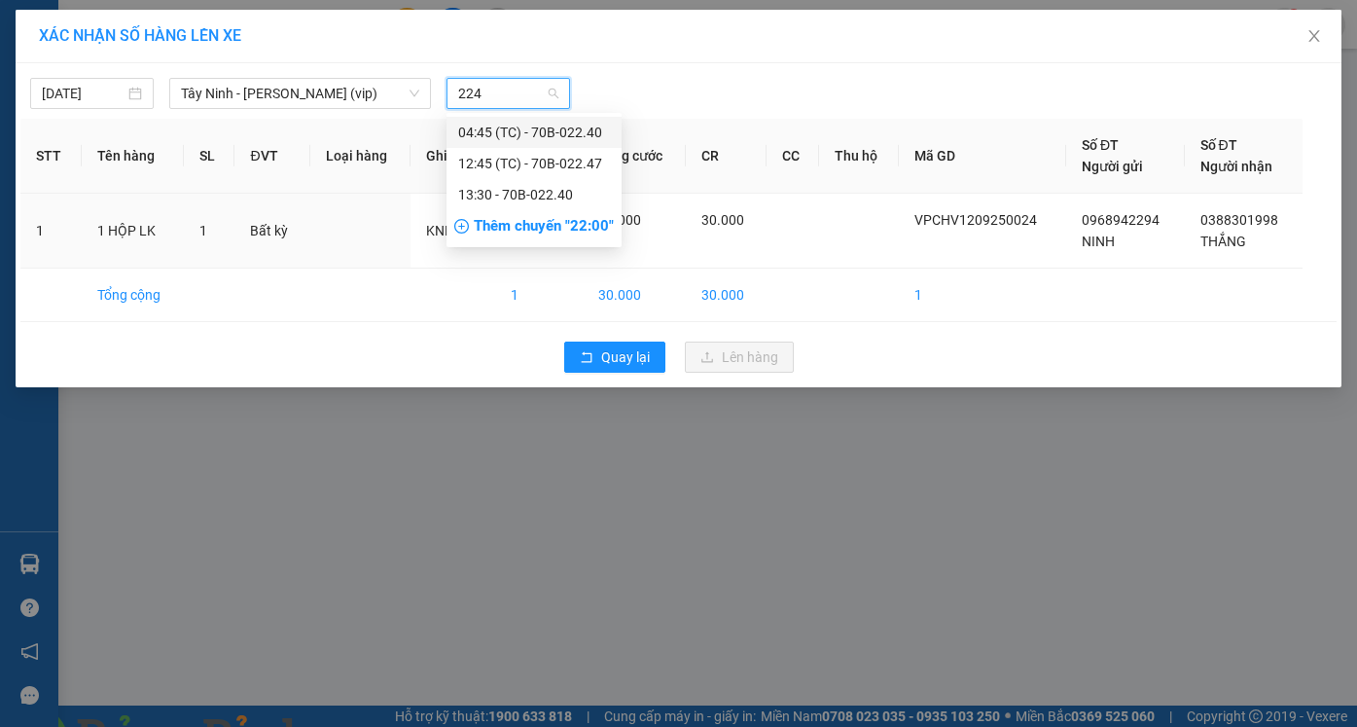
type input "2247"
click at [491, 140] on div "12:45 (TC) - 70B-022.47" at bounding box center [534, 132] width 152 height 21
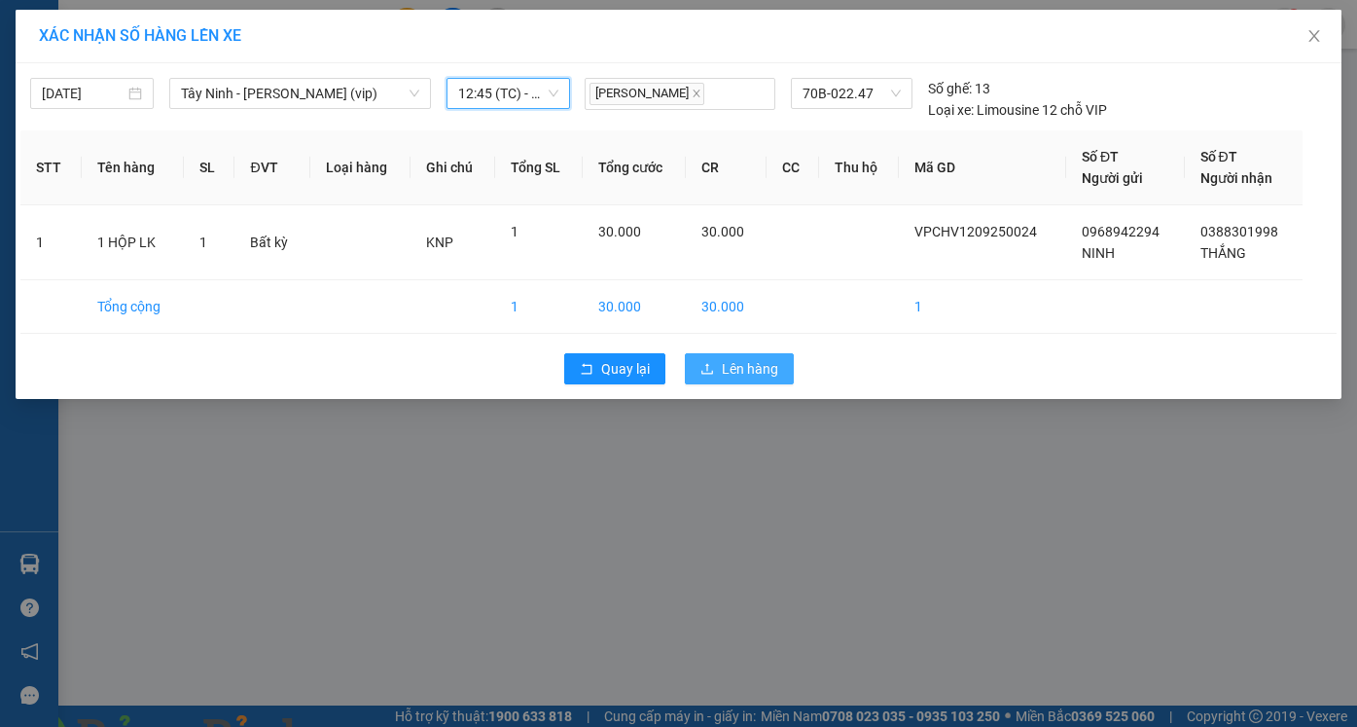
click at [770, 373] on span "Lên hàng" at bounding box center [750, 368] width 56 height 21
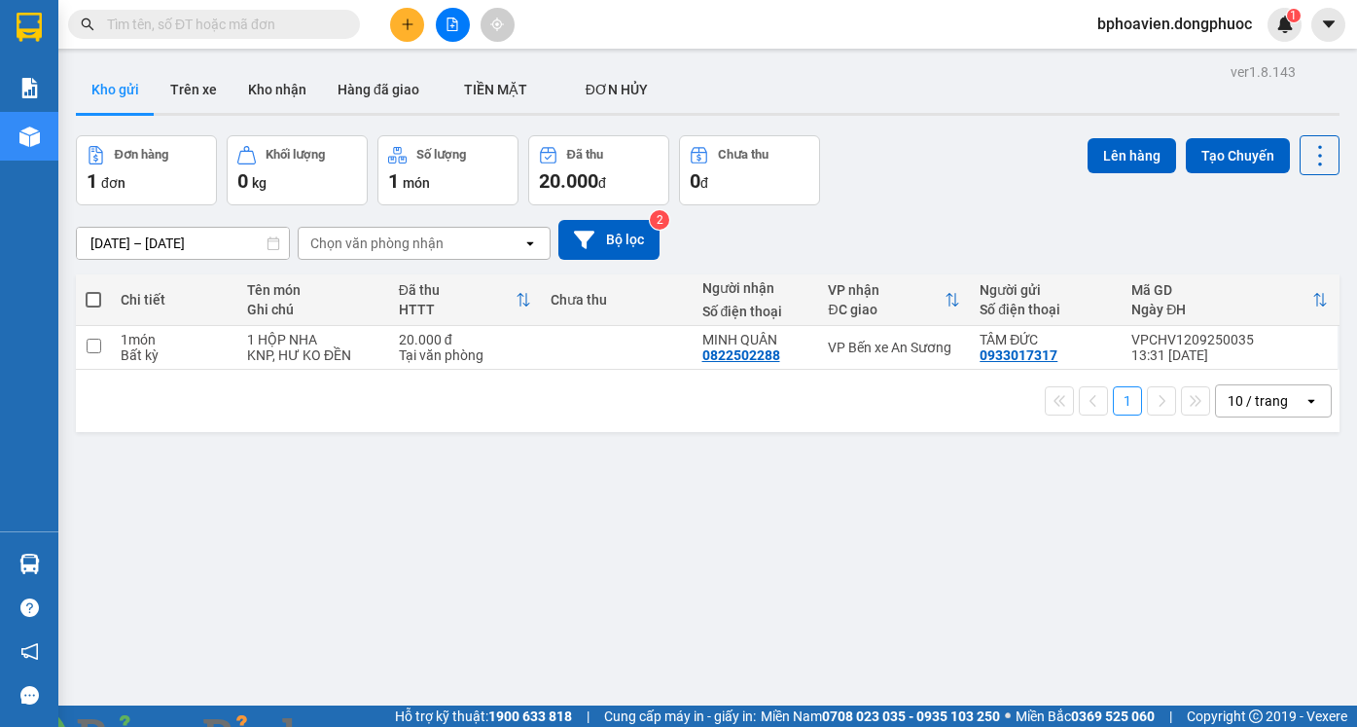
click at [397, 33] on button at bounding box center [407, 25] width 34 height 34
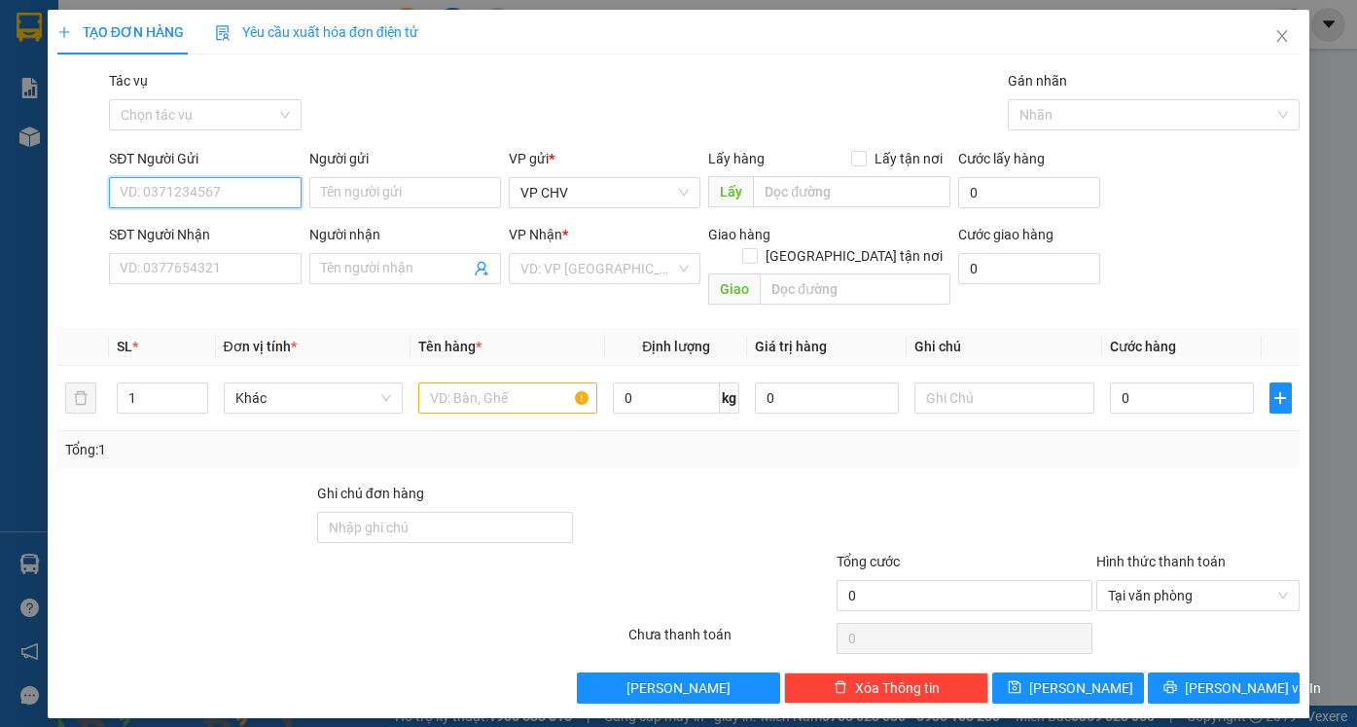
click at [198, 193] on input "SĐT Người Gửi" at bounding box center [205, 192] width 192 height 31
click at [207, 234] on div "0933338113 - VINH" at bounding box center [205, 231] width 168 height 21
type input "0933338113"
type input "VINH"
type input "0776868500"
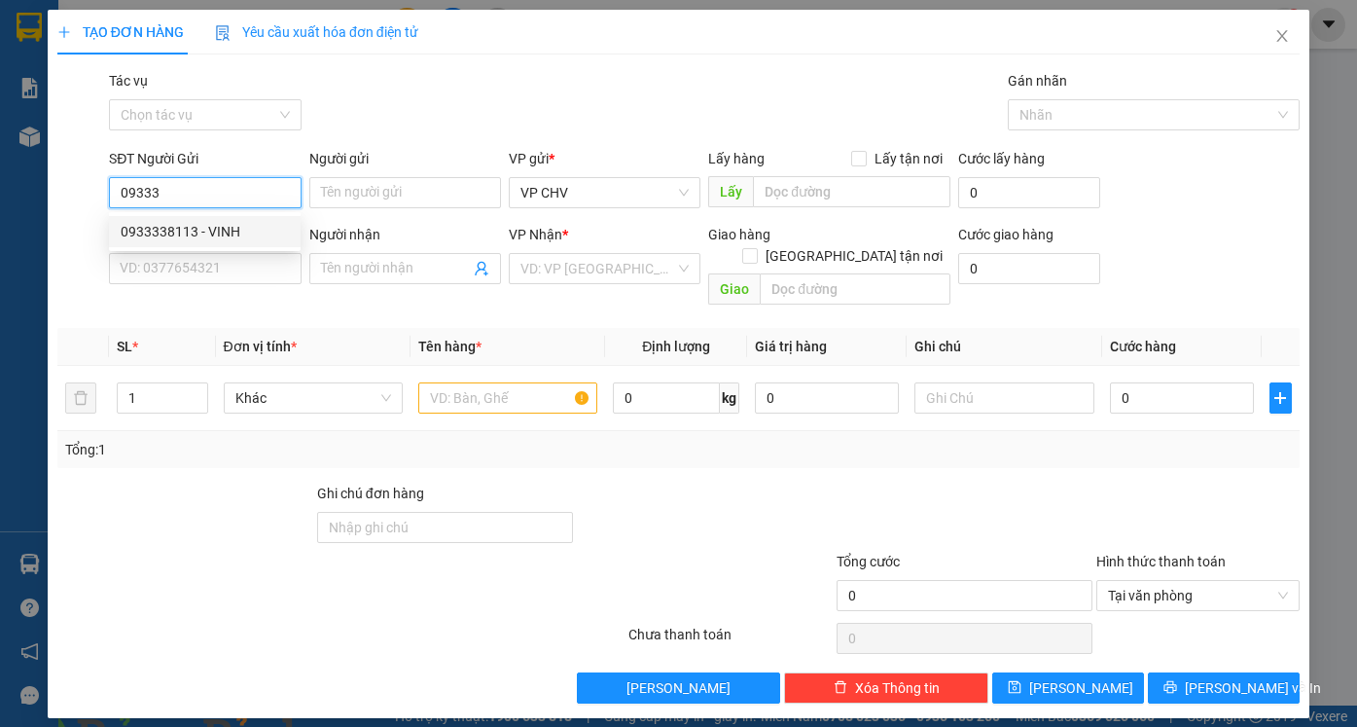
type input "A HOÀNG"
type input "20.000"
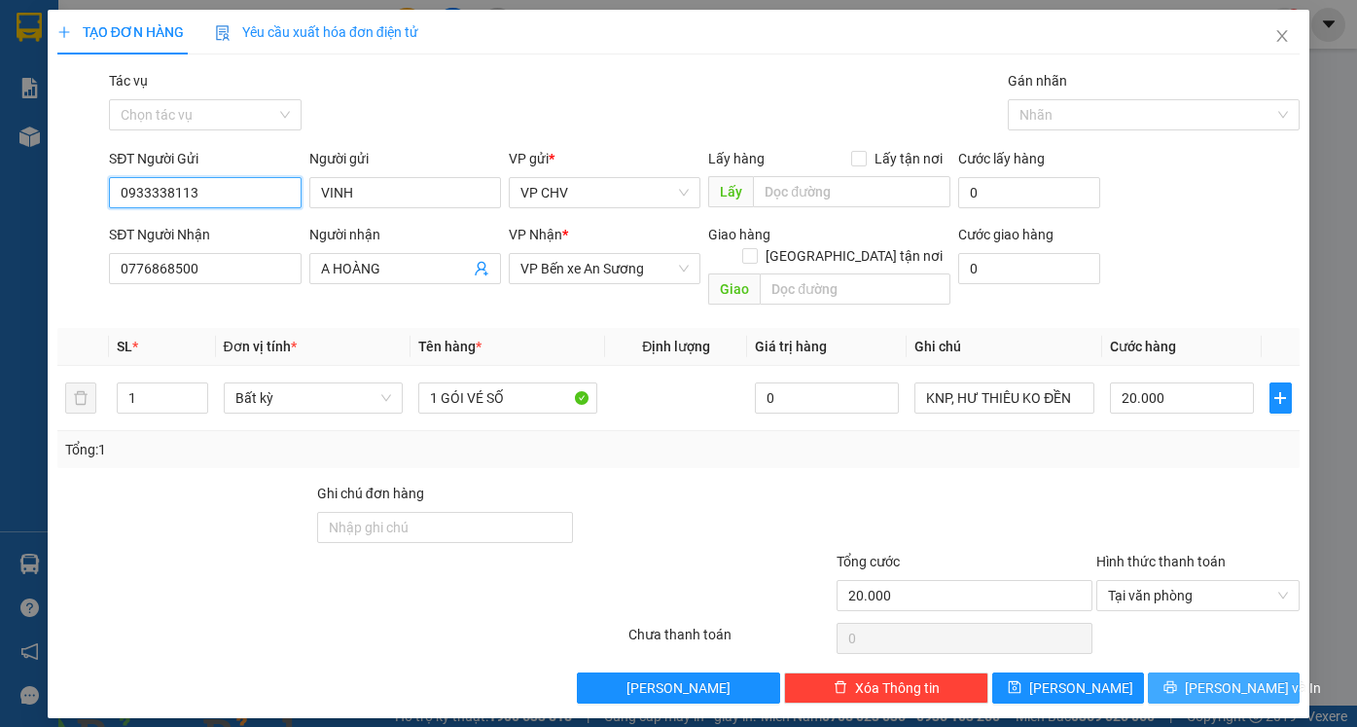
type input "0933338113"
click at [1214, 672] on button "[PERSON_NAME] và In" at bounding box center [1224, 687] width 152 height 31
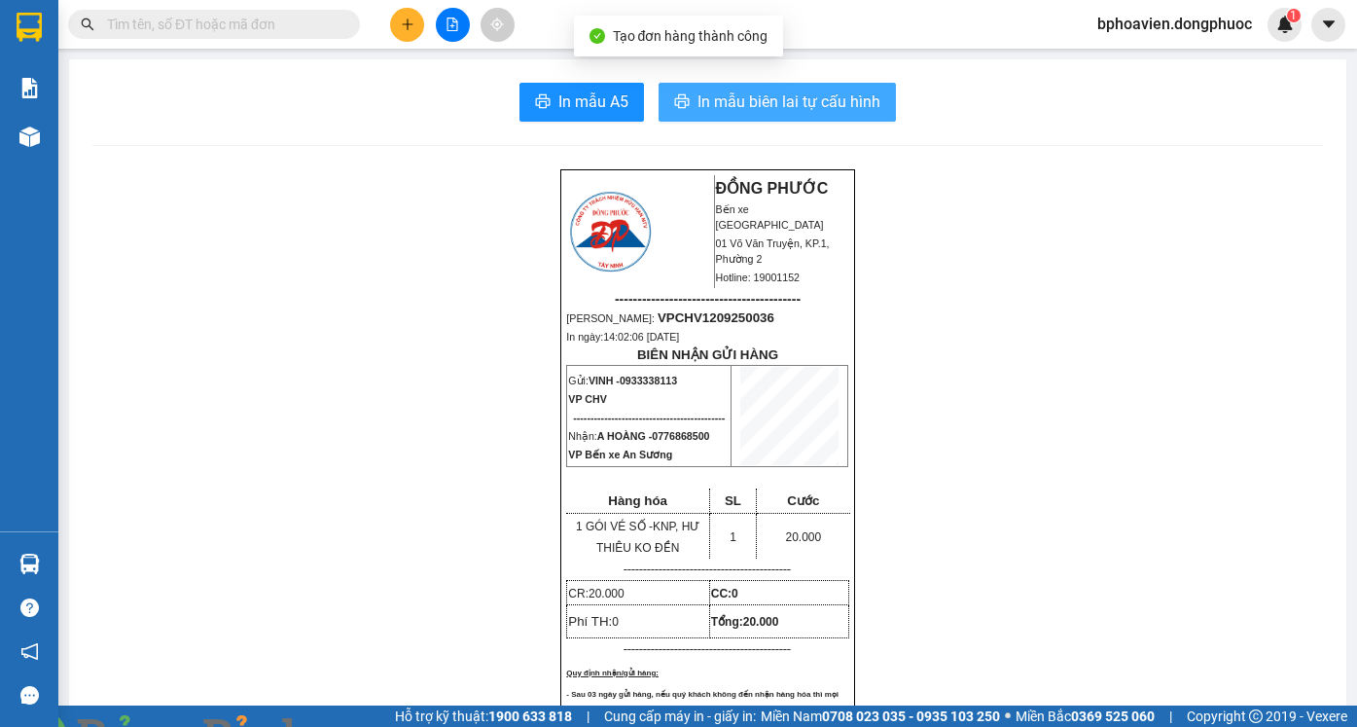
drag, startPoint x: 812, startPoint y: 101, endPoint x: 657, endPoint y: 109, distance: 154.8
click at [809, 100] on span "In mẫu biên lai tự cấu hình" at bounding box center [788, 101] width 183 height 24
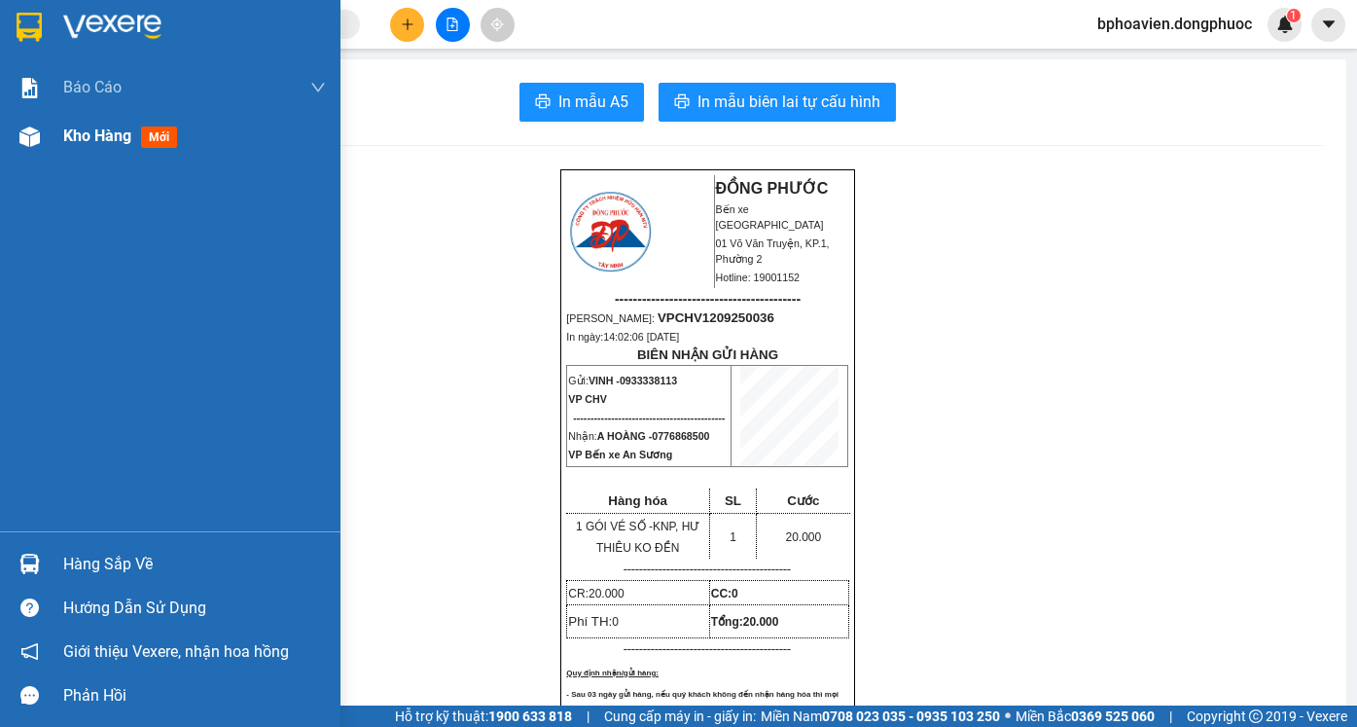
click at [94, 143] on span "Kho hàng" at bounding box center [97, 135] width 68 height 18
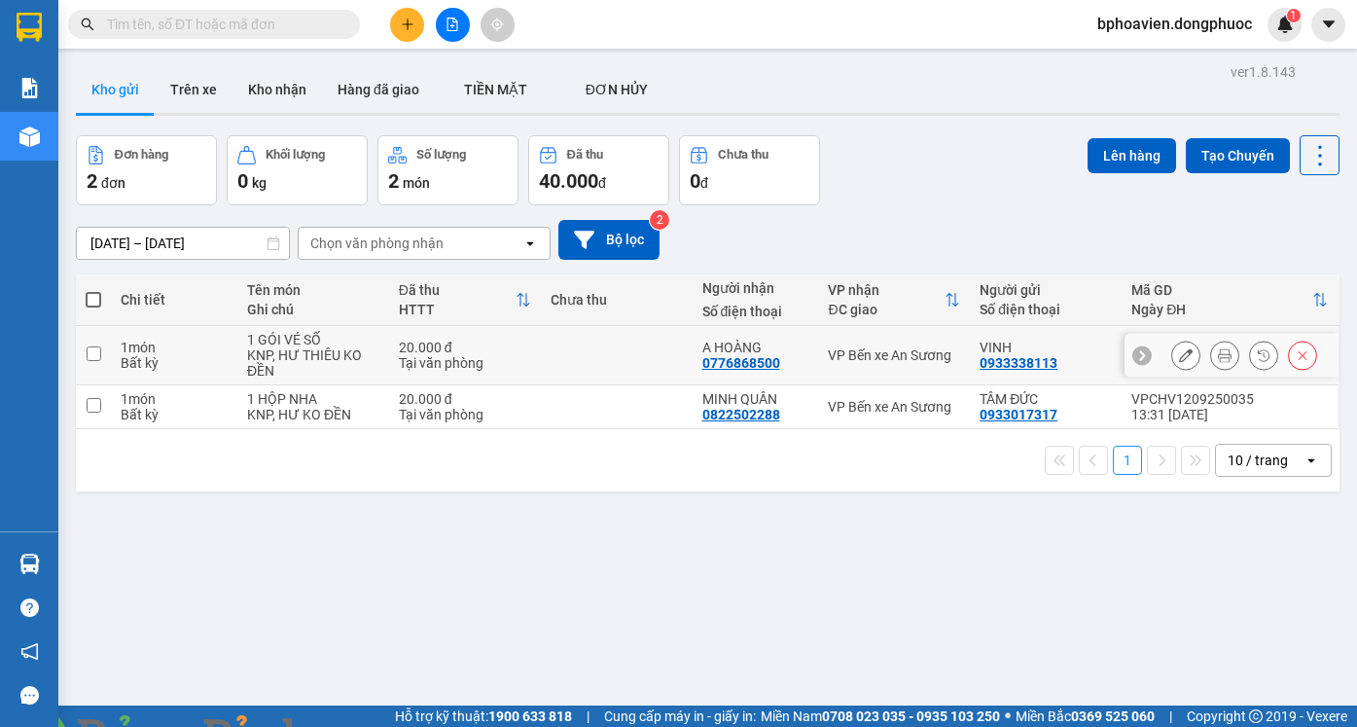
drag, startPoint x: 613, startPoint y: 338, endPoint x: 595, endPoint y: 383, distance: 48.0
click at [611, 341] on td at bounding box center [617, 355] width 152 height 59
checkbox input "true"
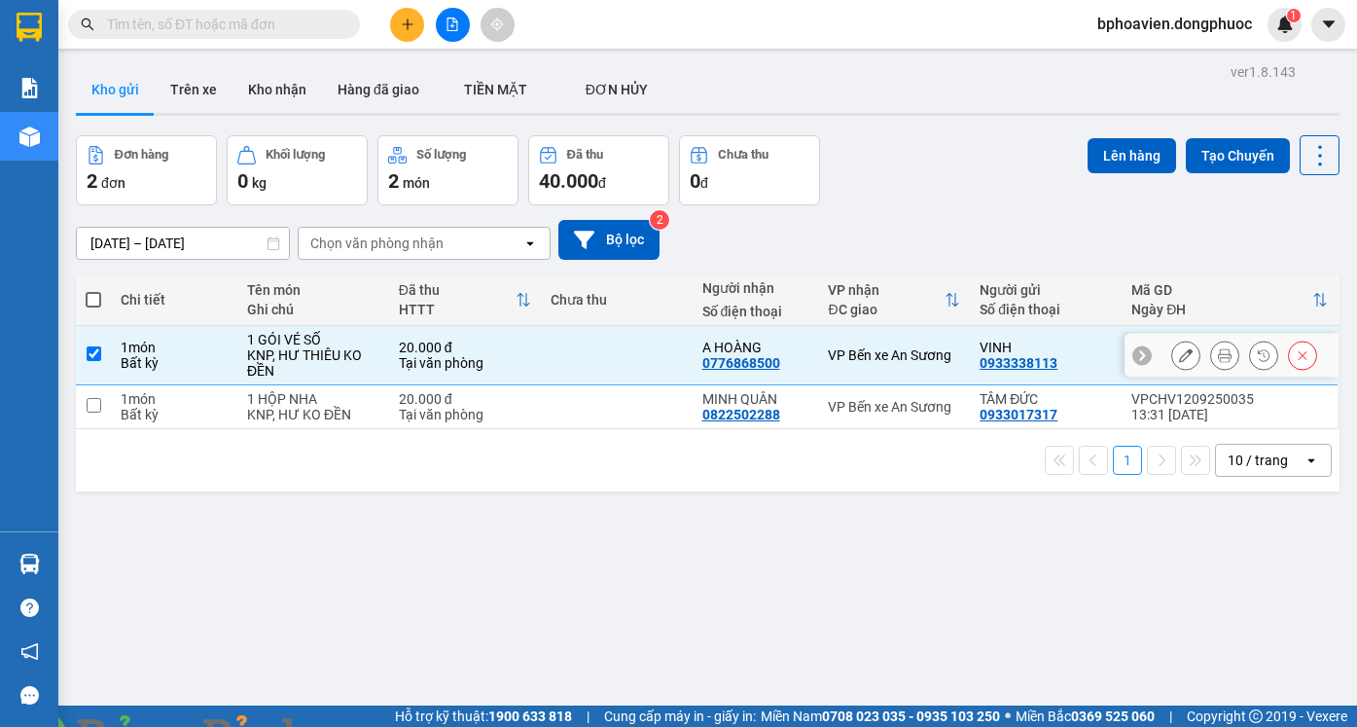
drag, startPoint x: 595, startPoint y: 395, endPoint x: 615, endPoint y: 391, distance: 19.8
click at [600, 395] on td at bounding box center [617, 407] width 152 height 44
checkbox input "true"
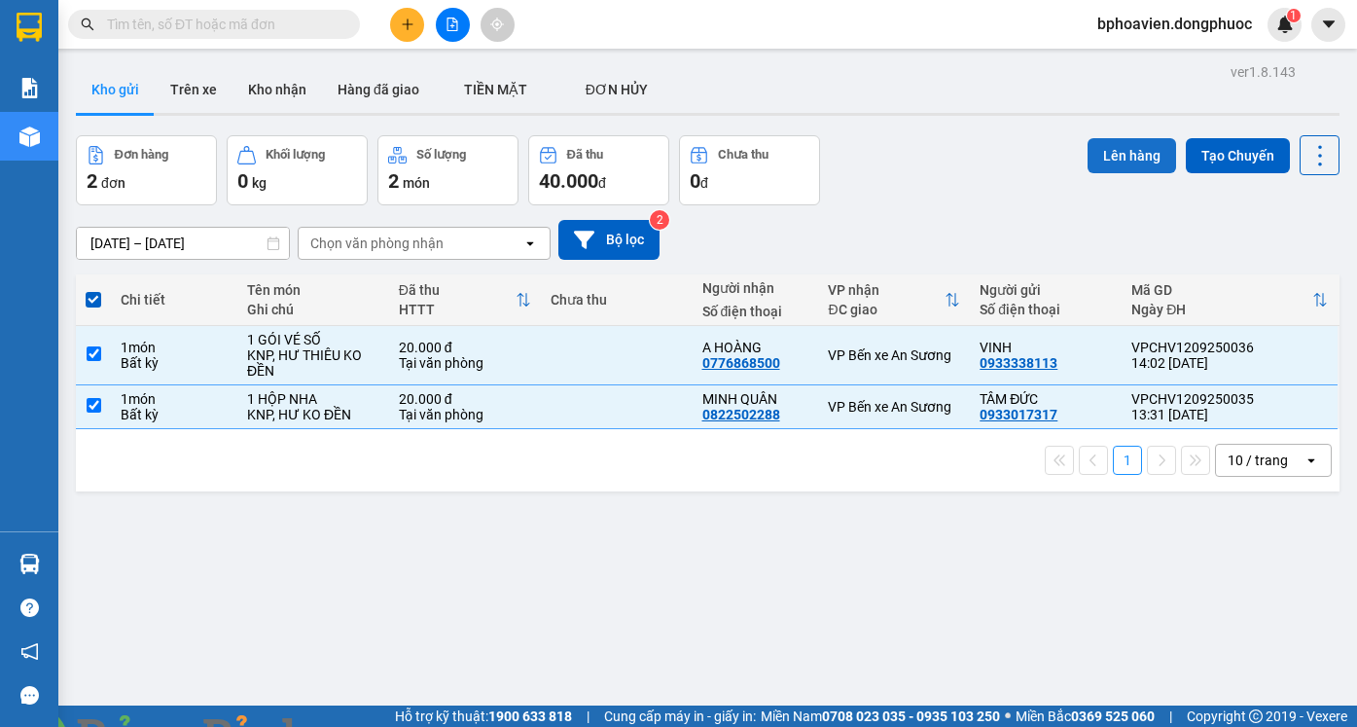
click at [1111, 162] on button "Lên hàng" at bounding box center [1131, 155] width 89 height 35
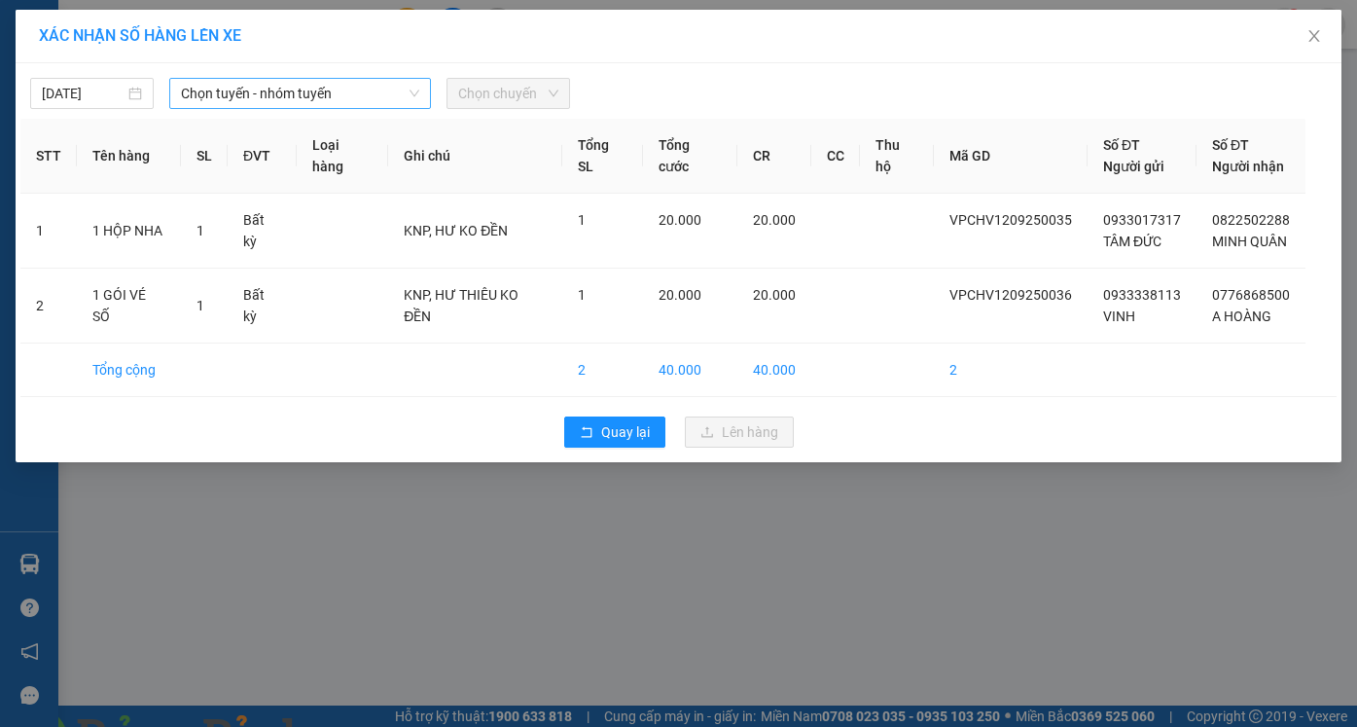
click at [359, 95] on span "Chọn tuyến - nhóm tuyến" at bounding box center [300, 93] width 238 height 29
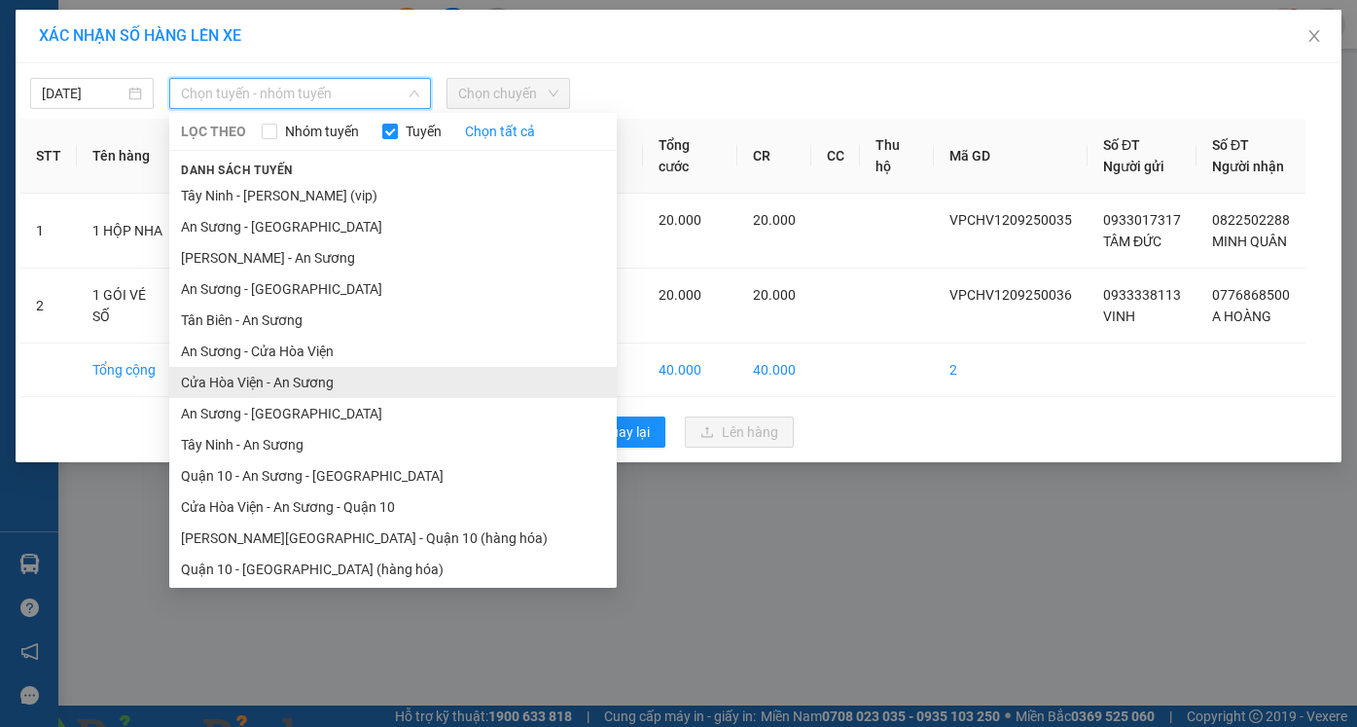
click at [330, 392] on li "Cửa Hòa Viện - An Sương" at bounding box center [392, 382] width 447 height 31
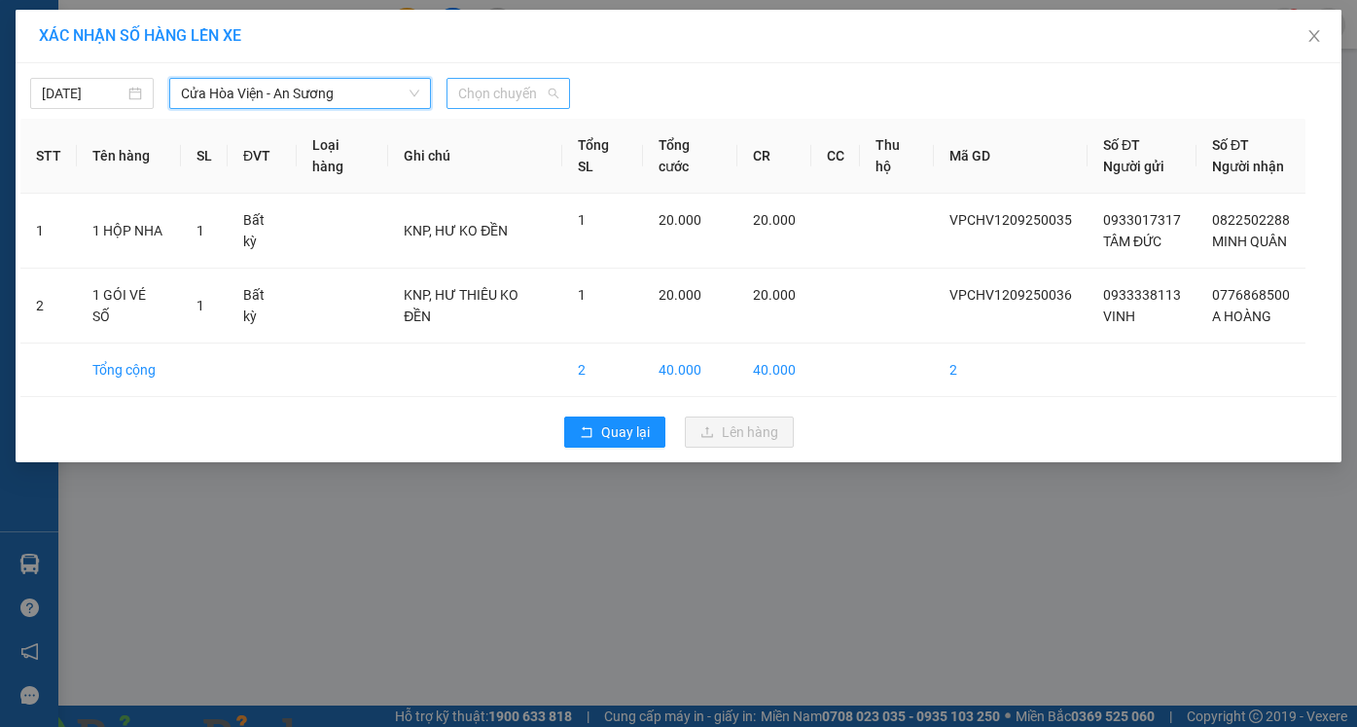
click at [537, 92] on span "Chọn chuyến" at bounding box center [508, 93] width 100 height 29
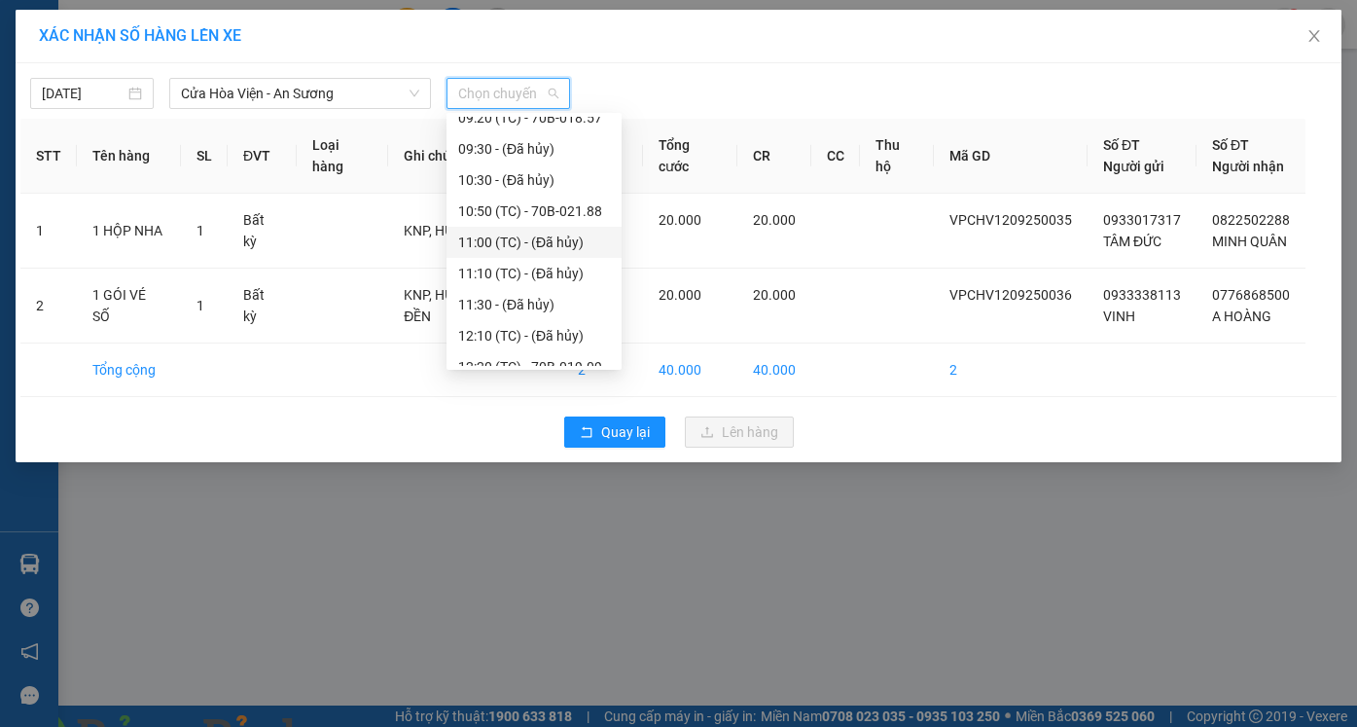
scroll to position [584, 0]
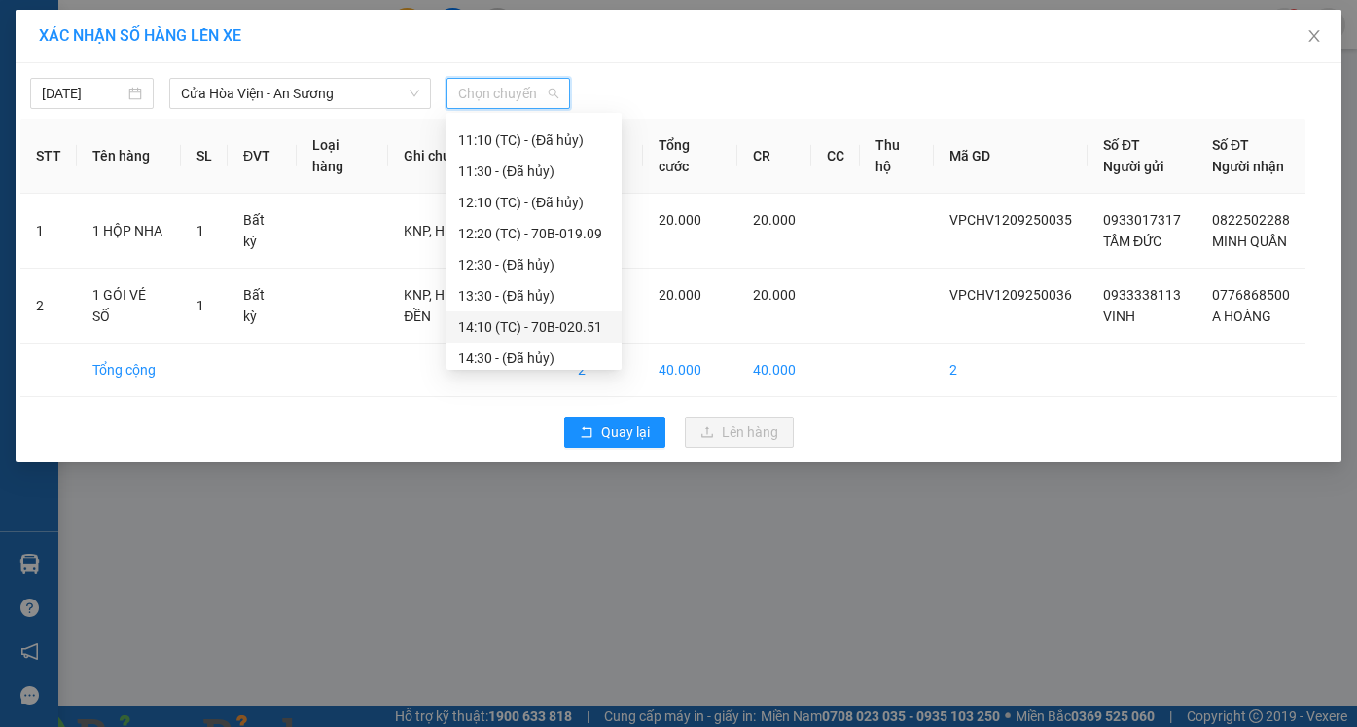
click at [500, 325] on div "14:10 (TC) - 70B-020.51" at bounding box center [534, 326] width 152 height 21
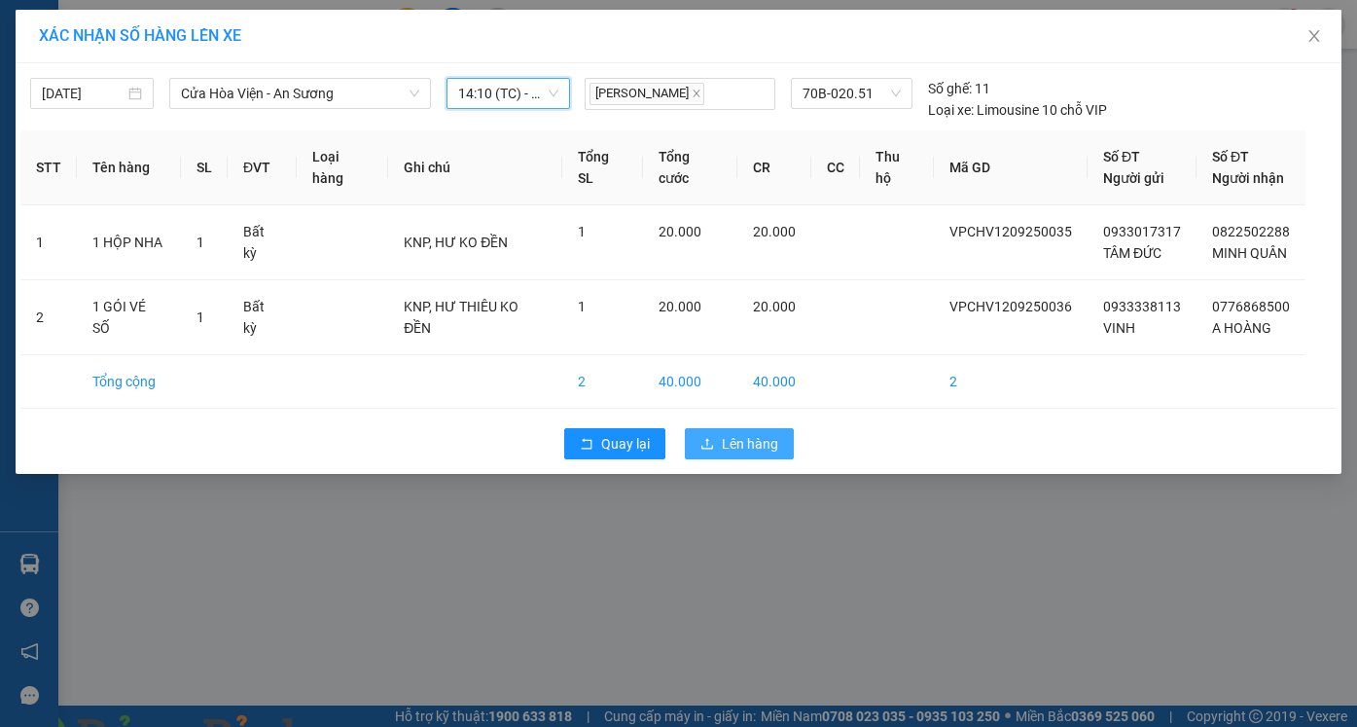
click at [738, 442] on span "Lên hàng" at bounding box center [750, 443] width 56 height 21
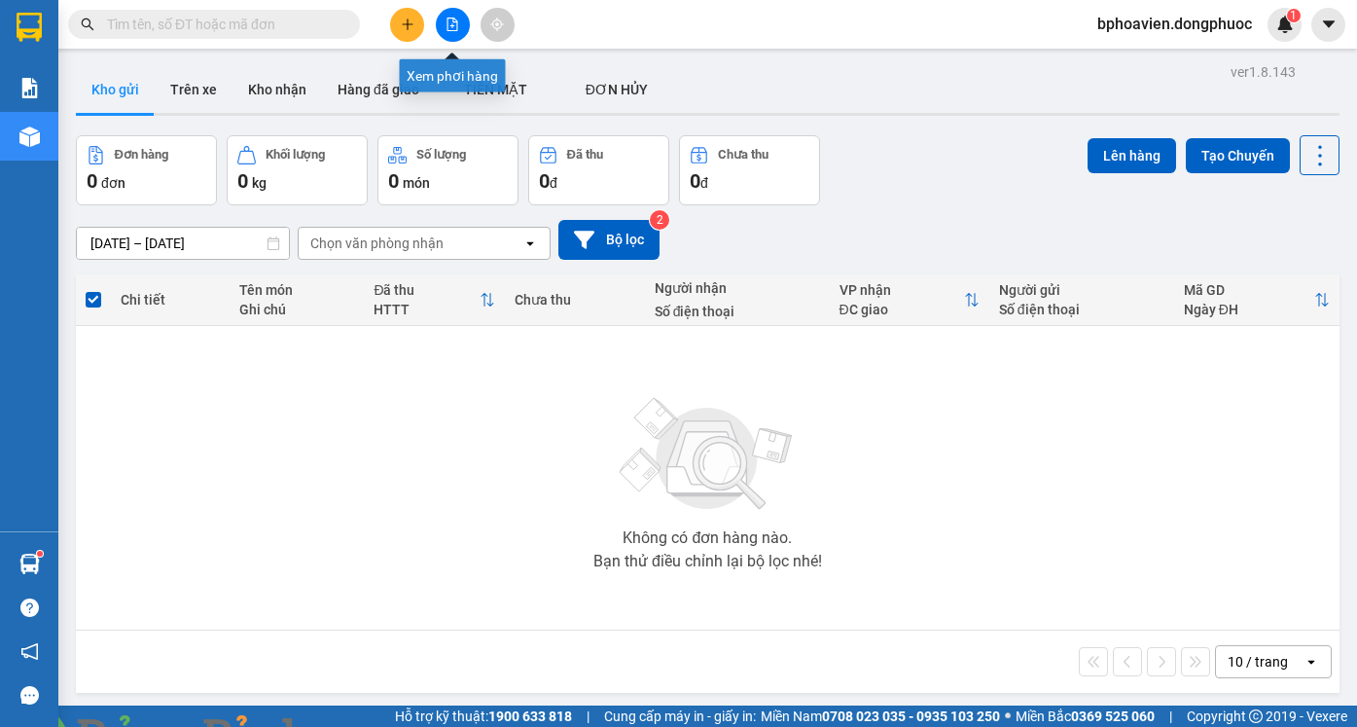
click at [417, 31] on button at bounding box center [407, 25] width 34 height 34
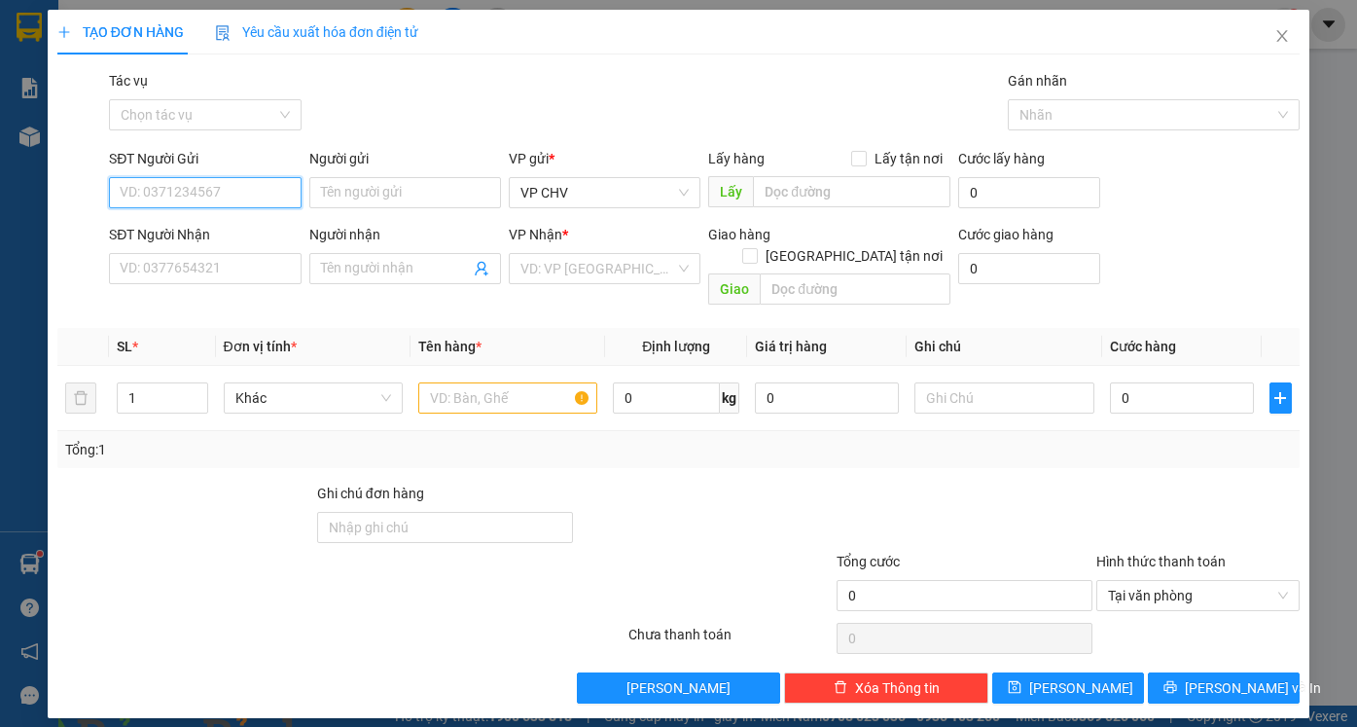
click at [264, 183] on input "SĐT Người Gửi" at bounding box center [205, 192] width 192 height 31
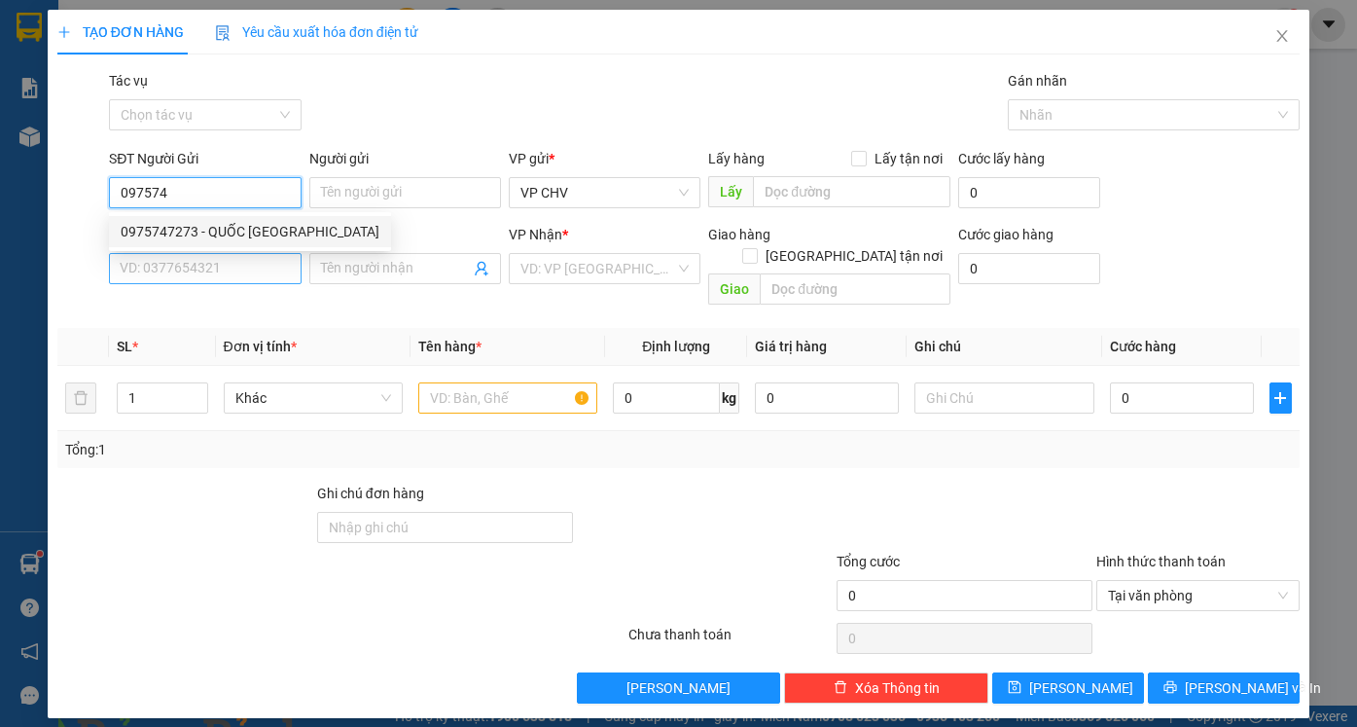
drag, startPoint x: 254, startPoint y: 222, endPoint x: 254, endPoint y: 277, distance: 55.4
click at [254, 223] on div "0975747273 - QUỐC [GEOGRAPHIC_DATA]" at bounding box center [250, 231] width 259 height 21
type input "0975747273"
type input "QUỐC ANH"
type input "0909572767"
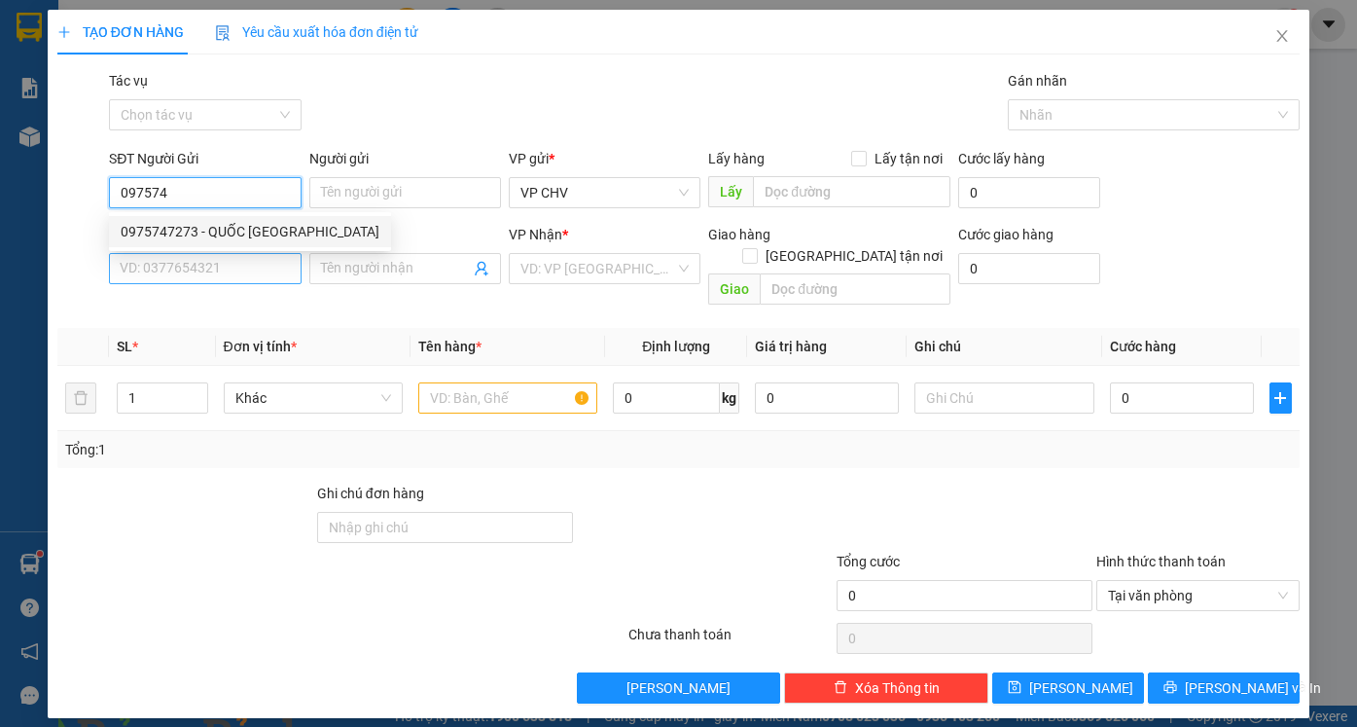
type input "TIỂU ĐỆ"
type input "20.000"
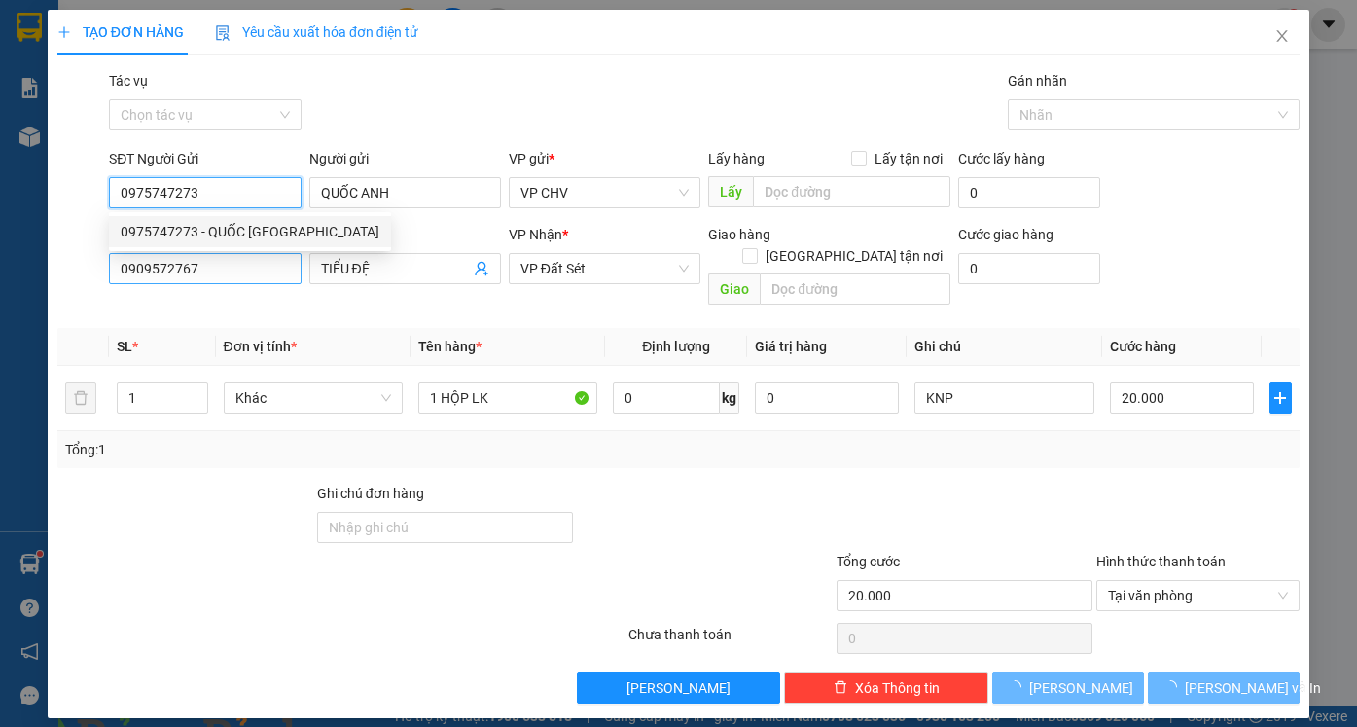
type input "0975747273"
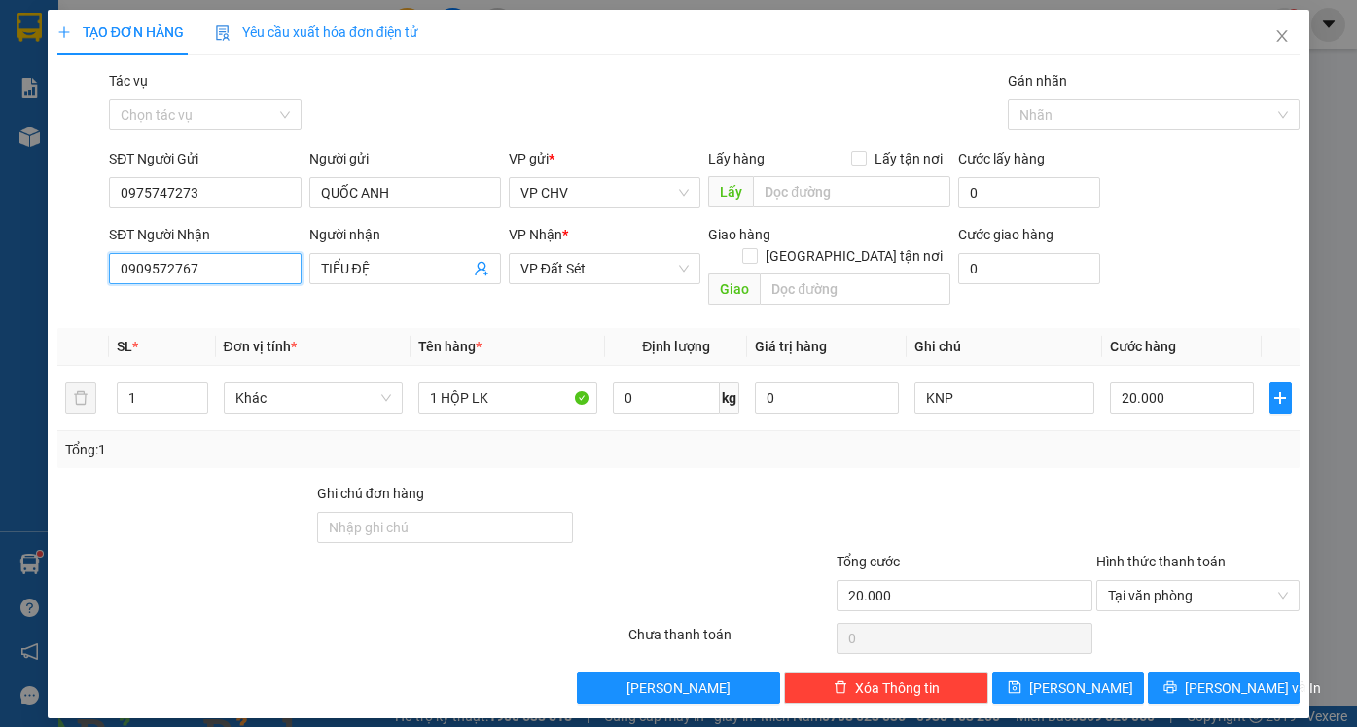
drag, startPoint x: 253, startPoint y: 272, endPoint x: 59, endPoint y: 271, distance: 193.6
click at [59, 271] on div "SĐT Người Nhận 0909572767 Người nhận TIỂU ĐỆ VP Nhận * VP Đất Sét Giao hàng Gia…" at bounding box center [678, 268] width 1246 height 89
drag, startPoint x: 239, startPoint y: 303, endPoint x: 258, endPoint y: 315, distance: 21.9
click at [239, 302] on div "0888825959 - TÂM" at bounding box center [205, 307] width 168 height 21
type input "0888825959"
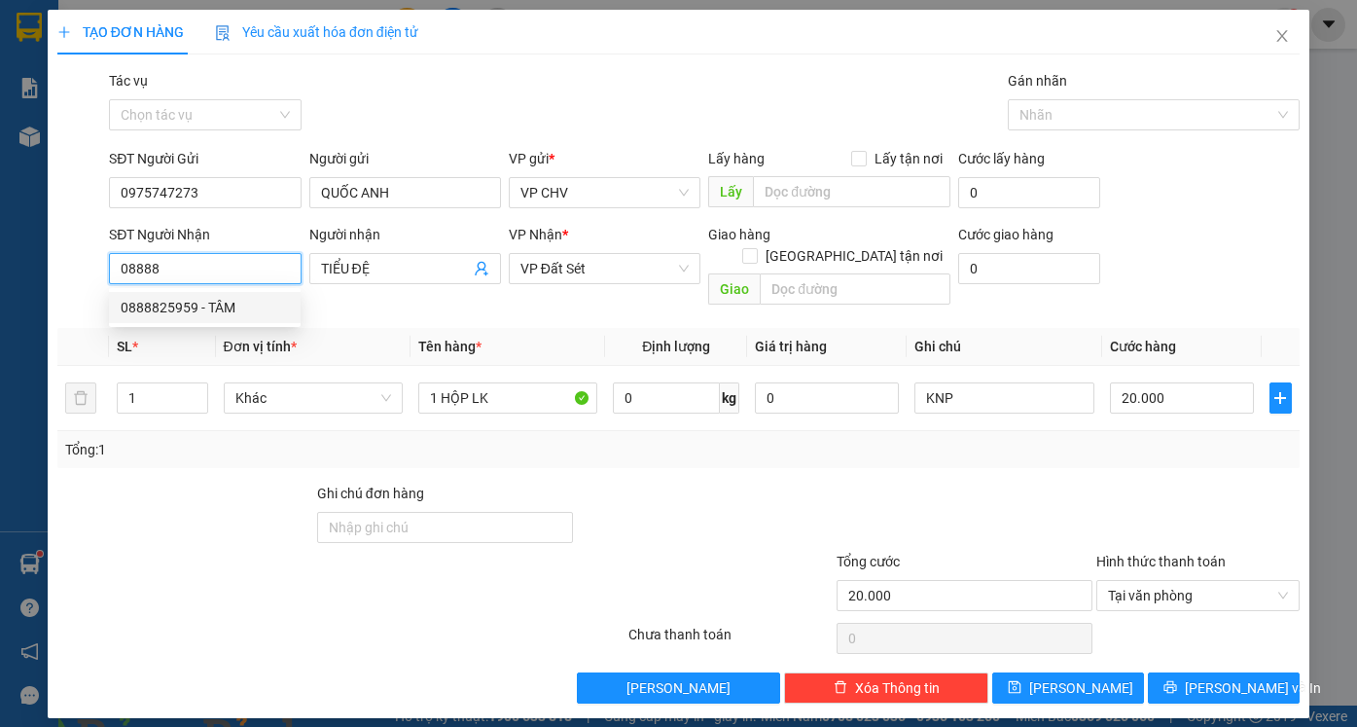
type input "TÂM"
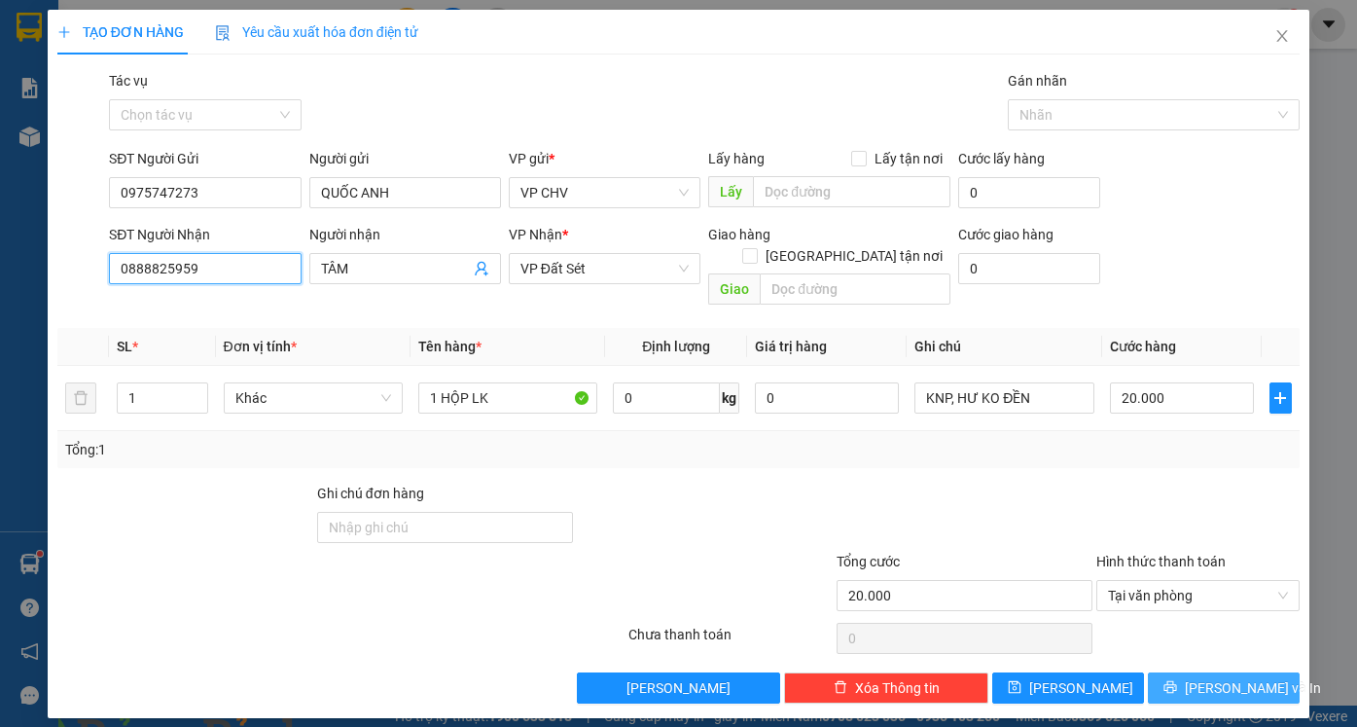
type input "0888825959"
click at [1243, 677] on span "[PERSON_NAME] và In" at bounding box center [1253, 687] width 136 height 21
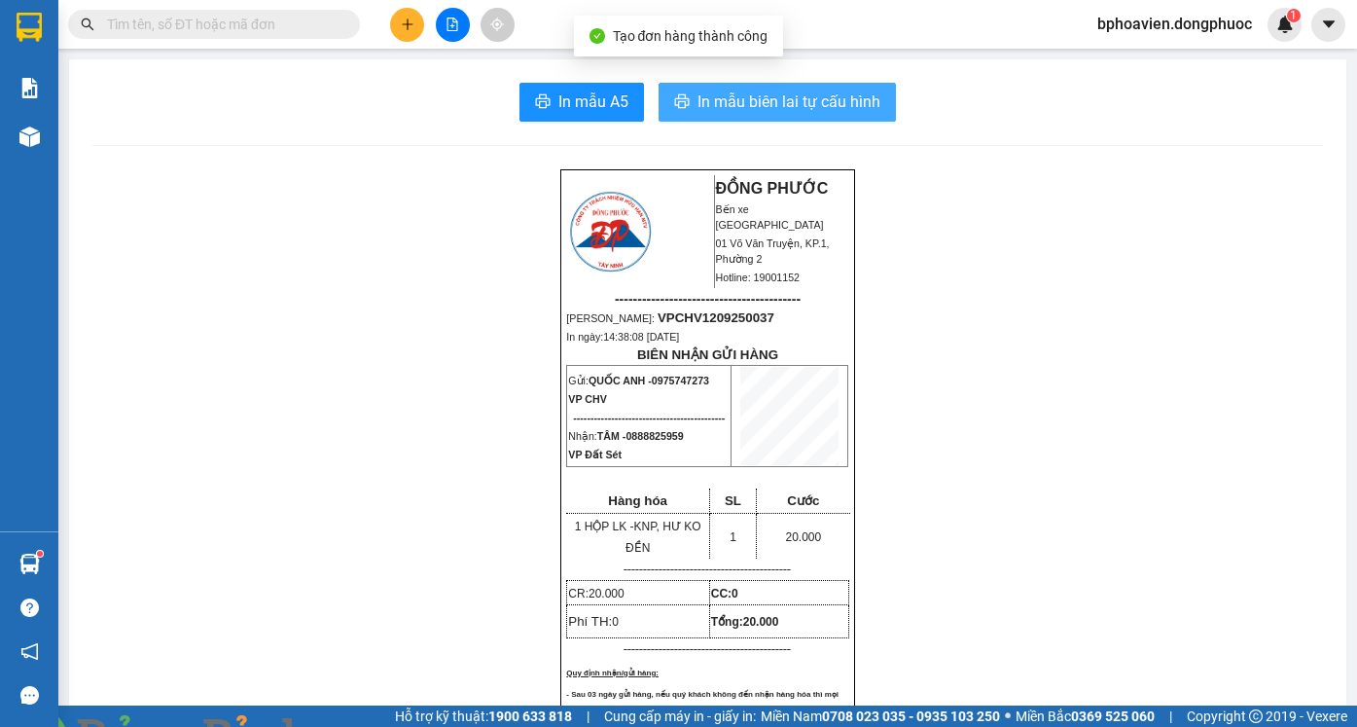
click at [697, 96] on span "In mẫu biên lai tự cấu hình" at bounding box center [788, 101] width 183 height 24
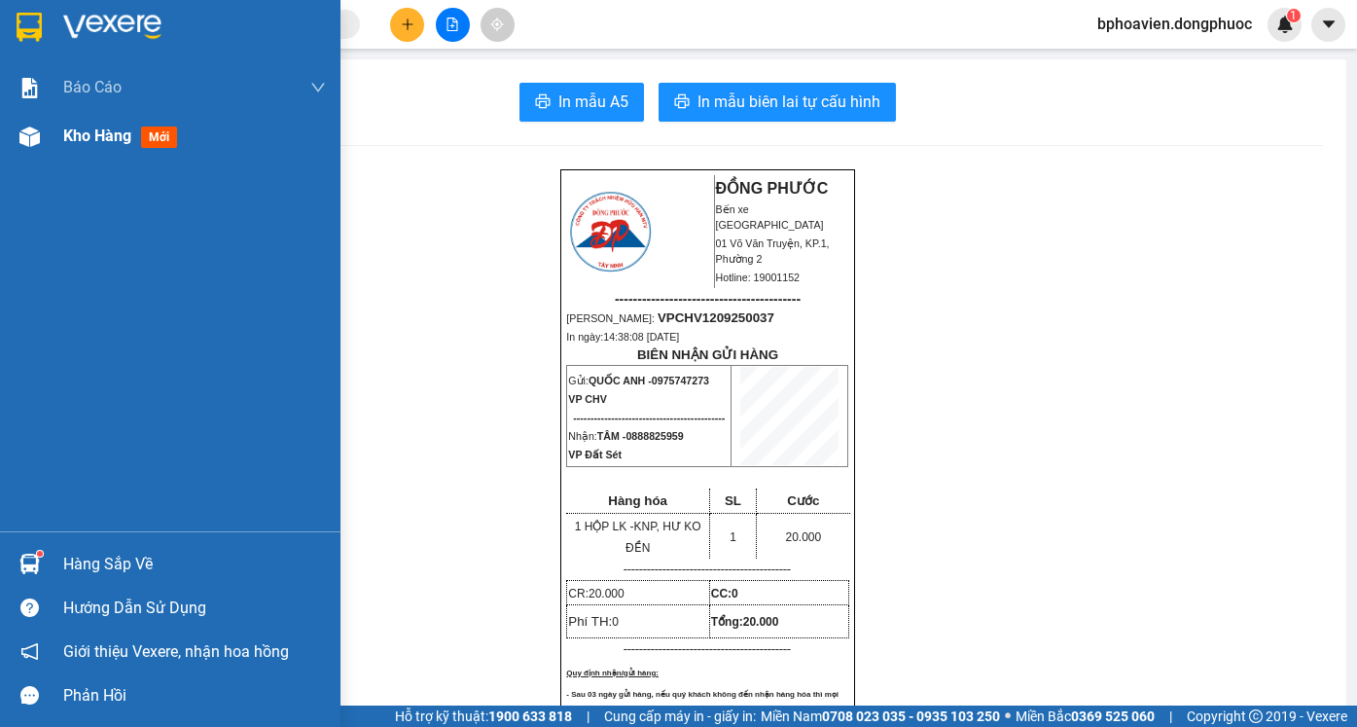
click at [79, 132] on span "Kho hàng" at bounding box center [97, 135] width 68 height 18
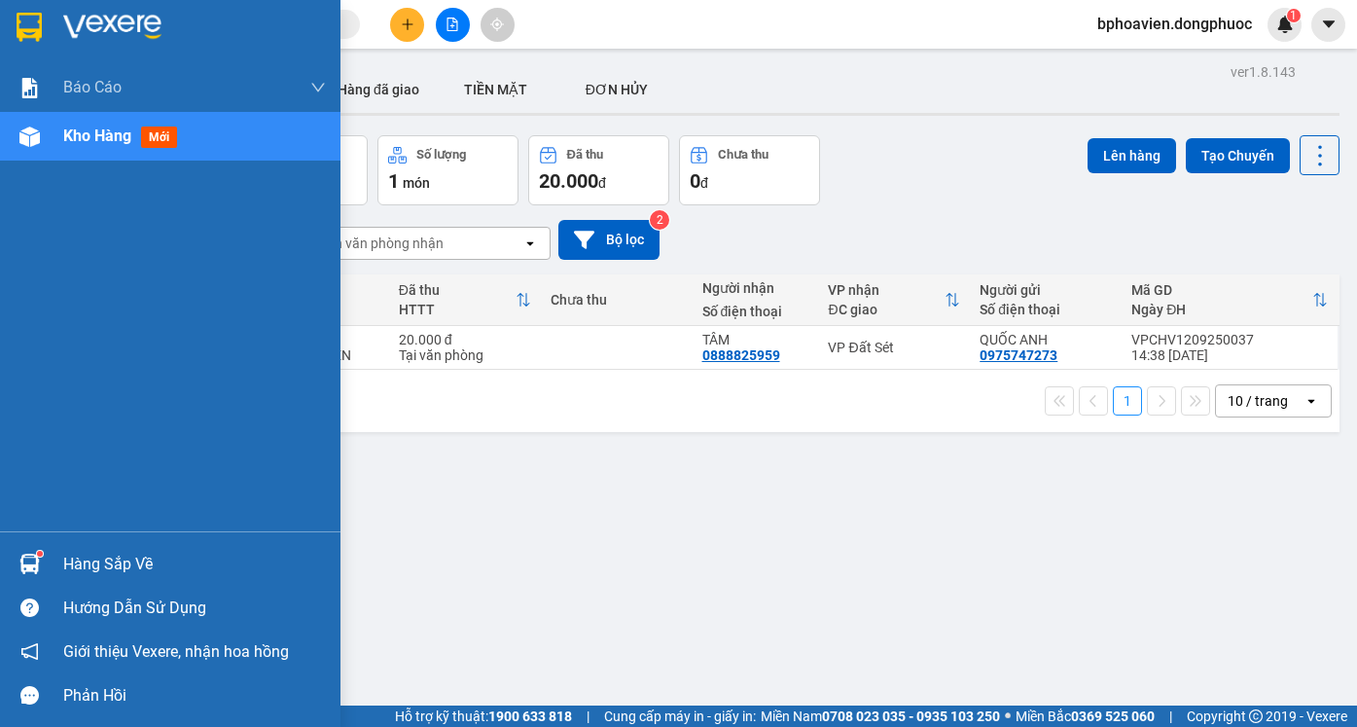
drag, startPoint x: 117, startPoint y: 562, endPoint x: 159, endPoint y: 572, distance: 42.9
click at [120, 562] on div "Hàng sắp về" at bounding box center [194, 564] width 263 height 29
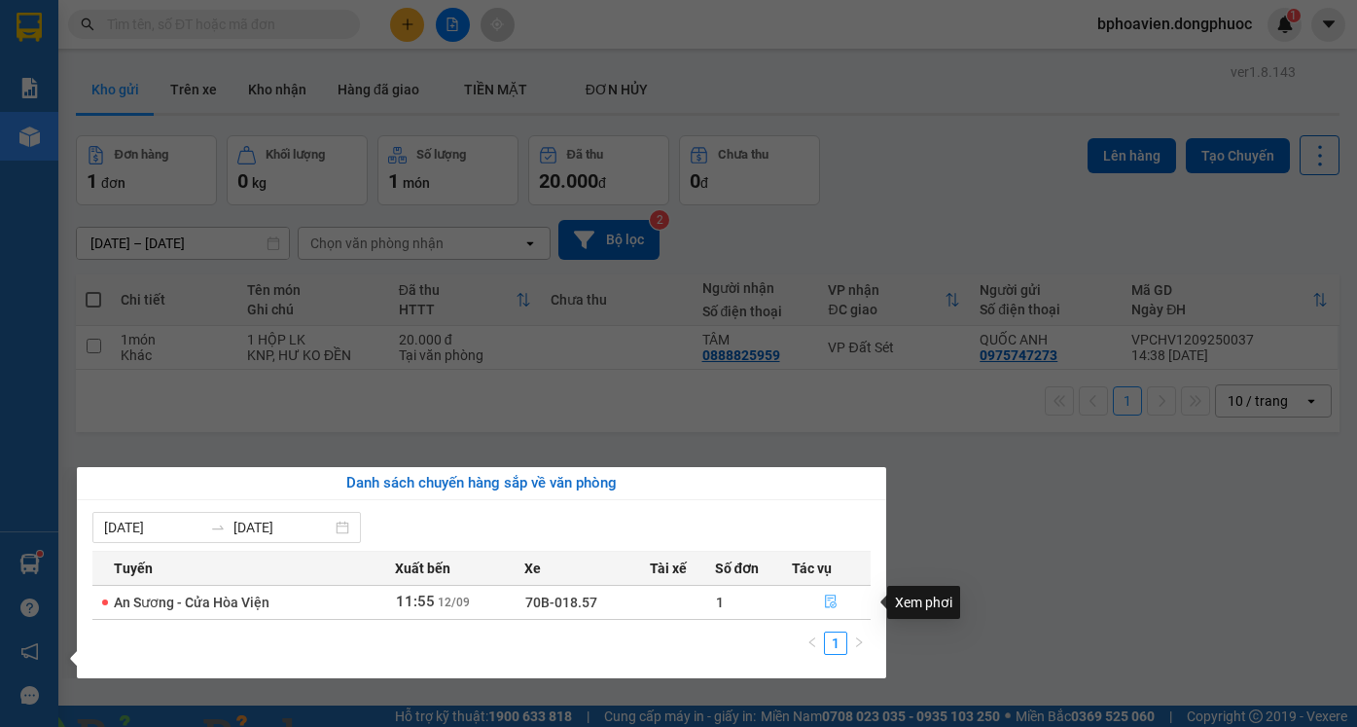
drag, startPoint x: 836, startPoint y: 604, endPoint x: 1097, endPoint y: 717, distance: 284.0
click at [836, 602] on icon "file-done" at bounding box center [831, 601] width 14 height 14
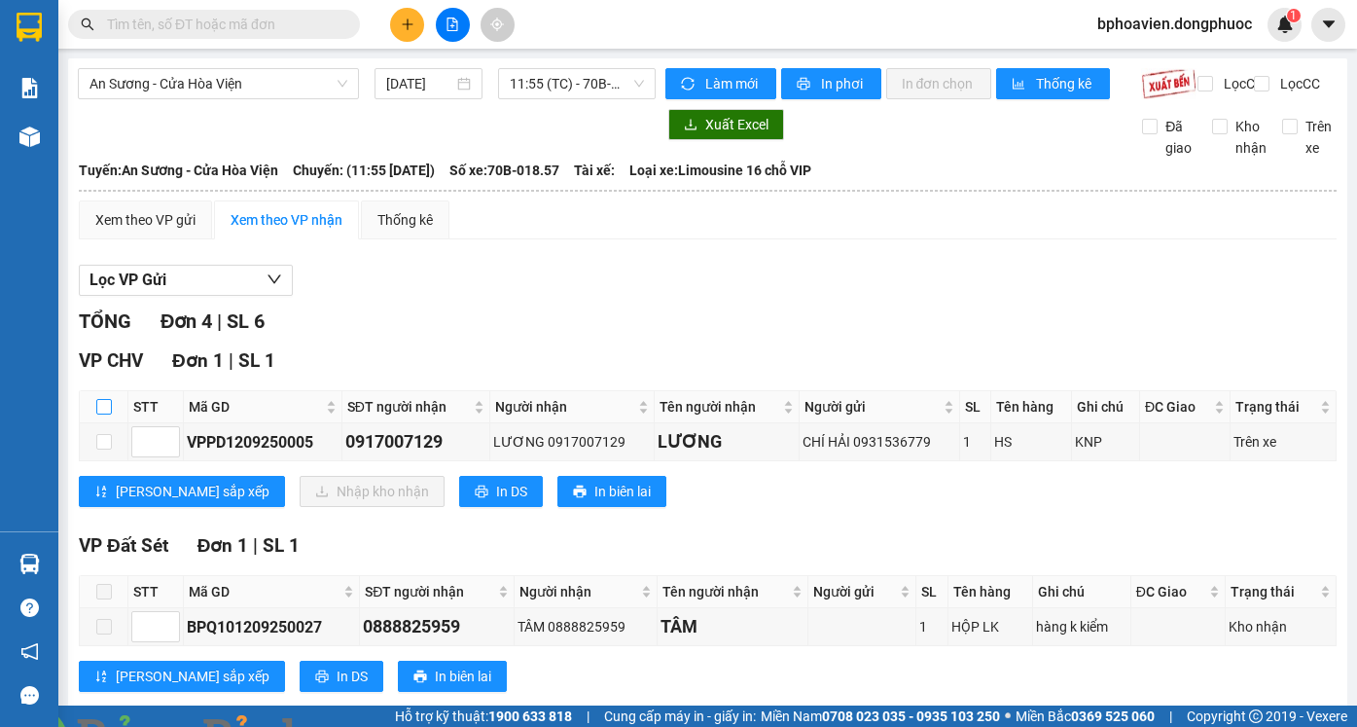
click at [106, 414] on input "checkbox" at bounding box center [104, 407] width 16 height 16
checkbox input "true"
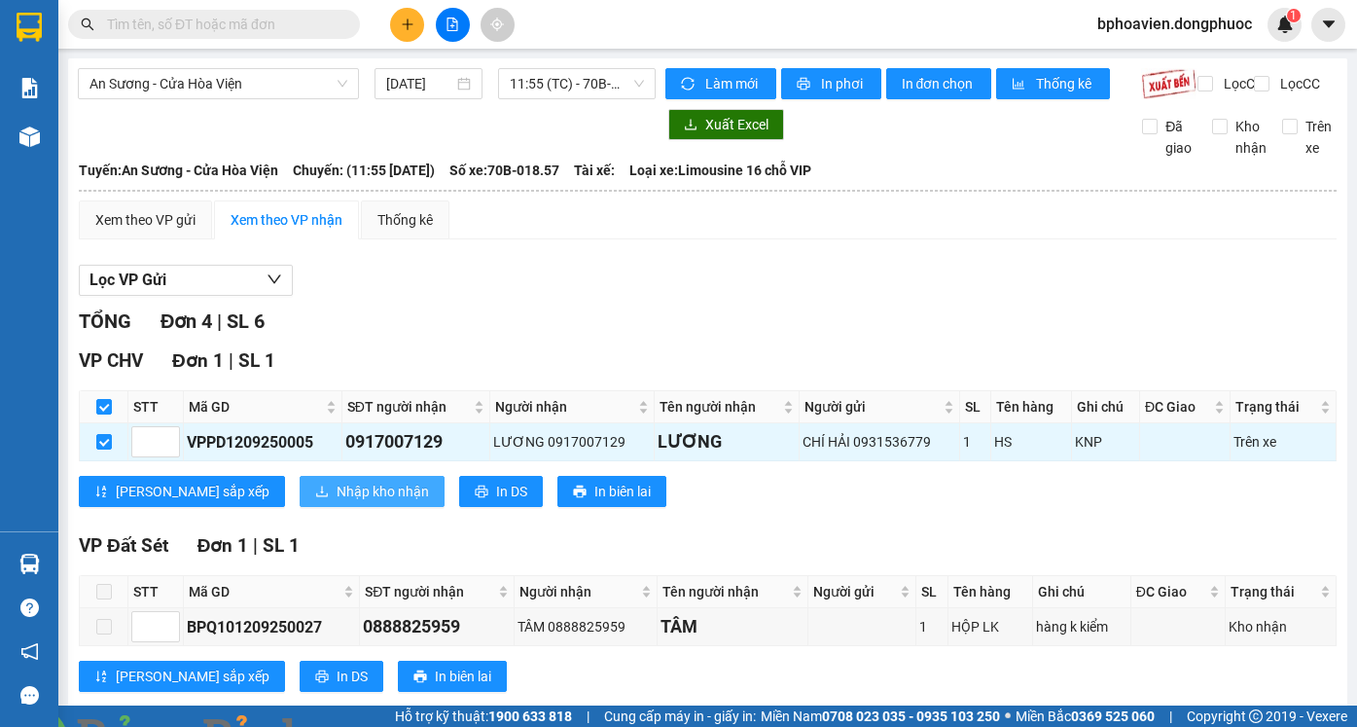
click at [337, 502] on span "Nhập kho nhận" at bounding box center [383, 490] width 92 height 21
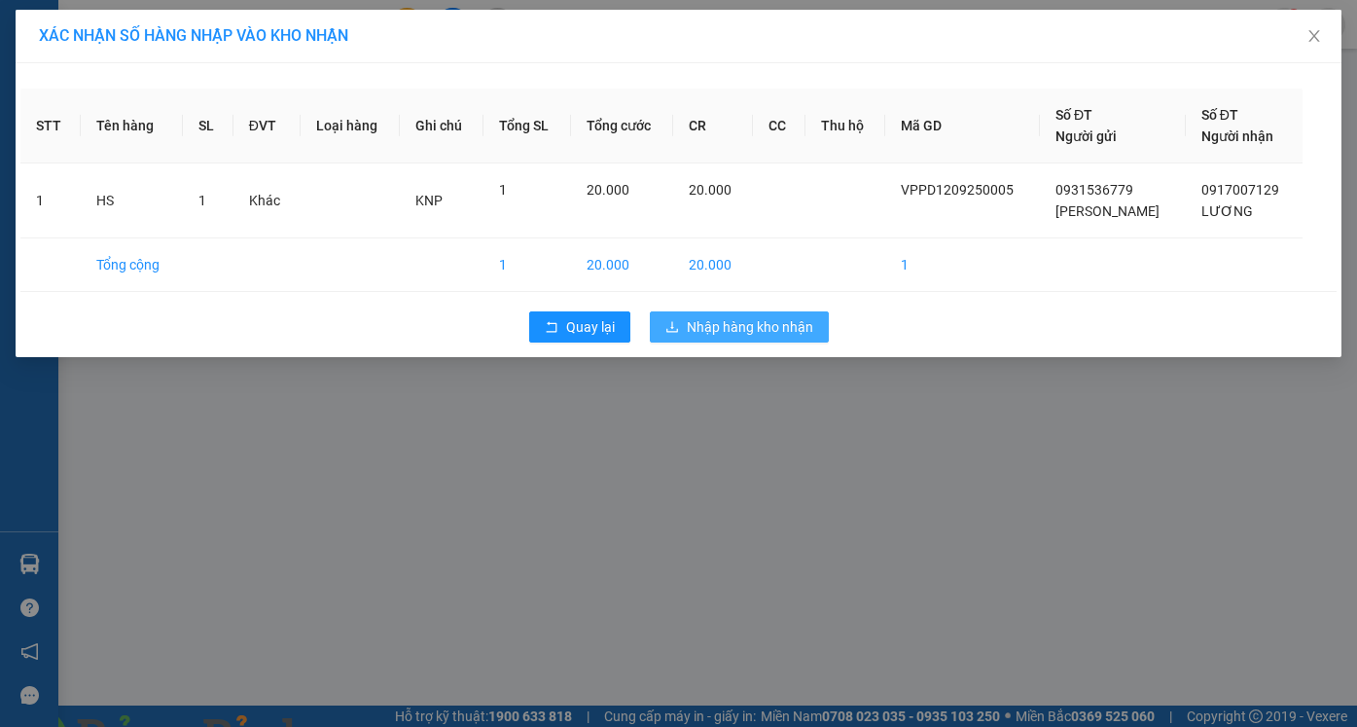
click at [781, 334] on span "Nhập hàng kho nhận" at bounding box center [750, 326] width 126 height 21
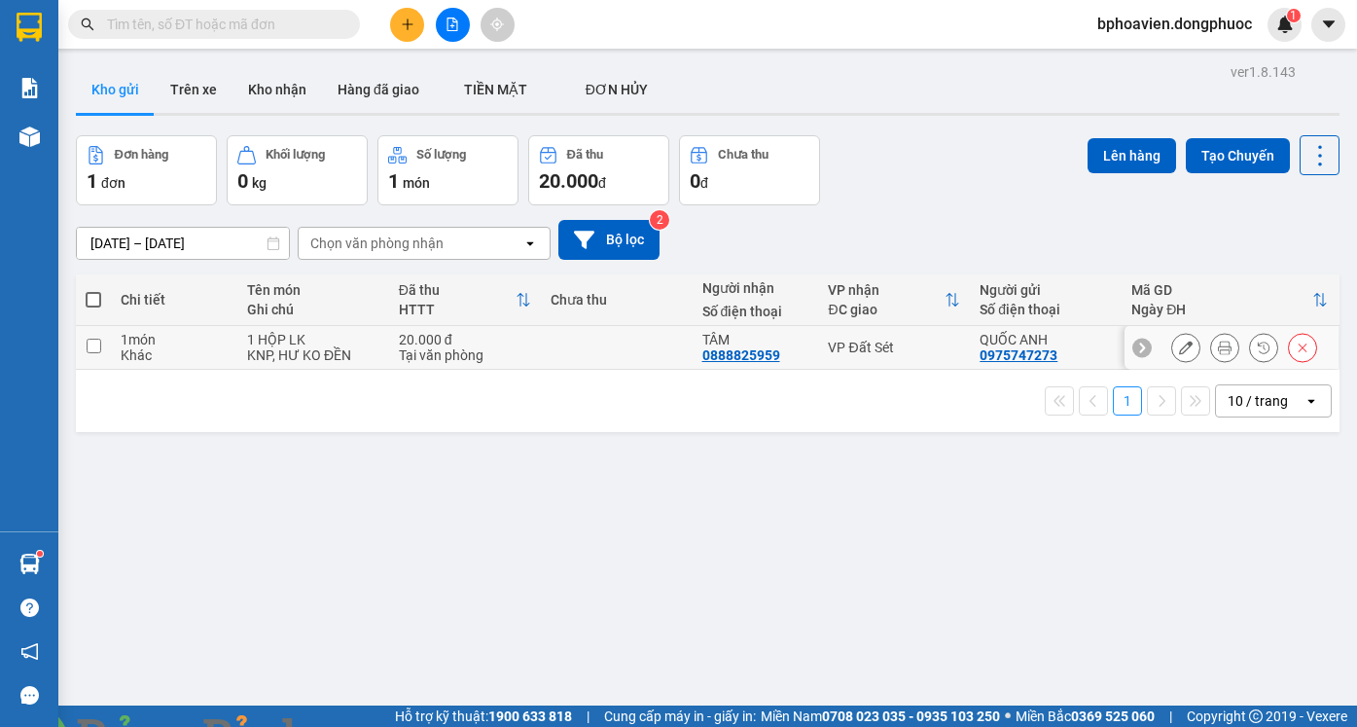
drag, startPoint x: 665, startPoint y: 332, endPoint x: 767, endPoint y: 329, distance: 102.2
click at [665, 335] on td at bounding box center [617, 348] width 152 height 44
checkbox input "true"
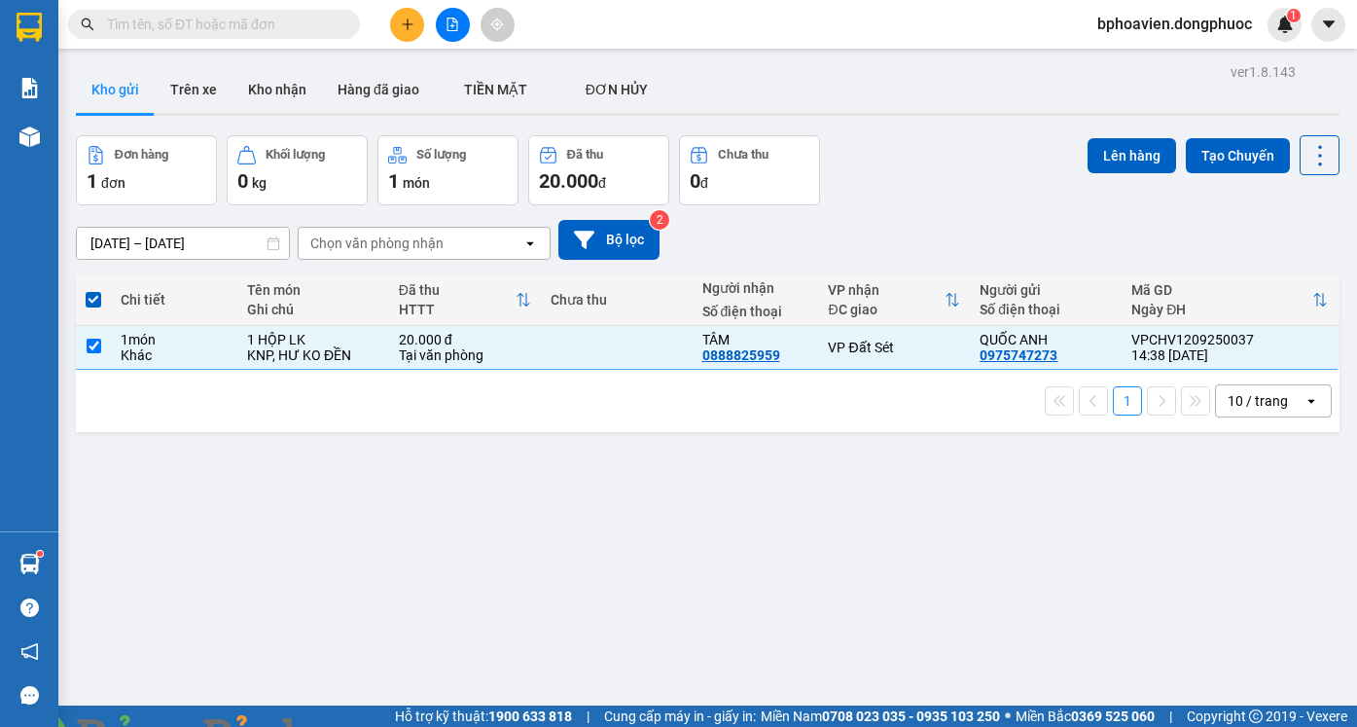
click at [1127, 159] on button "Lên hàng" at bounding box center [1131, 155] width 89 height 35
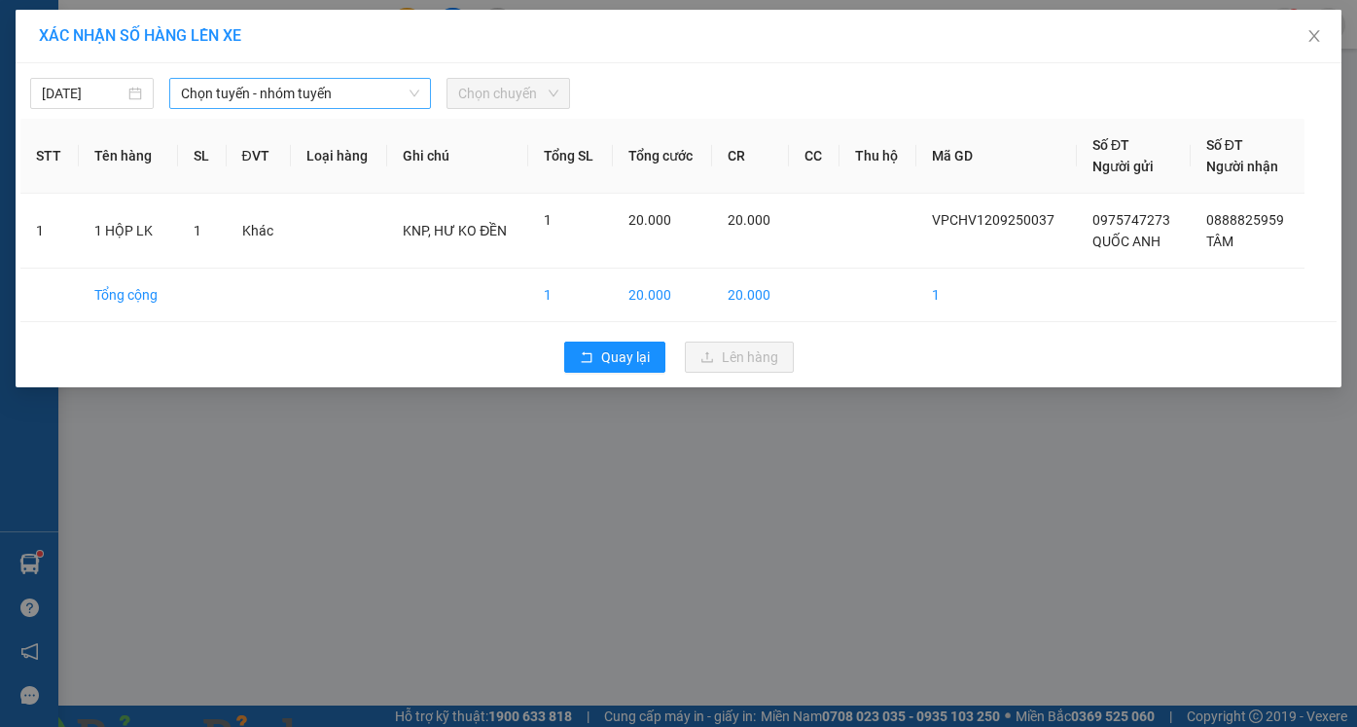
click at [339, 100] on span "Chọn tuyến - nhóm tuyến" at bounding box center [300, 93] width 238 height 29
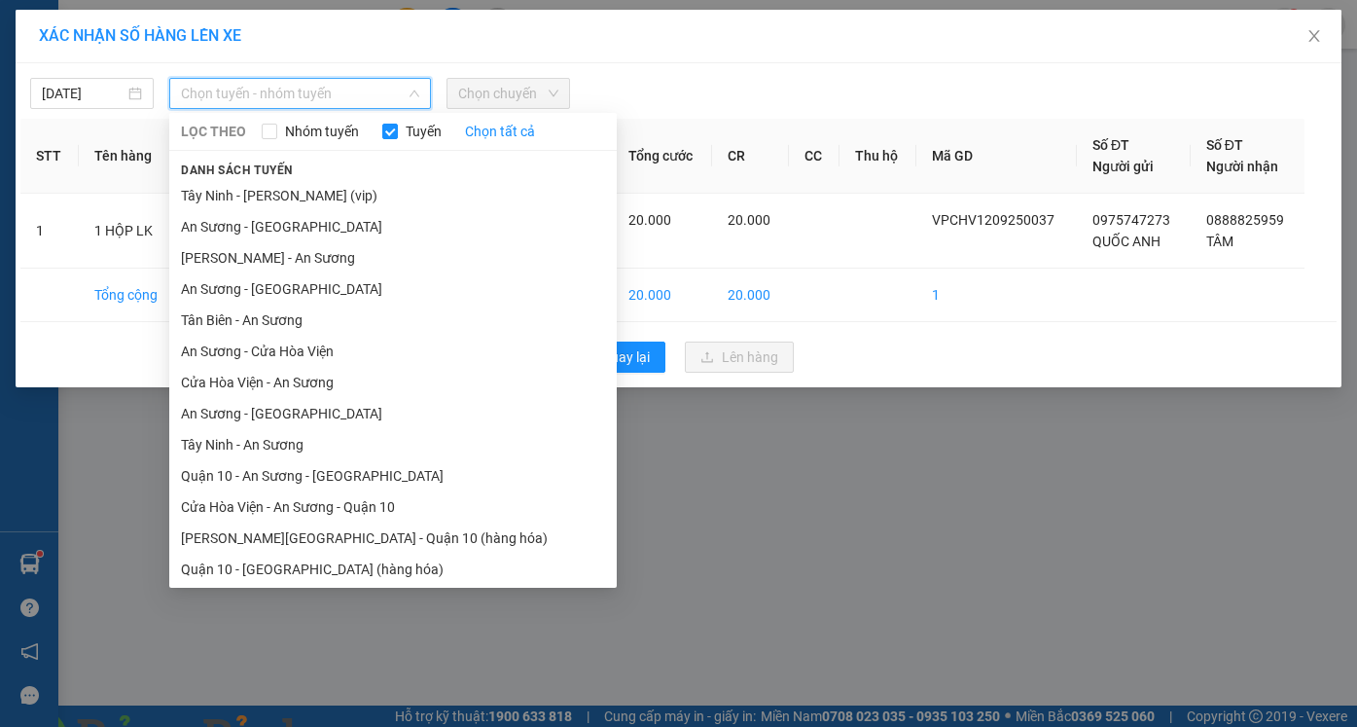
click at [307, 387] on li "Cửa Hòa Viện - An Sương" at bounding box center [392, 382] width 447 height 31
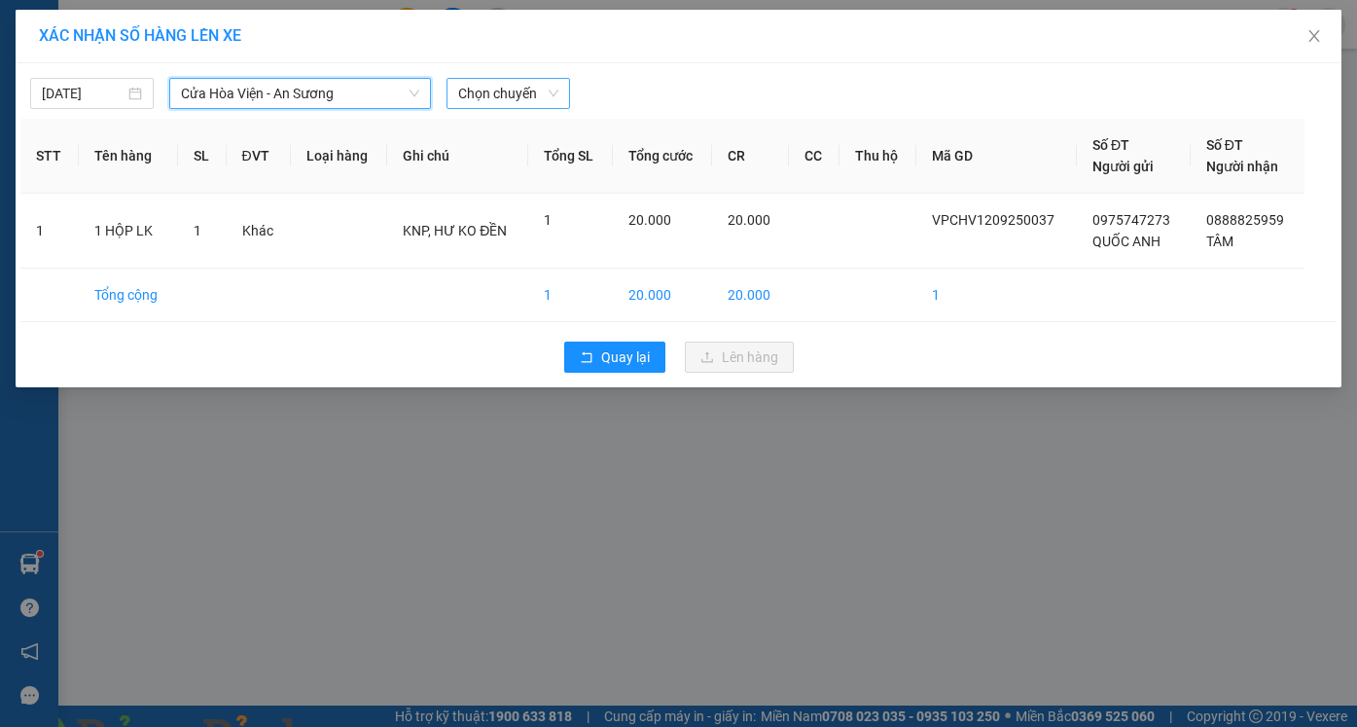
click at [503, 88] on span "Chọn chuyến" at bounding box center [508, 93] width 100 height 29
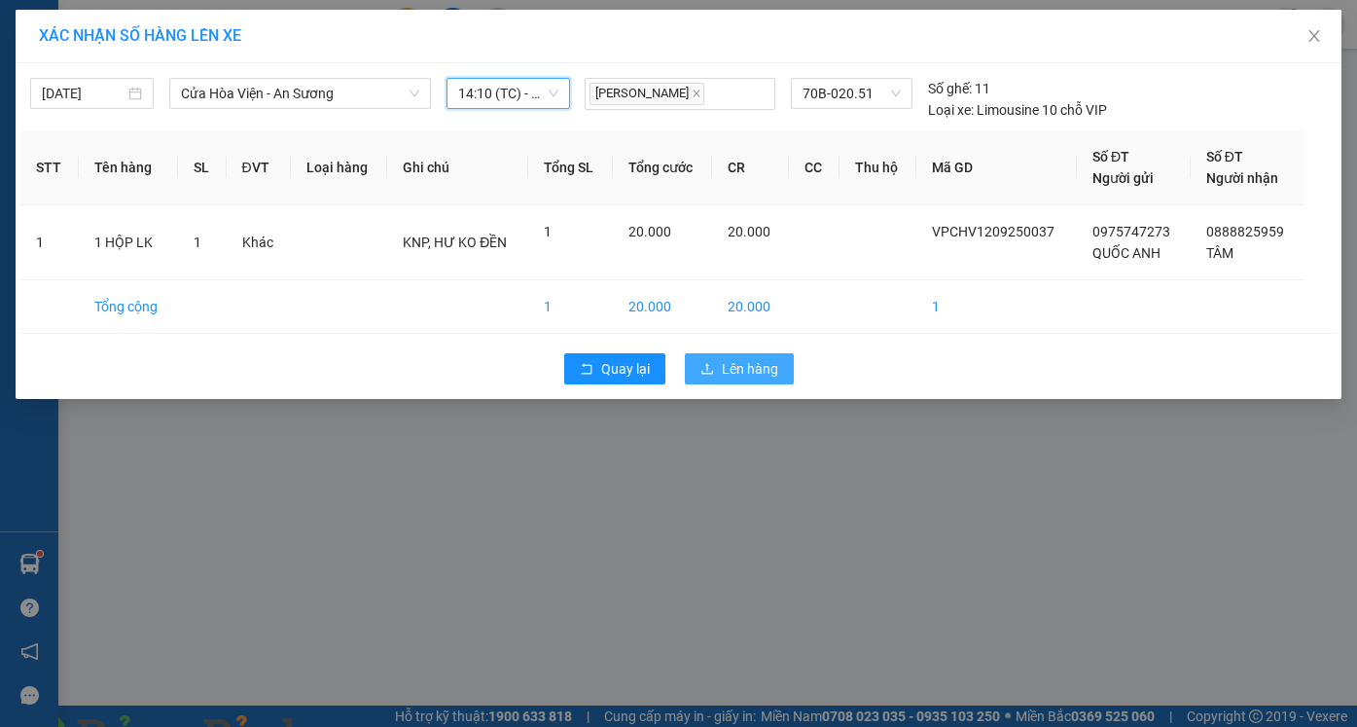
click at [734, 365] on span "Lên hàng" at bounding box center [750, 368] width 56 height 21
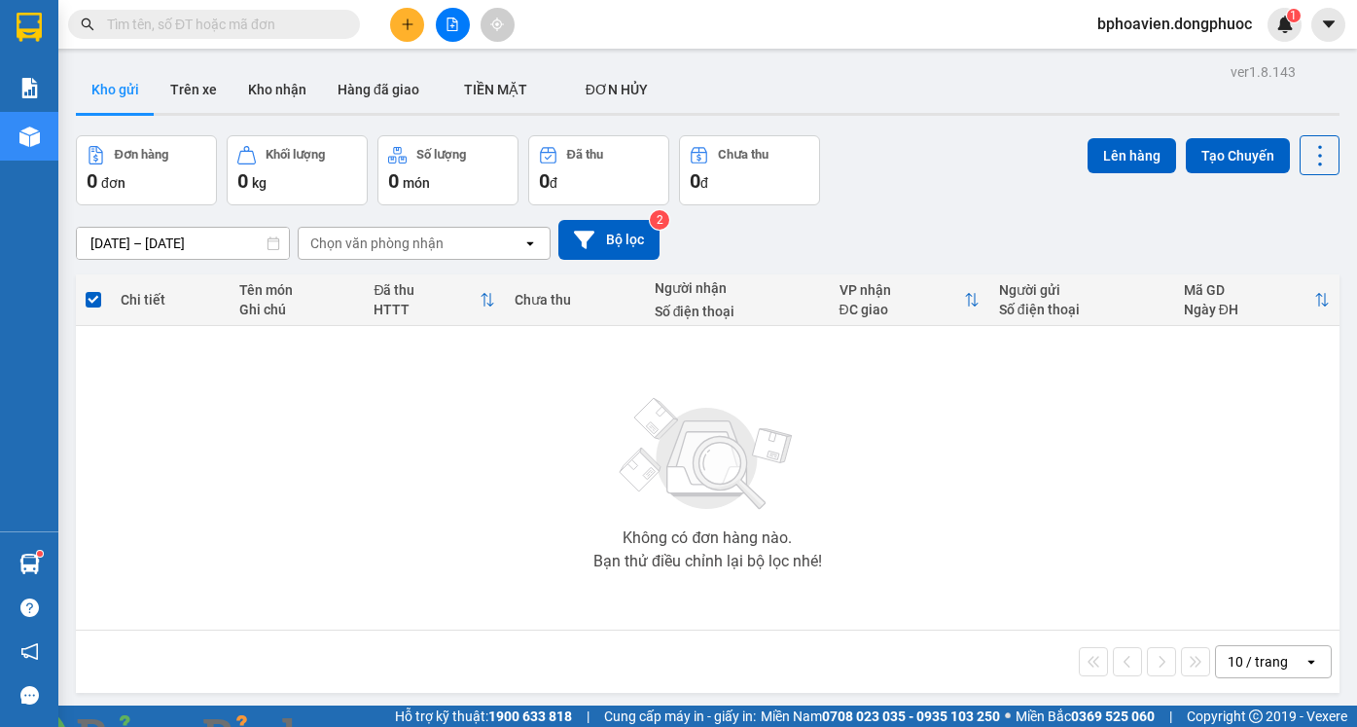
click at [404, 27] on icon "plus" at bounding box center [408, 25] width 14 height 14
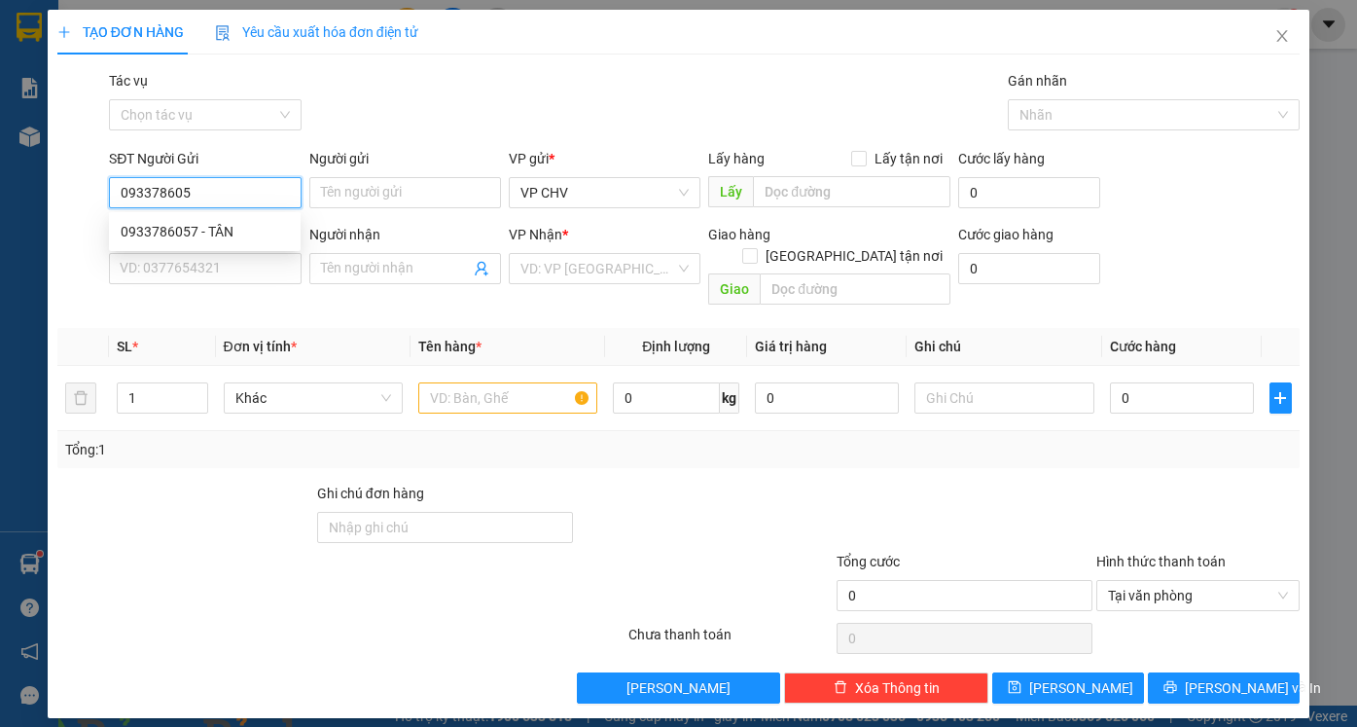
type input "0933786057"
click at [230, 233] on div "0933786057 - TÂN" at bounding box center [205, 231] width 168 height 21
type input "TÂN"
type input "0384007257"
type input "TRÍ"
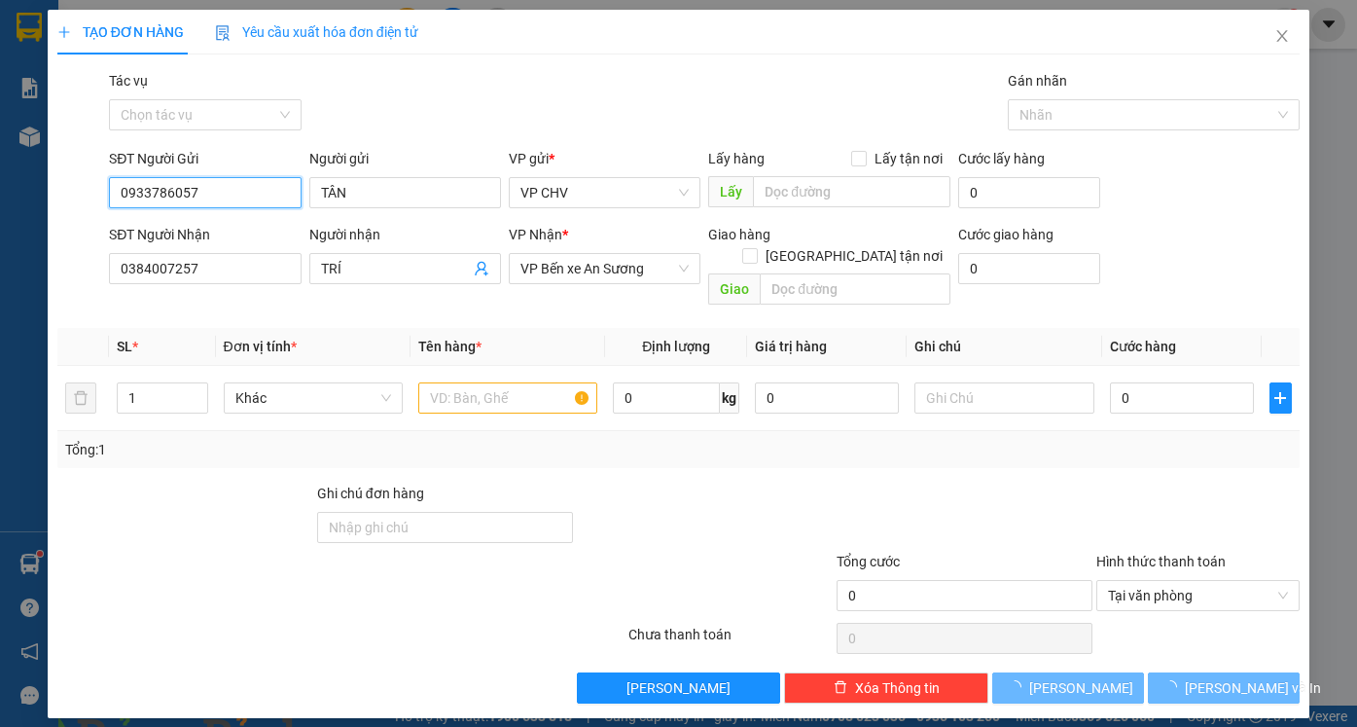
type input "20.000"
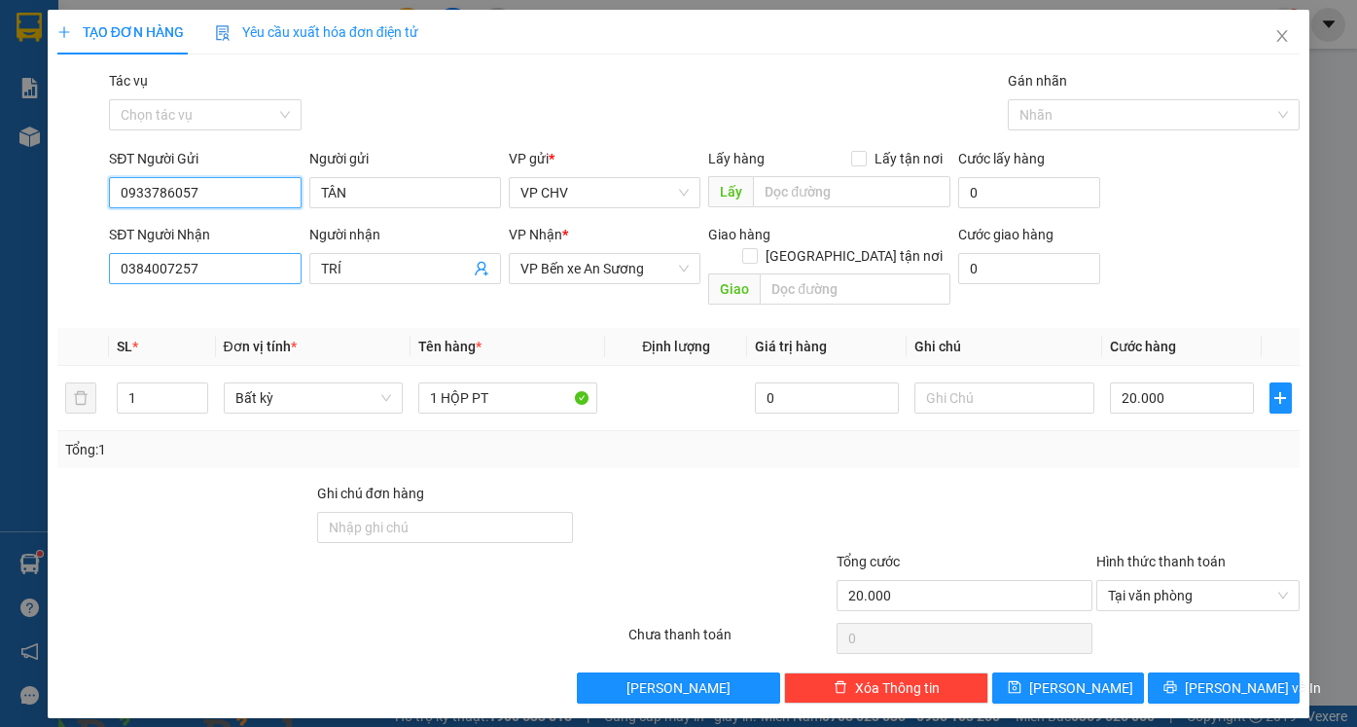
type input "0933786057"
click at [226, 262] on input "0384007257" at bounding box center [205, 268] width 192 height 31
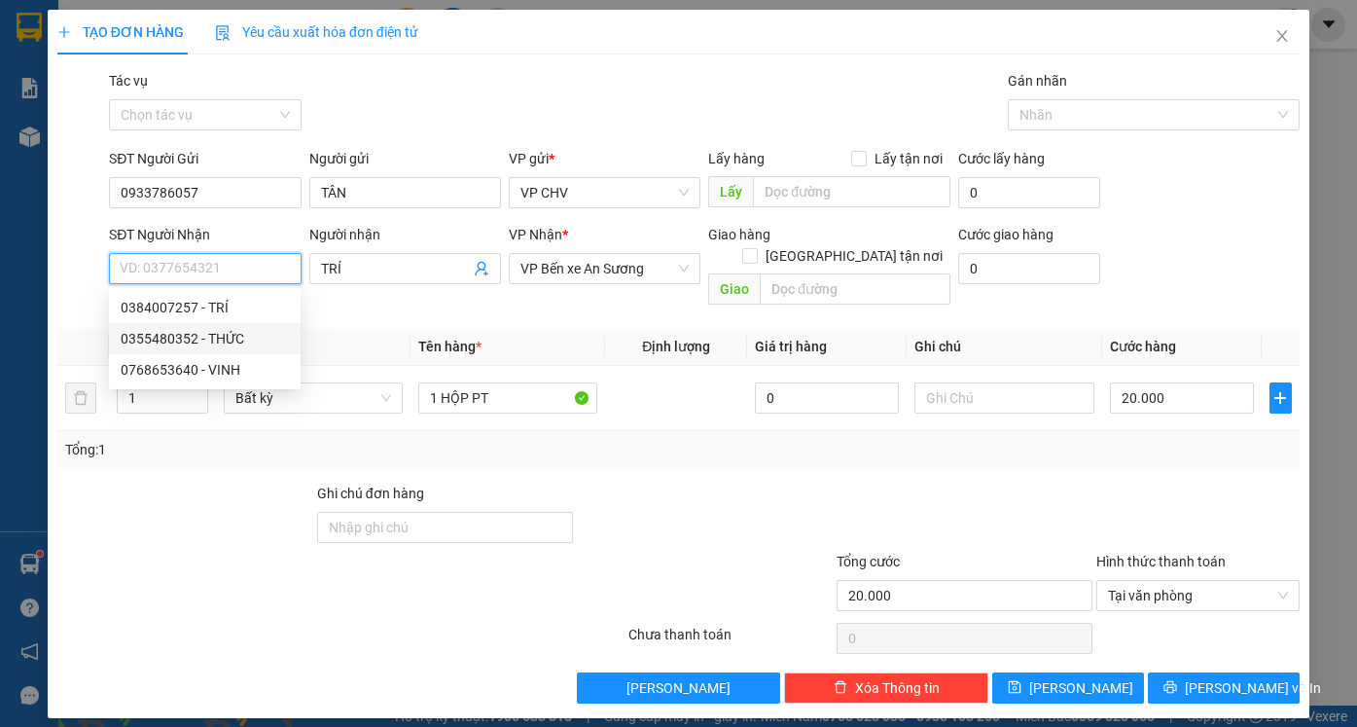
click at [186, 339] on div "0355480352 - THỨC" at bounding box center [205, 338] width 168 height 21
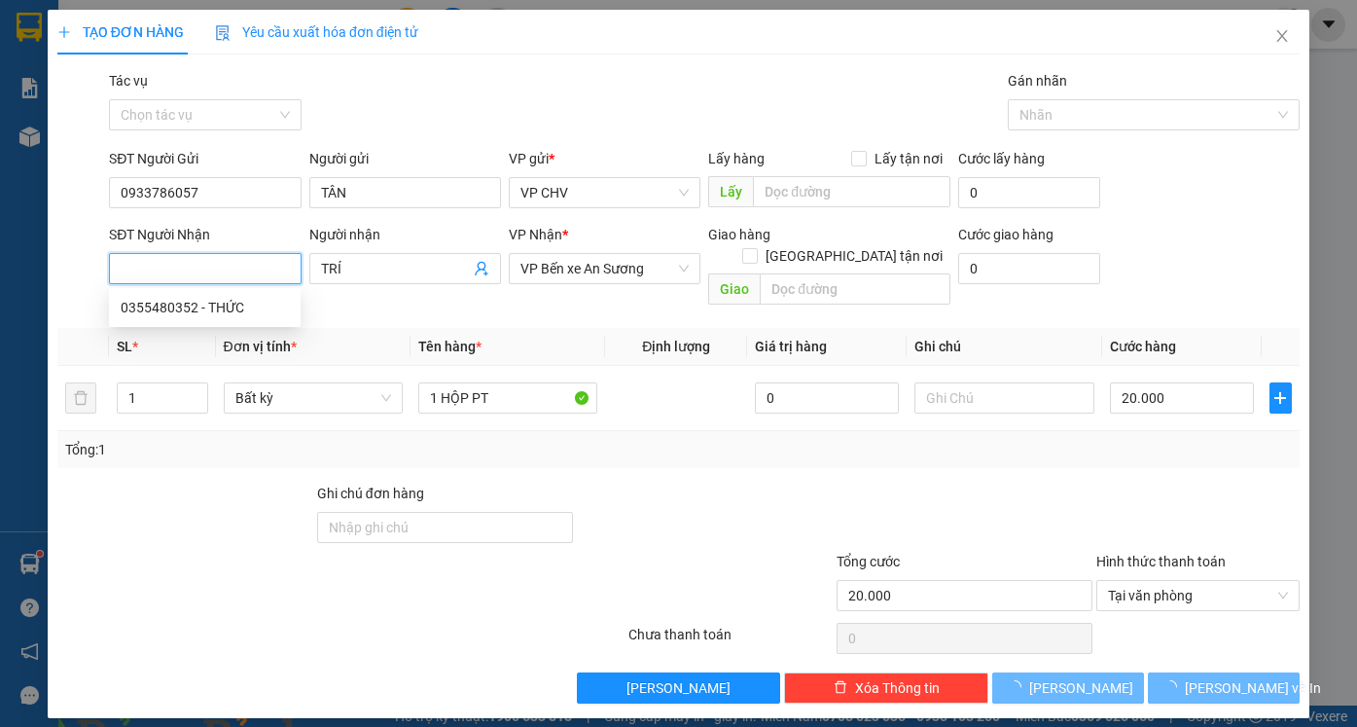
type input "0355480352"
type input "THỨC"
type input "40.000"
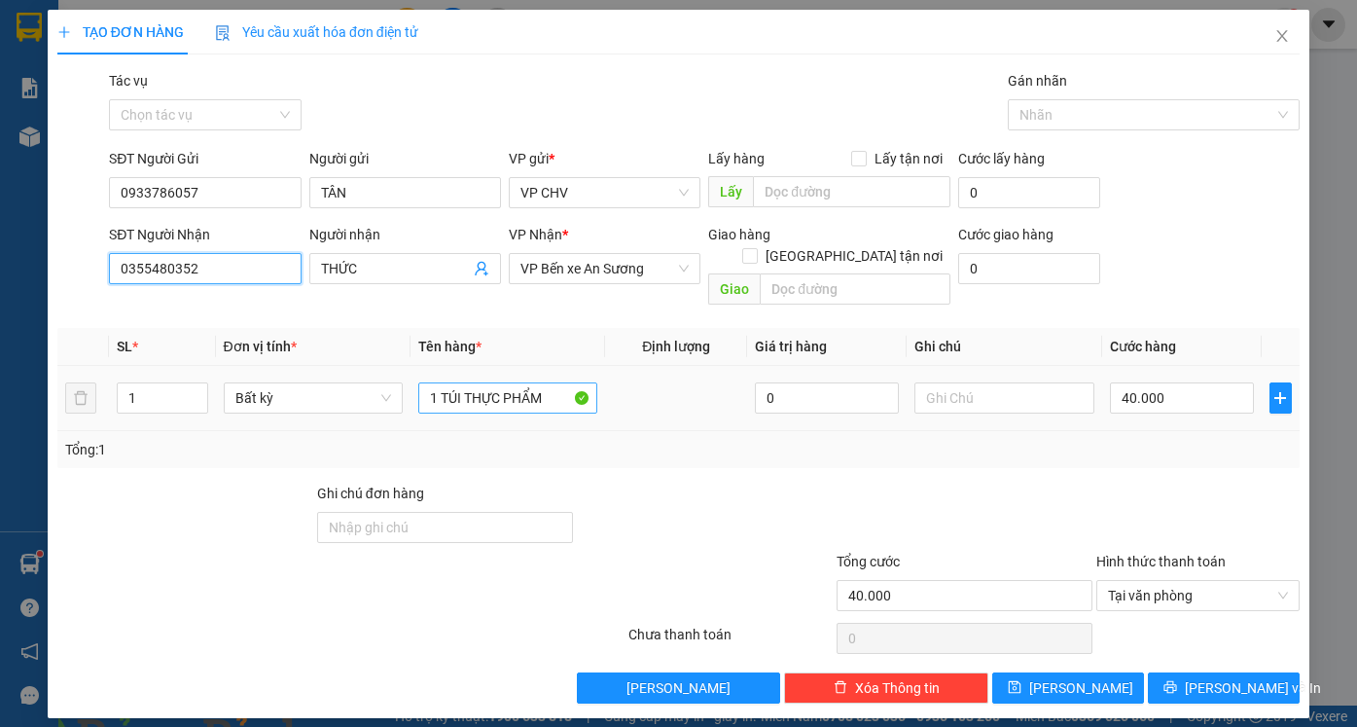
type input "0355480352"
click at [551, 382] on input "1 TÚI THỰC PHẨM" at bounding box center [507, 397] width 179 height 31
type input "1 HS"
click at [1181, 382] on input "40.000" at bounding box center [1182, 397] width 144 height 31
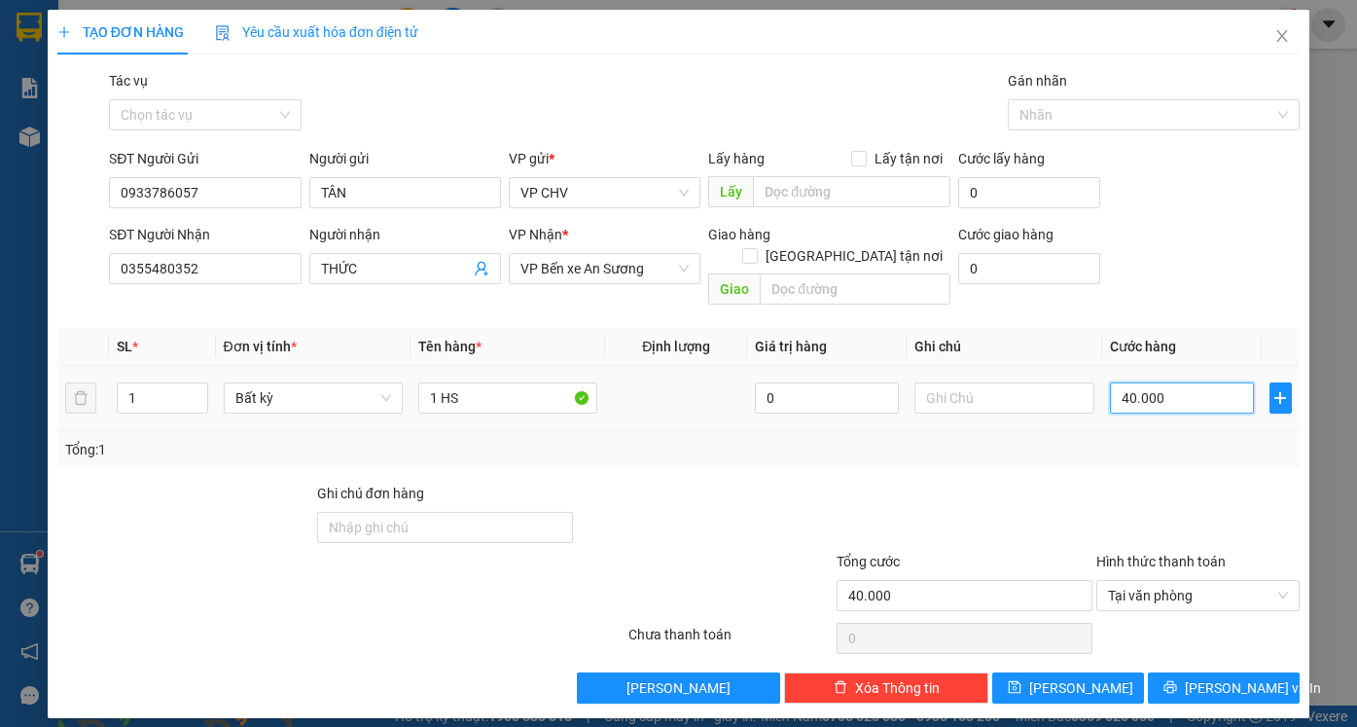
type input "2"
type input "20"
type input "20.000"
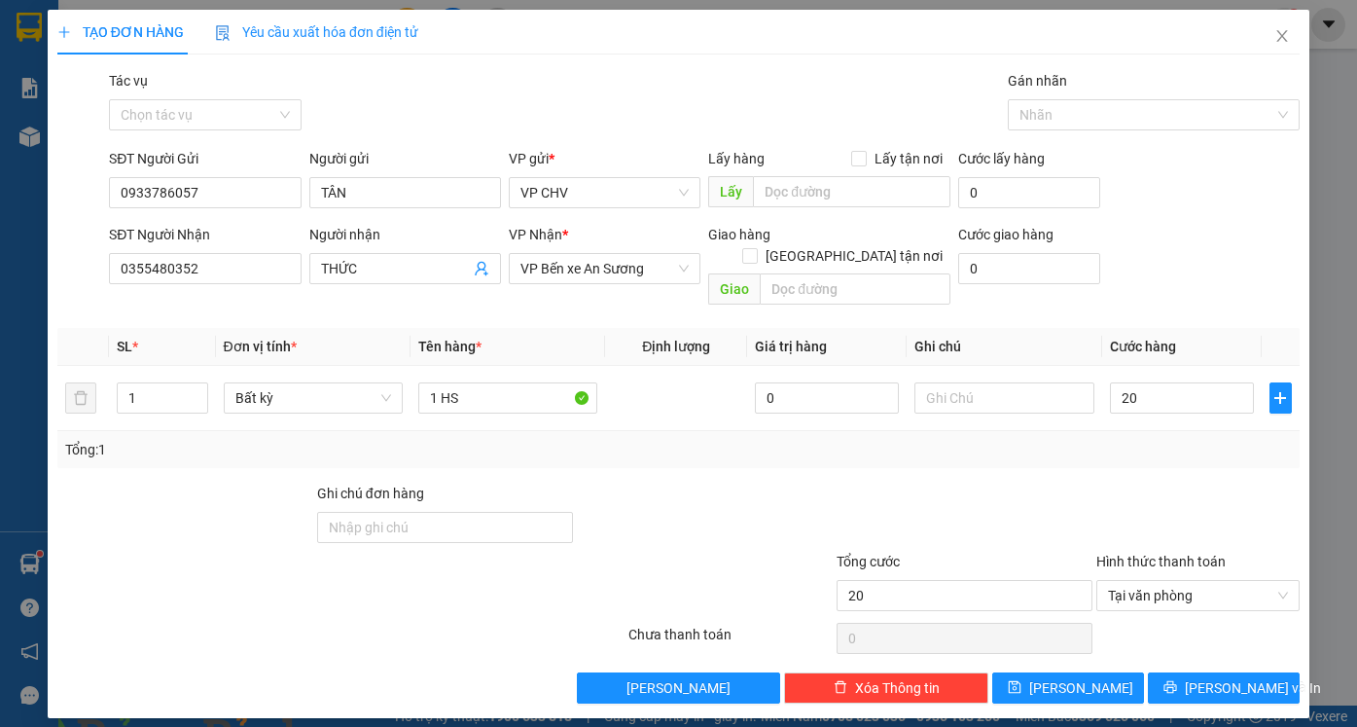
type input "20.000"
click at [1062, 487] on div at bounding box center [965, 516] width 260 height 68
click at [1216, 677] on span "[PERSON_NAME] và In" at bounding box center [1253, 687] width 136 height 21
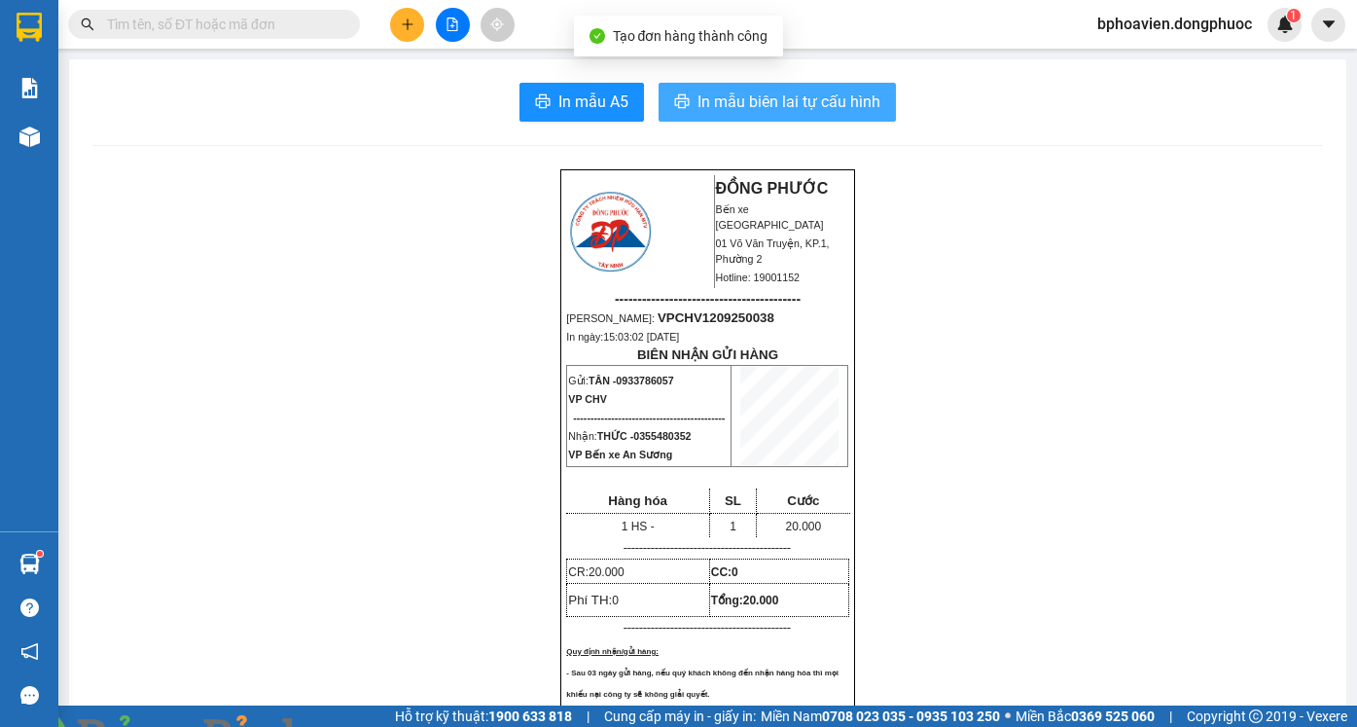
click at [720, 107] on span "In mẫu biên lai tự cấu hình" at bounding box center [788, 101] width 183 height 24
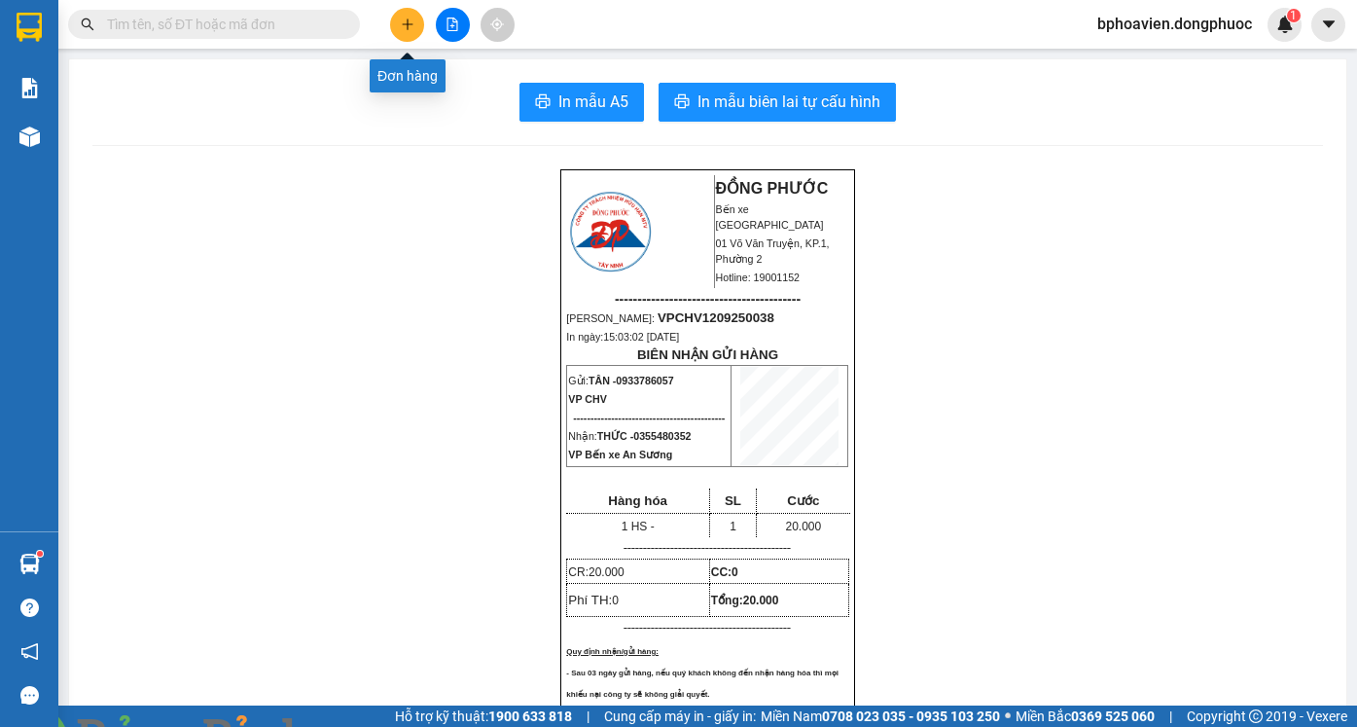
click at [406, 28] on icon "plus" at bounding box center [408, 25] width 14 height 14
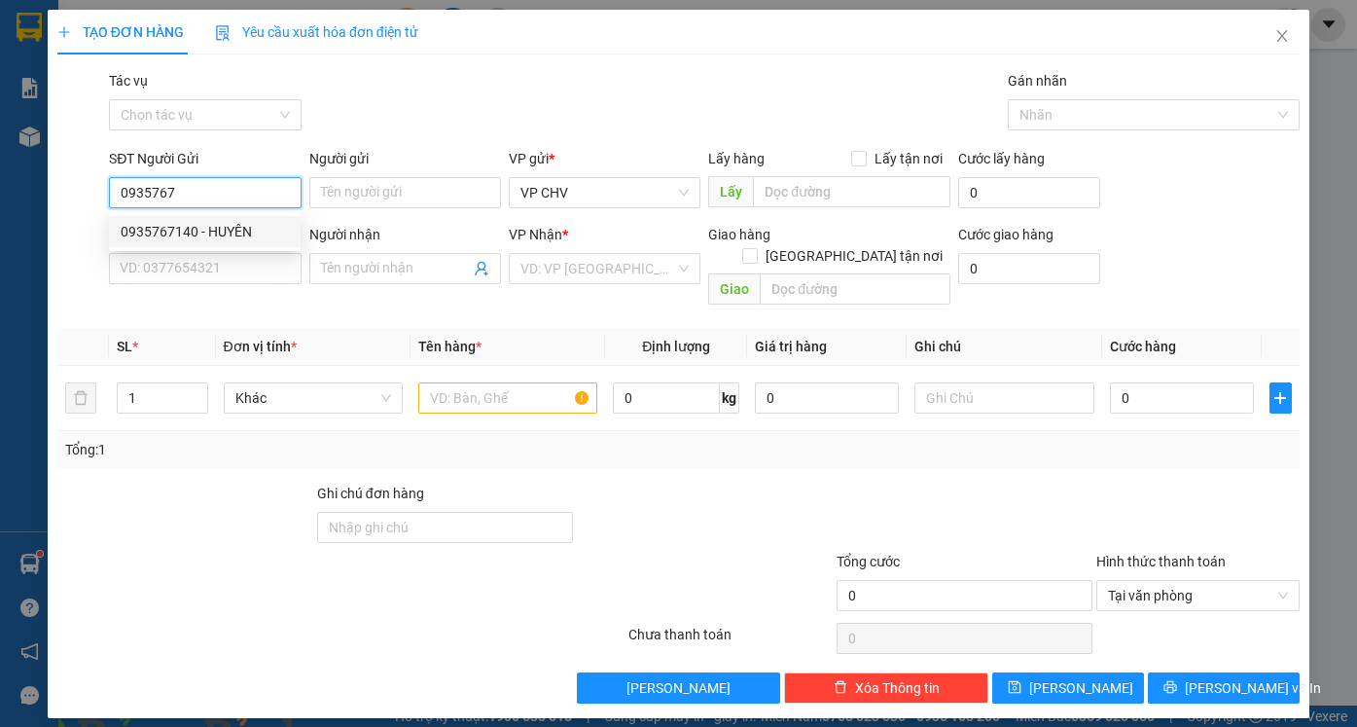
click at [202, 232] on div "0935767140 - HUYÊN" at bounding box center [205, 231] width 168 height 21
type input "0935767140"
type input "HUYÊN"
type input "0983641940"
type input "PHỤNG"
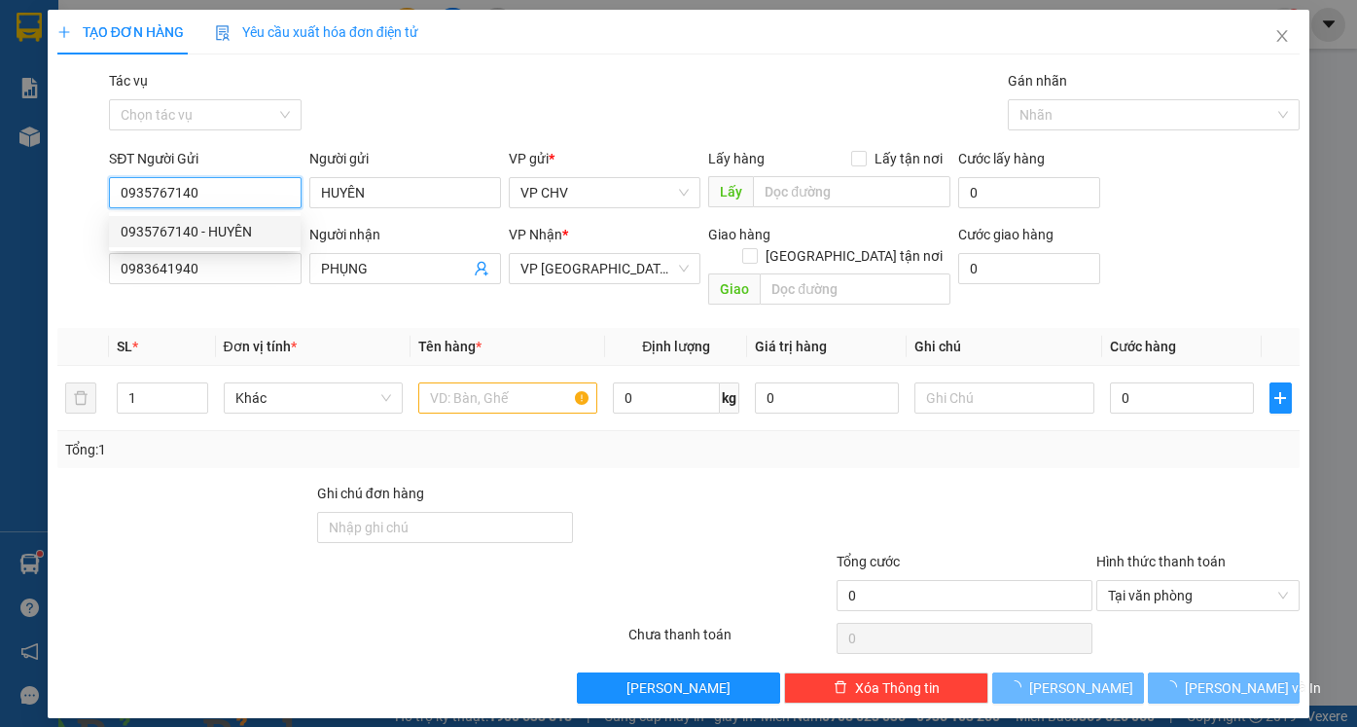
type input "20.000"
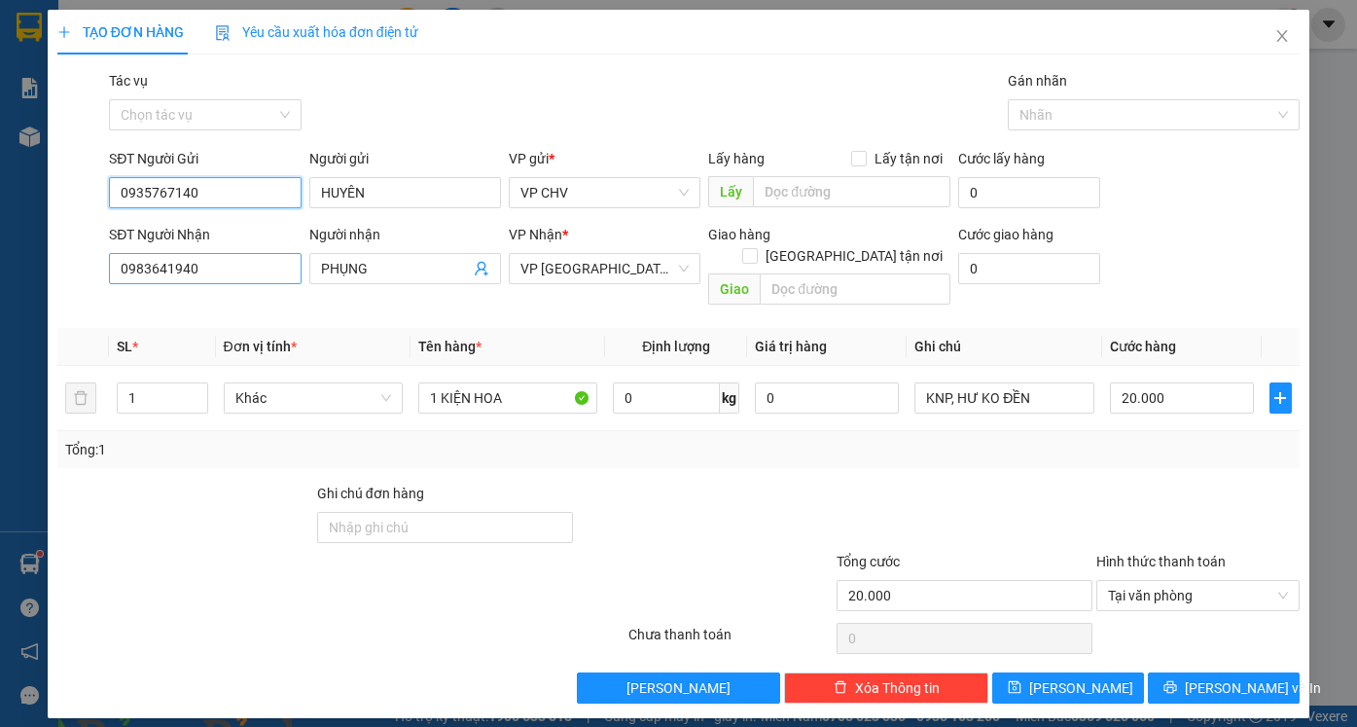
type input "0935767140"
click at [232, 269] on input "0983641940" at bounding box center [205, 268] width 192 height 31
type input "0355625765"
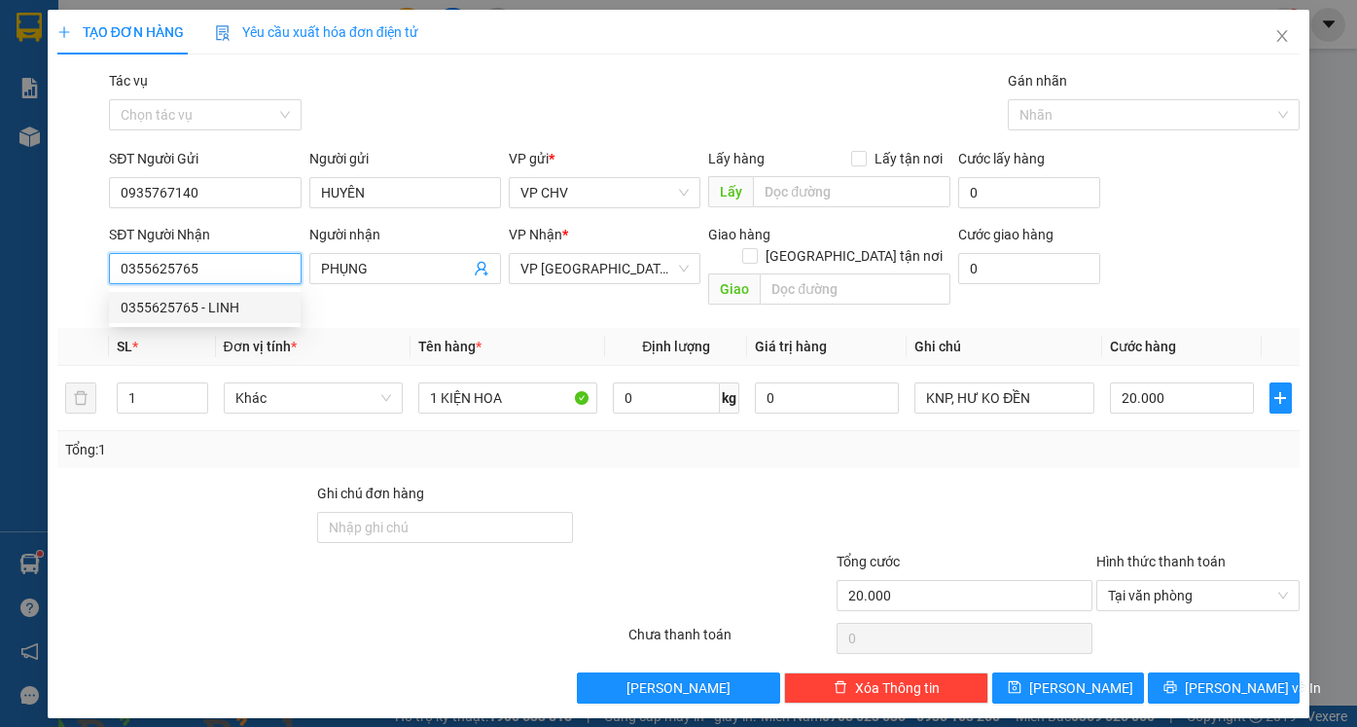
click at [232, 302] on div "0355625765 - LINH" at bounding box center [205, 307] width 168 height 21
type input "LINH"
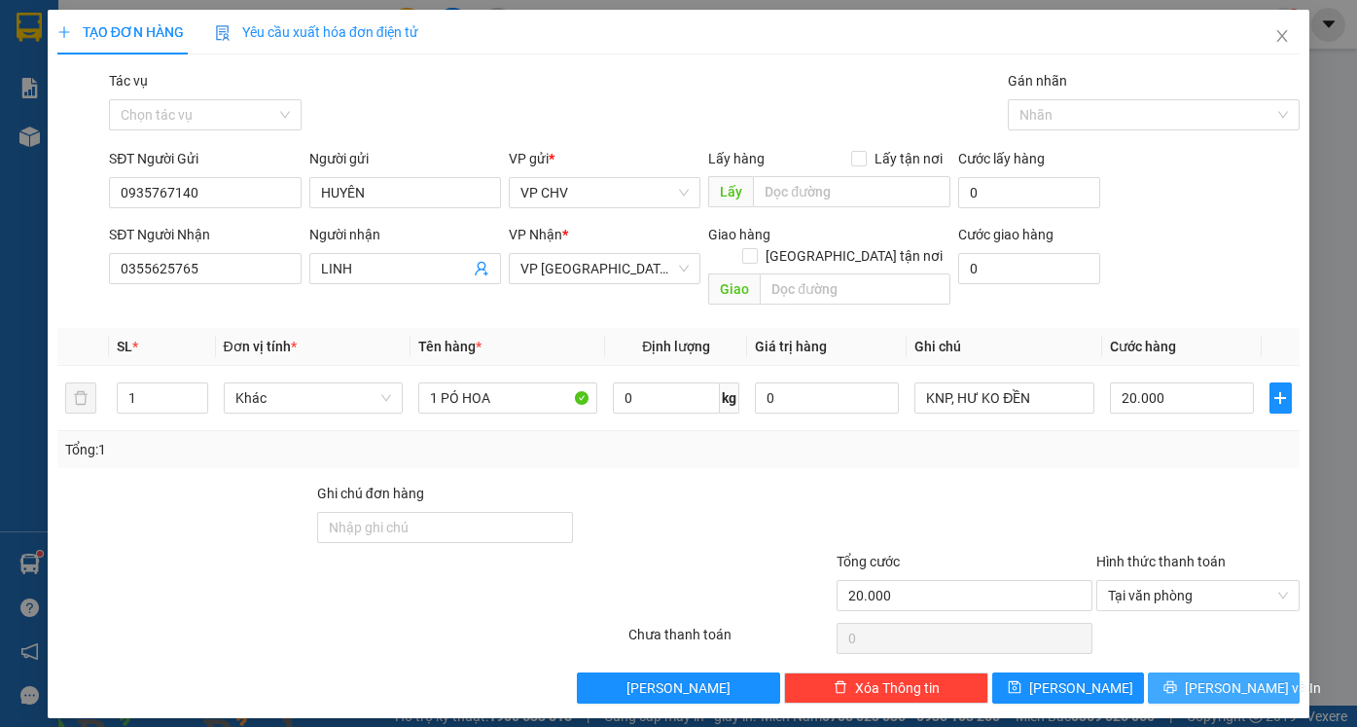
click at [1218, 677] on span "[PERSON_NAME] và In" at bounding box center [1253, 687] width 136 height 21
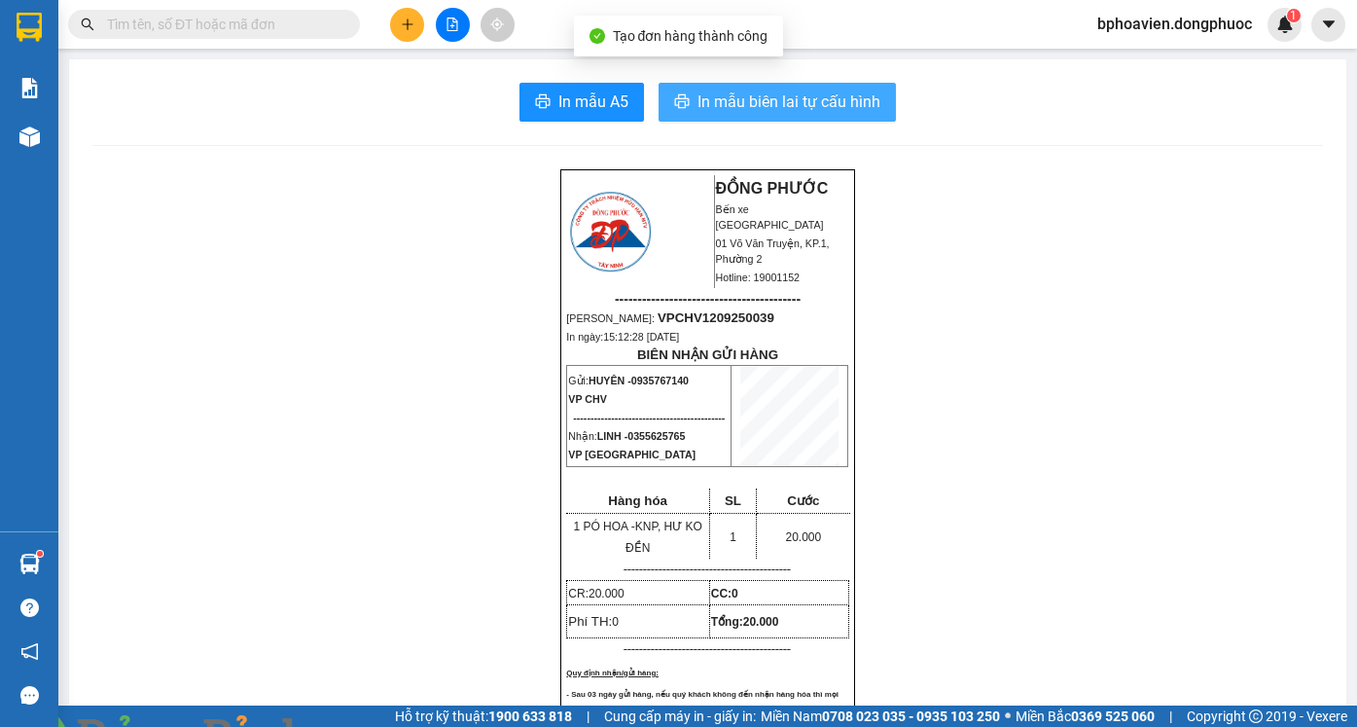
click at [782, 89] on button "In mẫu biên lai tự cấu hình" at bounding box center [776, 102] width 237 height 39
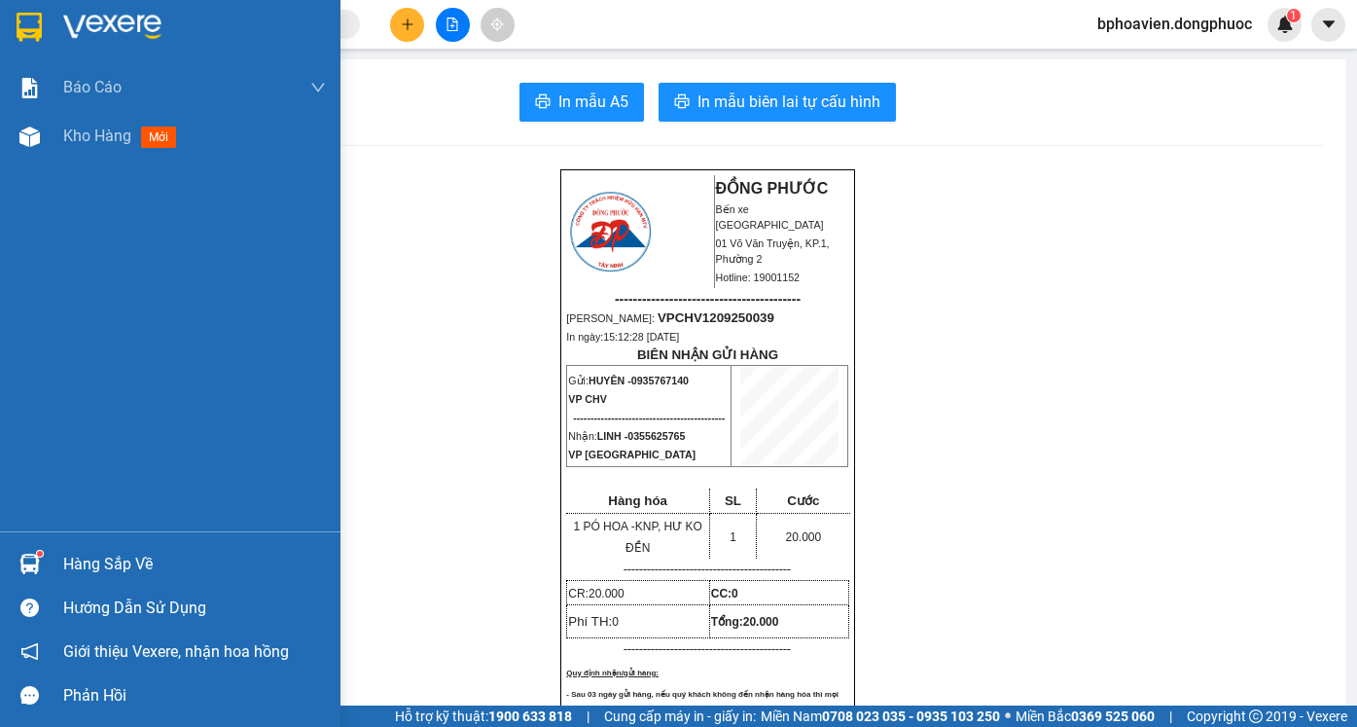
click at [55, 563] on div "Hàng sắp về" at bounding box center [170, 564] width 340 height 44
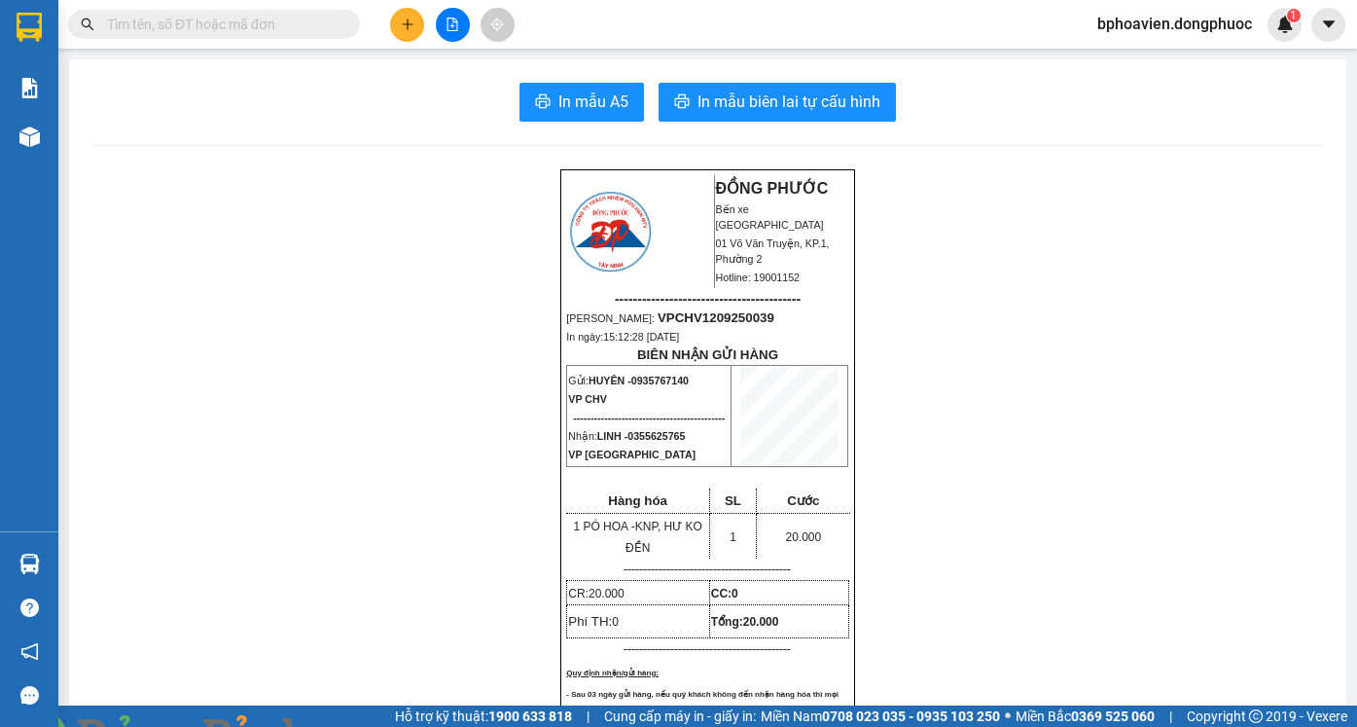
click at [980, 318] on section "Kết quả tìm kiếm ( 0 ) Bộ lọc No Data bphoavien.dongphuoc 1 Báo cáo Mẫu 1: Báo …" at bounding box center [678, 363] width 1357 height 727
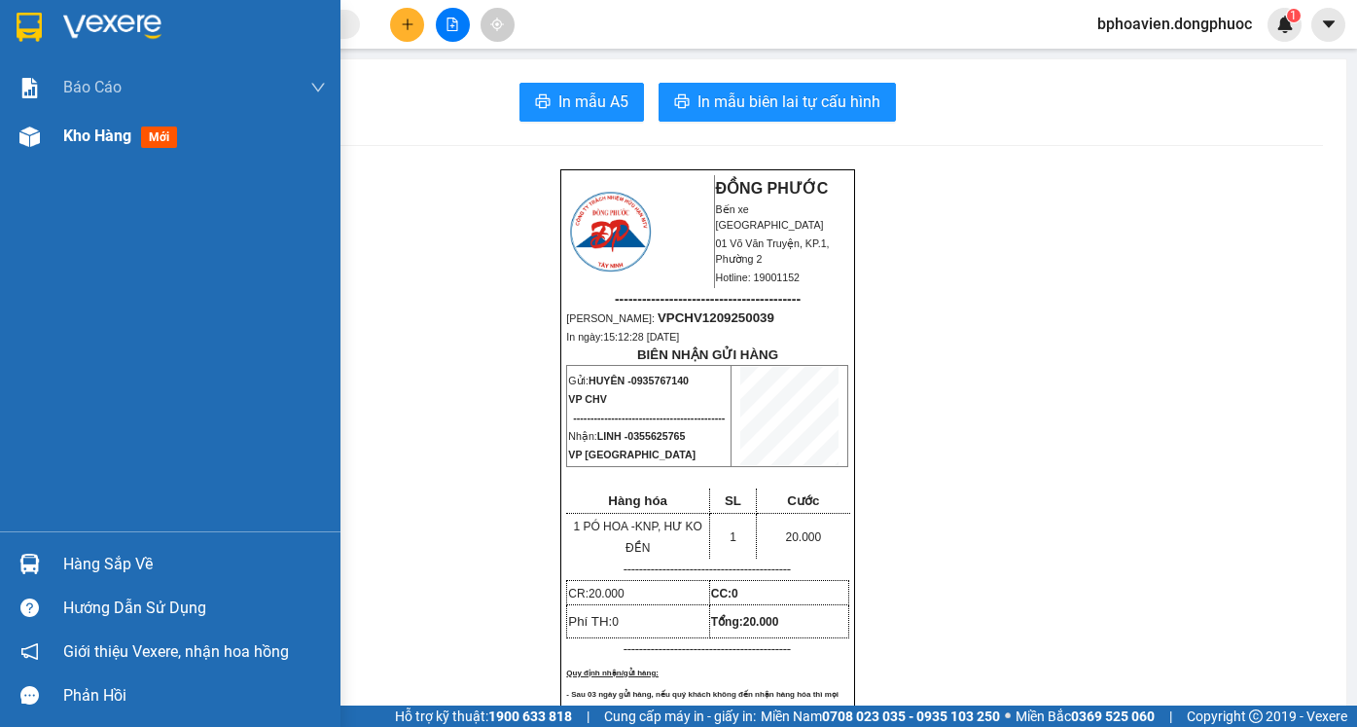
click at [58, 131] on div "Kho hàng mới" at bounding box center [170, 136] width 340 height 49
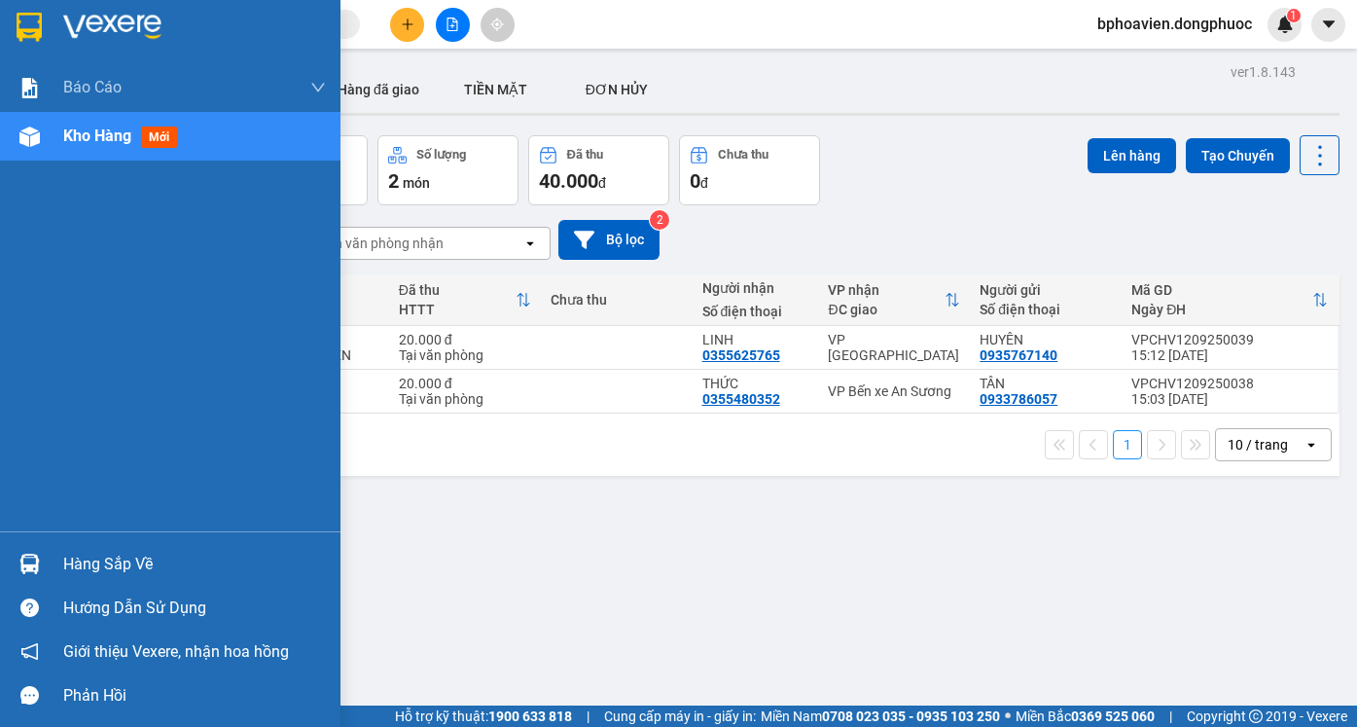
click at [98, 561] on div "Hàng sắp về" at bounding box center [194, 564] width 263 height 29
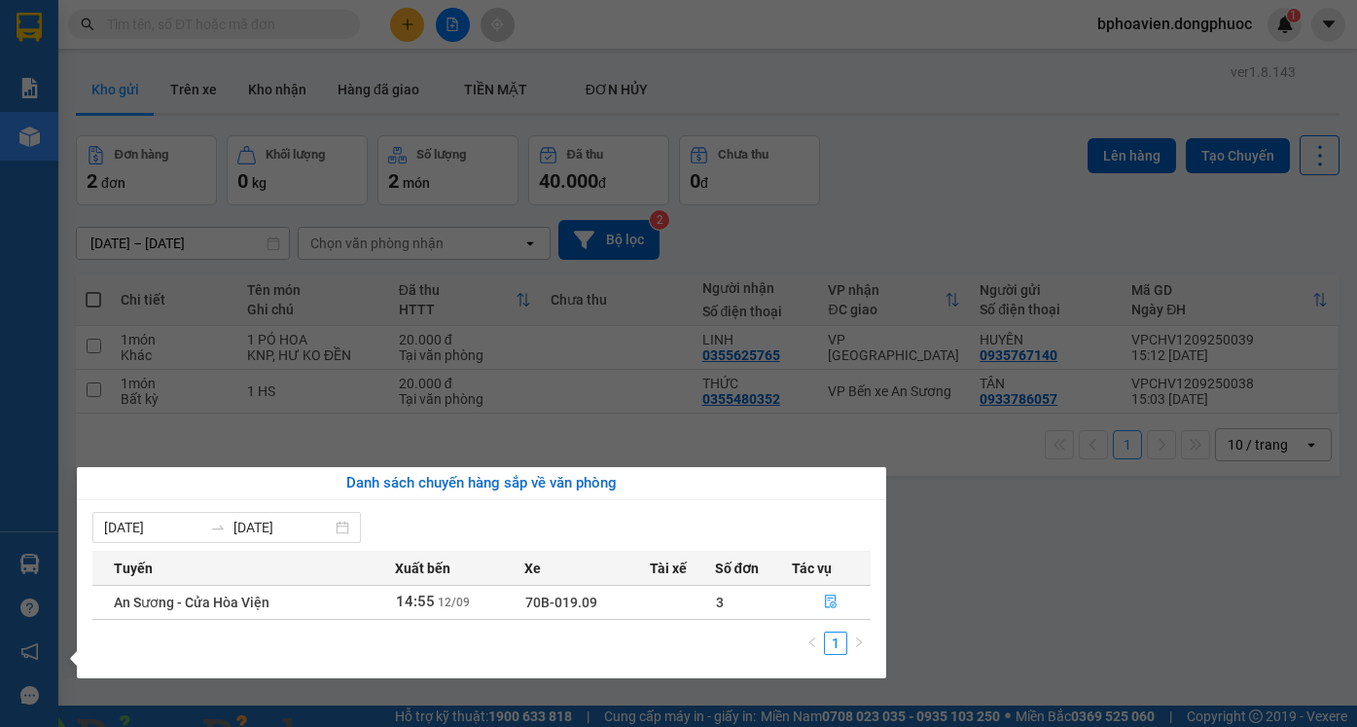
drag, startPoint x: 1025, startPoint y: 544, endPoint x: 969, endPoint y: 514, distance: 64.0
click at [1019, 543] on section "Kết quả tìm kiếm ( 0 ) Bộ lọc No Data bphoavien.dongphuoc 1 Báo cáo Mẫu 1: Báo …" at bounding box center [678, 363] width 1357 height 727
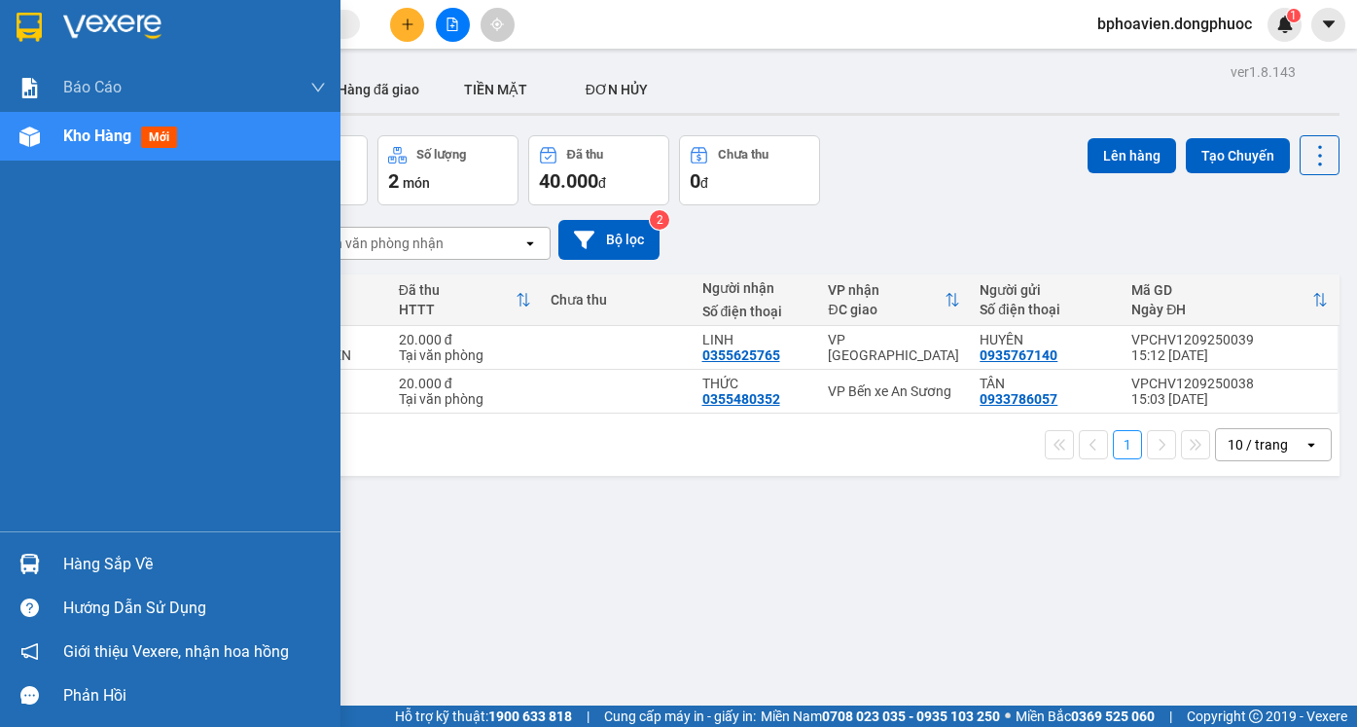
drag, startPoint x: 94, startPoint y: 550, endPoint x: 175, endPoint y: 642, distance: 122.0
click at [97, 550] on div "Hàng sắp về" at bounding box center [194, 564] width 263 height 29
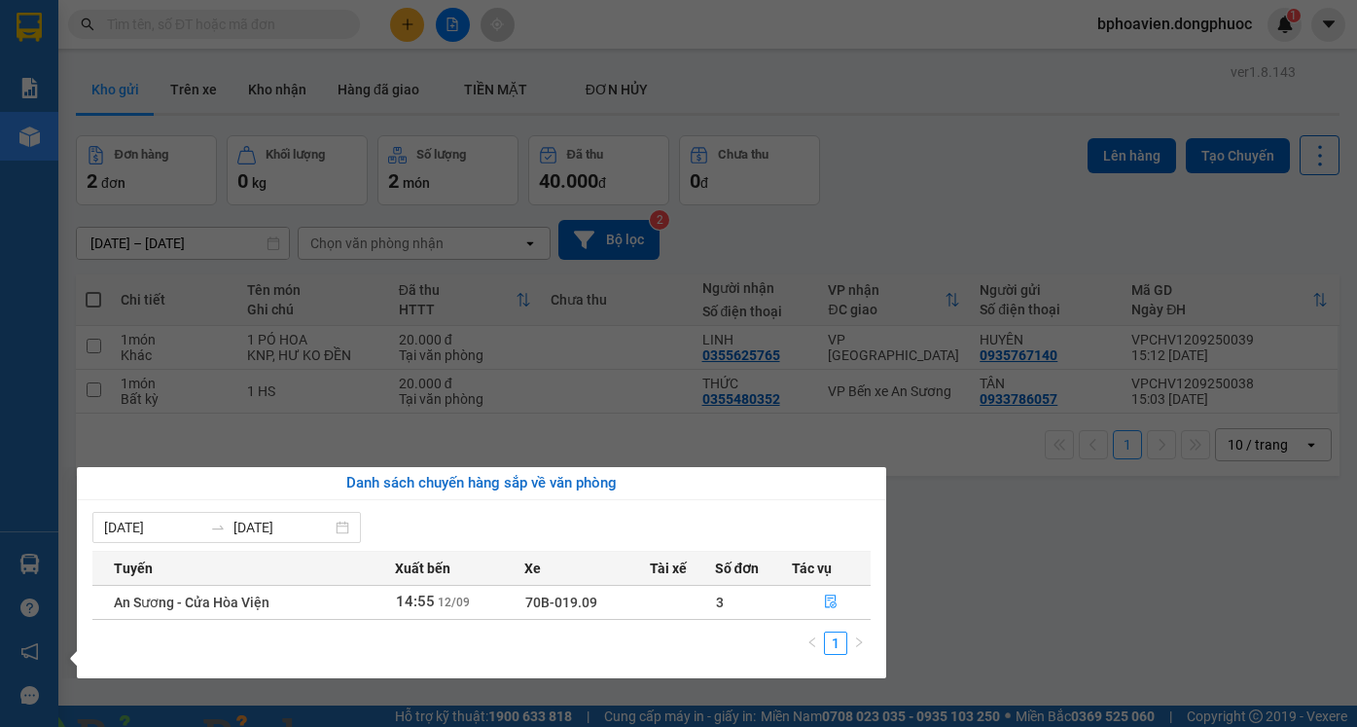
click at [979, 529] on section "Kết quả tìm kiếm ( 0 ) Bộ lọc No Data bphoavien.dongphuoc 1 Báo cáo Mẫu 1: Báo …" at bounding box center [678, 363] width 1357 height 727
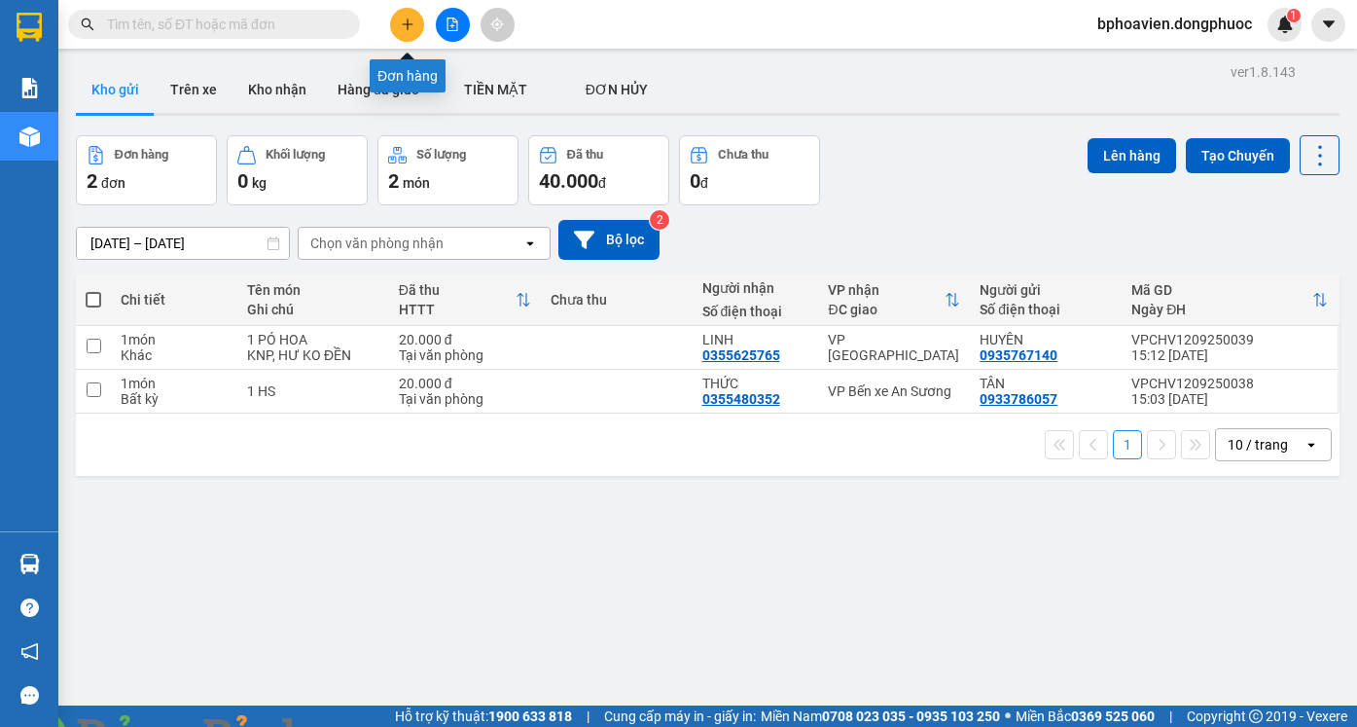
click at [409, 25] on icon "plus" at bounding box center [408, 25] width 14 height 14
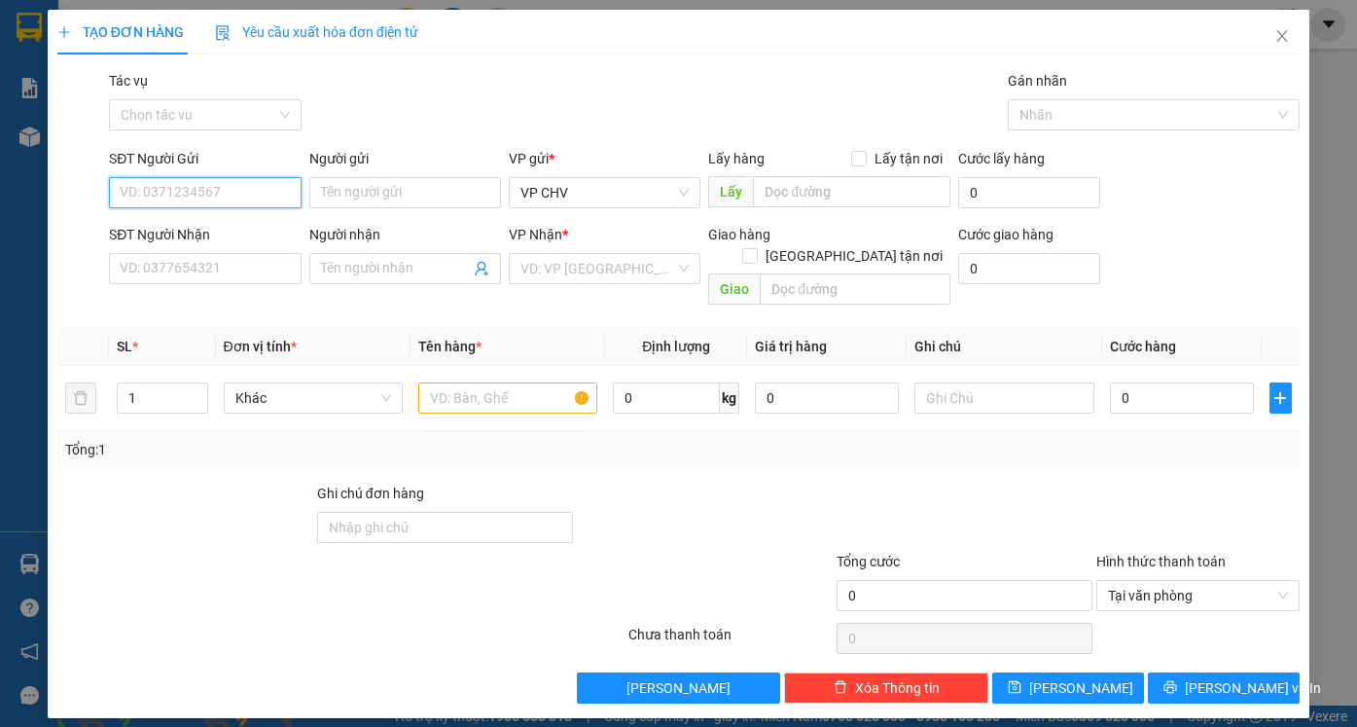
click at [268, 194] on input "SĐT Người Gửi" at bounding box center [205, 192] width 192 height 31
click at [245, 225] on div "0933021617 - KIỀU" at bounding box center [205, 231] width 168 height 21
type input "0933021617"
type input "KIỀU"
type input "0333354554"
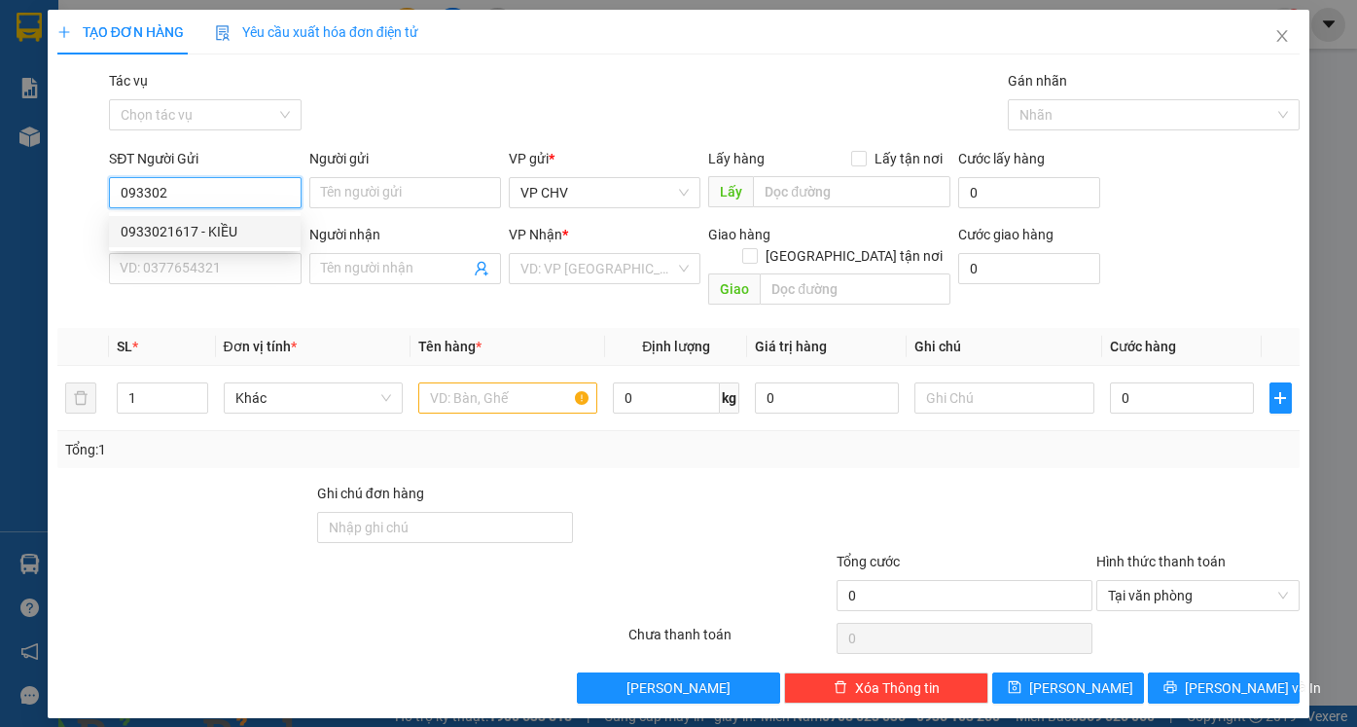
type input "HIỆP"
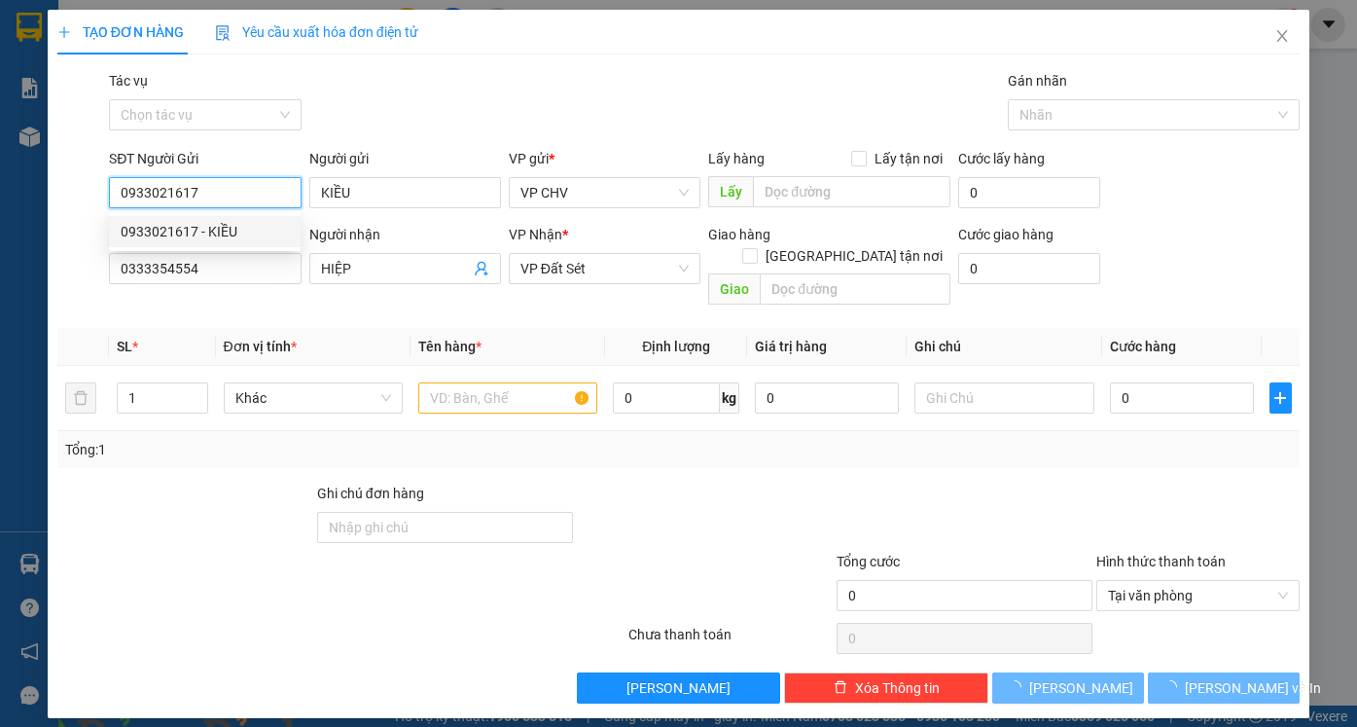
type input "20.000"
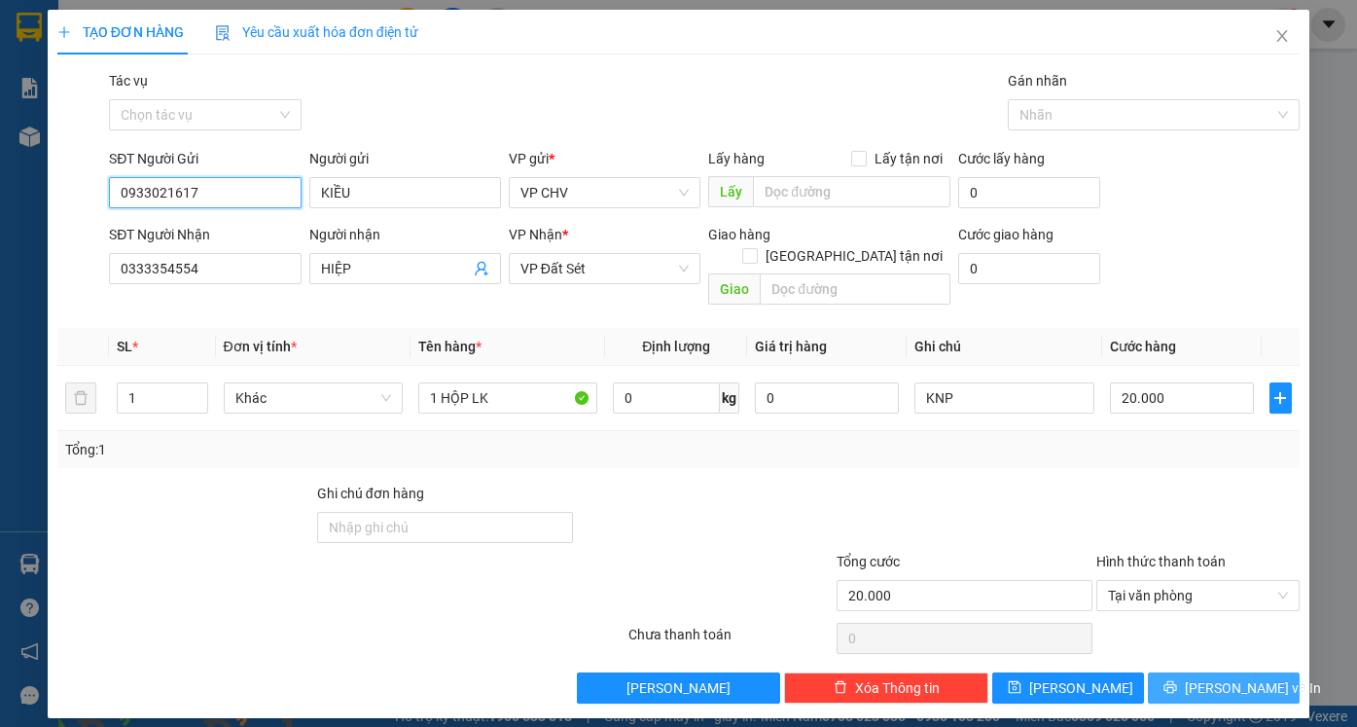
type input "0933021617"
click at [1216, 677] on span "[PERSON_NAME] và In" at bounding box center [1253, 687] width 136 height 21
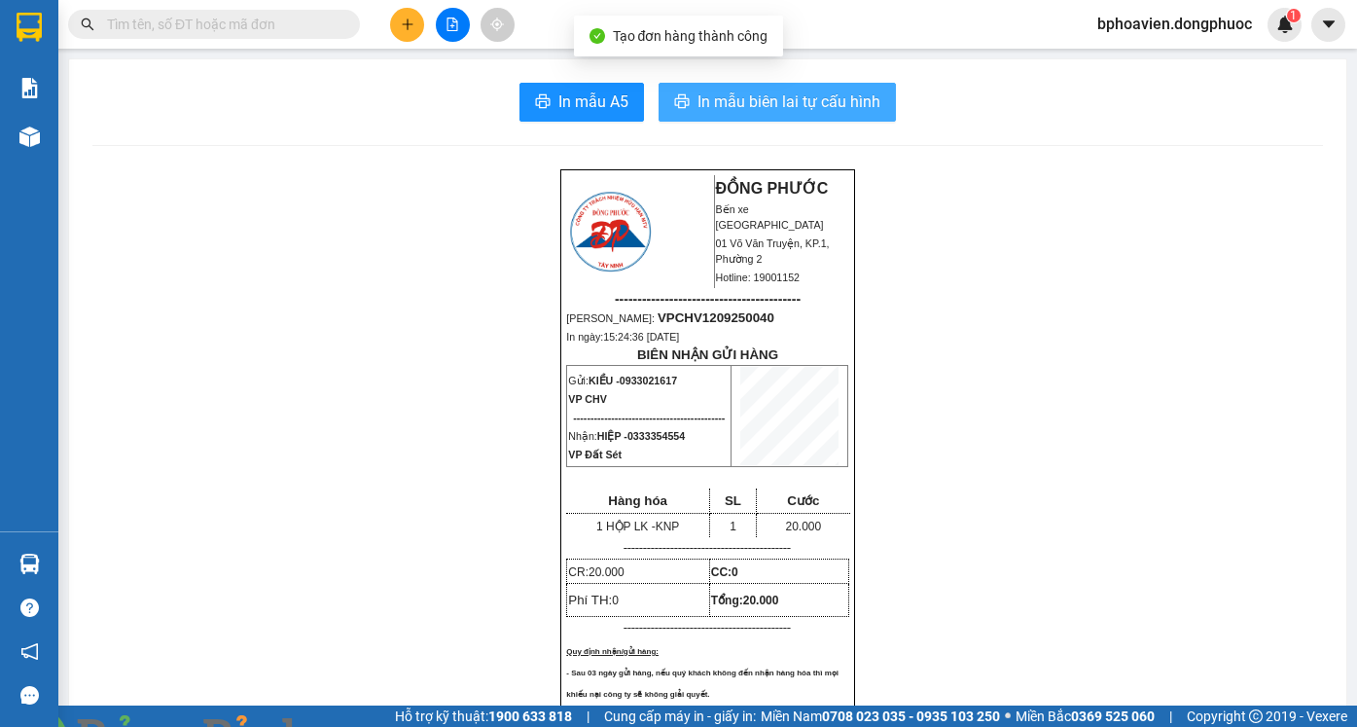
click at [760, 110] on span "In mẫu biên lai tự cấu hình" at bounding box center [788, 101] width 183 height 24
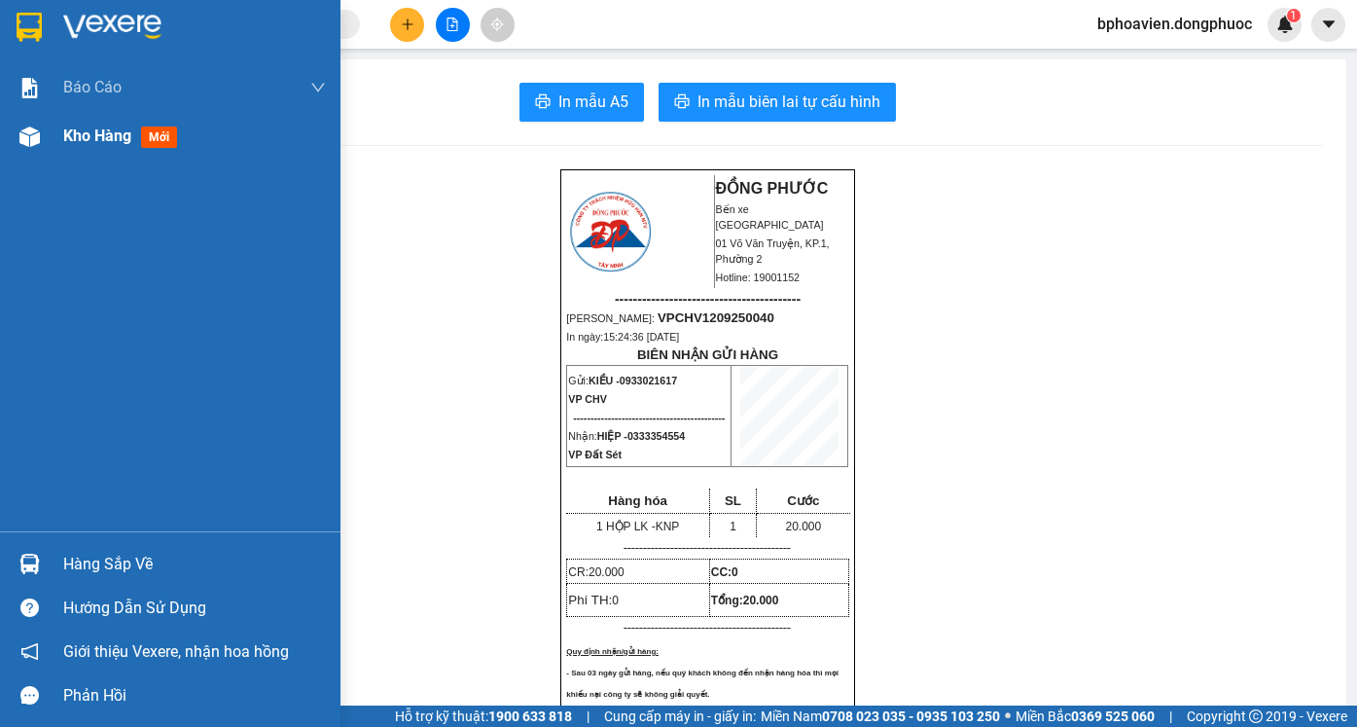
click at [92, 144] on span "Kho hàng" at bounding box center [97, 135] width 68 height 18
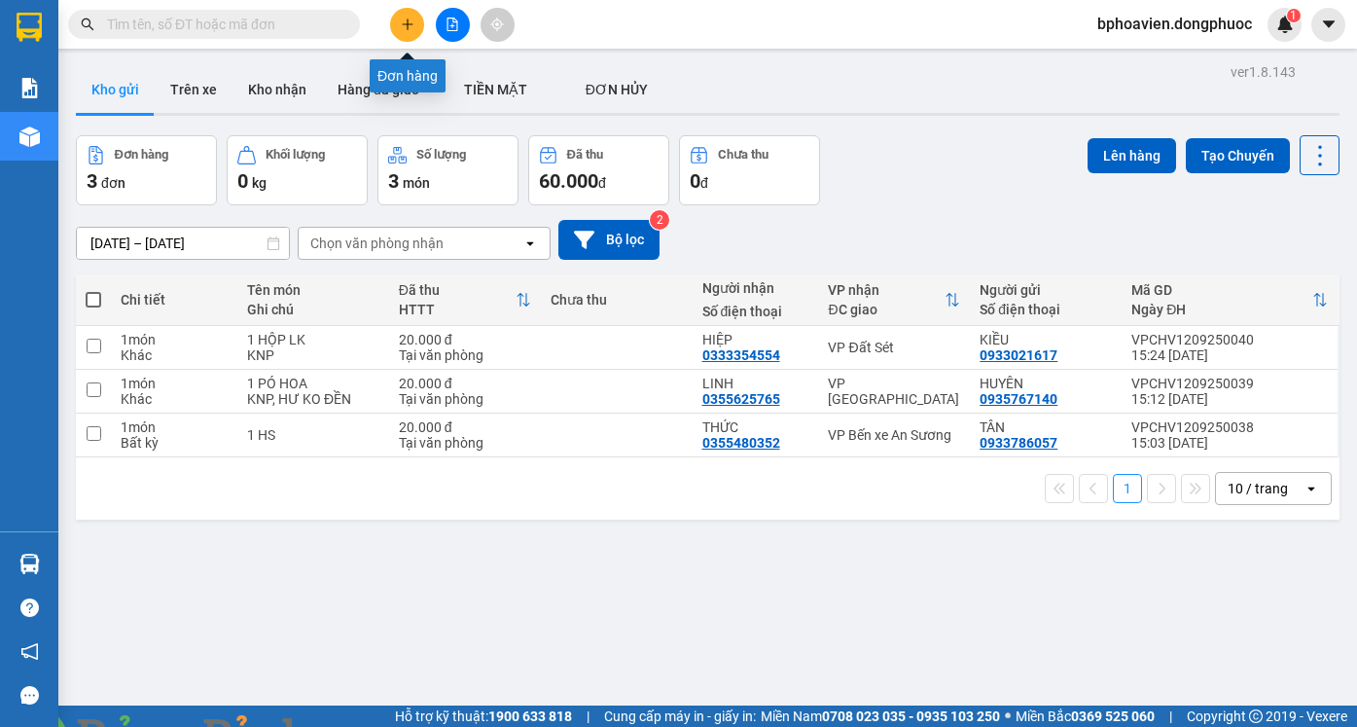
click at [405, 21] on icon "plus" at bounding box center [408, 25] width 14 height 14
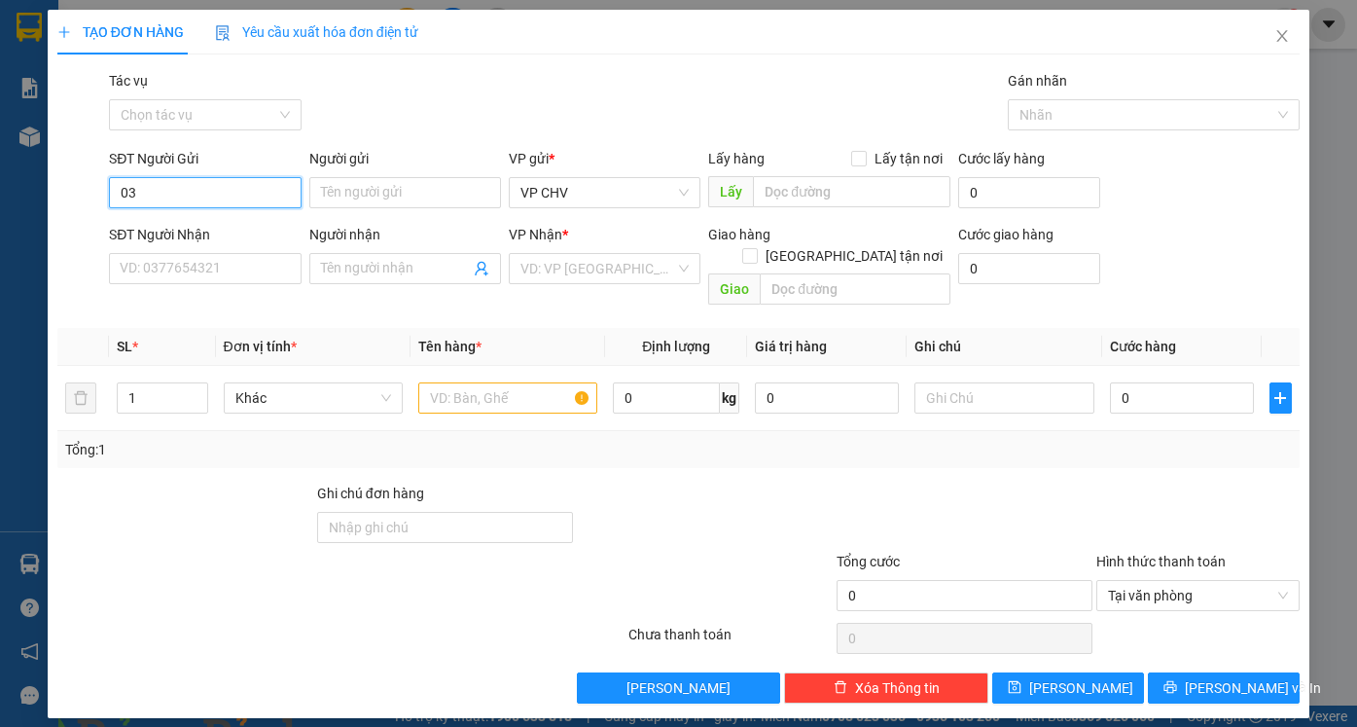
type input "033"
click at [258, 241] on div "0338509378 - CHÚ PHONG" at bounding box center [205, 231] width 168 height 21
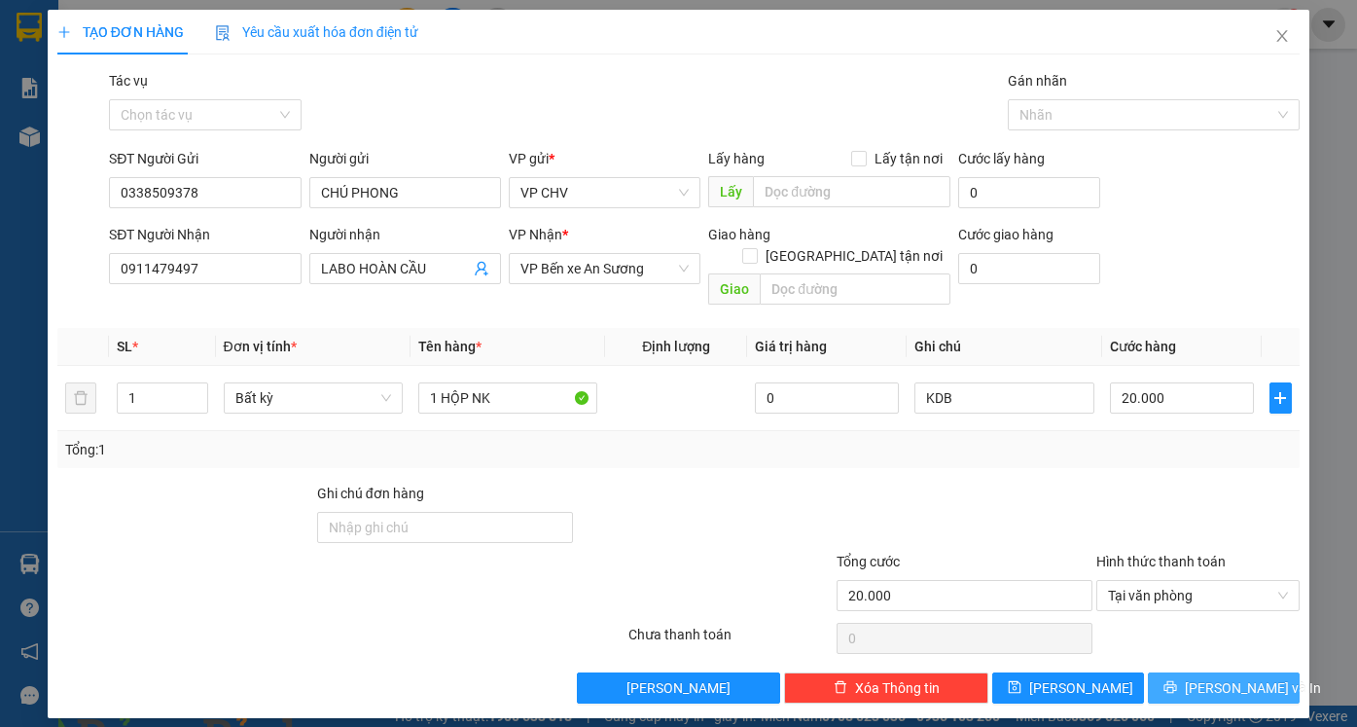
click at [1206, 672] on button "[PERSON_NAME] và In" at bounding box center [1224, 687] width 152 height 31
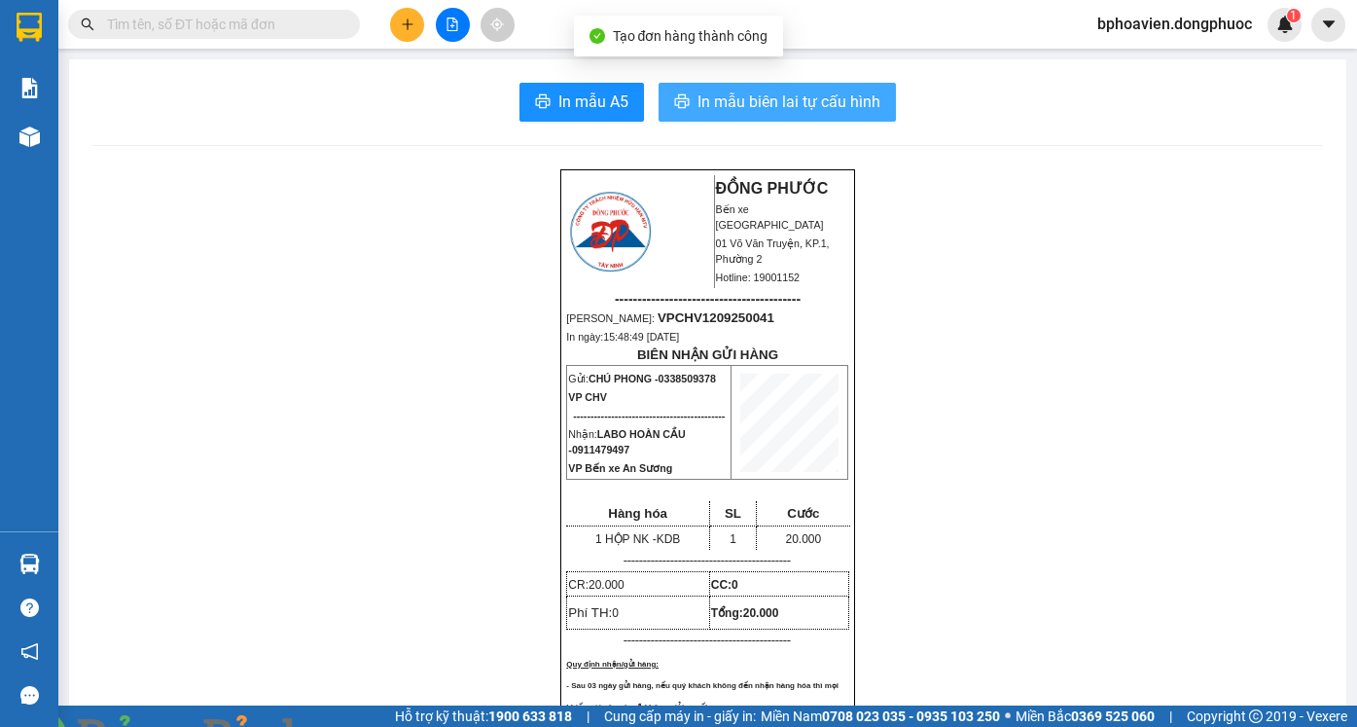
click at [696, 84] on button "In mẫu biên lai tự cấu hình" at bounding box center [776, 102] width 237 height 39
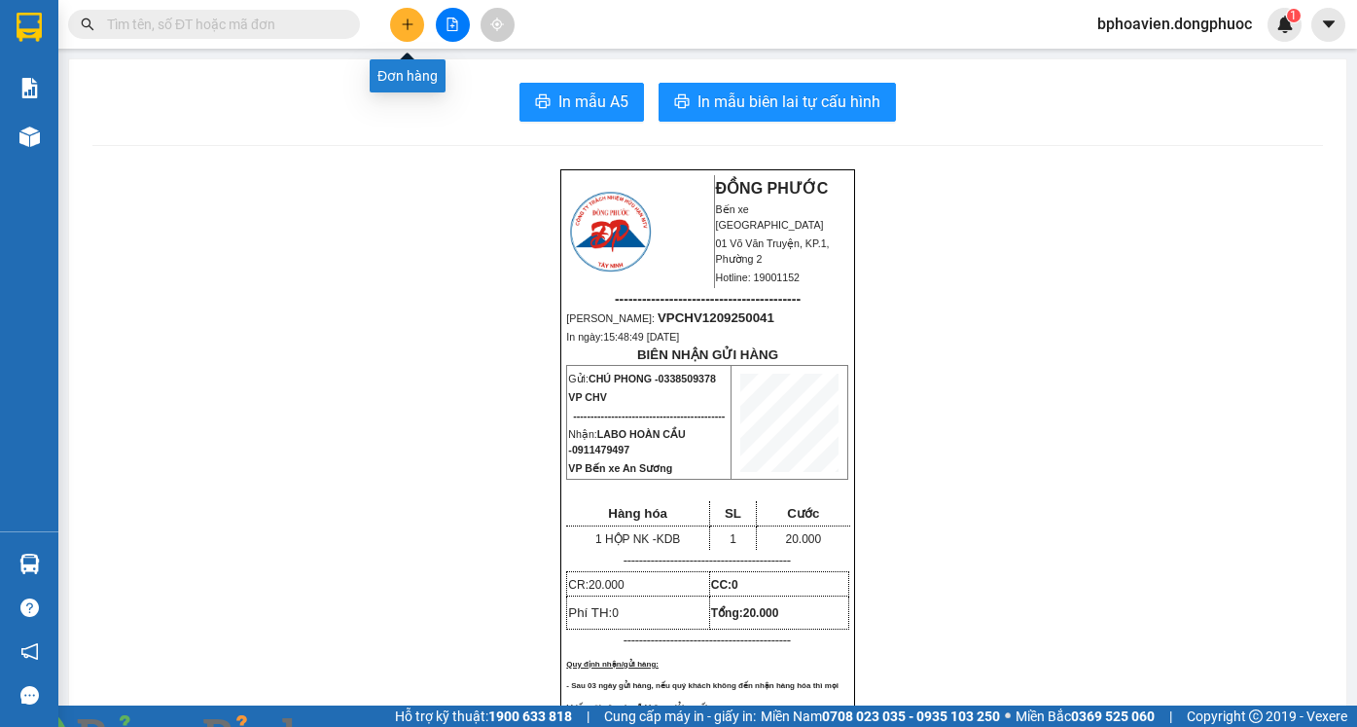
click at [415, 29] on button at bounding box center [407, 25] width 34 height 34
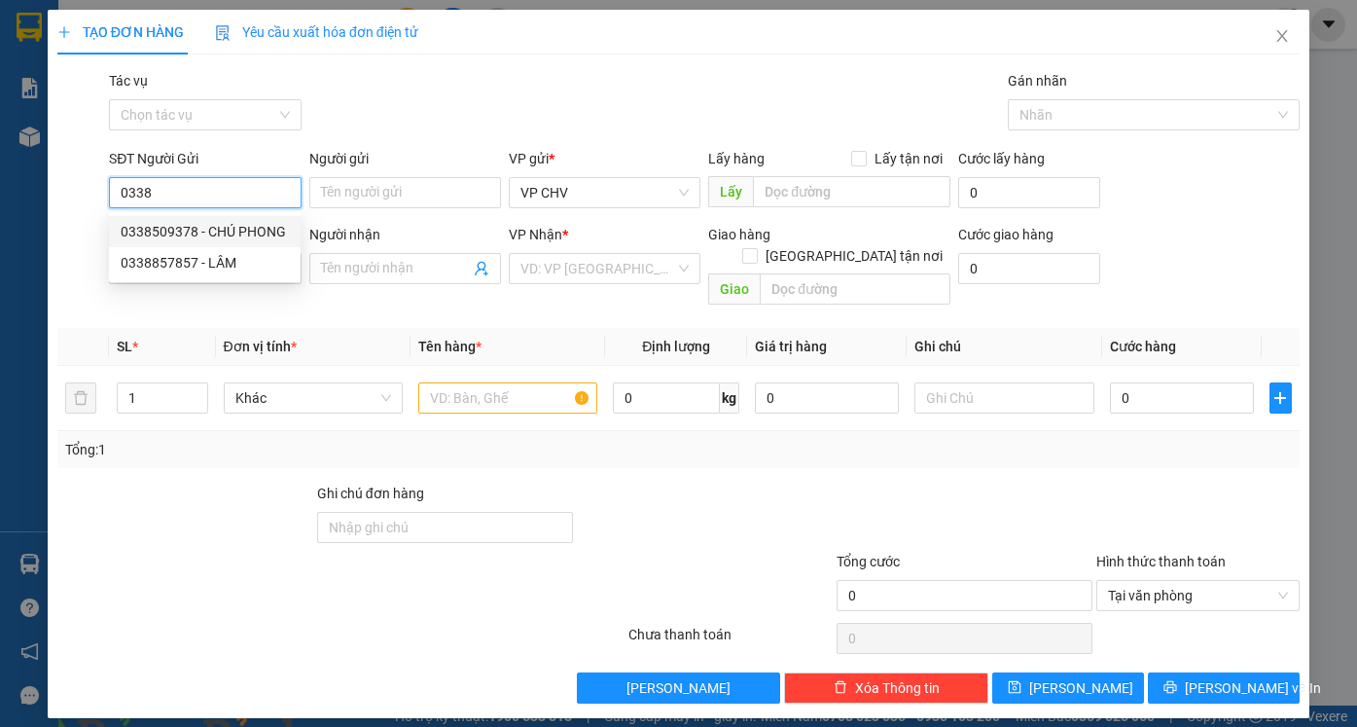
click at [271, 235] on div "0338509378 - CHÚ PHONG" at bounding box center [205, 231] width 168 height 21
type input "0338509378"
type input "CHÚ PHONG"
type input "0911479497"
type input "LABO HOÀN CẦU"
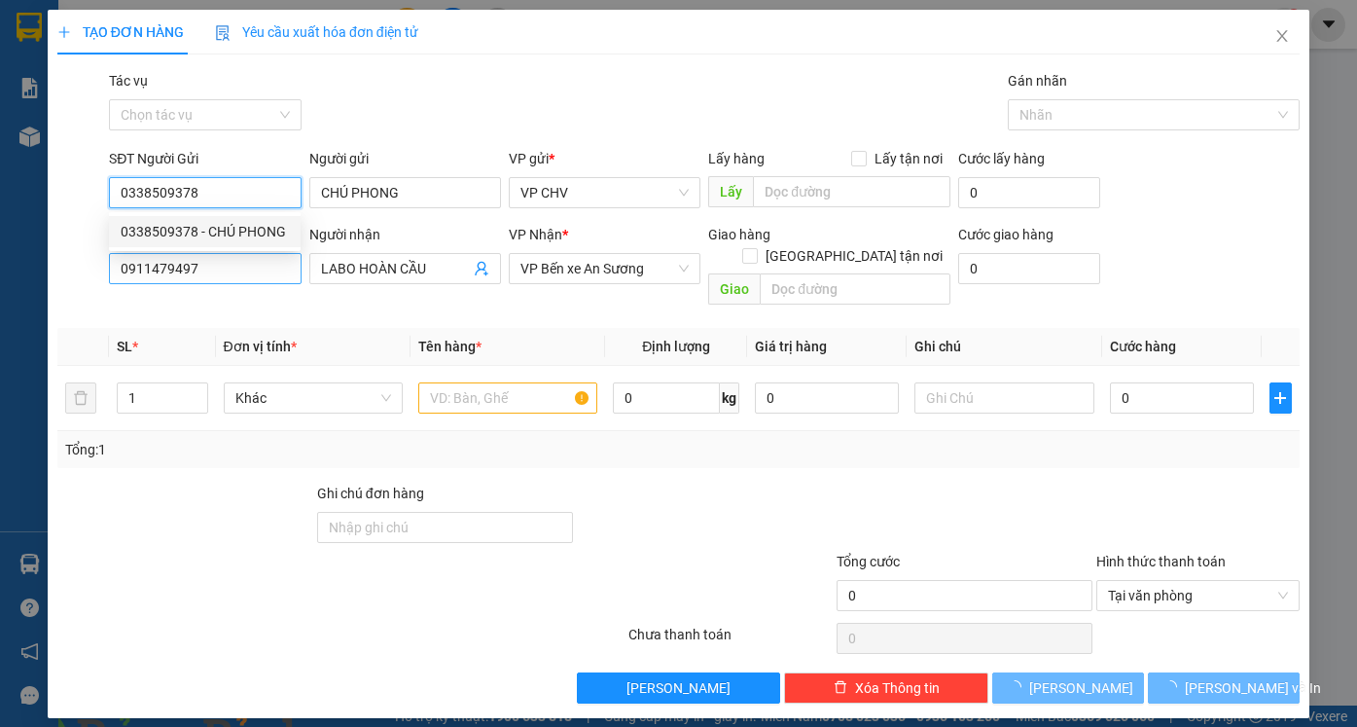
type input "20.000"
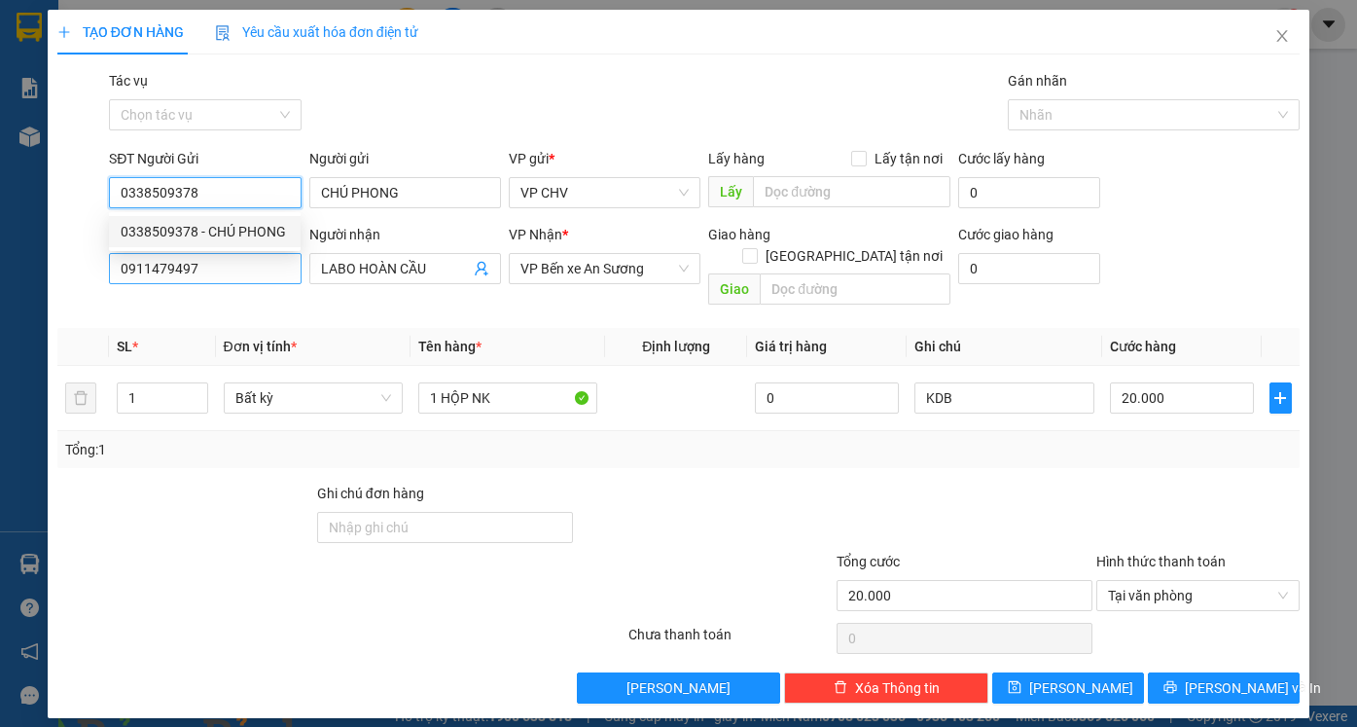
type input "0338509378"
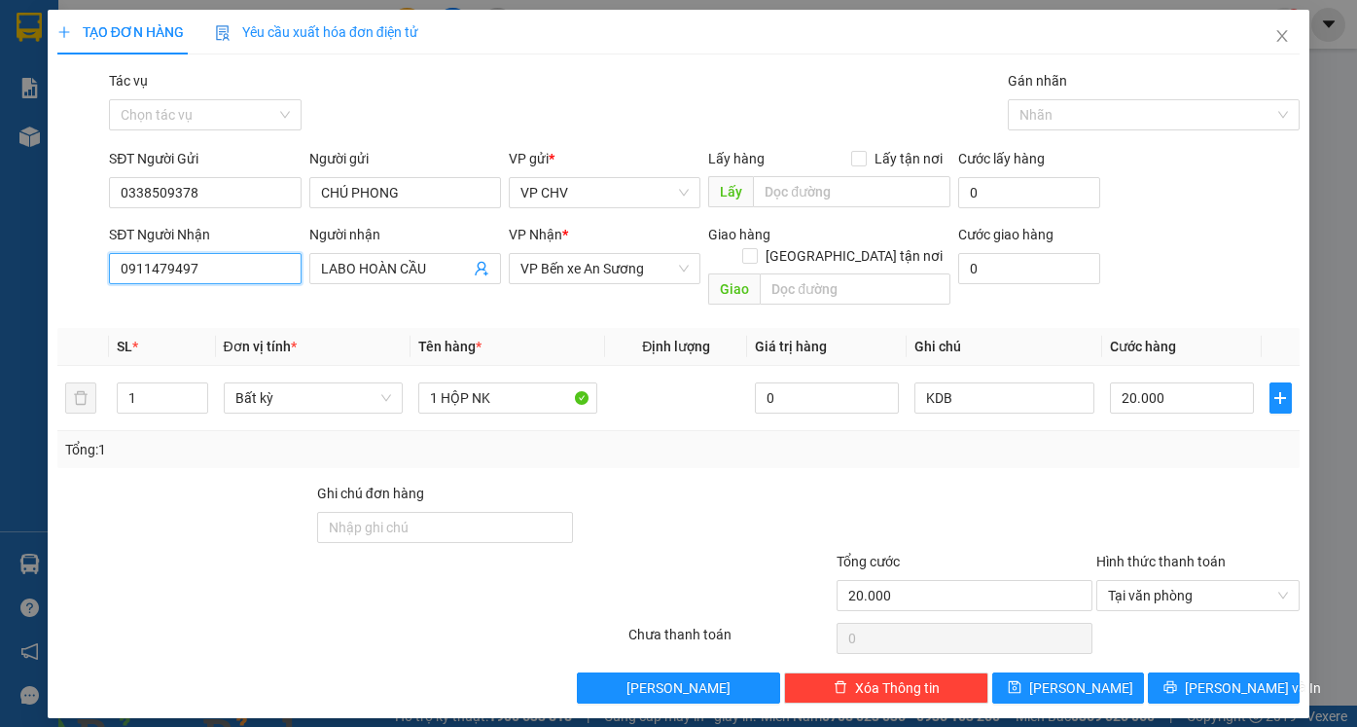
drag, startPoint x: 274, startPoint y: 264, endPoint x: 28, endPoint y: 280, distance: 246.6
click at [28, 280] on div "TẠO ĐƠN HÀNG Yêu cầu xuất hóa đơn điện tử Transit Pickup Surcharge Ids Transit …" at bounding box center [678, 363] width 1357 height 727
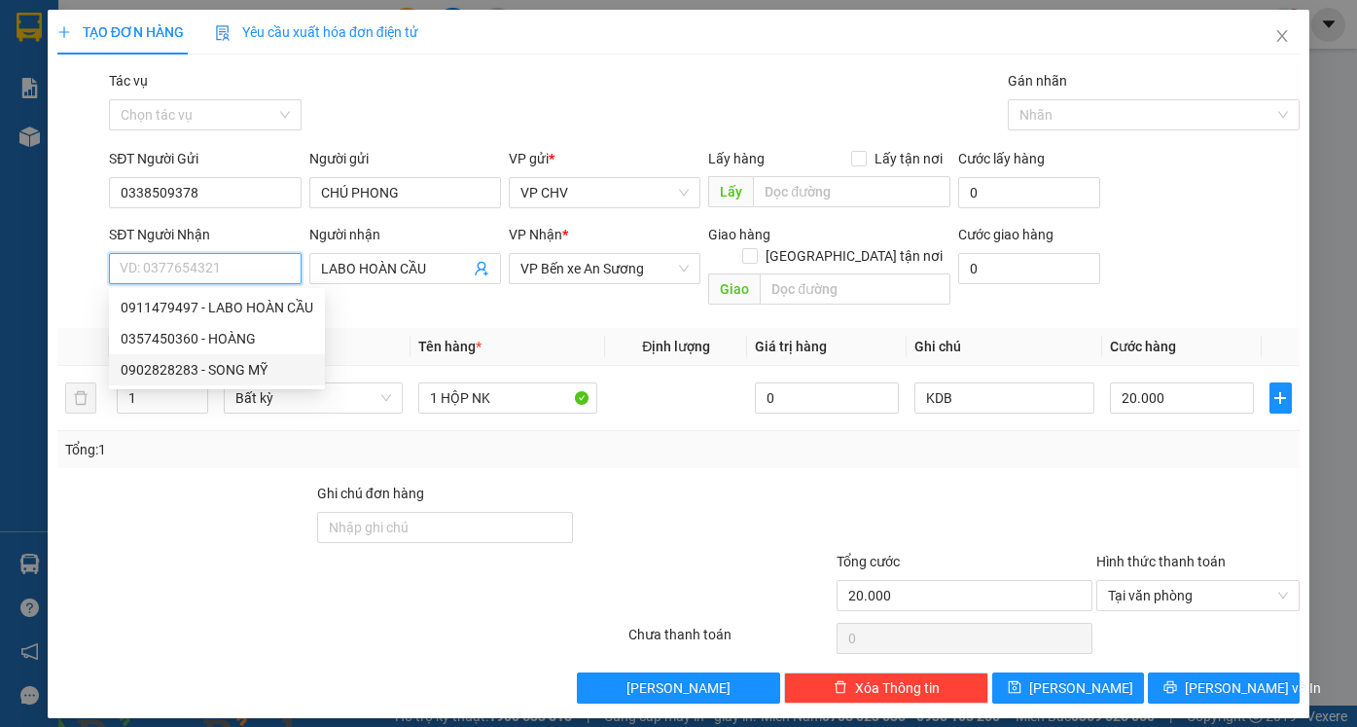
click at [187, 377] on div "0902828283 - SONG MỸ" at bounding box center [217, 369] width 193 height 21
type input "0902828283"
type input "SONG MỸ"
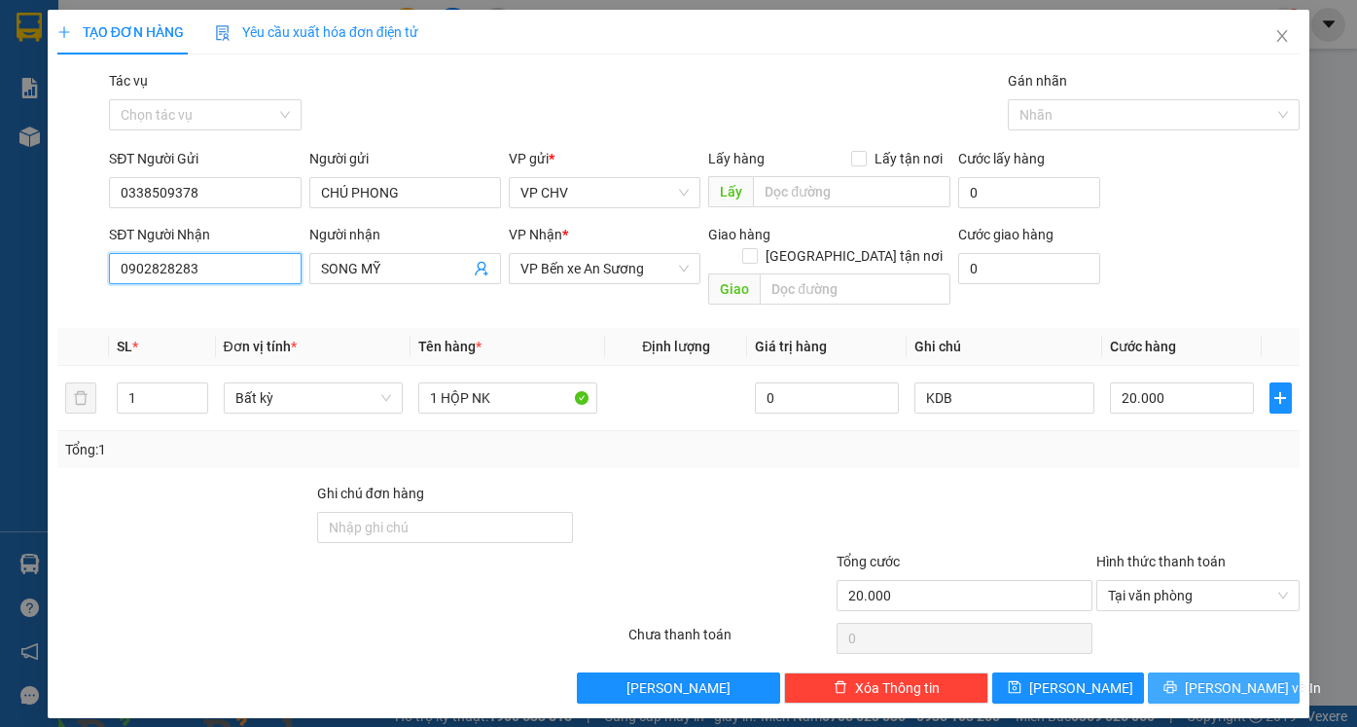
type input "0902828283"
click at [1229, 677] on span "[PERSON_NAME] và In" at bounding box center [1253, 687] width 136 height 21
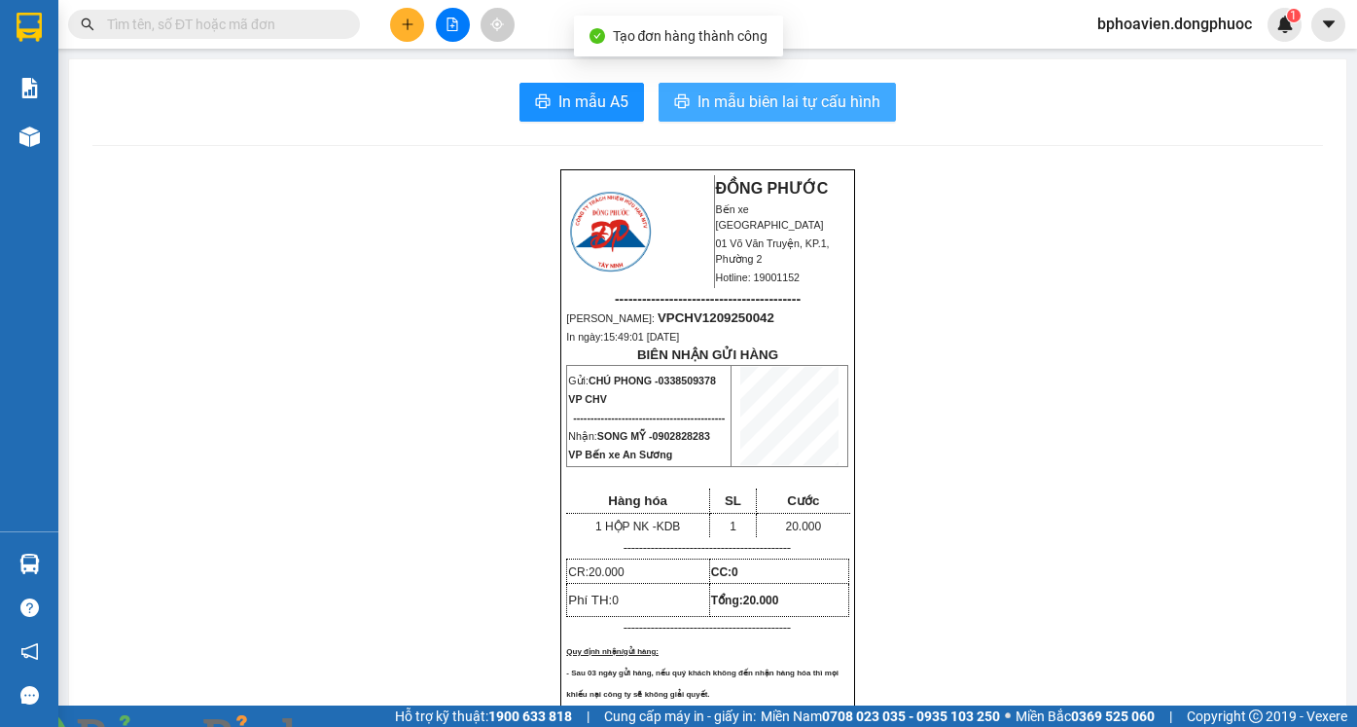
click at [803, 110] on span "In mẫu biên lai tự cấu hình" at bounding box center [788, 101] width 183 height 24
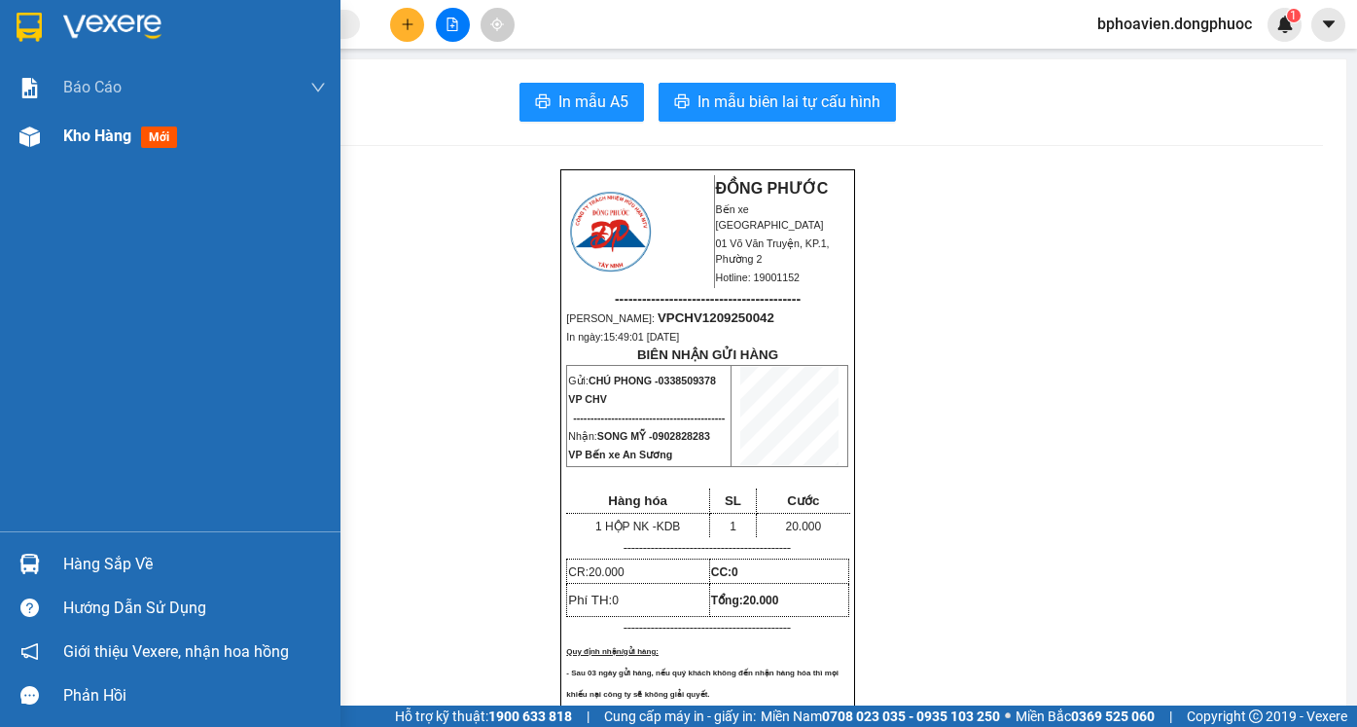
click at [97, 133] on span "Kho hàng" at bounding box center [97, 135] width 68 height 18
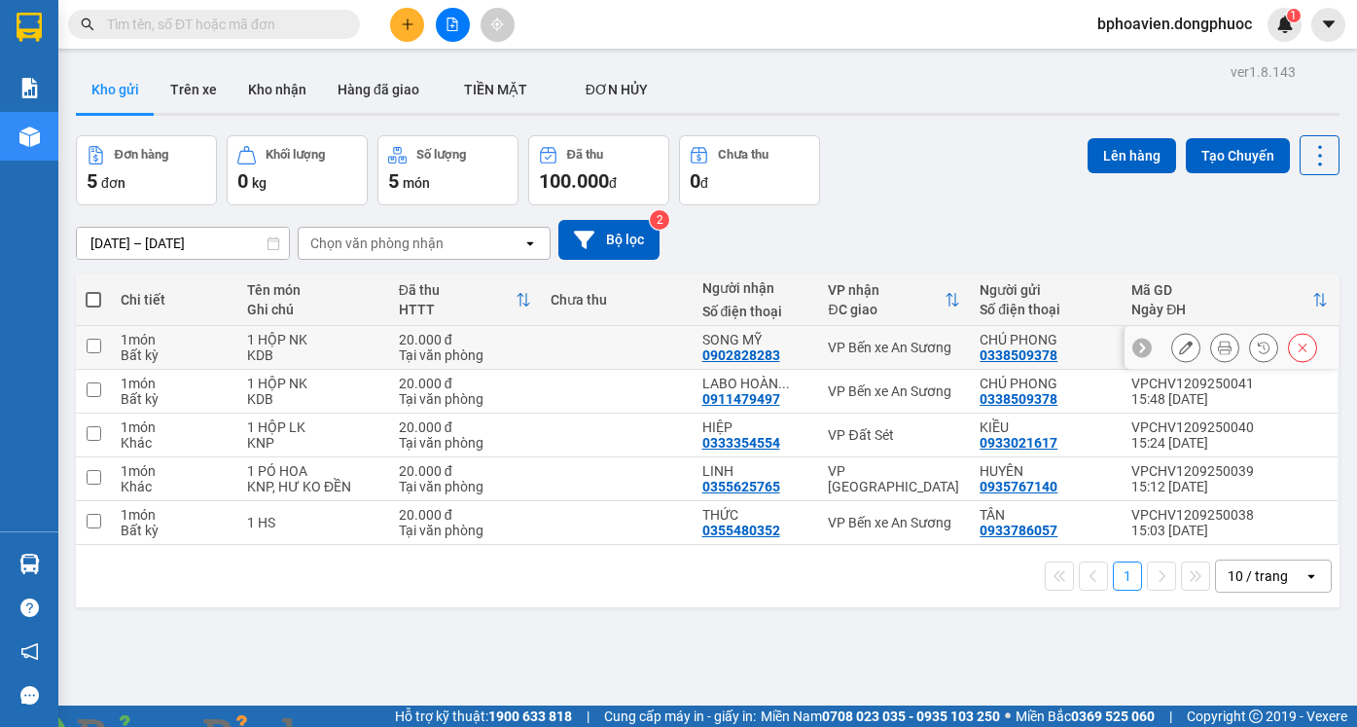
drag, startPoint x: 644, startPoint y: 355, endPoint x: 637, endPoint y: 392, distance: 37.6
click at [644, 357] on td at bounding box center [617, 348] width 152 height 44
checkbox input "true"
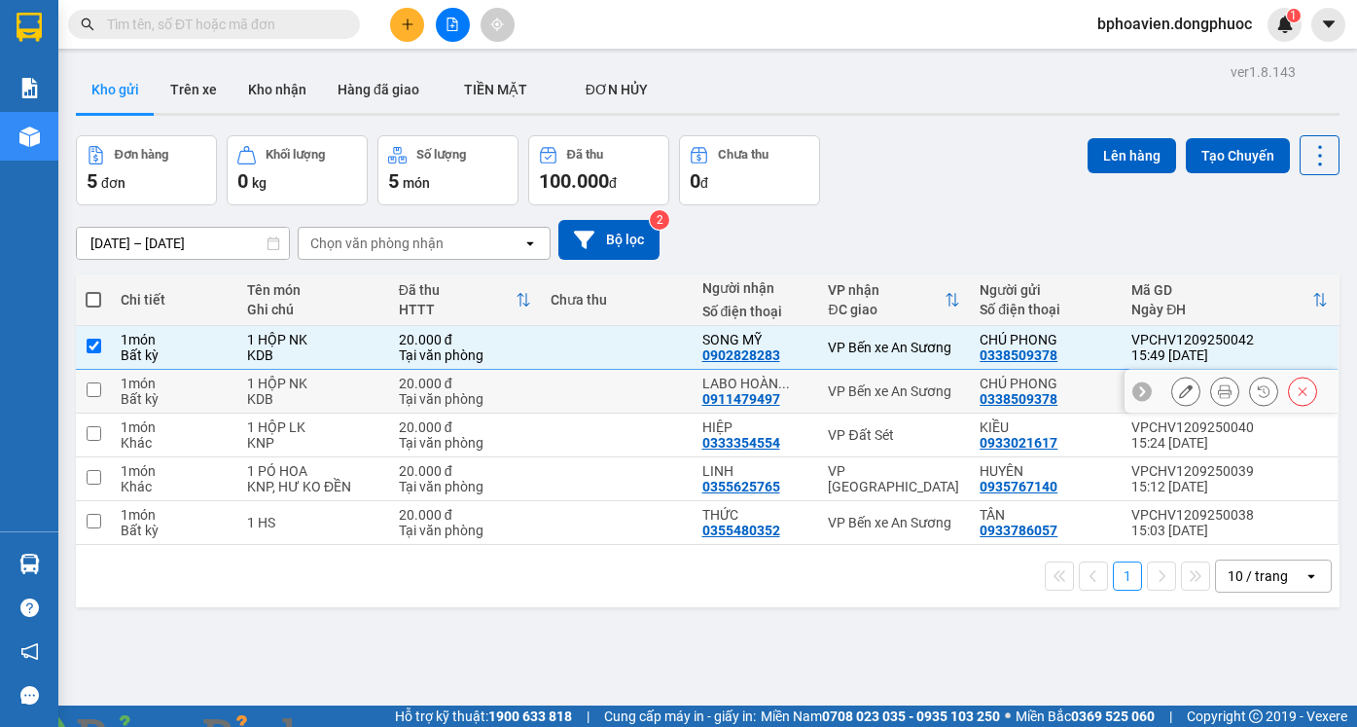
click at [637, 394] on td at bounding box center [617, 392] width 152 height 44
checkbox input "true"
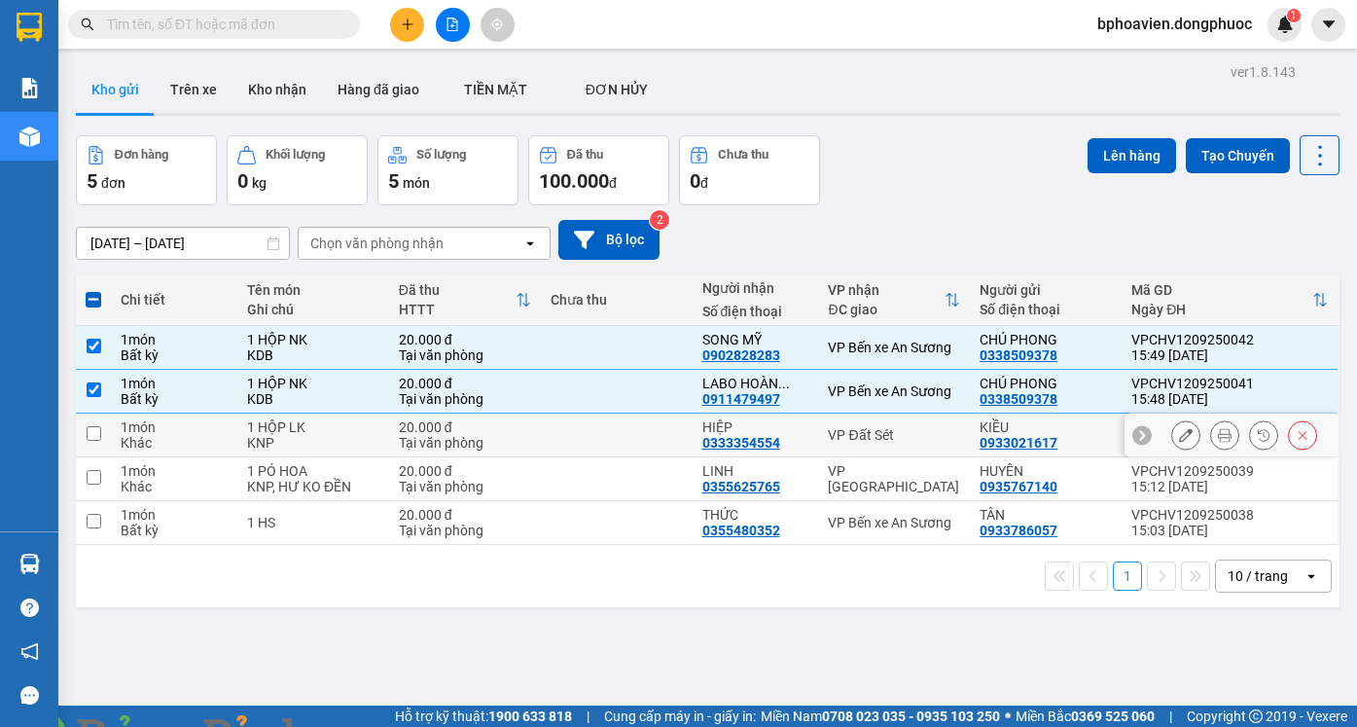
click at [641, 442] on td at bounding box center [617, 435] width 152 height 44
checkbox input "true"
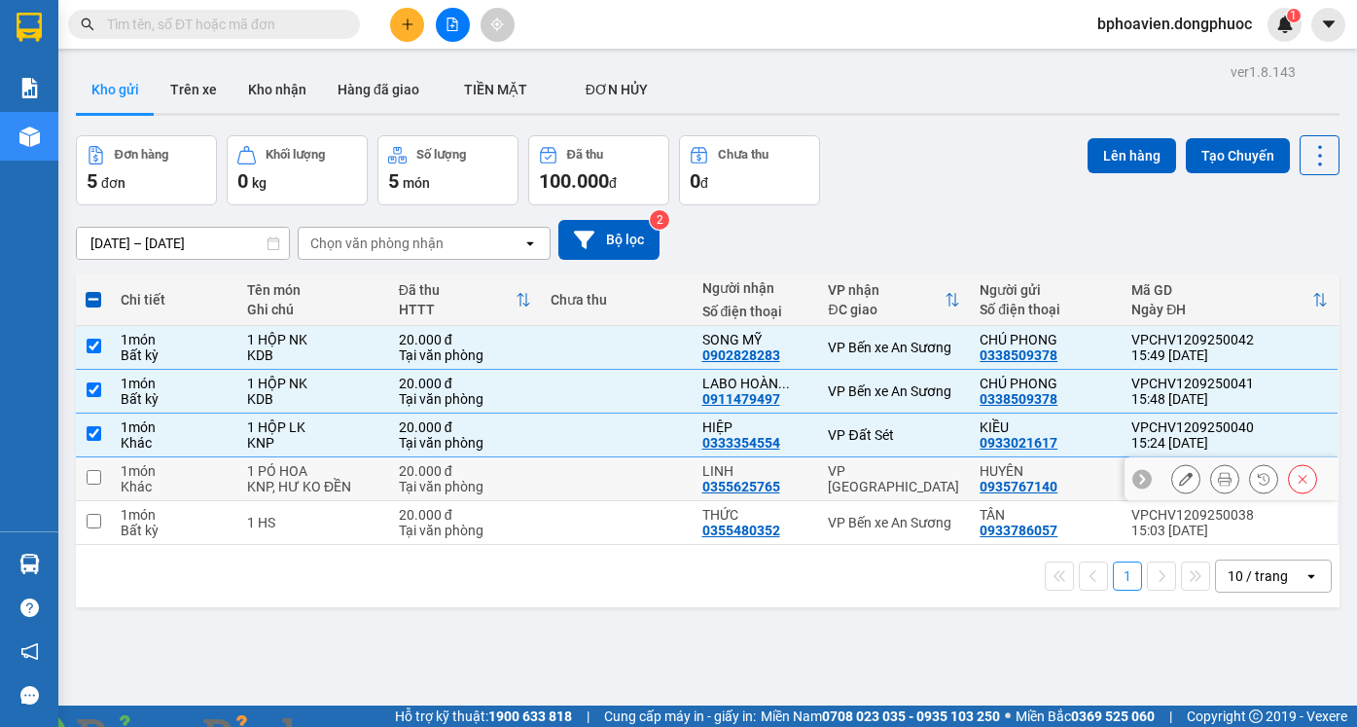
drag, startPoint x: 643, startPoint y: 476, endPoint x: 643, endPoint y: 497, distance: 21.4
click at [643, 480] on td at bounding box center [617, 479] width 152 height 44
checkbox input "true"
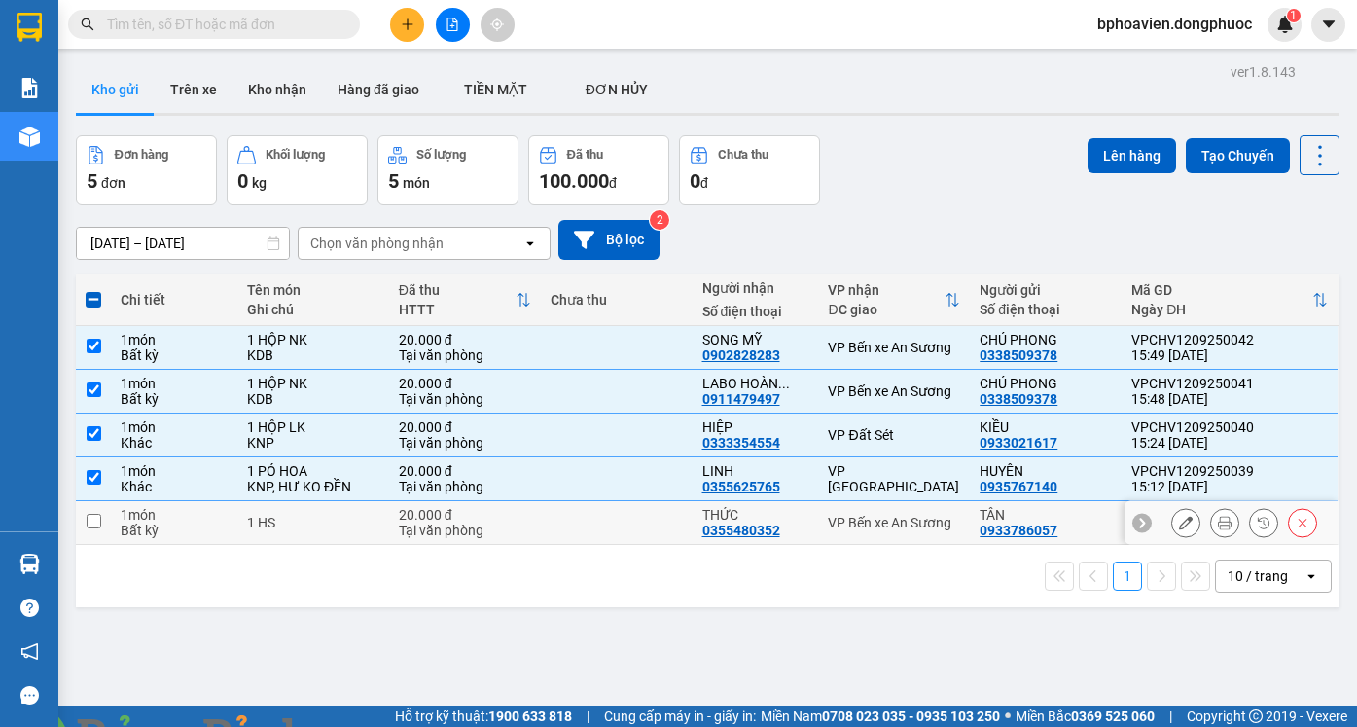
click at [643, 511] on td at bounding box center [617, 523] width 152 height 44
checkbox input "true"
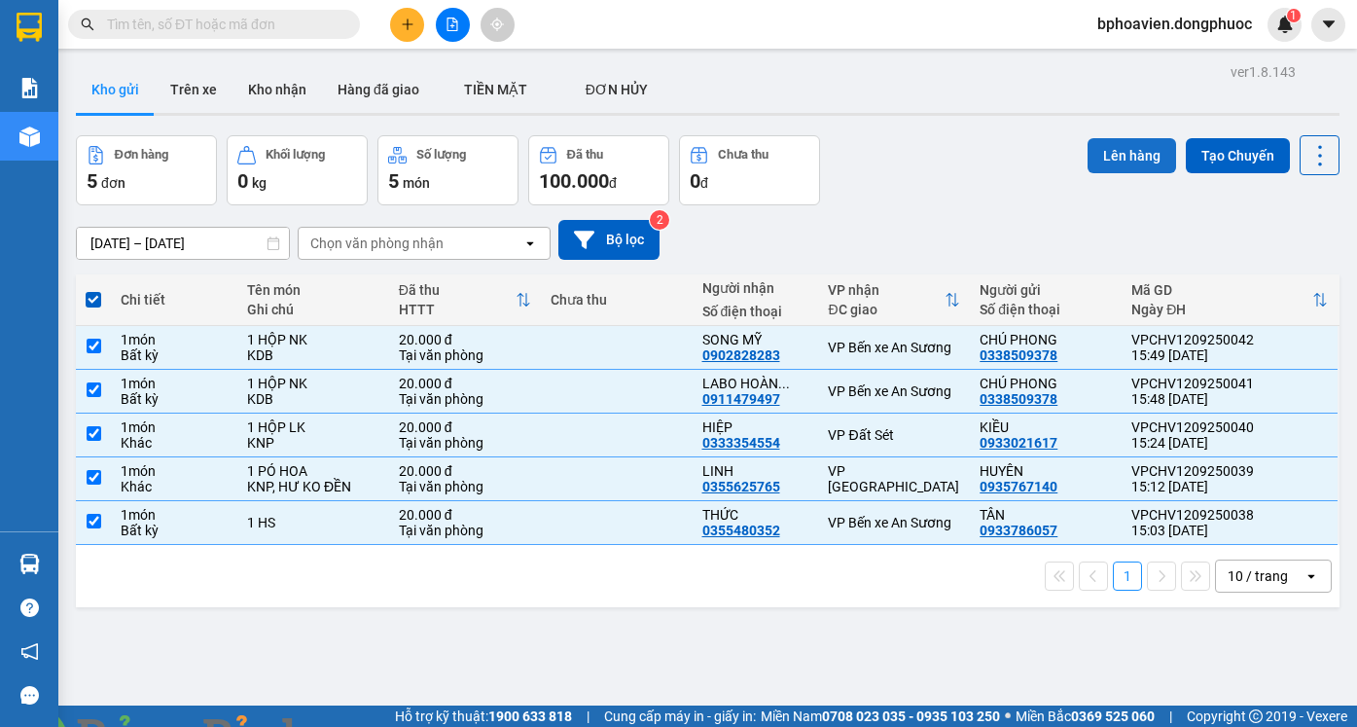
click at [1138, 158] on button "Lên hàng" at bounding box center [1131, 155] width 89 height 35
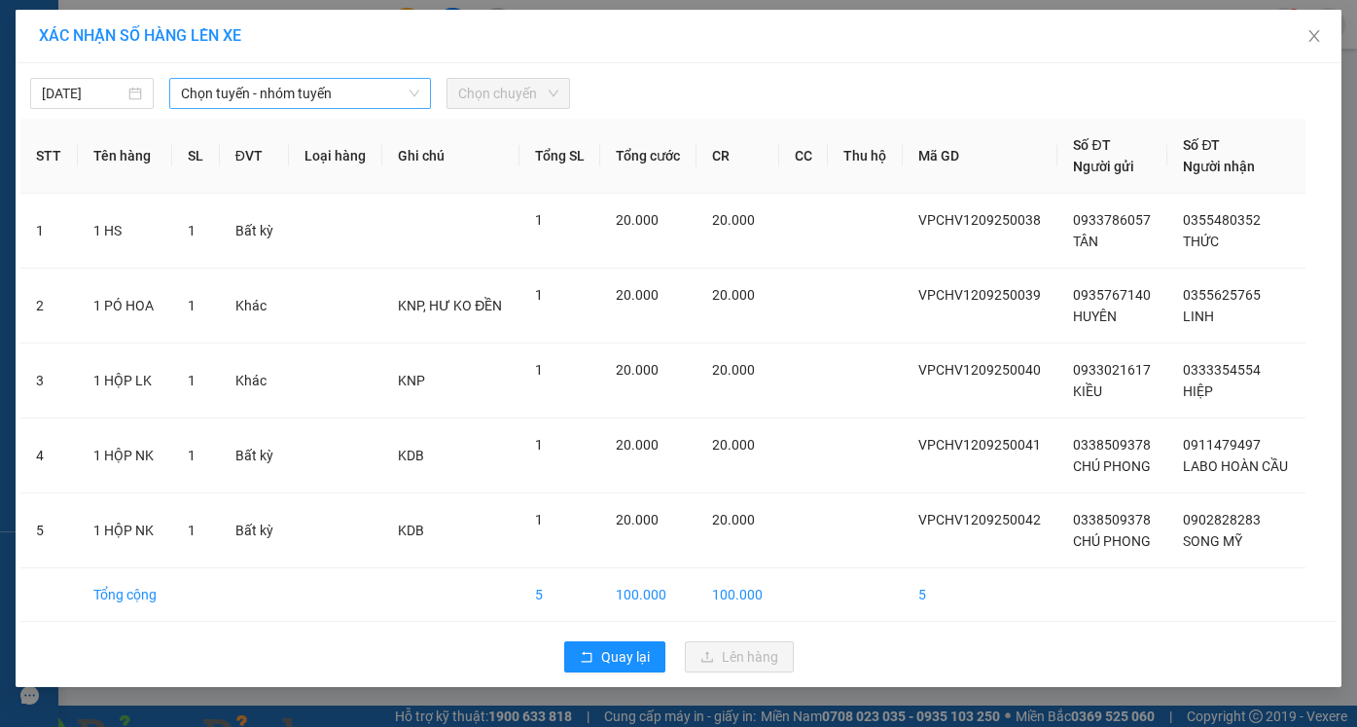
click at [231, 89] on span "Chọn tuyến - nhóm tuyến" at bounding box center [300, 93] width 238 height 29
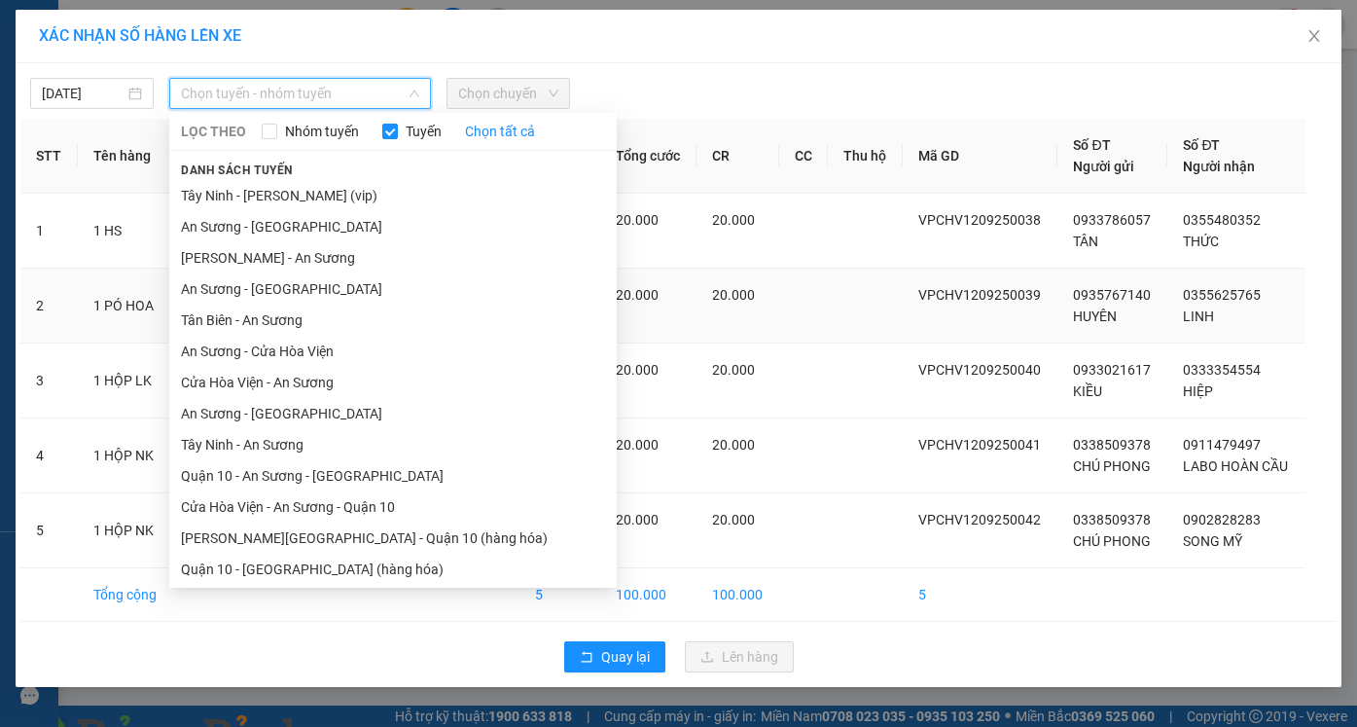
drag, startPoint x: 311, startPoint y: 386, endPoint x: 364, endPoint y: 336, distance: 72.9
click at [312, 386] on li "Cửa Hòa Viện - An Sương" at bounding box center [392, 382] width 447 height 31
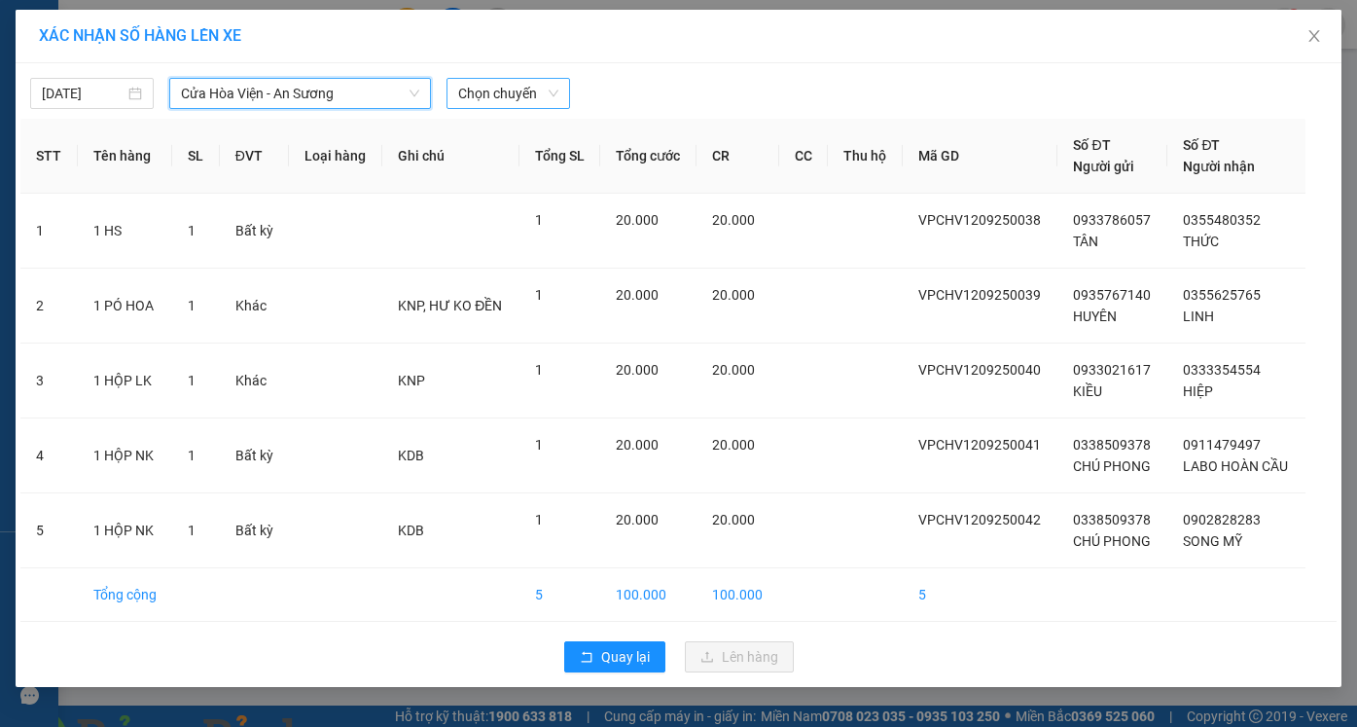
click at [511, 87] on span "Chọn chuyến" at bounding box center [508, 93] width 100 height 29
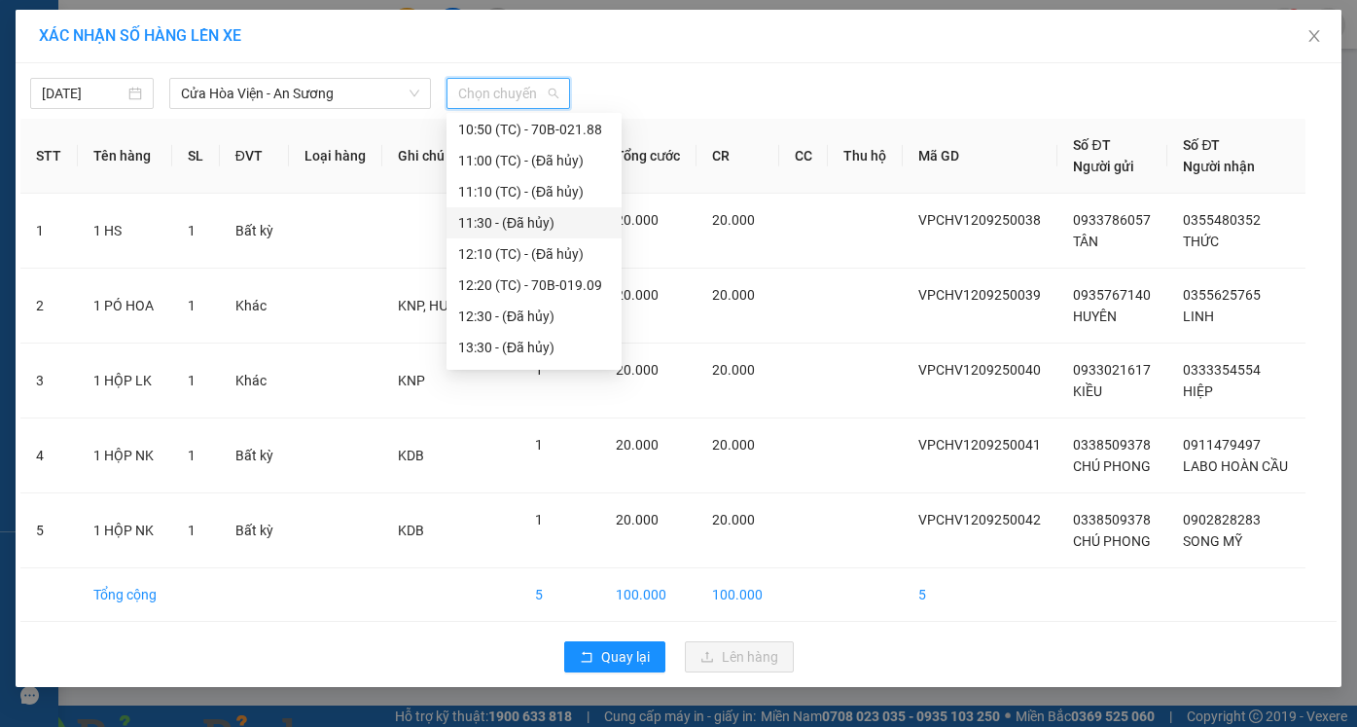
scroll to position [681, 0]
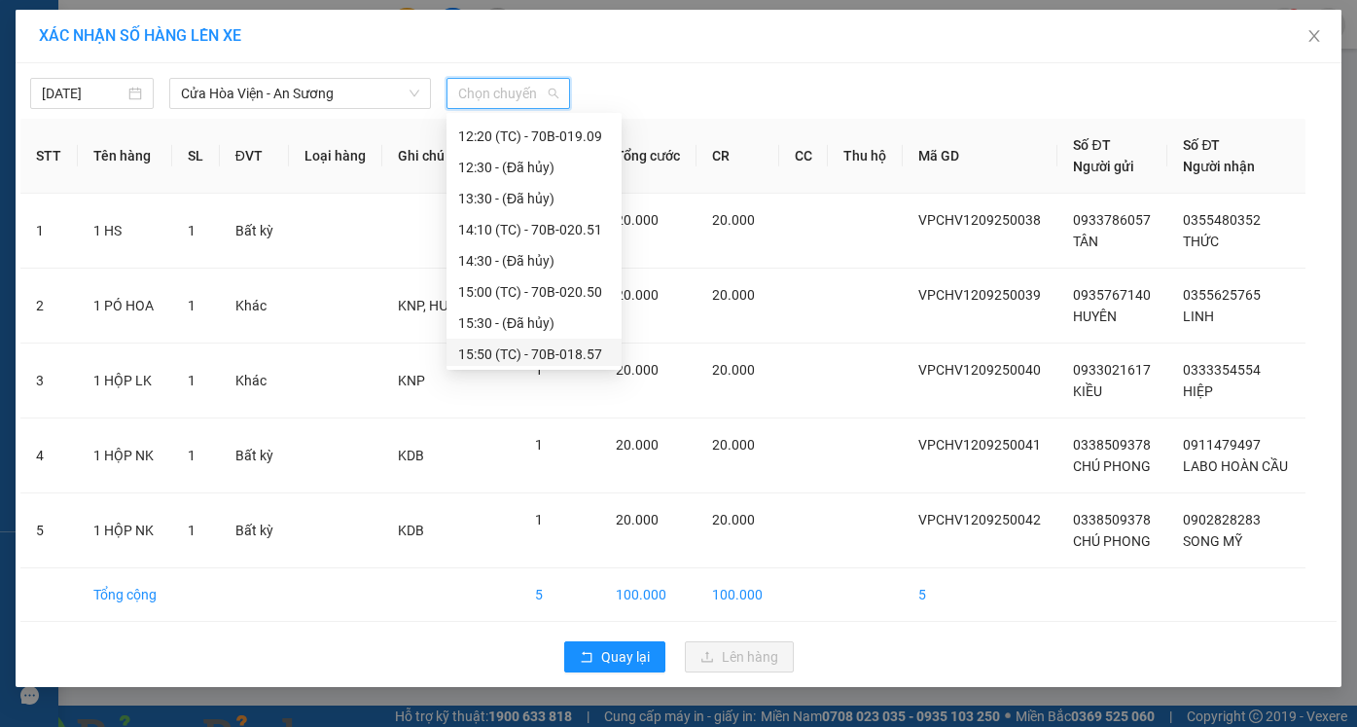
click at [513, 352] on div "15:50 (TC) - 70B-018.57" at bounding box center [534, 353] width 152 height 21
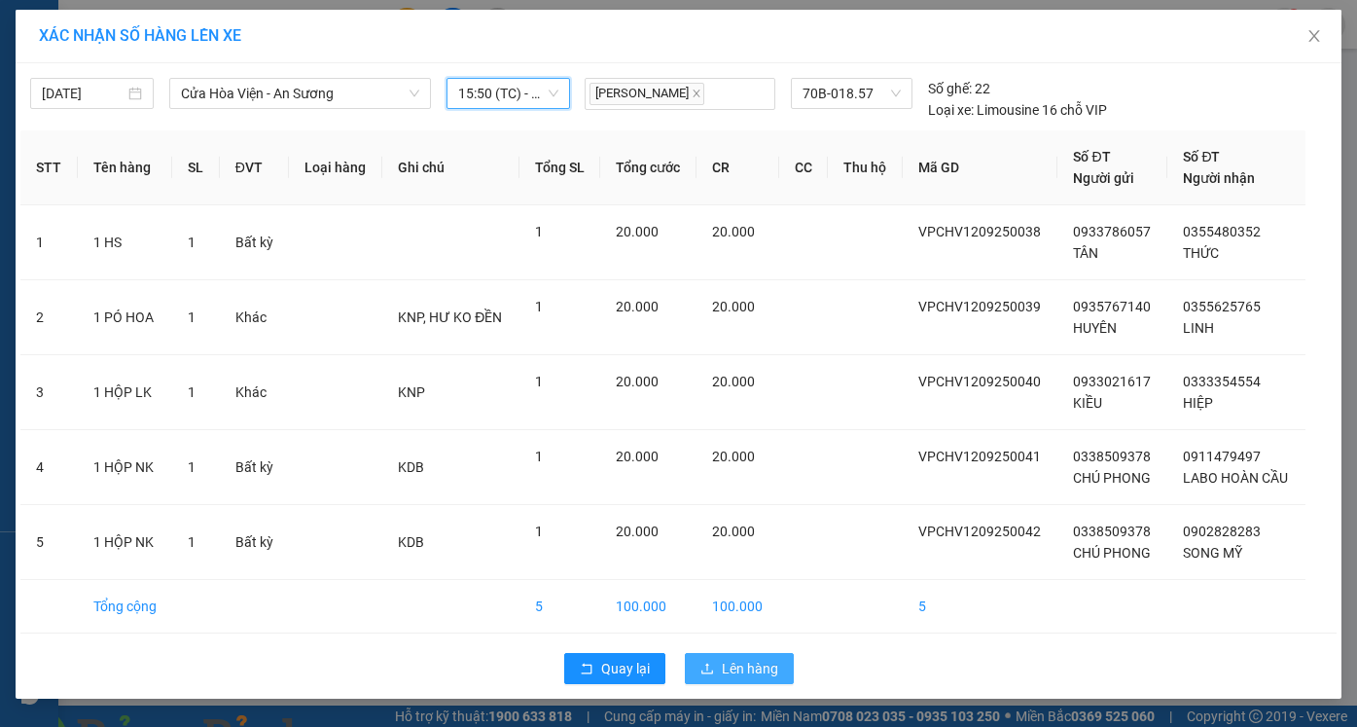
click at [758, 670] on span "Lên hàng" at bounding box center [750, 667] width 56 height 21
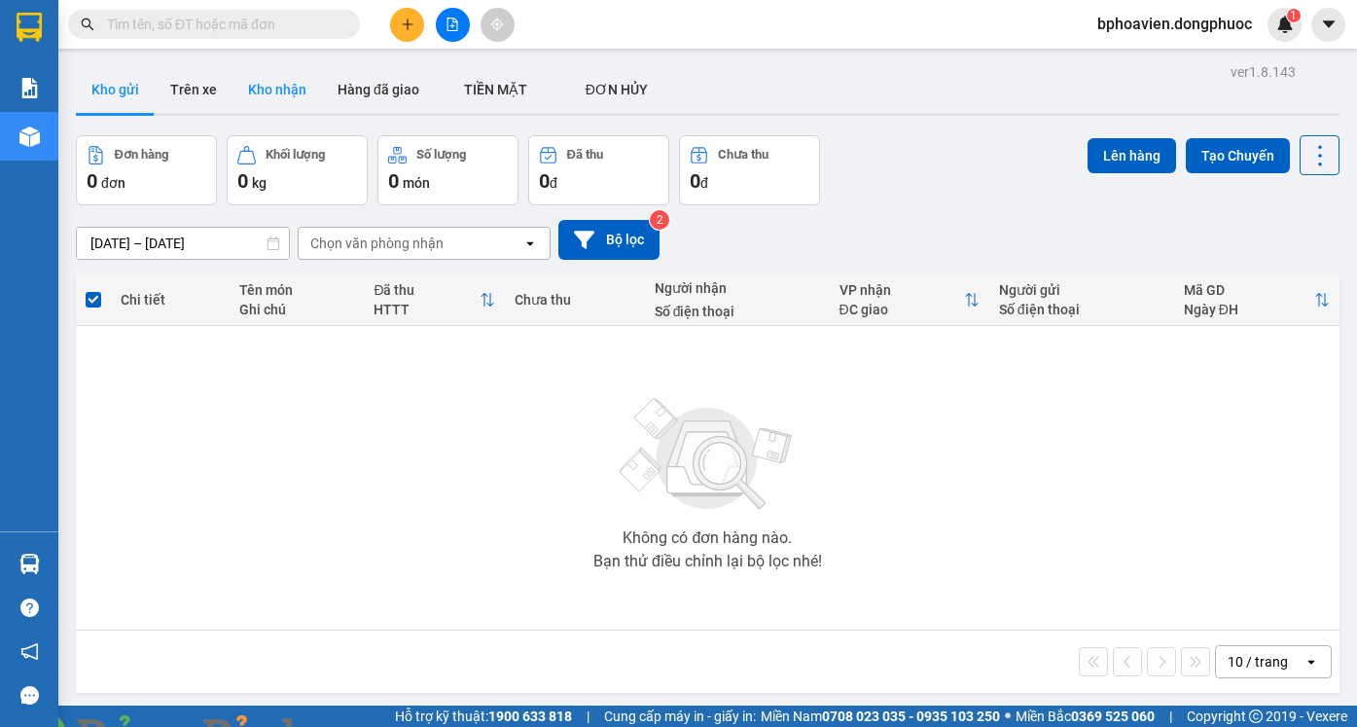
click at [274, 98] on button "Kho nhận" at bounding box center [276, 89] width 89 height 47
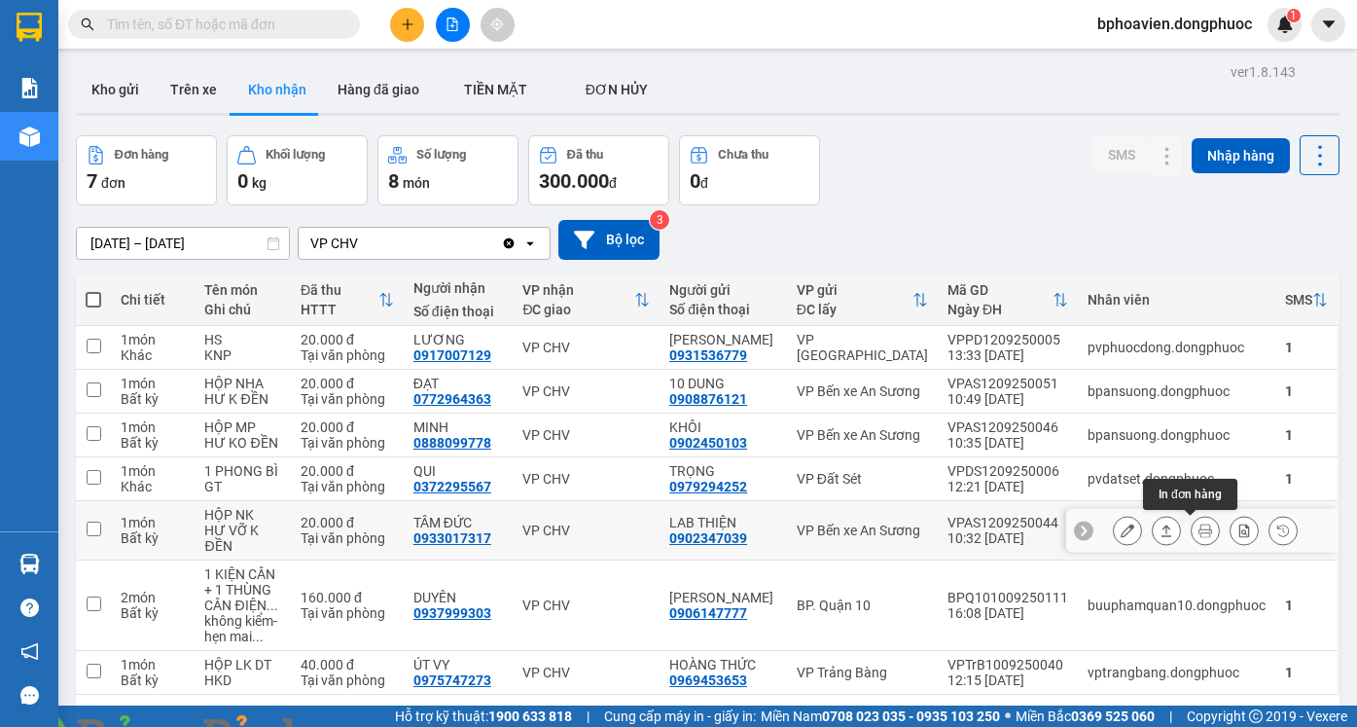
click at [1159, 530] on icon at bounding box center [1166, 530] width 14 height 14
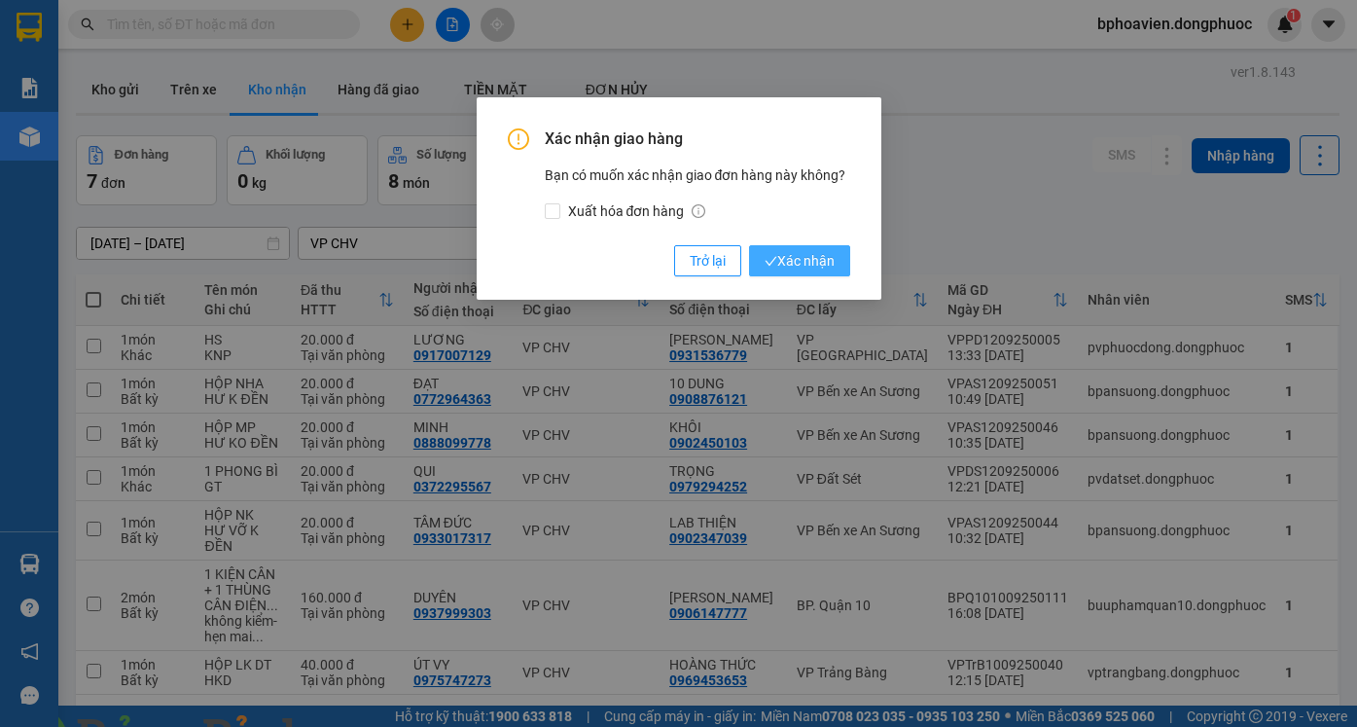
click at [809, 264] on span "Xác nhận" at bounding box center [799, 260] width 70 height 21
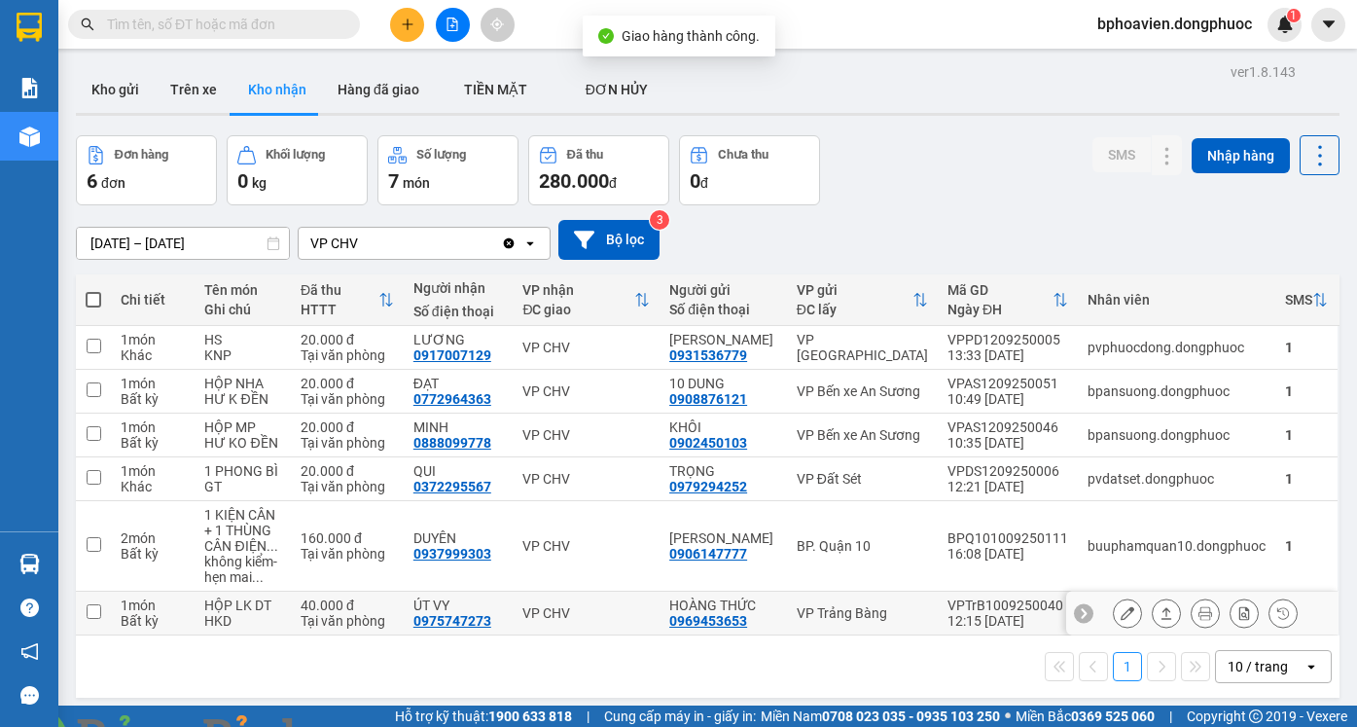
click at [1159, 613] on icon at bounding box center [1166, 613] width 14 height 14
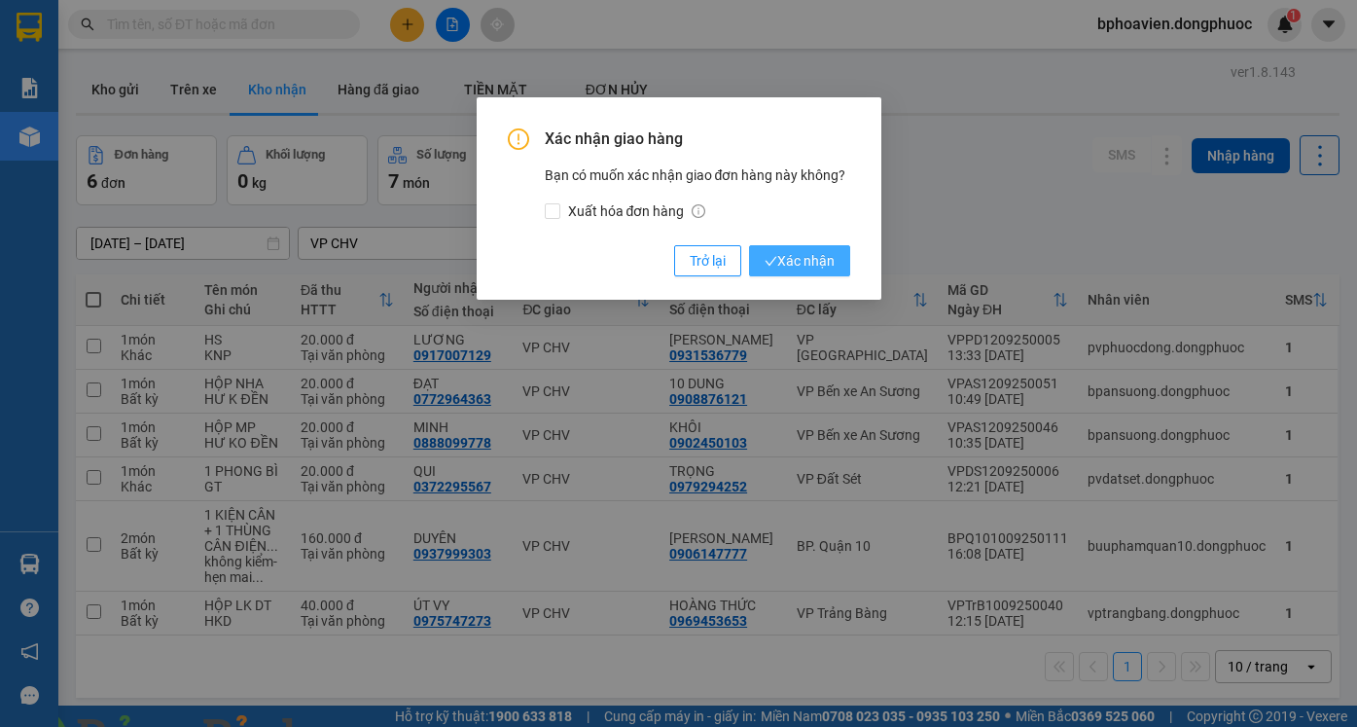
click at [782, 271] on span "Xác nhận" at bounding box center [799, 260] width 70 height 21
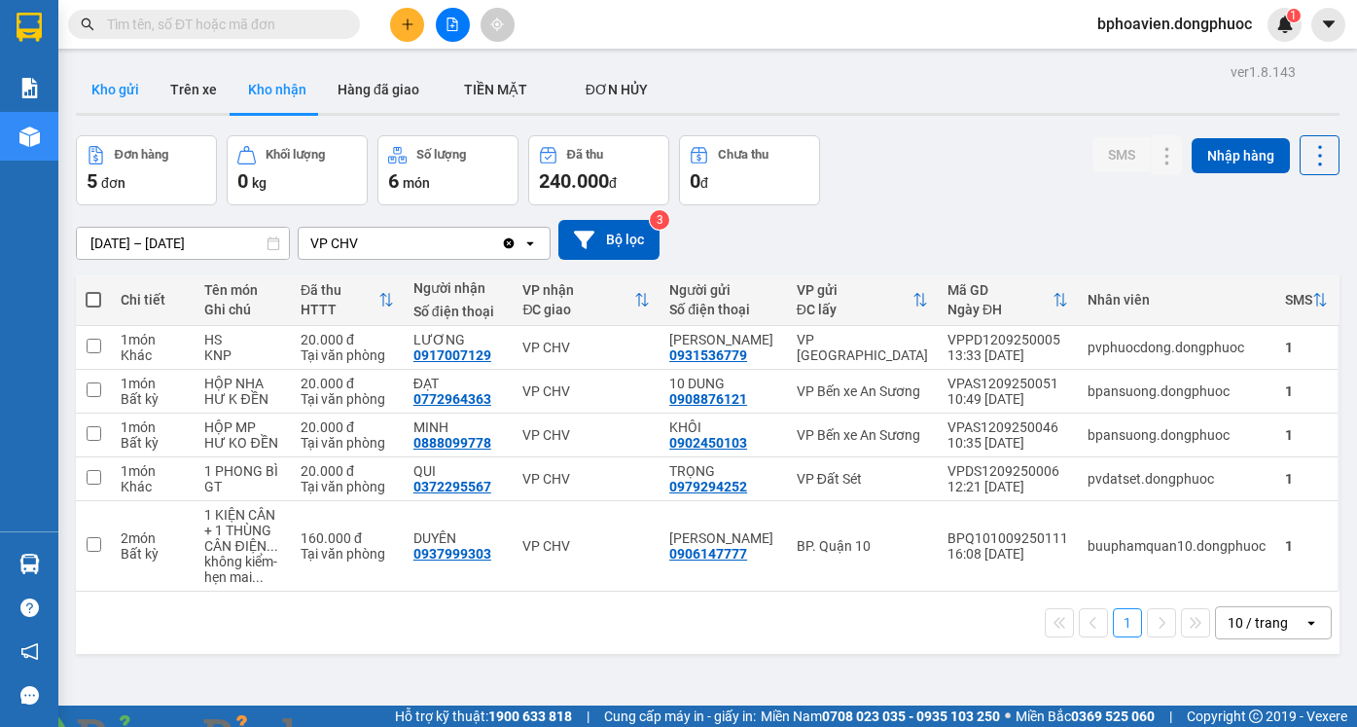
click at [123, 98] on button "Kho gửi" at bounding box center [115, 89] width 79 height 47
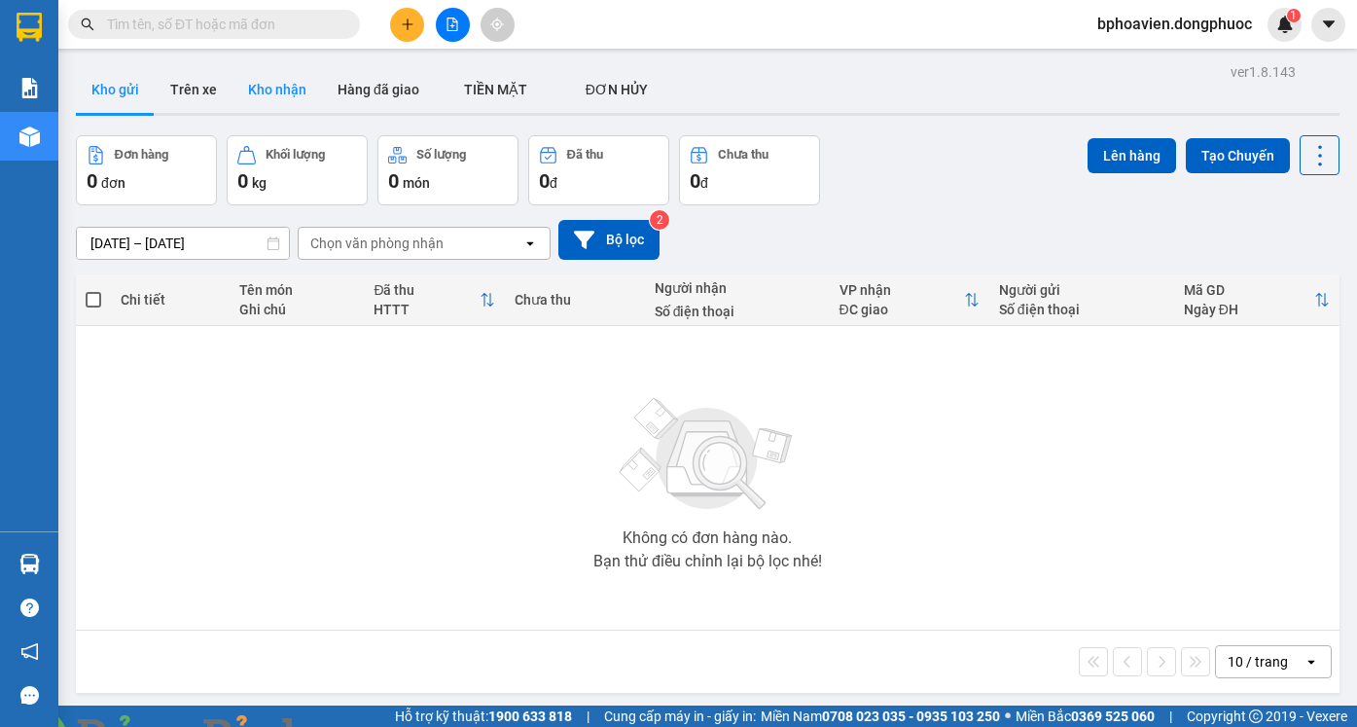
click at [287, 83] on button "Kho nhận" at bounding box center [276, 89] width 89 height 47
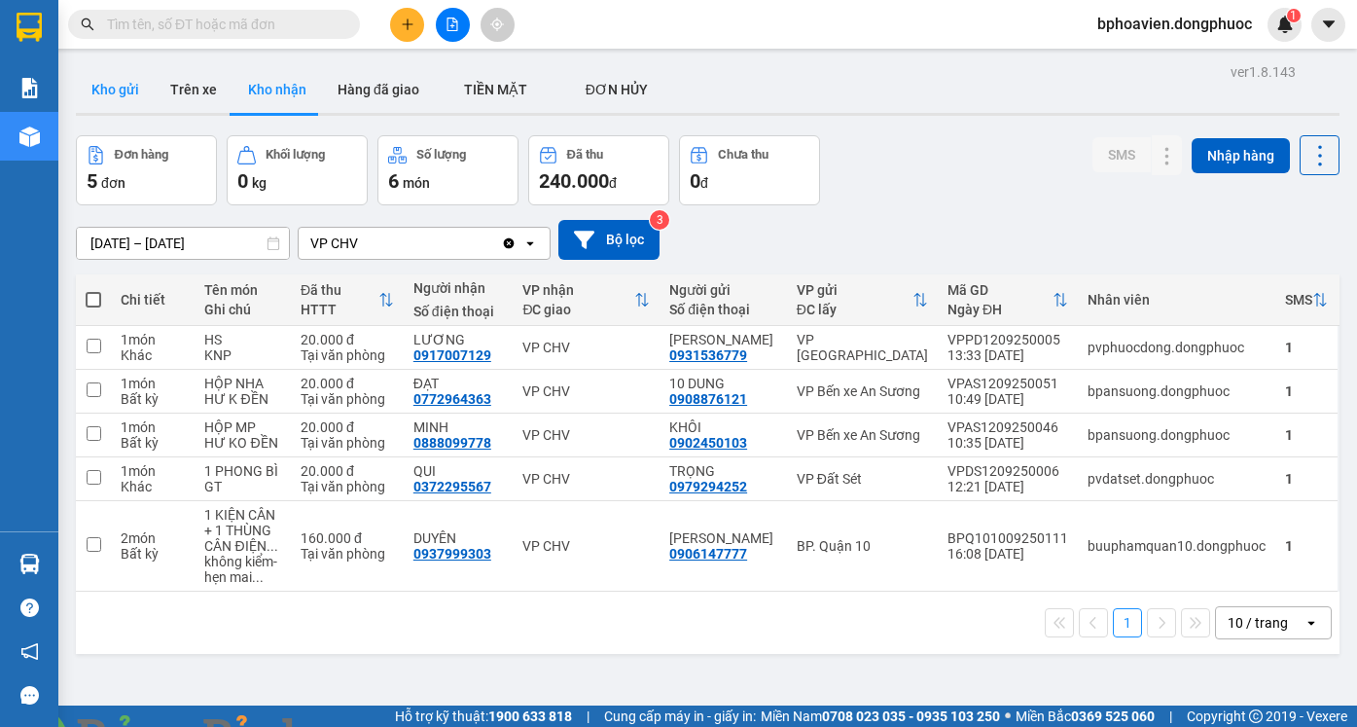
click at [125, 86] on button "Kho gửi" at bounding box center [115, 89] width 79 height 47
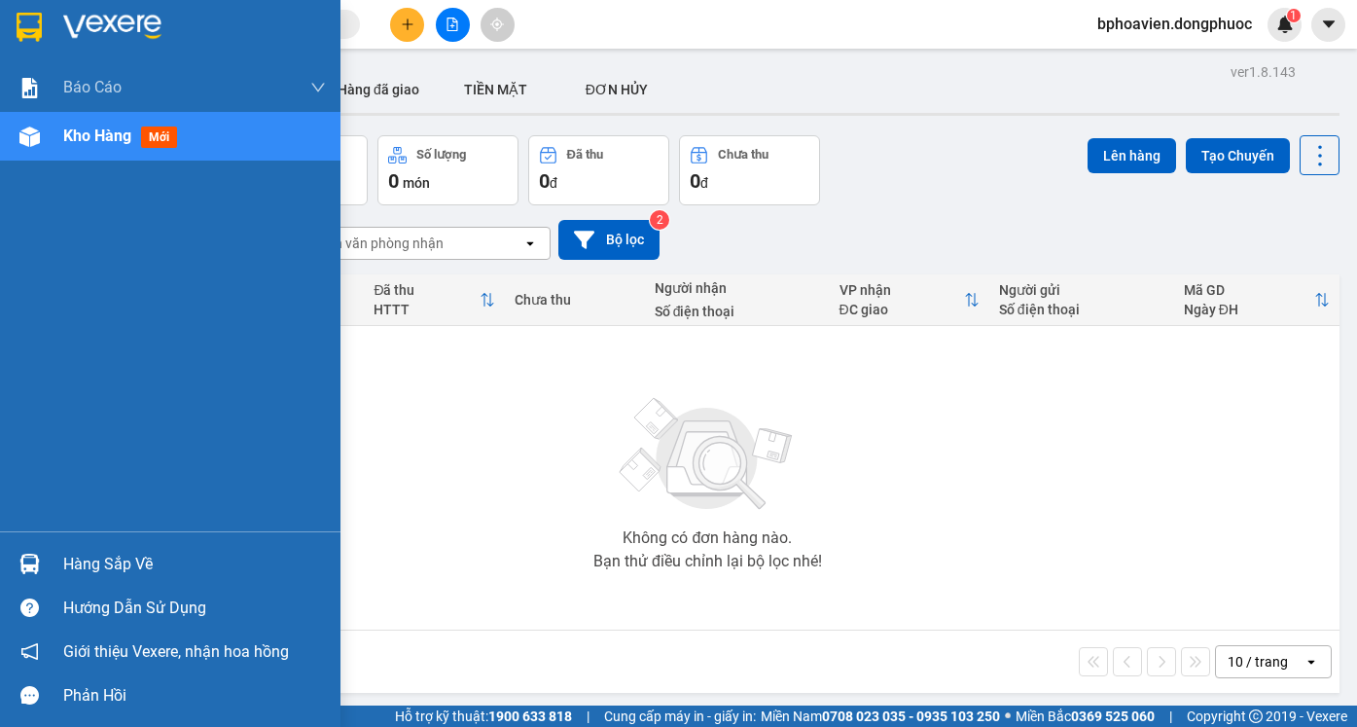
click at [96, 571] on div "Hàng sắp về" at bounding box center [194, 564] width 263 height 29
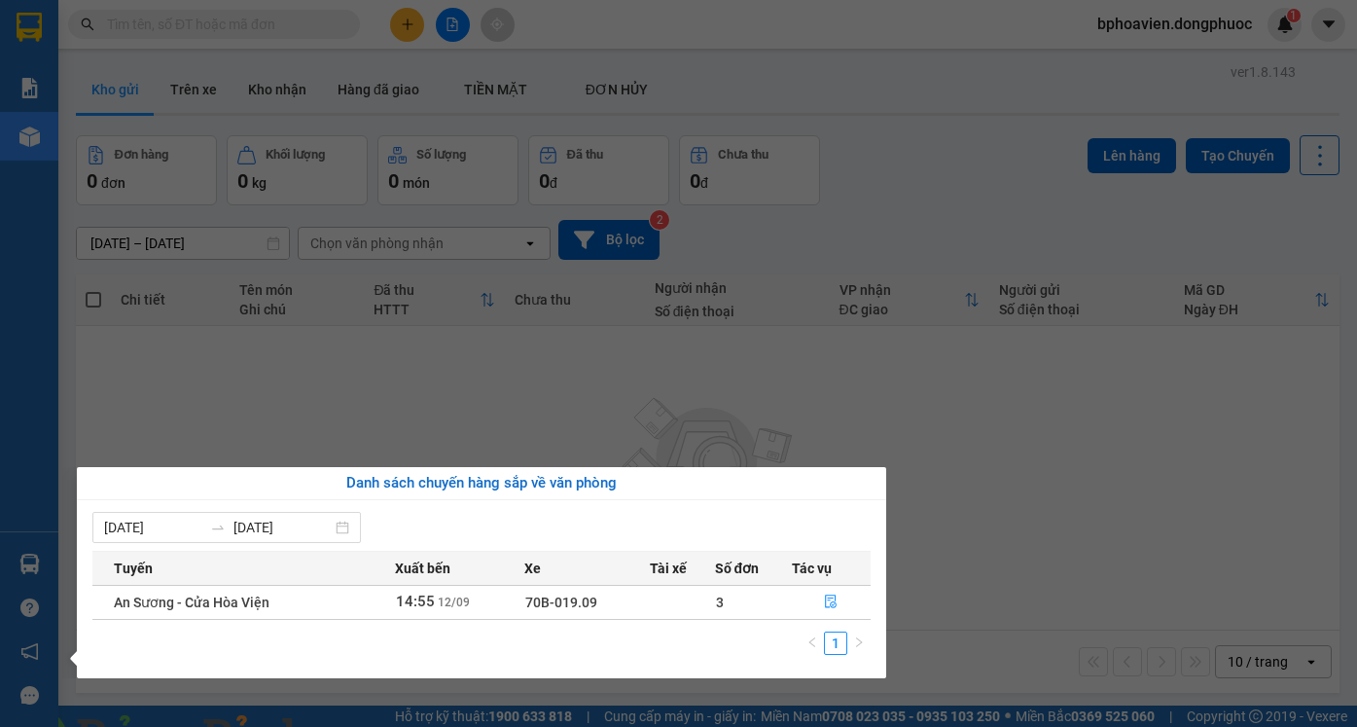
click at [650, 387] on section "Kết quả tìm kiếm ( 0 ) Bộ lọc No Data bphoavien.dongphuoc 1 Báo cáo Mẫu 1: Báo …" at bounding box center [678, 363] width 1357 height 727
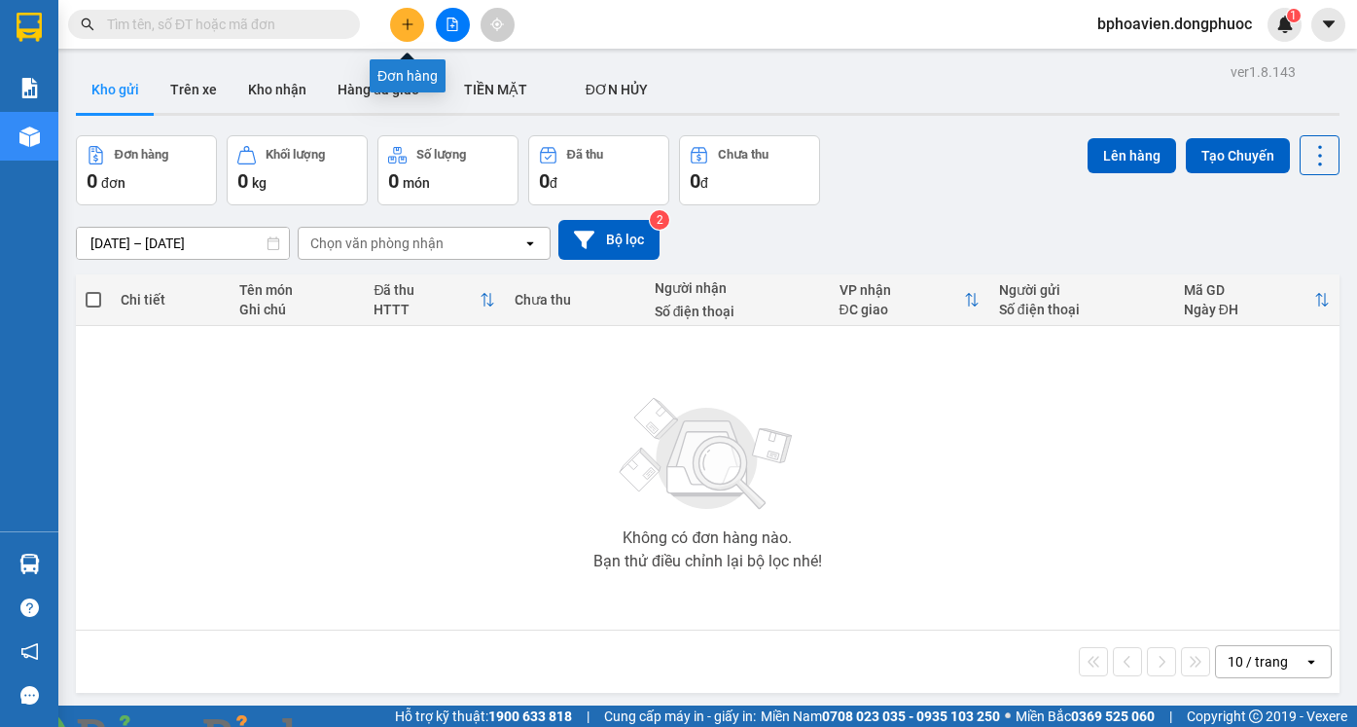
click at [399, 28] on button at bounding box center [407, 25] width 34 height 34
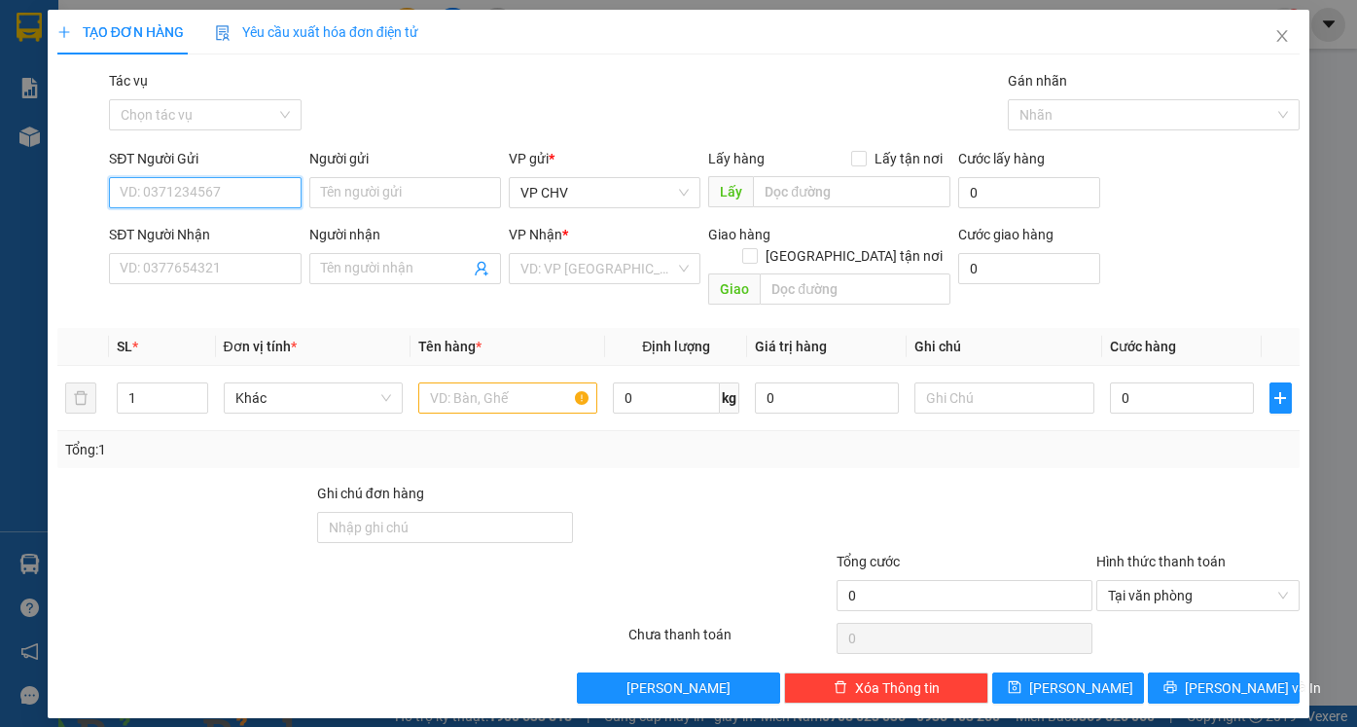
click at [270, 190] on input "SĐT Người Gửi" at bounding box center [205, 192] width 192 height 31
click at [250, 231] on div "0937949911 - NGOAN" at bounding box center [205, 231] width 168 height 21
type input "0937949911"
type input "NGOAN"
type input "0983001177"
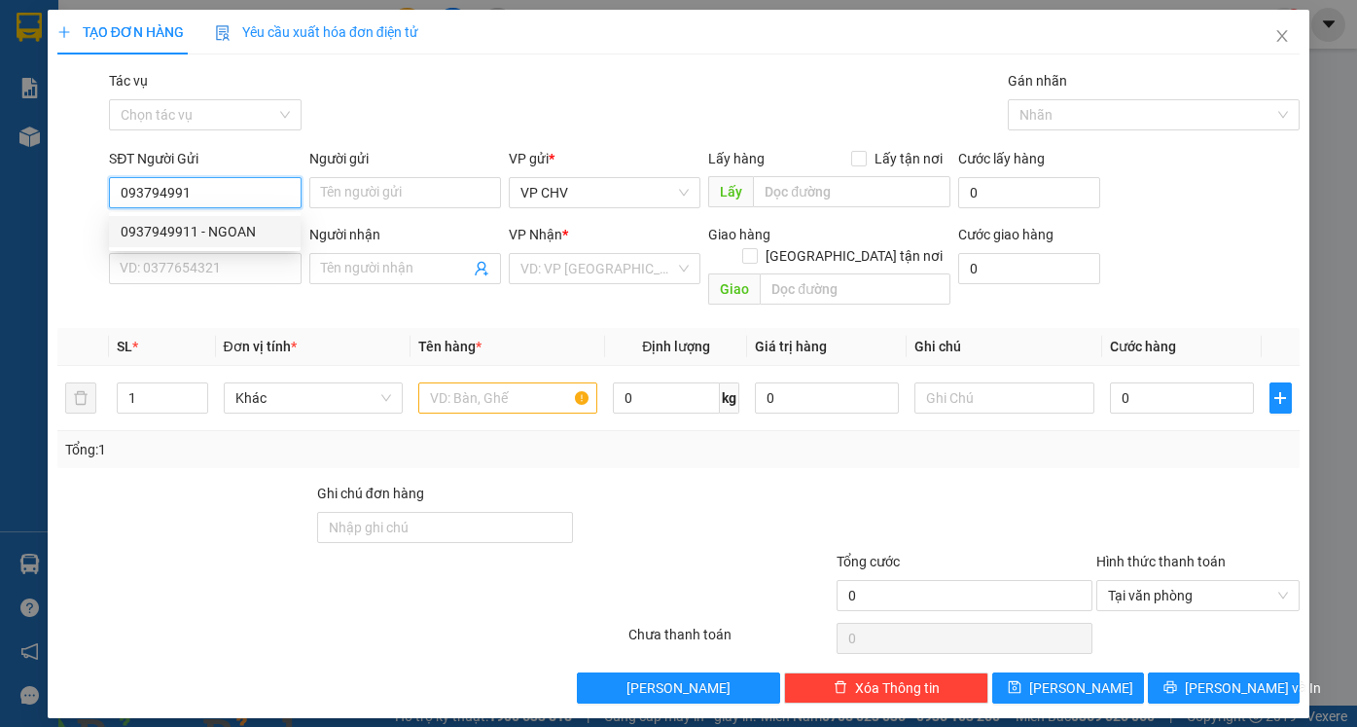
type input "VINH"
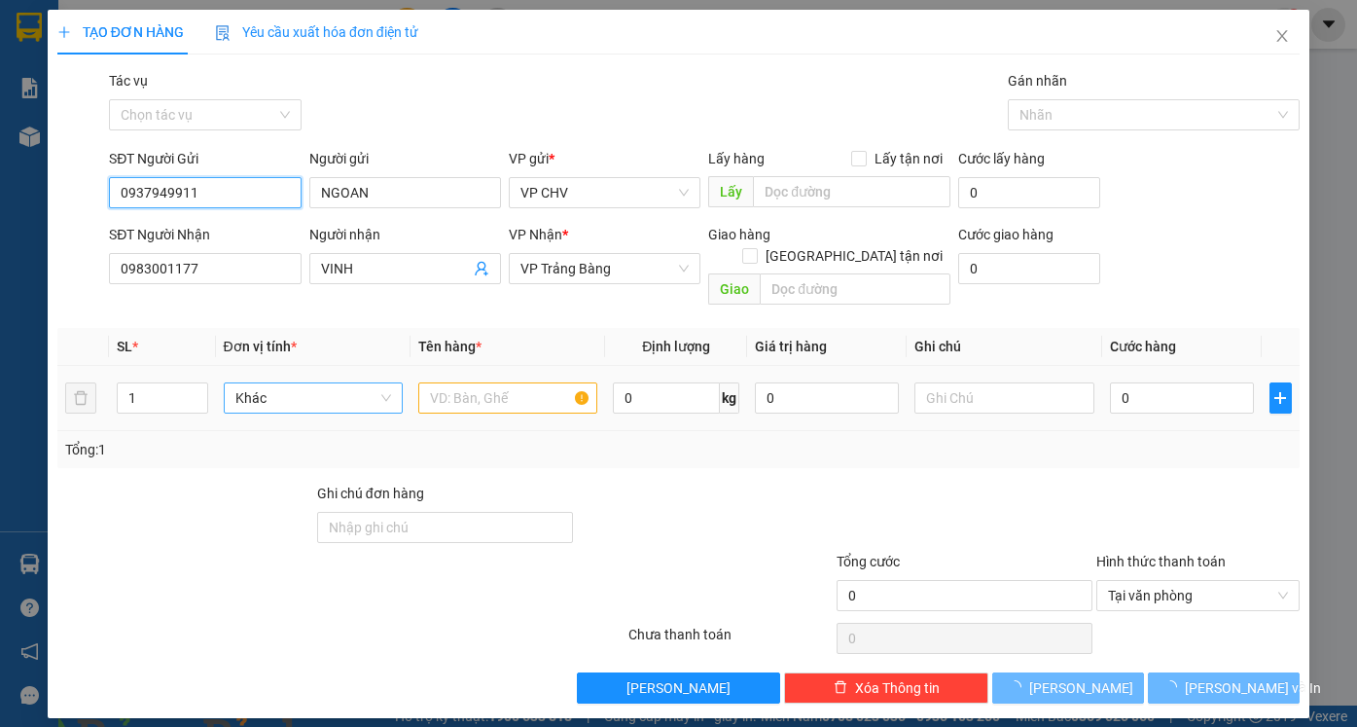
type input "20.000"
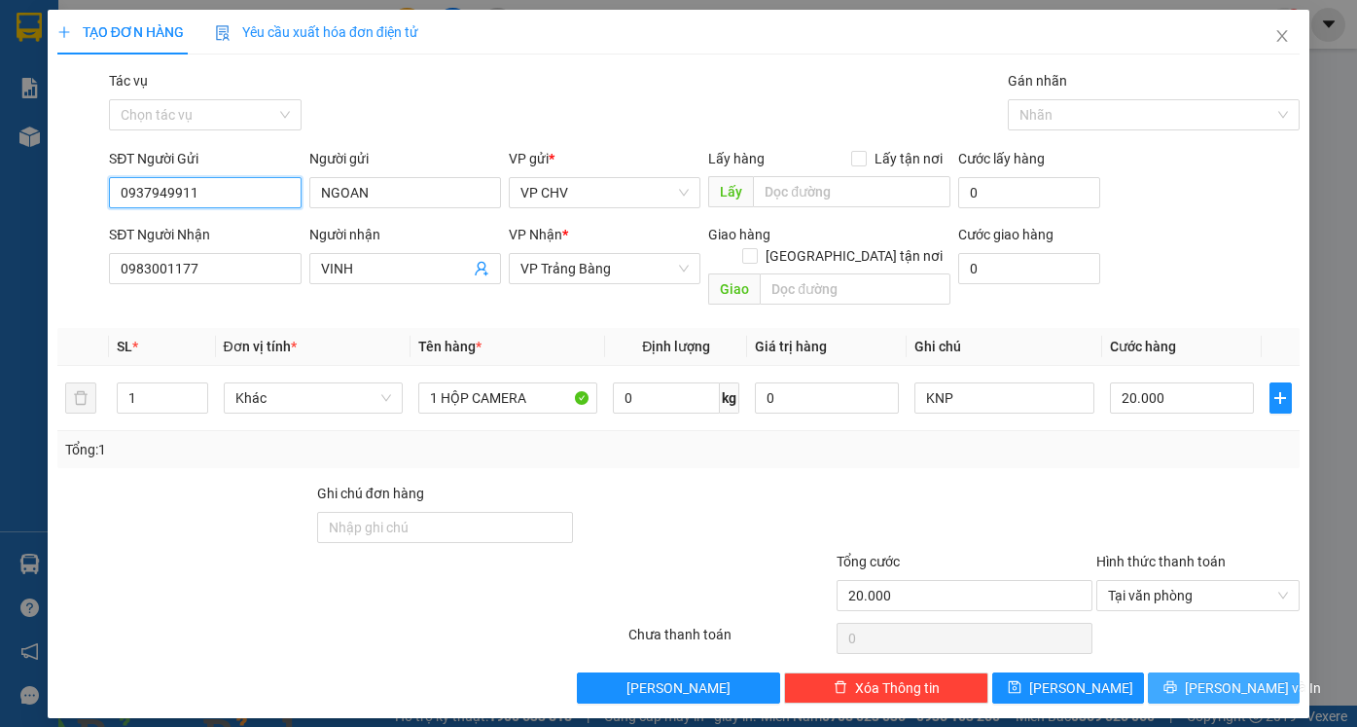
type input "0937949911"
click at [1214, 677] on span "[PERSON_NAME] và In" at bounding box center [1253, 687] width 136 height 21
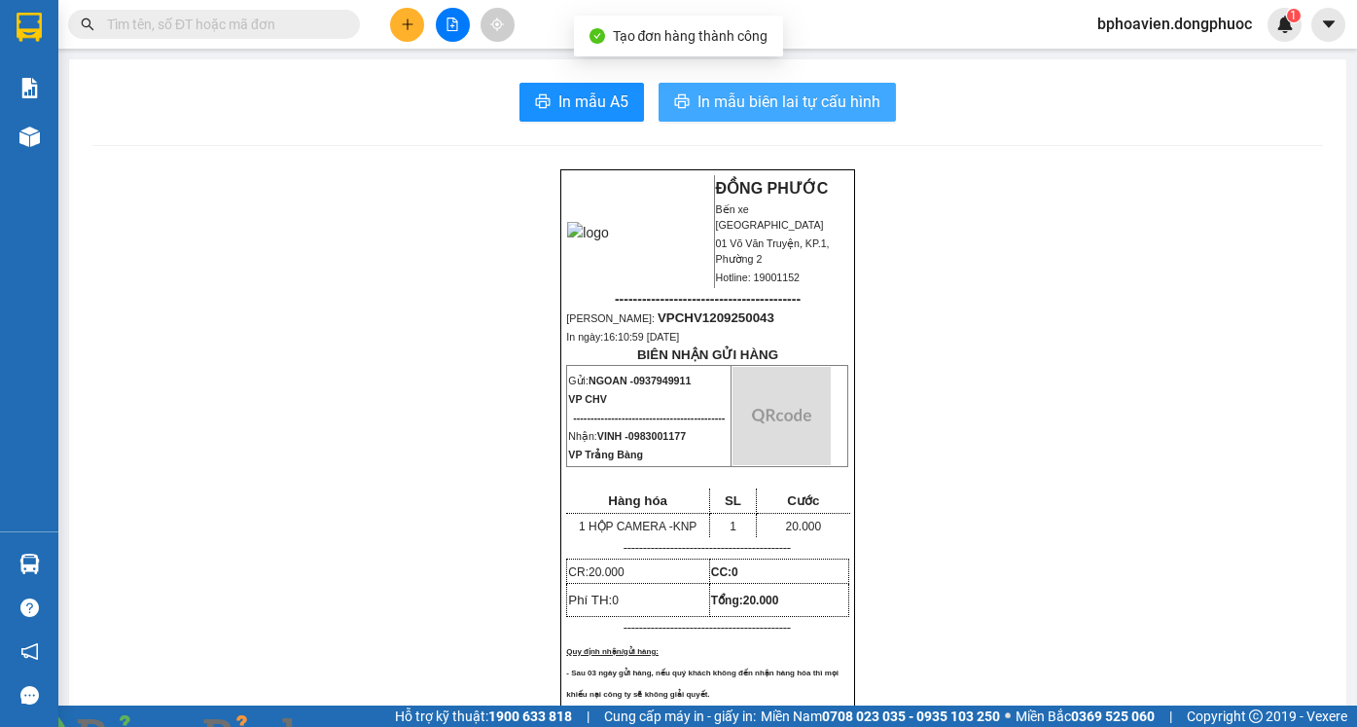
drag, startPoint x: 804, startPoint y: 100, endPoint x: 687, endPoint y: 72, distance: 121.0
click at [804, 98] on span "In mẫu biên lai tự cấu hình" at bounding box center [788, 101] width 183 height 24
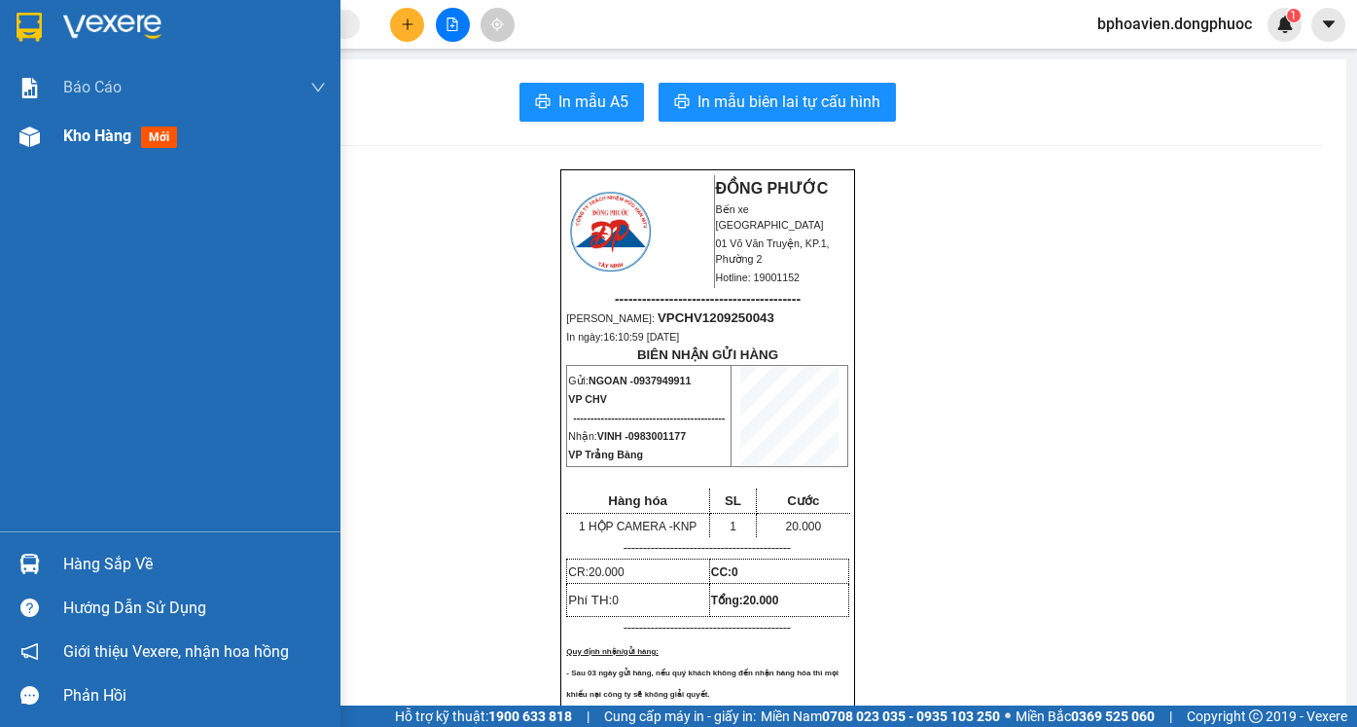
click at [101, 137] on span "Kho hàng" at bounding box center [97, 135] width 68 height 18
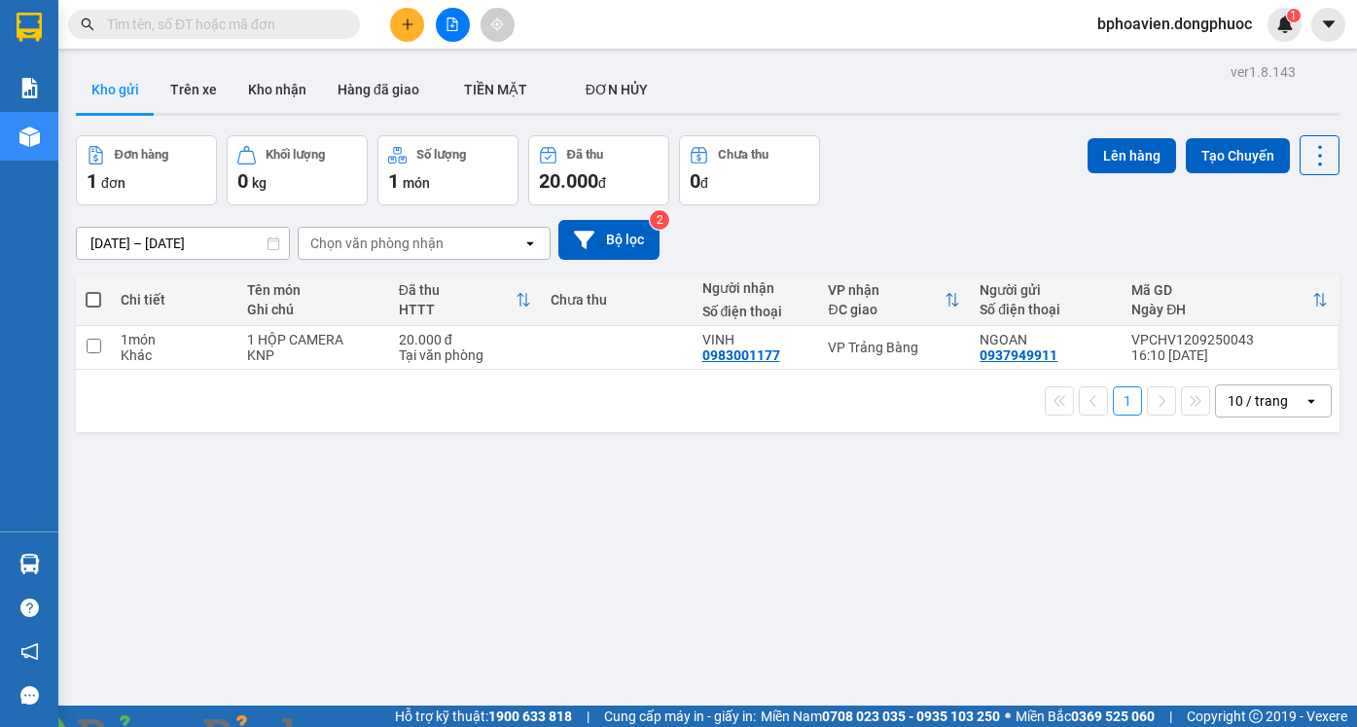
click at [657, 495] on div "ver 1.8.143 Kho gửi Trên xe Kho nhận Hàng đã giao TIỀN MẶT ĐƠN HỦY Đơn hàng 1…" at bounding box center [707, 421] width 1279 height 727
click at [281, 97] on button "Kho nhận" at bounding box center [276, 89] width 89 height 47
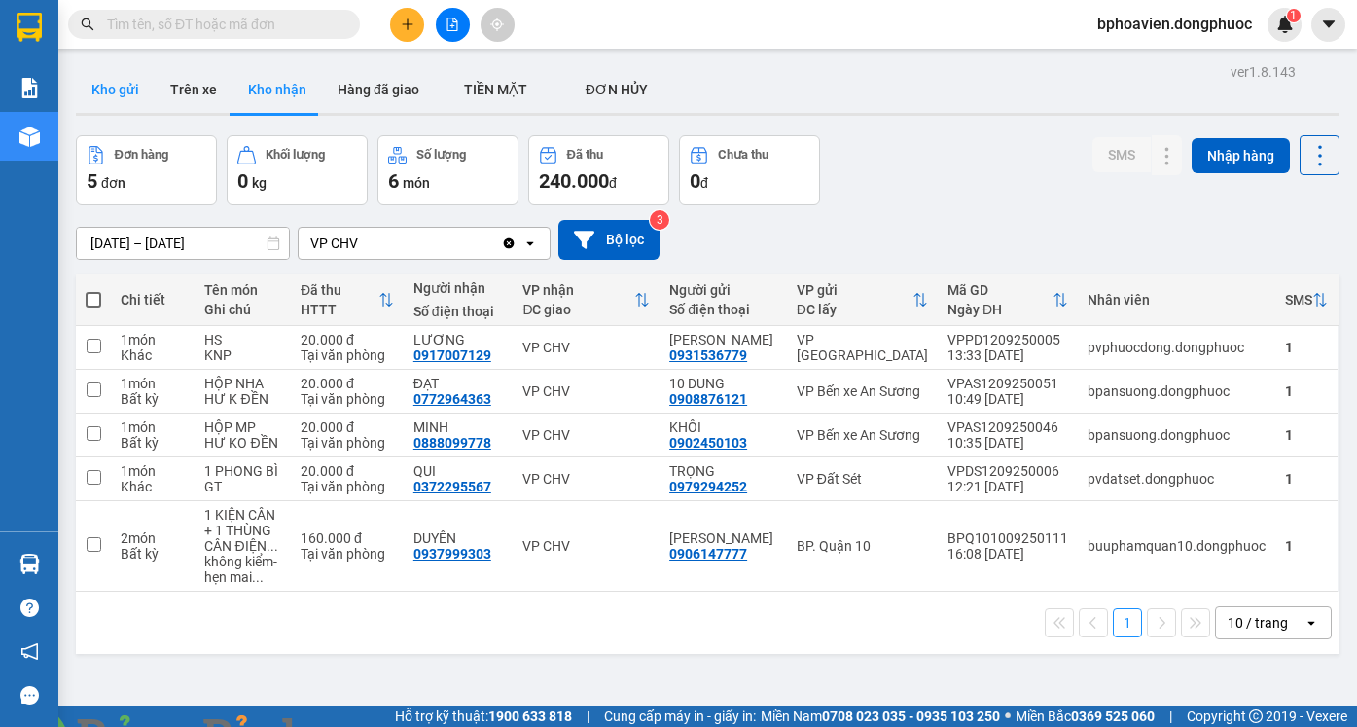
click at [117, 86] on button "Kho gửi" at bounding box center [115, 89] width 79 height 47
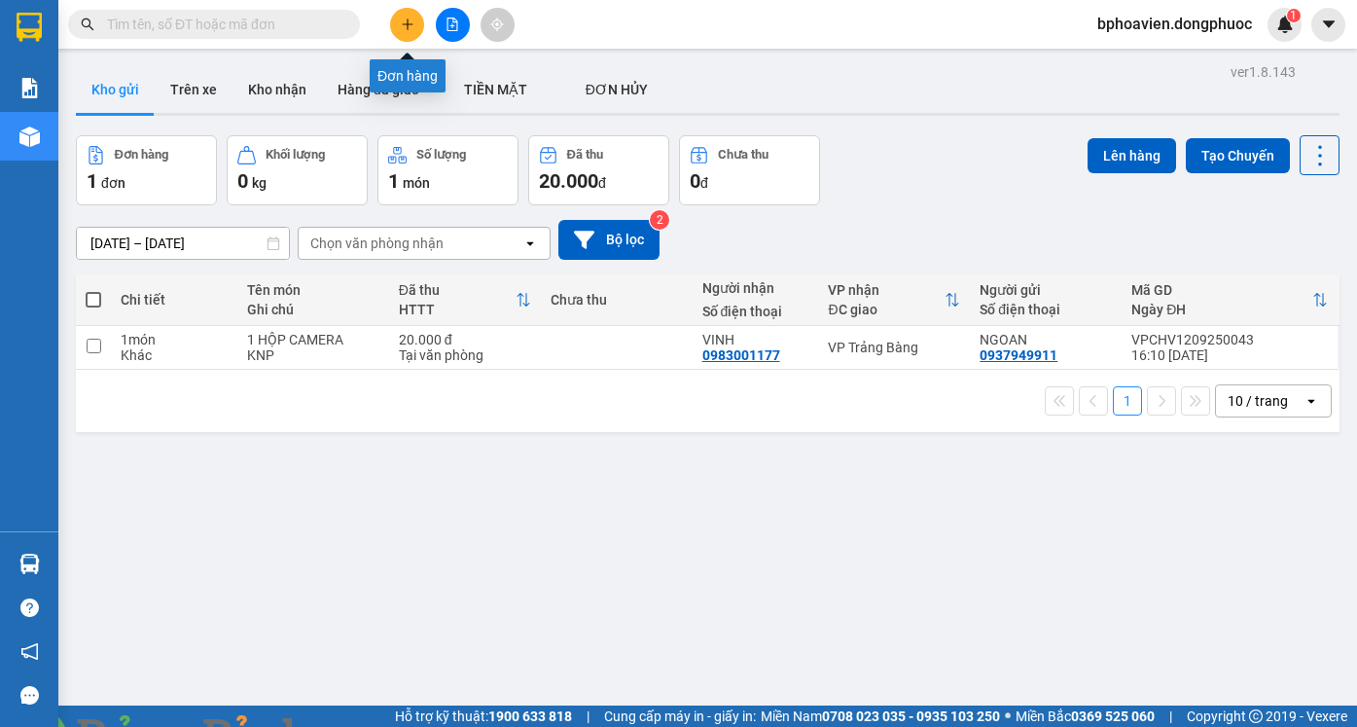
click at [398, 22] on button at bounding box center [407, 25] width 34 height 34
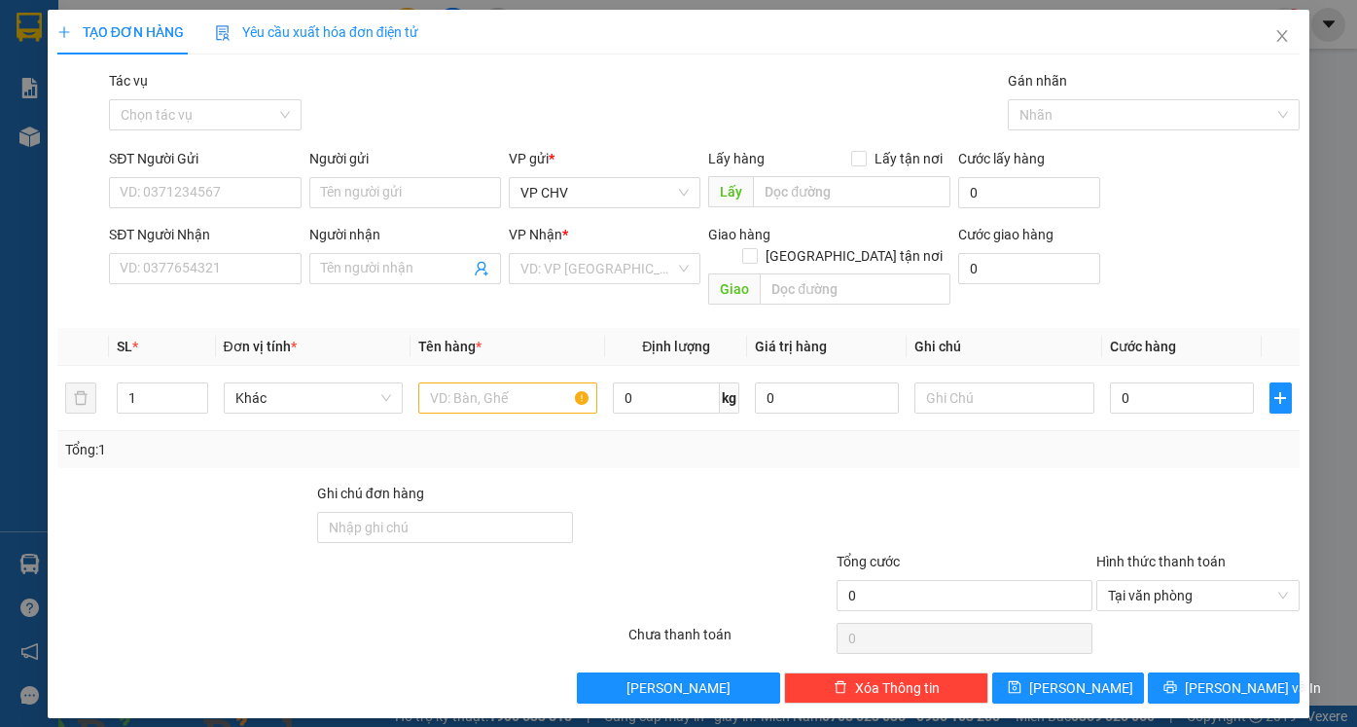
click at [231, 174] on div "SĐT Người Gửi" at bounding box center [205, 162] width 192 height 29
click at [232, 174] on div "SĐT Người Gửi" at bounding box center [205, 162] width 192 height 29
click at [231, 189] on input "SĐT Người Gửi" at bounding box center [205, 192] width 192 height 31
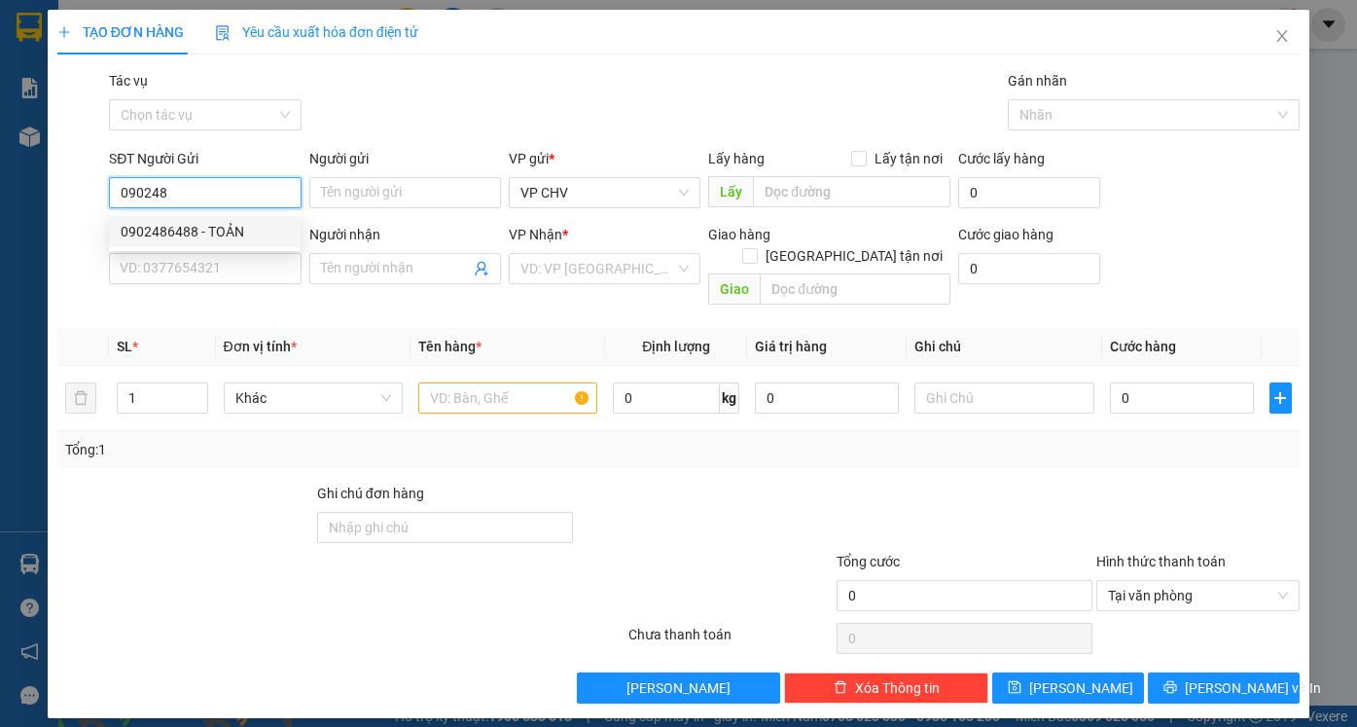
click at [229, 231] on div "0902486488 - TOẢN" at bounding box center [205, 231] width 168 height 21
type input "0902486488"
type input "TOẢN"
type input "0908732252"
type input "LOAN"
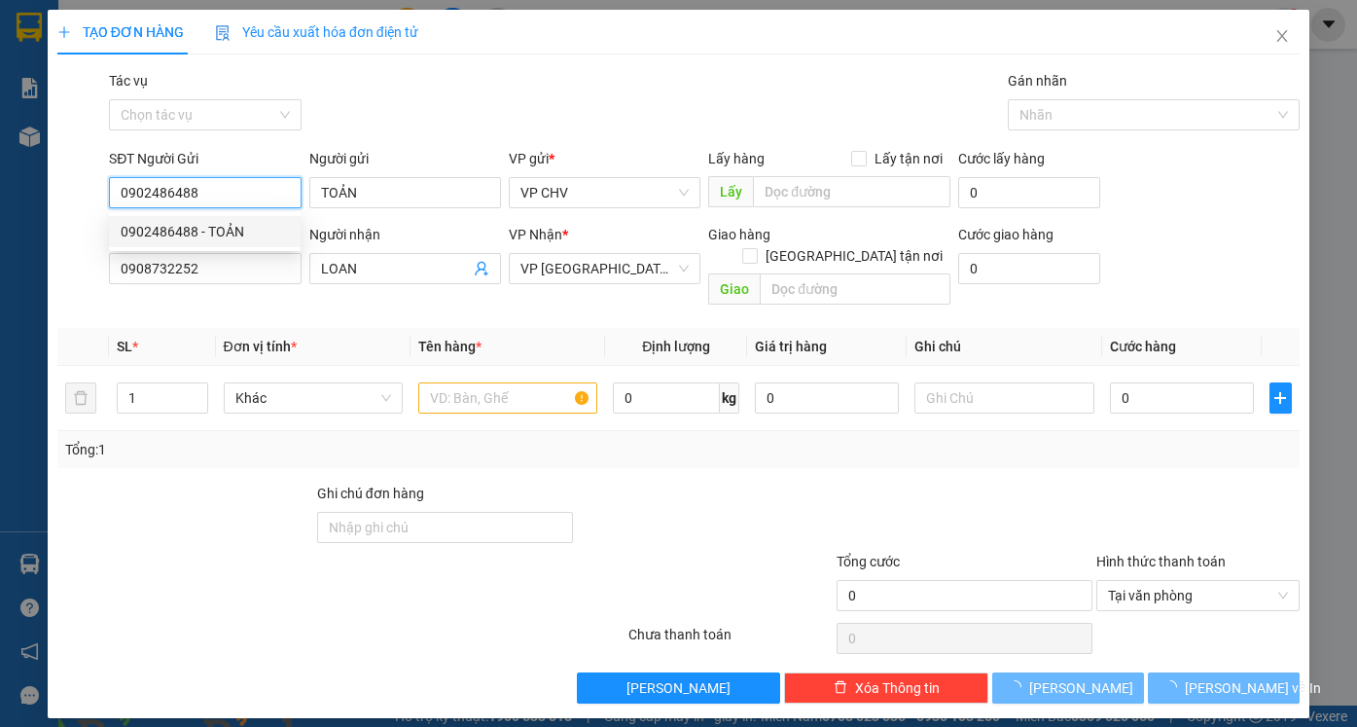
type input "20.000"
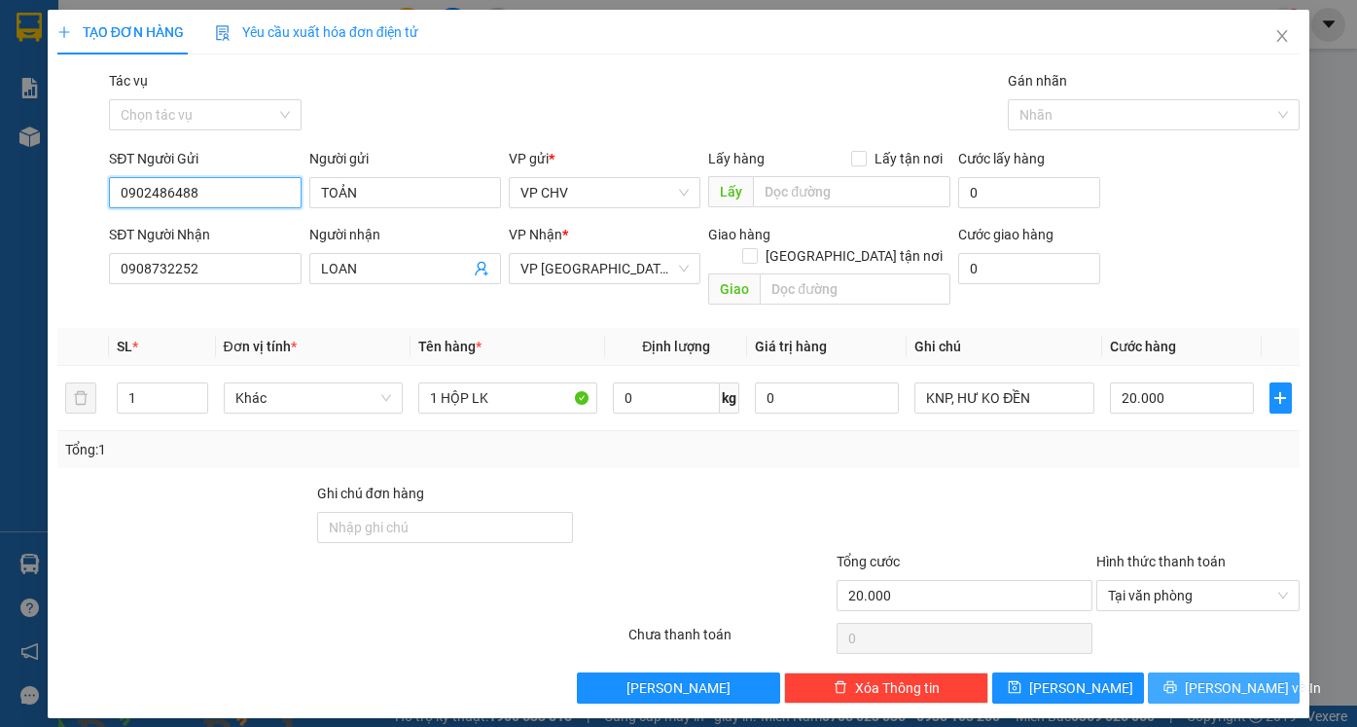
type input "0902486488"
click at [1260, 677] on span "[PERSON_NAME] và In" at bounding box center [1253, 687] width 136 height 21
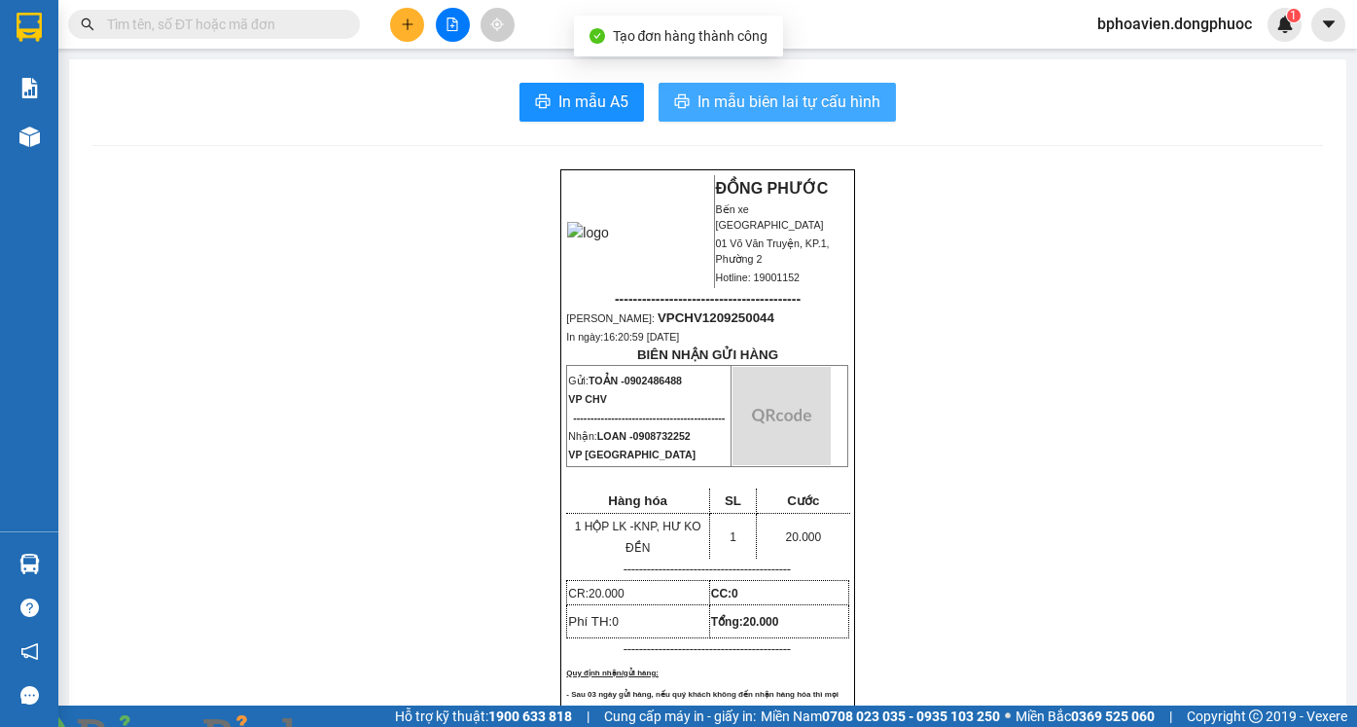
click at [736, 95] on span "In mẫu biên lai tự cấu hình" at bounding box center [788, 101] width 183 height 24
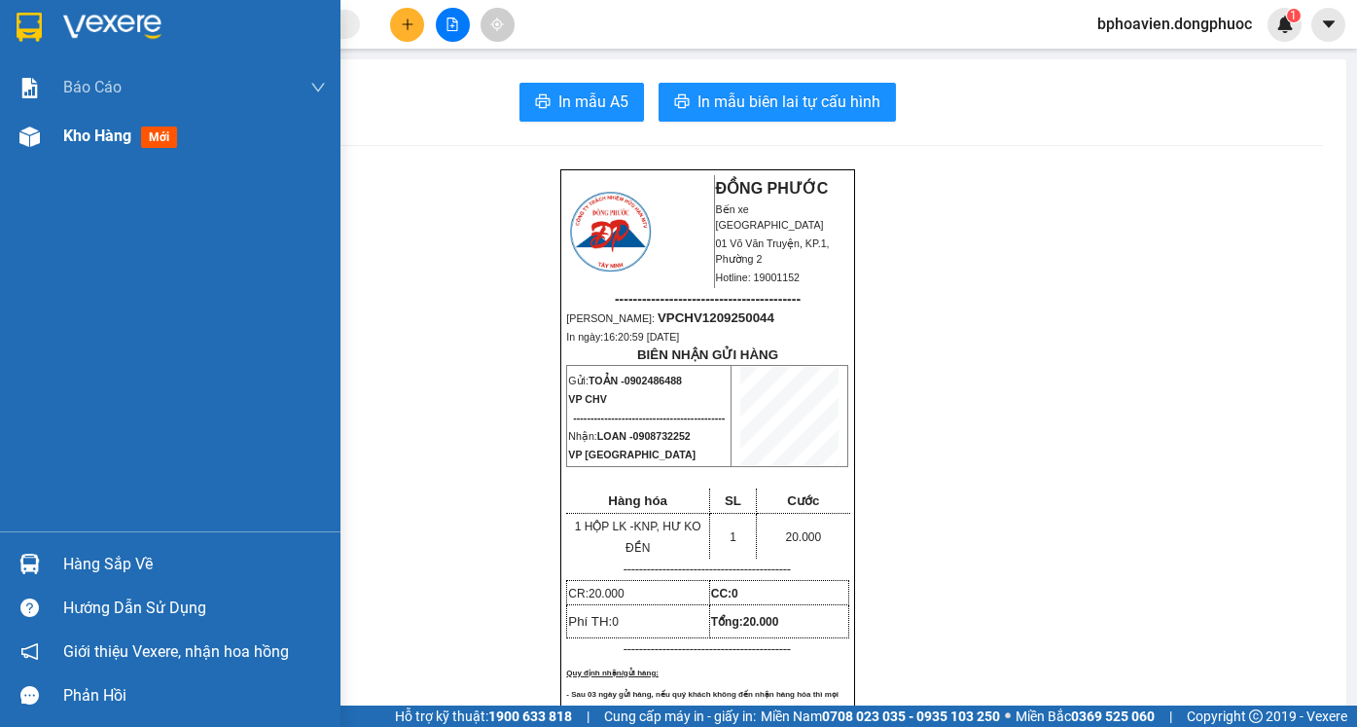
click at [79, 140] on span "Kho hàng" at bounding box center [97, 135] width 68 height 18
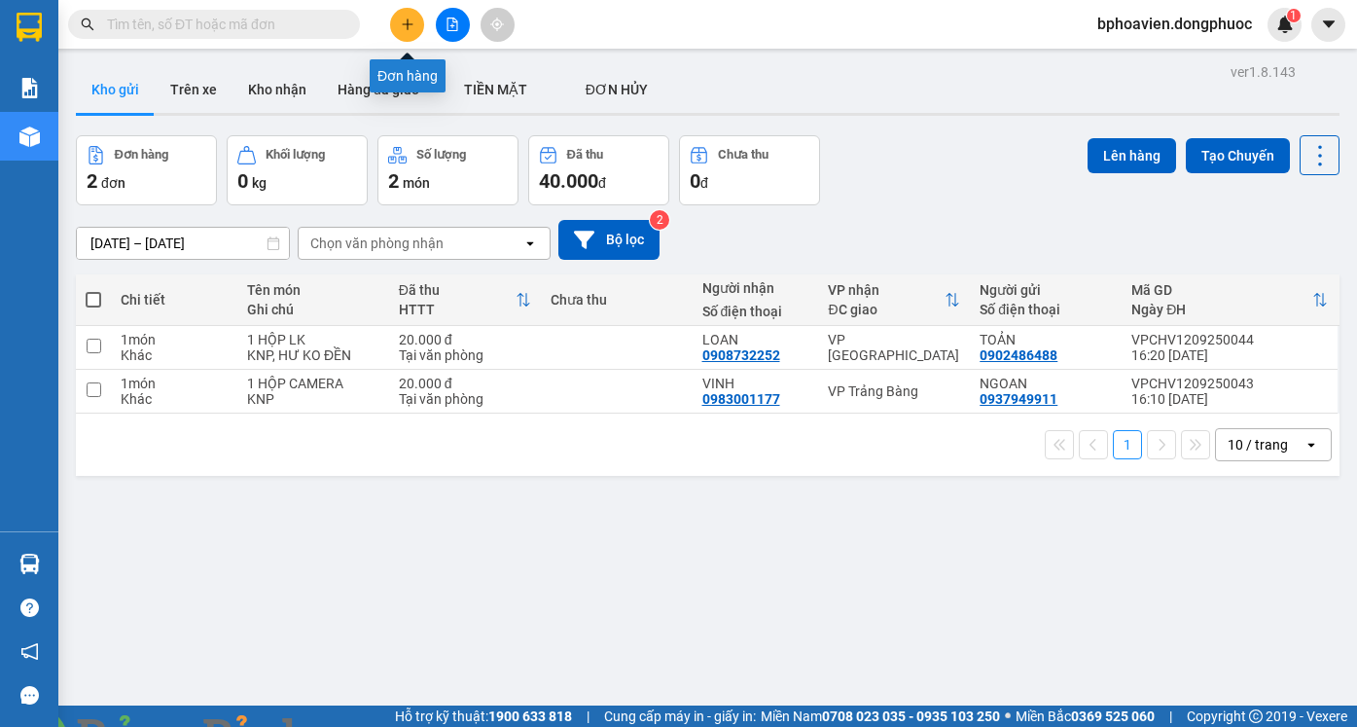
click at [406, 23] on icon "plus" at bounding box center [408, 25] width 14 height 14
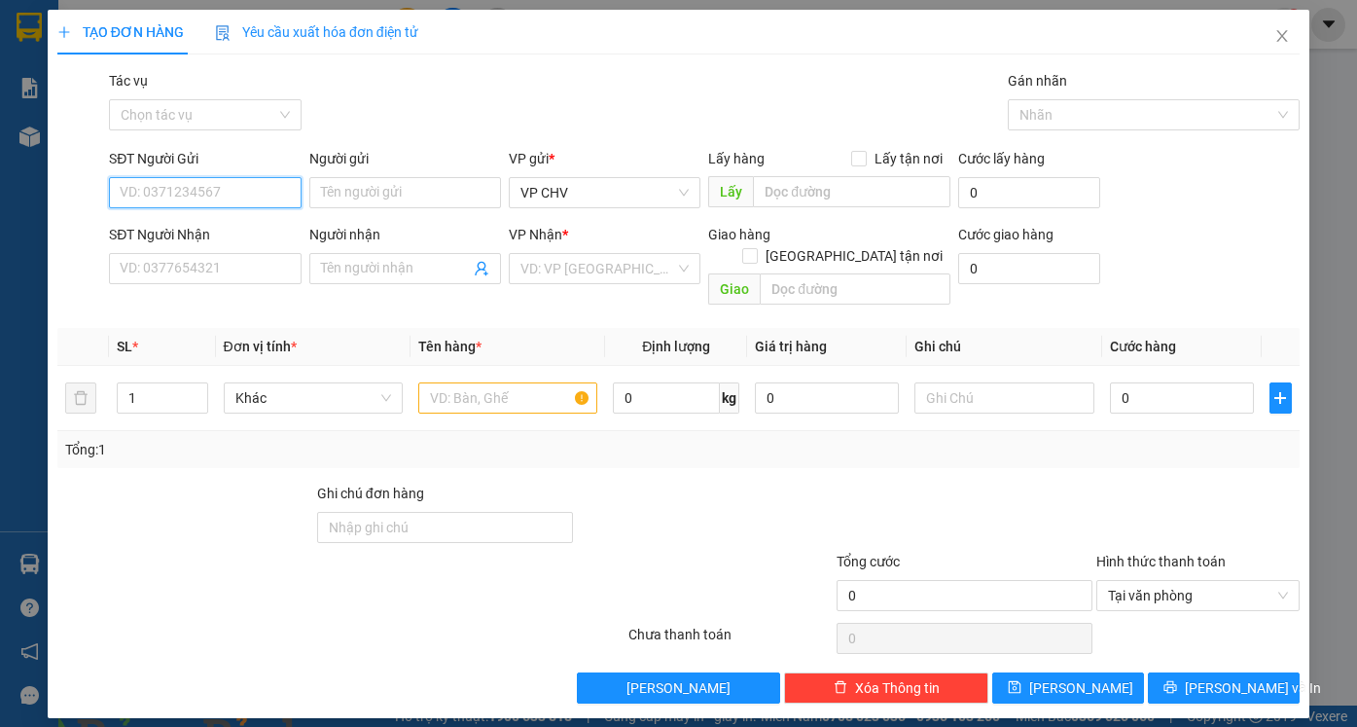
click at [233, 197] on input "SĐT Người Gửi" at bounding box center [205, 192] width 192 height 31
click at [222, 190] on input "SĐT Người Gửi" at bounding box center [205, 192] width 192 height 31
click at [221, 195] on input "SĐT Người Gửi" at bounding box center [205, 192] width 192 height 31
type input "0965817377"
click at [250, 231] on div "0965817377 - NAM" at bounding box center [205, 231] width 168 height 21
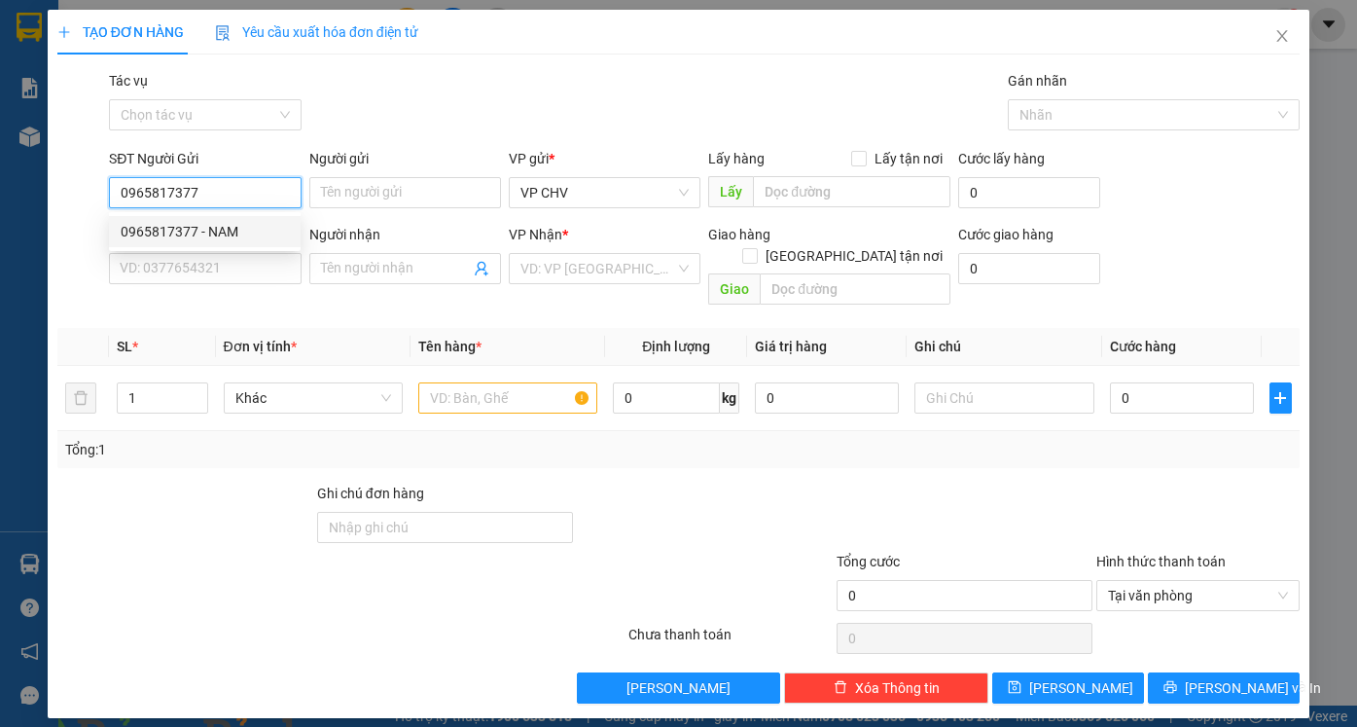
type input "NAM"
type input "0786528856"
type input "SÂM"
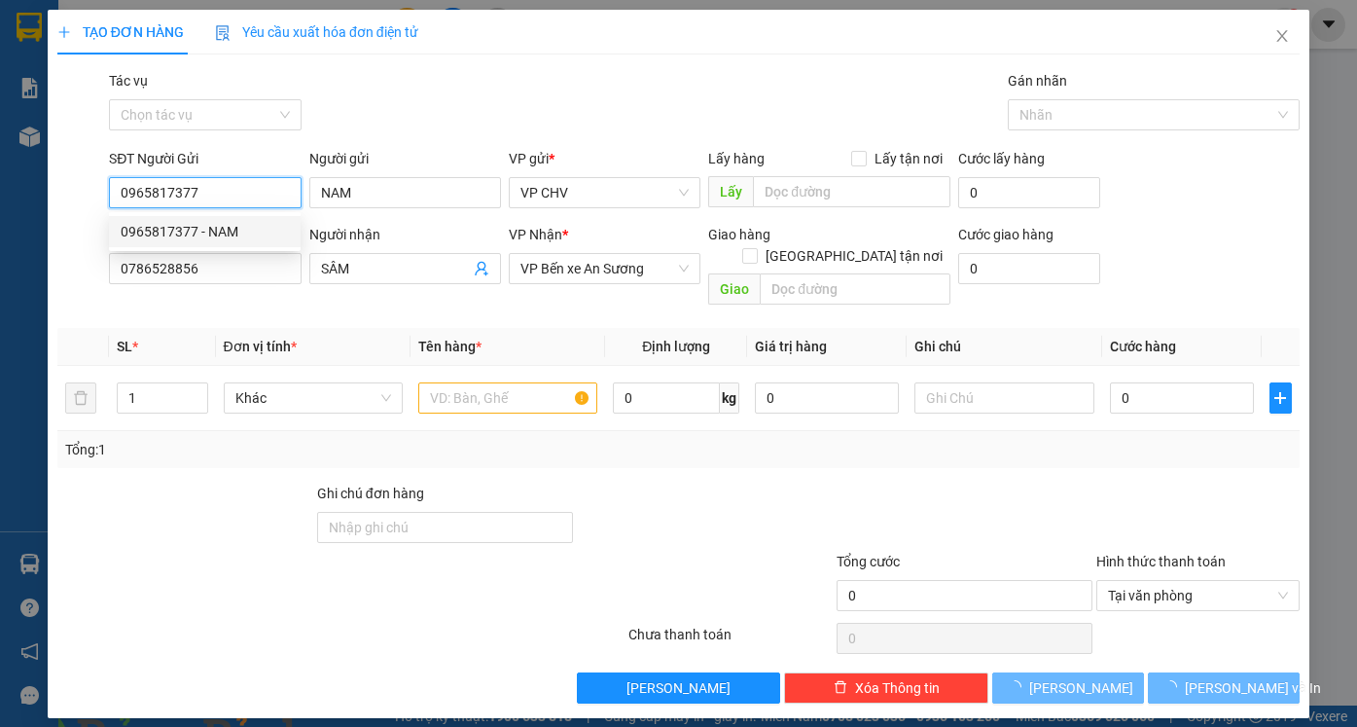
type input "25.000"
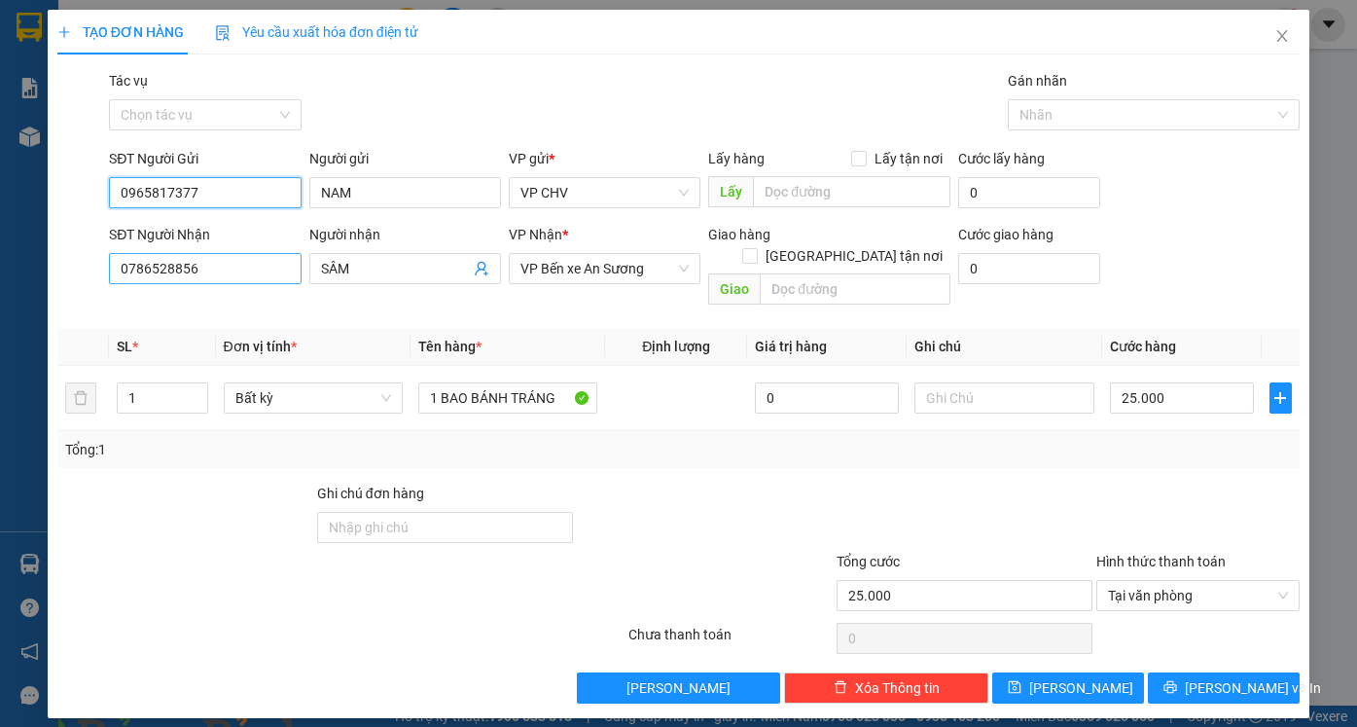
type input "0965817377"
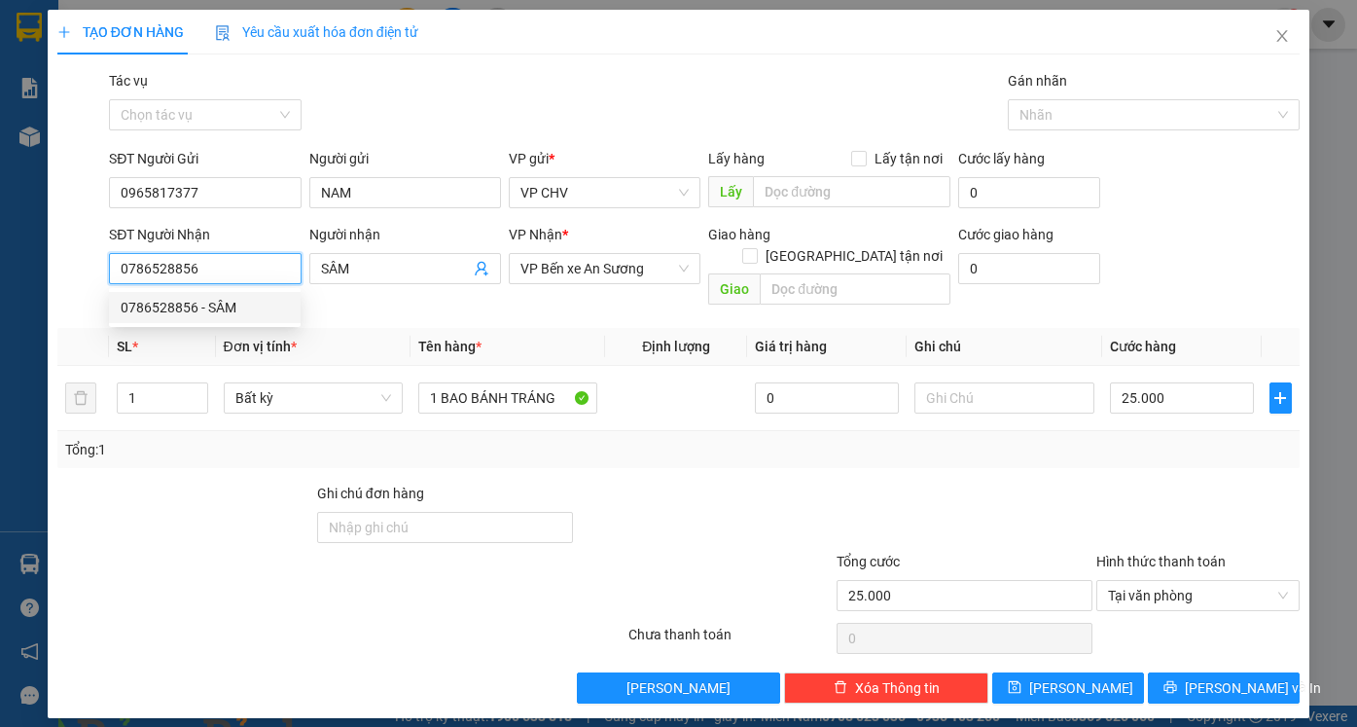
click at [252, 266] on input "0786528856" at bounding box center [205, 268] width 192 height 31
click at [588, 494] on div at bounding box center [705, 516] width 260 height 68
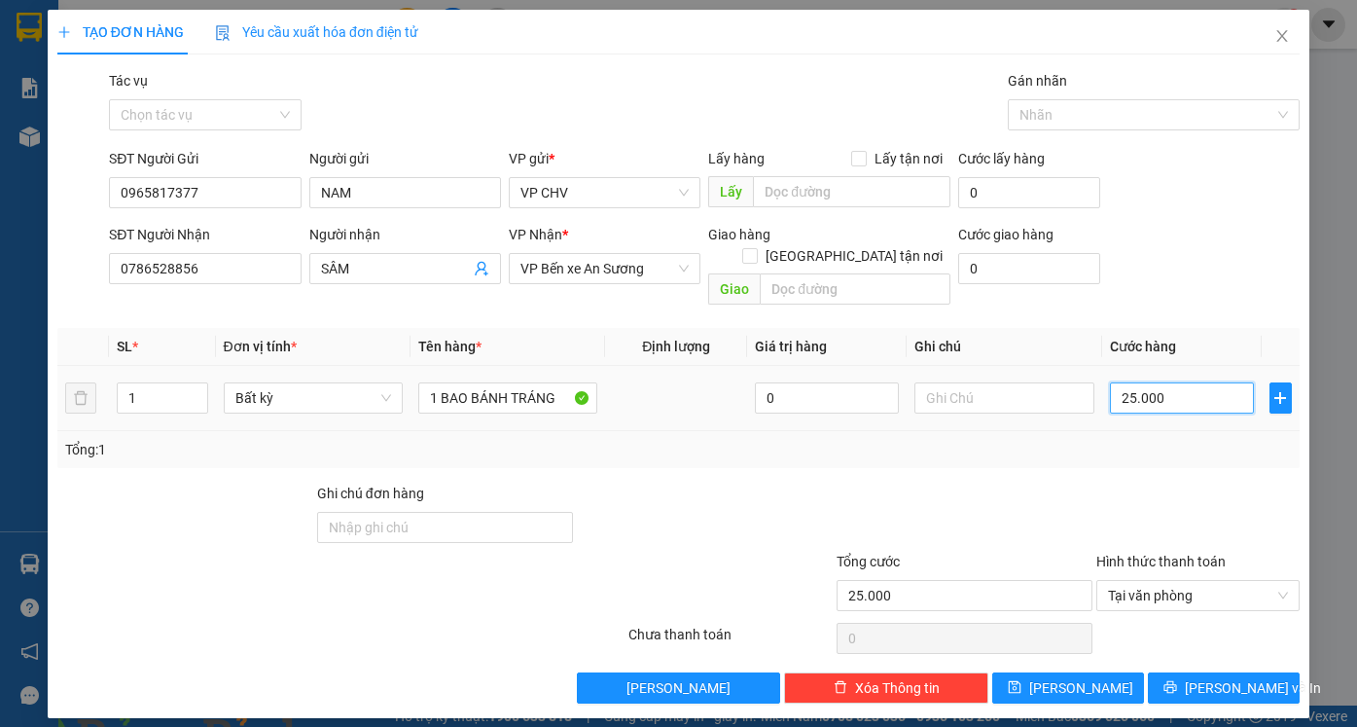
click at [1177, 386] on input "25.000" at bounding box center [1182, 397] width 144 height 31
type input "4"
type input "40"
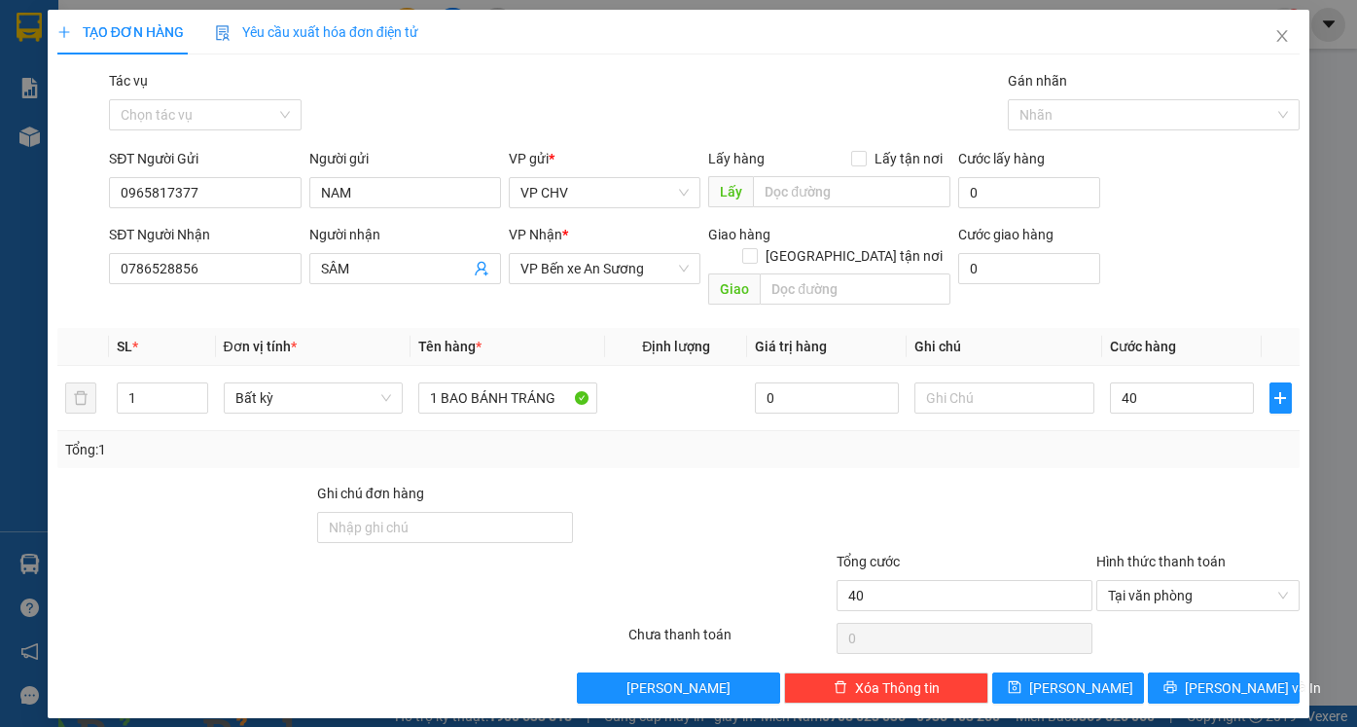
type input "40.000"
click at [1159, 482] on div at bounding box center [1198, 516] width 208 height 68
click at [1250, 677] on button "[PERSON_NAME] và In" at bounding box center [1224, 687] width 152 height 31
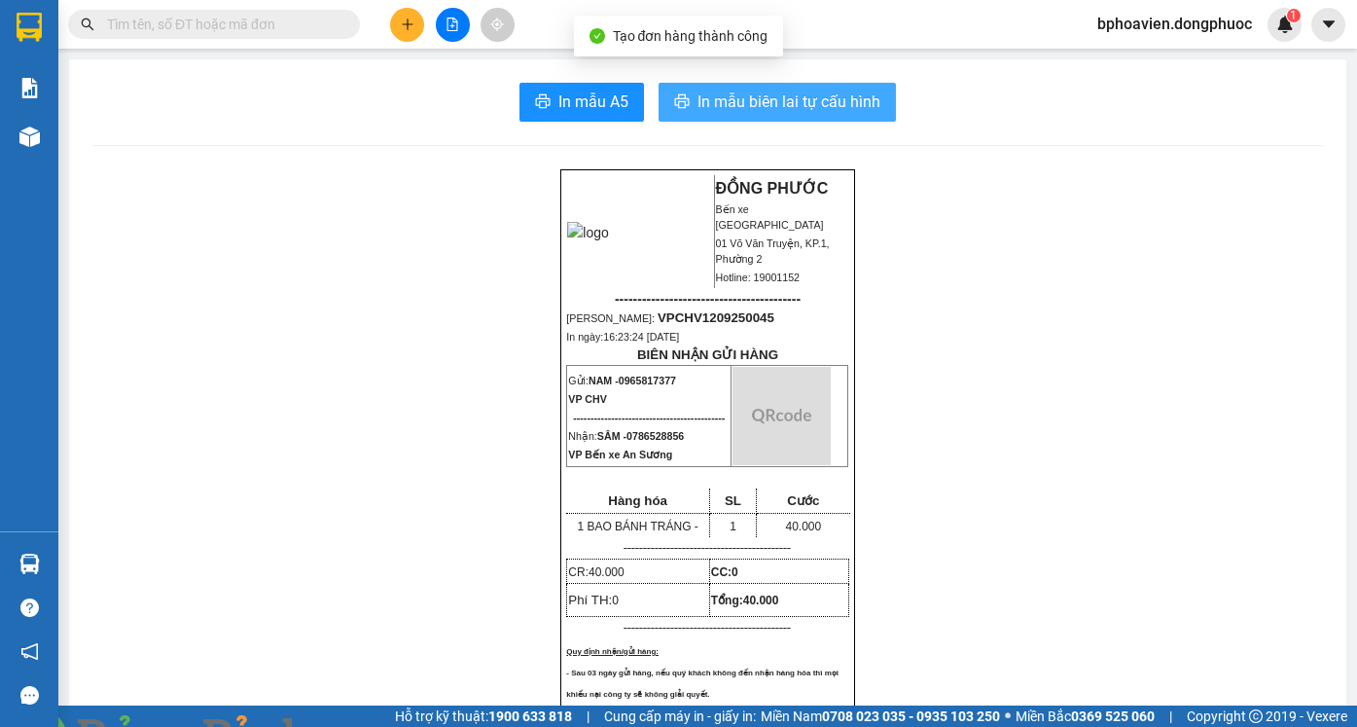
click at [740, 98] on span "In mẫu biên lai tự cấu hình" at bounding box center [788, 101] width 183 height 24
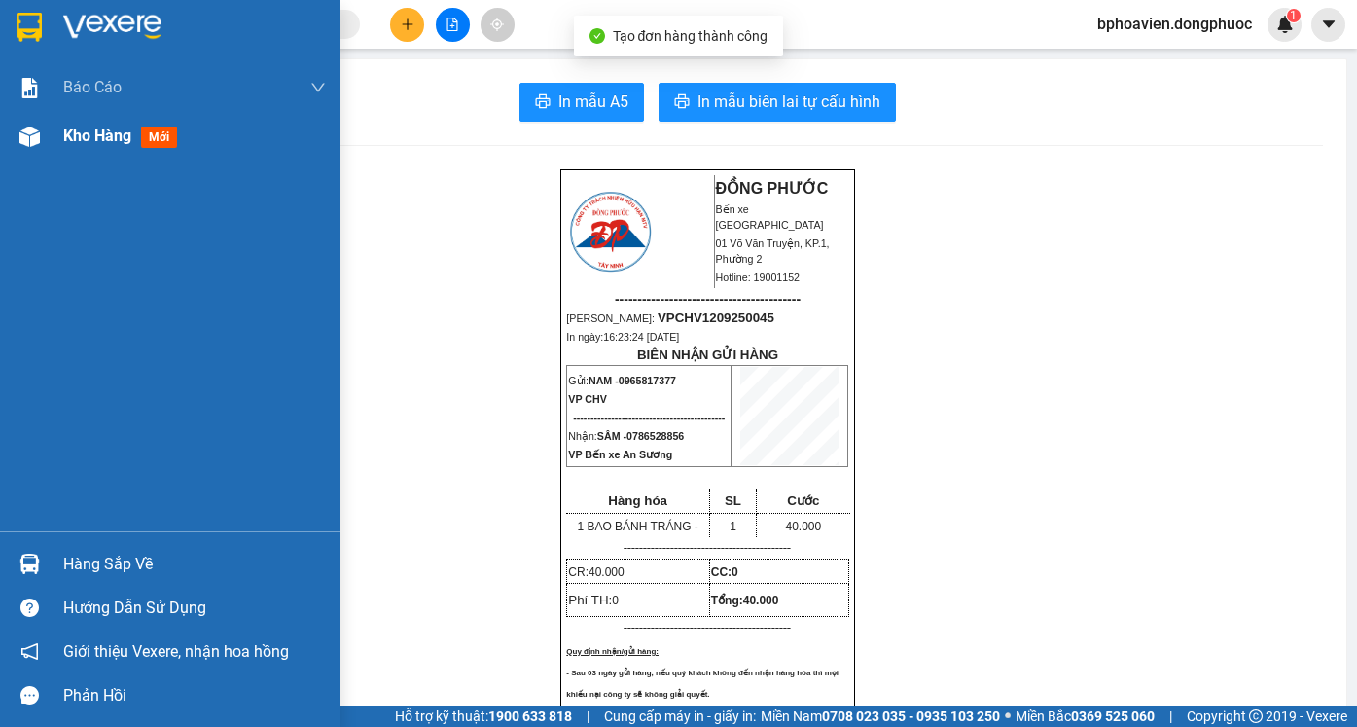
click at [92, 140] on span "Kho hàng" at bounding box center [97, 135] width 68 height 18
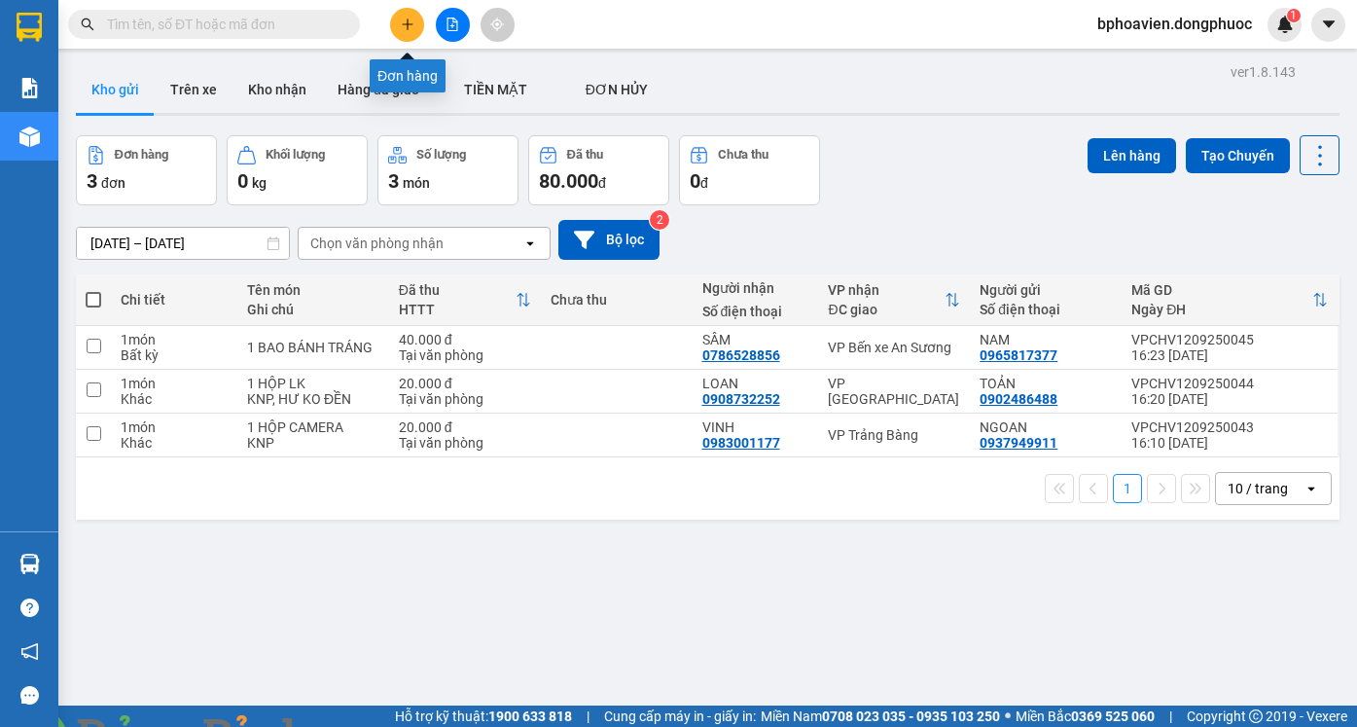
click at [409, 26] on icon "plus" at bounding box center [408, 25] width 14 height 14
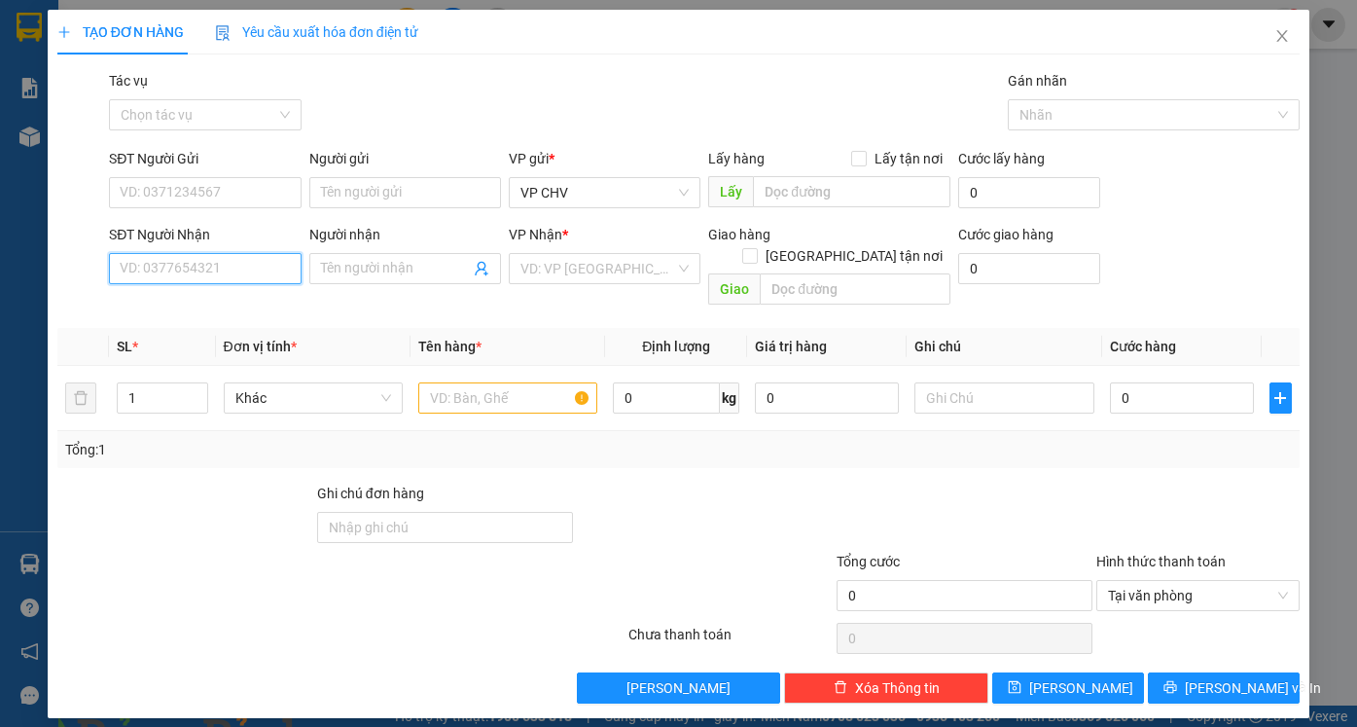
click at [182, 271] on input "SĐT Người Nhận" at bounding box center [205, 268] width 192 height 31
click at [183, 313] on div "0977565033 - TÝ" at bounding box center [205, 307] width 168 height 21
type input "0977565033"
type input "TÝ"
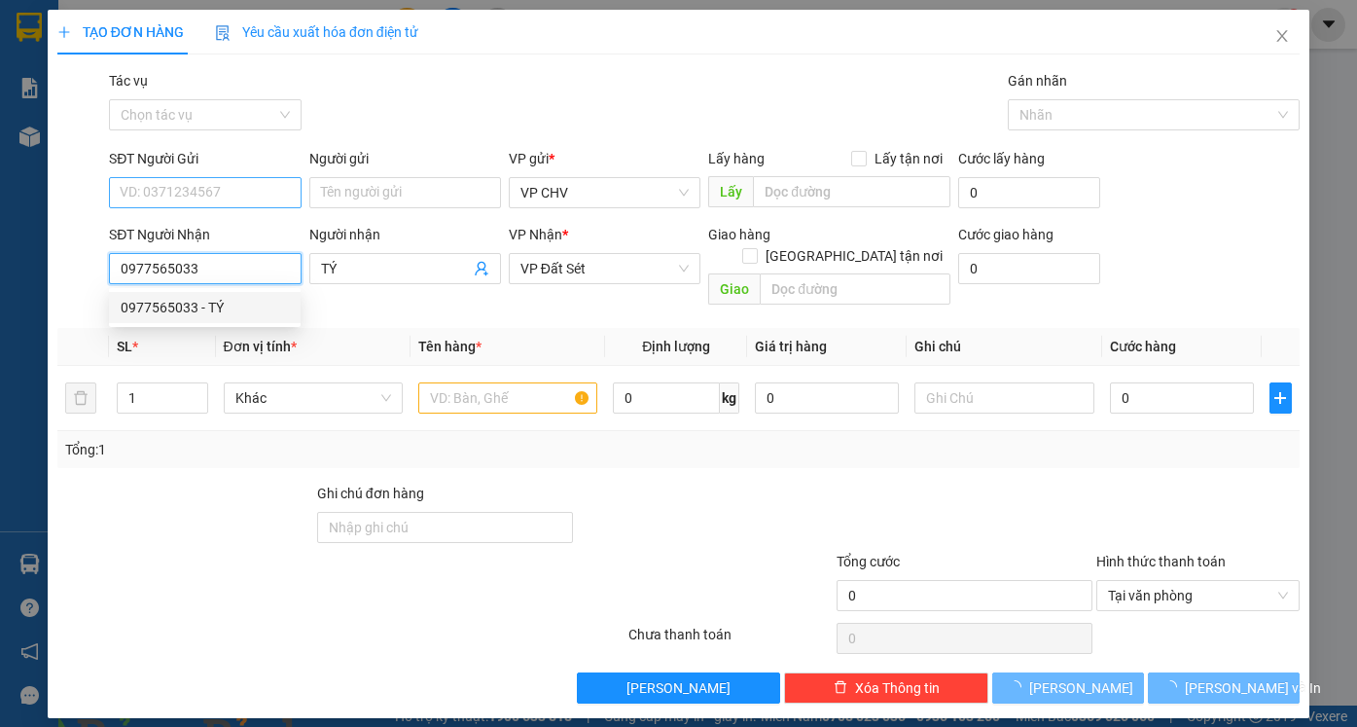
type input "20.000"
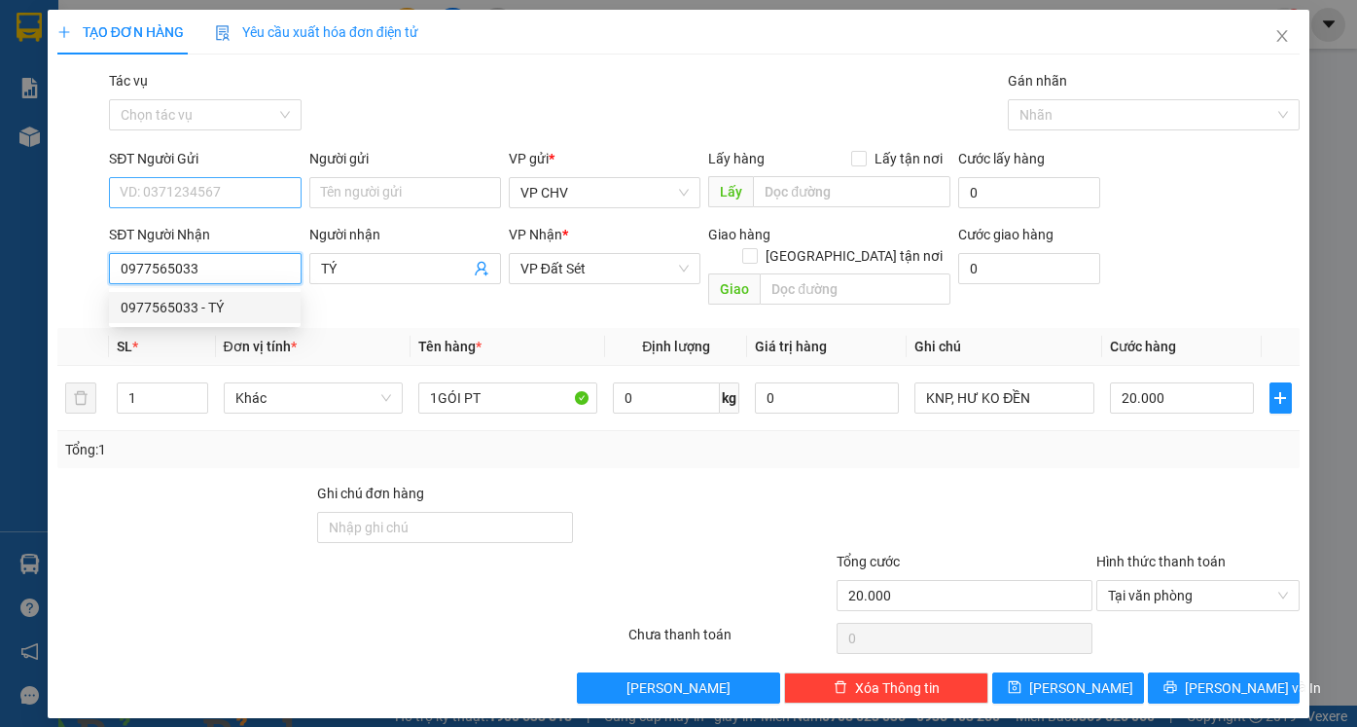
type input "0977565033"
click at [217, 184] on input "SĐT Người Gửi" at bounding box center [205, 192] width 192 height 31
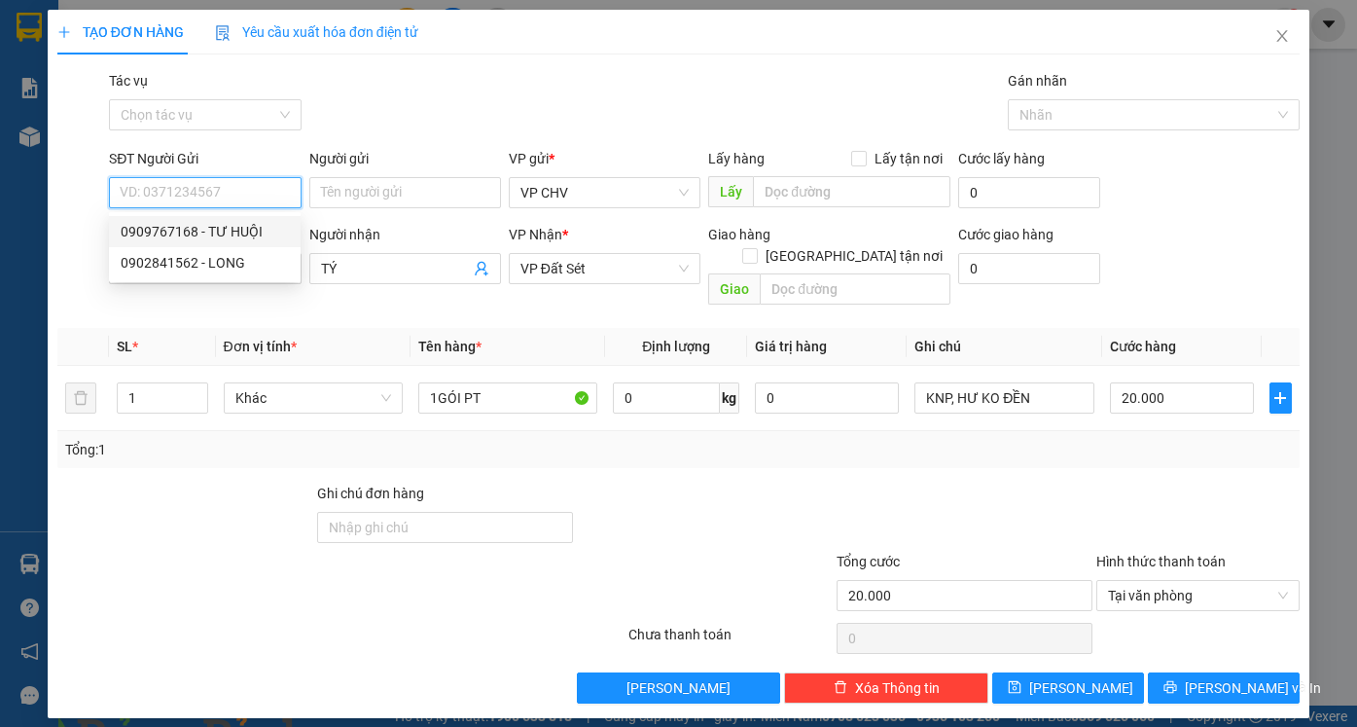
drag, startPoint x: 223, startPoint y: 239, endPoint x: 242, endPoint y: 235, distance: 19.8
click at [228, 238] on div "0909767168 - TƯ HUỘI" at bounding box center [205, 231] width 168 height 21
type input "0909767168"
type input "TƯ HUỘI"
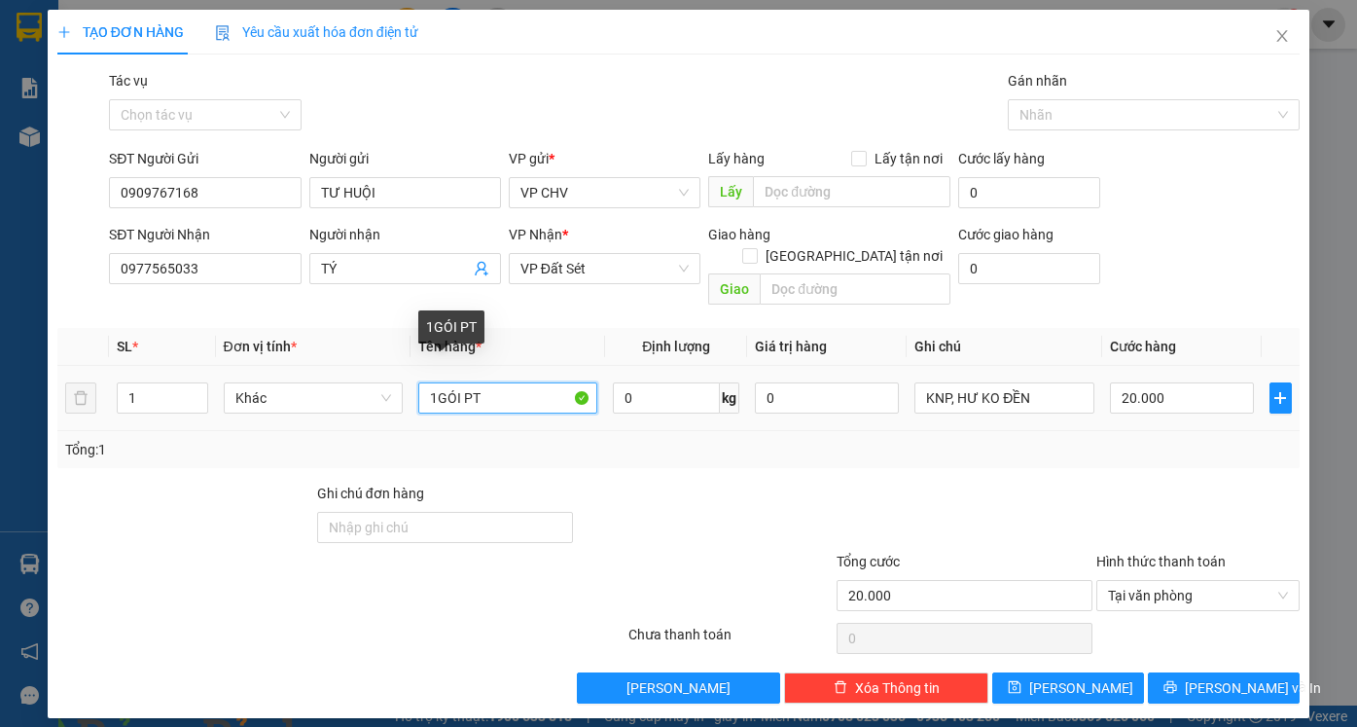
drag, startPoint x: 458, startPoint y: 379, endPoint x: 558, endPoint y: 379, distance: 100.2
click at [558, 382] on input "1GÓI PT" at bounding box center [507, 397] width 179 height 31
type input "1 THÙNG PT"
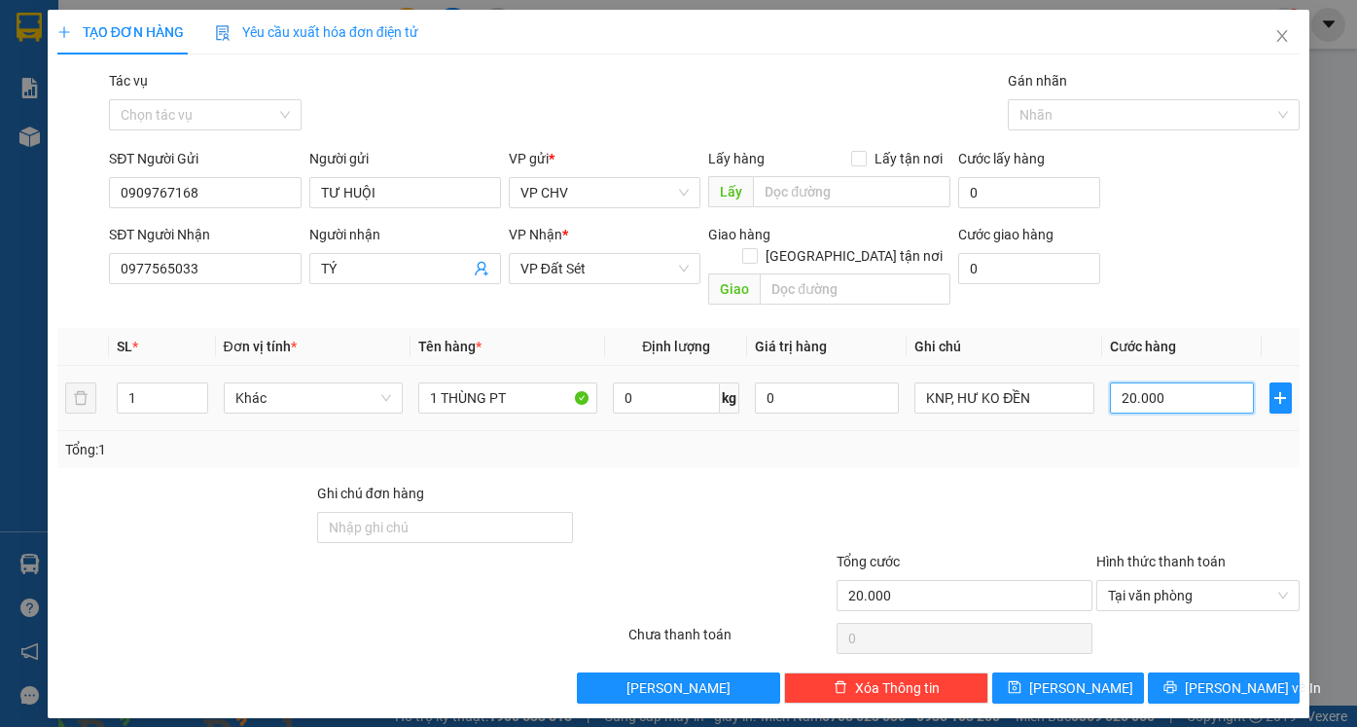
click at [1175, 382] on input "20.000" at bounding box center [1182, 397] width 144 height 31
type input "3"
type input "30"
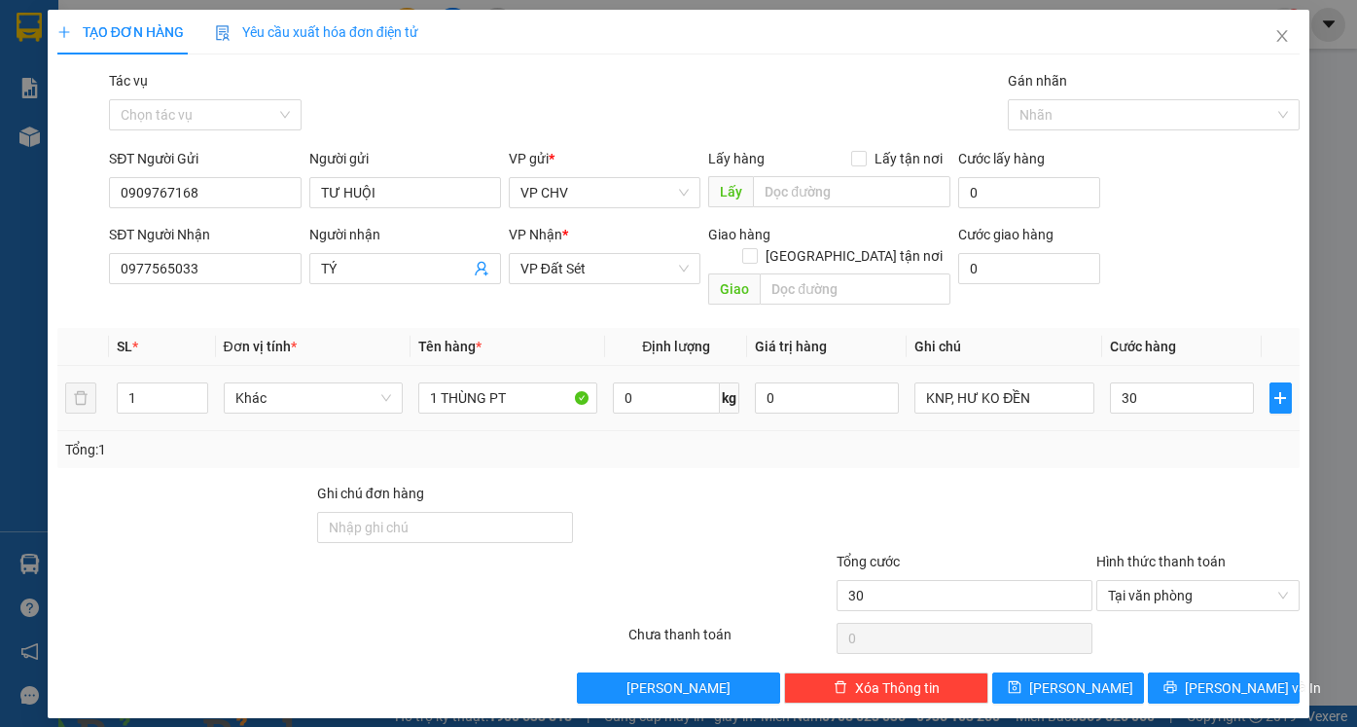
type input "30.000"
drag, startPoint x: 1183, startPoint y: 465, endPoint x: 1209, endPoint y: 512, distance: 53.6
click at [1183, 482] on div at bounding box center [1198, 516] width 208 height 68
click at [1219, 677] on span "[PERSON_NAME] và In" at bounding box center [1253, 687] width 136 height 21
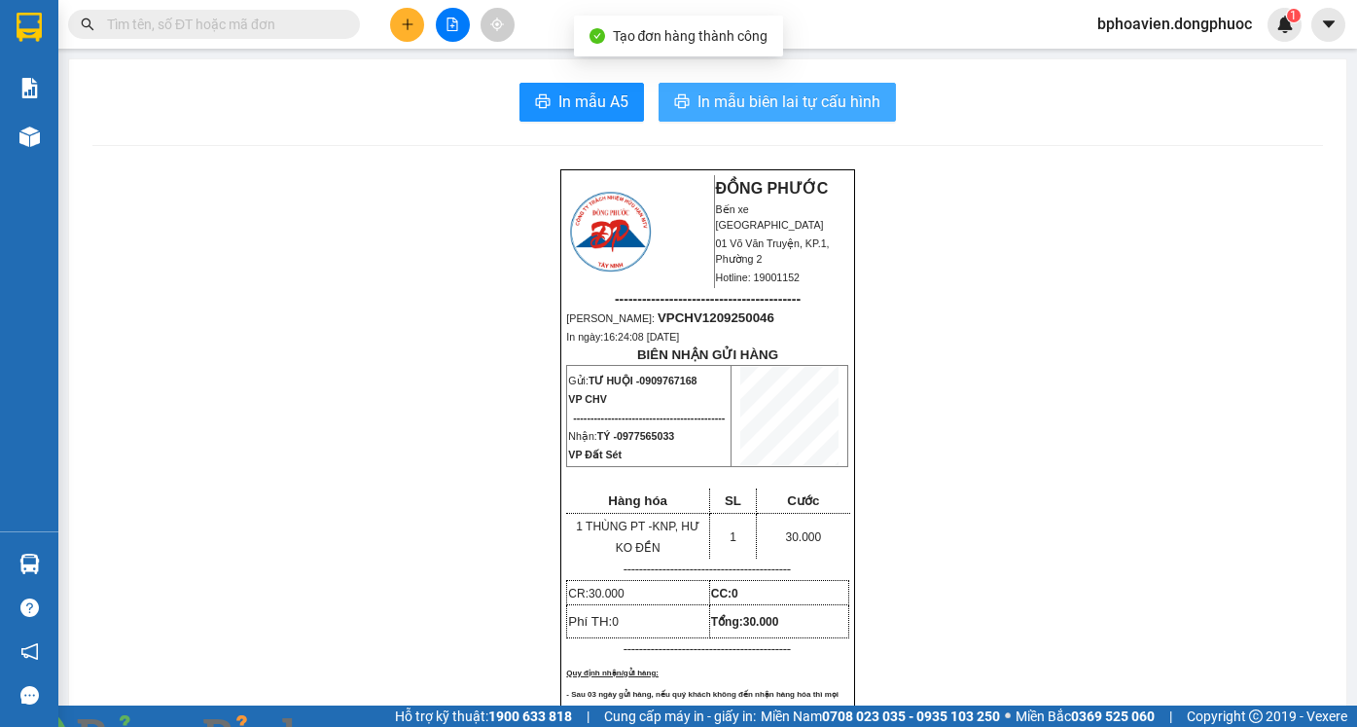
click at [731, 98] on span "In mẫu biên lai tự cấu hình" at bounding box center [788, 101] width 183 height 24
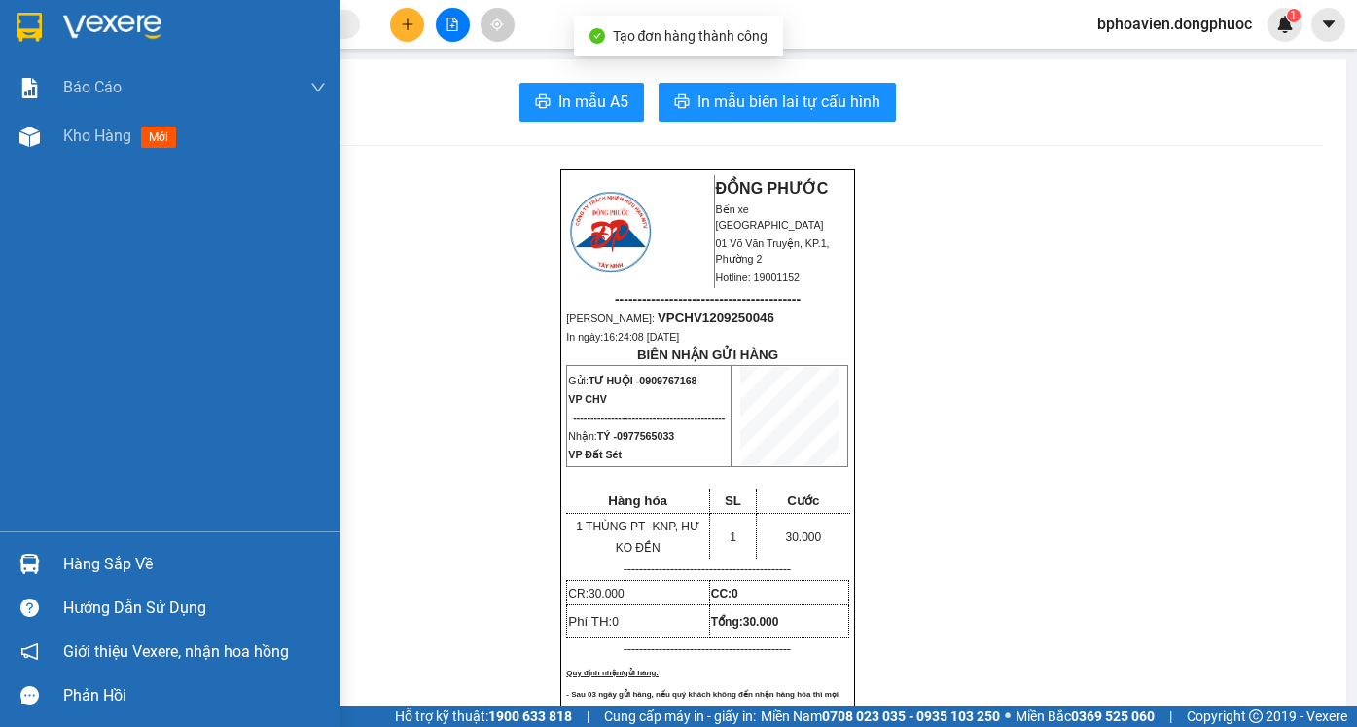
click at [76, 136] on span "Kho hàng" at bounding box center [97, 135] width 68 height 18
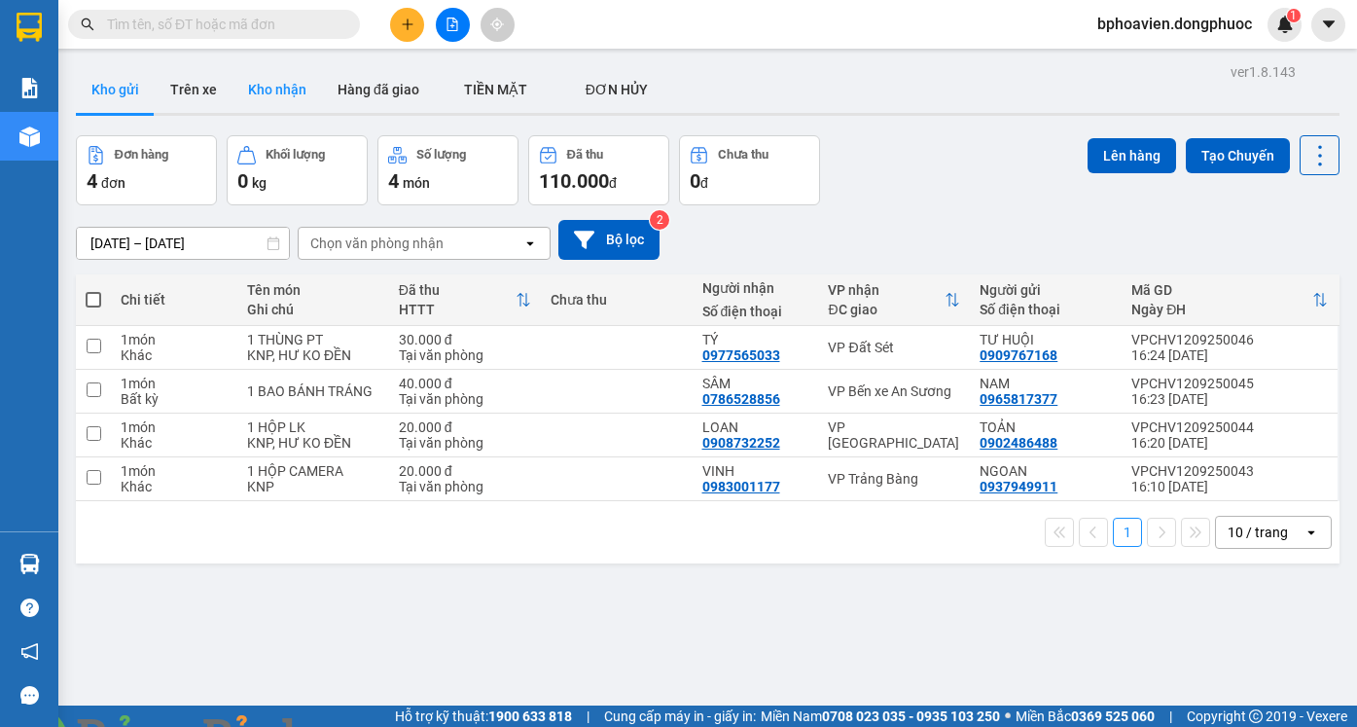
click at [266, 76] on button "Kho nhận" at bounding box center [276, 89] width 89 height 47
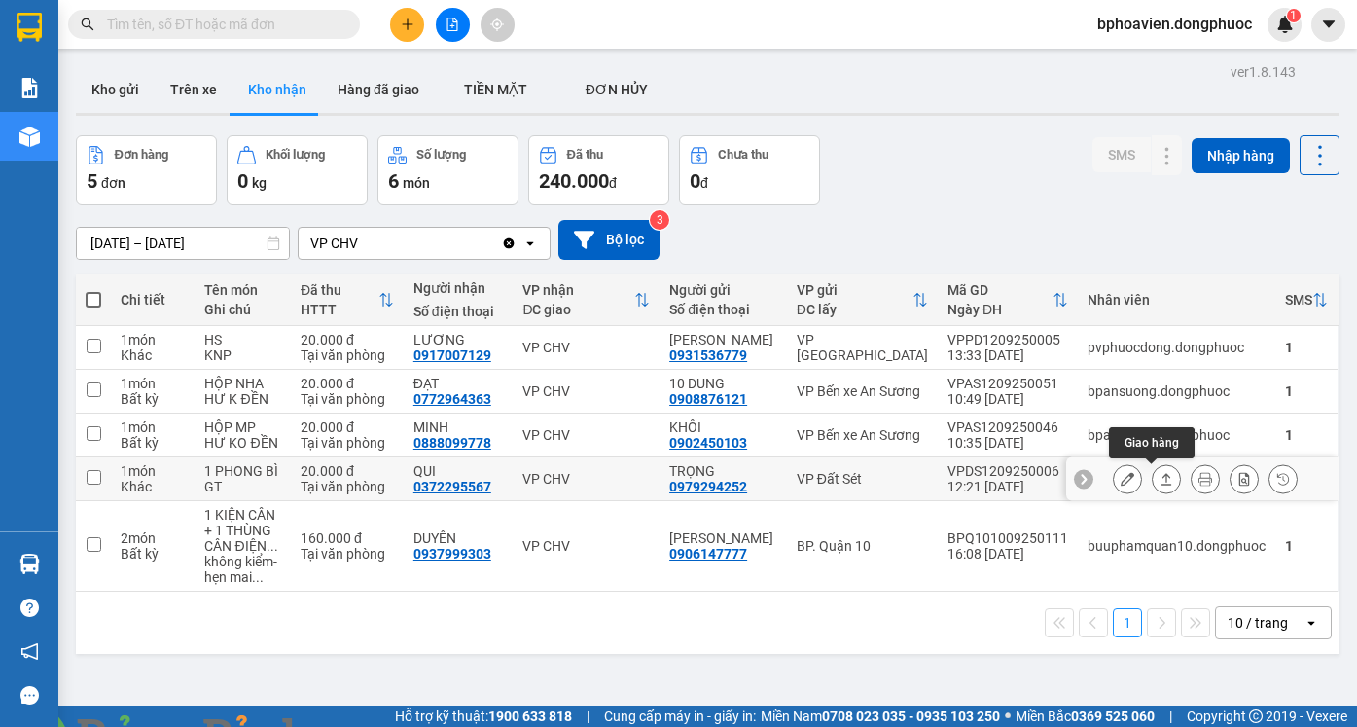
click at [1157, 482] on button at bounding box center [1166, 479] width 27 height 34
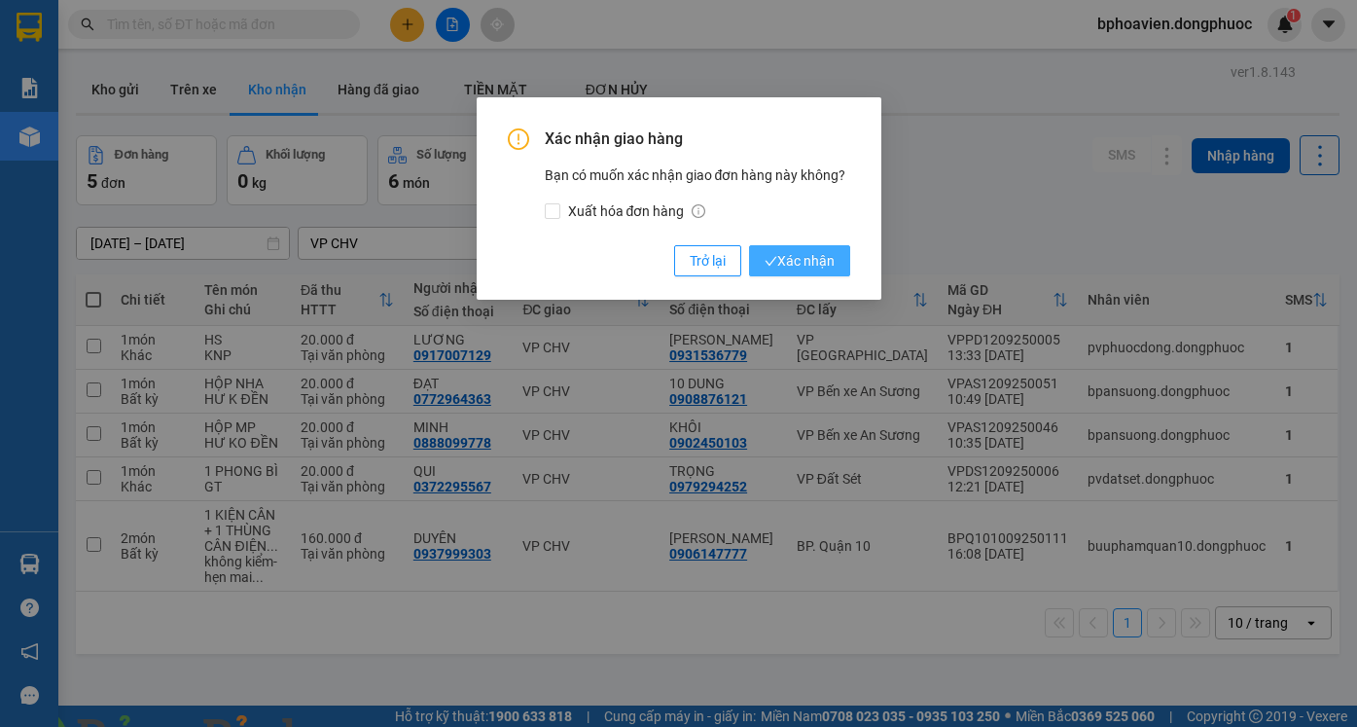
click at [786, 263] on span "Xác nhận" at bounding box center [799, 260] width 70 height 21
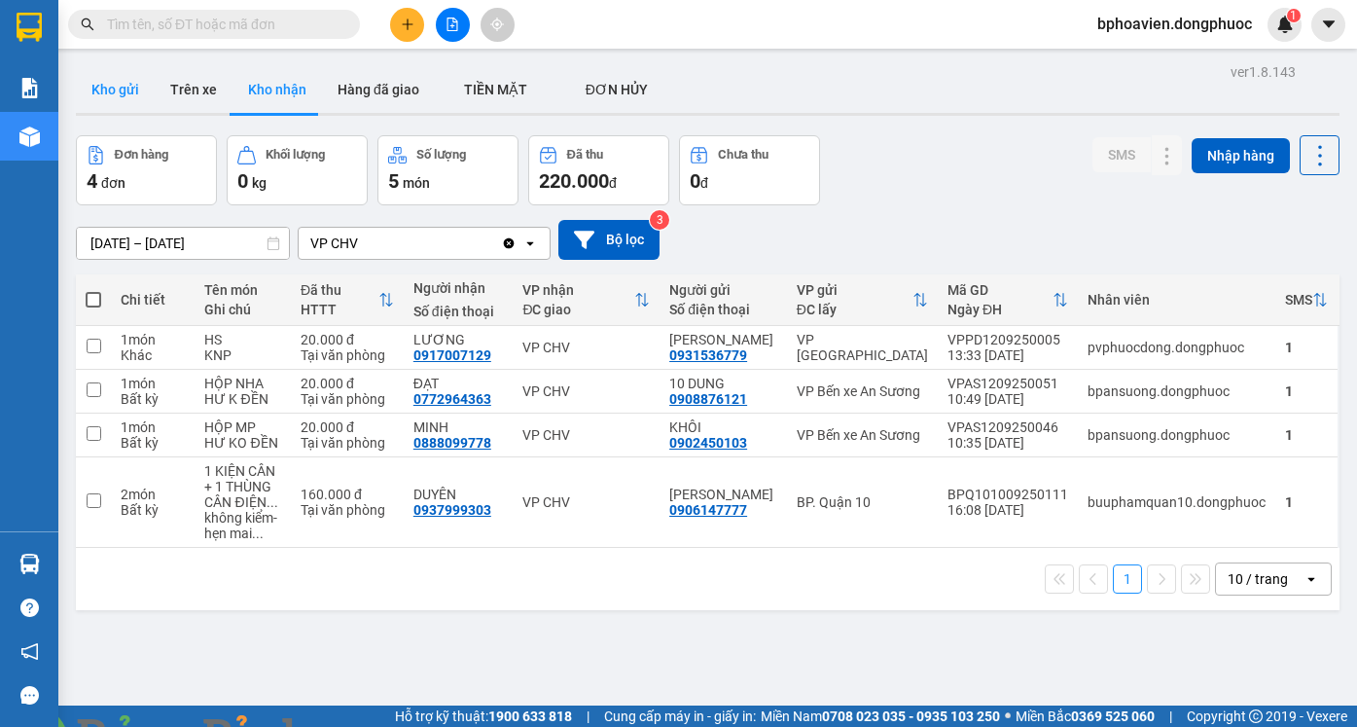
click at [125, 87] on button "Kho gửi" at bounding box center [115, 89] width 79 height 47
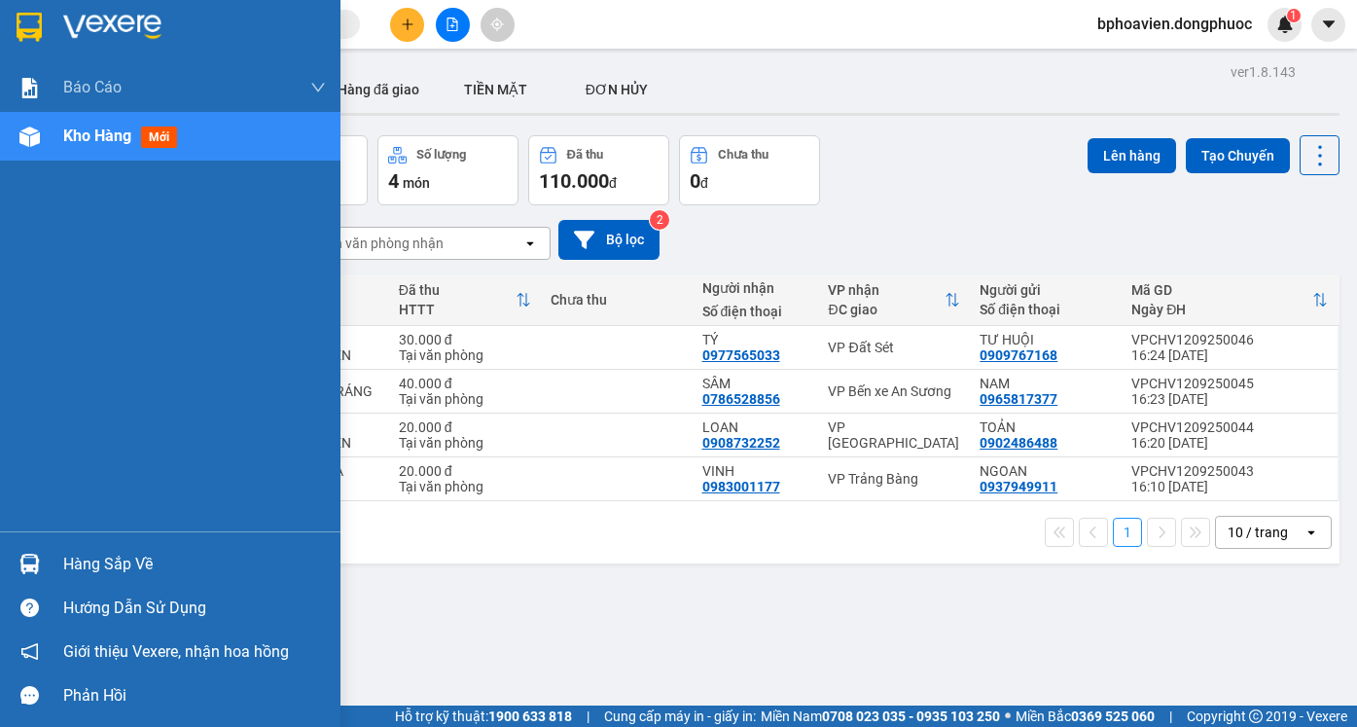
drag, startPoint x: 84, startPoint y: 565, endPoint x: 128, endPoint y: 564, distance: 44.8
click at [85, 565] on div "Hàng sắp về" at bounding box center [194, 564] width 263 height 29
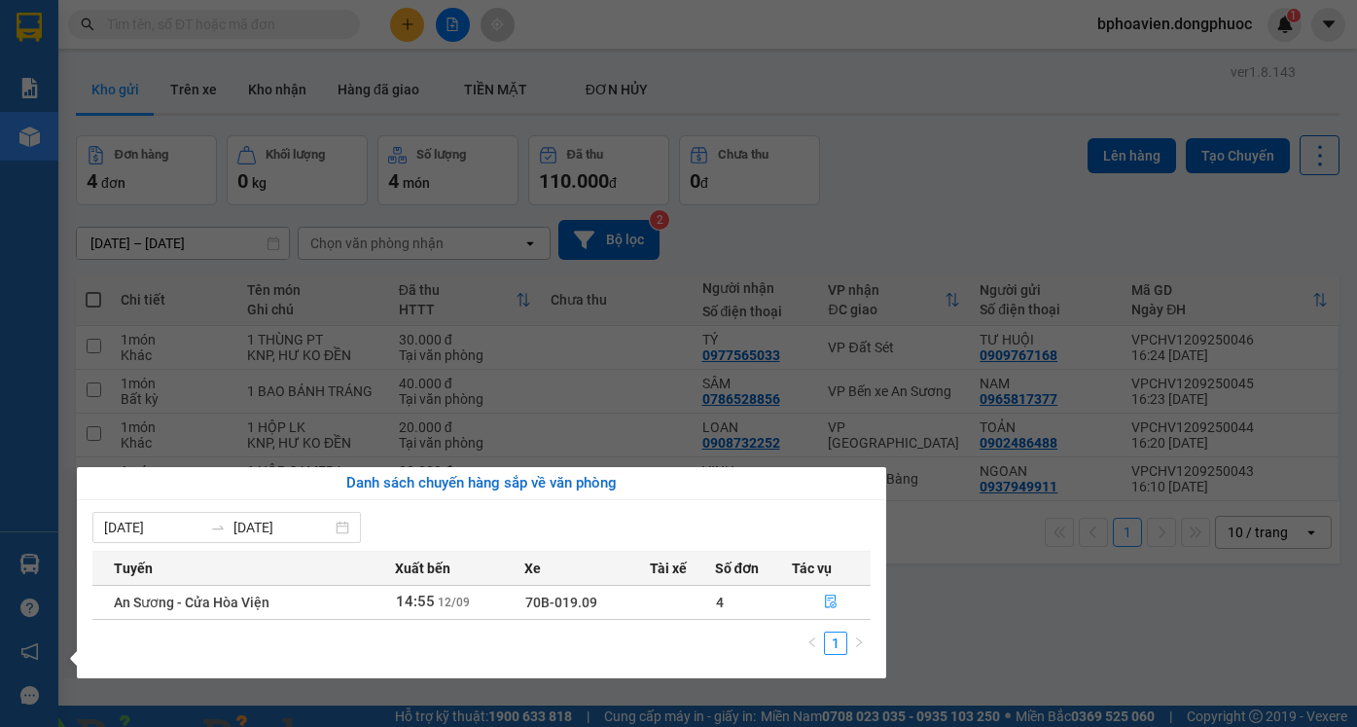
drag, startPoint x: 1000, startPoint y: 608, endPoint x: 307, endPoint y: 359, distance: 735.9
click at [981, 601] on section "Kết quả tìm kiếm ( 0 ) Bộ lọc No Data bphoavien.dongphuoc 1 Báo cáo Mẫu 1: Báo …" at bounding box center [678, 363] width 1357 height 727
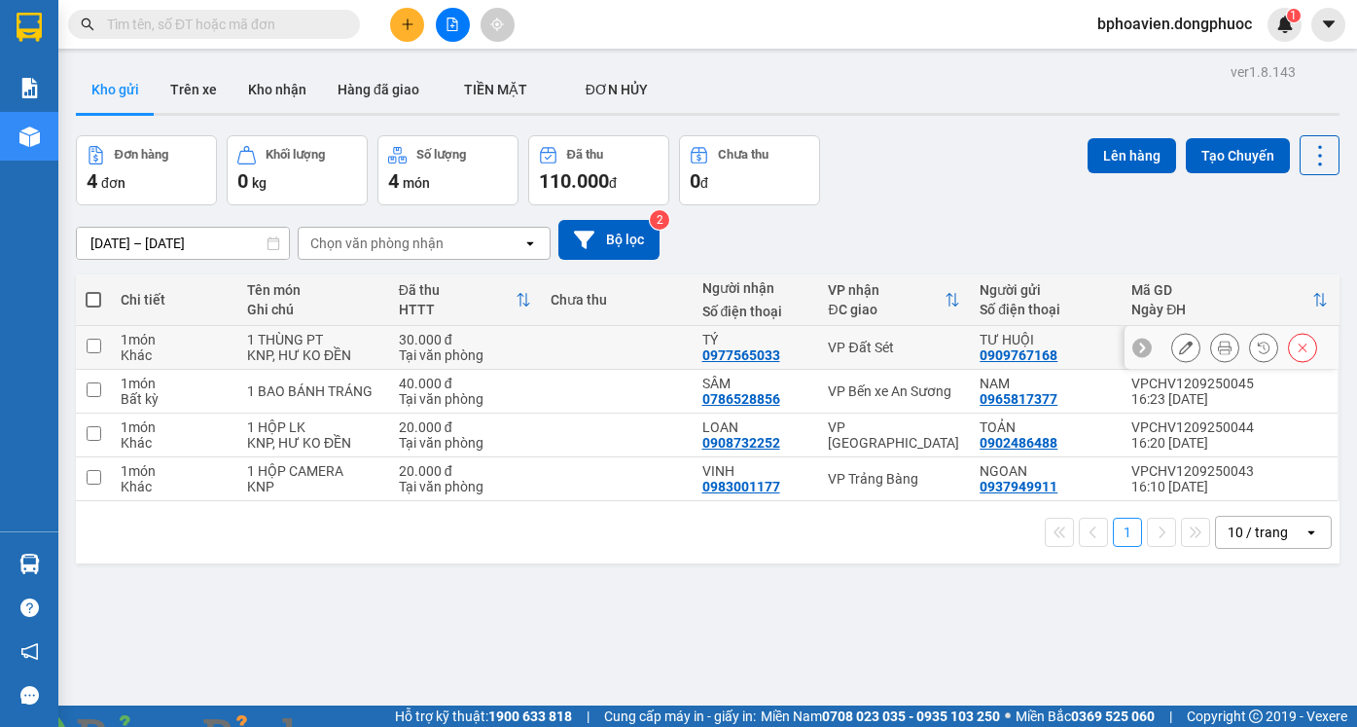
click at [641, 353] on td at bounding box center [617, 348] width 152 height 44
checkbox input "true"
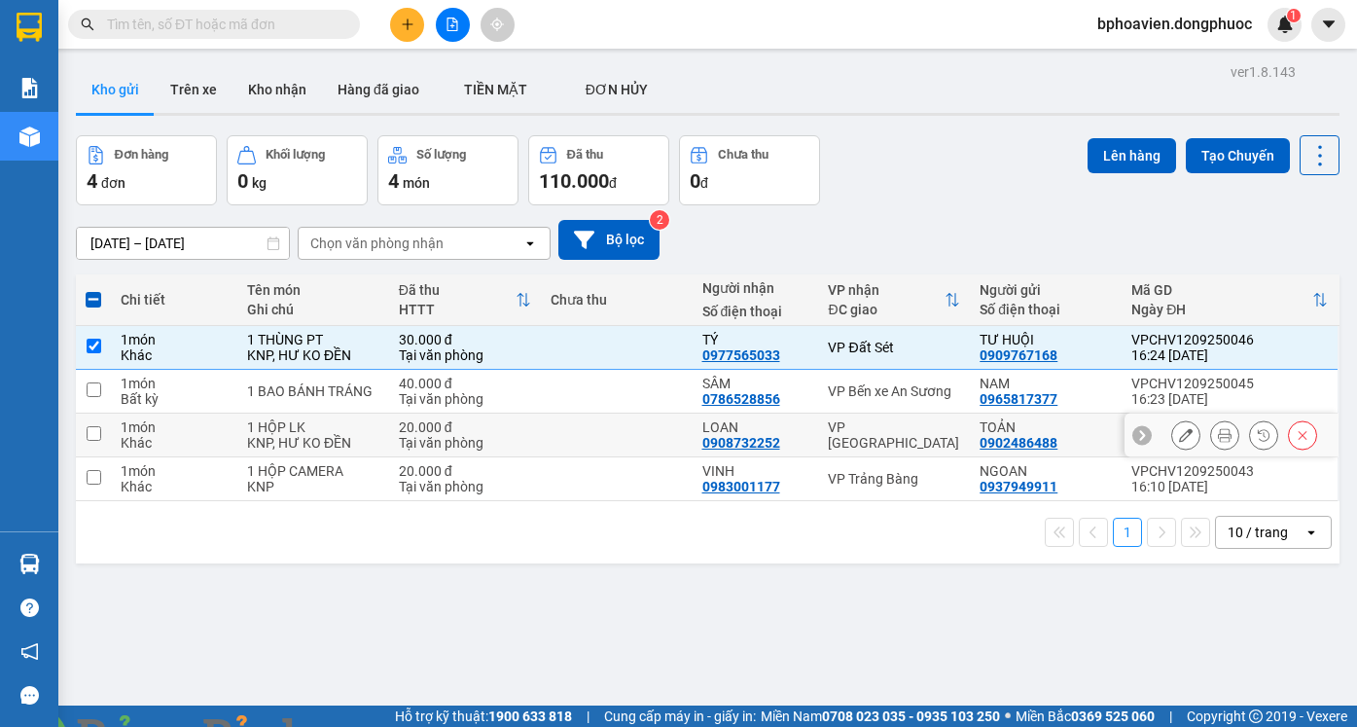
click at [650, 441] on td at bounding box center [617, 435] width 152 height 44
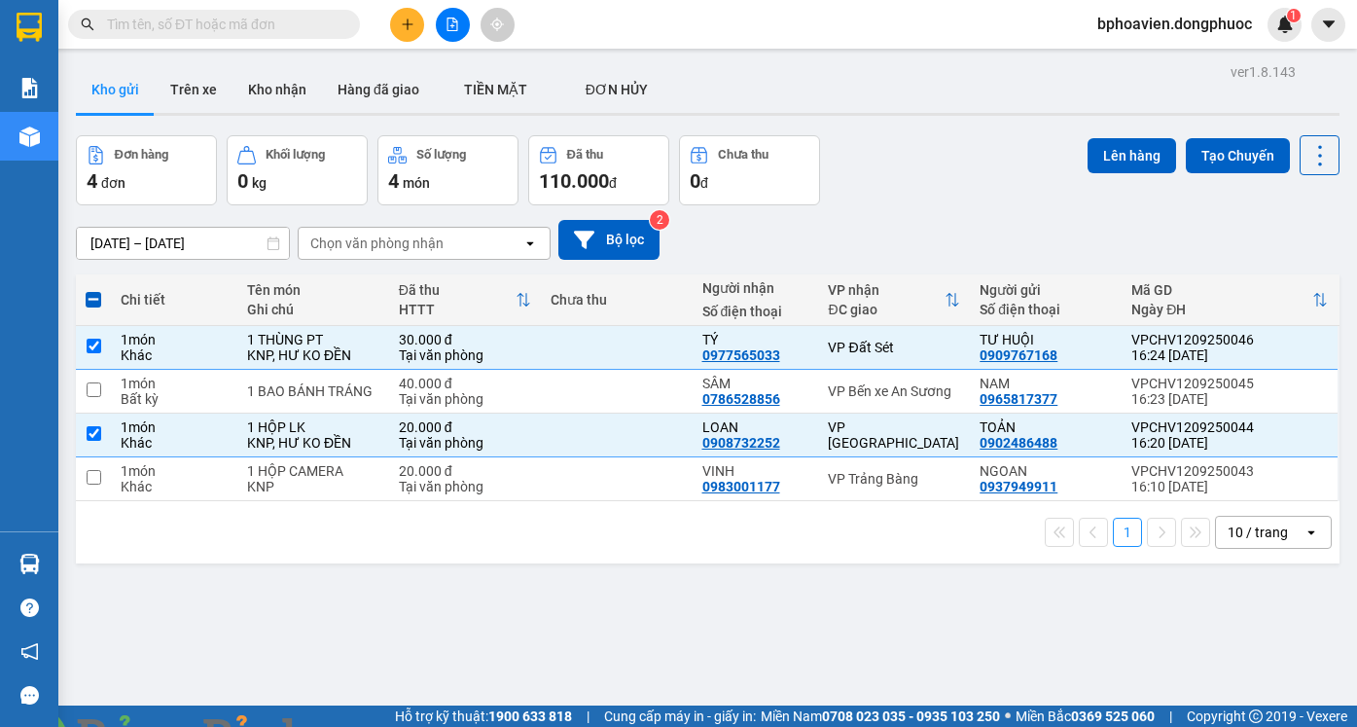
click at [1129, 173] on div "Lên hàng Tạo Chuyến" at bounding box center [1213, 155] width 252 height 40
click at [1141, 164] on button "Lên hàng" at bounding box center [1131, 155] width 89 height 35
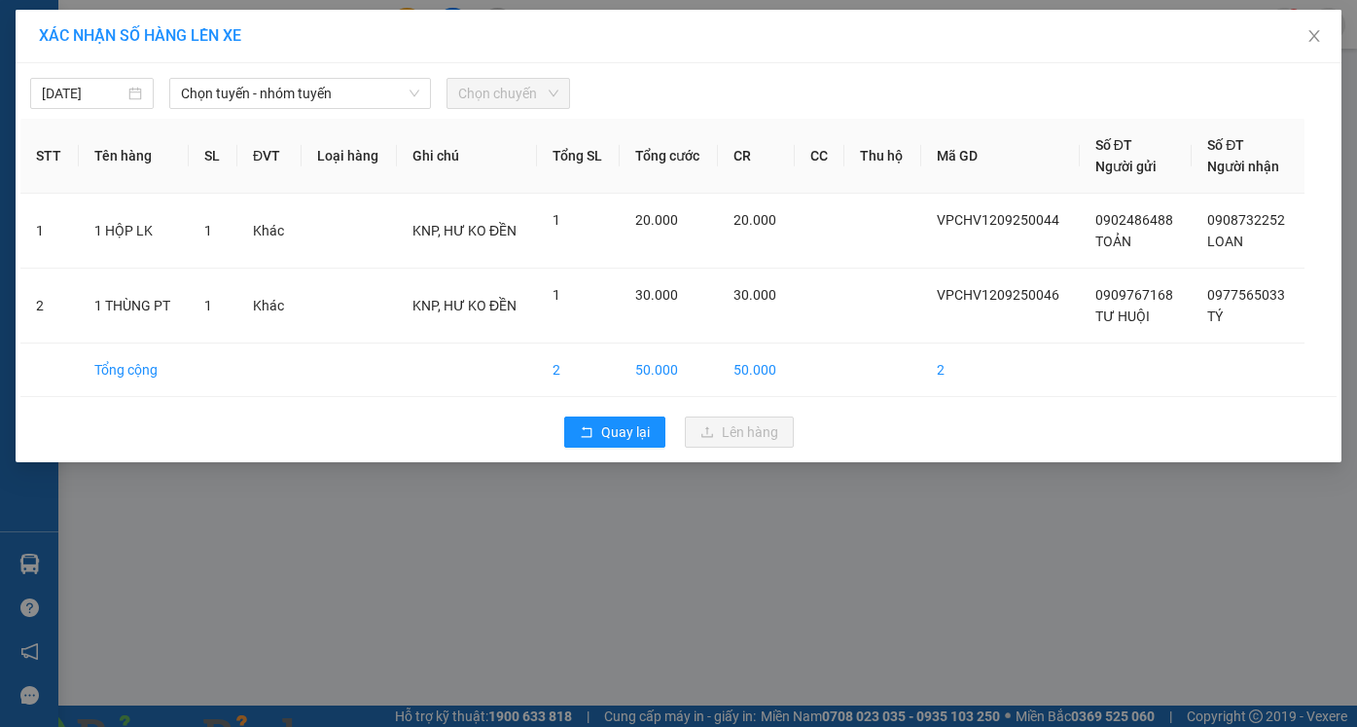
drag, startPoint x: 234, startPoint y: 89, endPoint x: 233, endPoint y: 109, distance: 20.4
click at [235, 94] on span "Chọn tuyến - nhóm tuyến" at bounding box center [300, 93] width 238 height 29
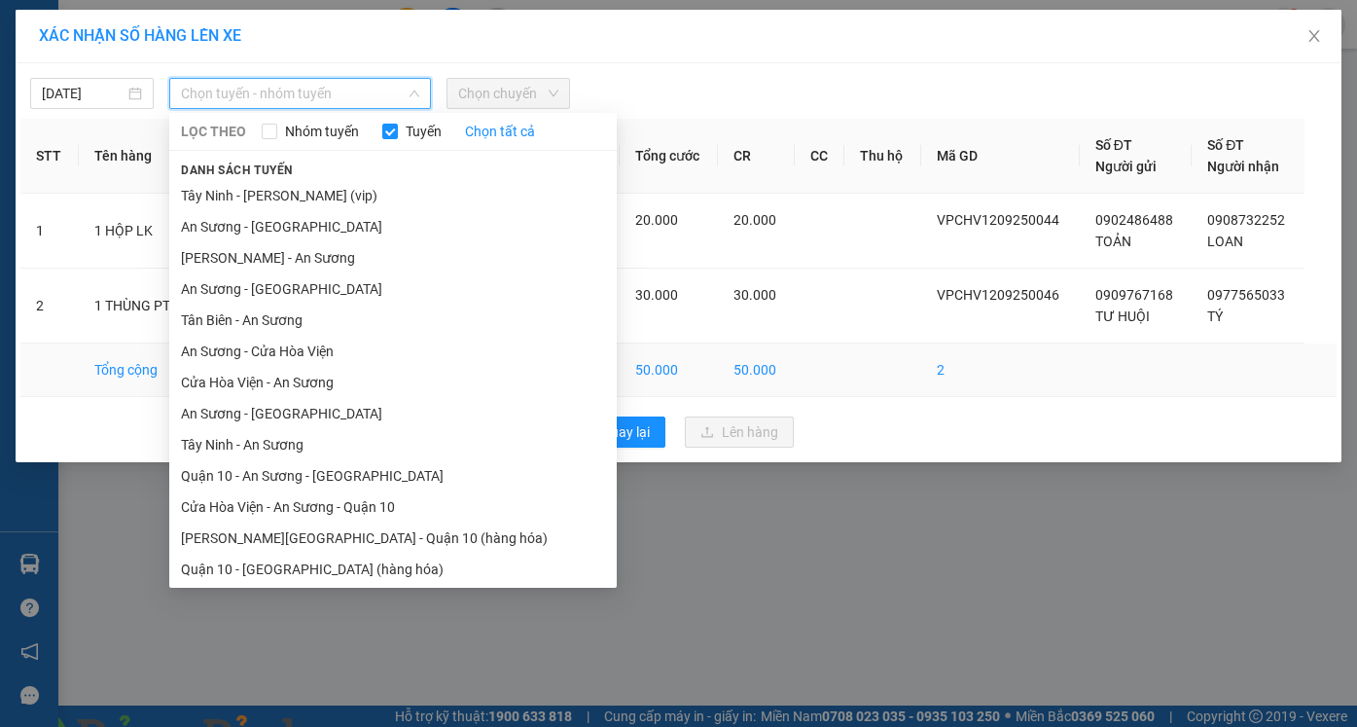
click at [276, 374] on li "Cửa Hòa Viện - An Sương" at bounding box center [392, 382] width 447 height 31
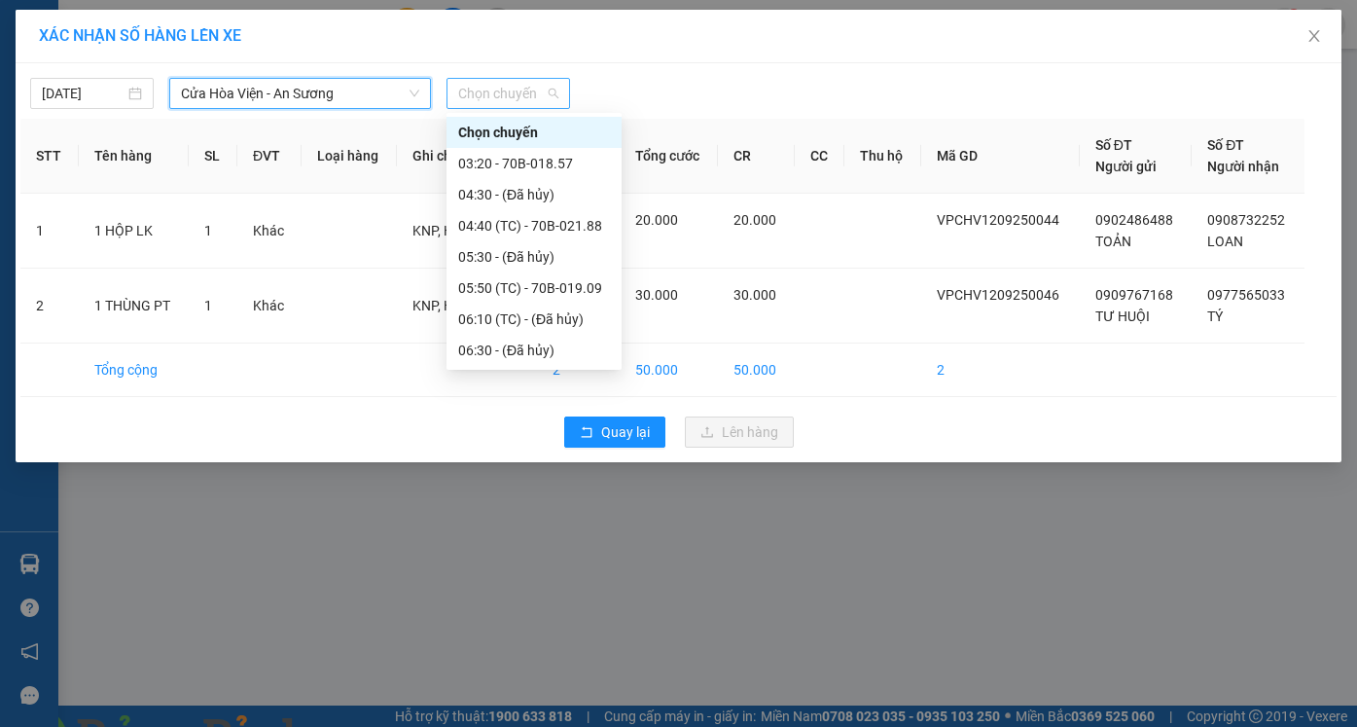
click at [477, 92] on span "Chọn chuyến" at bounding box center [508, 93] width 100 height 29
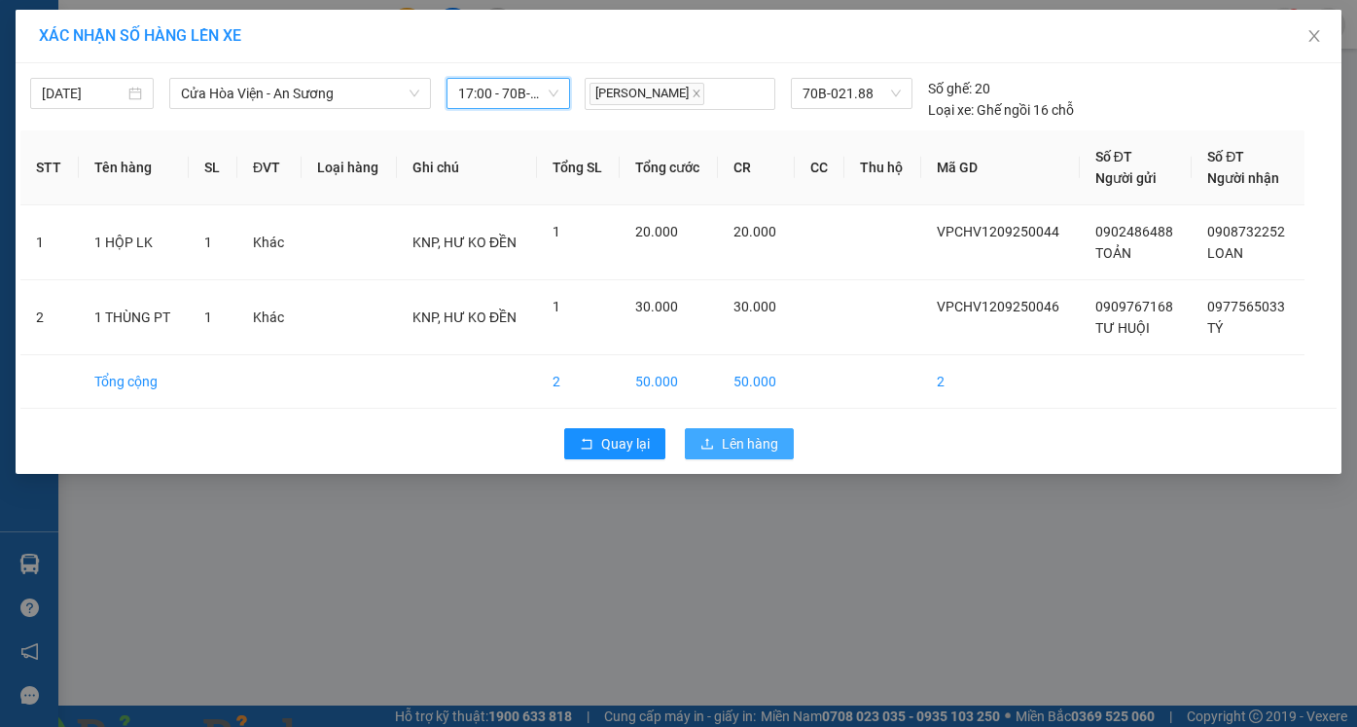
click at [752, 446] on span "Lên hàng" at bounding box center [750, 443] width 56 height 21
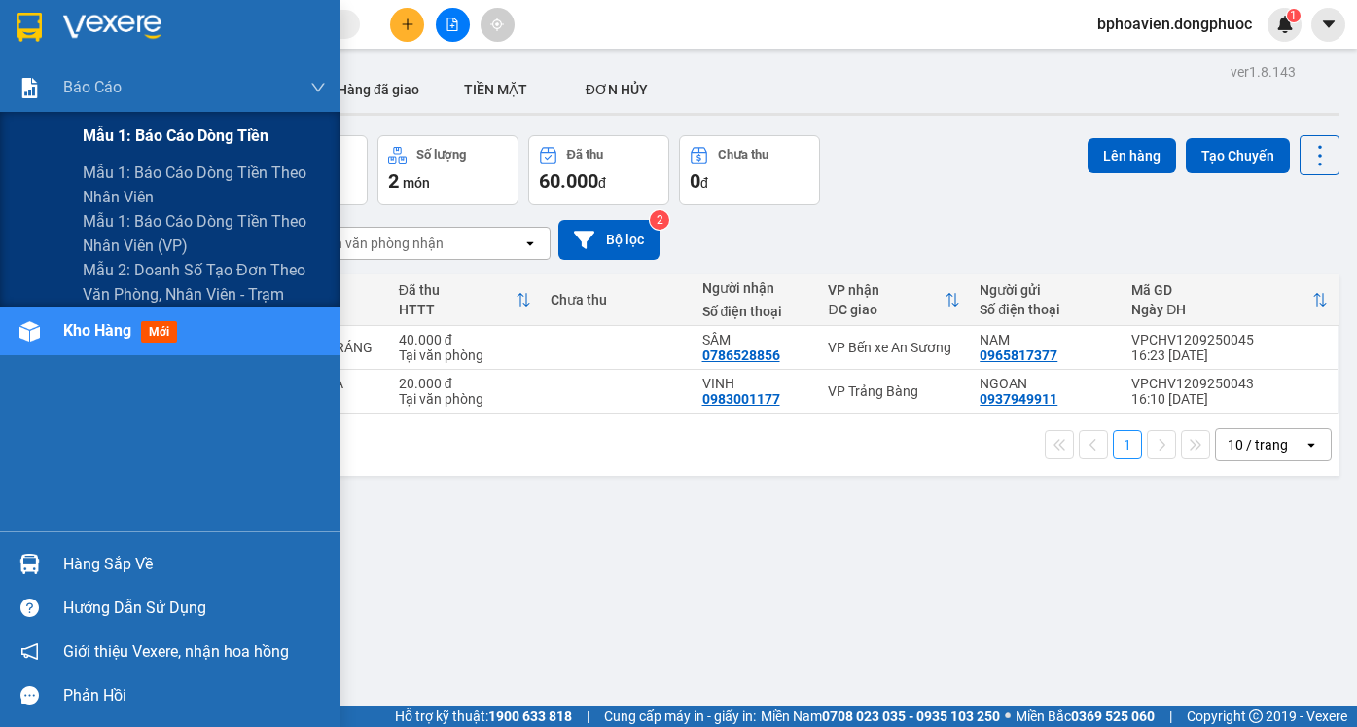
click at [183, 132] on span "Mẫu 1: Báo cáo dòng tiền" at bounding box center [176, 136] width 186 height 24
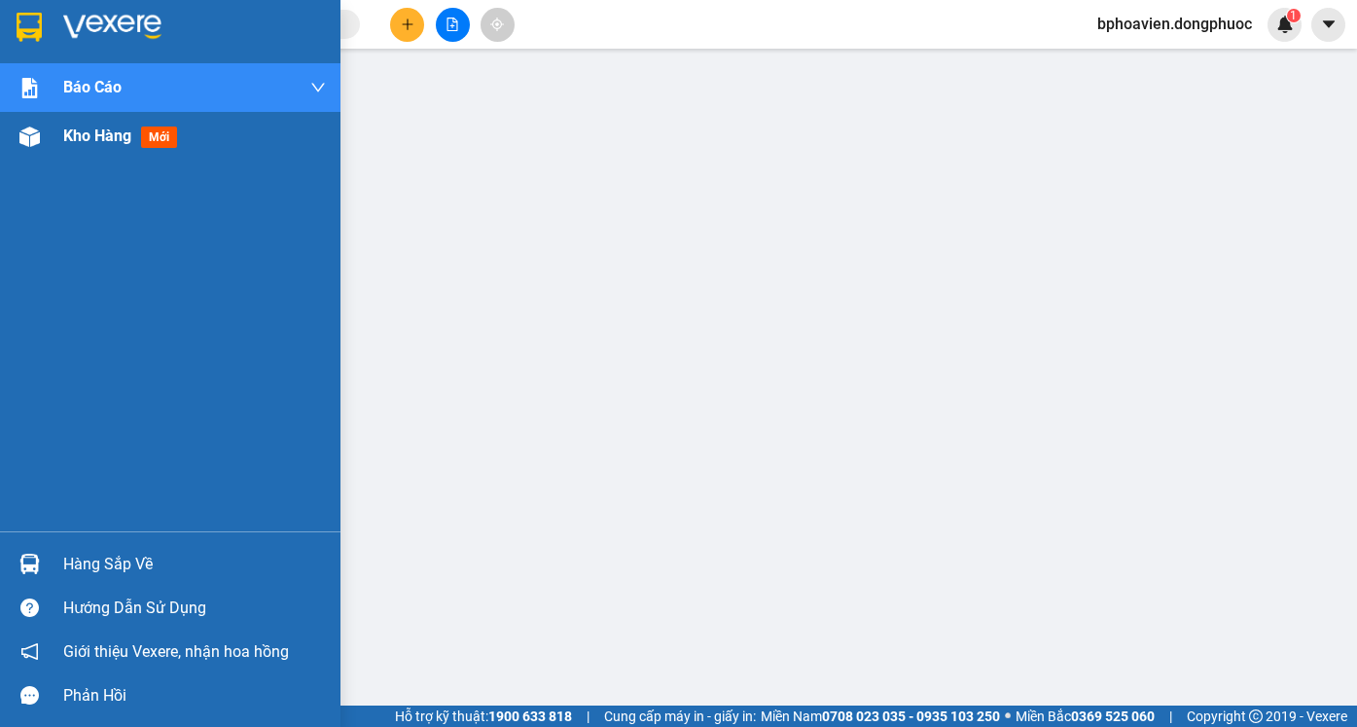
click at [89, 132] on span "Kho hàng" at bounding box center [97, 135] width 68 height 18
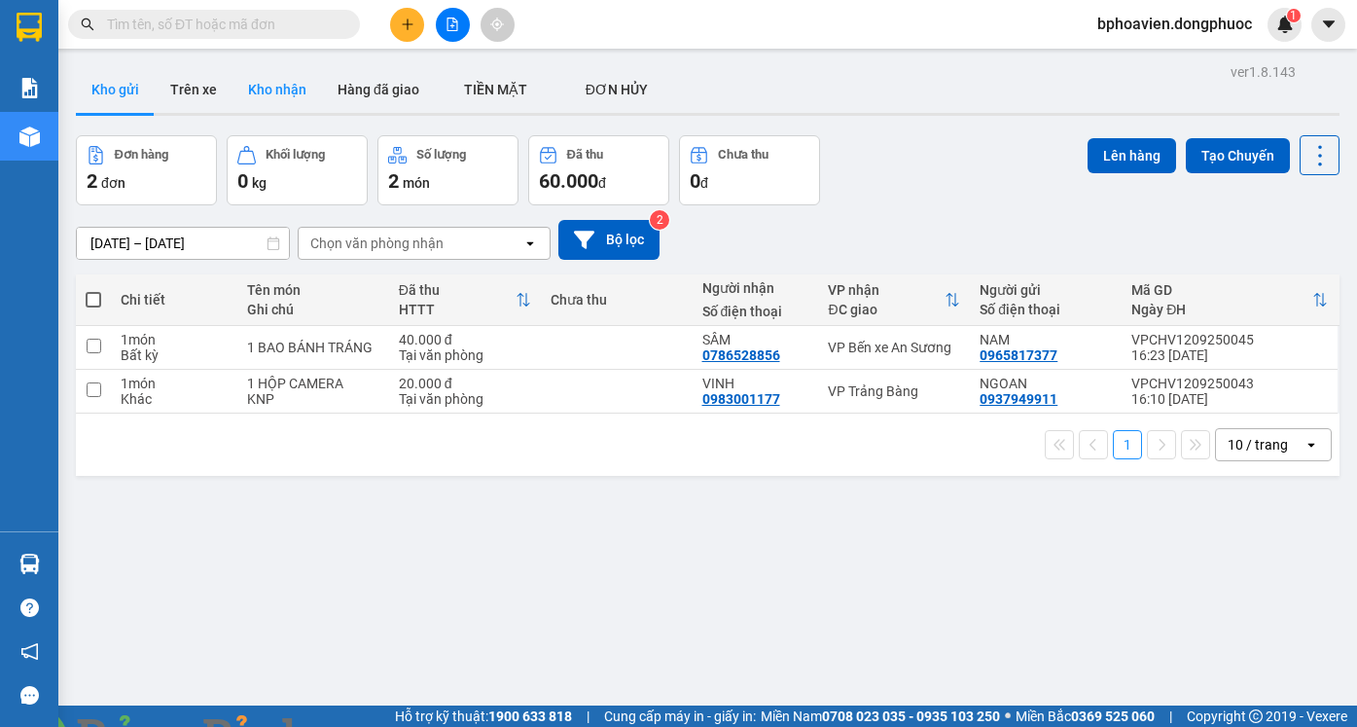
click at [262, 82] on button "Kho nhận" at bounding box center [276, 89] width 89 height 47
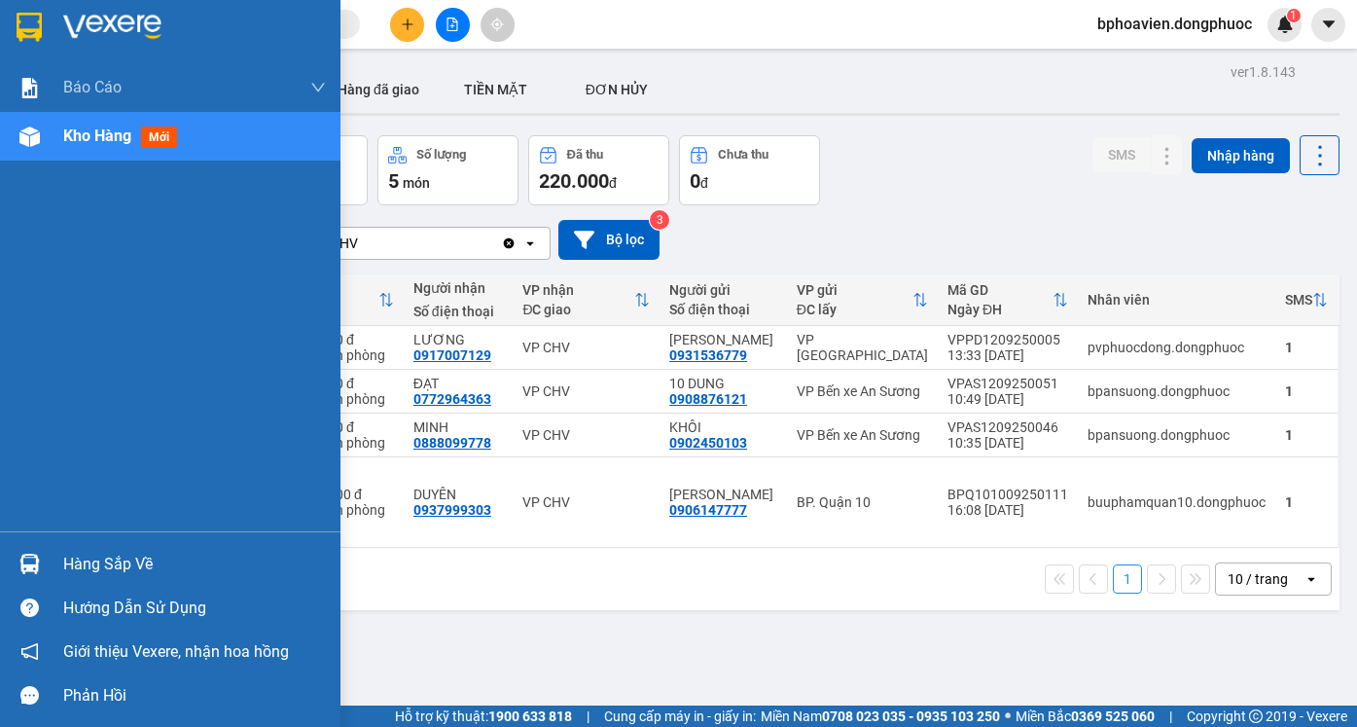
drag, startPoint x: 79, startPoint y: 552, endPoint x: 90, endPoint y: 560, distance: 14.0
click at [79, 555] on div "Hàng sắp về" at bounding box center [194, 564] width 263 height 29
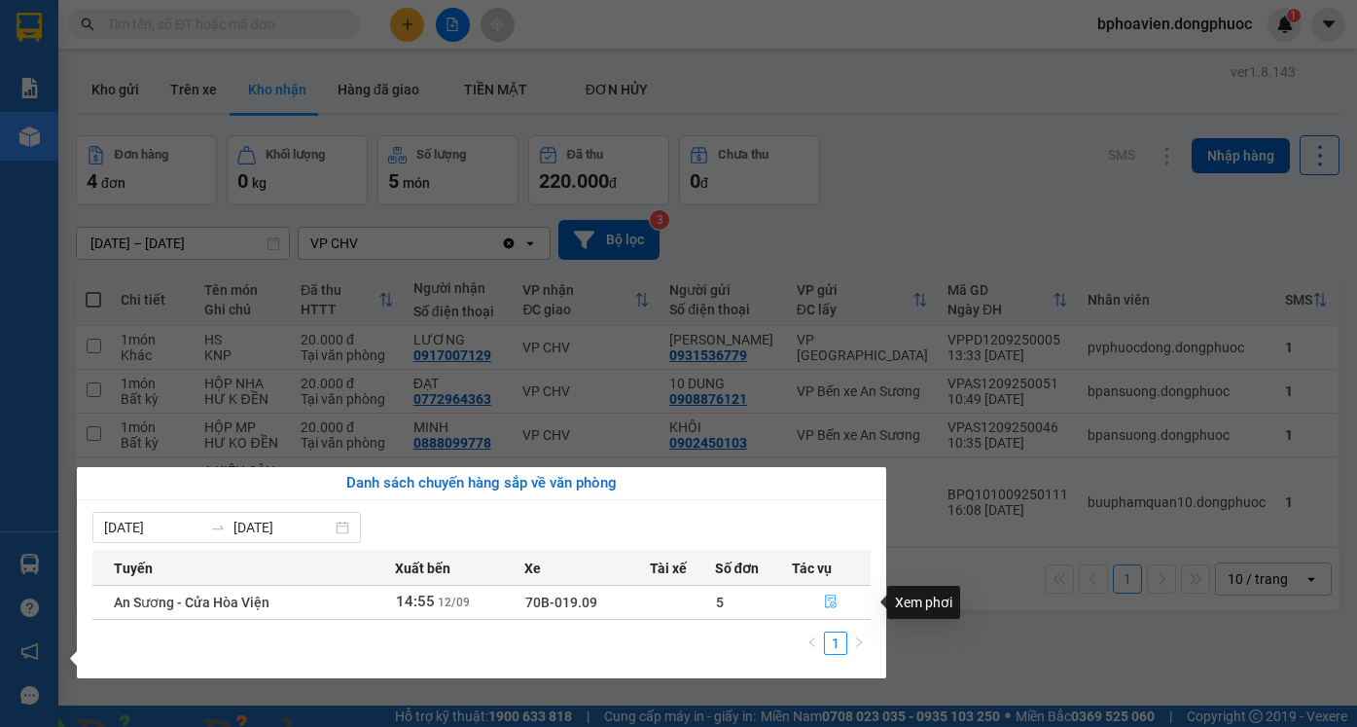
click at [821, 602] on button "button" at bounding box center [832, 601] width 78 height 31
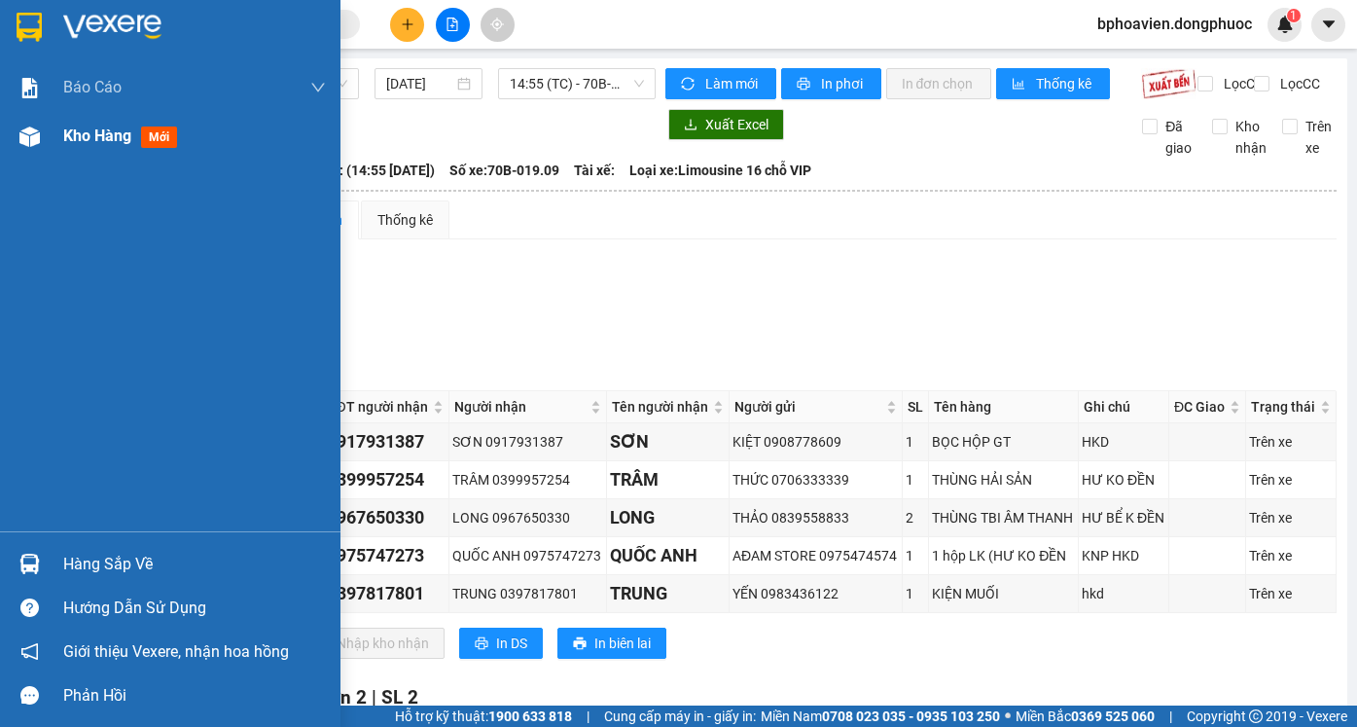
click at [96, 140] on span "Kho hàng" at bounding box center [97, 135] width 68 height 18
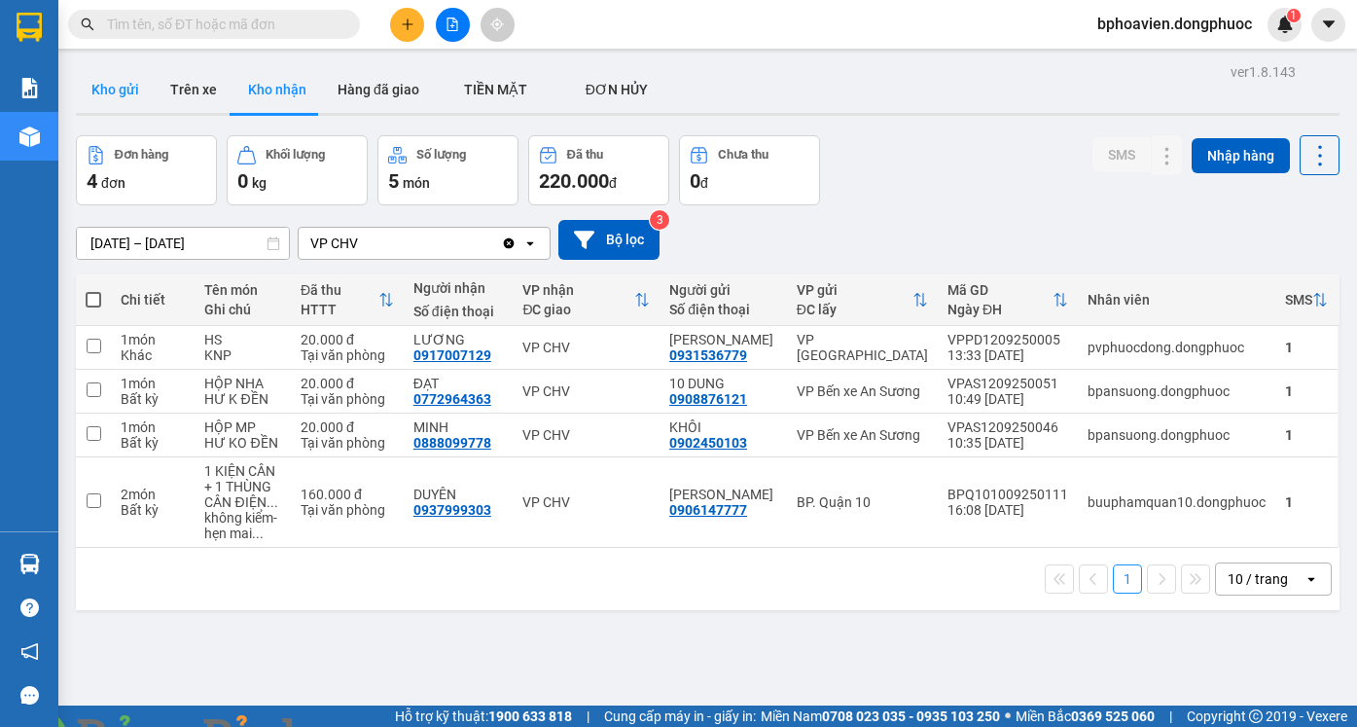
click at [119, 89] on button "Kho gửi" at bounding box center [115, 89] width 79 height 47
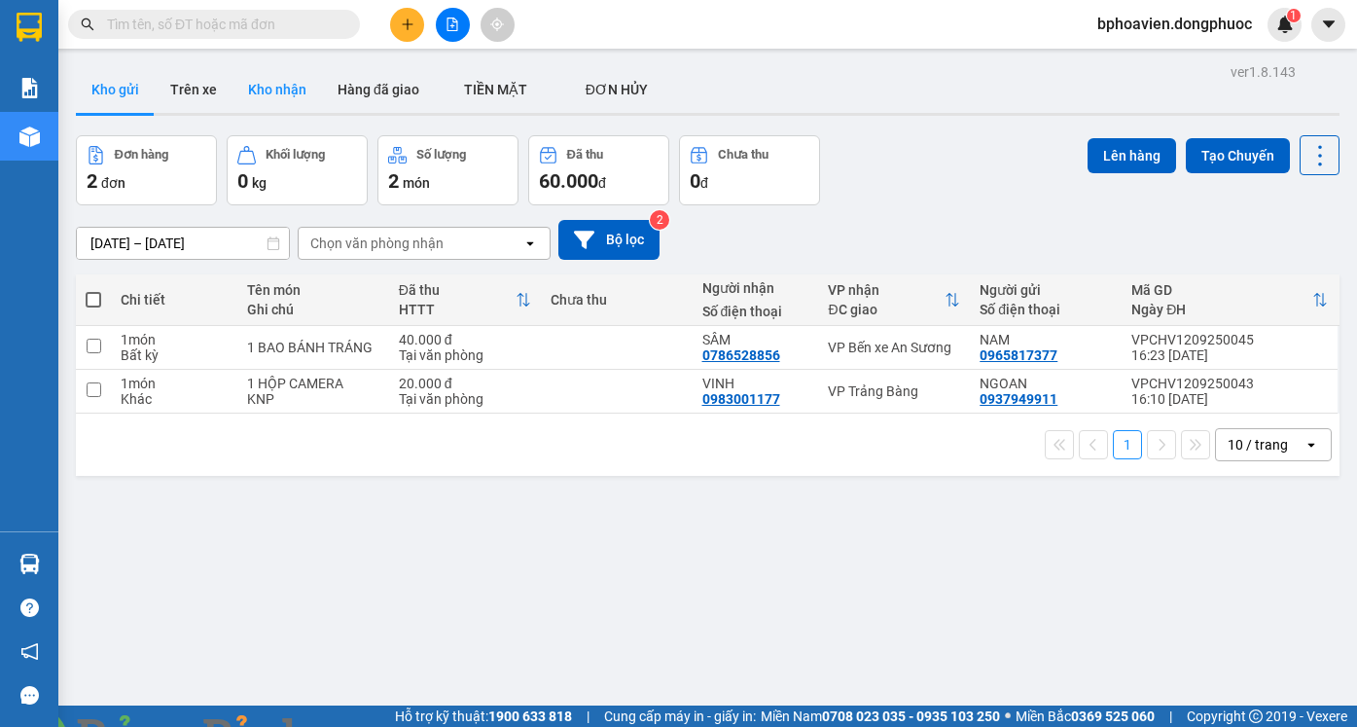
click at [269, 93] on button "Kho nhận" at bounding box center [276, 89] width 89 height 47
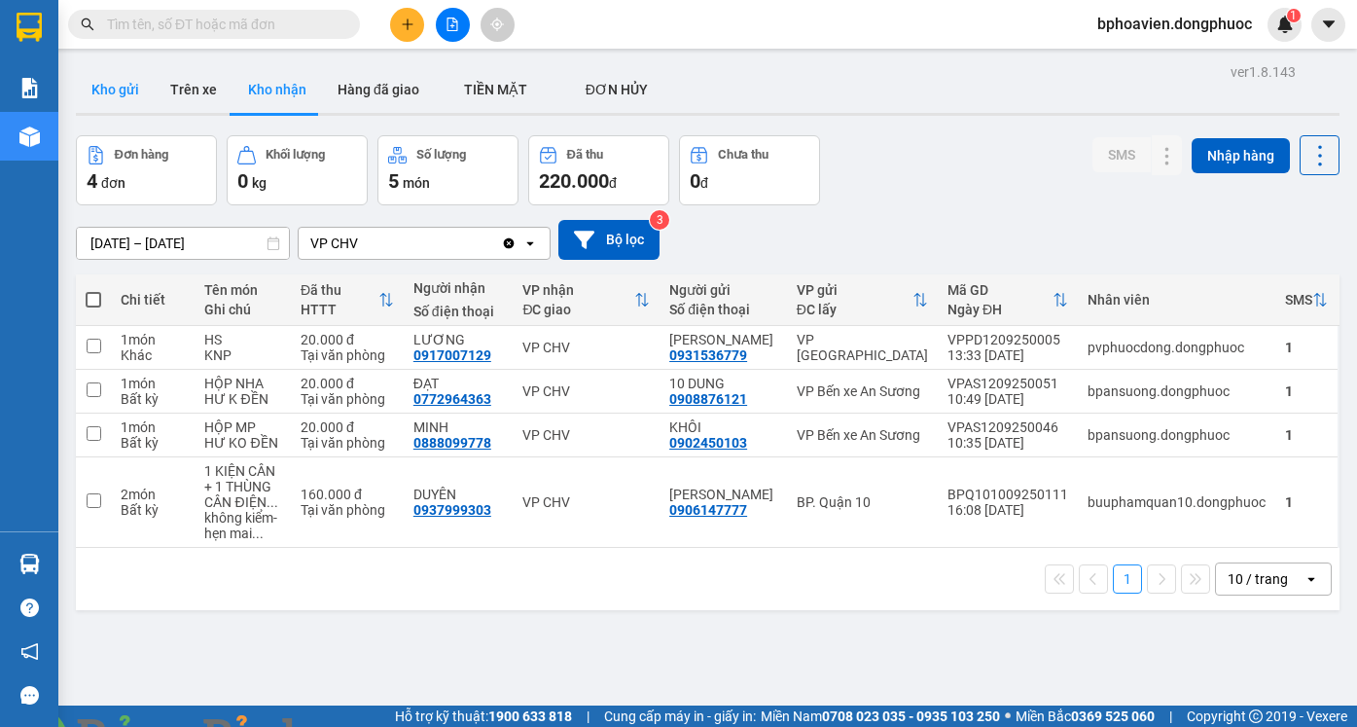
click at [103, 89] on button "Kho gửi" at bounding box center [115, 89] width 79 height 47
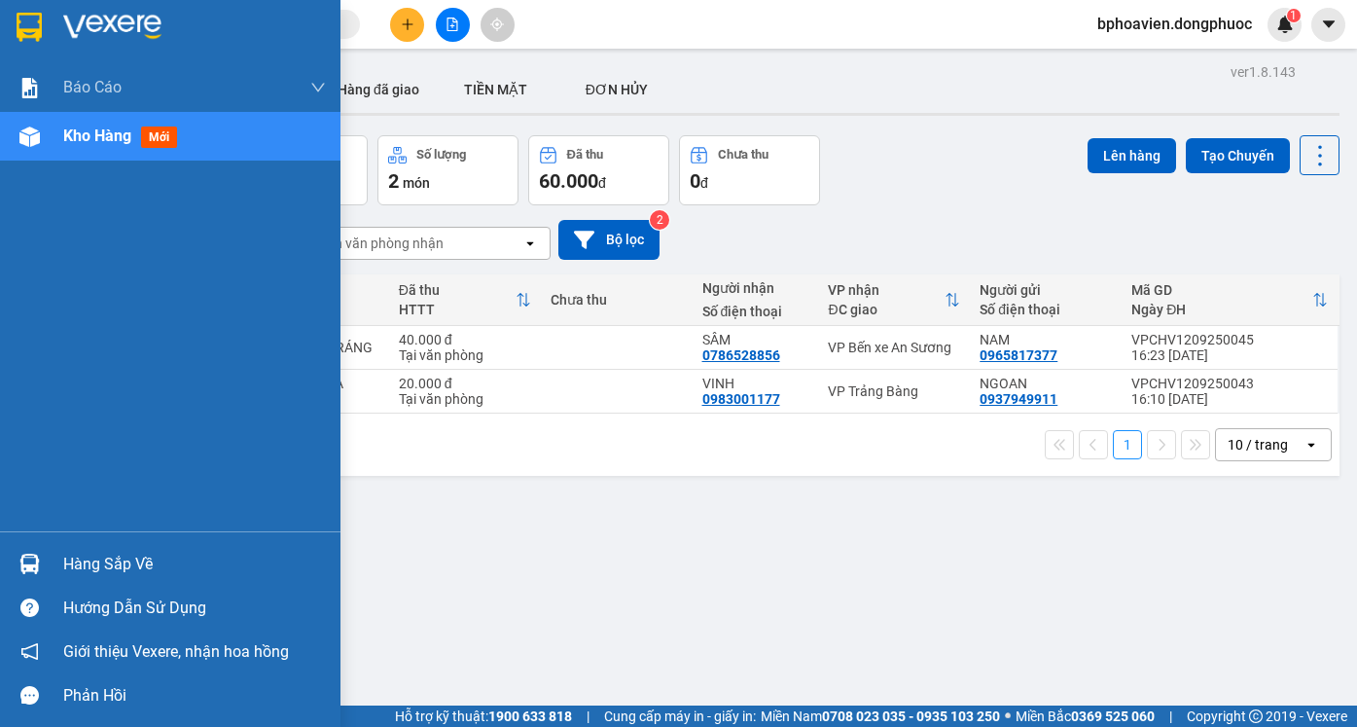
click at [102, 568] on div "Hàng sắp về" at bounding box center [194, 564] width 263 height 29
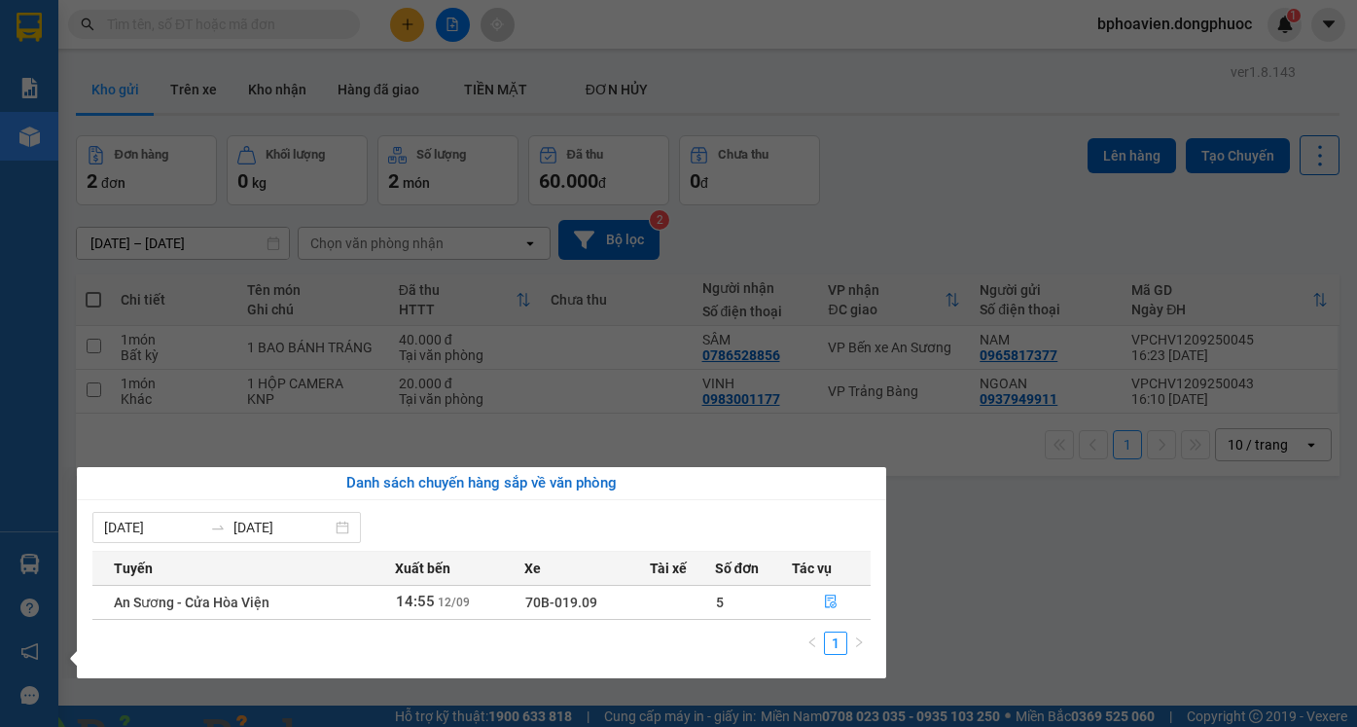
click at [1002, 539] on section "Kết quả tìm kiếm ( 0 ) Bộ lọc No Data bphoavien.dongphuoc 1 Báo cáo Mẫu 1: Báo …" at bounding box center [678, 363] width 1357 height 727
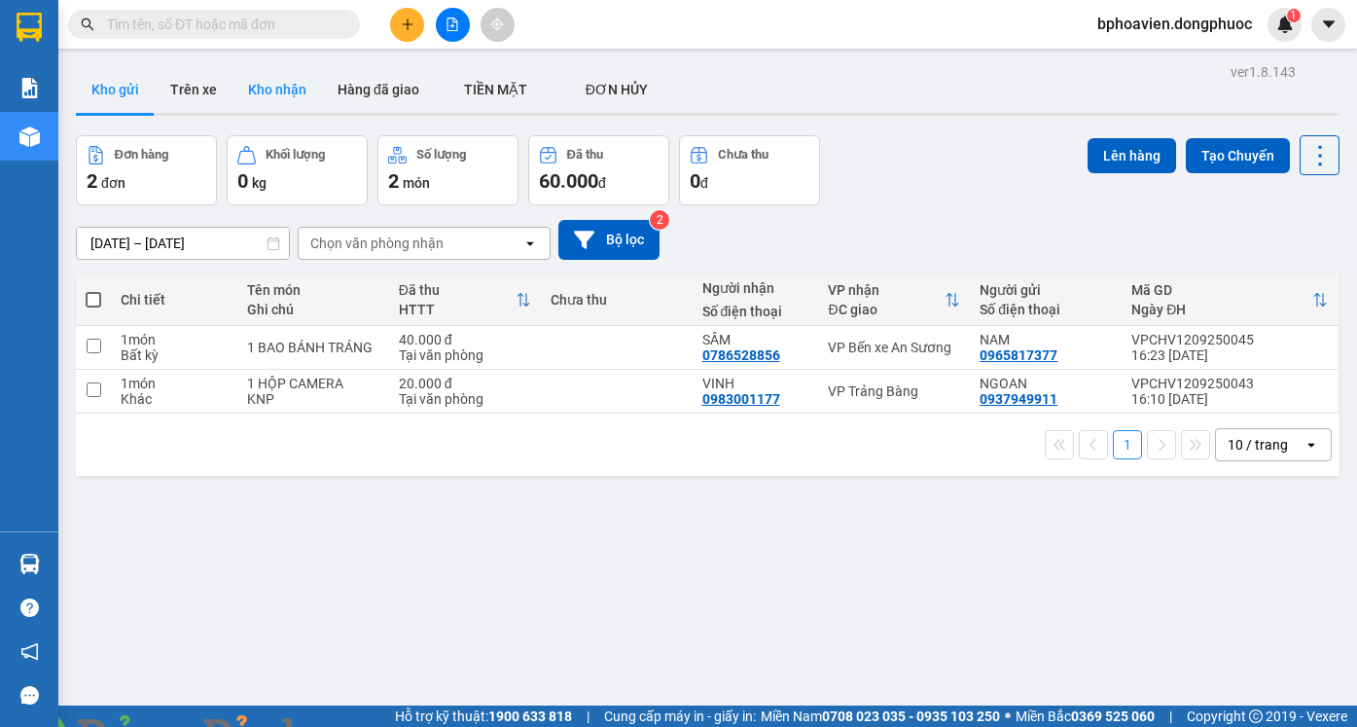
click at [288, 84] on button "Kho nhận" at bounding box center [276, 89] width 89 height 47
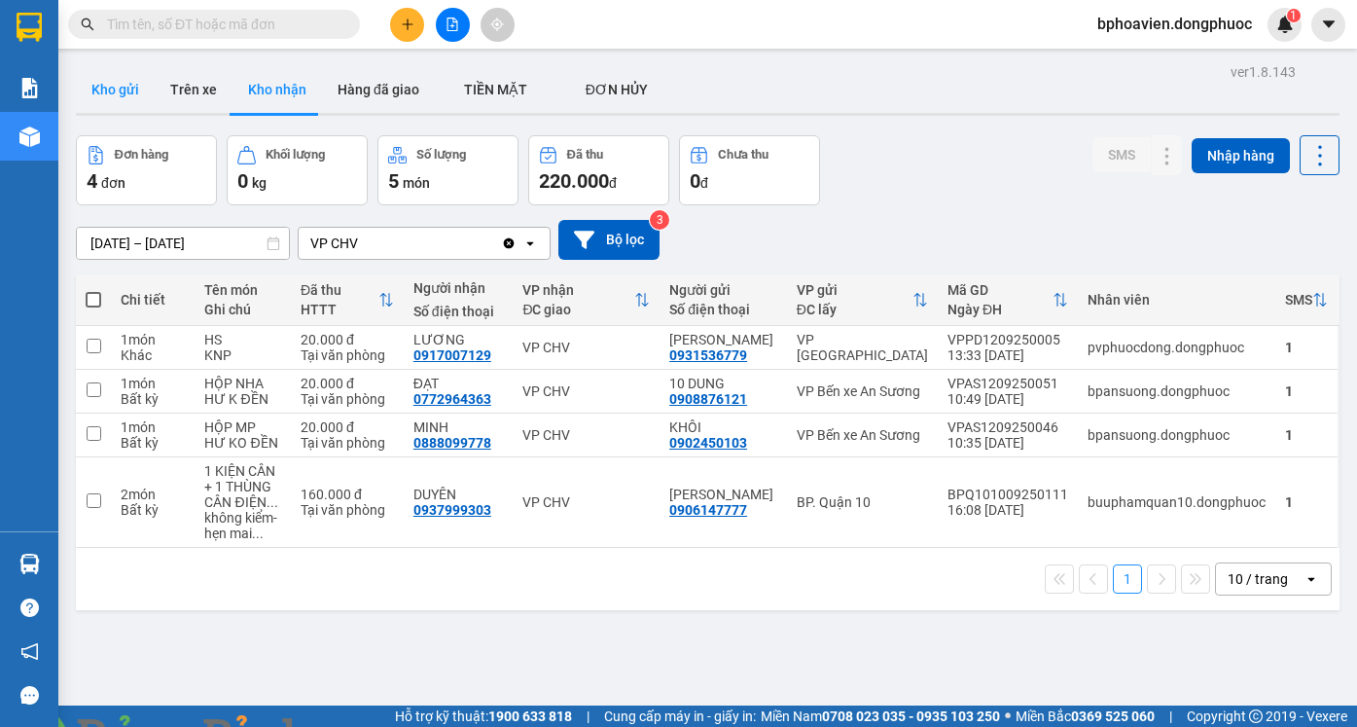
click at [102, 88] on button "Kho gửi" at bounding box center [115, 89] width 79 height 47
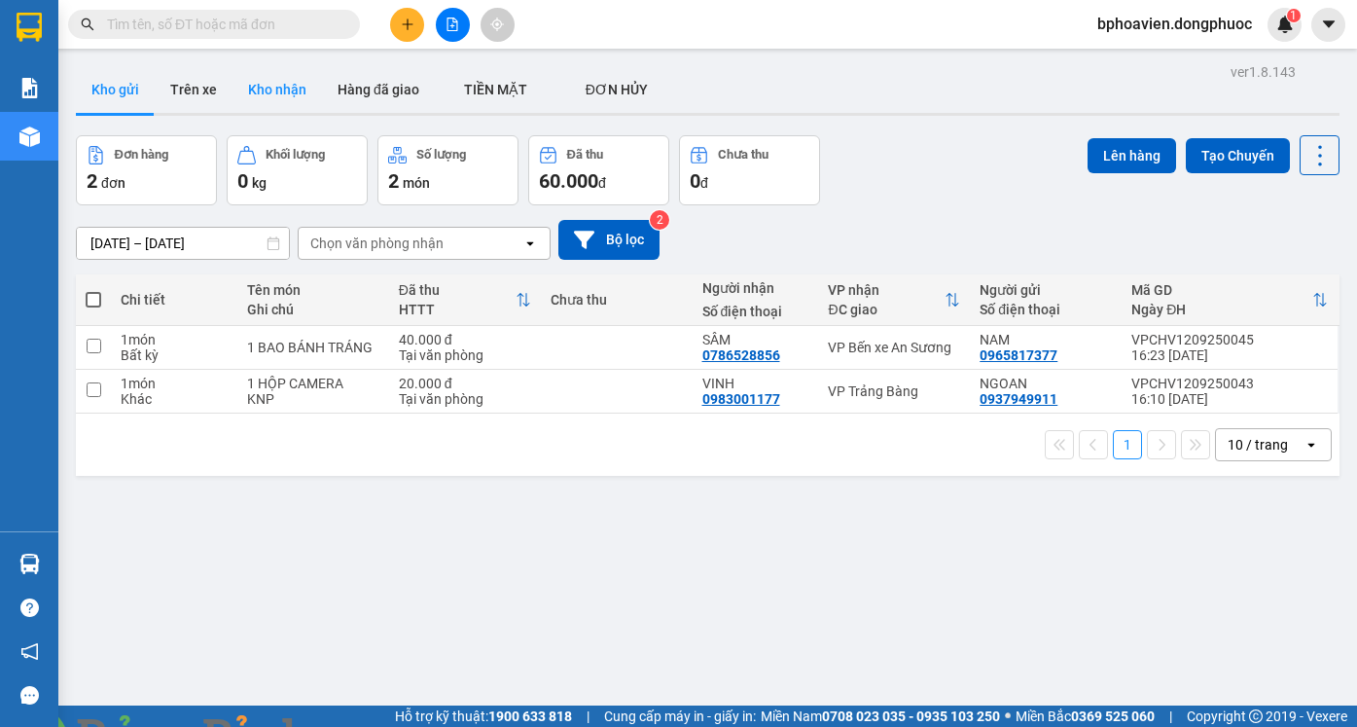
click at [270, 95] on button "Kho nhận" at bounding box center [276, 89] width 89 height 47
